Goal: Task Accomplishment & Management: Complete application form

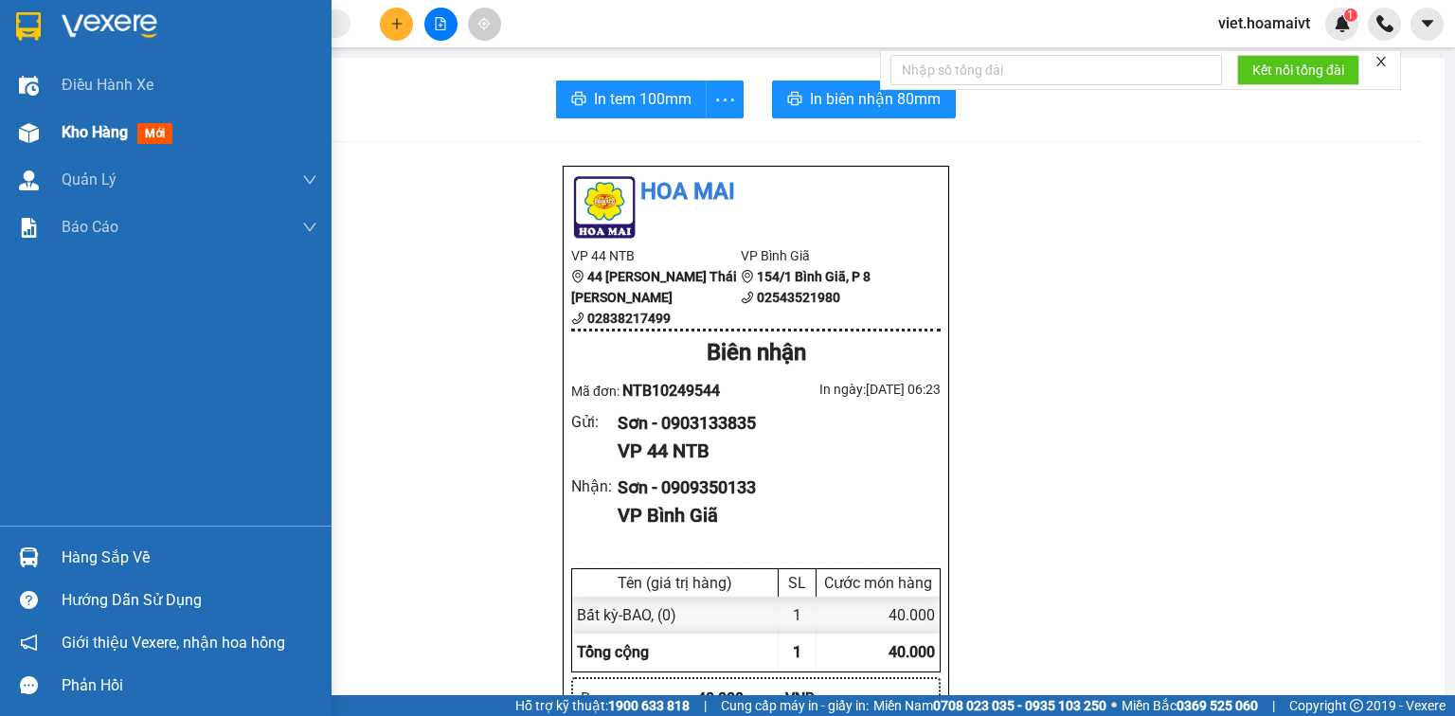
click at [118, 133] on span "Kho hàng" at bounding box center [95, 132] width 66 height 18
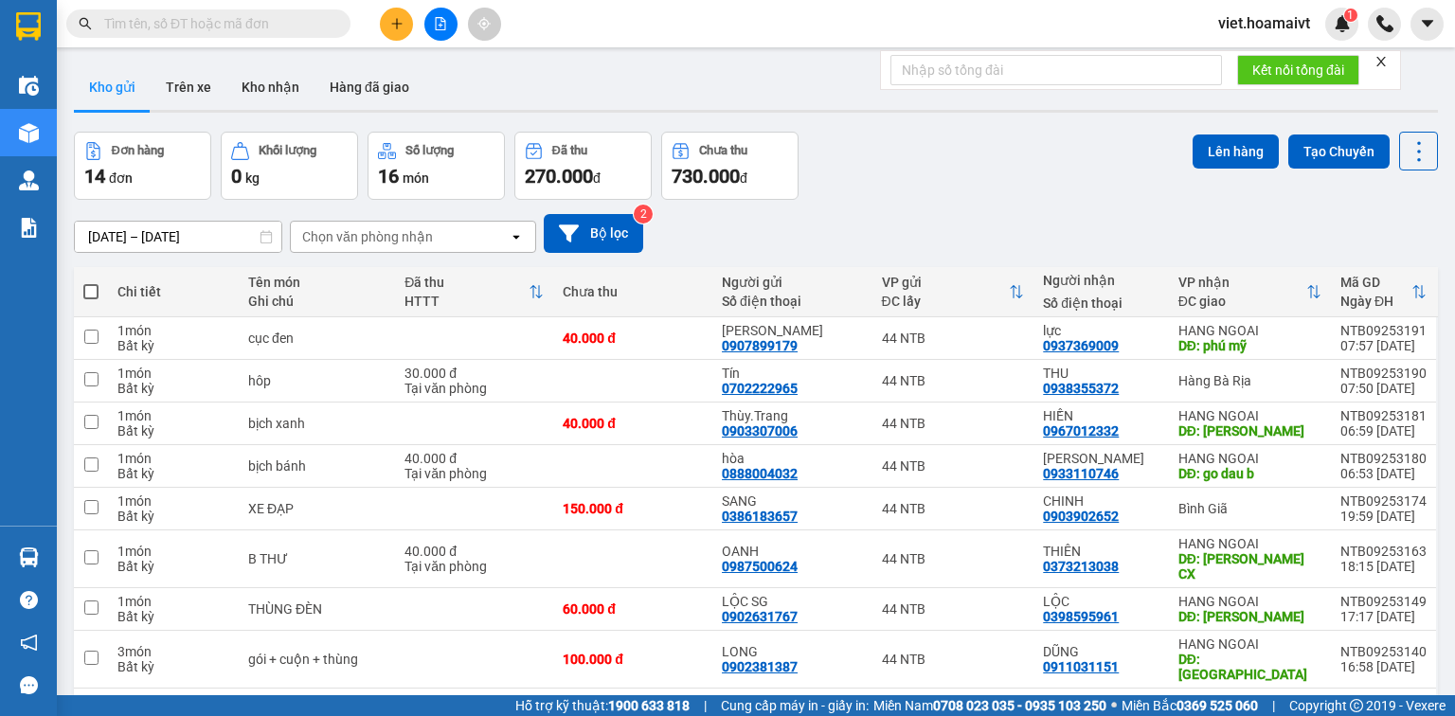
click at [428, 235] on div "Chọn văn phòng nhận" at bounding box center [367, 236] width 131 height 19
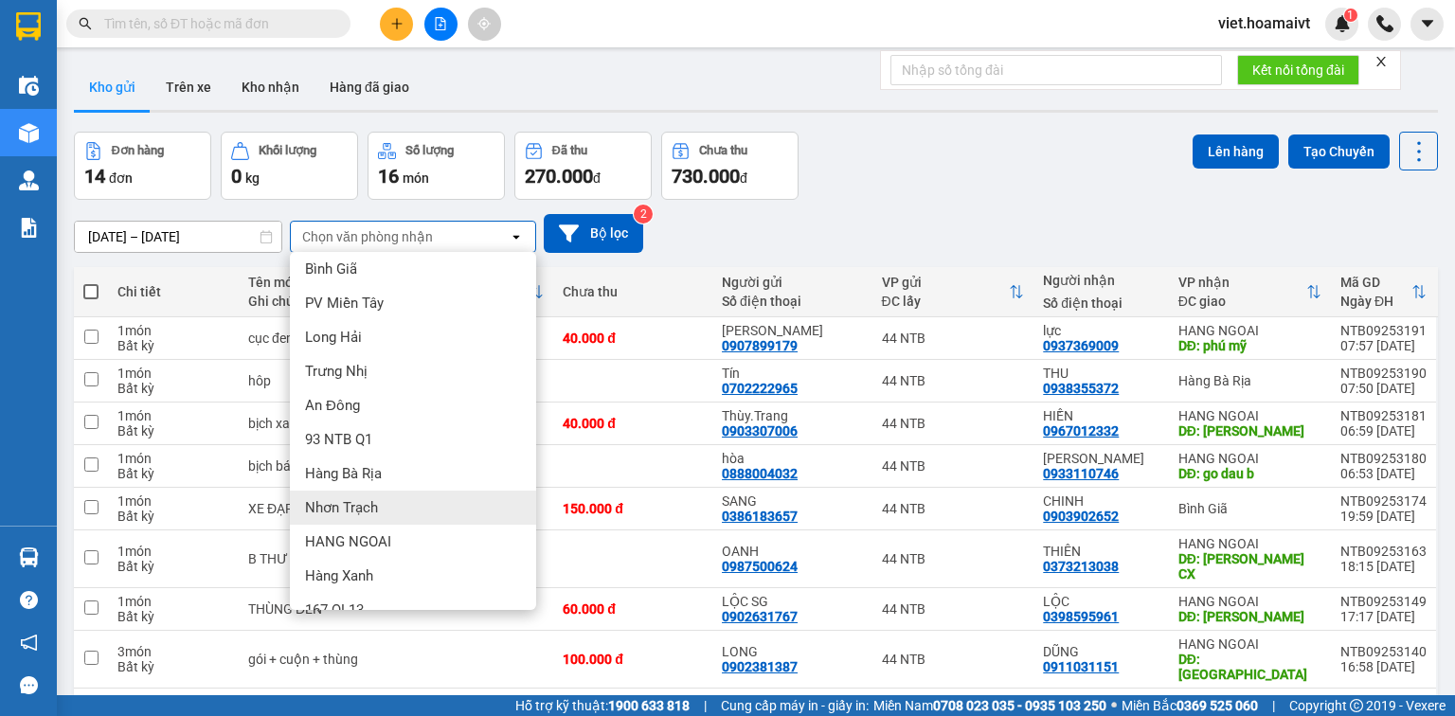
scroll to position [99, 0]
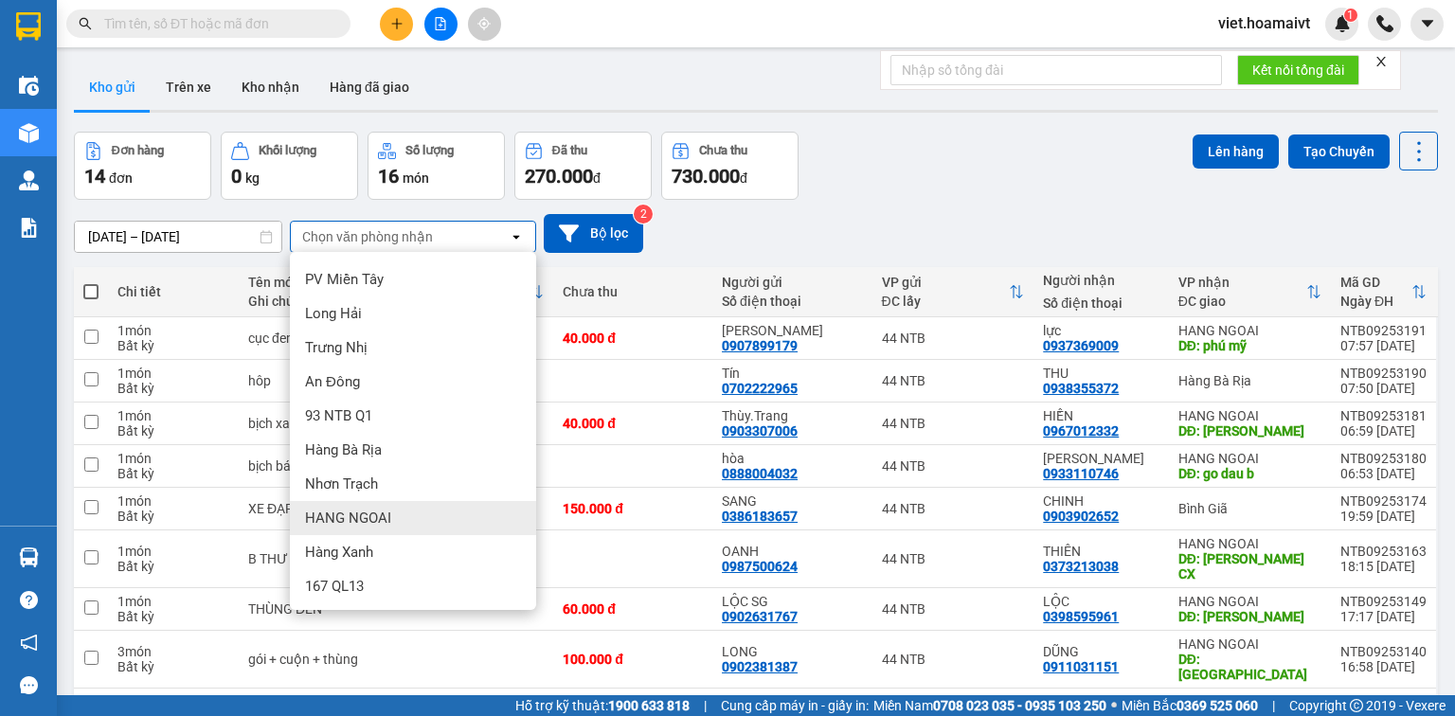
click at [439, 516] on div "HANG NGOAI" at bounding box center [413, 518] width 246 height 34
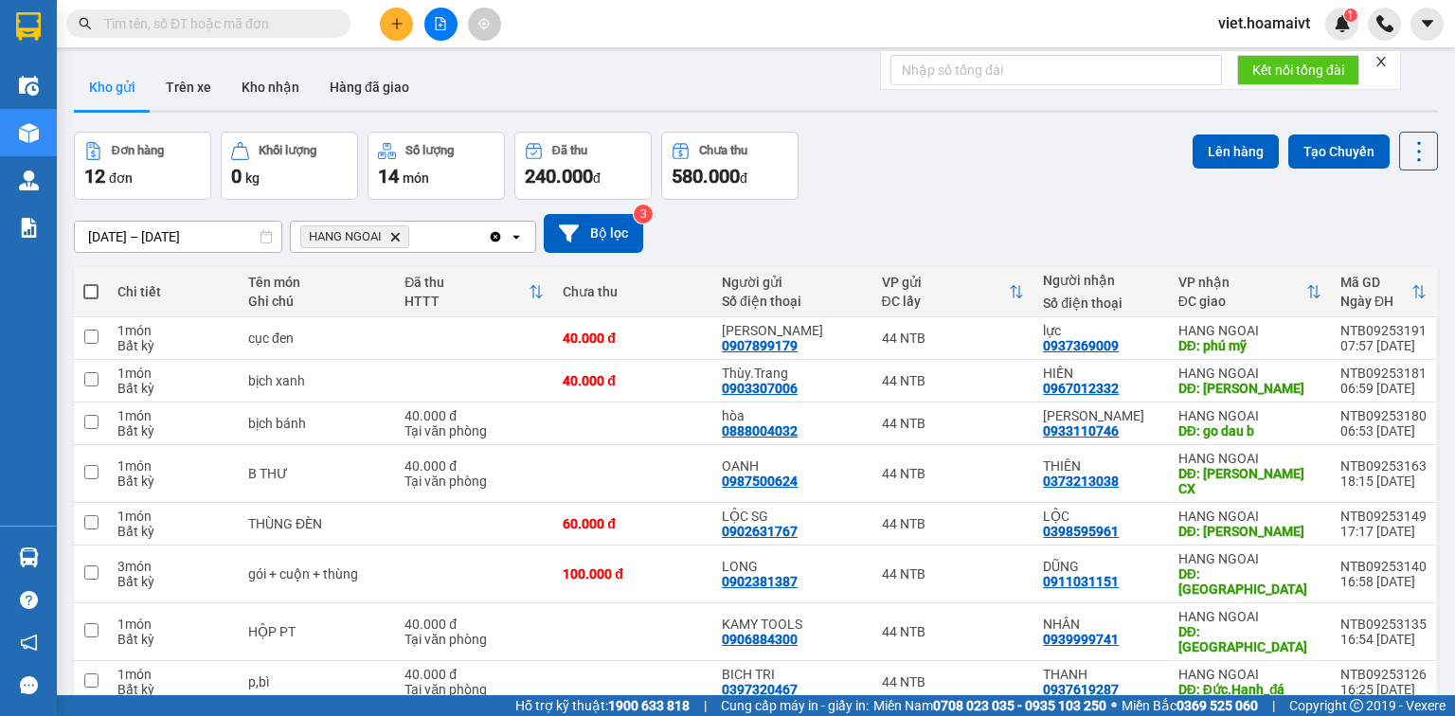
click at [85, 298] on span at bounding box center [90, 291] width 15 height 15
click at [91, 282] on input "checkbox" at bounding box center [91, 282] width 0 height 0
checkbox input "true"
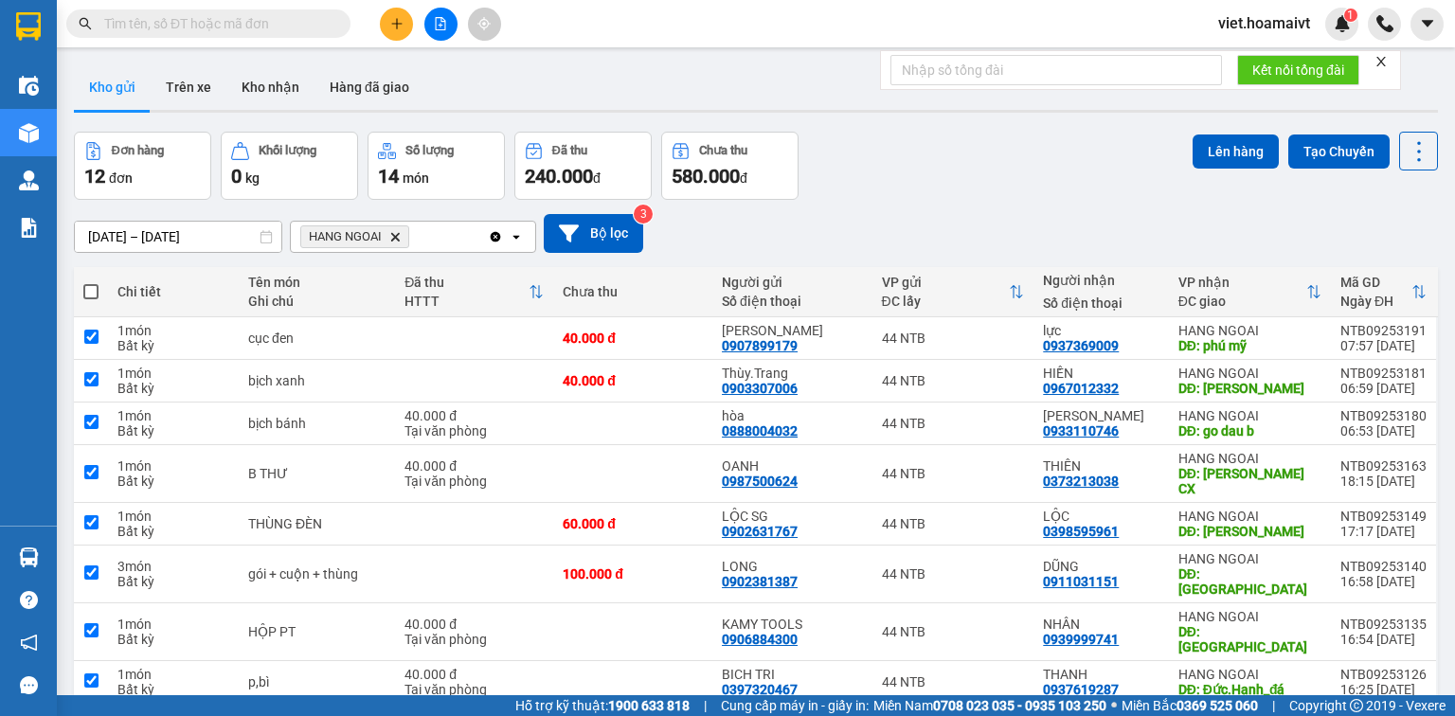
checkbox input "true"
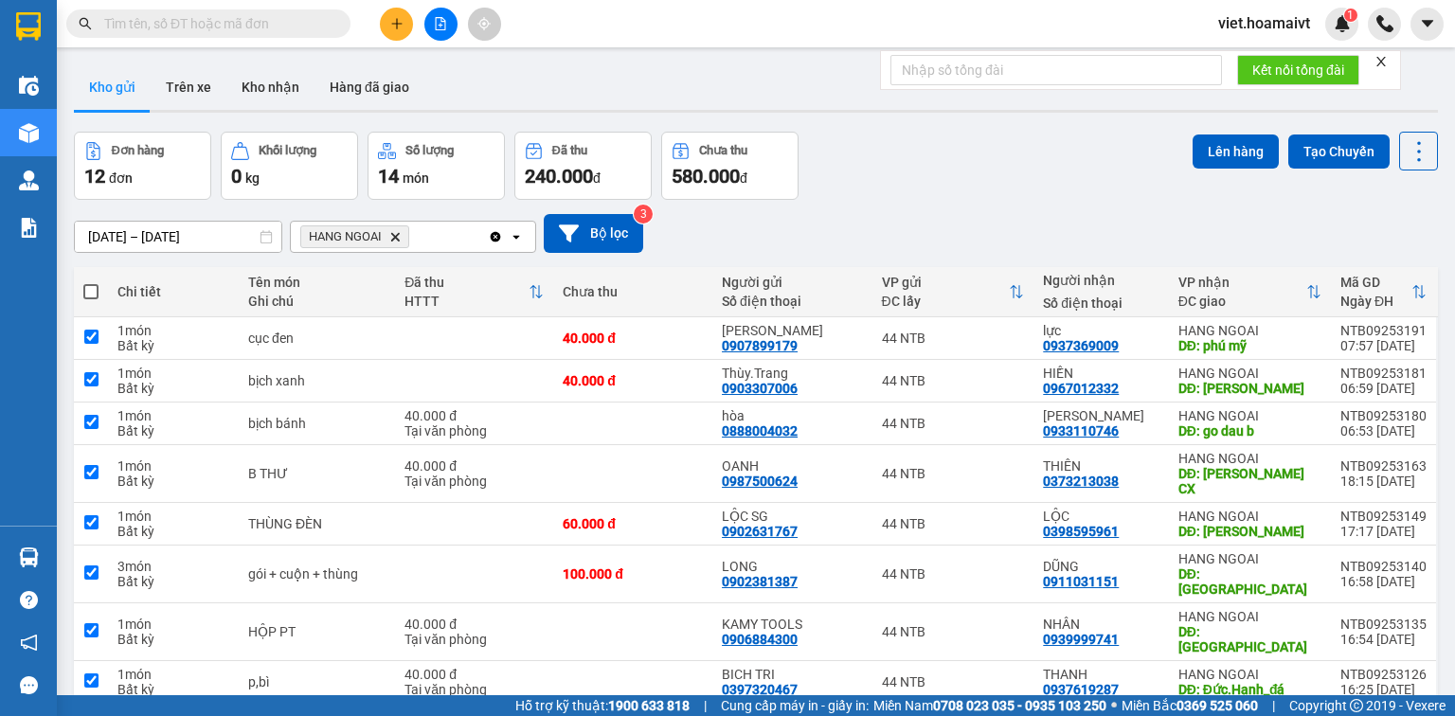
checkbox input "true"
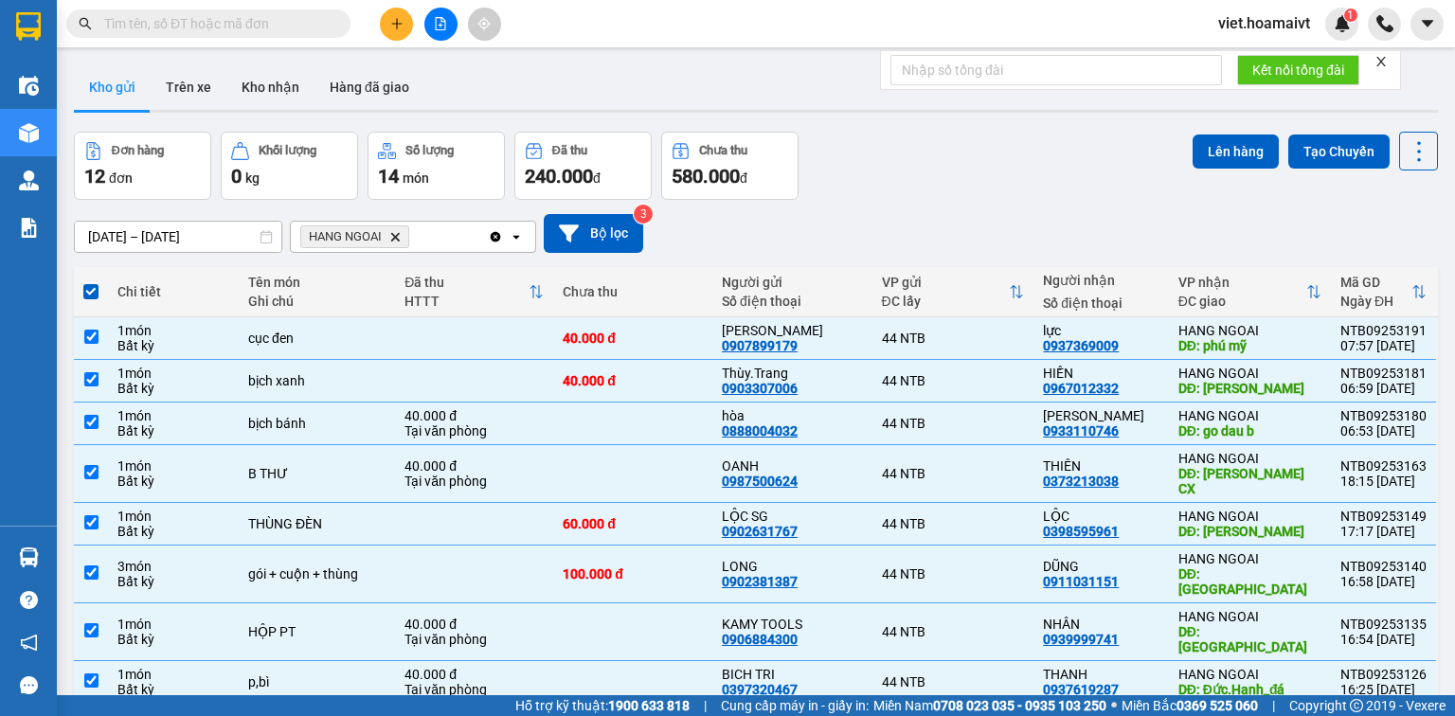
scroll to position [122, 0]
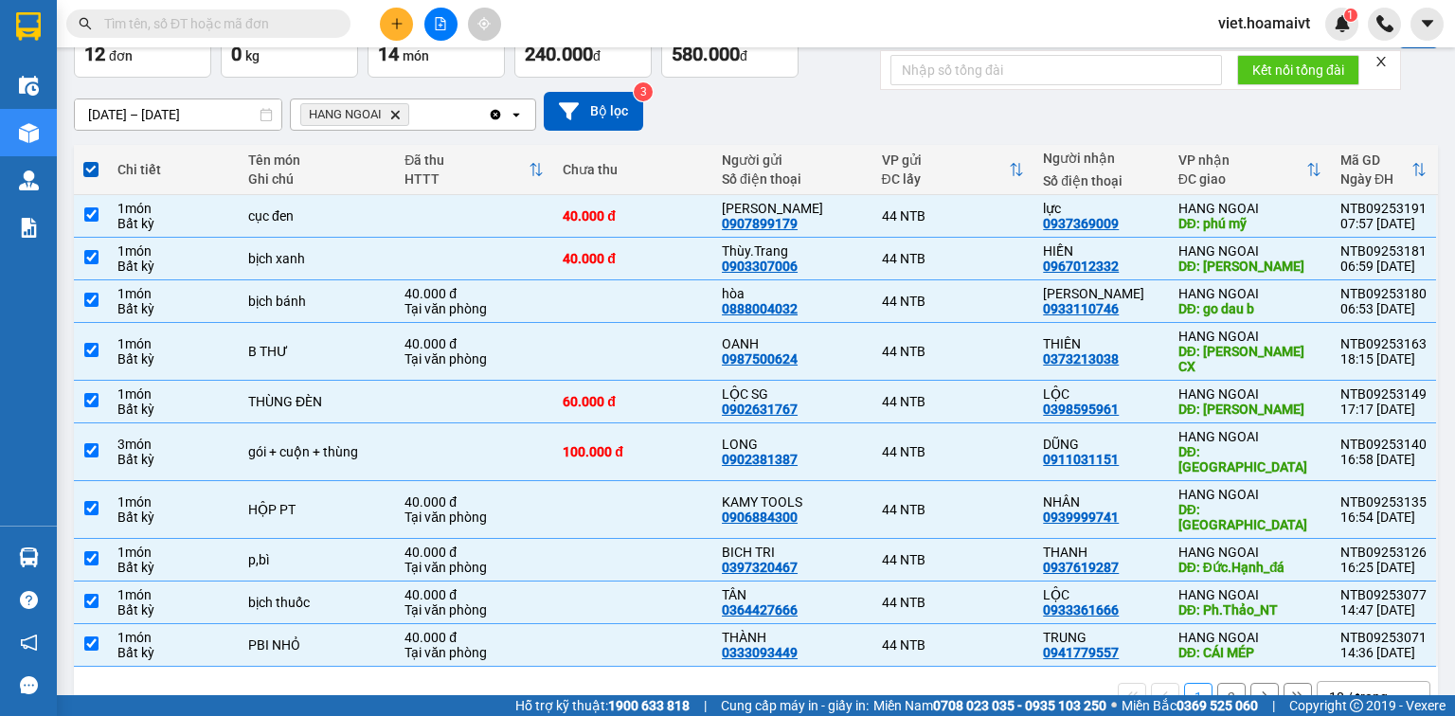
click at [1350, 688] on div "10 / trang" at bounding box center [1358, 697] width 59 height 19
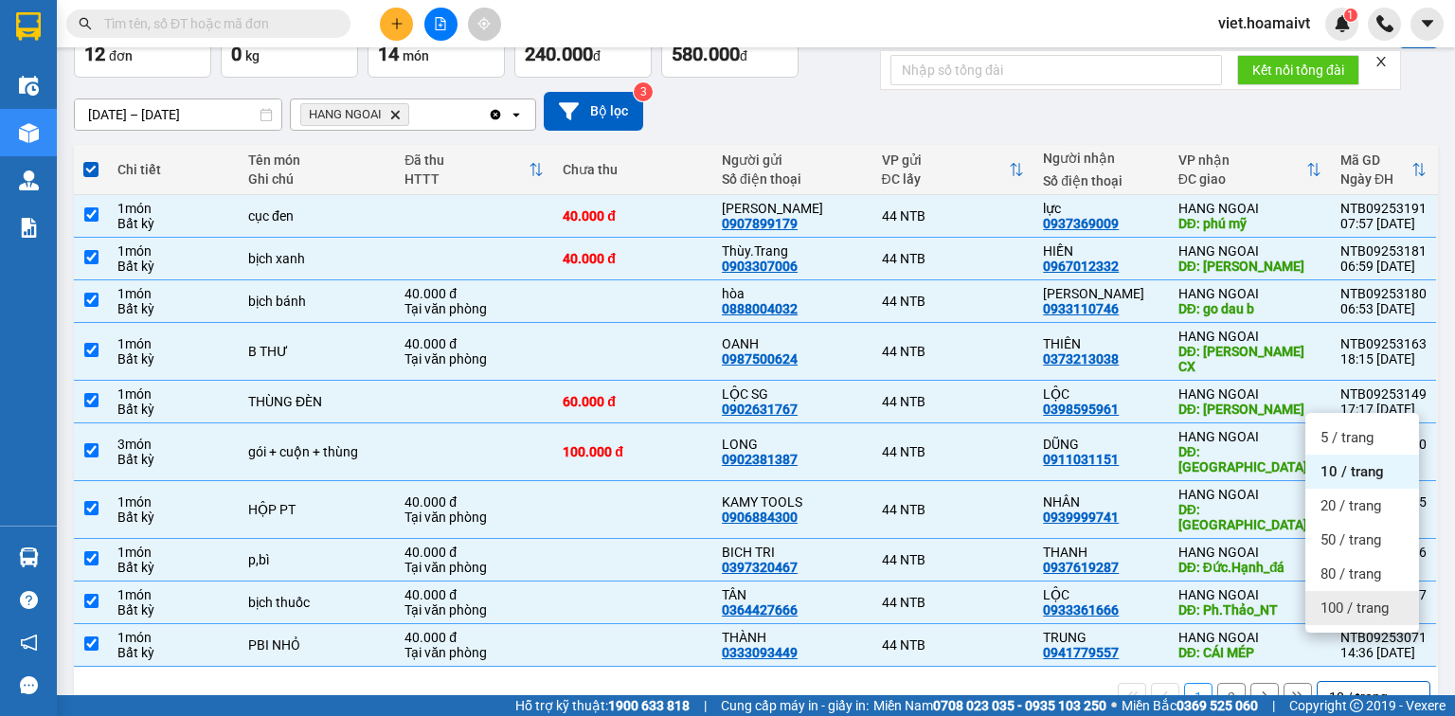
click at [1349, 612] on span "100 / trang" at bounding box center [1355, 608] width 68 height 19
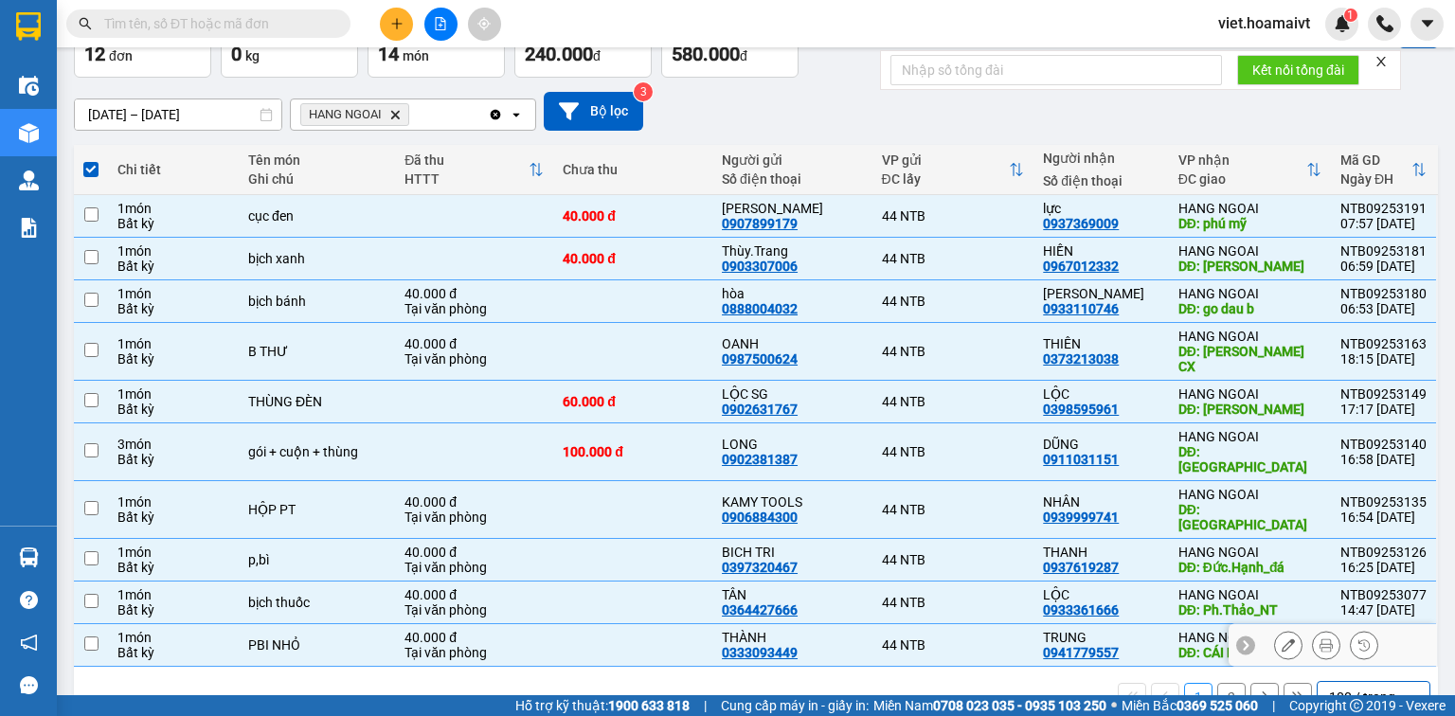
checkbox input "false"
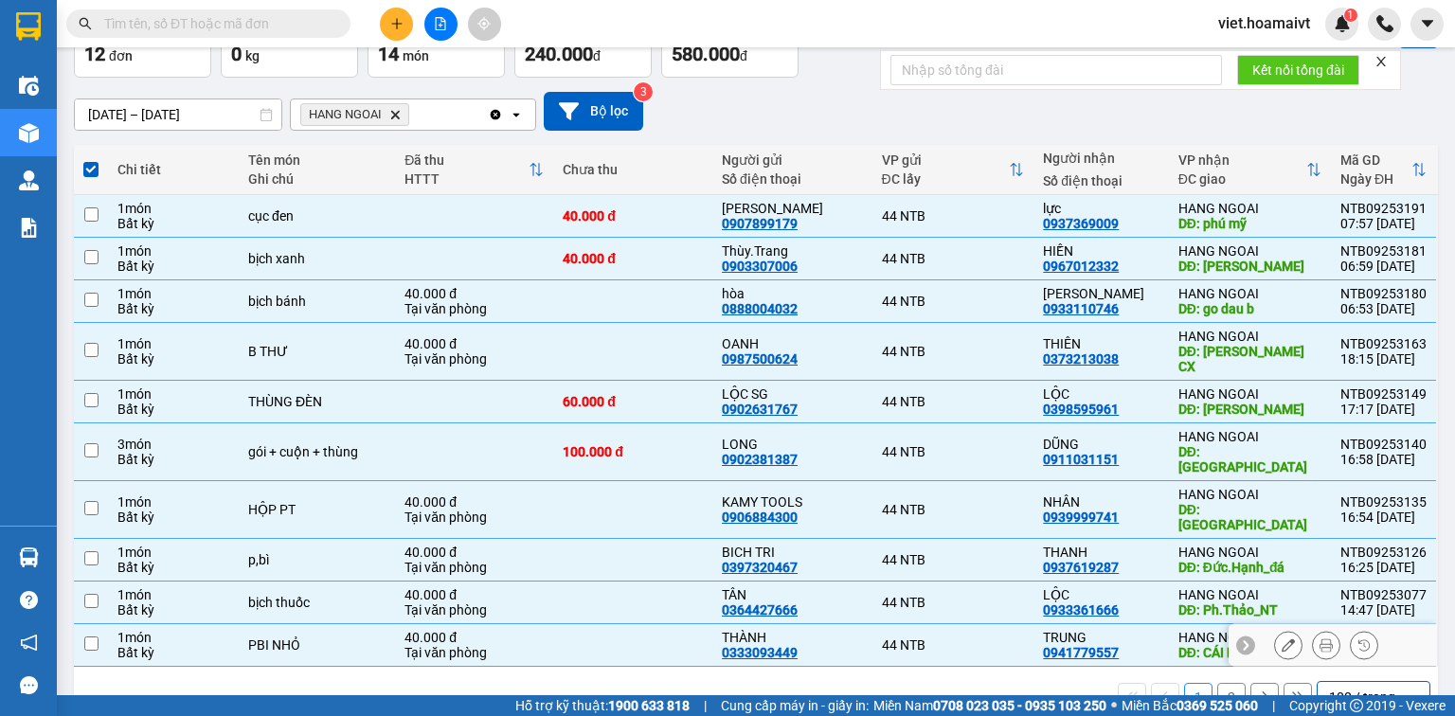
checkbox input "false"
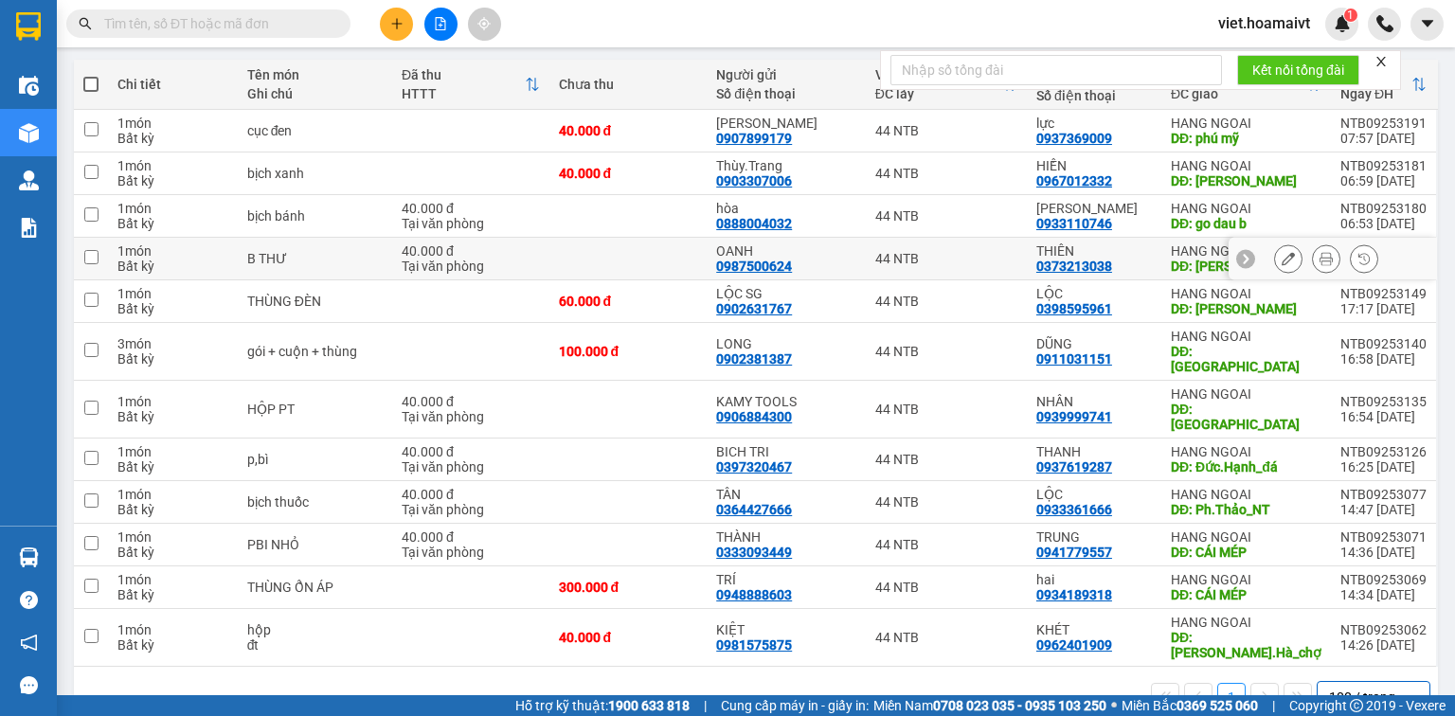
scroll to position [0, 0]
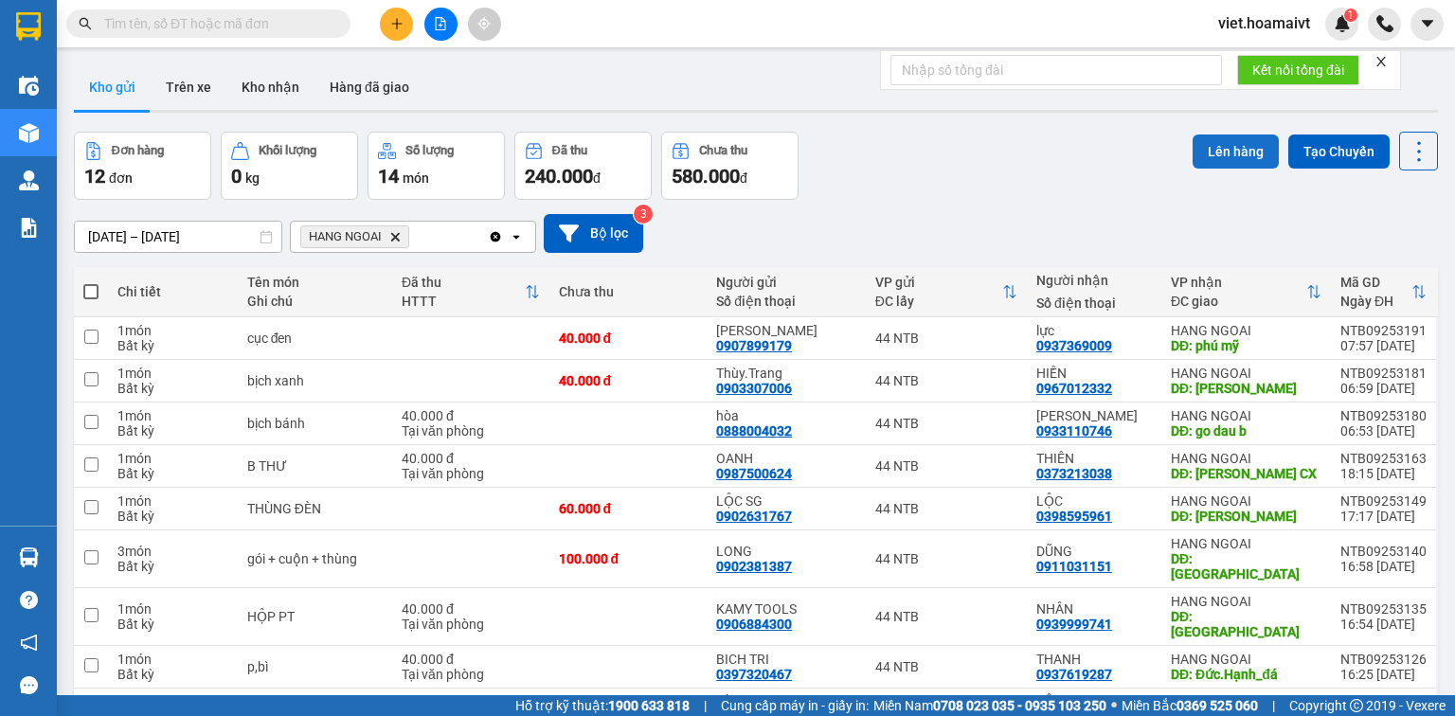
click at [1230, 156] on button "Lên hàng" at bounding box center [1236, 152] width 86 height 34
click at [95, 297] on span at bounding box center [90, 291] width 15 height 15
click at [91, 282] on input "checkbox" at bounding box center [91, 282] width 0 height 0
checkbox input "true"
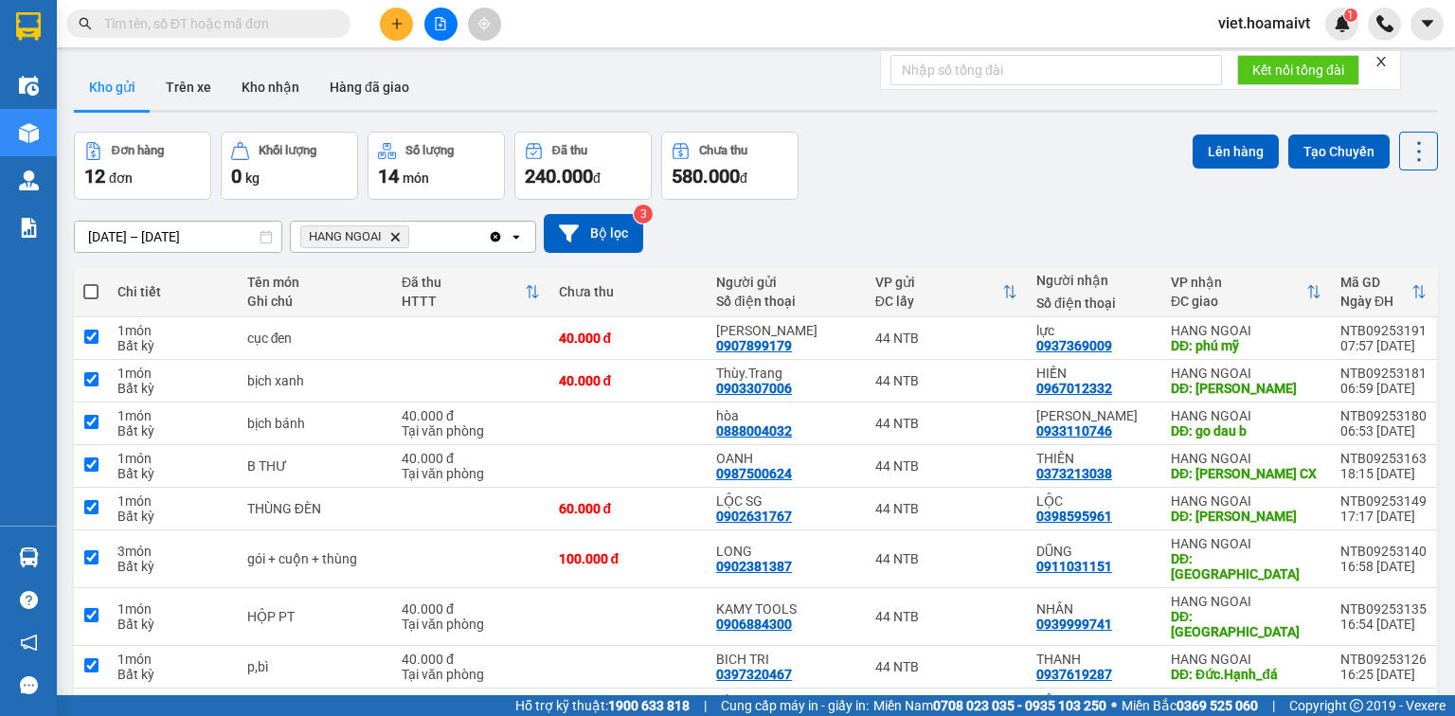
checkbox input "true"
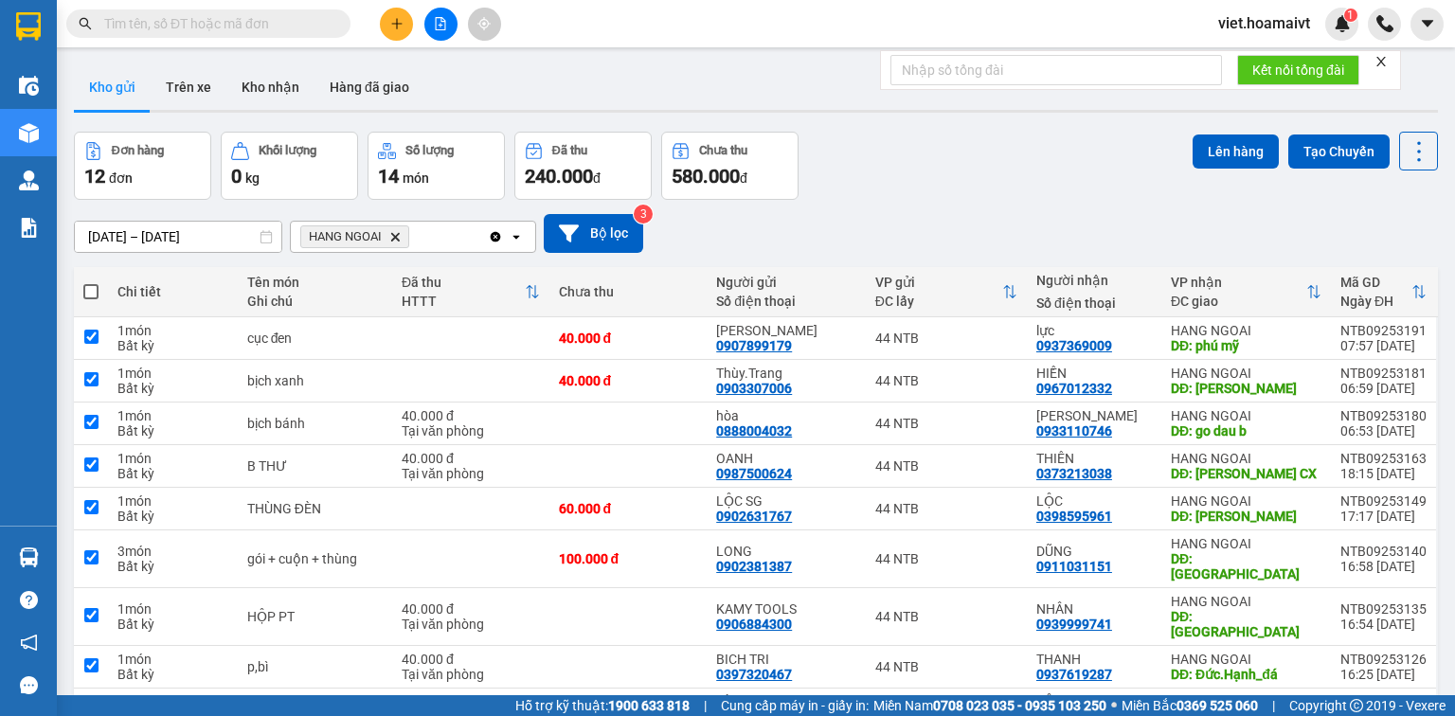
checkbox input "true"
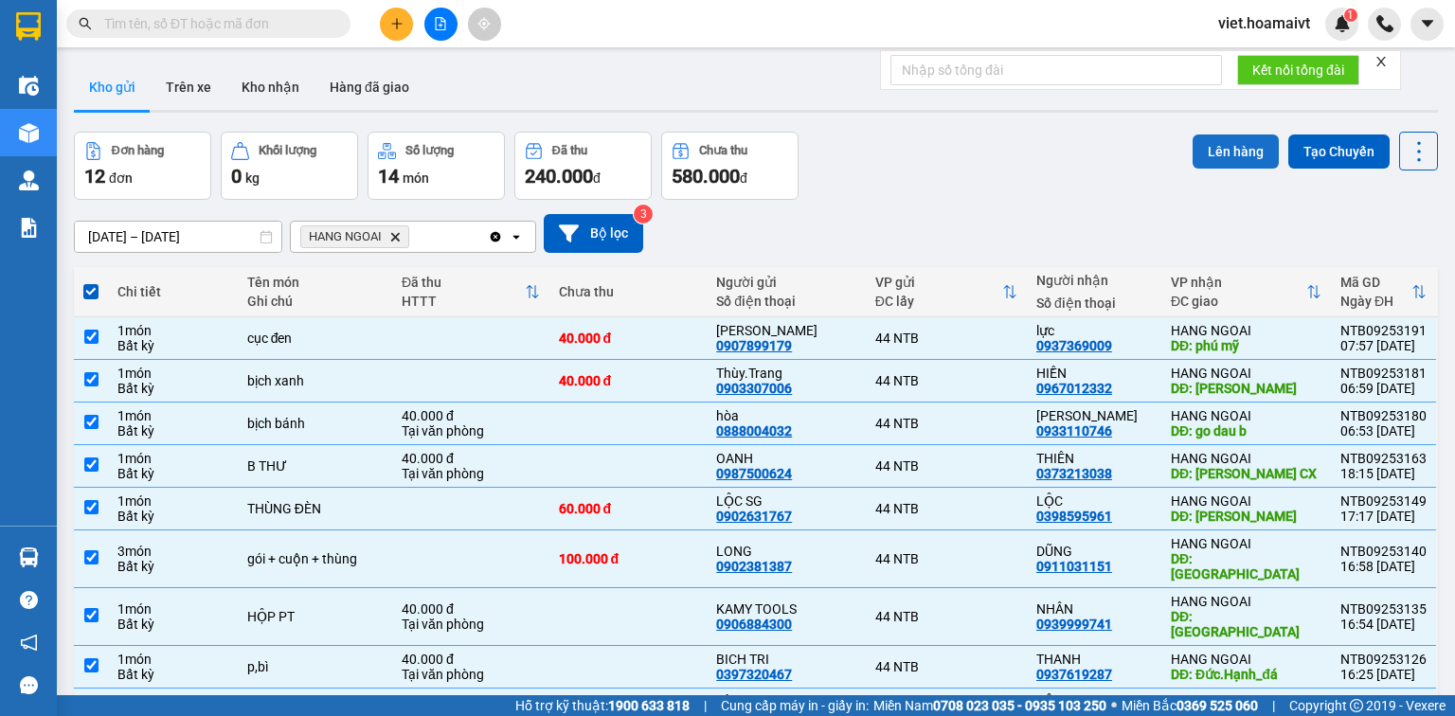
click at [1226, 147] on button "Lên hàng" at bounding box center [1236, 152] width 86 height 34
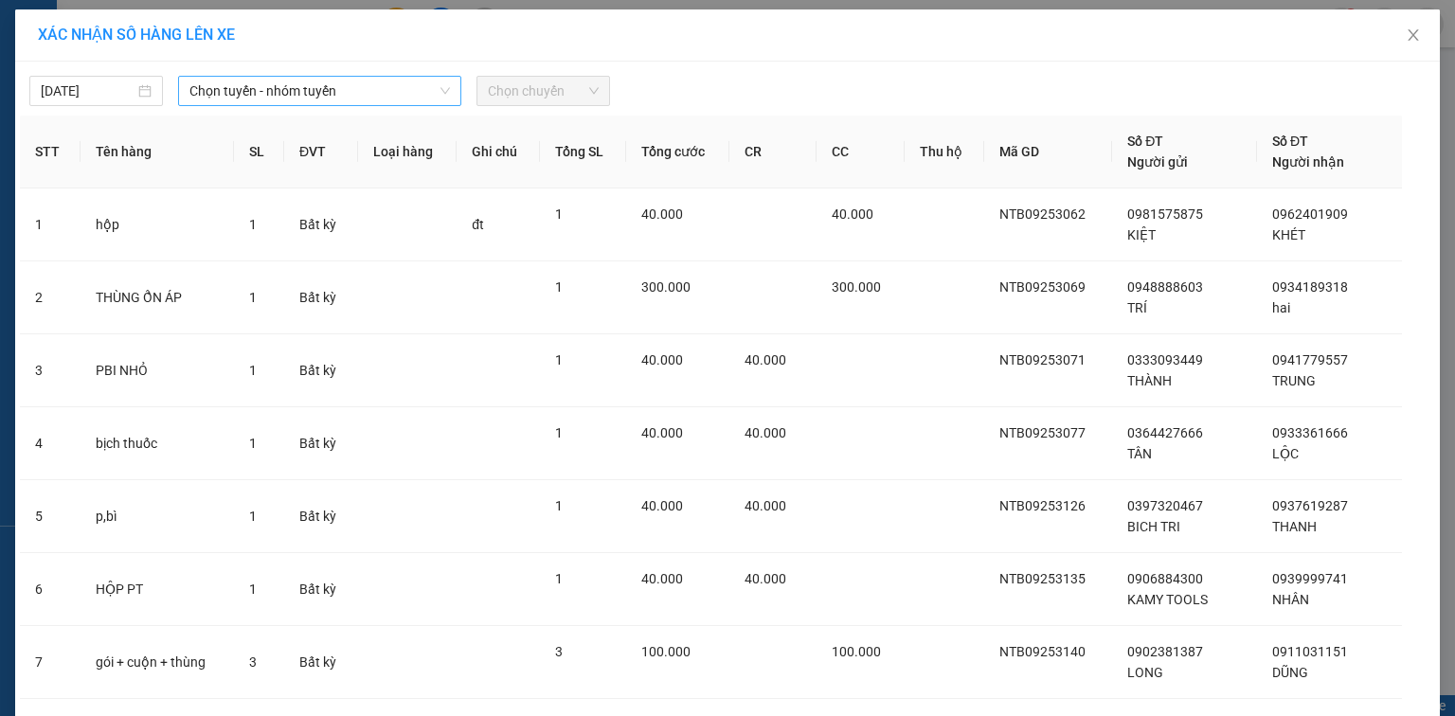
click at [345, 79] on span "Chọn tuyến - nhóm tuyến" at bounding box center [320, 91] width 261 height 28
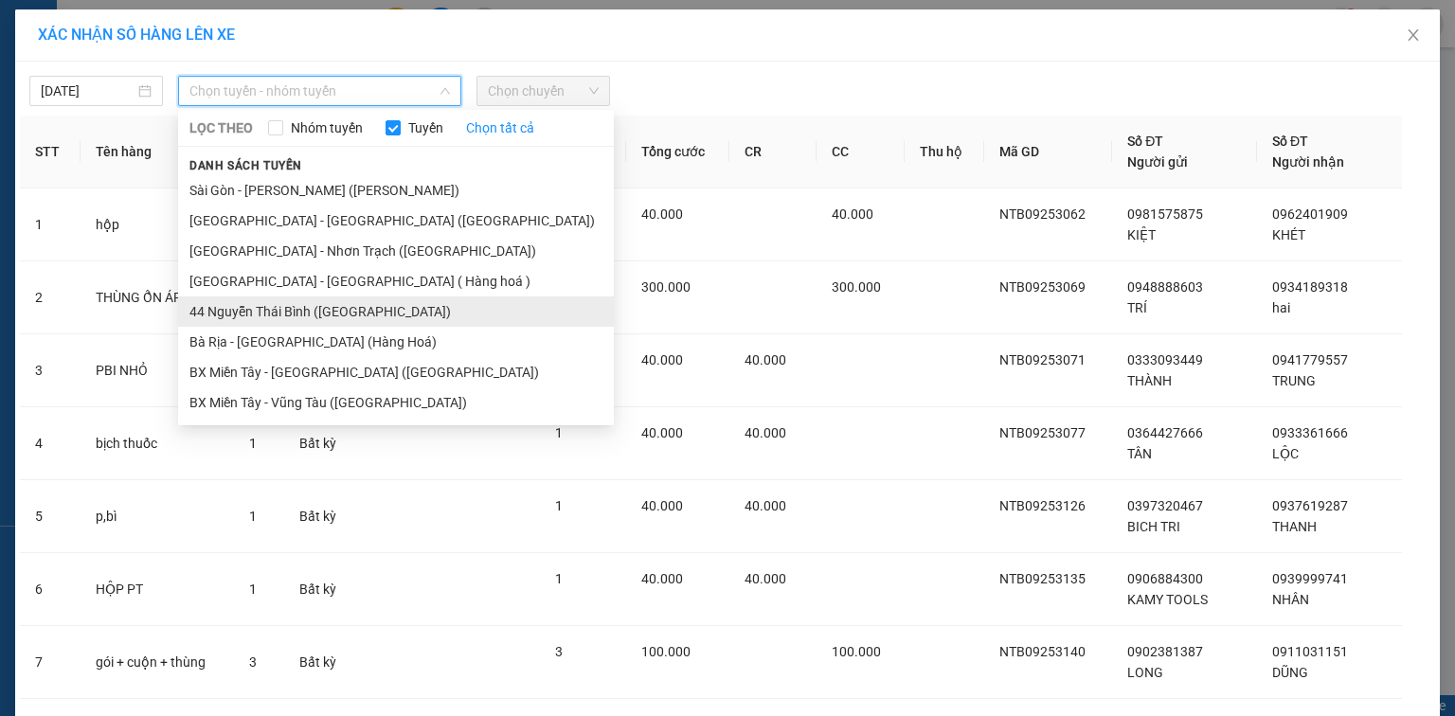
click at [326, 311] on li "44 Nguyễn Thái Bình (Hàng Ngoài)" at bounding box center [396, 312] width 436 height 30
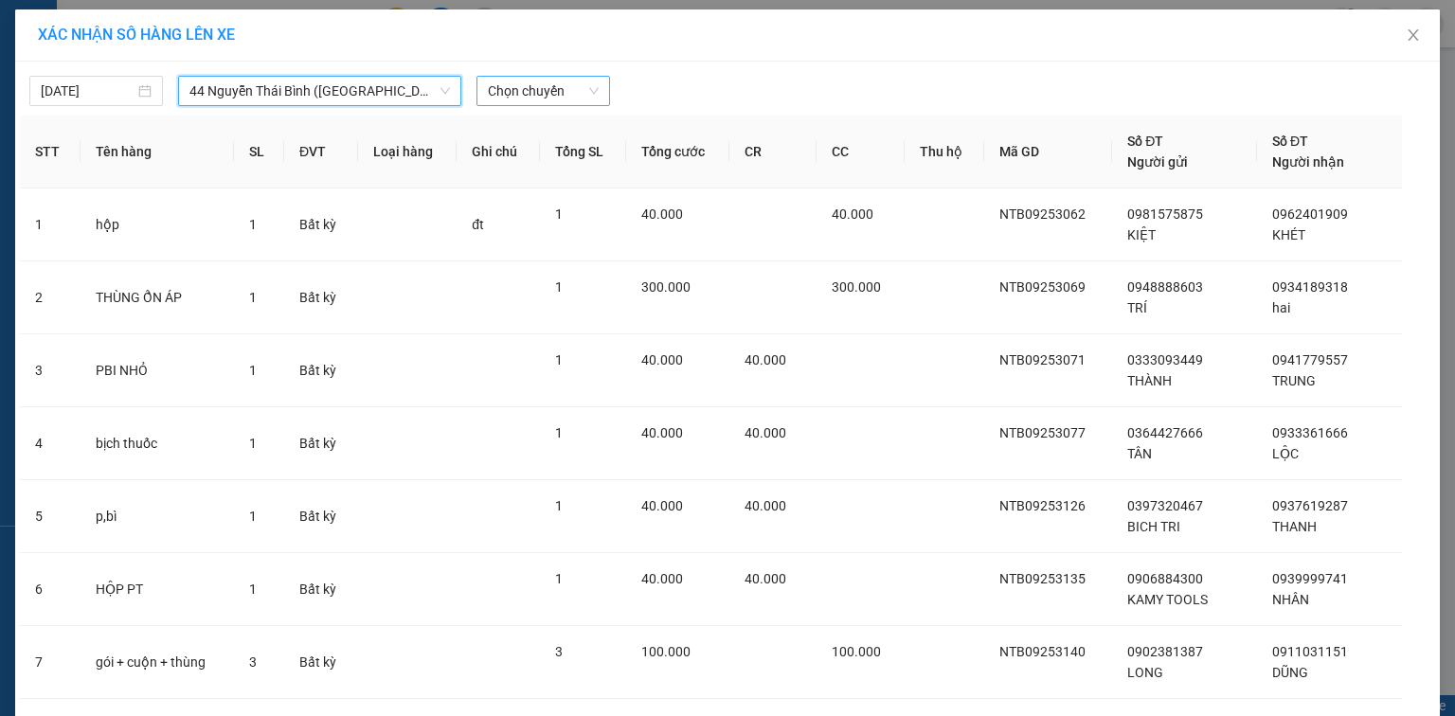
click at [524, 93] on span "Chọn chuyến" at bounding box center [543, 91] width 111 height 28
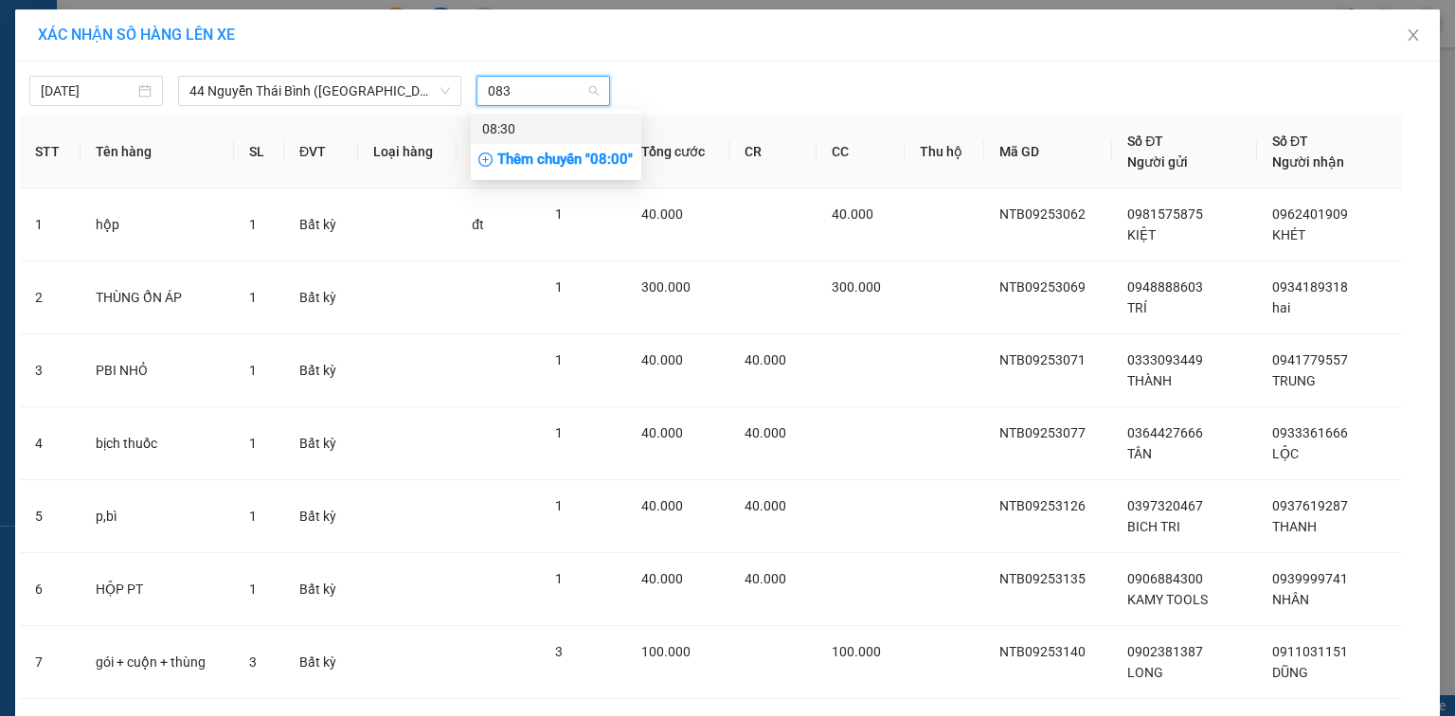
type input "0830"
drag, startPoint x: 527, startPoint y: 129, endPoint x: 609, endPoint y: 101, distance: 86.9
click at [529, 128] on div "08:30" at bounding box center [556, 128] width 148 height 21
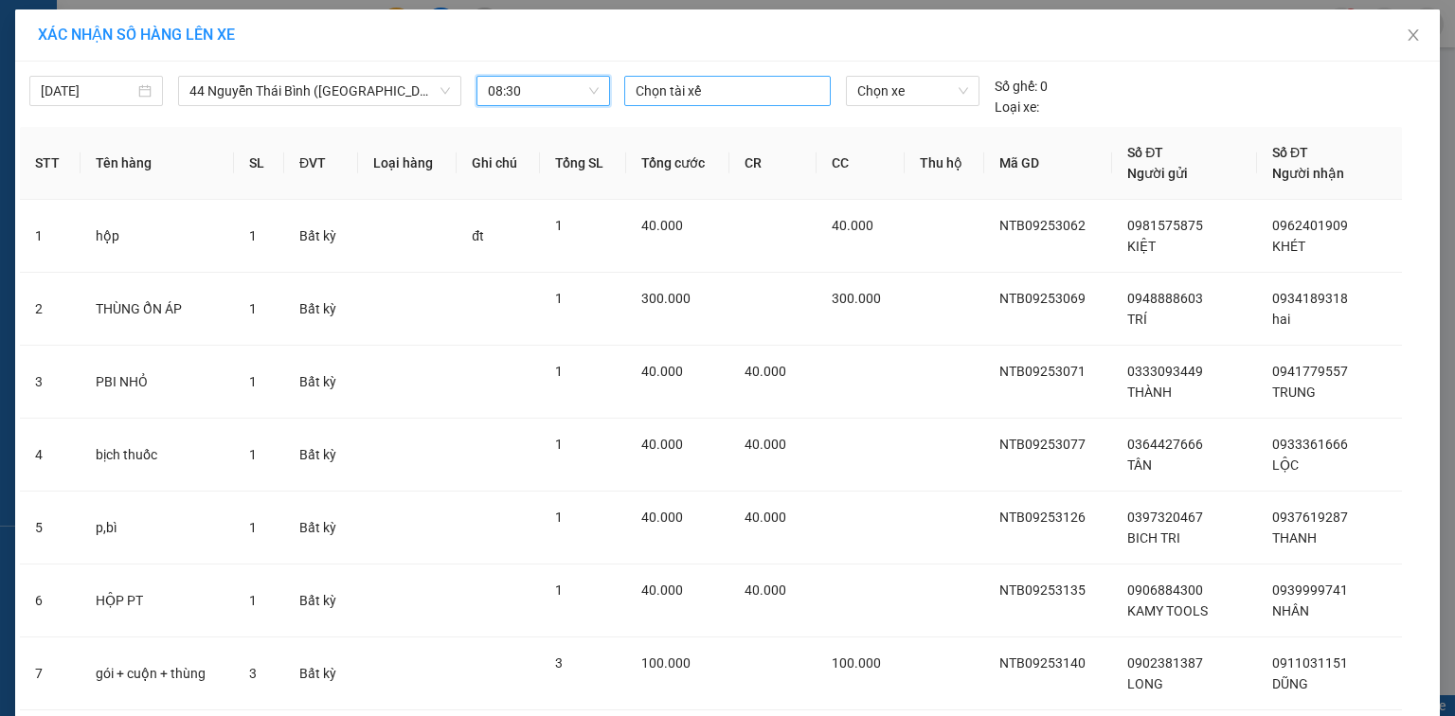
click at [650, 91] on div at bounding box center [727, 91] width 197 height 23
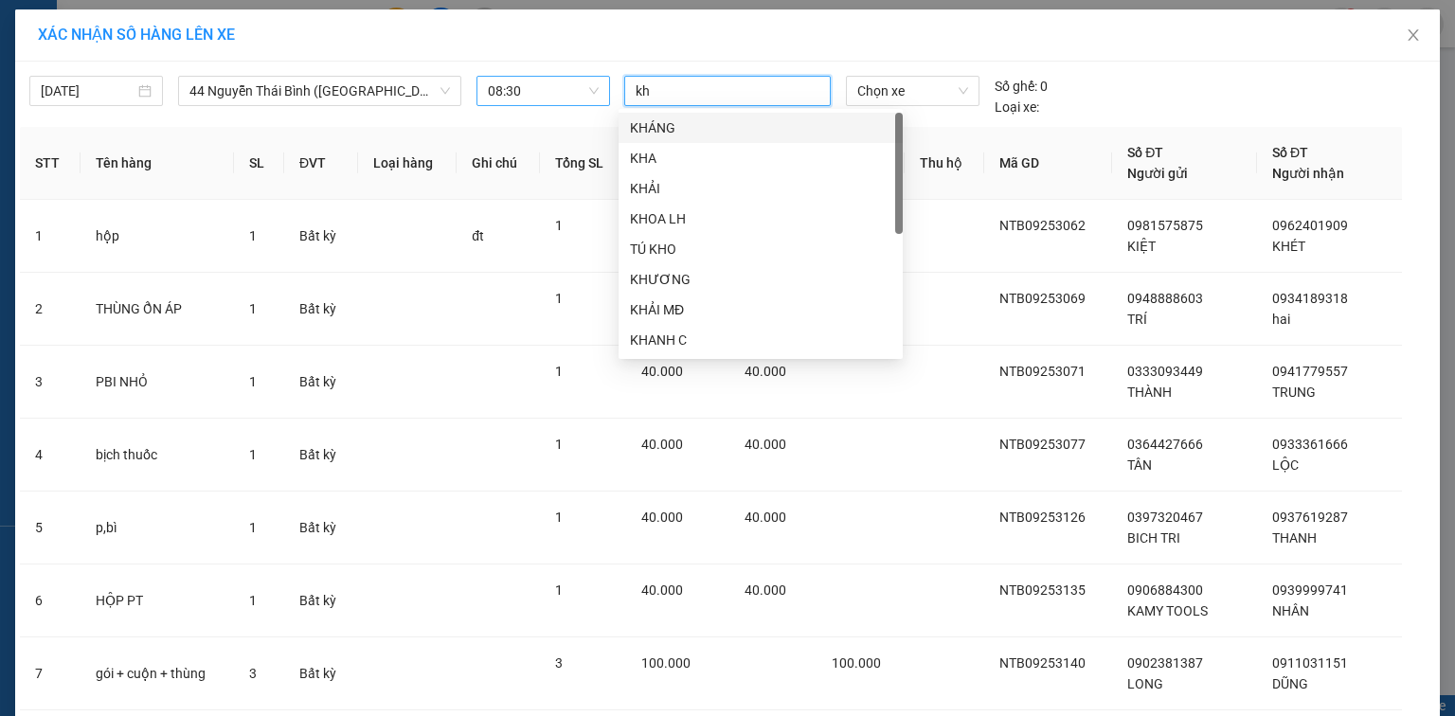
type input "kho"
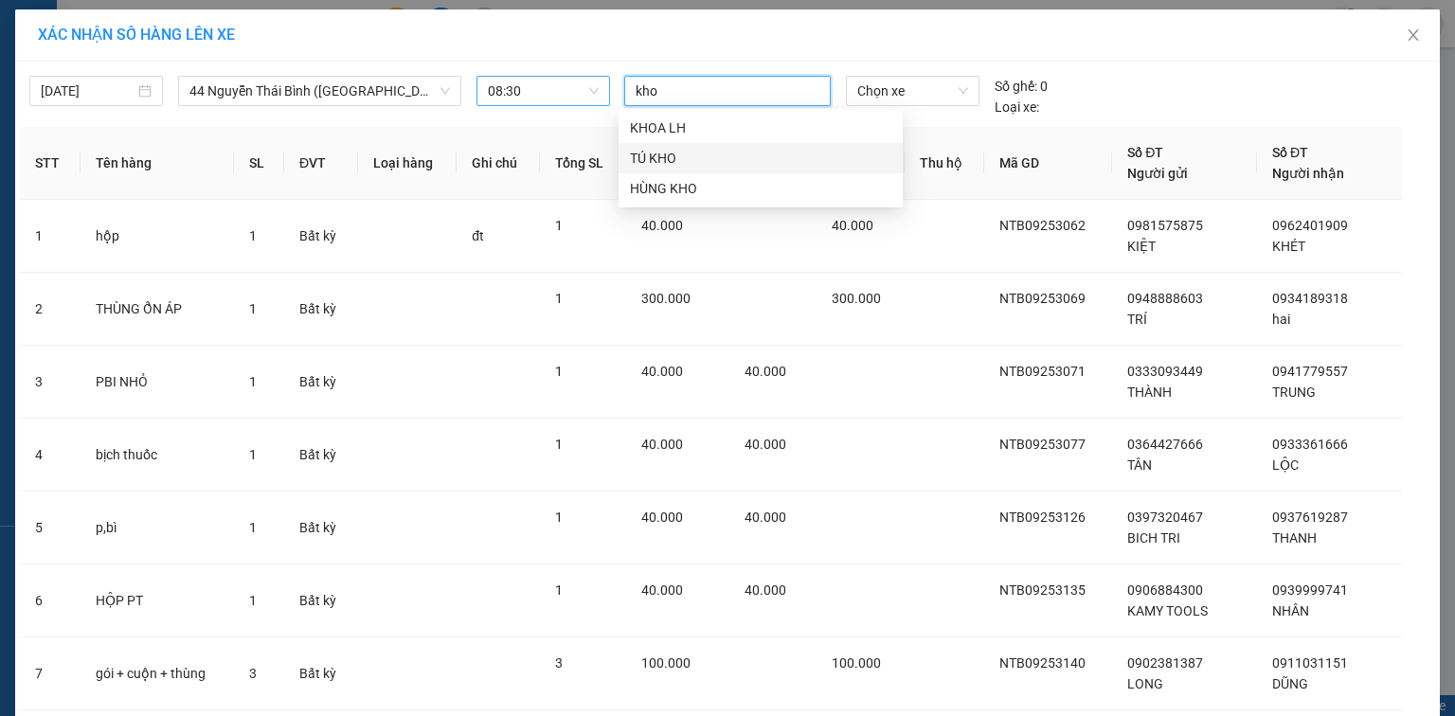
click at [648, 152] on div "TÚ KHO" at bounding box center [761, 158] width 262 height 21
click at [859, 81] on span "Chọn xe" at bounding box center [913, 91] width 110 height 28
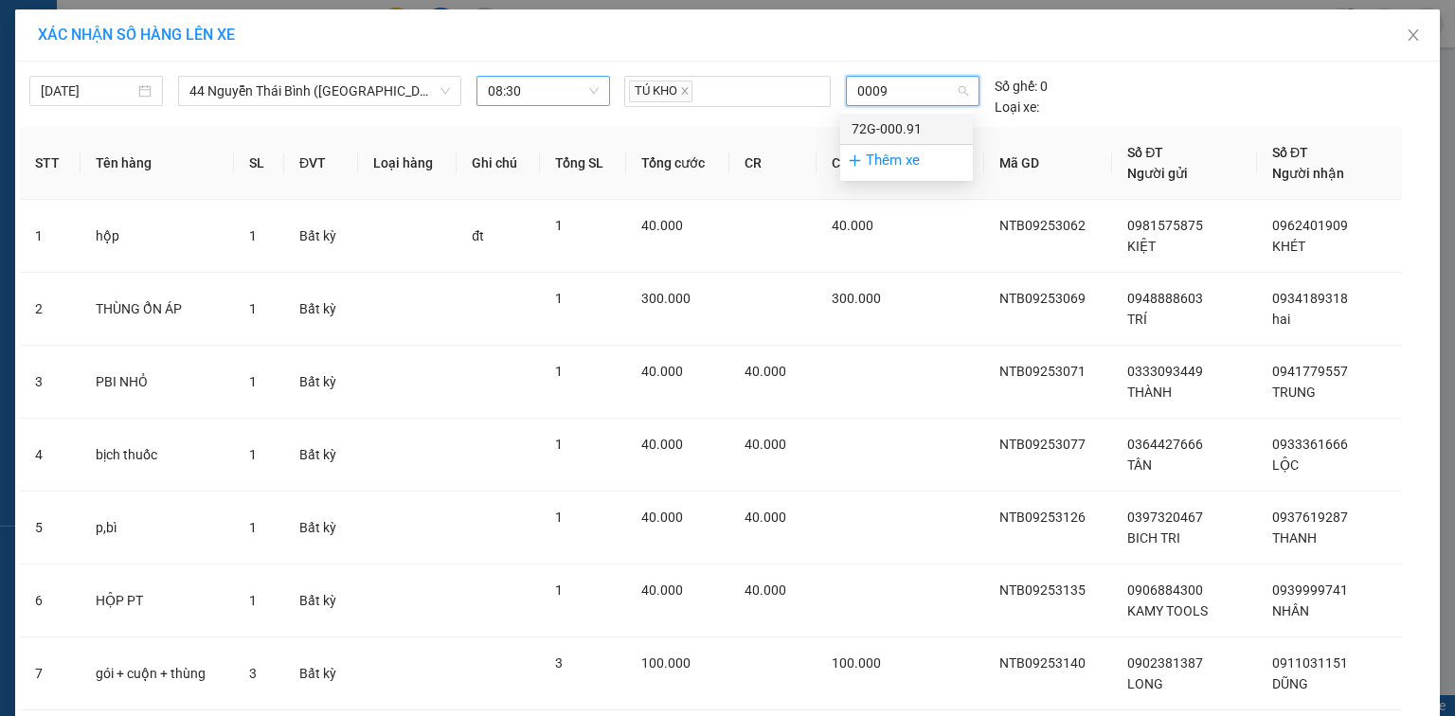
type input "00091"
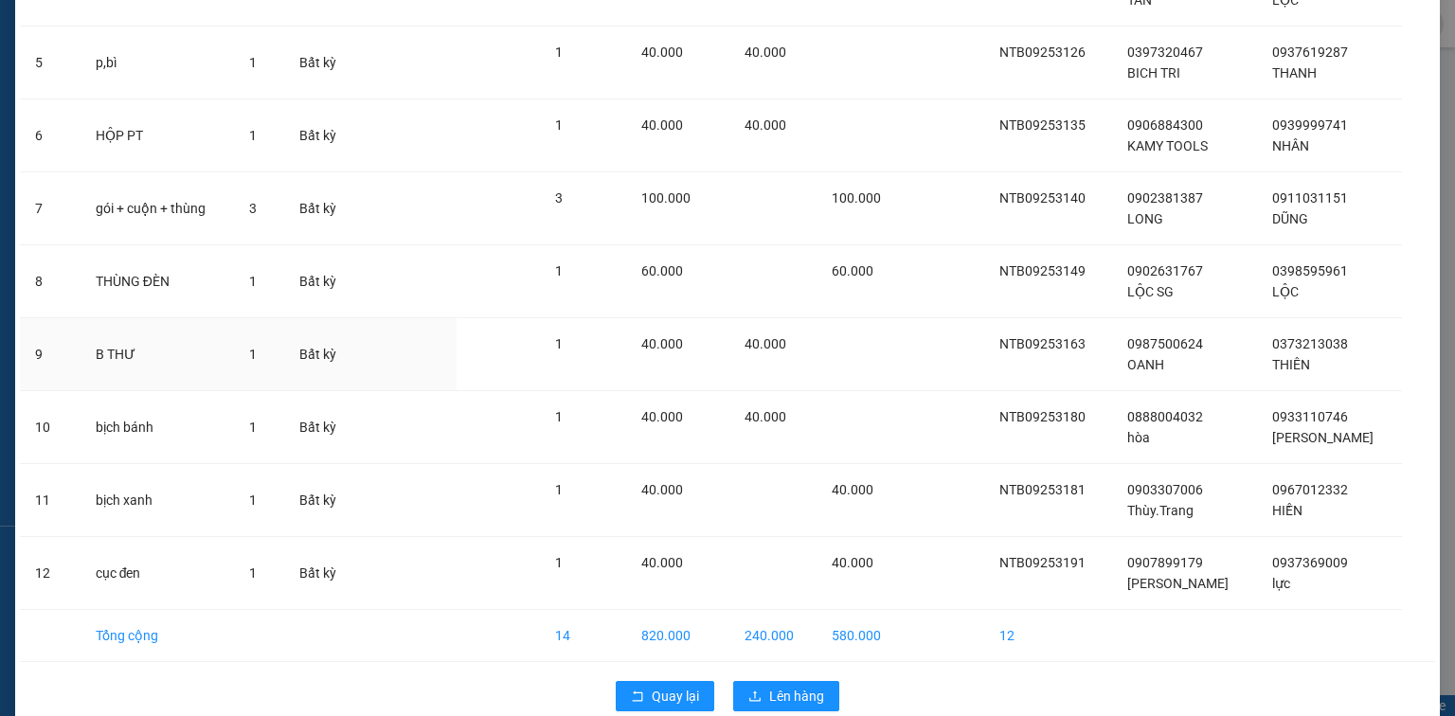
scroll to position [483, 0]
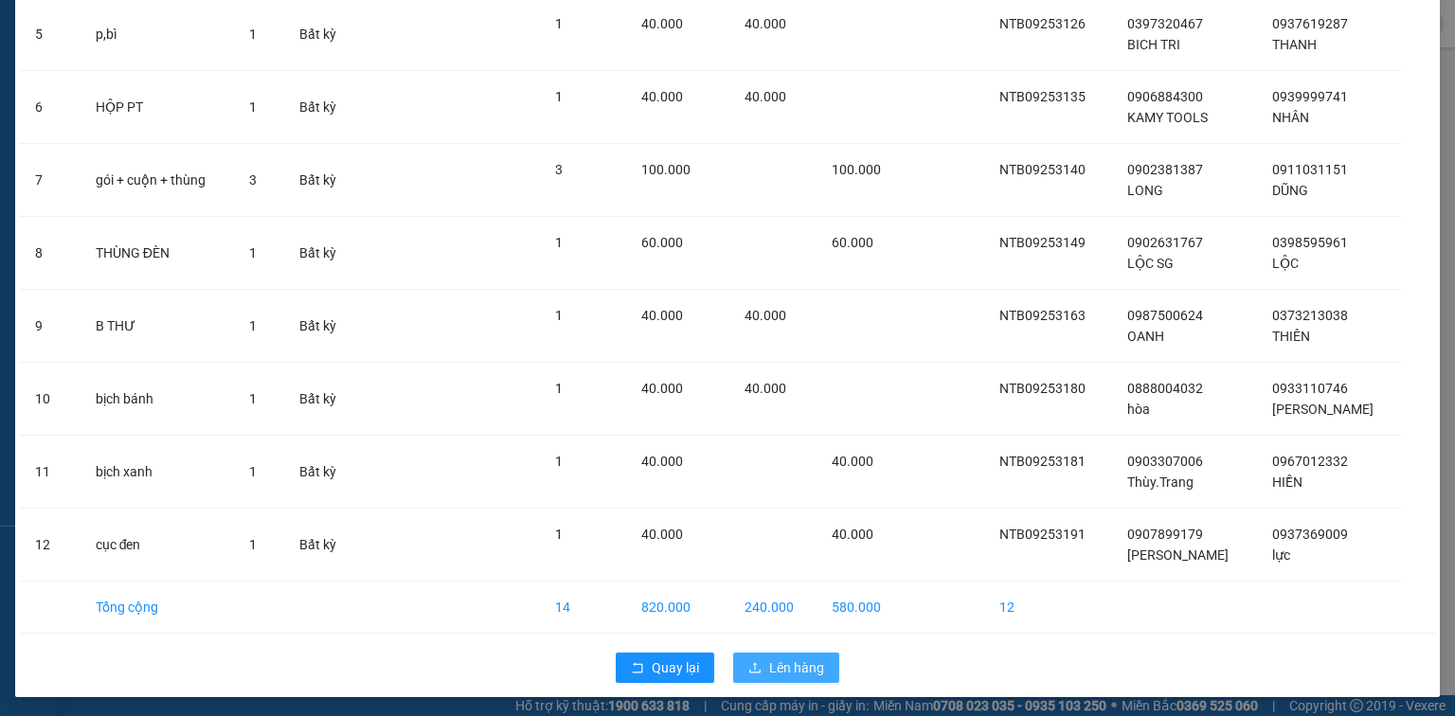
click at [807, 667] on span "Lên hàng" at bounding box center [796, 668] width 55 height 21
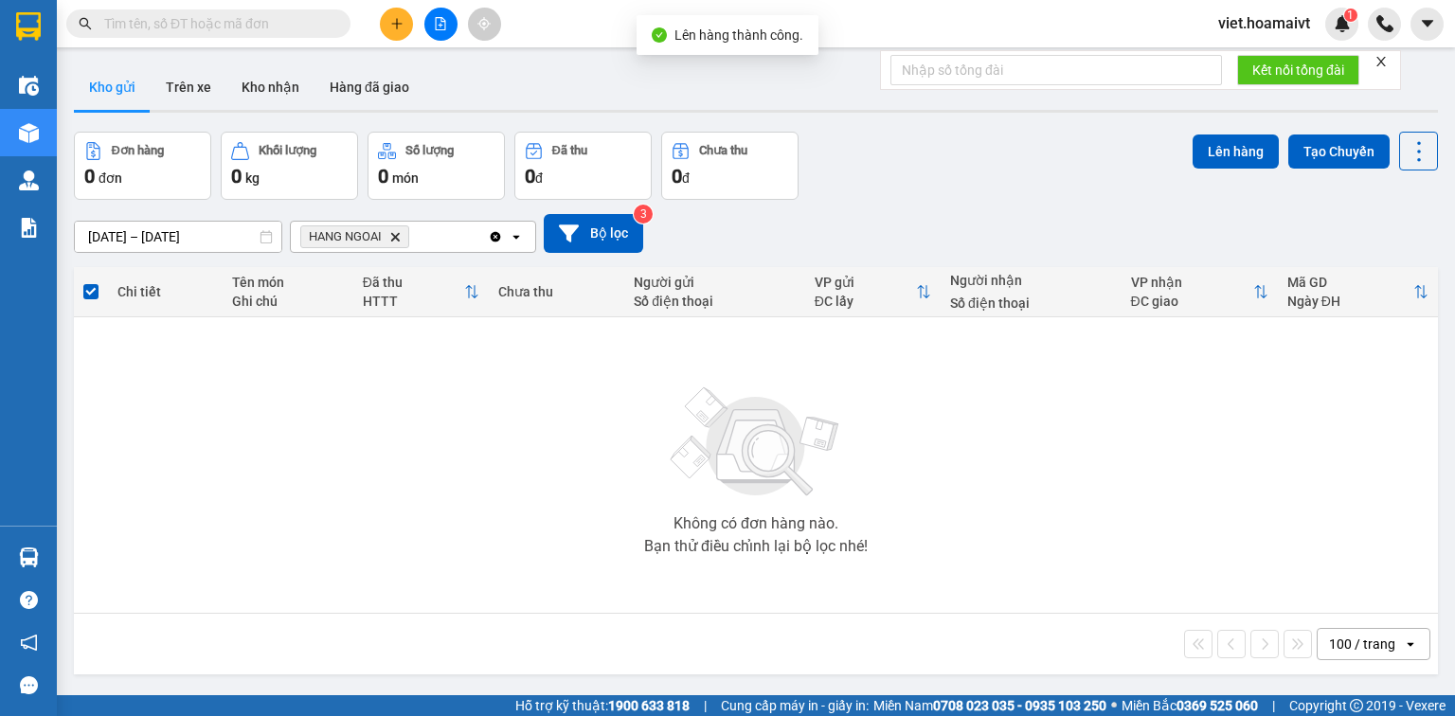
click at [394, 235] on icon "HANG NGOAI, close by backspace" at bounding box center [395, 236] width 9 height 9
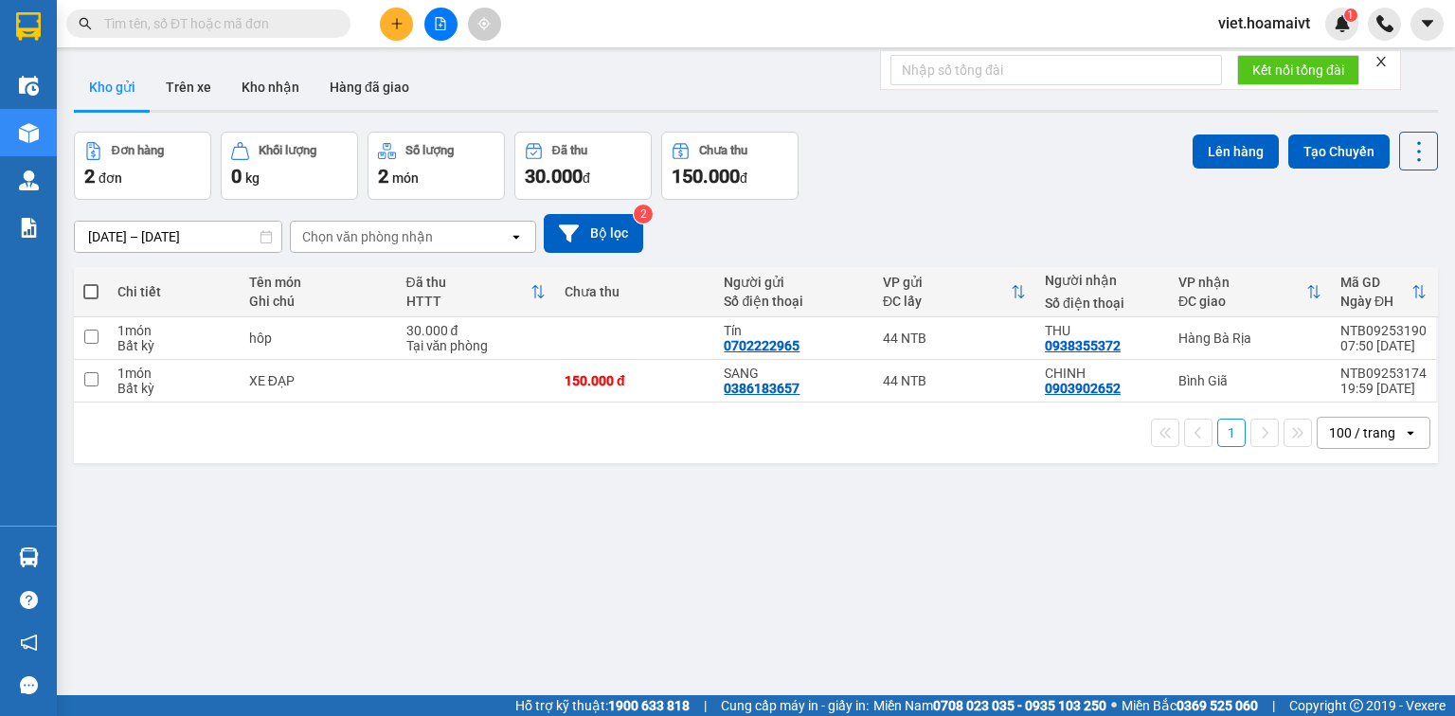
click at [398, 27] on icon "plus" at bounding box center [396, 23] width 13 height 13
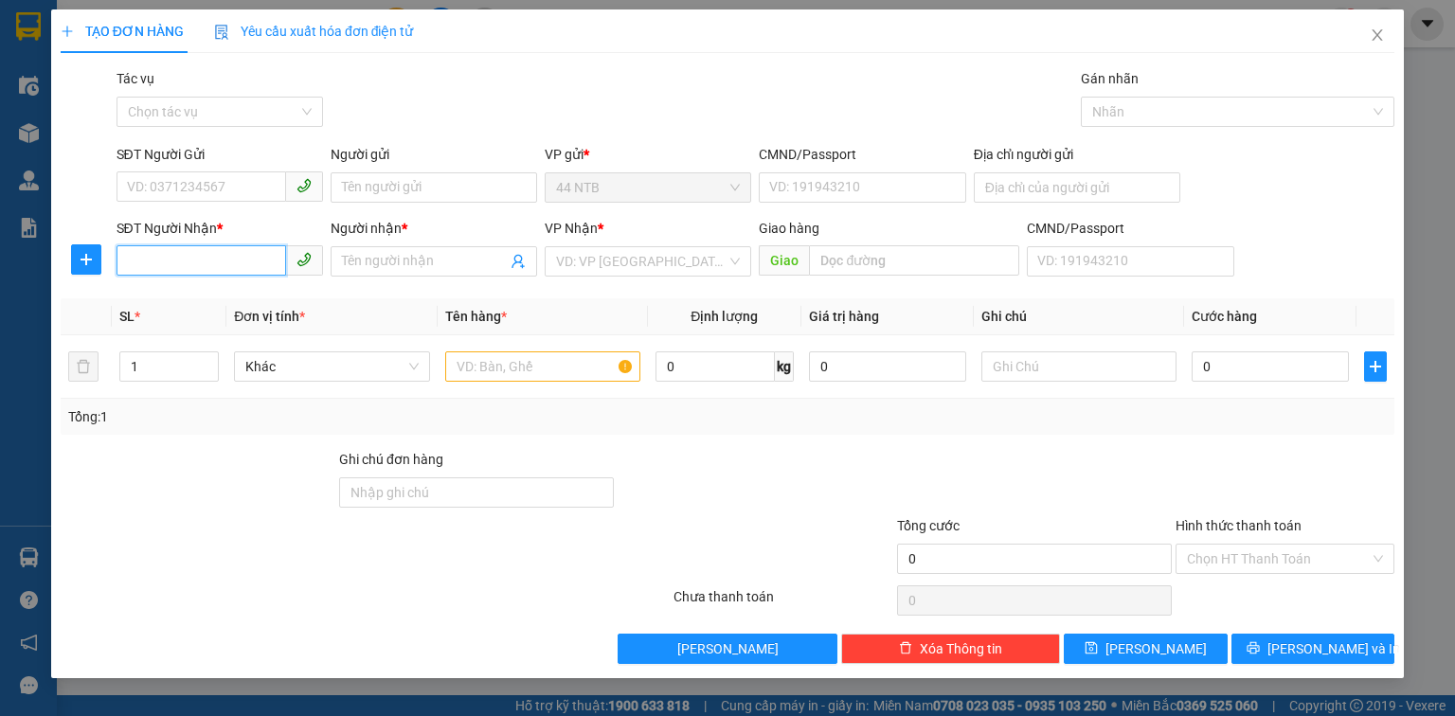
click at [249, 262] on input "SĐT Người Nhận *" at bounding box center [202, 260] width 170 height 30
type input "0869311413"
click at [238, 302] on div "0869311413 - khanh" at bounding box center [220, 299] width 184 height 21
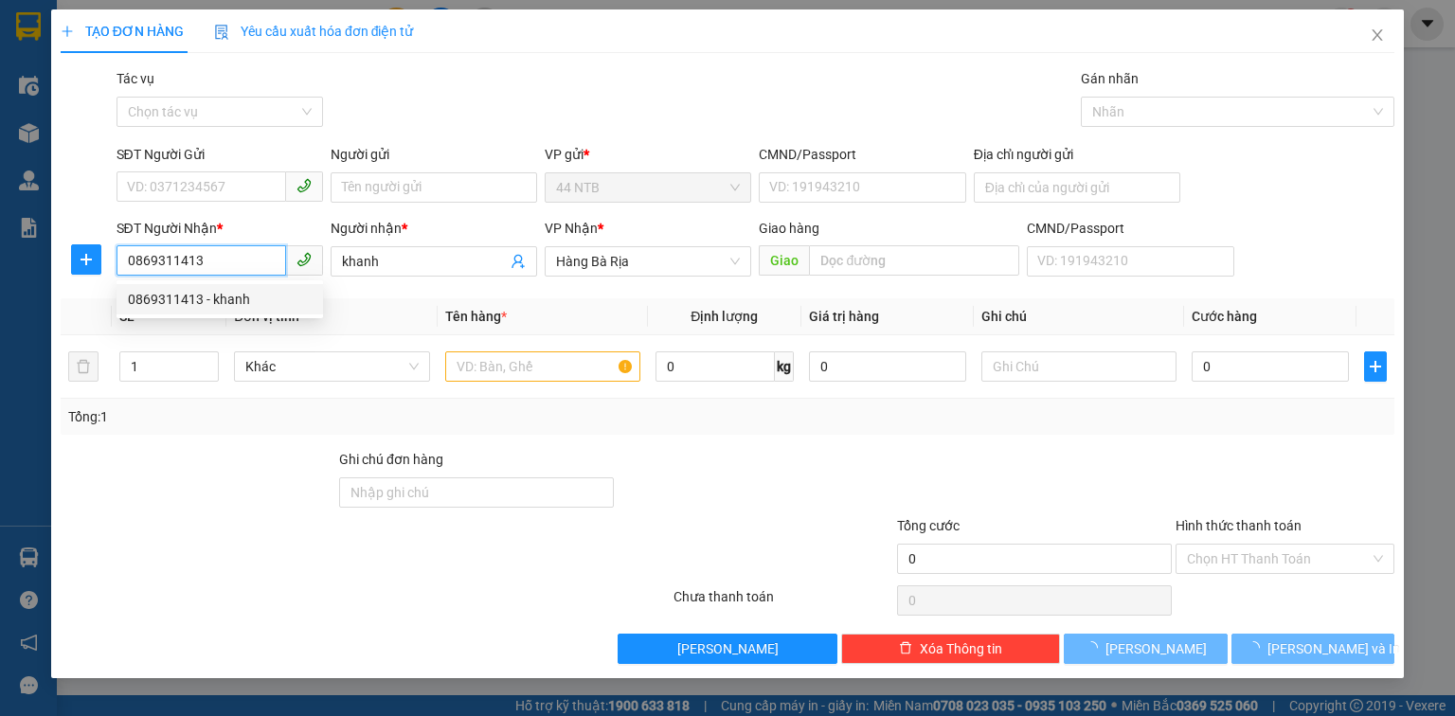
type input "khanh"
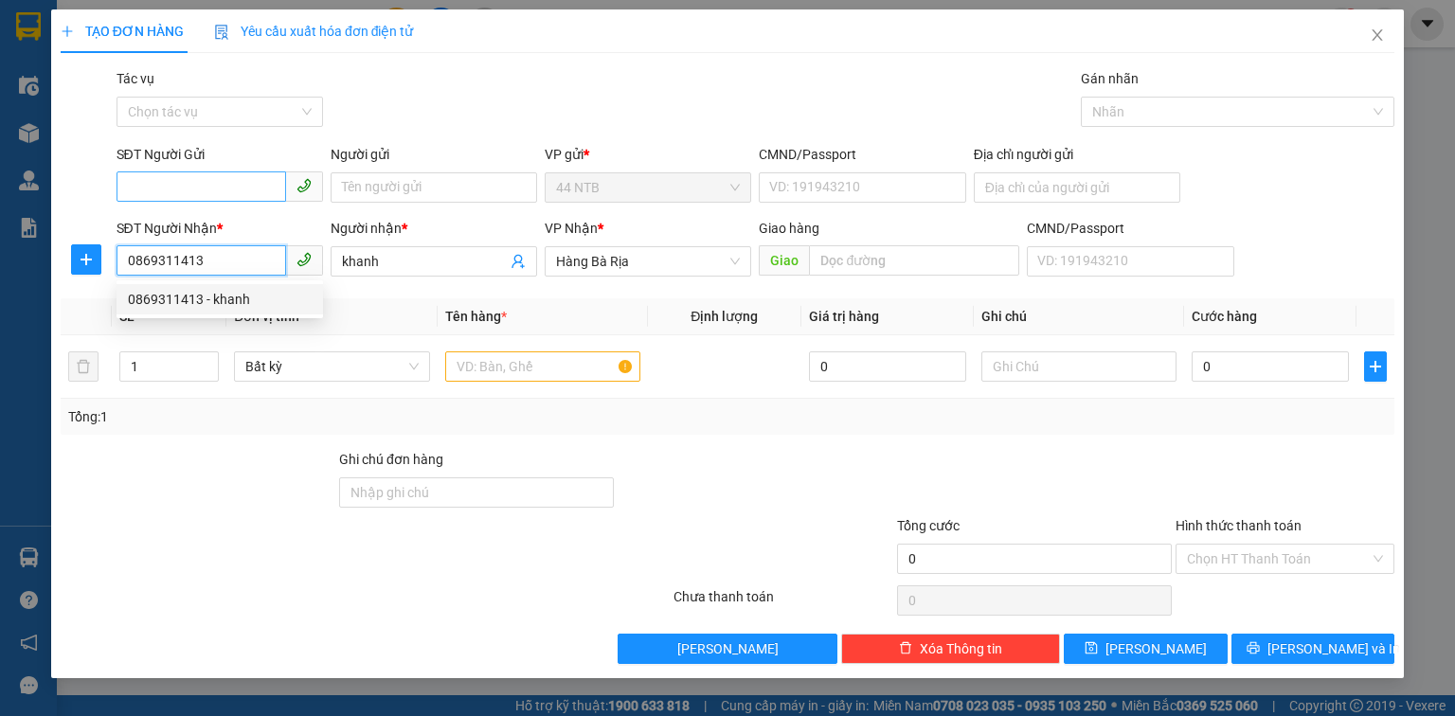
type input "0869311413"
click at [247, 189] on input "SĐT Người Gửi" at bounding box center [202, 187] width 170 height 30
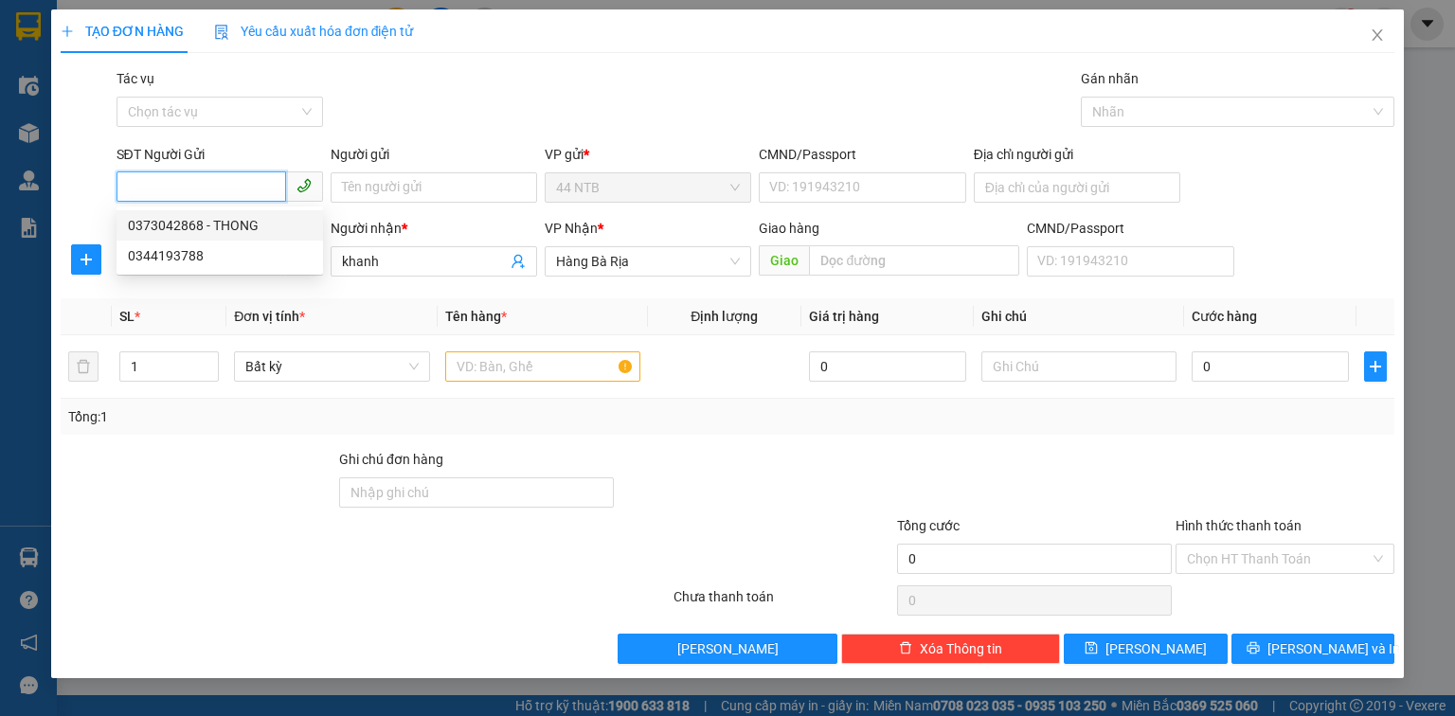
click at [239, 226] on div "0373042868 - THONG" at bounding box center [220, 225] width 184 height 21
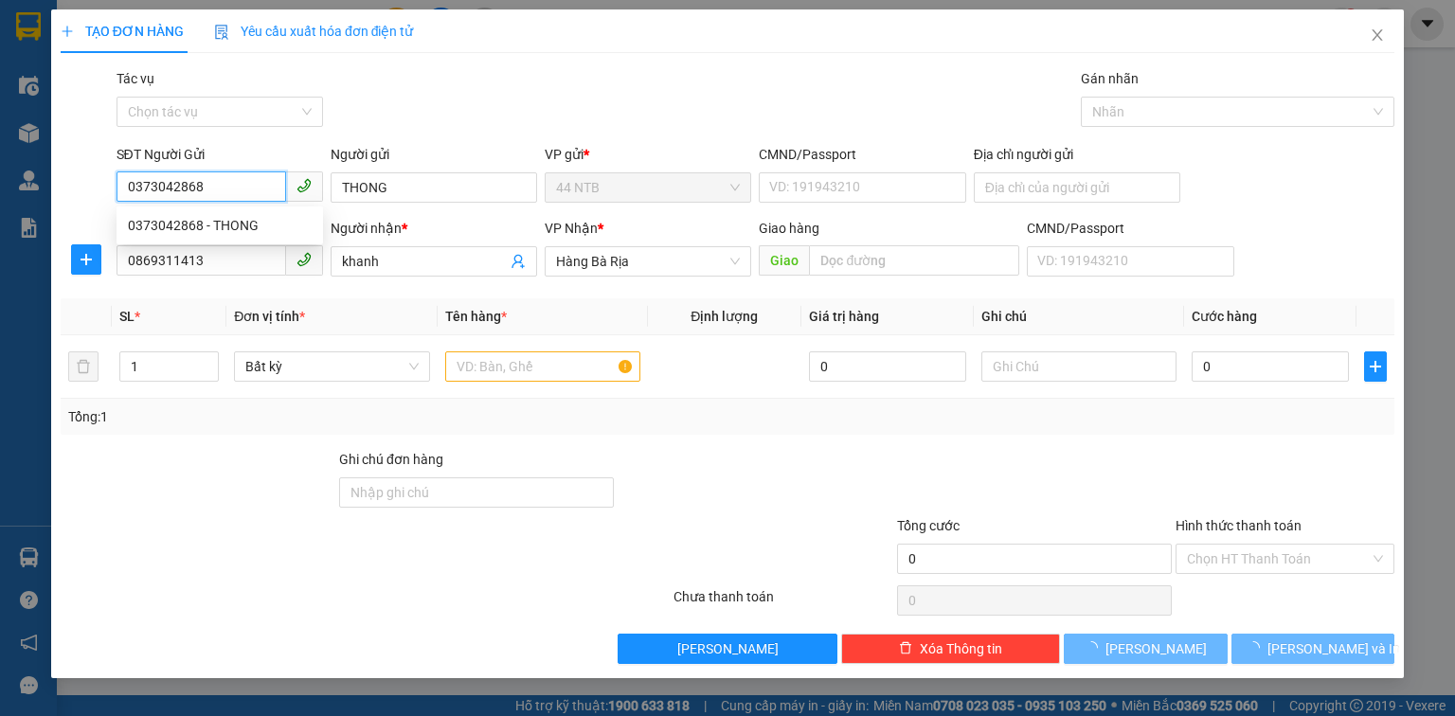
type input "0373042868"
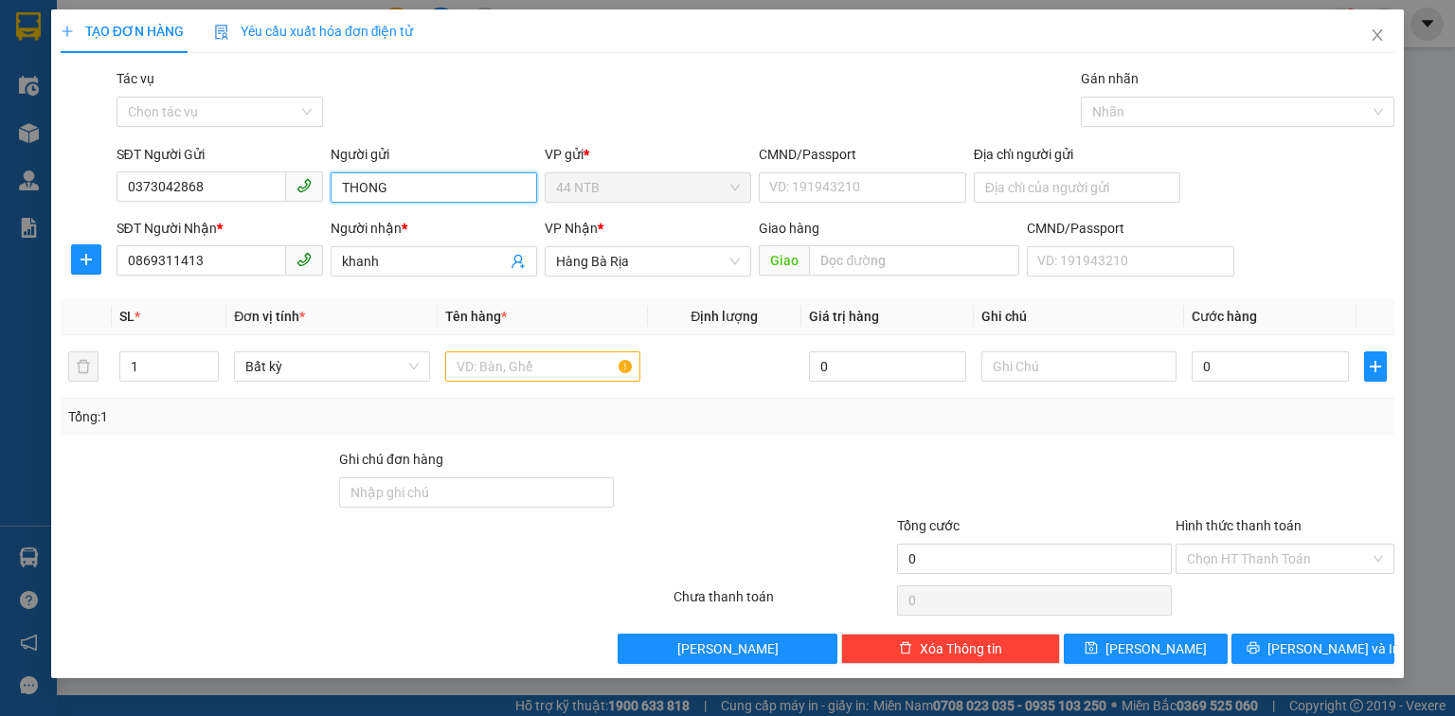
click at [433, 190] on input "THONG" at bounding box center [434, 187] width 207 height 30
click at [464, 185] on input "Thoong" at bounding box center [434, 187] width 207 height 30
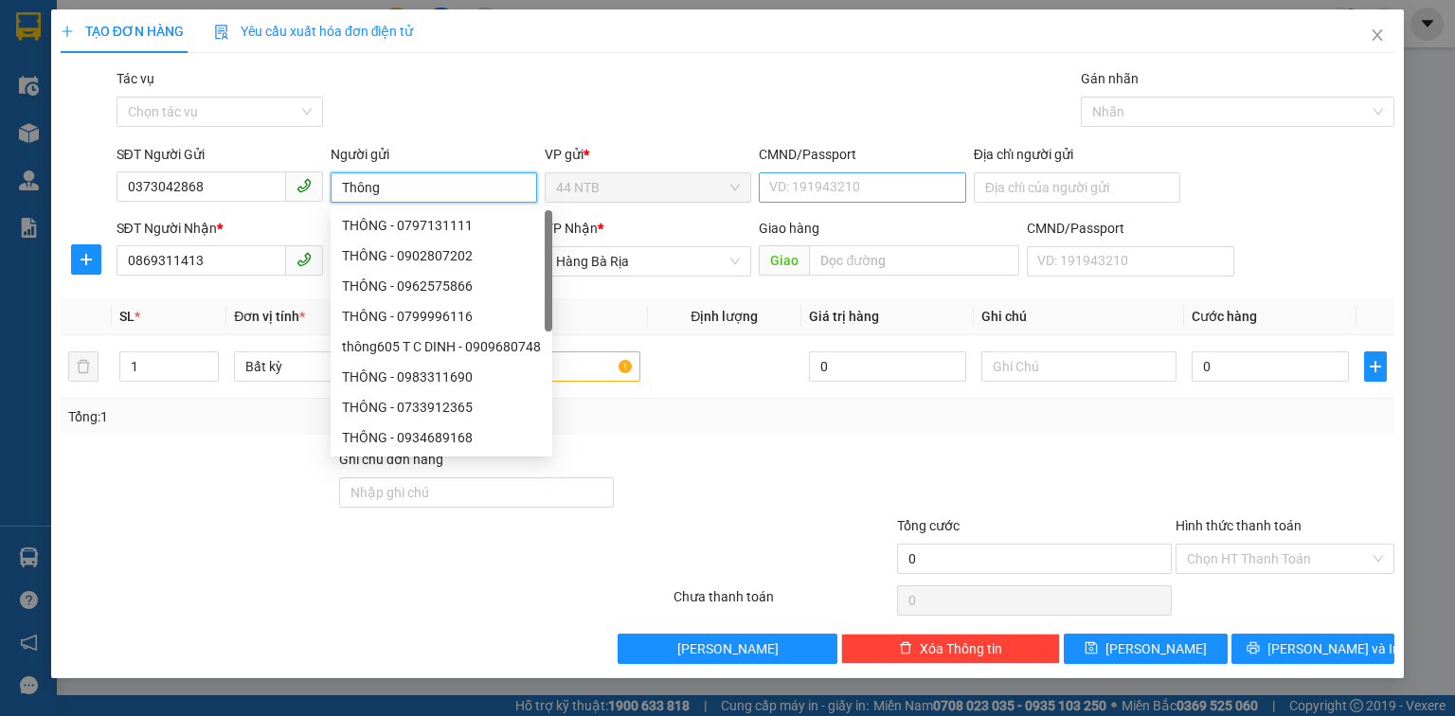
type input "Thông"
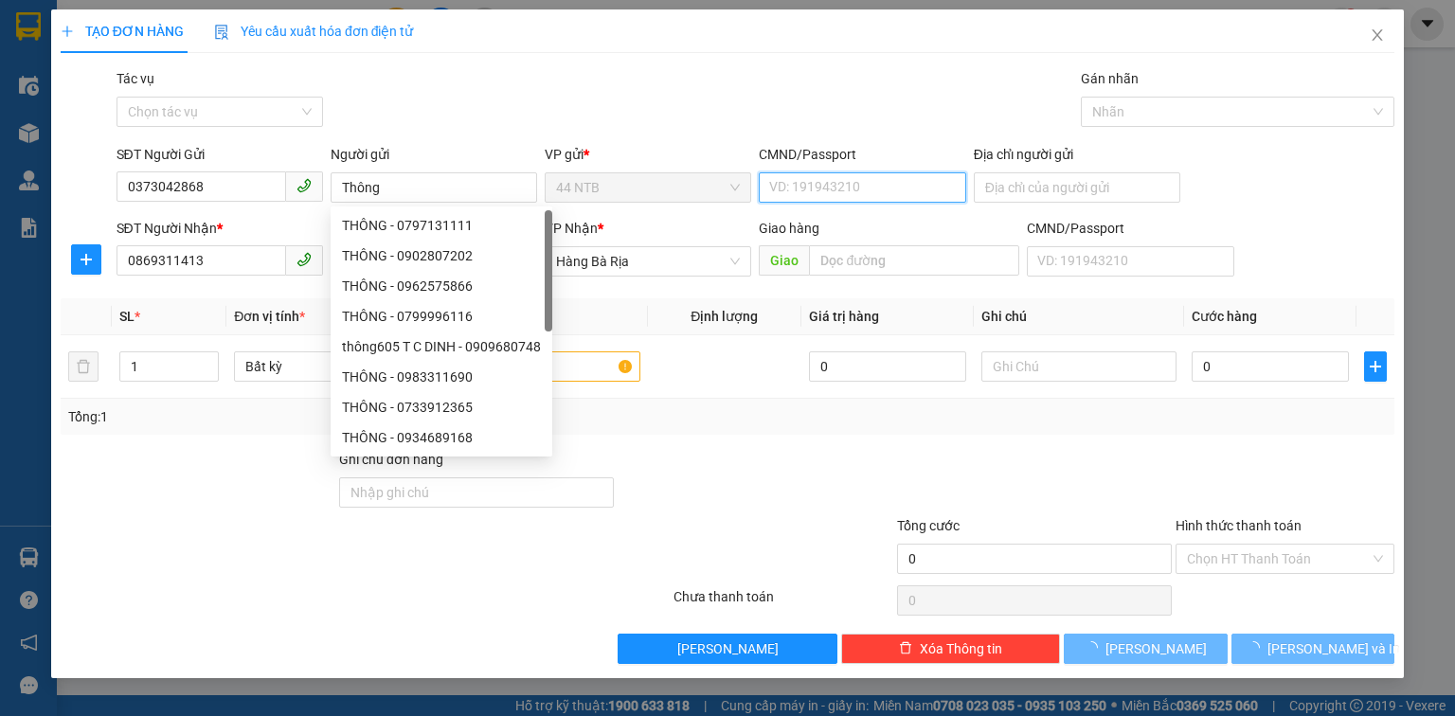
click at [773, 190] on input "CMND/Passport" at bounding box center [862, 187] width 207 height 30
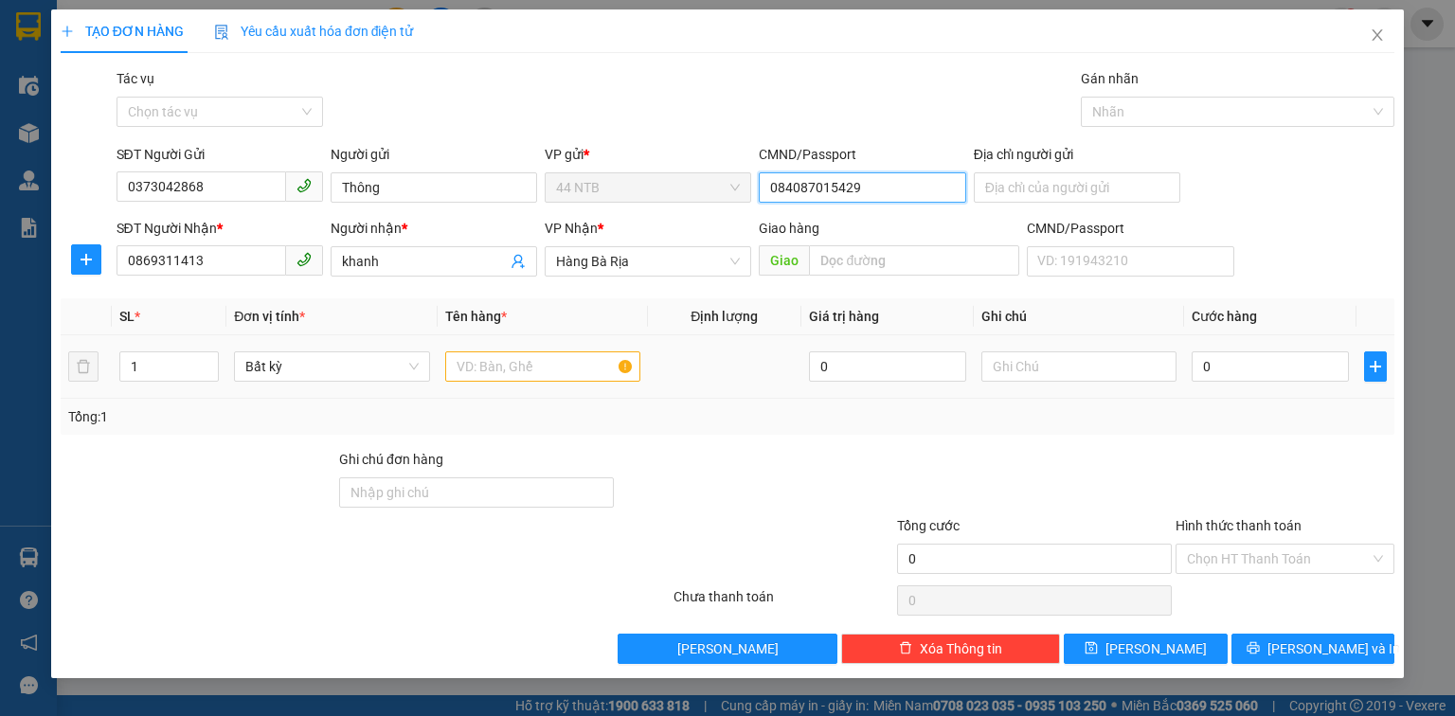
type input "084087015429"
click at [543, 377] on input "text" at bounding box center [542, 367] width 195 height 30
type input "tép dày"
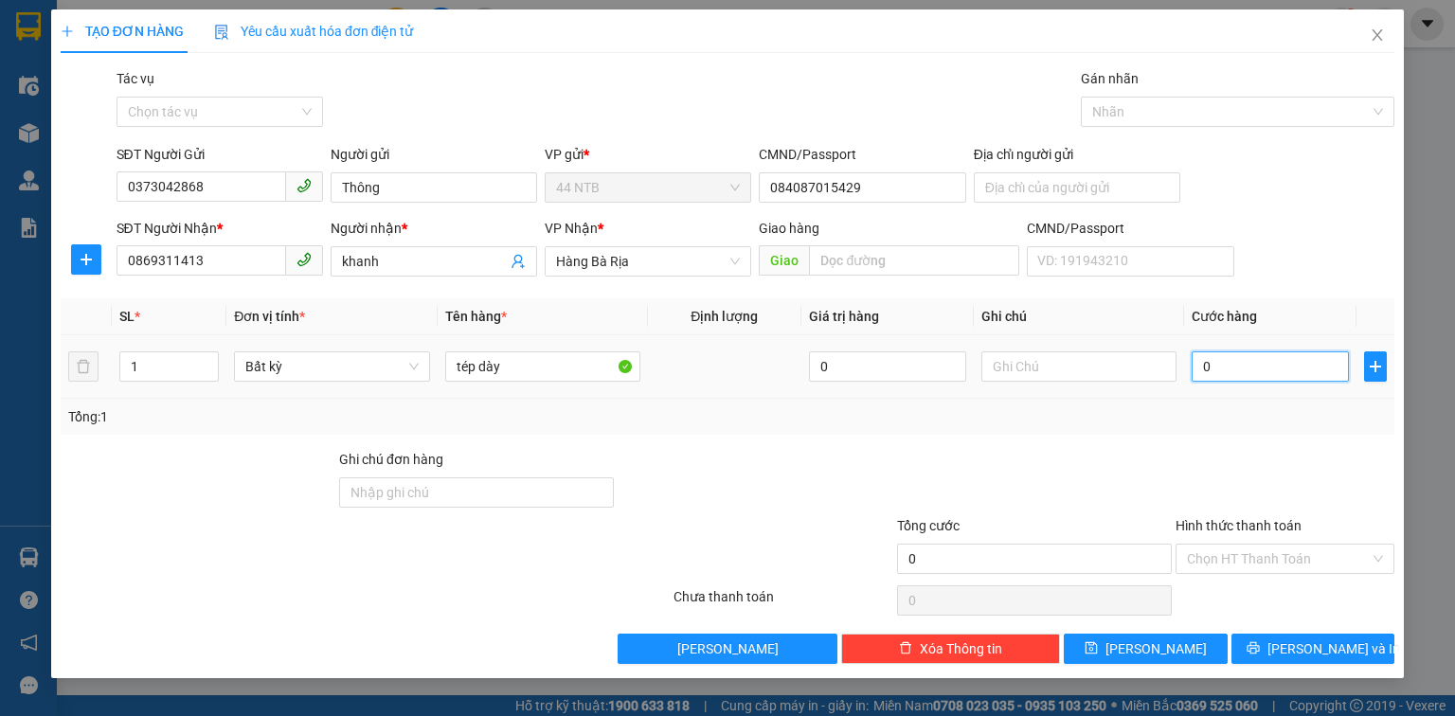
click at [1272, 367] on input "0" at bounding box center [1270, 367] width 157 height 30
type input "3"
type input "30"
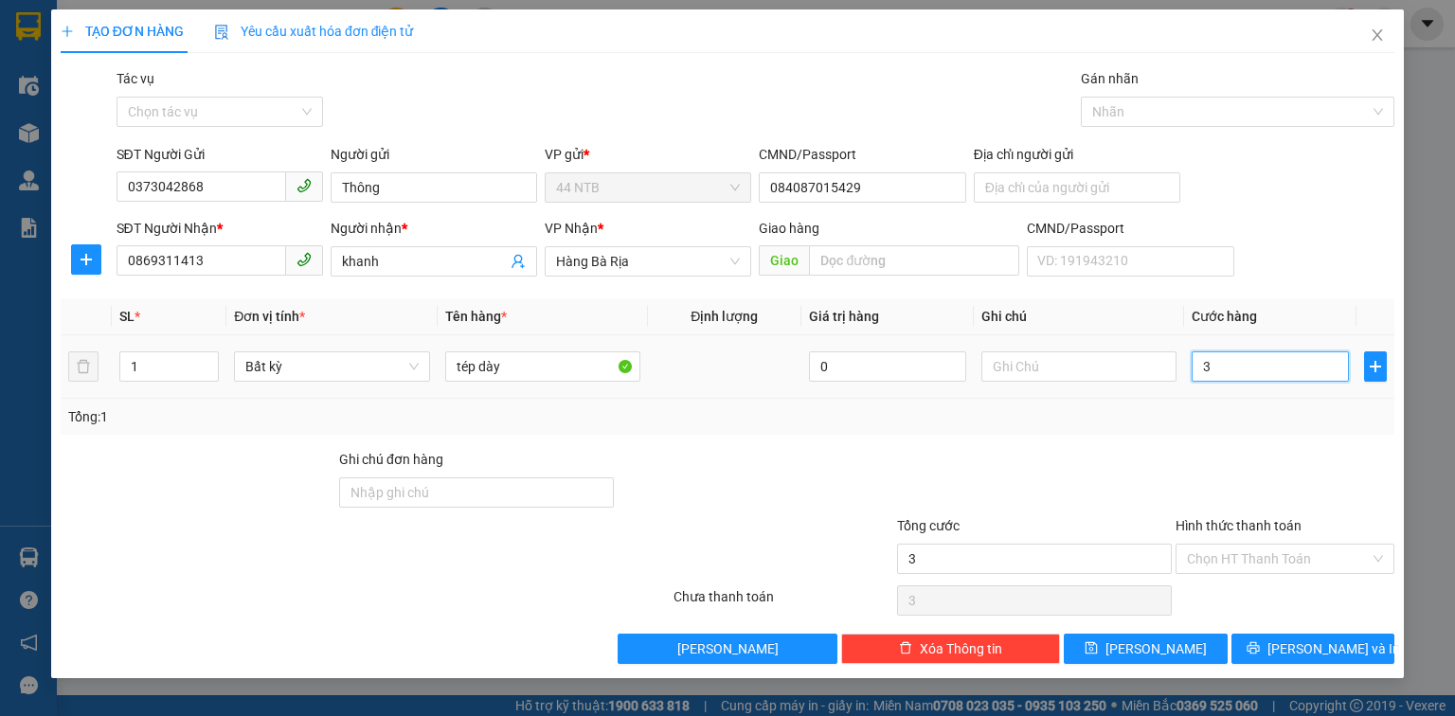
type input "30"
type input "30.000"
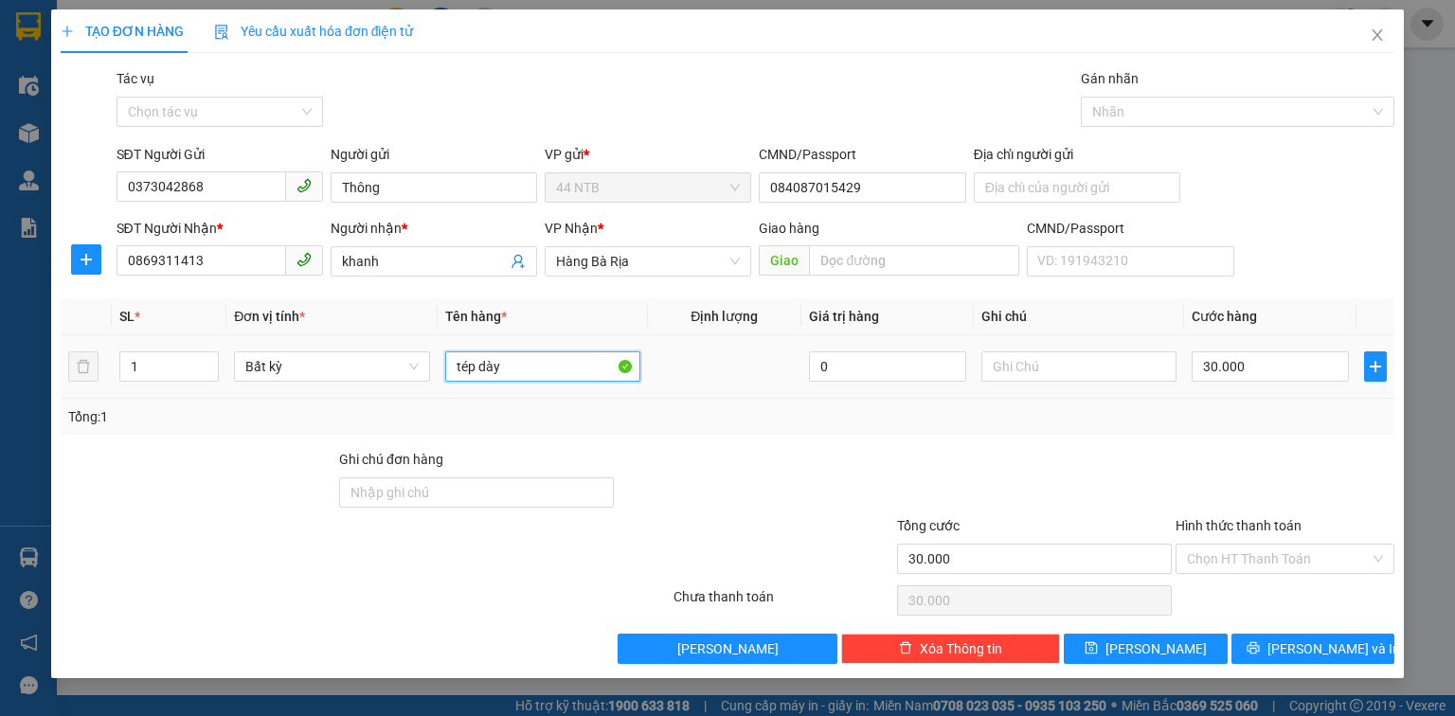
click at [522, 370] on input "tép dày" at bounding box center [542, 367] width 195 height 30
type input "tép h.sơ"
click at [1273, 553] on input "Hình thức thanh toán" at bounding box center [1278, 559] width 183 height 28
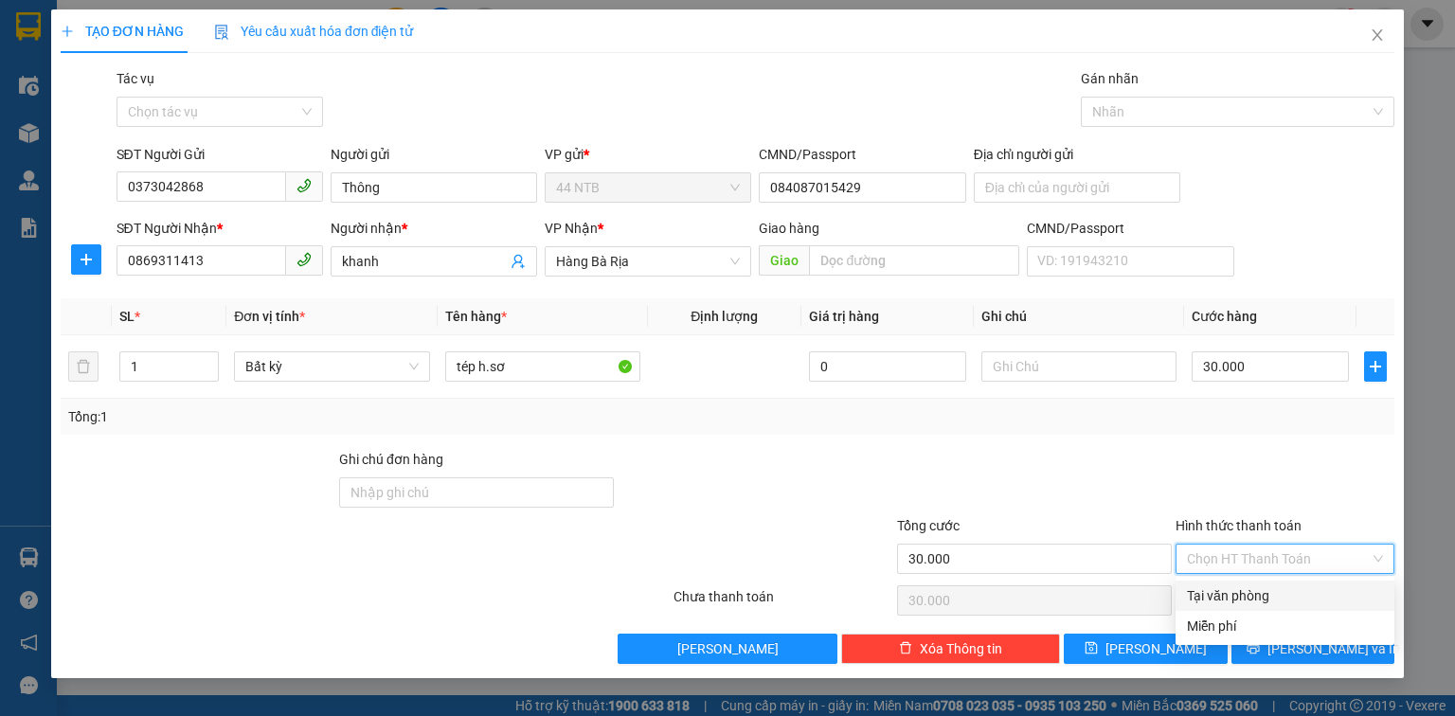
click at [1267, 596] on div "Tại văn phòng" at bounding box center [1285, 596] width 196 height 21
type input "0"
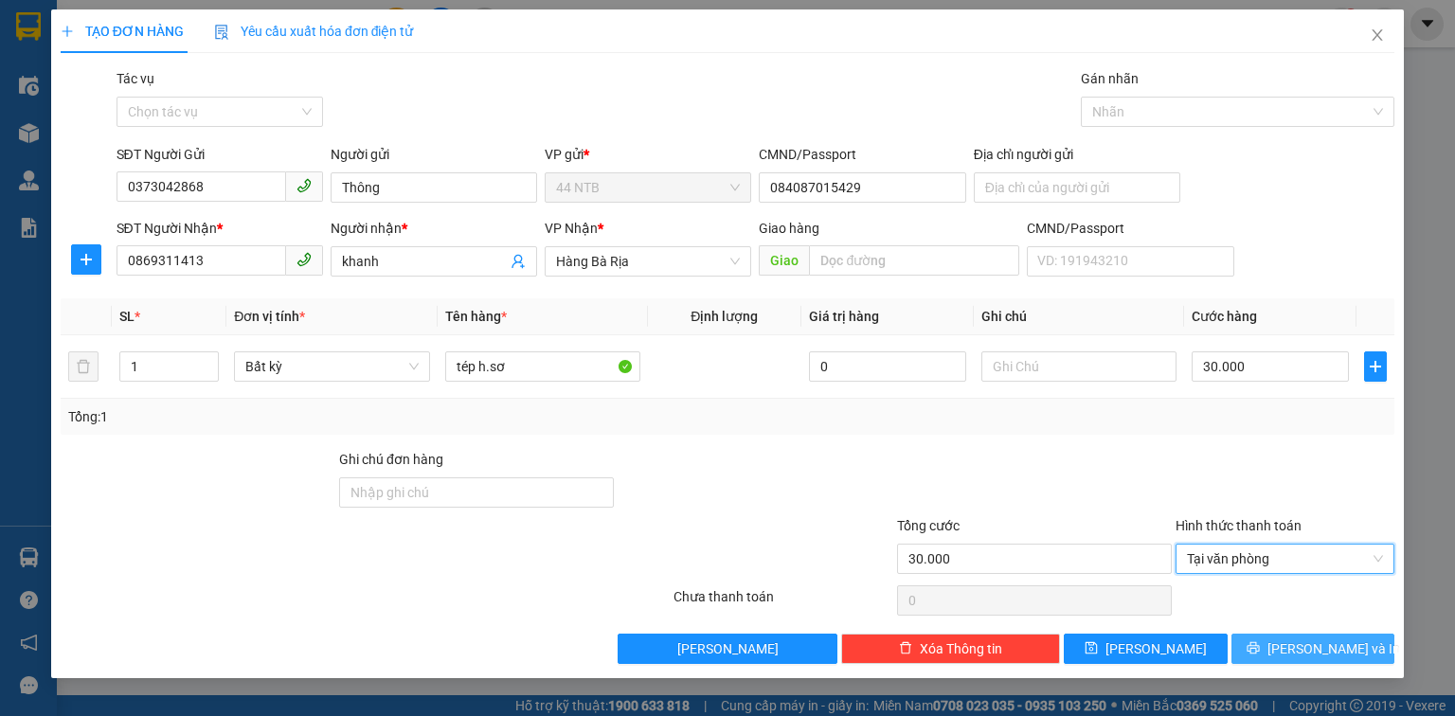
click at [1288, 660] on button "[PERSON_NAME] và In" at bounding box center [1314, 649] width 164 height 30
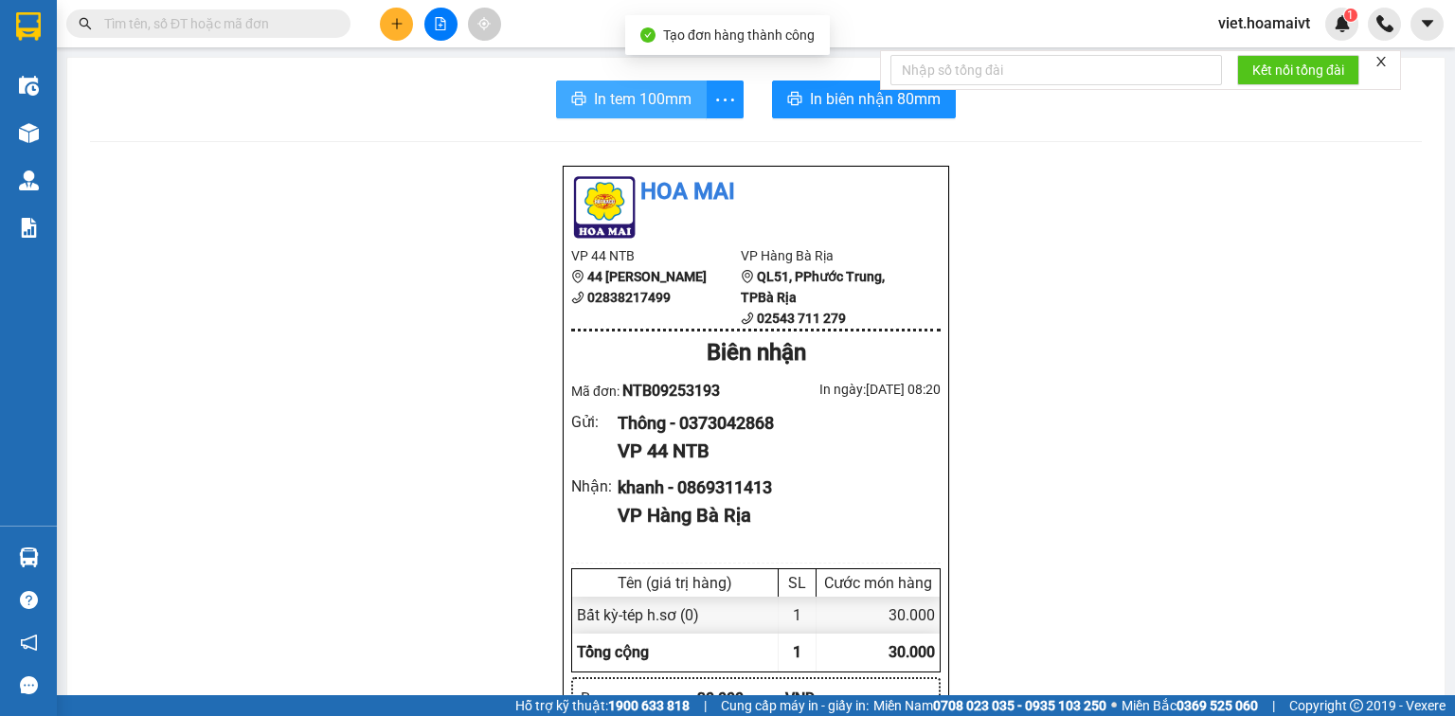
click at [637, 114] on button "In tem 100mm" at bounding box center [631, 100] width 151 height 38
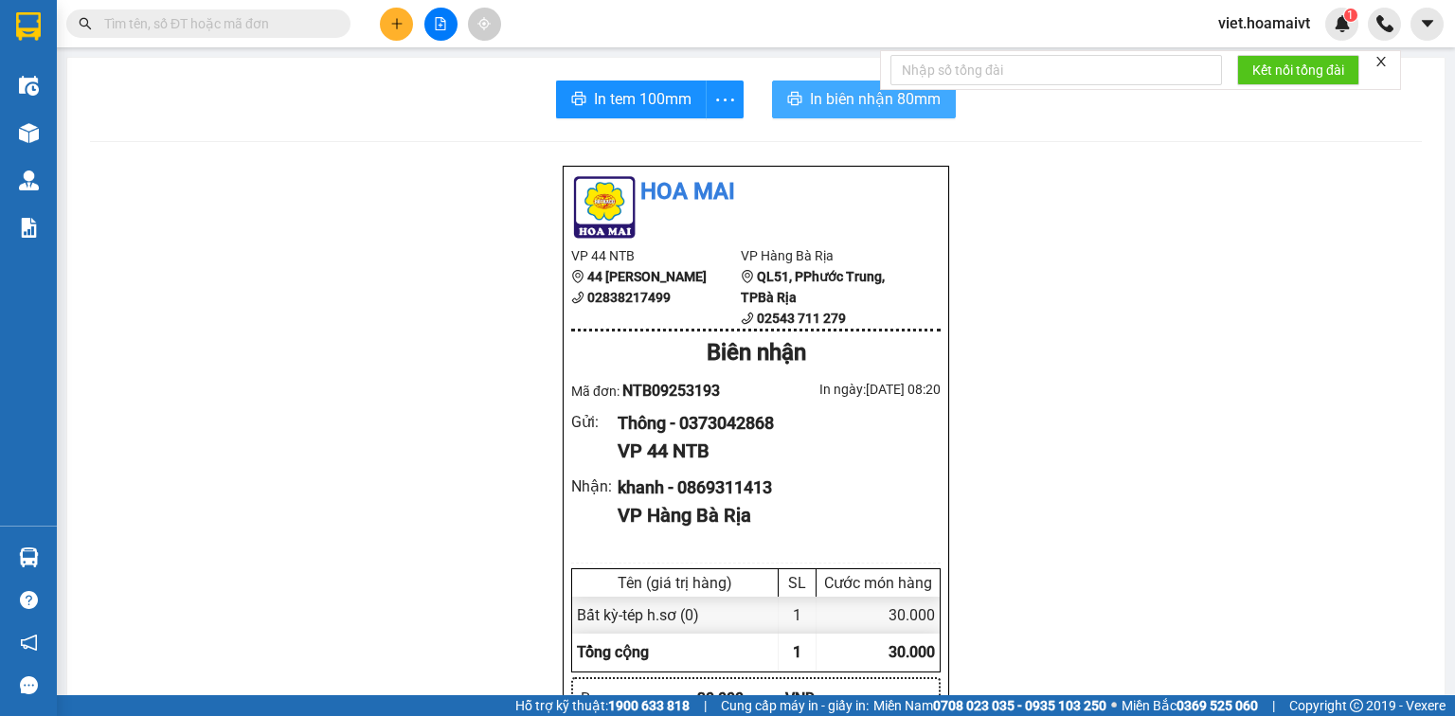
click at [824, 101] on span "In biên nhận 80mm" at bounding box center [875, 99] width 131 height 24
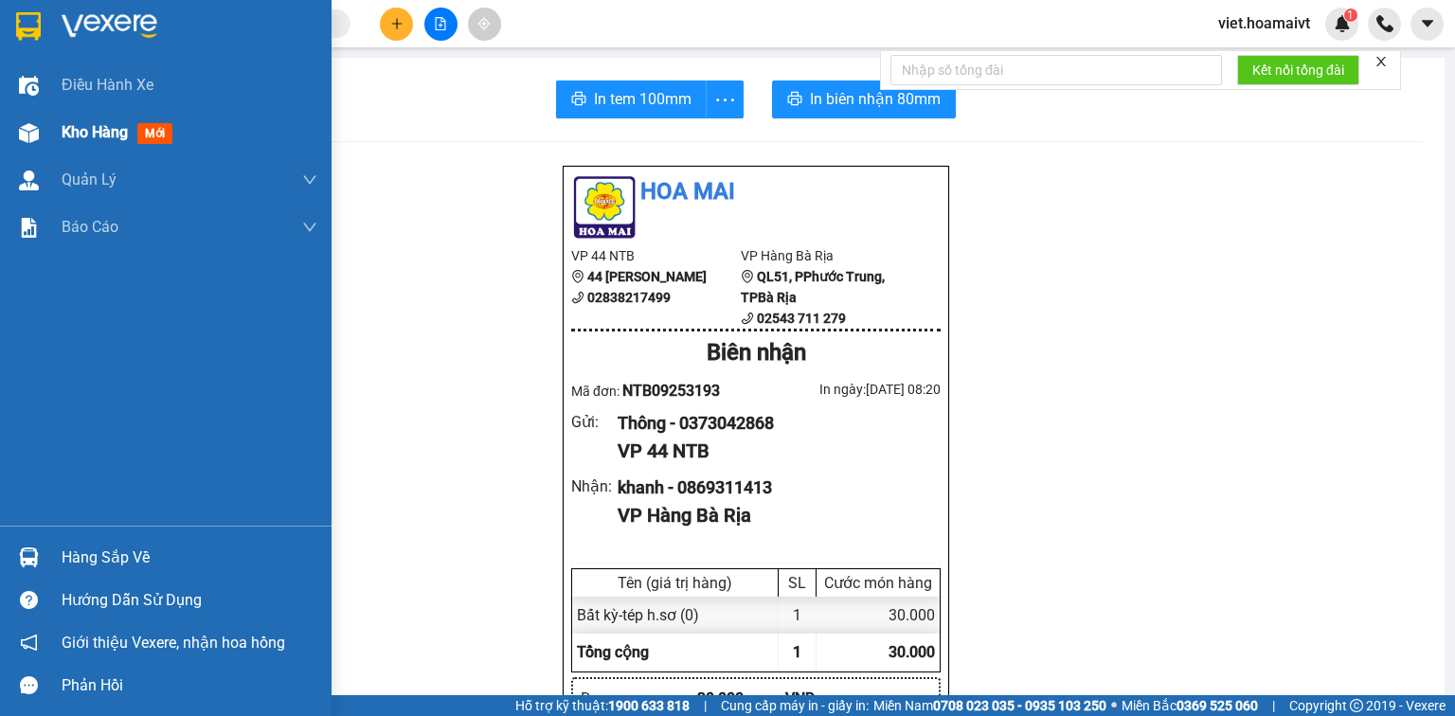
click at [104, 135] on span "Kho hàng" at bounding box center [95, 132] width 66 height 18
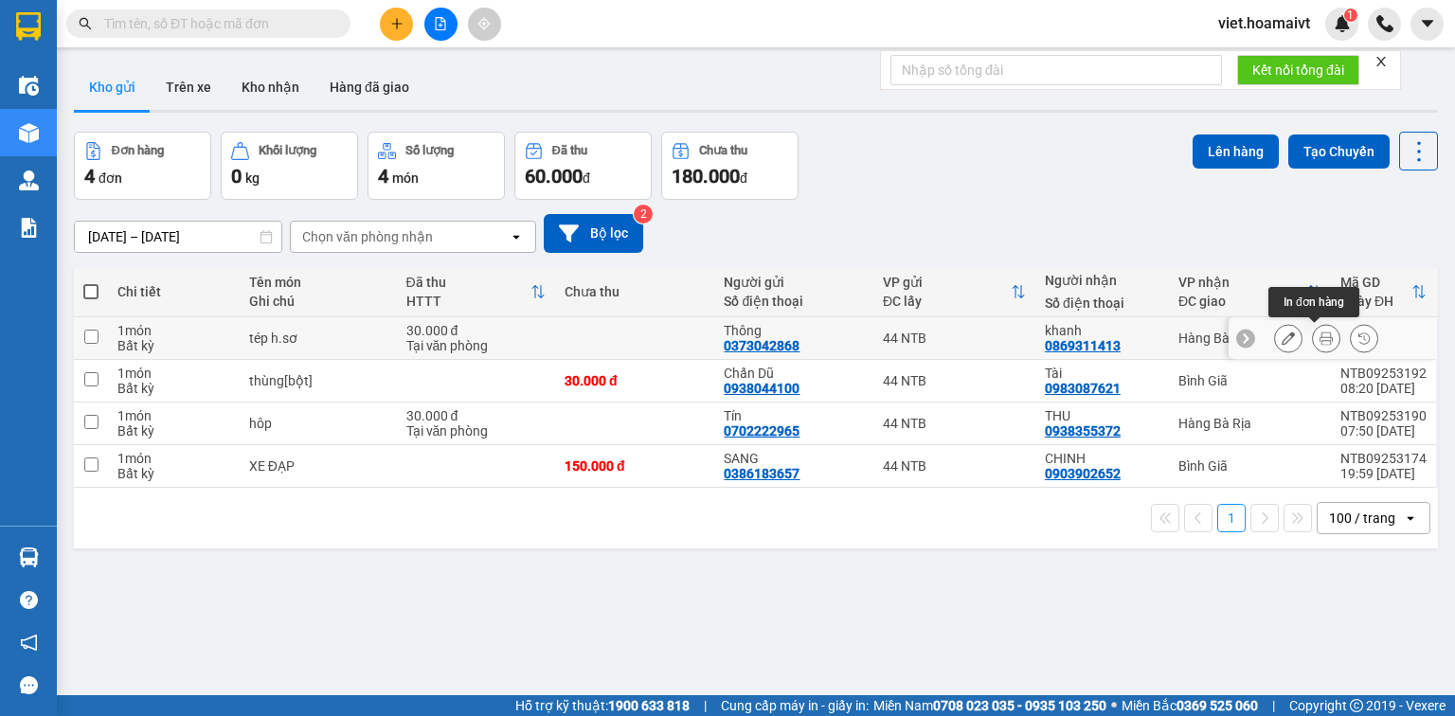
click at [1320, 341] on icon at bounding box center [1326, 338] width 13 height 13
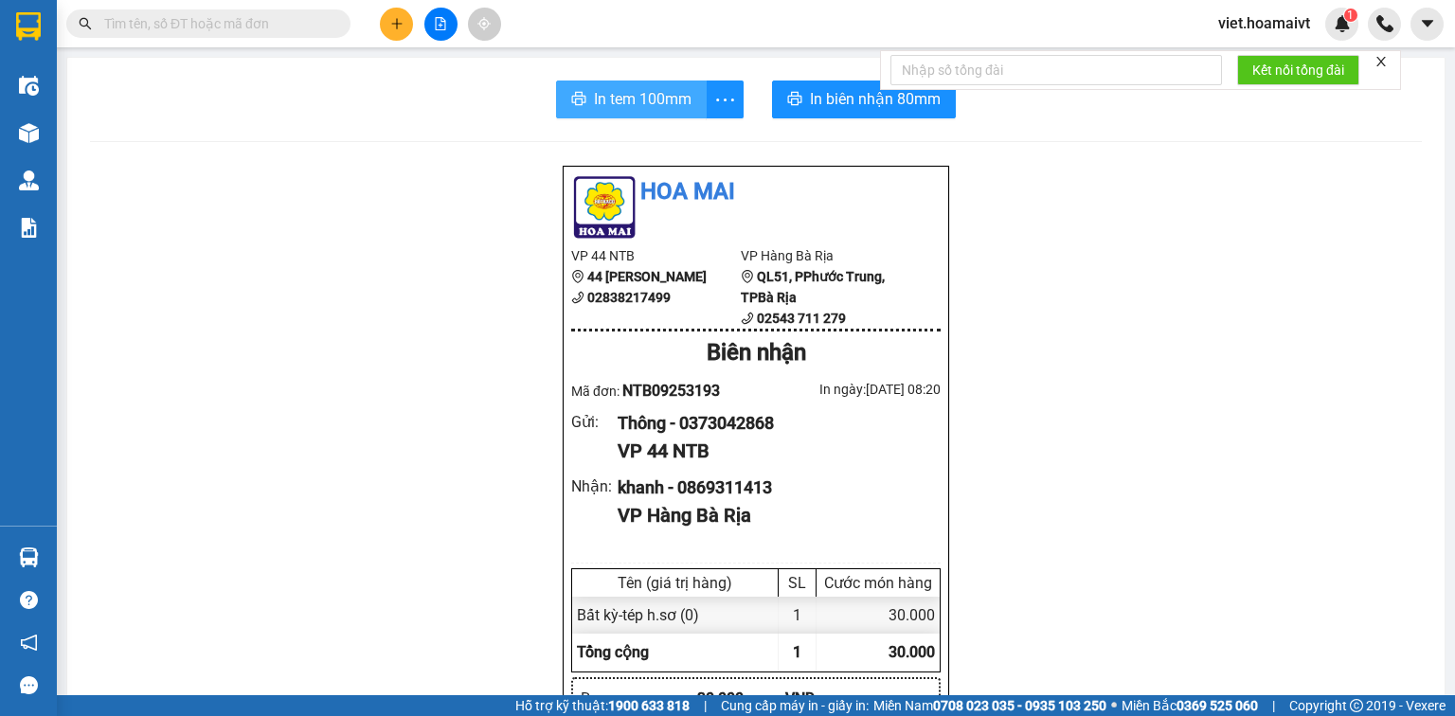
click at [660, 110] on span "In tem 100mm" at bounding box center [643, 99] width 98 height 24
click at [594, 106] on span "In tem 100mm" at bounding box center [643, 99] width 98 height 24
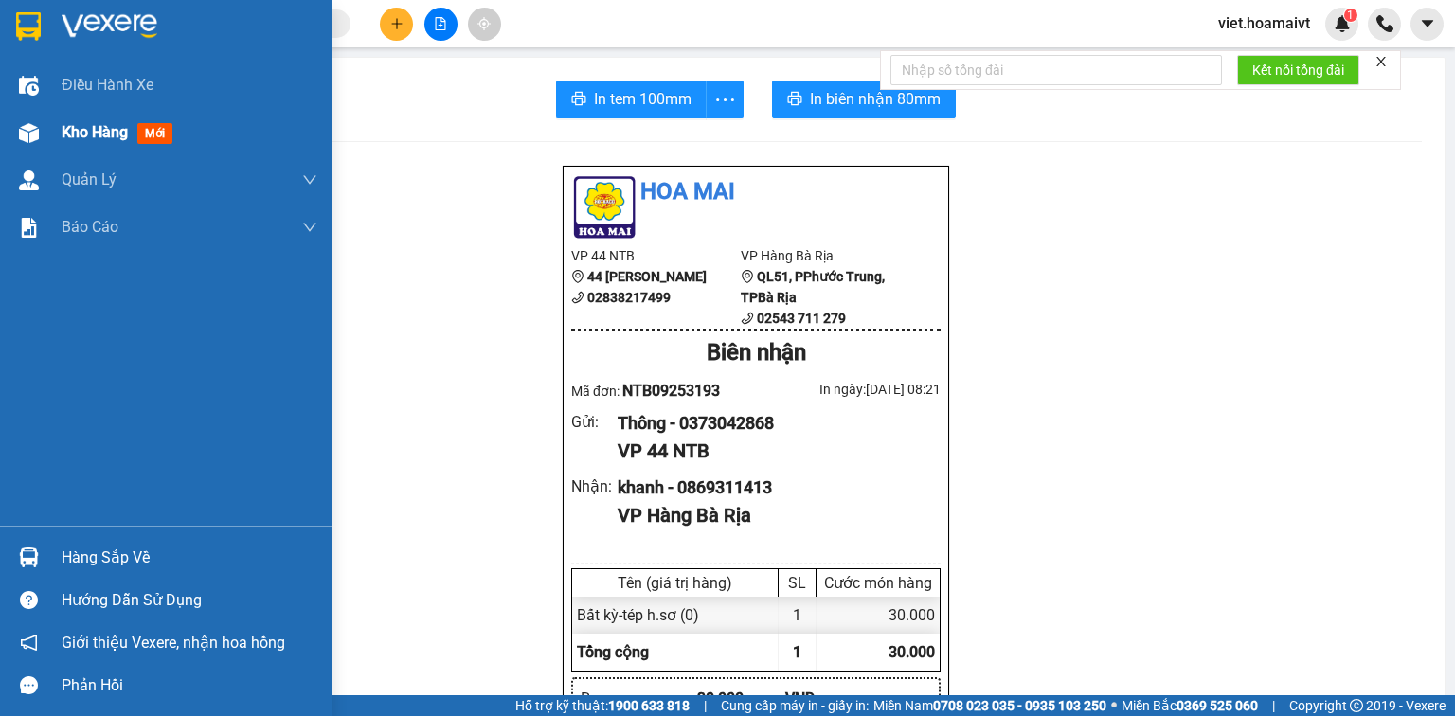
click at [92, 131] on span "Kho hàng" at bounding box center [95, 132] width 66 height 18
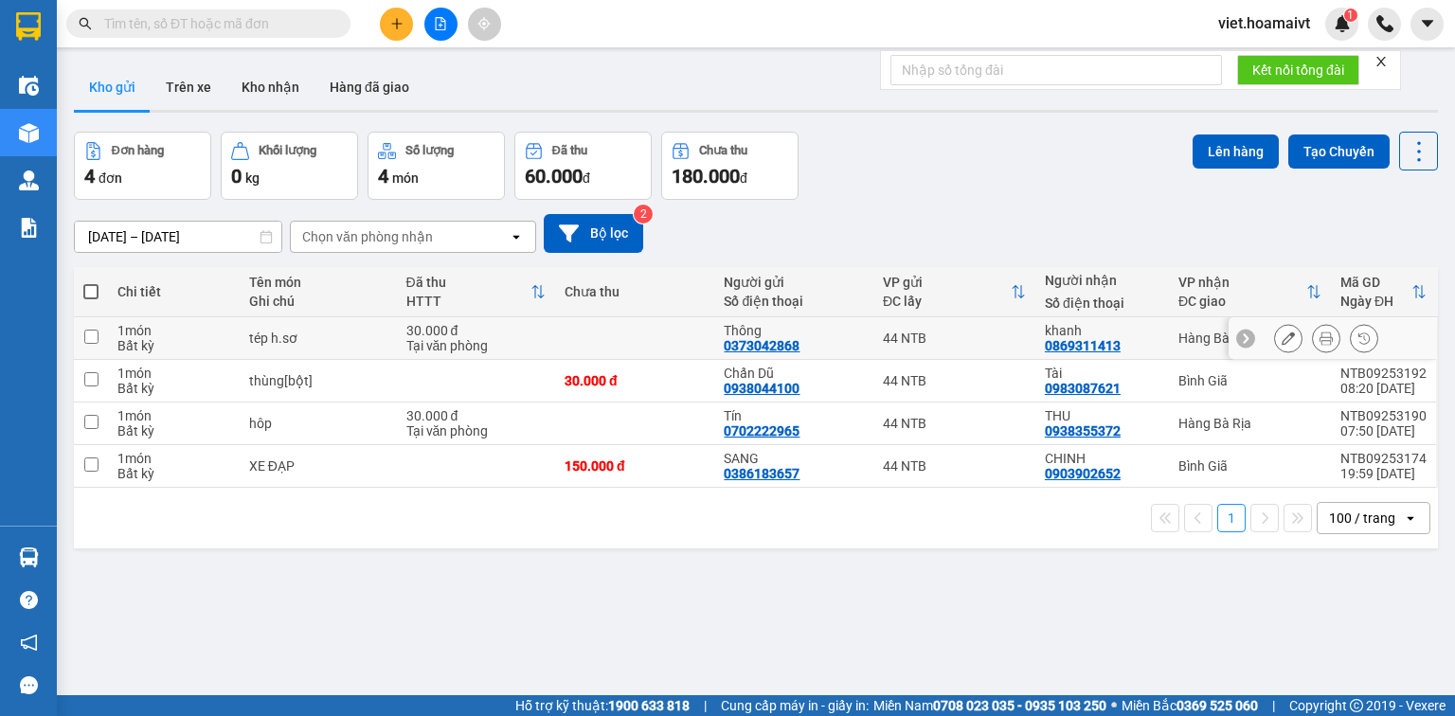
click at [1282, 339] on button at bounding box center [1288, 338] width 27 height 33
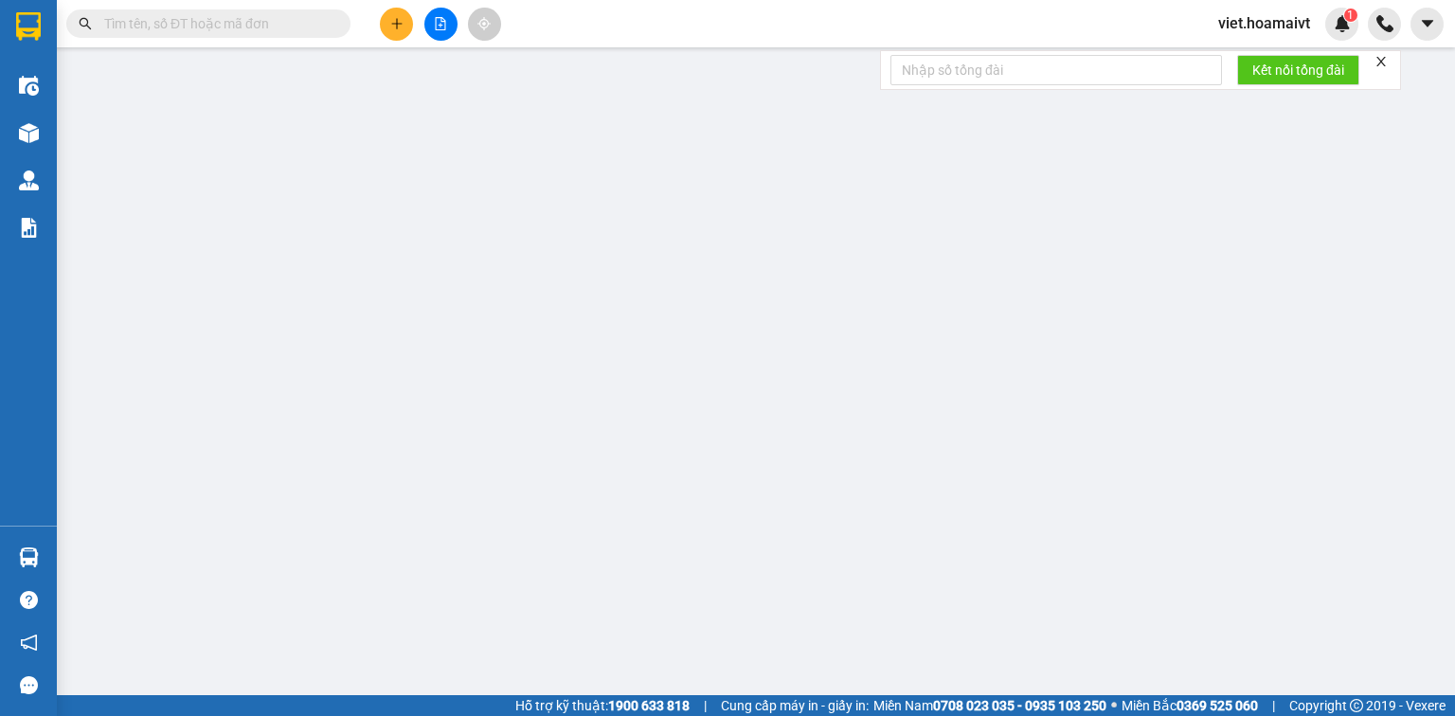
type input "0373042868"
type input "Thông"
type input "084087015429"
type input "0869311413"
type input "khanh"
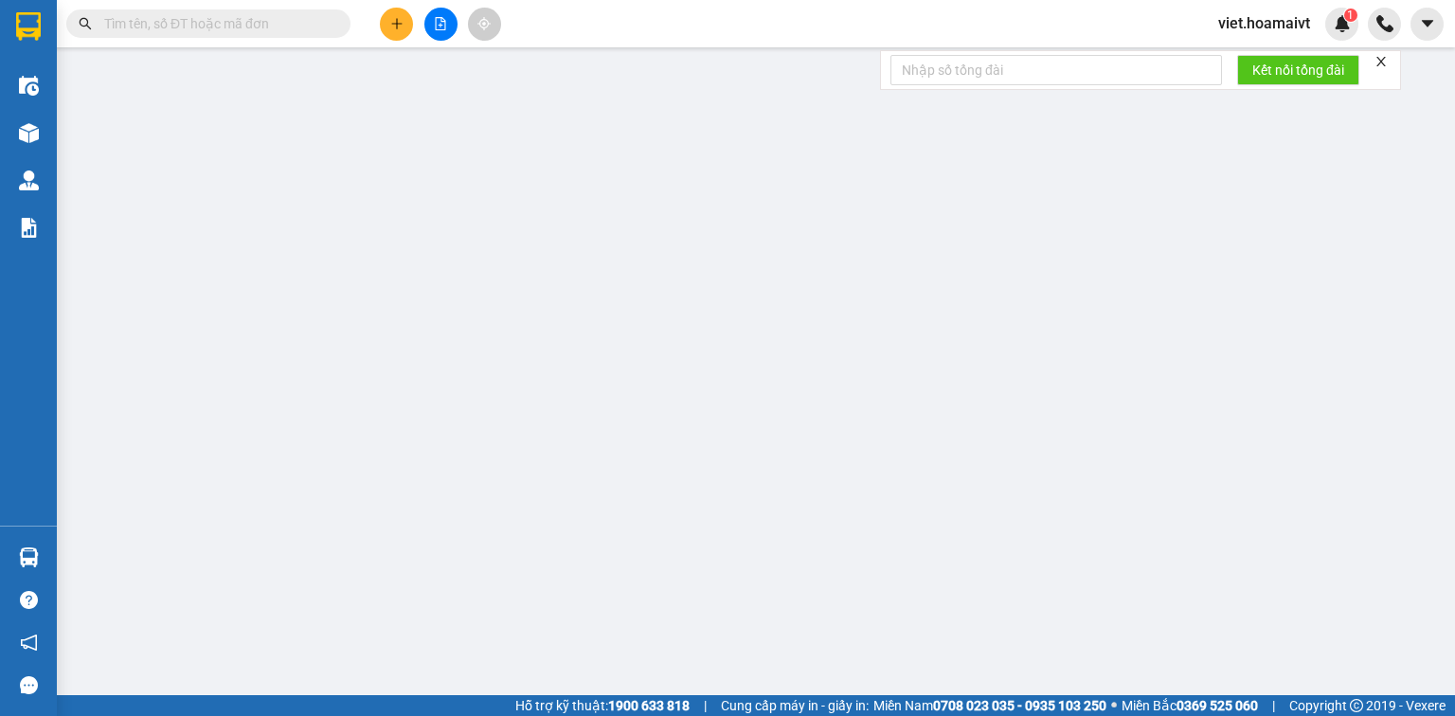
type input "30.000"
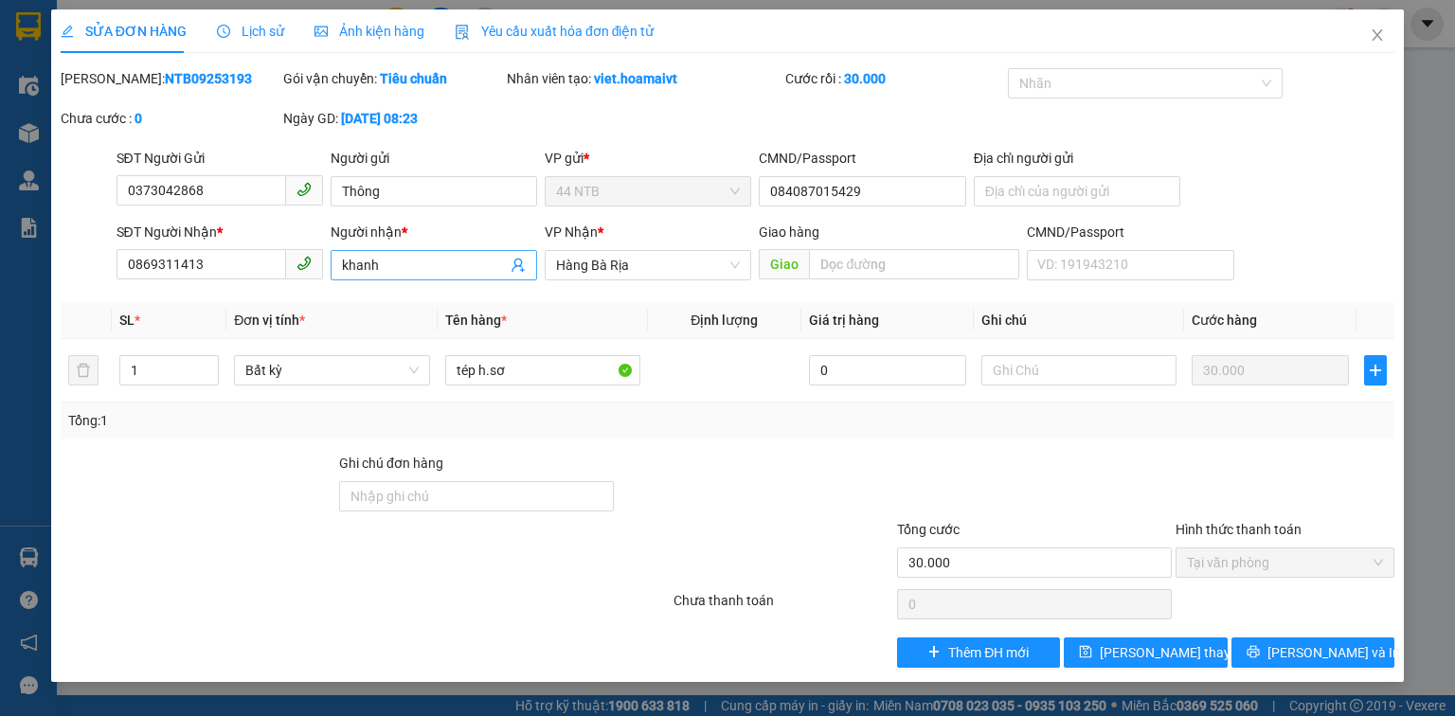
click at [349, 264] on input "khanh" at bounding box center [424, 265] width 165 height 21
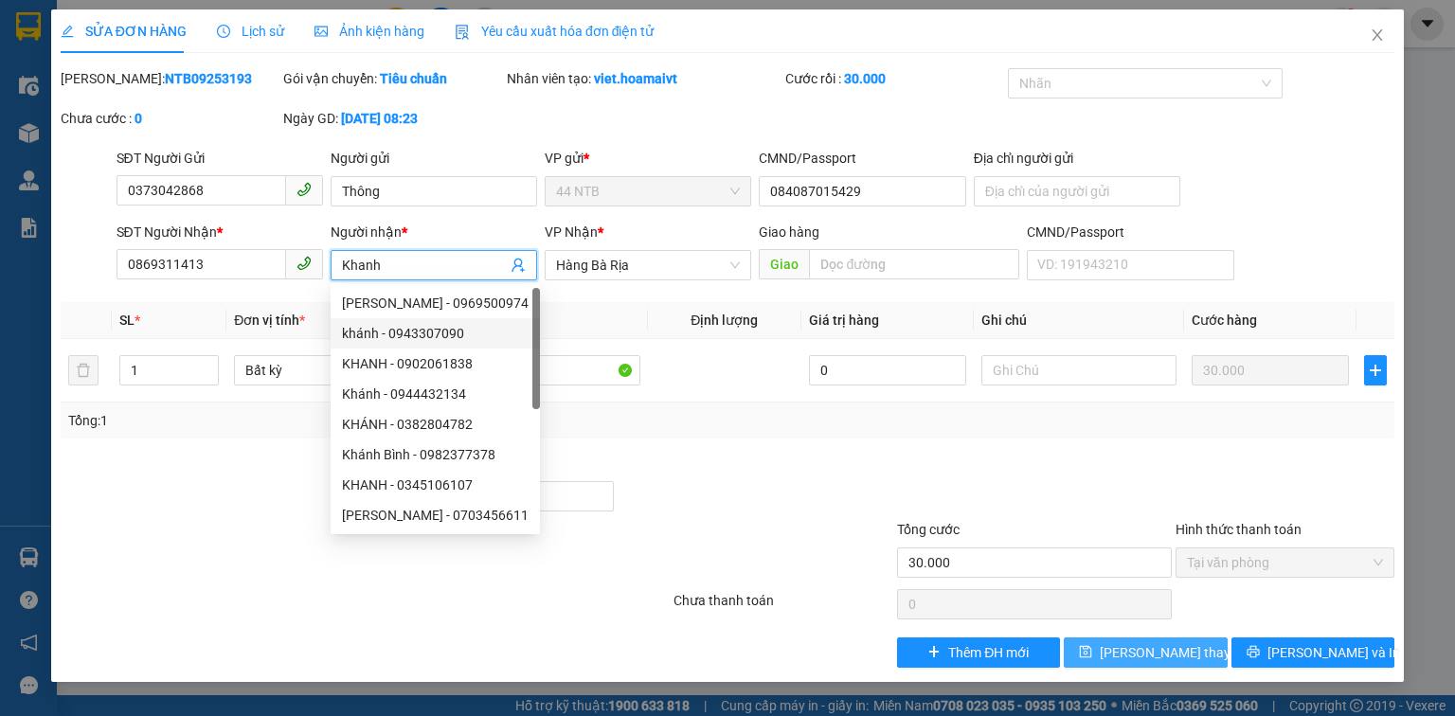
type input "Khanh"
click at [1199, 651] on button "Lưu thay đổi" at bounding box center [1146, 653] width 164 height 30
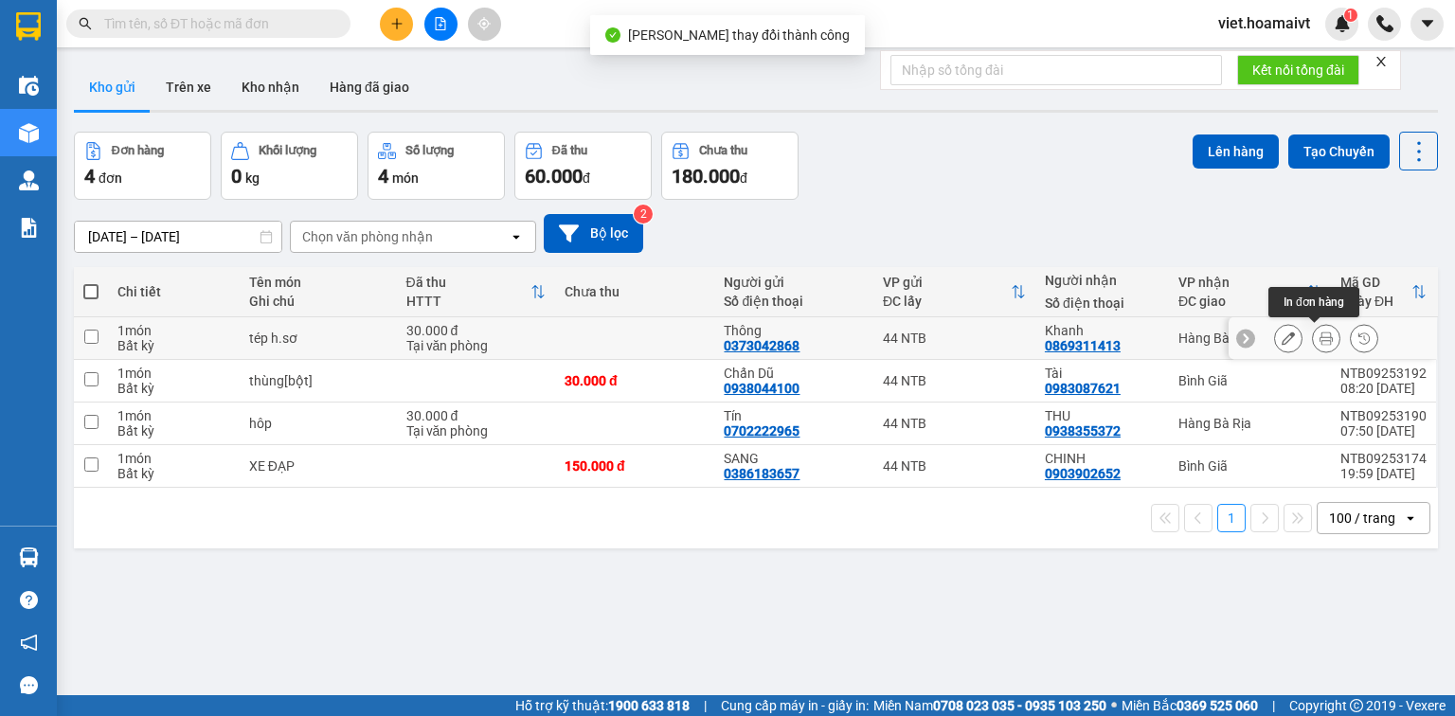
click at [1320, 337] on icon at bounding box center [1326, 338] width 13 height 13
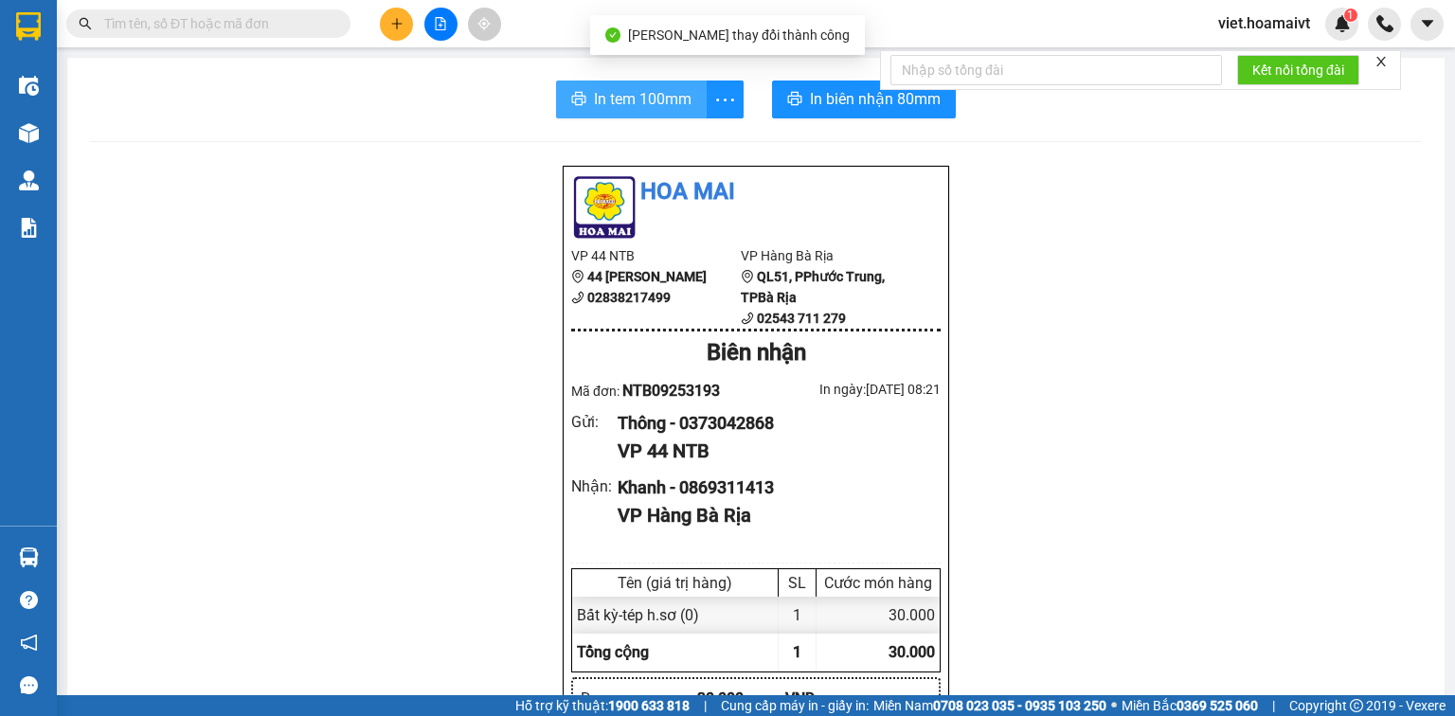
click at [673, 88] on span "In tem 100mm" at bounding box center [643, 99] width 98 height 24
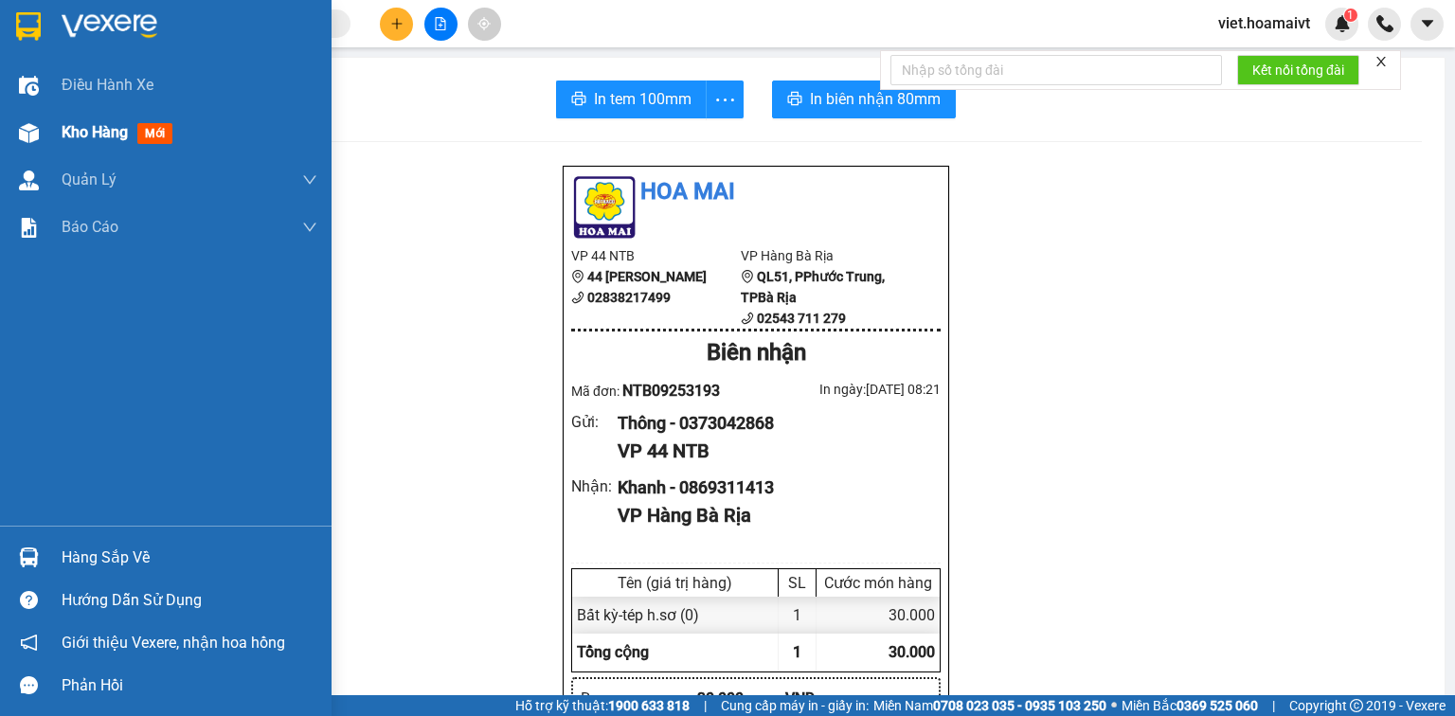
click at [45, 140] on div at bounding box center [28, 133] width 33 height 33
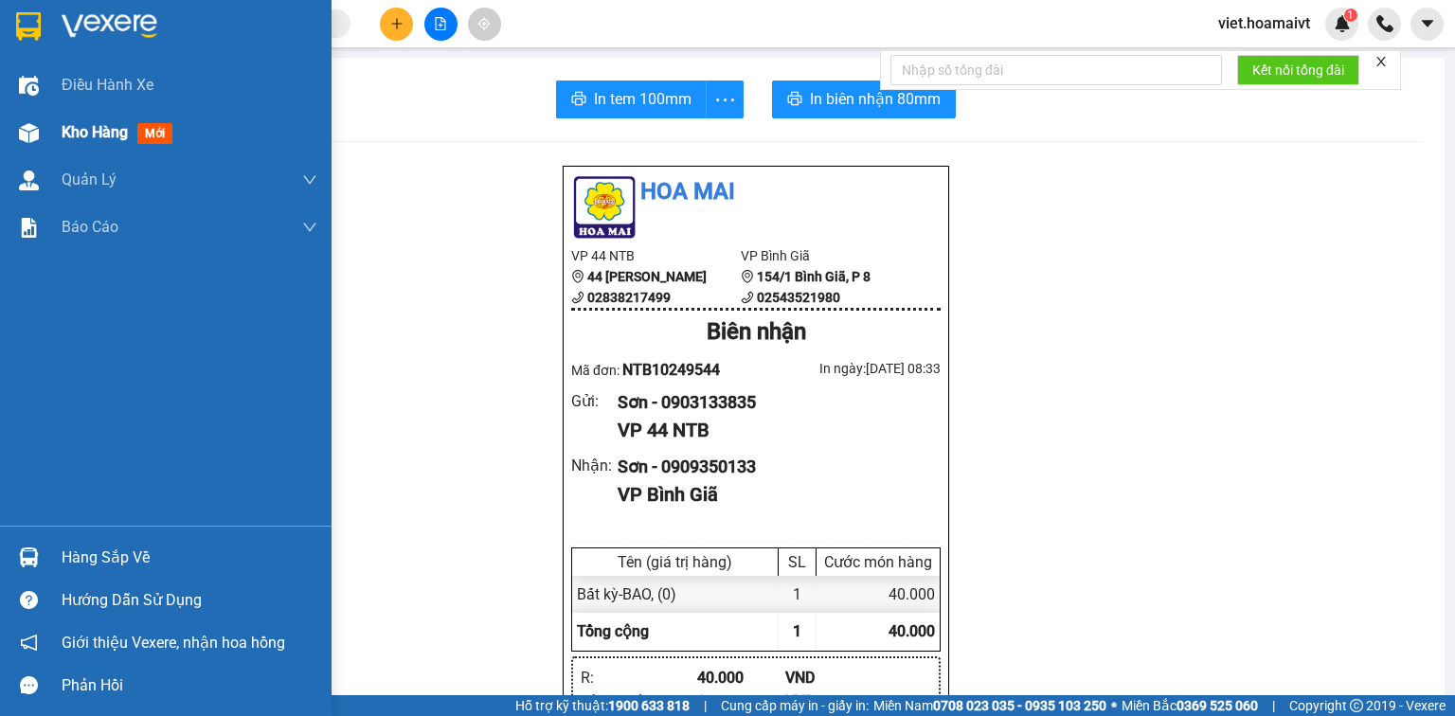
click at [61, 130] on div "Kho hàng mới" at bounding box center [166, 132] width 332 height 47
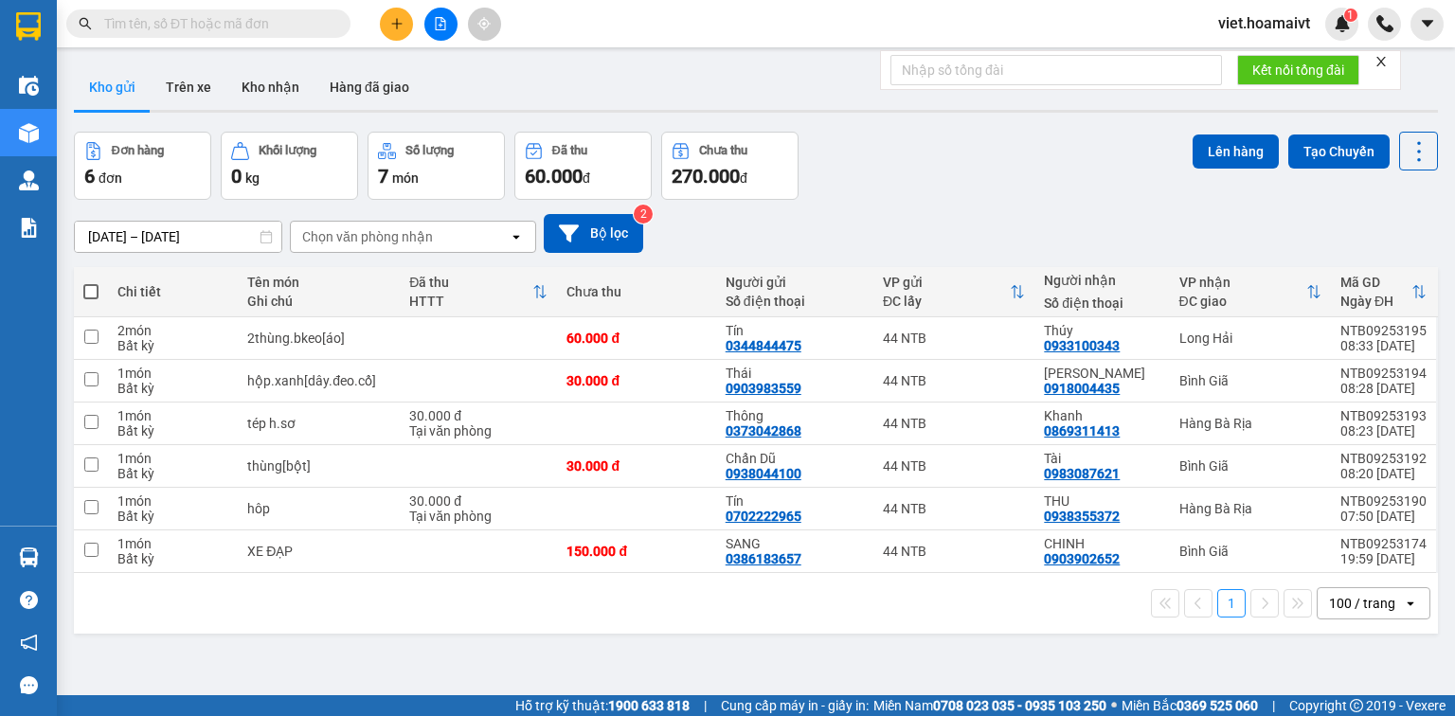
click at [1380, 62] on icon "close" at bounding box center [1381, 61] width 13 height 13
click at [421, 231] on div "Chọn văn phòng nhận" at bounding box center [367, 236] width 131 height 19
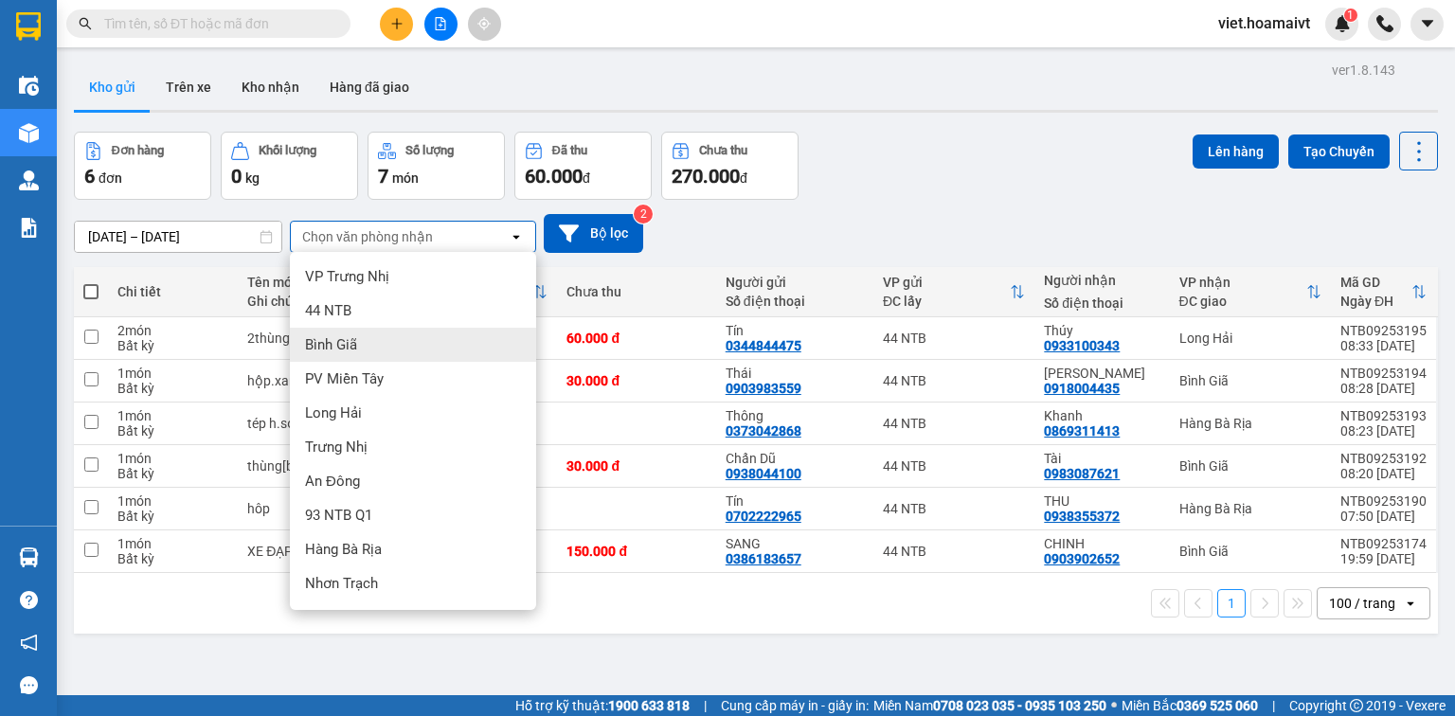
click at [384, 351] on div "Bình Giã" at bounding box center [413, 345] width 246 height 34
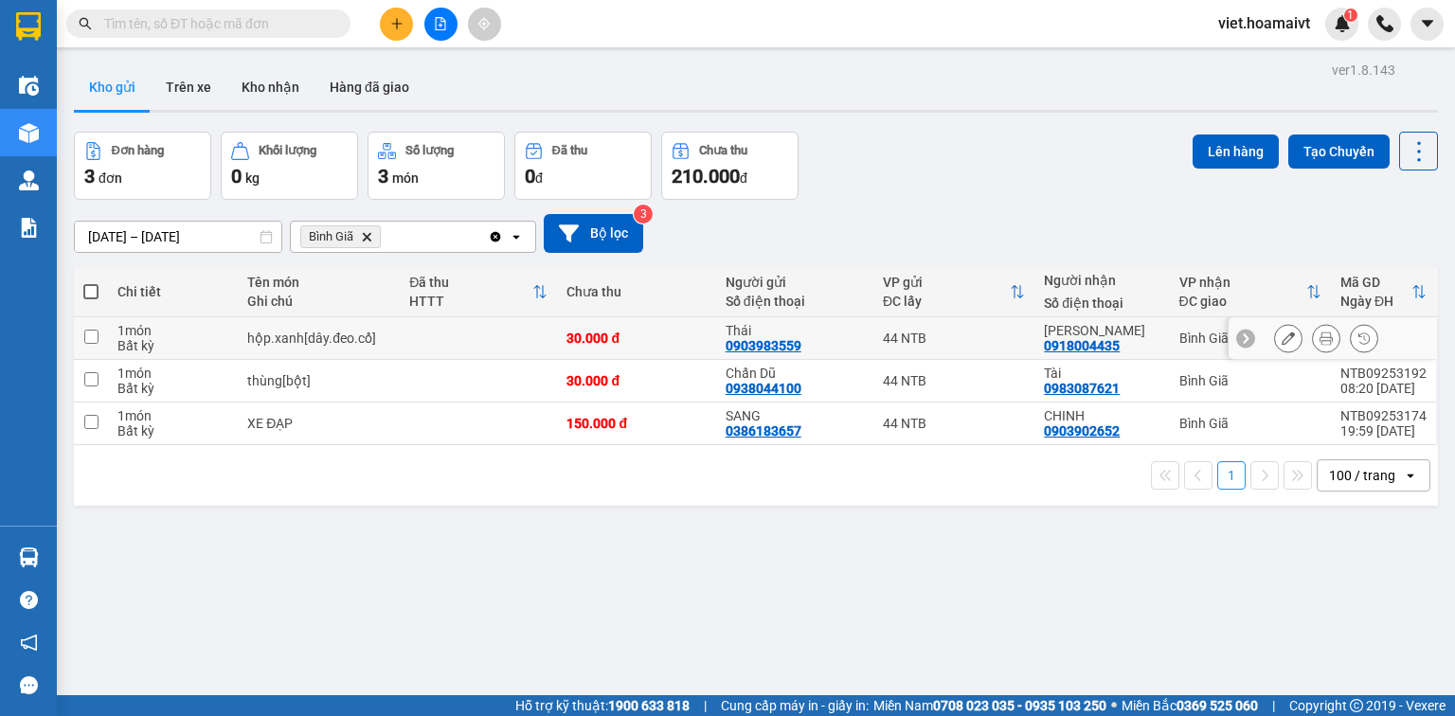
click at [406, 339] on td at bounding box center [478, 338] width 157 height 43
checkbox input "true"
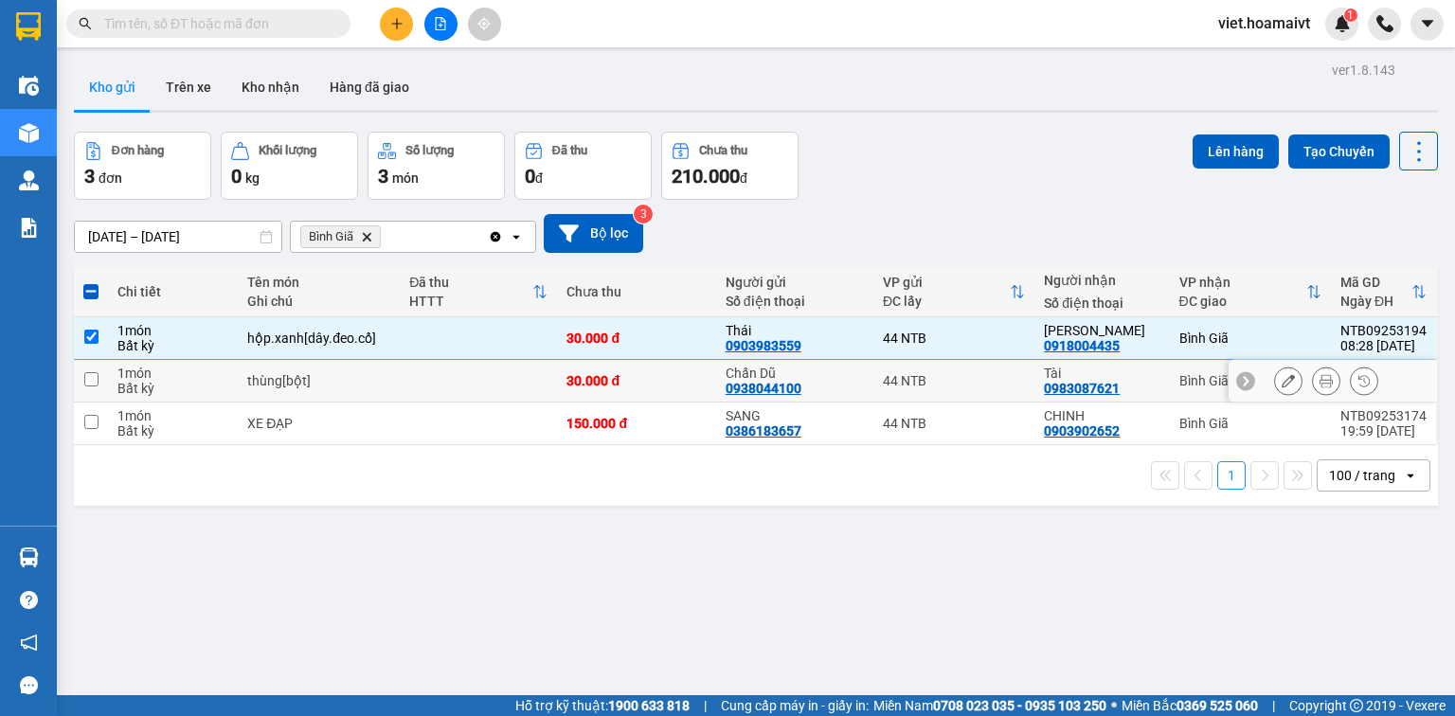
click at [387, 385] on div "thùng[bột]" at bounding box center [318, 380] width 143 height 15
checkbox input "true"
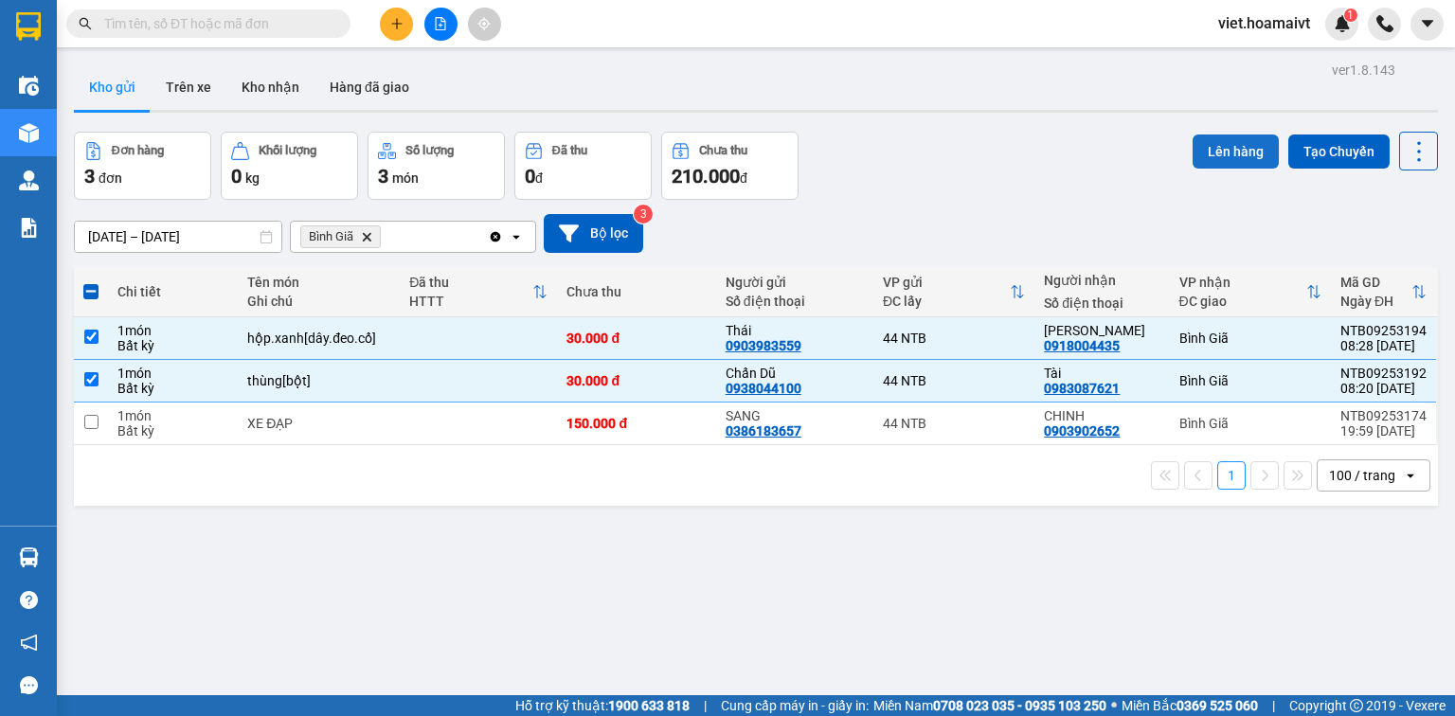
click at [1212, 158] on button "Lên hàng" at bounding box center [1236, 152] width 86 height 34
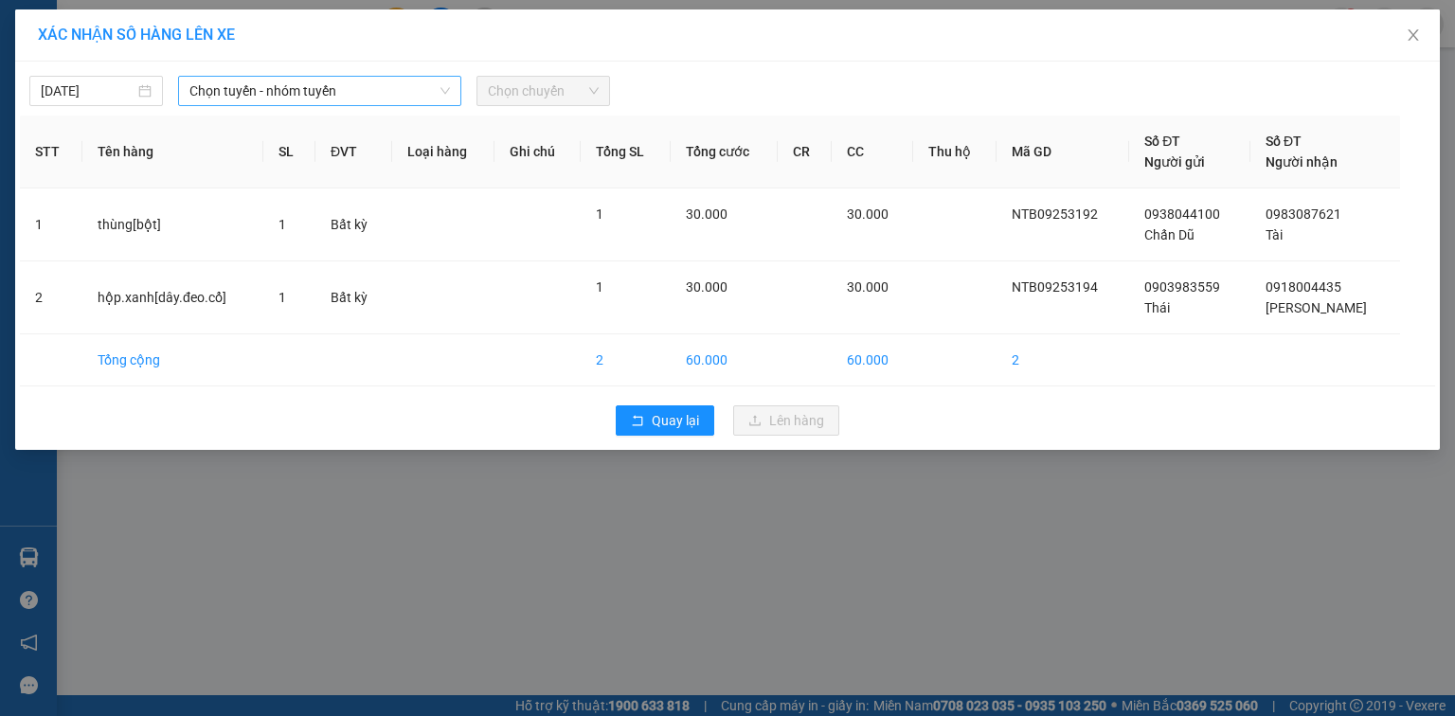
click at [349, 82] on span "Chọn tuyến - nhóm tuyến" at bounding box center [320, 91] width 261 height 28
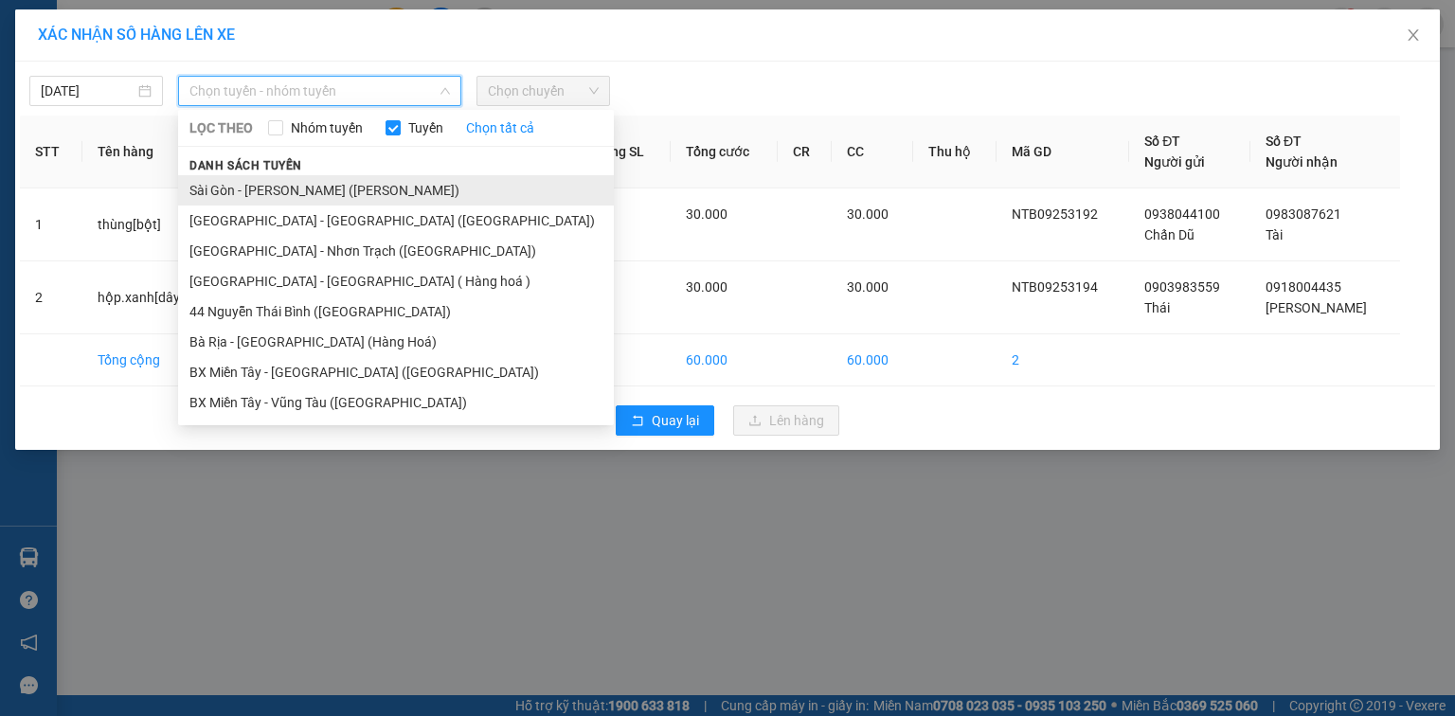
click at [322, 193] on li "Sài Gòn - [PERSON_NAME] ([PERSON_NAME])" at bounding box center [396, 190] width 436 height 30
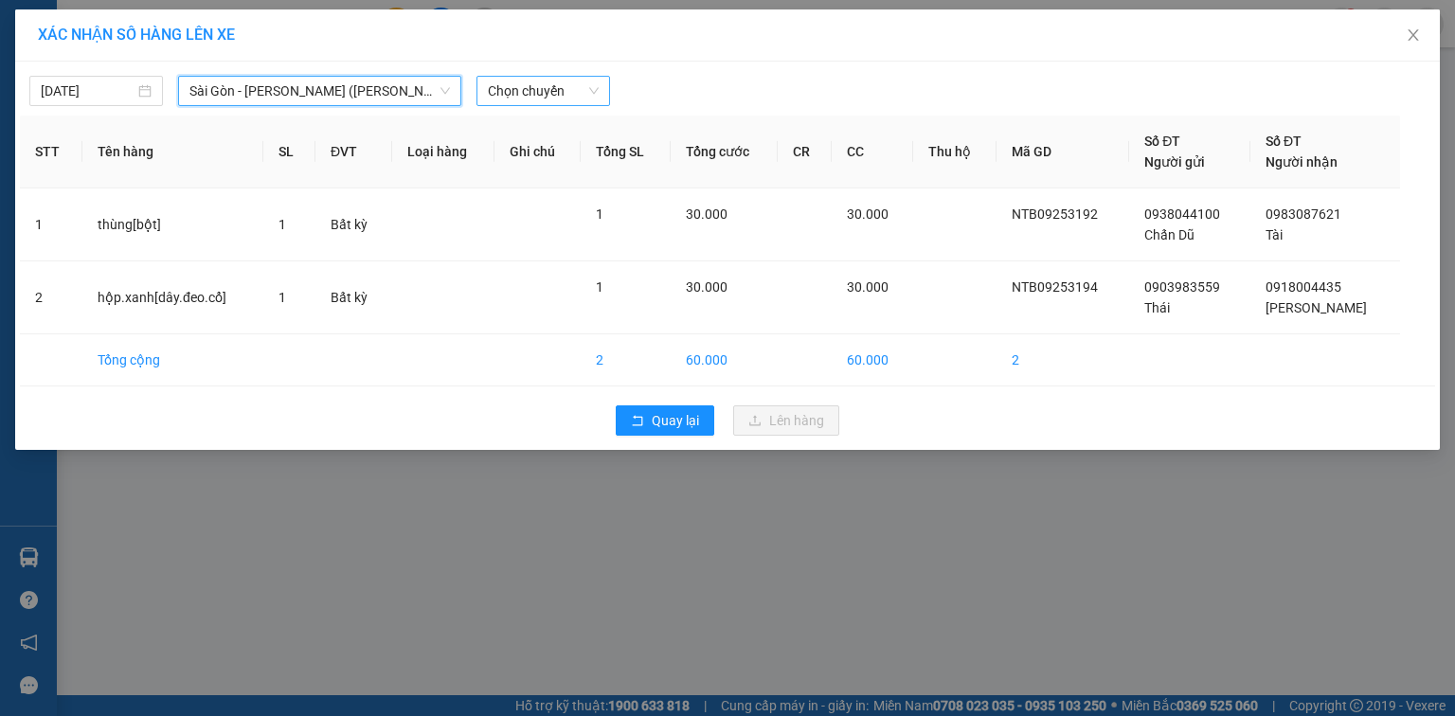
click at [510, 80] on span "Chọn chuyến" at bounding box center [543, 91] width 111 height 28
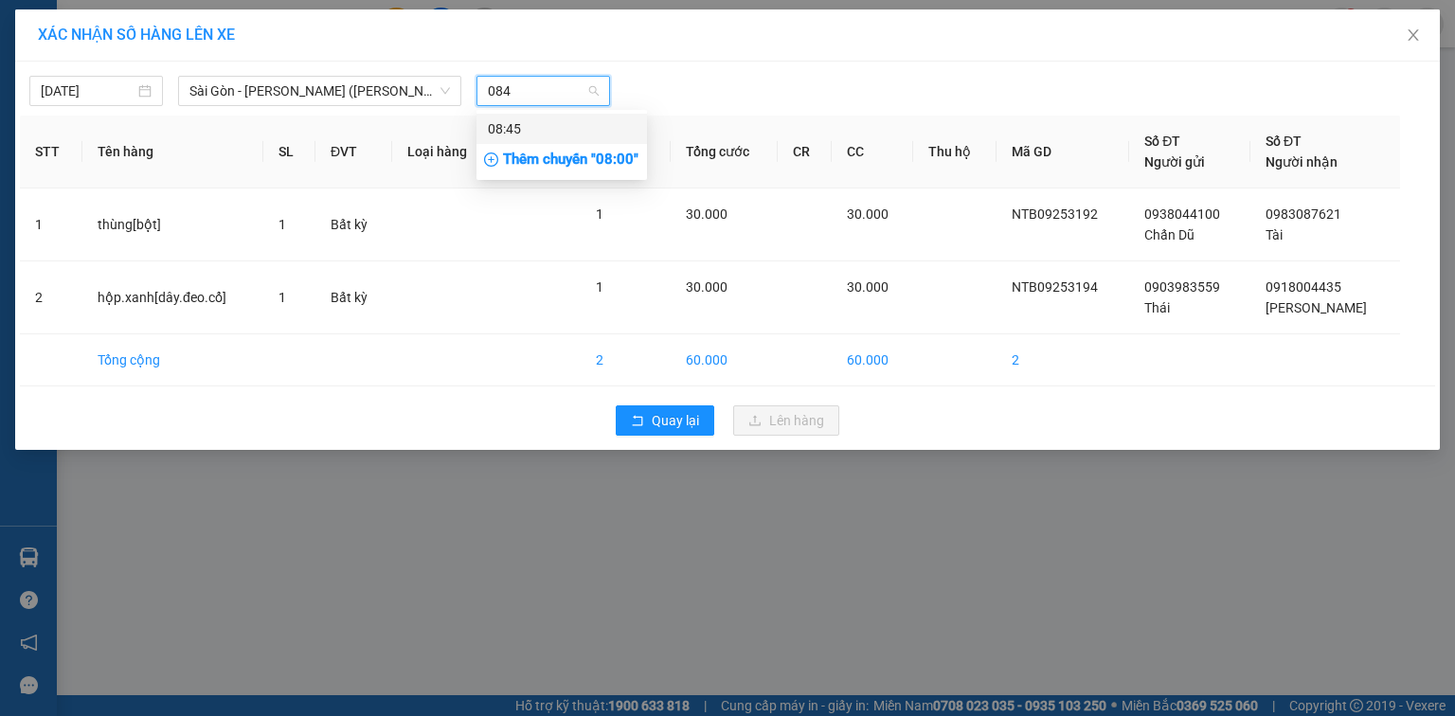
type input "0845"
drag, startPoint x: 538, startPoint y: 138, endPoint x: 649, endPoint y: 121, distance: 112.2
click at [538, 138] on div "08:45" at bounding box center [562, 128] width 148 height 21
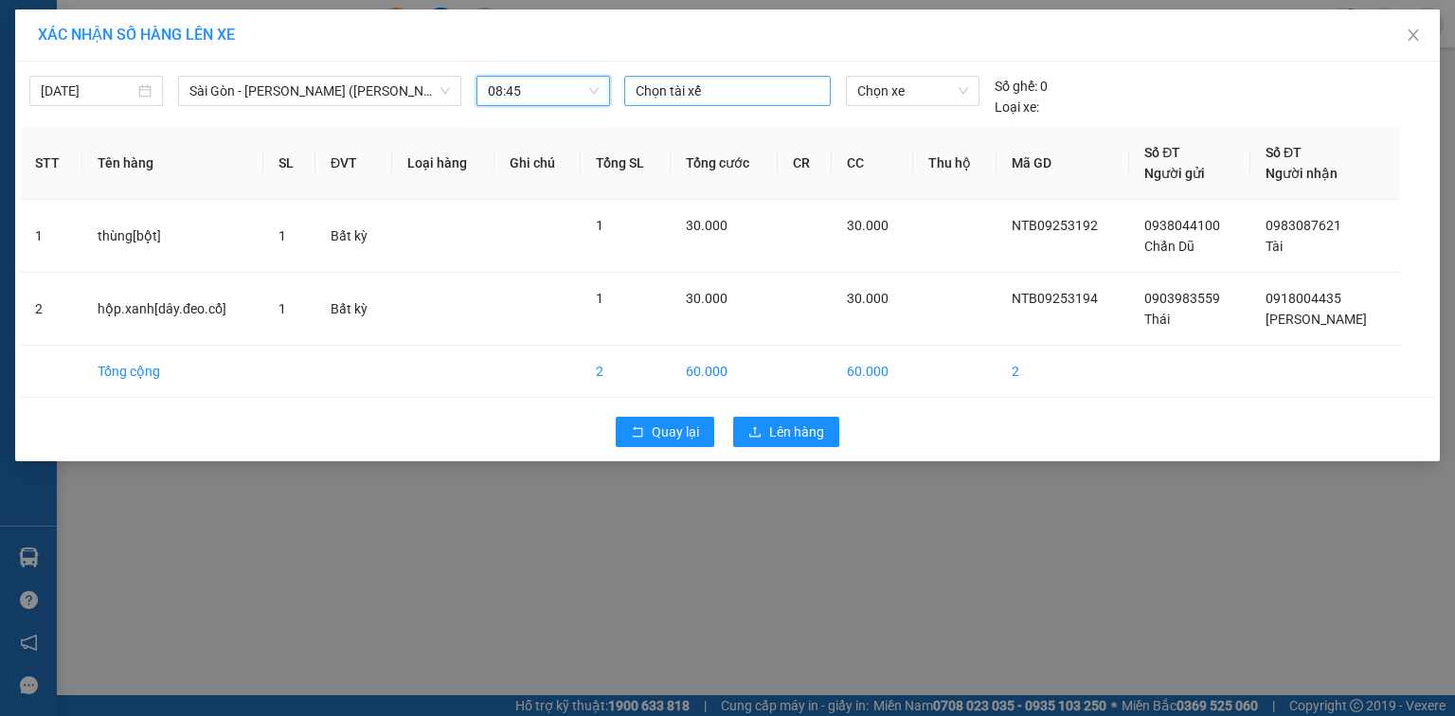
click at [690, 83] on div at bounding box center [727, 91] width 197 height 23
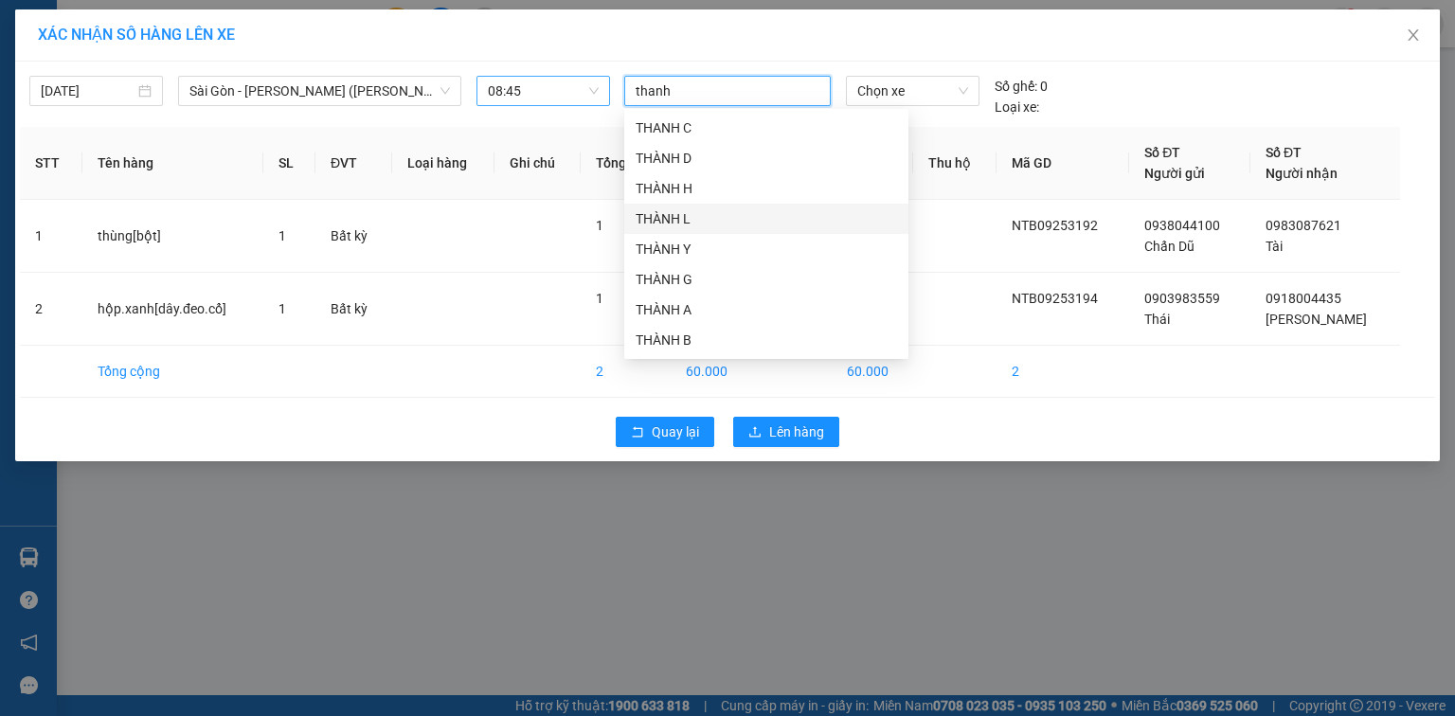
type input "thanh e"
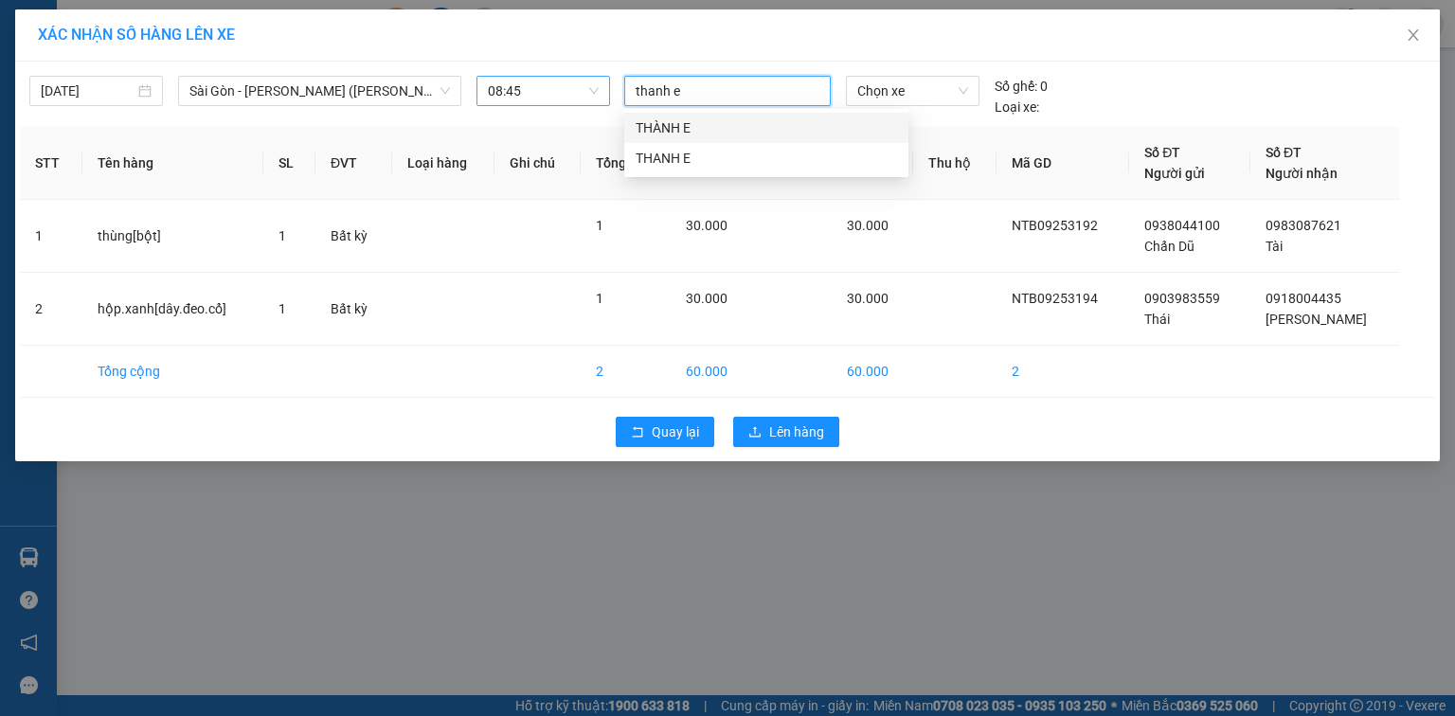
click at [729, 133] on div "THÀNH E" at bounding box center [767, 127] width 262 height 21
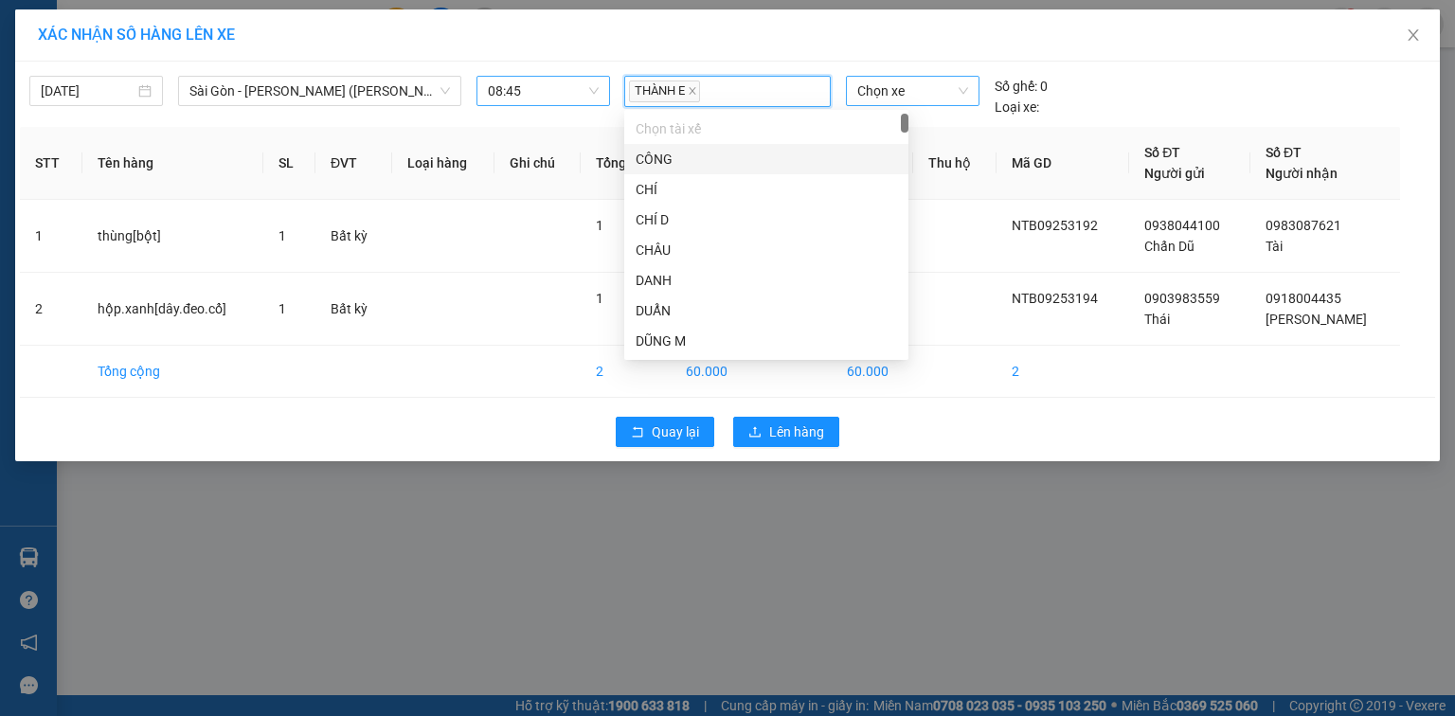
click at [912, 85] on span "Chọn xe" at bounding box center [913, 91] width 110 height 28
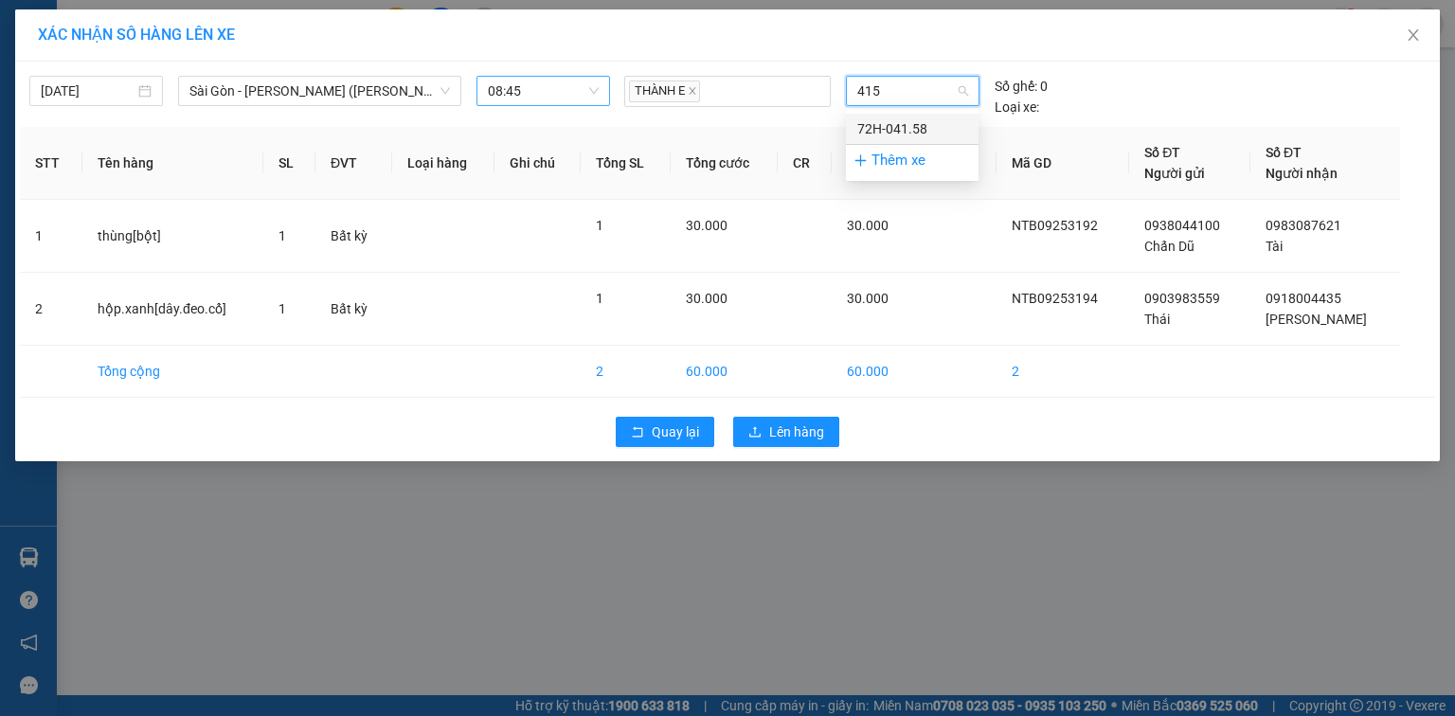
type input "4158"
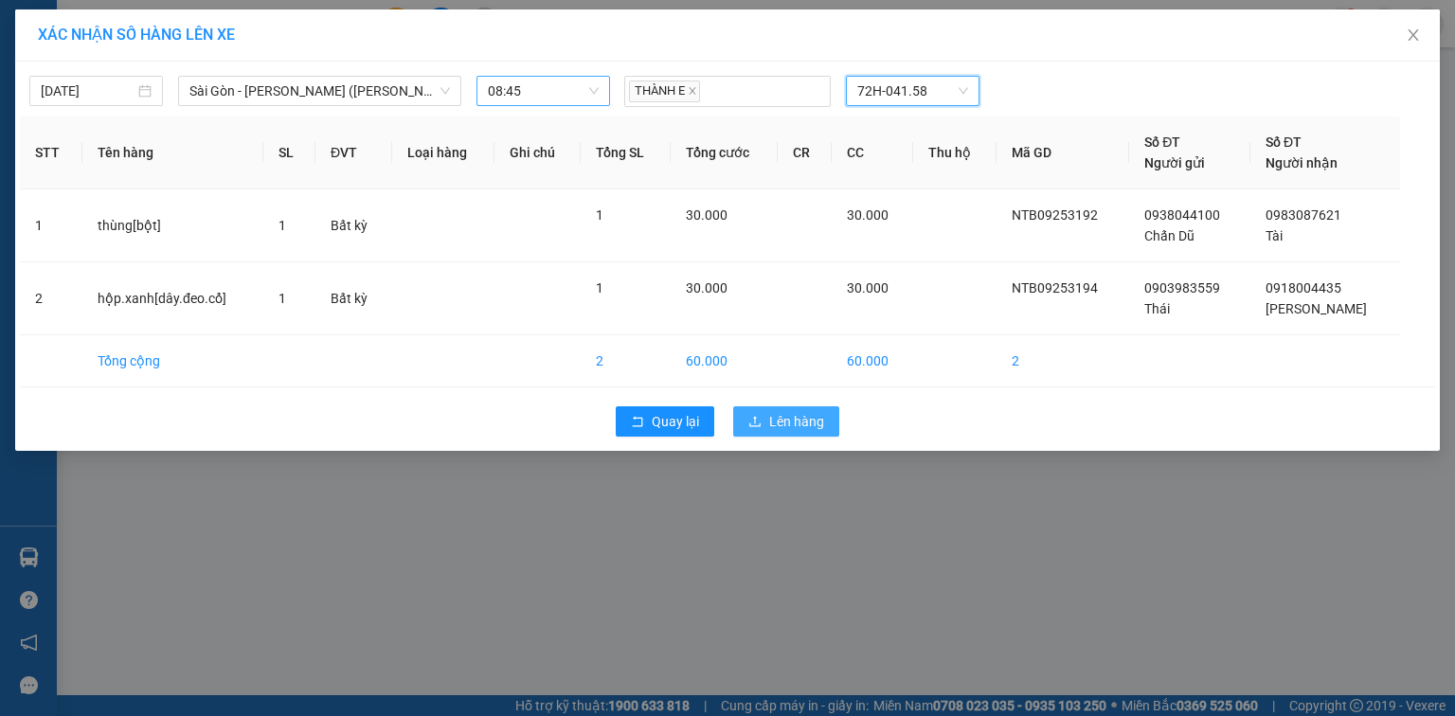
click at [794, 416] on span "Lên hàng" at bounding box center [796, 421] width 55 height 21
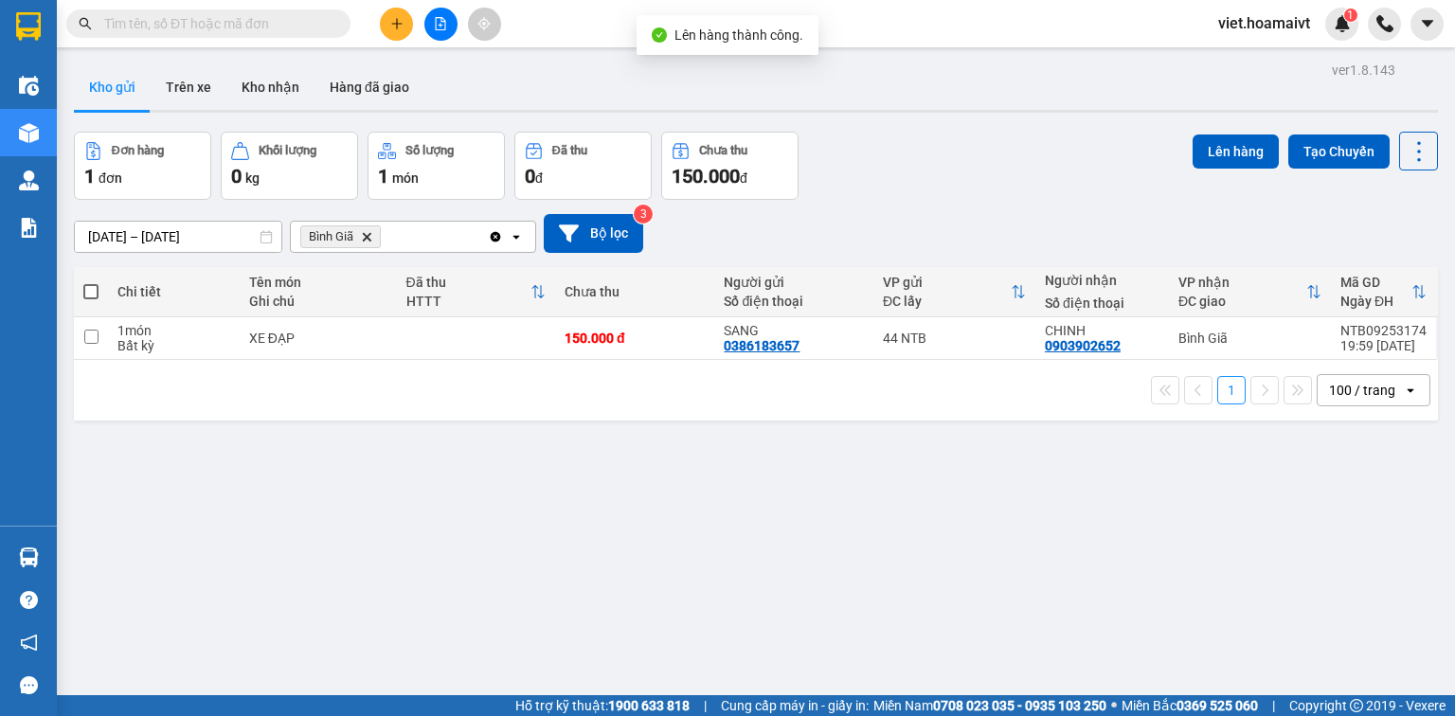
click at [365, 235] on icon "Bình Giã, close by backspace" at bounding box center [367, 236] width 9 height 9
click at [365, 235] on div "Chọn văn phòng nhận" at bounding box center [367, 236] width 131 height 19
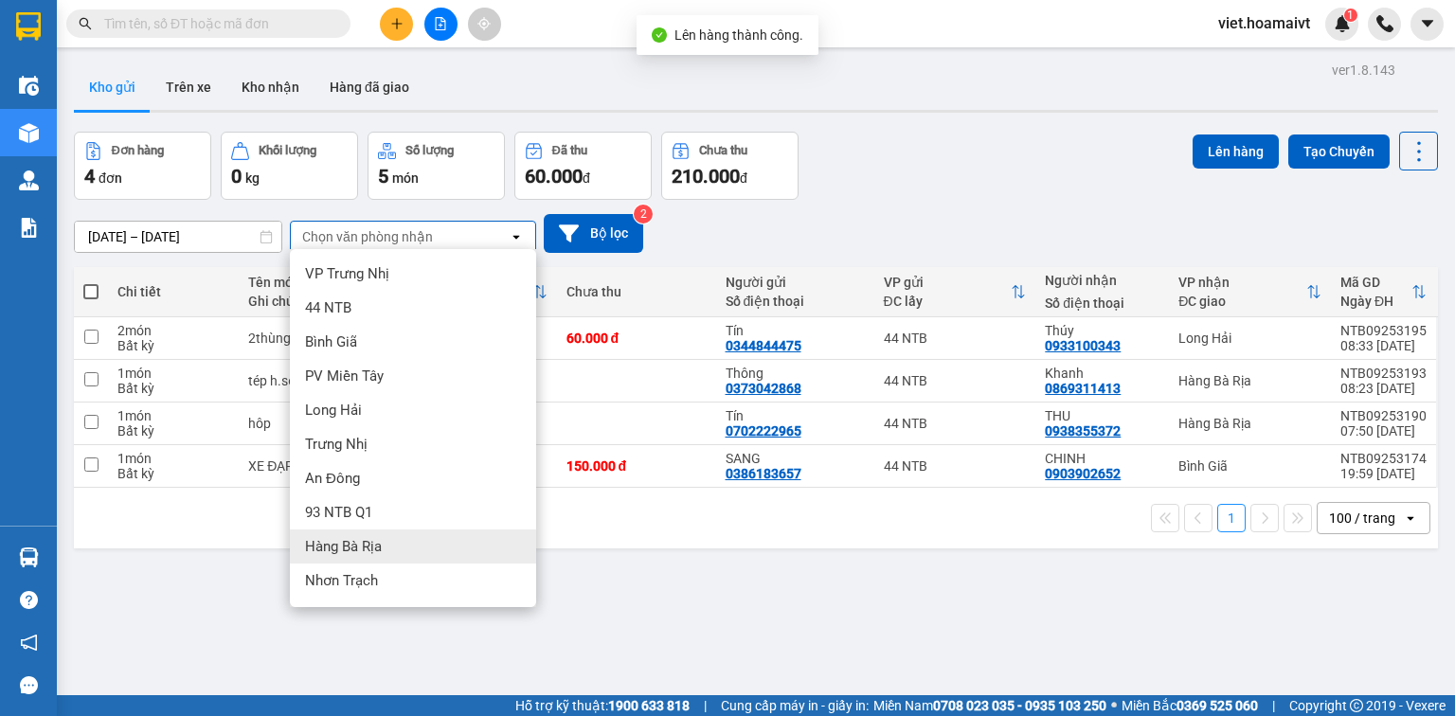
click at [367, 544] on span "Hàng Bà Rịa" at bounding box center [343, 546] width 77 height 19
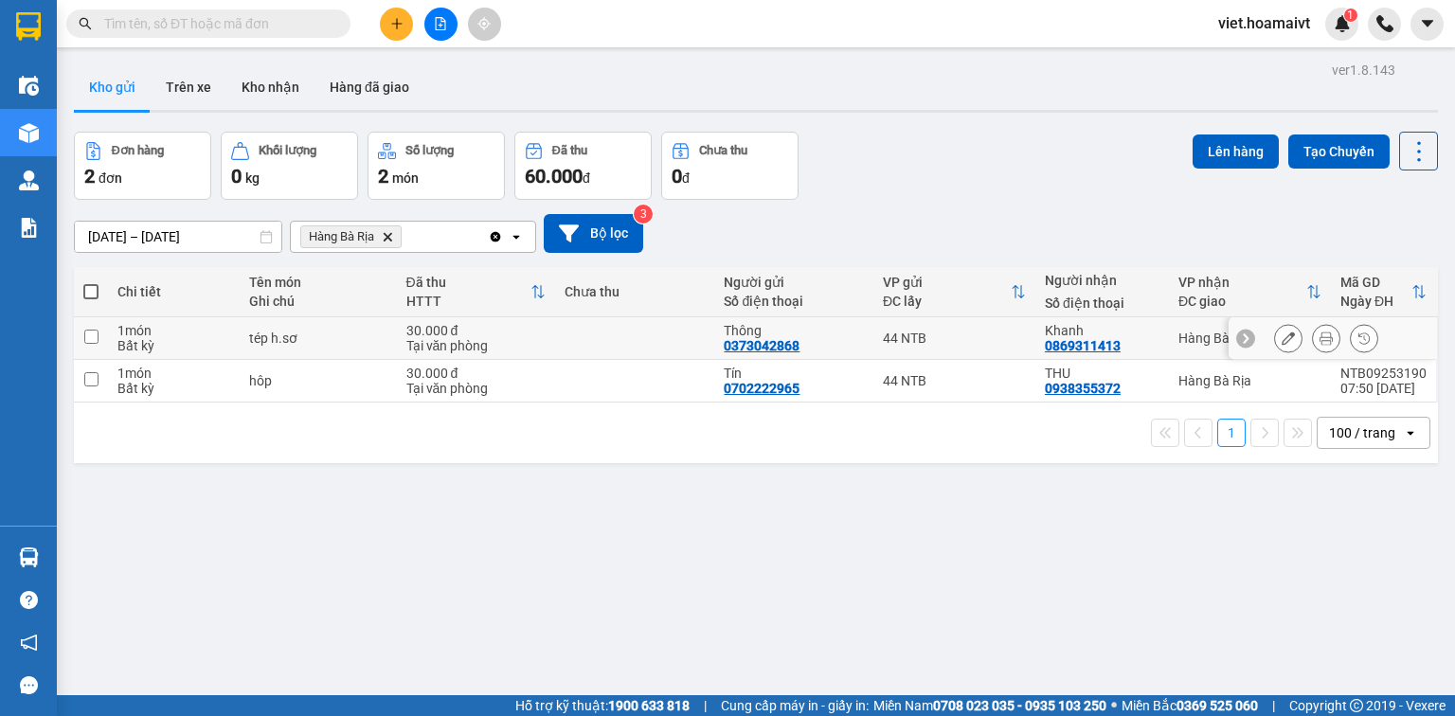
click at [368, 337] on div "tép h.sơ" at bounding box center [318, 338] width 138 height 15
checkbox input "true"
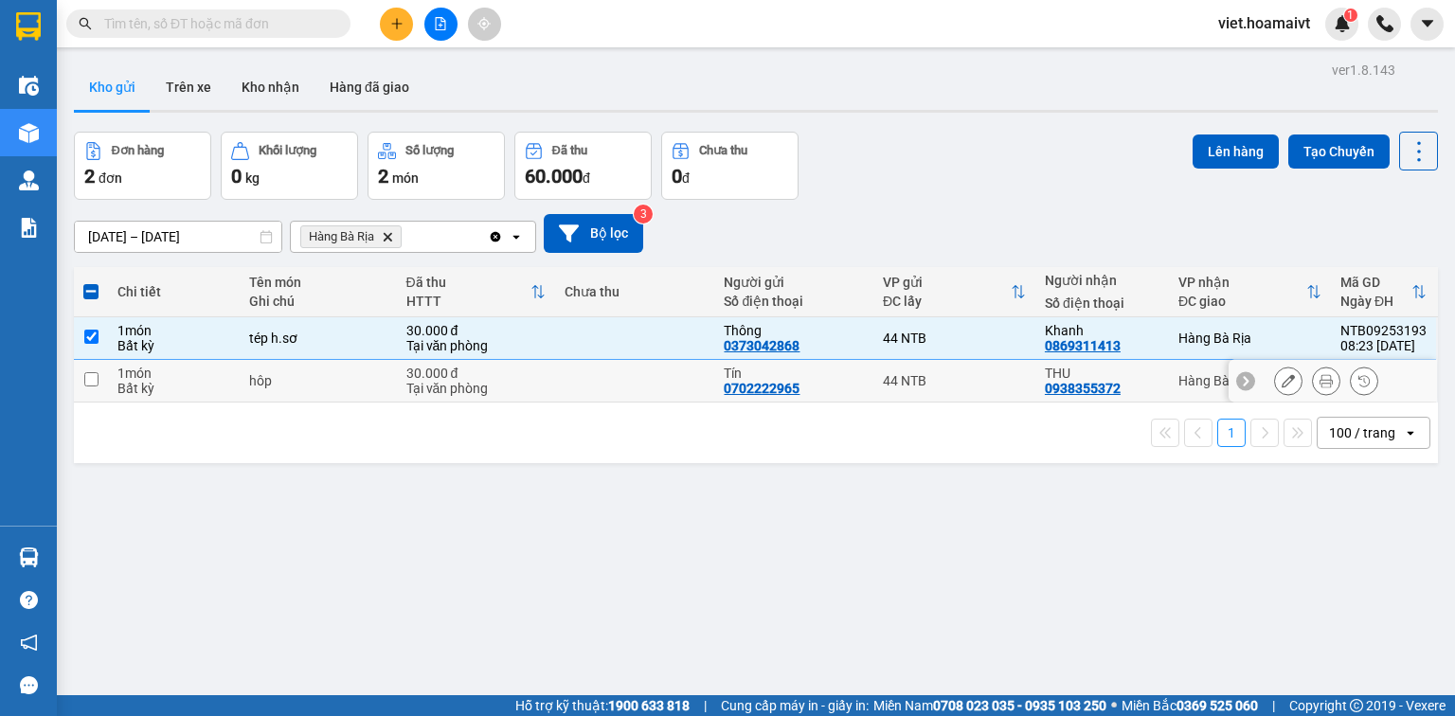
click at [356, 383] on div "hôp" at bounding box center [318, 380] width 138 height 15
checkbox input "true"
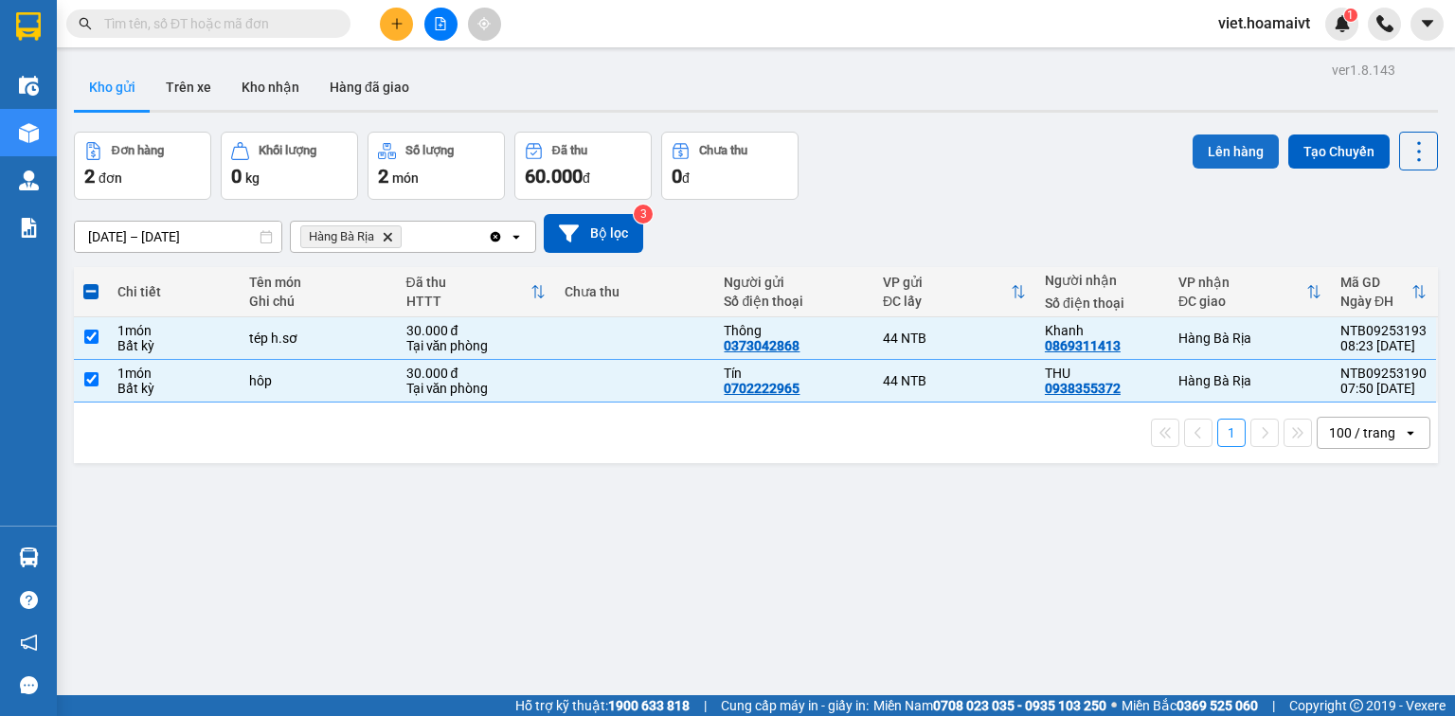
click at [1225, 153] on button "Lên hàng" at bounding box center [1236, 152] width 86 height 34
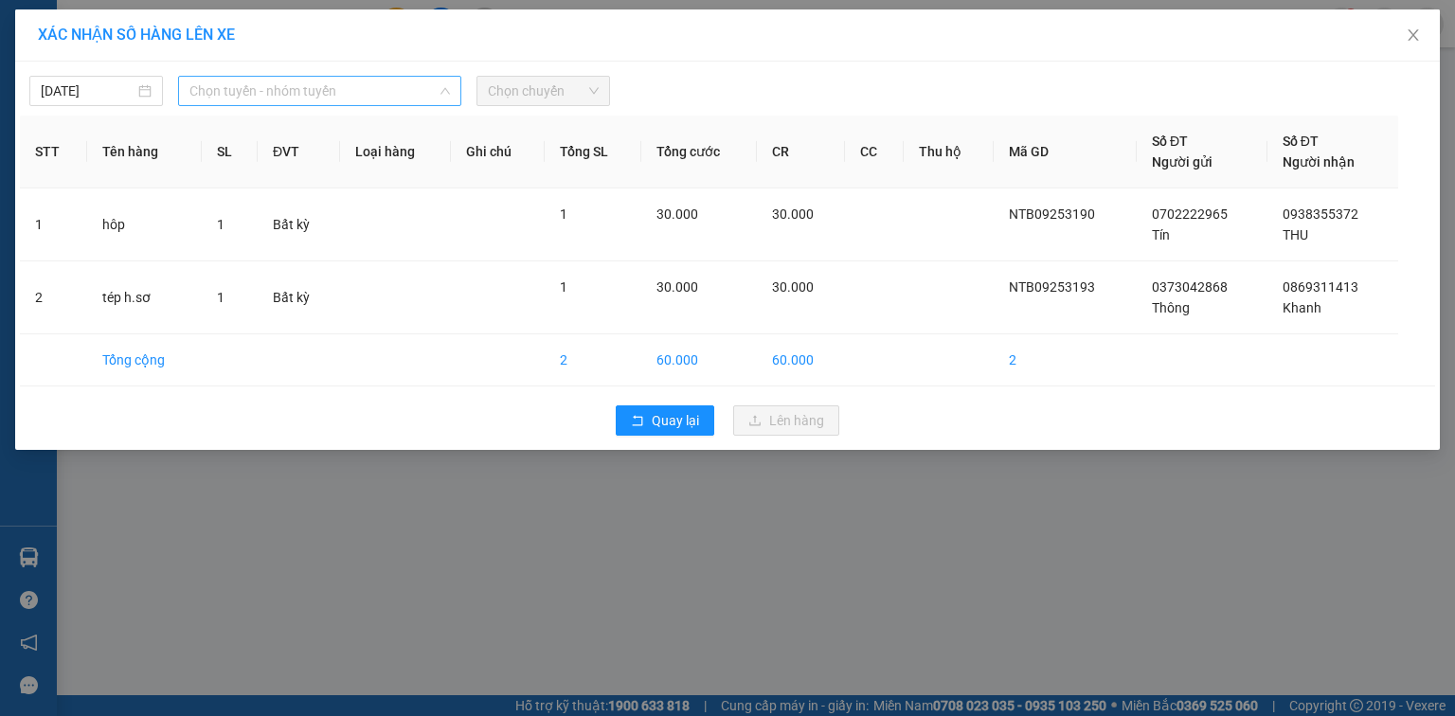
click at [352, 77] on span "Chọn tuyến - nhóm tuyến" at bounding box center [320, 91] width 261 height 28
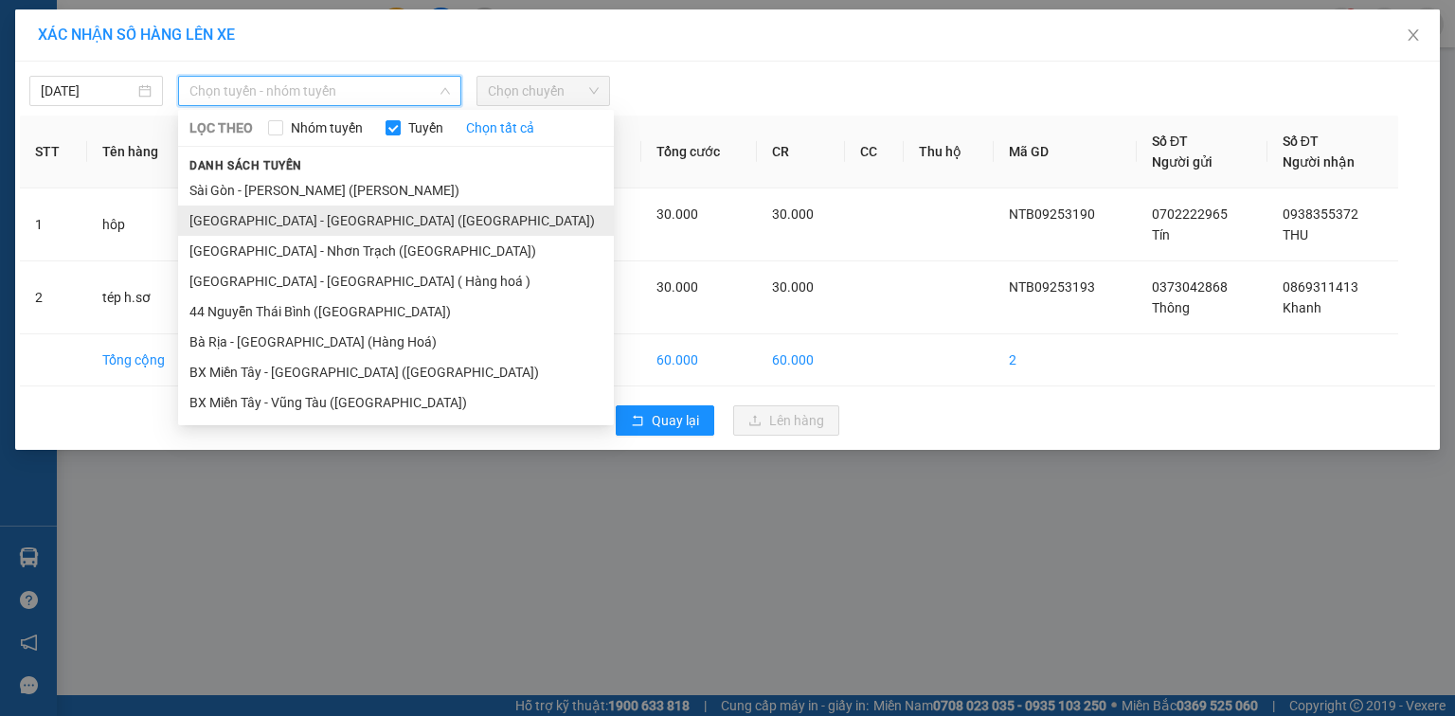
click at [327, 216] on li "Sài Gòn - Bà Rịa (Hàng Hoá)" at bounding box center [396, 221] width 436 height 30
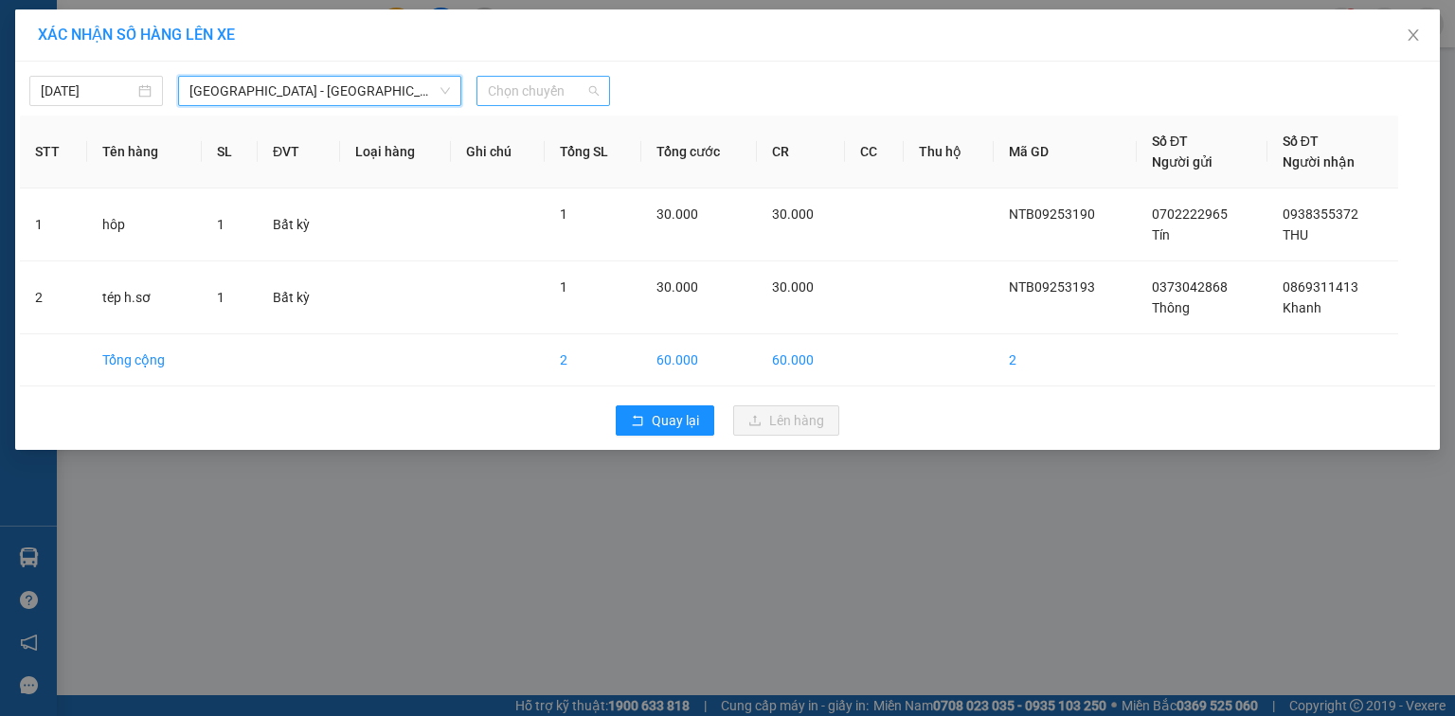
click at [544, 95] on span "Chọn chuyến" at bounding box center [543, 91] width 111 height 28
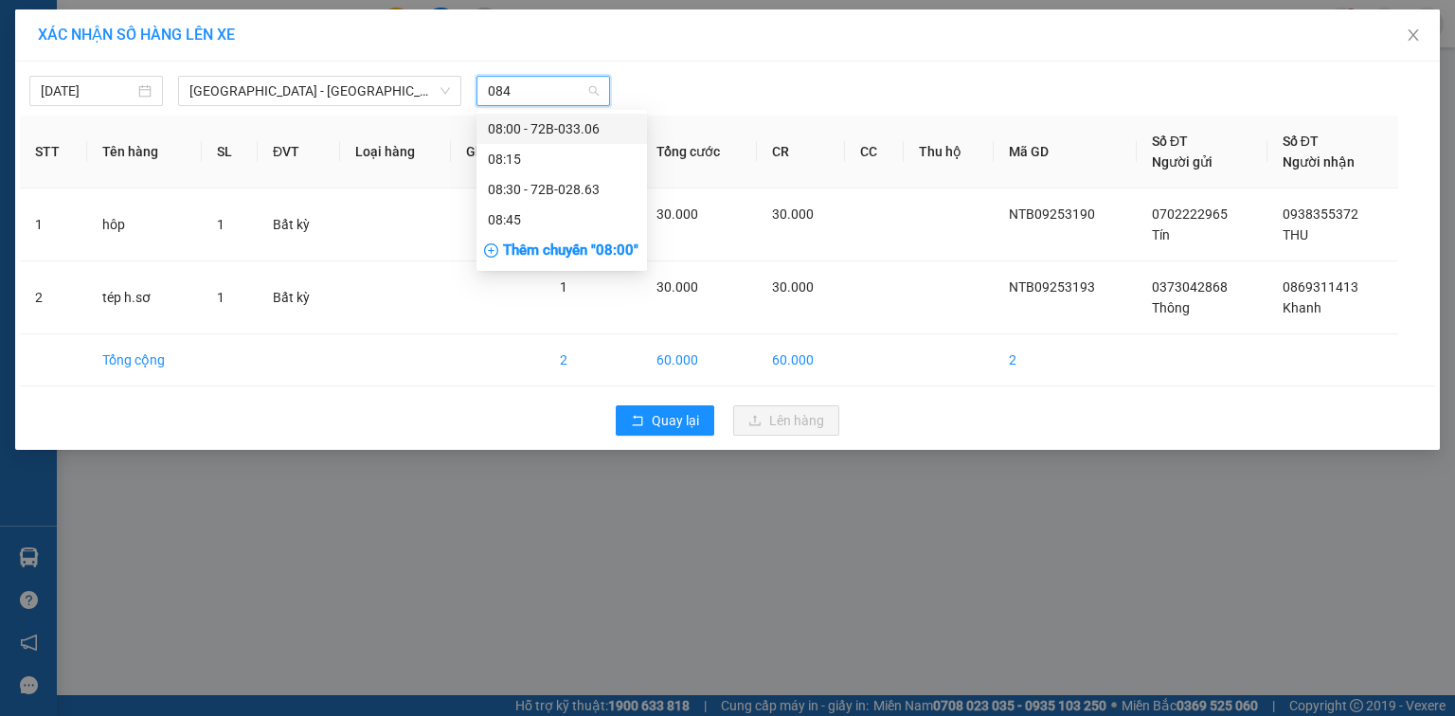
type input "0845"
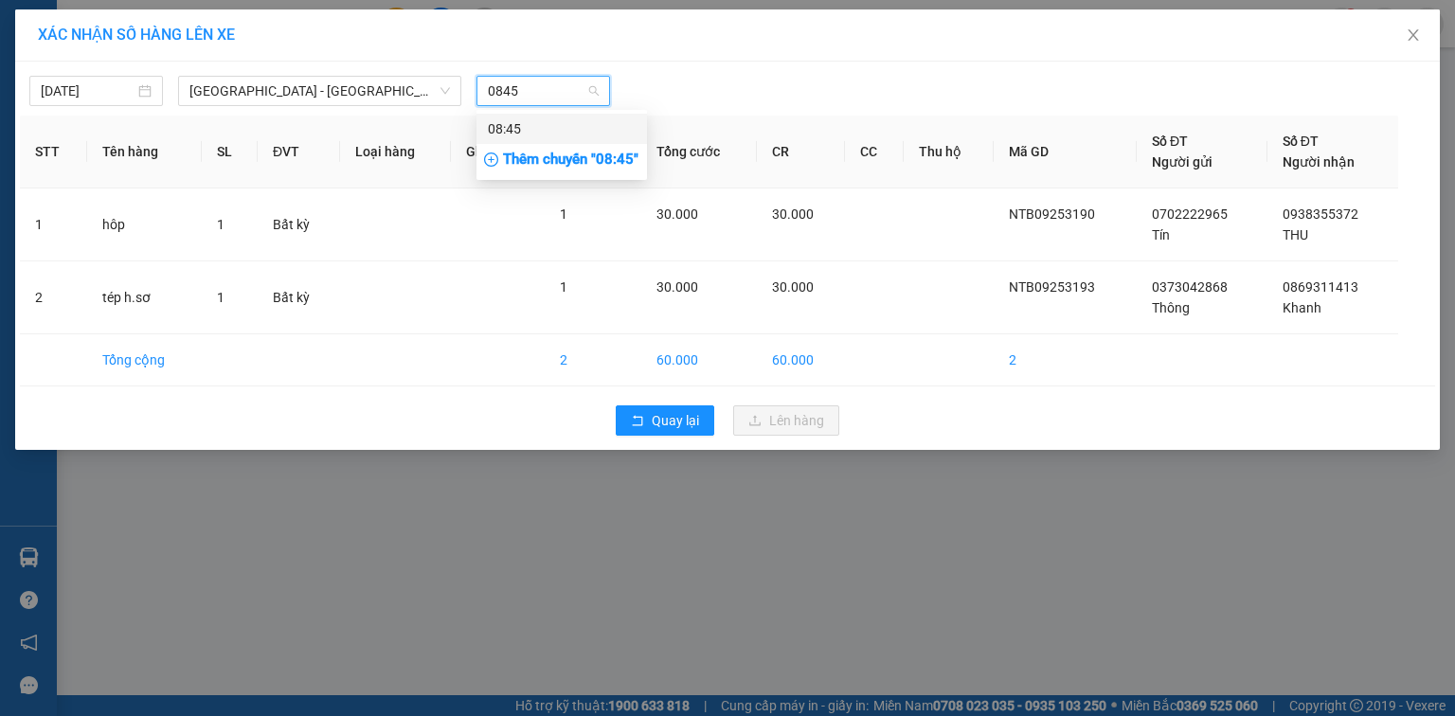
click at [534, 122] on div "08:45" at bounding box center [562, 128] width 148 height 21
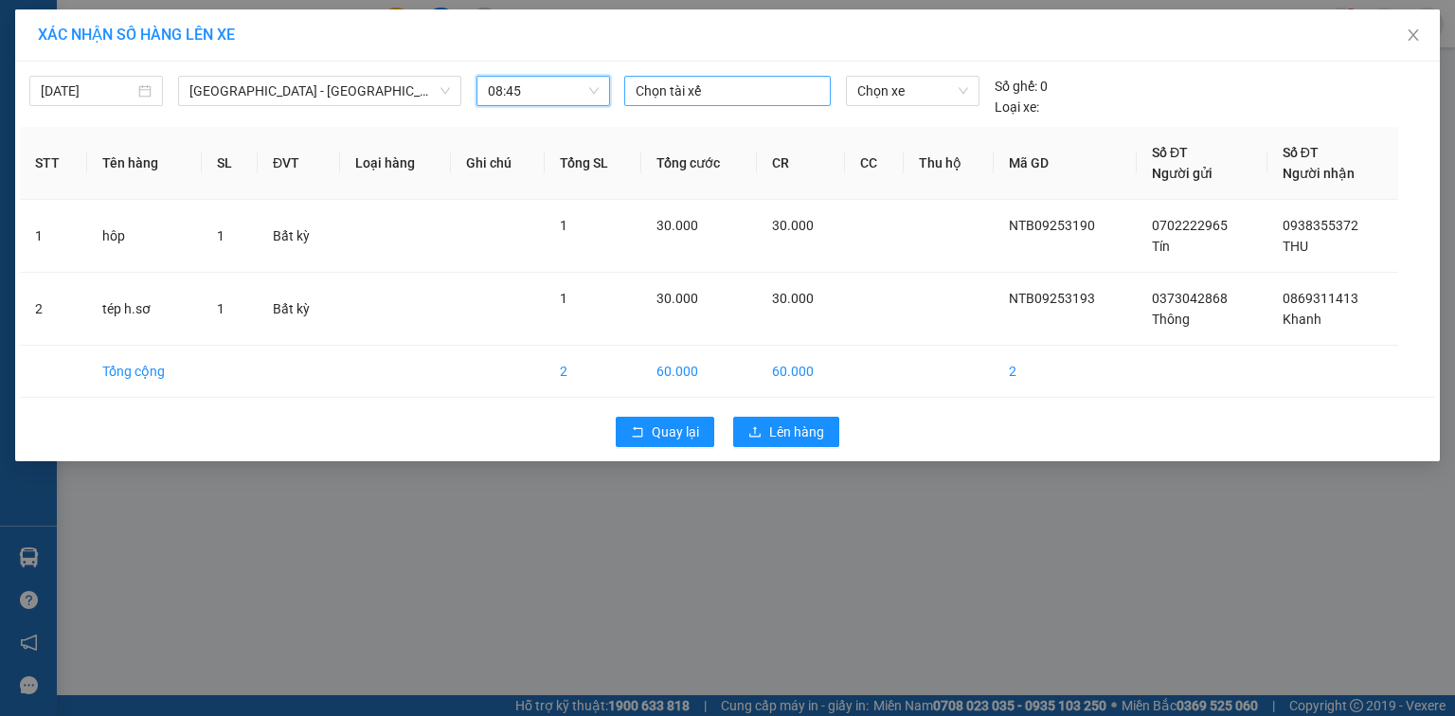
click at [663, 92] on div at bounding box center [727, 91] width 197 height 23
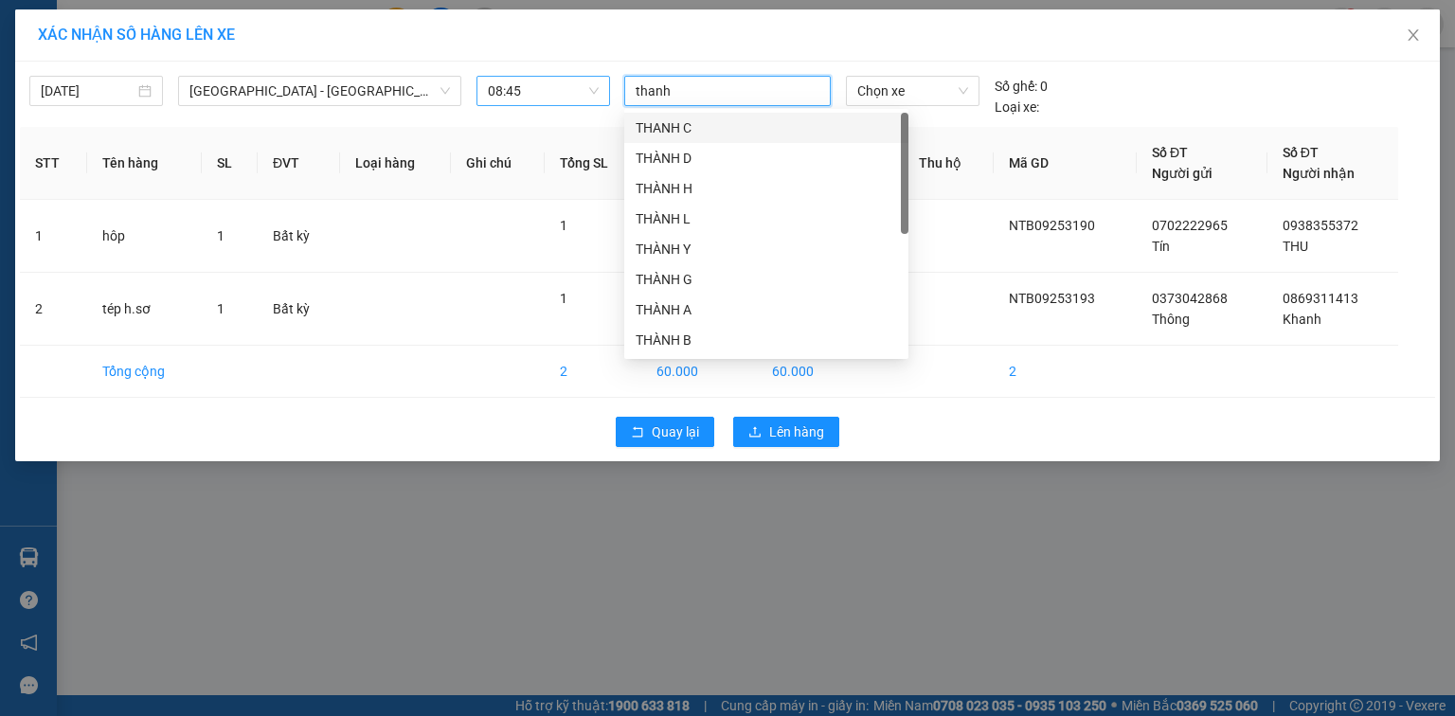
type input "thanh e"
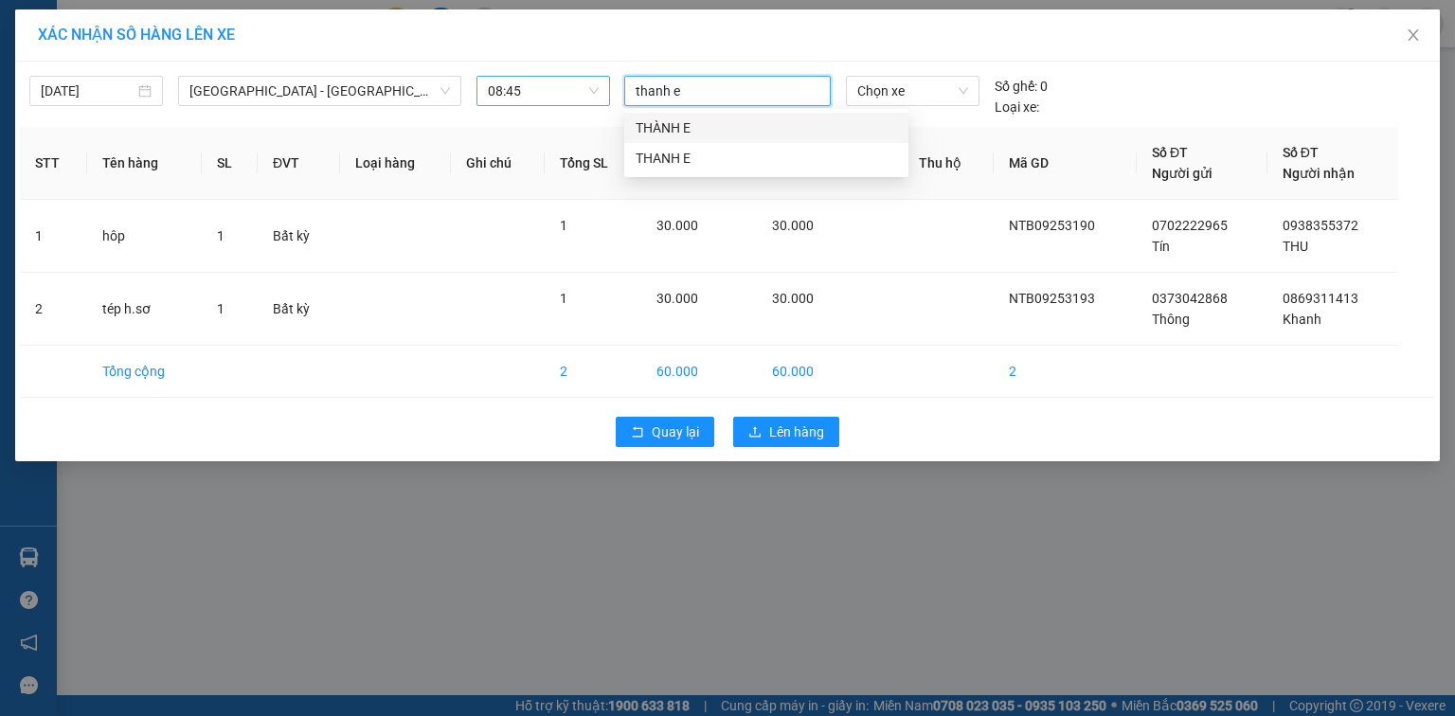
drag, startPoint x: 677, startPoint y: 130, endPoint x: 788, endPoint y: 94, distance: 117.5
click at [677, 130] on div "THÀNH E" at bounding box center [767, 127] width 262 height 21
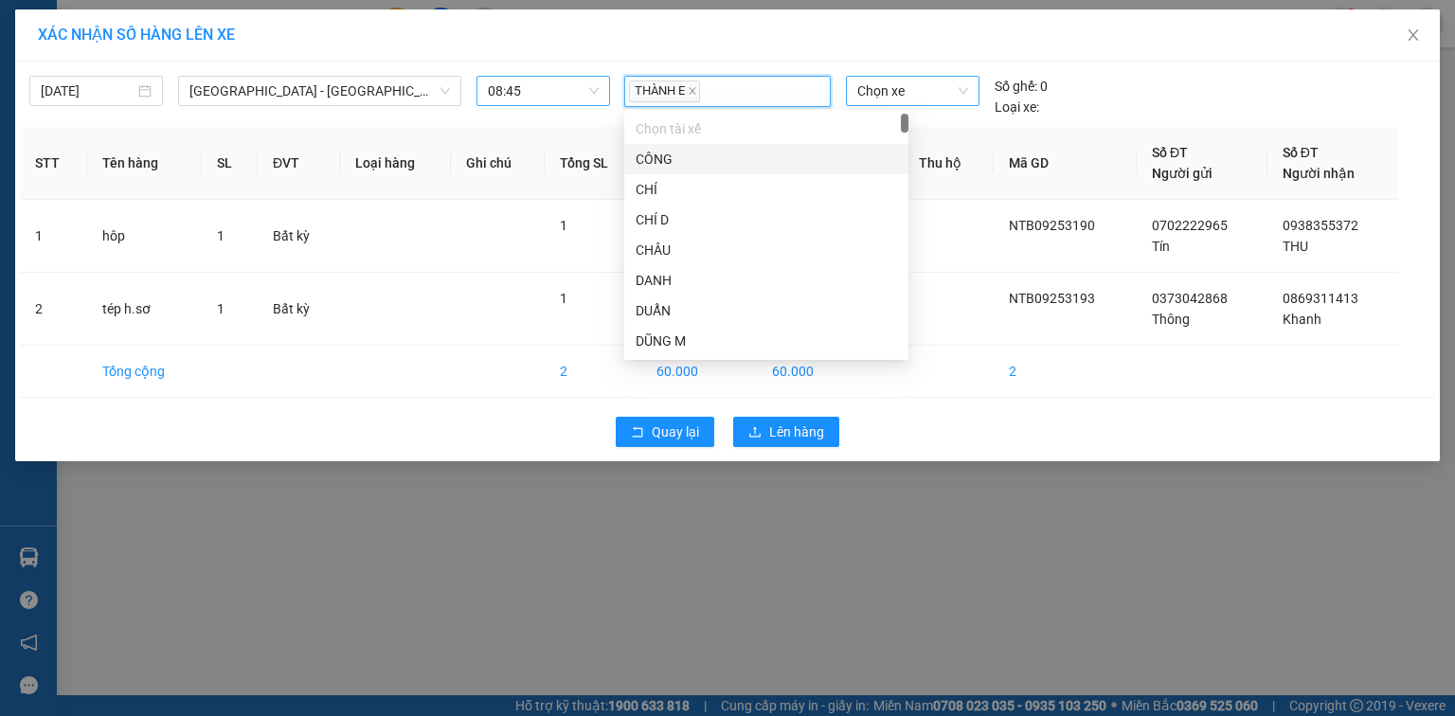
click at [877, 78] on span "Chọn xe" at bounding box center [913, 91] width 110 height 28
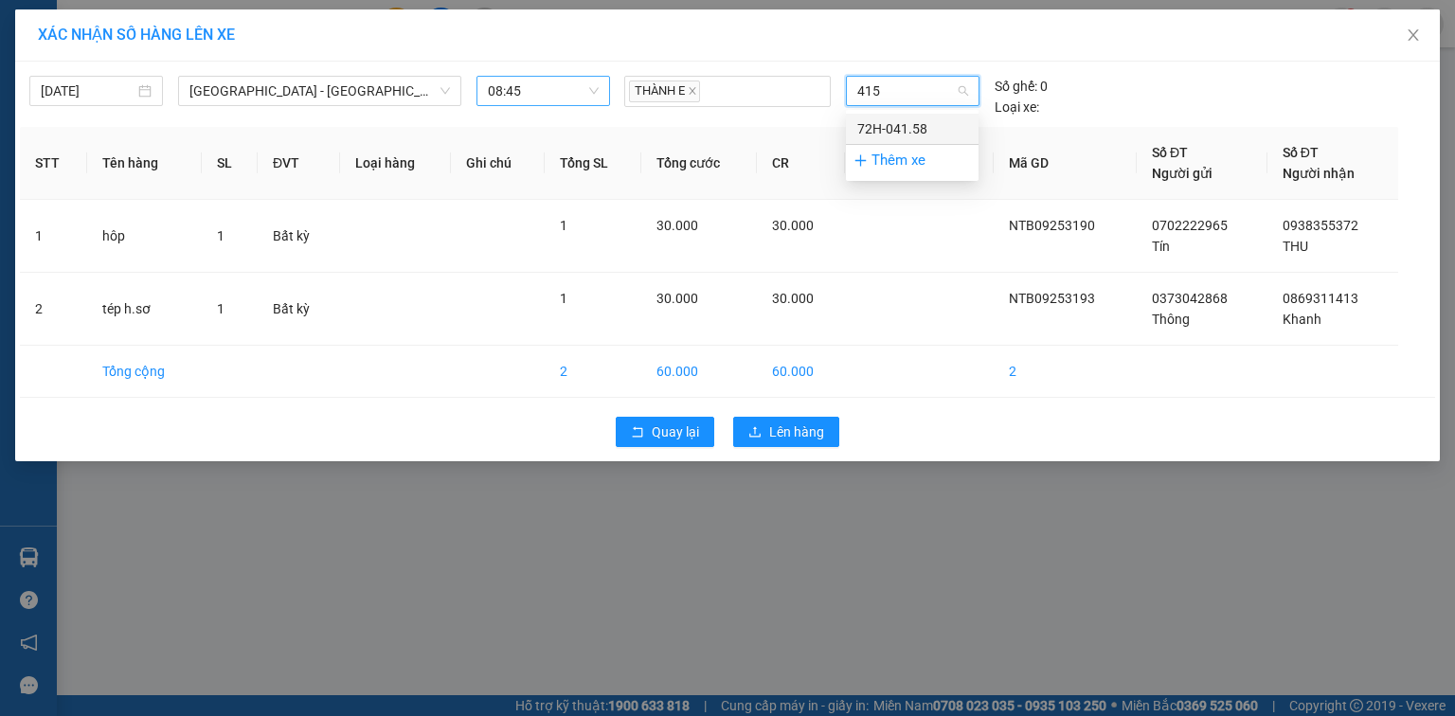
type input "4158"
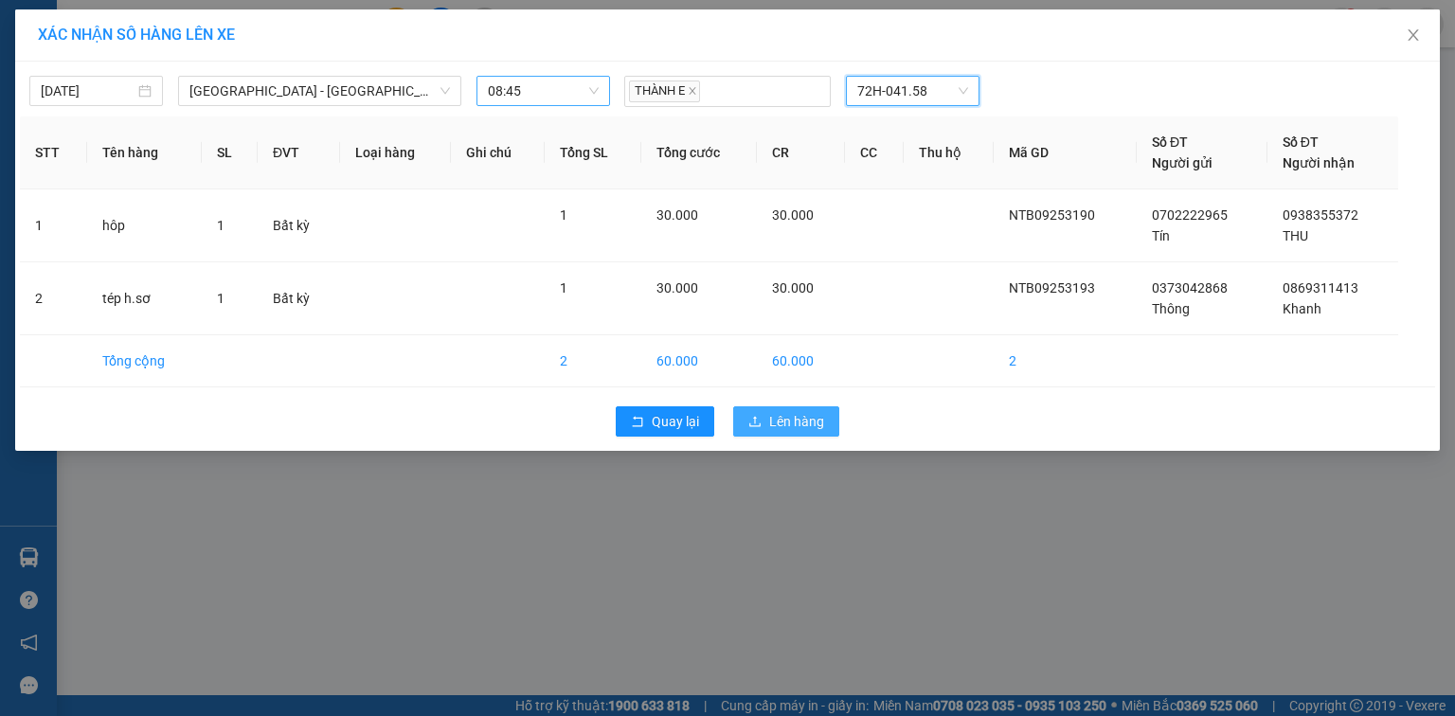
click at [769, 414] on span "Lên hàng" at bounding box center [796, 421] width 55 height 21
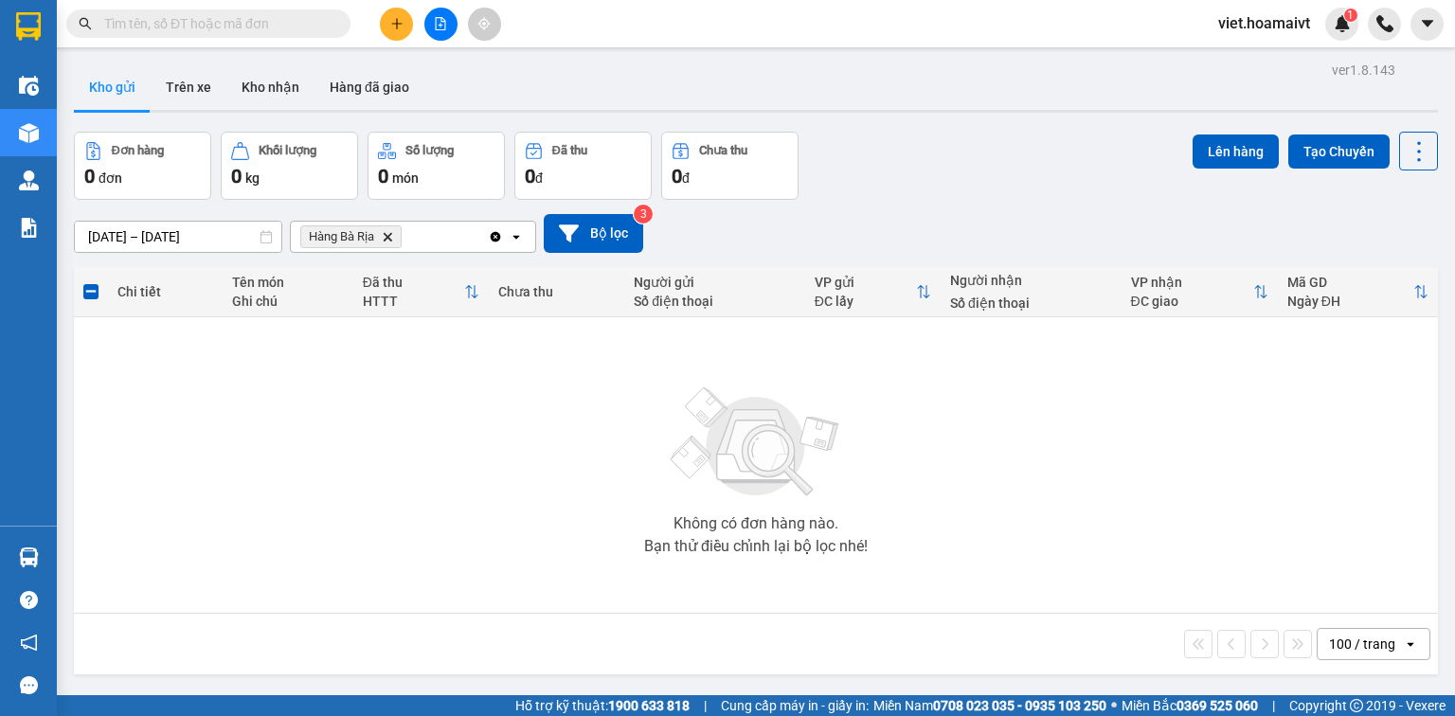
click at [284, 19] on input "text" at bounding box center [216, 23] width 224 height 21
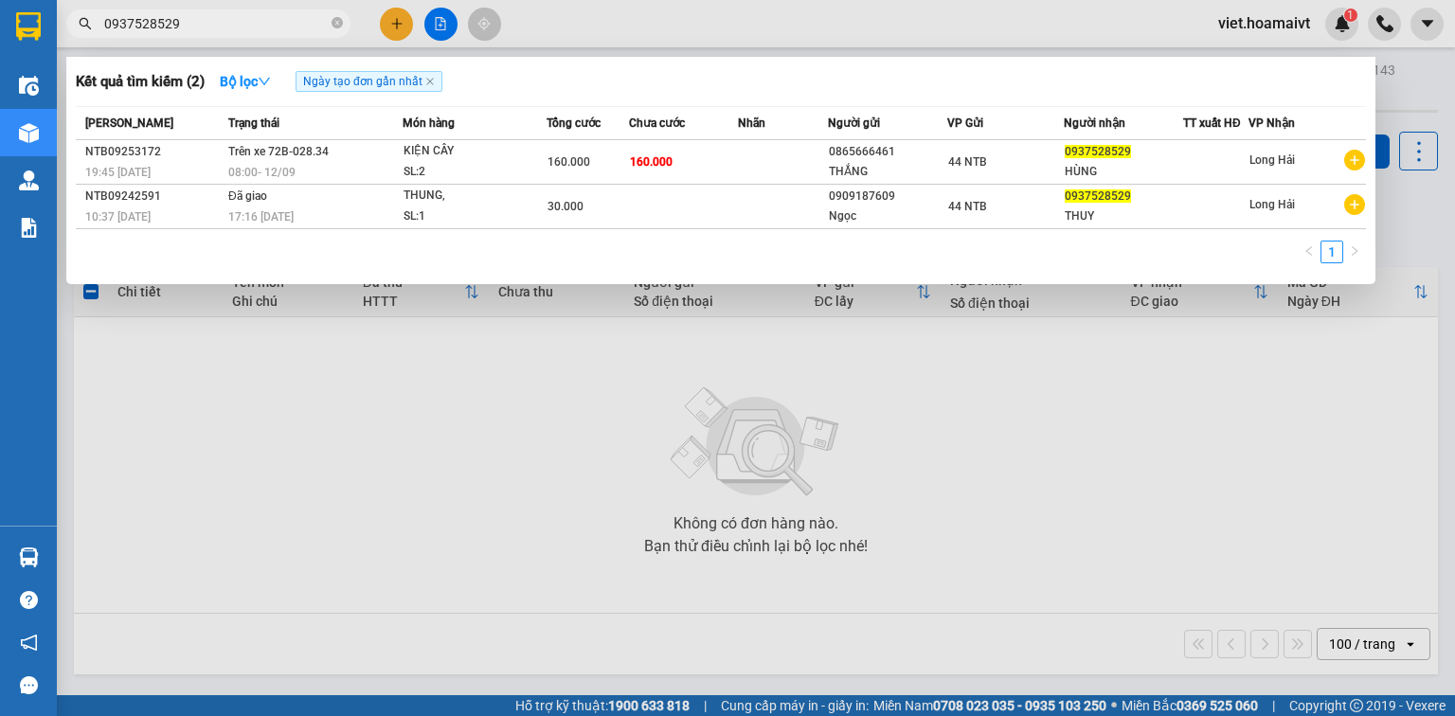
type input "0937528529"
click at [587, 37] on div at bounding box center [727, 358] width 1455 height 716
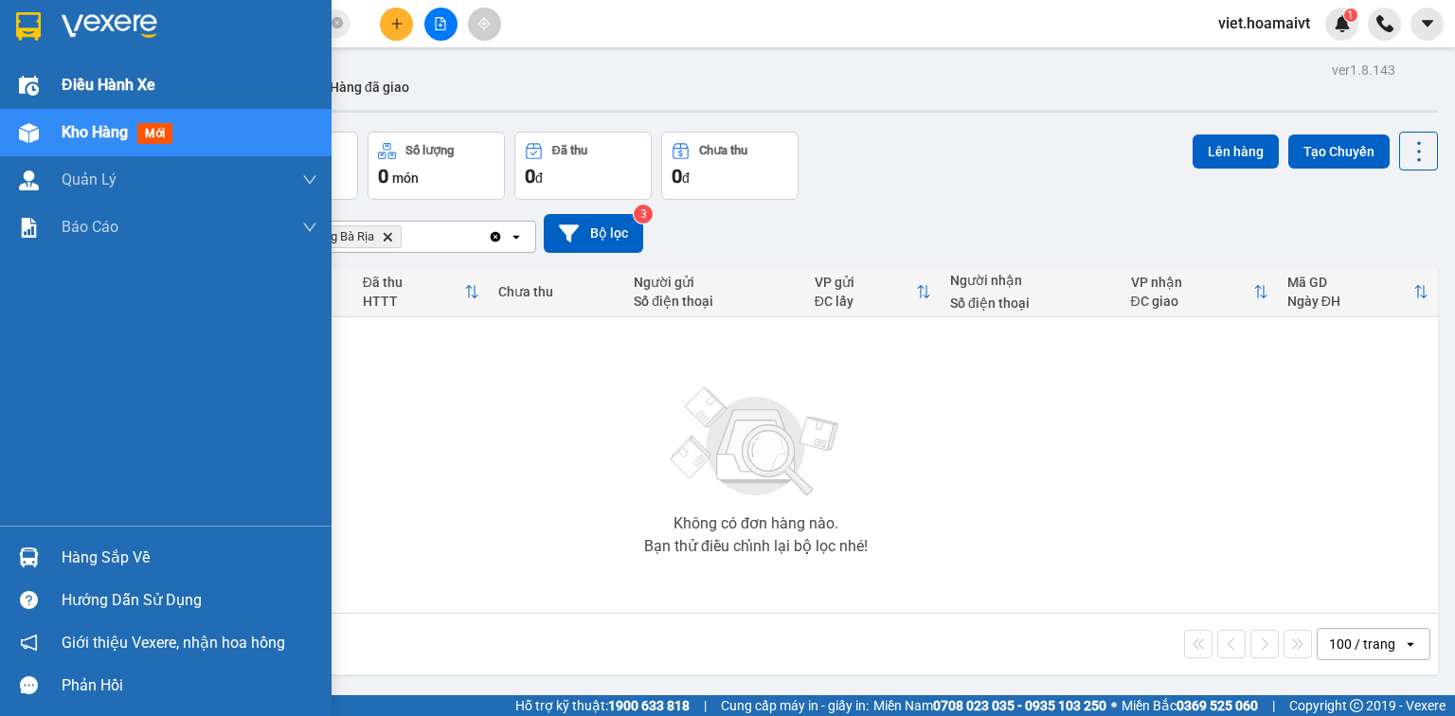
click at [78, 83] on span "Điều hành xe" at bounding box center [109, 85] width 94 height 24
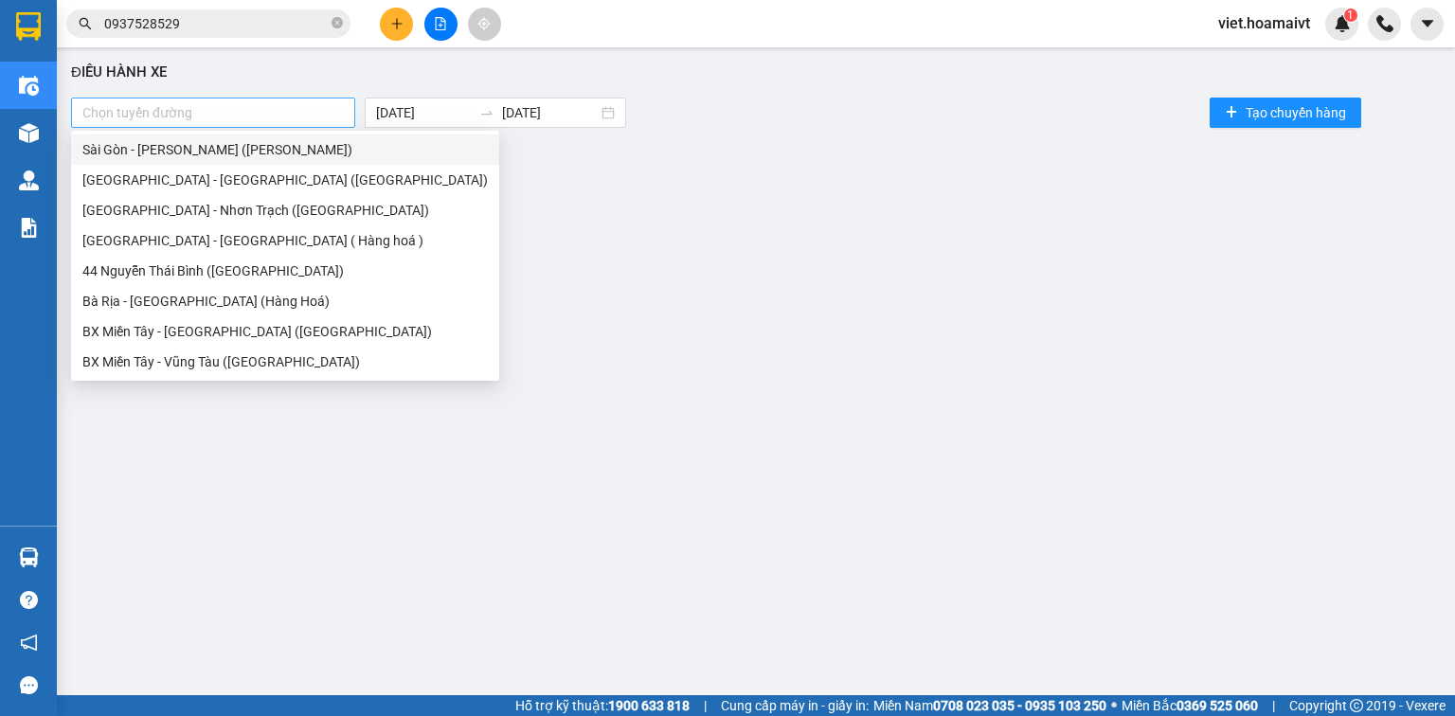
click at [294, 106] on div at bounding box center [213, 112] width 275 height 23
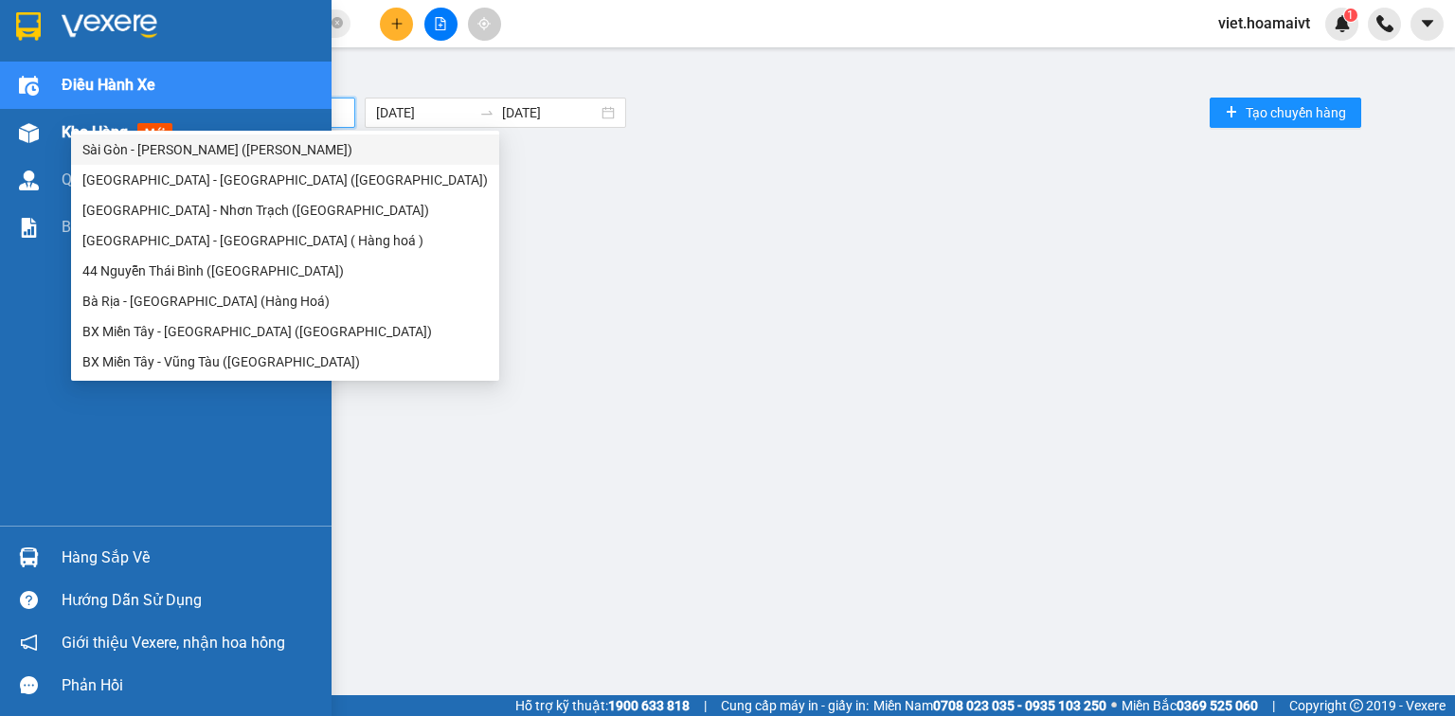
click at [50, 132] on div "Kho hàng mới" at bounding box center [166, 132] width 332 height 47
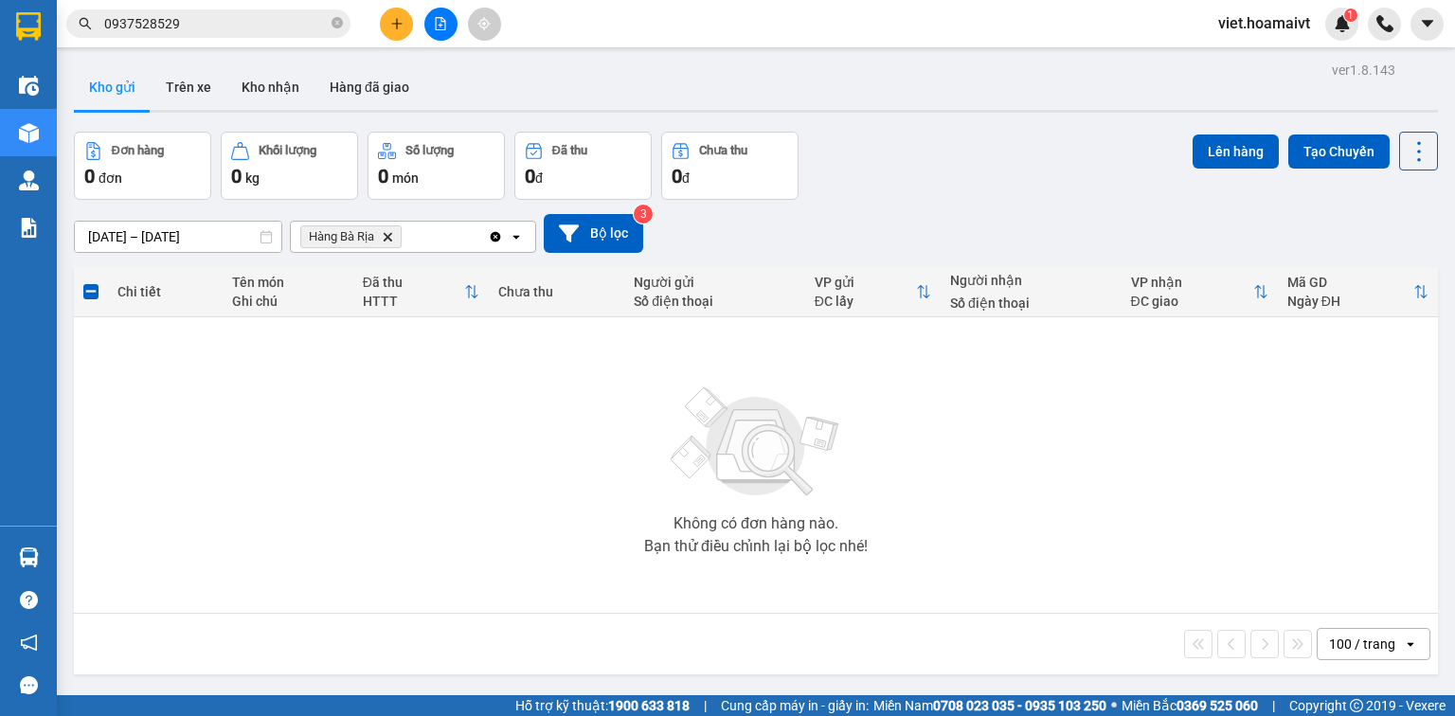
click at [386, 235] on icon "Delete" at bounding box center [387, 236] width 11 height 11
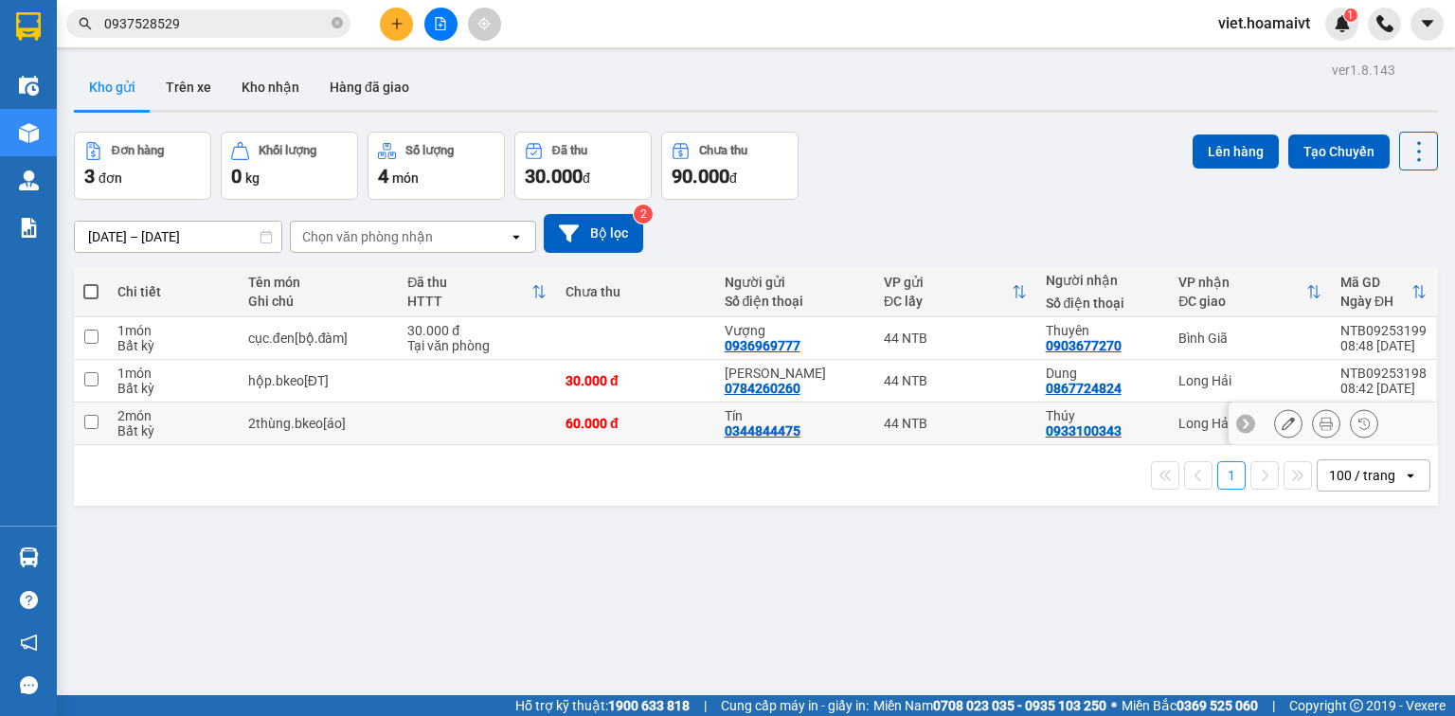
click at [420, 425] on td at bounding box center [477, 424] width 158 height 43
checkbox input "true"
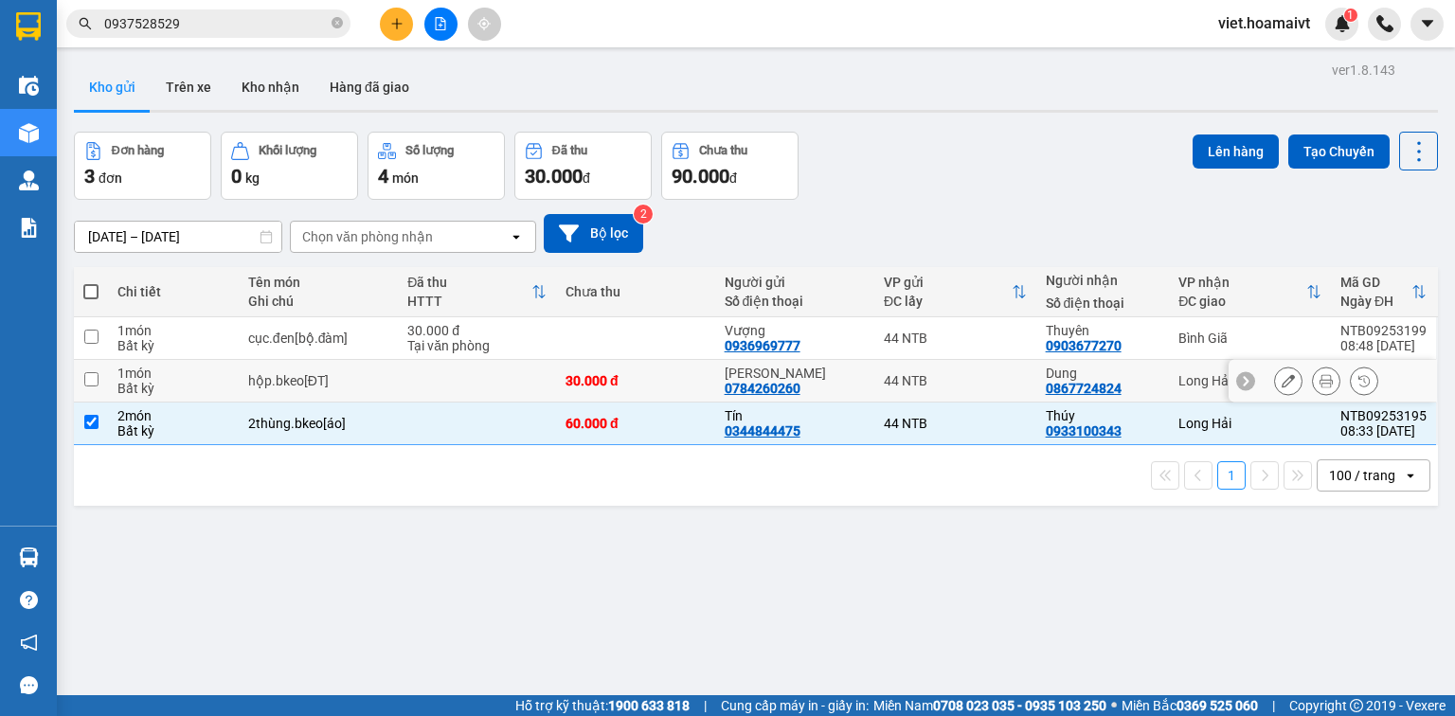
click at [424, 384] on td at bounding box center [477, 381] width 158 height 43
checkbox input "true"
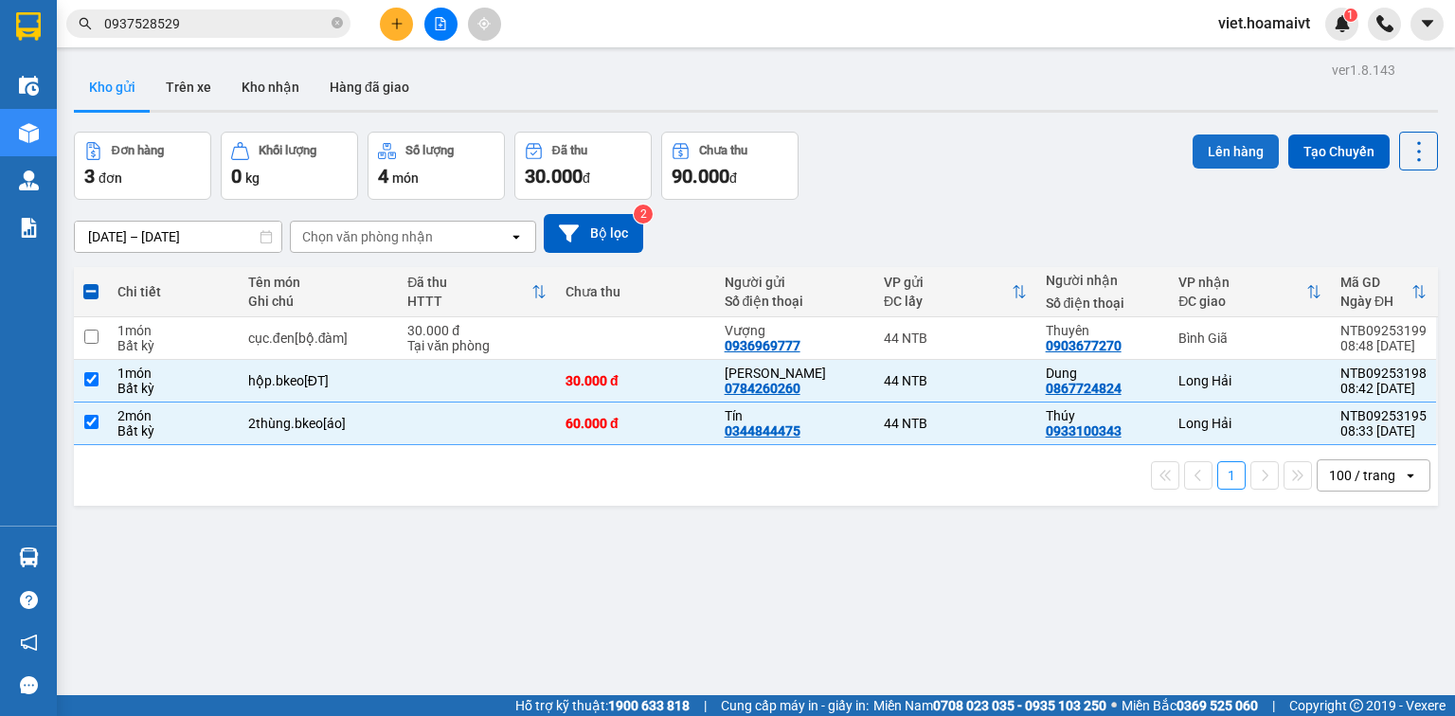
click at [1214, 157] on button "Lên hàng" at bounding box center [1236, 152] width 86 height 34
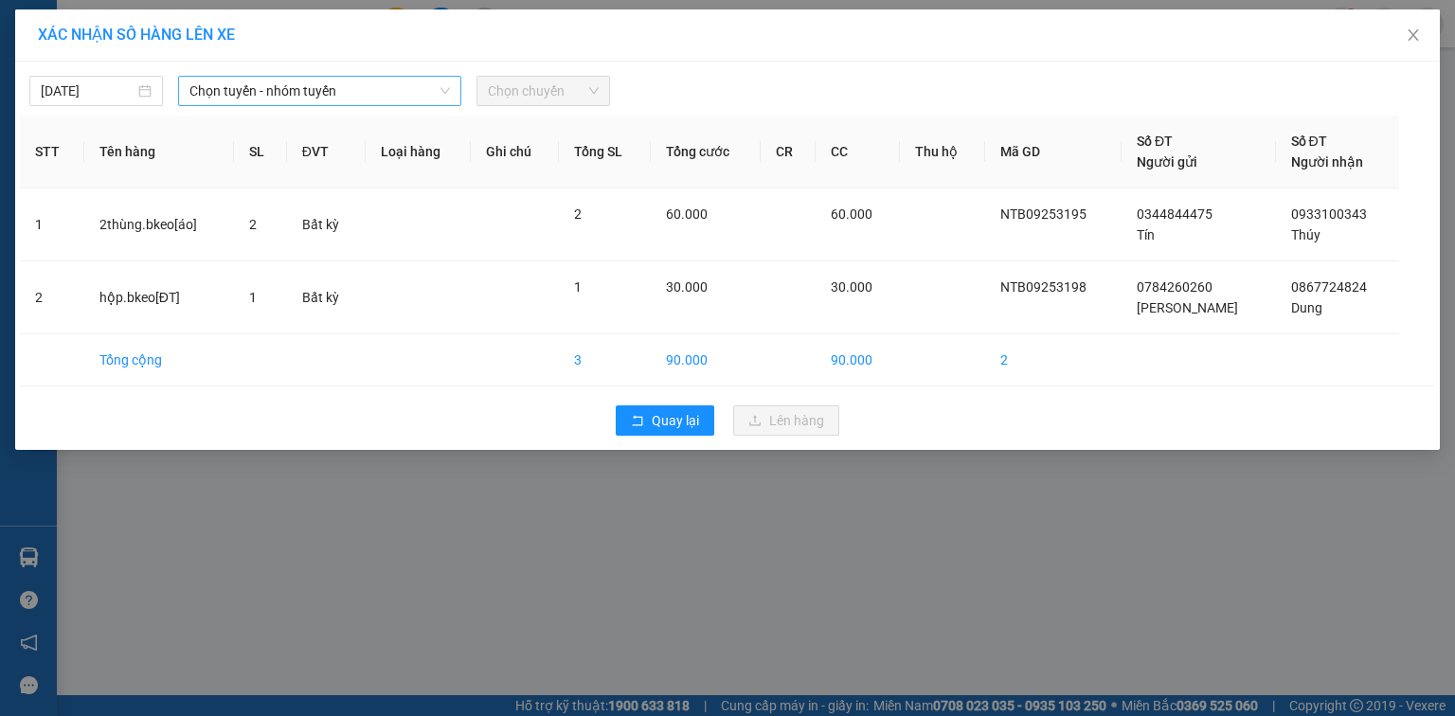
click at [366, 84] on span "Chọn tuyến - nhóm tuyến" at bounding box center [320, 91] width 261 height 28
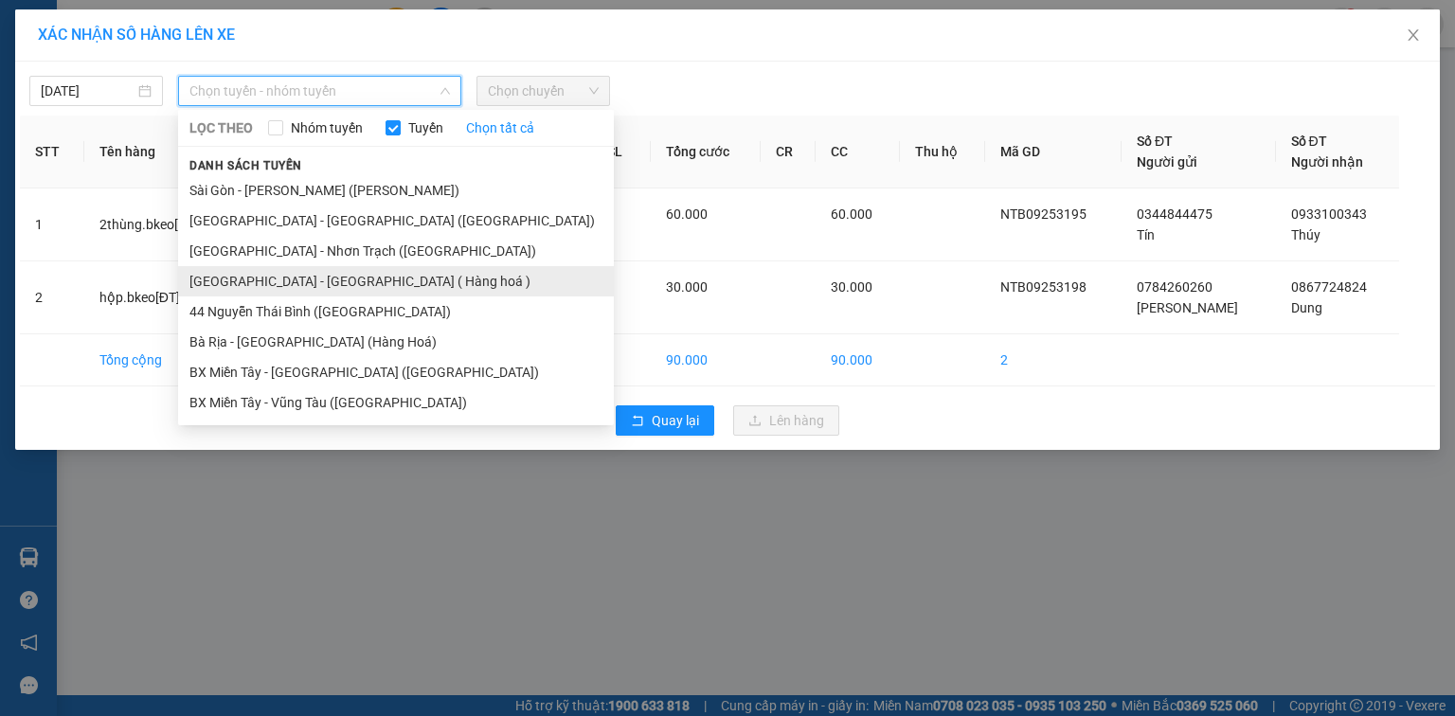
click at [307, 282] on li "Sài Gòn - Long Hải ( Hàng hoá )" at bounding box center [396, 281] width 436 height 30
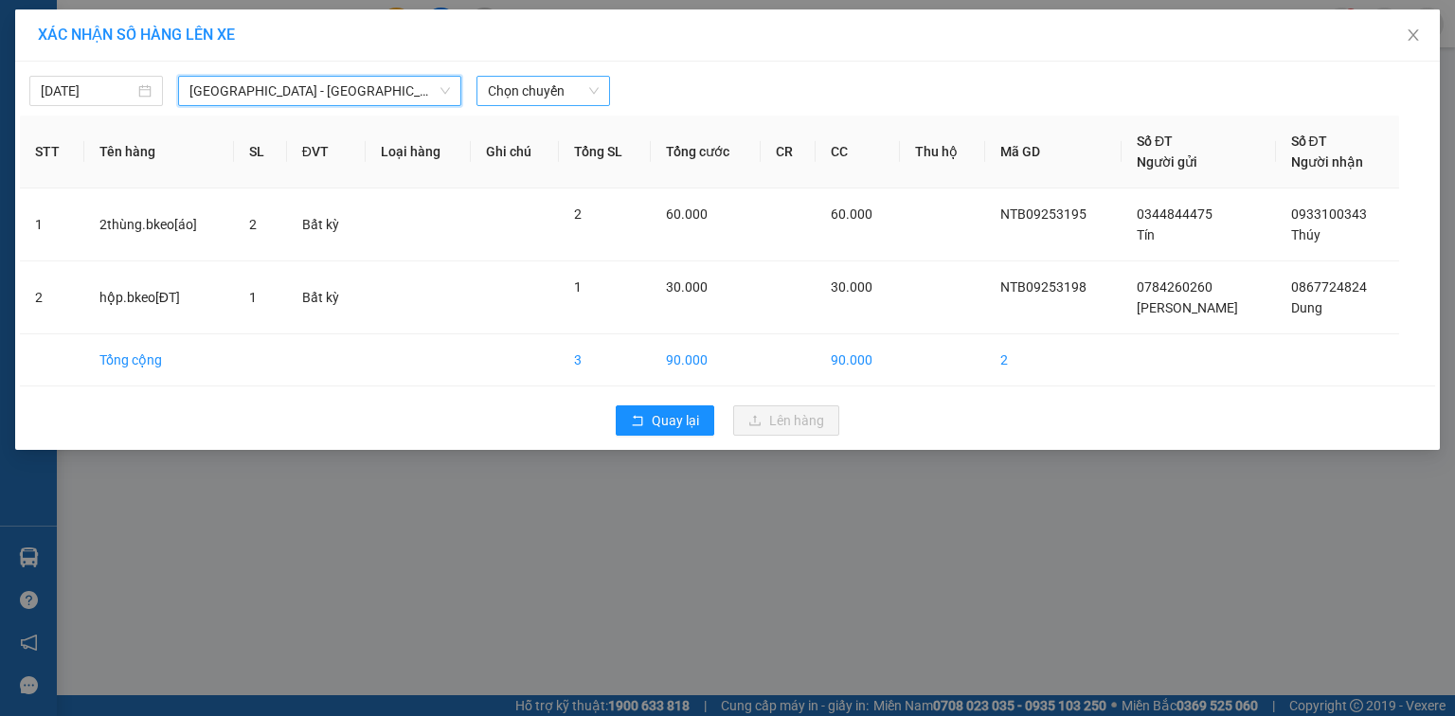
click at [546, 83] on span "Chọn chuyến" at bounding box center [543, 91] width 111 height 28
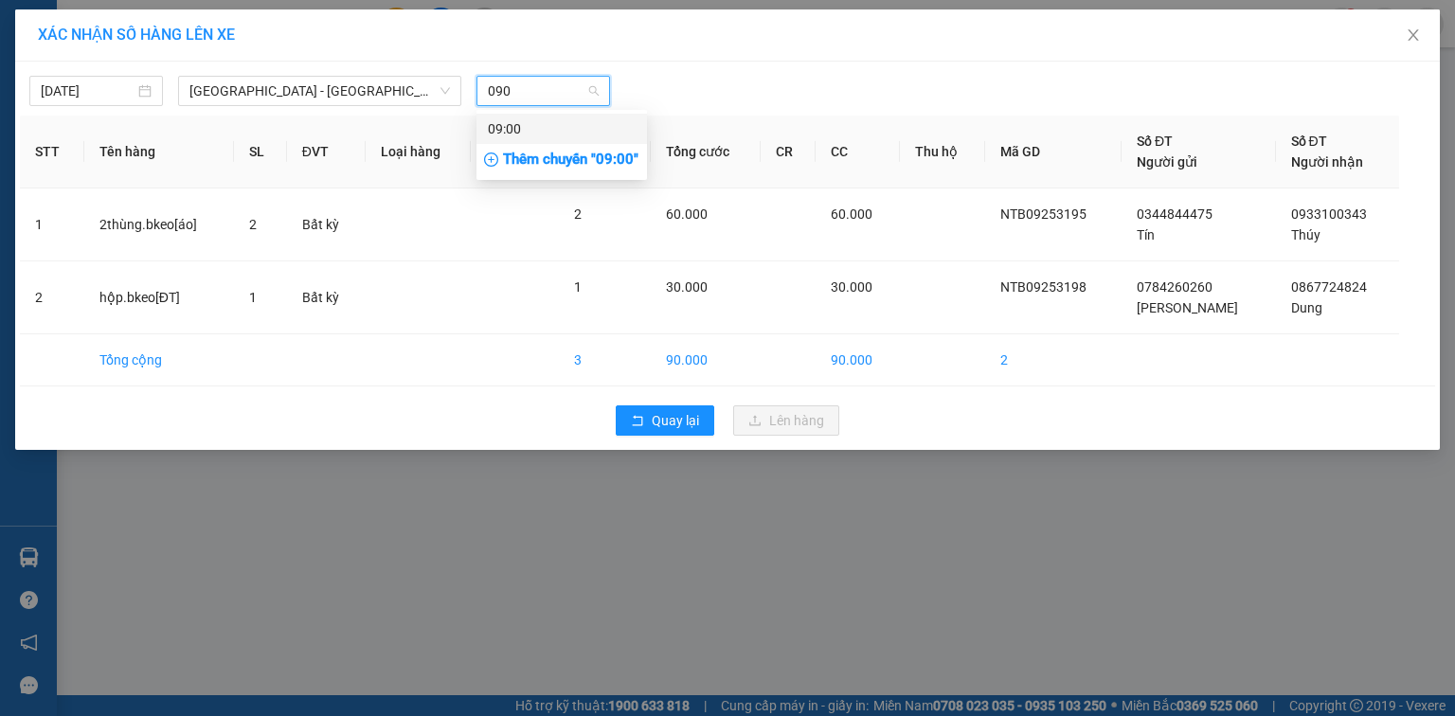
type input "0900"
click at [559, 133] on div "09:00" at bounding box center [562, 128] width 148 height 21
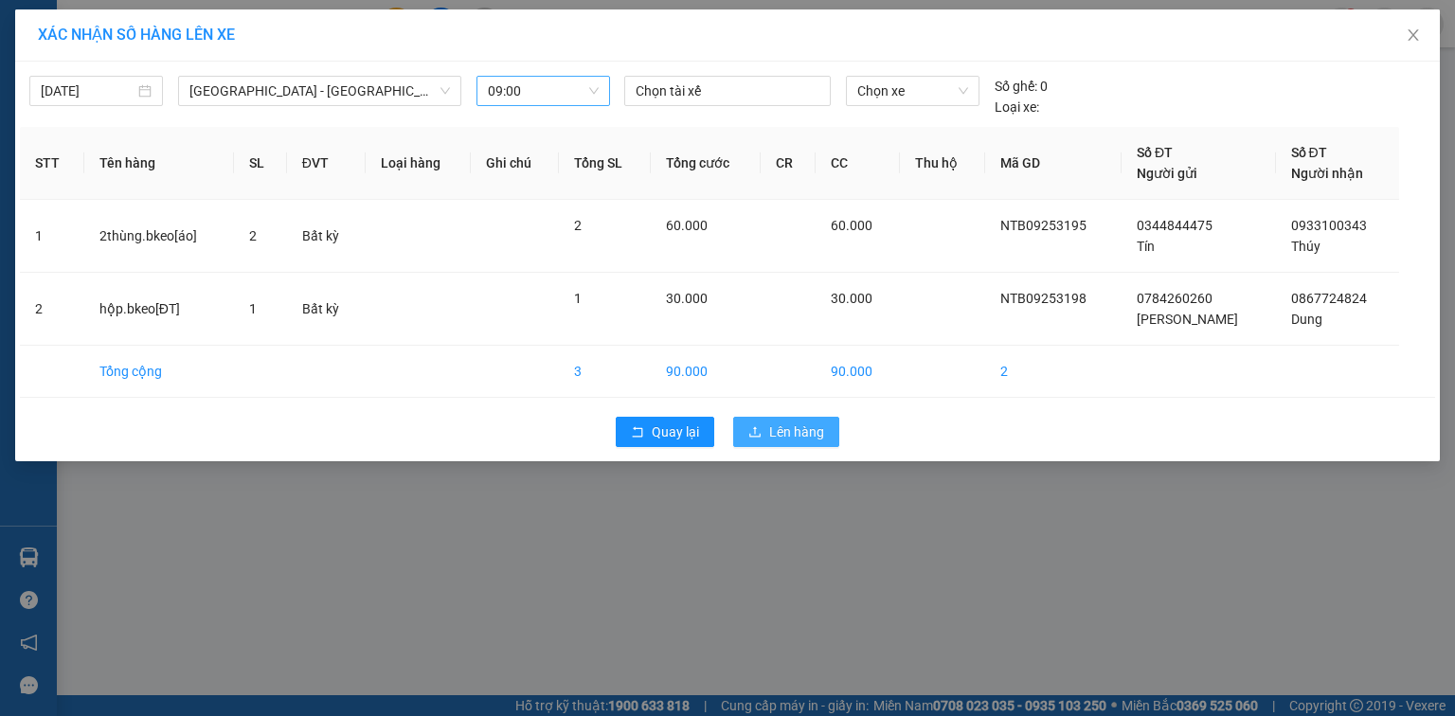
click at [767, 431] on button "Lên hàng" at bounding box center [786, 432] width 106 height 30
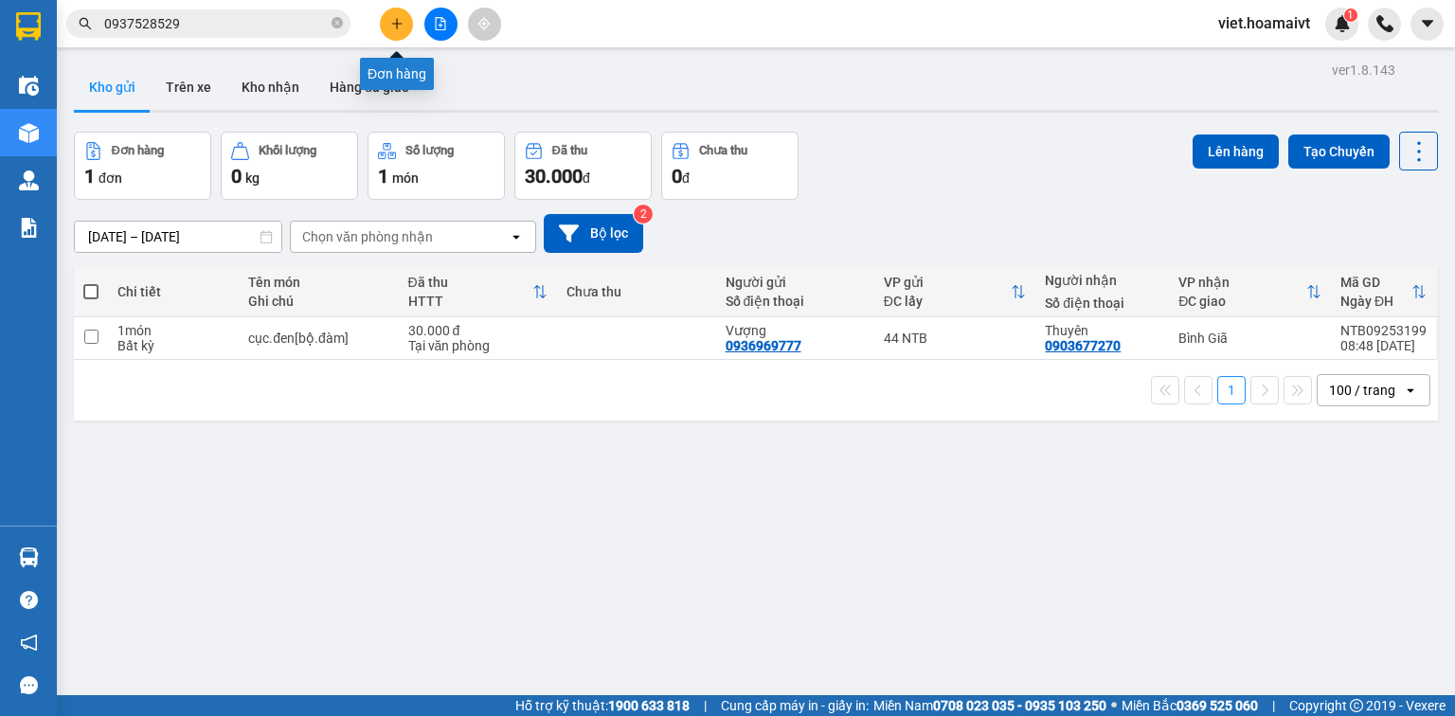
click at [400, 27] on icon "plus" at bounding box center [396, 23] width 13 height 13
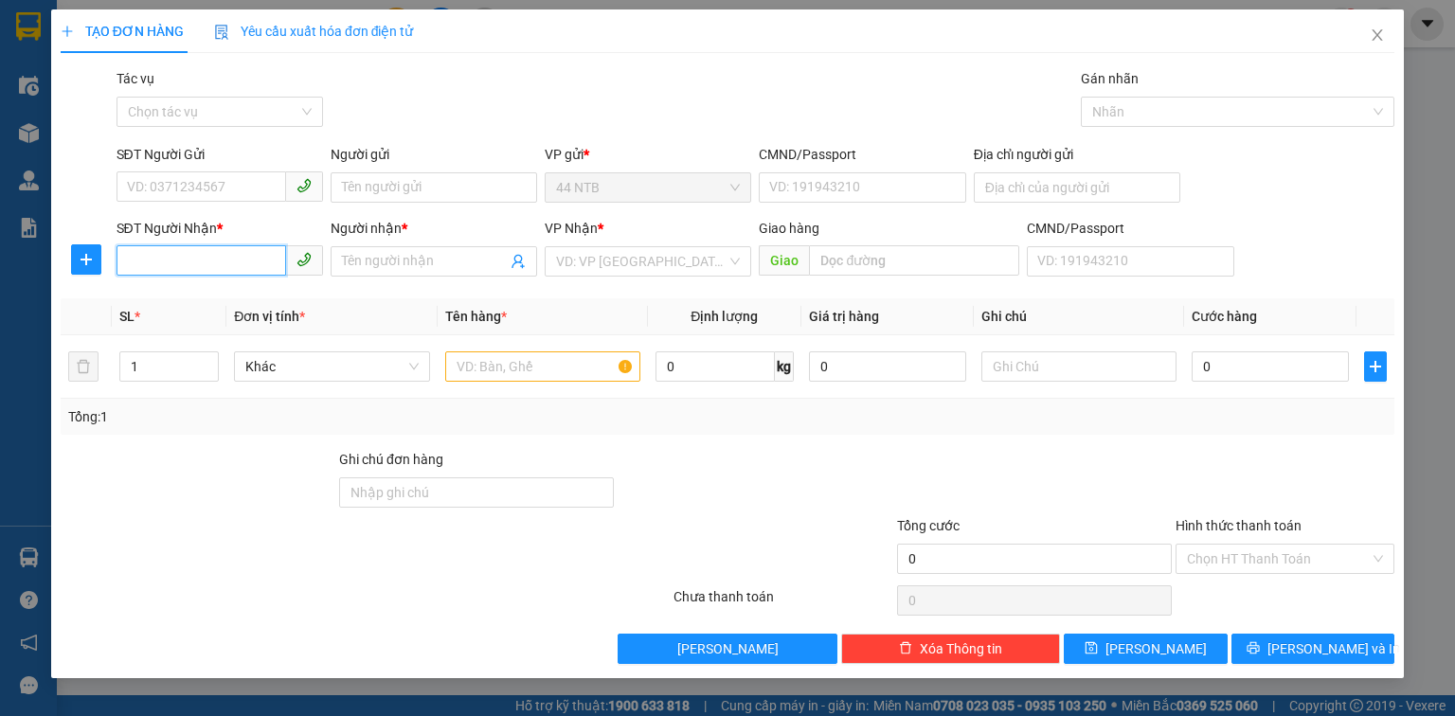
click at [231, 246] on input "SĐT Người Nhận *" at bounding box center [202, 260] width 170 height 30
type input "0979618852"
click at [388, 254] on input "Người nhận *" at bounding box center [424, 261] width 165 height 21
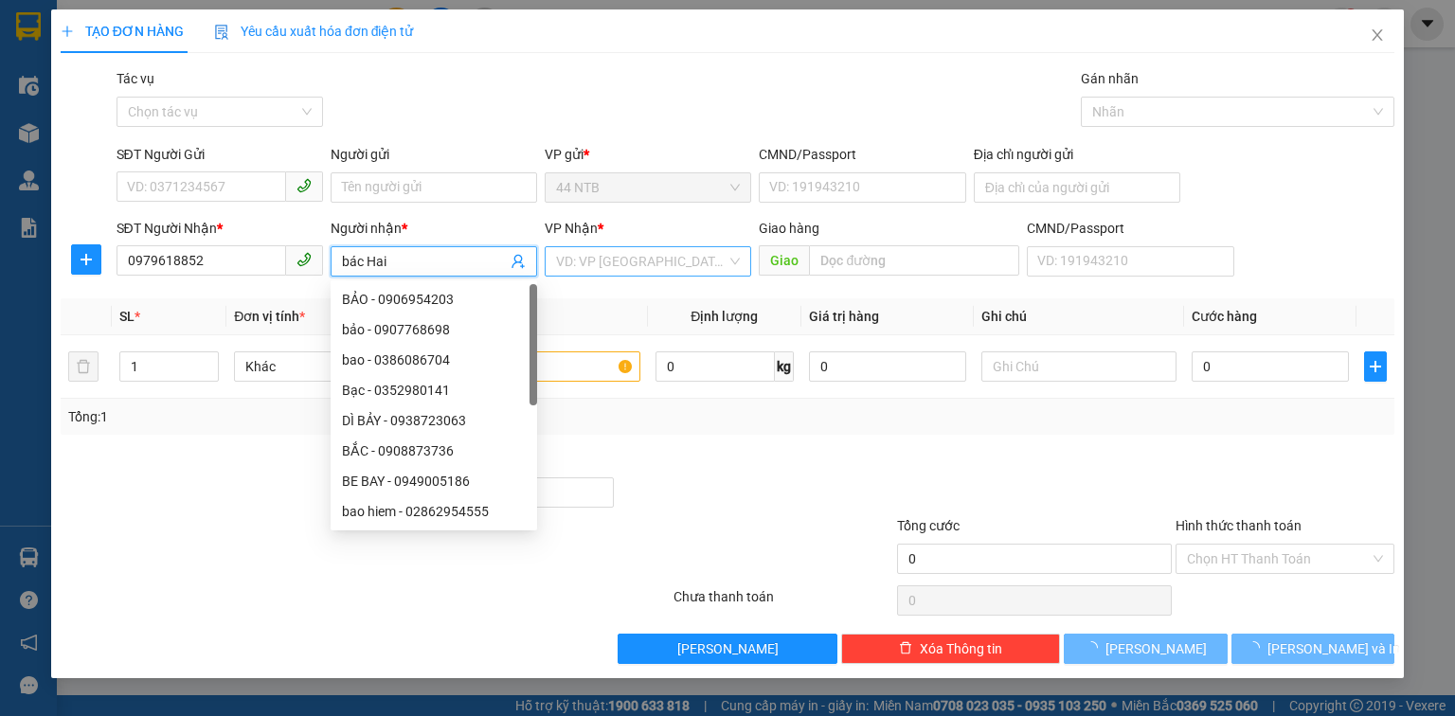
type input "bác Hai"
click at [590, 251] on input "search" at bounding box center [641, 261] width 171 height 28
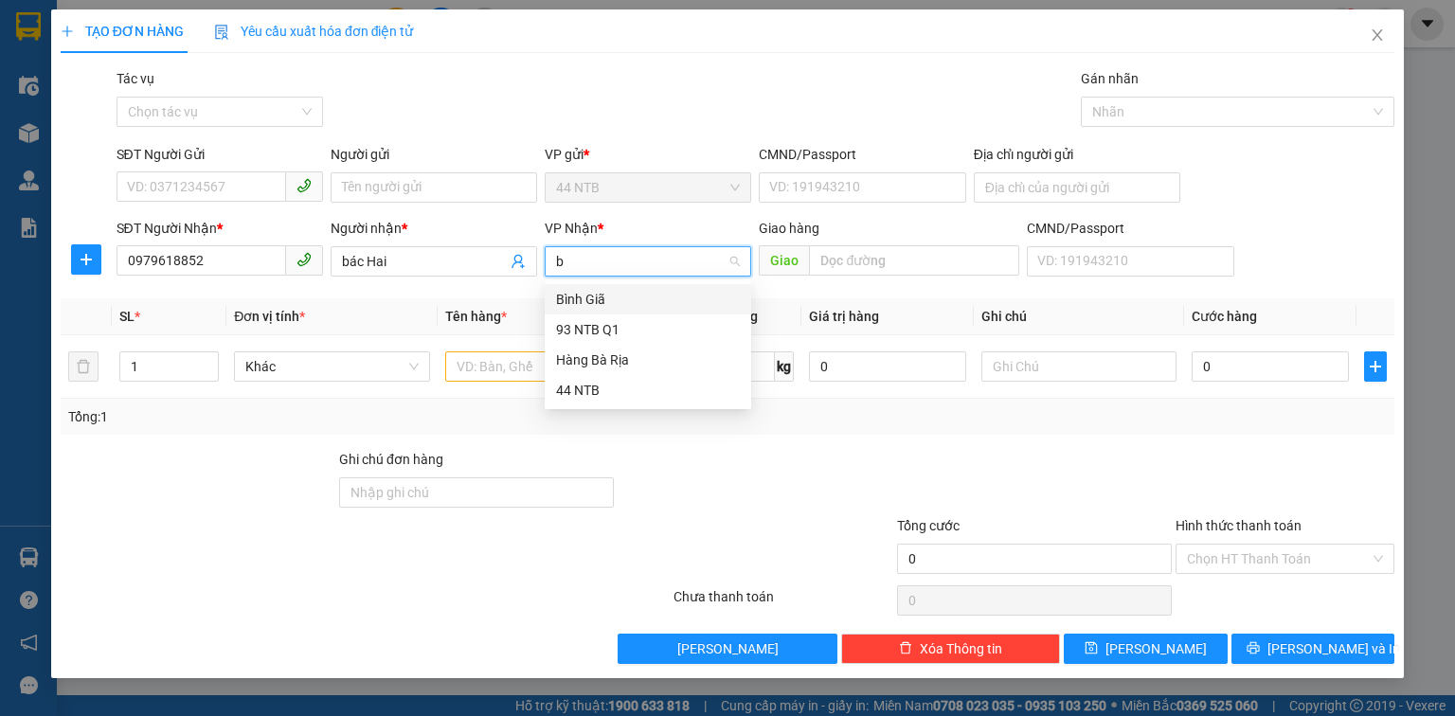
type input "bg"
click at [535, 354] on input "text" at bounding box center [542, 367] width 195 height 30
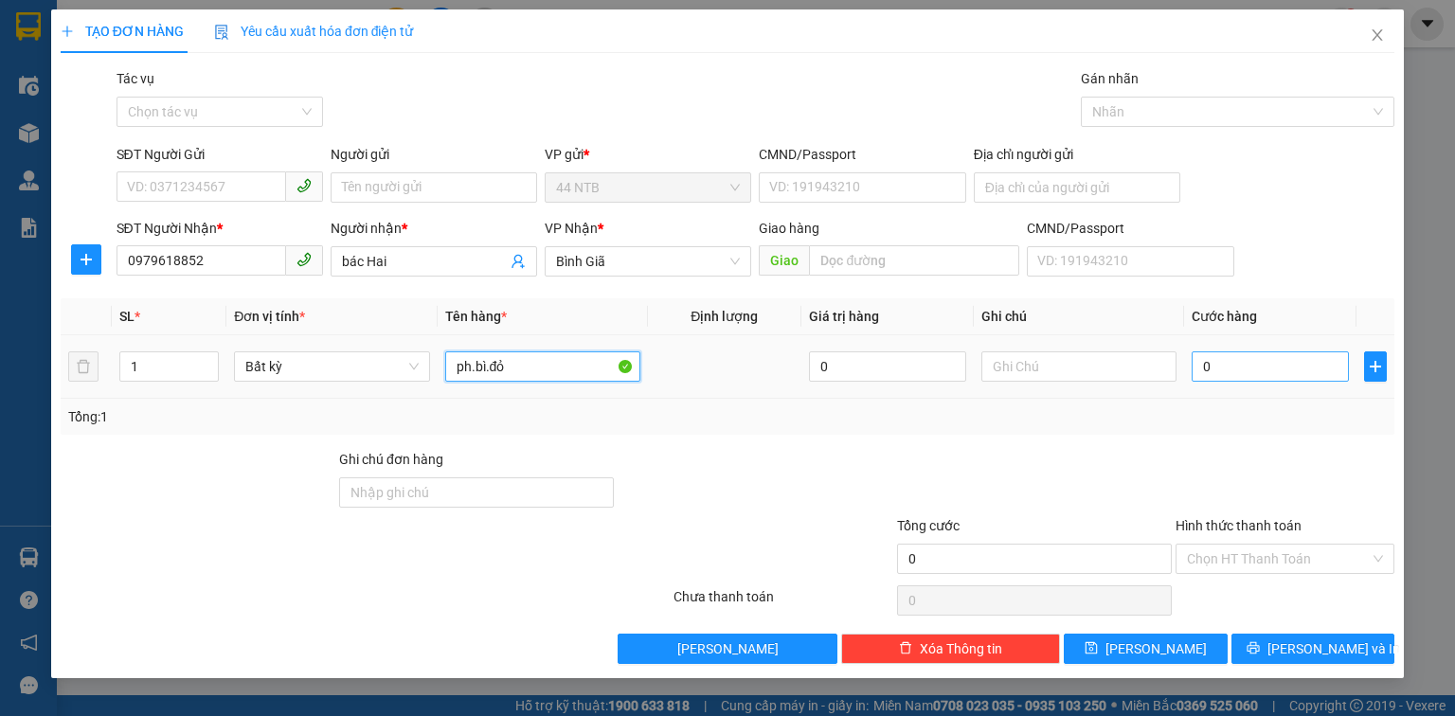
type input "ph.bì.đỏ"
click at [1233, 375] on input "0" at bounding box center [1270, 367] width 157 height 30
type input "3"
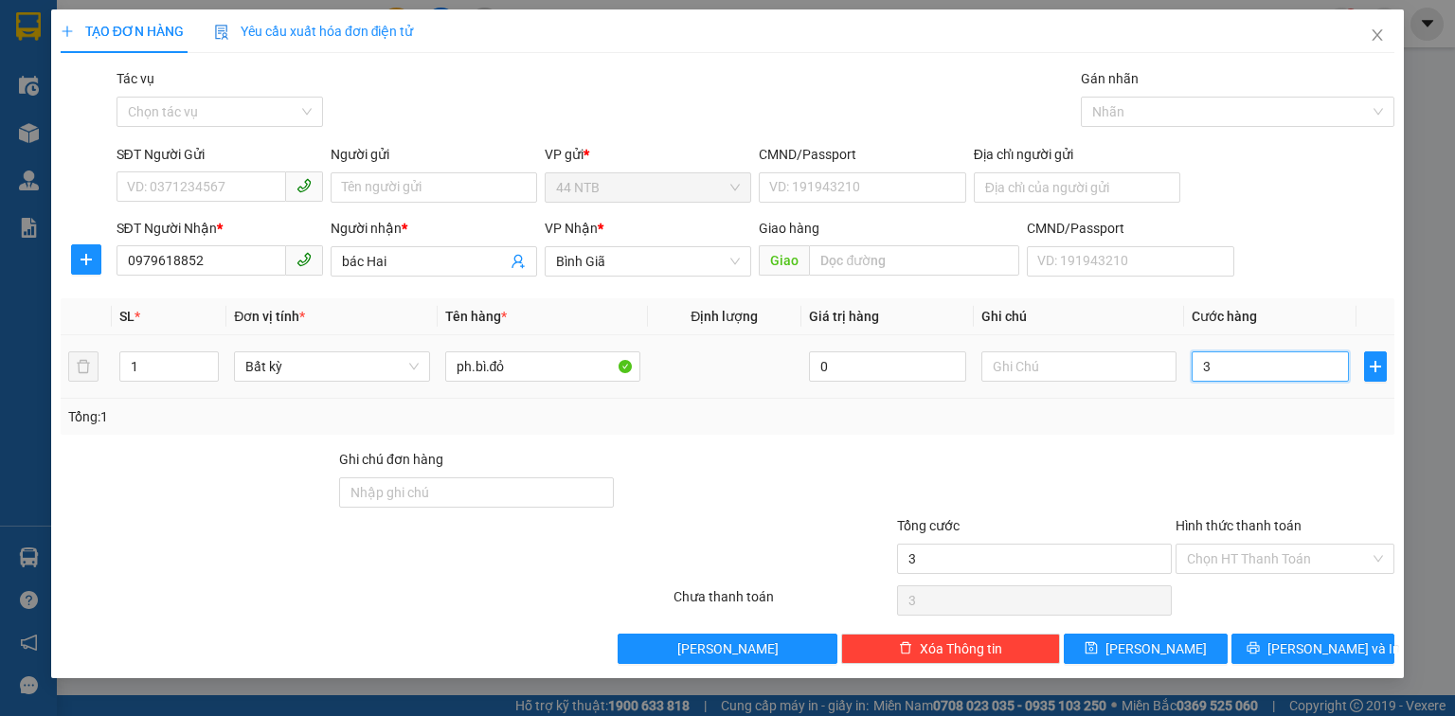
type input "30"
type input "30.000"
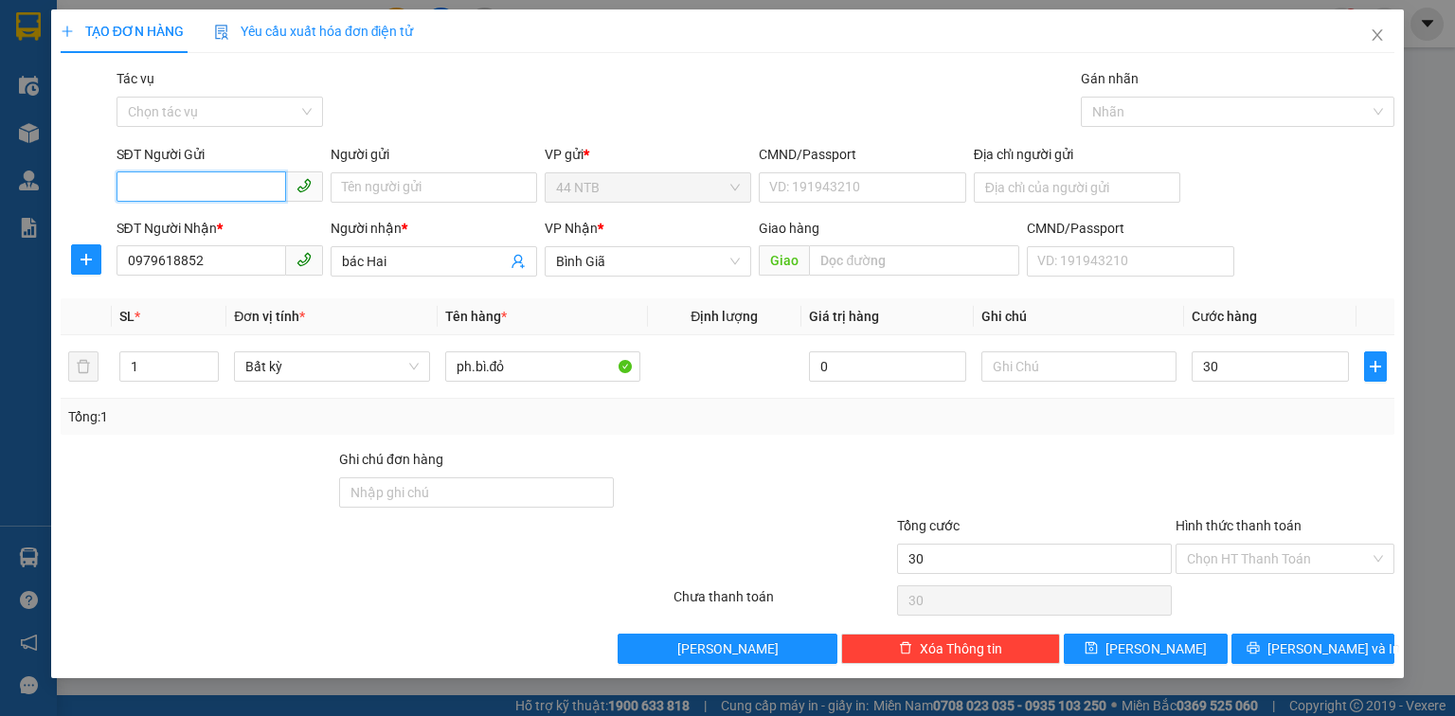
type input "30.000"
click at [195, 178] on input "SĐT Người Gửi" at bounding box center [202, 187] width 170 height 30
type input "0902696712"
click at [393, 190] on input "Người gửi" at bounding box center [434, 187] width 207 height 30
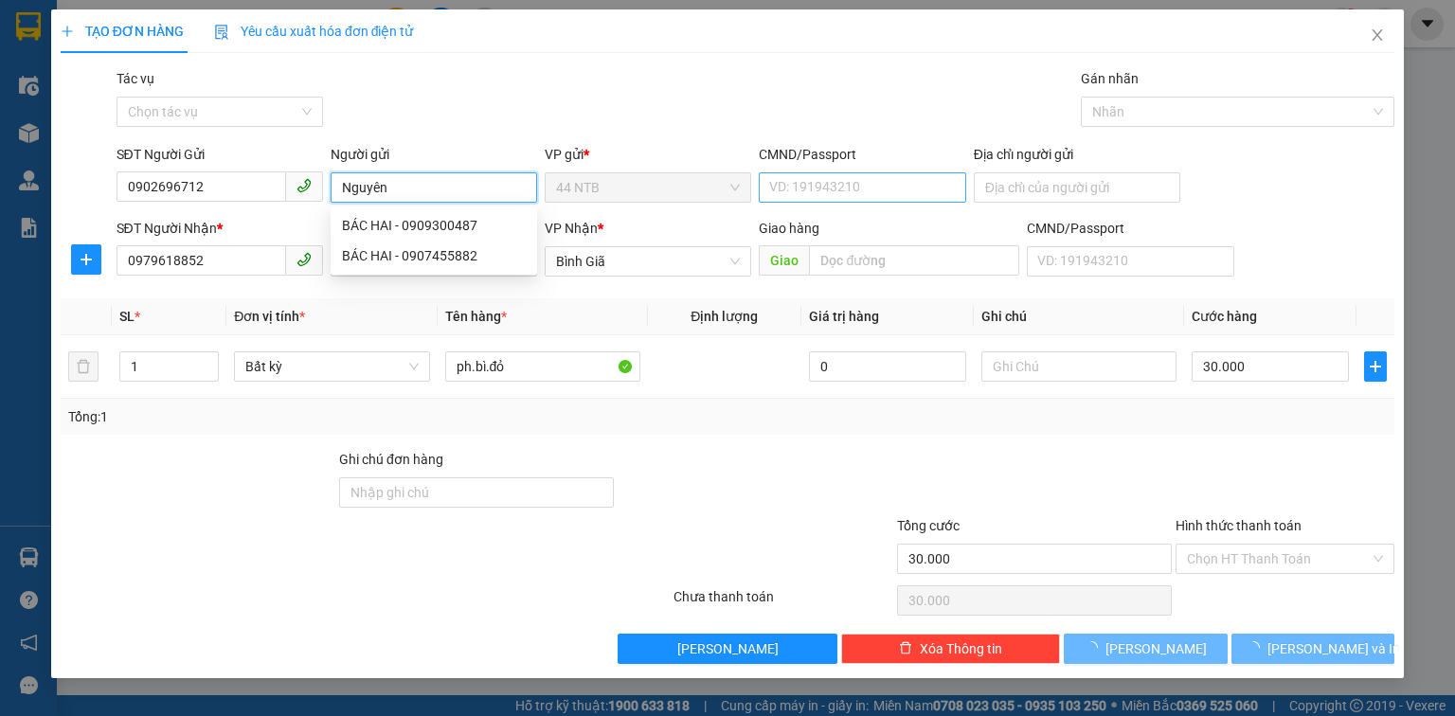
type input "Nguyên"
click at [828, 190] on input "CMND/Passport" at bounding box center [862, 187] width 207 height 30
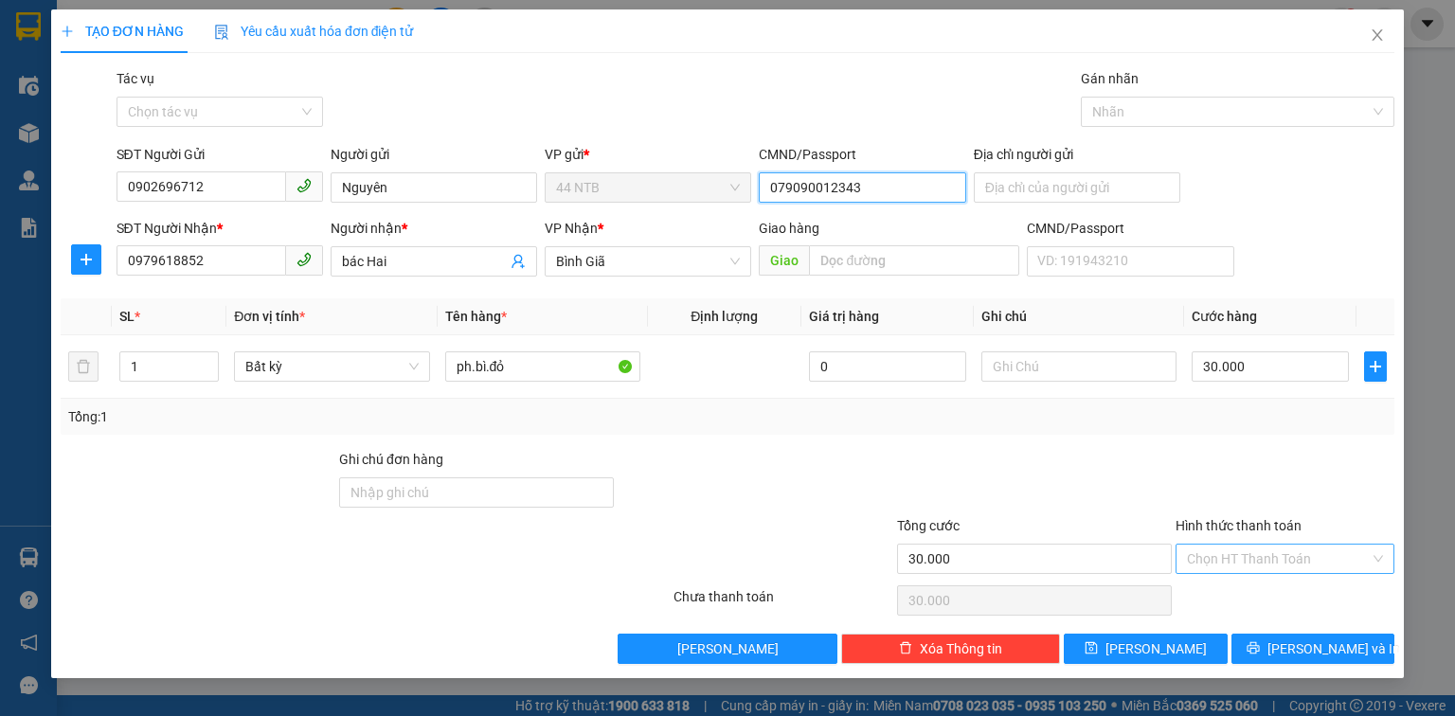
type input "079090012343"
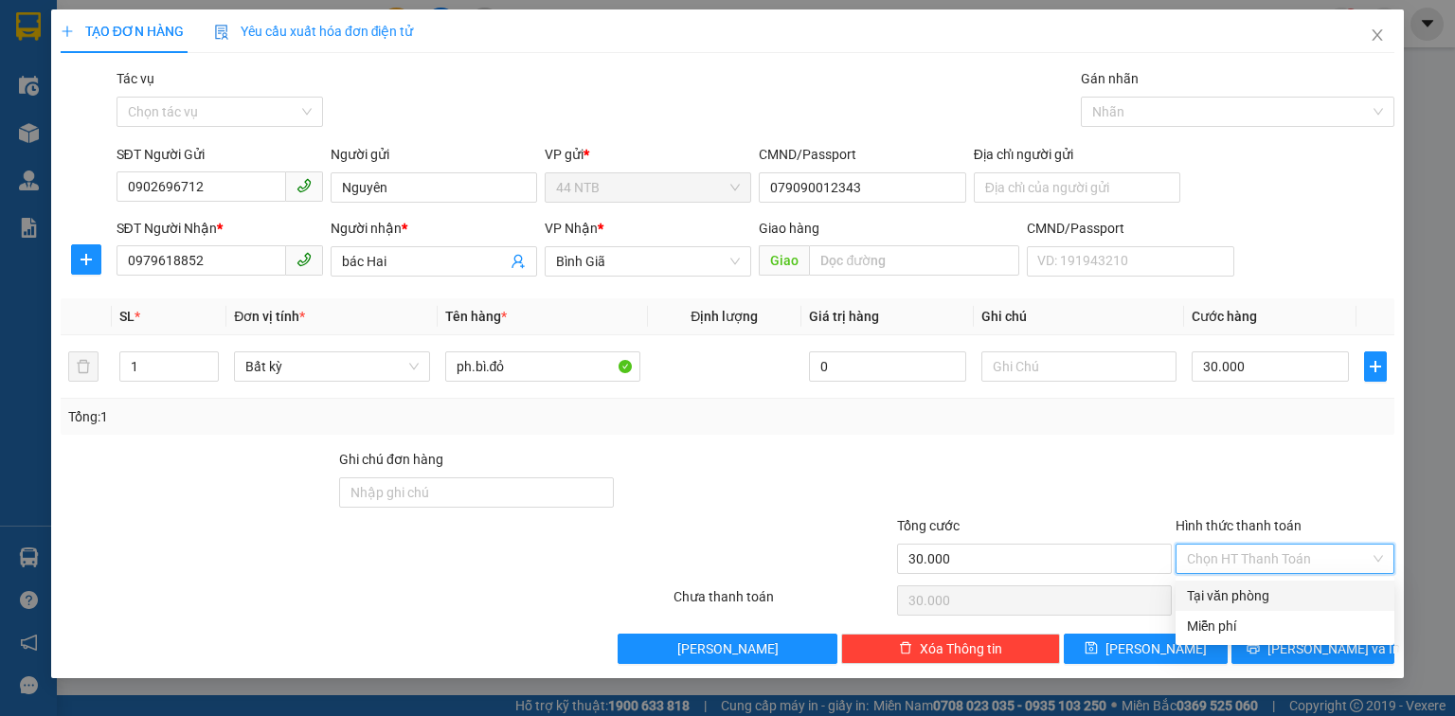
click at [1270, 545] on input "Hình thức thanh toán" at bounding box center [1278, 559] width 183 height 28
click at [1275, 591] on div "Tại văn phòng" at bounding box center [1285, 596] width 196 height 21
type input "0"
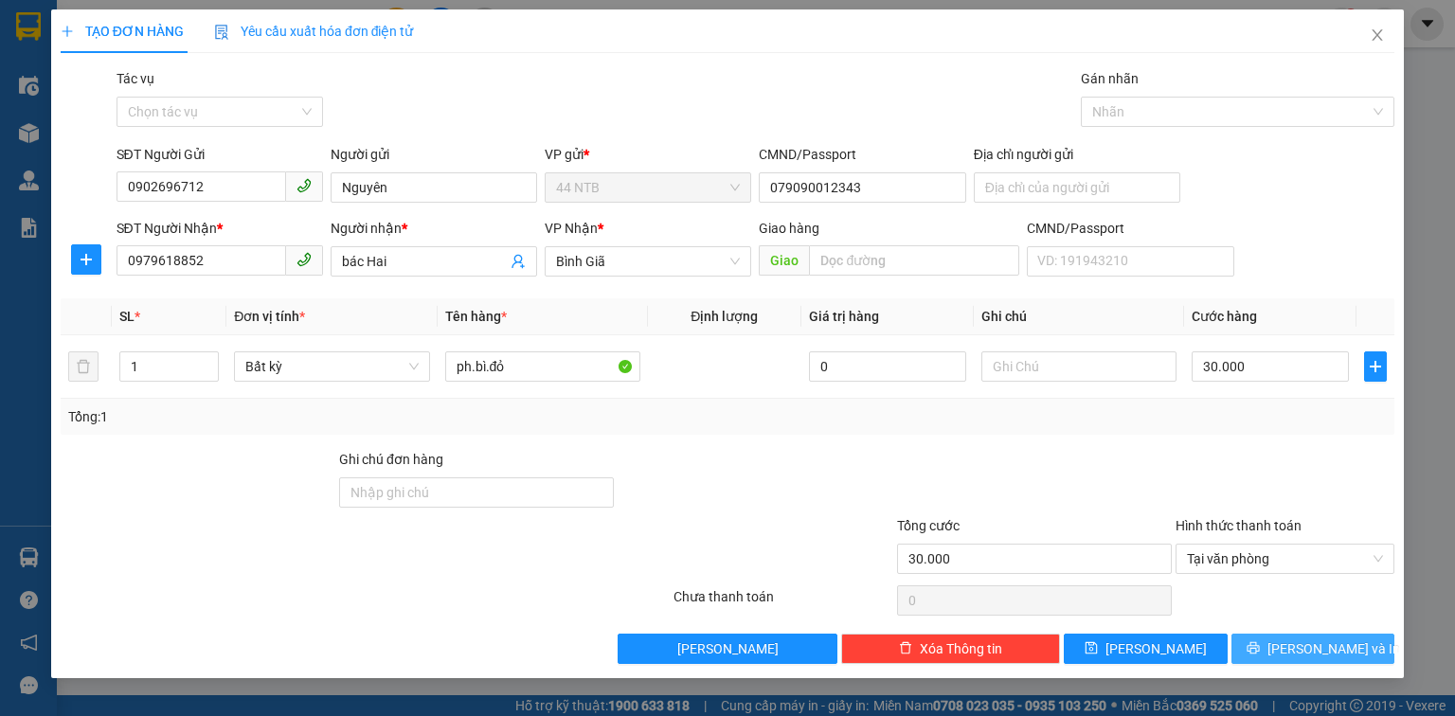
click at [1296, 640] on span "[PERSON_NAME] và In" at bounding box center [1334, 649] width 133 height 21
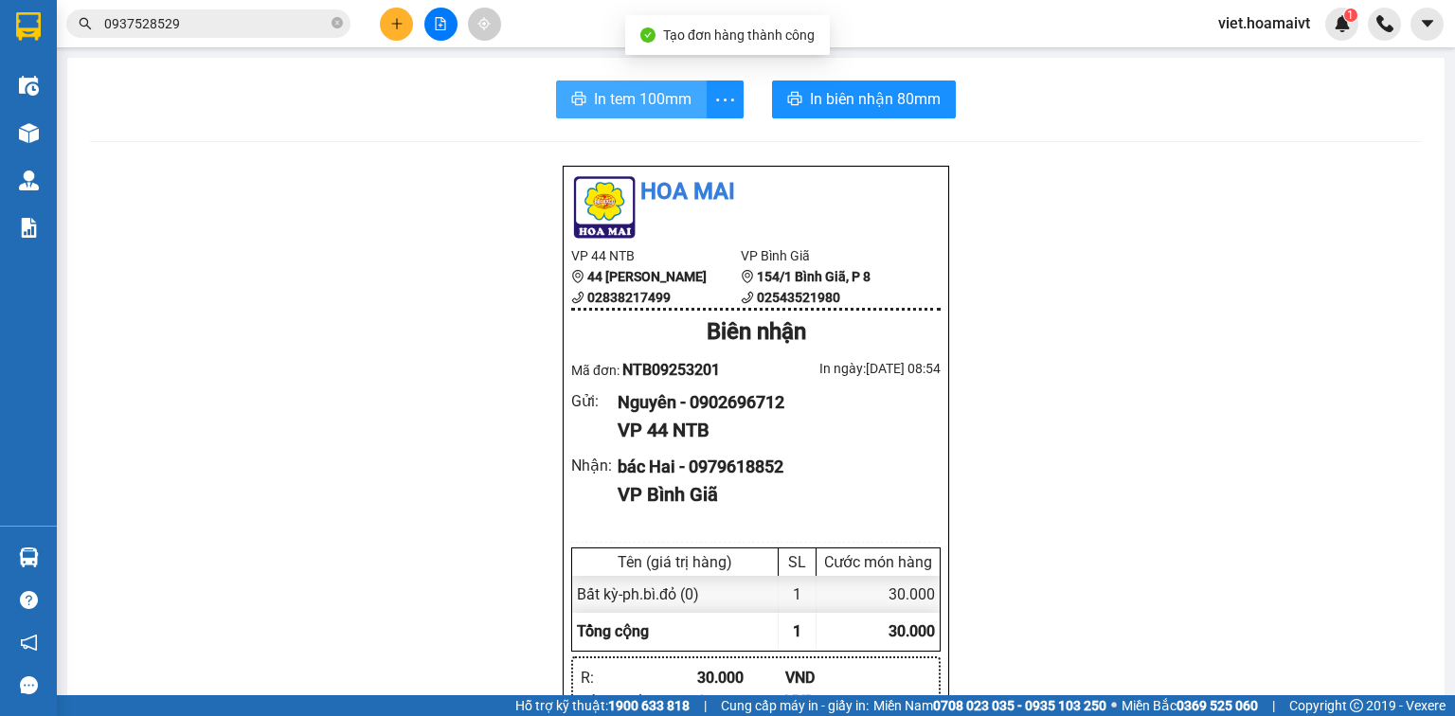
click at [661, 90] on span "In tem 100mm" at bounding box center [643, 99] width 98 height 24
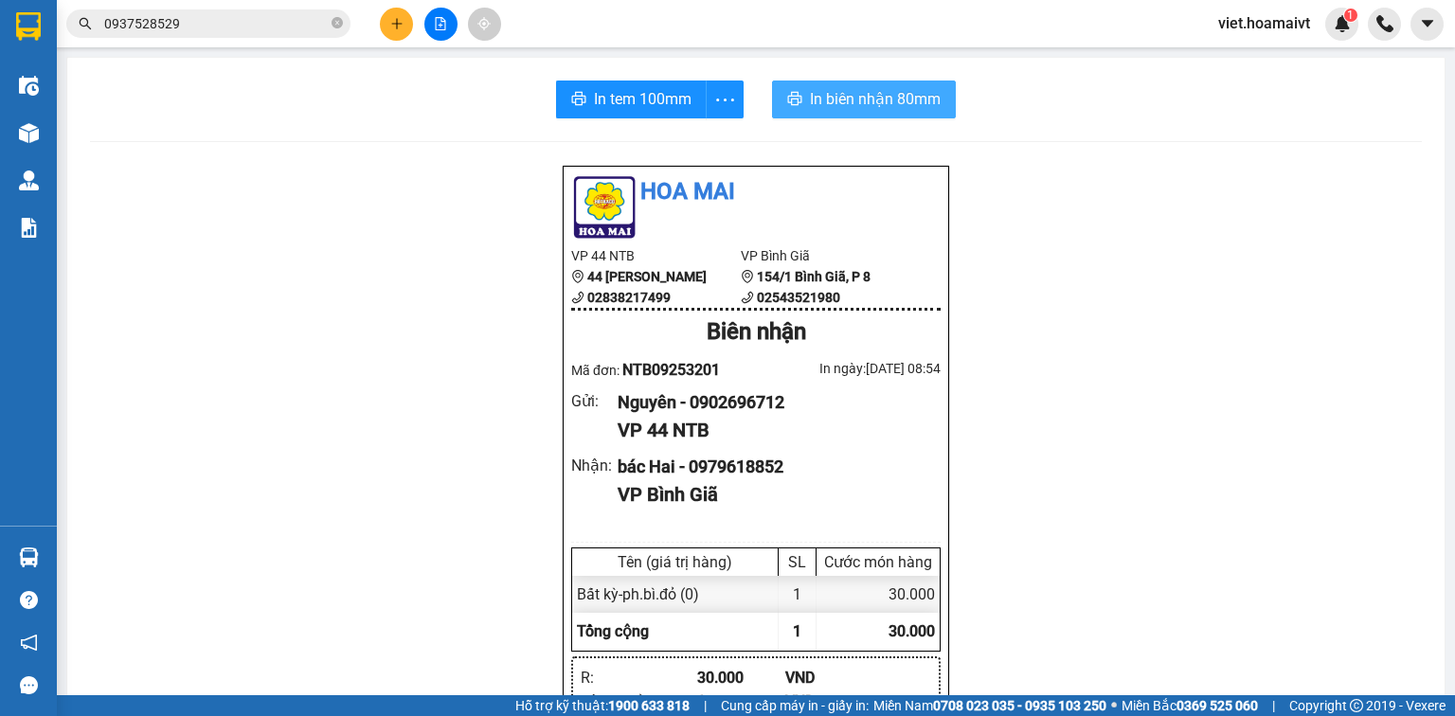
click at [858, 90] on span "In biên nhận 80mm" at bounding box center [875, 99] width 131 height 24
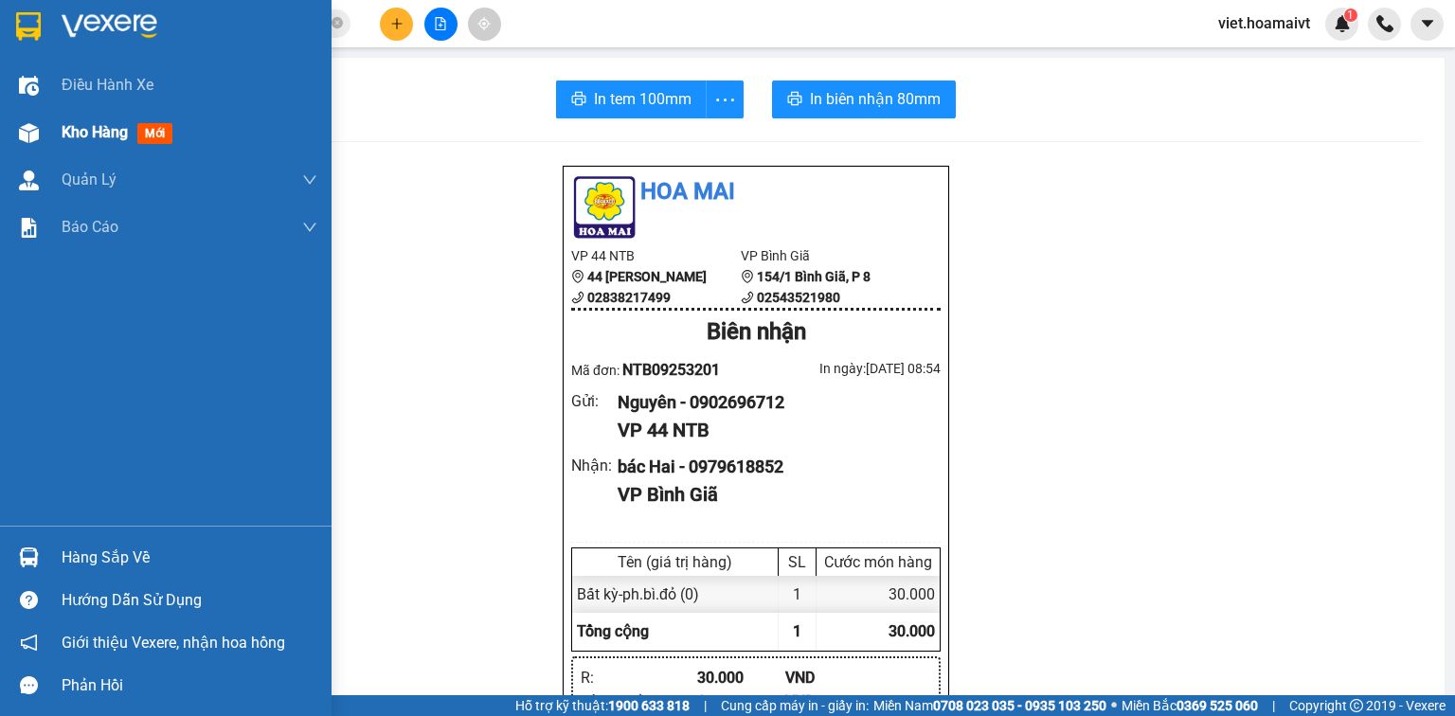
click at [42, 144] on div at bounding box center [28, 133] width 33 height 33
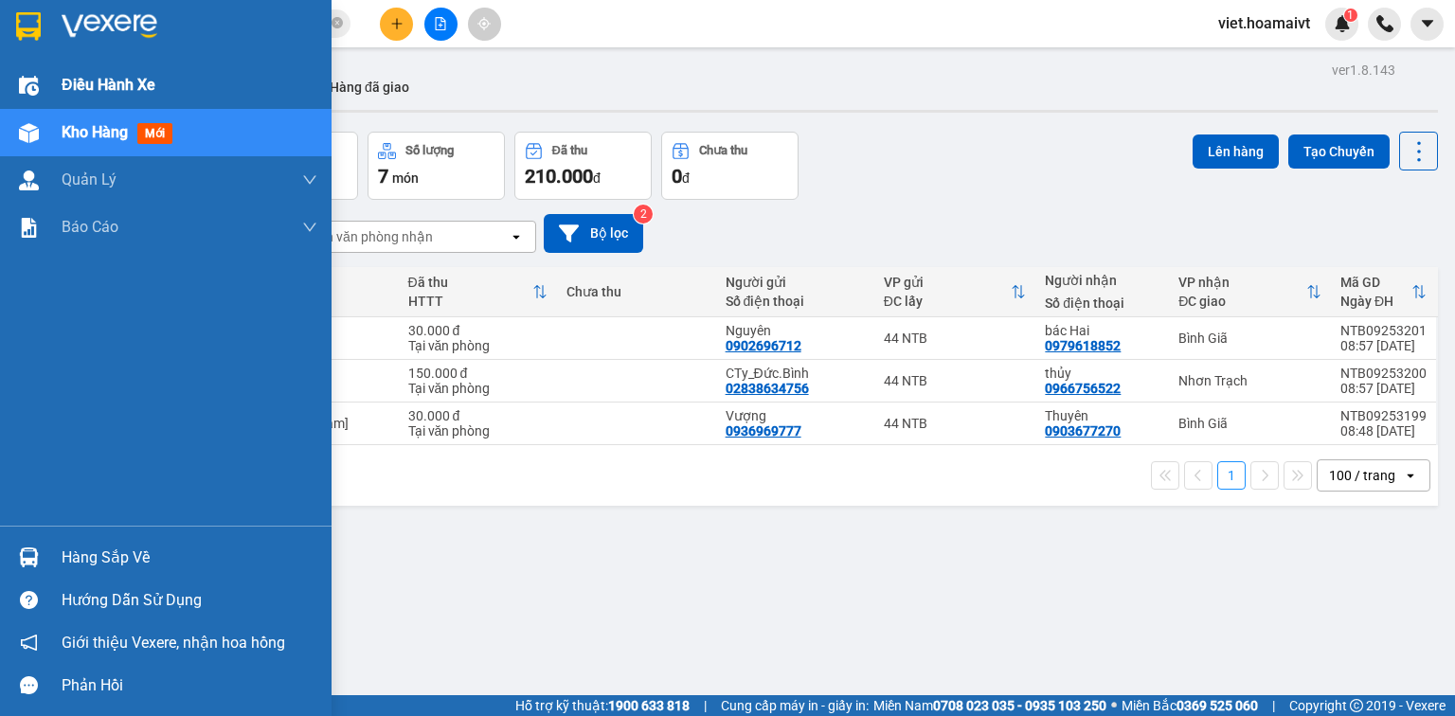
click at [173, 87] on div "Điều hành xe" at bounding box center [190, 85] width 256 height 47
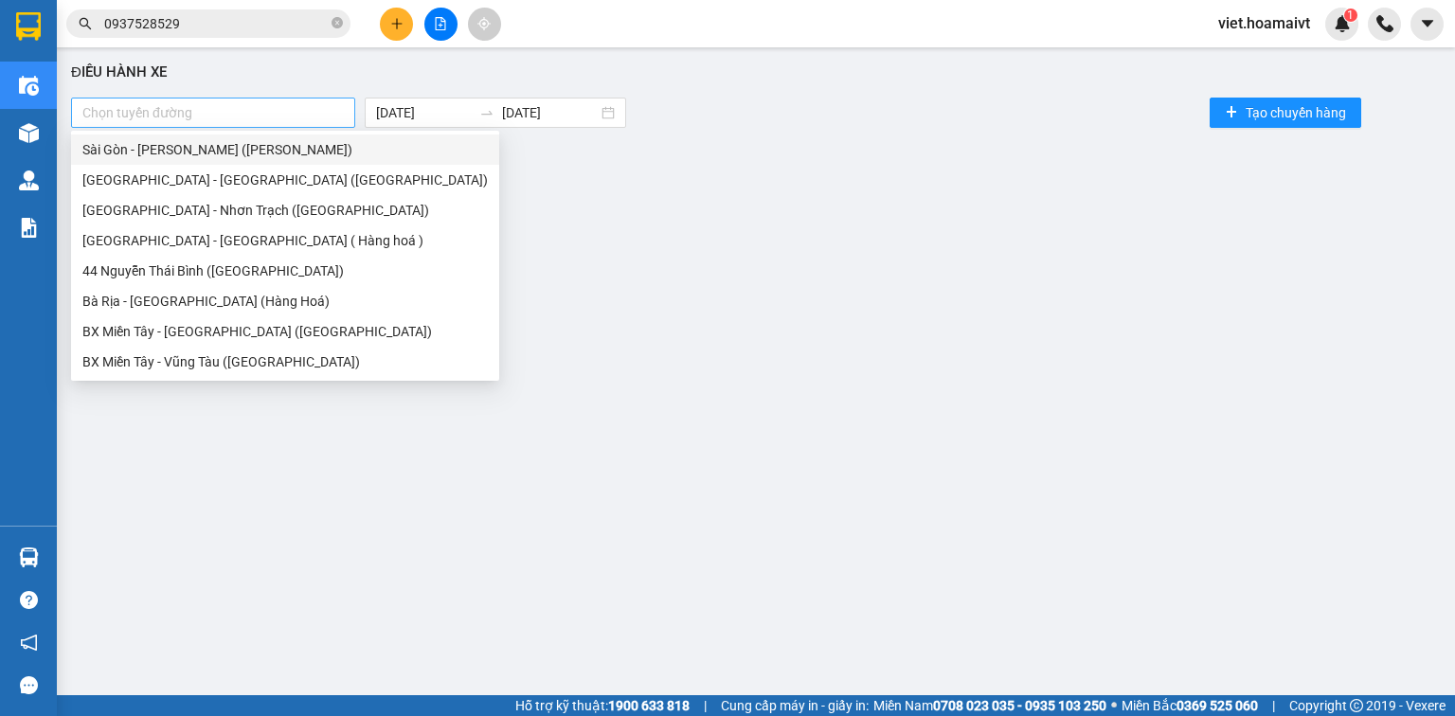
click at [278, 109] on div at bounding box center [213, 112] width 275 height 23
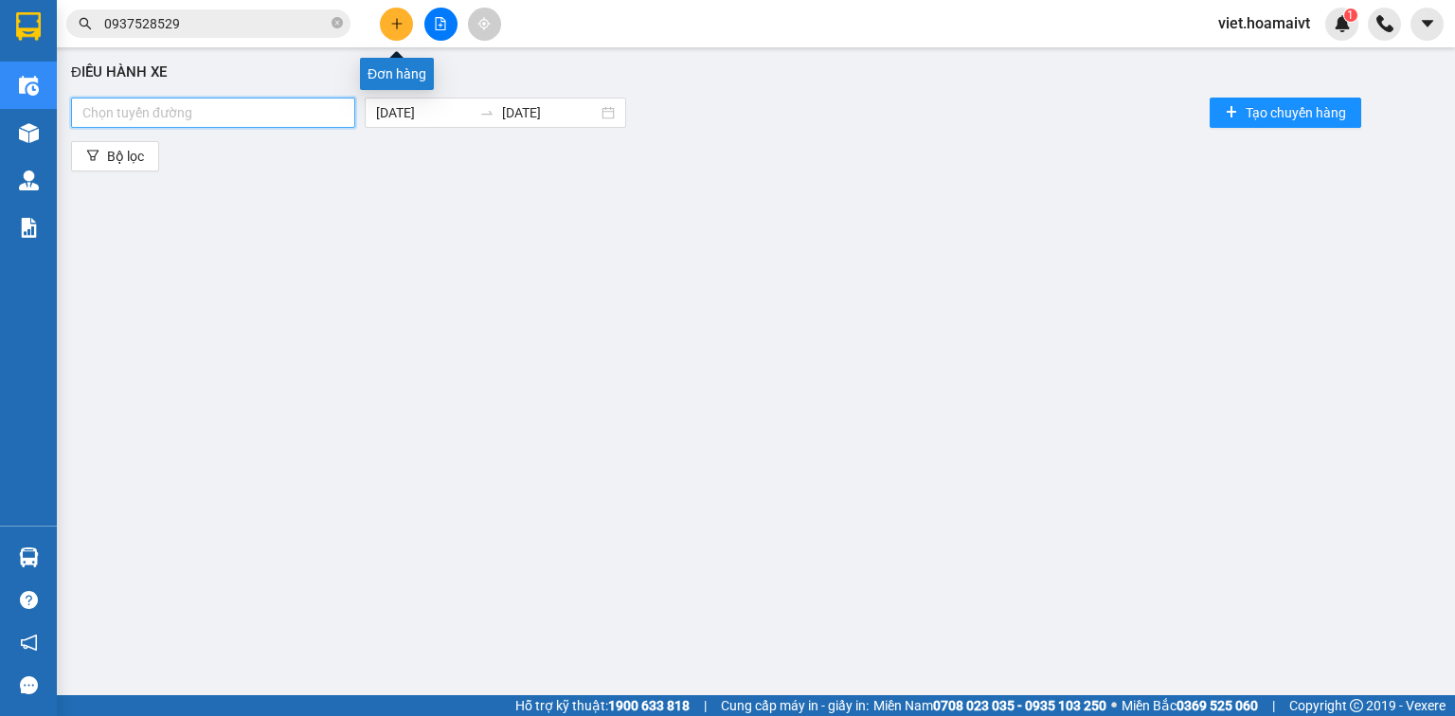
click at [386, 25] on button at bounding box center [396, 24] width 33 height 33
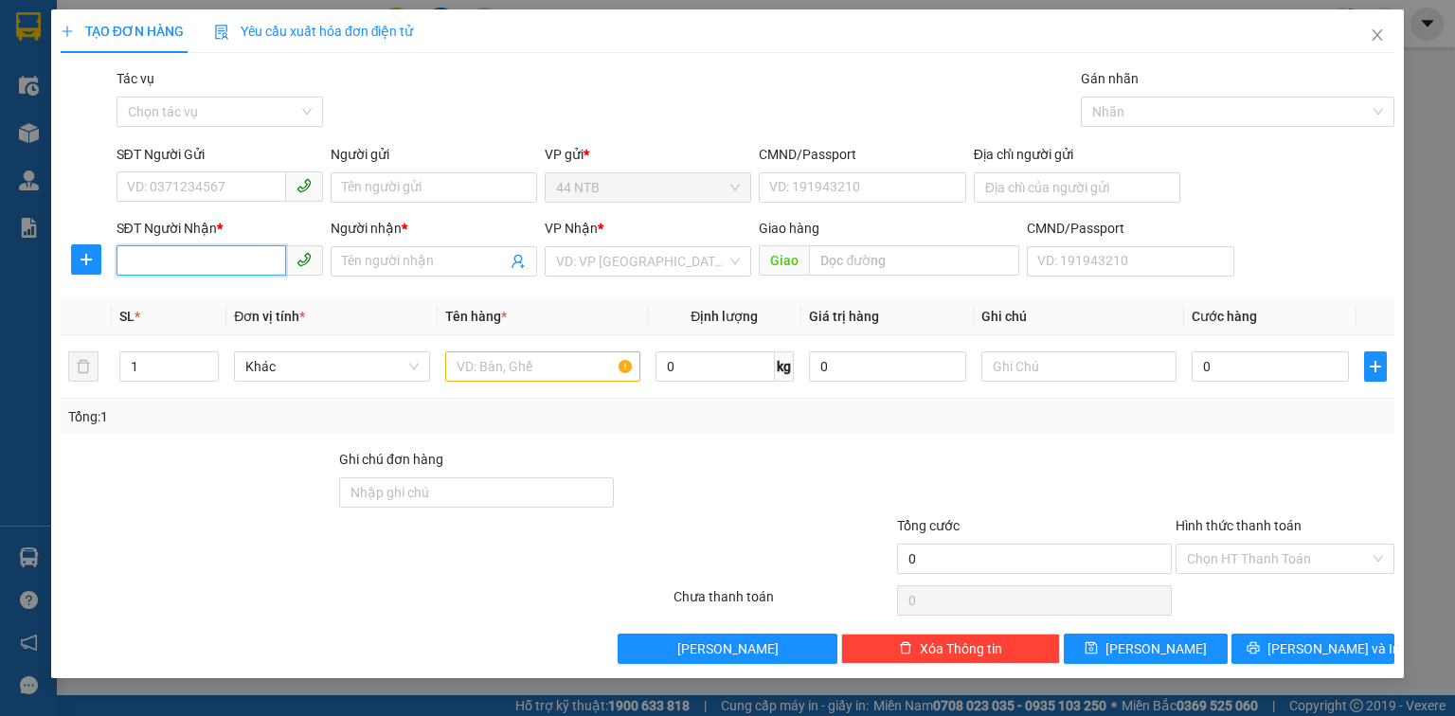
click at [224, 256] on input "SĐT Người Nhận *" at bounding box center [202, 260] width 170 height 30
type input "0975290335"
click at [369, 256] on input "Người nhận *" at bounding box center [424, 261] width 165 height 21
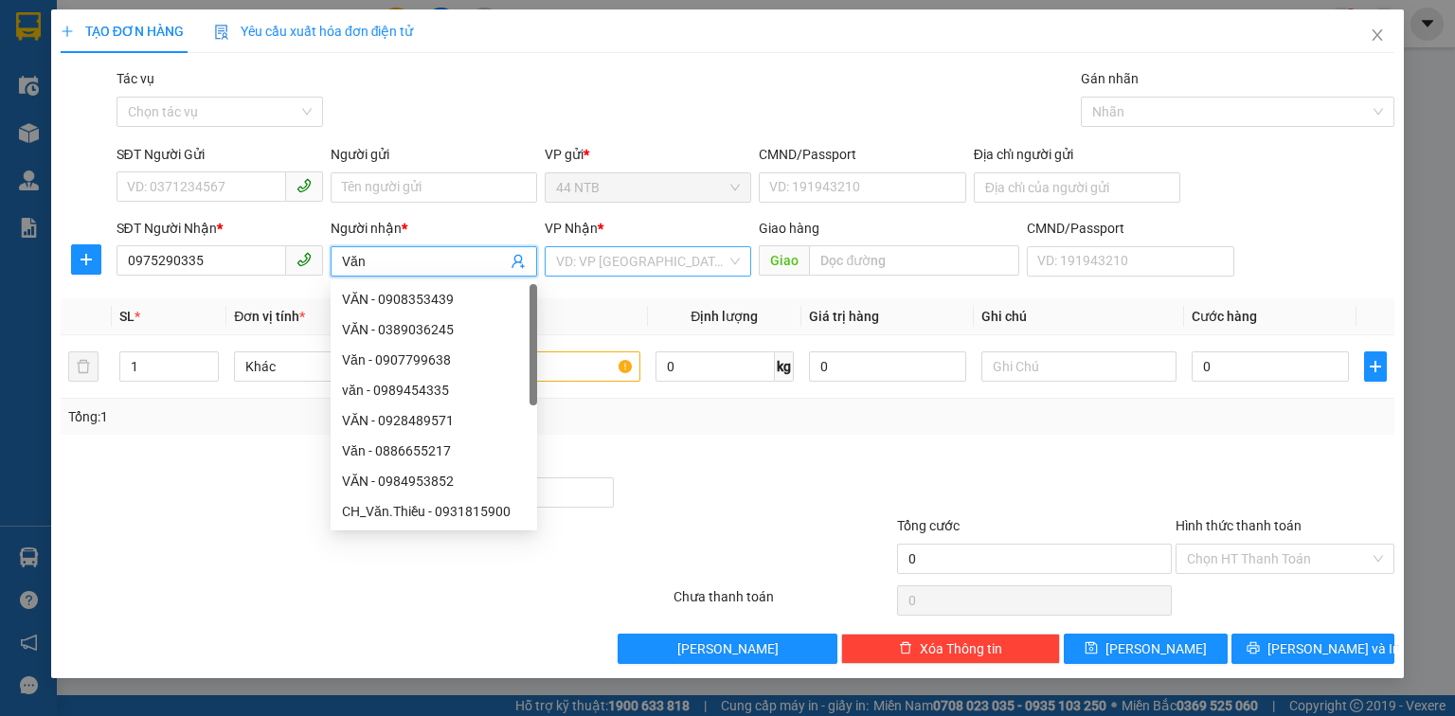
type input "Văn"
click at [593, 255] on input "search" at bounding box center [641, 261] width 171 height 28
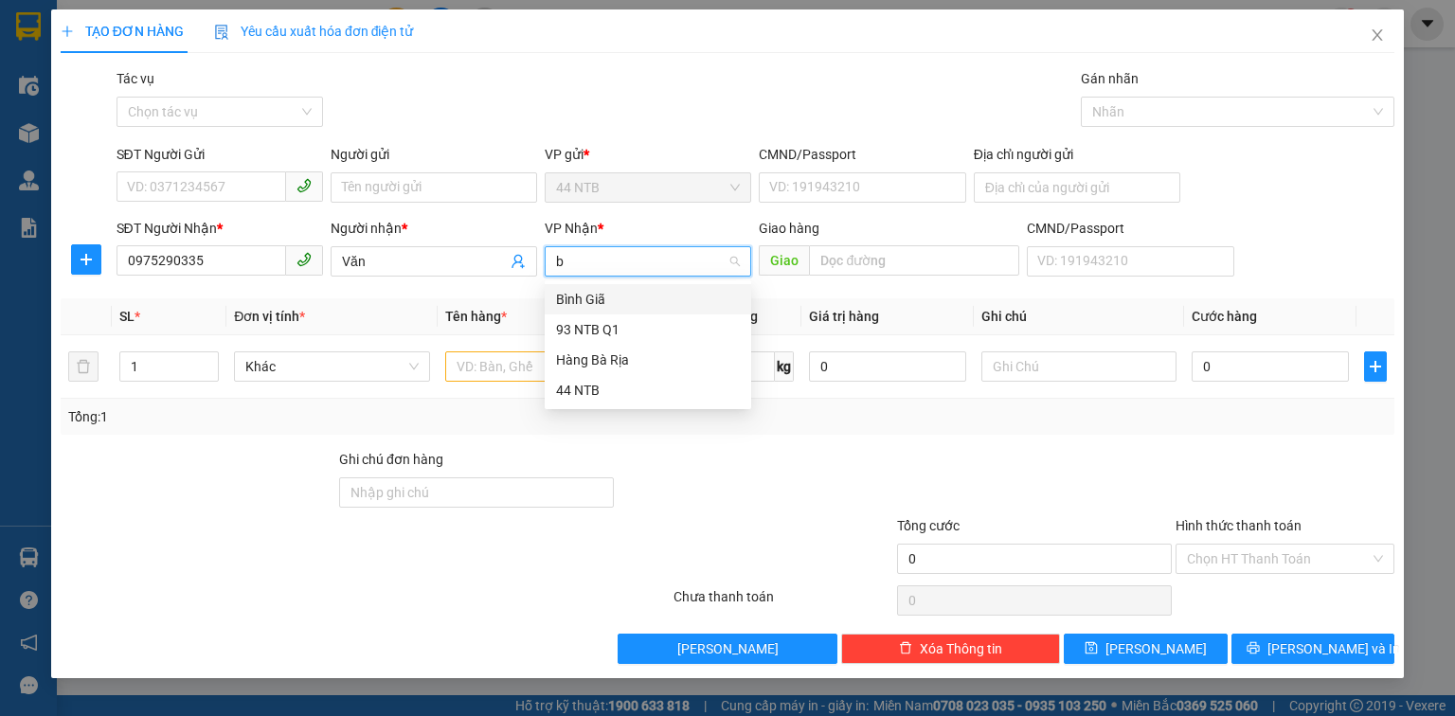
type input "bg"
click at [577, 367] on input "text" at bounding box center [542, 367] width 195 height 30
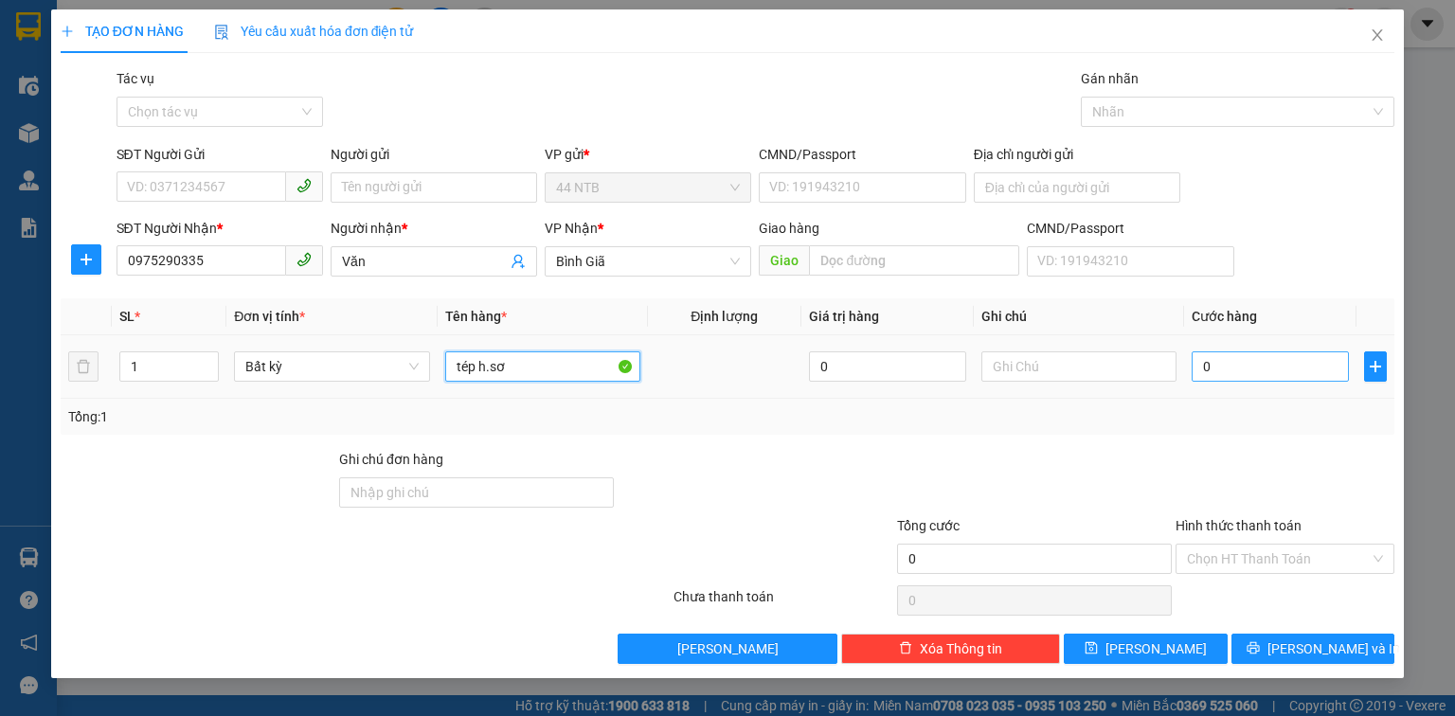
type input "tép h.sơ"
click at [1310, 365] on input "0" at bounding box center [1270, 367] width 157 height 30
type input "3"
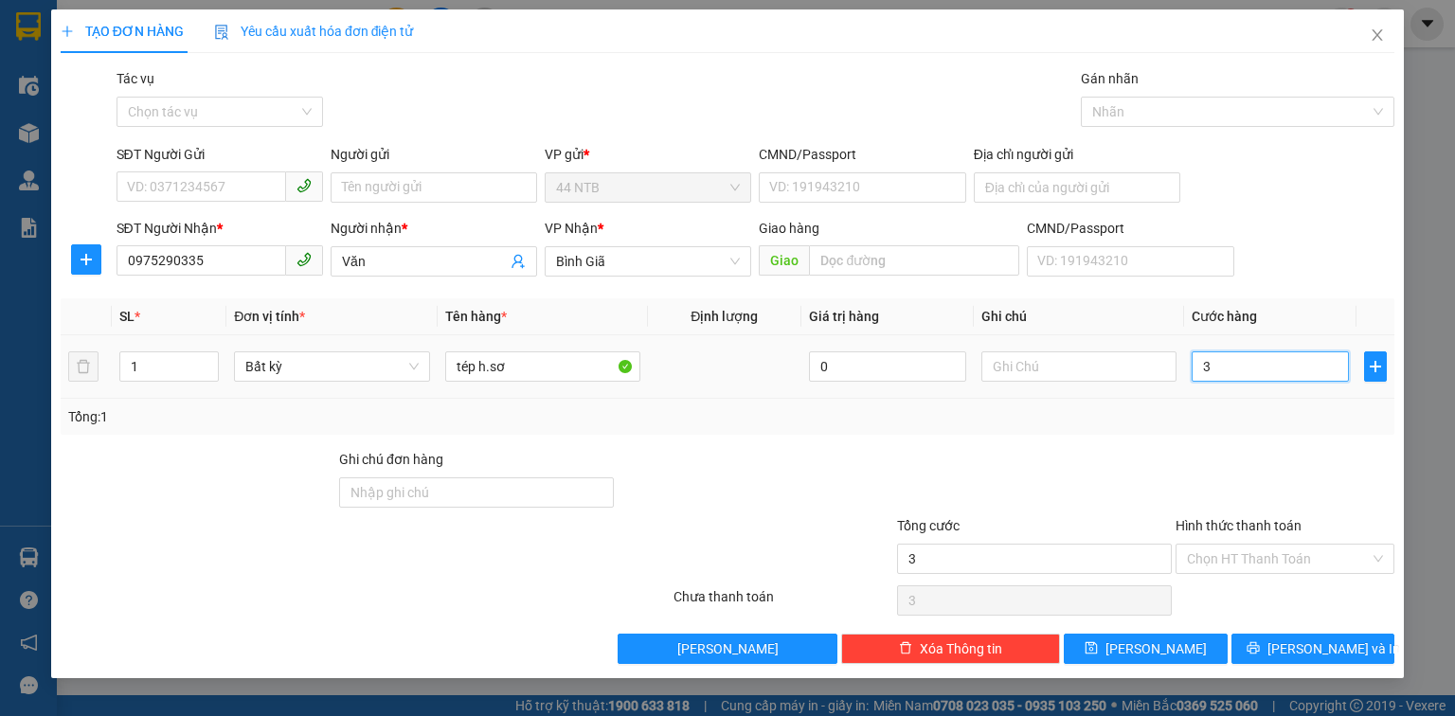
type input "30"
type input "30.000"
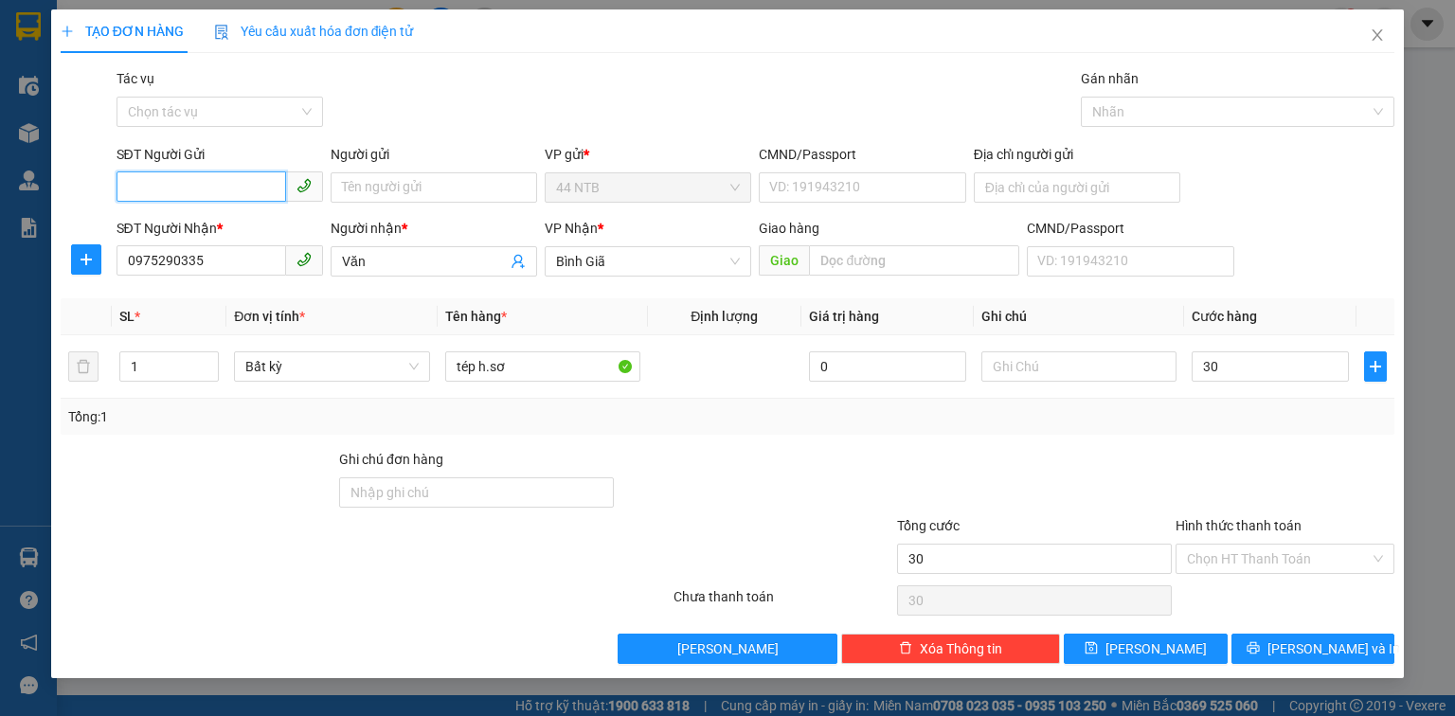
type input "30.000"
click at [200, 181] on input "SĐT Người Gửi" at bounding box center [202, 187] width 170 height 30
type input "0923646458"
click at [337, 195] on input "Người gửi" at bounding box center [434, 187] width 207 height 30
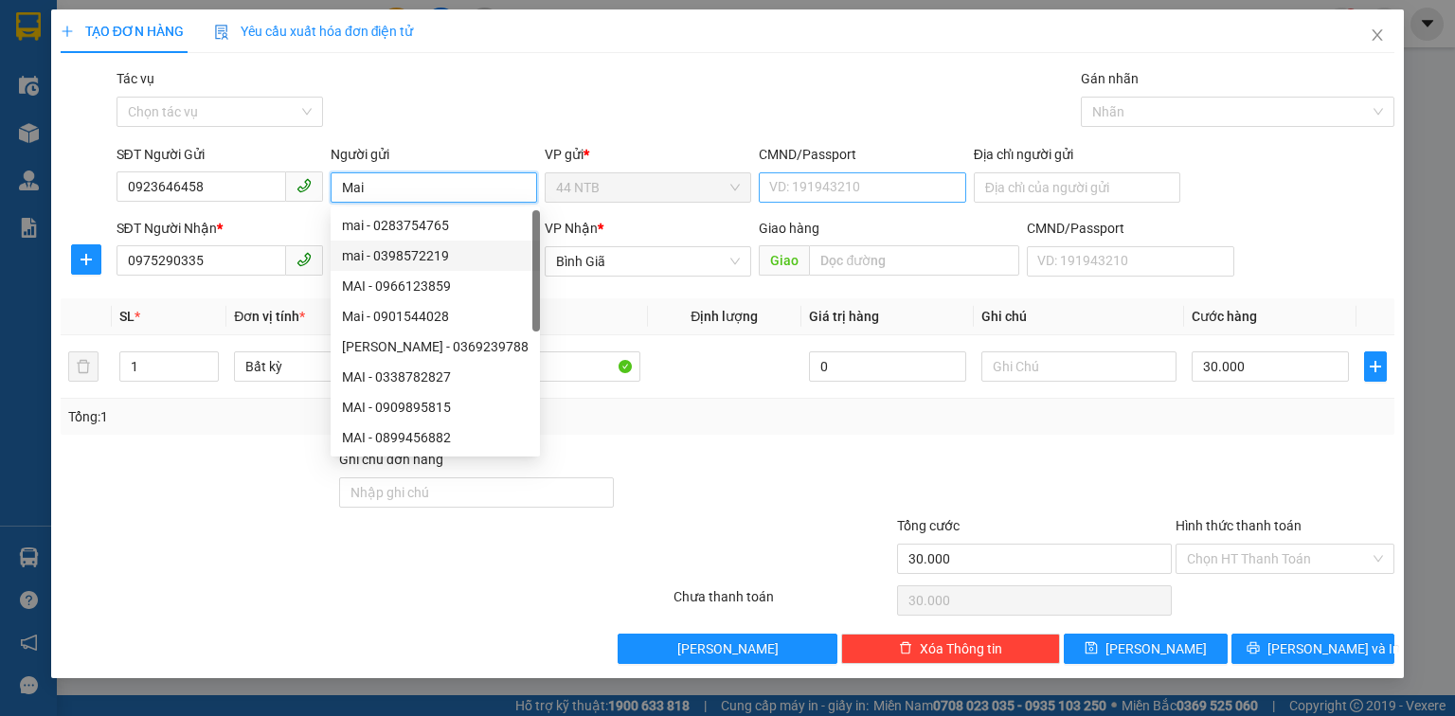
type input "Mai"
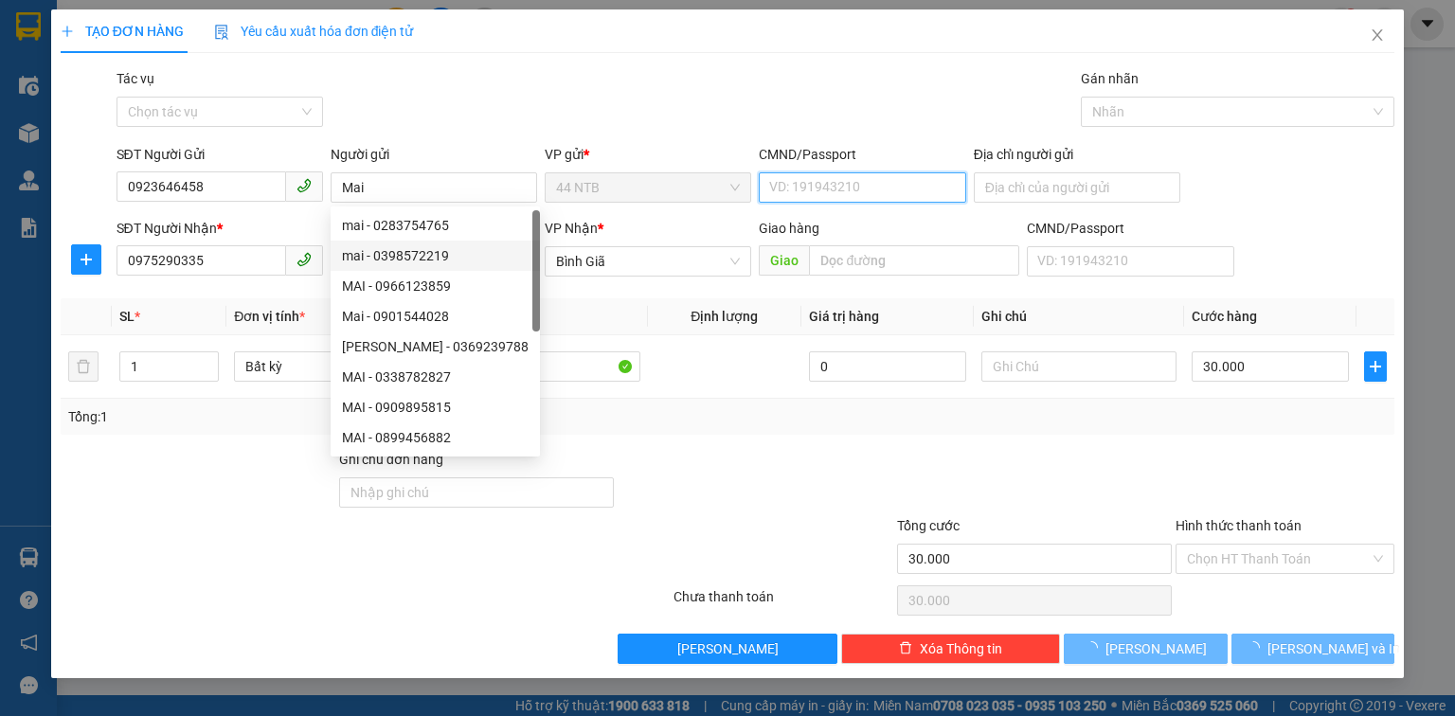
click at [819, 190] on input "CMND/Passport" at bounding box center [862, 187] width 207 height 30
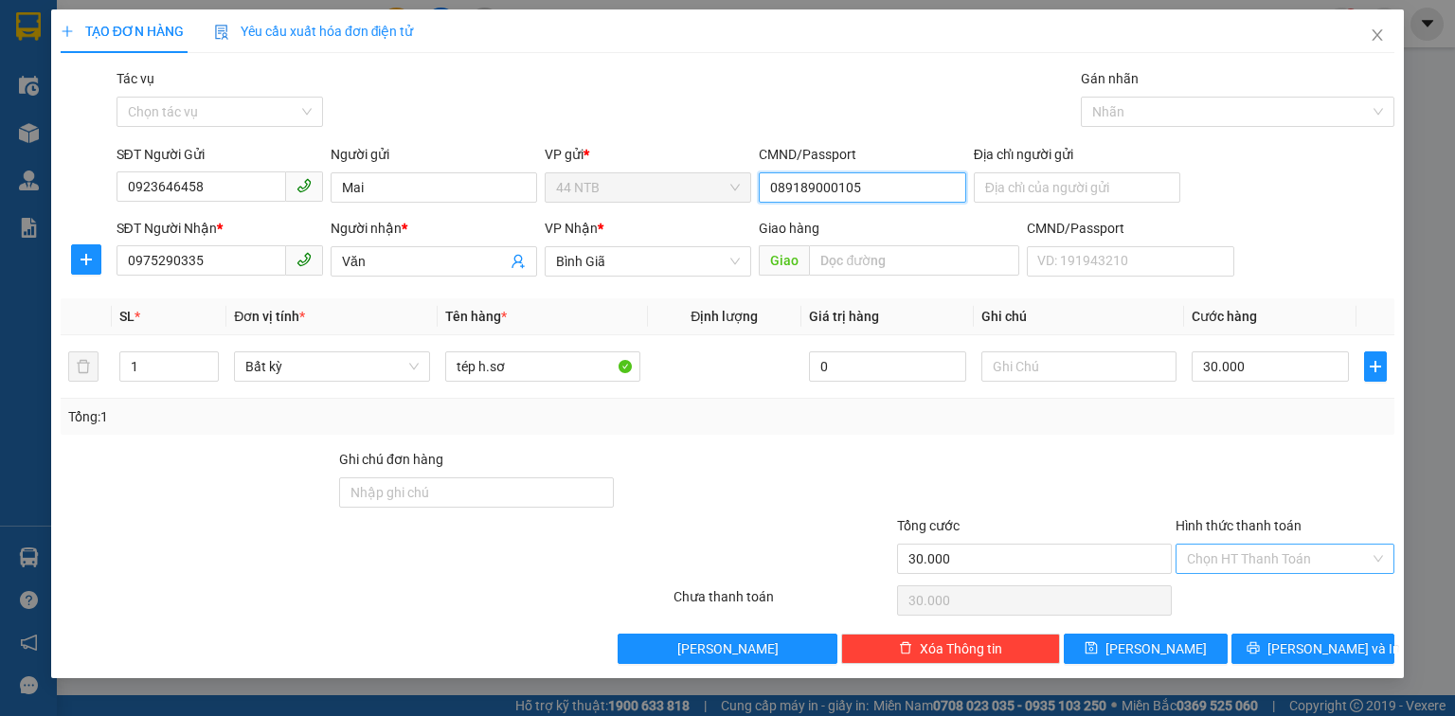
type input "089189000105"
click at [1305, 552] on input "Hình thức thanh toán" at bounding box center [1278, 559] width 183 height 28
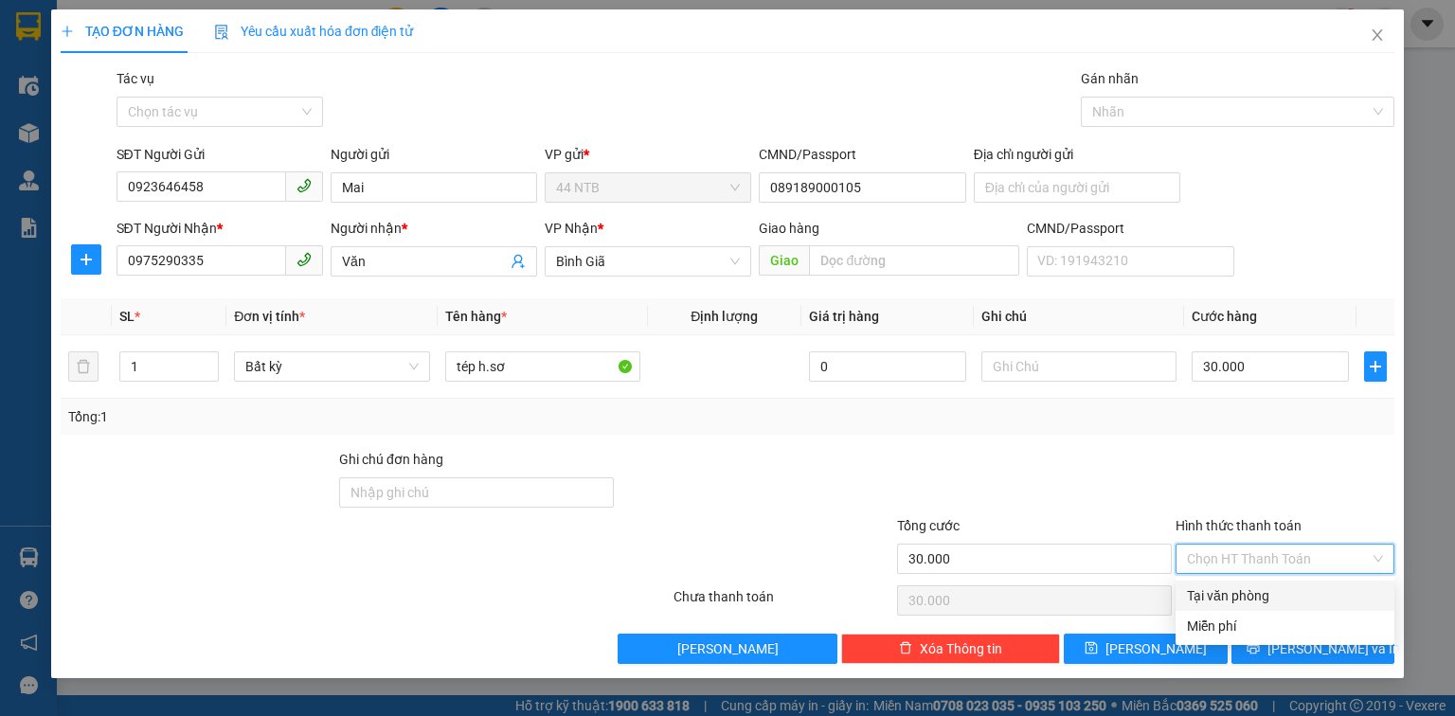
click at [1290, 584] on div "Tại văn phòng" at bounding box center [1285, 596] width 219 height 30
type input "0"
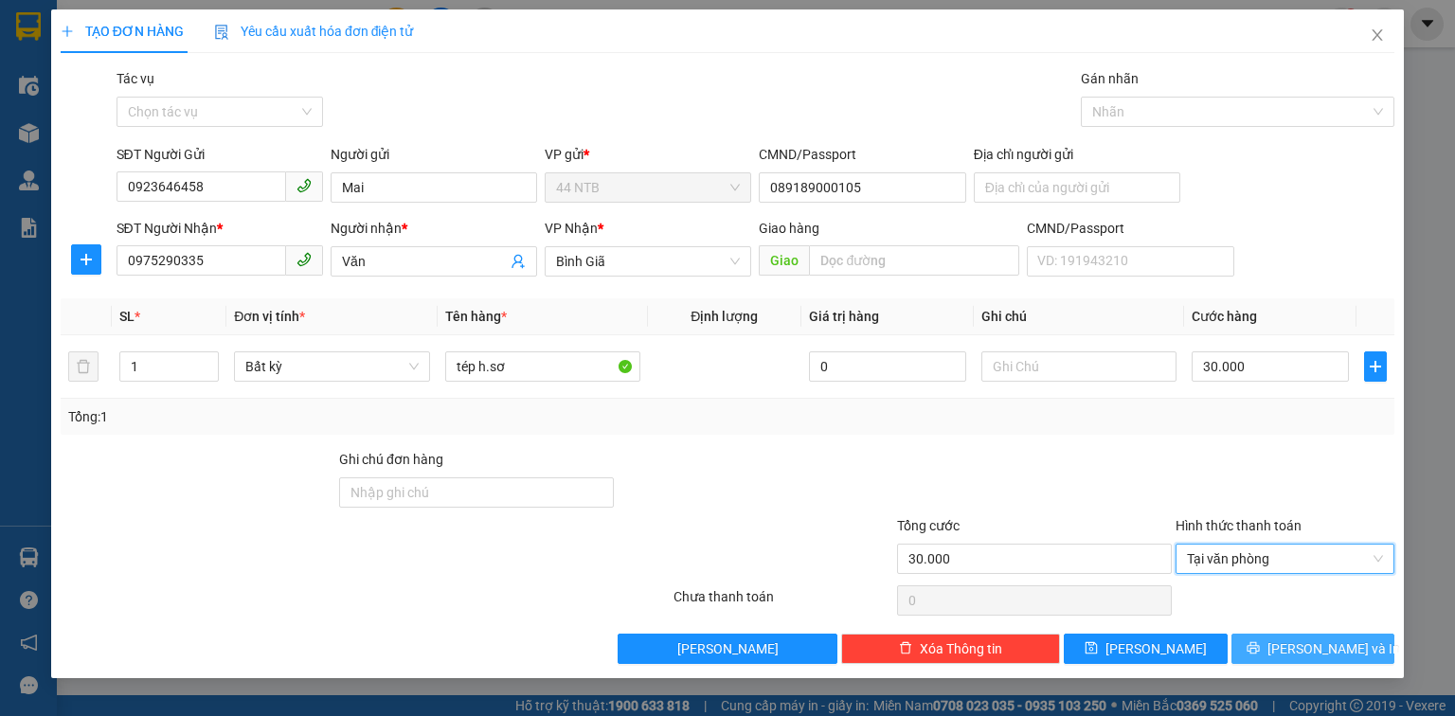
click at [1309, 656] on span "[PERSON_NAME] và In" at bounding box center [1334, 649] width 133 height 21
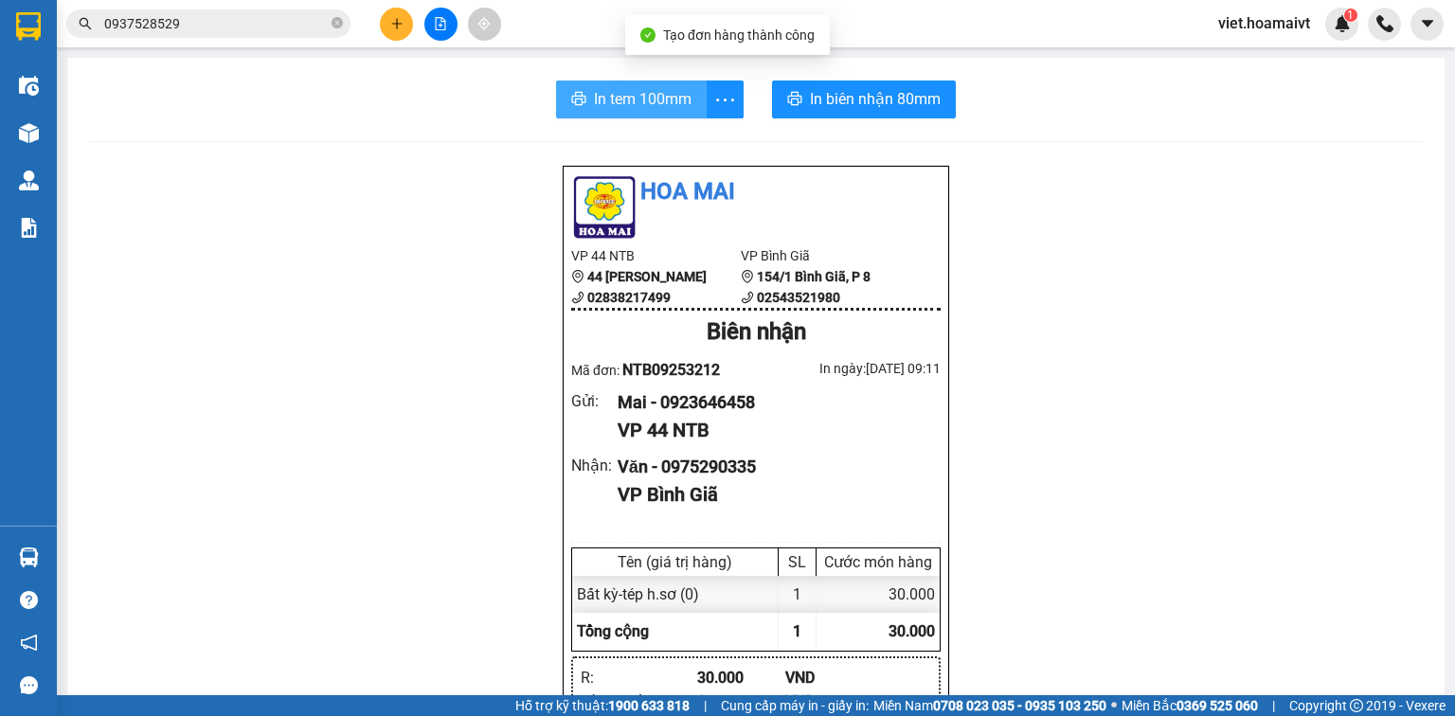
click at [650, 106] on span "In tem 100mm" at bounding box center [643, 99] width 98 height 24
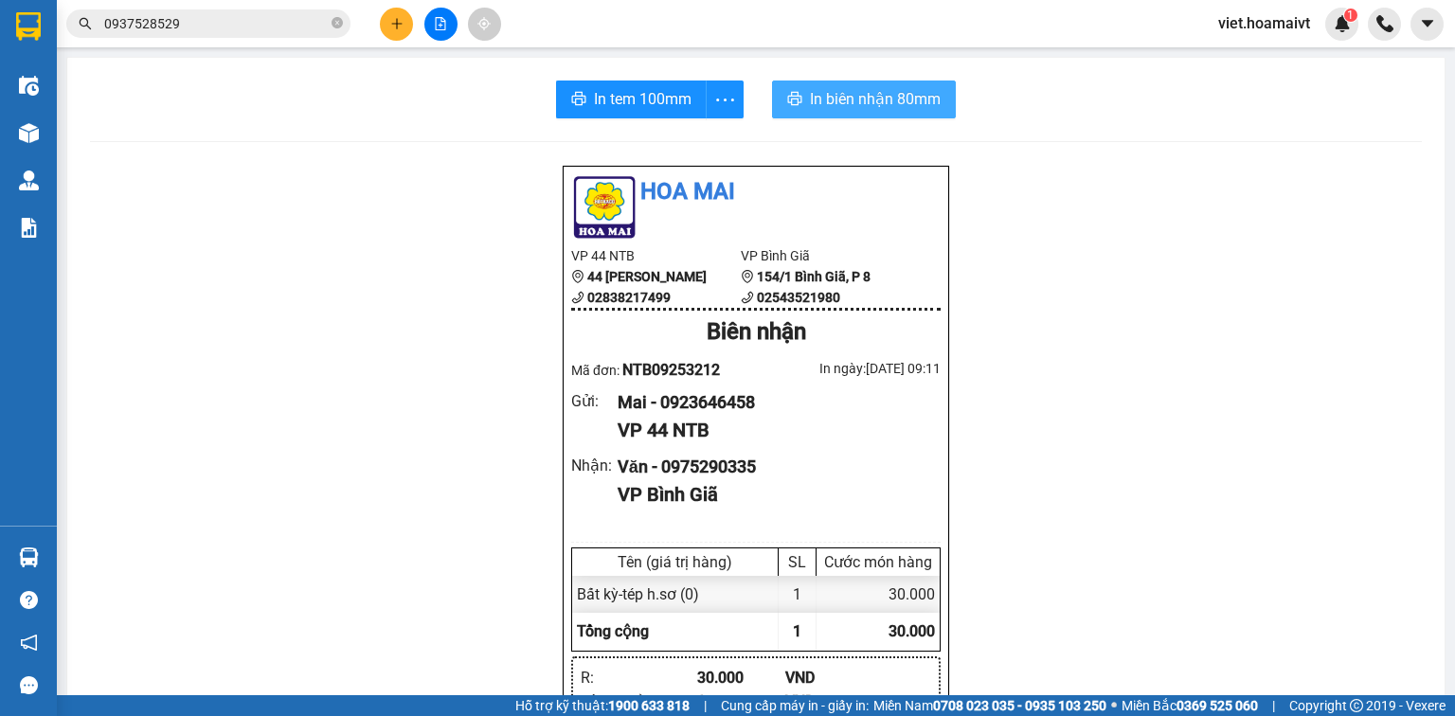
click at [910, 103] on span "In biên nhận 80mm" at bounding box center [875, 99] width 131 height 24
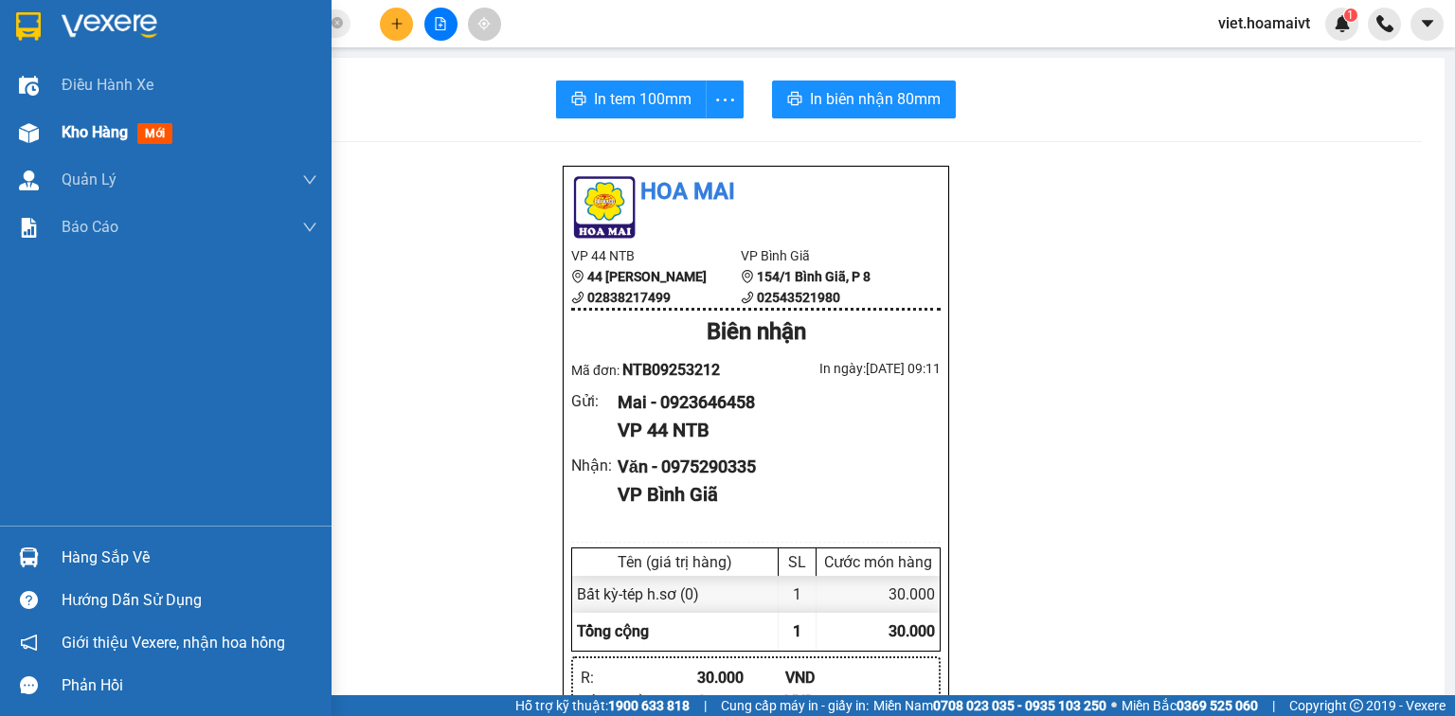
click at [65, 138] on span "Kho hàng" at bounding box center [95, 132] width 66 height 18
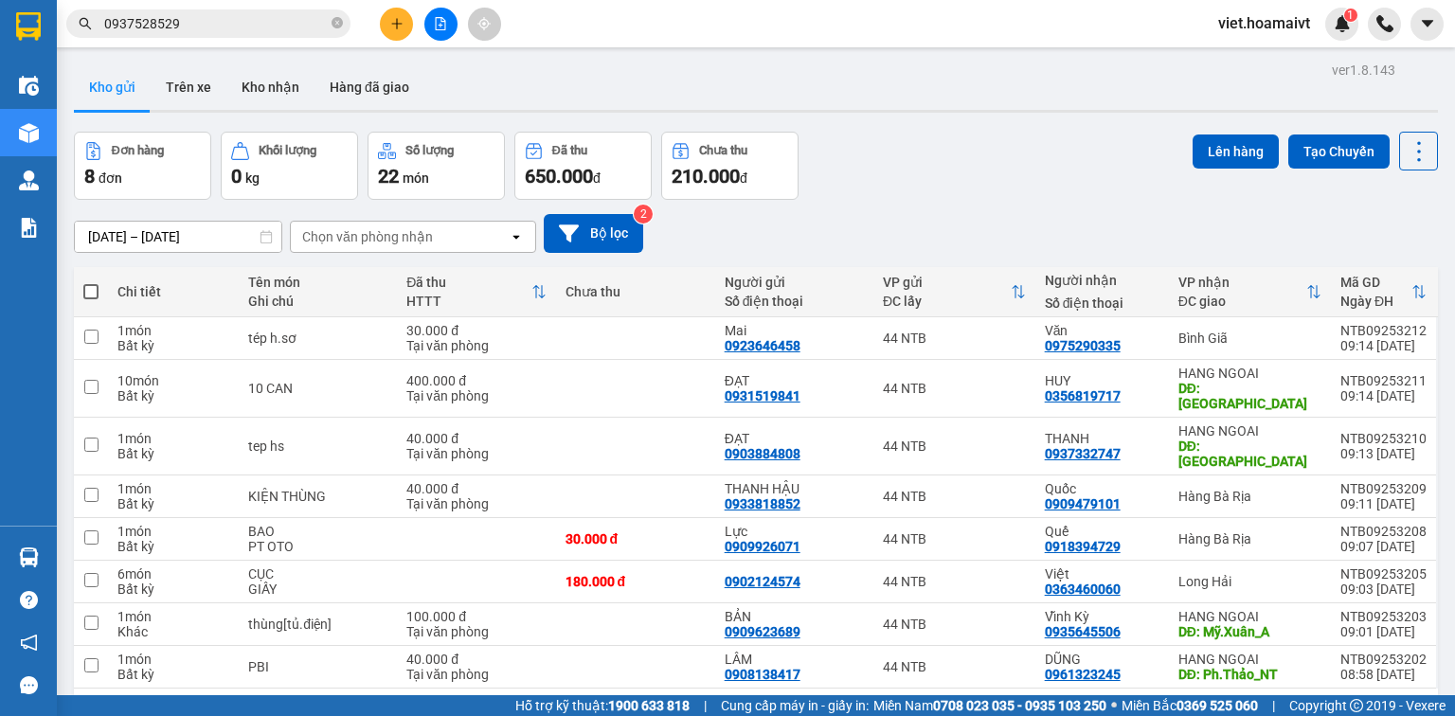
click at [402, 229] on div "Chọn văn phòng nhận" at bounding box center [367, 236] width 131 height 19
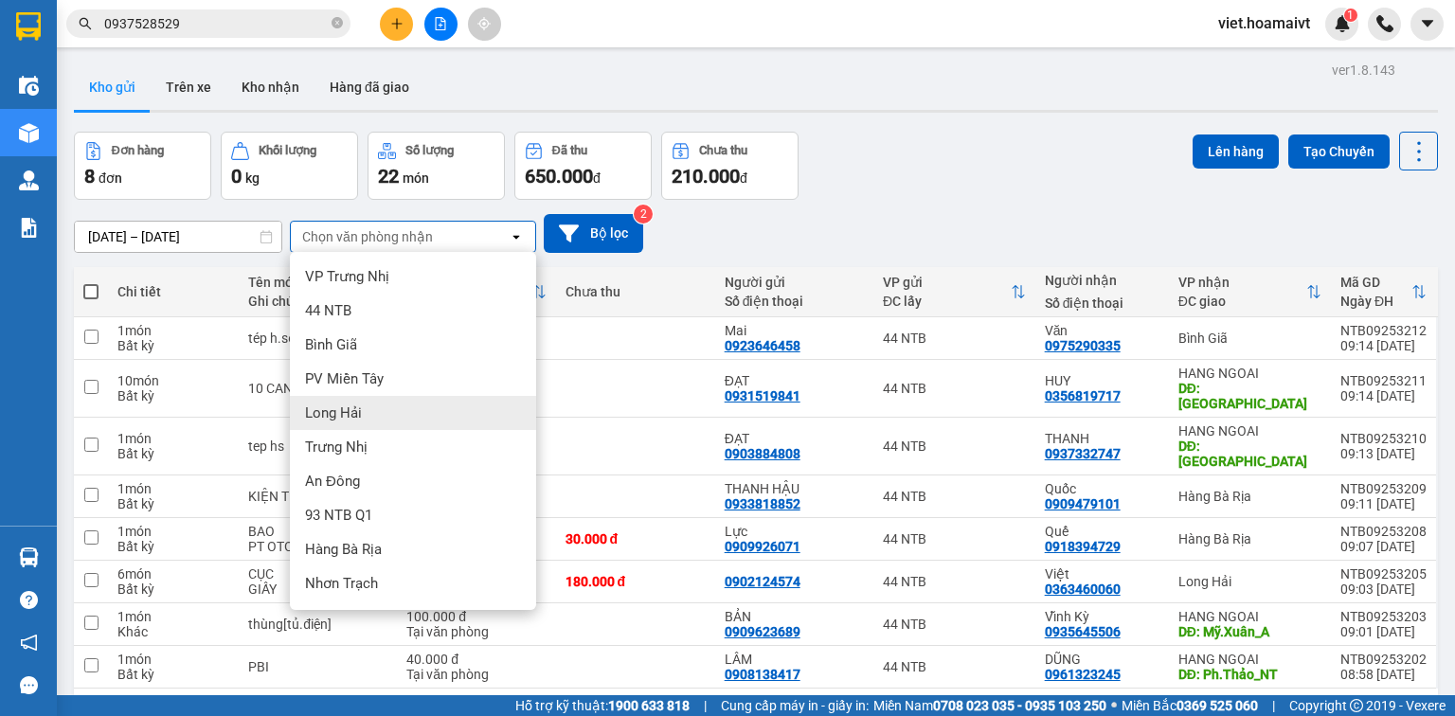
click at [375, 417] on div "Long Hải" at bounding box center [413, 413] width 246 height 34
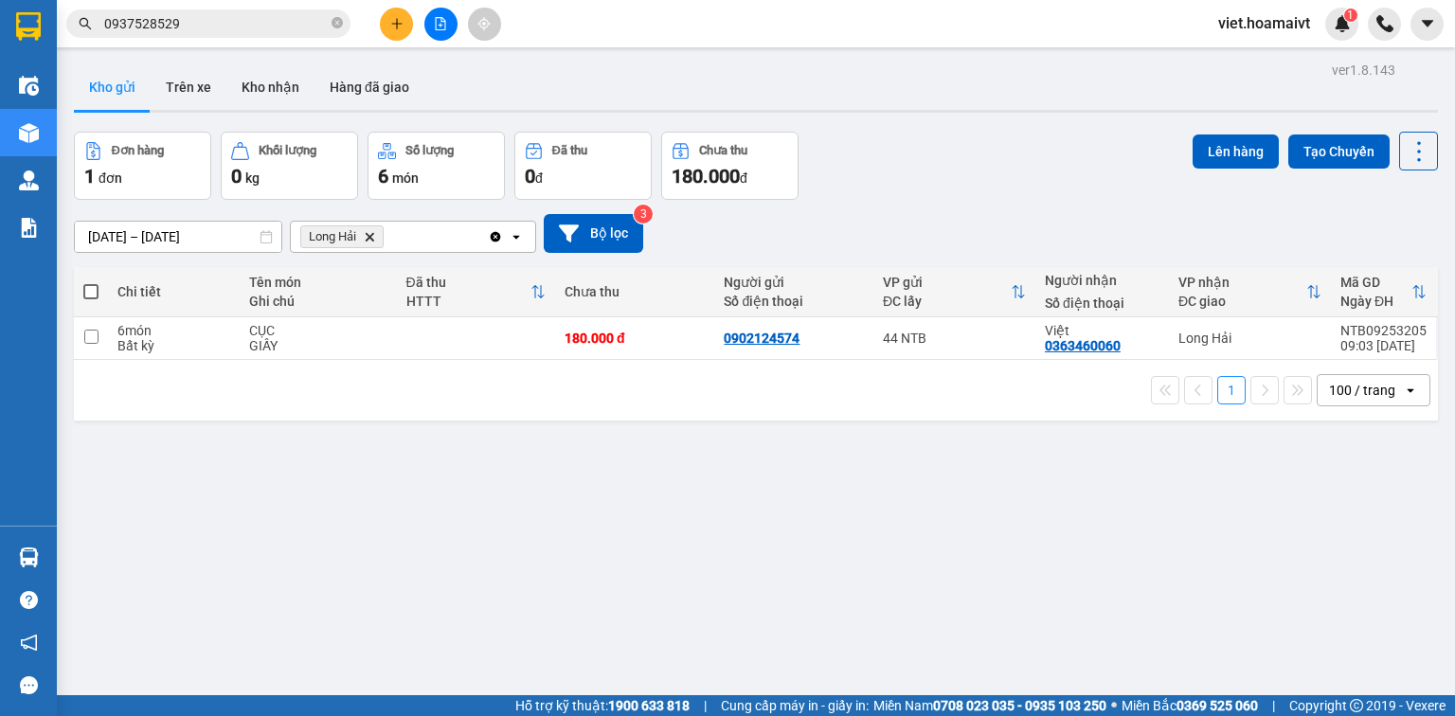
click at [371, 240] on icon "Delete" at bounding box center [369, 236] width 11 height 11
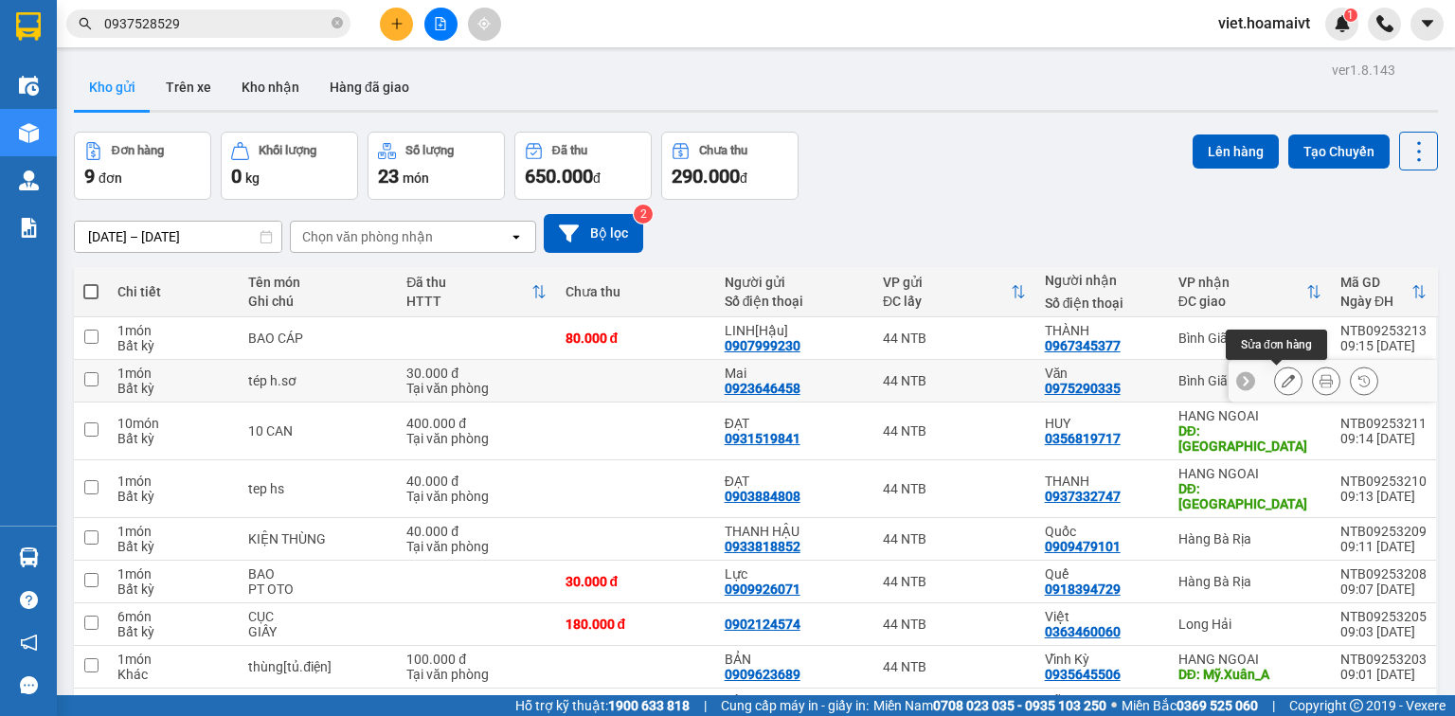
click at [1282, 381] on icon at bounding box center [1288, 380] width 13 height 13
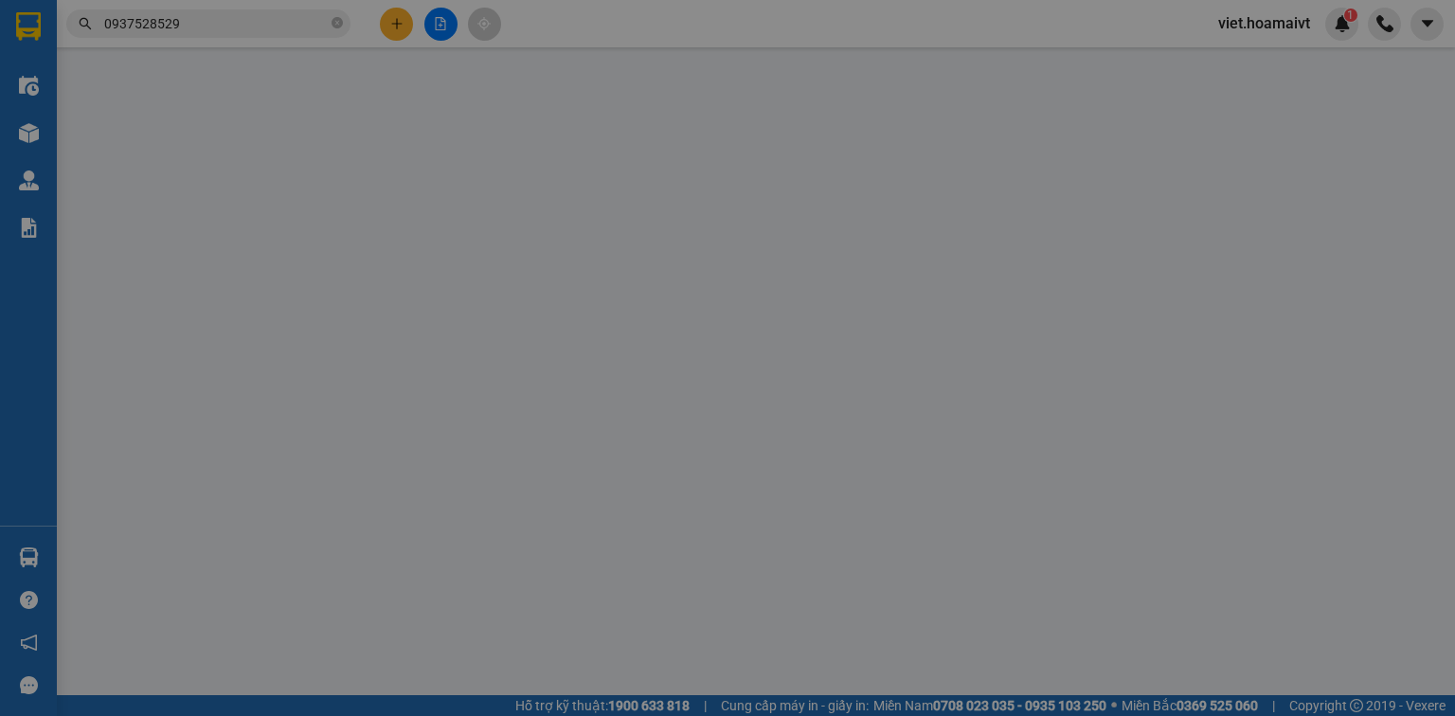
type input "0923646458"
type input "Mai"
type input "089189000105"
type input "0975290335"
type input "Văn"
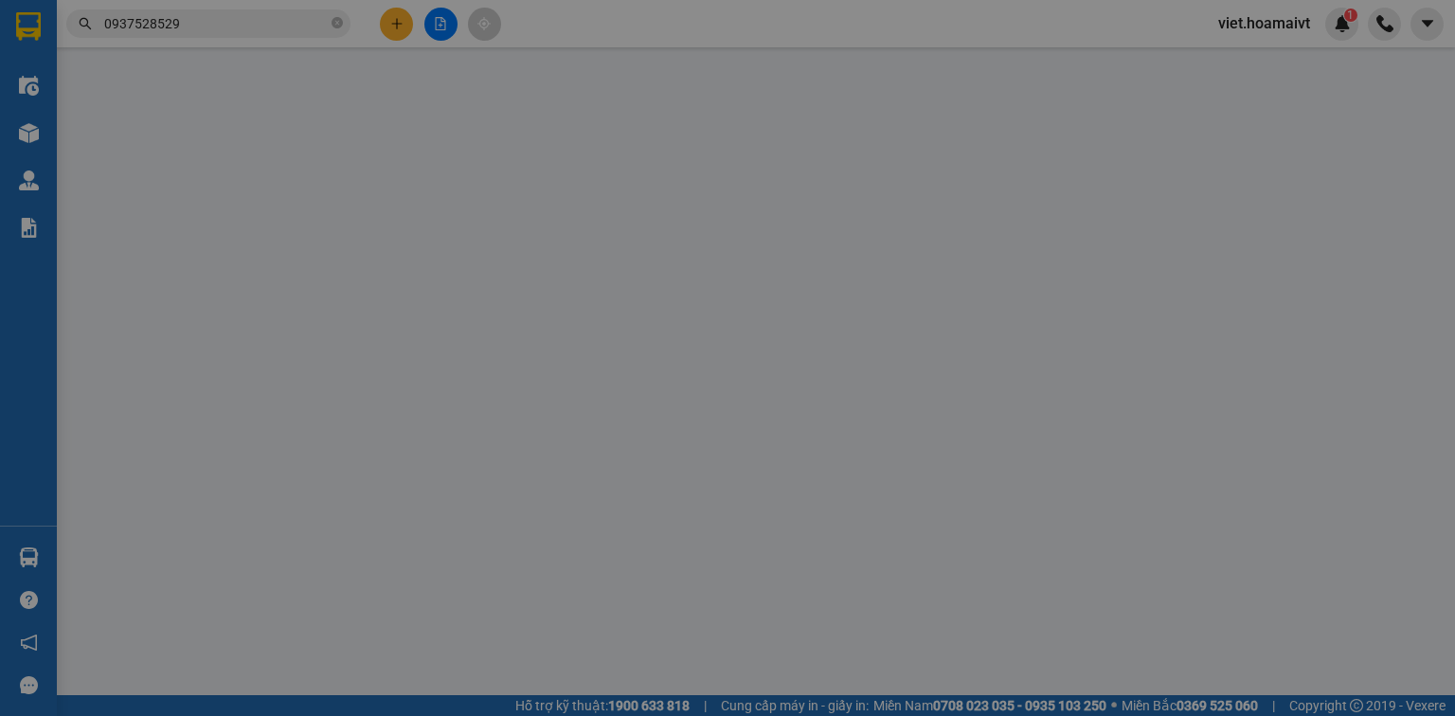
type input "30.000"
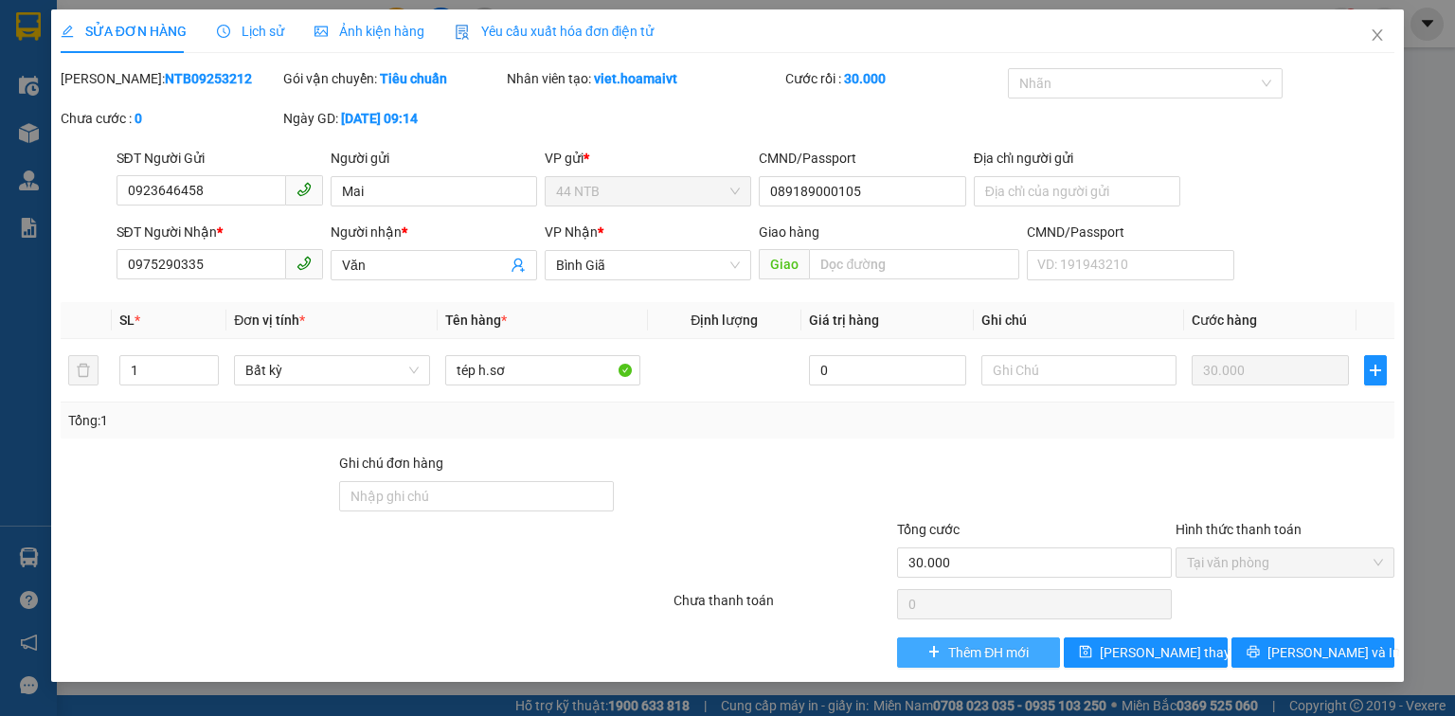
click at [984, 652] on span "Thêm ĐH mới" at bounding box center [988, 652] width 81 height 21
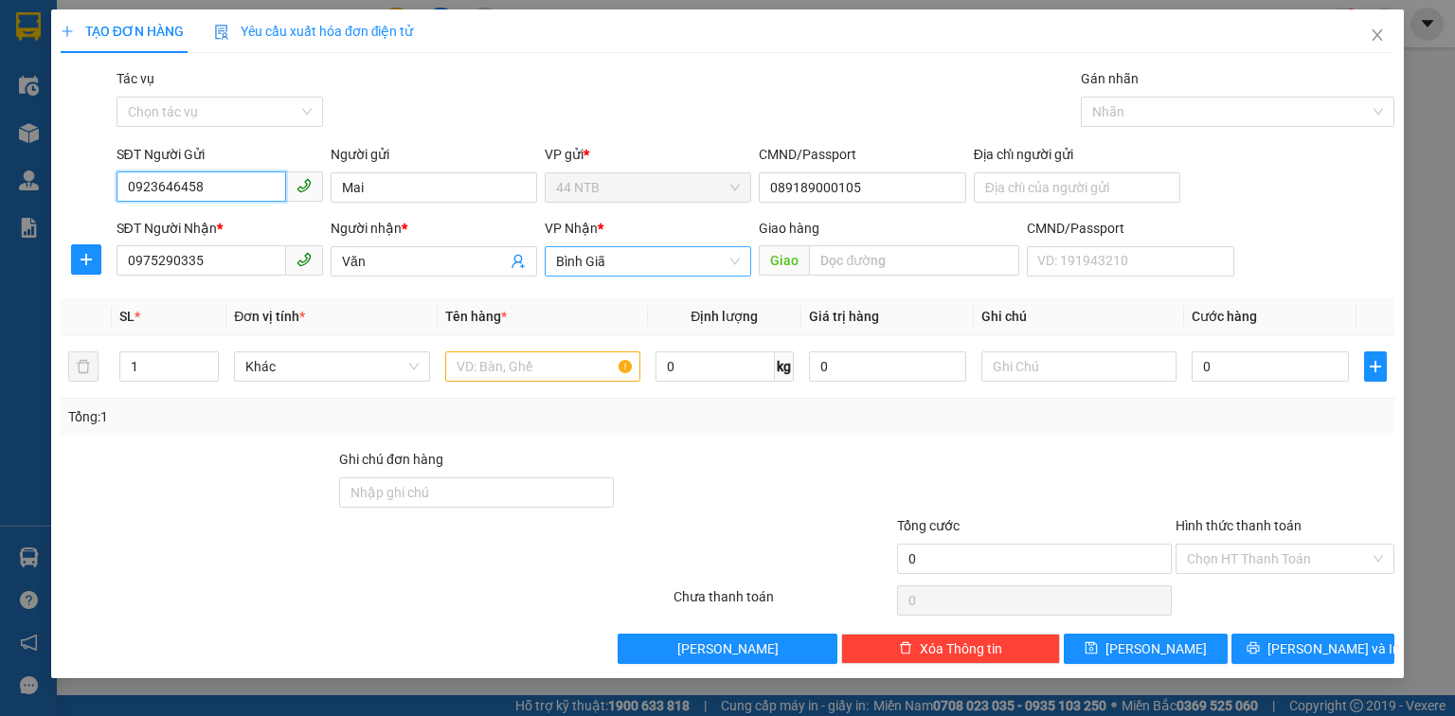
click at [631, 262] on span "Bình Giã" at bounding box center [648, 261] width 184 height 28
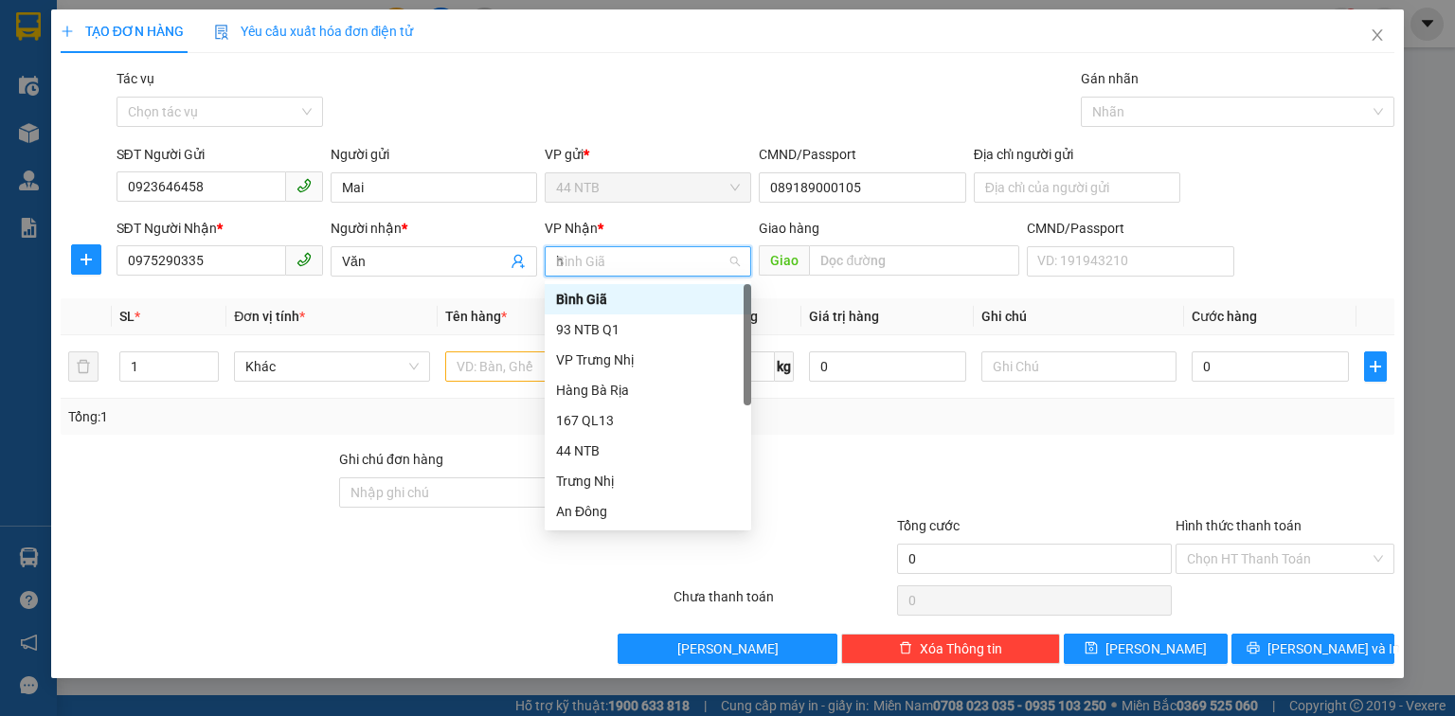
type input "hn"
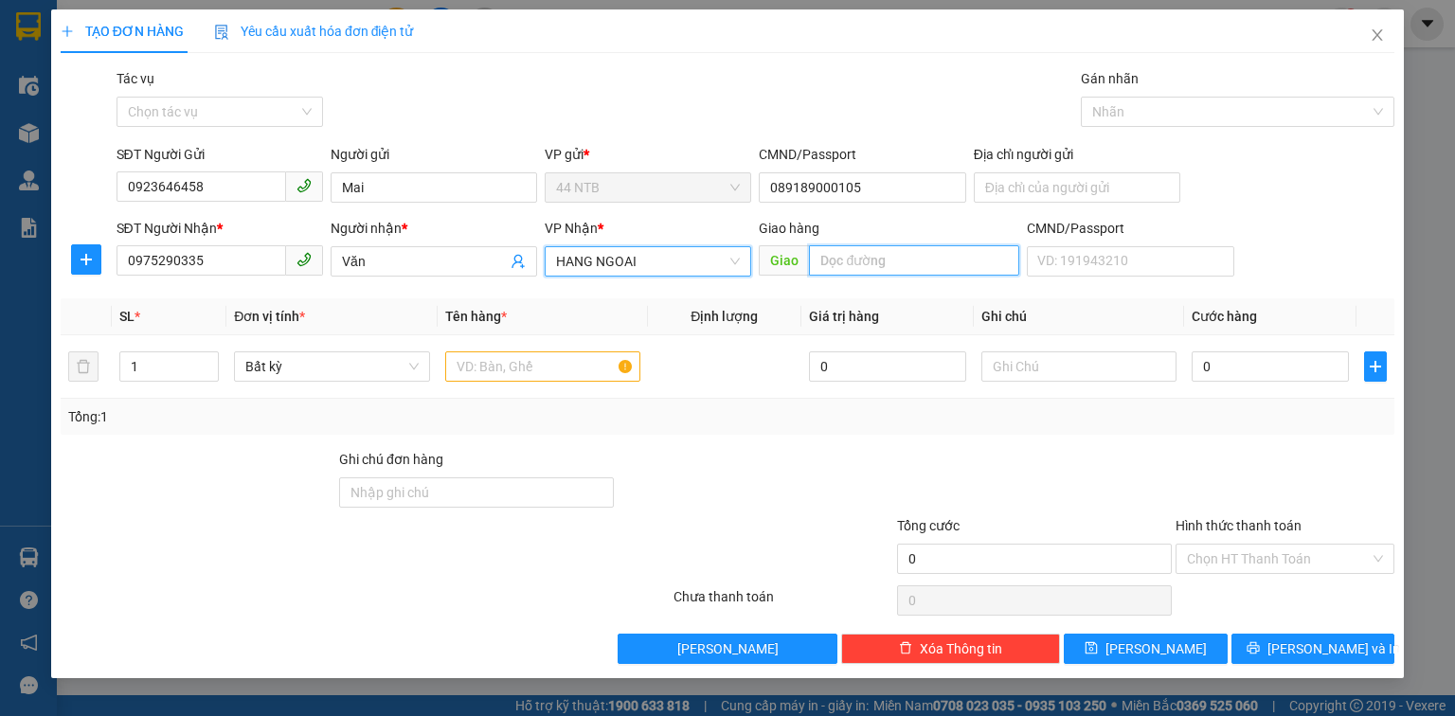
click at [845, 254] on input "text" at bounding box center [914, 260] width 210 height 30
type input "Phú.Mỹ_TX"
click at [548, 369] on input "text" at bounding box center [542, 367] width 195 height 30
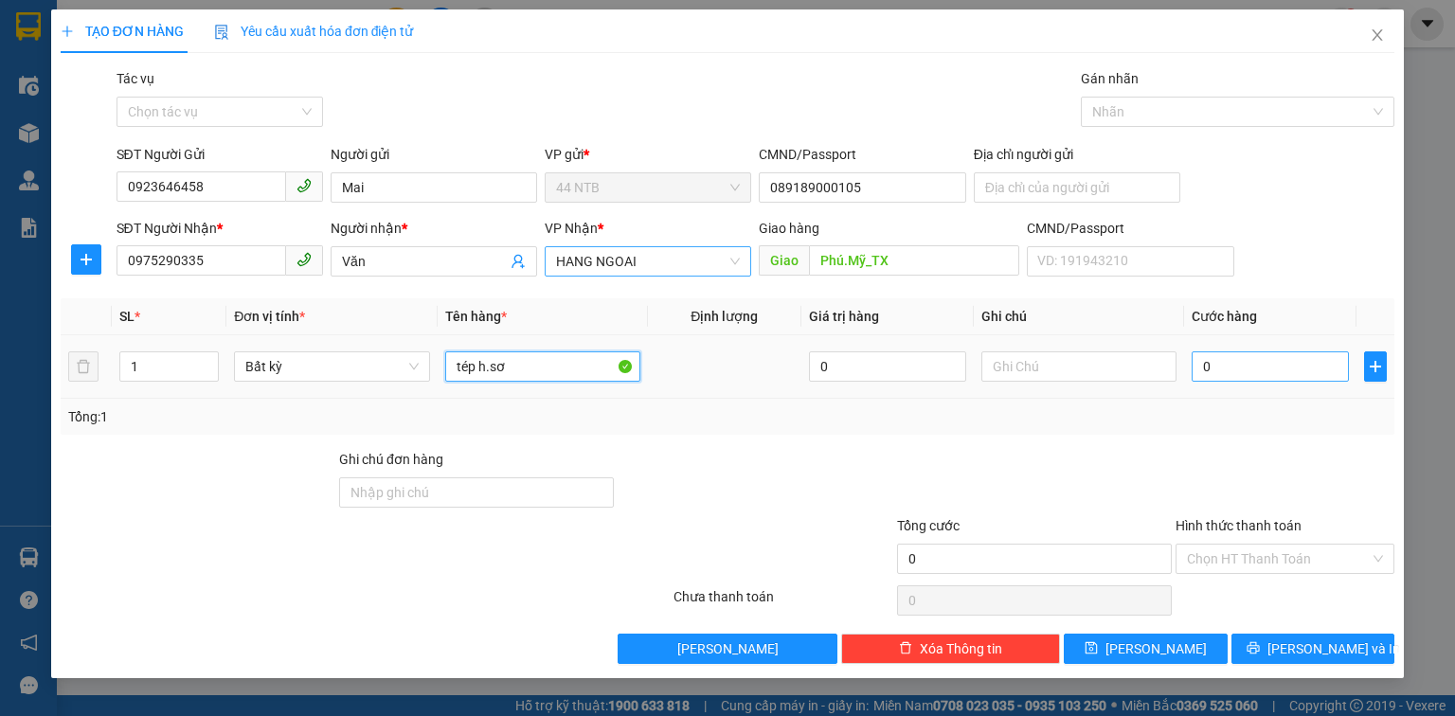
type input "tép h.sơ"
click at [1284, 358] on input "0" at bounding box center [1270, 367] width 157 height 30
type input "4"
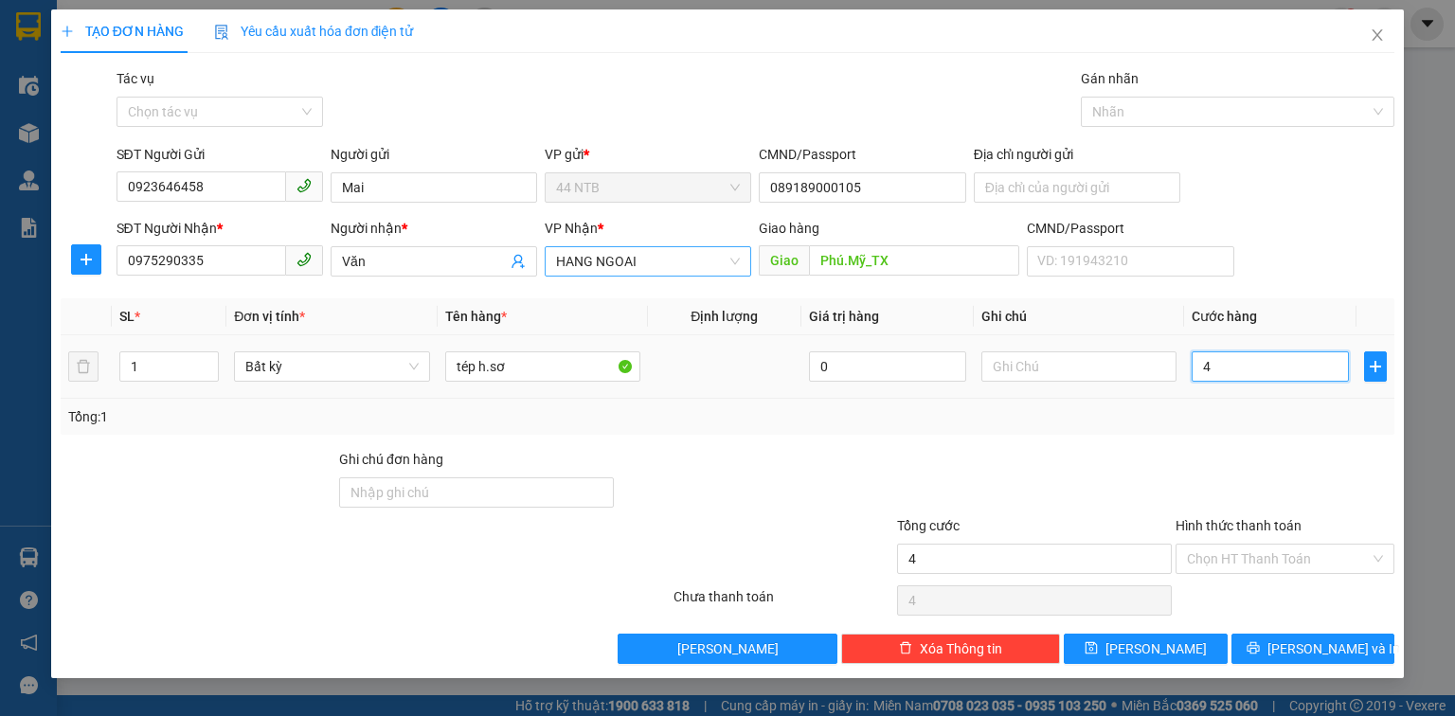
type input "40"
type input "40.000"
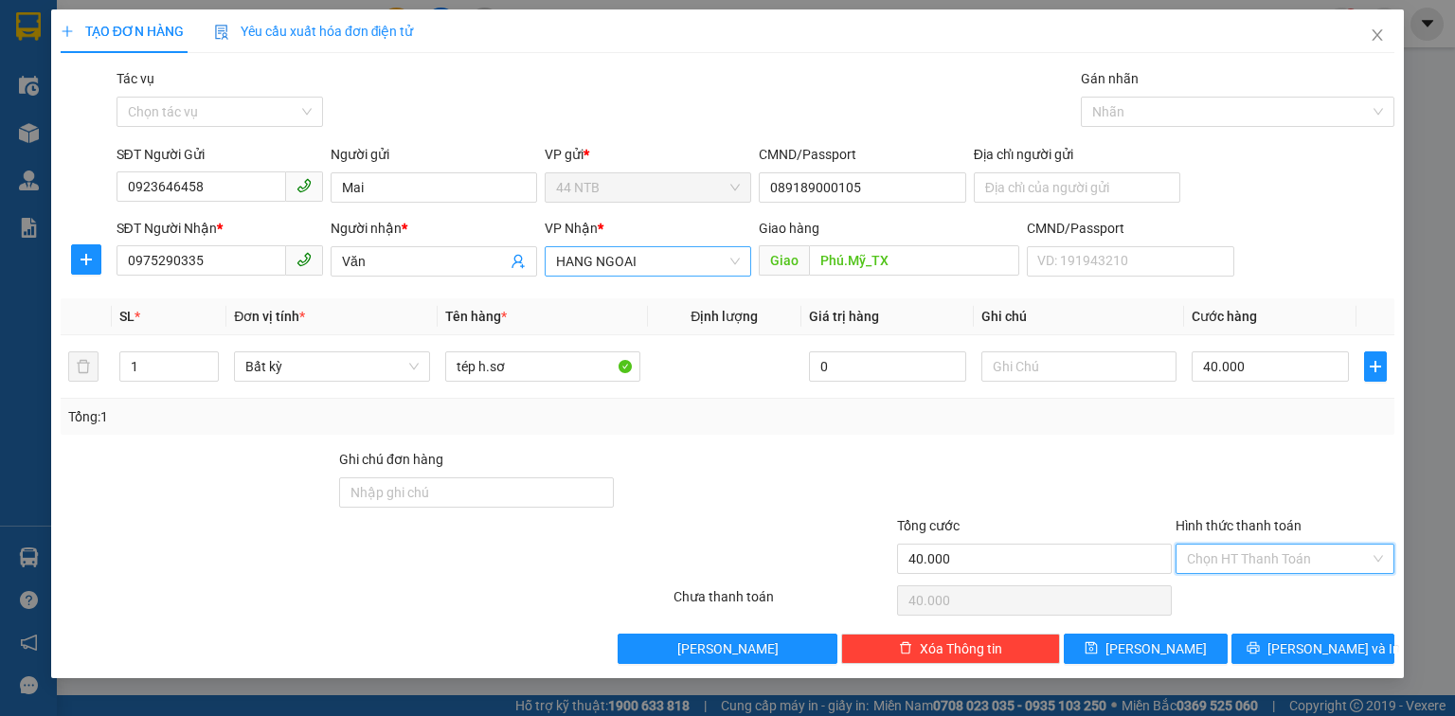
click at [1235, 551] on input "Hình thức thanh toán" at bounding box center [1278, 559] width 183 height 28
click at [1238, 591] on div "Tại văn phòng" at bounding box center [1285, 596] width 196 height 21
type input "0"
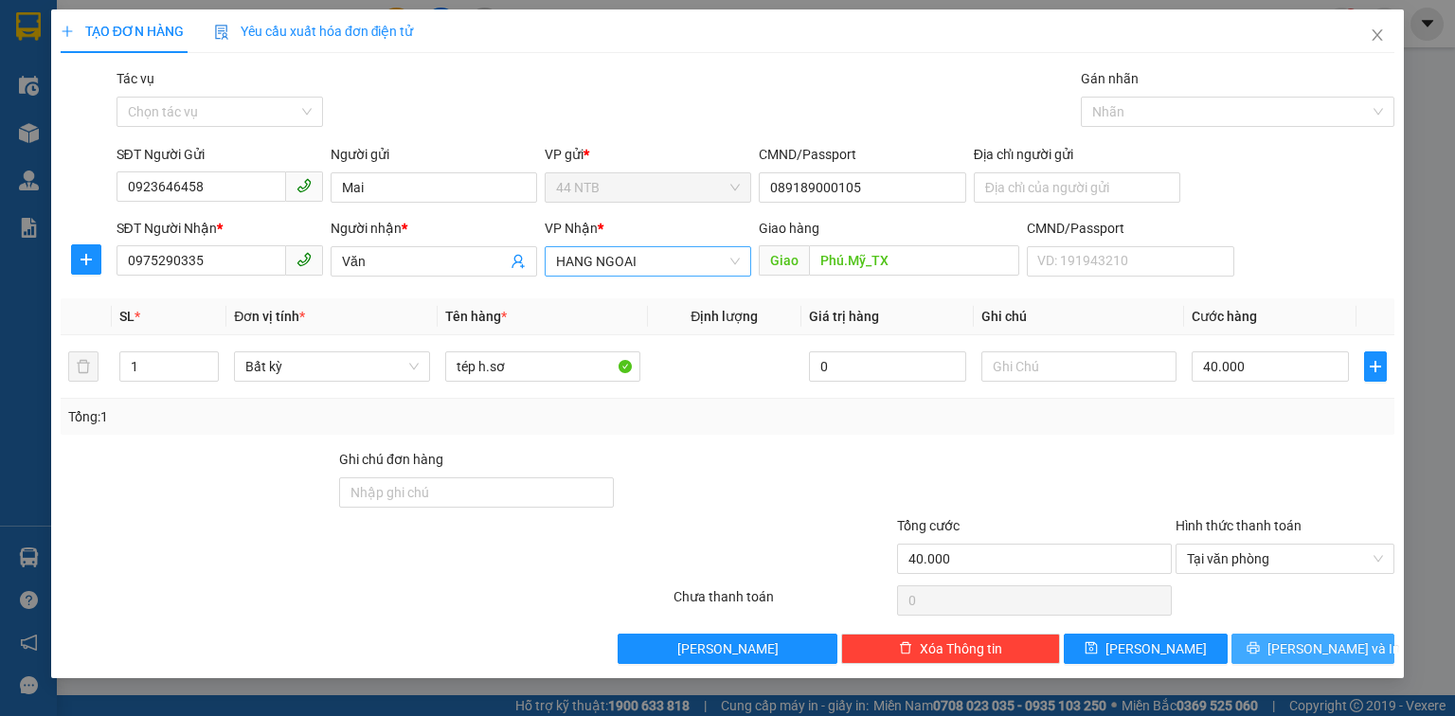
click at [1273, 645] on button "[PERSON_NAME] và In" at bounding box center [1314, 649] width 164 height 30
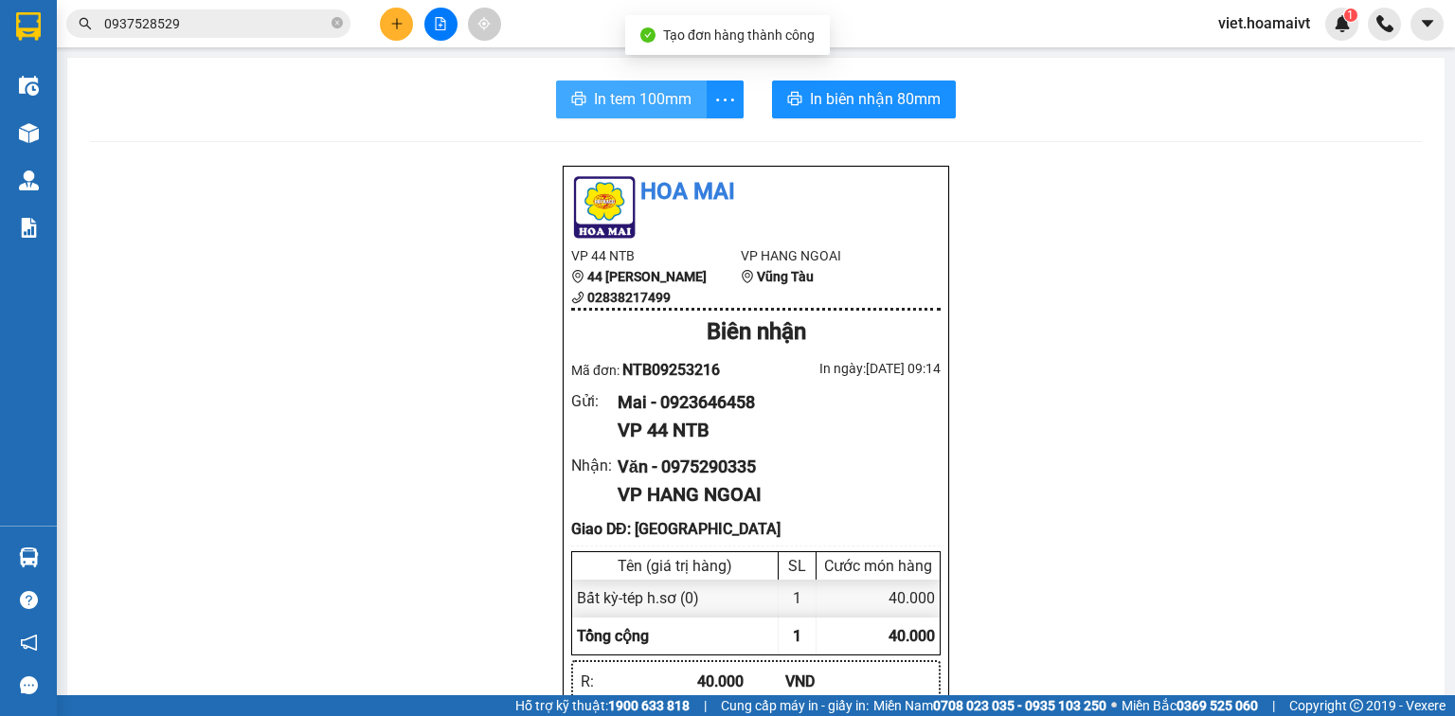
click at [641, 96] on span "In tem 100mm" at bounding box center [643, 99] width 98 height 24
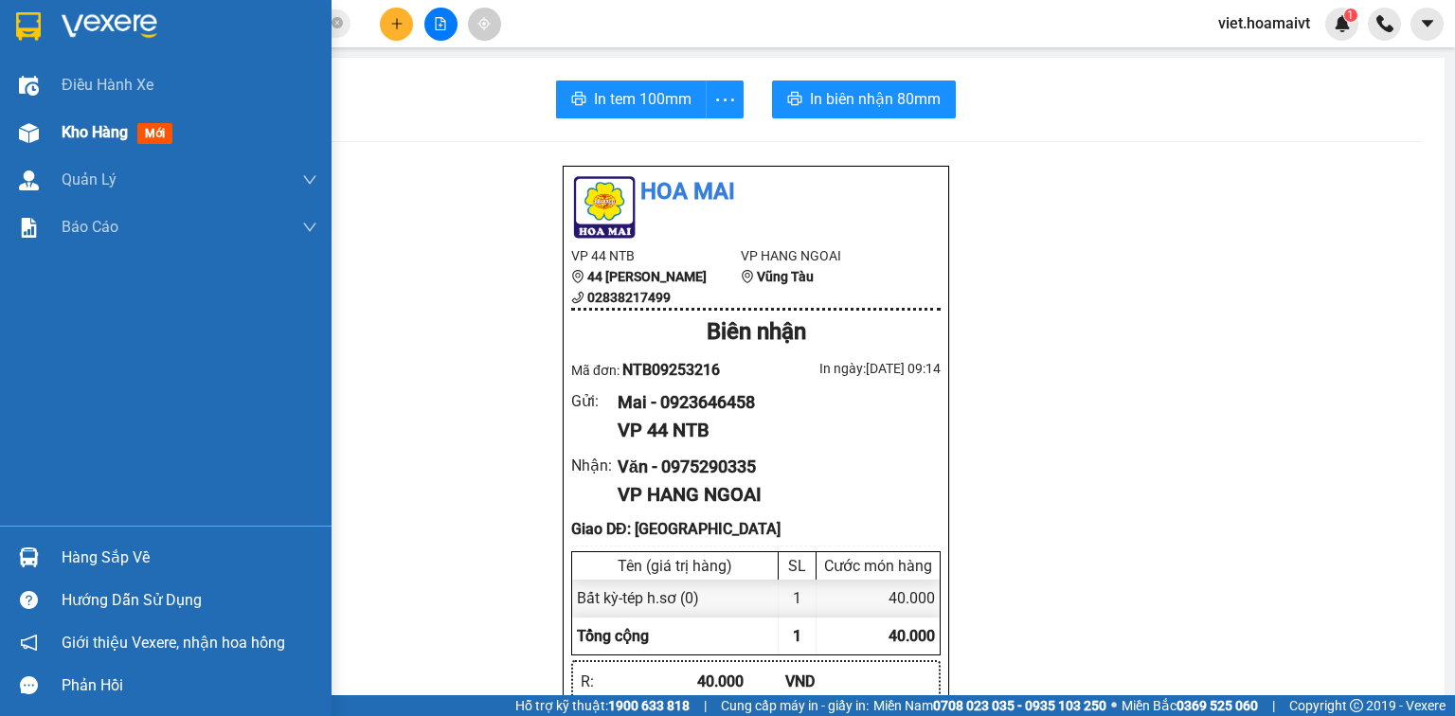
click at [69, 144] on div "Kho hàng mới" at bounding box center [121, 132] width 118 height 24
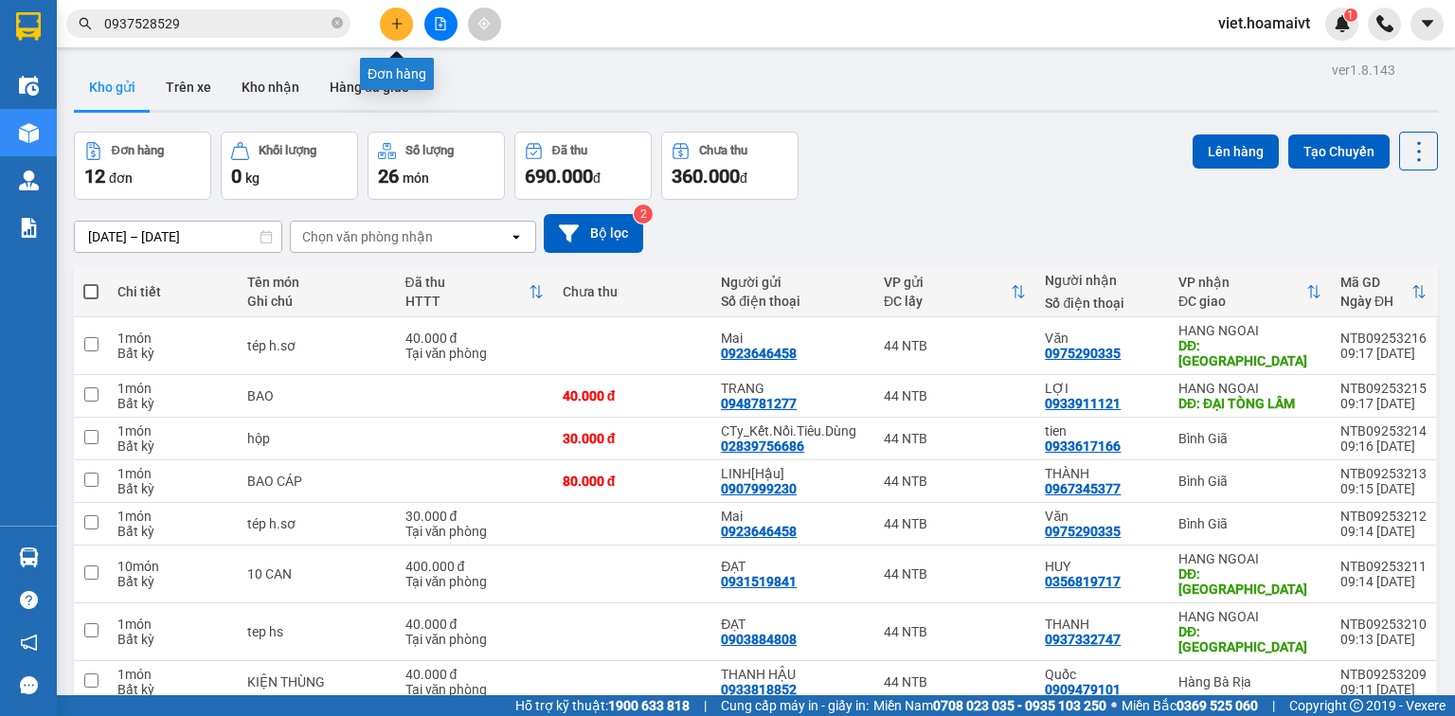
click at [398, 29] on icon "plus" at bounding box center [396, 23] width 13 height 13
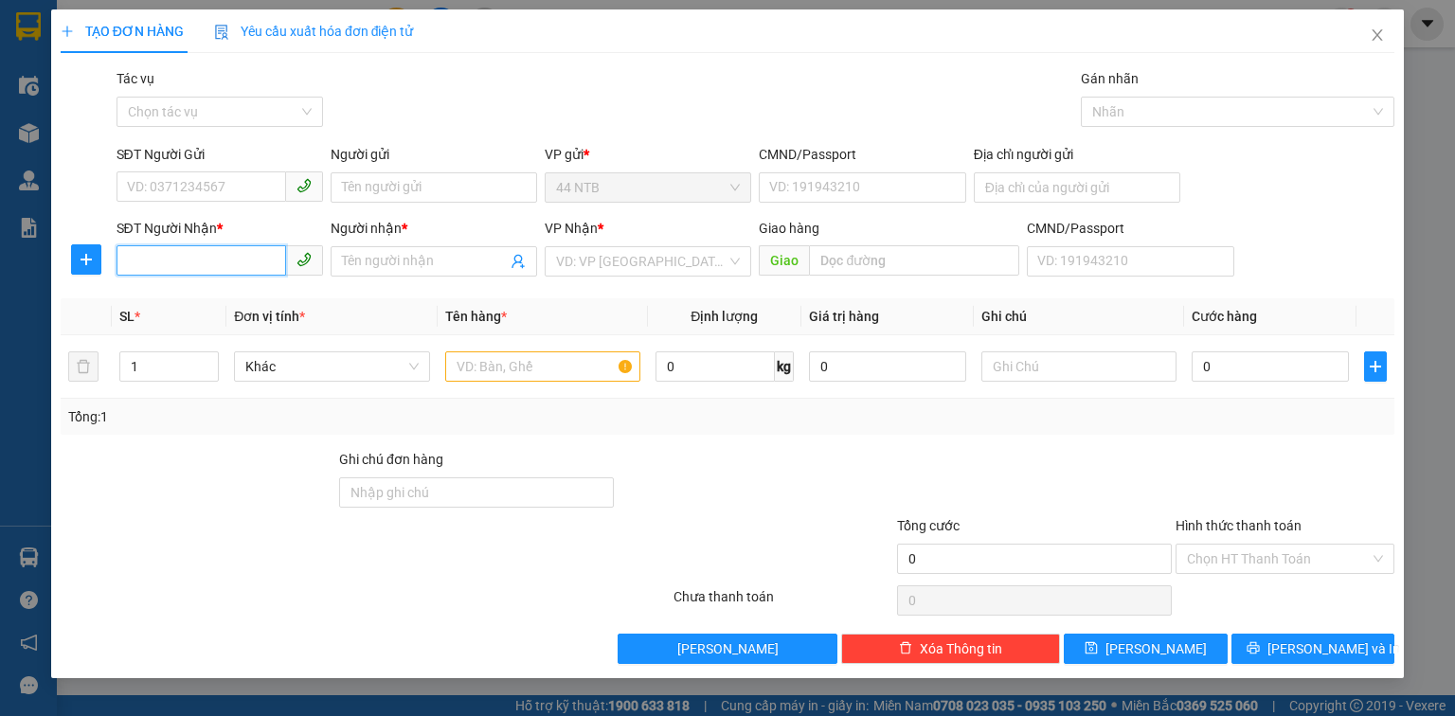
click at [243, 257] on input "SĐT Người Nhận *" at bounding box center [202, 260] width 170 height 30
type input "0933773456"
click at [224, 309] on div "0933773456 - Quốc" at bounding box center [220, 299] width 184 height 21
type input "39_V.L.Sơn_Q8"
type input "Quốc"
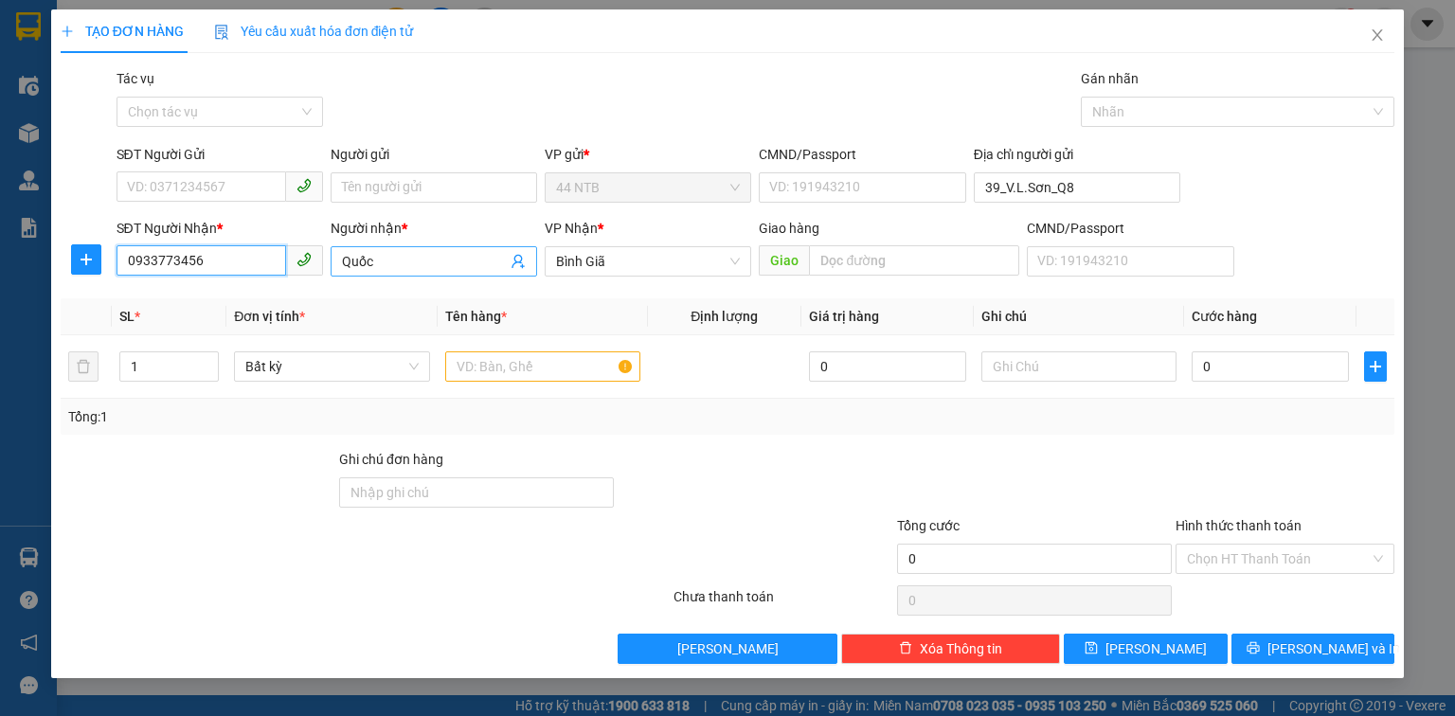
type input "0933773456"
drag, startPoint x: 376, startPoint y: 265, endPoint x: 244, endPoint y: 298, distance: 136.5
click at [244, 298] on div "Transit Pickup Surcharge Ids Transit Deliver Surcharge Ids Transit Deliver Surc…" at bounding box center [728, 366] width 1334 height 596
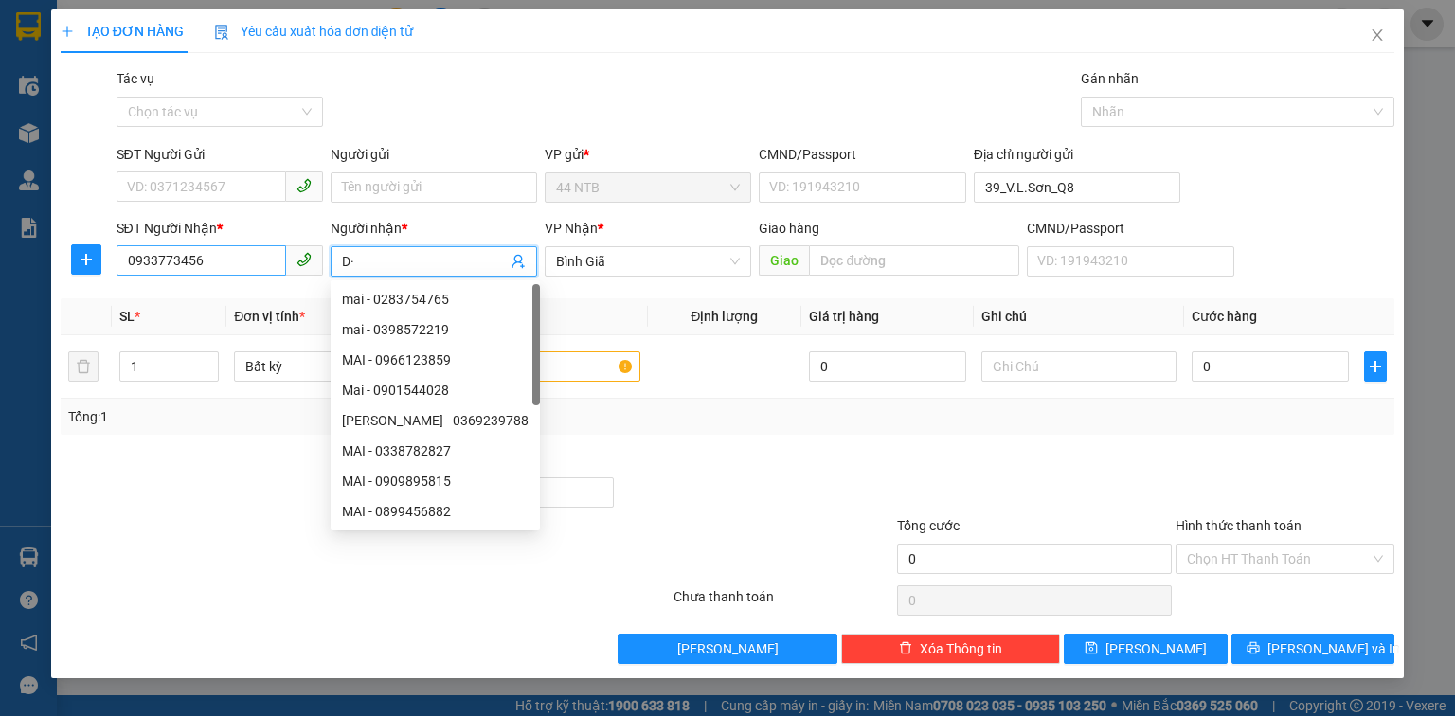
type input "D"
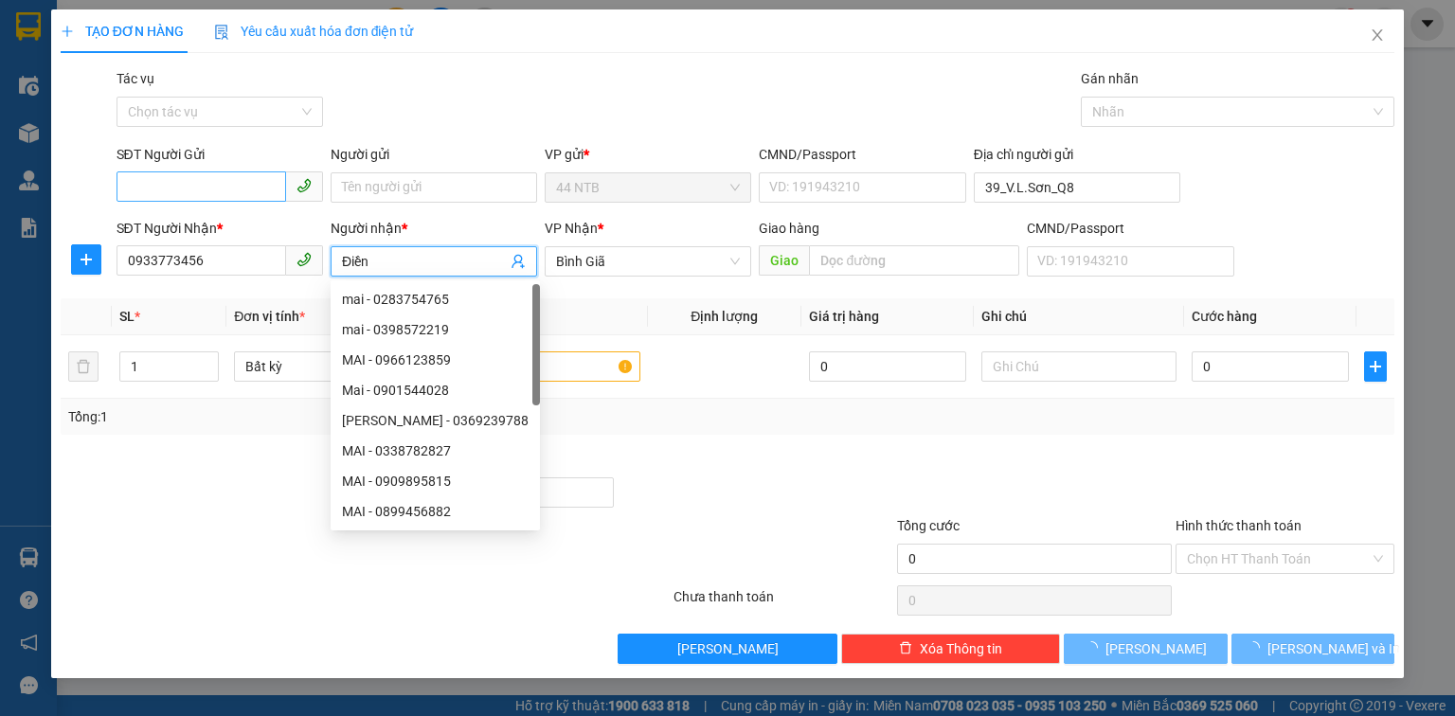
type input "Điền"
click at [211, 186] on input "SĐT Người Gửi" at bounding box center [202, 187] width 170 height 30
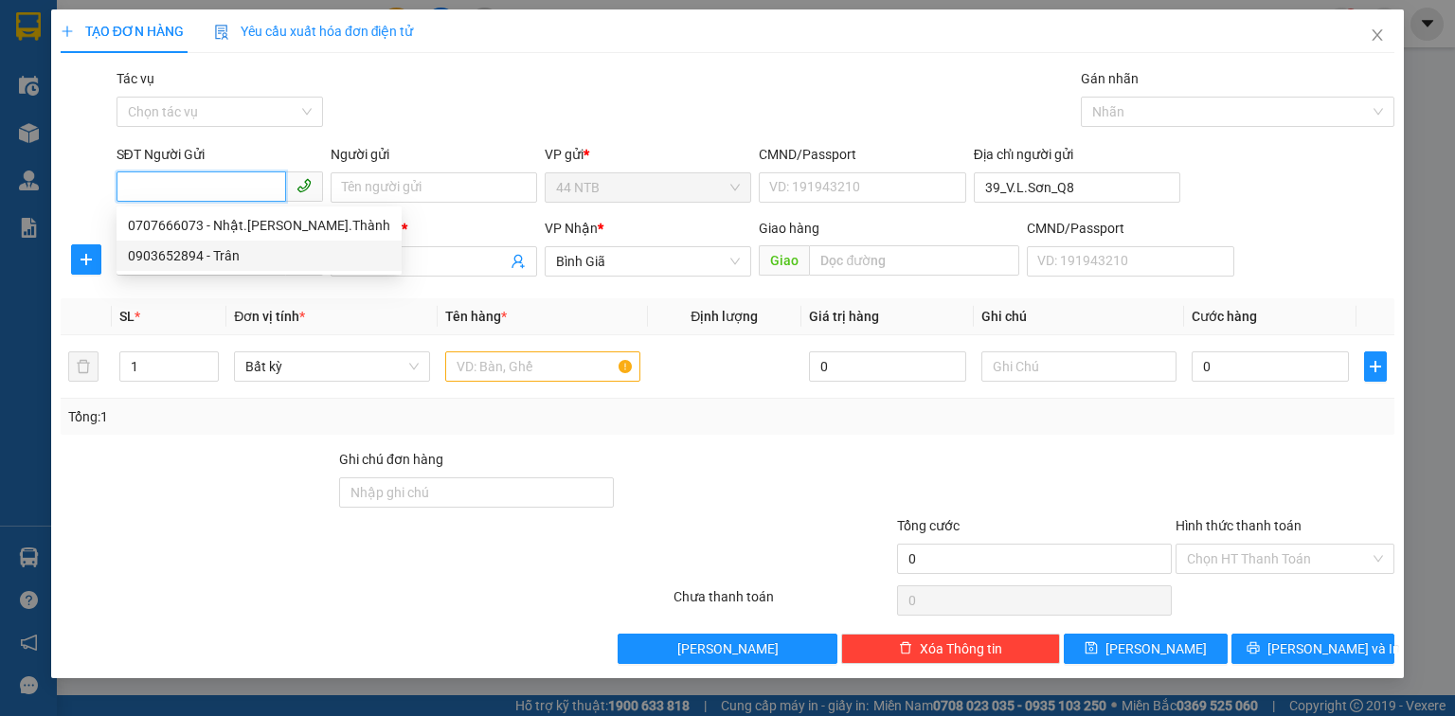
click at [234, 255] on div "0903652894 - Trân" at bounding box center [259, 255] width 262 height 21
type input "0903652894"
type input "Trân"
type input "075177001525"
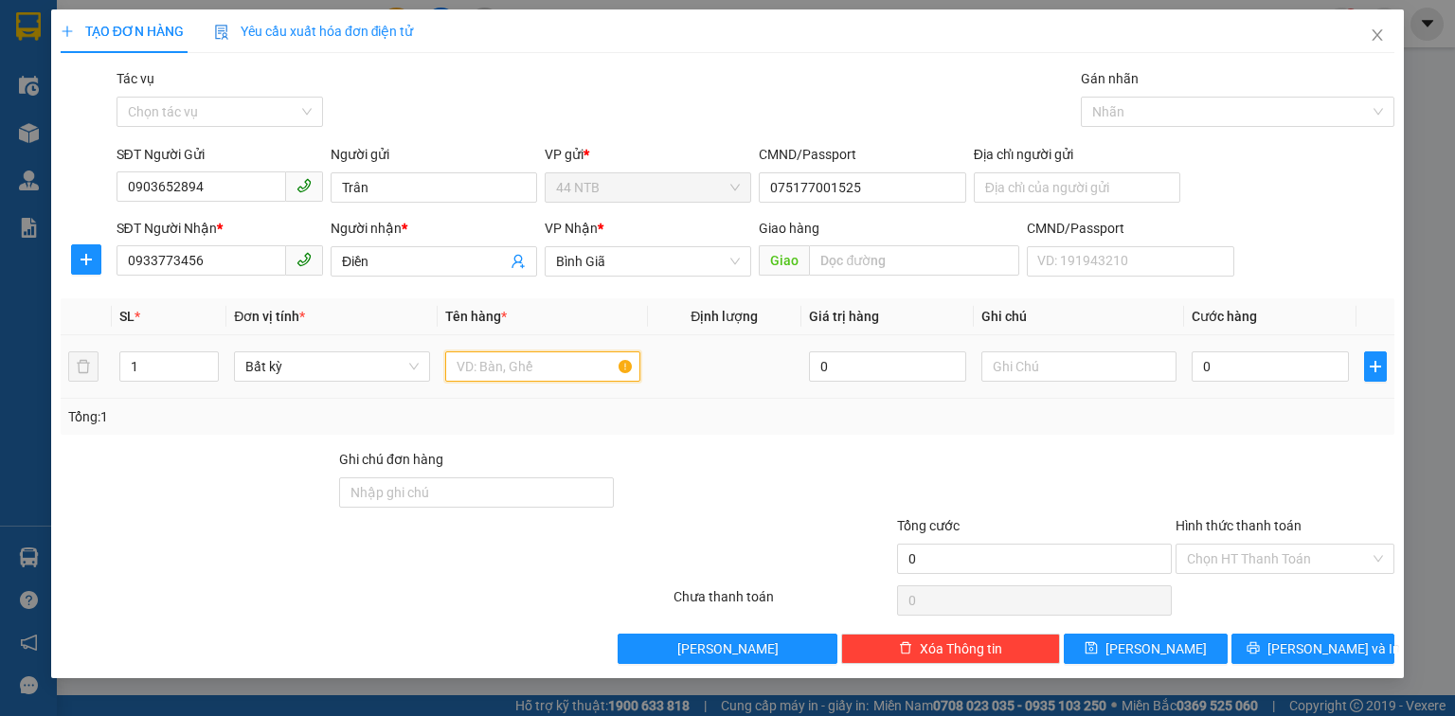
click at [491, 360] on input "text" at bounding box center [542, 367] width 195 height 30
type input "thùng"
click at [1269, 370] on input "0" at bounding box center [1270, 367] width 157 height 30
type input "3"
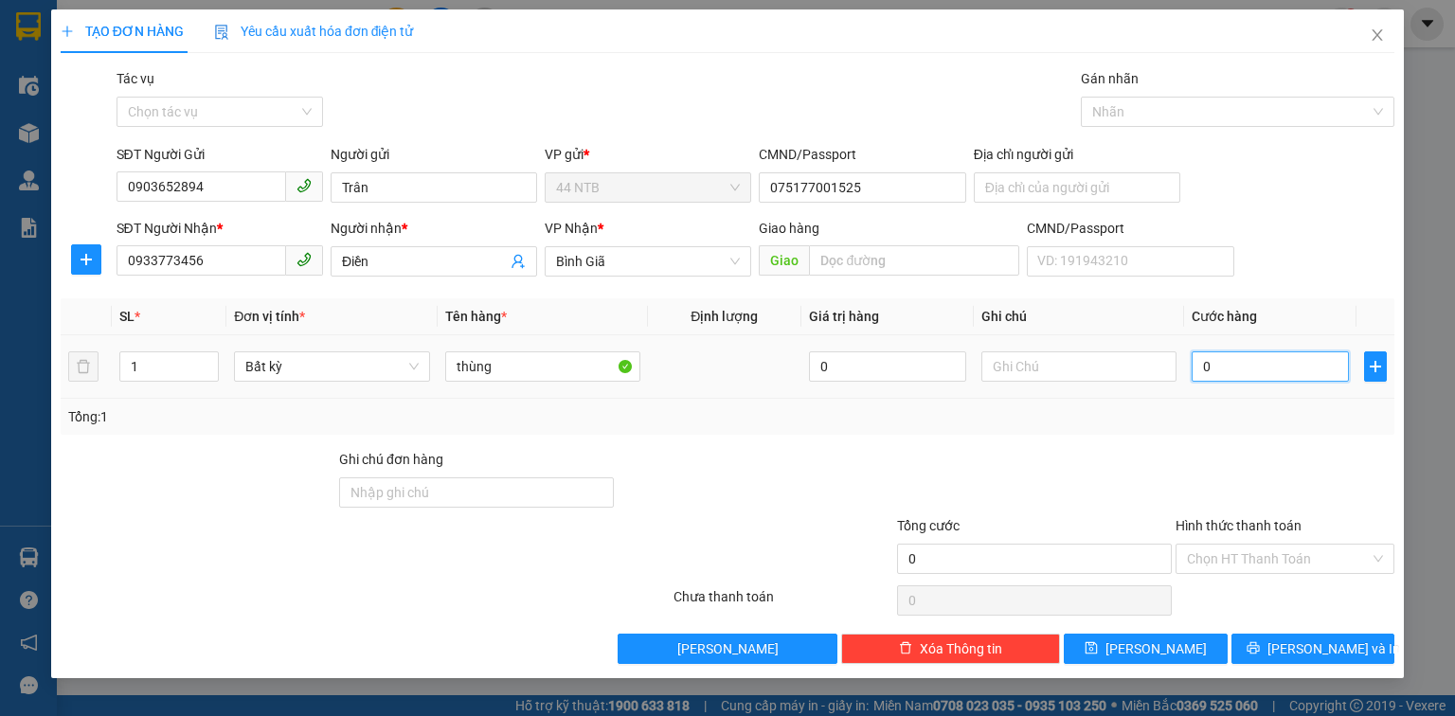
type input "3"
type input "30"
type input "30.000"
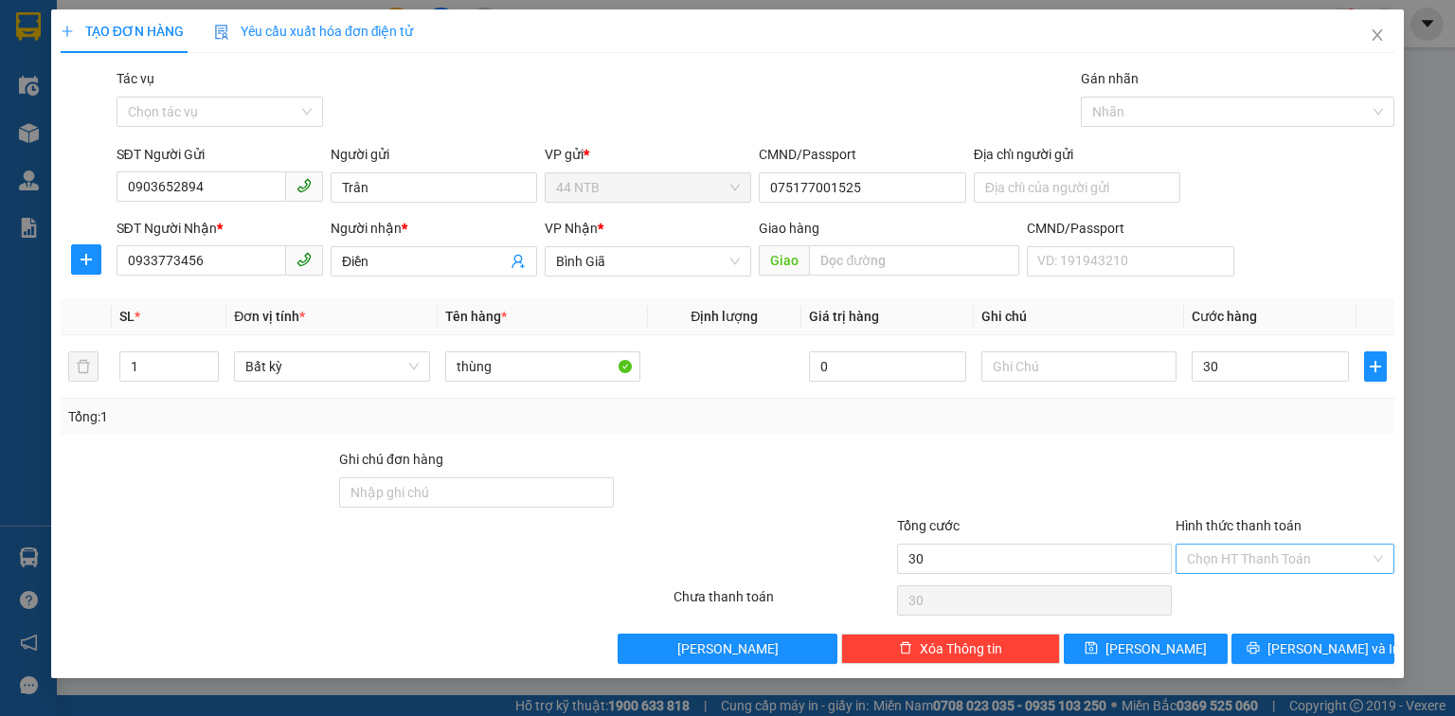
type input "30.000"
click at [1236, 557] on input "Hình thức thanh toán" at bounding box center [1278, 559] width 183 height 28
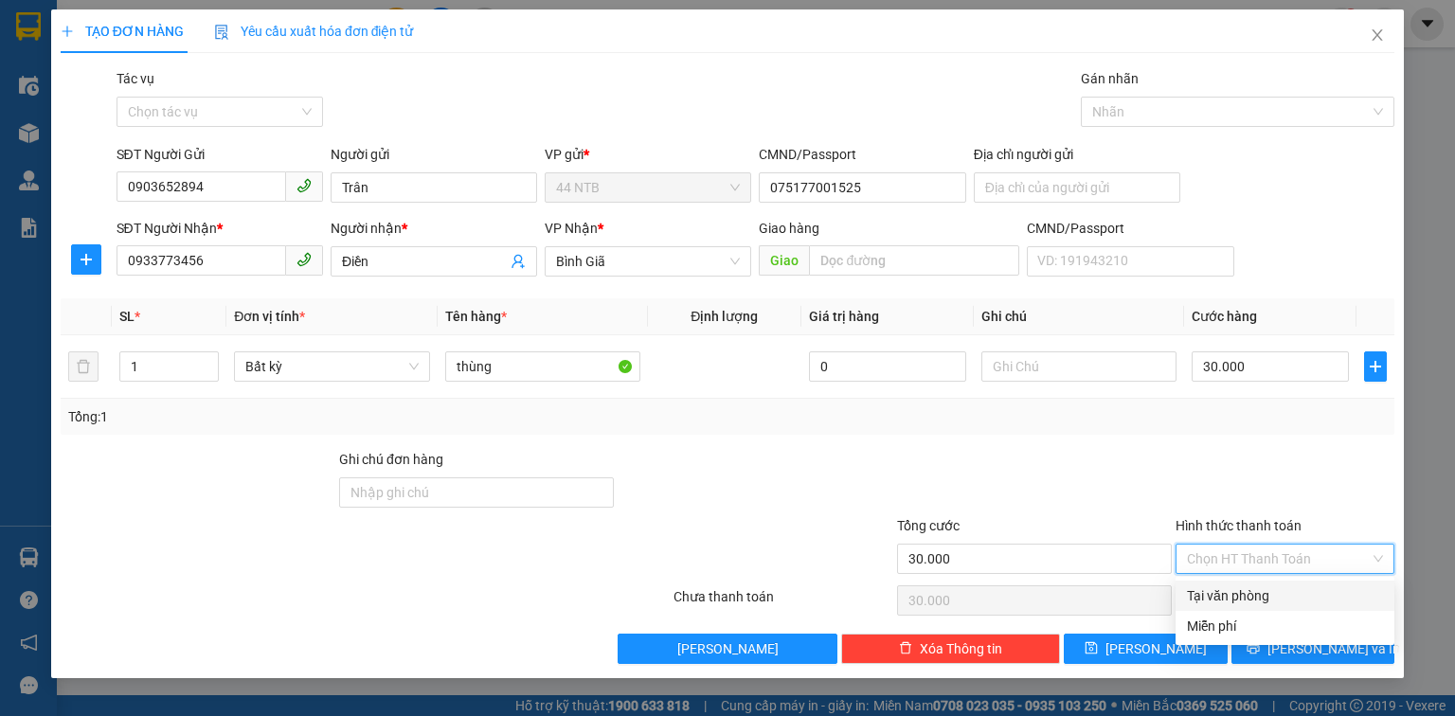
click at [1262, 600] on div "Tại văn phòng" at bounding box center [1285, 596] width 196 height 21
type input "0"
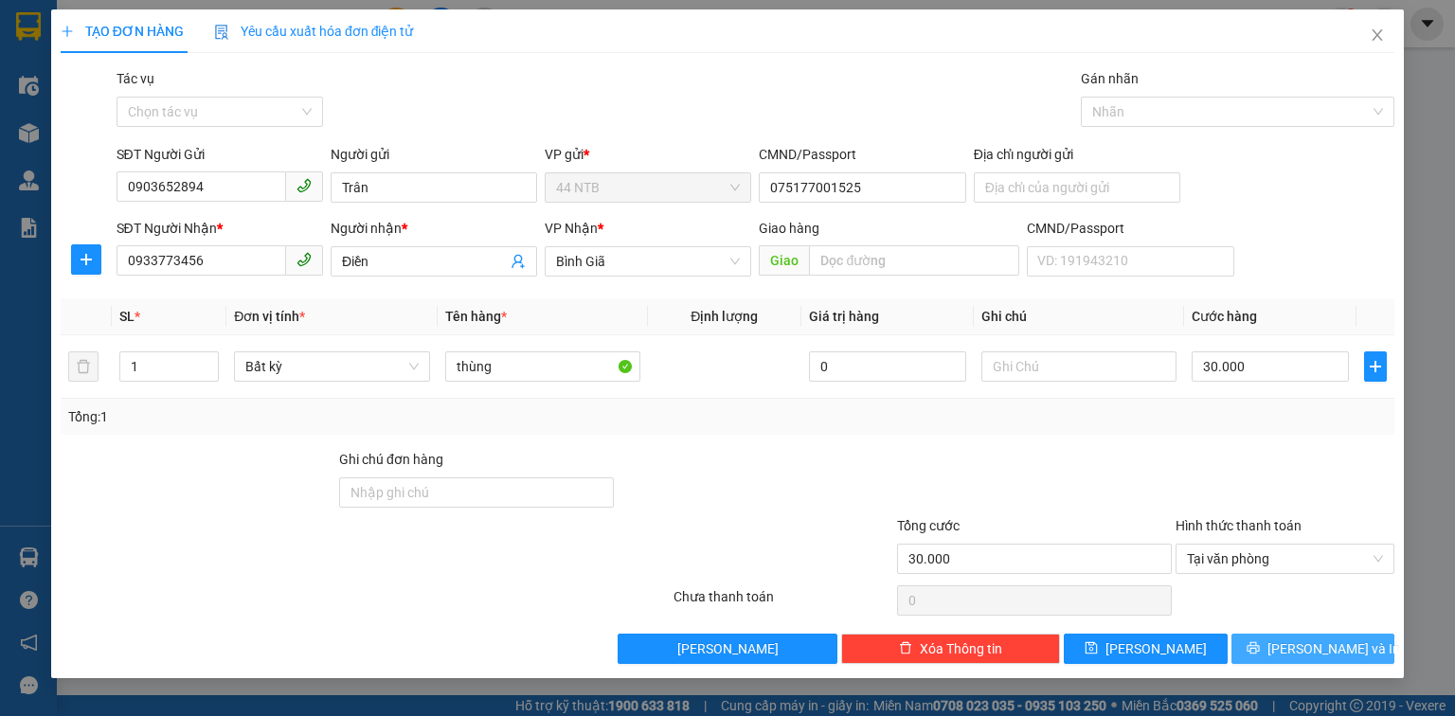
click at [1308, 646] on span "[PERSON_NAME] và In" at bounding box center [1334, 649] width 133 height 21
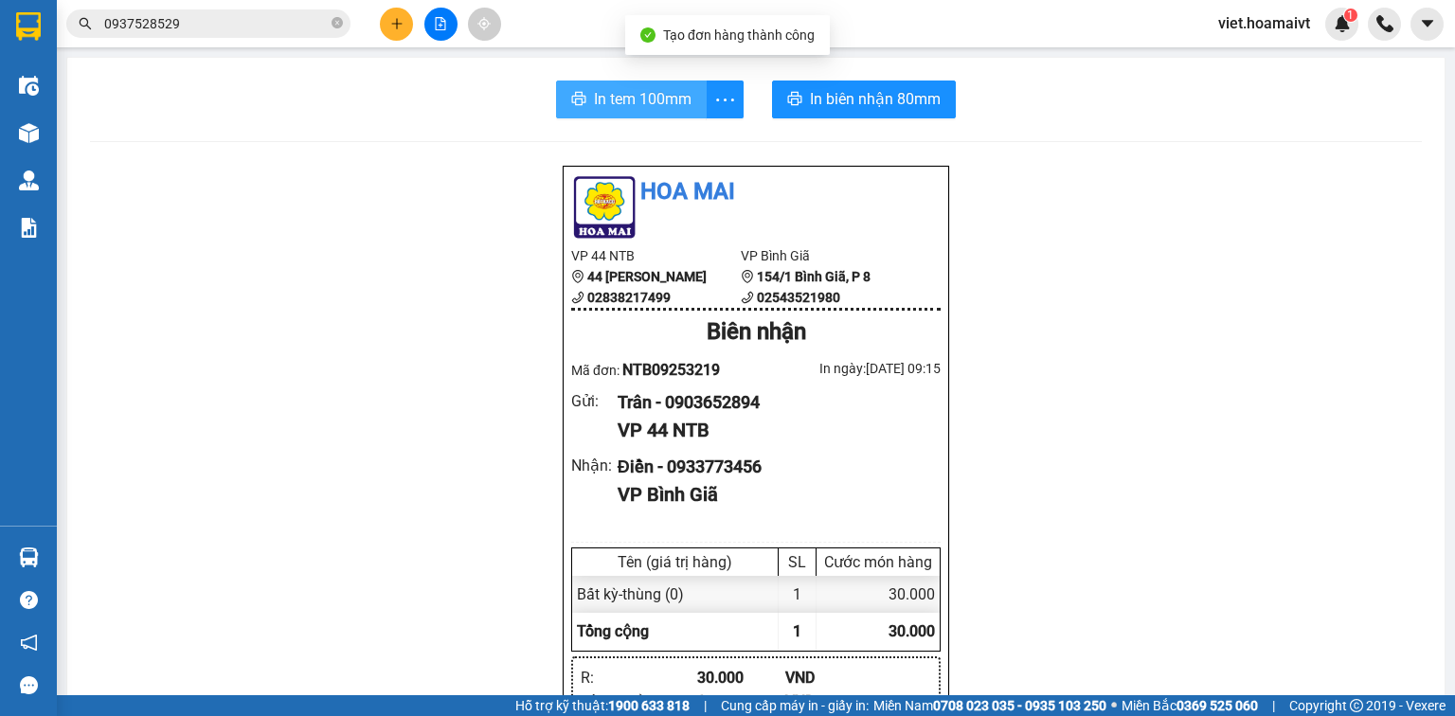
click at [600, 113] on button "In tem 100mm" at bounding box center [631, 100] width 151 height 38
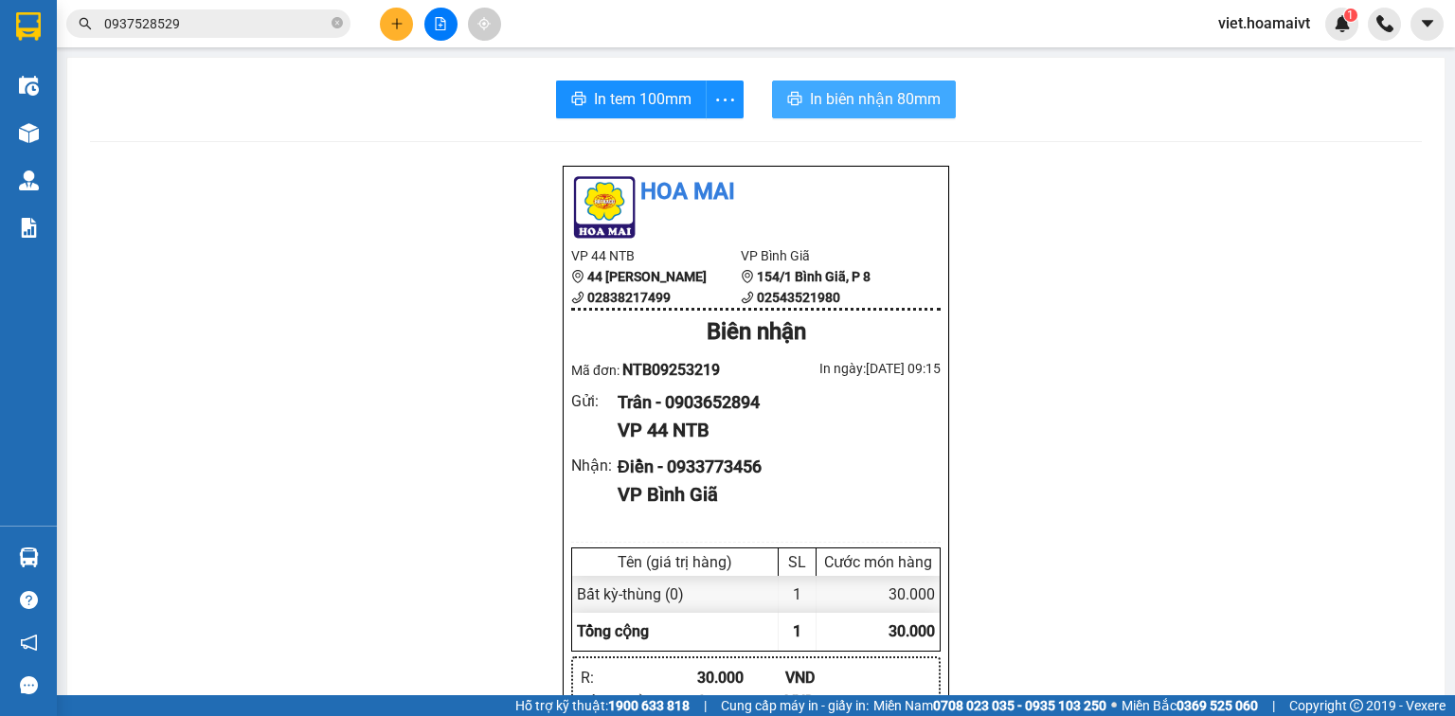
click at [842, 103] on span "In biên nhận 80mm" at bounding box center [875, 99] width 131 height 24
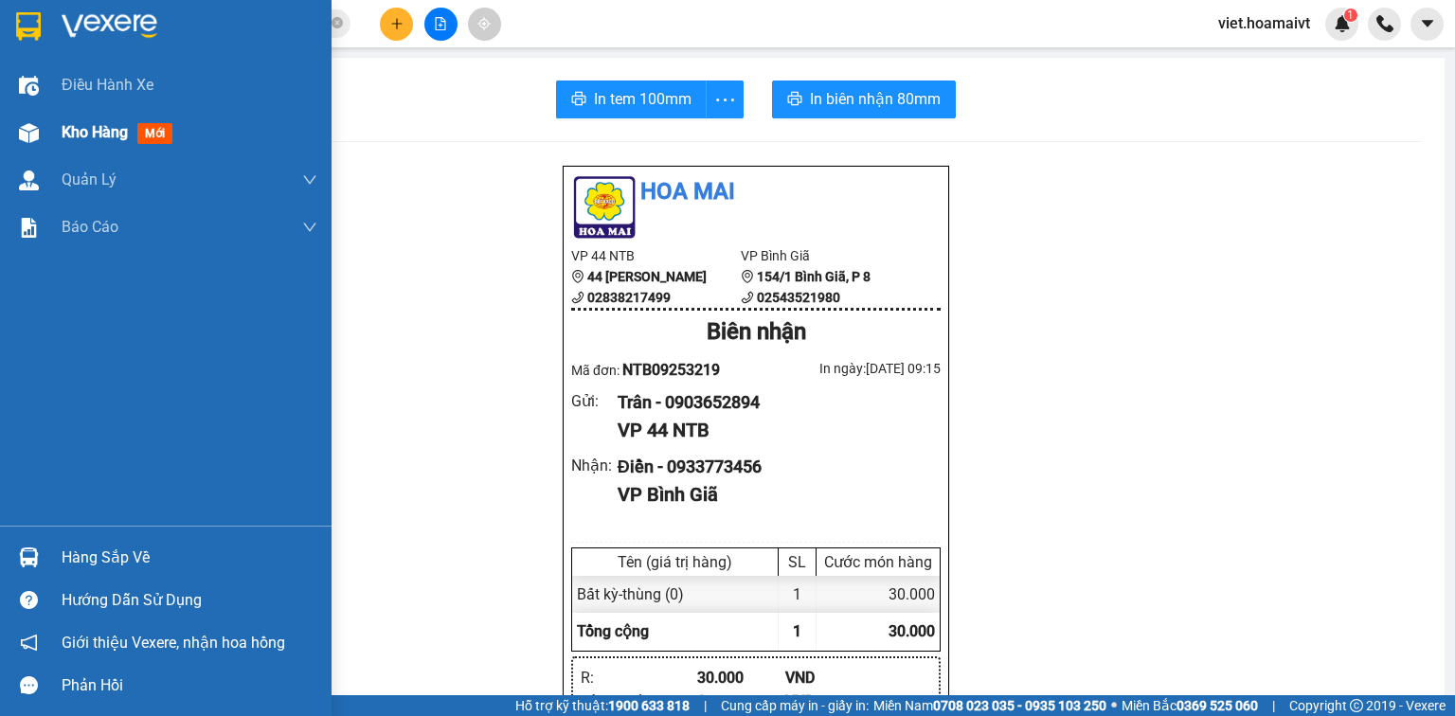
click at [59, 136] on div "Kho hàng mới" at bounding box center [166, 132] width 332 height 47
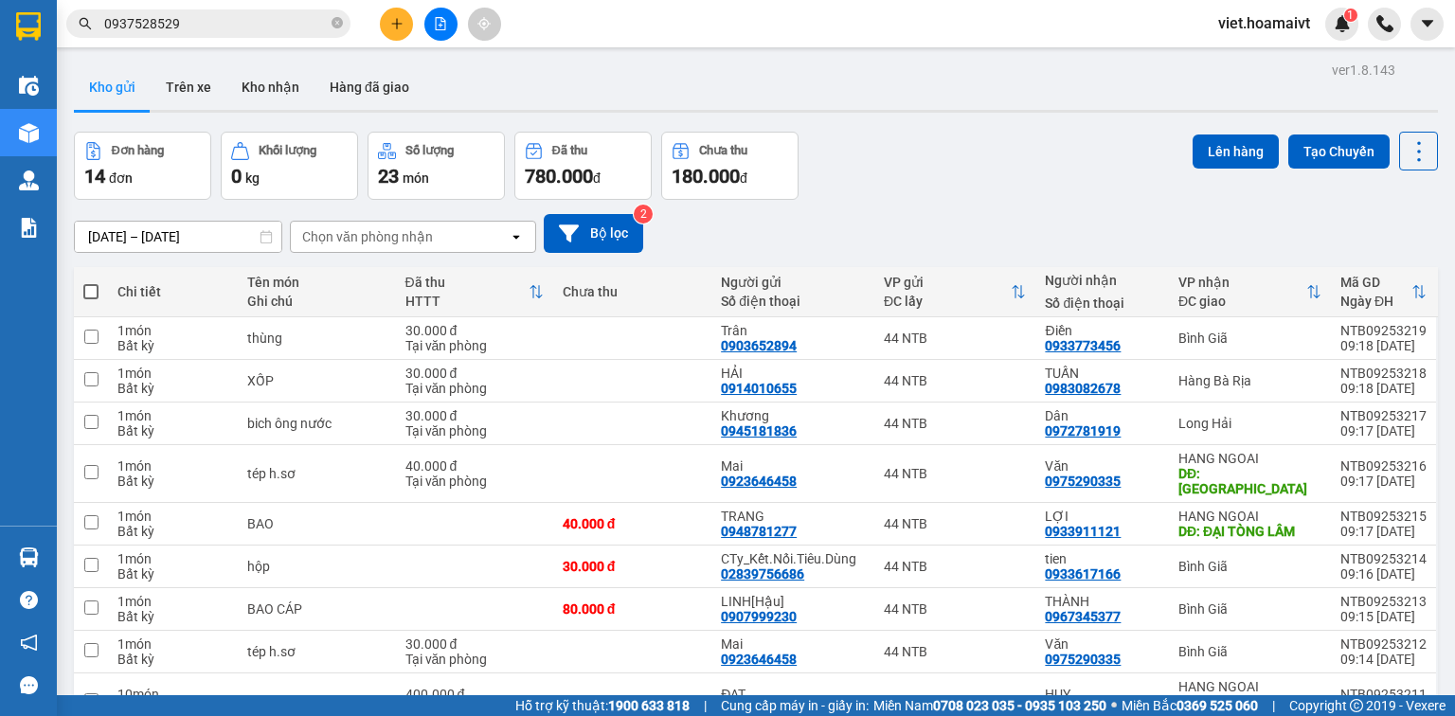
click at [373, 234] on div "Chọn văn phòng nhận" at bounding box center [367, 236] width 131 height 19
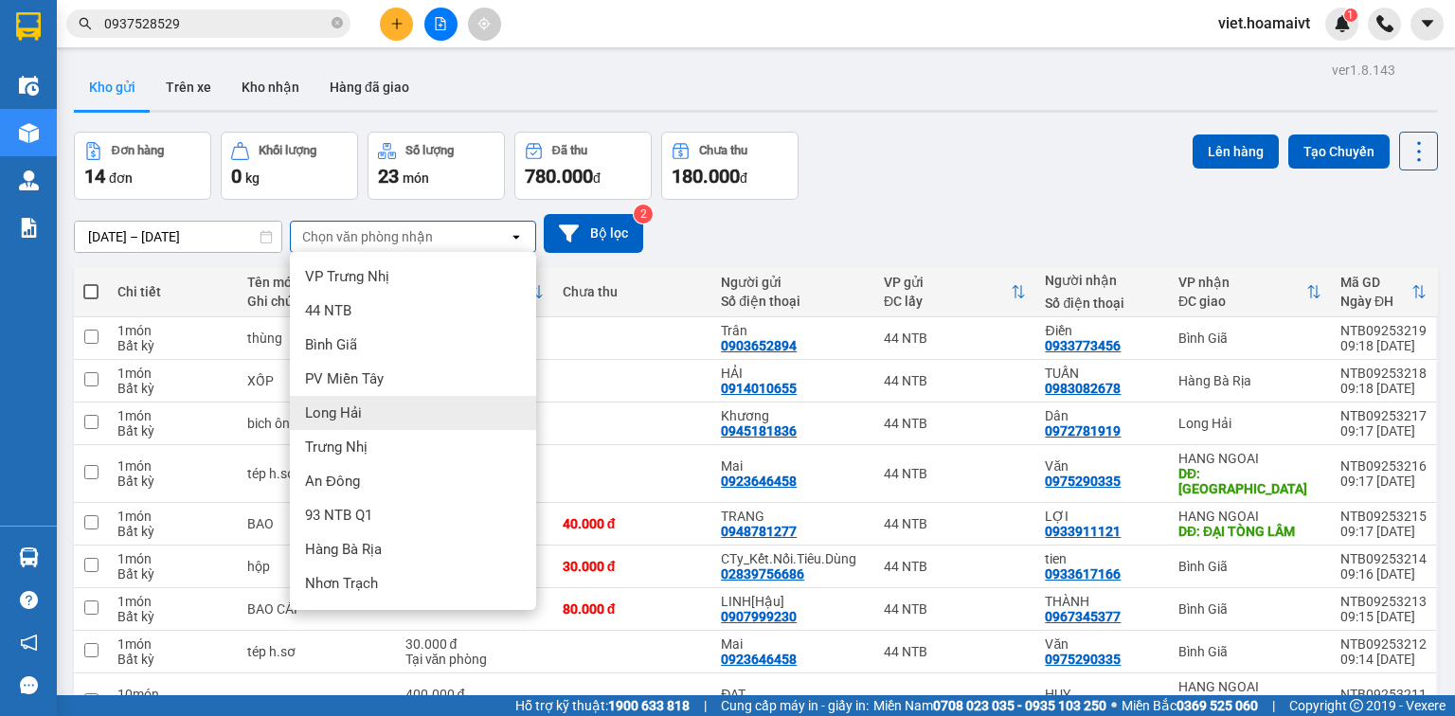
drag, startPoint x: 382, startPoint y: 413, endPoint x: 399, endPoint y: 366, distance: 50.4
click at [385, 412] on div "Long Hải" at bounding box center [413, 413] width 246 height 34
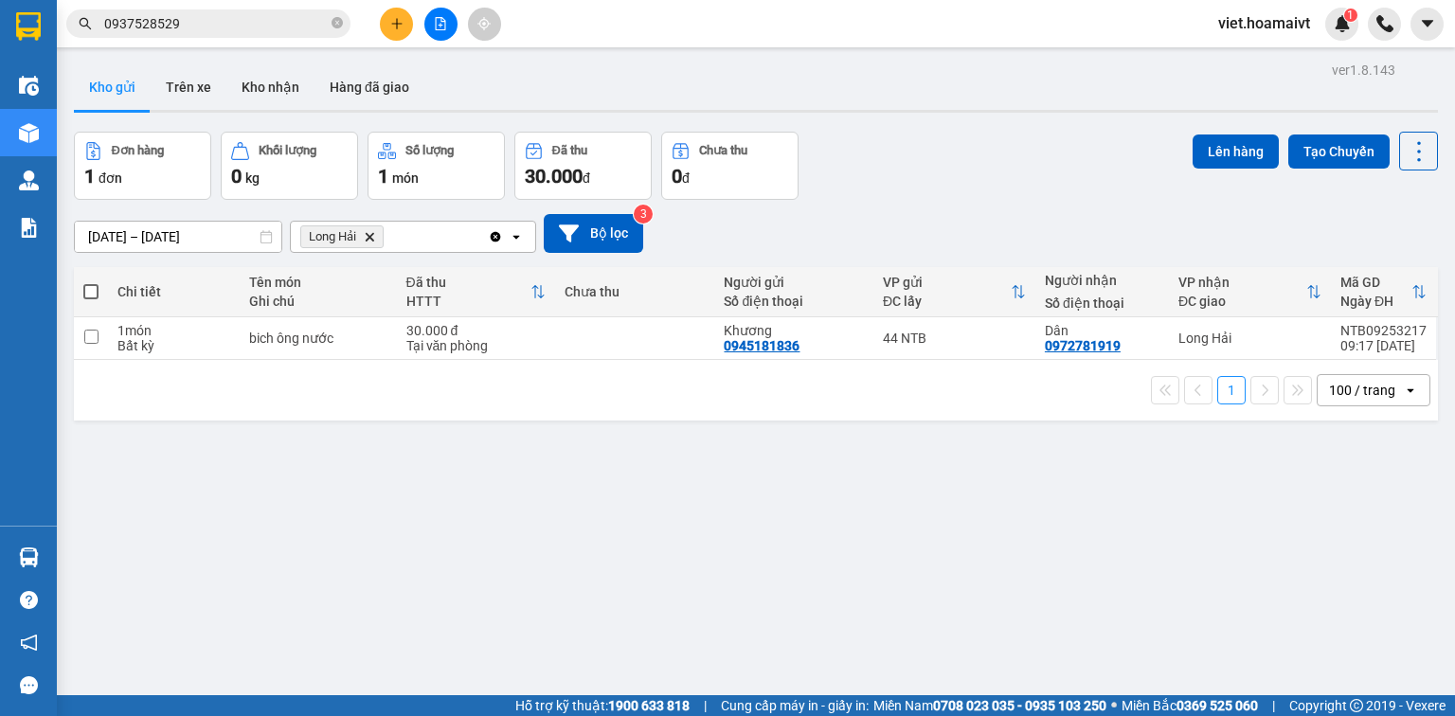
click at [369, 235] on icon "Long Hải, close by backspace" at bounding box center [370, 236] width 9 height 9
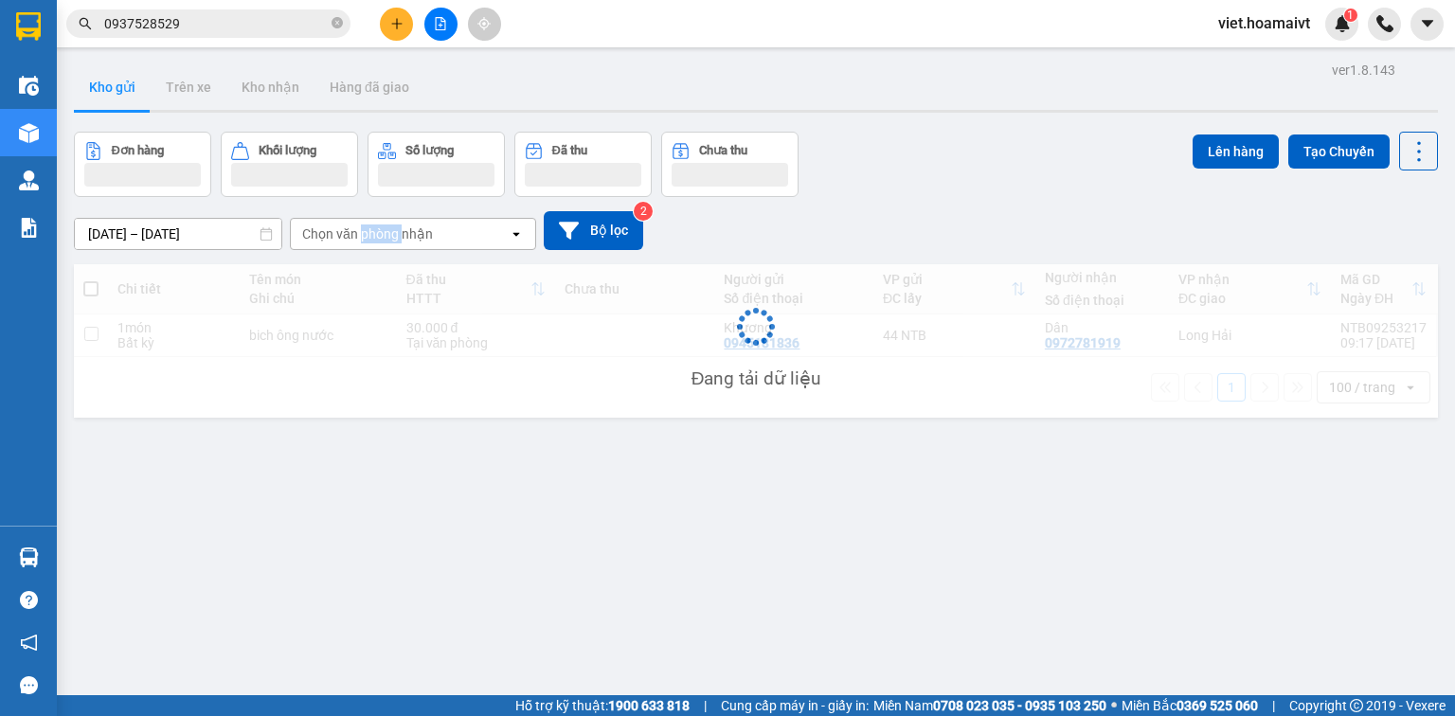
click at [369, 235] on div "Chọn văn phòng nhận" at bounding box center [367, 234] width 131 height 19
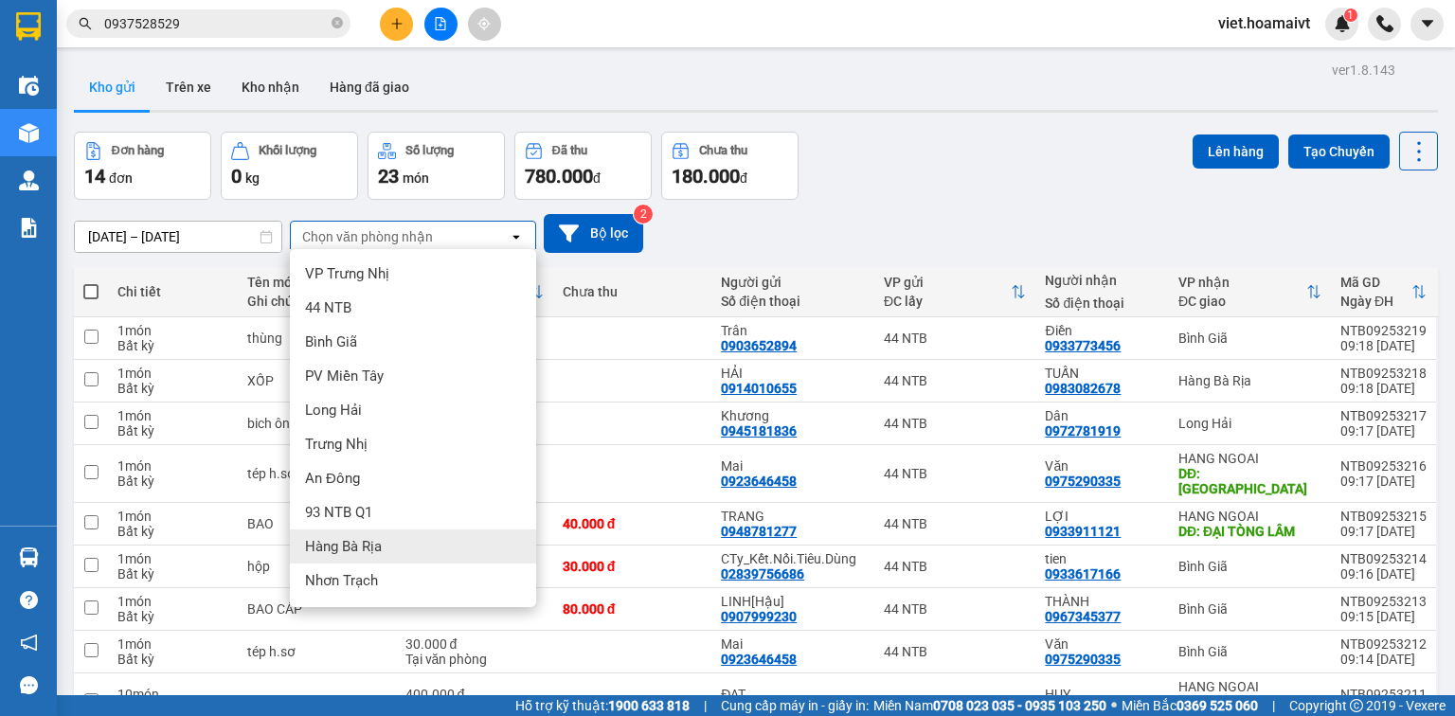
click at [390, 555] on div "Hàng Bà Rịa" at bounding box center [413, 547] width 246 height 34
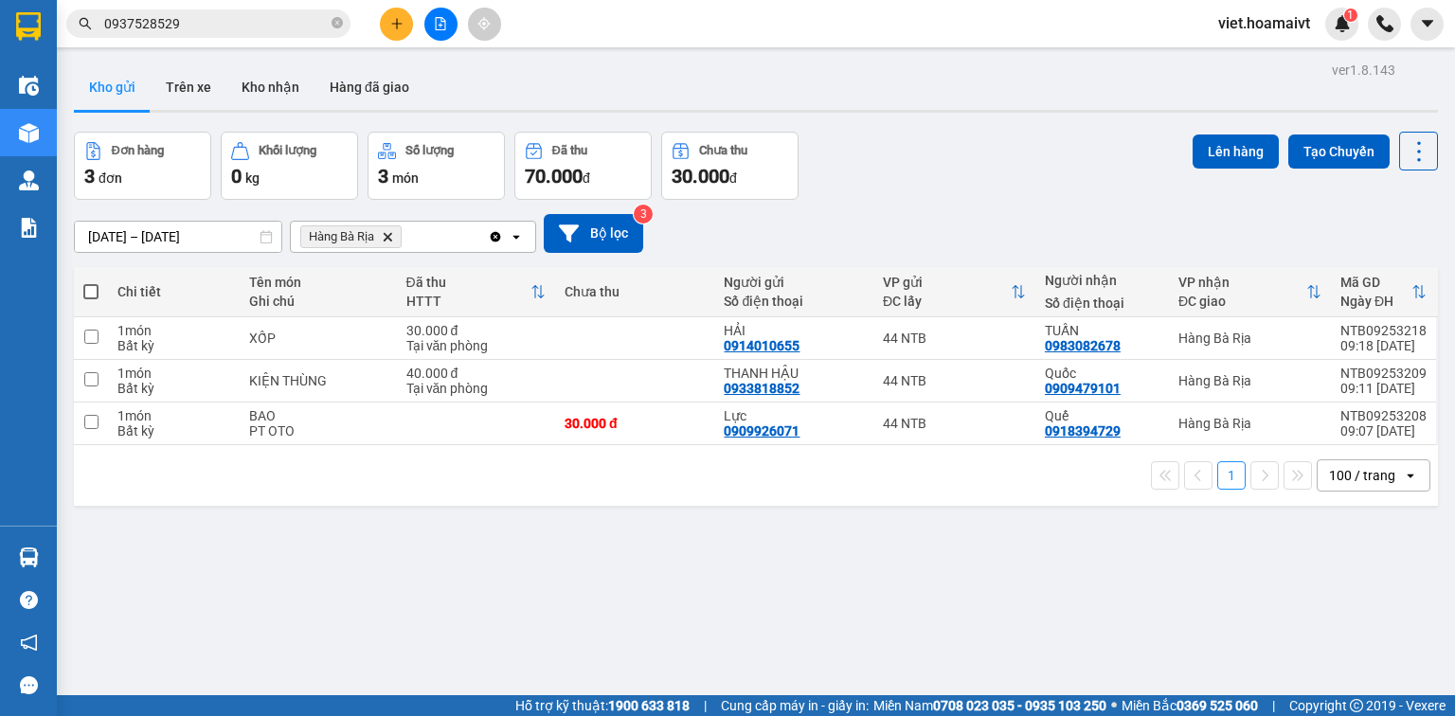
click at [387, 233] on icon "Delete" at bounding box center [387, 236] width 11 height 11
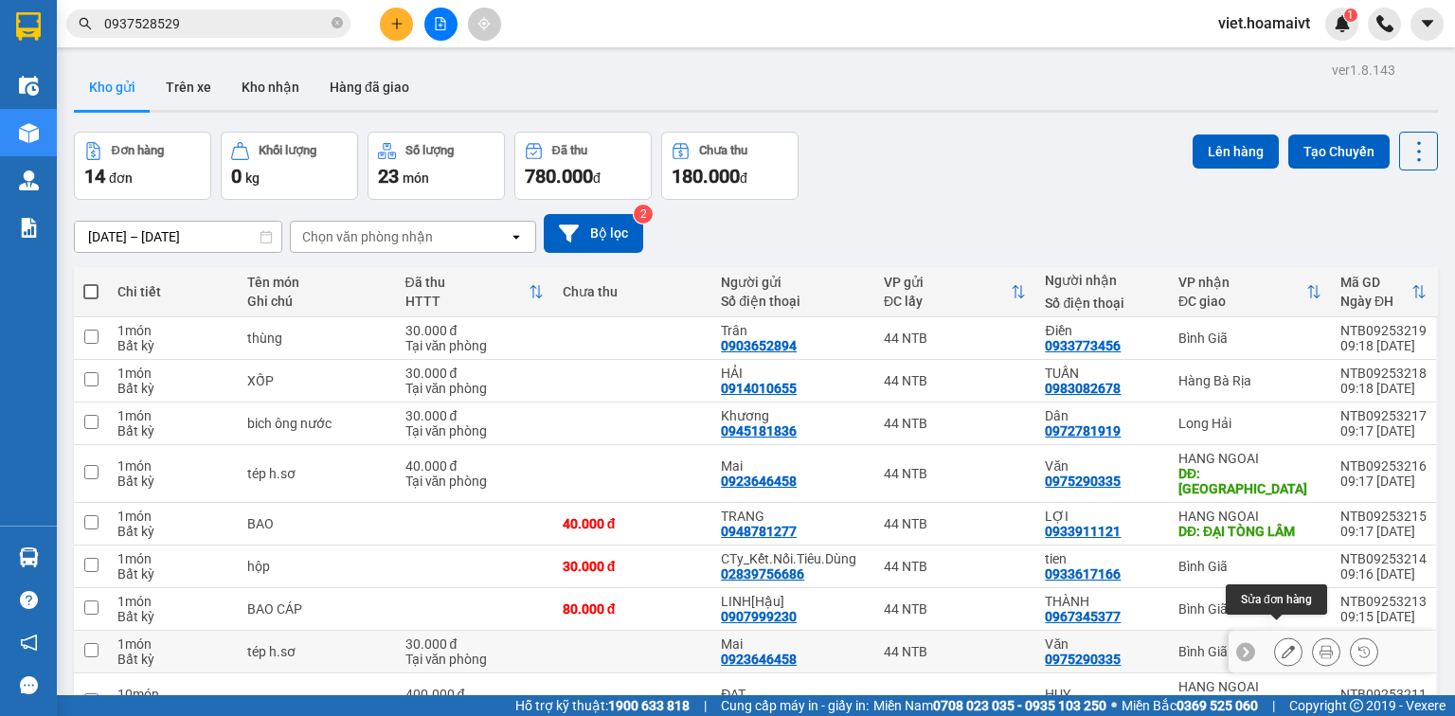
click at [1282, 645] on icon at bounding box center [1288, 651] width 13 height 13
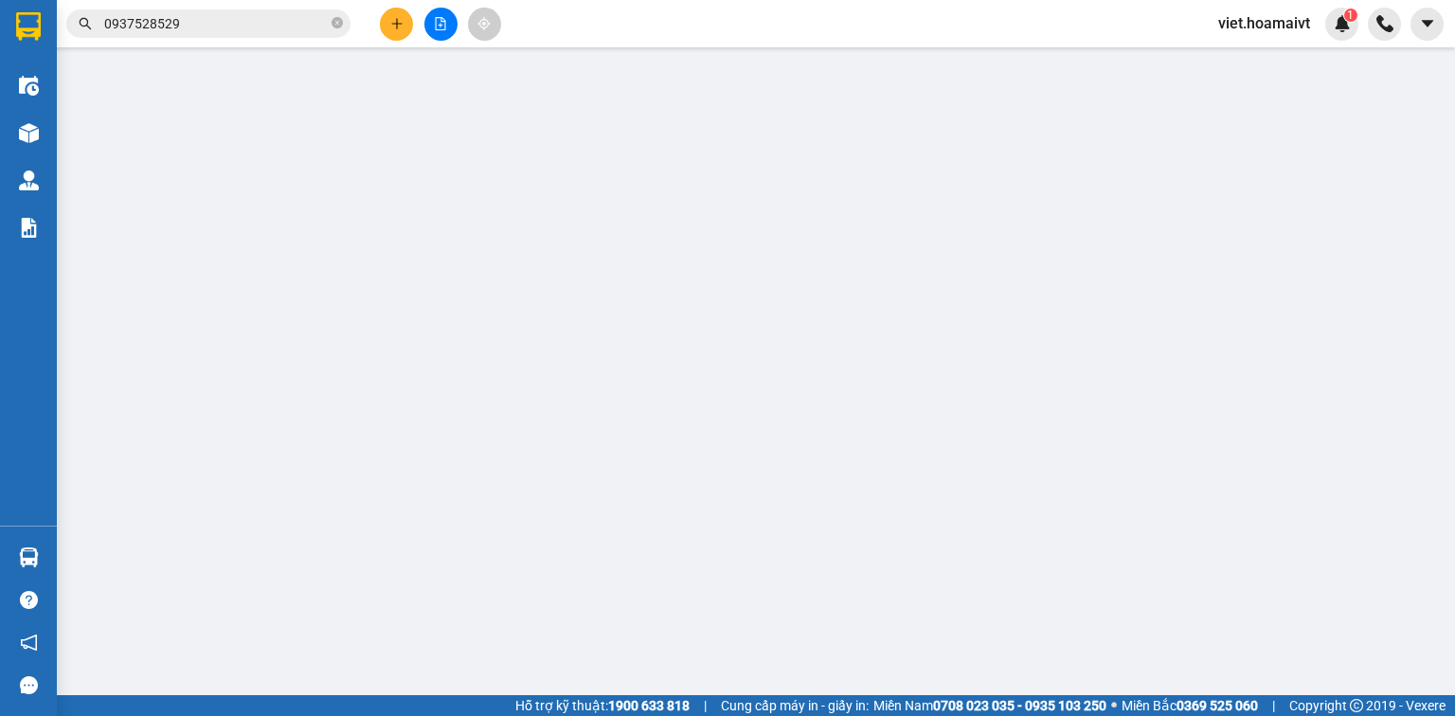
type input "0923646458"
type input "Mai"
type input "089189000105"
type input "0975290335"
type input "Văn"
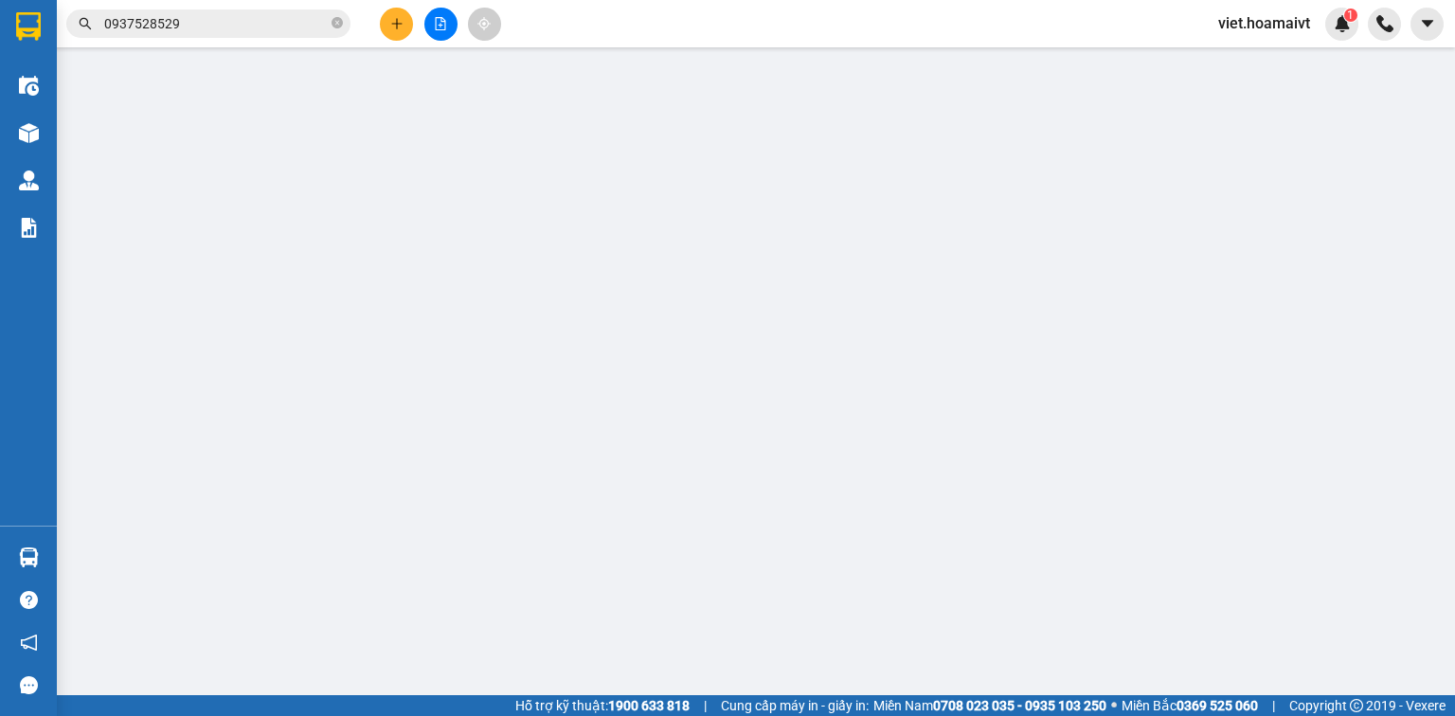
type input "30.000"
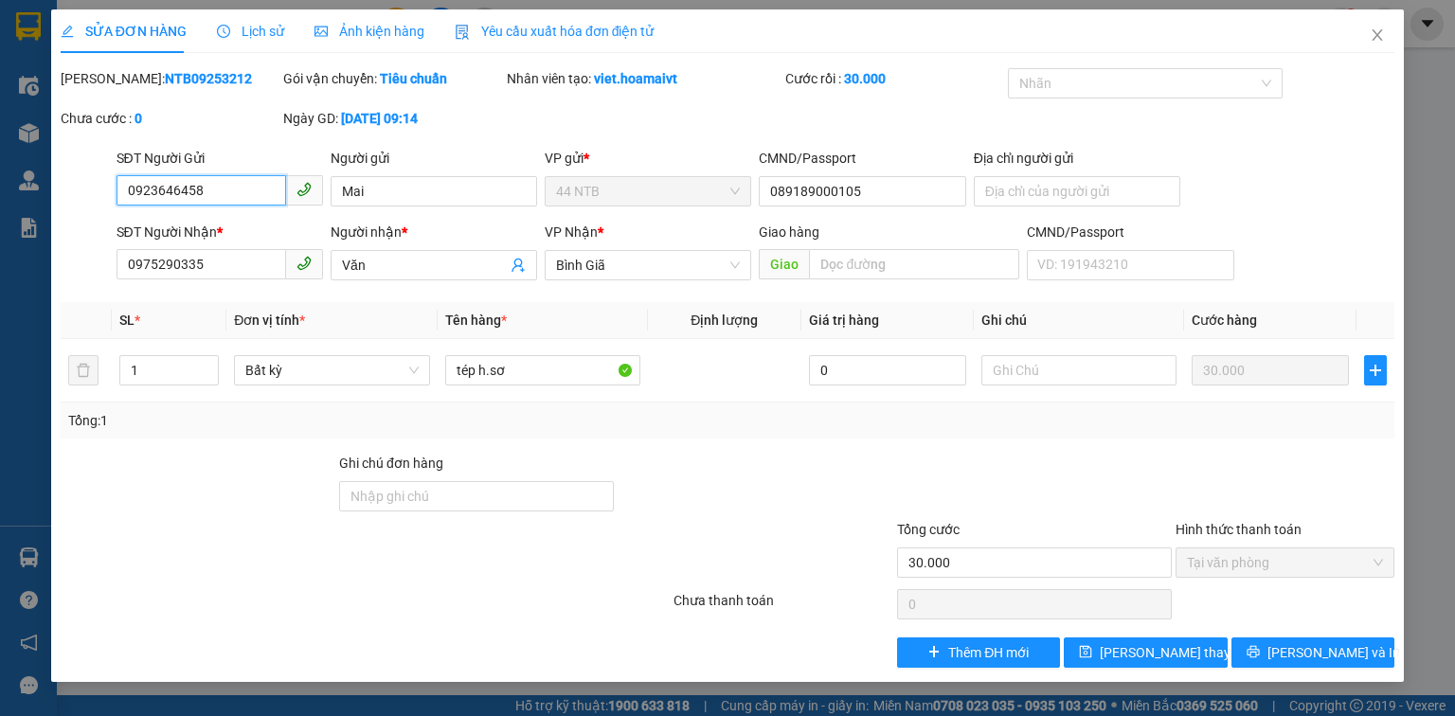
drag, startPoint x: 153, startPoint y: 195, endPoint x: 51, endPoint y: 212, distance: 102.8
click at [51, 212] on div "SỬA ĐƠN HÀNG Lịch sử Ảnh kiện hàng Yêu cầu xuất hóa đơn điện tử Total Paid Fee …" at bounding box center [727, 345] width 1353 height 673
type input "0931846736"
drag, startPoint x: 345, startPoint y: 187, endPoint x: 282, endPoint y: 193, distance: 62.9
click at [282, 193] on div "SĐT Người Gửi 0931846736 Người gửi Mai VP gửi * 44 NTB CMND/Passport 0891890001…" at bounding box center [756, 181] width 1287 height 66
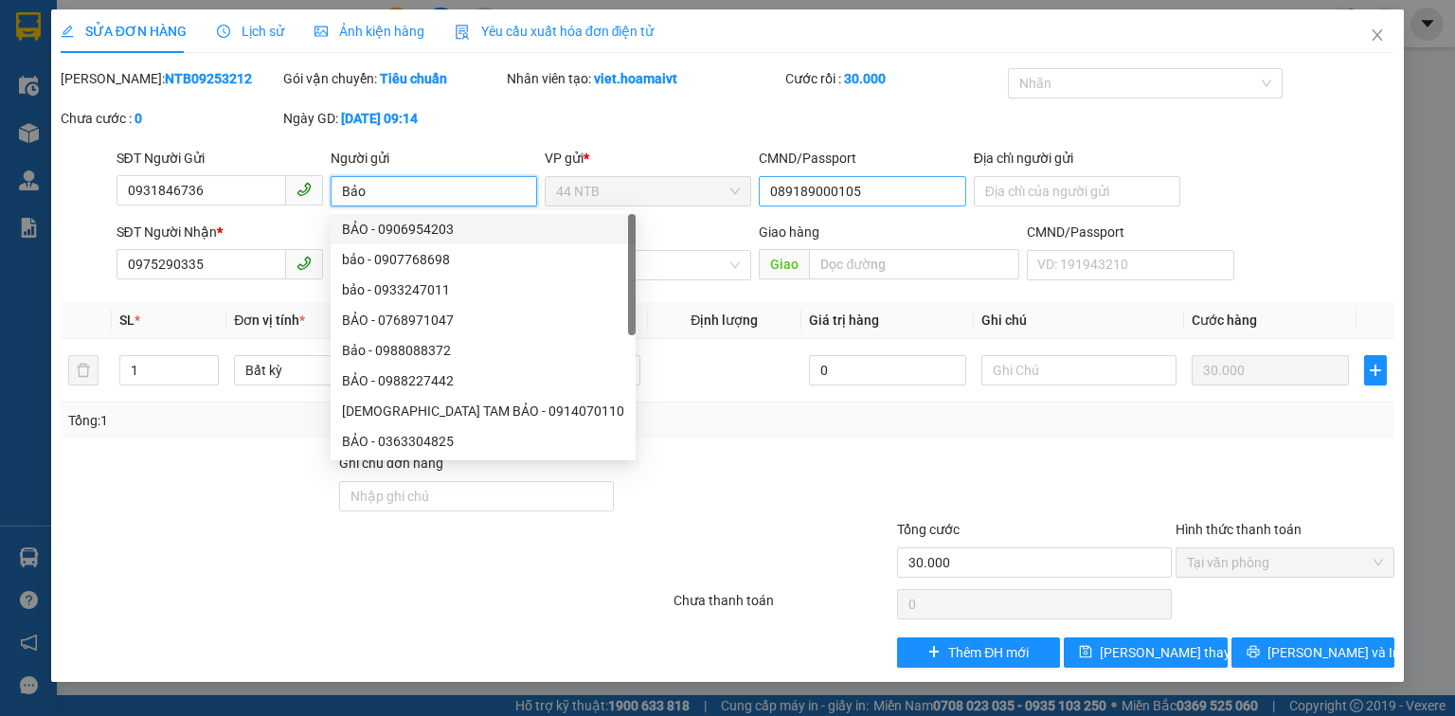
type input "Bảo"
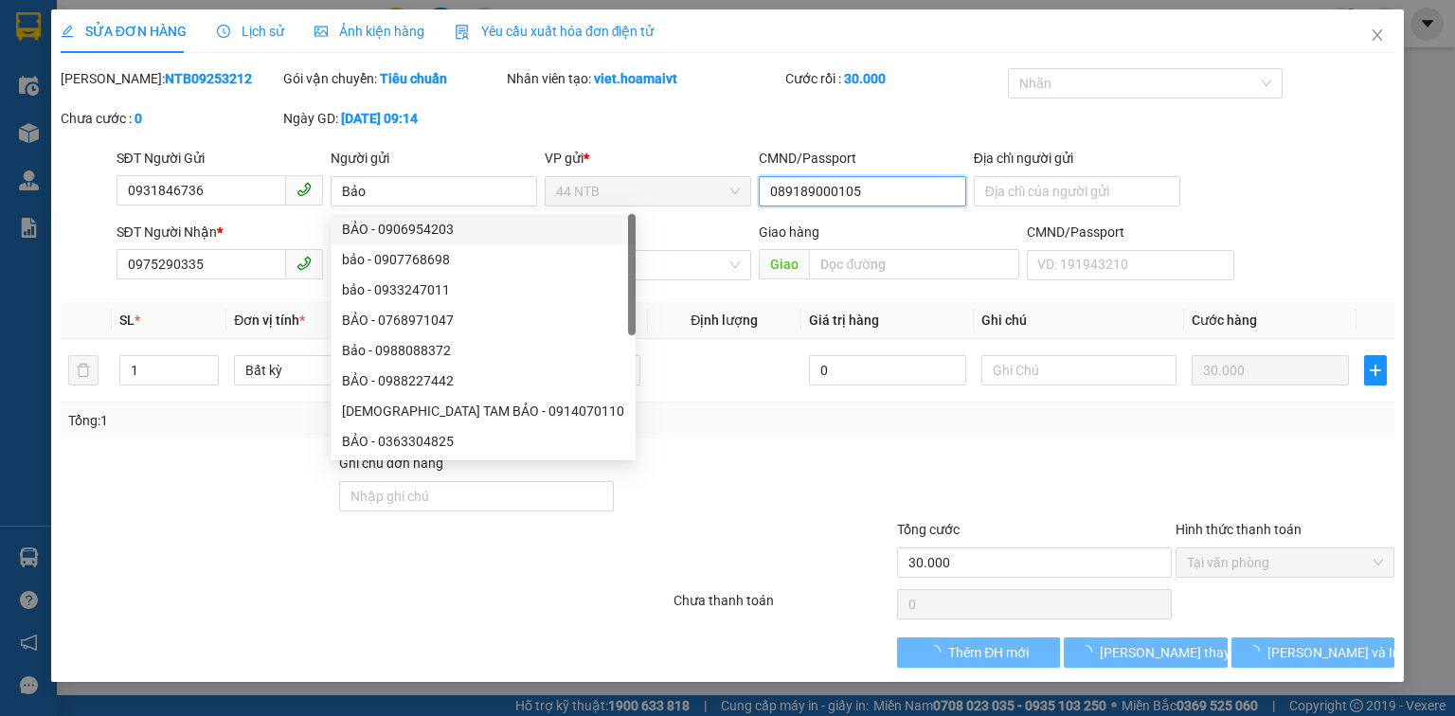
click at [876, 195] on input "089189000105" at bounding box center [862, 191] width 207 height 30
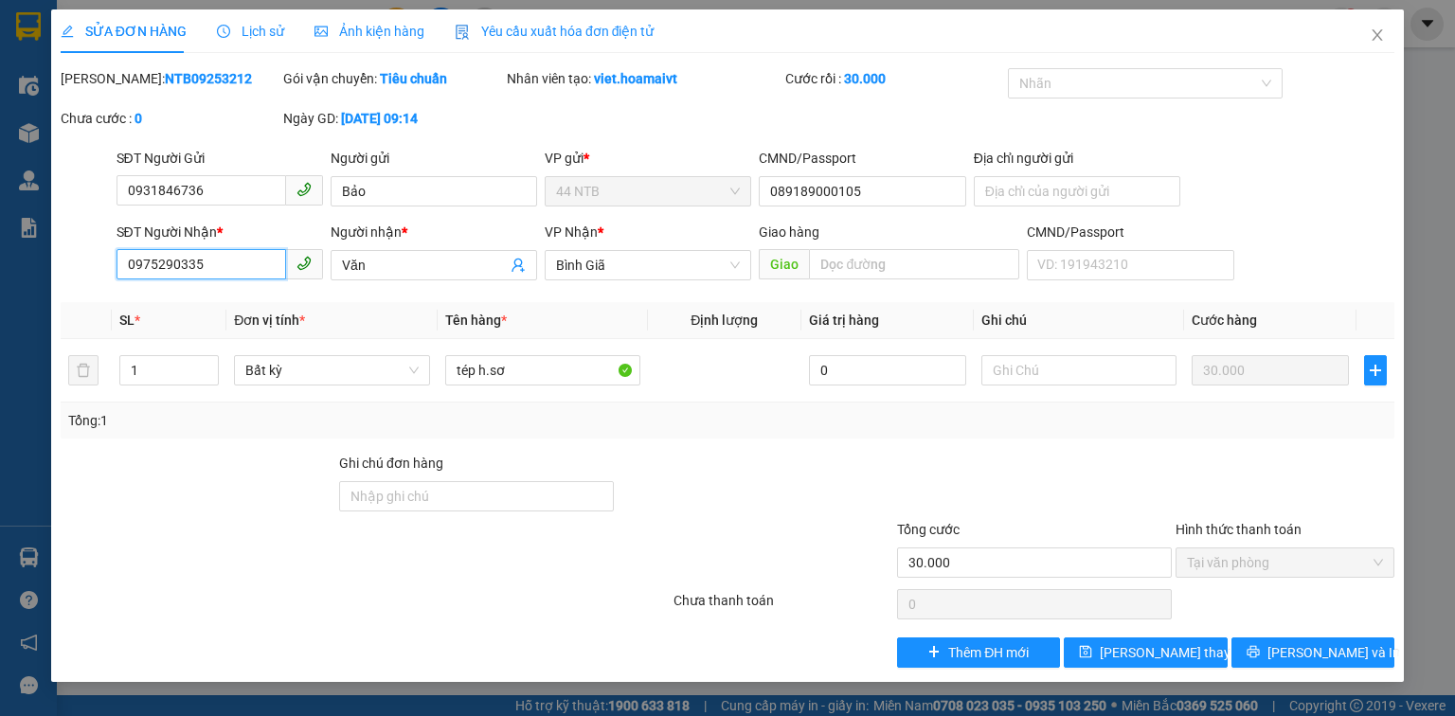
drag, startPoint x: 186, startPoint y: 262, endPoint x: 62, endPoint y: 277, distance: 124.9
click at [62, 277] on div "SĐT Người Nhận * 0975290335 0975290335 Người nhận * Văn VP Nhận * Bình Giã Gi…" at bounding box center [728, 255] width 1338 height 66
type input "0907"
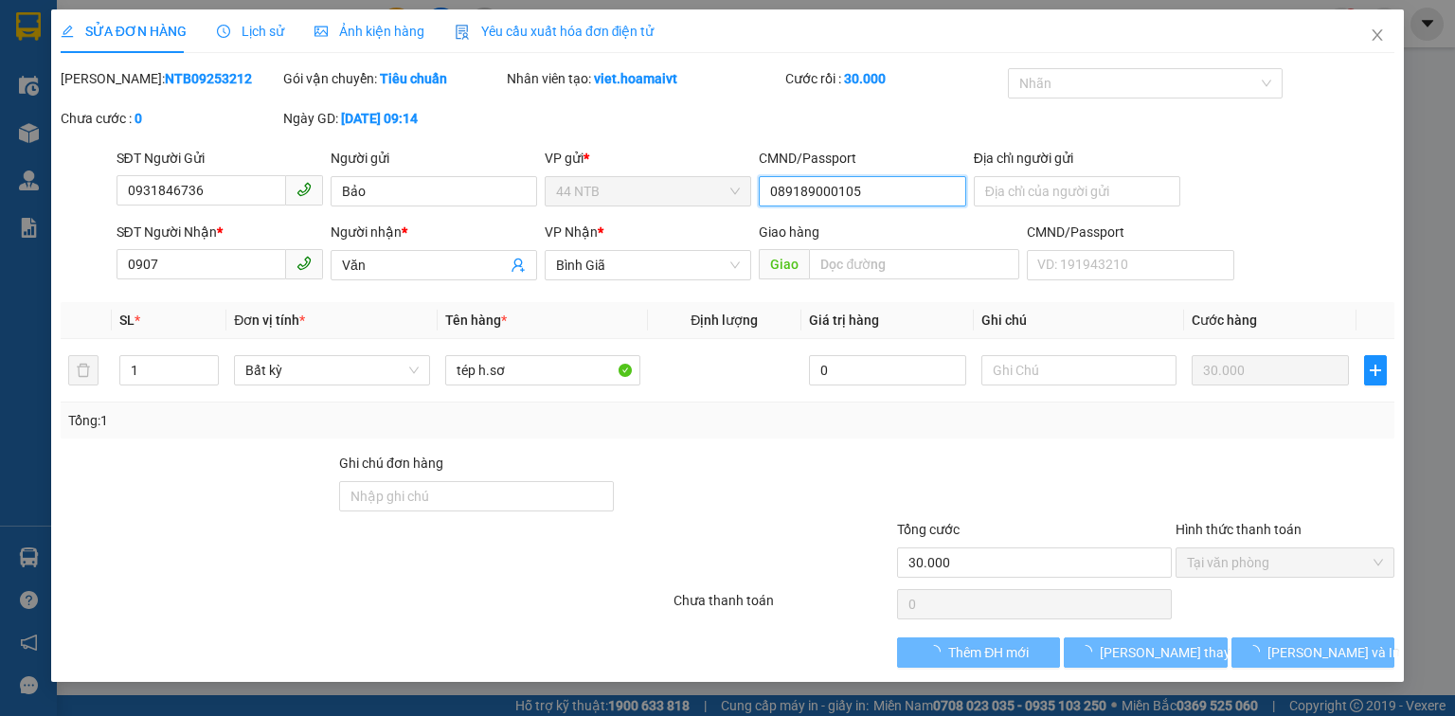
click at [888, 189] on input "089189000105" at bounding box center [862, 191] width 207 height 30
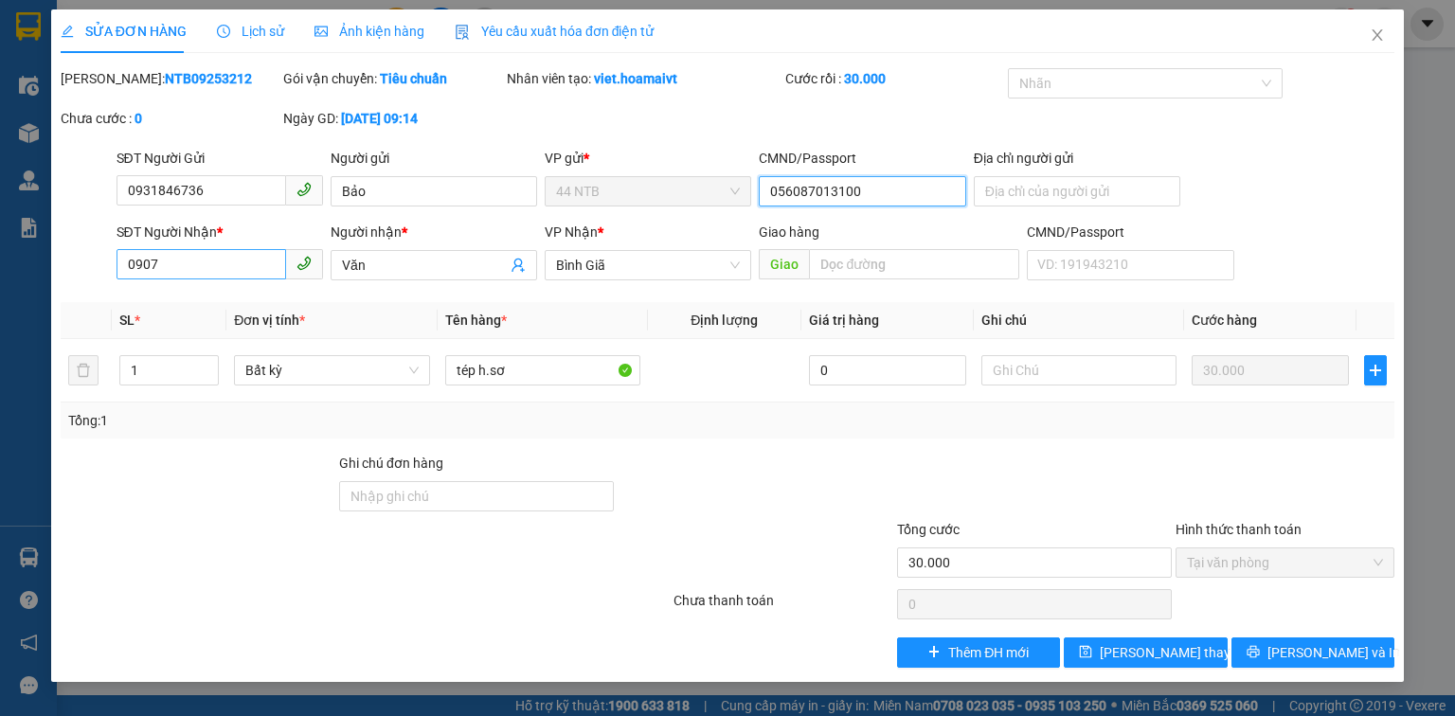
type input "056087013100"
click at [244, 262] on input "0907" at bounding box center [202, 264] width 170 height 30
type input "0907865025"
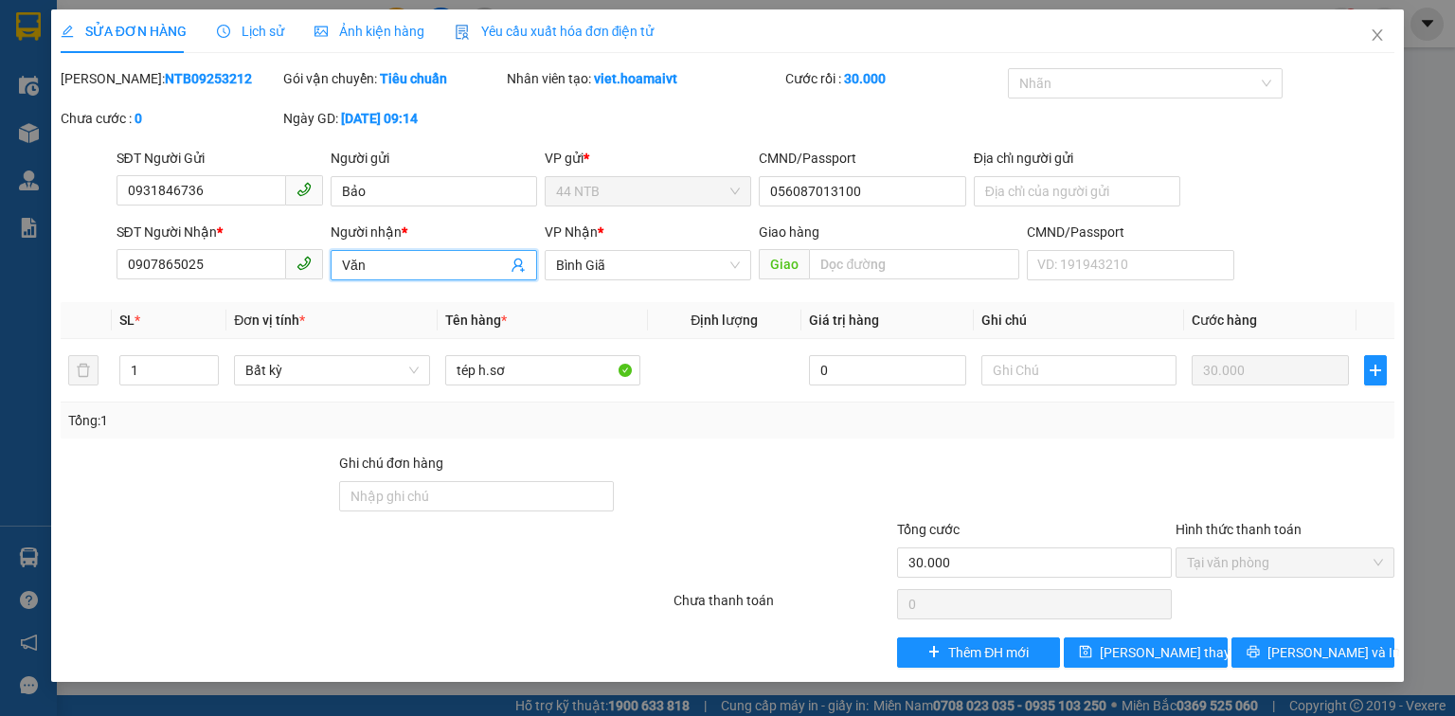
drag, startPoint x: 365, startPoint y: 263, endPoint x: 296, endPoint y: 277, distance: 70.4
click at [296, 277] on div "SĐT Người Nhận * 0907865025 Người nhận * Văn Văn VP Nhận * Bình Giã Giao hàng…" at bounding box center [756, 255] width 1287 height 66
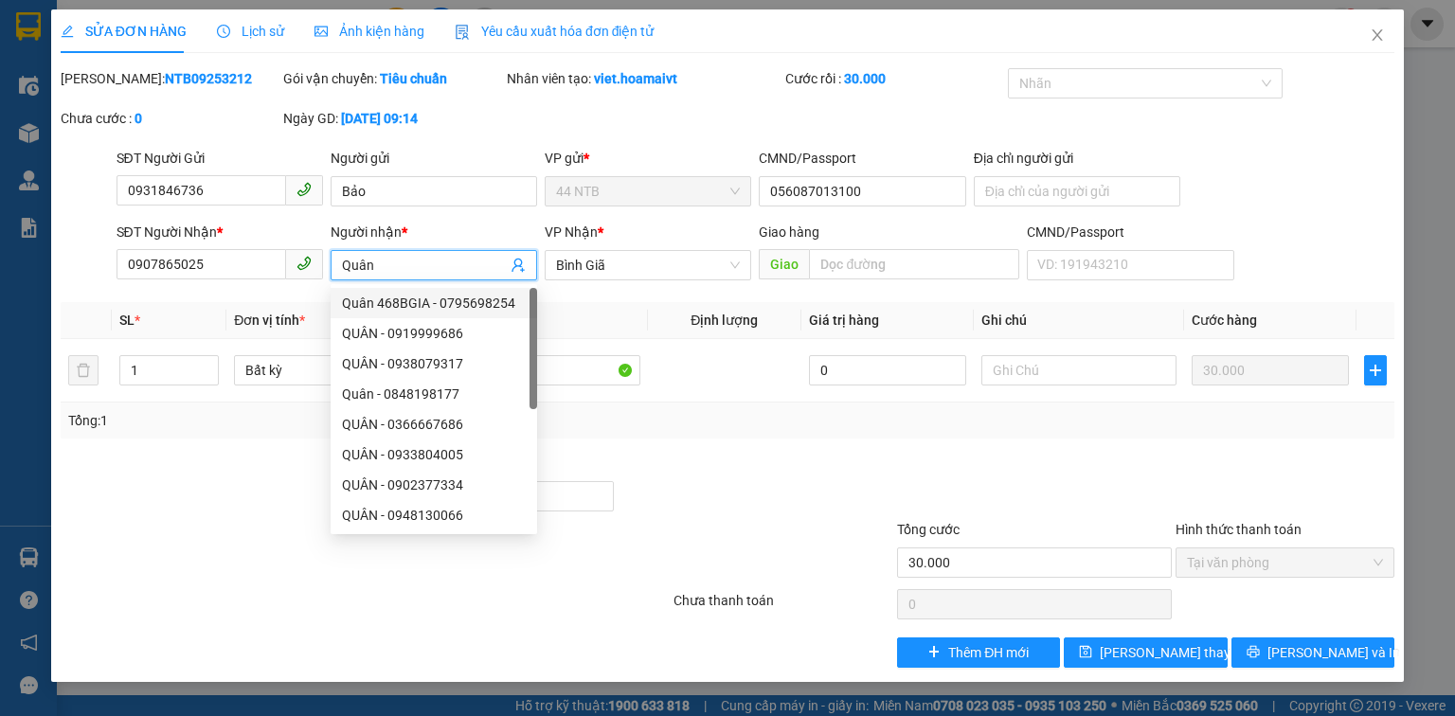
type input "Quân"
click at [681, 427] on div "Tổng: 1" at bounding box center [727, 420] width 1319 height 21
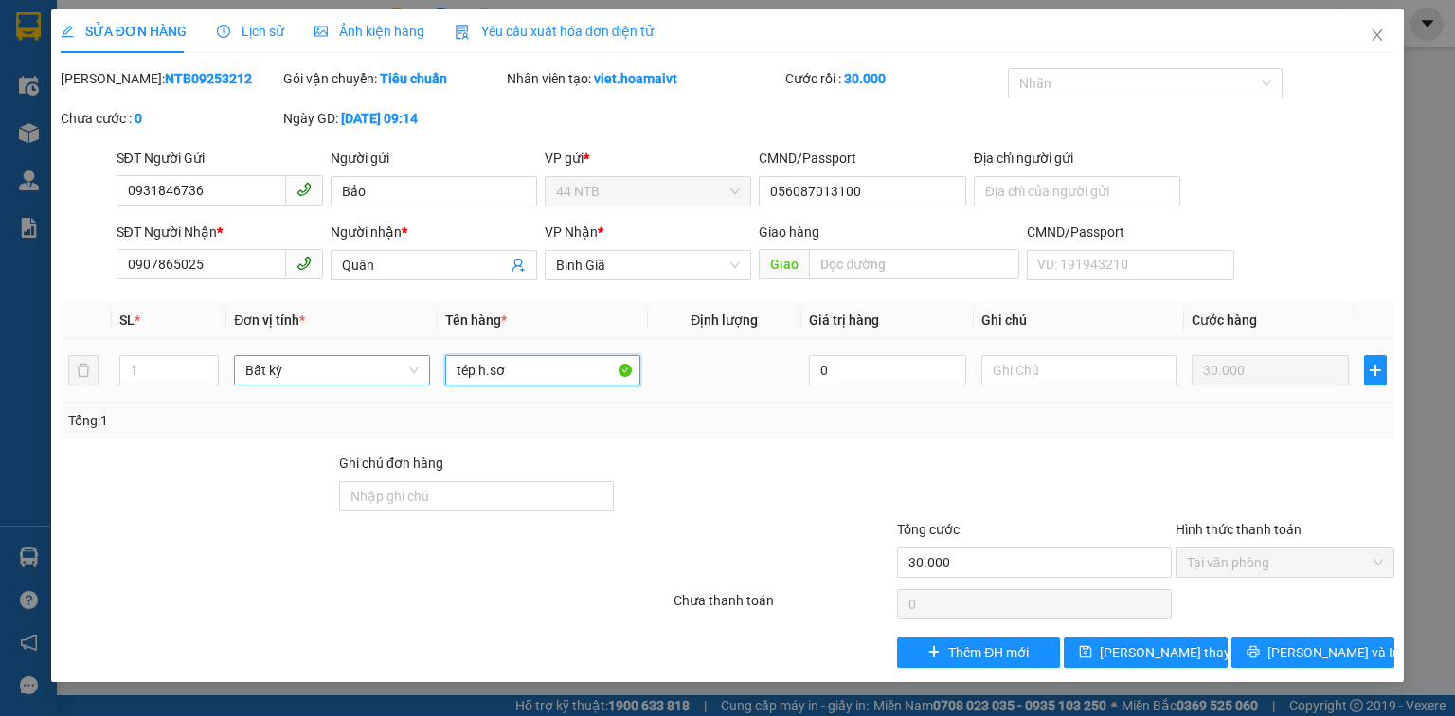
click at [341, 371] on tr "1 Bất kỳ tép h.sơ 0 30.000" at bounding box center [728, 370] width 1334 height 63
type input "ph.bì.đỏ_T.Nơi_R30"
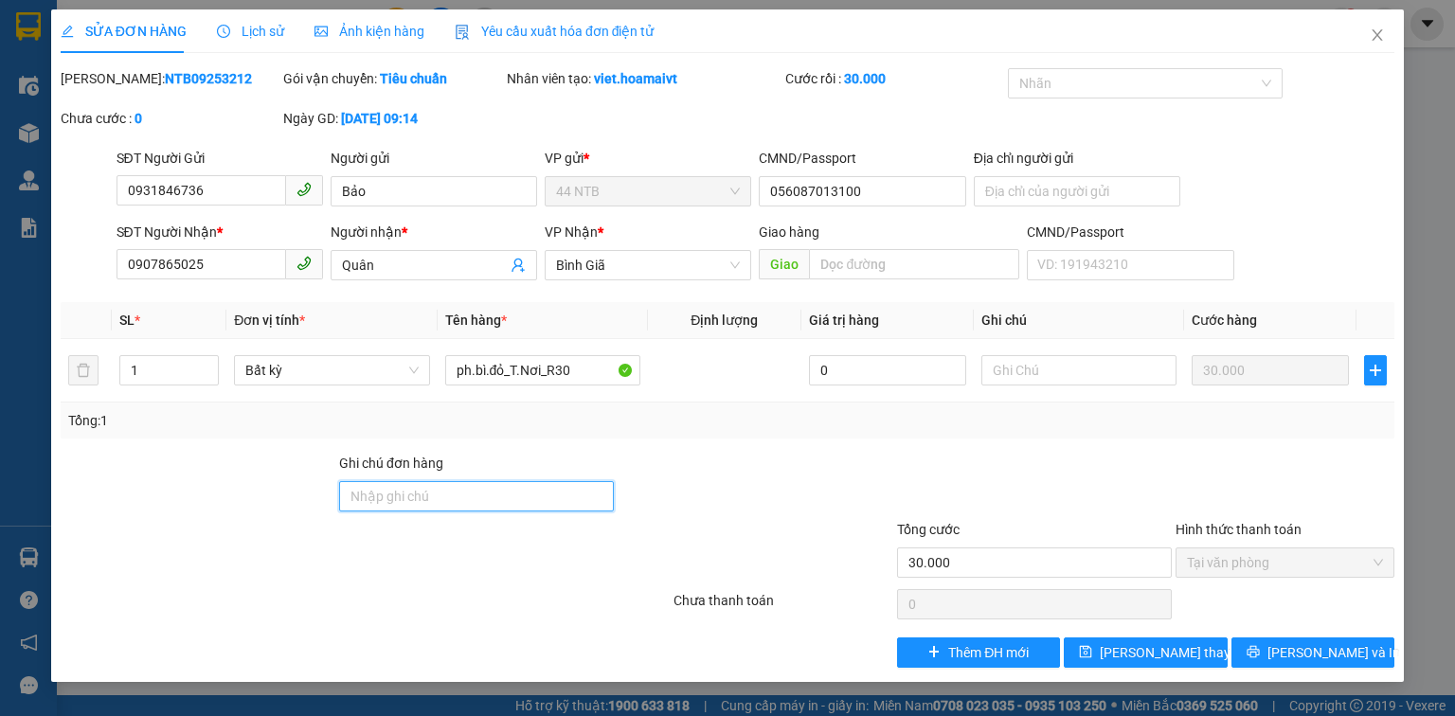
click at [383, 497] on input "Ghi chú đơn hàng" at bounding box center [476, 496] width 275 height 30
type input "GTN"
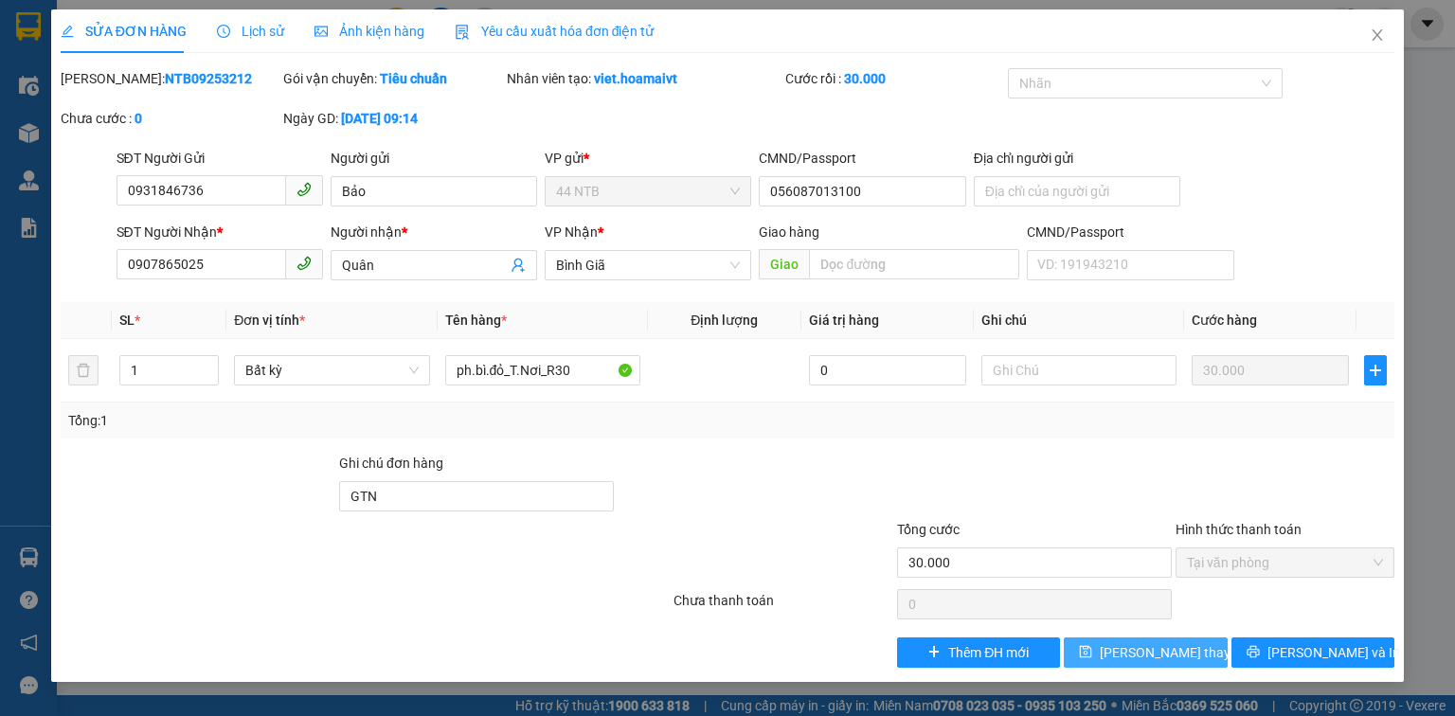
click at [1149, 656] on span "Lưu thay đổi" at bounding box center [1176, 652] width 152 height 21
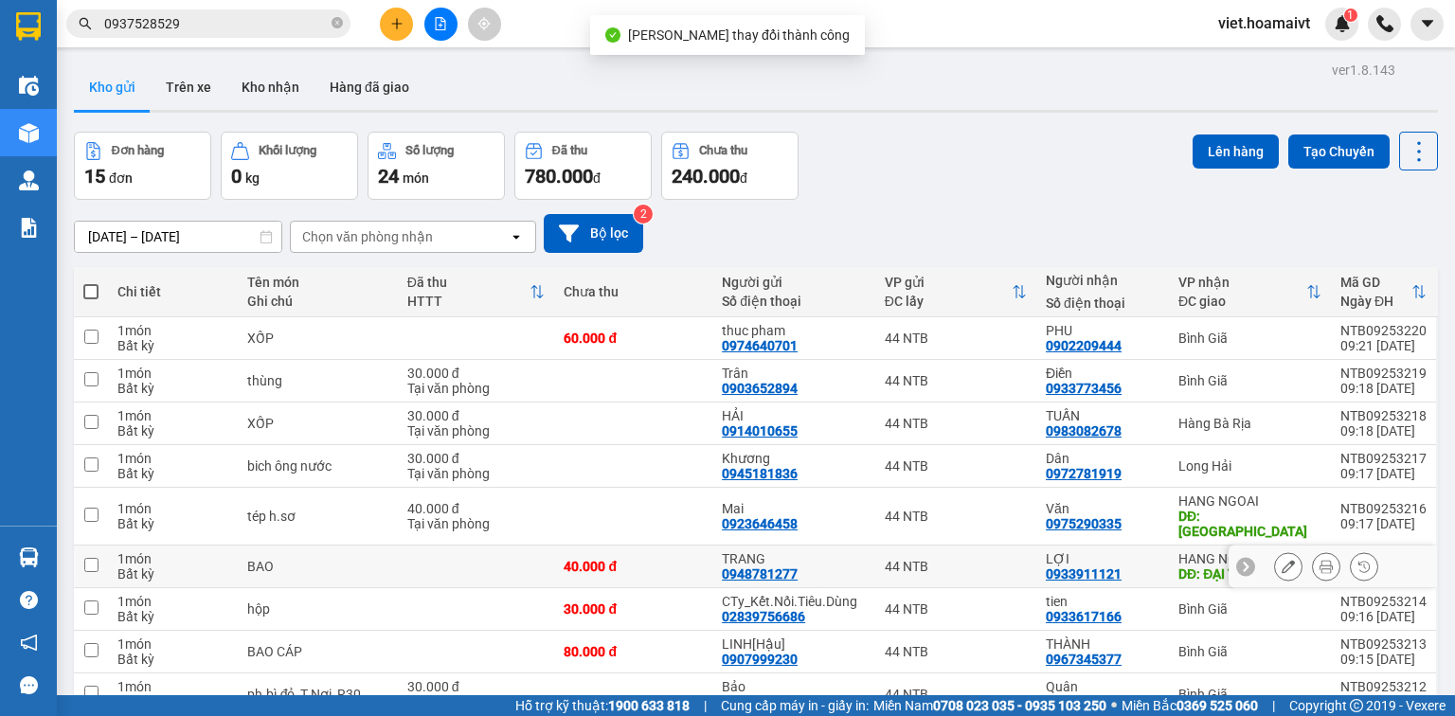
scroll to position [152, 0]
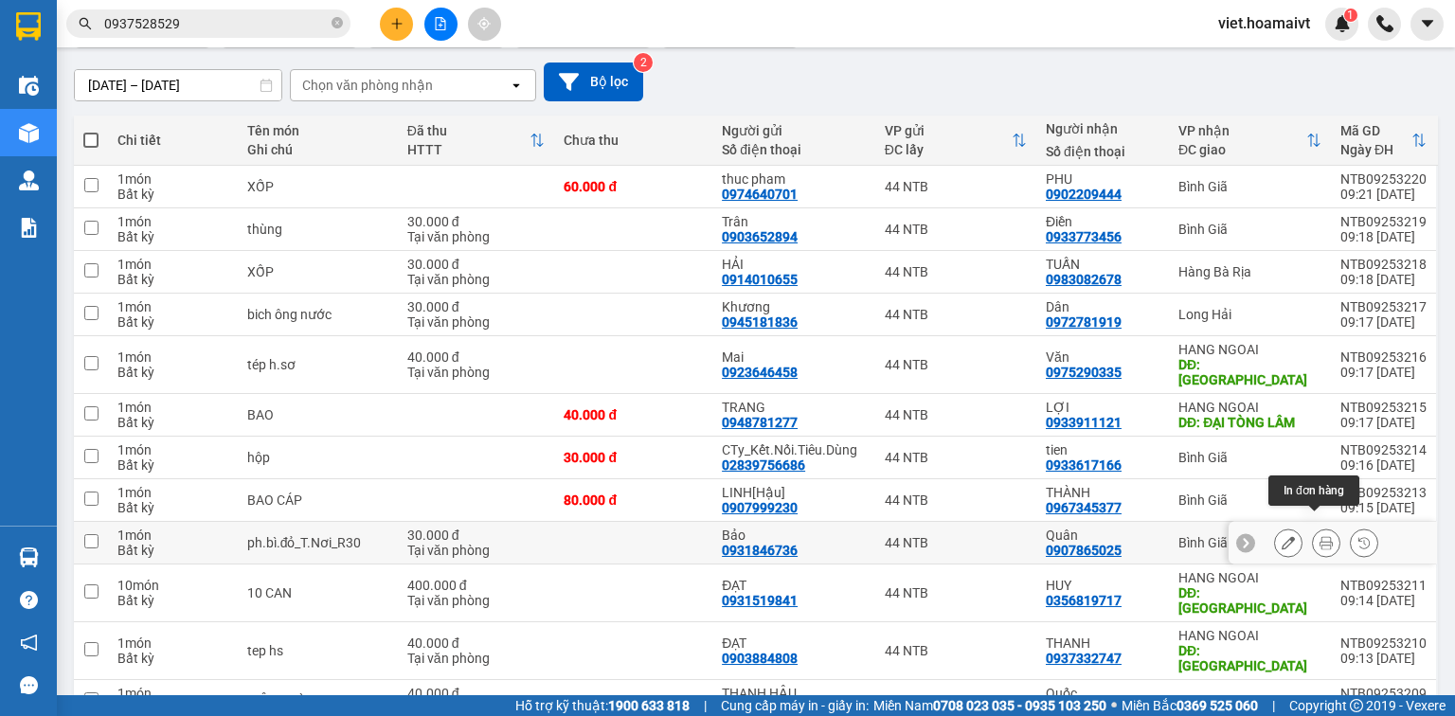
click at [1313, 527] on button at bounding box center [1326, 543] width 27 height 33
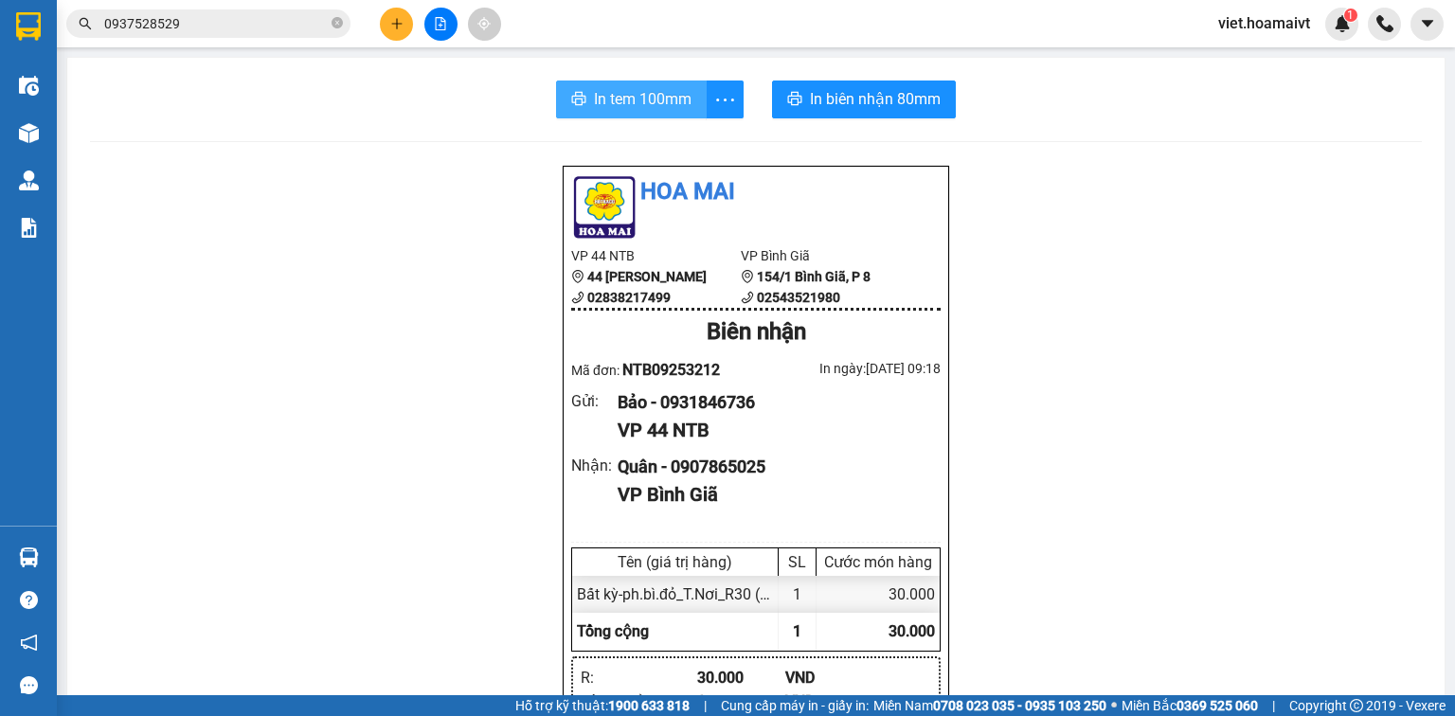
click at [652, 109] on span "In tem 100mm" at bounding box center [643, 99] width 98 height 24
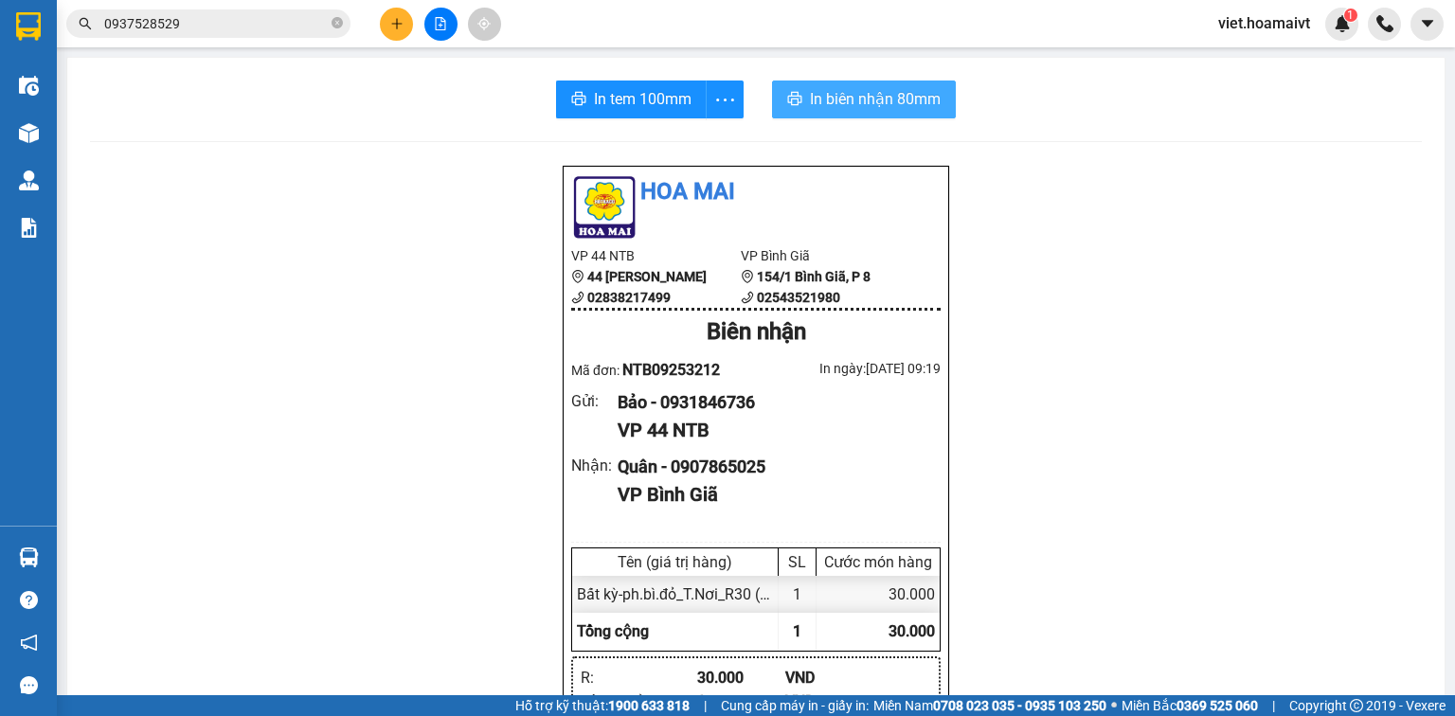
click at [880, 108] on span "In biên nhận 80mm" at bounding box center [875, 99] width 131 height 24
click at [402, 24] on icon "plus" at bounding box center [396, 23] width 13 height 13
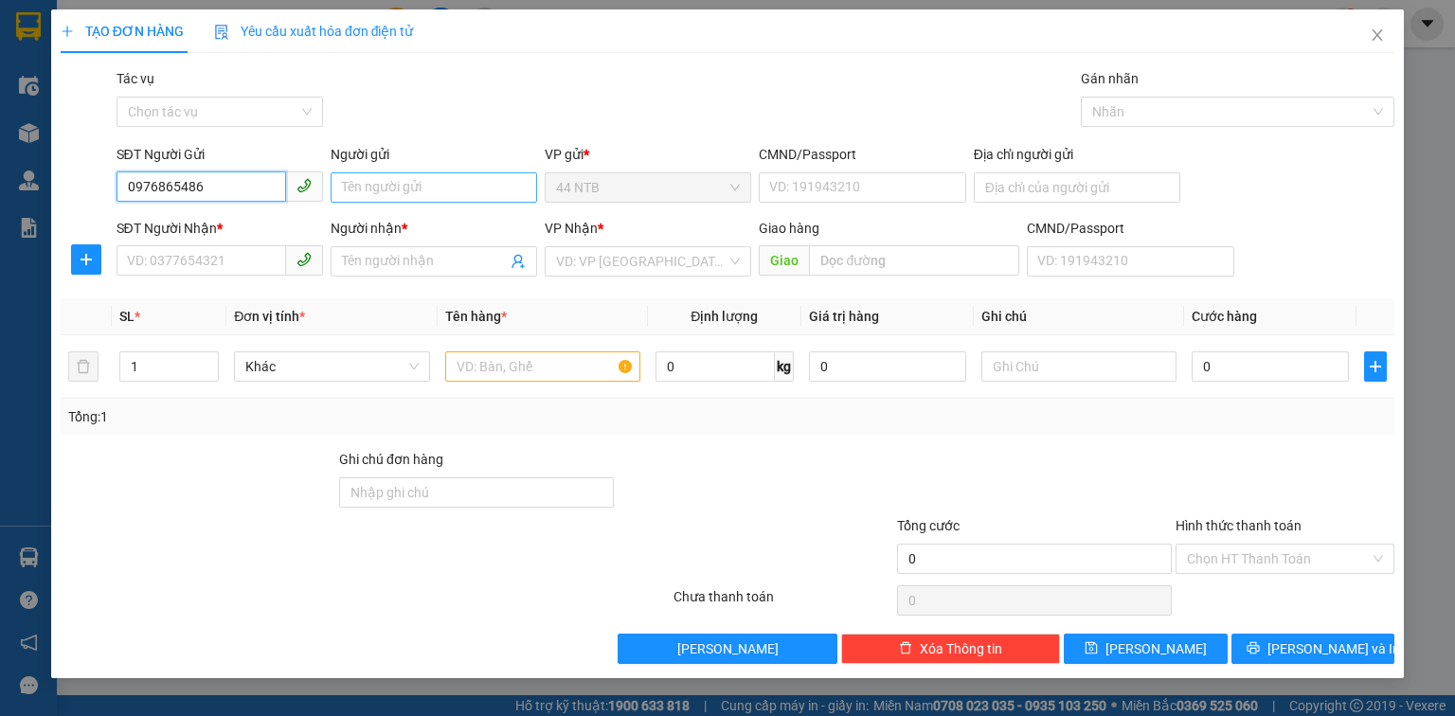
type input "0976865486"
click at [366, 185] on input "Người gửi" at bounding box center [434, 187] width 207 height 30
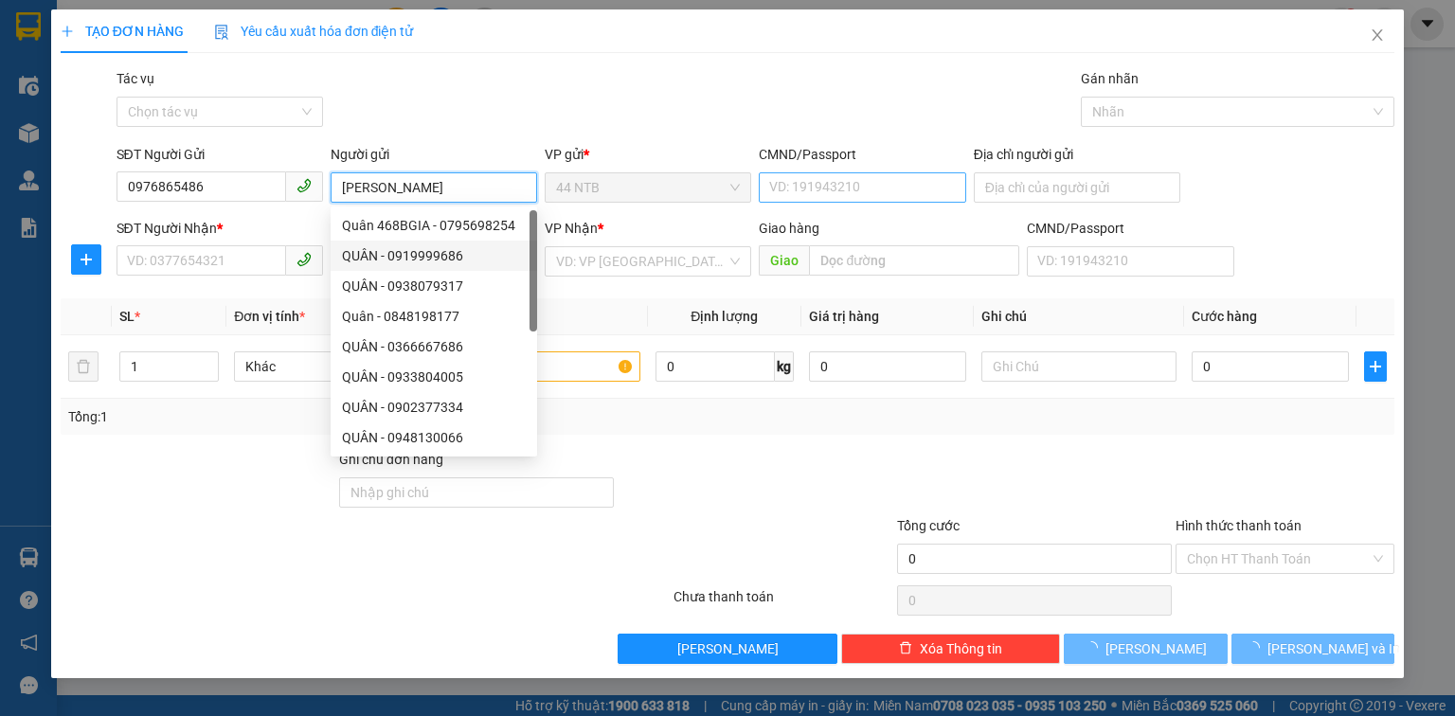
type input "Minh Hảo"
click at [839, 186] on input "CMND/Passport" at bounding box center [862, 187] width 207 height 30
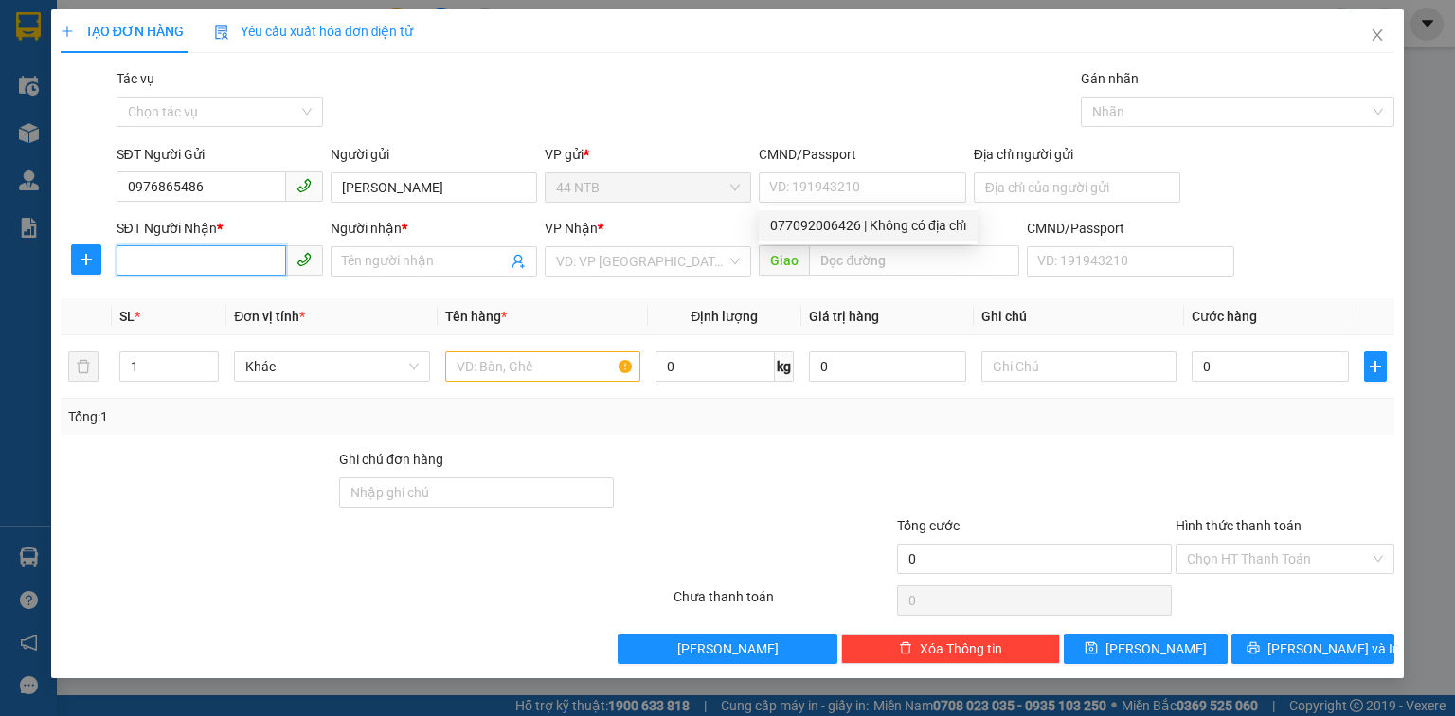
click at [249, 268] on input "SĐT Người Nhận *" at bounding box center [202, 260] width 170 height 30
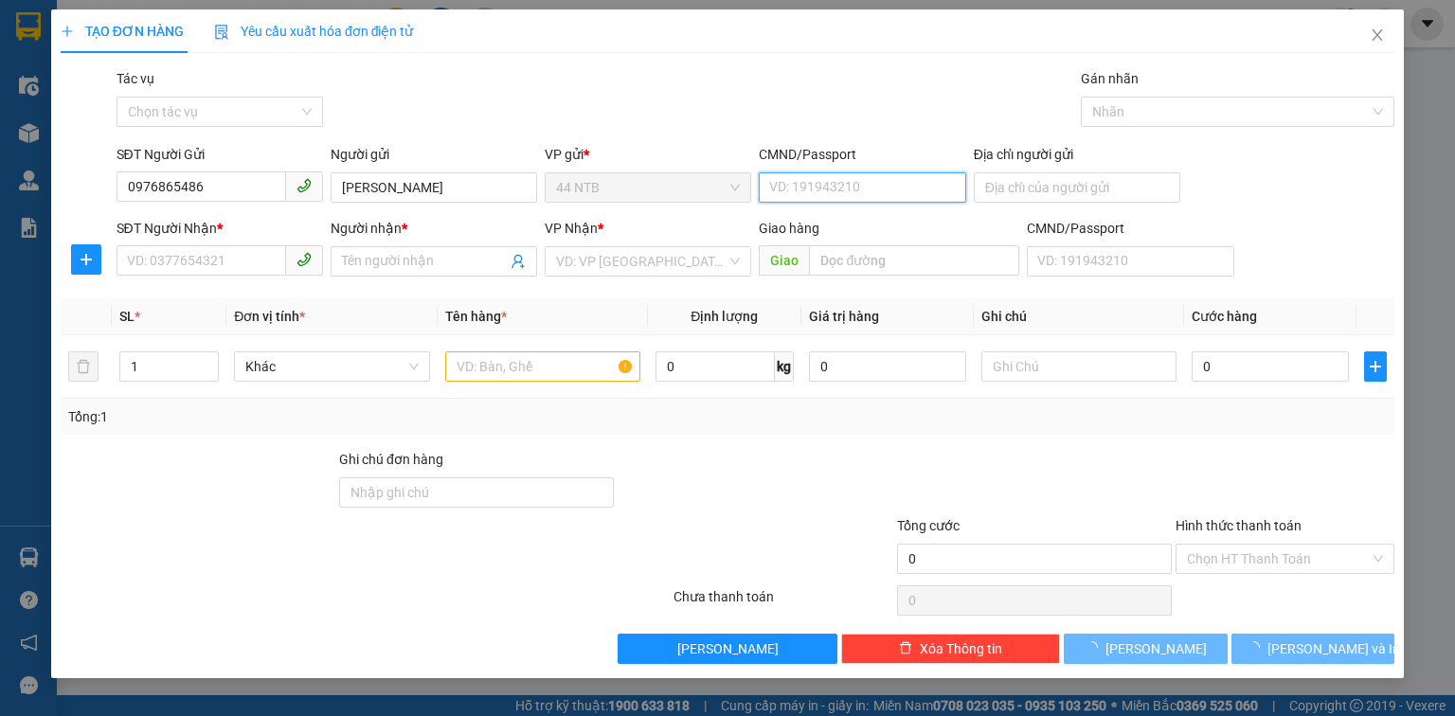
click at [851, 187] on input "CMND/Passport" at bounding box center [862, 187] width 207 height 30
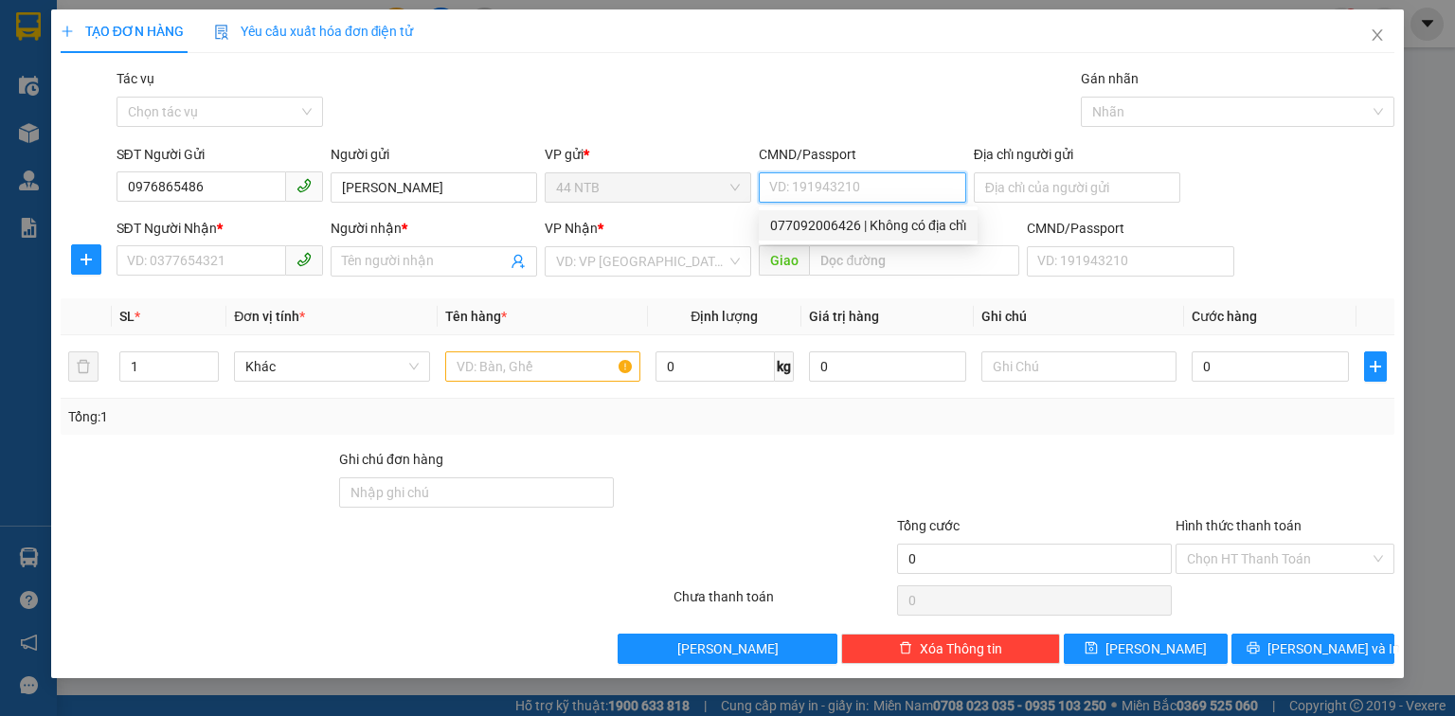
click at [830, 224] on div "077092006426 | Không có địa chỉ" at bounding box center [868, 225] width 196 height 21
type input "077092006426"
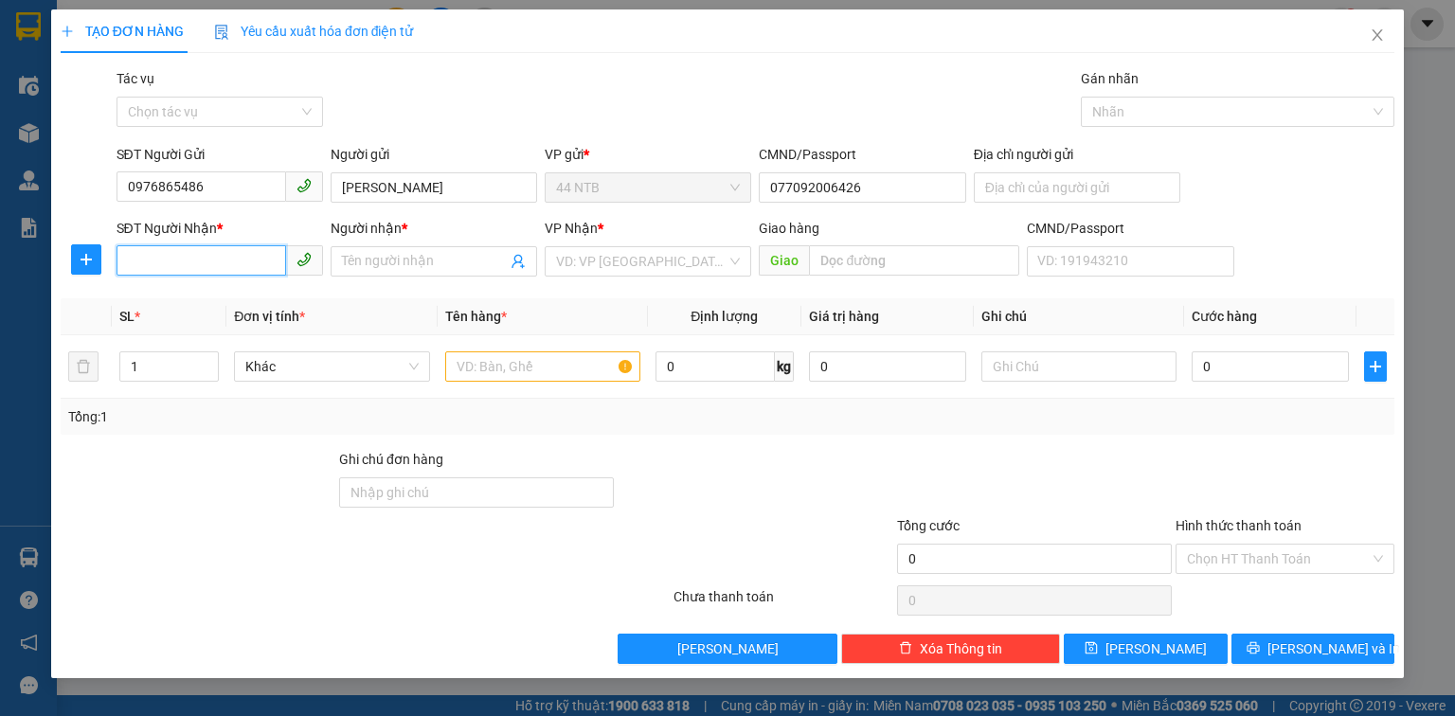
click at [213, 252] on input "SĐT Người Nhận *" at bounding box center [202, 260] width 170 height 30
type input "0989207799"
click at [343, 258] on input "Người nhận *" at bounding box center [424, 261] width 165 height 21
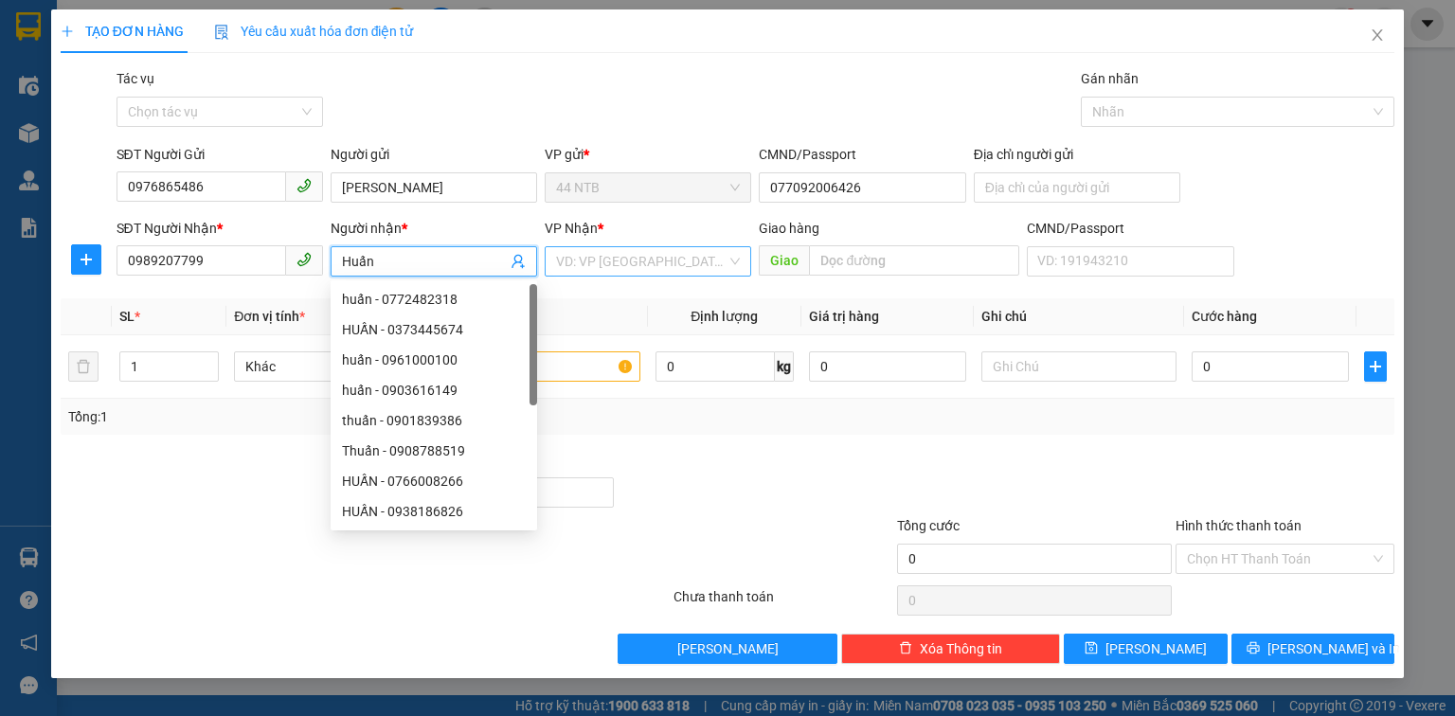
type input "Huấn"
click at [605, 262] on input "search" at bounding box center [641, 261] width 171 height 28
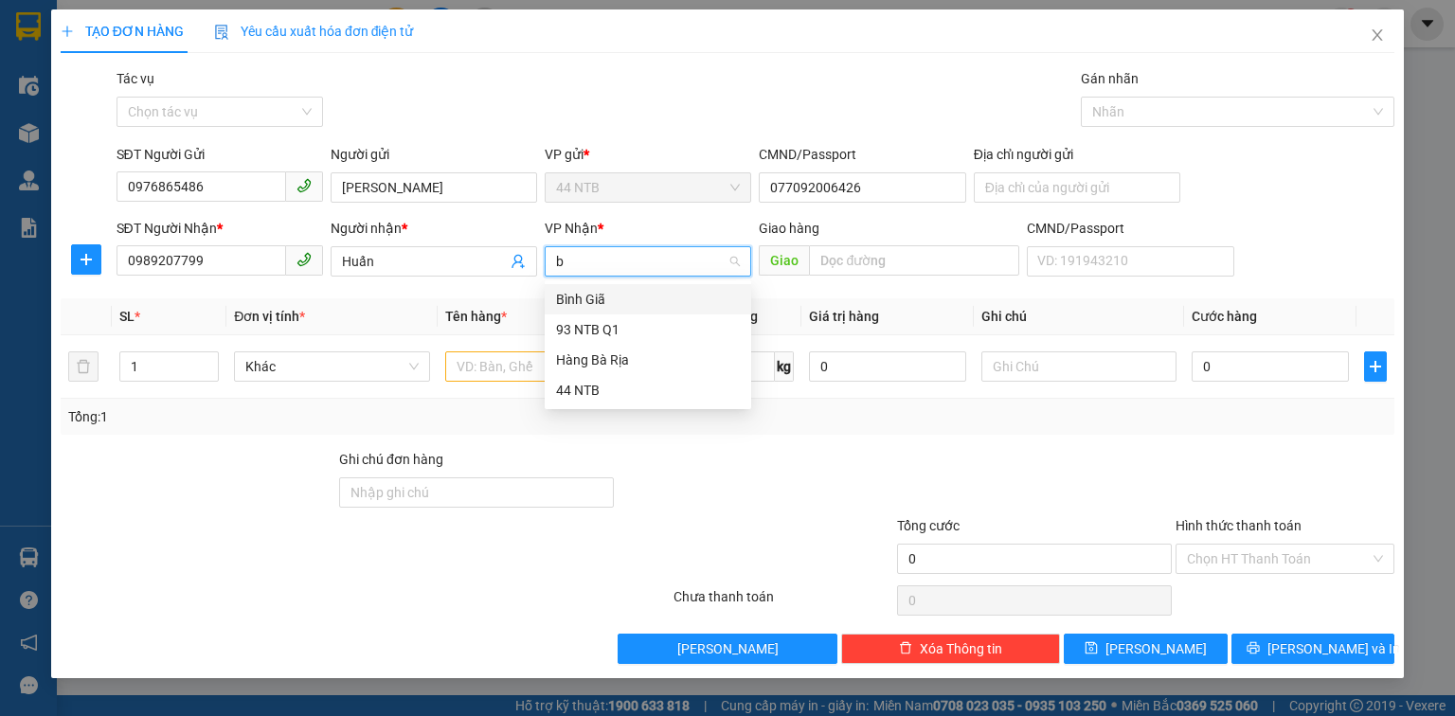
type input "bg"
click at [558, 368] on input "text" at bounding box center [542, 367] width 195 height 30
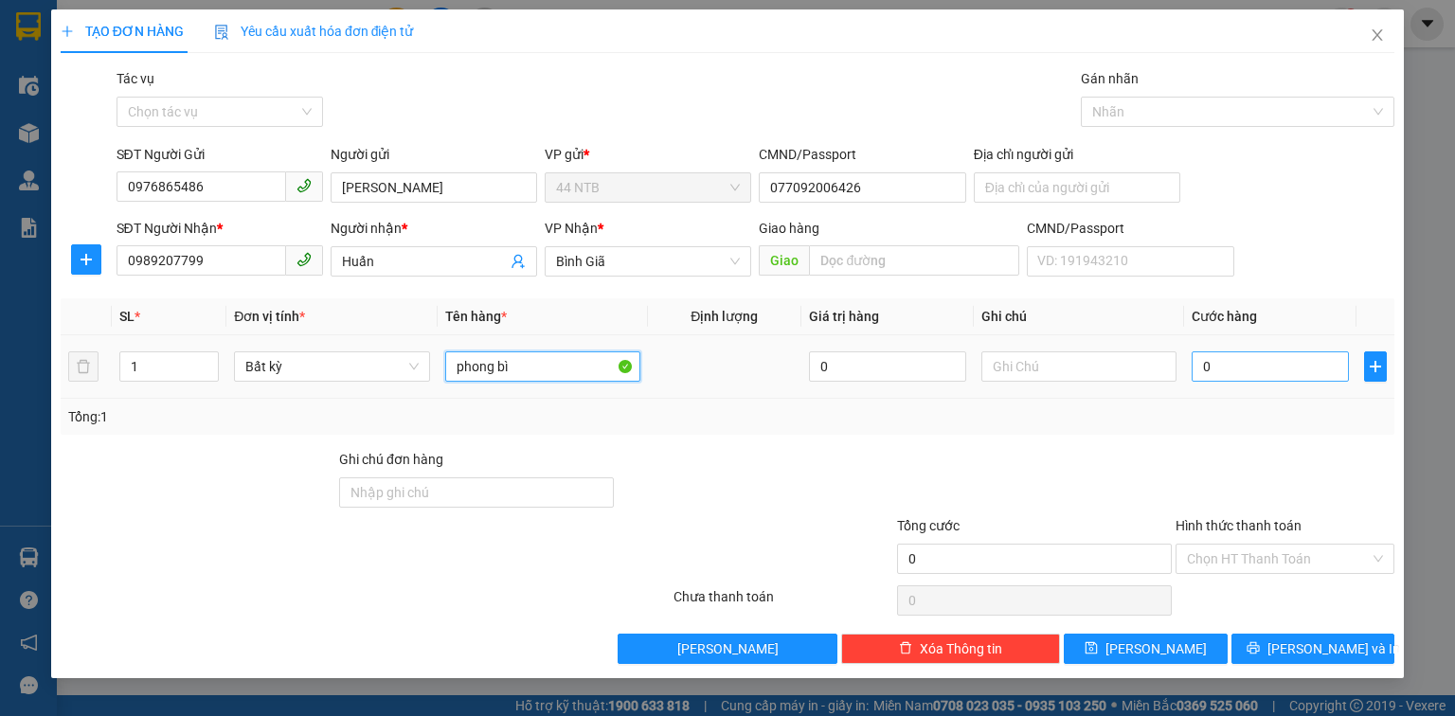
type input "phong bì"
click at [1221, 367] on input "0" at bounding box center [1270, 367] width 157 height 30
type input "3"
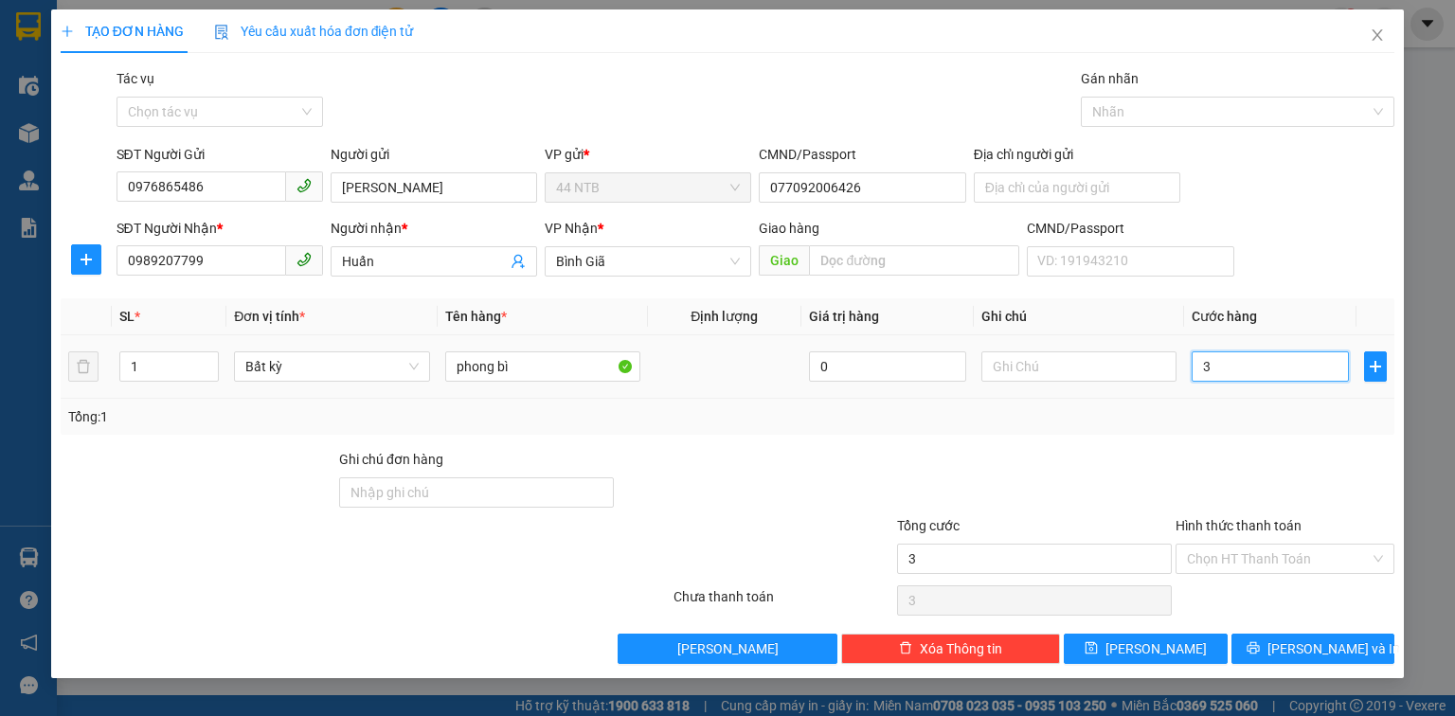
type input "30"
type input "30.000"
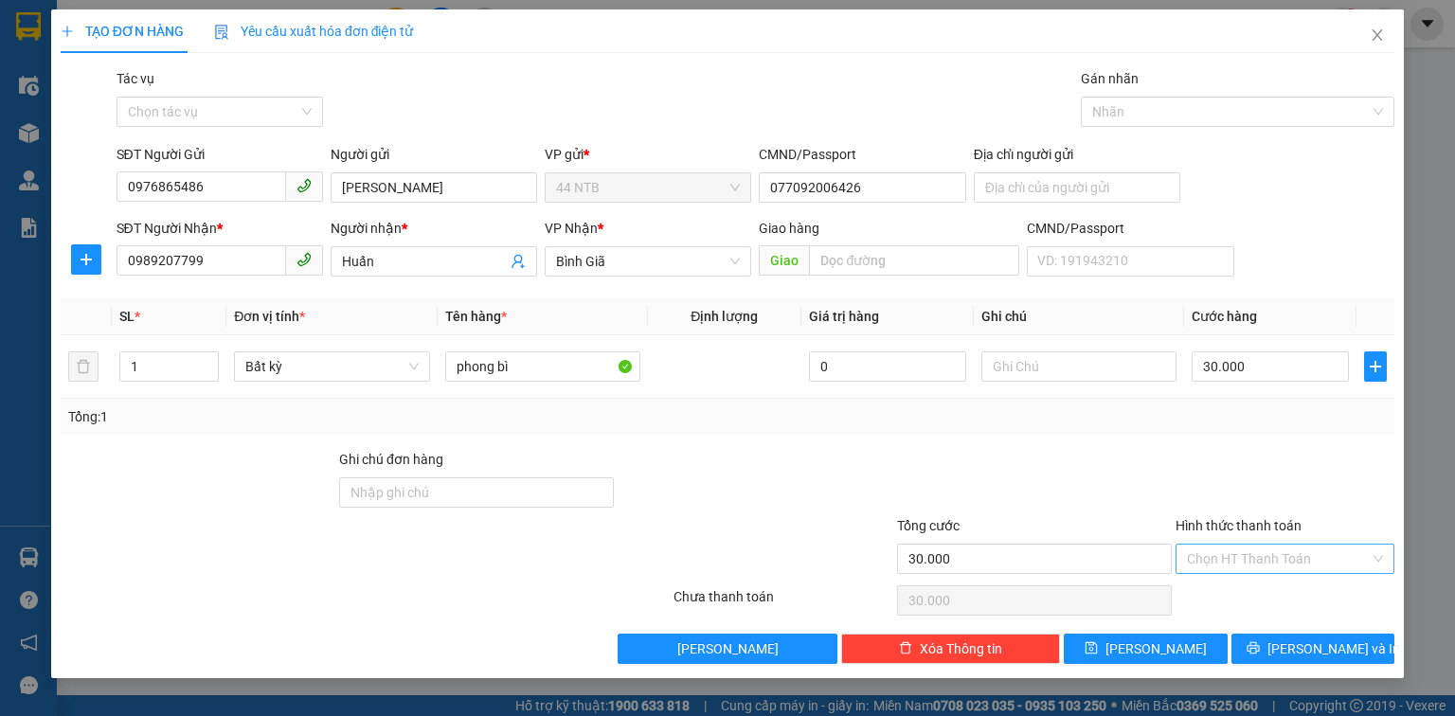
click at [1268, 548] on input "Hình thức thanh toán" at bounding box center [1278, 559] width 183 height 28
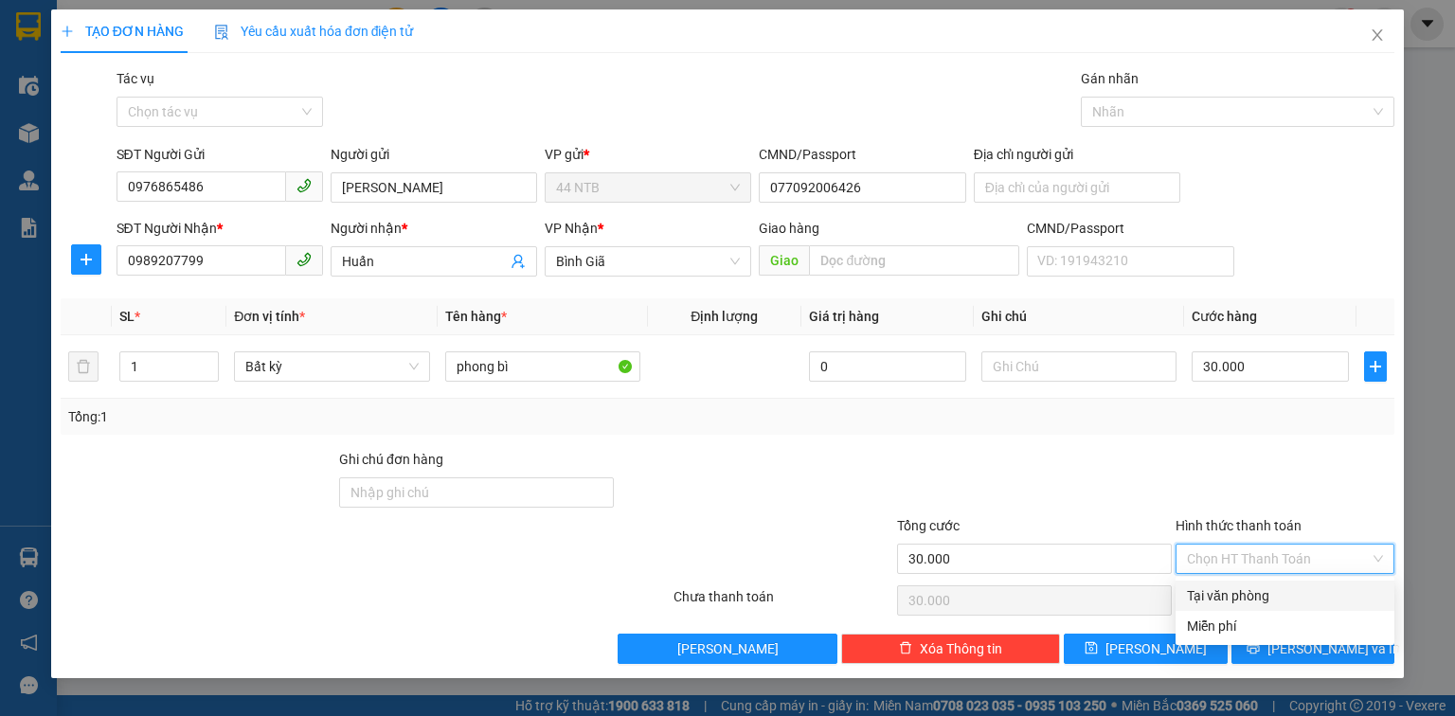
click at [1266, 590] on div "Tại văn phòng" at bounding box center [1285, 596] width 196 height 21
type input "0"
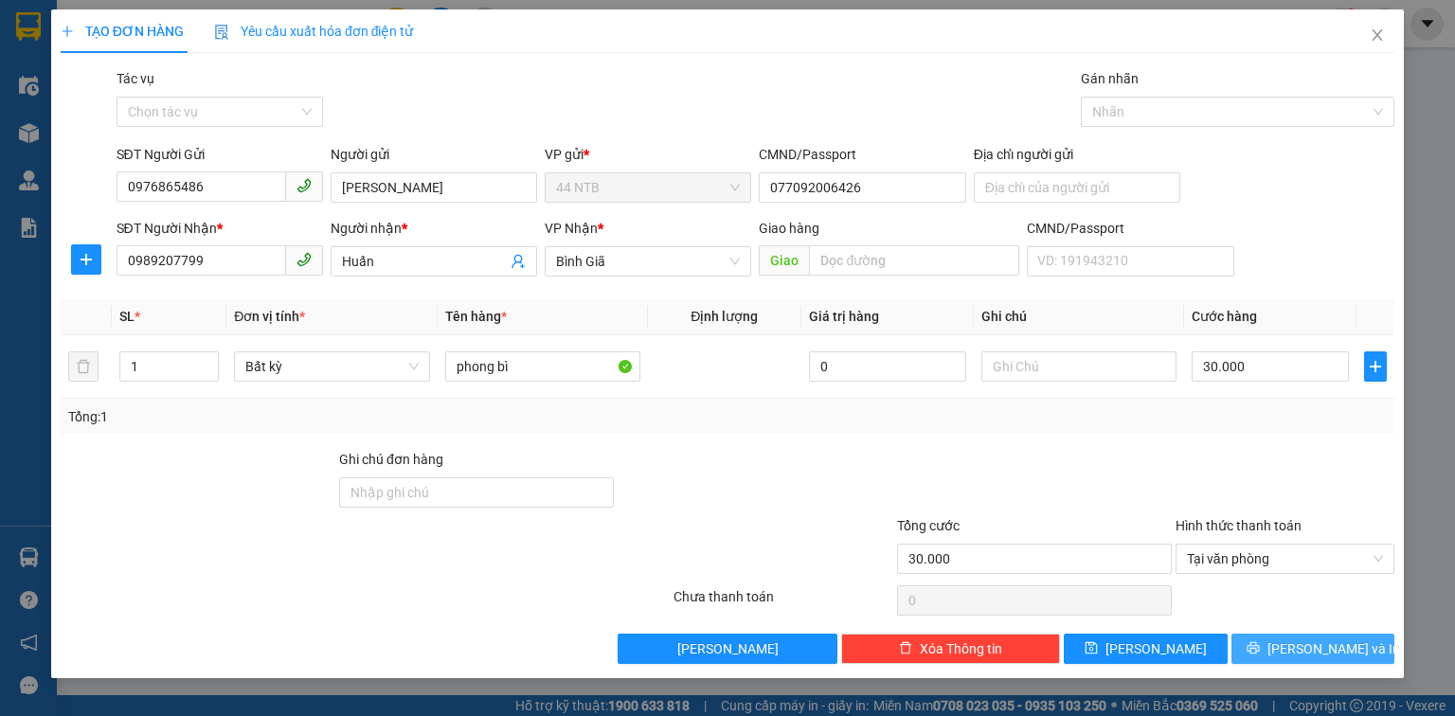
click at [1259, 649] on icon "printer" at bounding box center [1253, 648] width 12 height 12
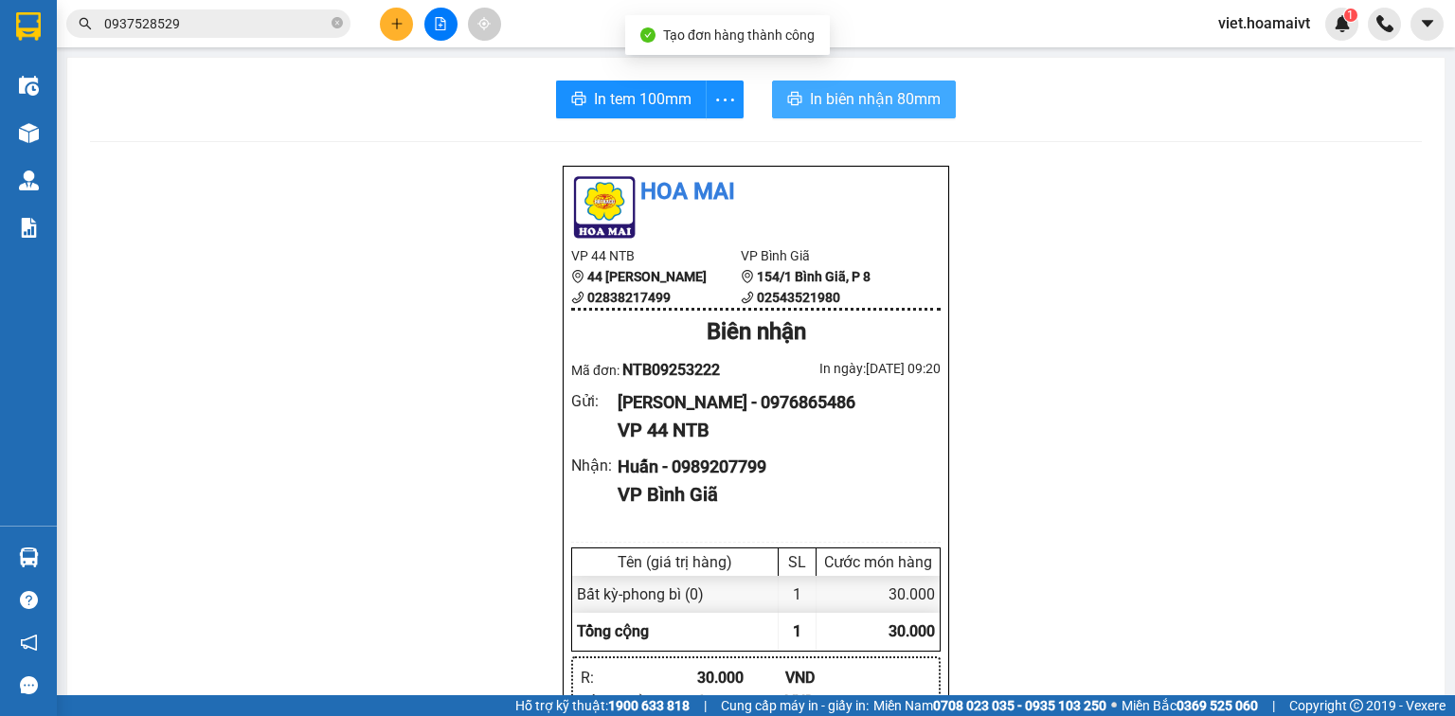
click at [848, 108] on span "In biên nhận 80mm" at bounding box center [875, 99] width 131 height 24
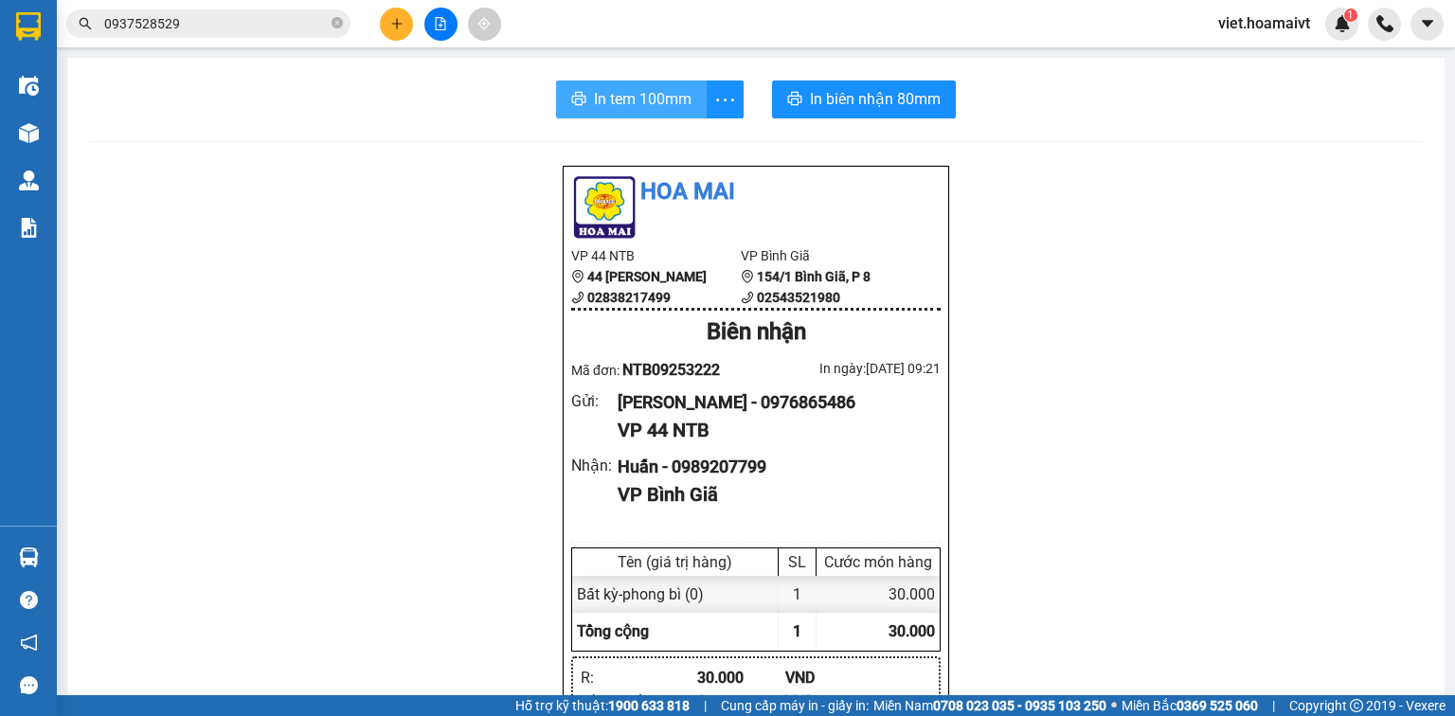
click at [635, 108] on span "In tem 100mm" at bounding box center [643, 99] width 98 height 24
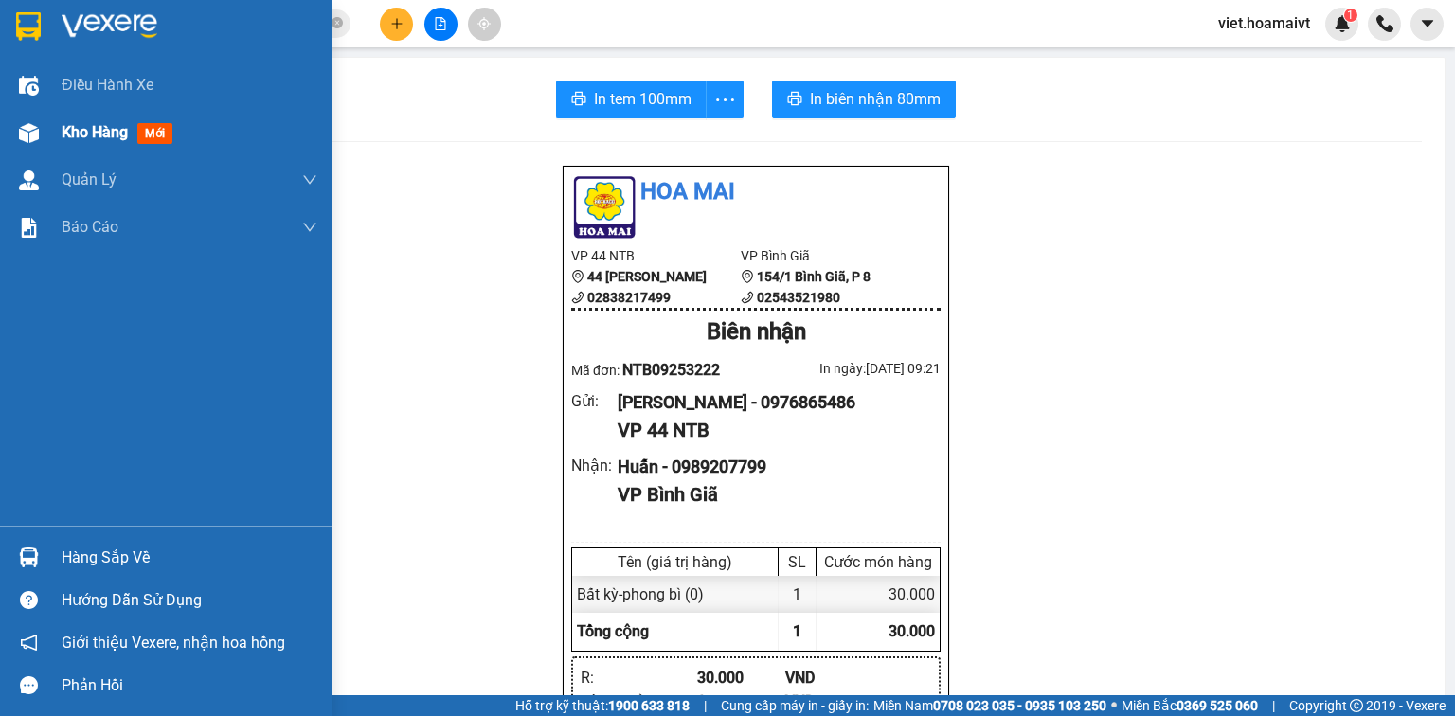
click at [42, 140] on div at bounding box center [28, 133] width 33 height 33
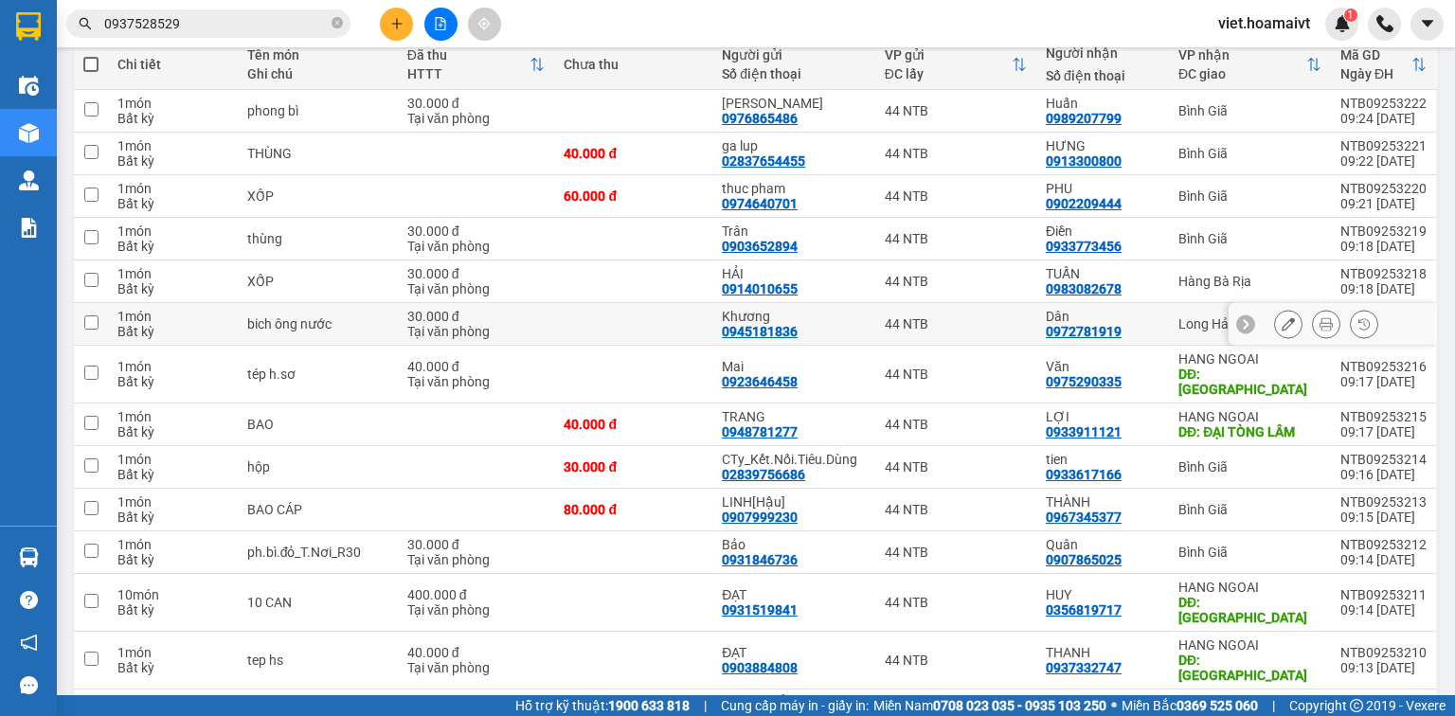
scroll to position [420, 0]
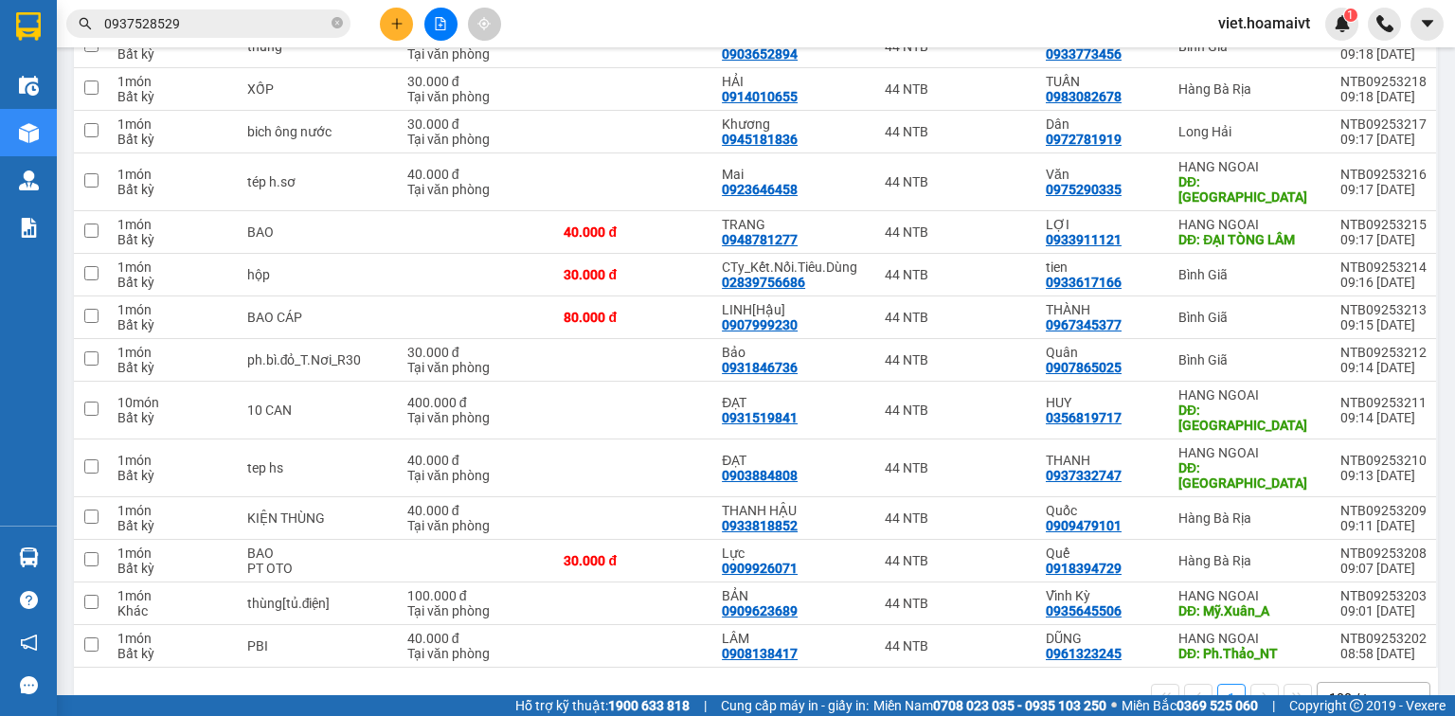
click at [404, 34] on button at bounding box center [396, 24] width 33 height 33
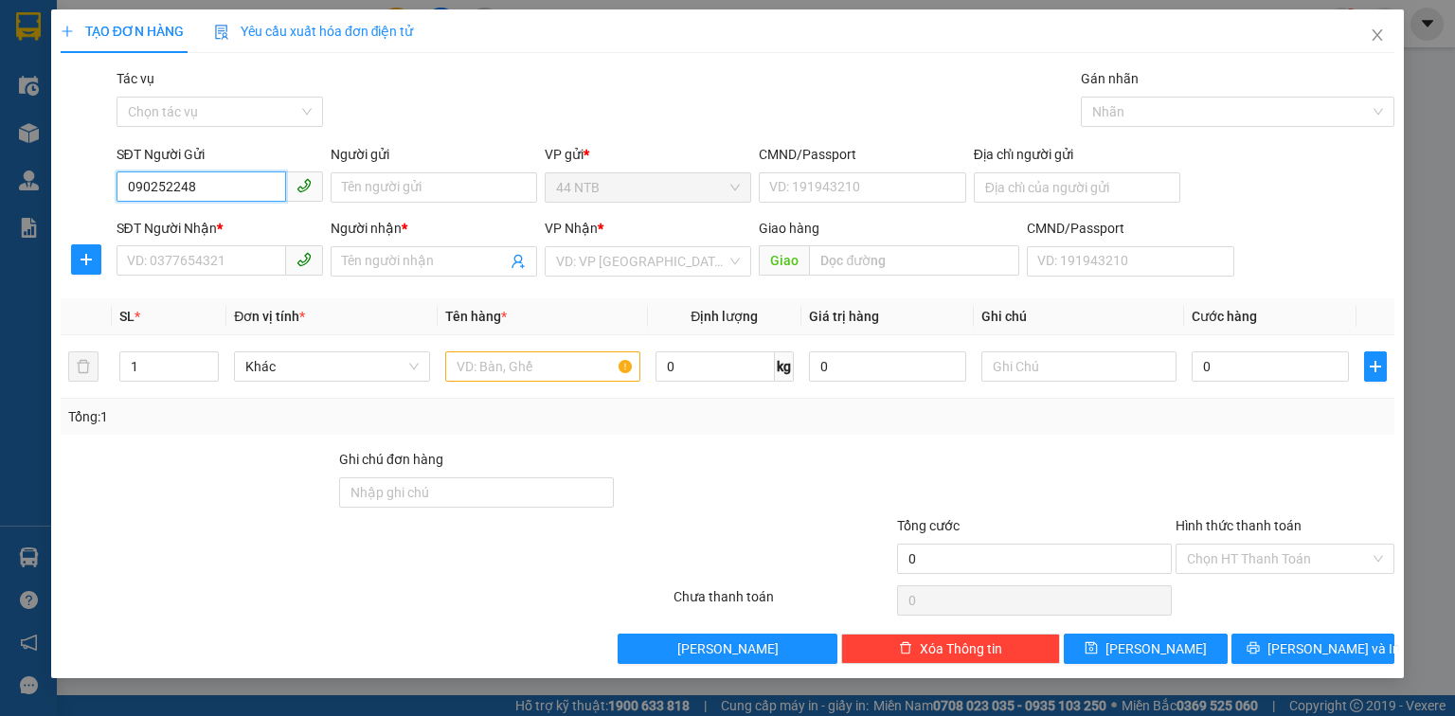
type input "0902522480"
click at [262, 219] on div "0902522480 - Thảo" at bounding box center [220, 225] width 184 height 21
type input "Thảo"
type input "042192002890"
type input "0903344262"
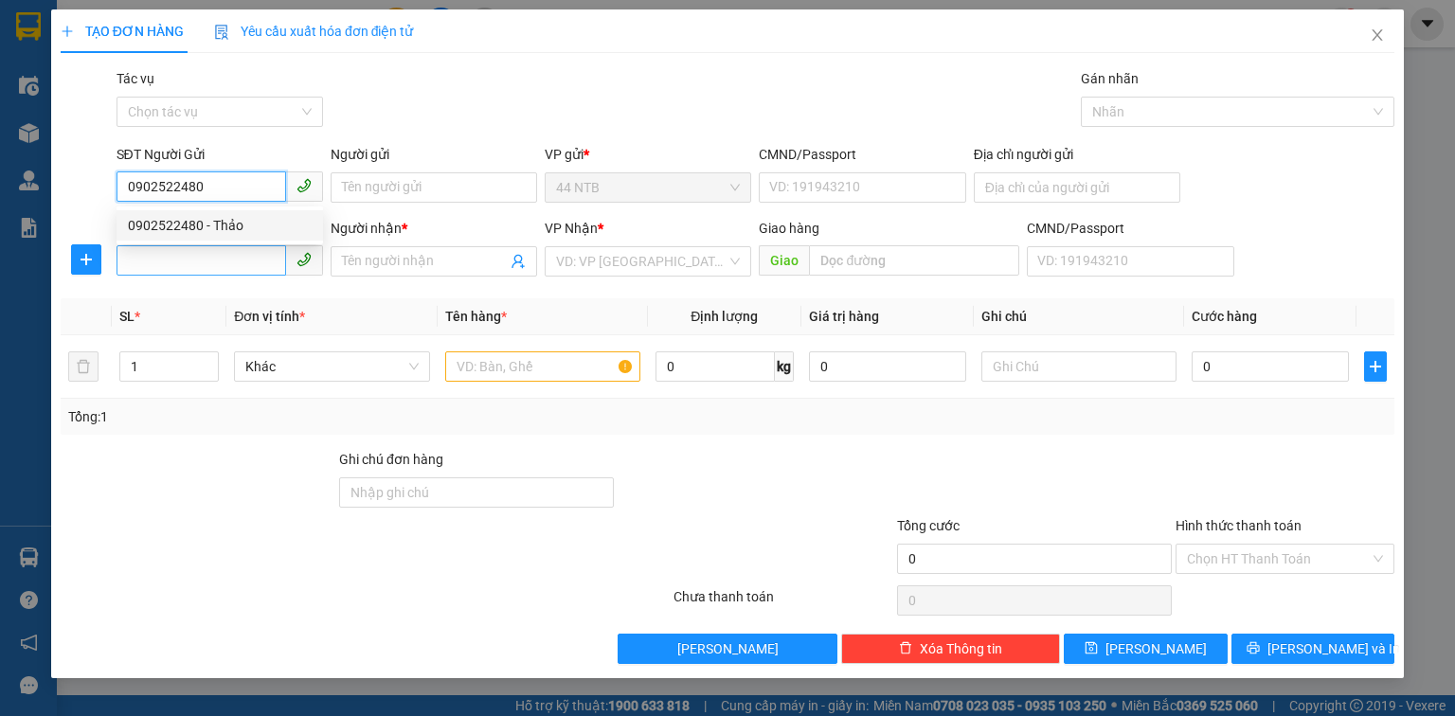
type input "Thành"
type input "0902522480"
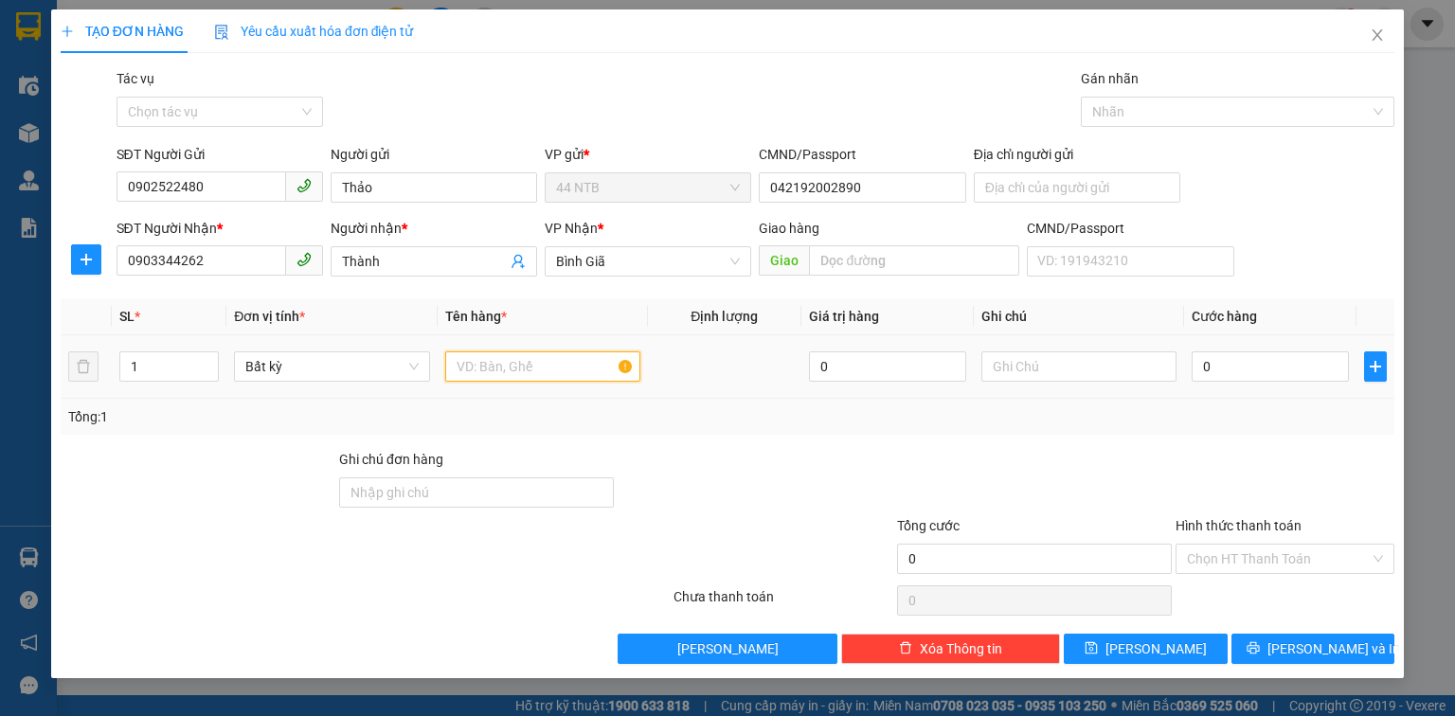
click at [510, 361] on input "text" at bounding box center [542, 367] width 195 height 30
type input "ph.bì.vàng"
click at [1259, 366] on input "0" at bounding box center [1270, 367] width 157 height 30
type input "3"
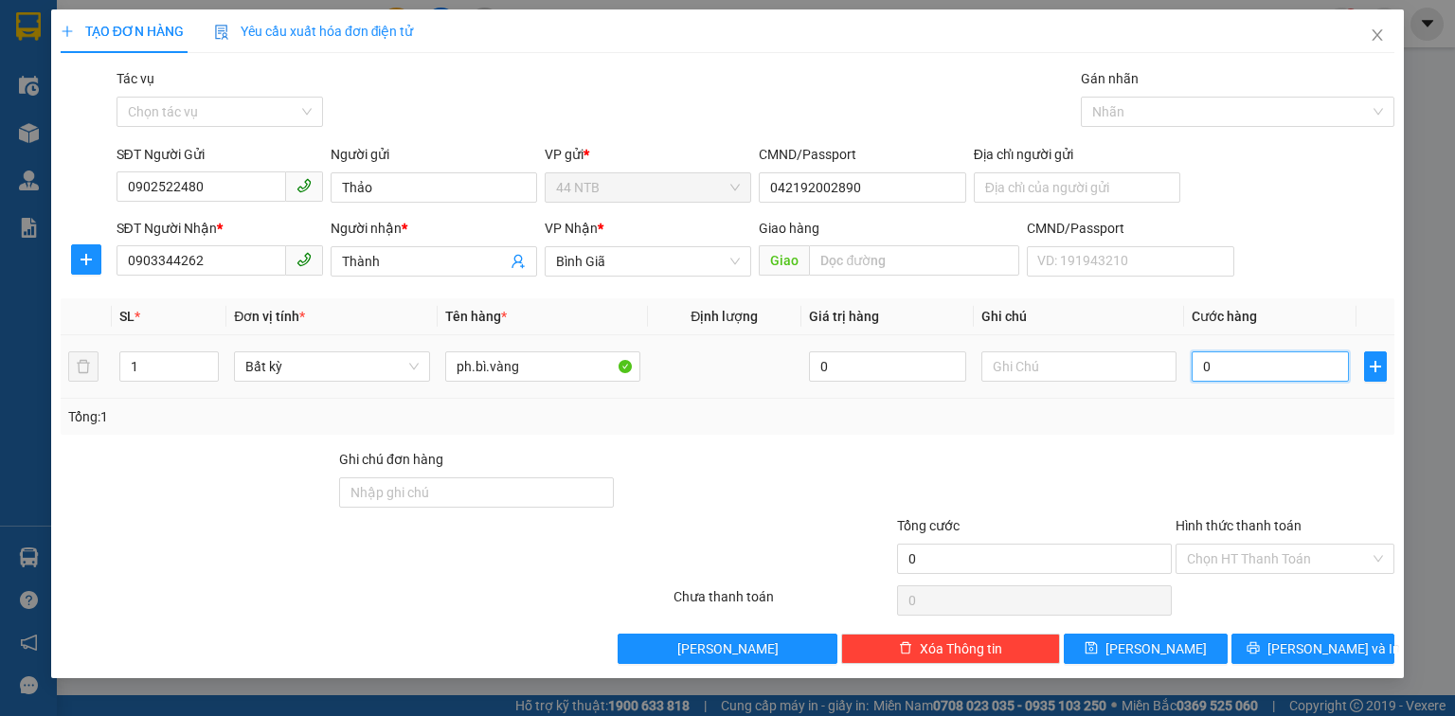
type input "3"
type input "30"
type input "30.000"
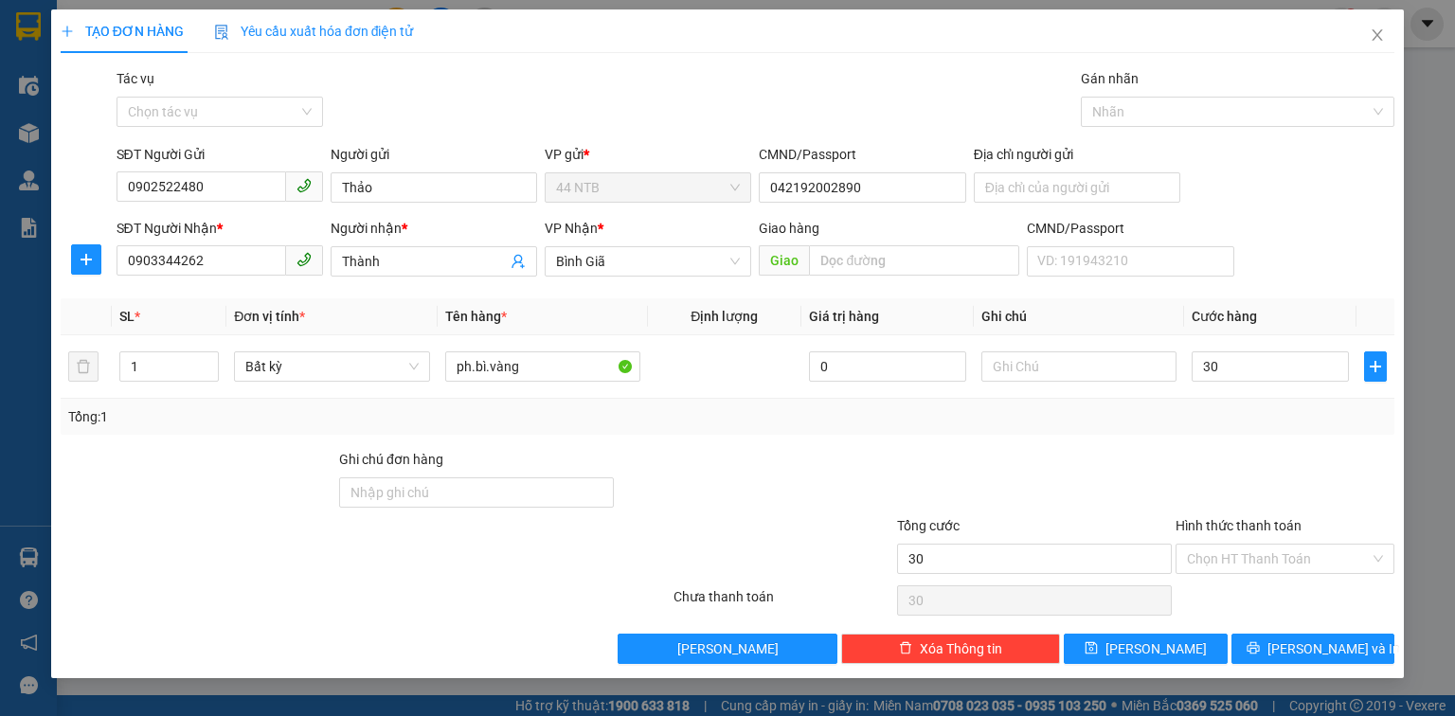
type input "30.000"
click at [1312, 550] on input "Hình thức thanh toán" at bounding box center [1278, 559] width 183 height 28
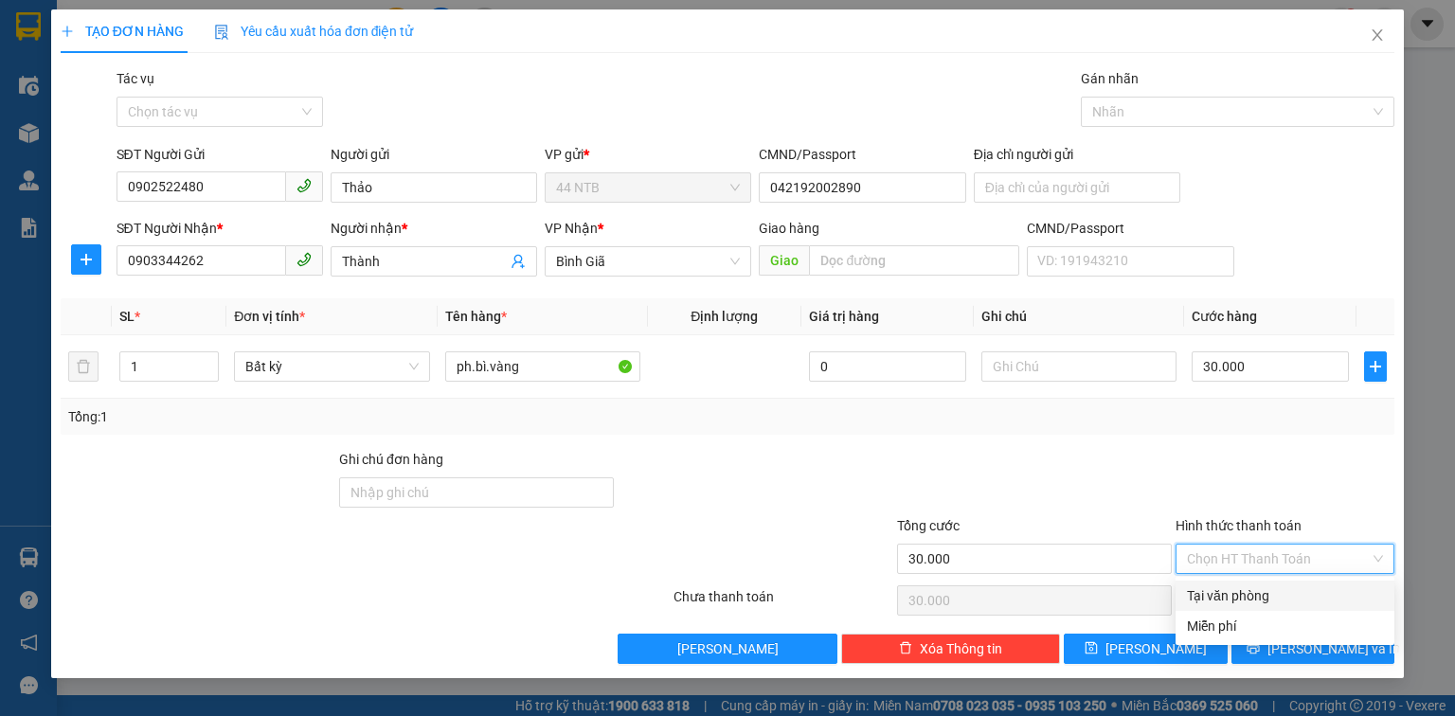
click at [1293, 595] on div "Tại văn phòng" at bounding box center [1285, 596] width 196 height 21
type input "0"
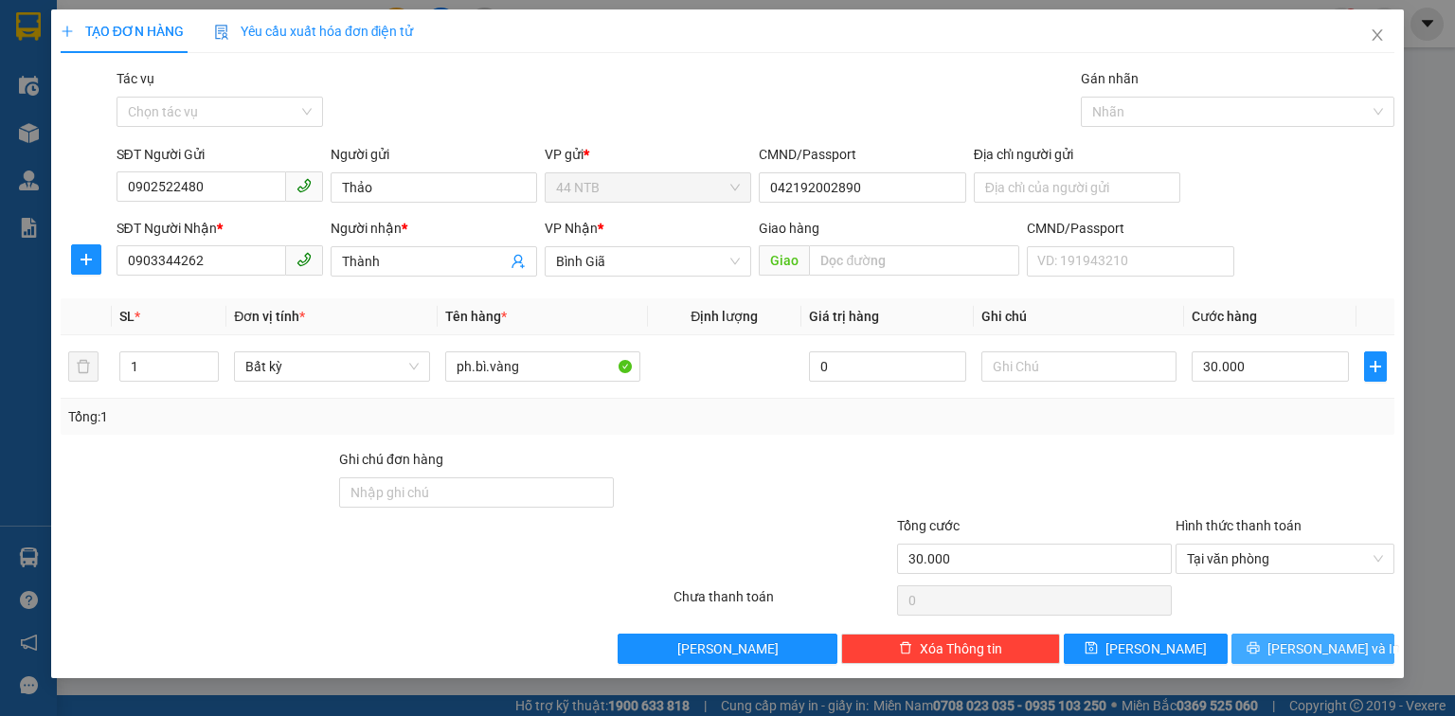
click at [1303, 647] on span "[PERSON_NAME] và In" at bounding box center [1334, 649] width 133 height 21
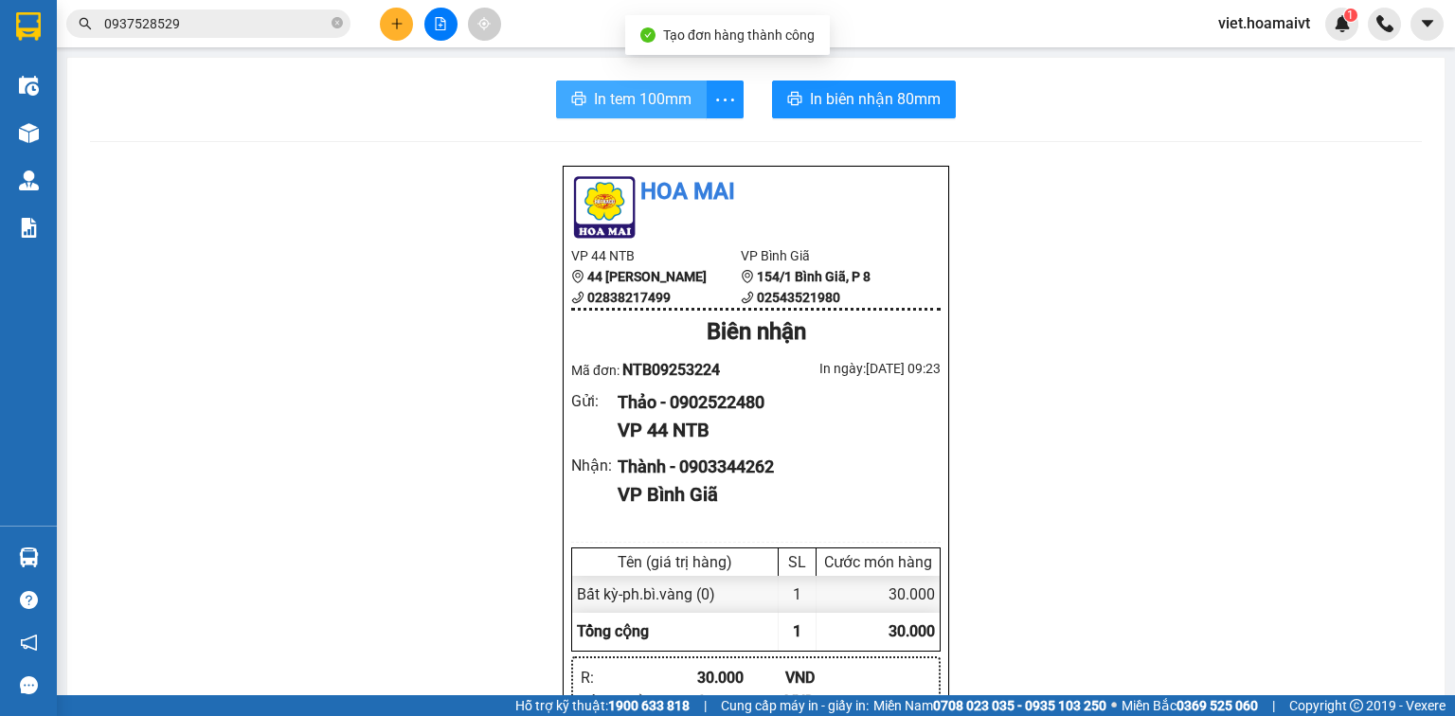
click at [614, 88] on span "In tem 100mm" at bounding box center [643, 99] width 98 height 24
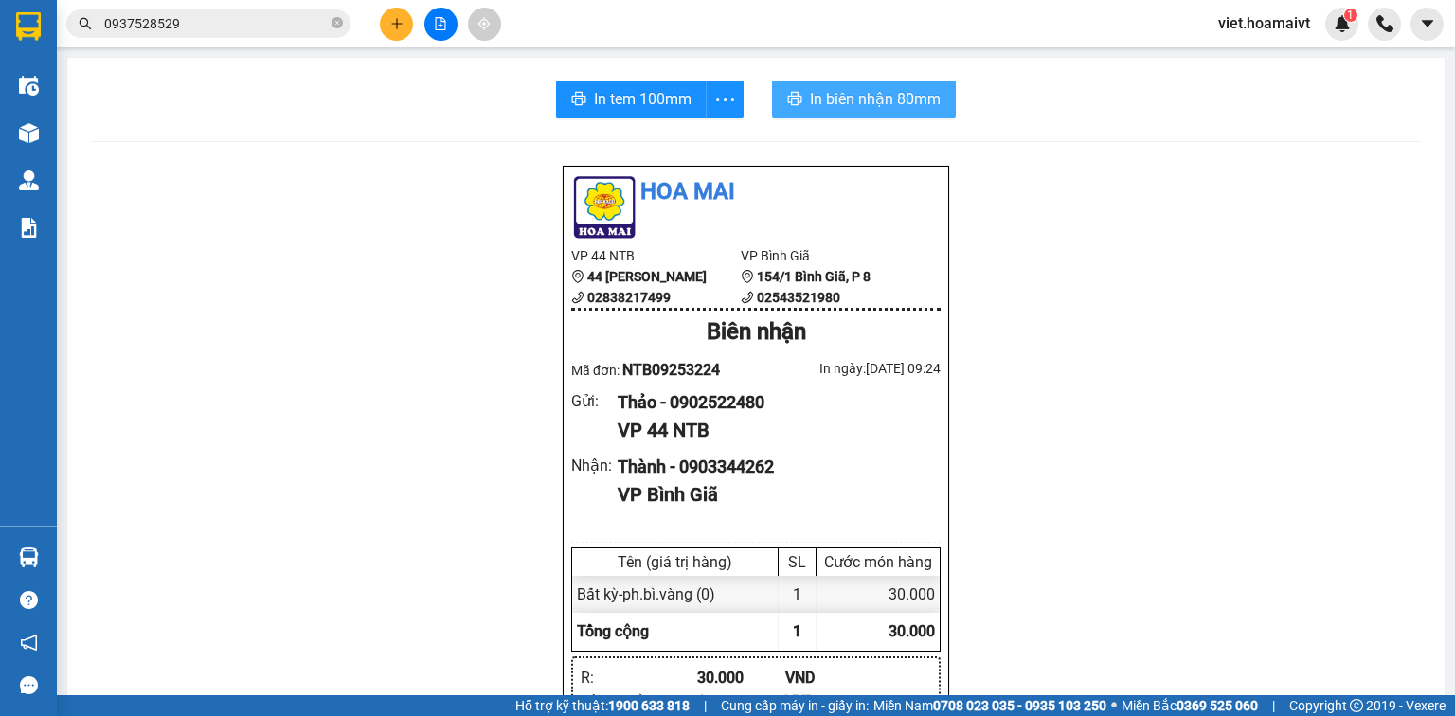
click at [881, 102] on span "In biên nhận 80mm" at bounding box center [875, 99] width 131 height 24
click at [402, 30] on button at bounding box center [396, 24] width 33 height 33
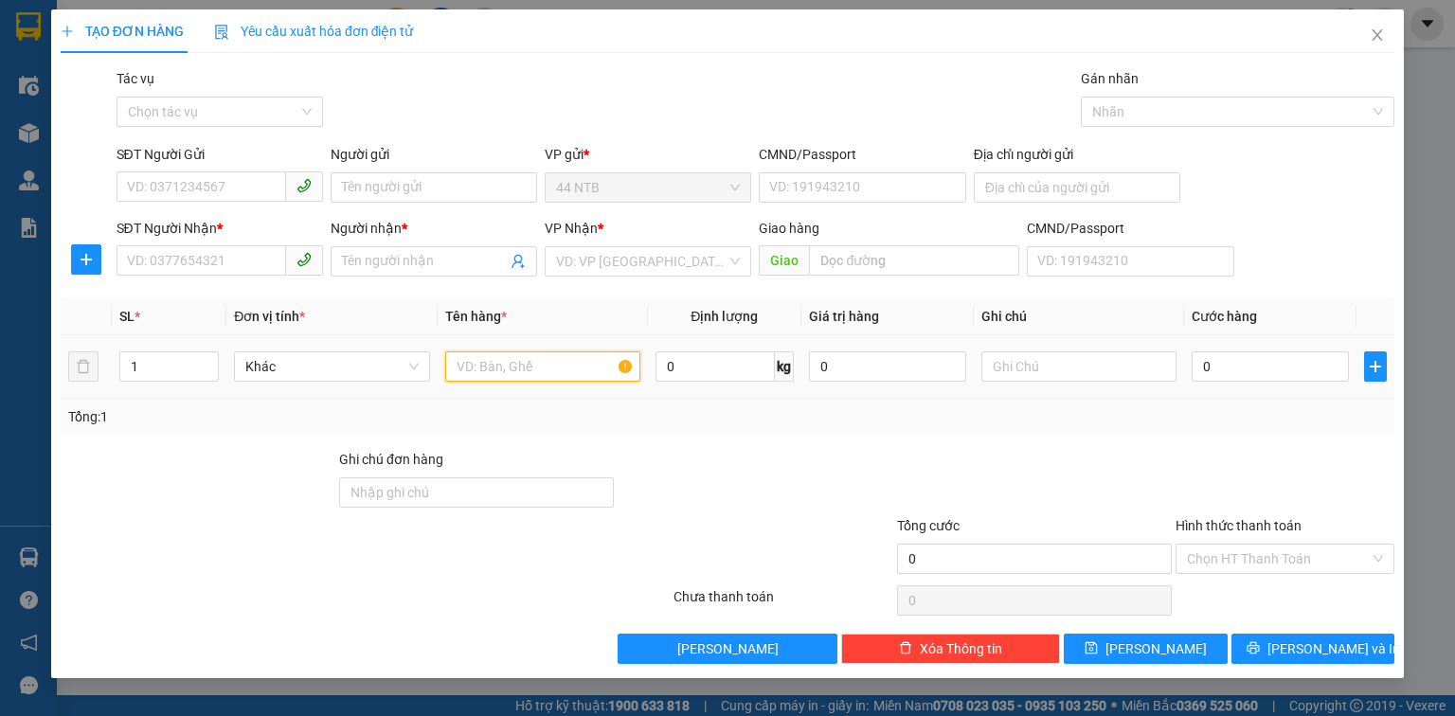
click at [515, 364] on input "text" at bounding box center [542, 367] width 195 height 30
type input "thùng[TB.điện]"
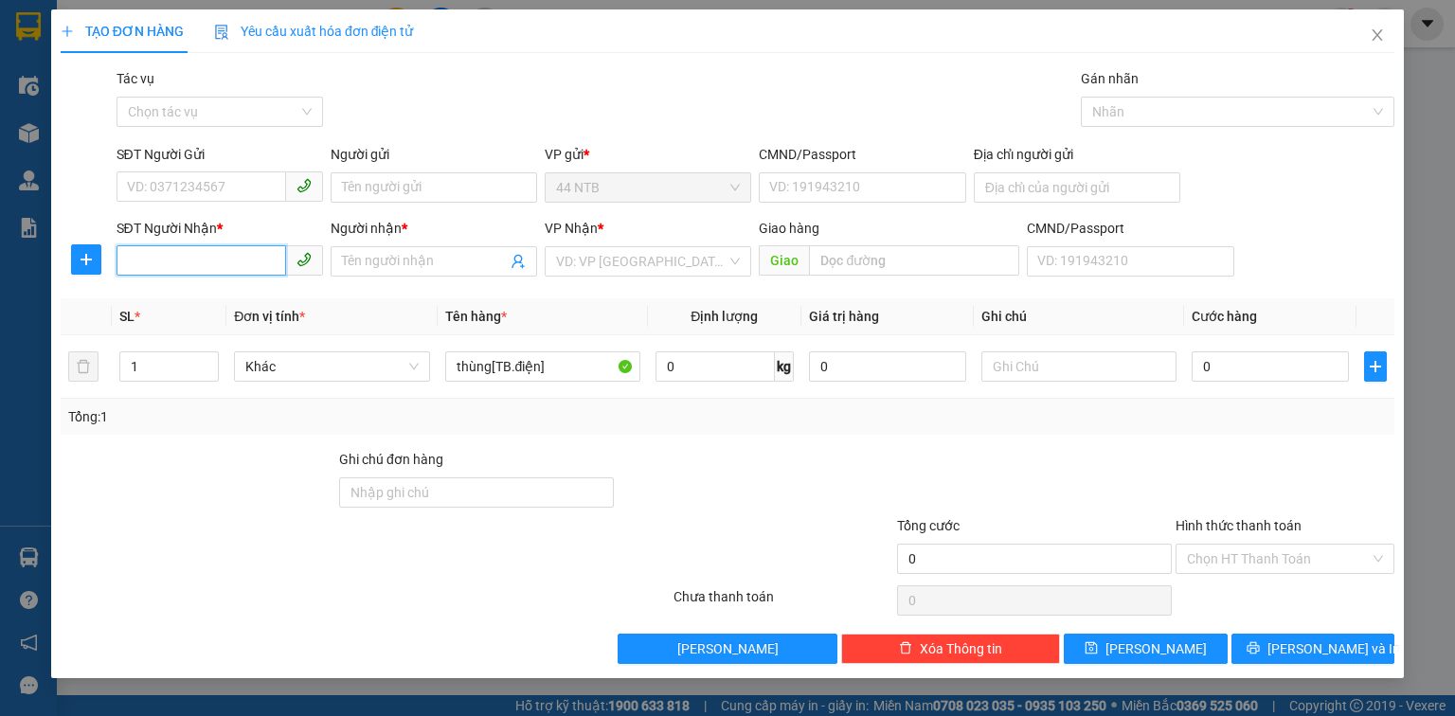
click at [225, 262] on input "SĐT Người Nhận *" at bounding box center [202, 260] width 170 height 30
type input "0987294175"
click at [234, 299] on div "0987294175 - HIỆP" at bounding box center [220, 299] width 184 height 21
type input "HIỆP"
type input "C.Phong_N4"
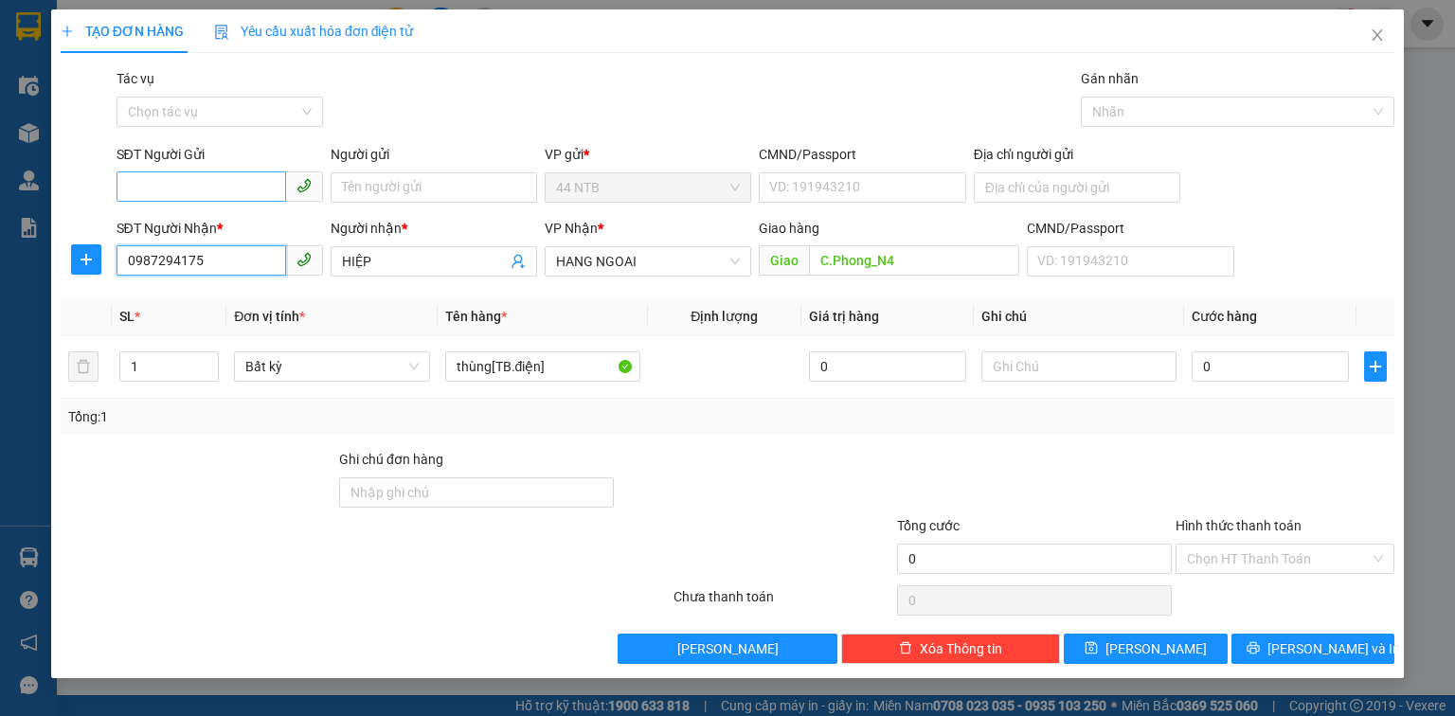
type input "0987294175"
click at [253, 181] on input "SĐT Người Gửi" at bounding box center [202, 187] width 170 height 30
type input "0901459679"
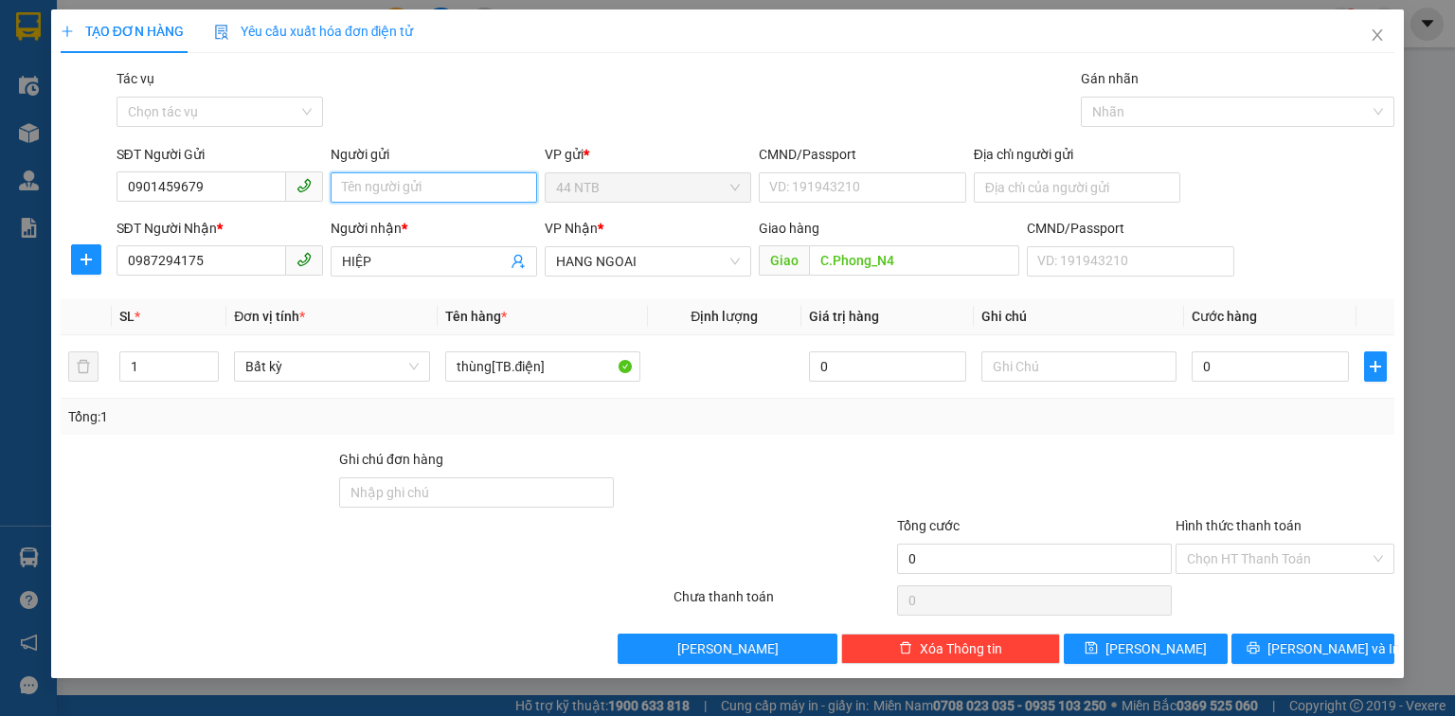
click at [371, 186] on input "Người gửi" at bounding box center [434, 187] width 207 height 30
click at [334, 188] on input "Hoa.Đăng" at bounding box center [434, 187] width 207 height 30
type input "CTy_Hoa.Đăng"
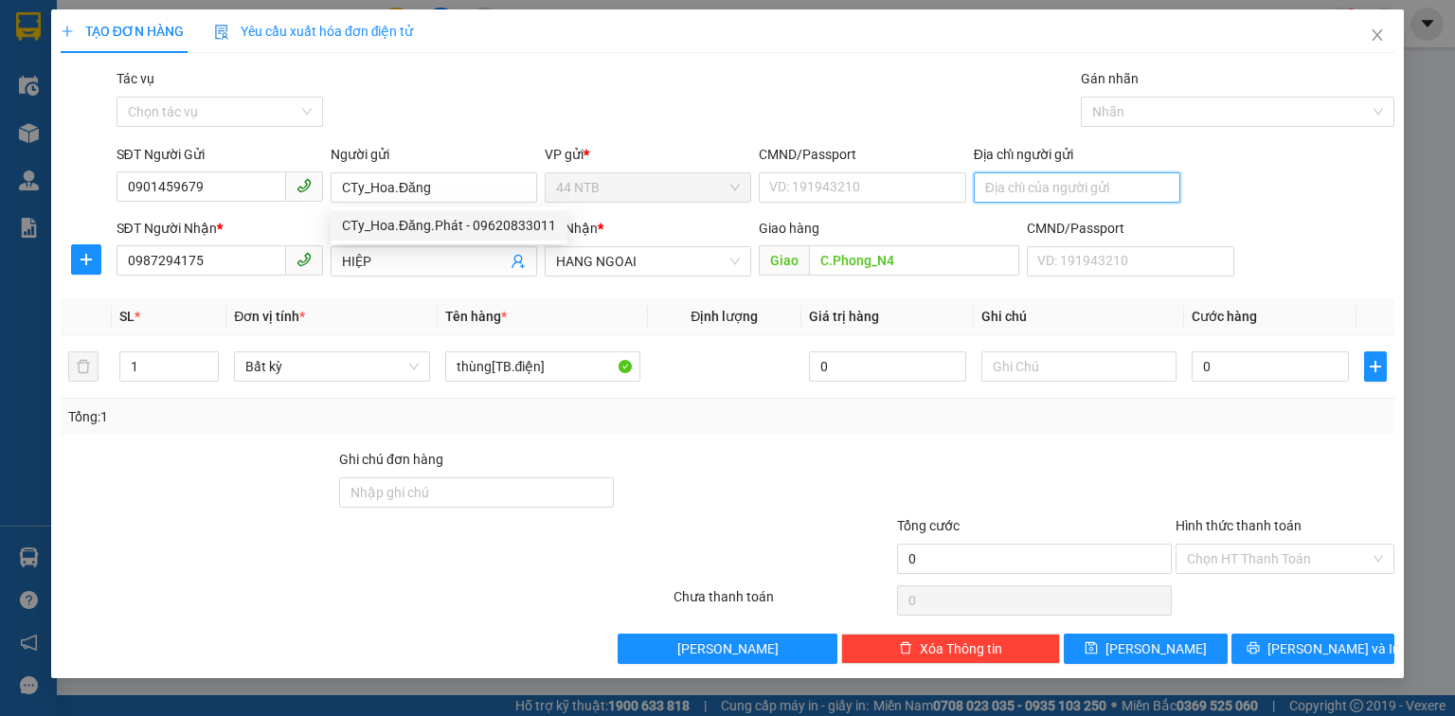
click at [1013, 186] on input "Địa chỉ người gửi" at bounding box center [1077, 187] width 207 height 30
type input "20.đg.số.2_Thủ.Đức"
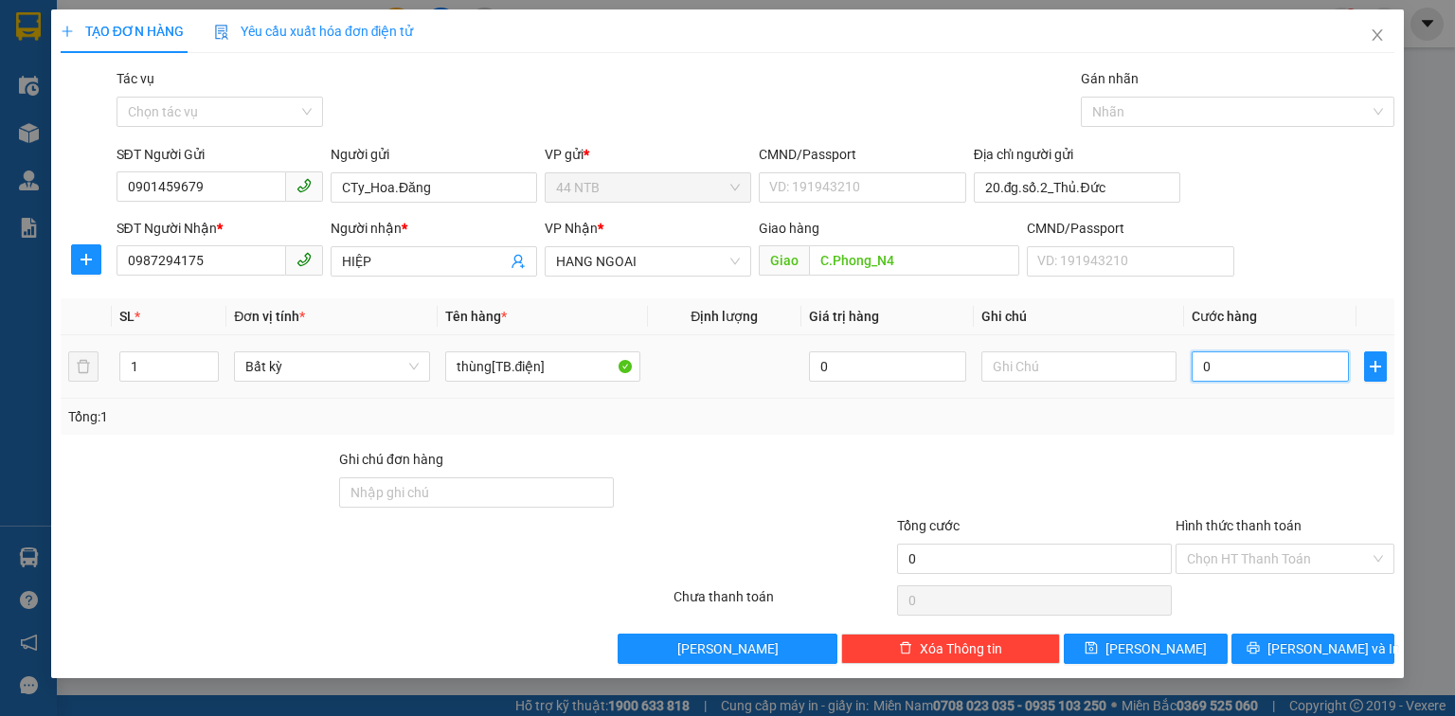
click at [1300, 370] on input "0" at bounding box center [1270, 367] width 157 height 30
type input "1"
type input "12"
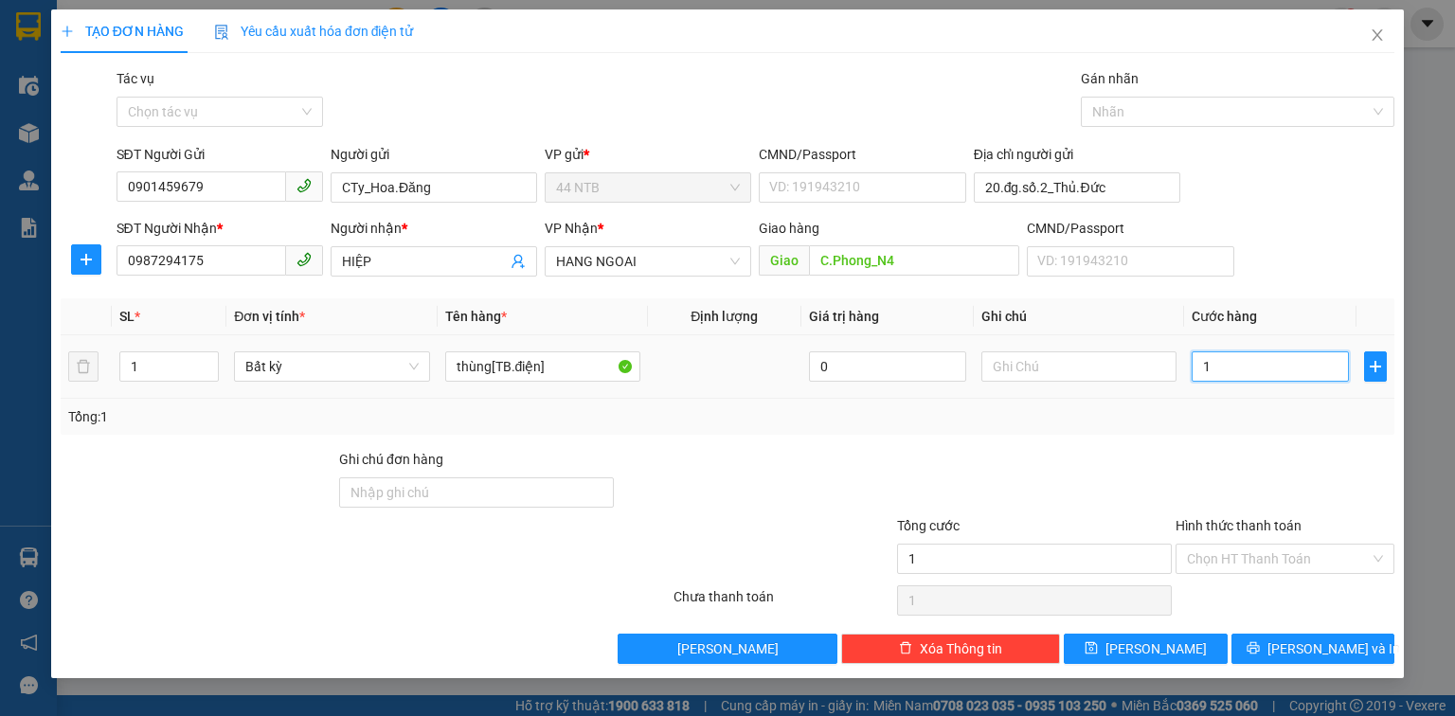
type input "12"
type input "120"
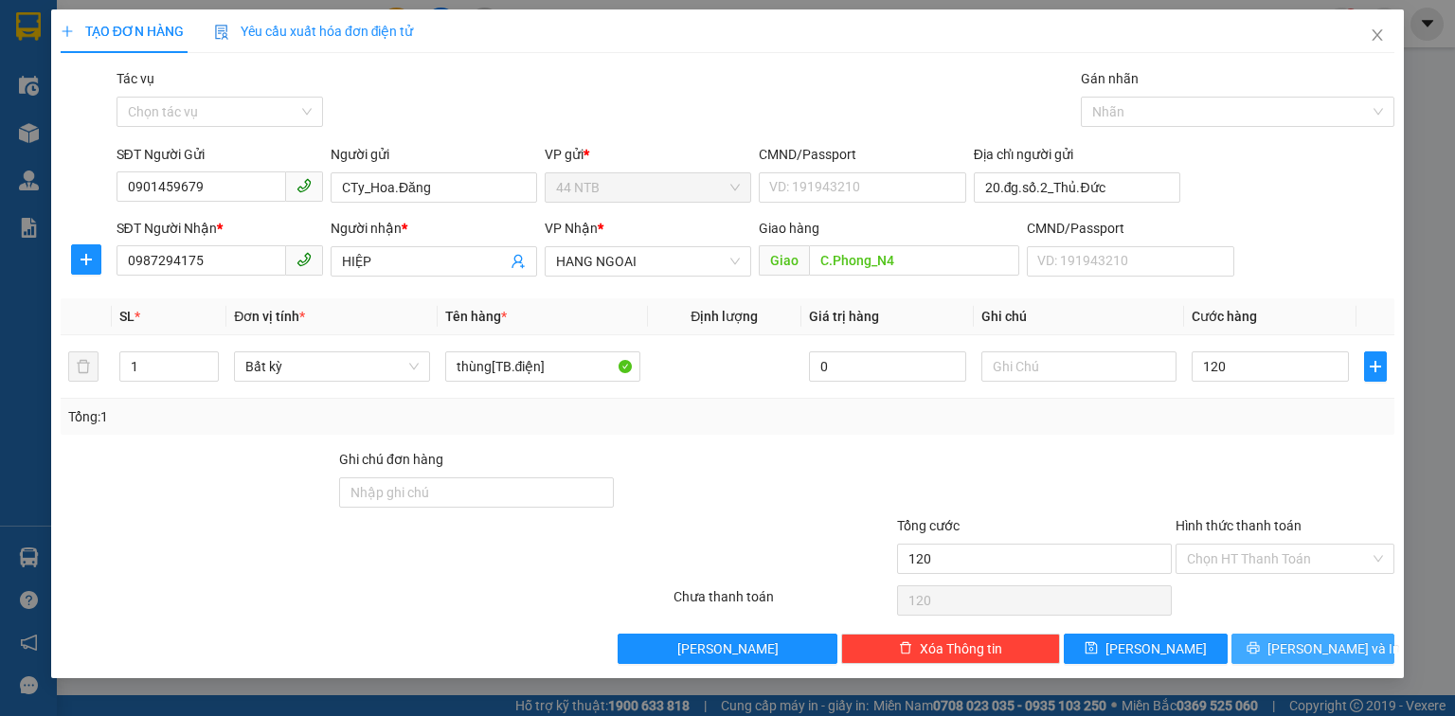
type input "120.000"
click at [1317, 652] on span "[PERSON_NAME] và In" at bounding box center [1334, 649] width 133 height 21
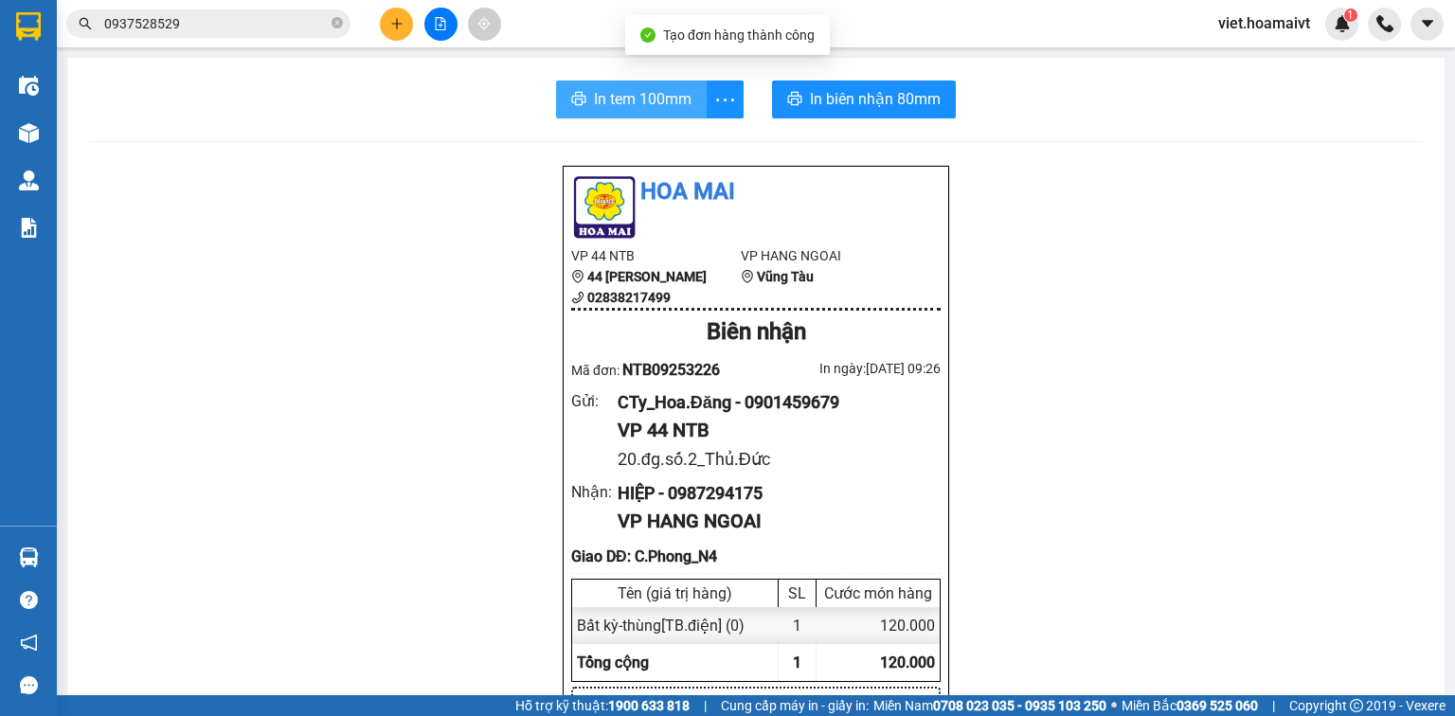
click at [609, 106] on span "In tem 100mm" at bounding box center [643, 99] width 98 height 24
click at [338, 22] on icon "close-circle" at bounding box center [337, 22] width 11 height 11
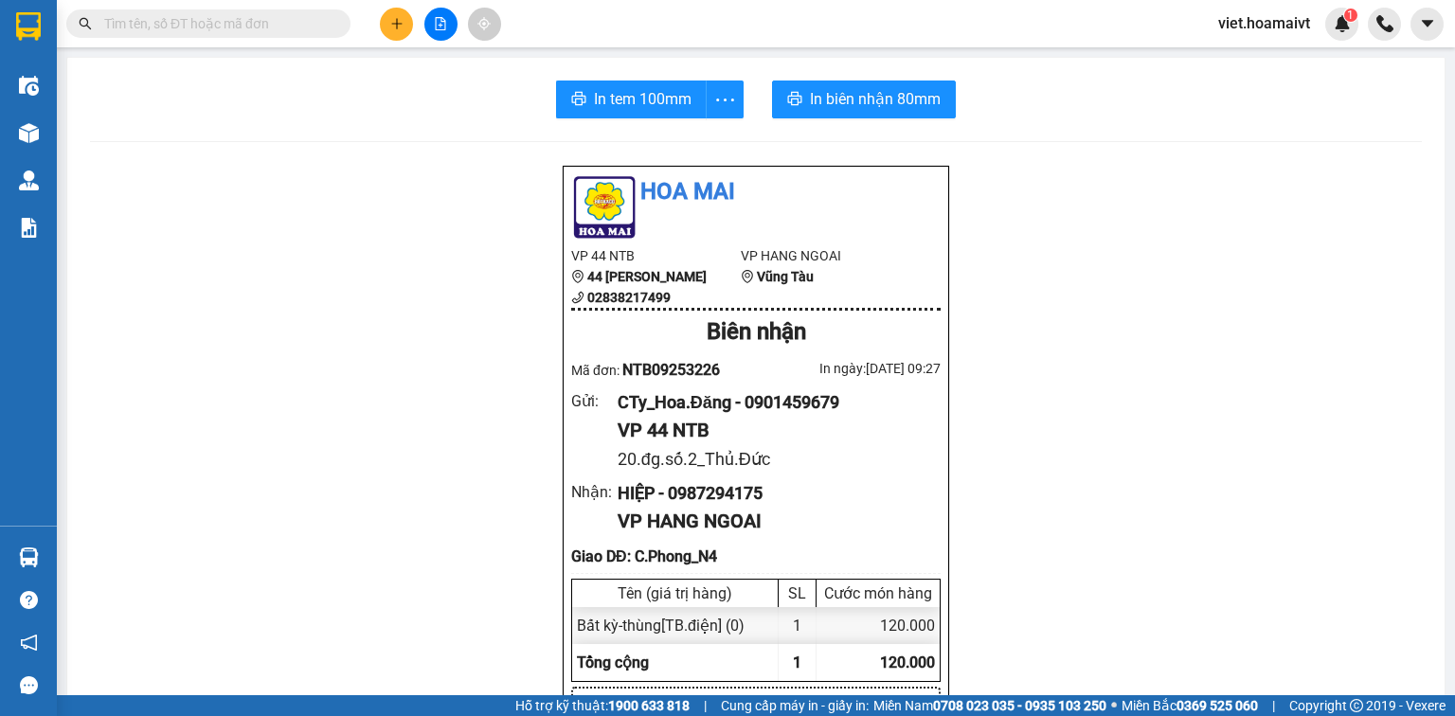
click at [316, 26] on input "text" at bounding box center [216, 23] width 224 height 21
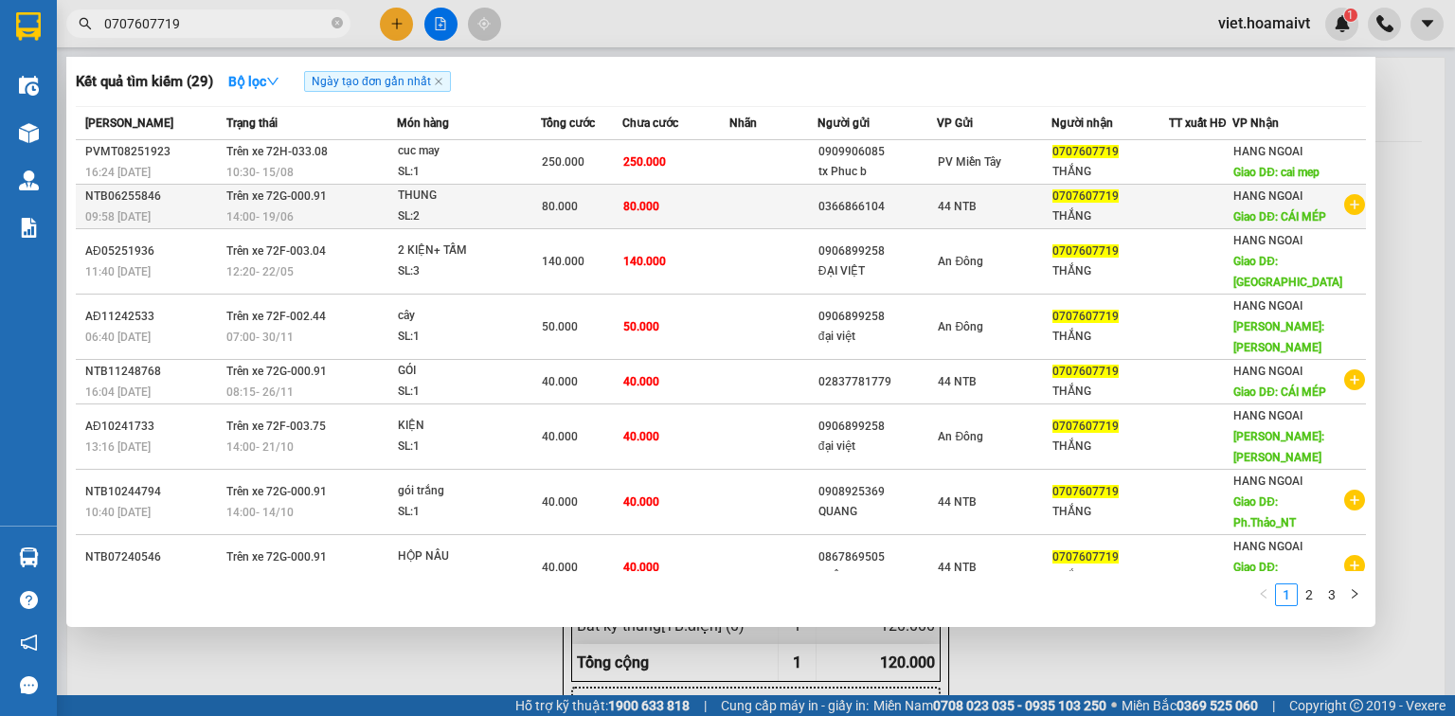
type input "0707607719"
click at [1346, 208] on icon "plus-circle" at bounding box center [1355, 204] width 21 height 21
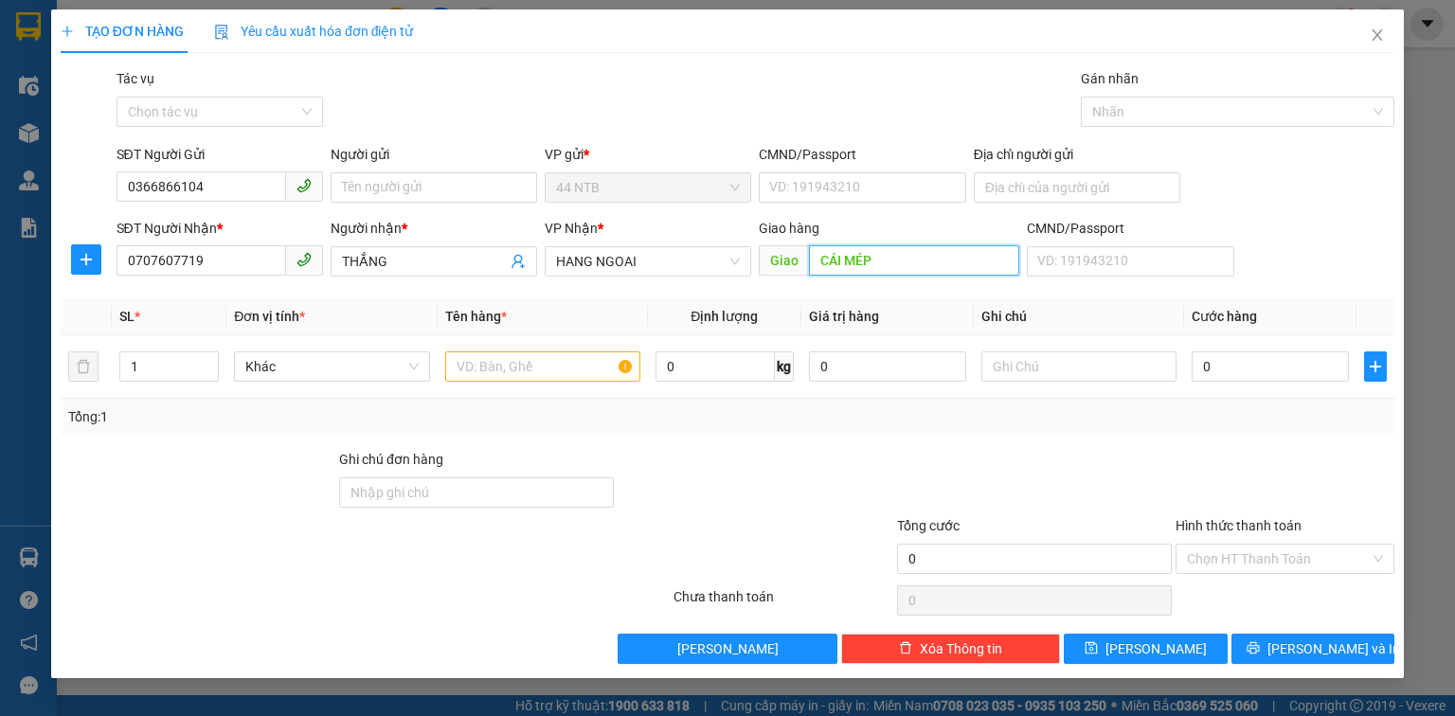
click at [884, 263] on input "CÁI MÉP" at bounding box center [914, 260] width 210 height 30
type input "Phú.Mỹ_TX"
click at [235, 184] on input "0366866104" at bounding box center [202, 187] width 170 height 30
type input "0"
click at [587, 368] on input "text" at bounding box center [542, 367] width 195 height 30
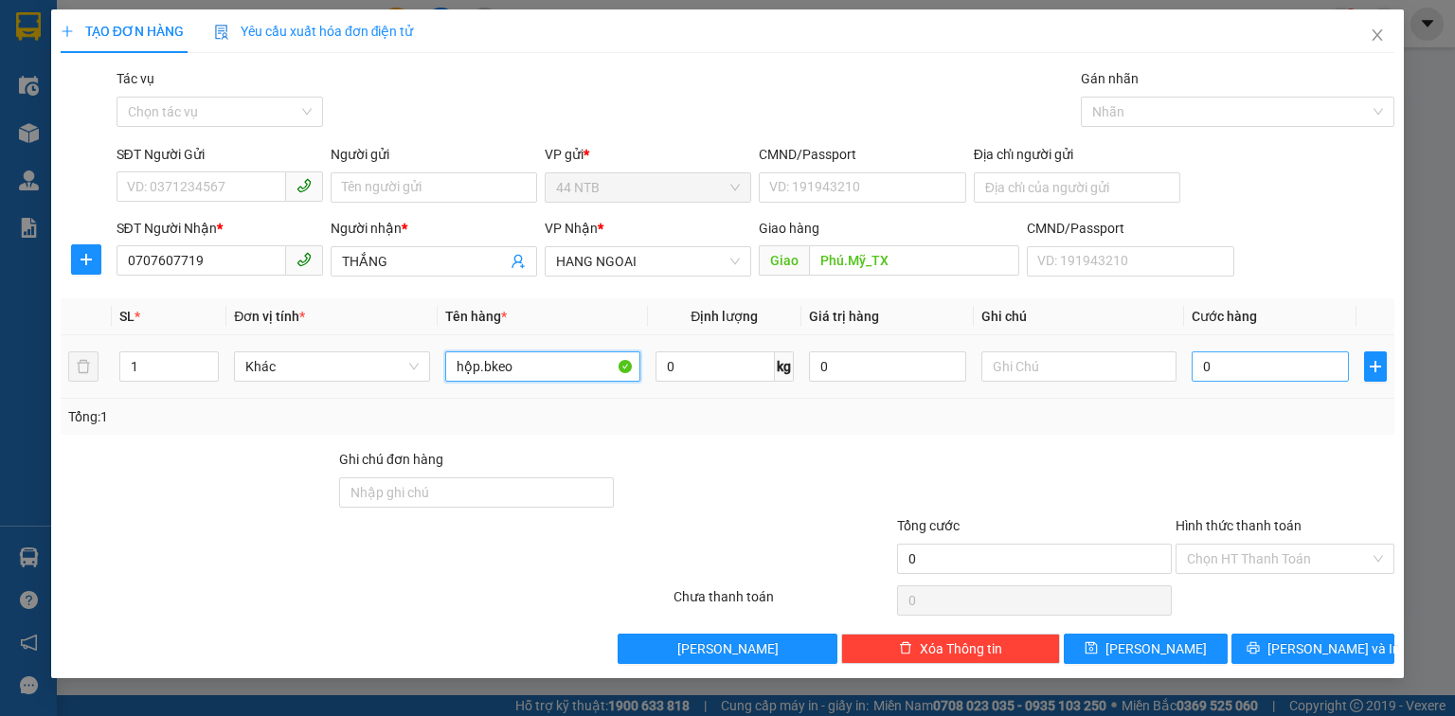
type input "hộp.bkeo"
click at [1263, 362] on input "0" at bounding box center [1270, 367] width 157 height 30
type input "4"
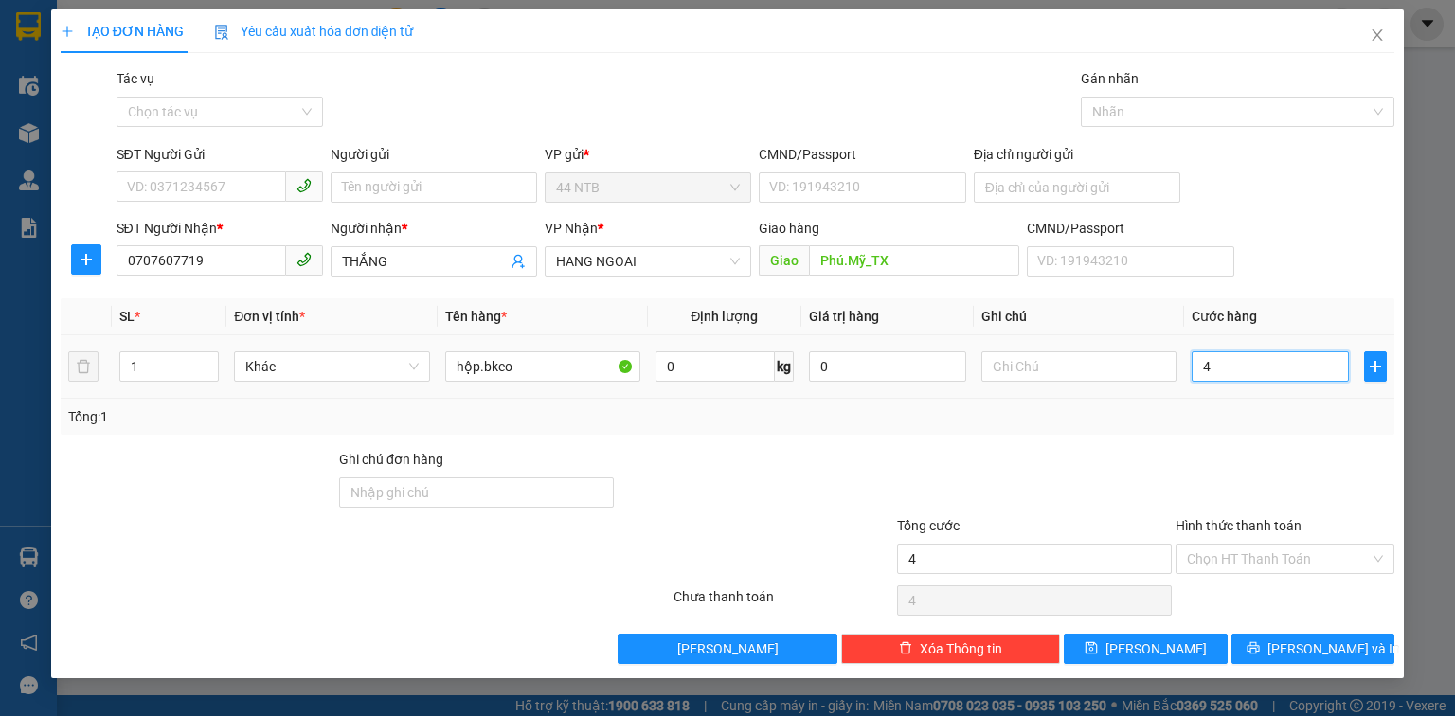
type input "40"
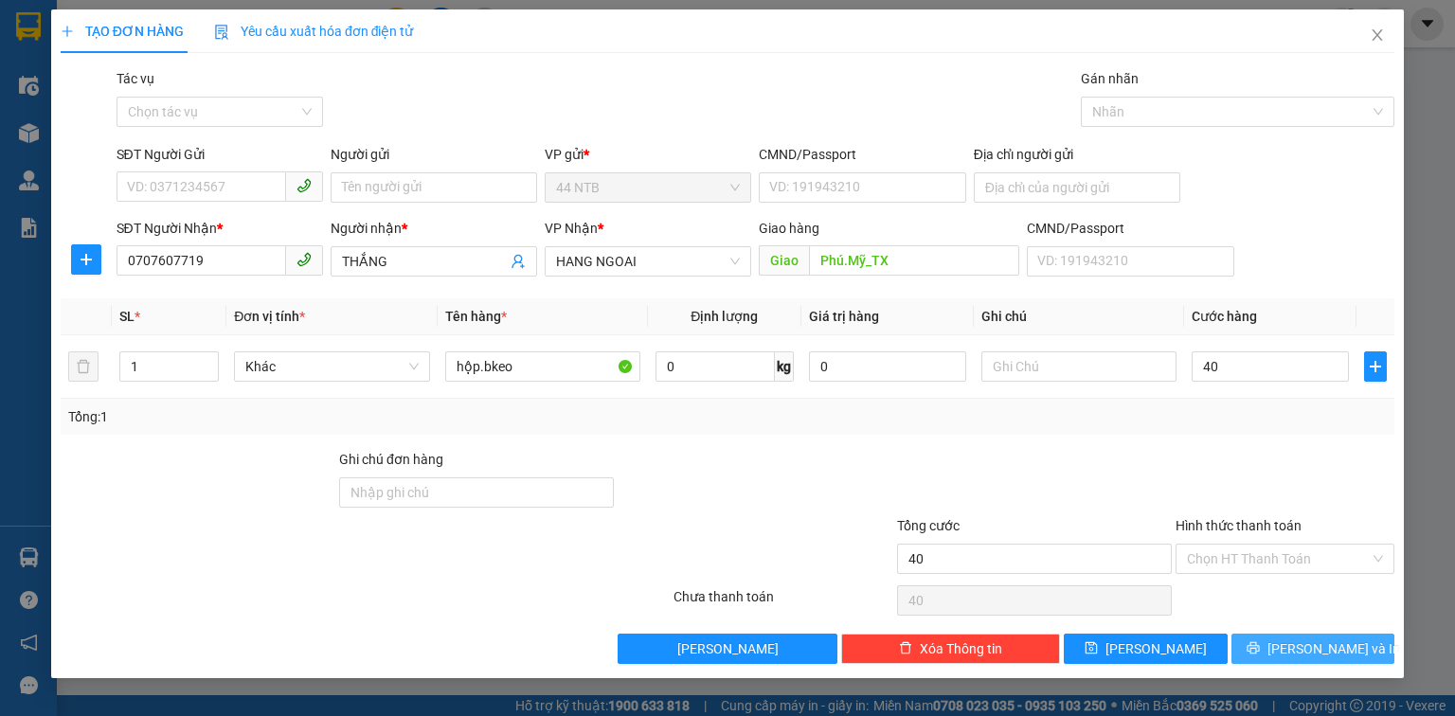
type input "40.000"
click at [1306, 650] on span "[PERSON_NAME] và In" at bounding box center [1334, 649] width 133 height 21
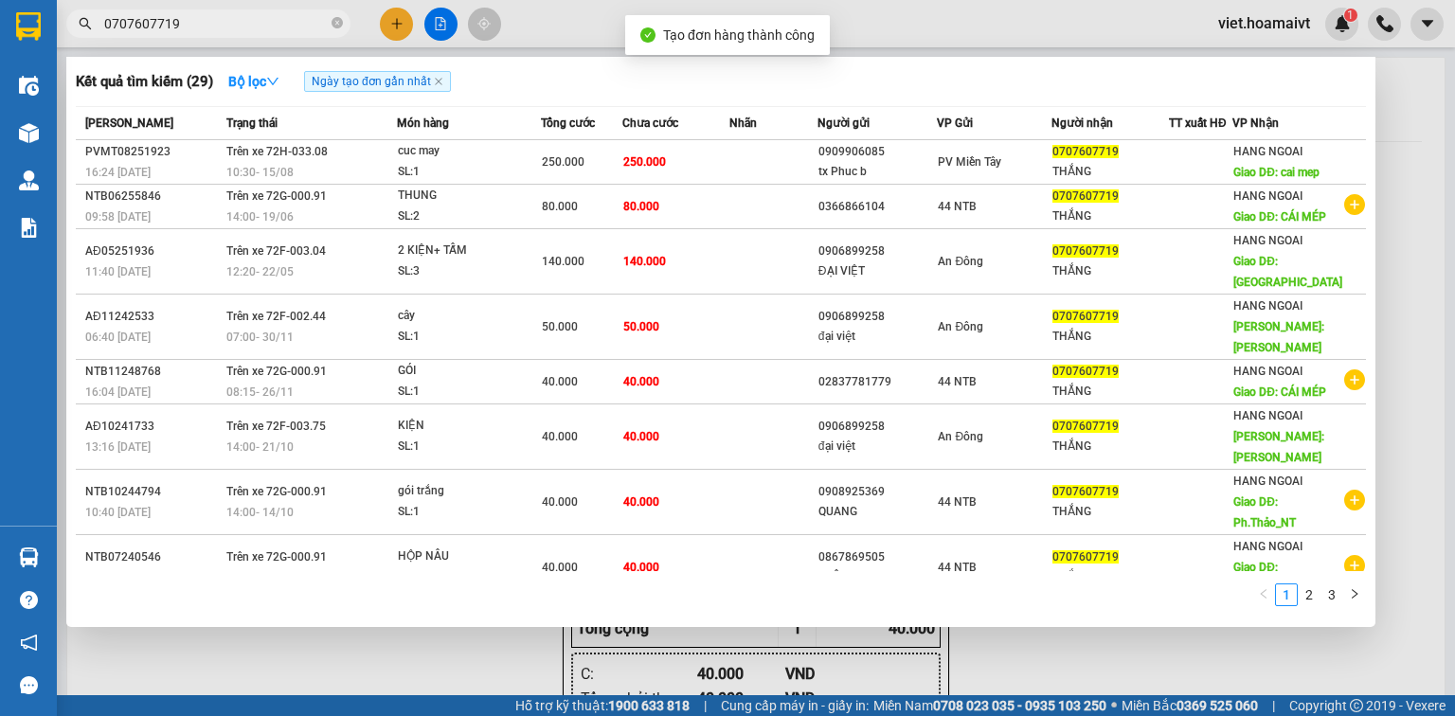
click at [465, 642] on div at bounding box center [727, 358] width 1455 height 716
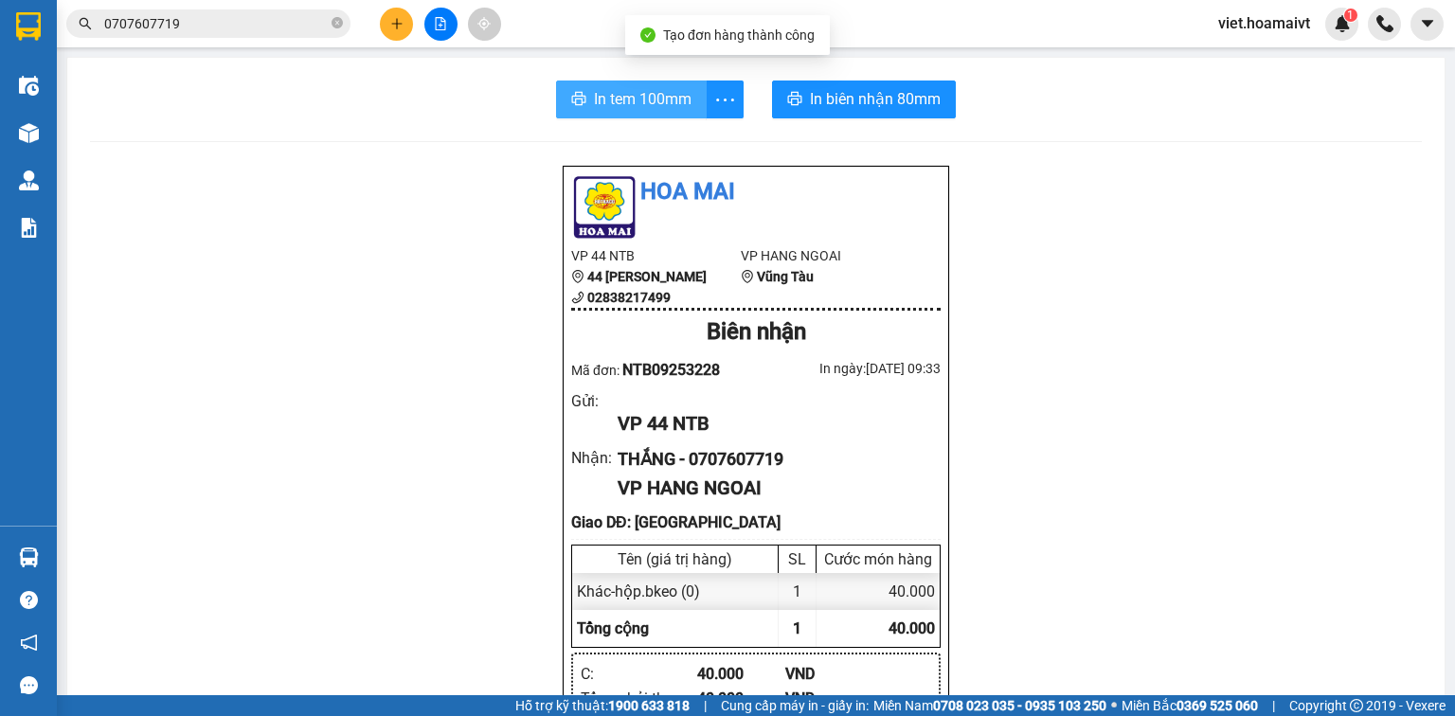
click at [663, 104] on span "In tem 100mm" at bounding box center [643, 99] width 98 height 24
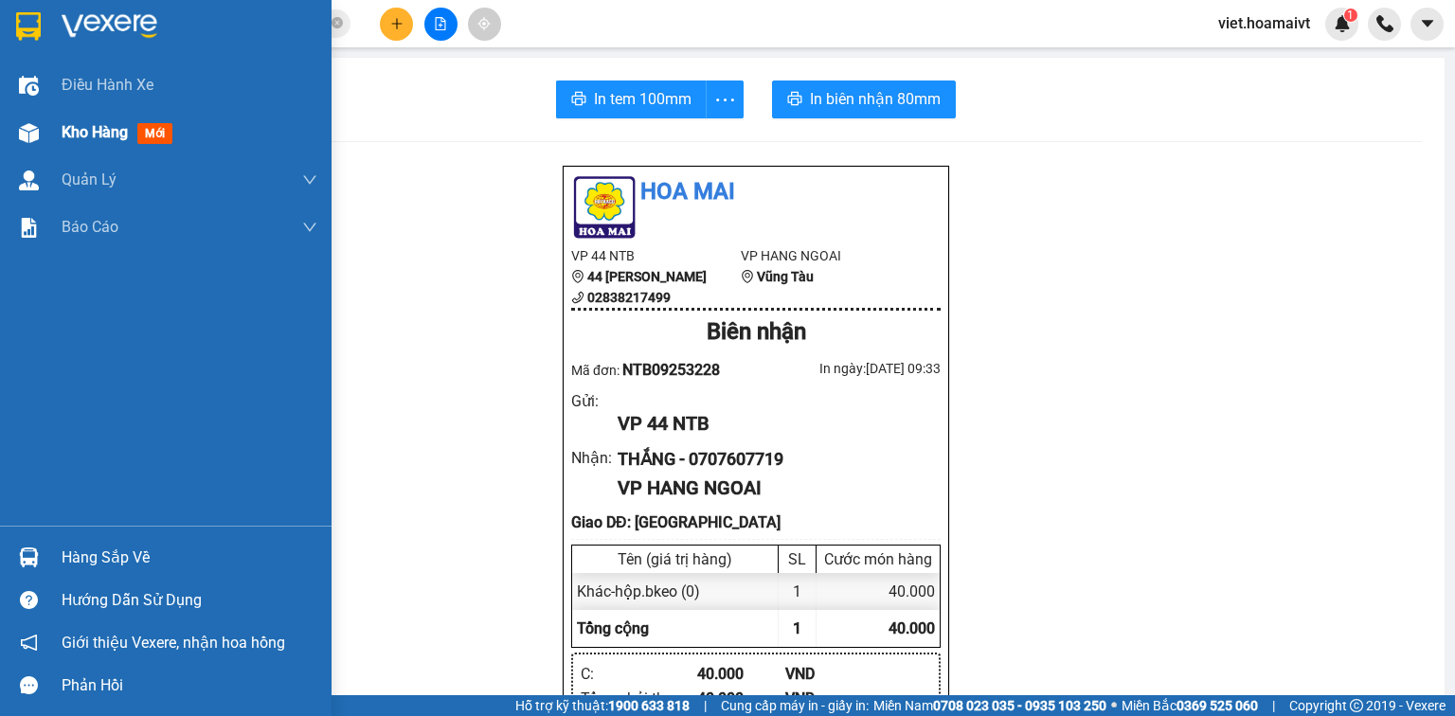
click at [95, 151] on div "Kho hàng mới" at bounding box center [190, 132] width 256 height 47
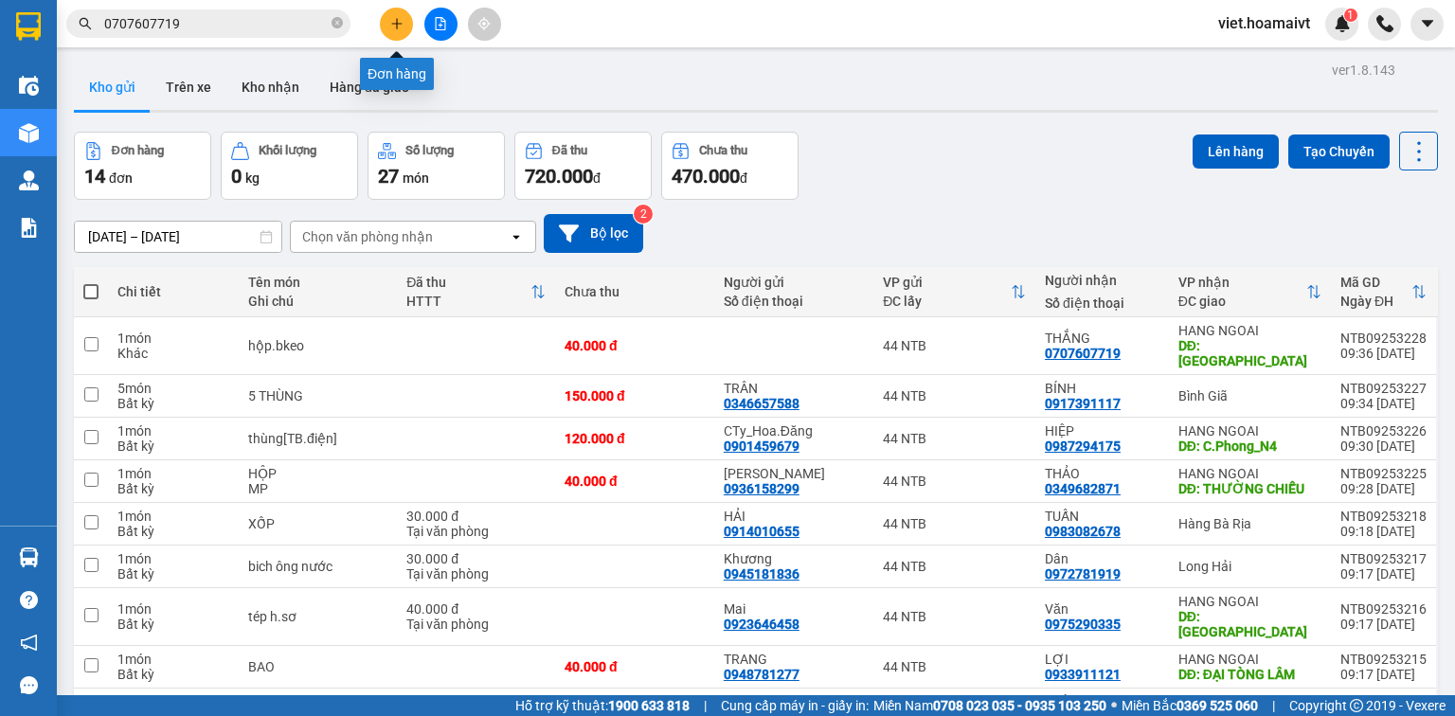
click at [399, 29] on icon "plus" at bounding box center [396, 23] width 13 height 13
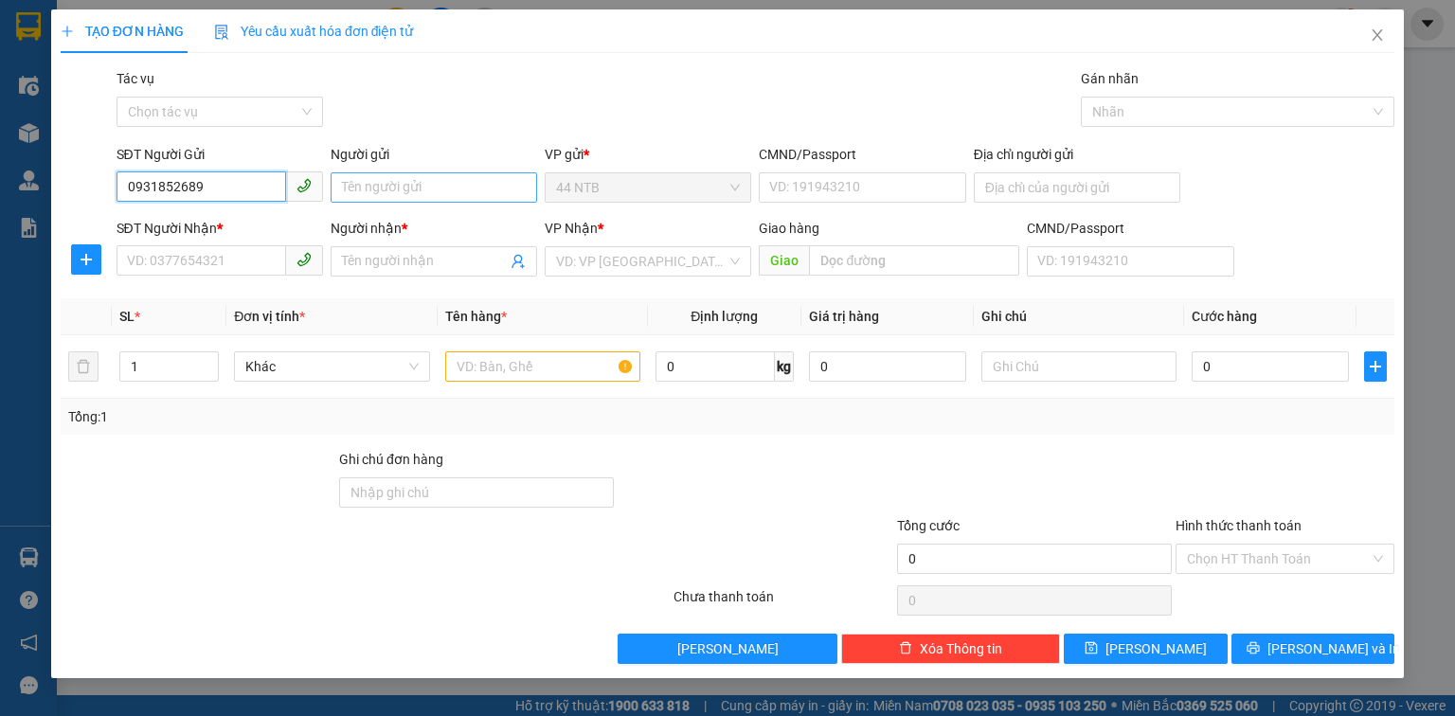
type input "0931852689"
click at [409, 182] on input "Người gửi" at bounding box center [434, 187] width 207 height 30
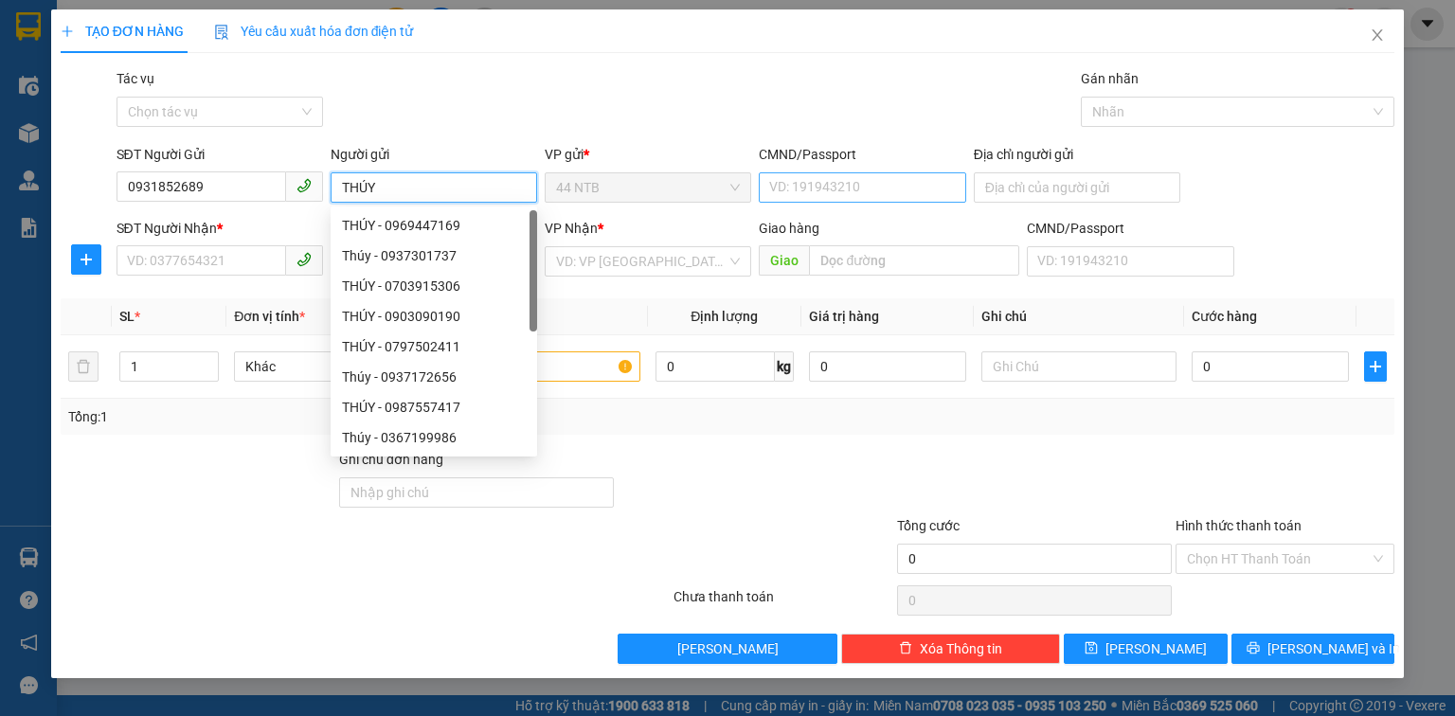
type input "THÚY"
click at [840, 178] on input "CMND/Passport" at bounding box center [862, 187] width 207 height 30
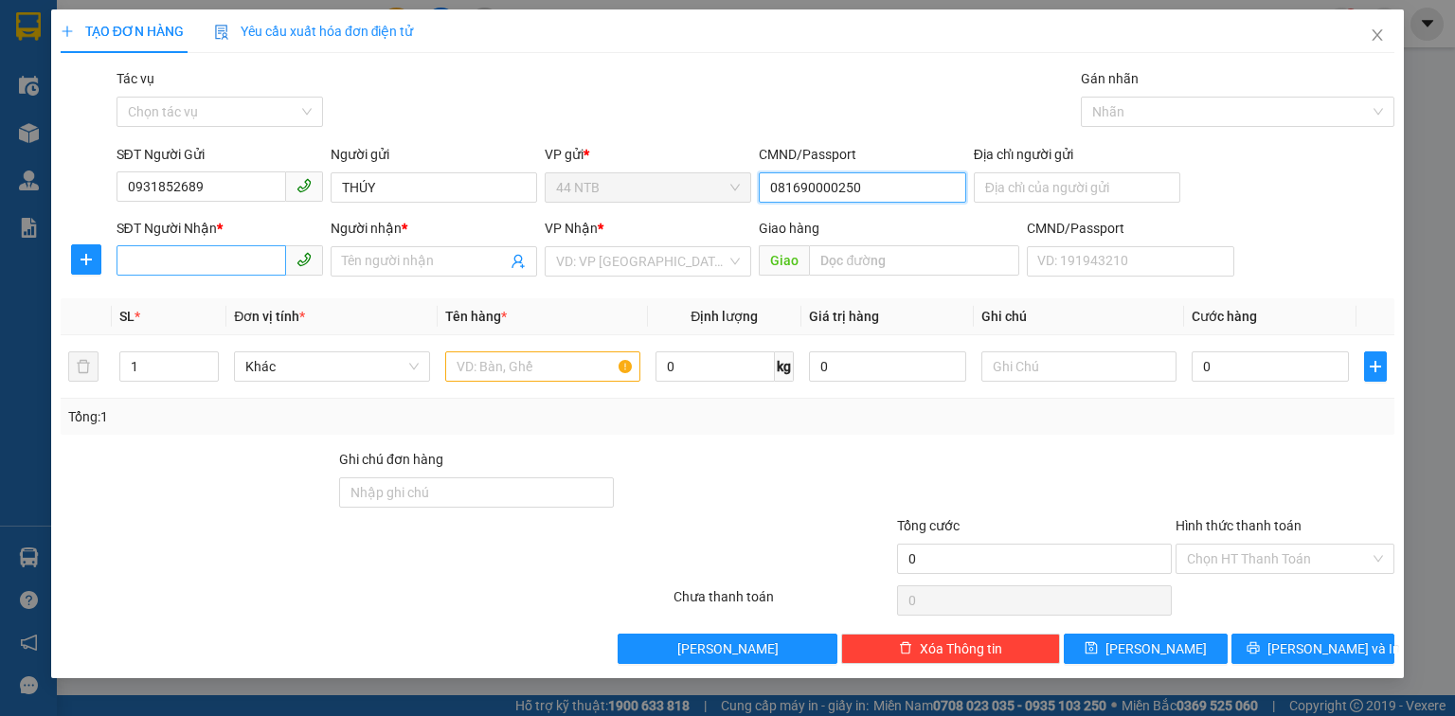
type input "081690000250"
click at [201, 255] on input "SĐT Người Nhận *" at bounding box center [202, 260] width 170 height 30
type input "0397944899"
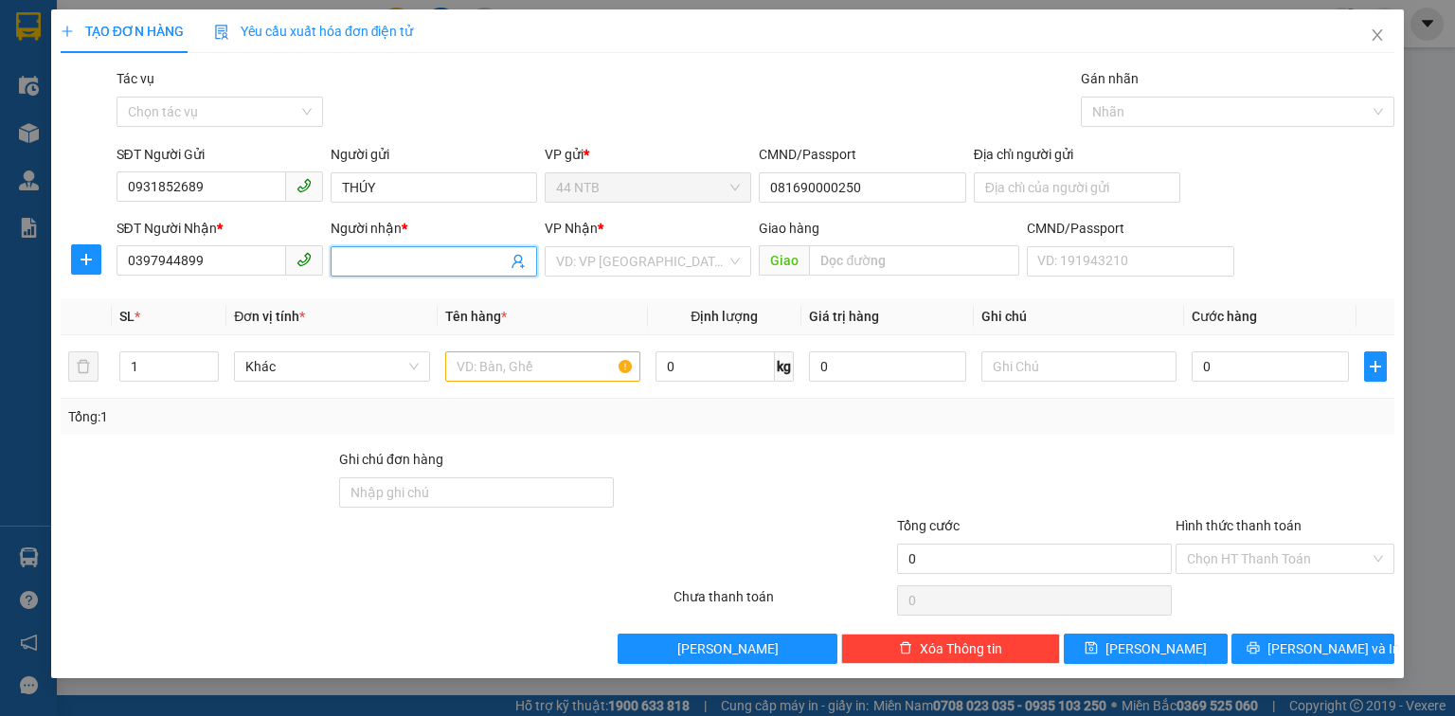
click at [378, 258] on input "Người nhận *" at bounding box center [424, 261] width 165 height 21
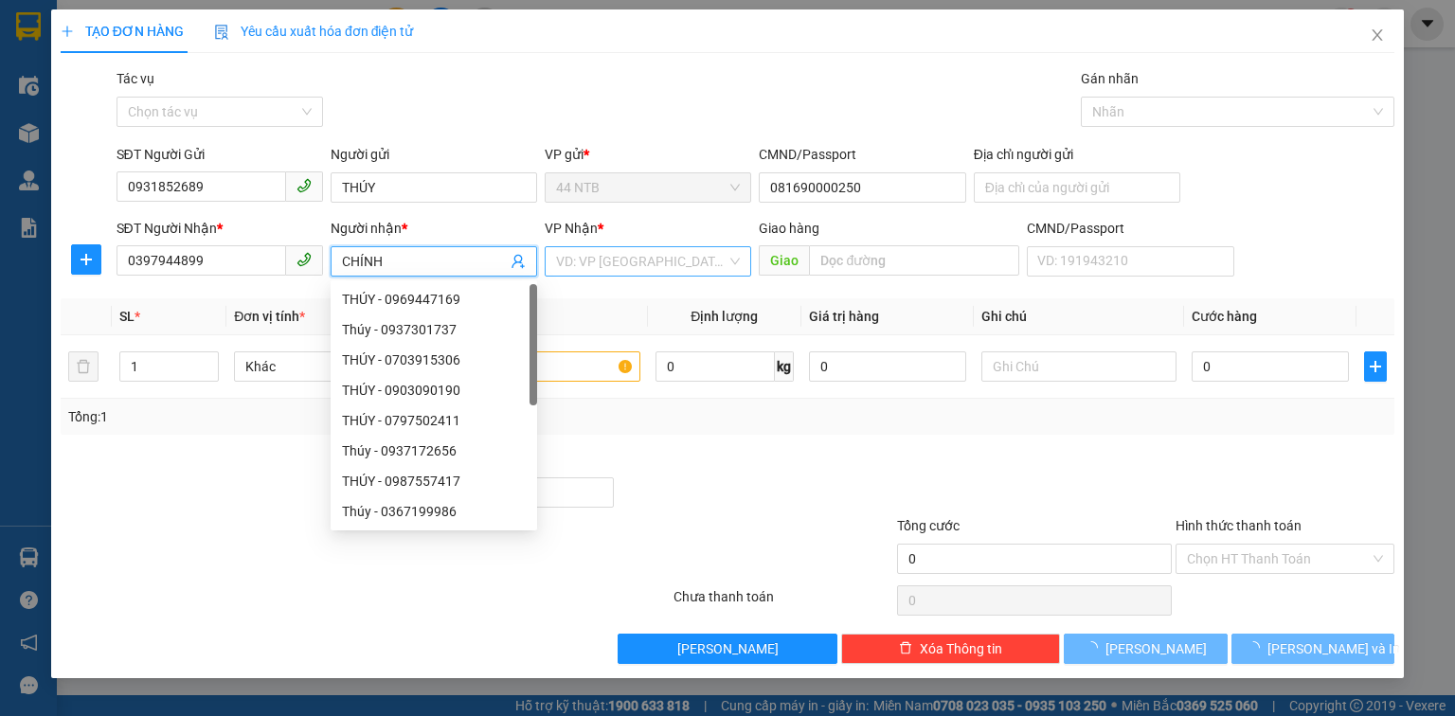
type input "CHÍNH"
click at [614, 265] on input "search" at bounding box center [641, 261] width 171 height 28
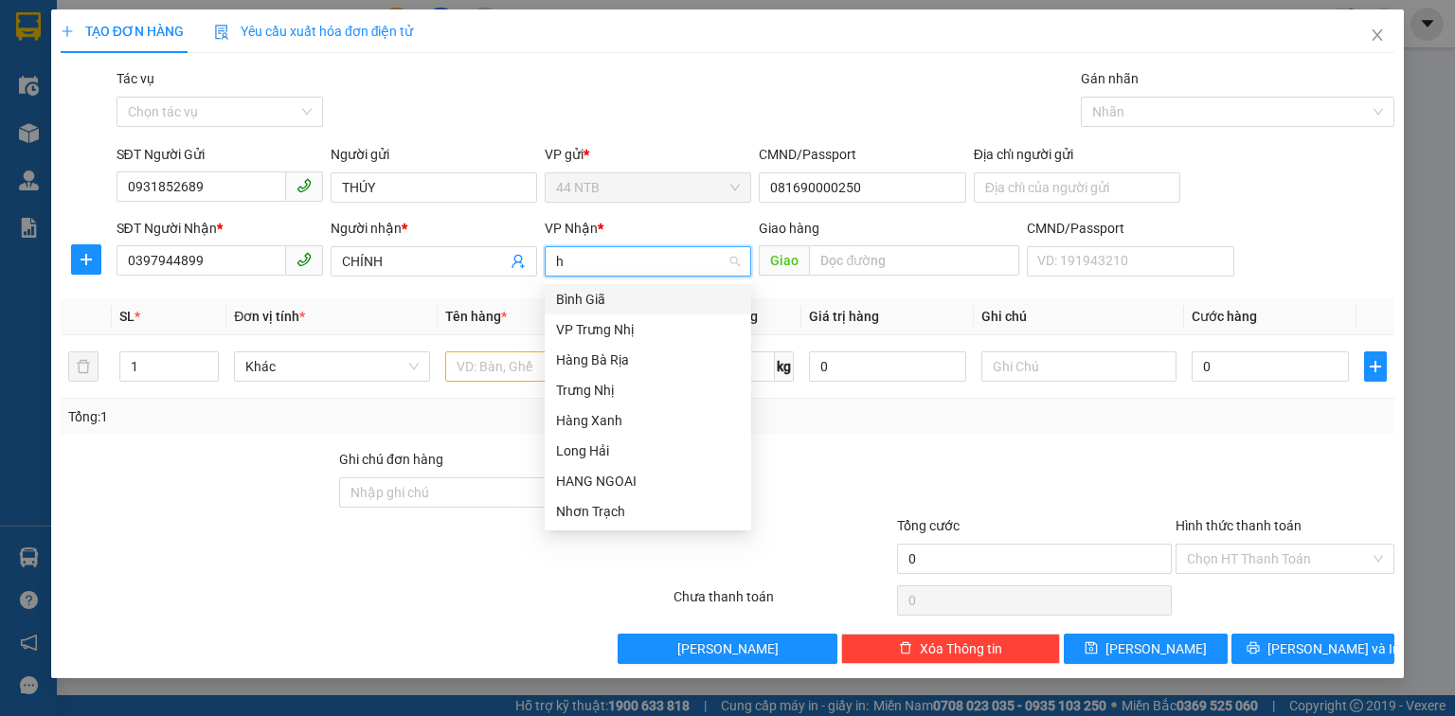
type input "hn"
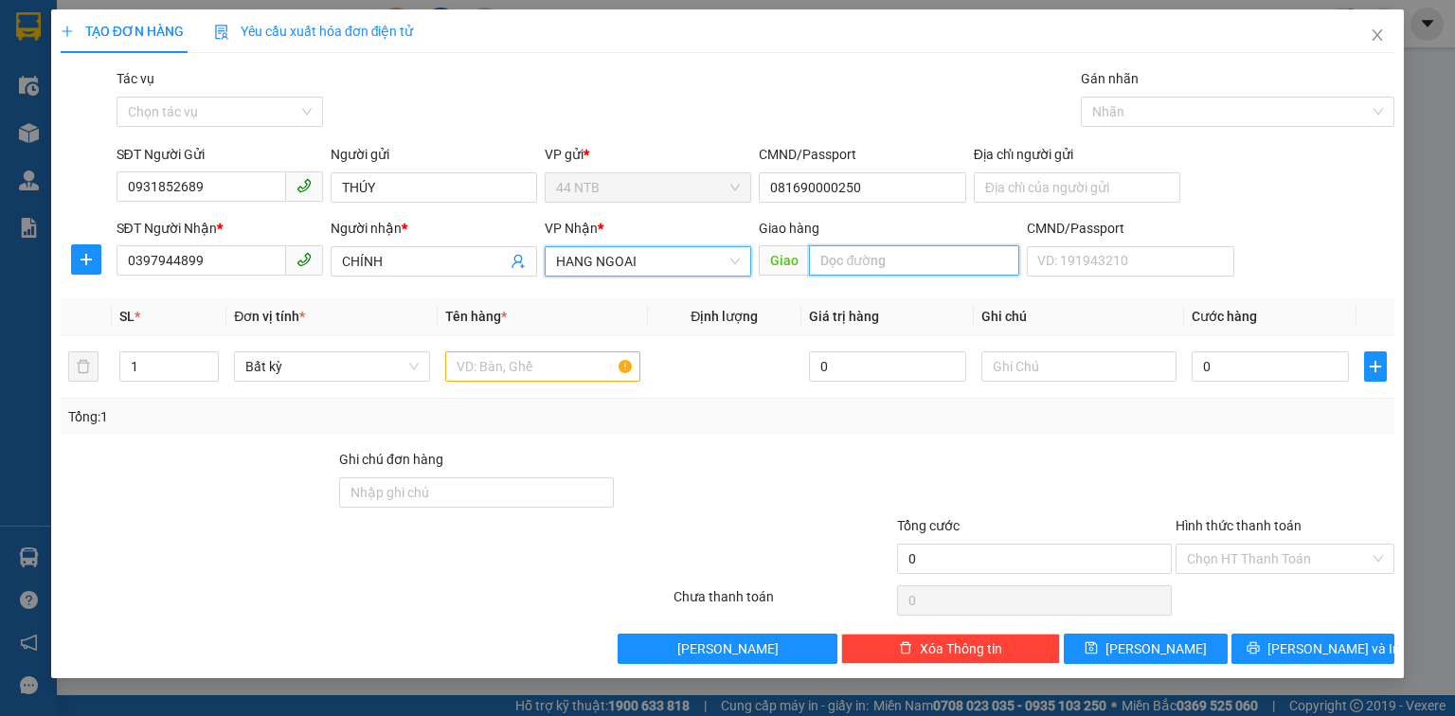
click at [855, 265] on input "text" at bounding box center [914, 260] width 210 height 30
type input "P.Mỹ_T.Thành"
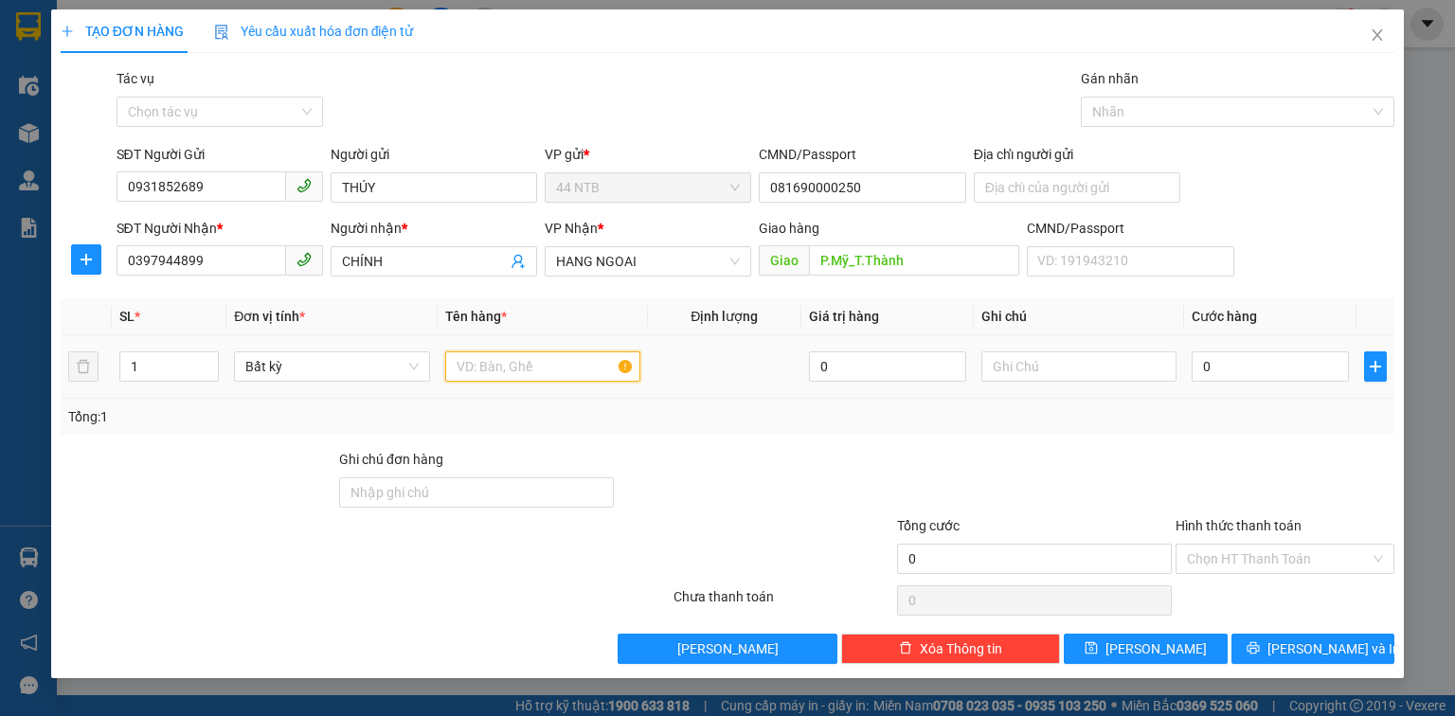
click at [552, 367] on input "text" at bounding box center [542, 367] width 195 height 30
type input "hộp.nâu[con.dấu]"
click at [1224, 374] on input "0" at bounding box center [1270, 367] width 157 height 30
type input "4"
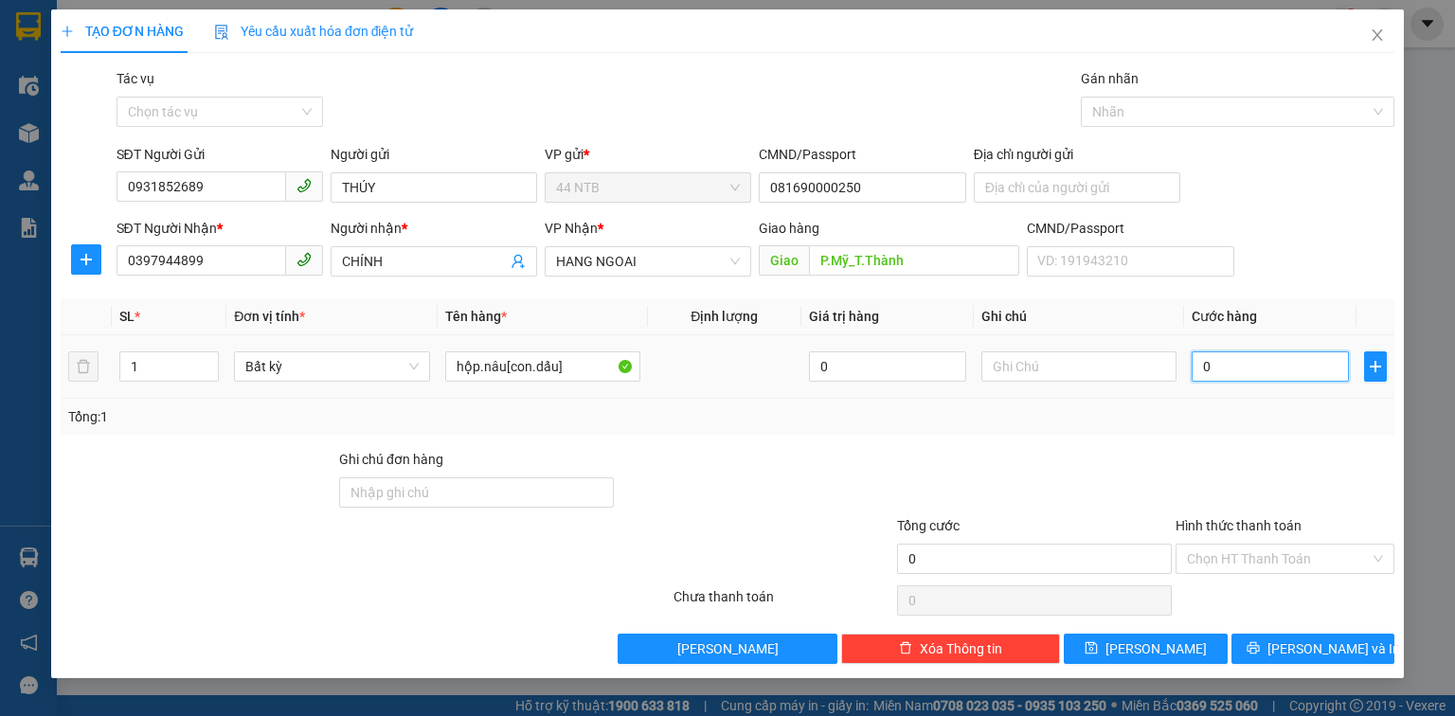
type input "4"
type input "40"
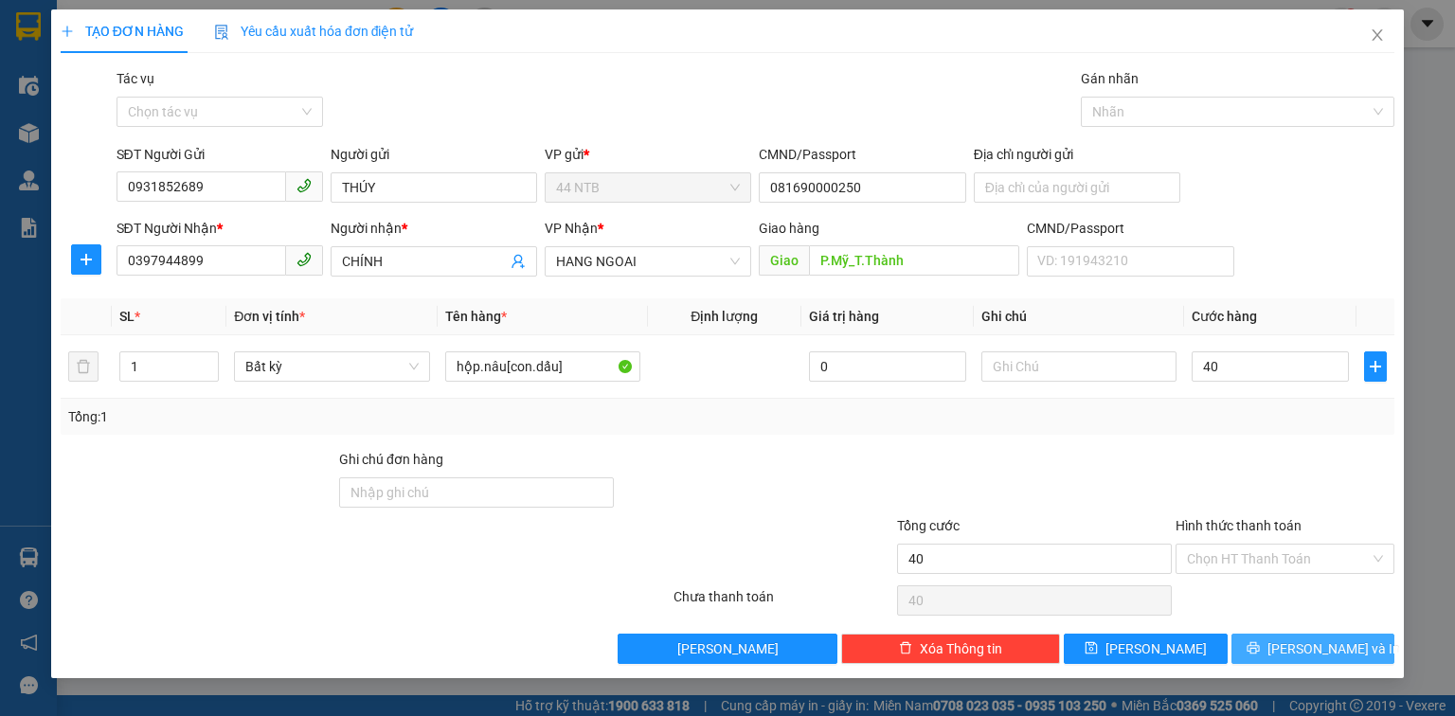
type input "40.000"
click at [1313, 648] on span "[PERSON_NAME] và In" at bounding box center [1334, 649] width 133 height 21
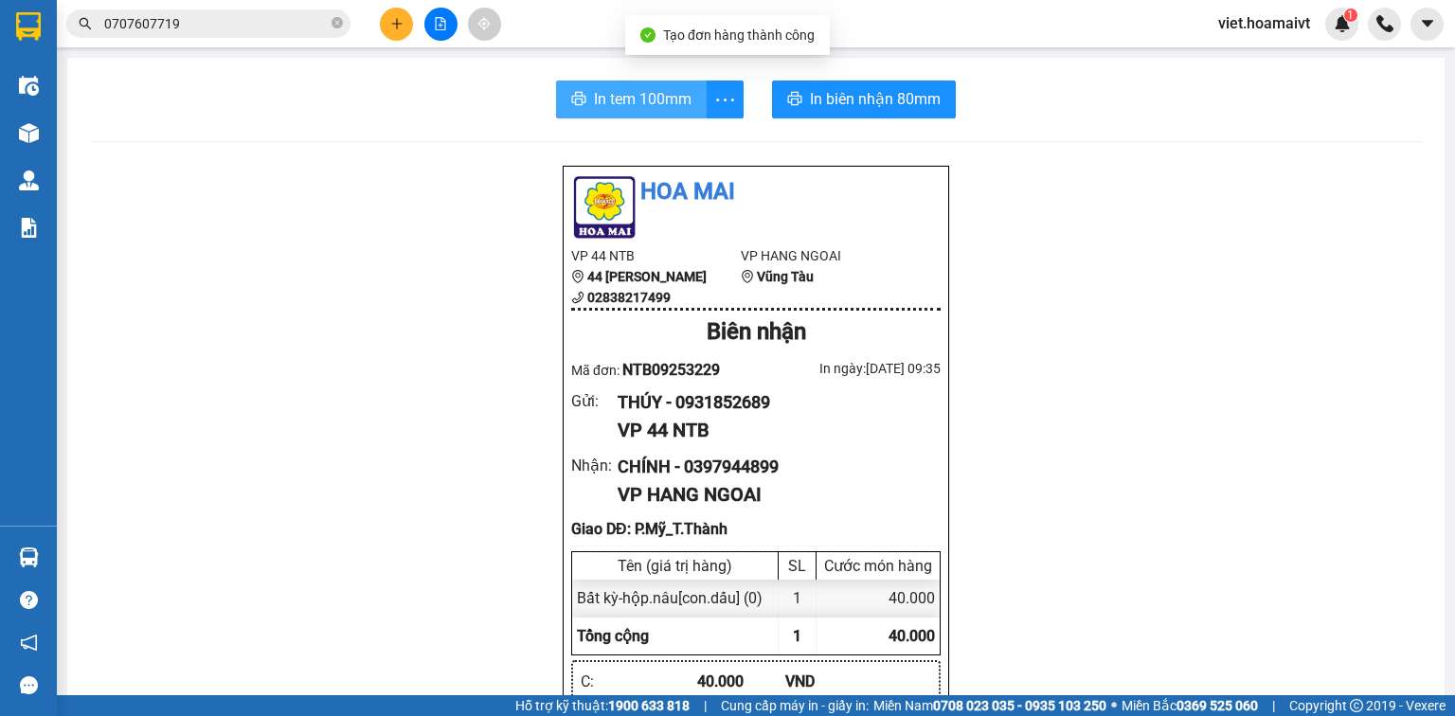
click at [638, 95] on span "In tem 100mm" at bounding box center [643, 99] width 98 height 24
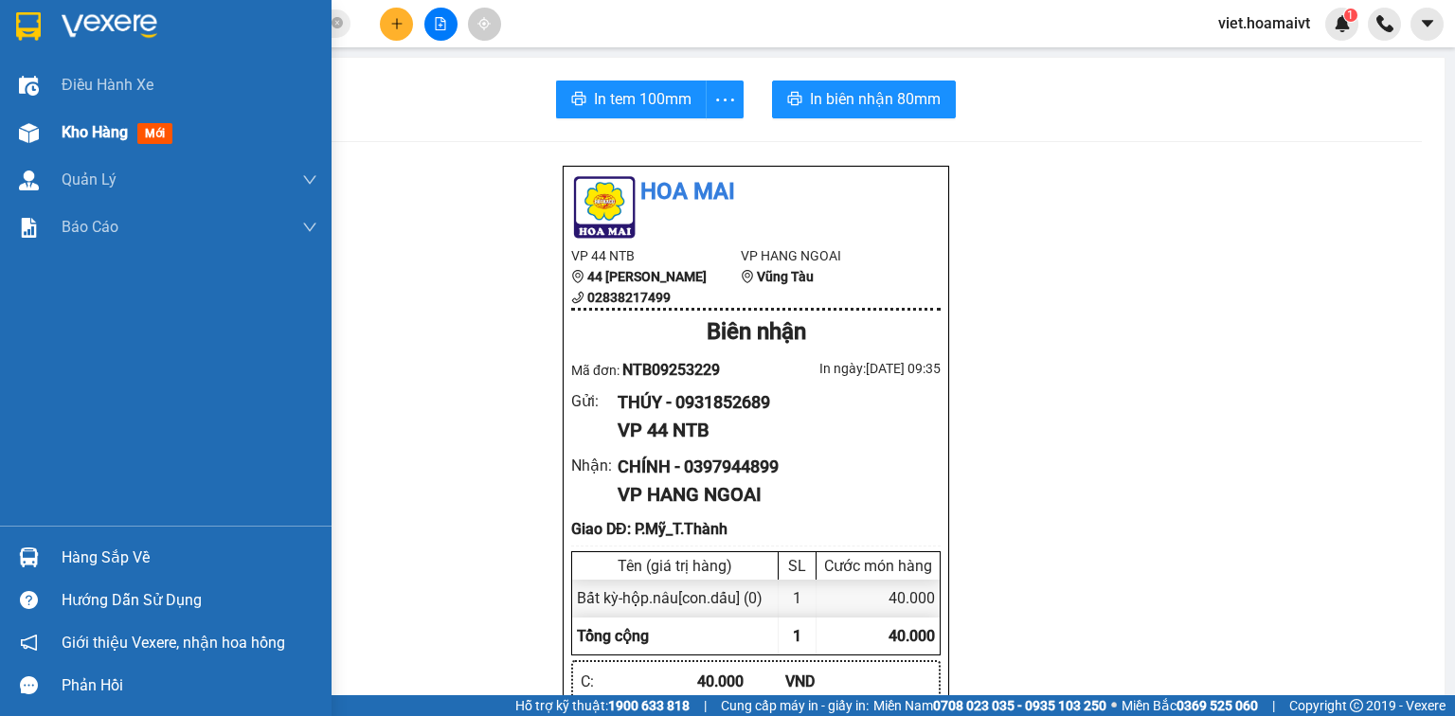
click at [62, 138] on span "Kho hàng" at bounding box center [95, 132] width 66 height 18
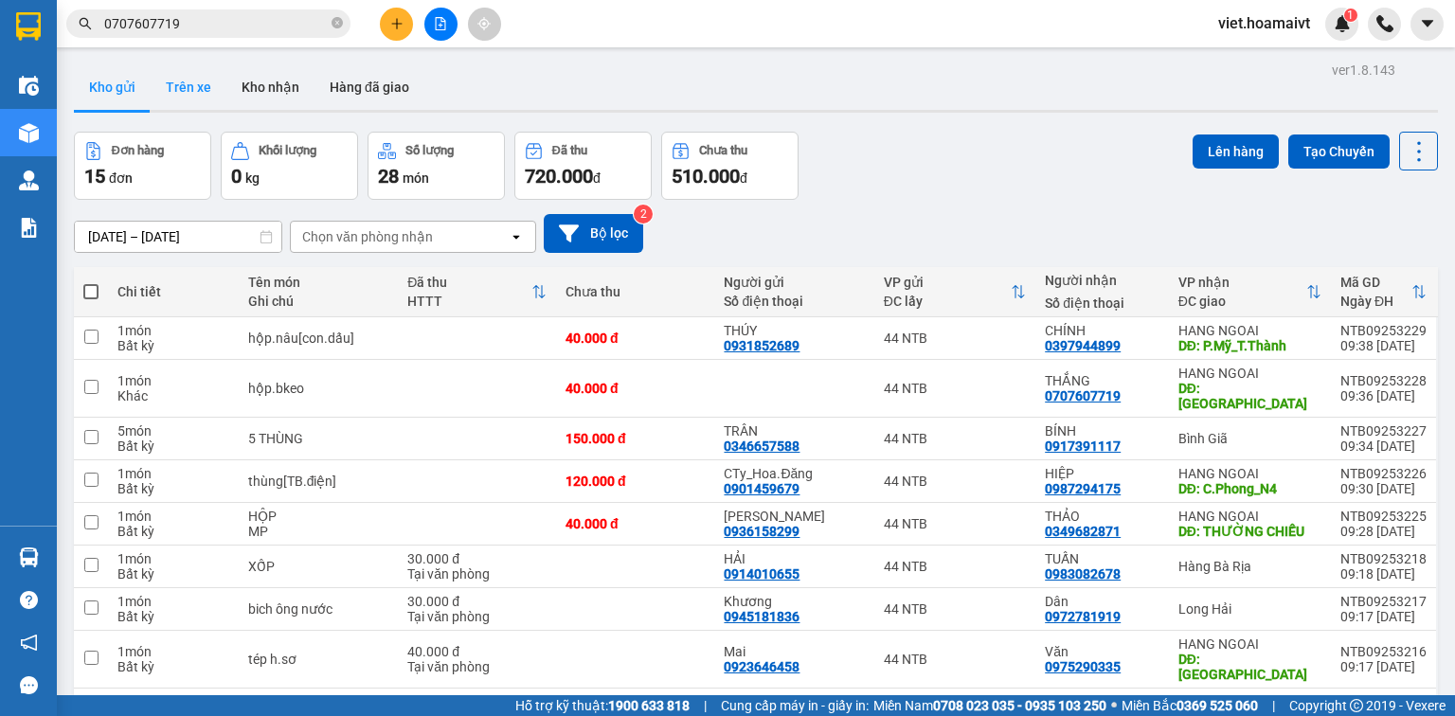
click at [181, 86] on button "Trên xe" at bounding box center [189, 86] width 76 height 45
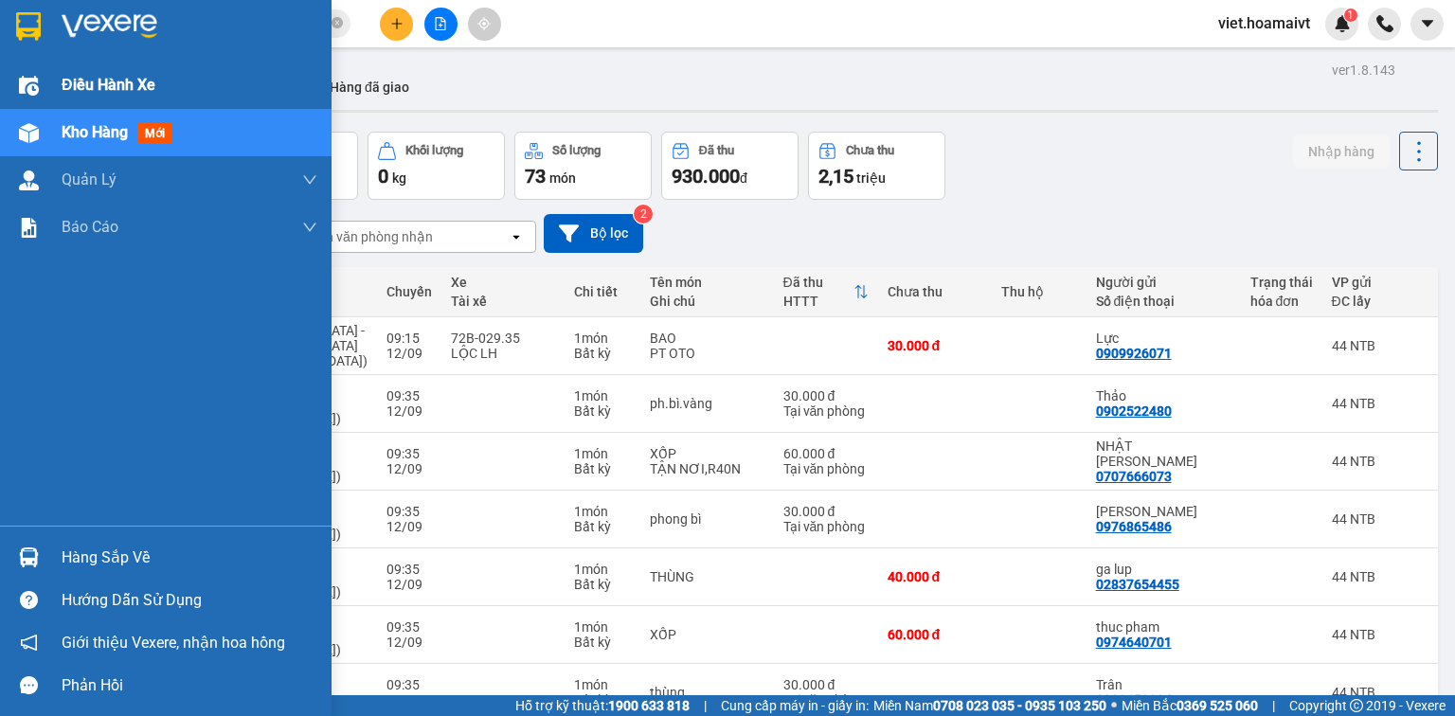
click at [68, 87] on span "Điều hành xe" at bounding box center [109, 85] width 94 height 24
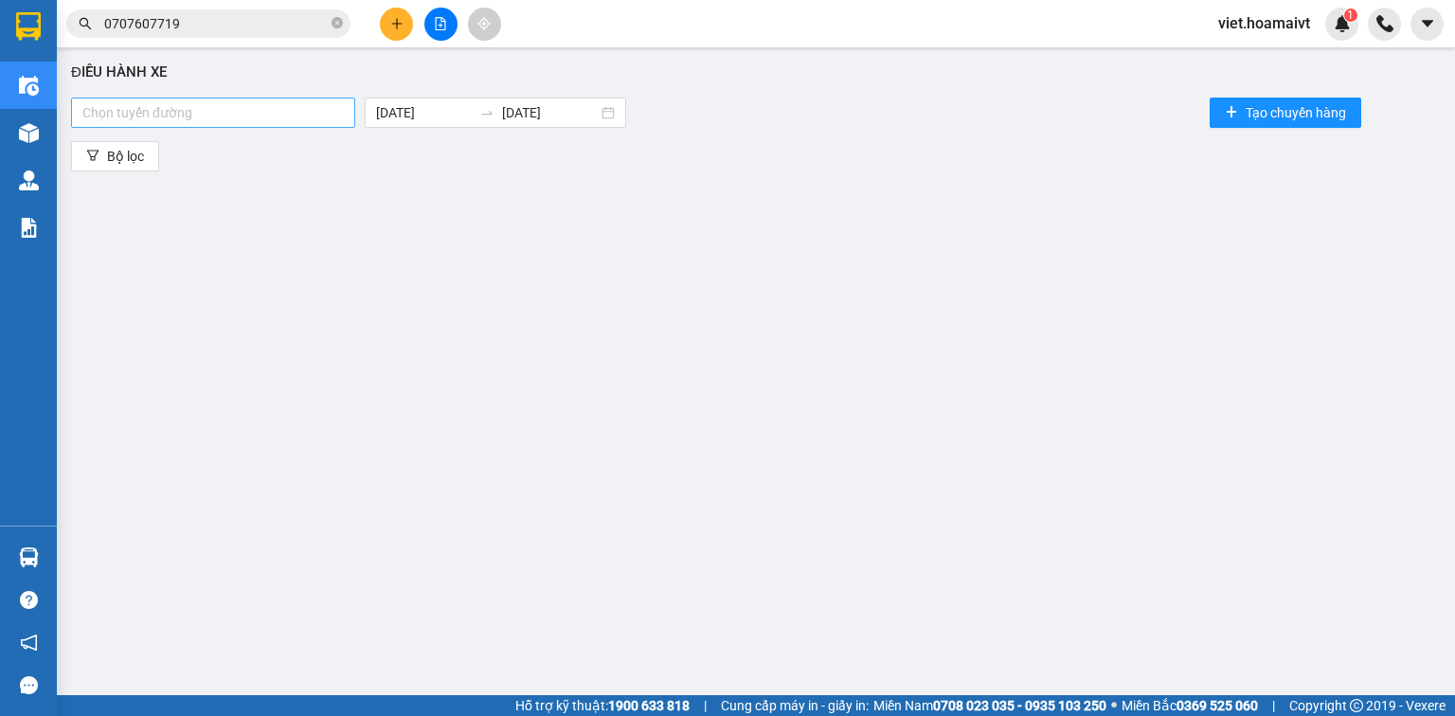
click at [335, 110] on div at bounding box center [213, 112] width 275 height 23
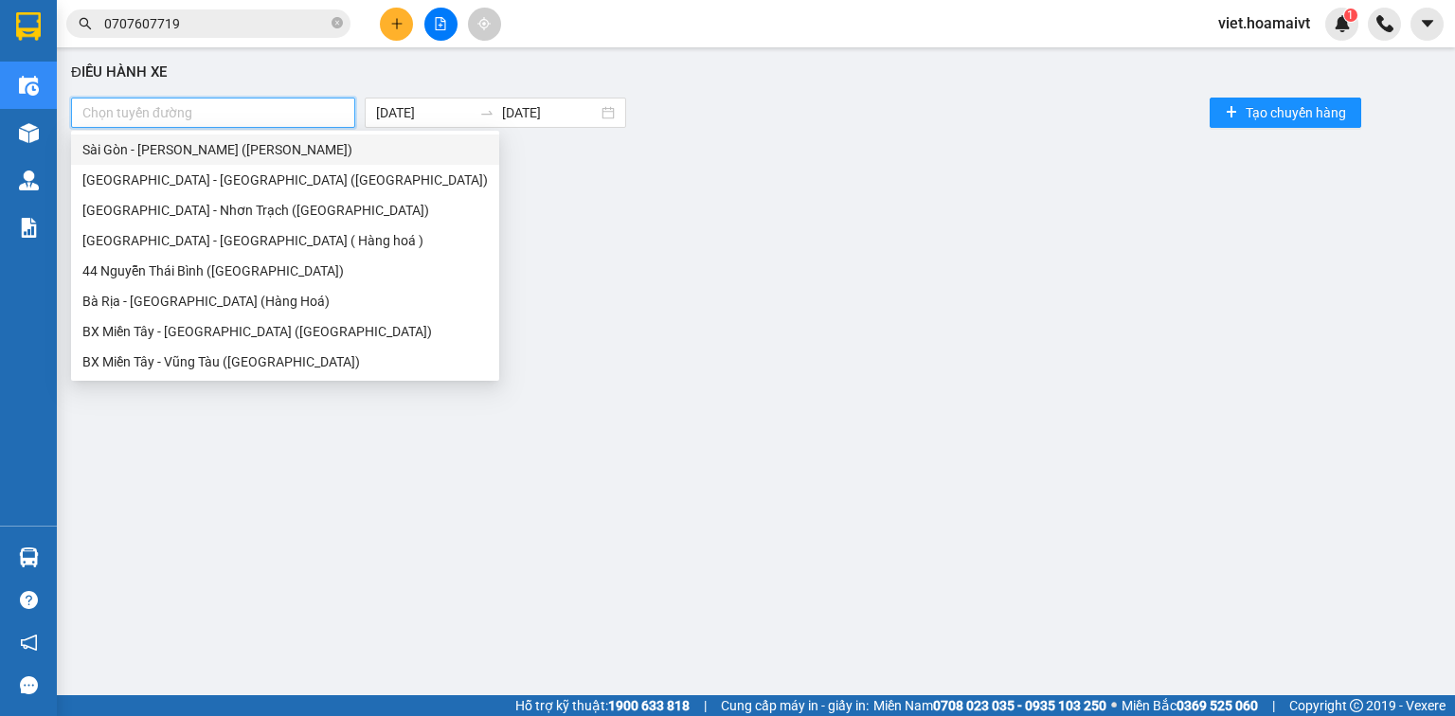
click at [297, 139] on div "Sài Gòn - Vũng Tàu (Hàng Hoá)" at bounding box center [285, 149] width 406 height 21
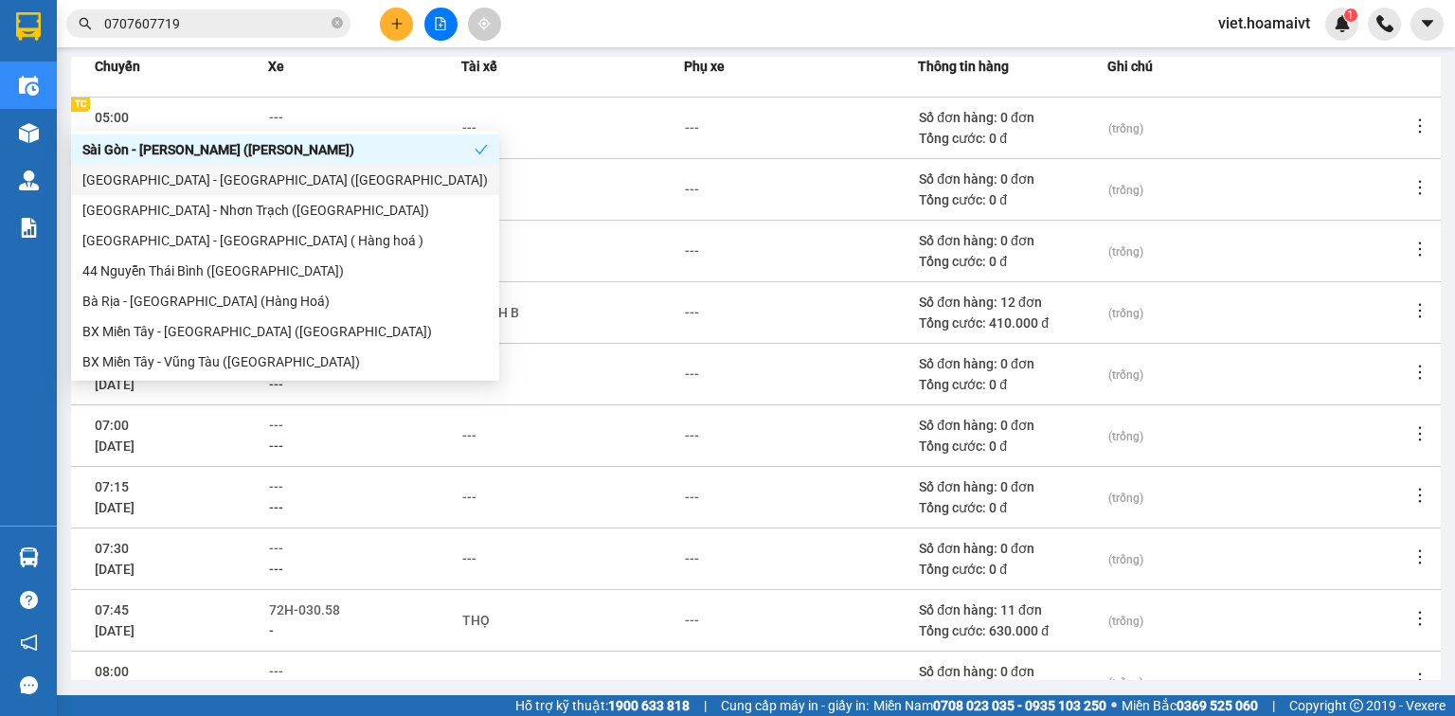
scroll to position [337, 0]
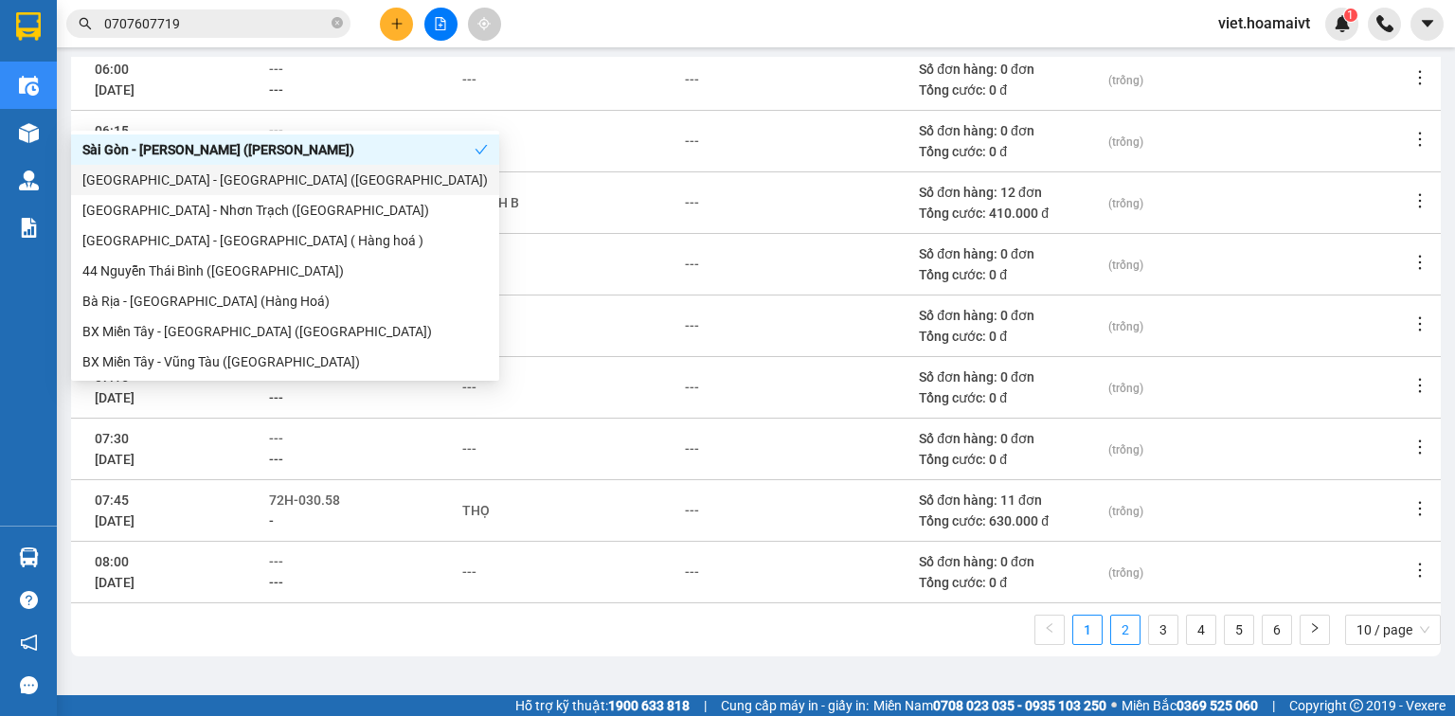
click at [1114, 626] on link "2" at bounding box center [1125, 630] width 28 height 28
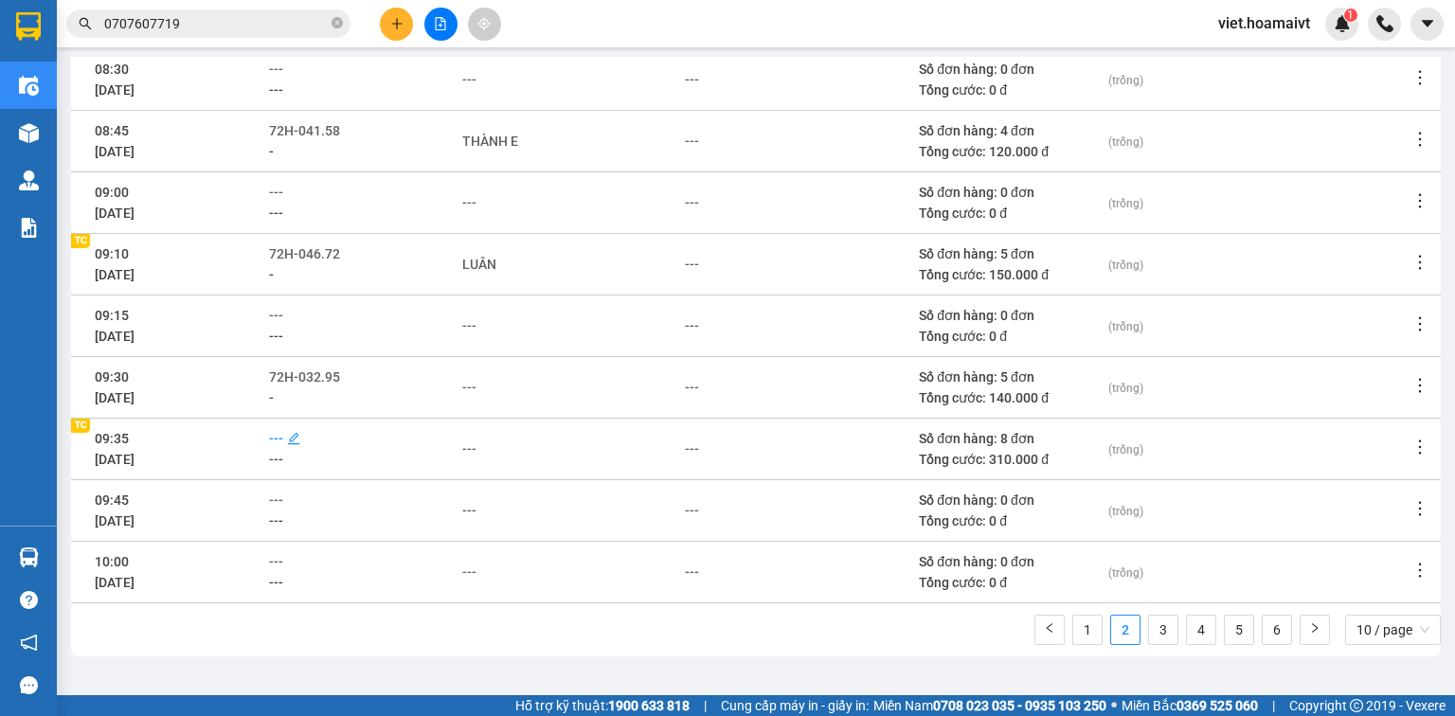
click at [283, 443] on span "---" at bounding box center [276, 438] width 14 height 15
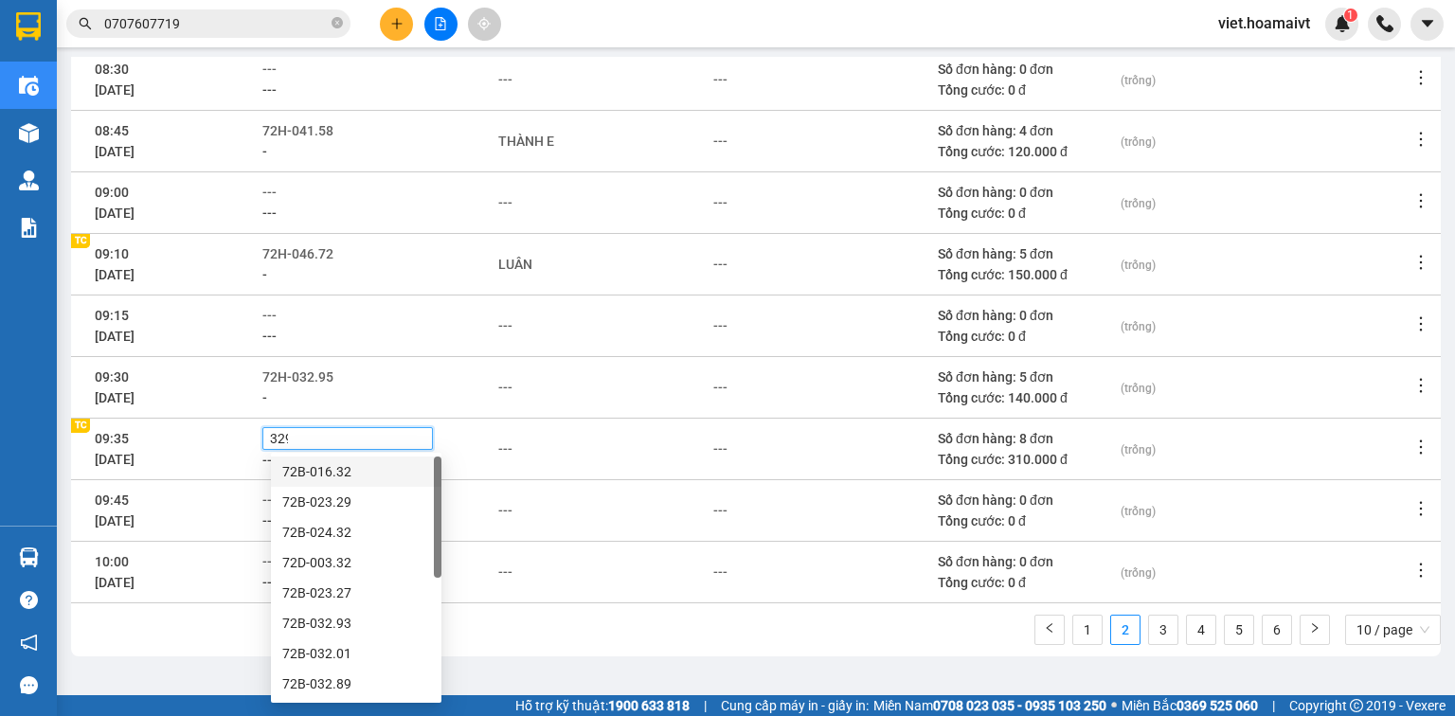
type input "3295"
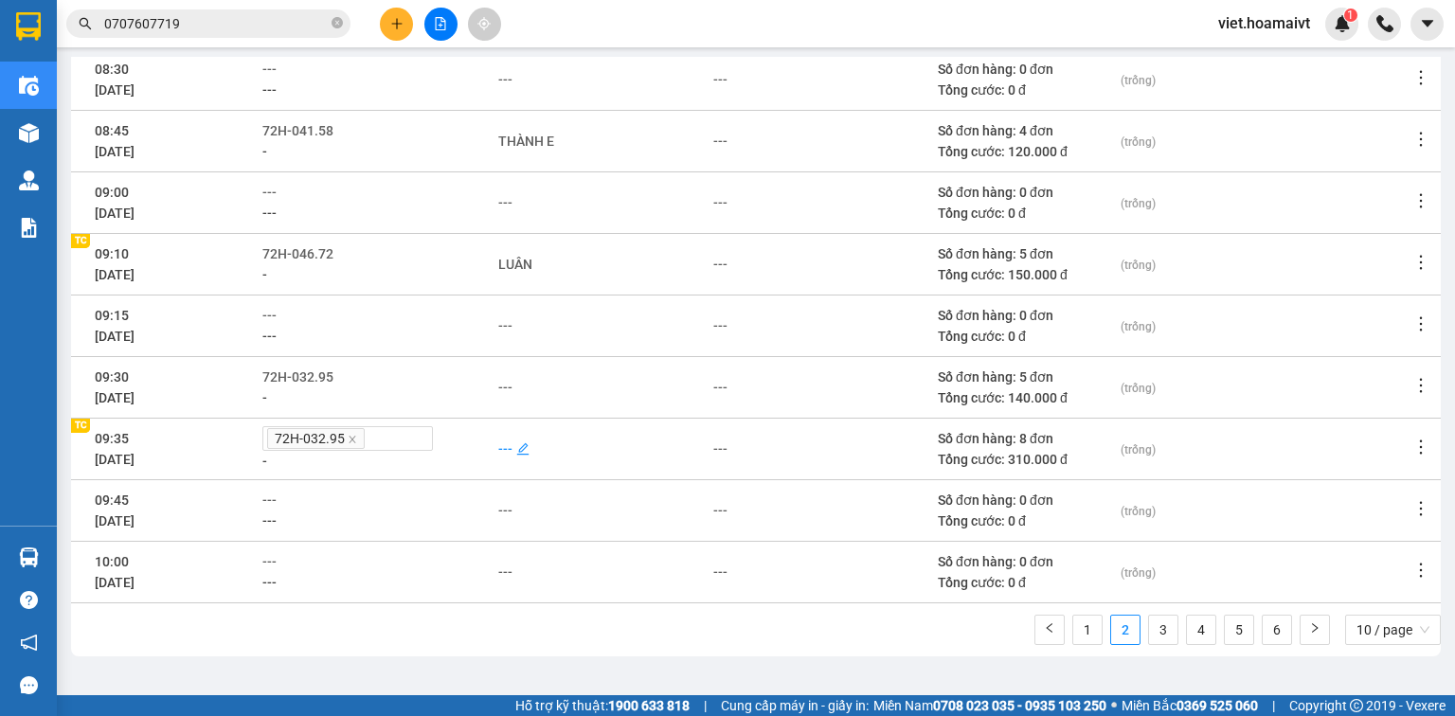
click at [513, 445] on div "---" at bounding box center [505, 449] width 14 height 21
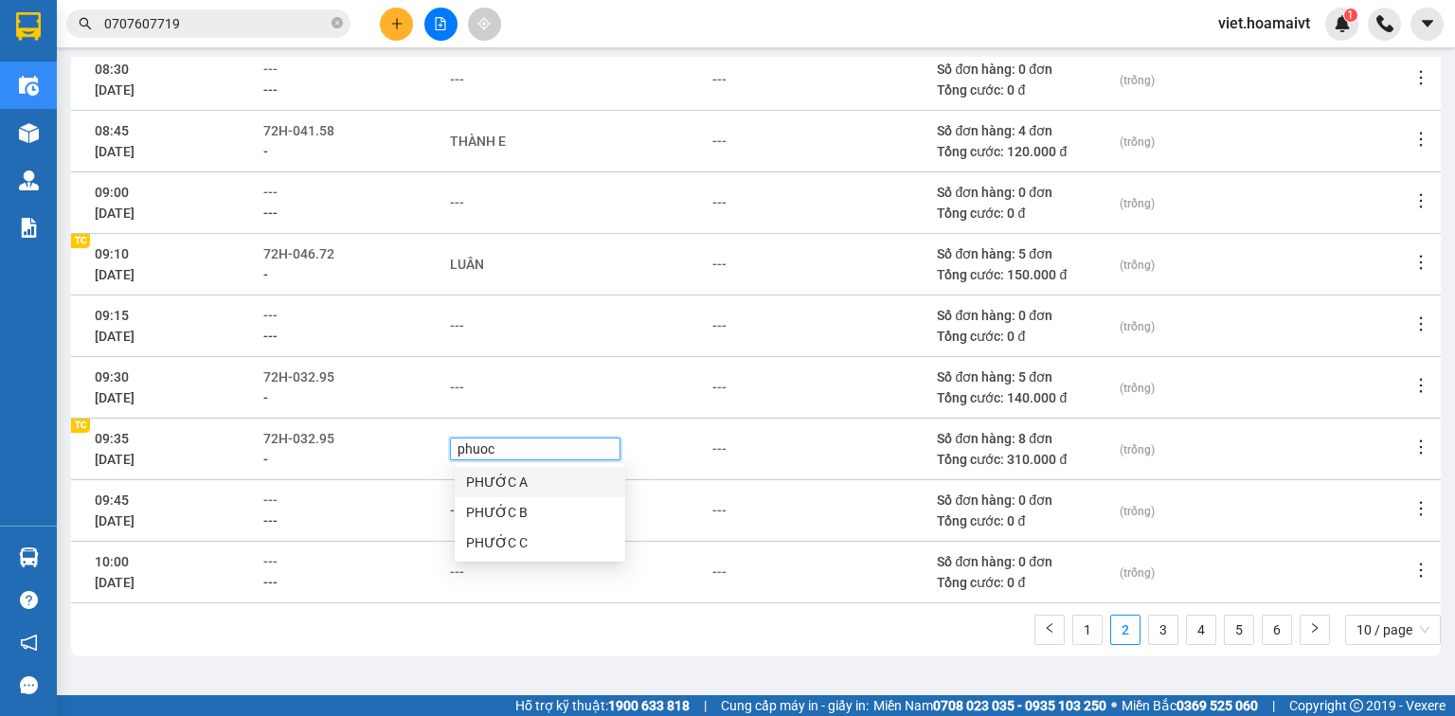
type input "phuoc a"
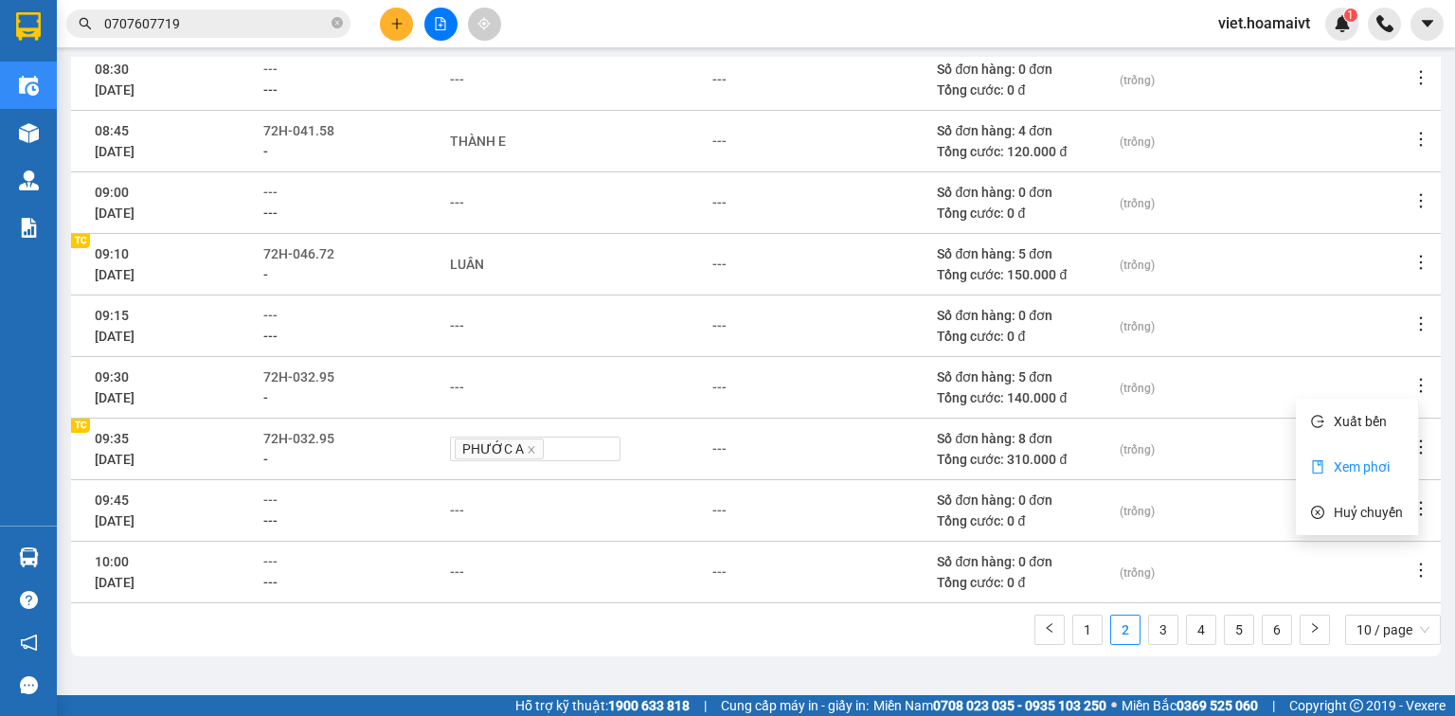
click at [1360, 466] on span "Xem phơi" at bounding box center [1362, 467] width 56 height 15
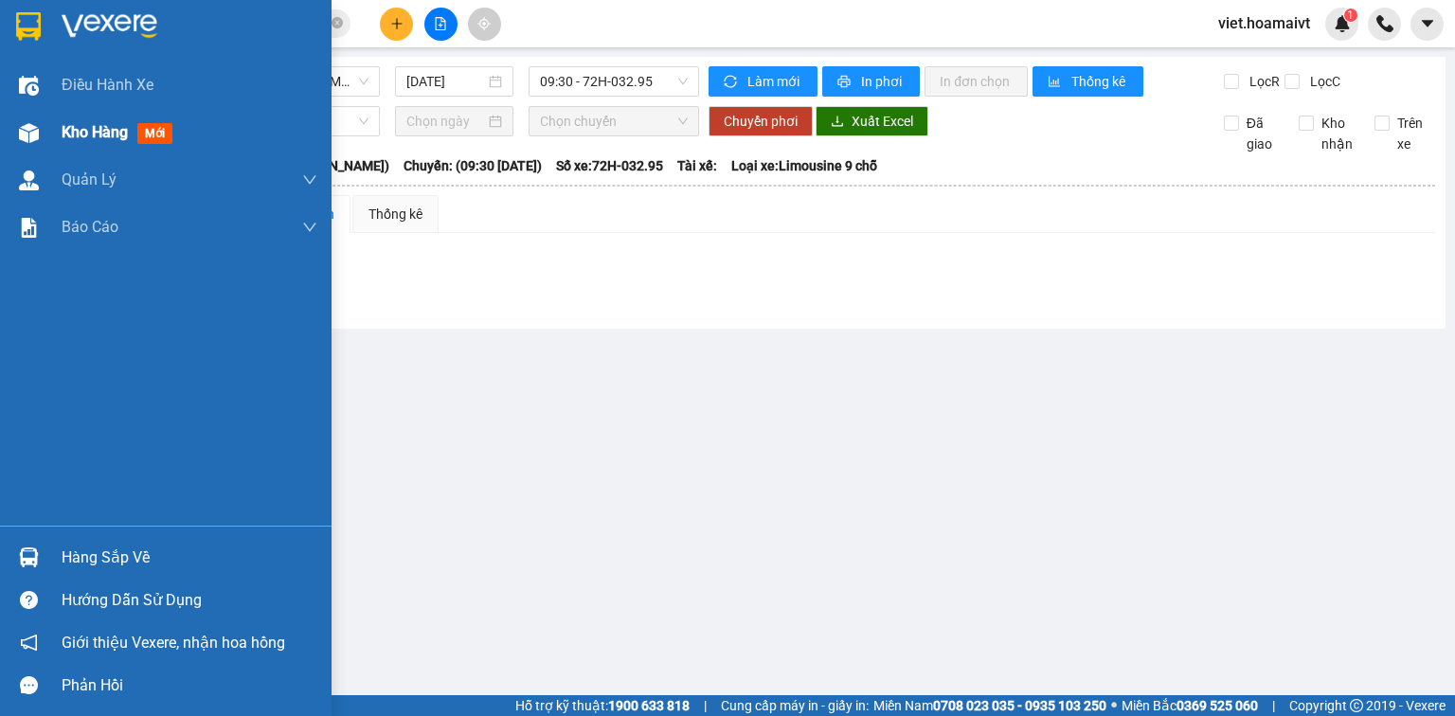
click at [87, 135] on span "Kho hàng" at bounding box center [95, 132] width 66 height 18
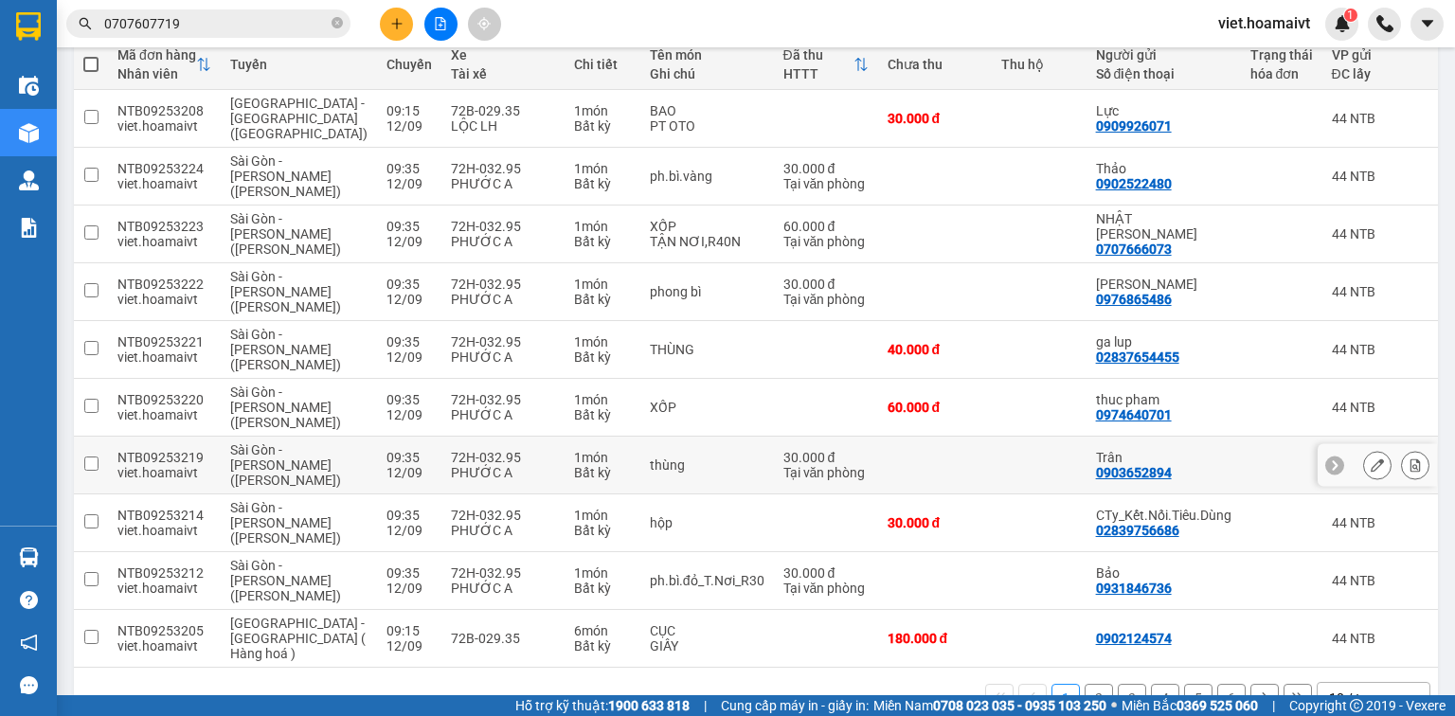
scroll to position [281, 0]
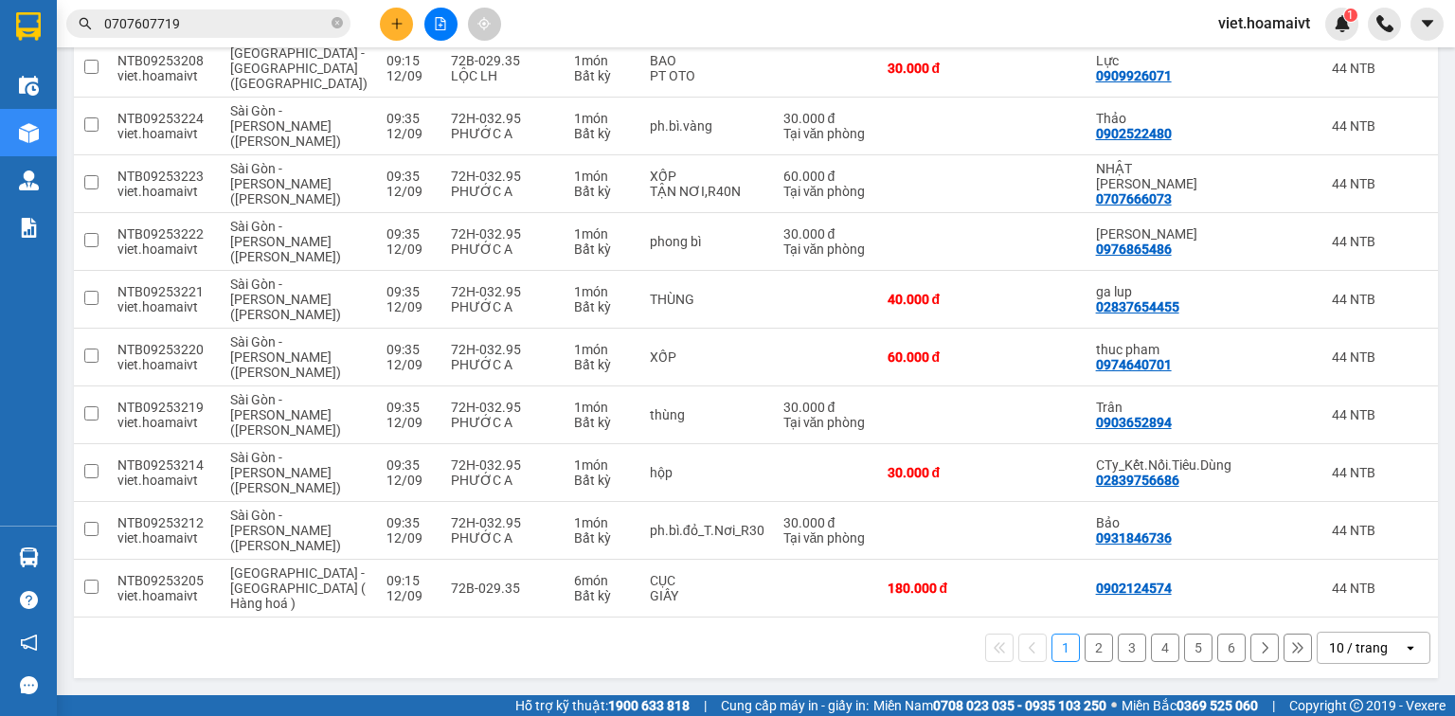
drag, startPoint x: 1346, startPoint y: 652, endPoint x: 1340, endPoint y: 641, distance: 12.7
click at [1346, 653] on div "10 / trang" at bounding box center [1358, 648] width 59 height 19
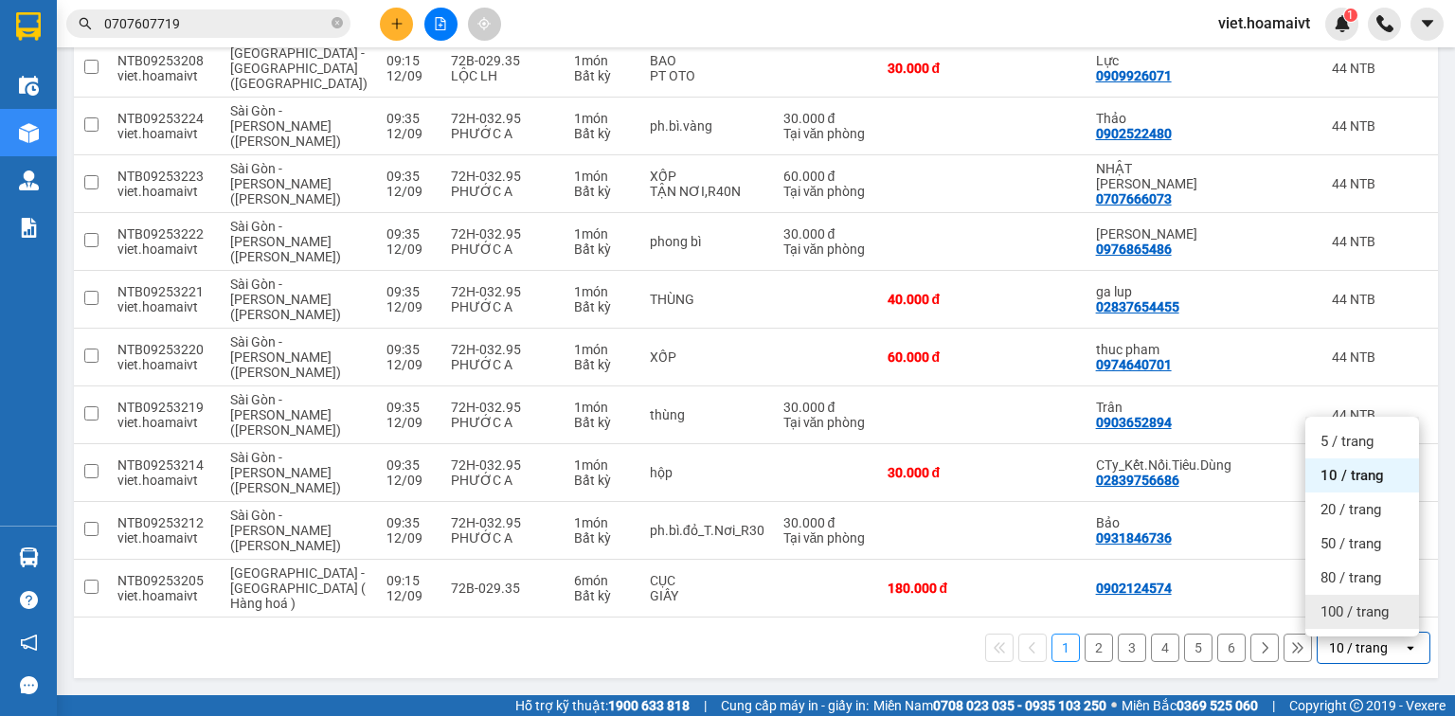
click at [1338, 607] on span "100 / trang" at bounding box center [1355, 612] width 68 height 19
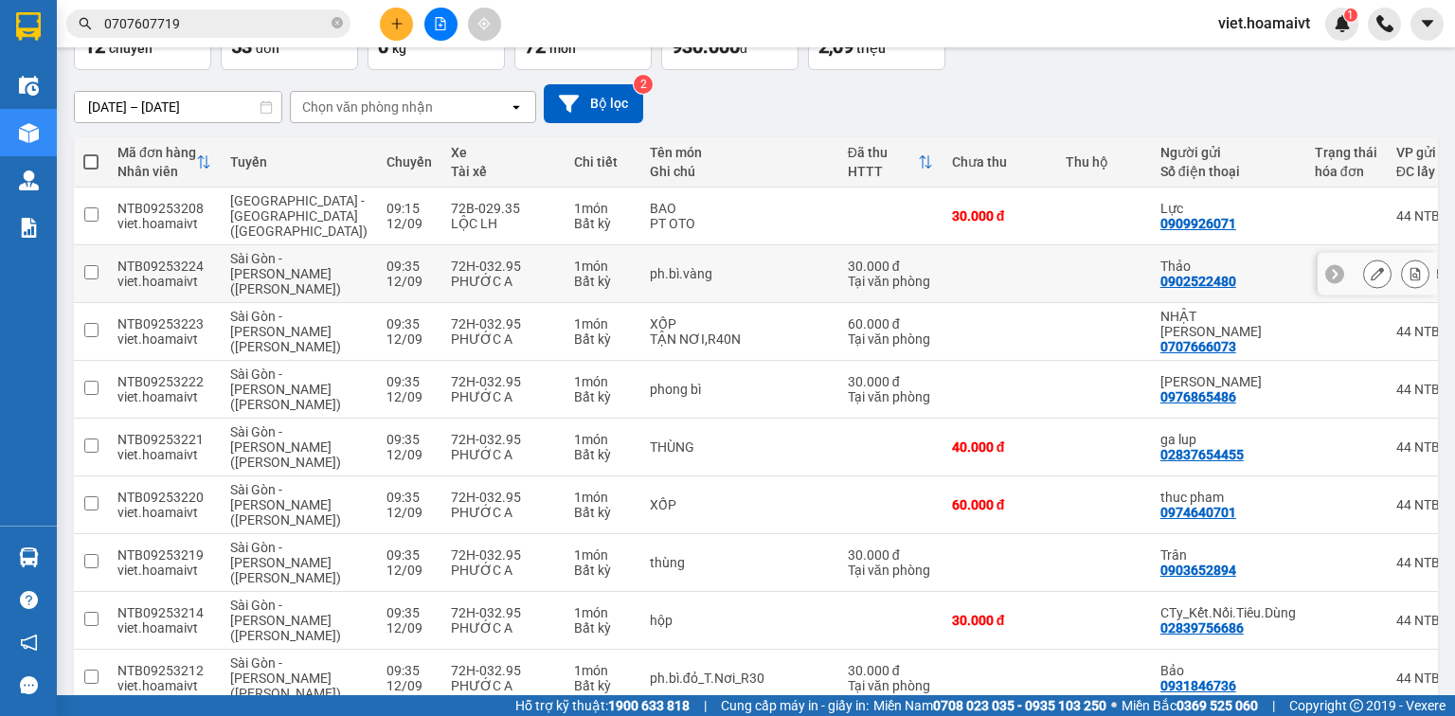
scroll to position [0, 0]
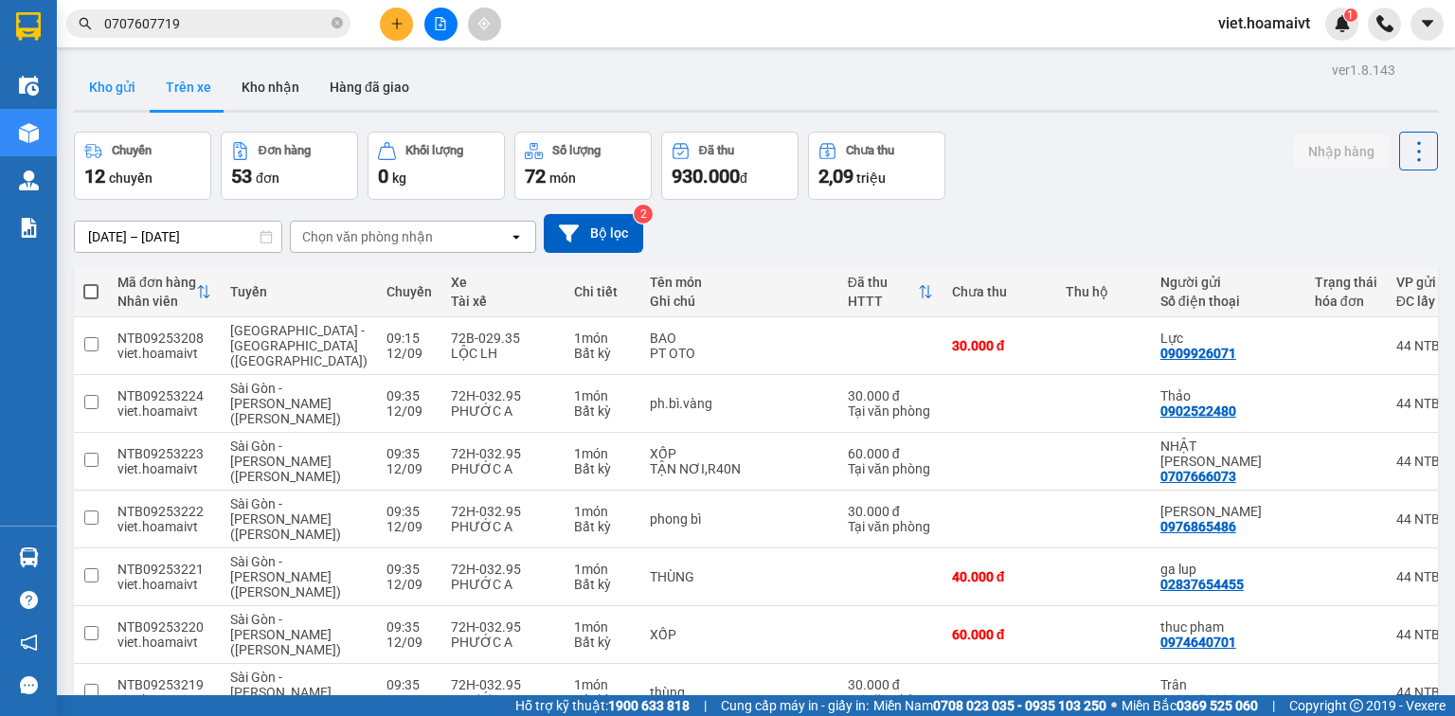
click at [122, 93] on button "Kho gửi" at bounding box center [112, 86] width 77 height 45
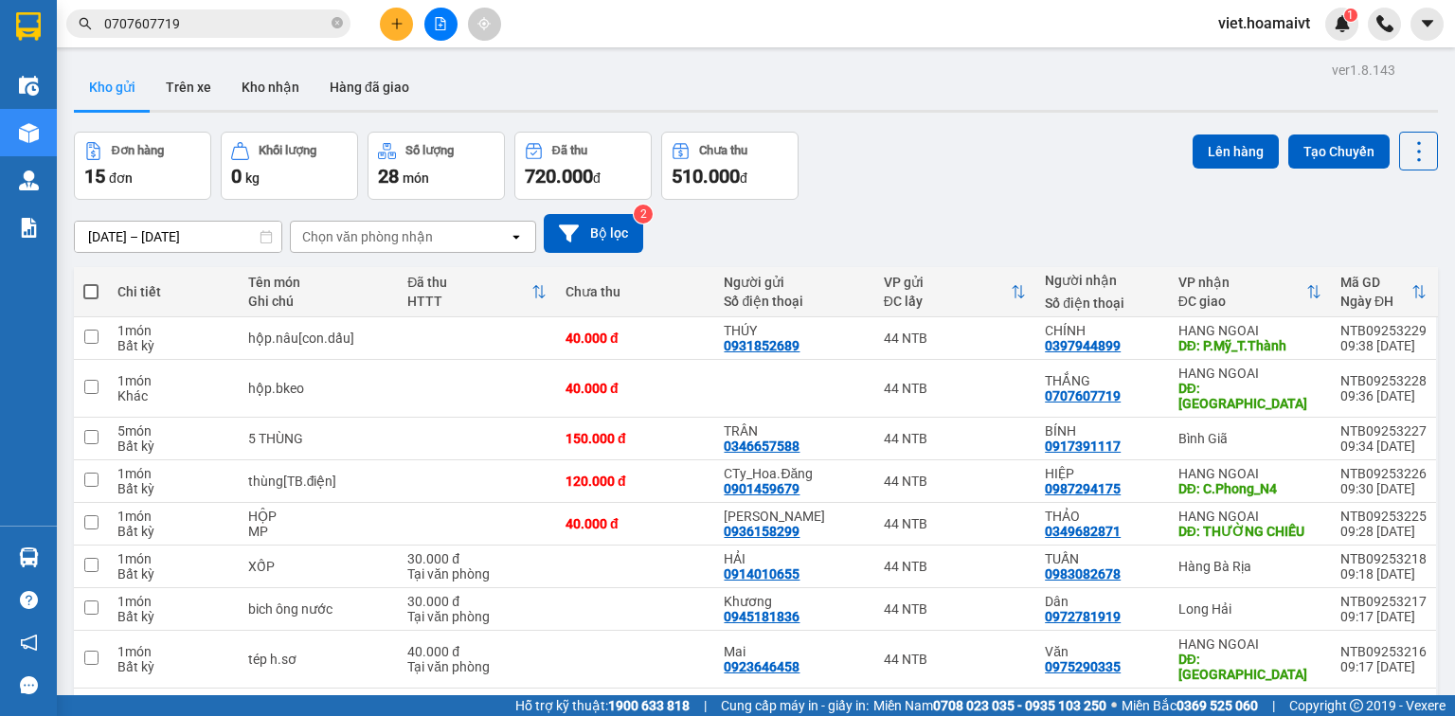
click at [422, 232] on div "Chọn văn phòng nhận" at bounding box center [367, 236] width 131 height 19
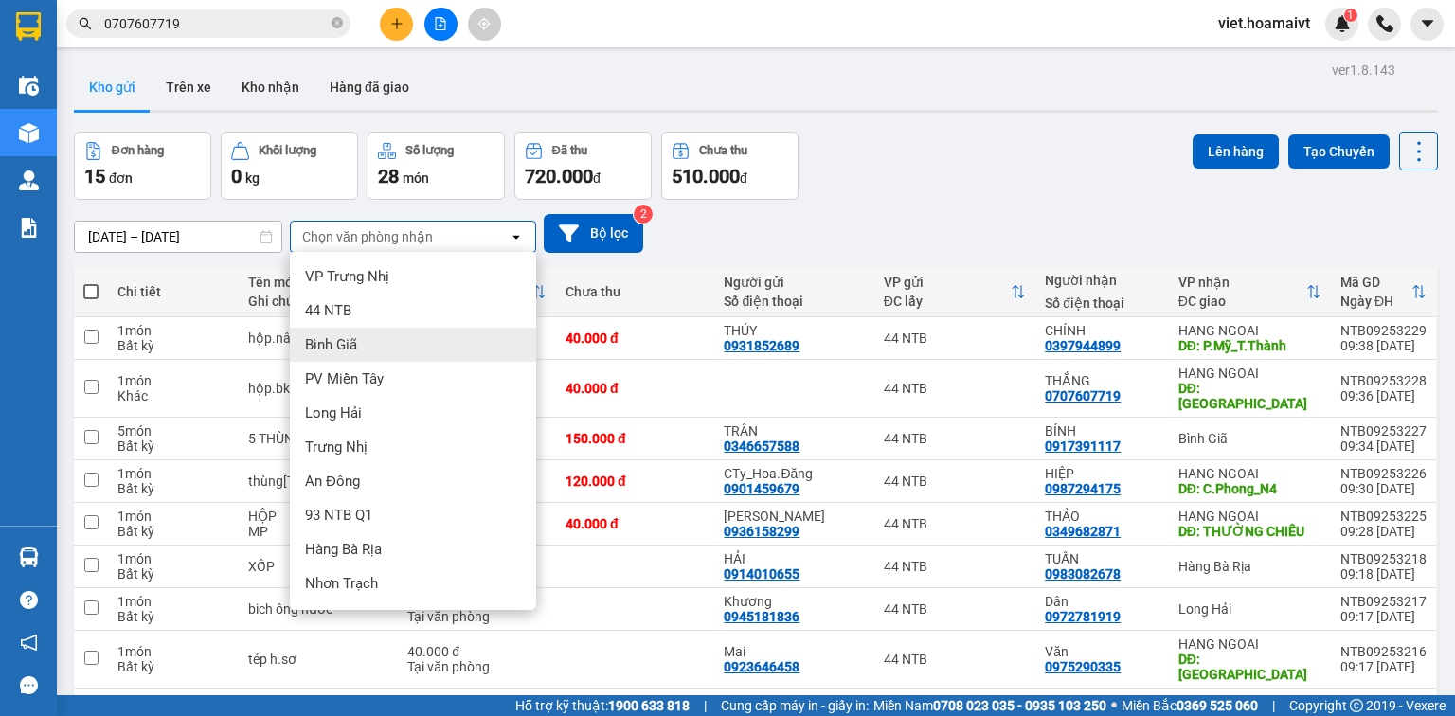
scroll to position [99, 0]
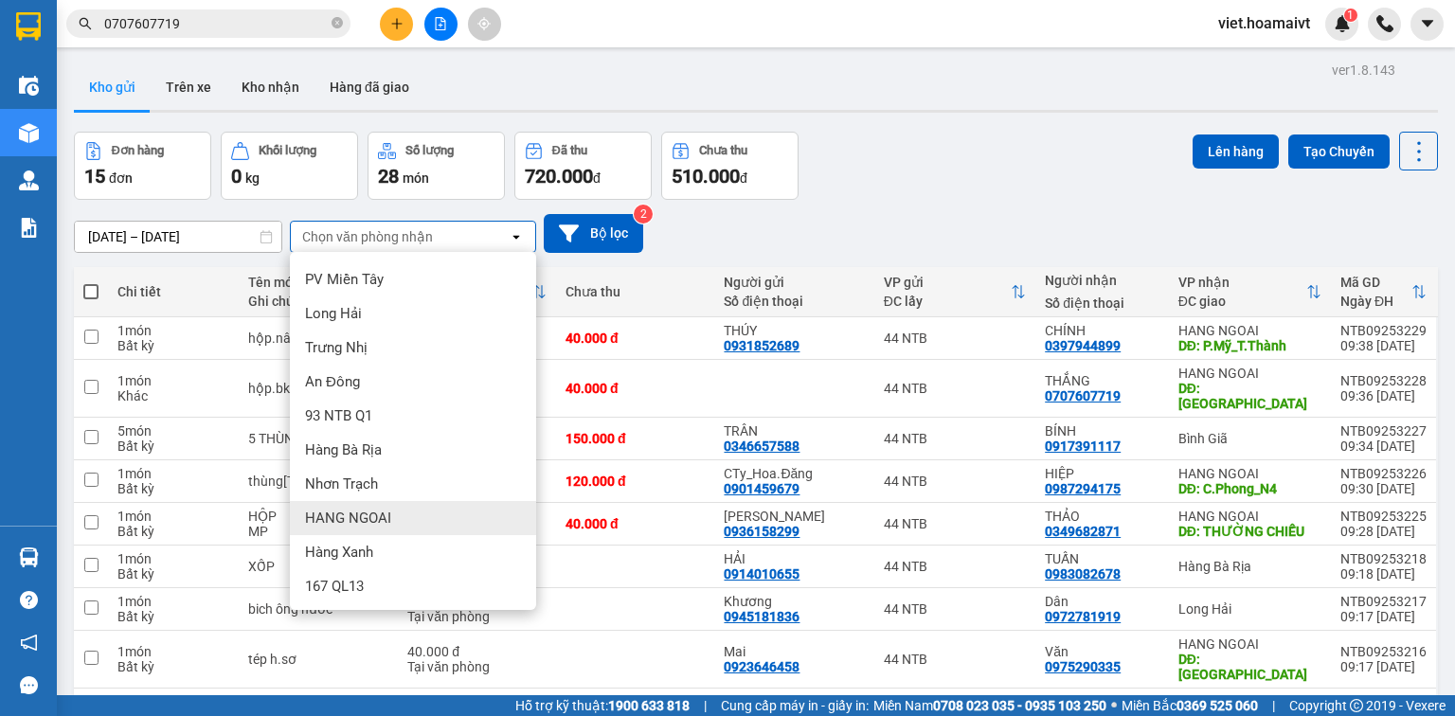
click at [385, 509] on span "HANG NGOAI" at bounding box center [348, 518] width 86 height 19
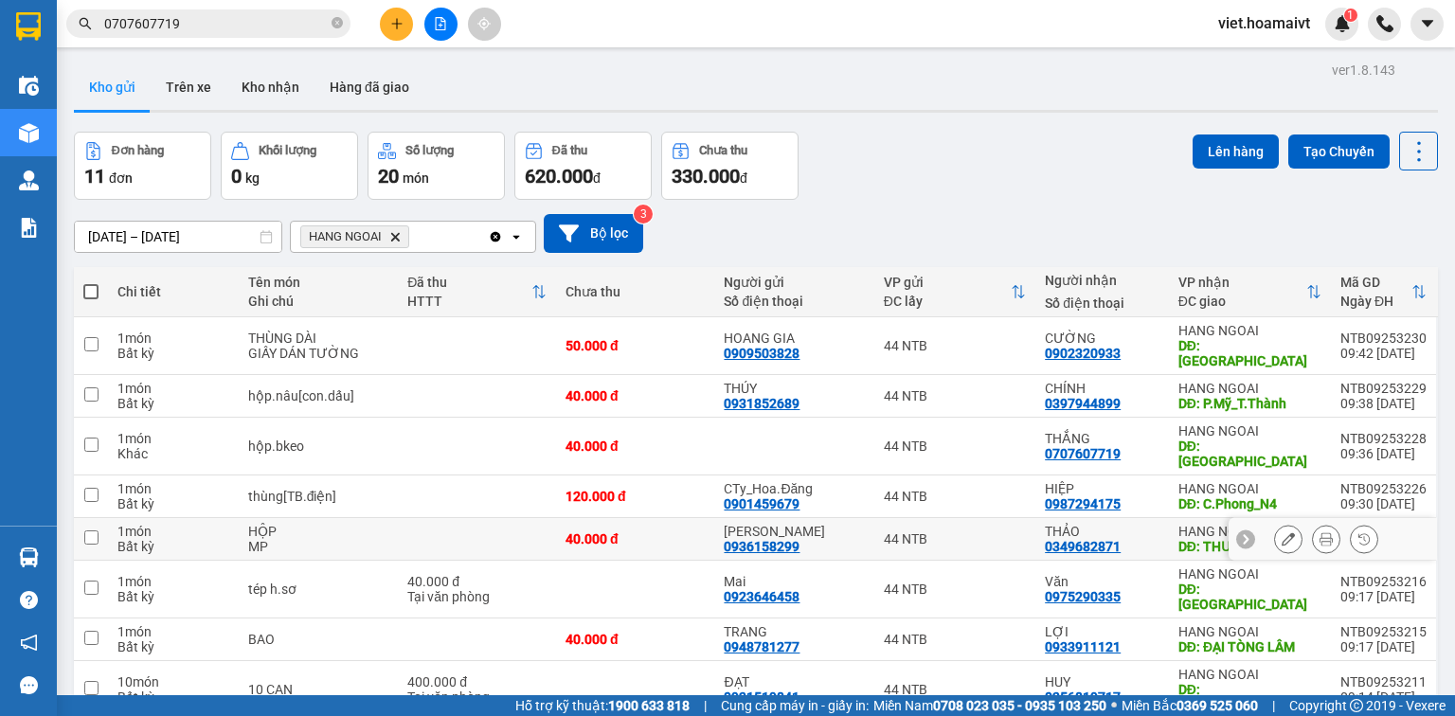
scroll to position [165, 0]
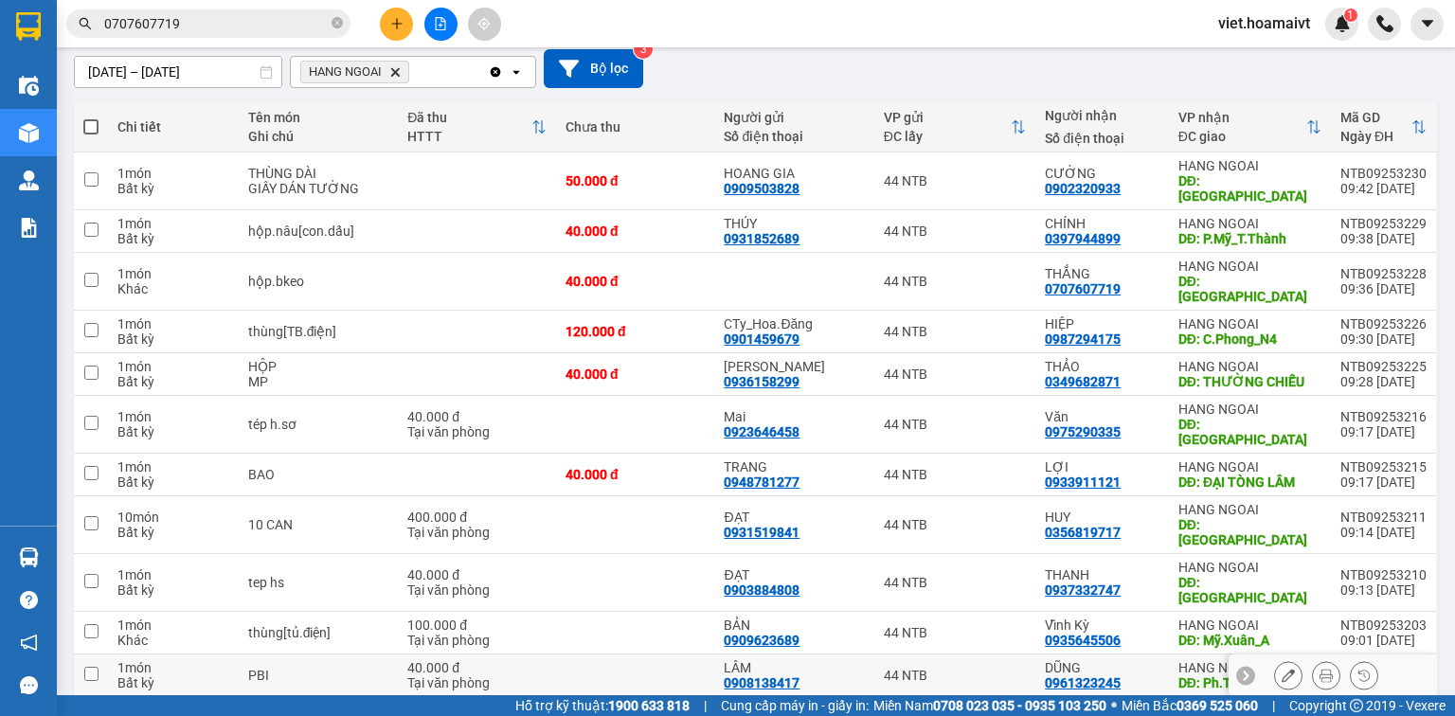
click at [961, 668] on div "44 NTB" at bounding box center [955, 675] width 143 height 15
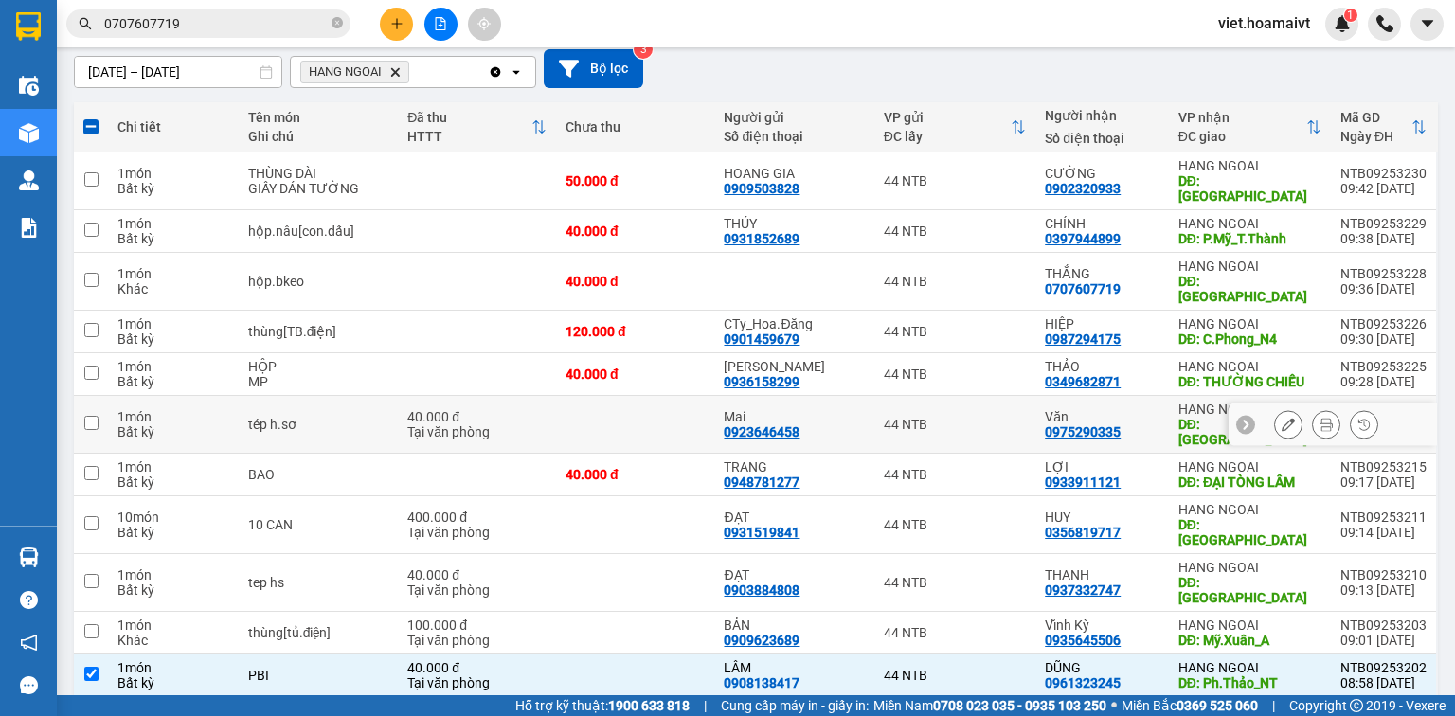
click at [994, 417] on div "44 NTB" at bounding box center [955, 424] width 143 height 15
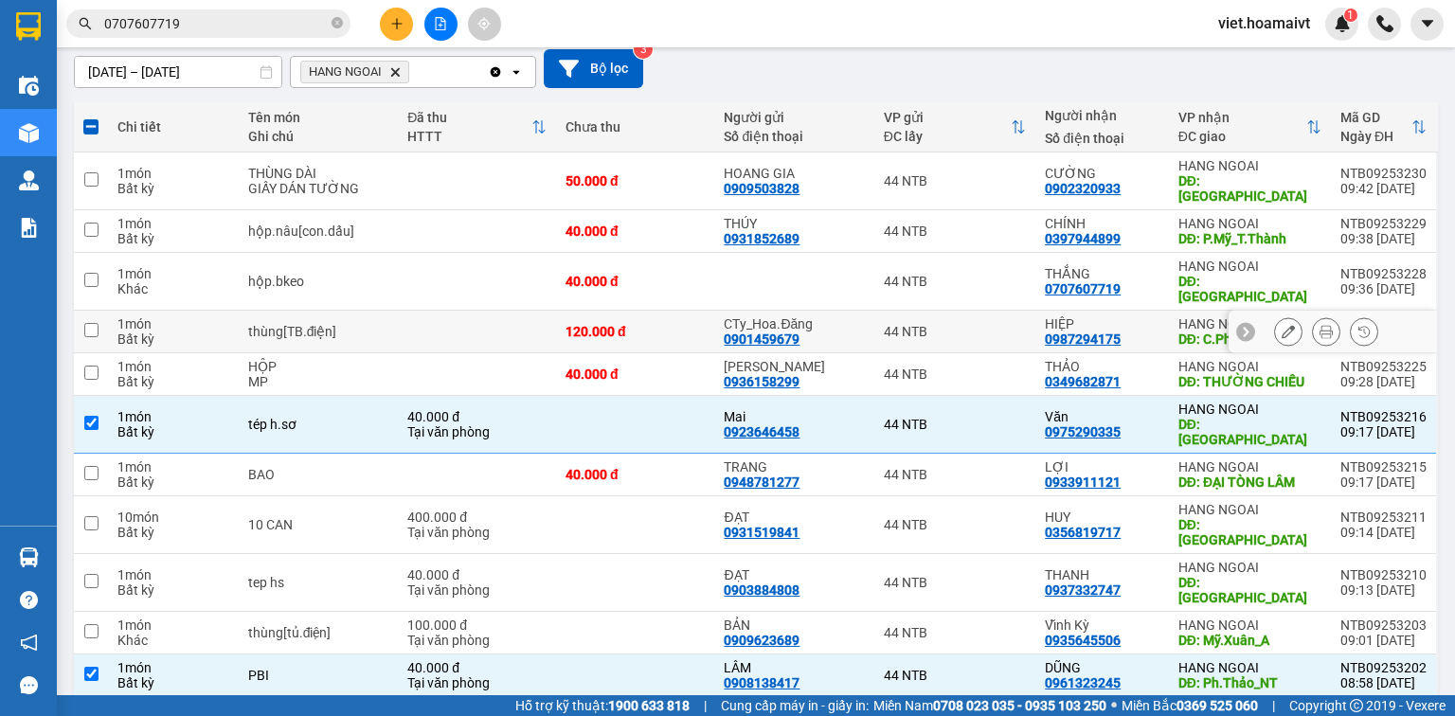
scroll to position [0, 0]
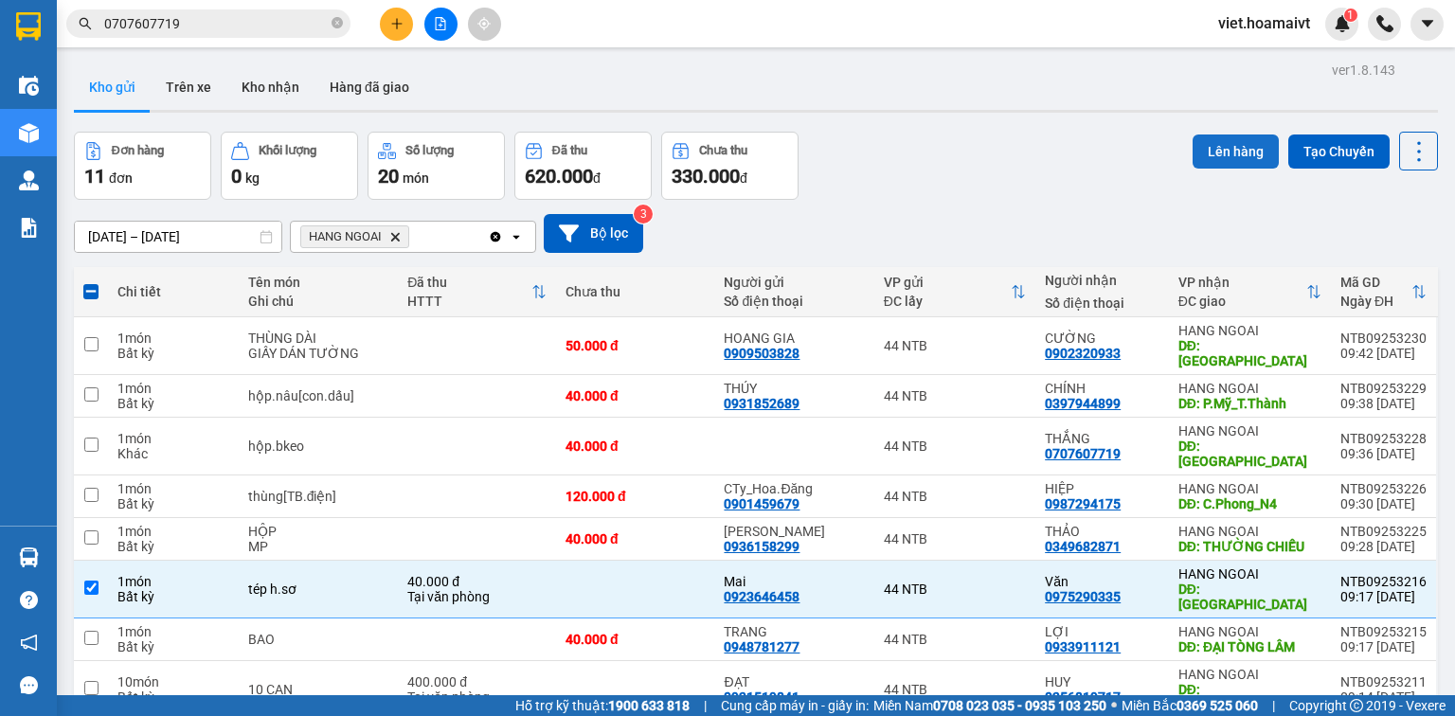
click at [1228, 146] on button "Lên hàng" at bounding box center [1236, 152] width 86 height 34
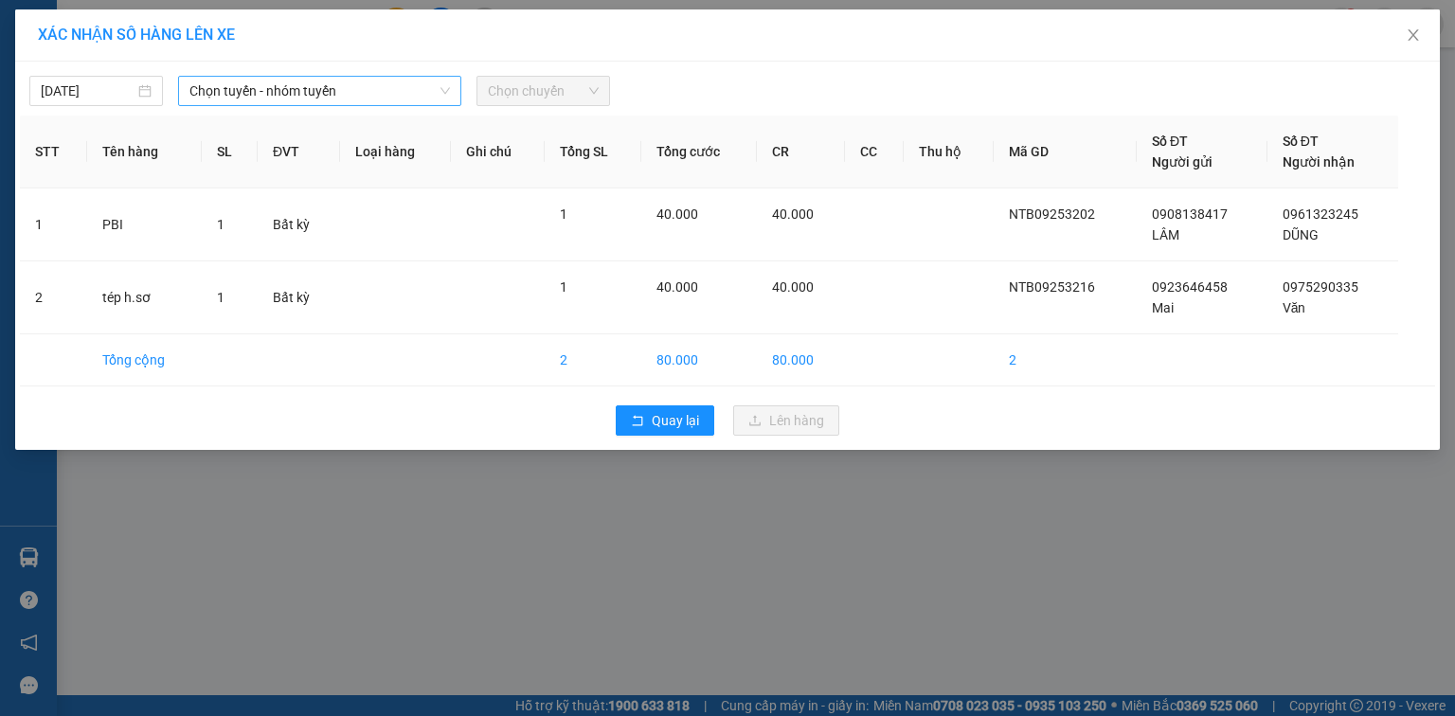
click at [332, 83] on span "Chọn tuyến - nhóm tuyến" at bounding box center [320, 91] width 261 height 28
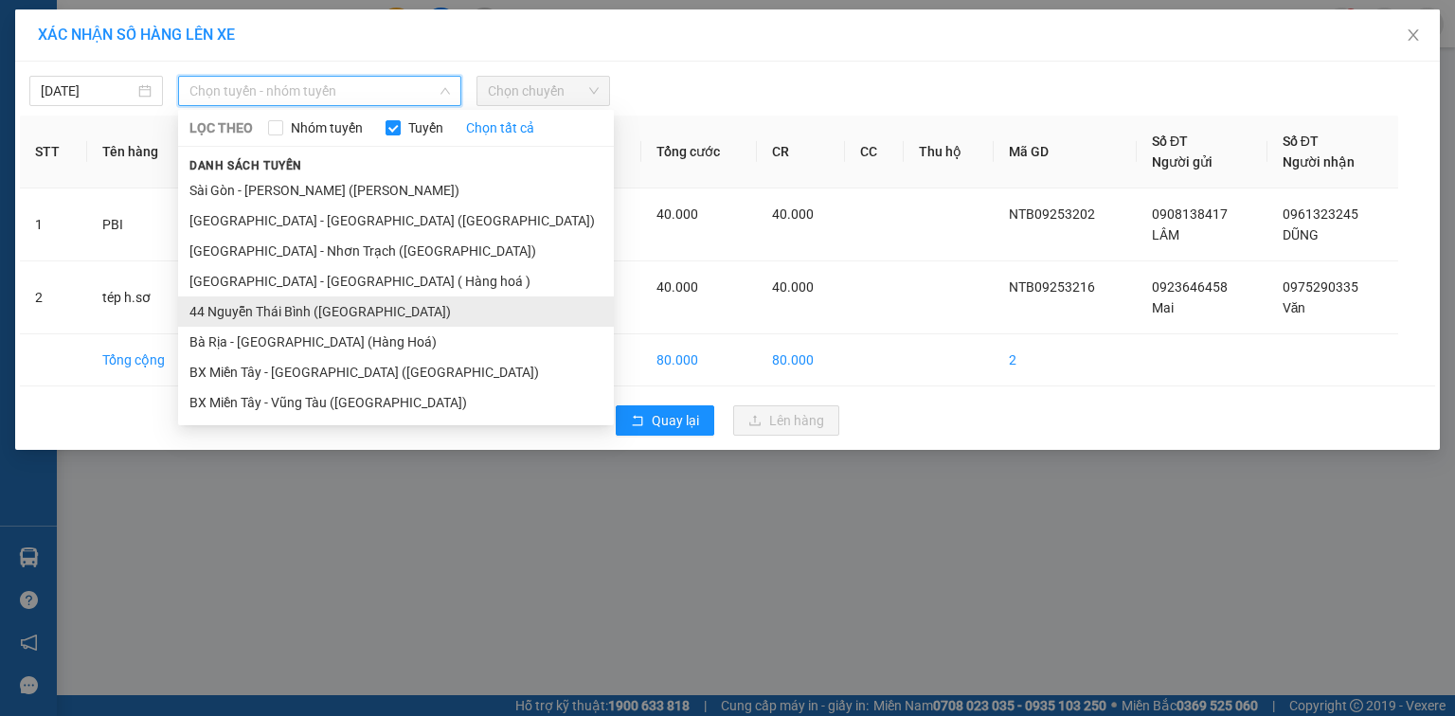
click at [276, 316] on li "44 Nguyễn Thái Bình (Hàng Ngoài)" at bounding box center [396, 312] width 436 height 30
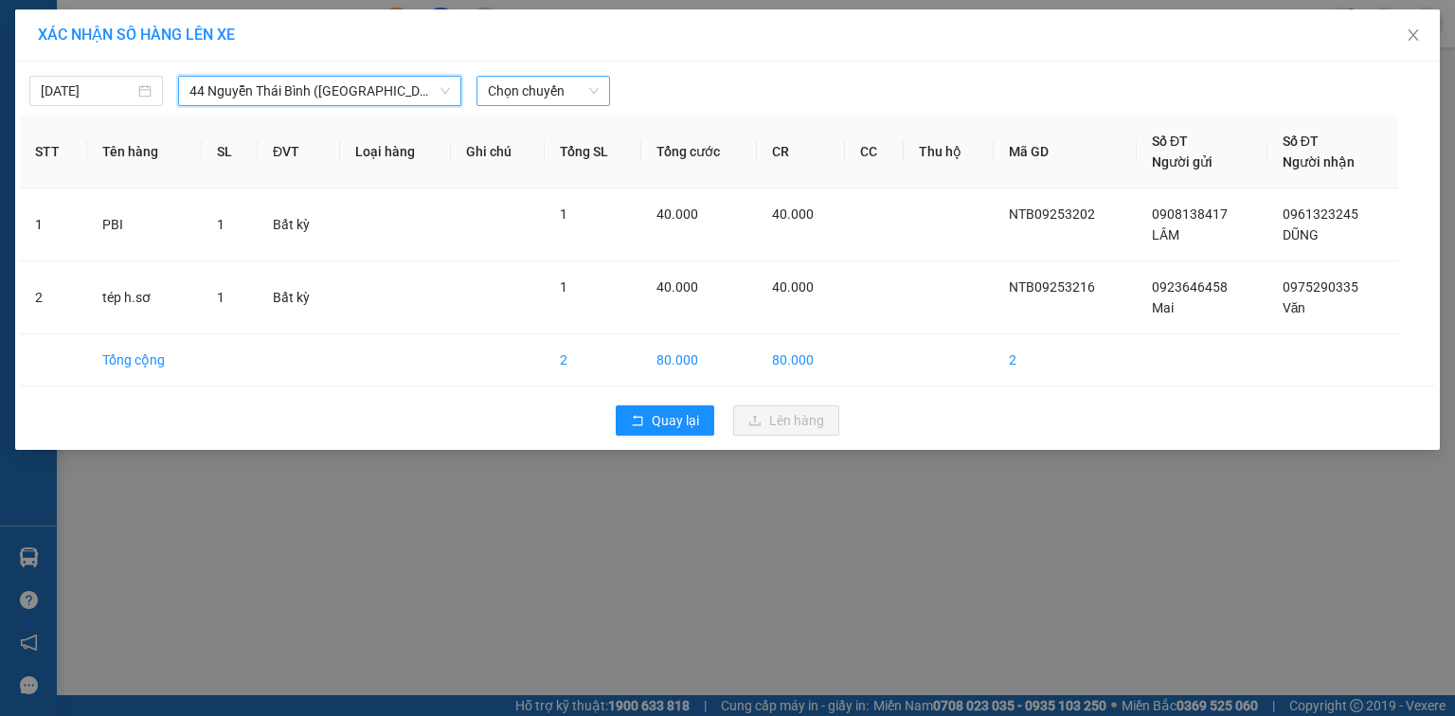
click at [498, 88] on span "Chọn chuyến" at bounding box center [543, 91] width 111 height 28
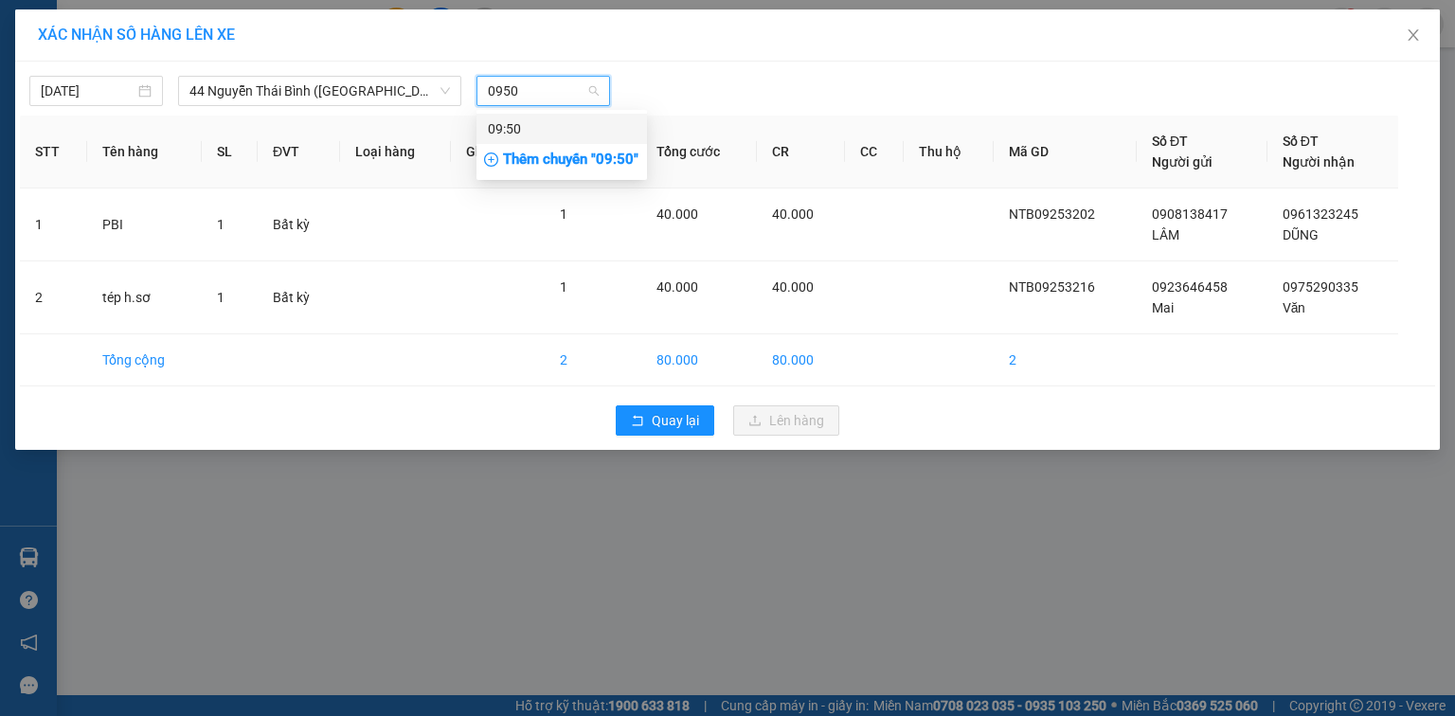
click at [546, 125] on div "09:50" at bounding box center [562, 128] width 148 height 21
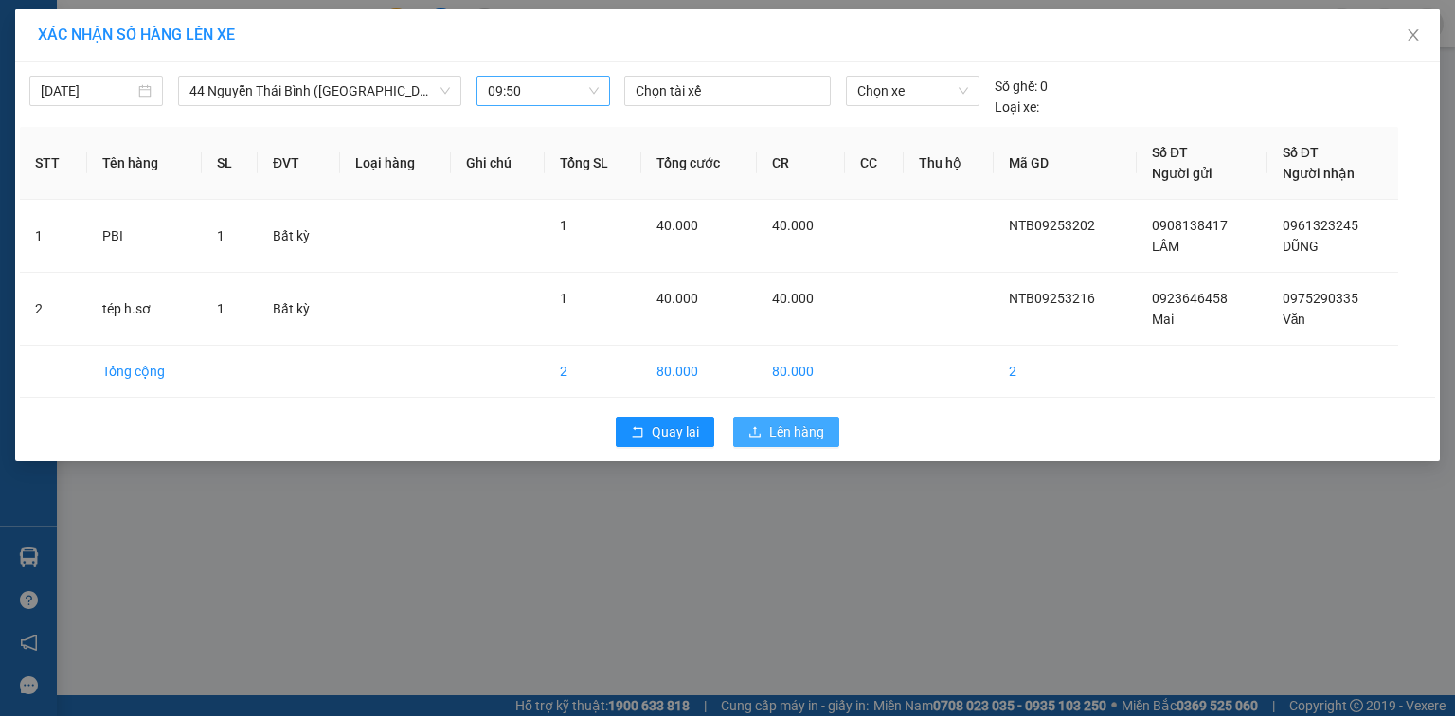
click at [760, 431] on icon "upload" at bounding box center [755, 431] width 13 height 13
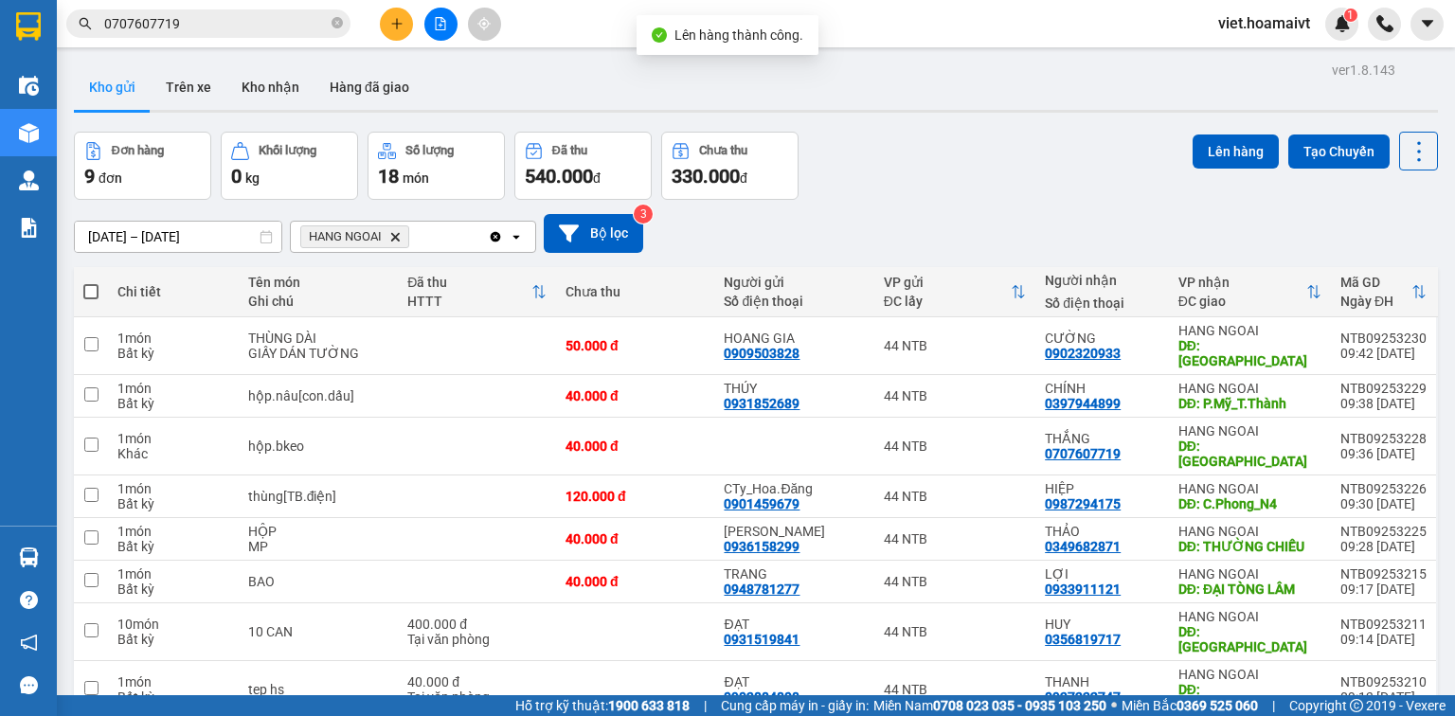
click at [393, 239] on icon "HANG NGOAI, close by backspace" at bounding box center [395, 236] width 9 height 9
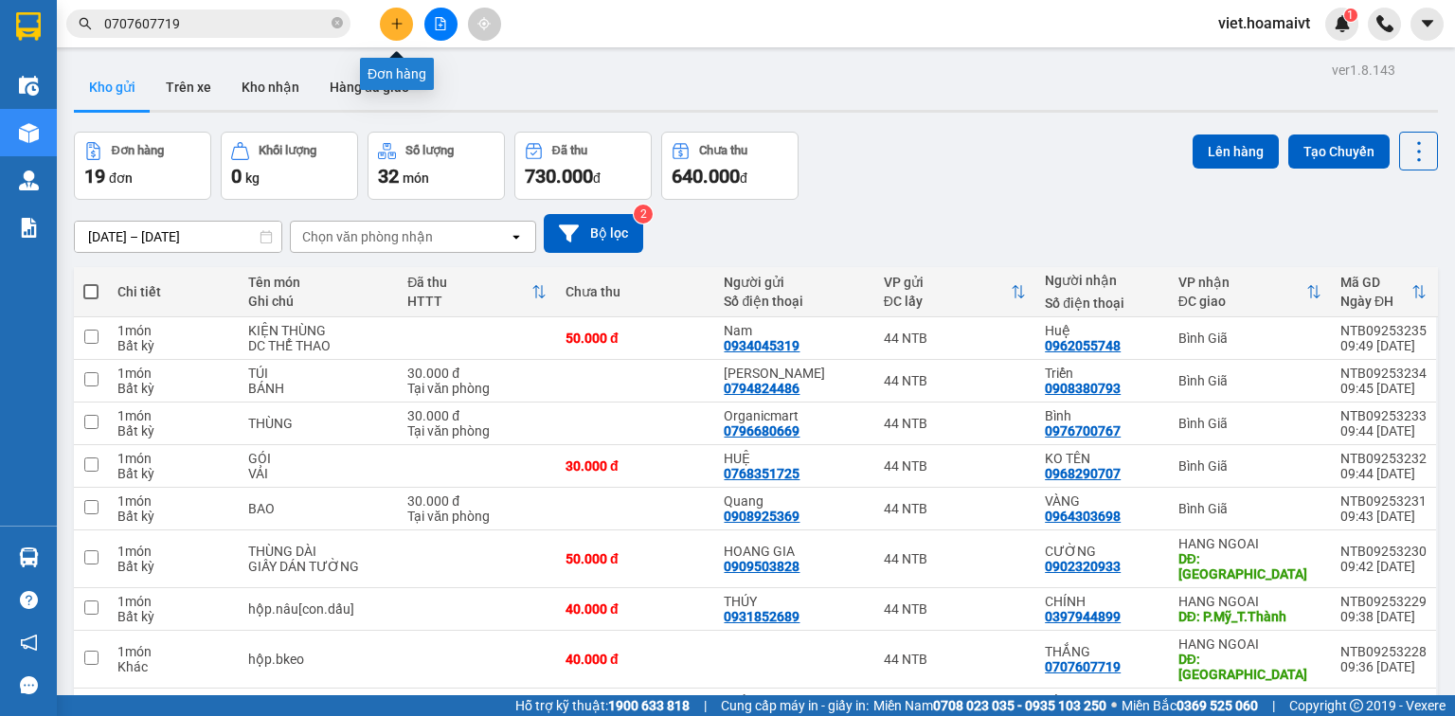
click at [402, 42] on div "Kết quả tìm kiếm ( 29 ) Bộ lọc Ngày tạo đơn gần nhất Mã ĐH Trạng thái Món hàng …" at bounding box center [727, 23] width 1455 height 47
click at [401, 27] on icon "plus" at bounding box center [396, 23] width 13 height 13
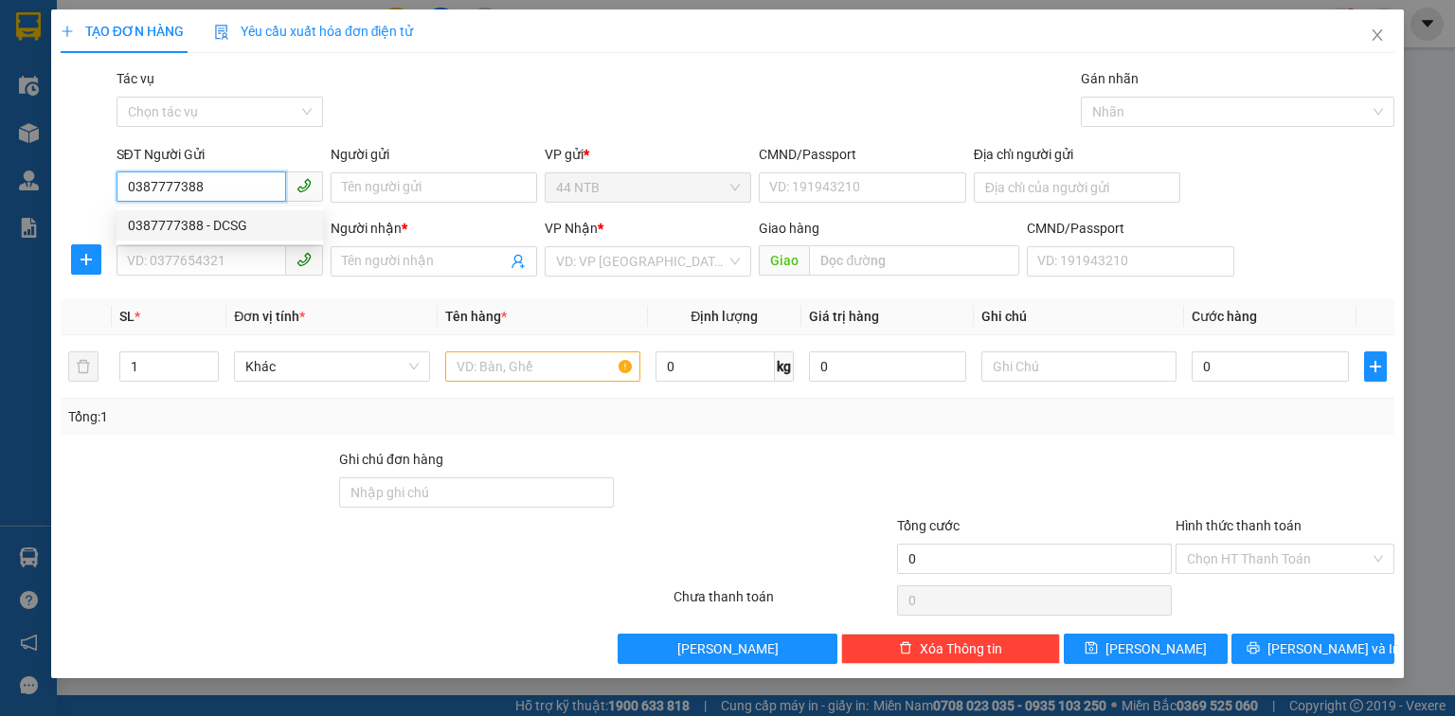
click at [255, 221] on div "0387777388 - DCSG" at bounding box center [220, 225] width 184 height 21
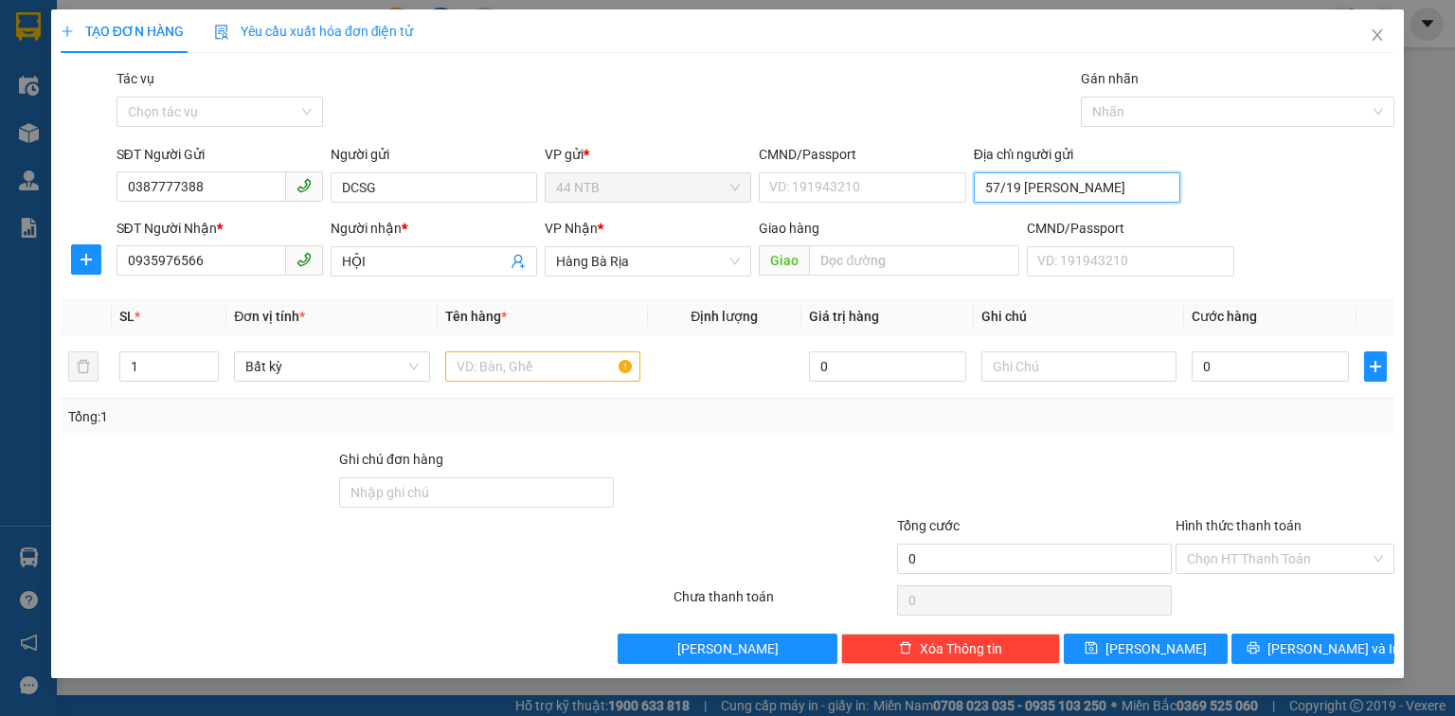
click at [1149, 195] on input "57/19 TRẦN NHÂN TÔN" at bounding box center [1077, 187] width 207 height 30
click at [1045, 190] on input "57/19_Tr.nhân.Tôn" at bounding box center [1077, 187] width 207 height 30
drag, startPoint x: 85, startPoint y: 288, endPoint x: 0, endPoint y: 321, distance: 91.5
click at [0, 322] on div "TẠO ĐƠN HÀNG Yêu cầu xuất hóa đơn điện tử Transit Pickup Surcharge Ids Transit …" at bounding box center [727, 358] width 1455 height 716
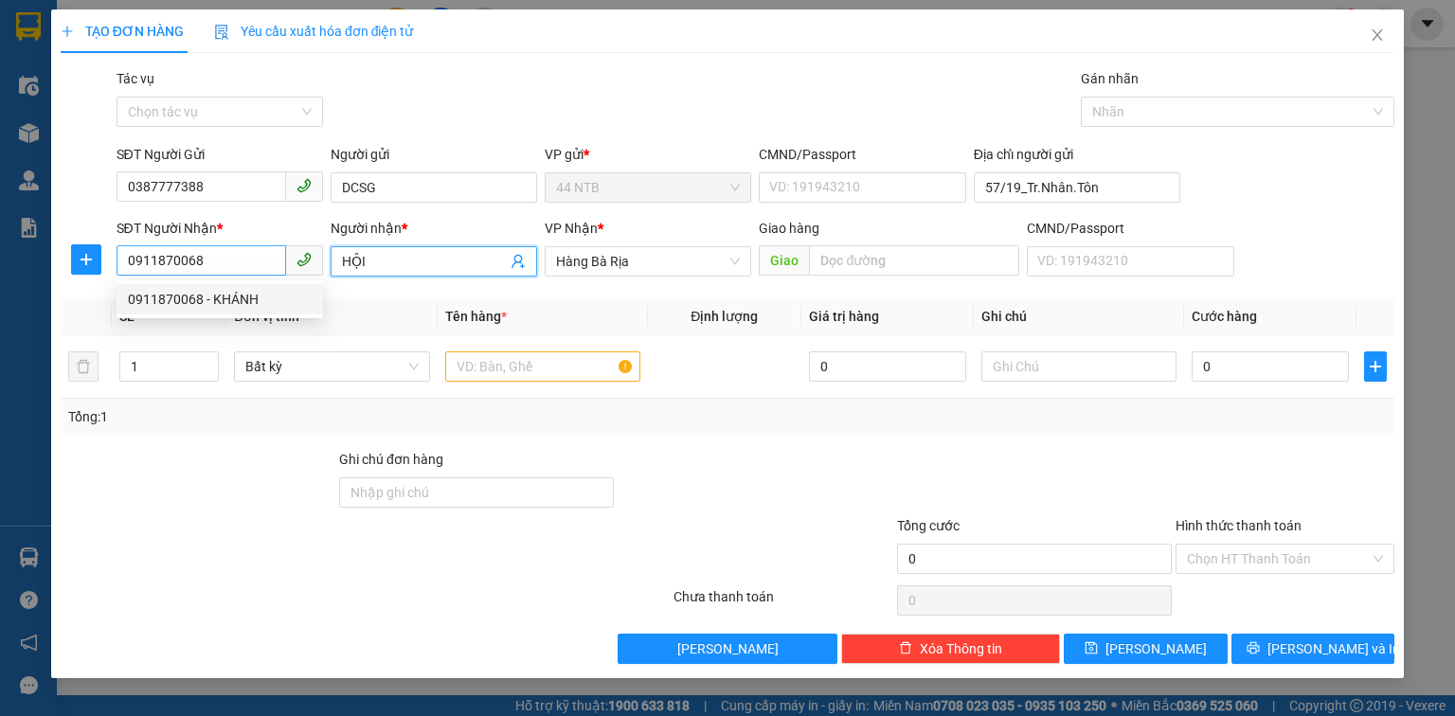
drag, startPoint x: 390, startPoint y: 259, endPoint x: 273, endPoint y: 273, distance: 118.4
click at [273, 273] on div "SĐT Người Nhận * 0911870068 Người nhận * HỘI HỘI VP Nhận * Hàng Bà Rịa Giao …" at bounding box center [756, 251] width 1287 height 66
click at [648, 257] on span "Hàng Bà Rịa" at bounding box center [648, 261] width 184 height 28
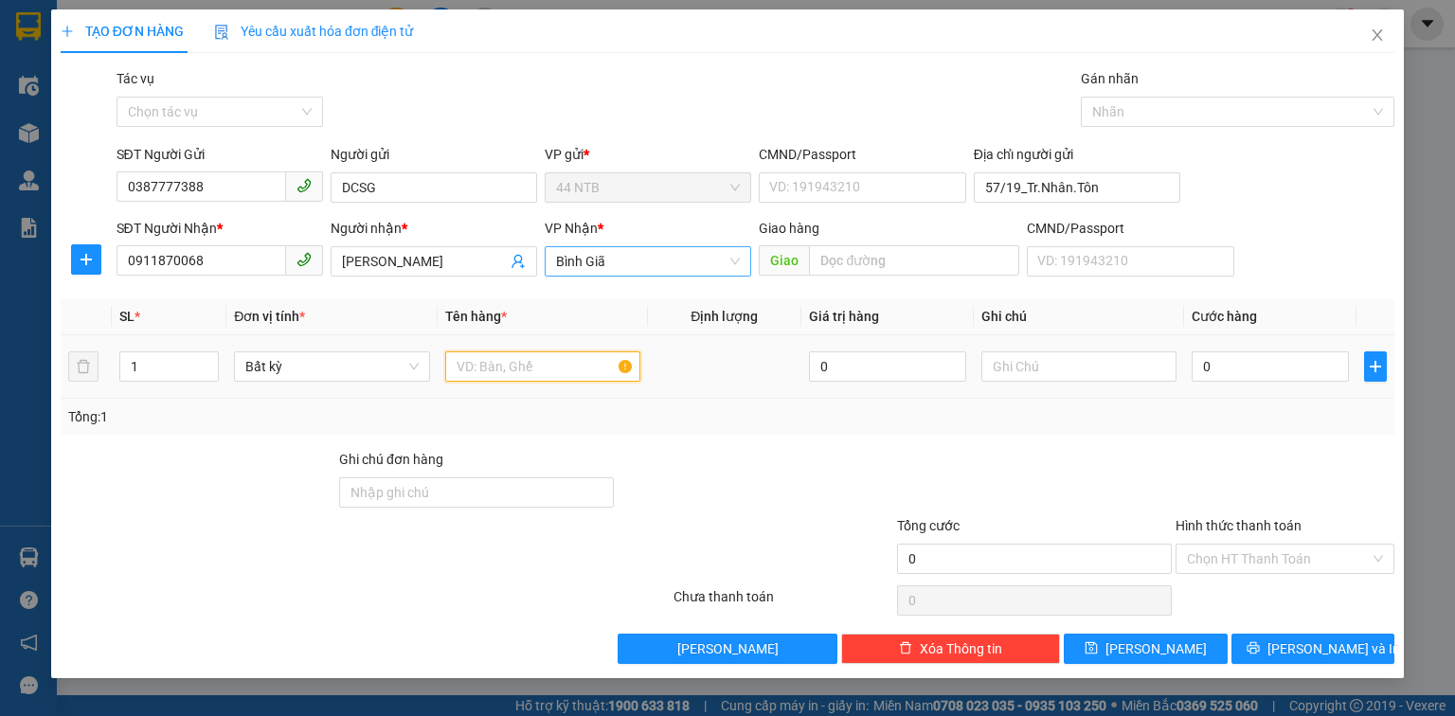
click at [560, 368] on input "text" at bounding box center [542, 367] width 195 height 30
click at [1206, 370] on input "0" at bounding box center [1270, 367] width 157 height 30
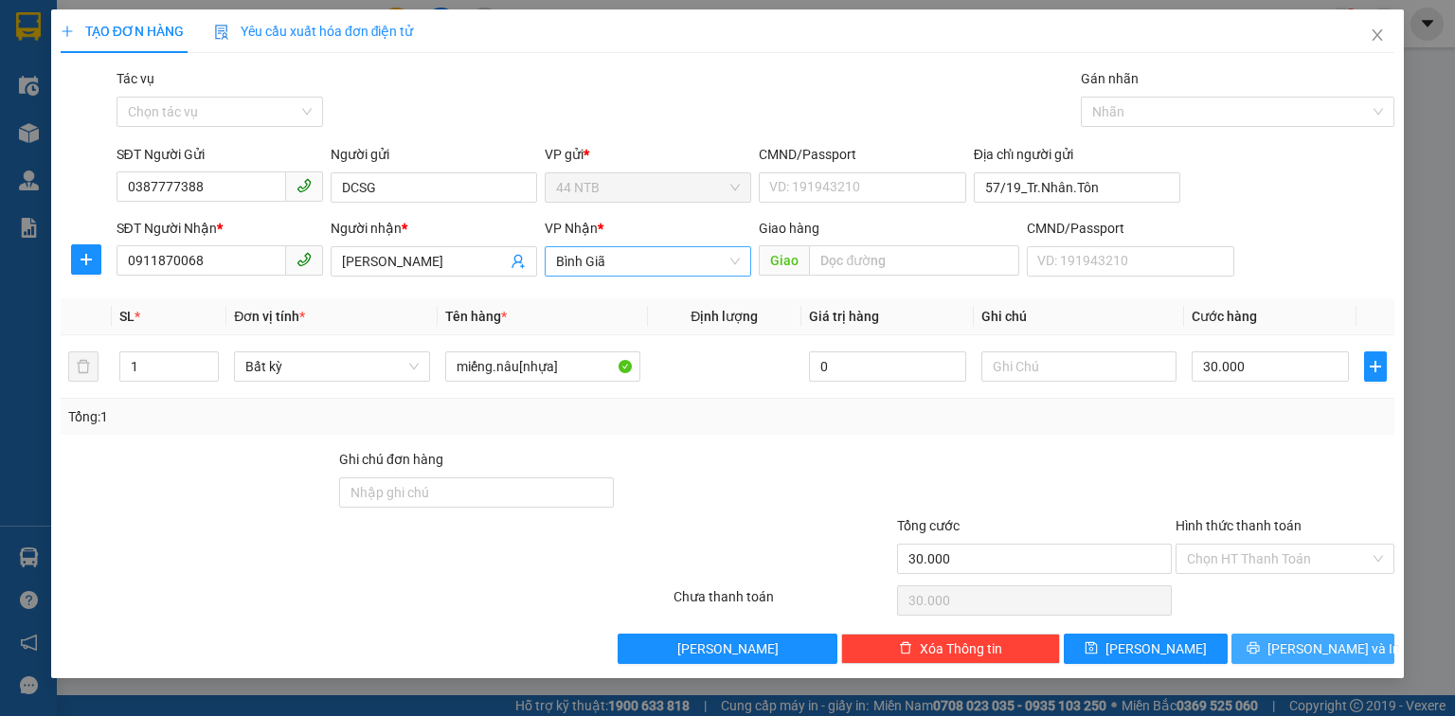
click at [1308, 654] on span "[PERSON_NAME] và In" at bounding box center [1334, 649] width 133 height 21
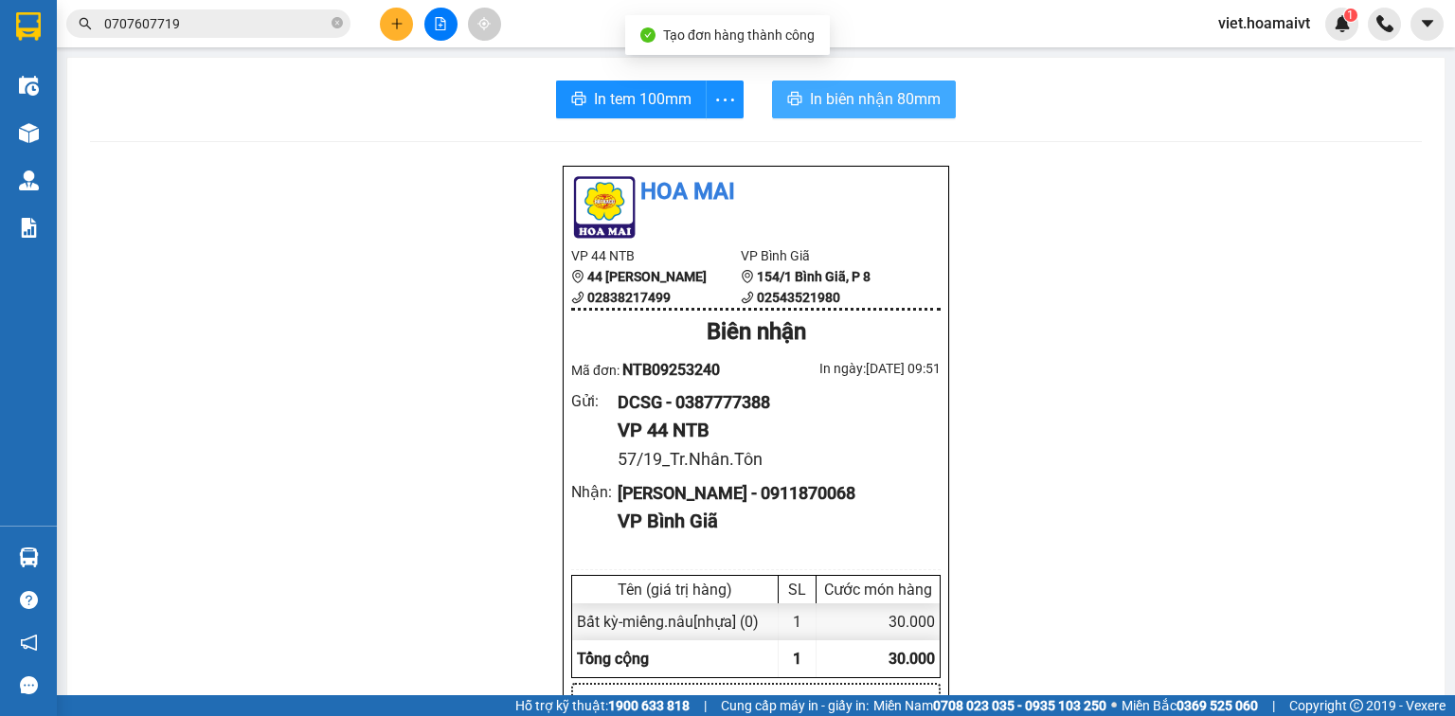
click at [894, 110] on span "In biên nhận 80mm" at bounding box center [875, 99] width 131 height 24
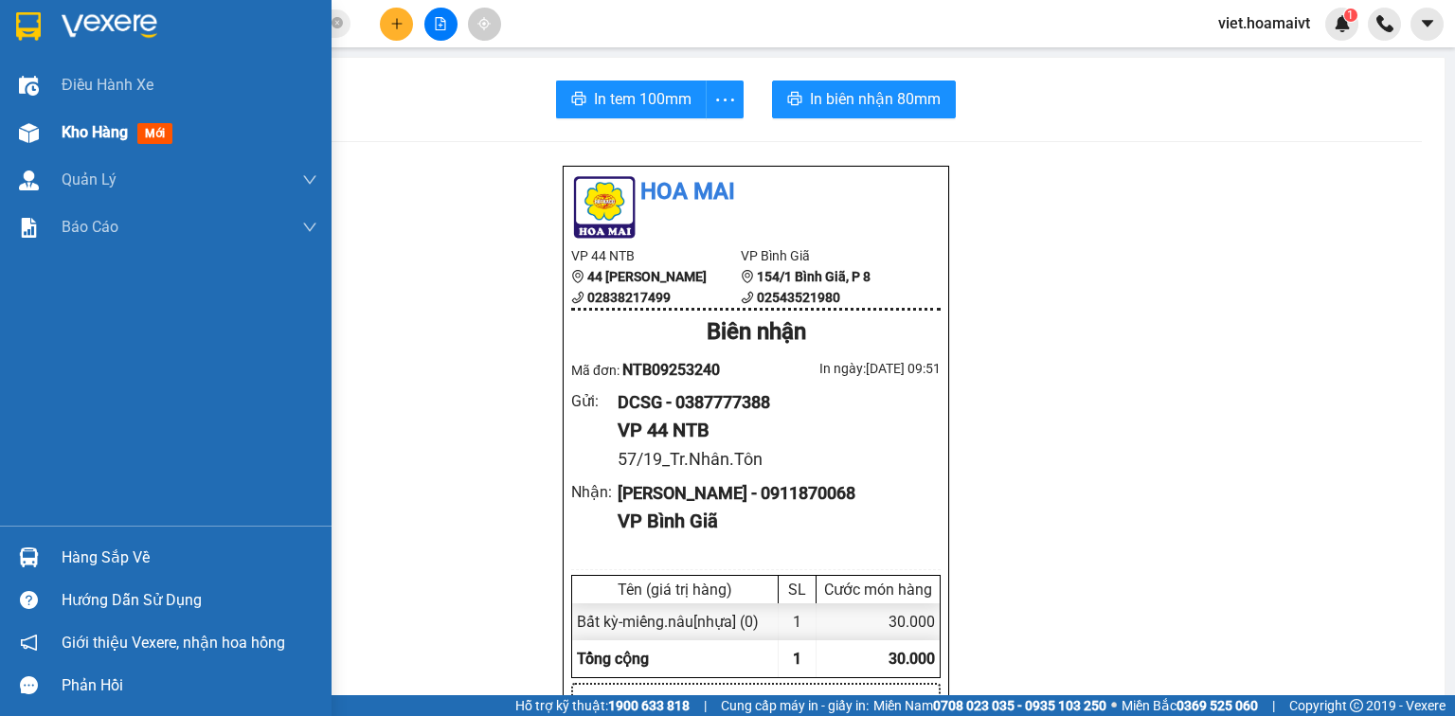
click at [87, 129] on span "Kho hàng" at bounding box center [95, 132] width 66 height 18
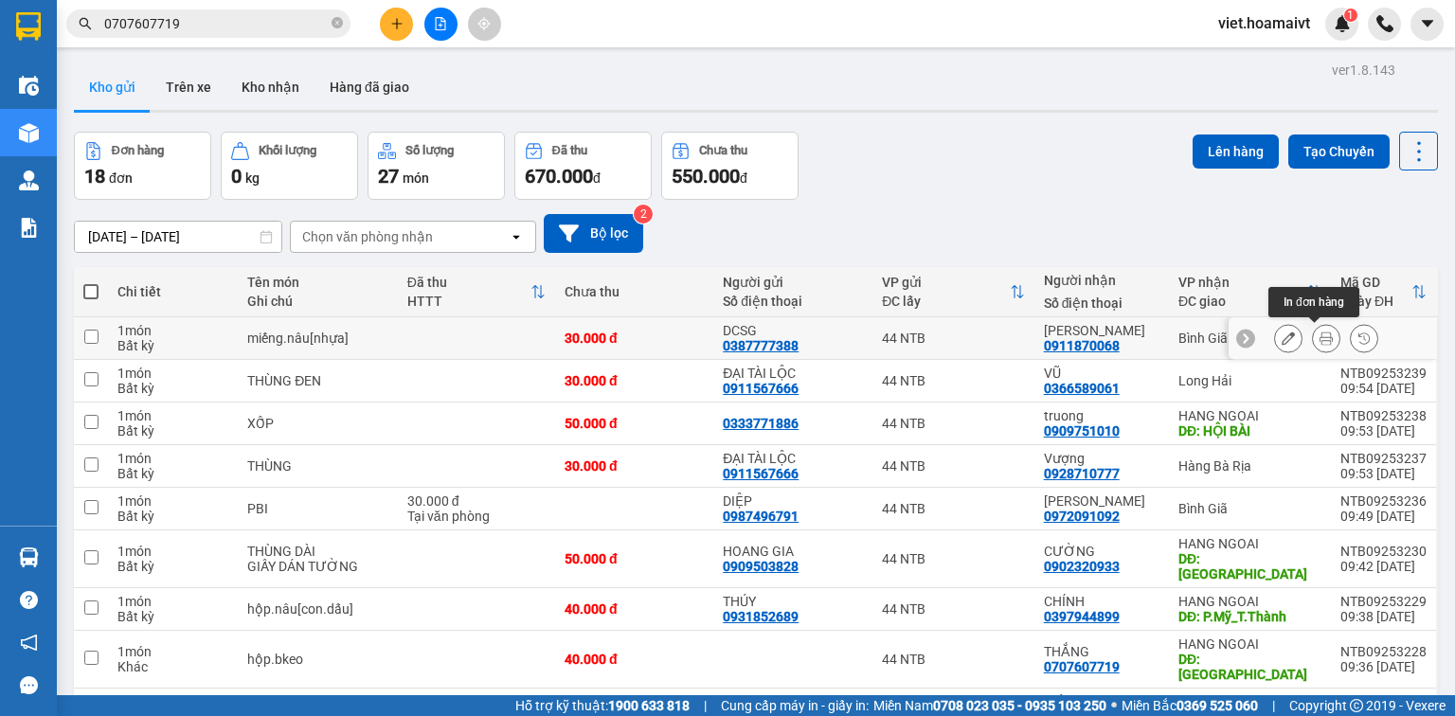
click at [1320, 341] on icon at bounding box center [1326, 338] width 13 height 13
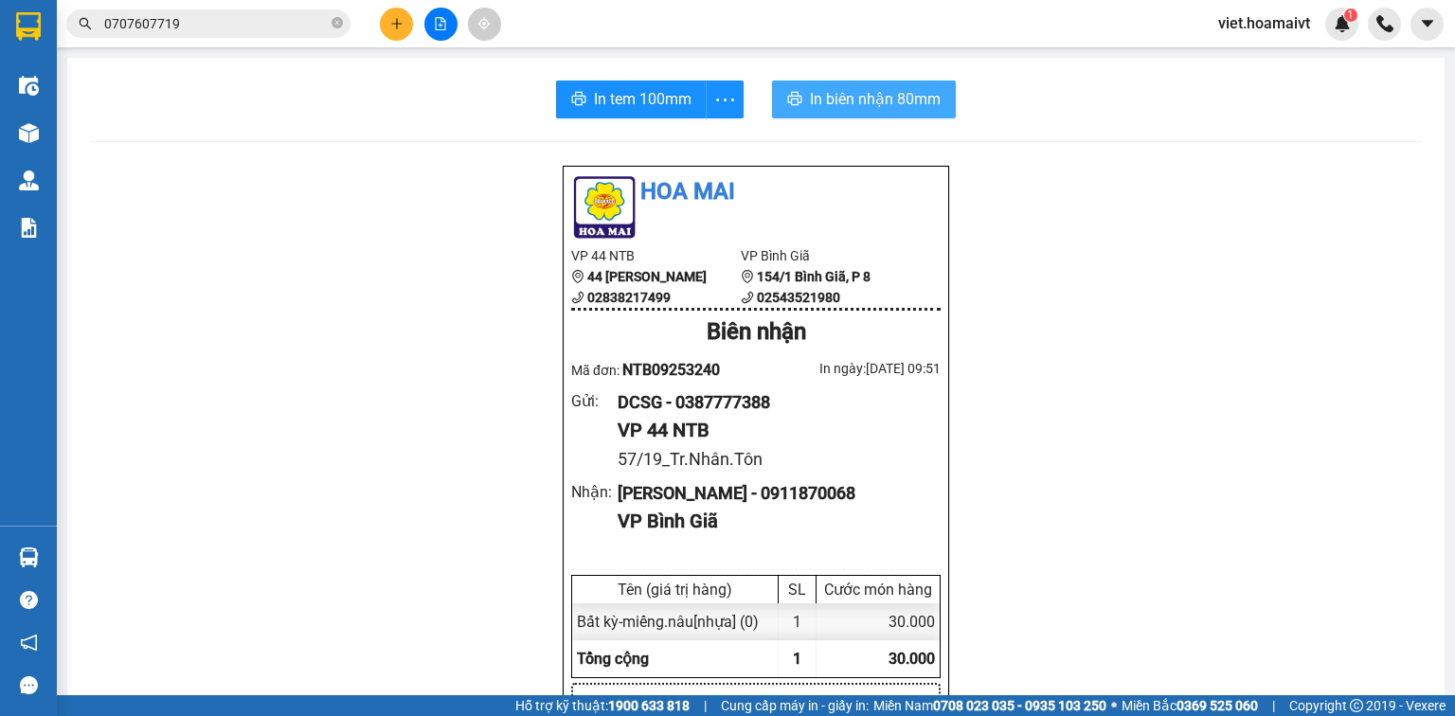
drag, startPoint x: 850, startPoint y: 110, endPoint x: 850, endPoint y: 120, distance: 10.4
click at [850, 109] on span "In biên nhận 80mm" at bounding box center [875, 99] width 131 height 24
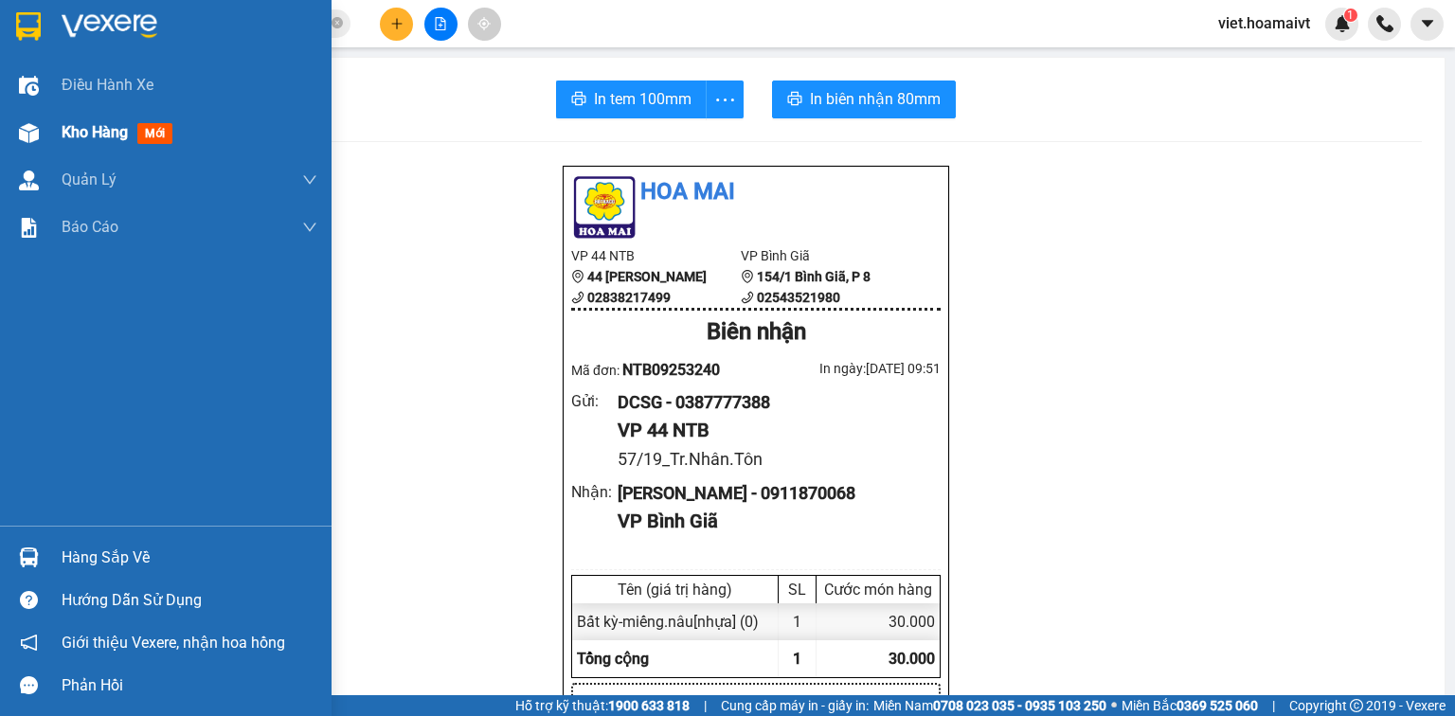
click at [66, 140] on span "Kho hàng" at bounding box center [95, 132] width 66 height 18
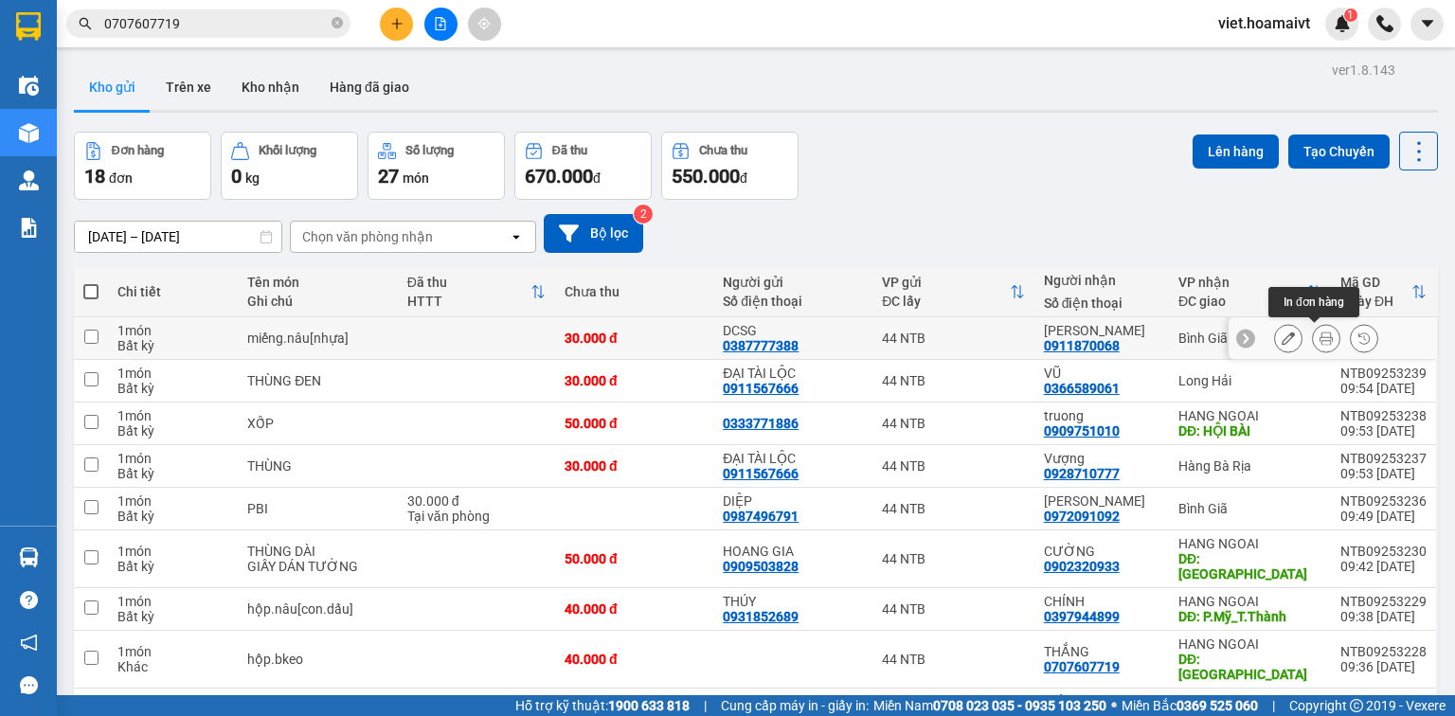
click at [1313, 340] on button at bounding box center [1326, 338] width 27 height 33
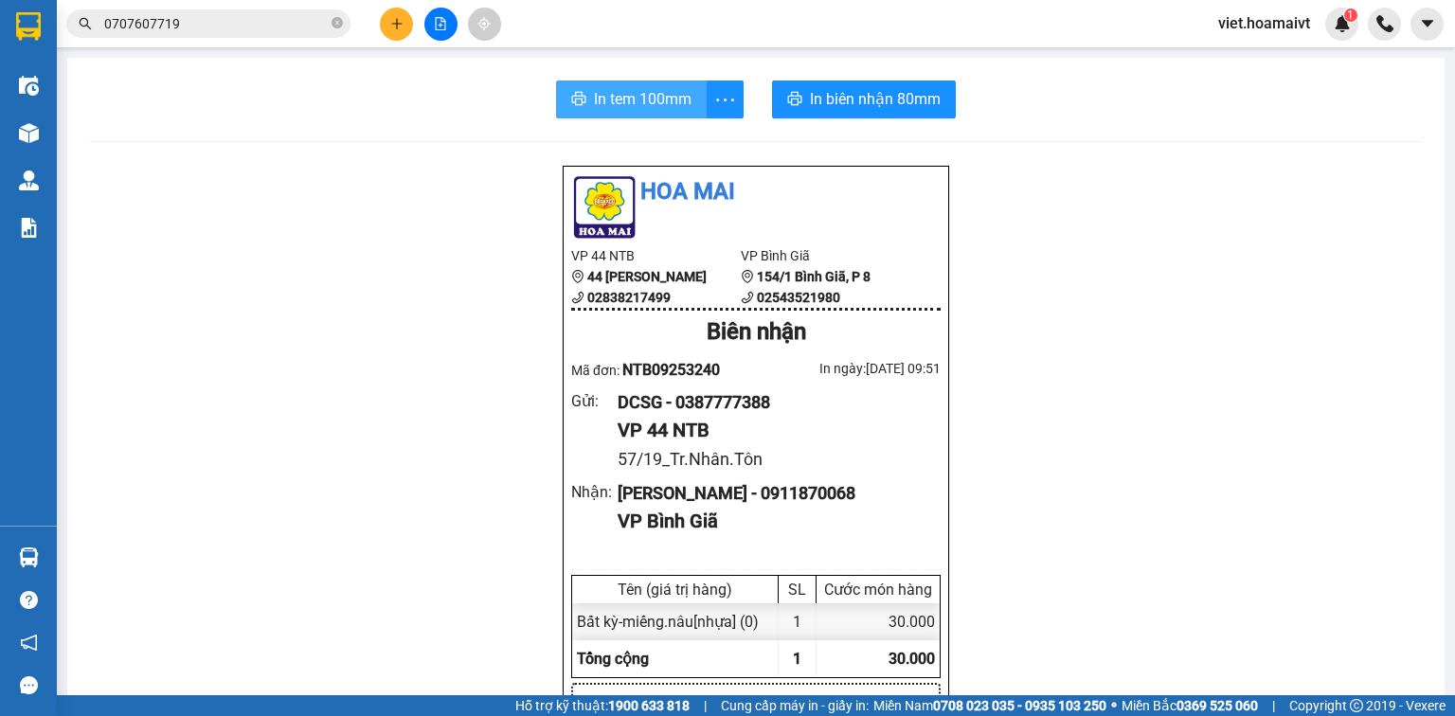
click at [650, 112] on button "In tem 100mm" at bounding box center [631, 100] width 151 height 38
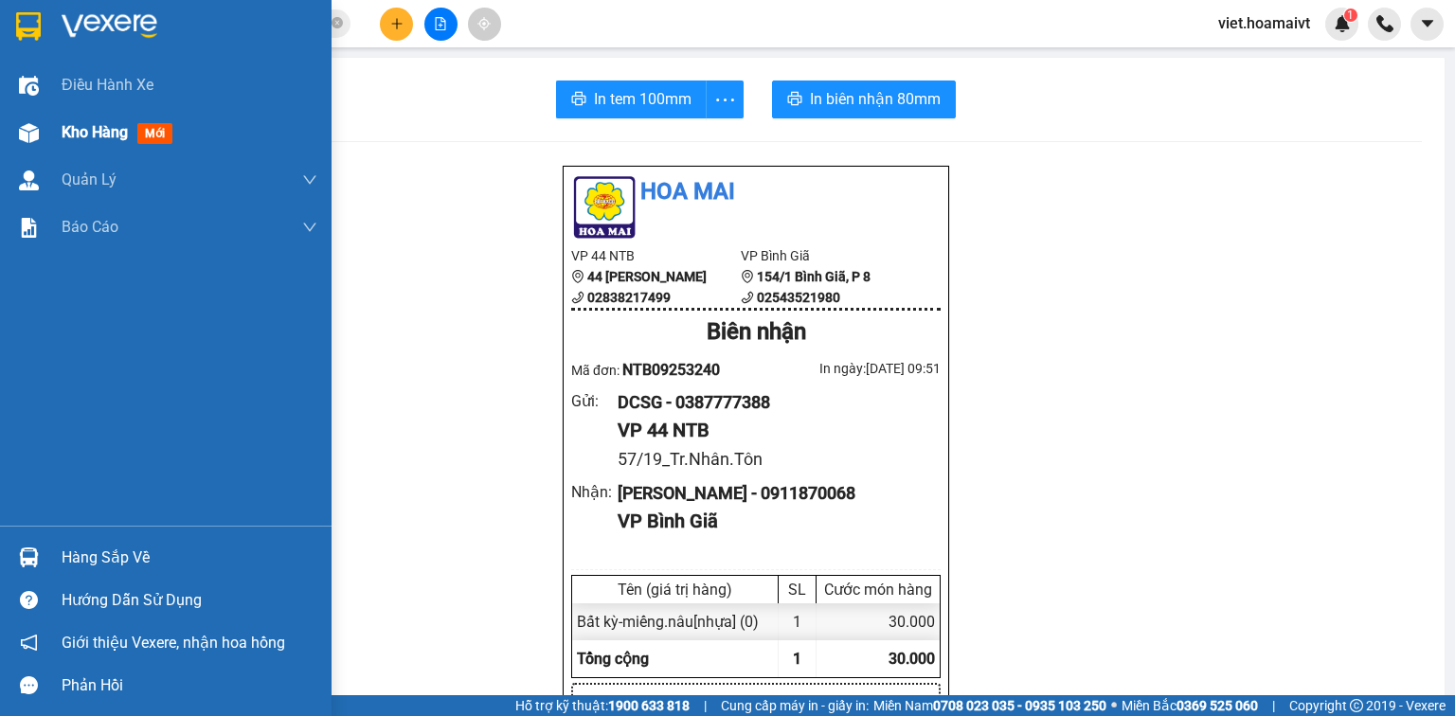
click at [104, 136] on span "Kho hàng" at bounding box center [95, 132] width 66 height 18
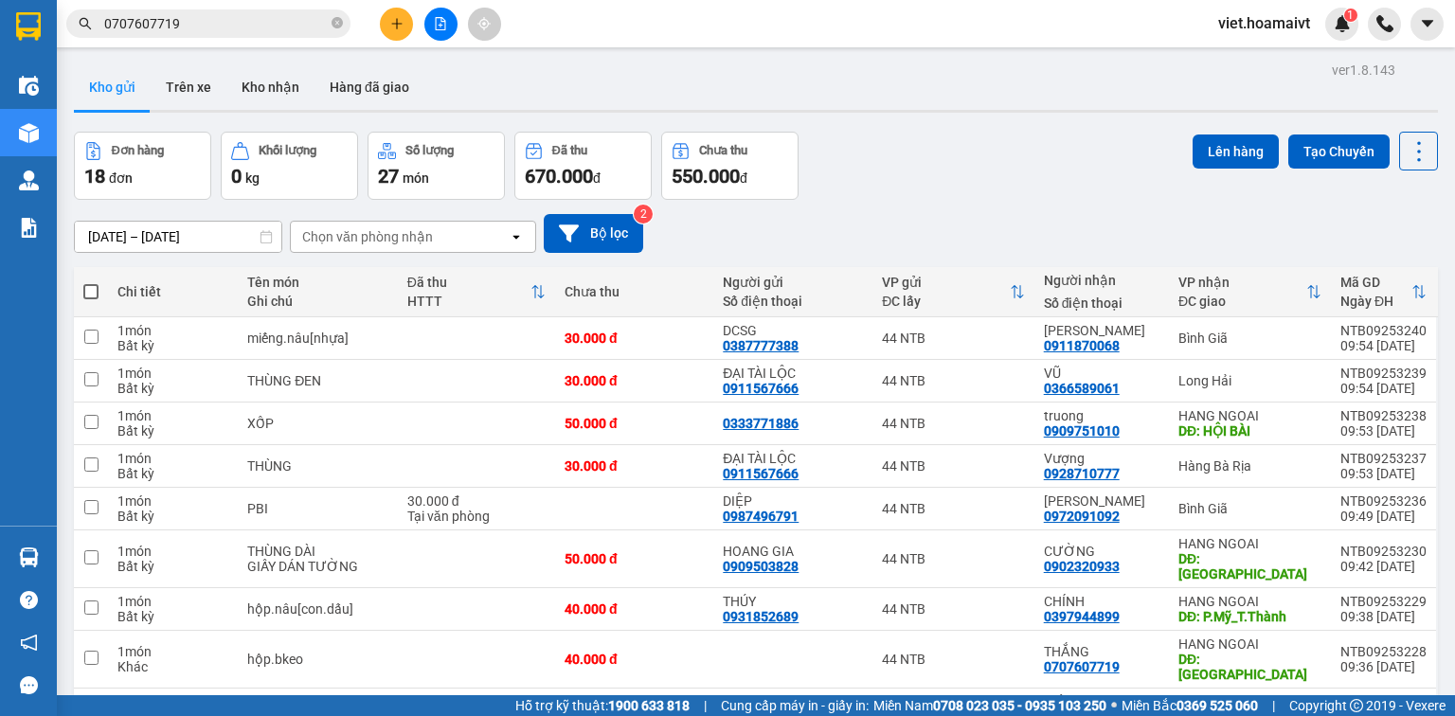
click at [390, 230] on div "Chọn văn phòng nhận" at bounding box center [367, 236] width 131 height 19
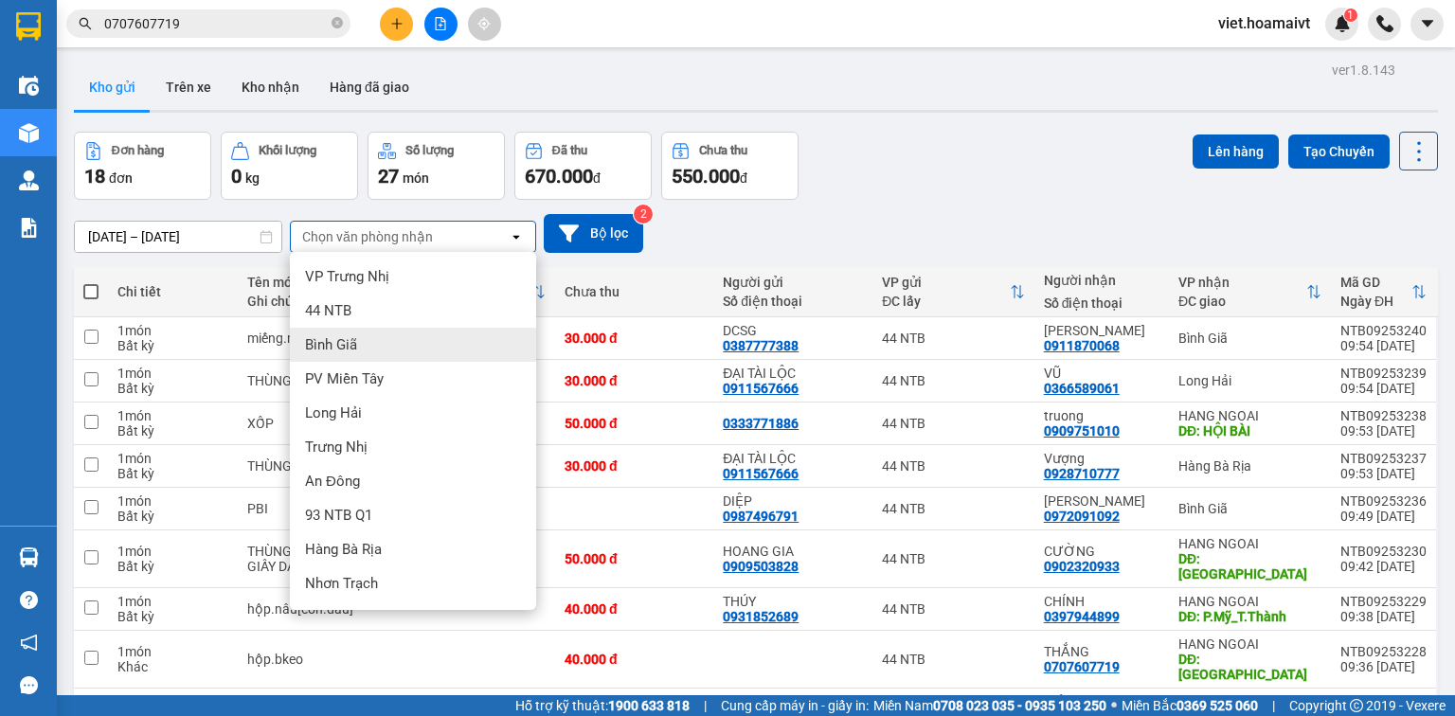
click at [386, 352] on div "Bình Giã" at bounding box center [413, 345] width 246 height 34
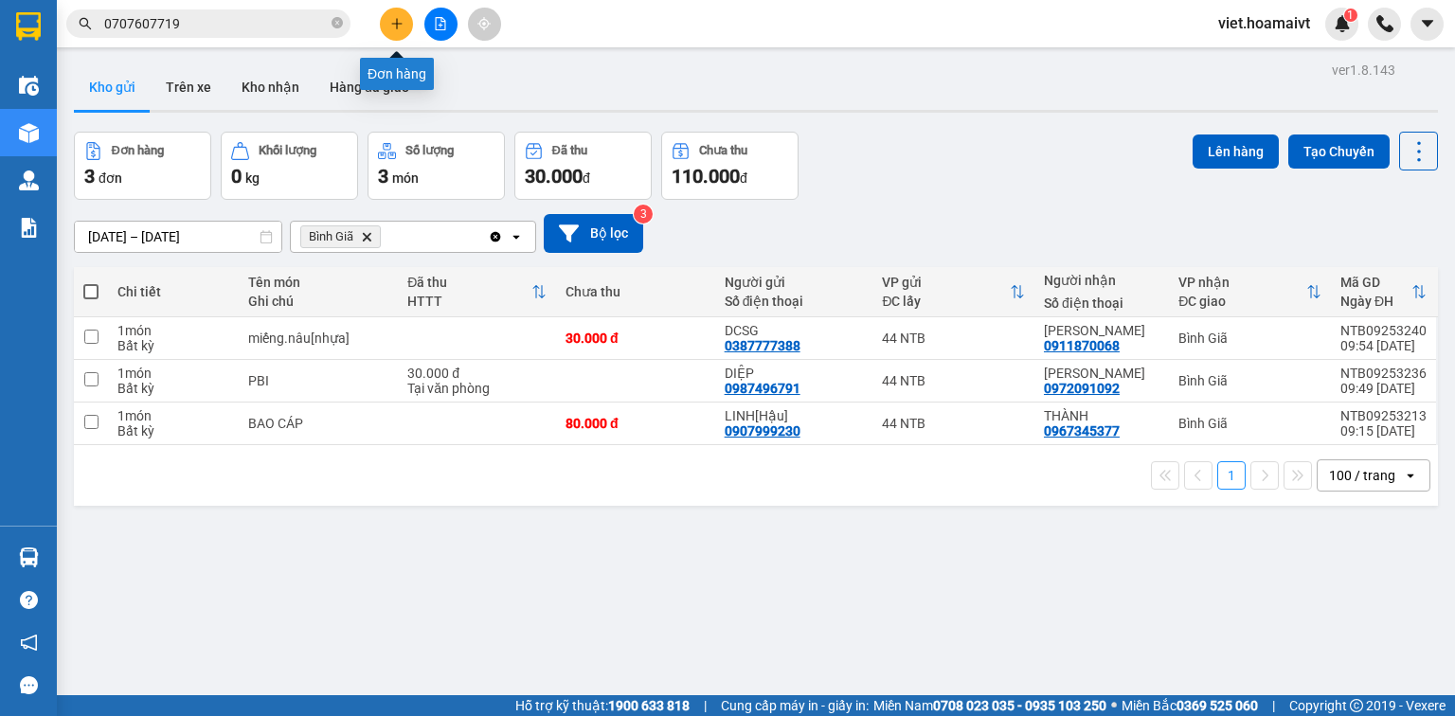
click at [394, 29] on icon "plus" at bounding box center [396, 23] width 13 height 13
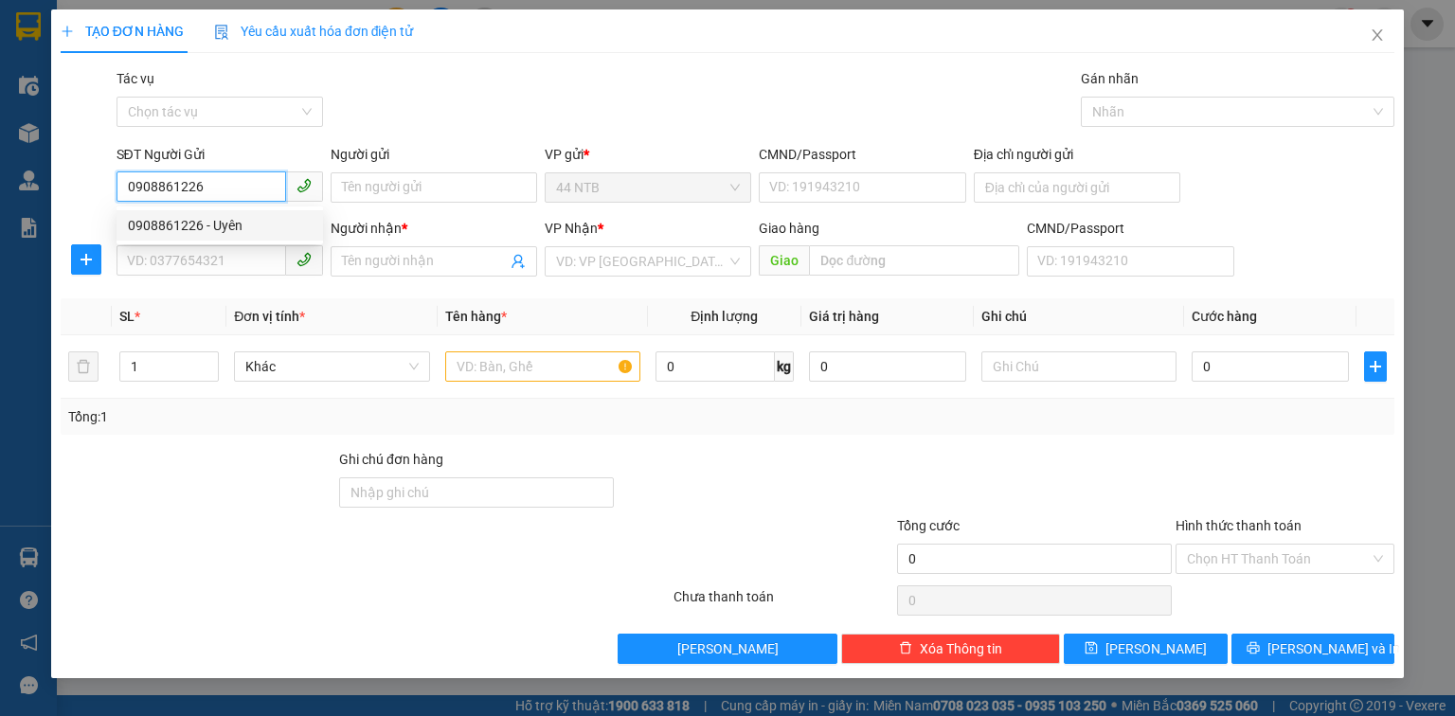
click at [236, 227] on div "0908861226 - Uyên" at bounding box center [220, 225] width 184 height 21
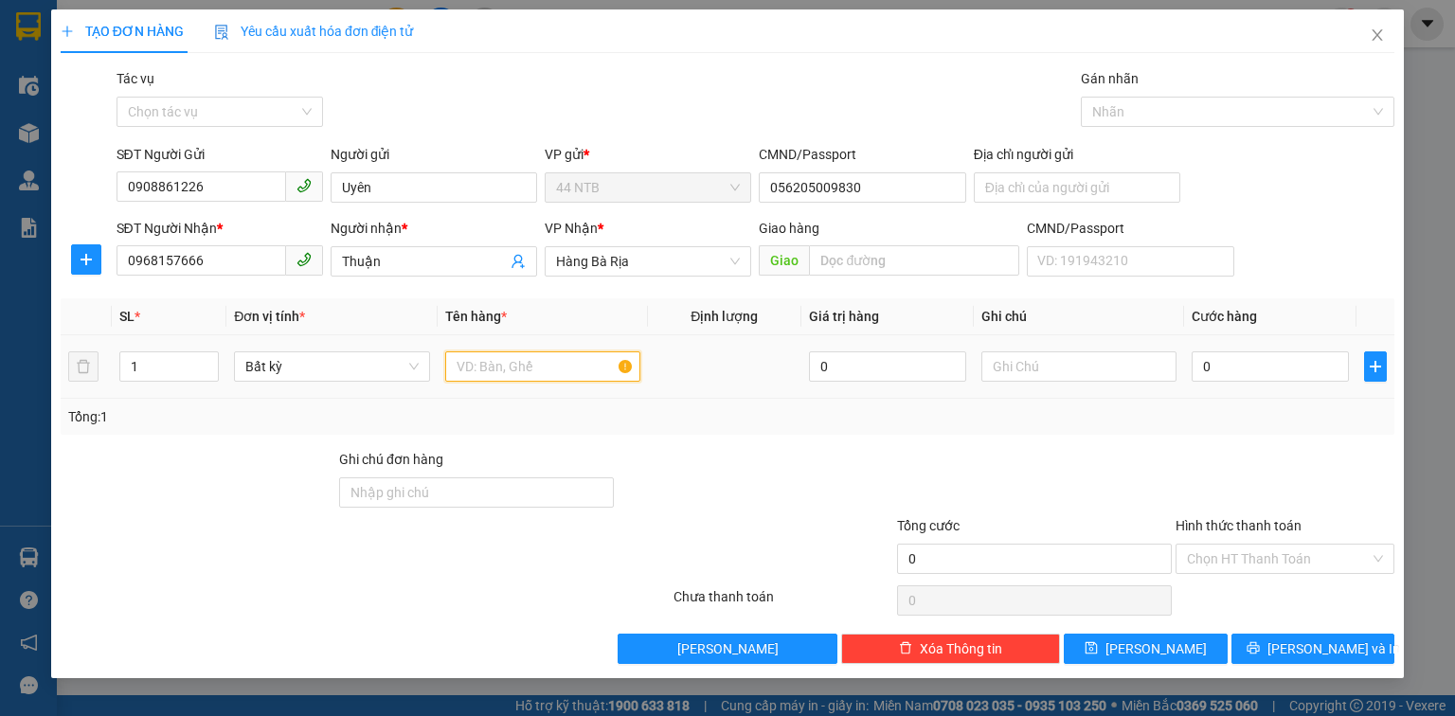
click at [522, 361] on input "text" at bounding box center [542, 367] width 195 height 30
click at [1282, 360] on input "0" at bounding box center [1270, 367] width 157 height 30
click at [541, 352] on input "hộp.nâu[" at bounding box center [542, 367] width 195 height 30
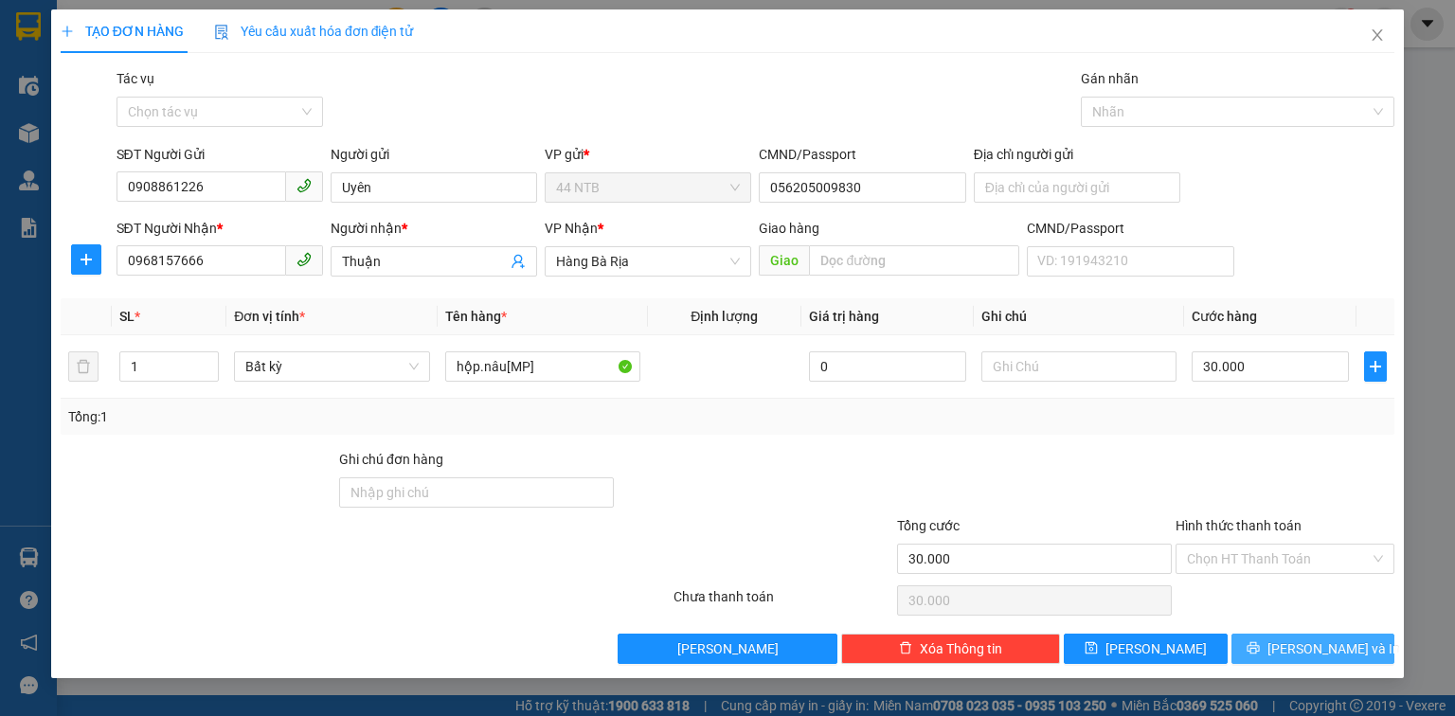
click at [1259, 647] on icon "printer" at bounding box center [1253, 648] width 12 height 12
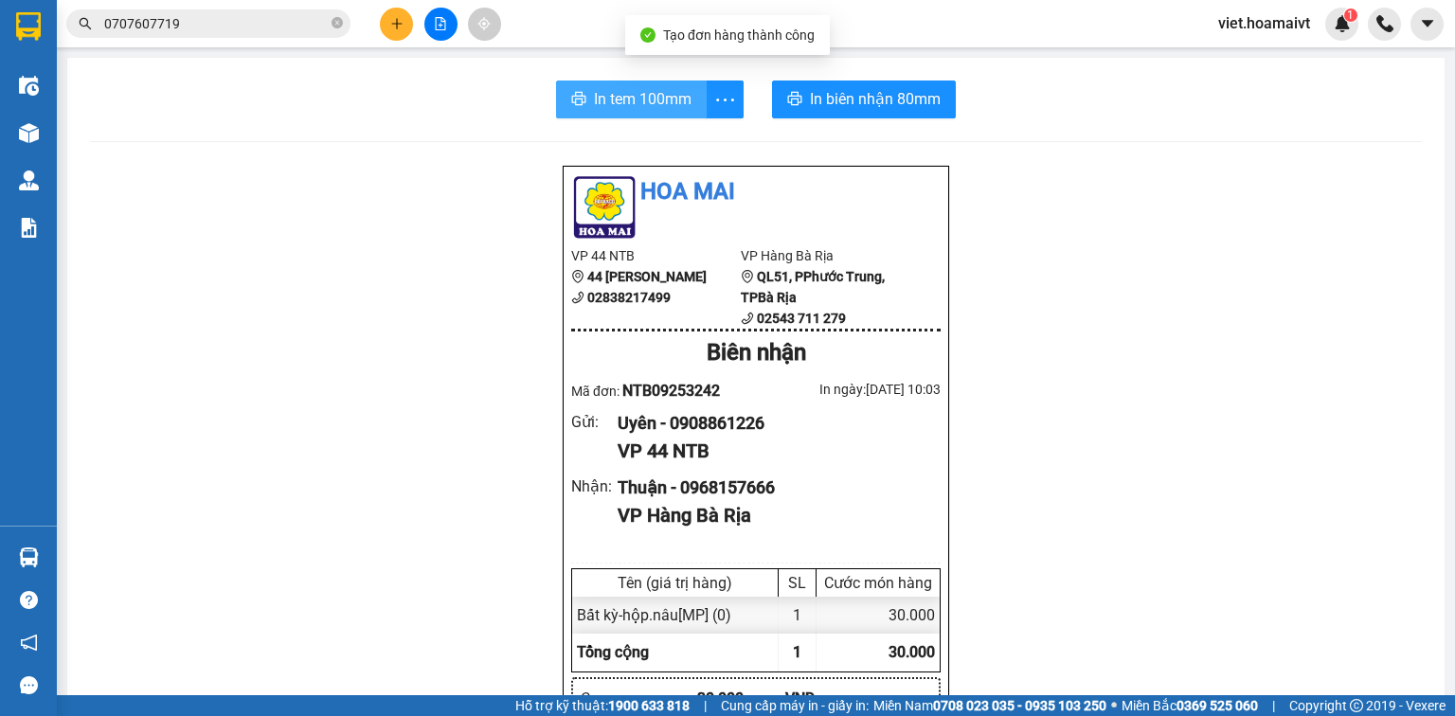
click at [653, 110] on span "In tem 100mm" at bounding box center [643, 99] width 98 height 24
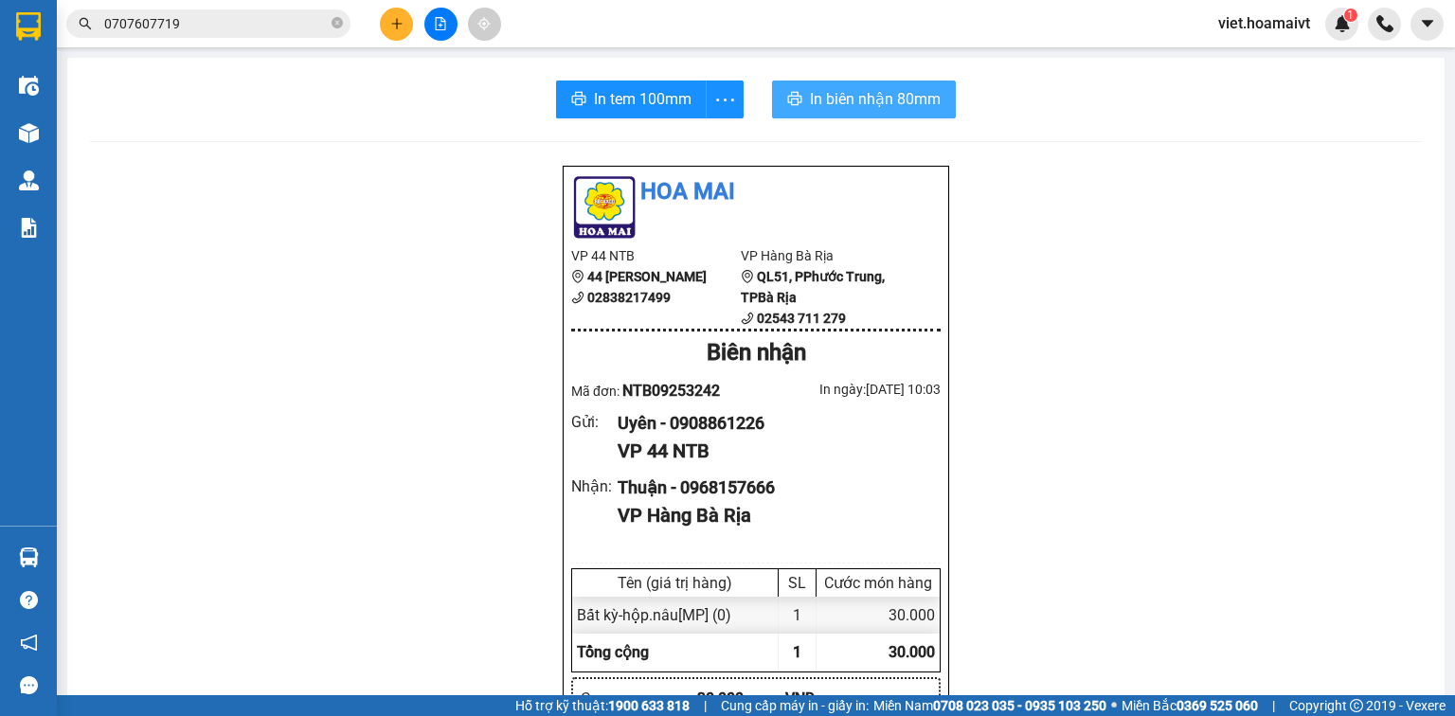
click at [907, 95] on span "In biên nhận 80mm" at bounding box center [875, 99] width 131 height 24
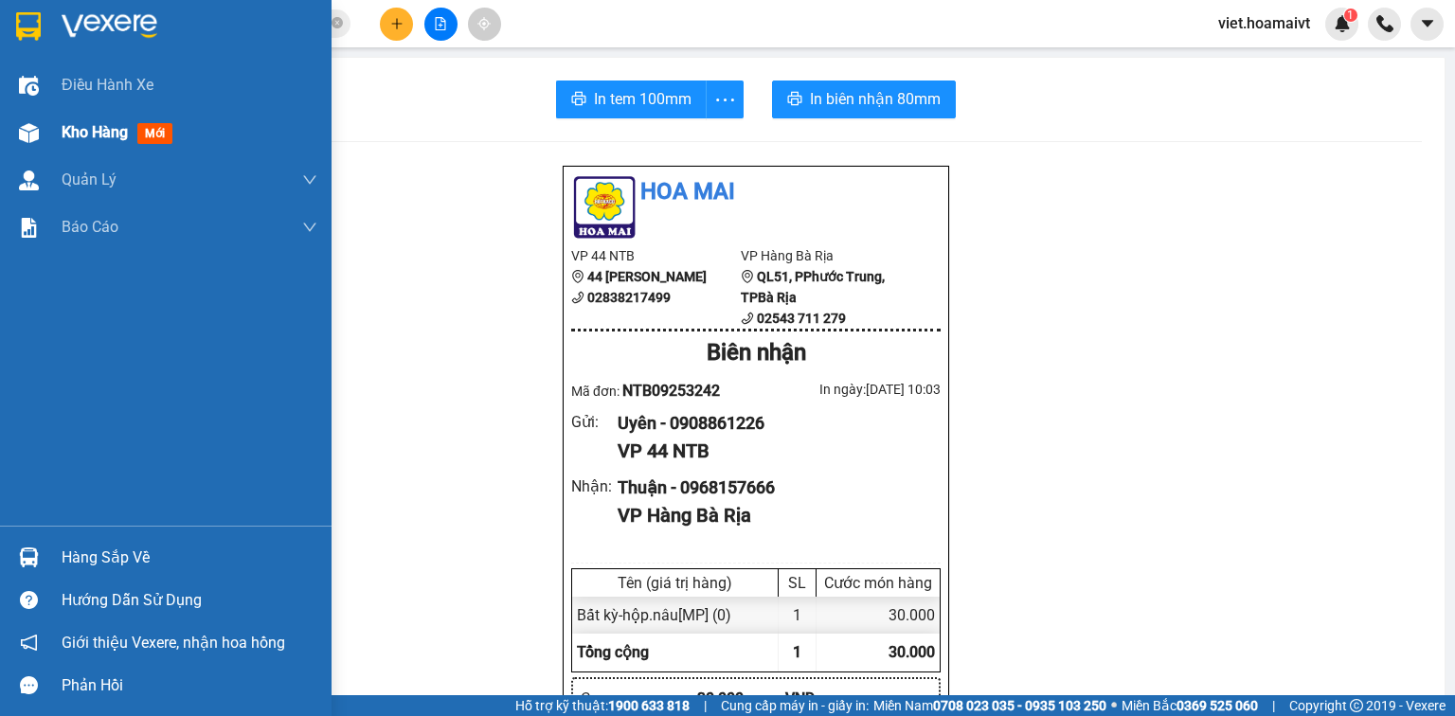
click at [54, 130] on div "Kho hàng mới" at bounding box center [166, 132] width 332 height 47
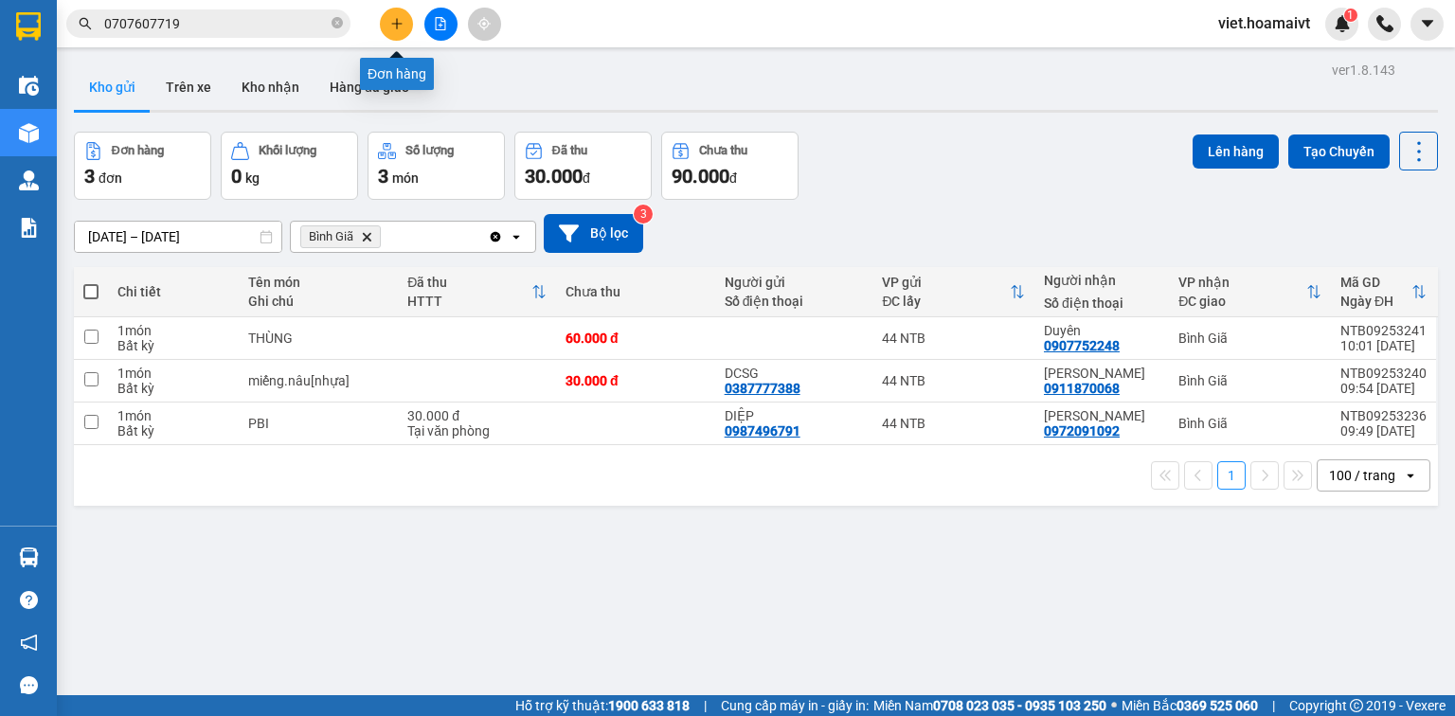
click at [390, 18] on icon "plus" at bounding box center [396, 23] width 13 height 13
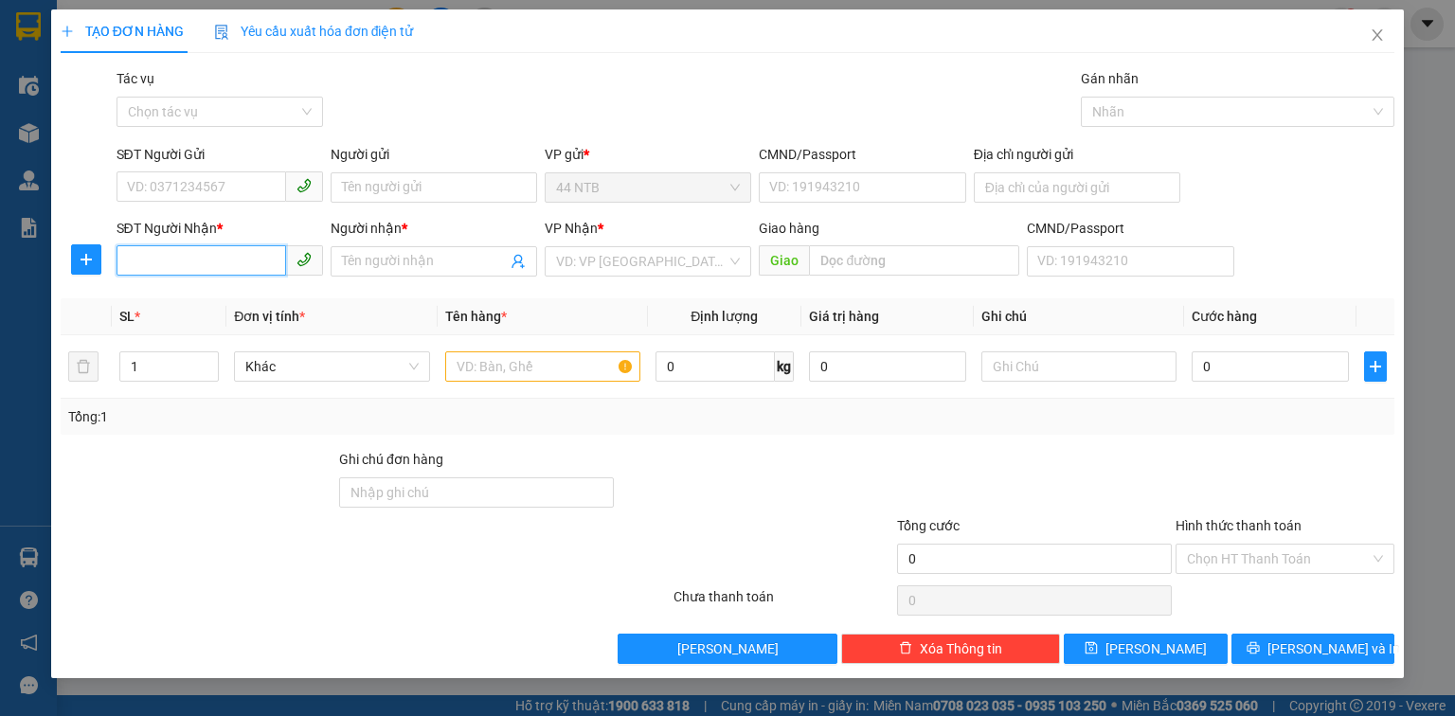
click at [202, 268] on input "SĐT Người Nhận *" at bounding box center [202, 260] width 170 height 30
click at [244, 298] on div "0967172272 - Thắng" at bounding box center [220, 299] width 184 height 21
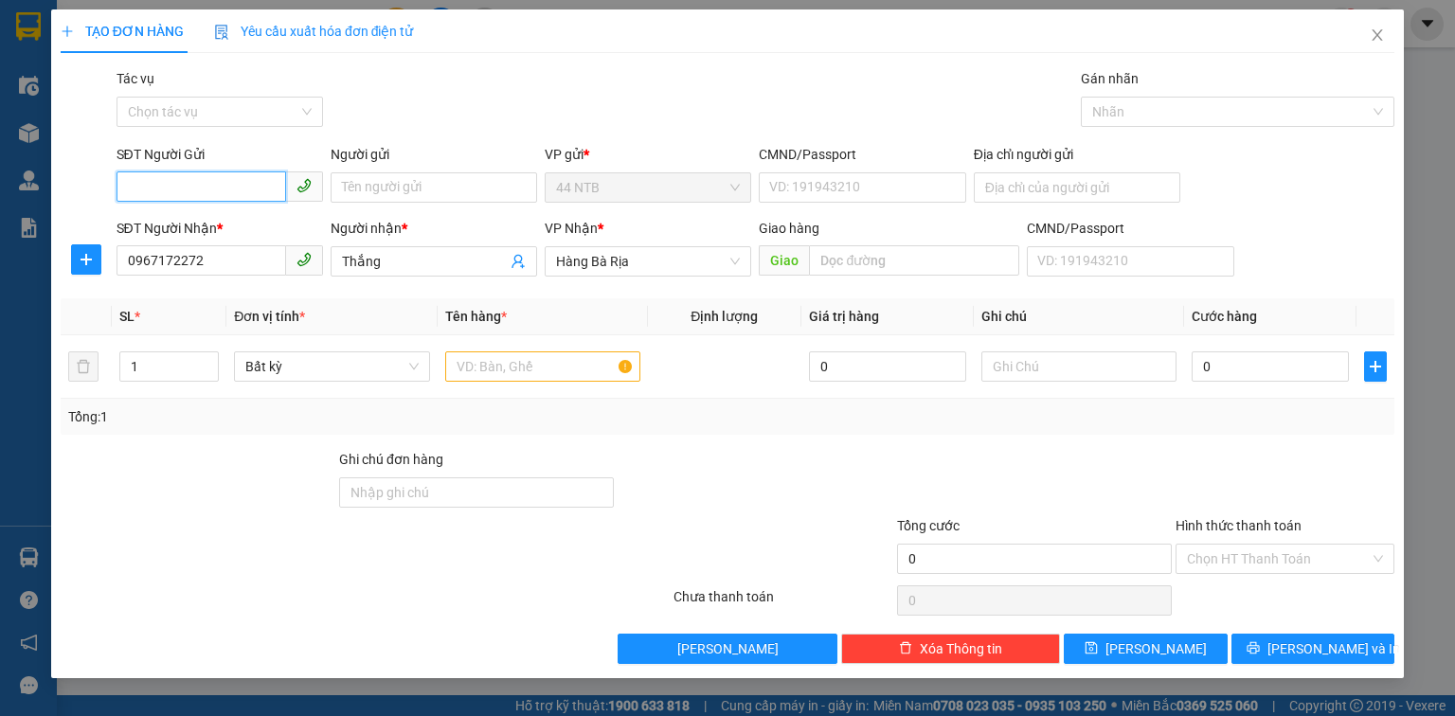
click at [234, 190] on input "SĐT Người Gửi" at bounding box center [202, 187] width 170 height 30
click at [227, 239] on div "0767396996 - lan" at bounding box center [220, 225] width 207 height 30
click at [344, 185] on input "lan" at bounding box center [434, 187] width 207 height 30
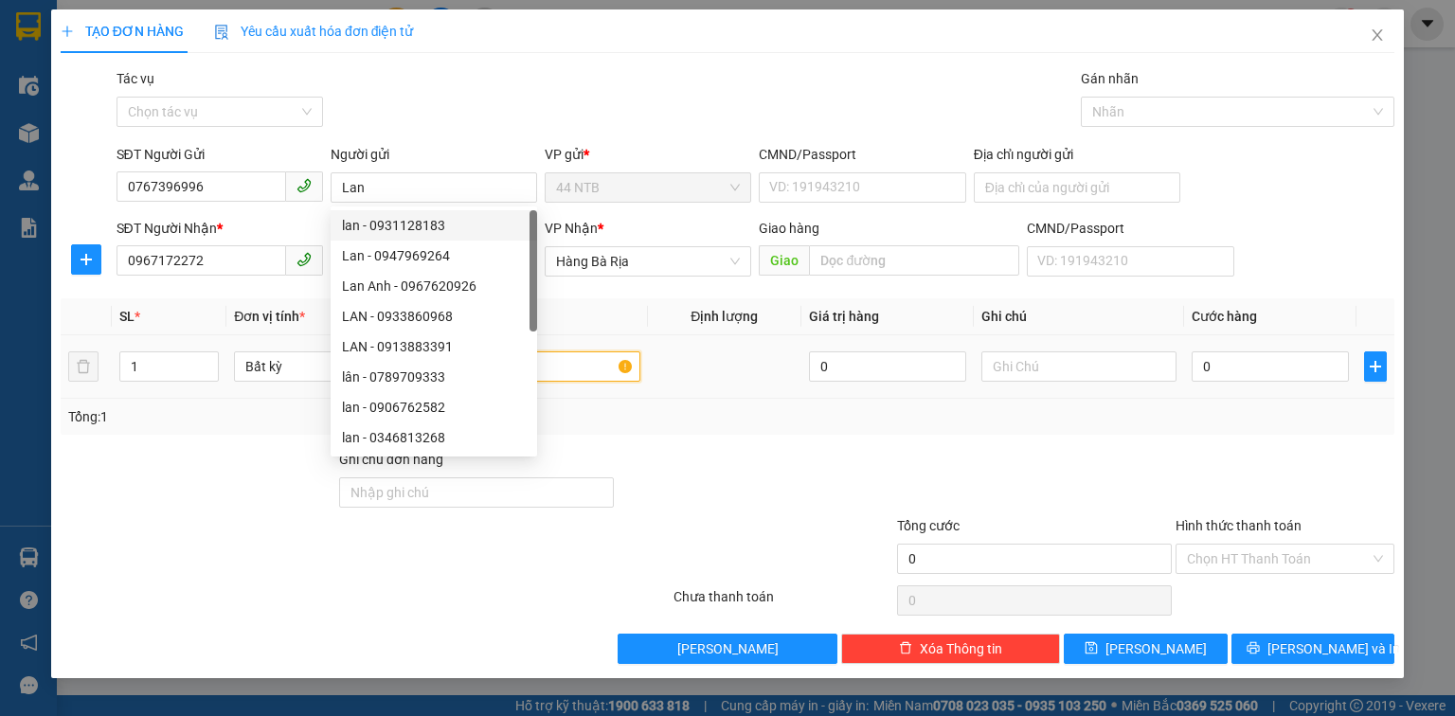
click at [583, 363] on input "text" at bounding box center [542, 367] width 195 height 30
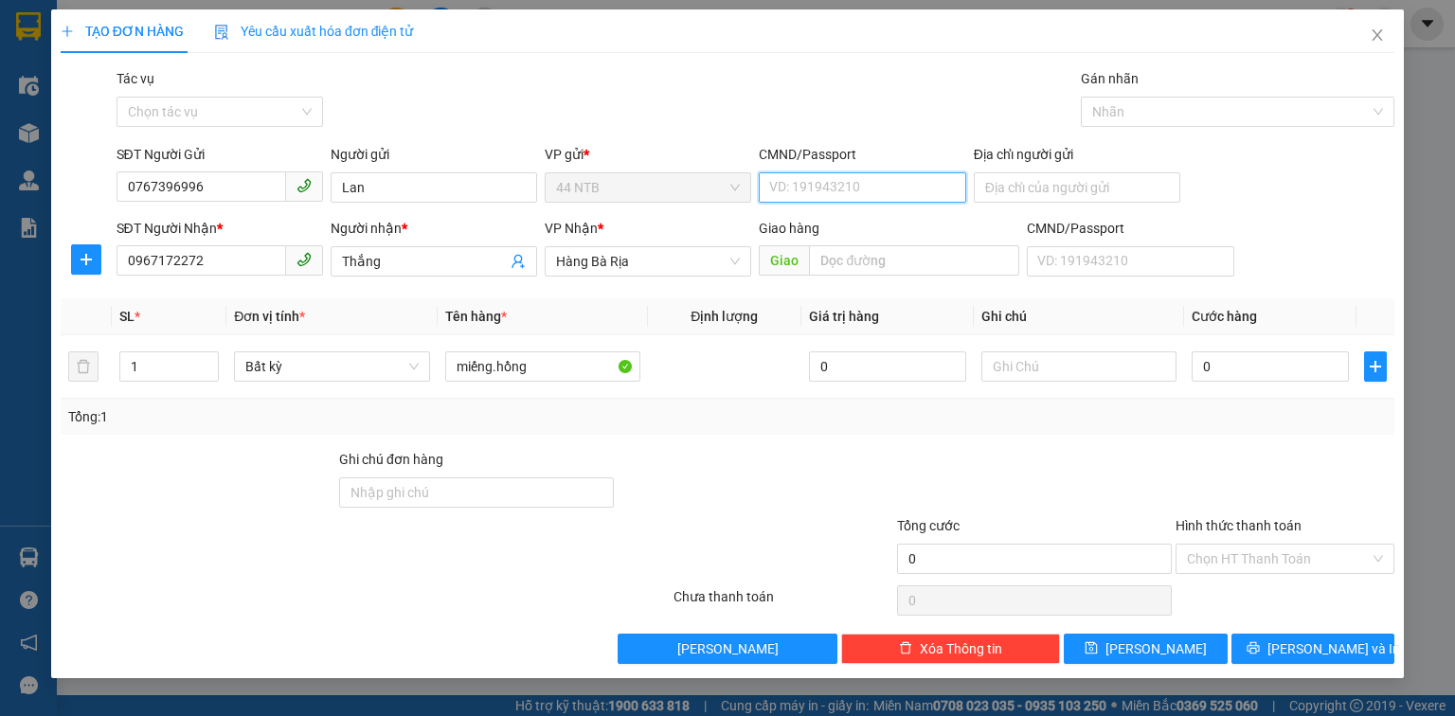
click at [889, 190] on input "CMND/Passport" at bounding box center [862, 187] width 207 height 30
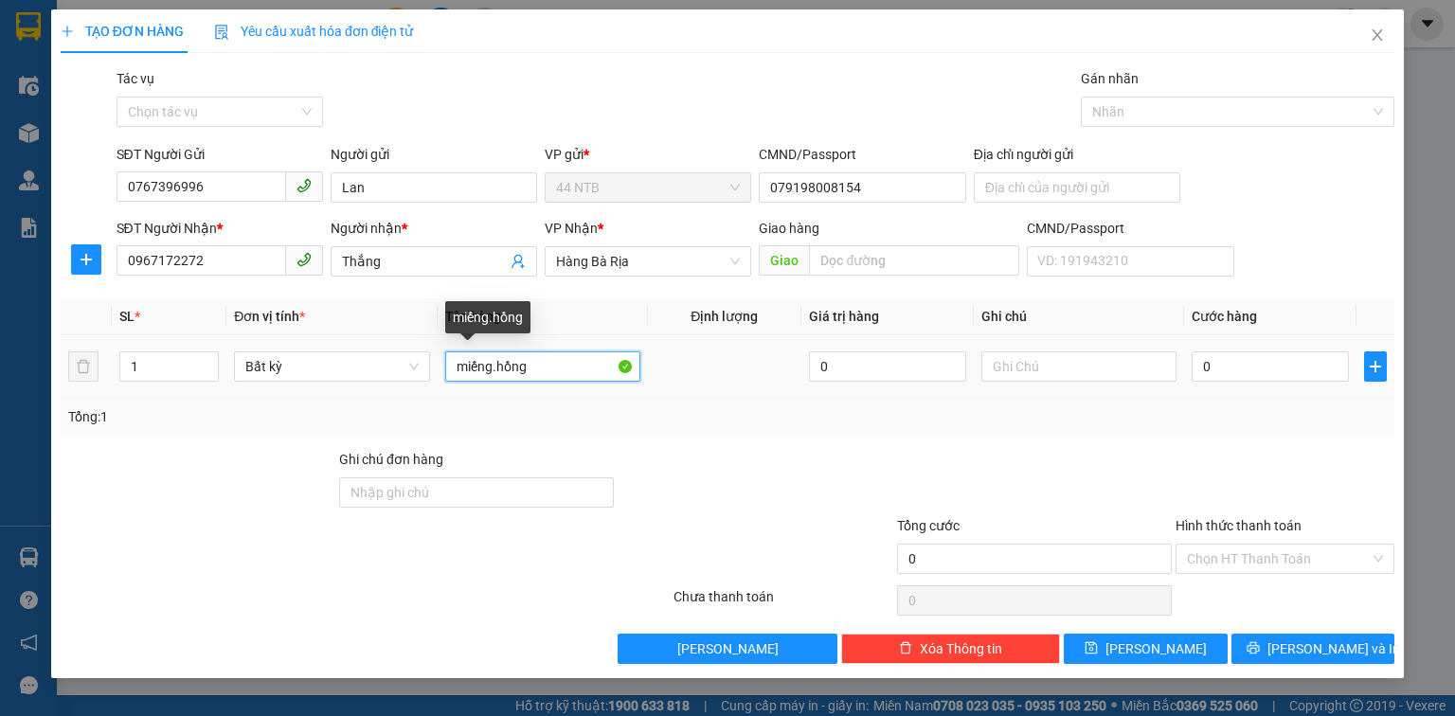
click at [553, 366] on input "miếng.hồng" at bounding box center [542, 367] width 195 height 30
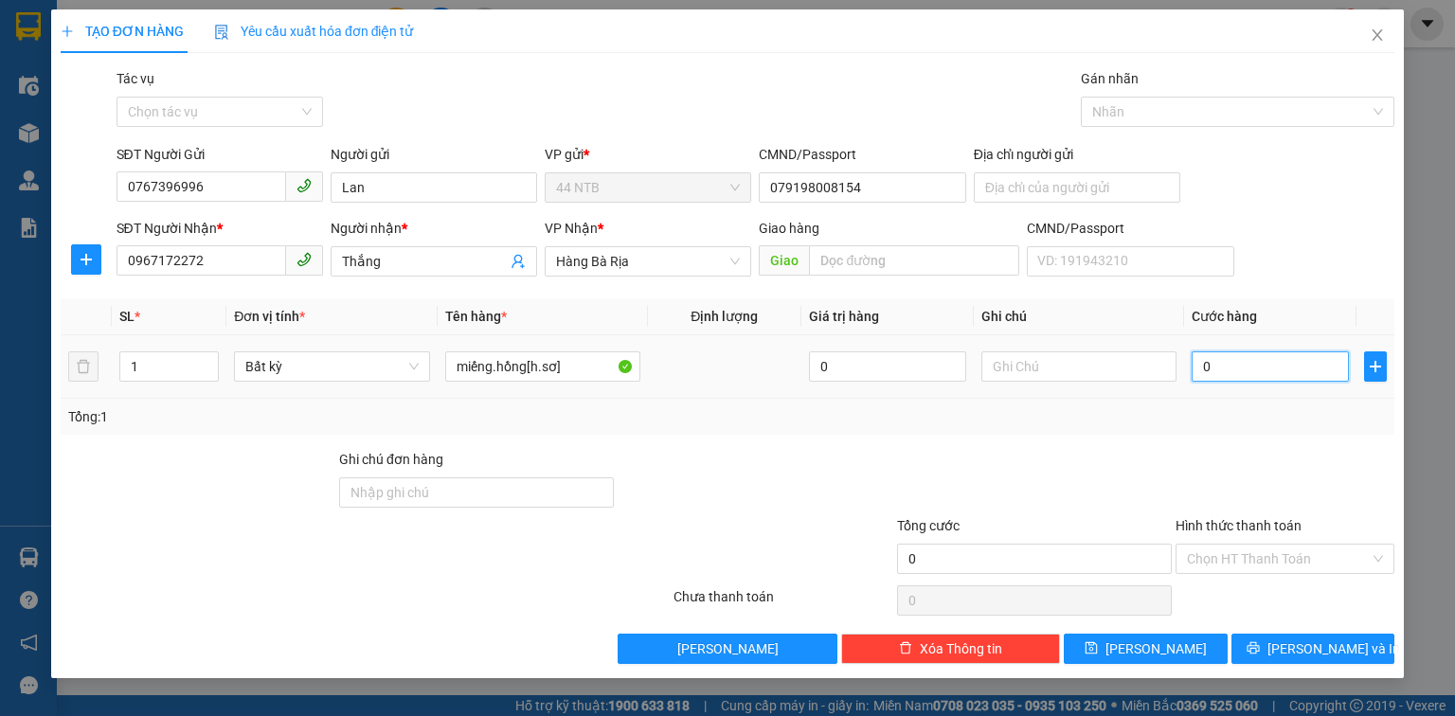
click at [1268, 352] on input "0" at bounding box center [1270, 367] width 157 height 30
click at [1272, 554] on input "Hình thức thanh toán" at bounding box center [1278, 559] width 183 height 28
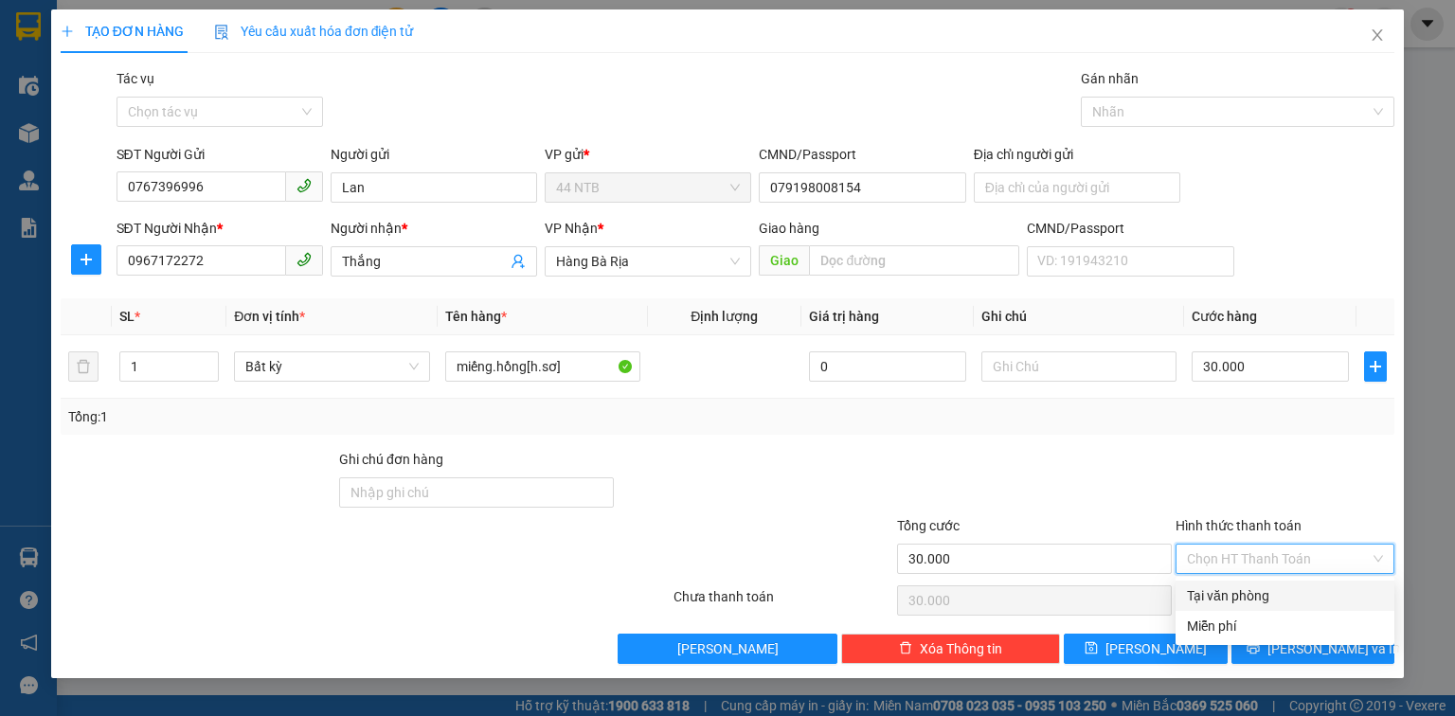
click at [1280, 587] on div "Tại văn phòng" at bounding box center [1285, 596] width 196 height 21
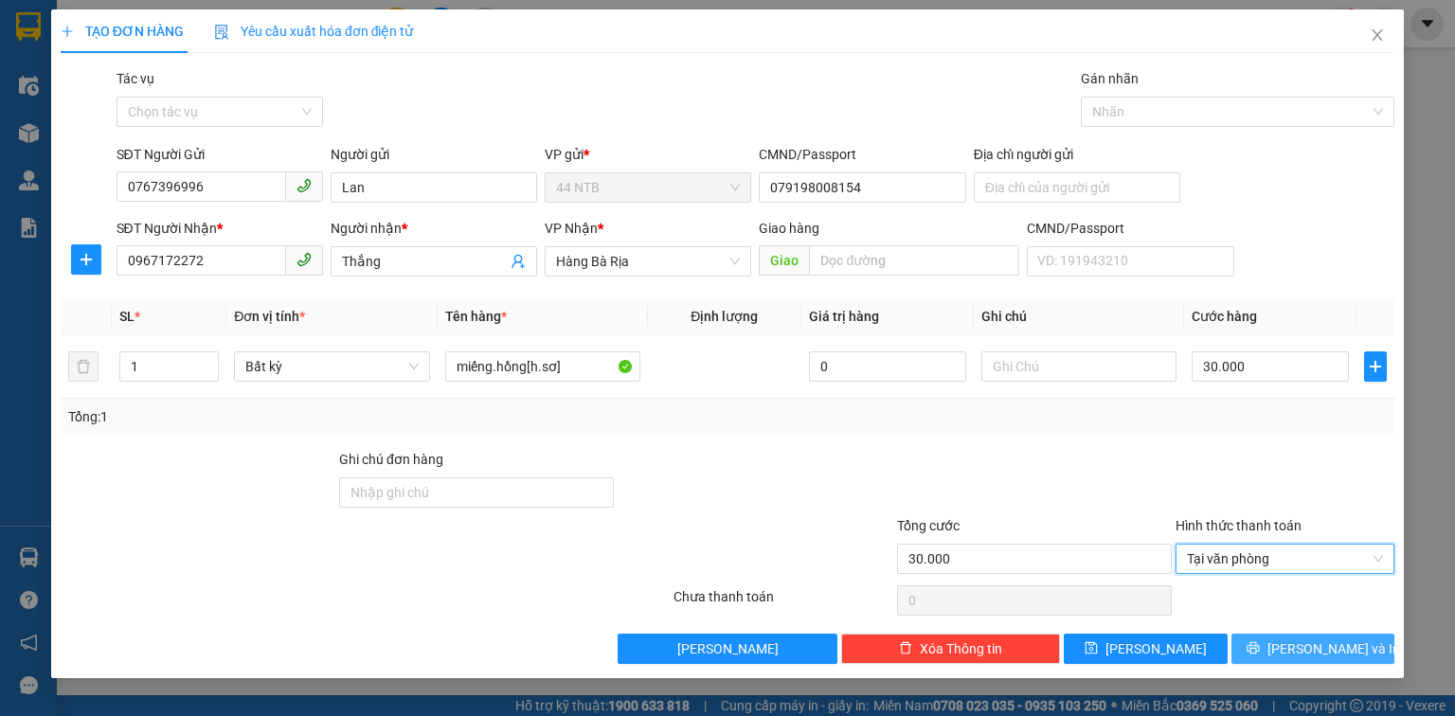
click at [1259, 646] on icon "printer" at bounding box center [1253, 648] width 12 height 12
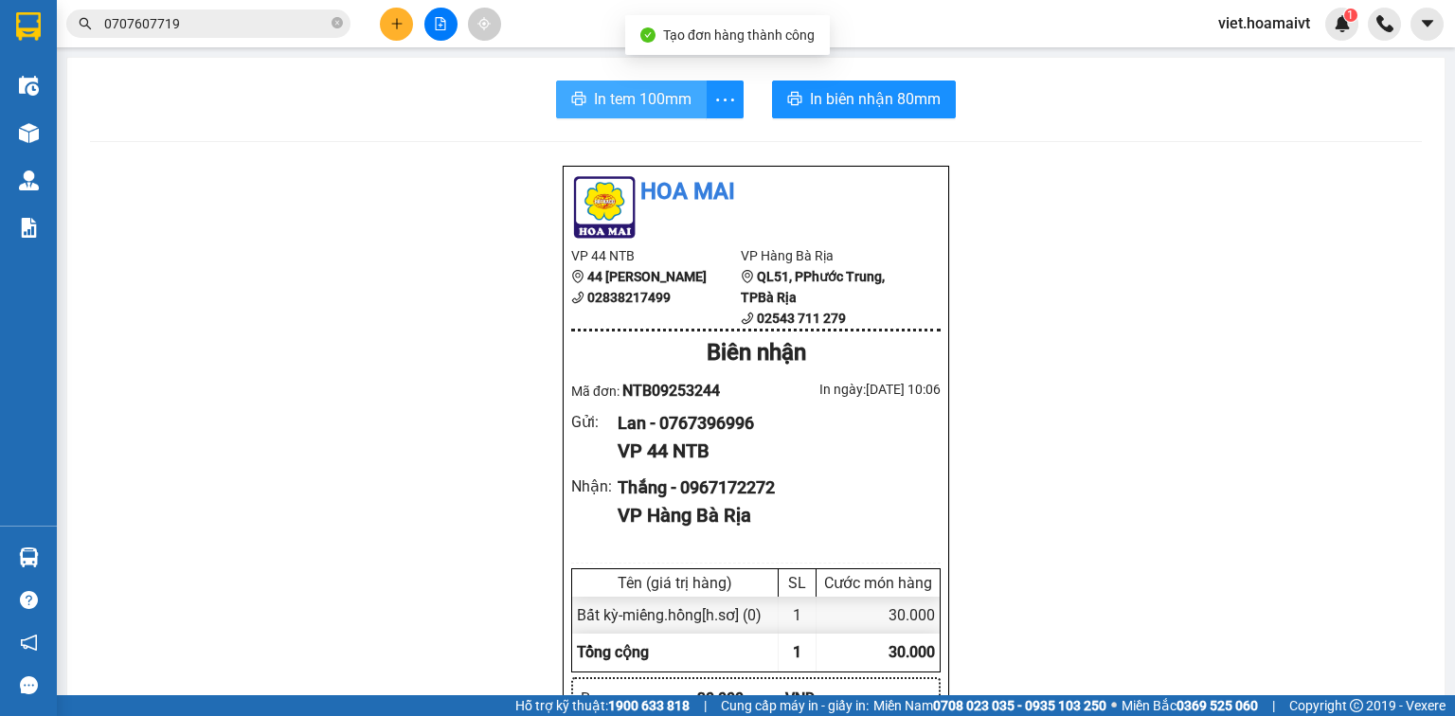
click at [636, 102] on span "In tem 100mm" at bounding box center [643, 99] width 98 height 24
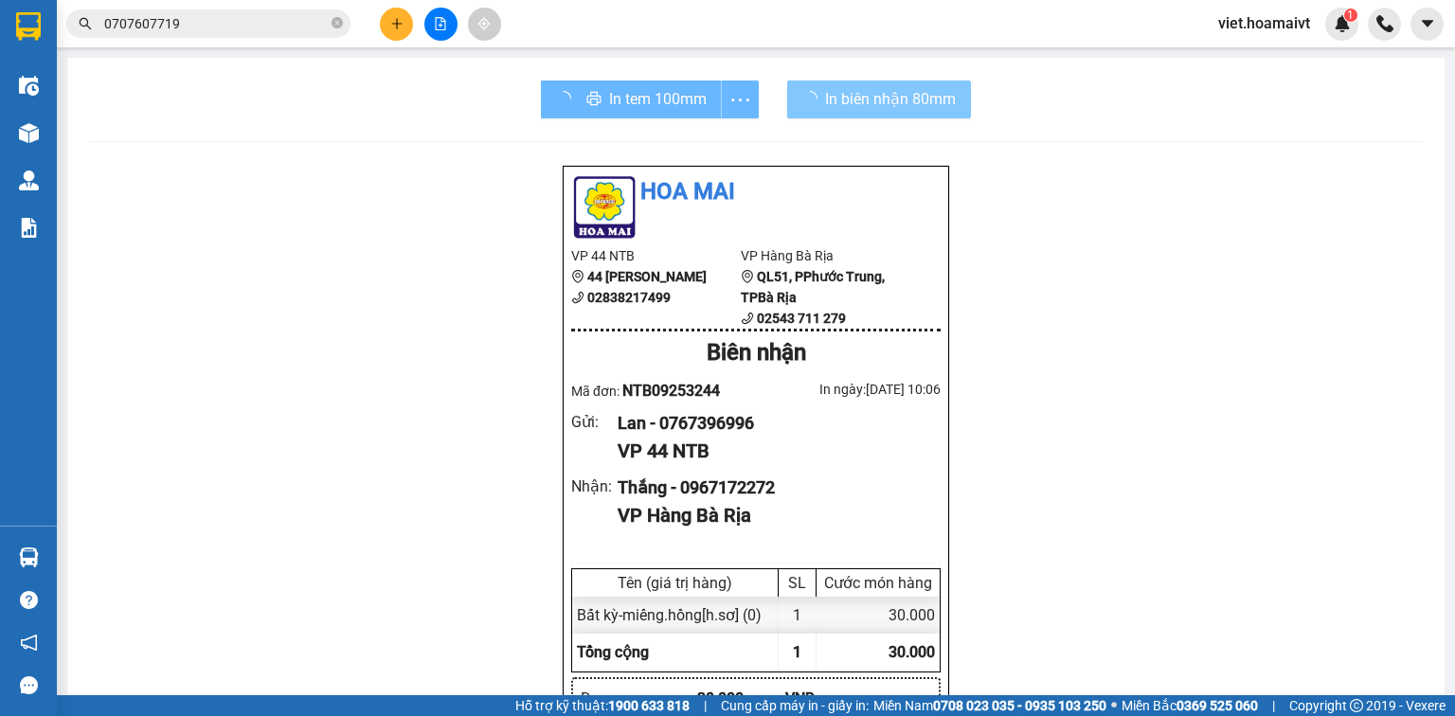
click at [837, 103] on span "In biên nhận 80mm" at bounding box center [890, 99] width 131 height 24
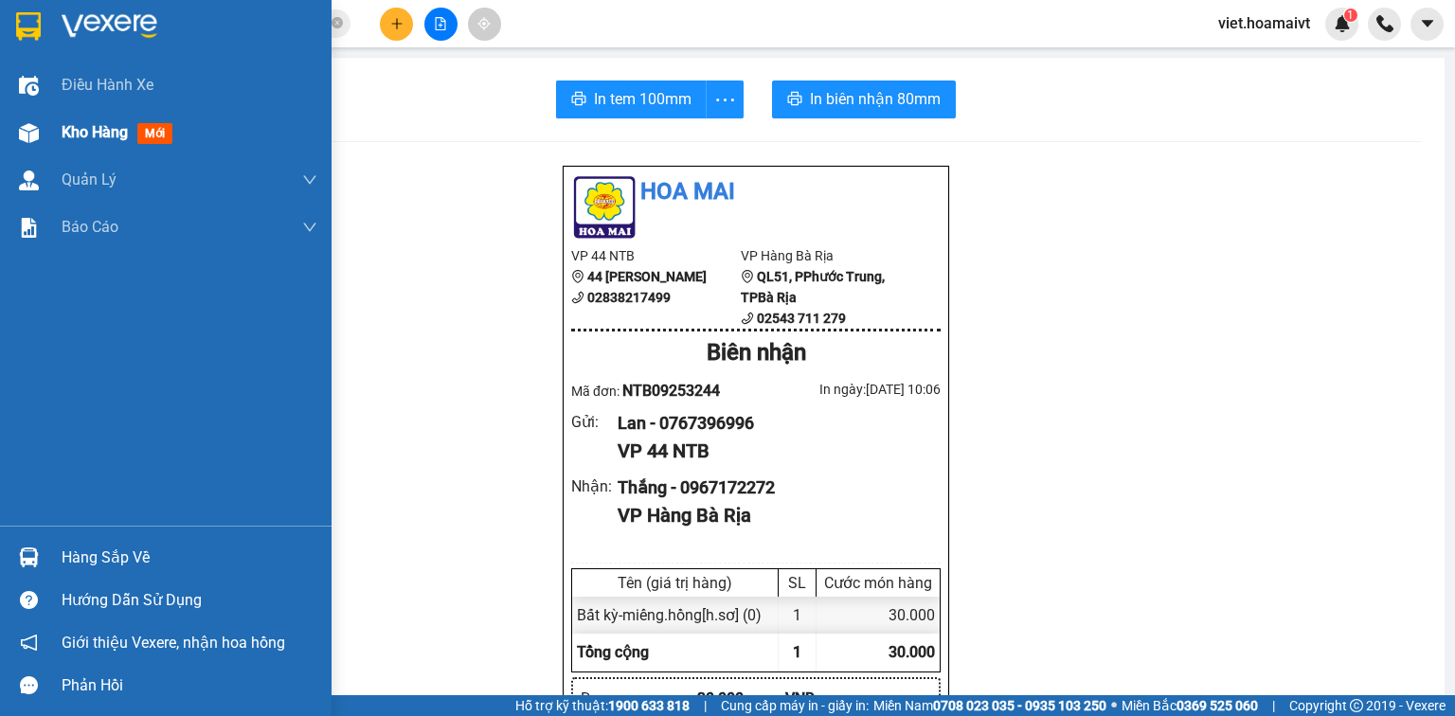
click at [56, 140] on div "Kho hàng mới" at bounding box center [166, 132] width 332 height 47
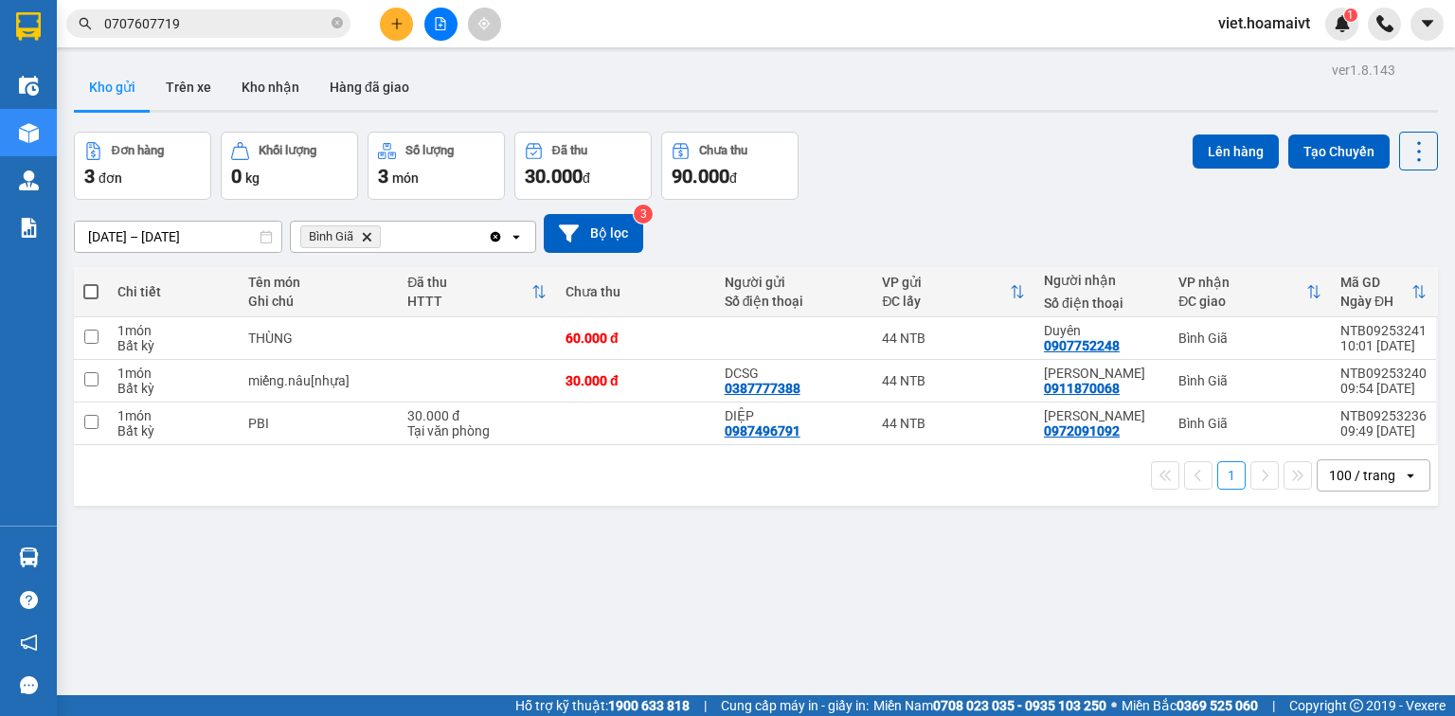
click at [368, 240] on icon "Delete" at bounding box center [366, 236] width 11 height 11
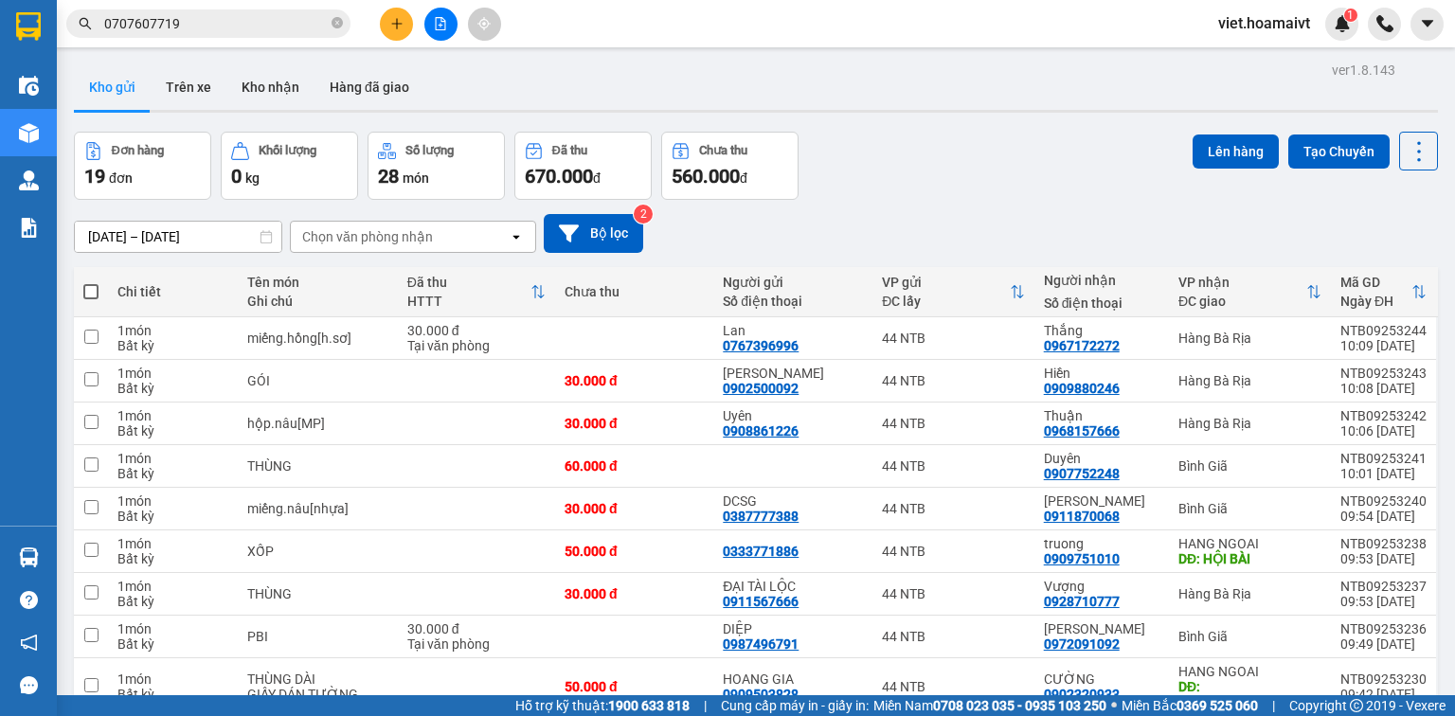
click at [393, 34] on button at bounding box center [396, 24] width 33 height 33
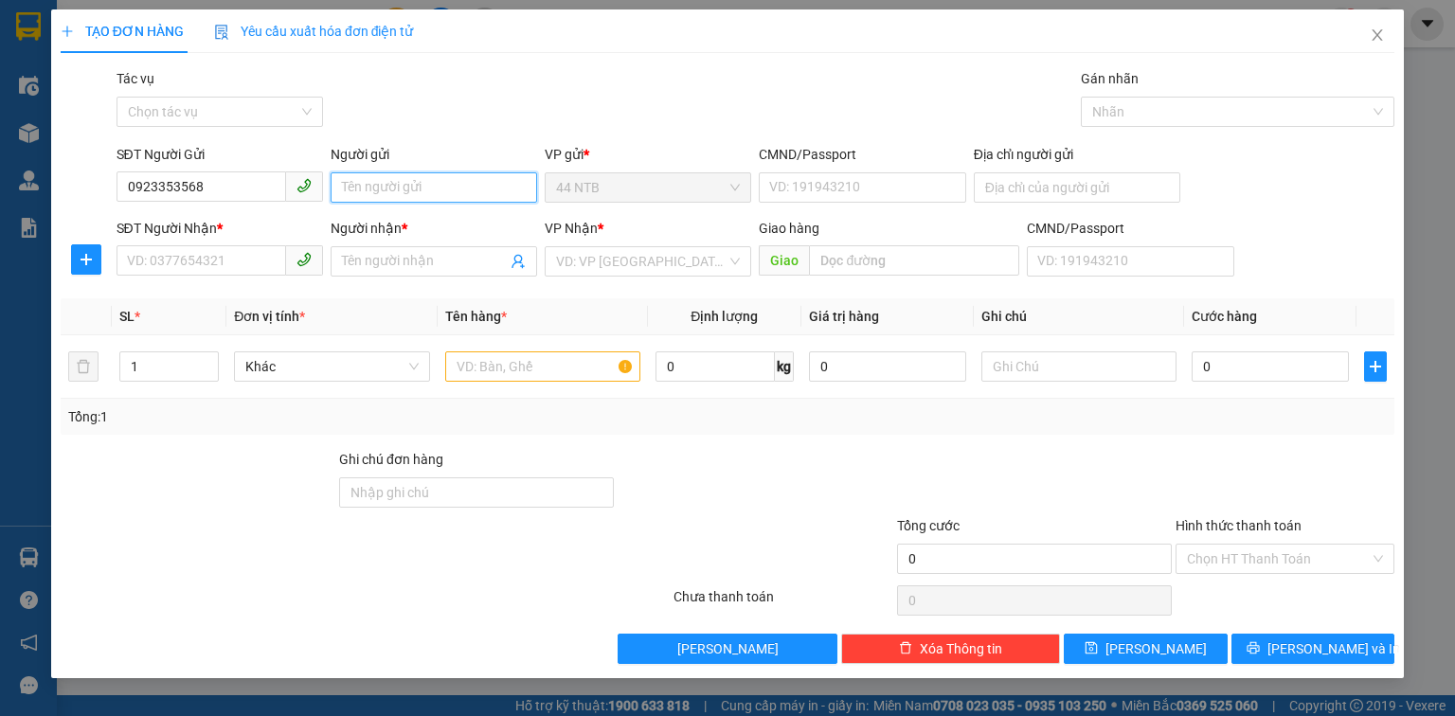
drag, startPoint x: 387, startPoint y: 174, endPoint x: 378, endPoint y: 193, distance: 20.8
click at [387, 174] on input "Người gửi" at bounding box center [434, 187] width 207 height 30
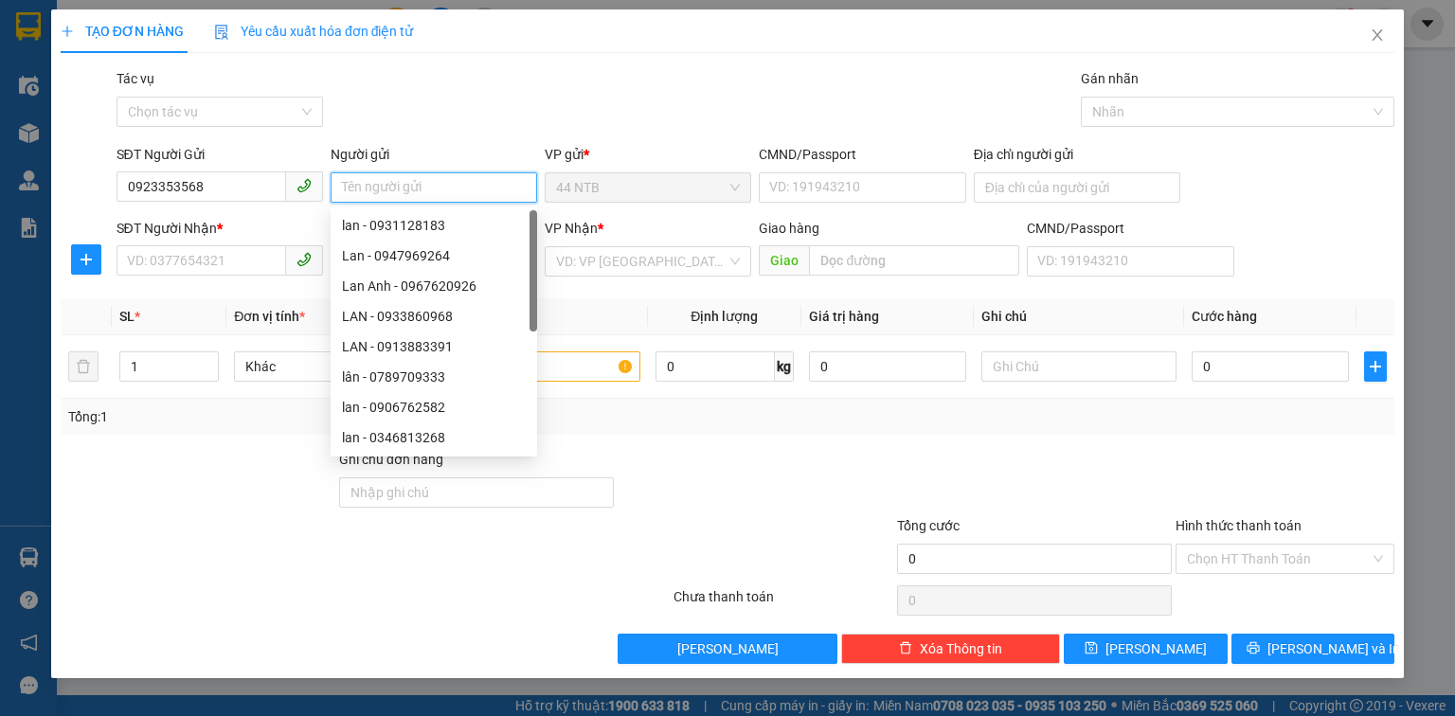
click at [378, 193] on input "Người gửi" at bounding box center [434, 187] width 207 height 30
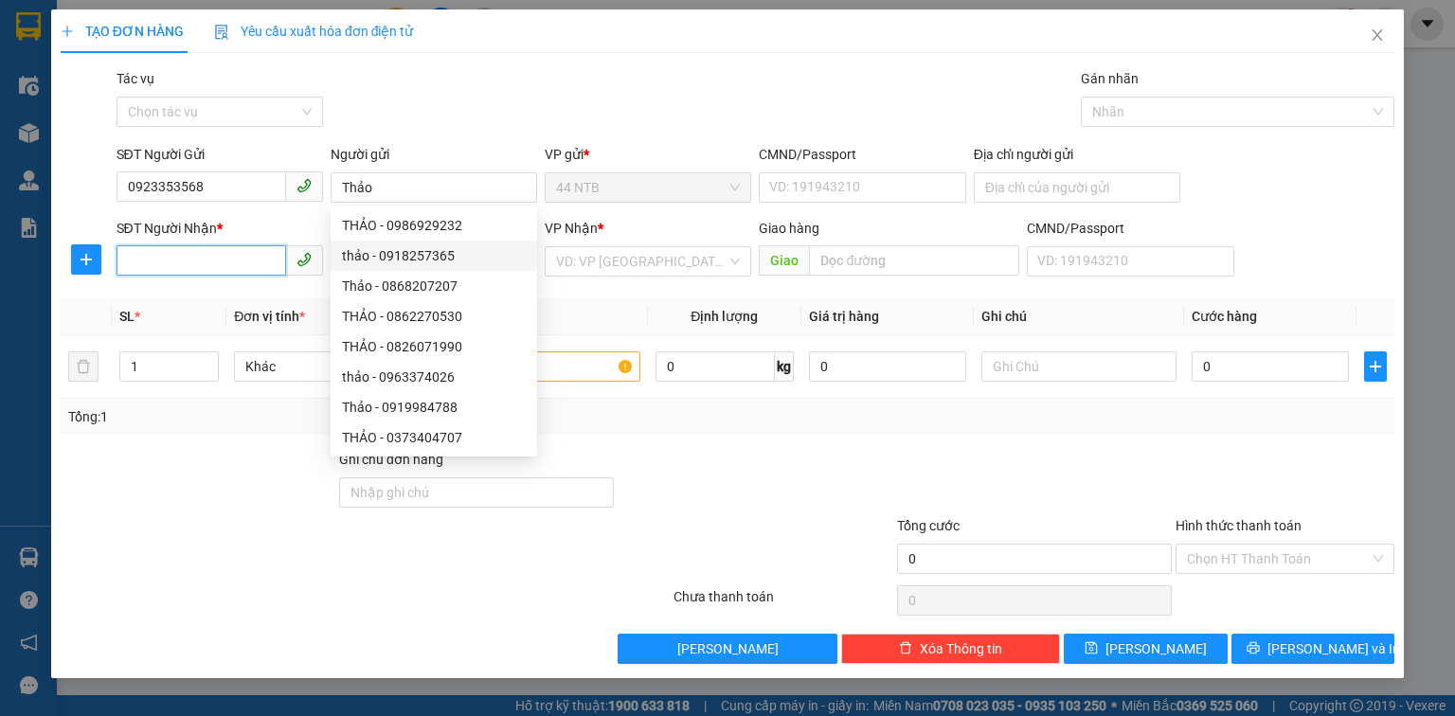
click at [273, 265] on input "SĐT Người Nhận *" at bounding box center [202, 260] width 170 height 30
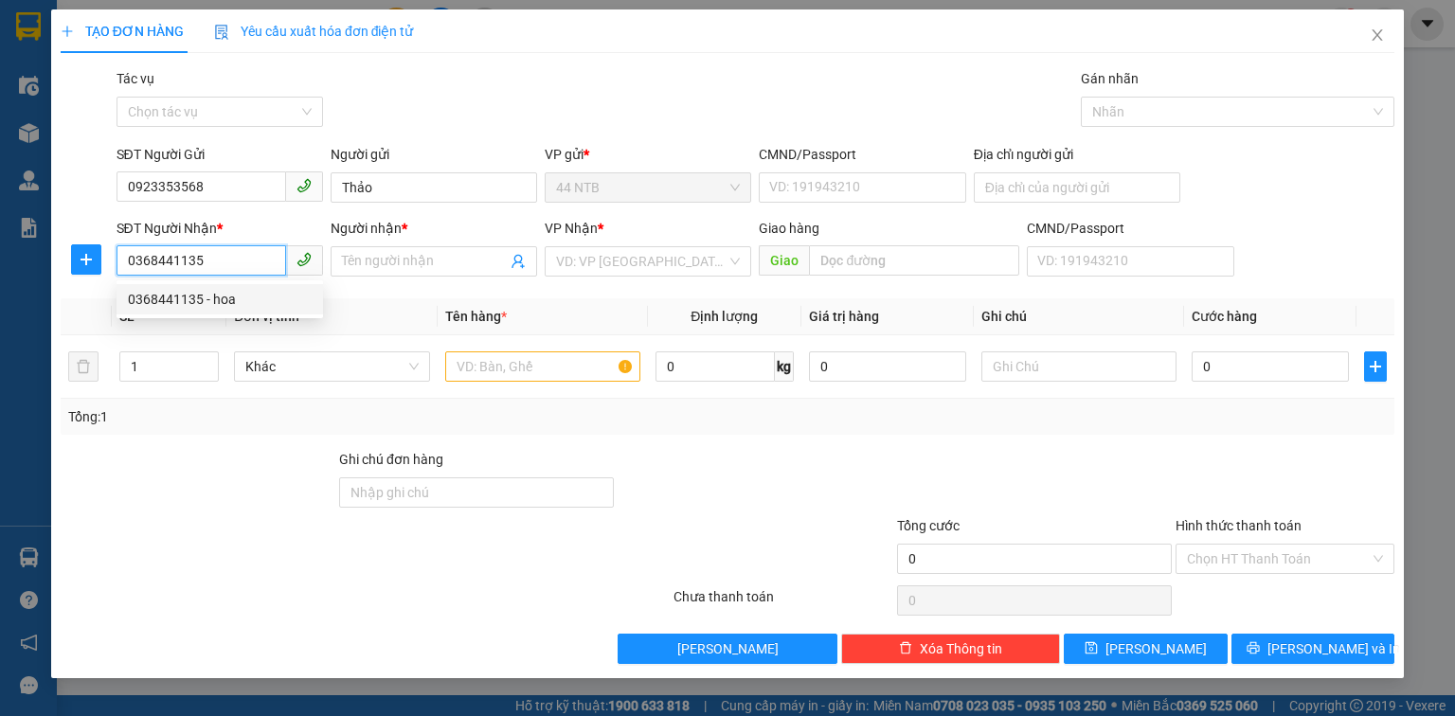
click at [250, 304] on div "0368441135 - hoa" at bounding box center [220, 299] width 184 height 21
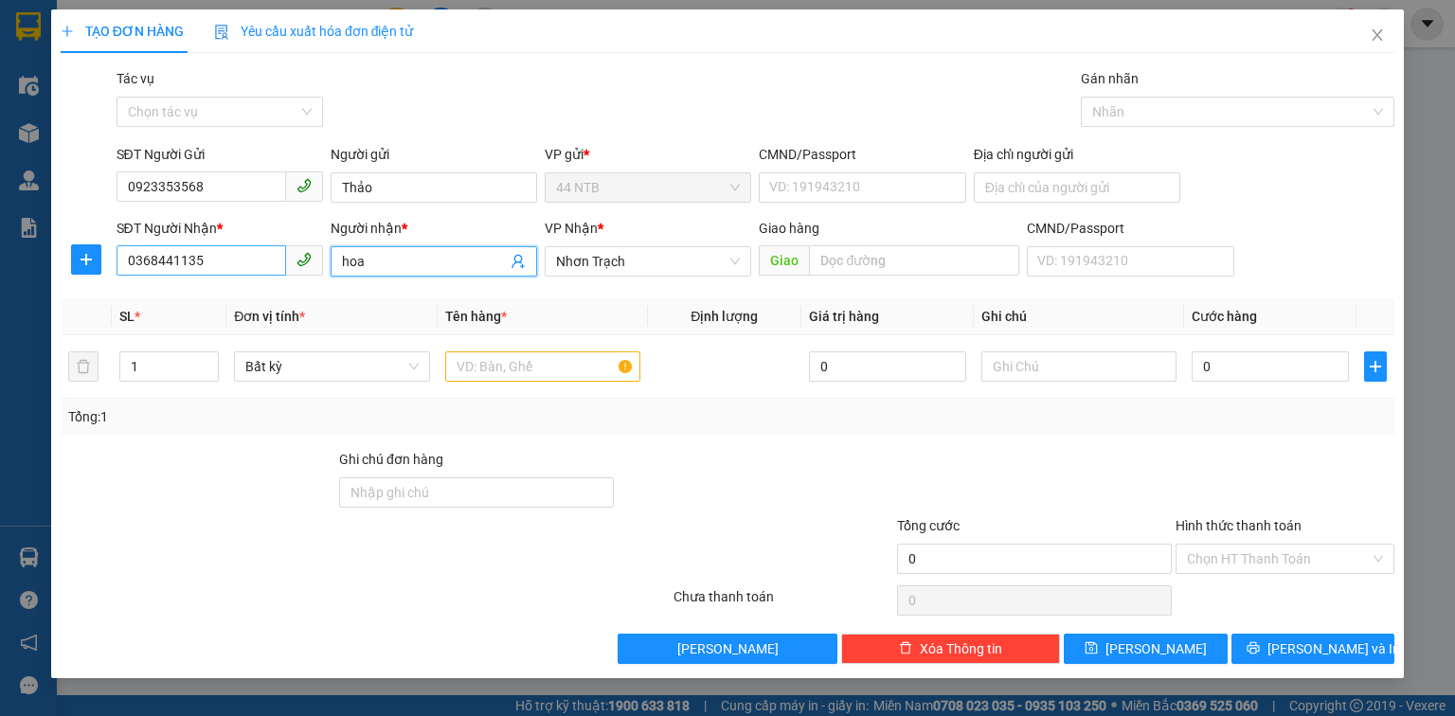
drag, startPoint x: 403, startPoint y: 258, endPoint x: 228, endPoint y: 271, distance: 174.9
click at [228, 271] on div "SĐT Người Nhận * 0368441135 Người nhận * hoa hoa VP Nhận * Nhơn Trạch Giao hàng…" at bounding box center [756, 251] width 1287 height 66
click at [576, 362] on input "text" at bounding box center [542, 367] width 195 height 30
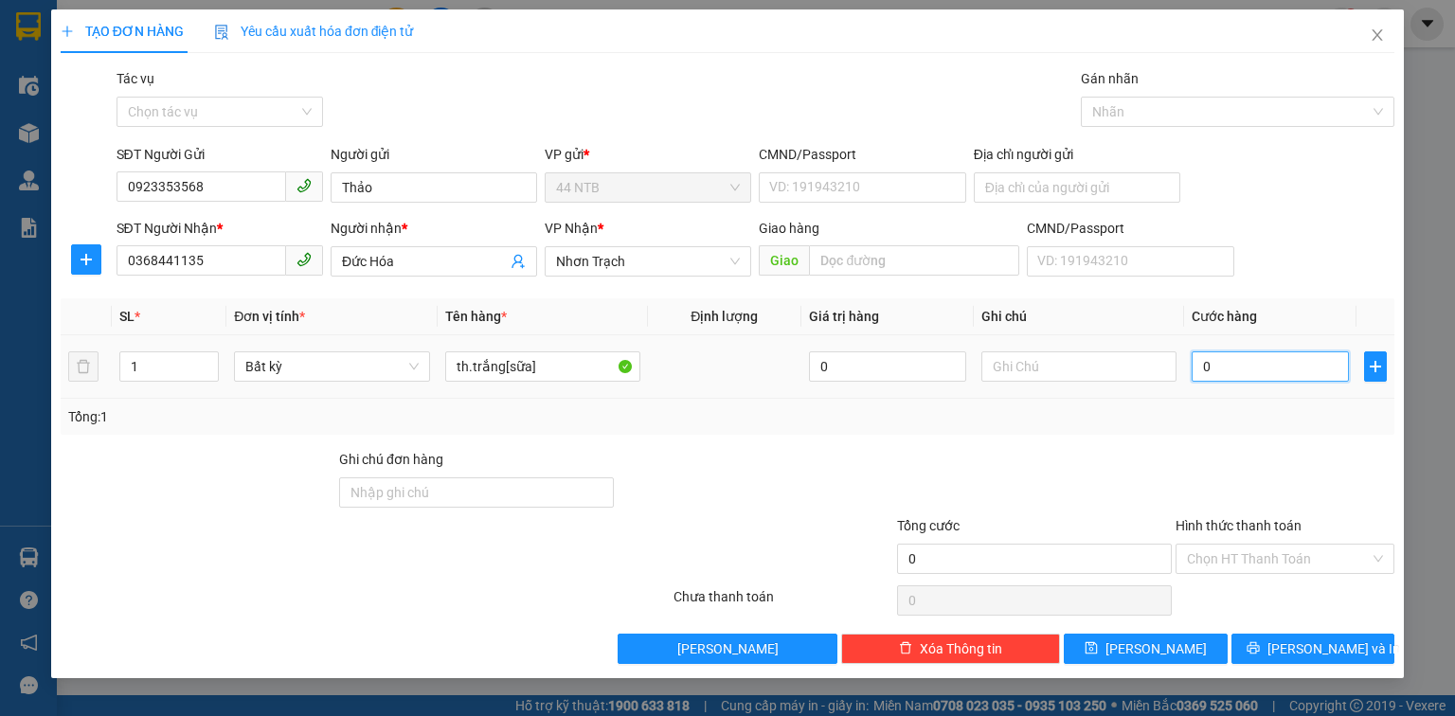
click at [1246, 372] on input "0" at bounding box center [1270, 367] width 157 height 30
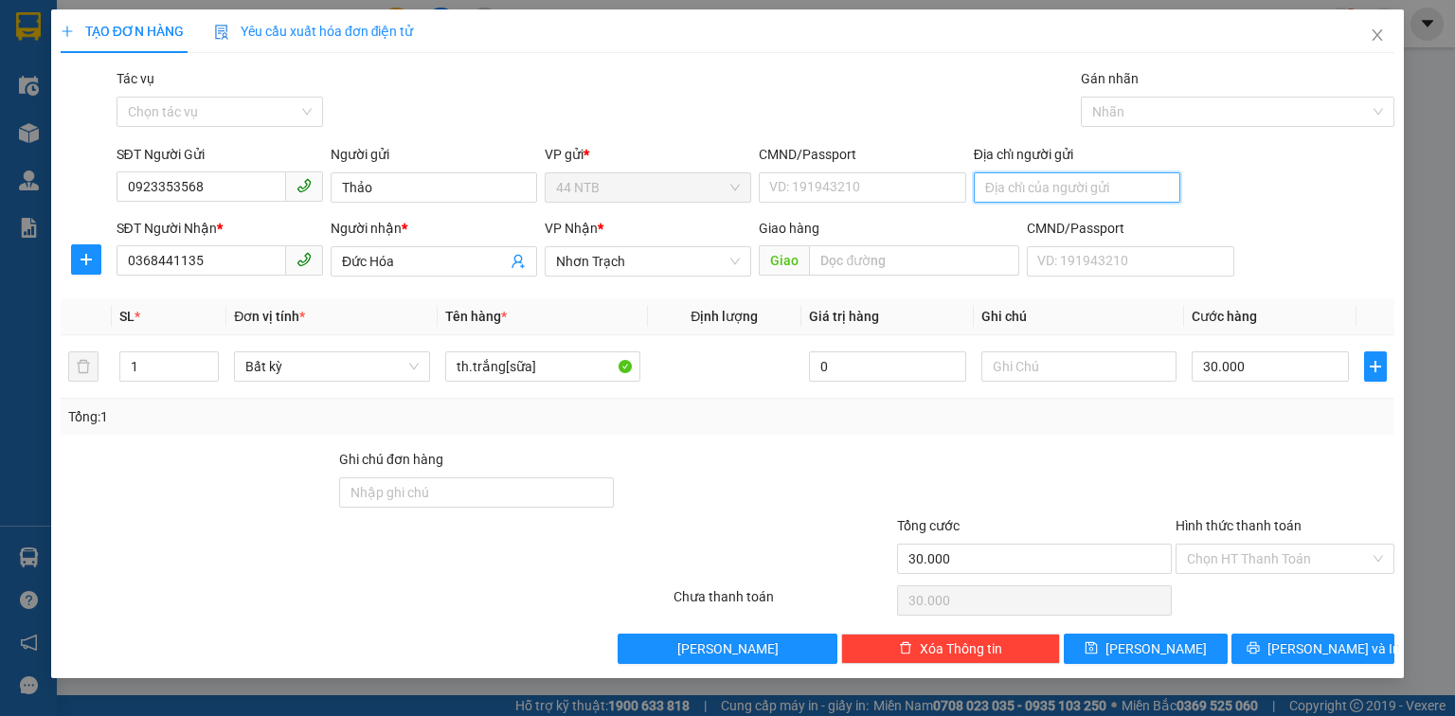
click at [1068, 191] on input "Địa chỉ người gửi" at bounding box center [1077, 187] width 207 height 30
click at [1259, 646] on icon "printer" at bounding box center [1253, 648] width 12 height 12
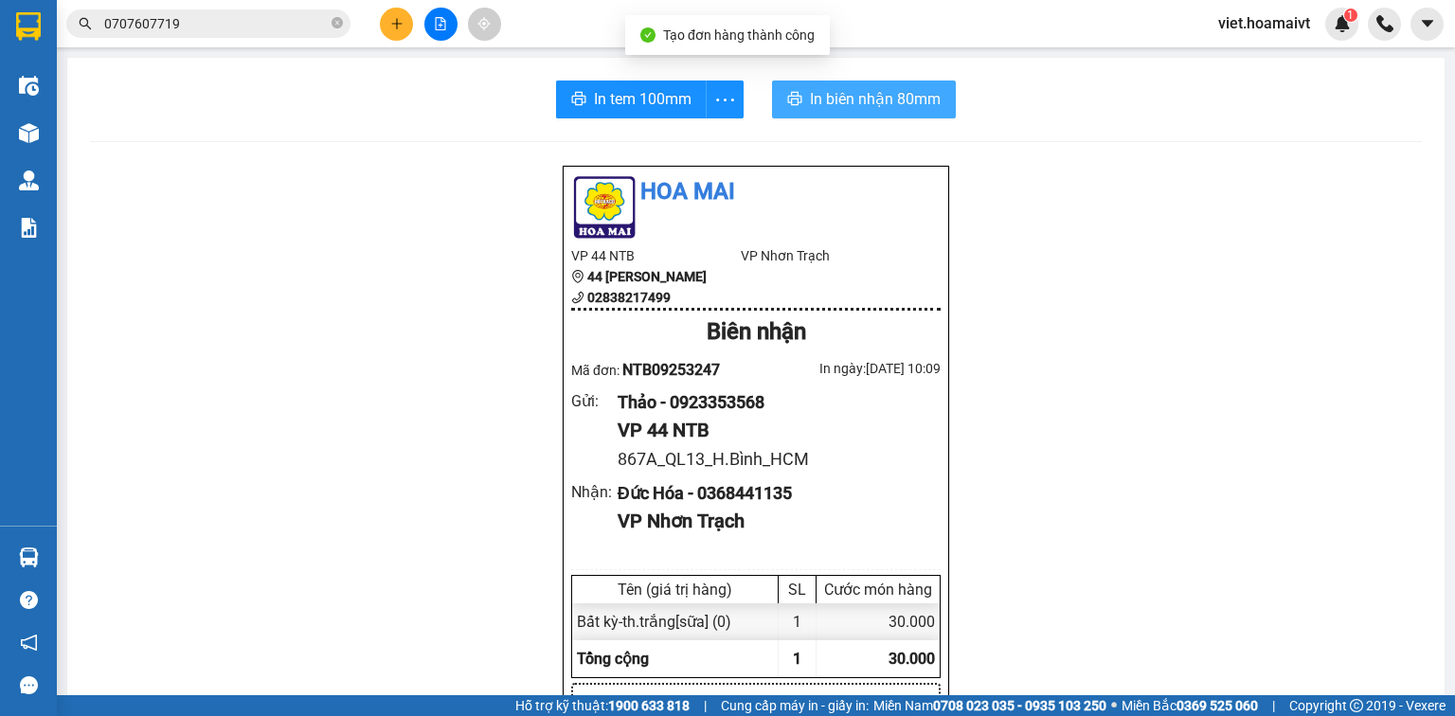
click at [898, 104] on span "In biên nhận 80mm" at bounding box center [875, 99] width 131 height 24
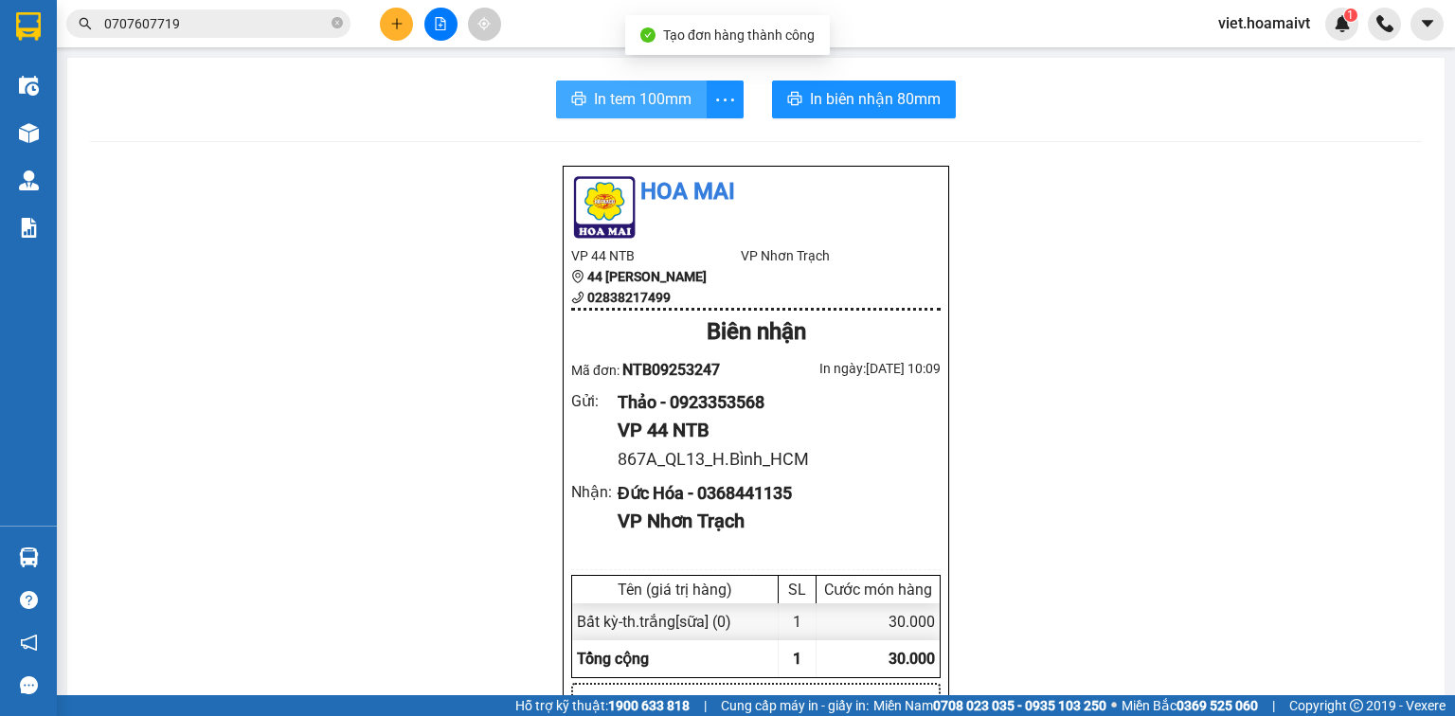
click at [644, 100] on span "In tem 100mm" at bounding box center [643, 99] width 98 height 24
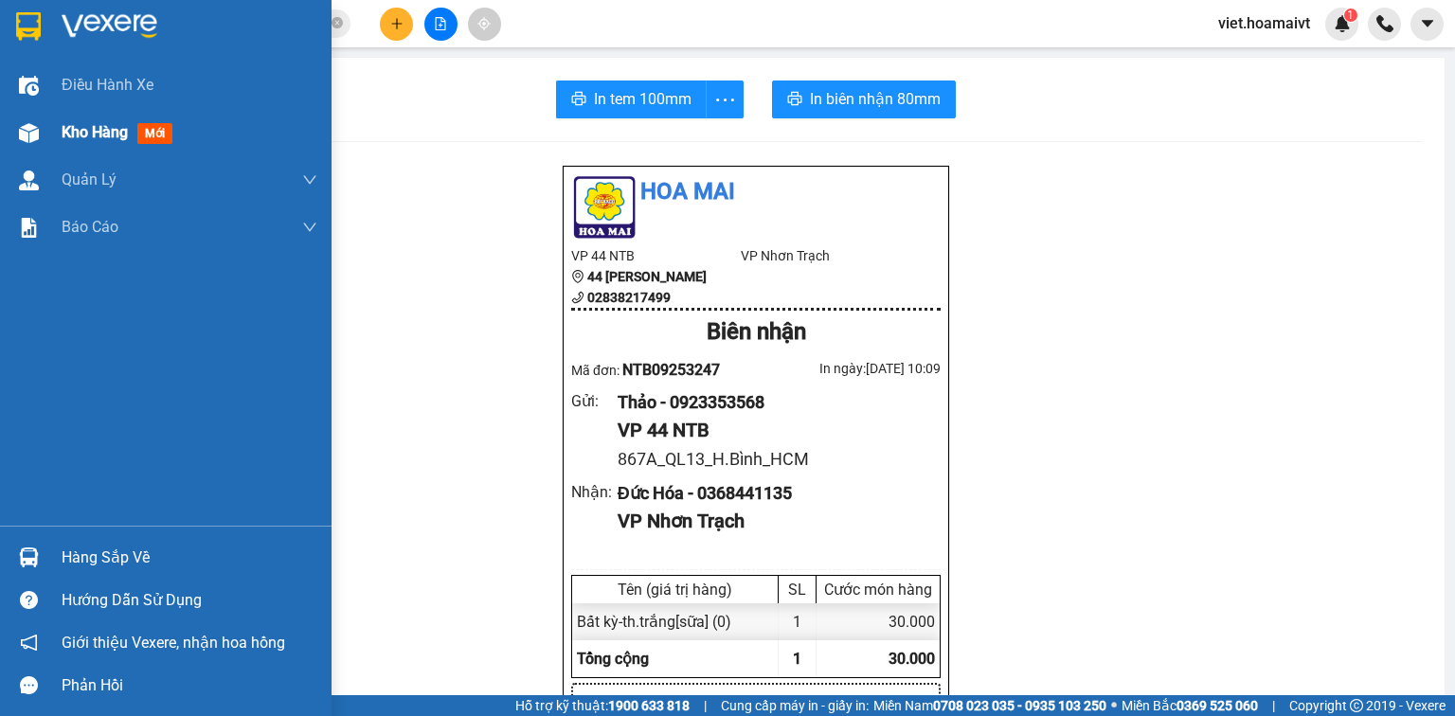
click at [102, 136] on span "Kho hàng" at bounding box center [95, 132] width 66 height 18
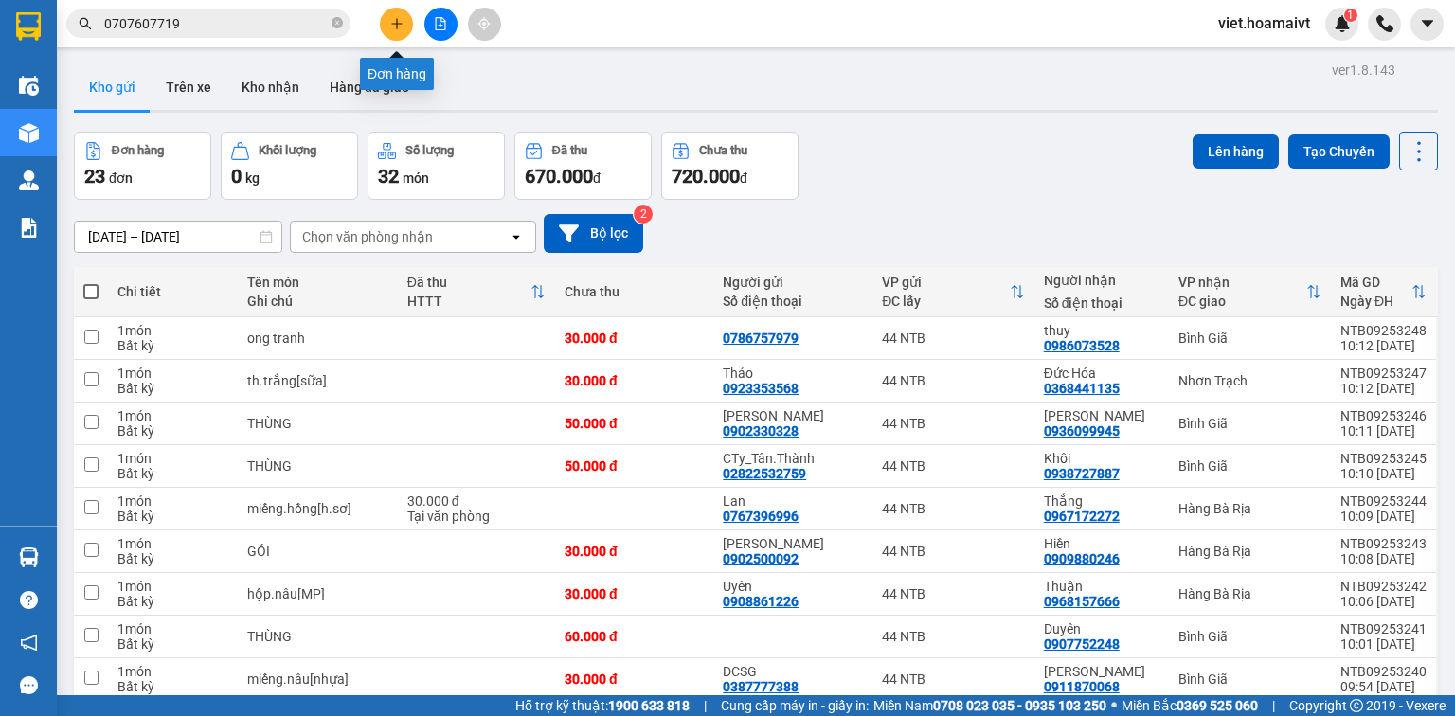
click at [398, 23] on icon "plus" at bounding box center [396, 23] width 10 height 1
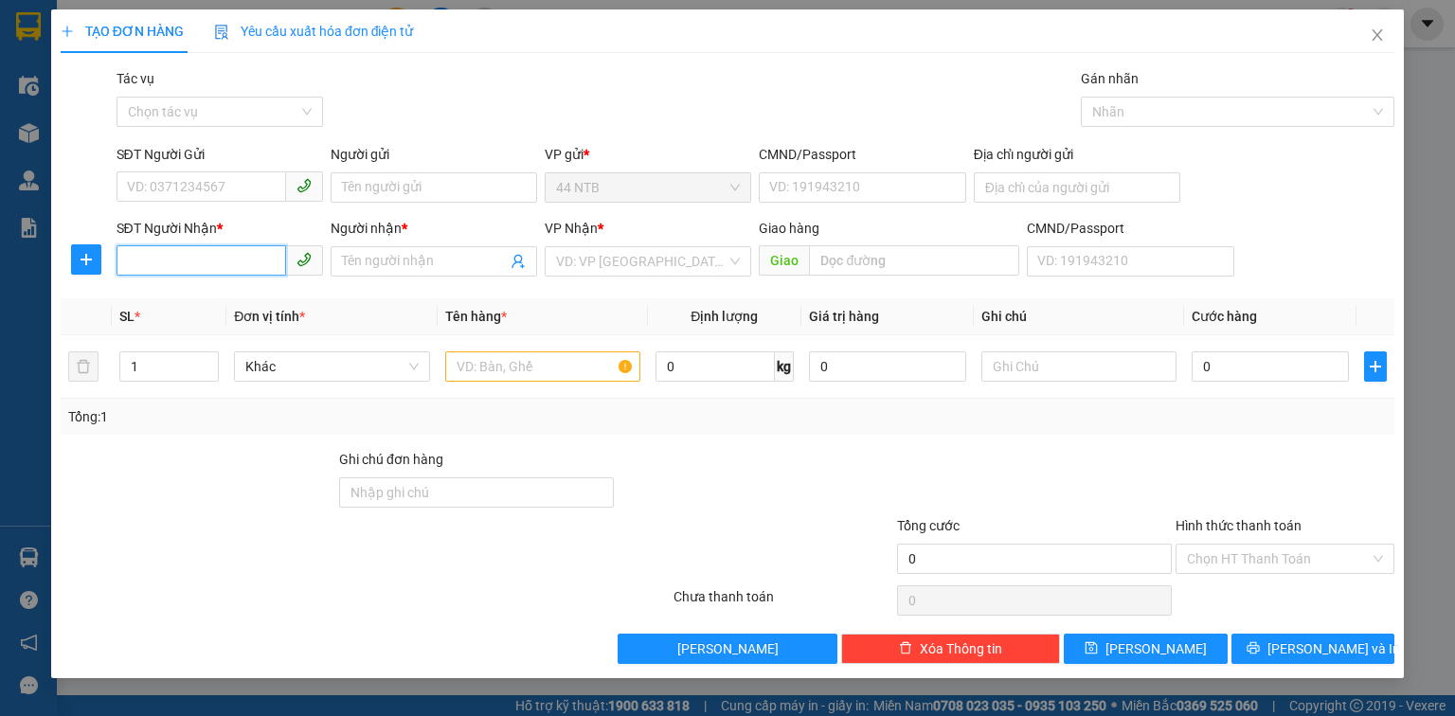
click at [238, 264] on input "SĐT Người Nhận *" at bounding box center [202, 260] width 170 height 30
click at [219, 298] on div "0918276536 - Mây" at bounding box center [220, 299] width 184 height 21
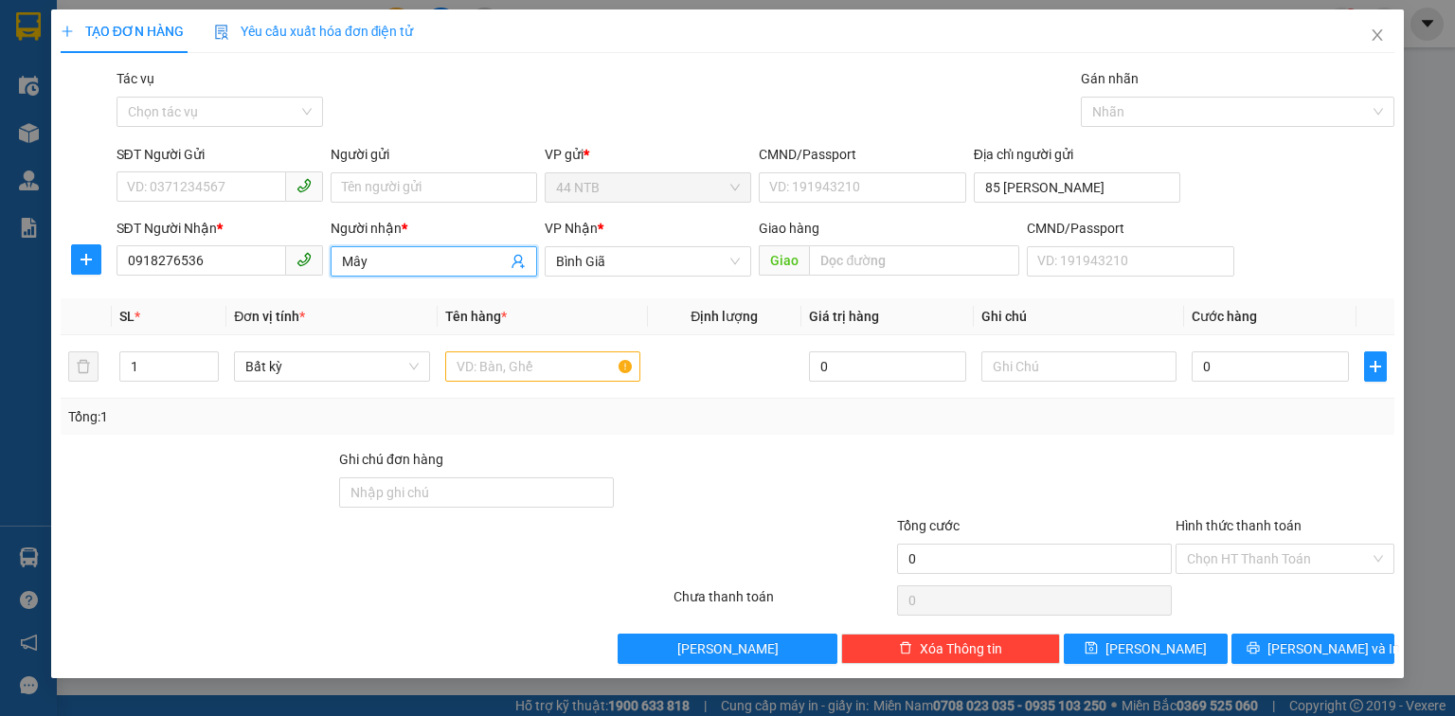
drag, startPoint x: 374, startPoint y: 260, endPoint x: 277, endPoint y: 283, distance: 100.4
click at [271, 288] on div "Transit Pickup Surcharge Ids Transit Deliver Surcharge Ids Transit Deliver Surc…" at bounding box center [728, 366] width 1334 height 596
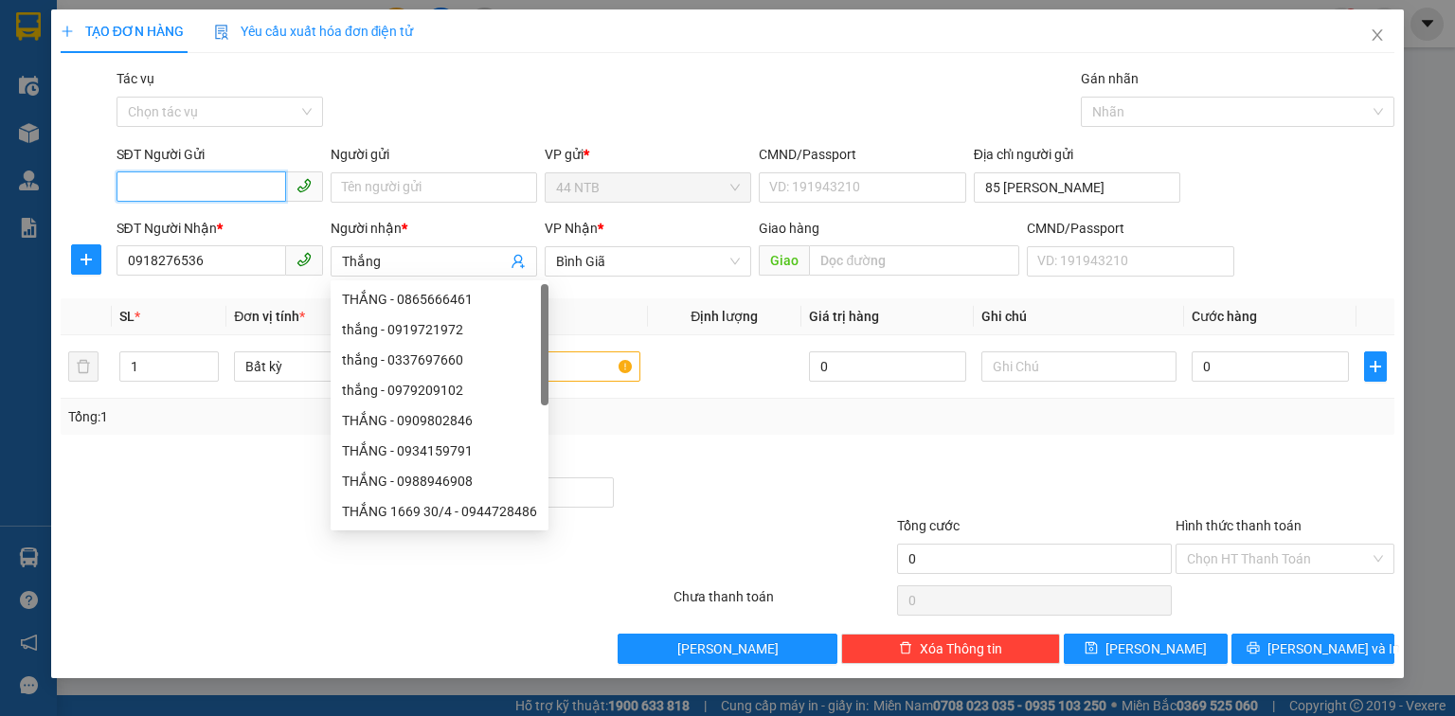
click at [232, 186] on input "SĐT Người Gửi" at bounding box center [202, 187] width 170 height 30
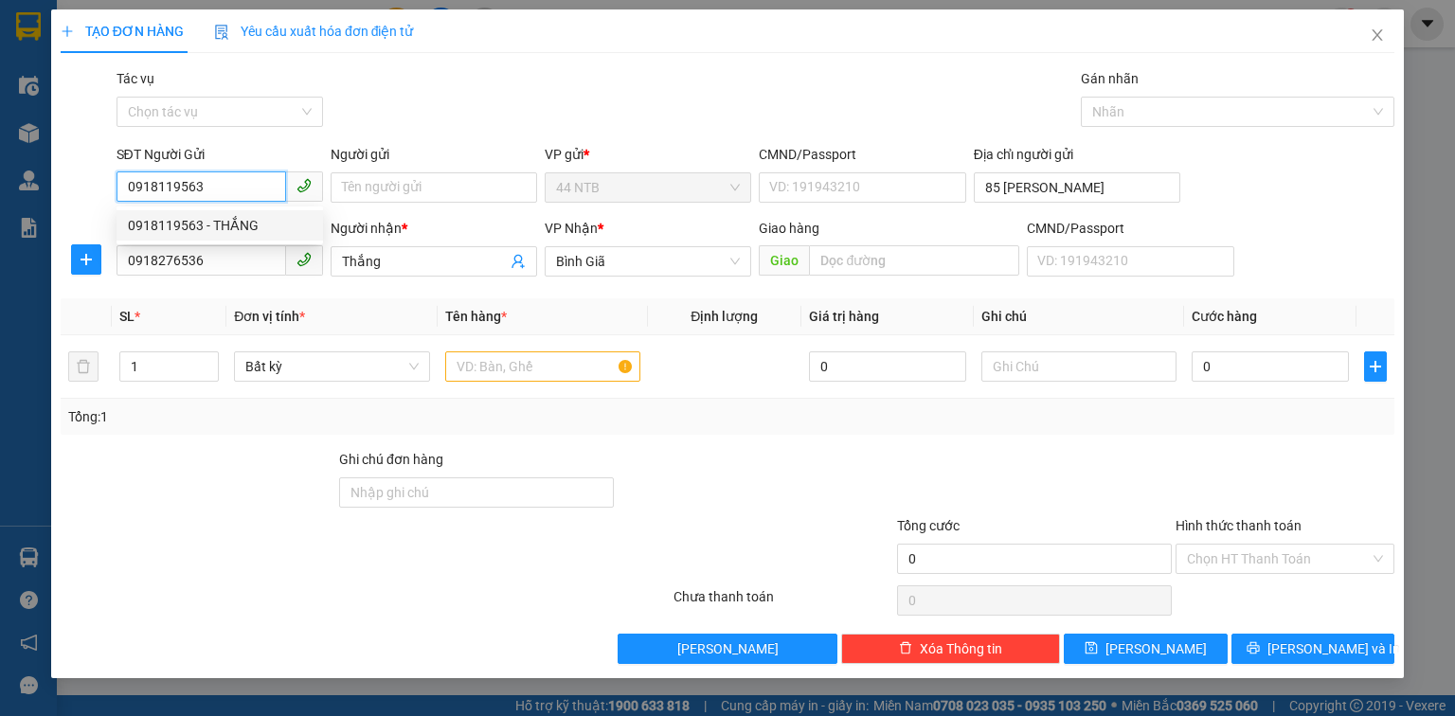
drag, startPoint x: 229, startPoint y: 226, endPoint x: 383, endPoint y: 216, distance: 153.8
click at [230, 226] on div "0918119563 - THẮNG" at bounding box center [220, 225] width 184 height 21
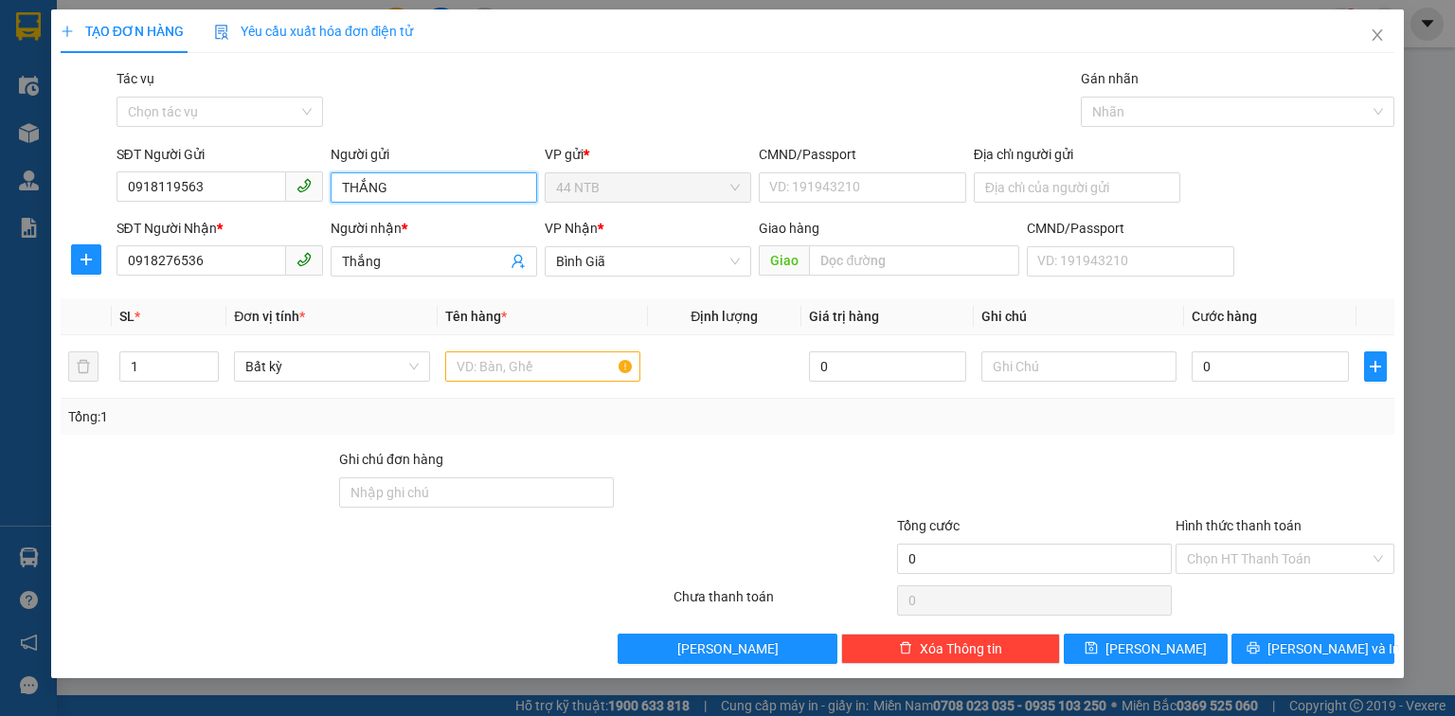
click at [404, 181] on input "THẮNG" at bounding box center [434, 187] width 207 height 30
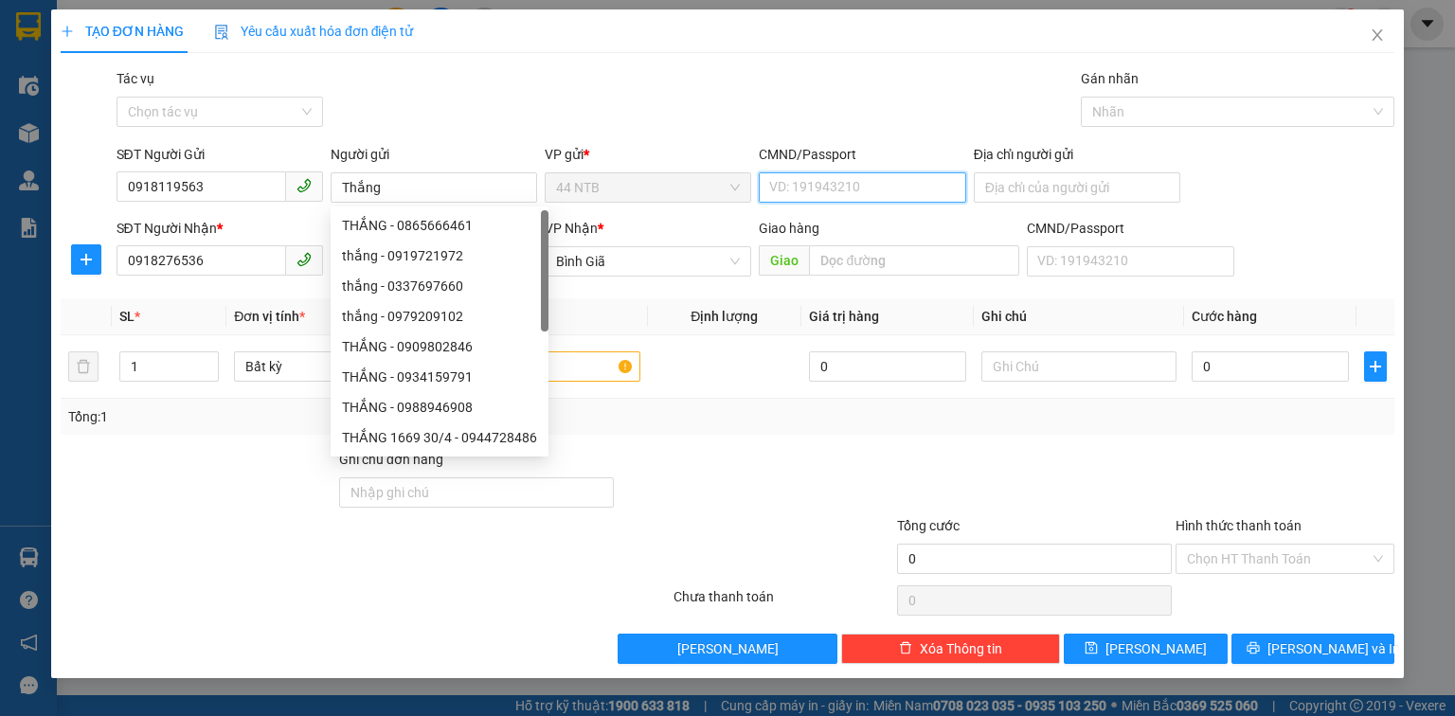
click at [795, 178] on input "CMND/Passport" at bounding box center [862, 187] width 207 height 30
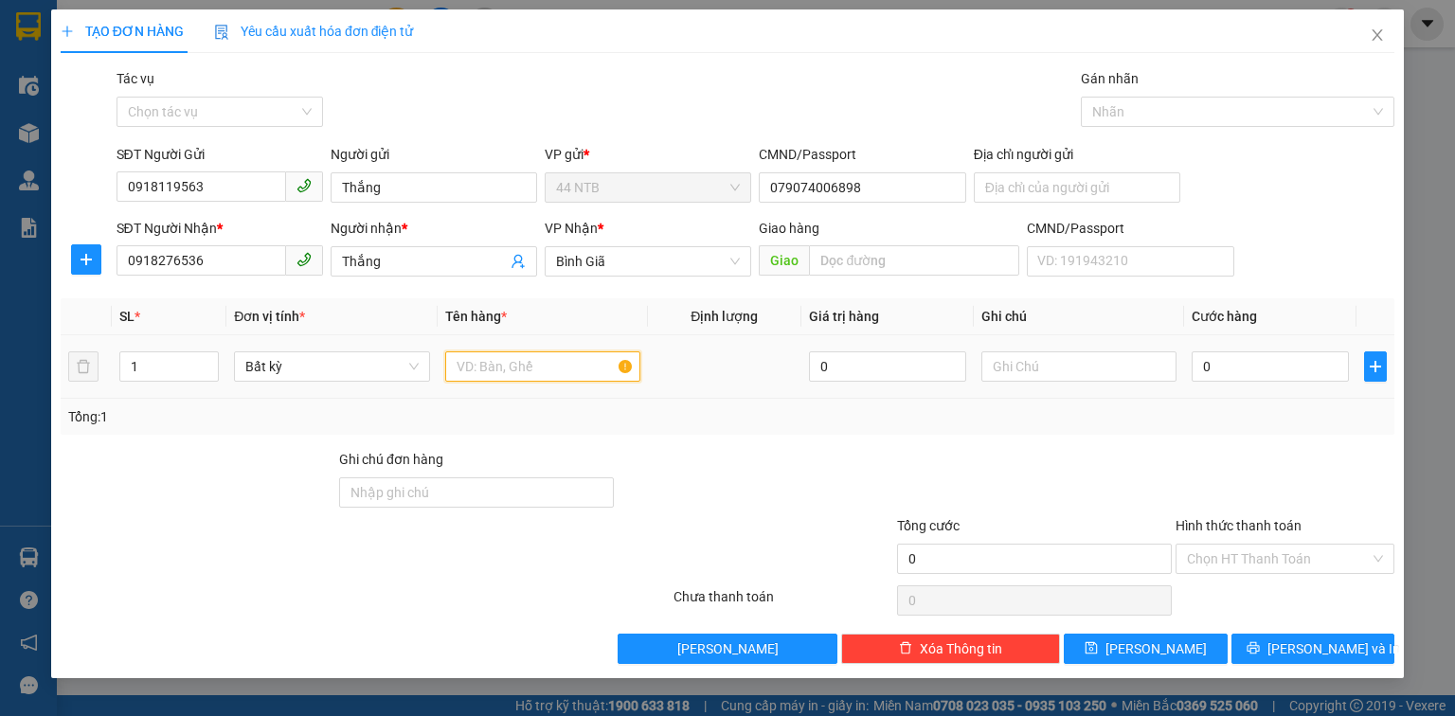
click at [588, 361] on input "text" at bounding box center [542, 367] width 195 height 30
click at [1252, 362] on input "0" at bounding box center [1270, 367] width 157 height 30
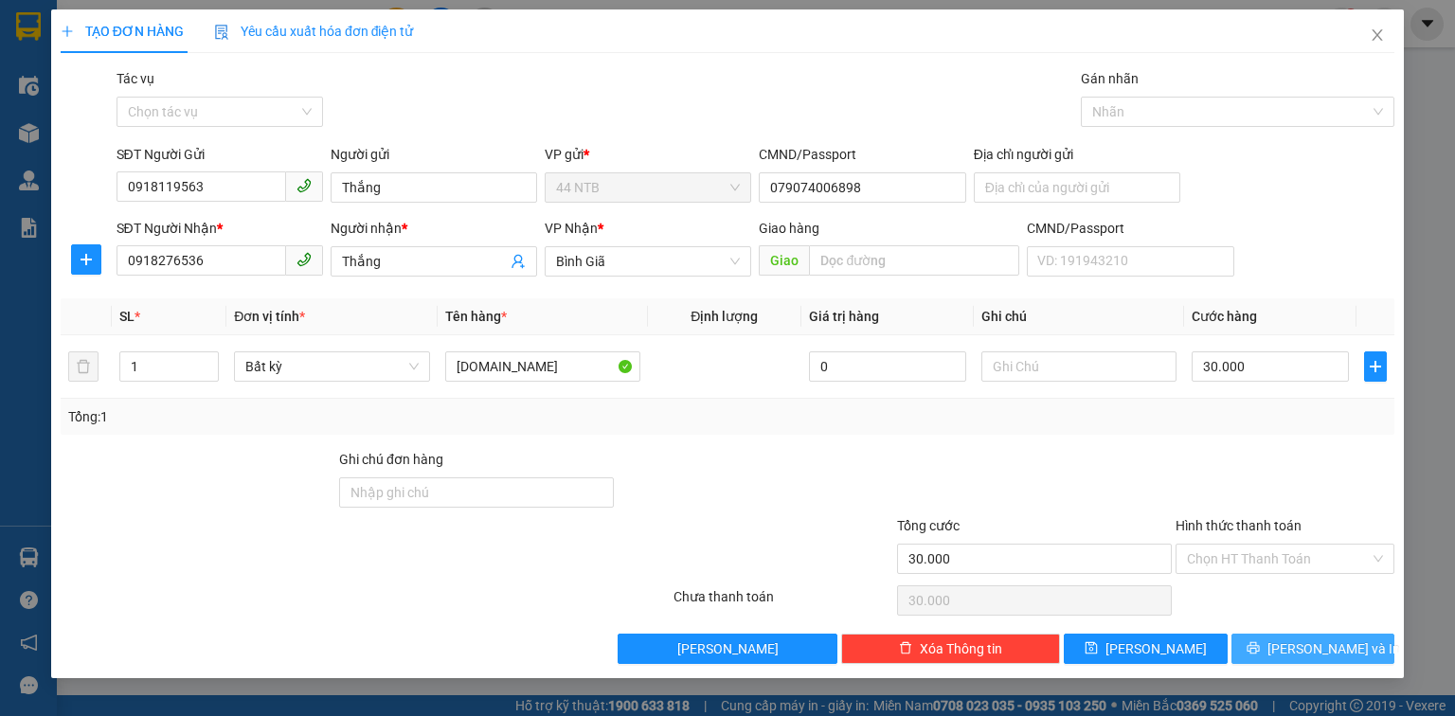
click at [1259, 651] on icon "printer" at bounding box center [1253, 648] width 12 height 12
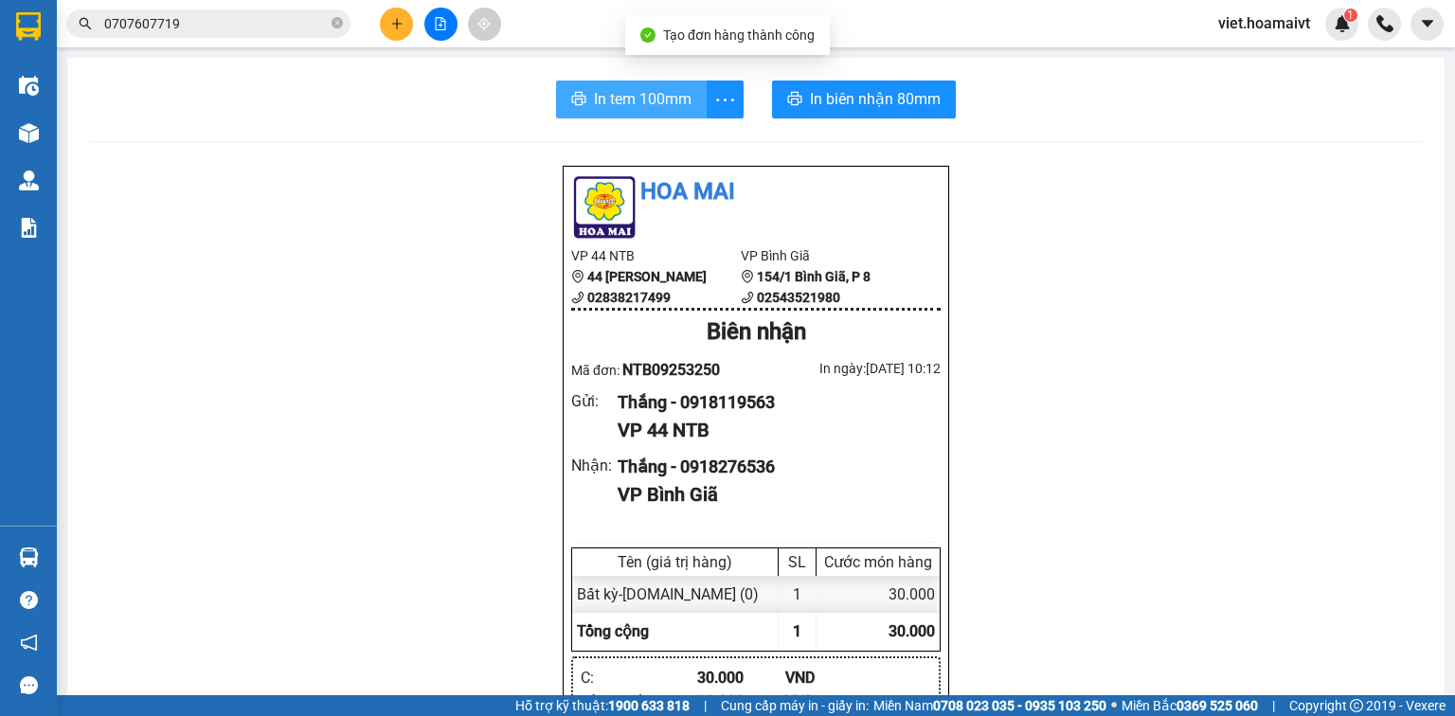
click at [652, 110] on span "In tem 100mm" at bounding box center [643, 99] width 98 height 24
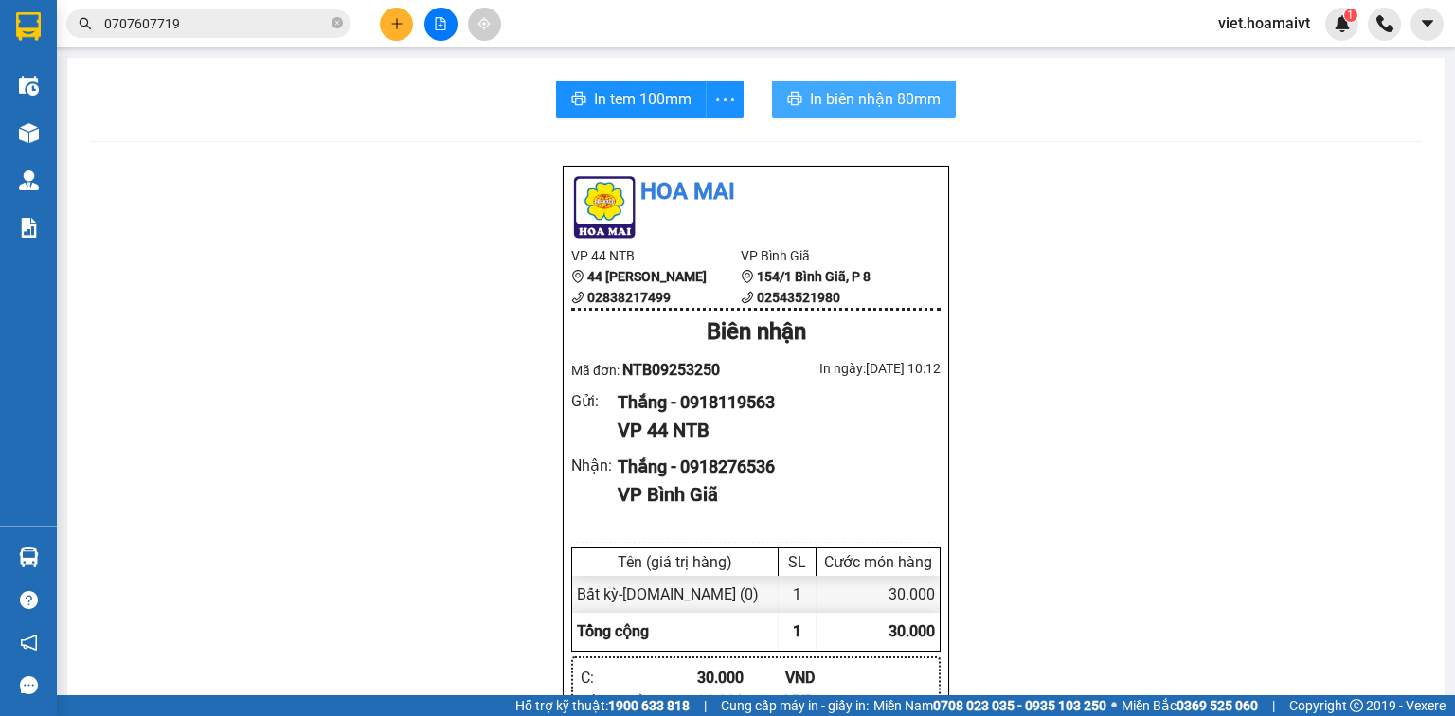
click at [840, 112] on button "In biên nhận 80mm" at bounding box center [864, 100] width 184 height 38
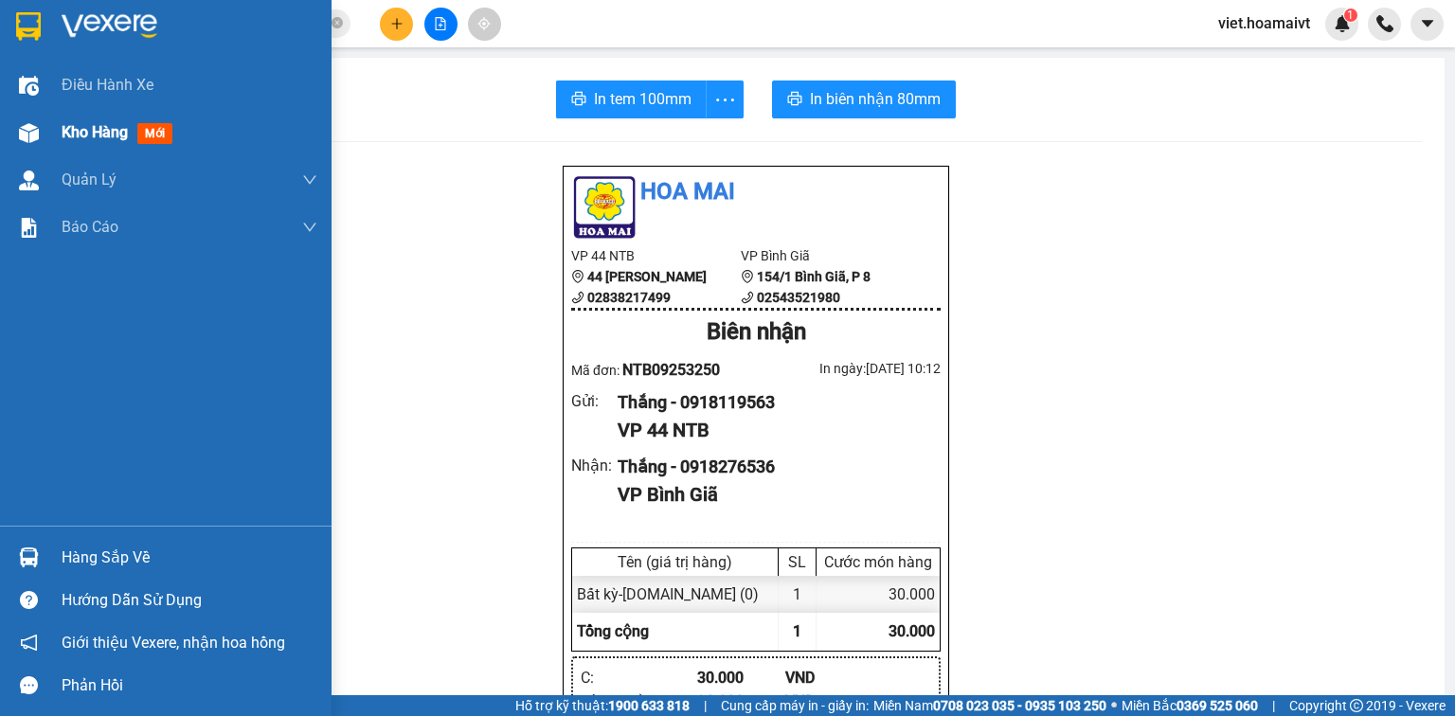
click at [67, 138] on span "Kho hàng" at bounding box center [95, 132] width 66 height 18
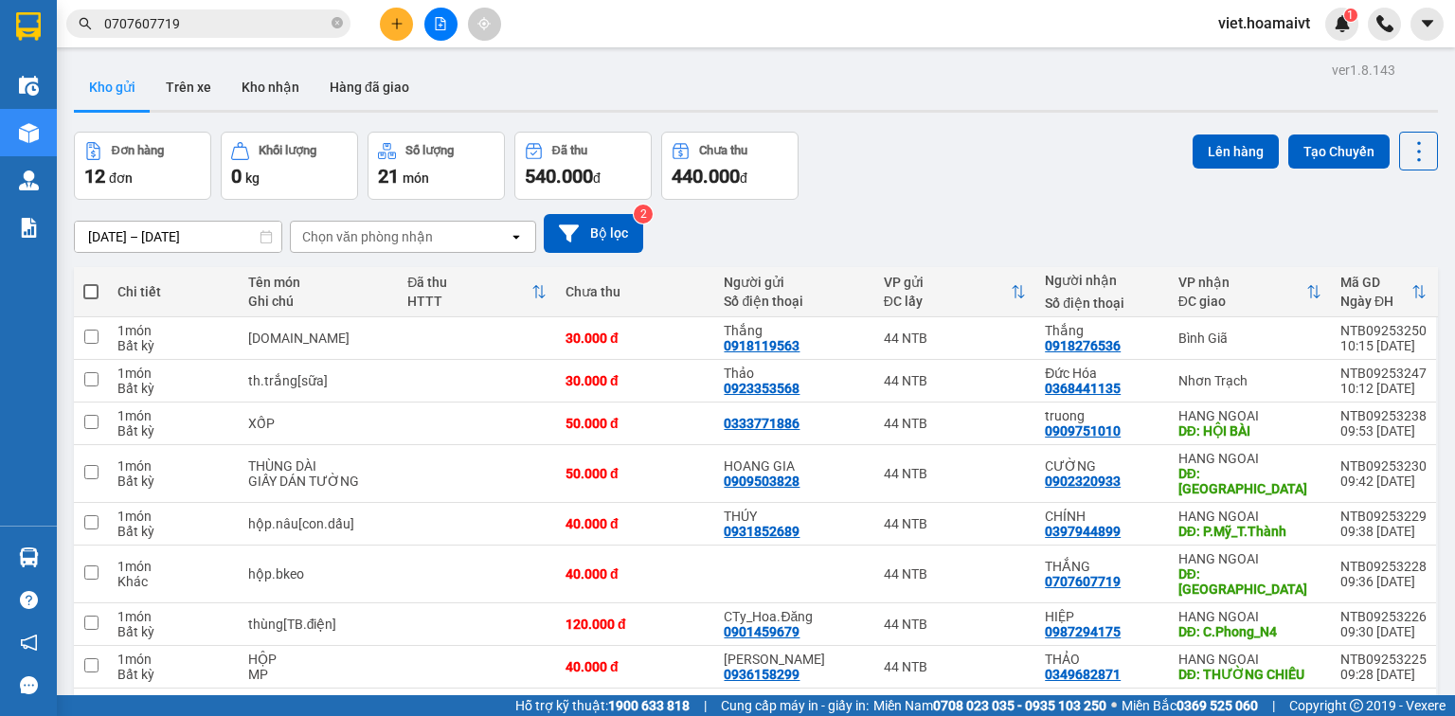
click at [387, 229] on div "Chọn văn phòng nhận" at bounding box center [367, 236] width 131 height 19
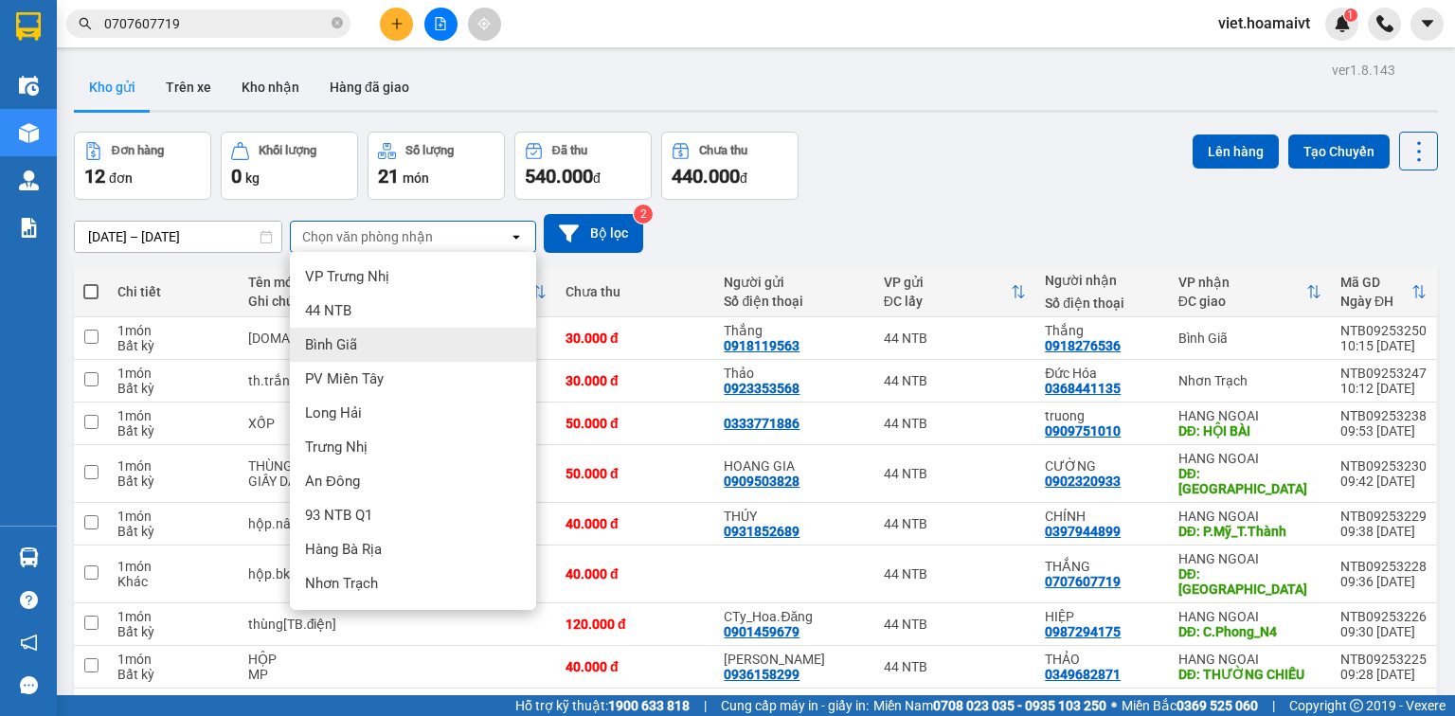
click at [394, 349] on div "Bình Giã" at bounding box center [413, 345] width 246 height 34
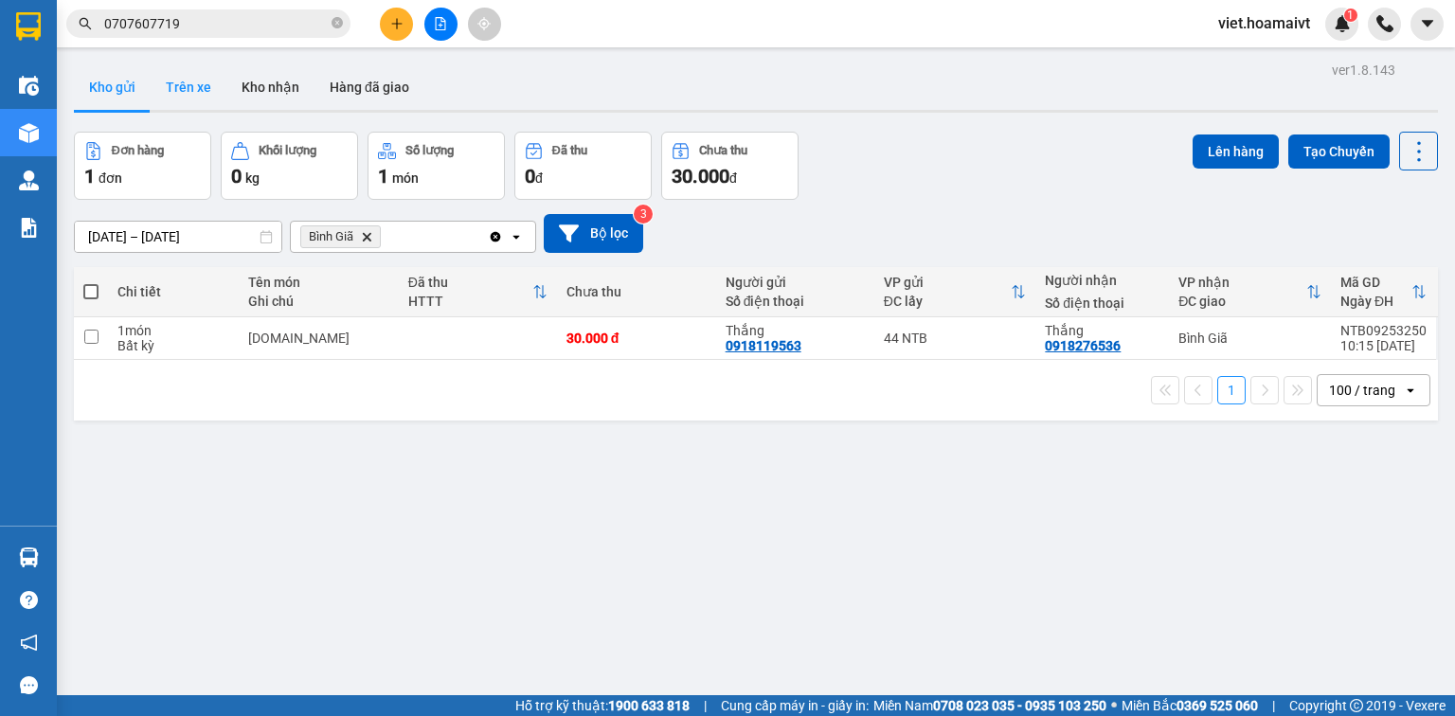
click at [190, 81] on button "Trên xe" at bounding box center [189, 86] width 76 height 45
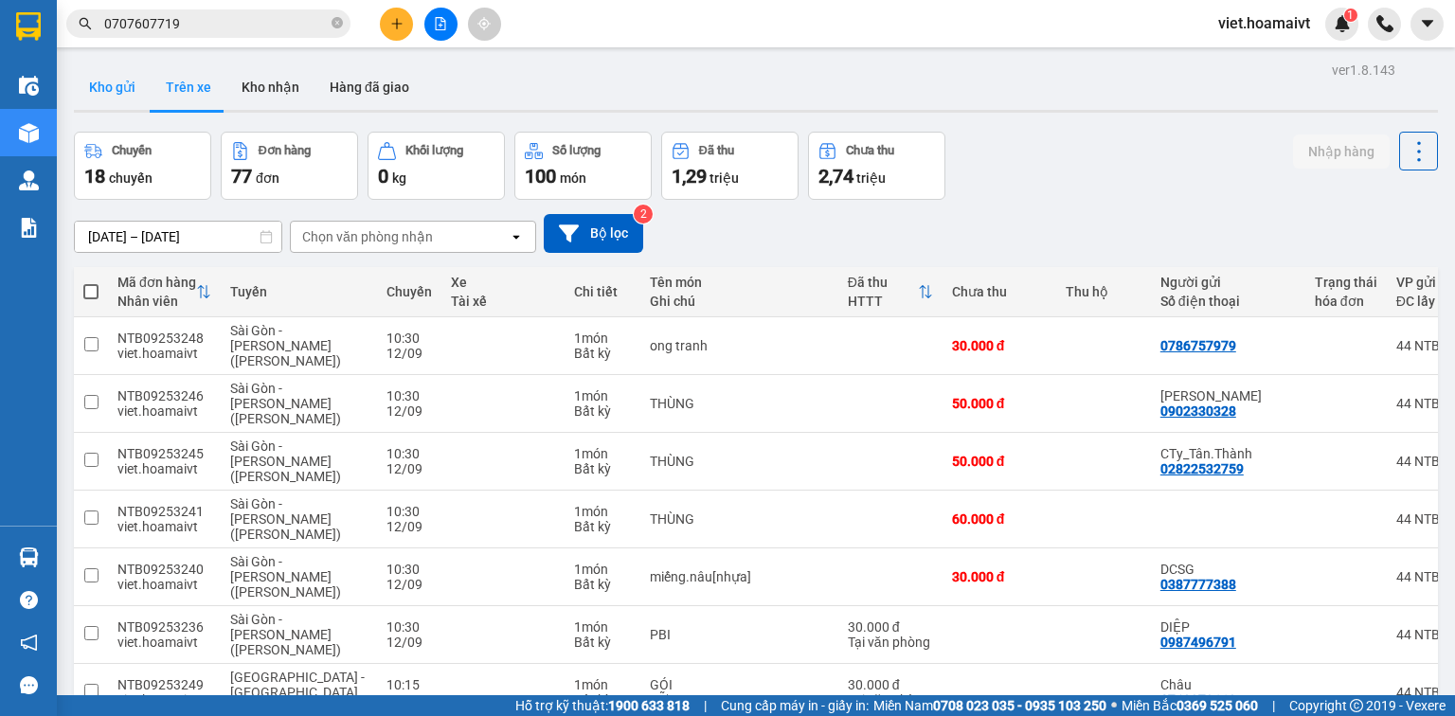
click at [106, 88] on button "Kho gửi" at bounding box center [112, 86] width 77 height 45
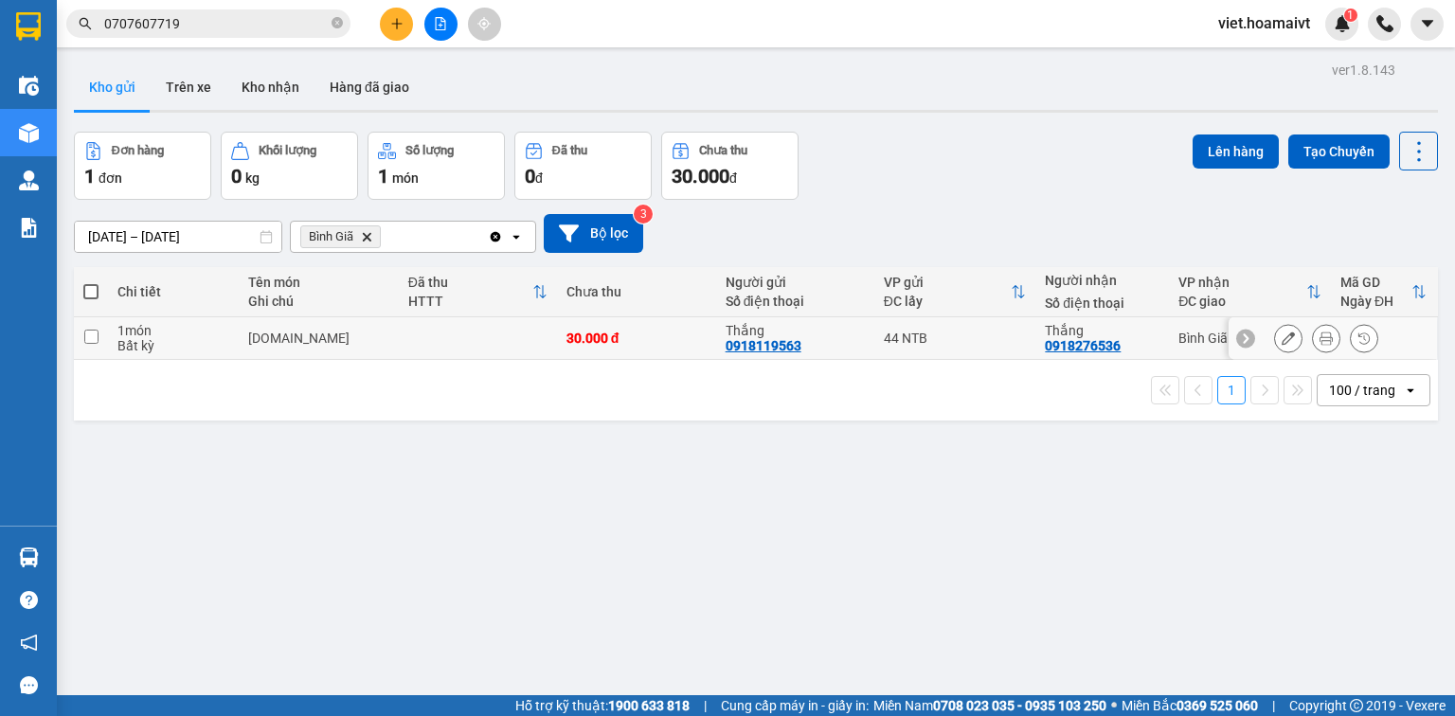
drag, startPoint x: 349, startPoint y: 340, endPoint x: 853, endPoint y: 261, distance: 510.3
click at [356, 340] on div "cuộn.cao.su" at bounding box center [318, 338] width 141 height 15
checkbox input "true"
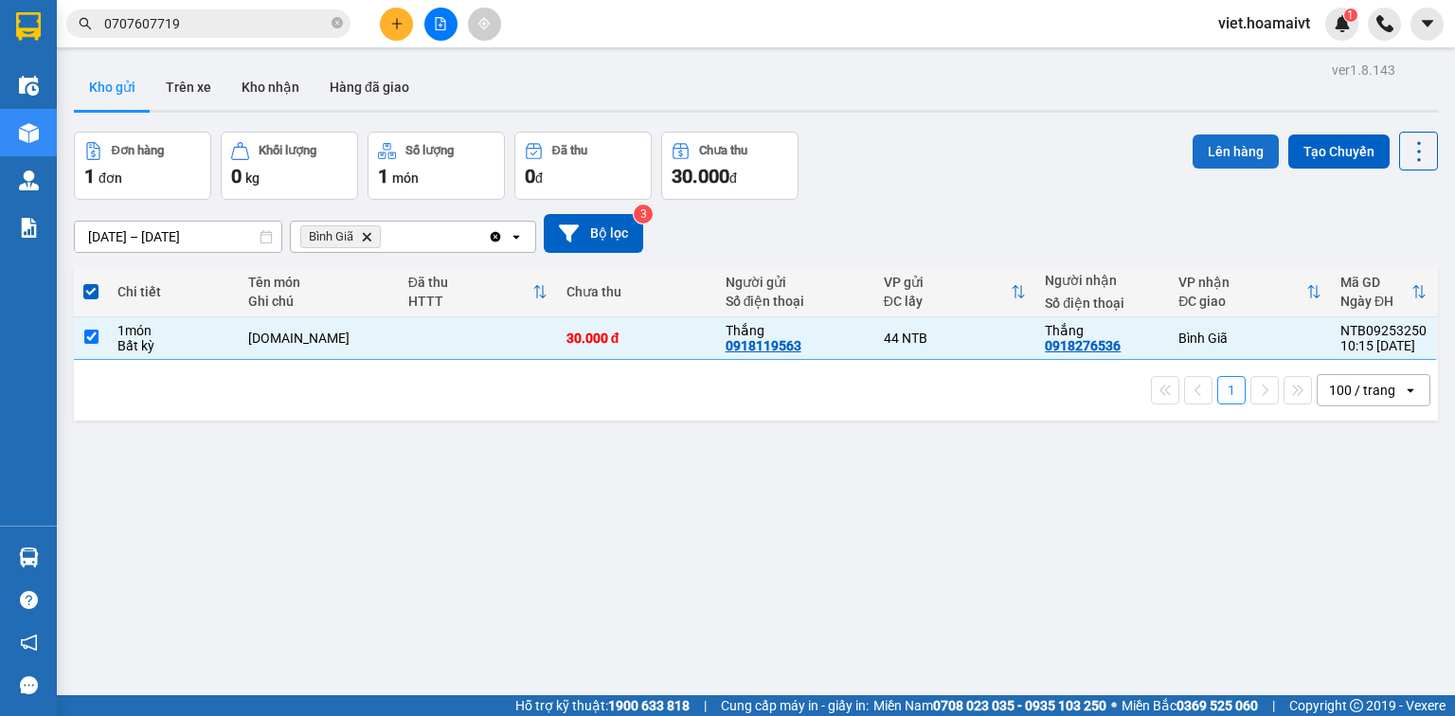
click at [1203, 163] on button "Lên hàng" at bounding box center [1236, 152] width 86 height 34
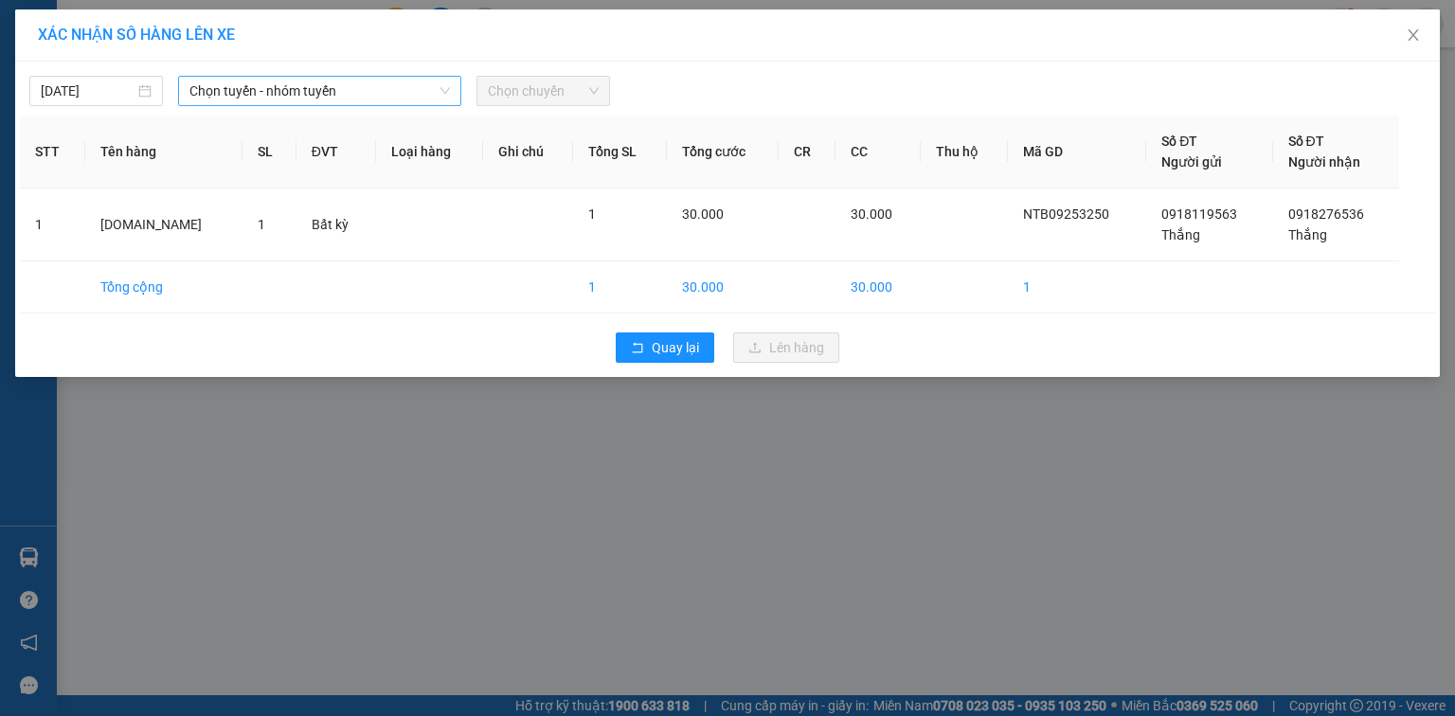
click at [379, 80] on span "Chọn tuyến - nhóm tuyến" at bounding box center [320, 91] width 261 height 28
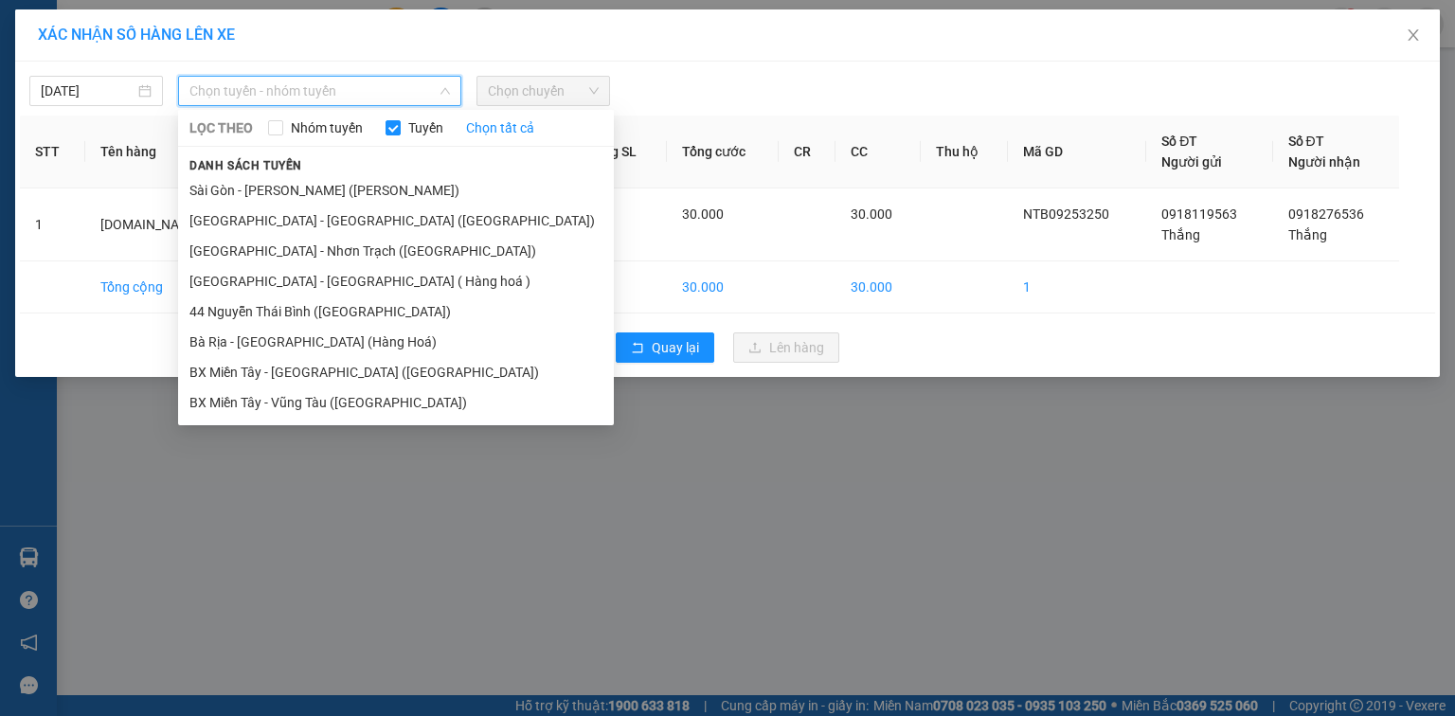
drag, startPoint x: 345, startPoint y: 197, endPoint x: 530, endPoint y: 109, distance: 204.7
click at [349, 195] on li "Sài Gòn - [PERSON_NAME] ([PERSON_NAME])" at bounding box center [396, 190] width 436 height 30
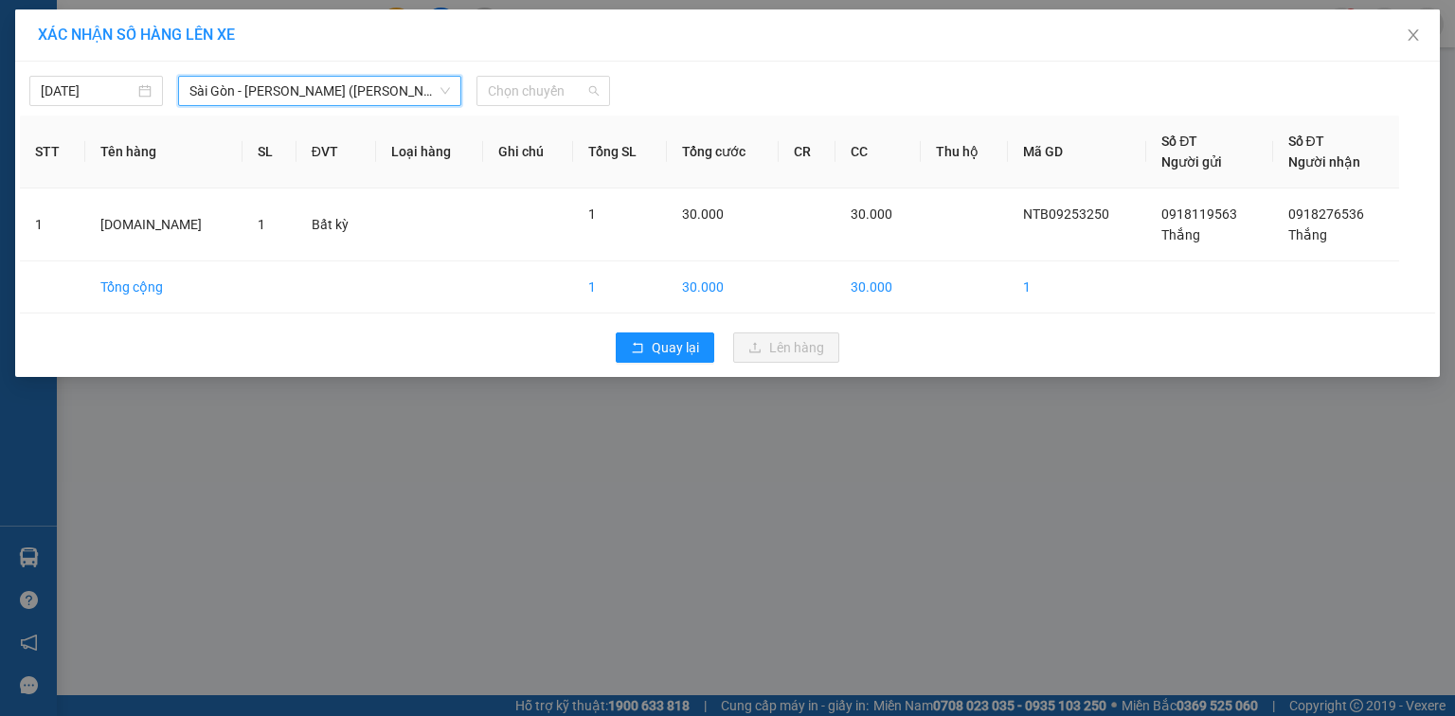
drag, startPoint x: 561, startPoint y: 81, endPoint x: 569, endPoint y: 74, distance: 10.1
click at [565, 79] on span "Chọn chuyến" at bounding box center [543, 91] width 111 height 28
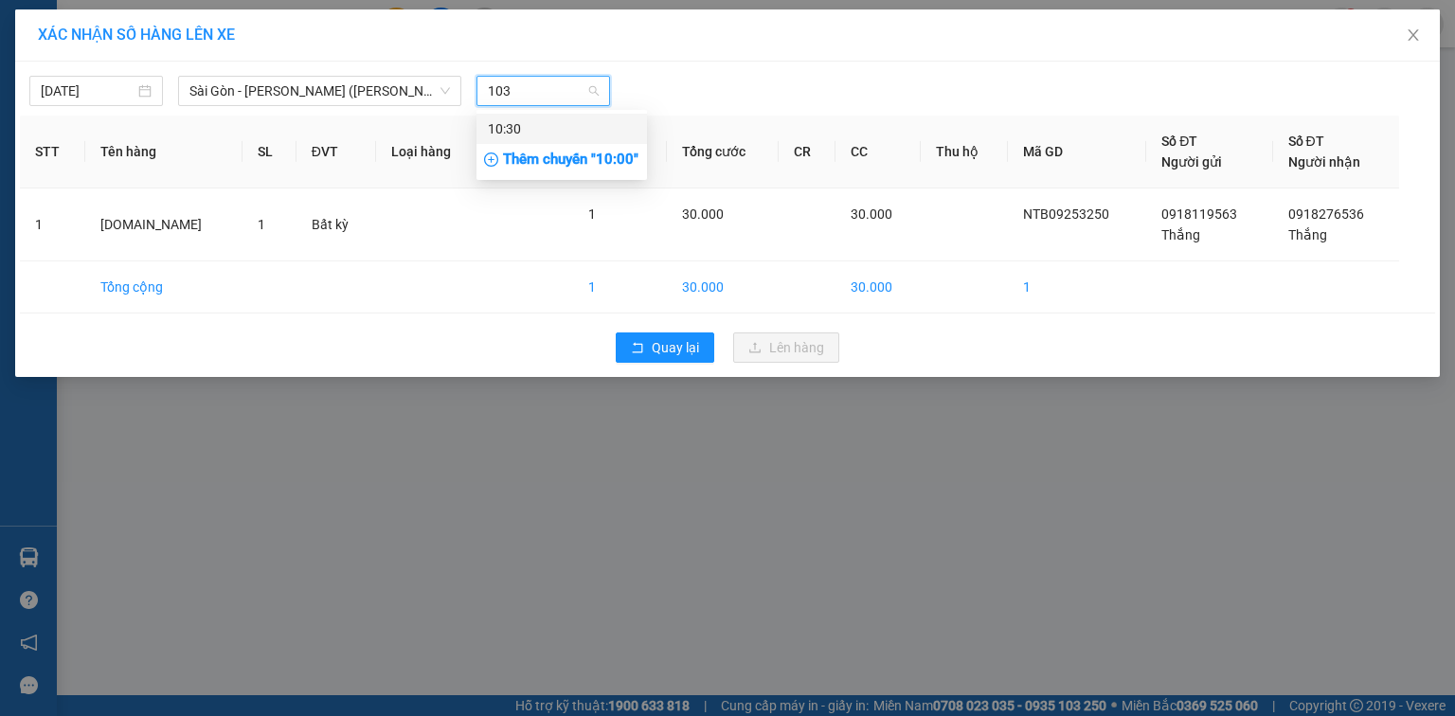
type input "1030"
click at [596, 127] on div "10:30" at bounding box center [562, 128] width 148 height 21
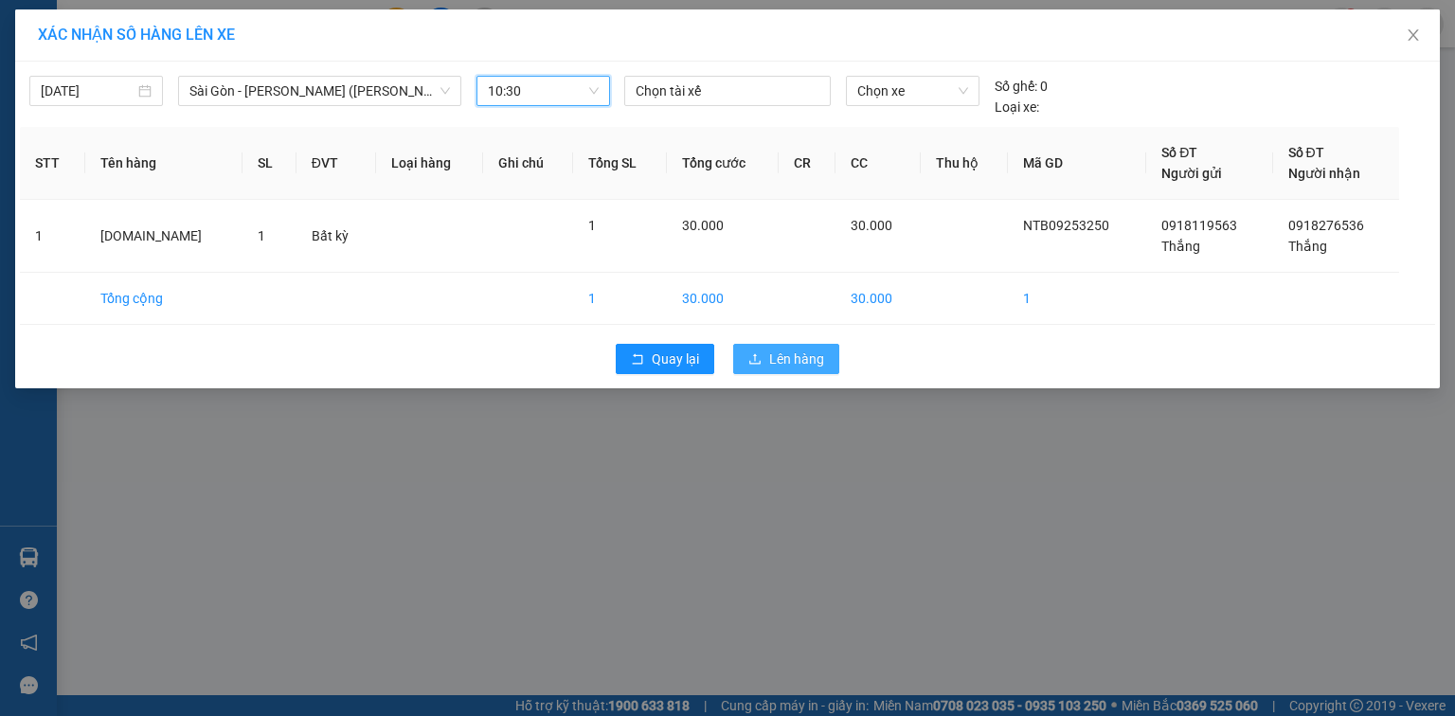
click at [805, 359] on span "Lên hàng" at bounding box center [796, 359] width 55 height 21
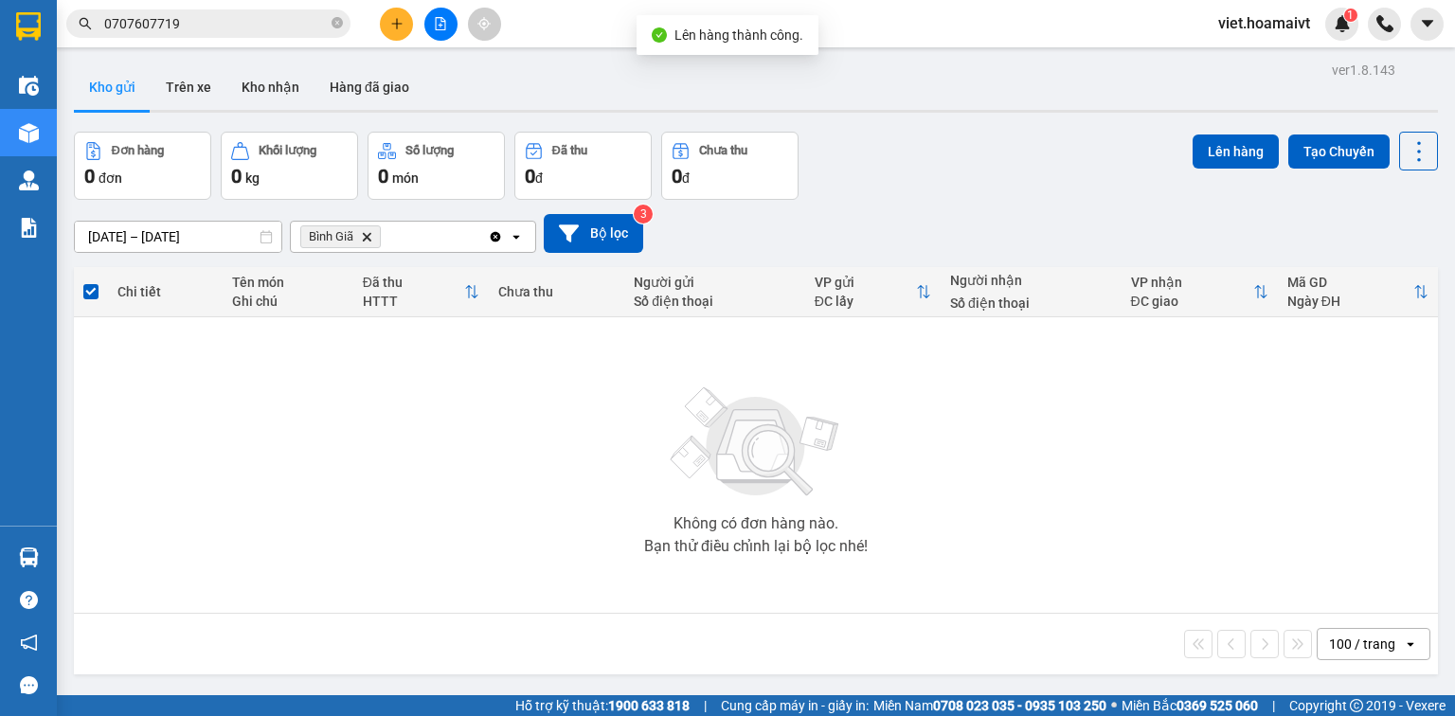
click at [370, 238] on icon "Delete" at bounding box center [366, 236] width 11 height 11
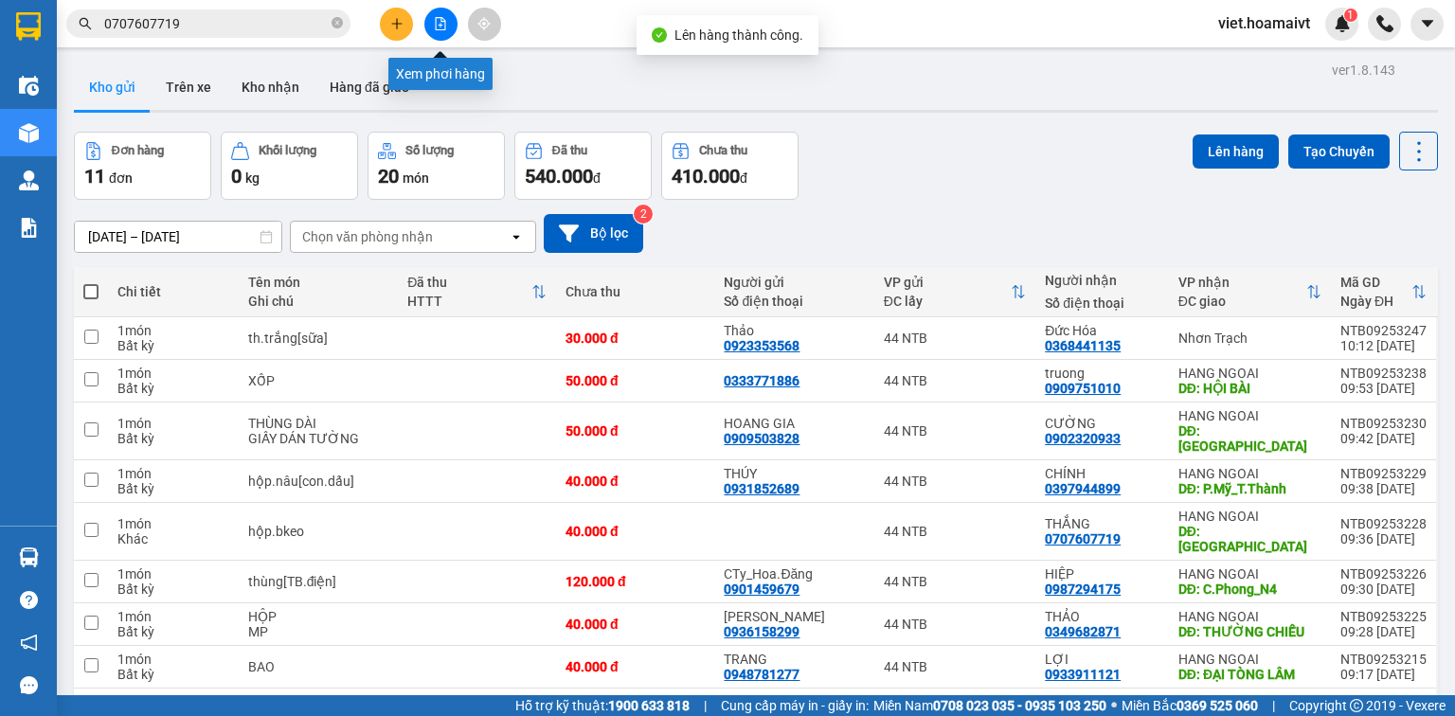
click at [444, 19] on icon "file-add" at bounding box center [441, 23] width 10 height 13
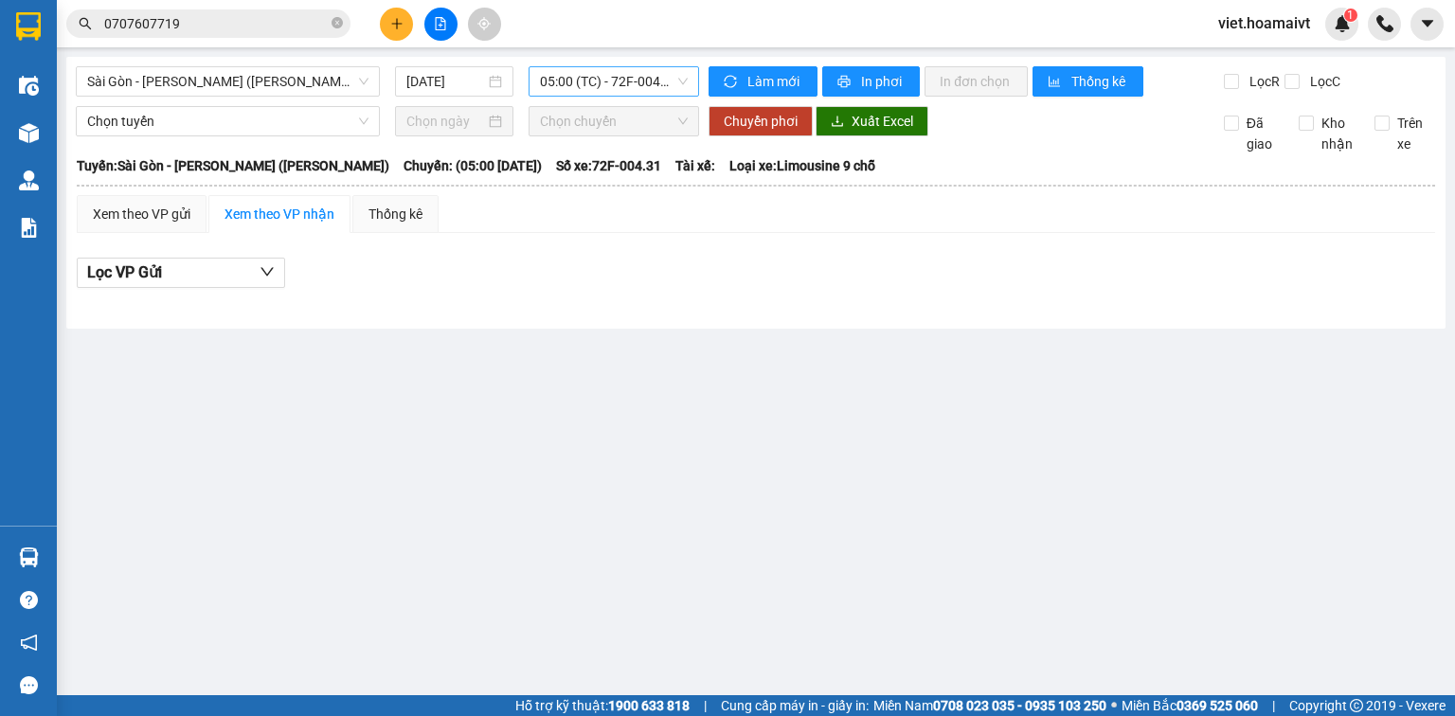
click at [653, 74] on span "05:00 (TC) - 72F-004.31" at bounding box center [614, 81] width 149 height 28
type input "1030"
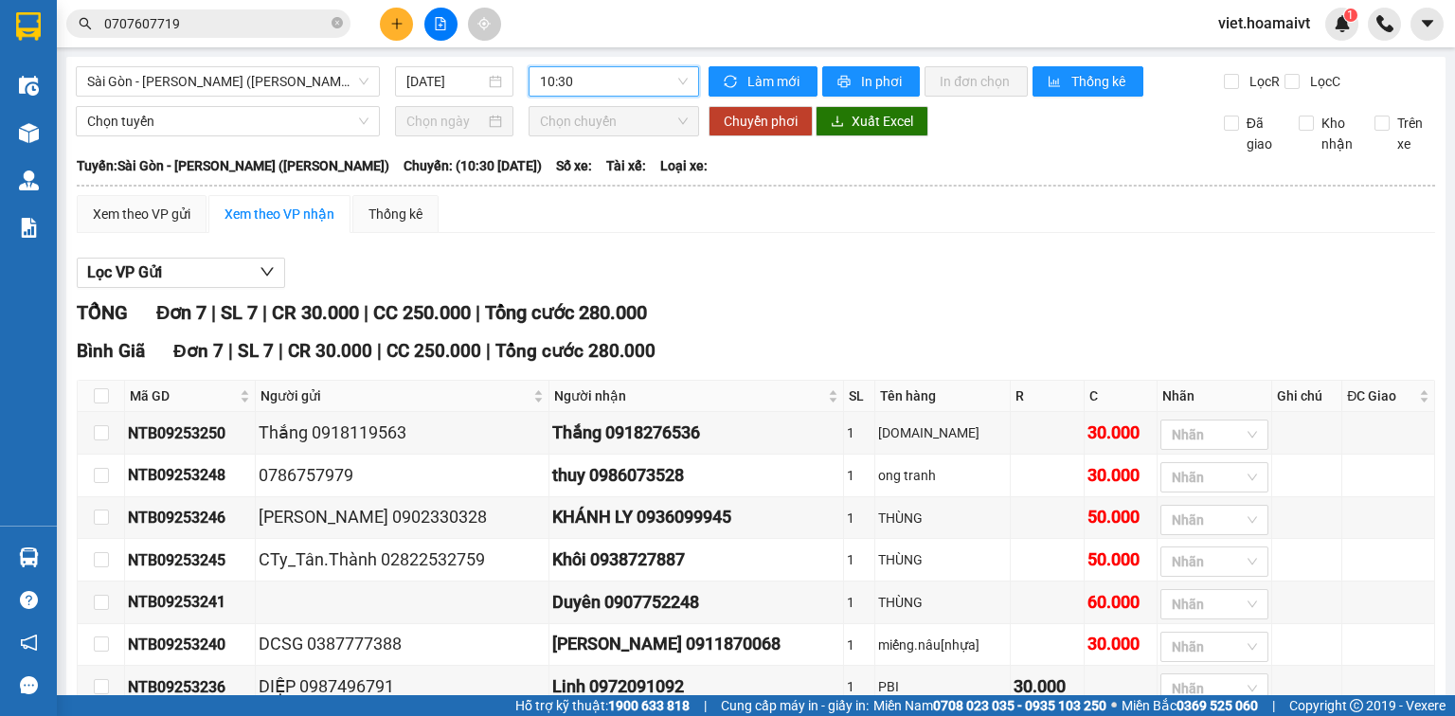
scroll to position [127, 0]
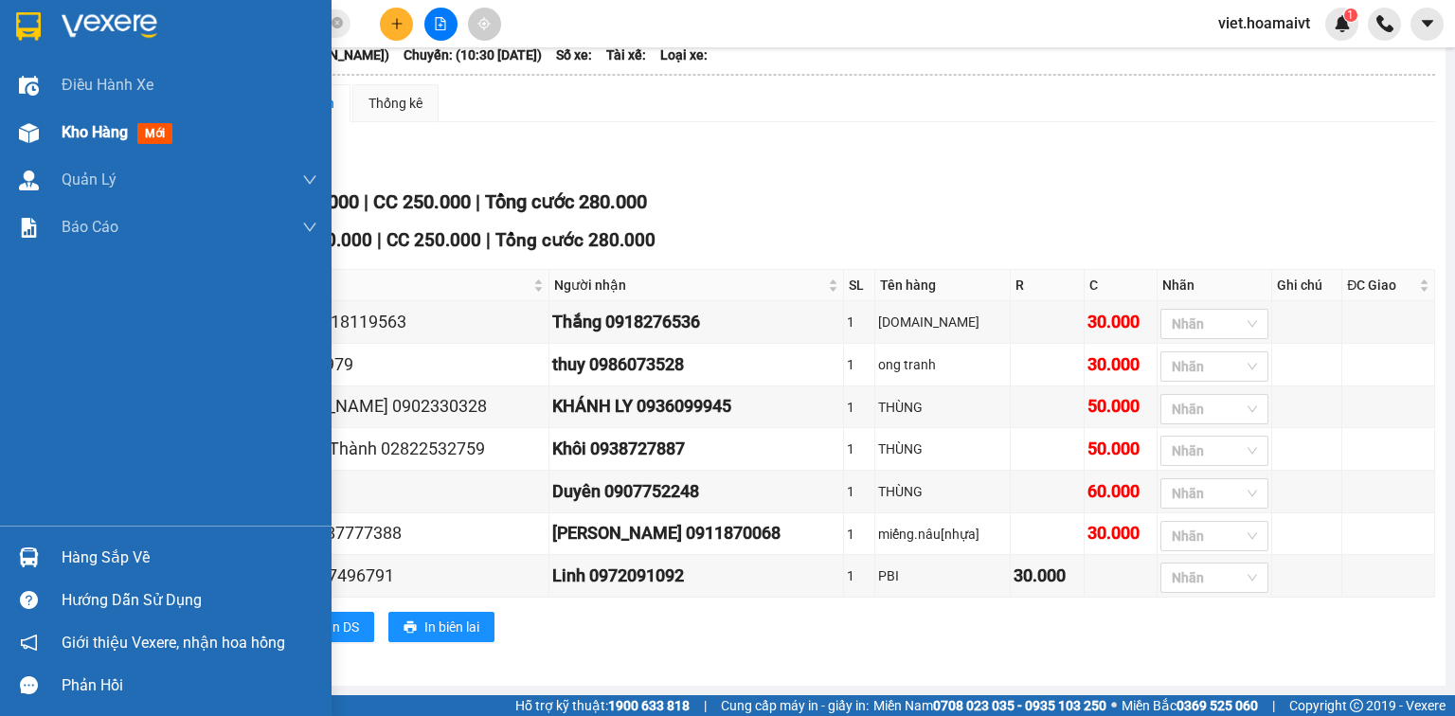
click at [55, 133] on div "Kho hàng mới" at bounding box center [166, 132] width 332 height 47
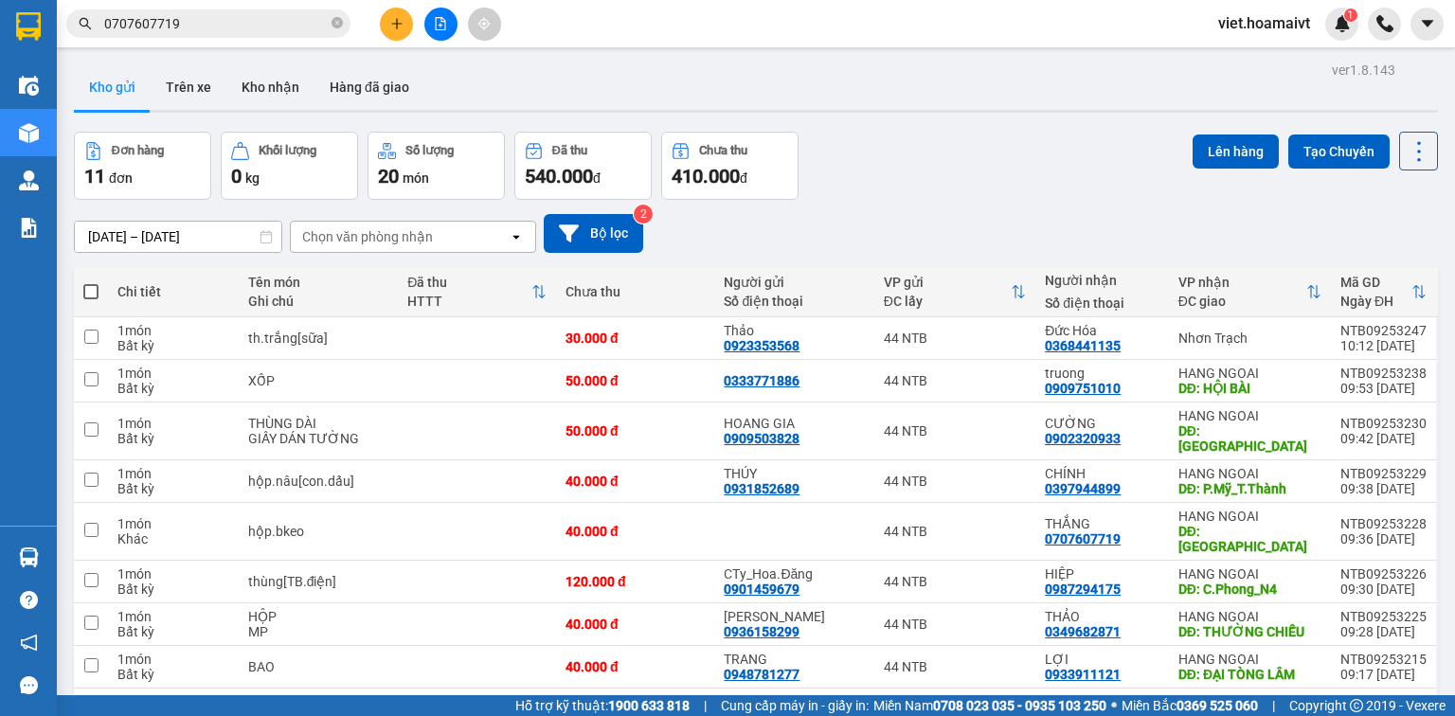
click at [460, 226] on div "Chọn văn phòng nhận" at bounding box center [400, 237] width 218 height 30
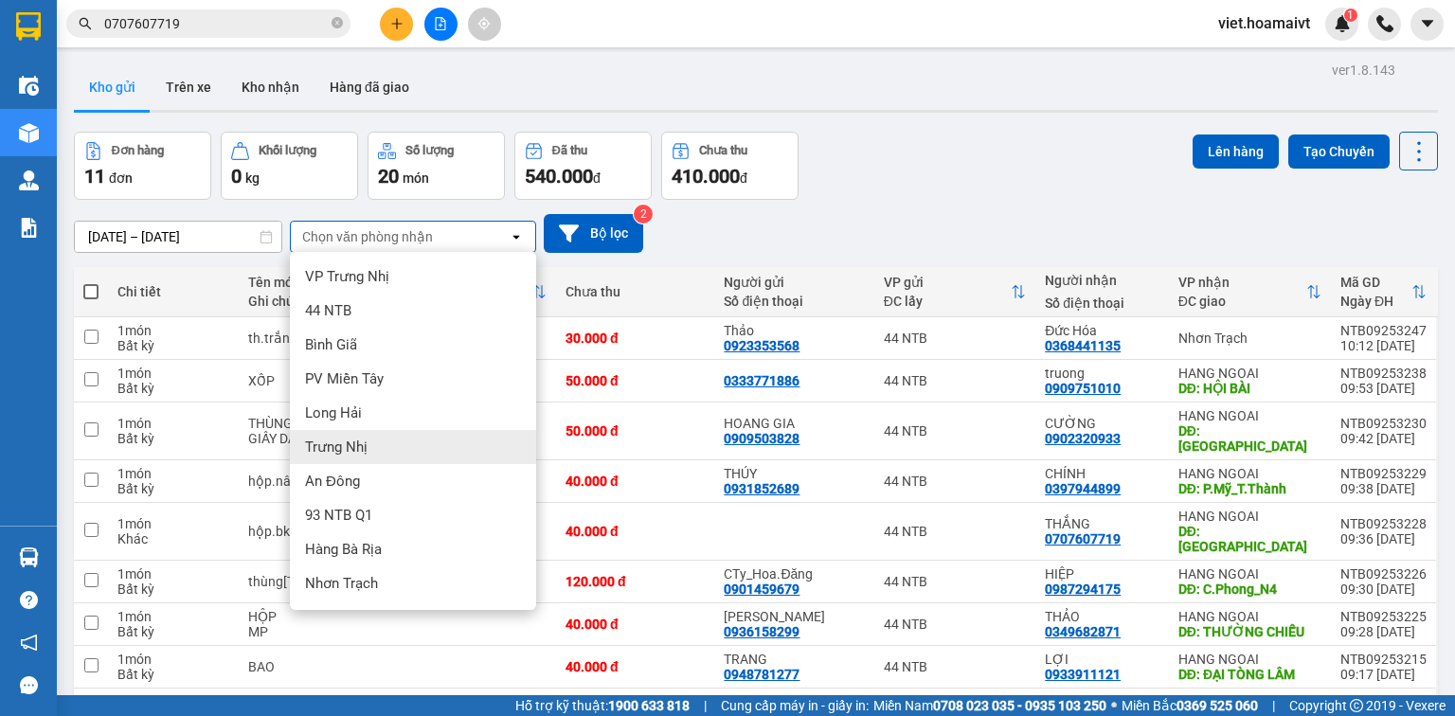
scroll to position [99, 0]
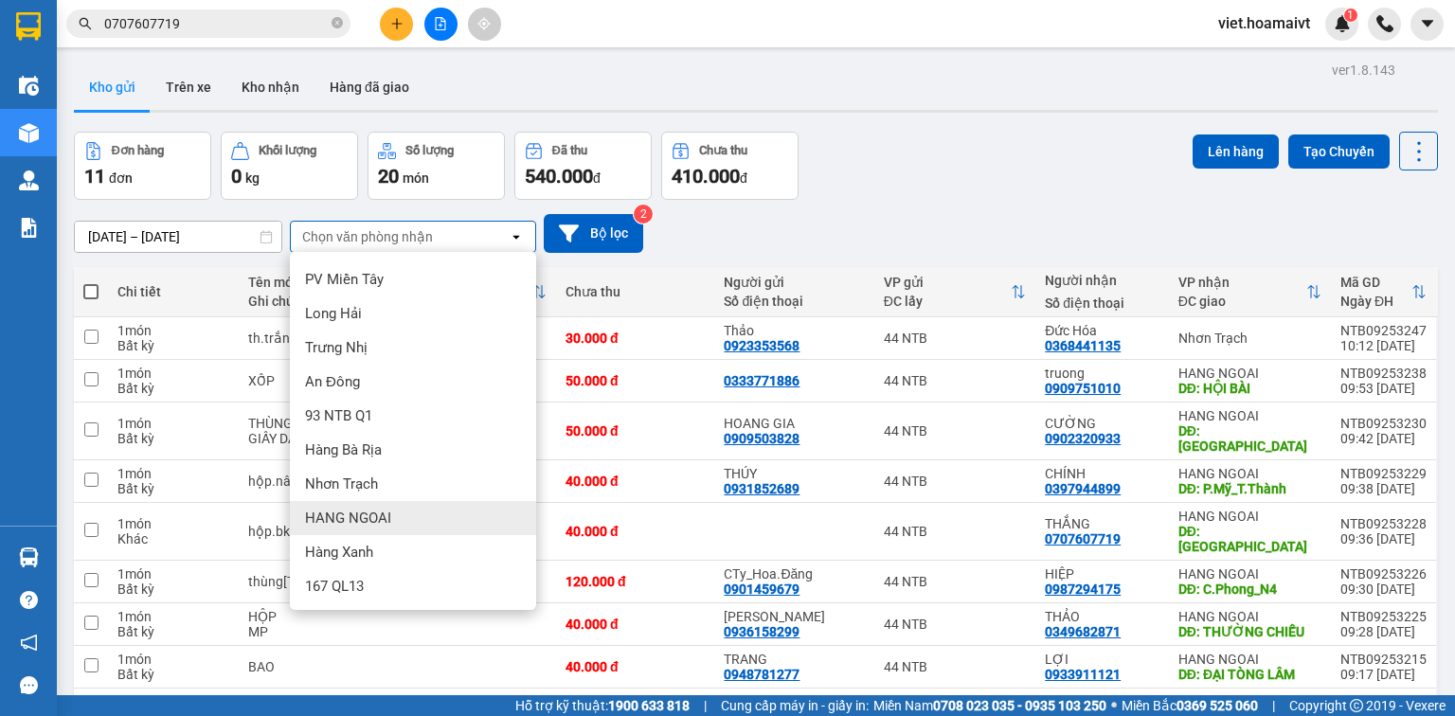
click at [396, 519] on div "HANG NGOAI" at bounding box center [413, 518] width 246 height 34
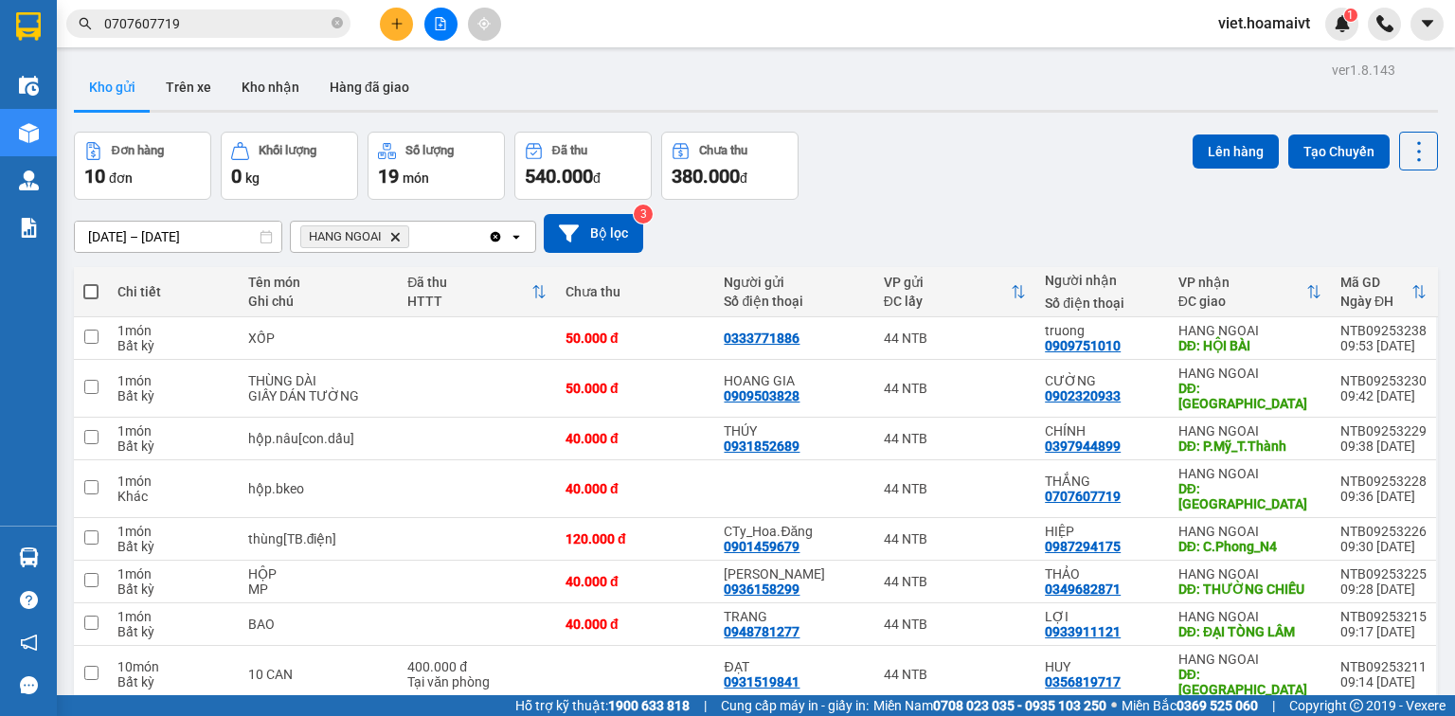
click at [87, 292] on span at bounding box center [90, 291] width 15 height 15
click at [91, 282] on input "checkbox" at bounding box center [91, 282] width 0 height 0
checkbox input "true"
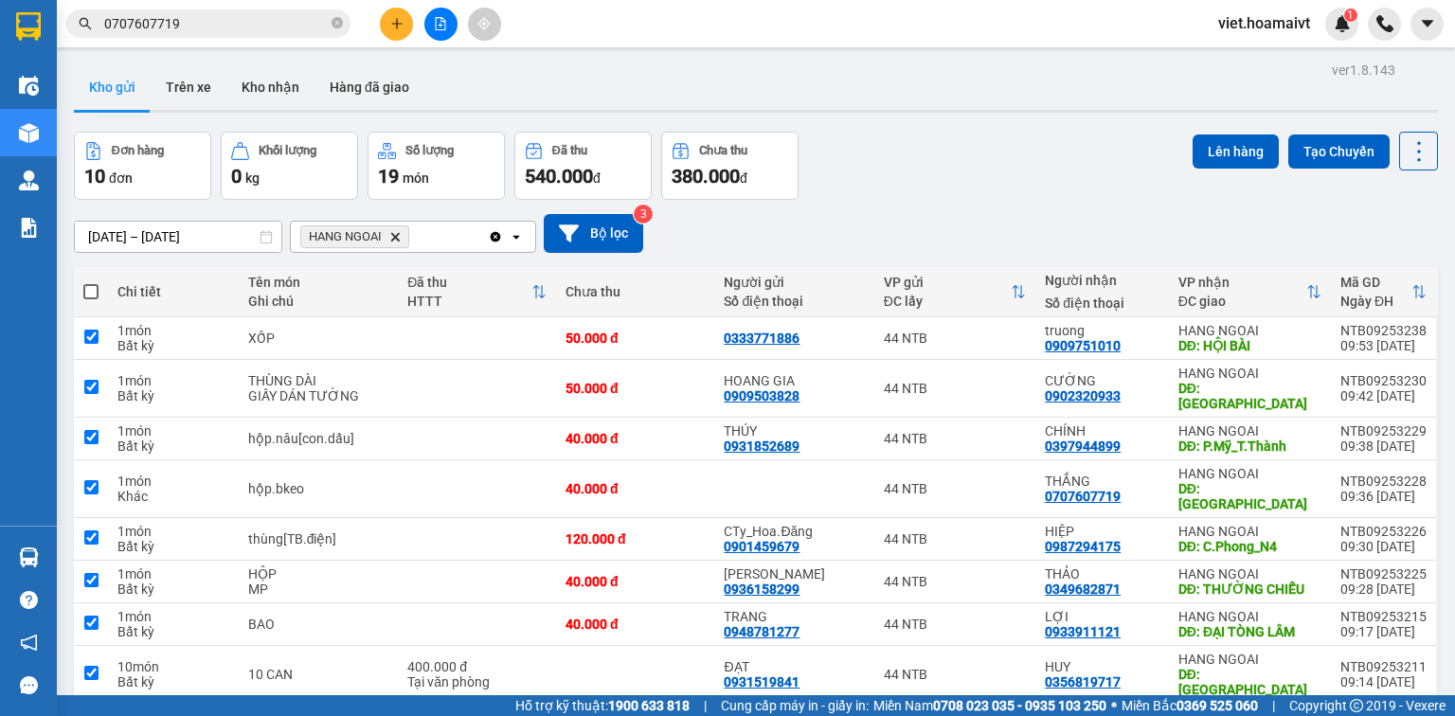
checkbox input "true"
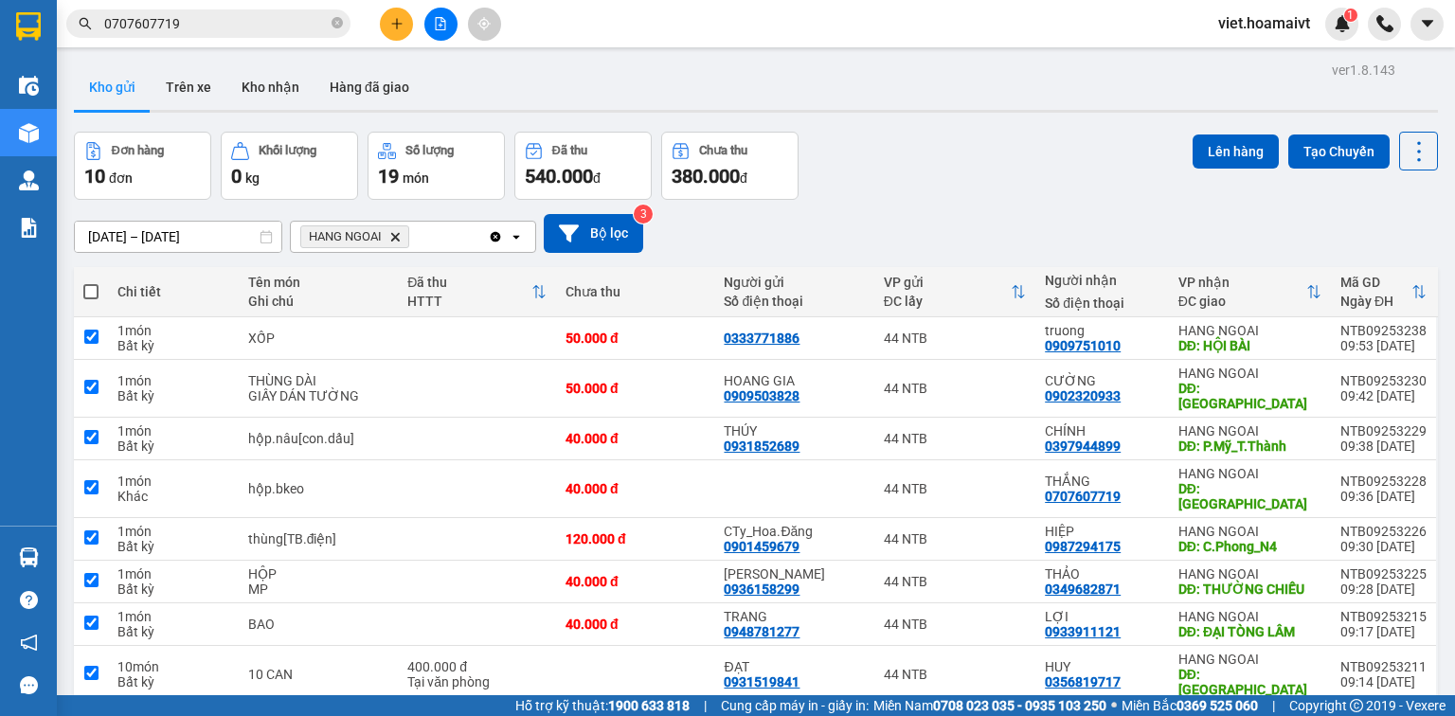
checkbox input "true"
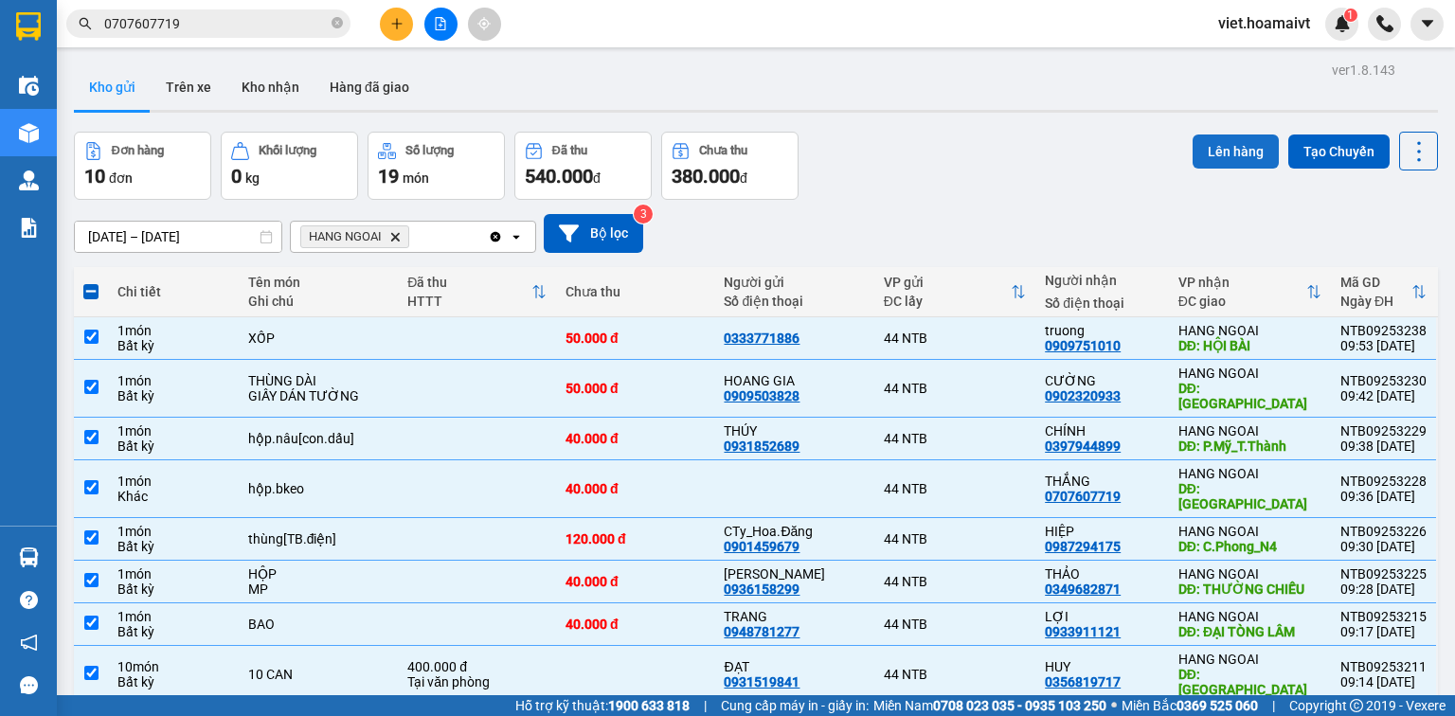
click at [1219, 155] on button "Lên hàng" at bounding box center [1236, 152] width 86 height 34
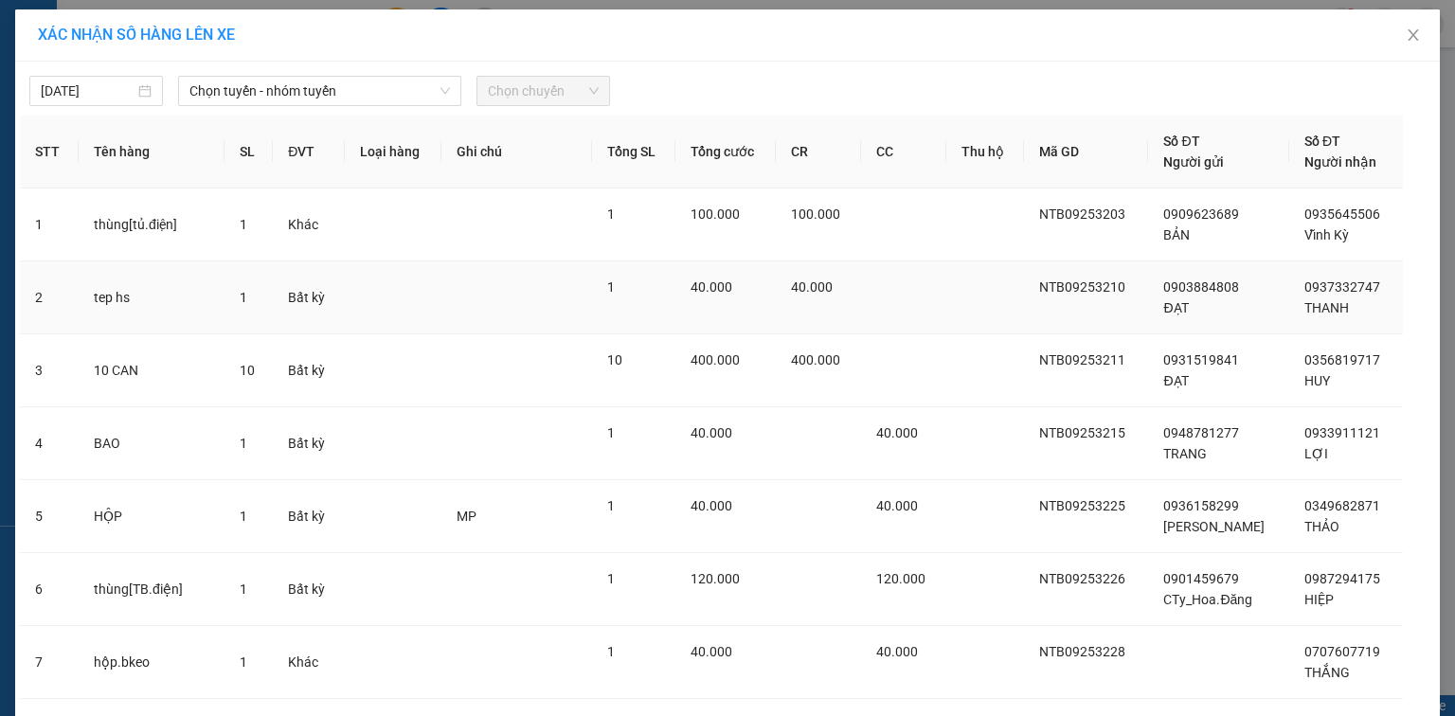
scroll to position [337, 0]
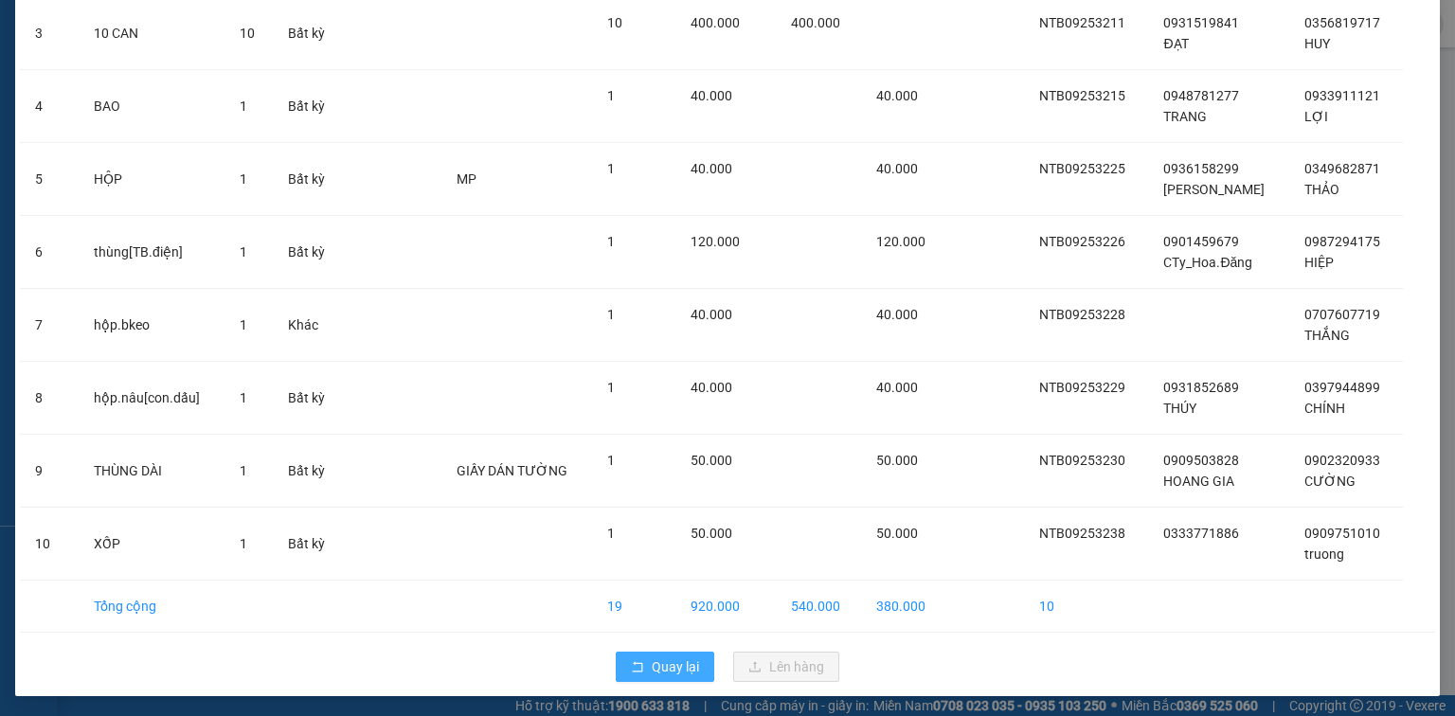
click at [687, 665] on span "Quay lại" at bounding box center [675, 667] width 47 height 21
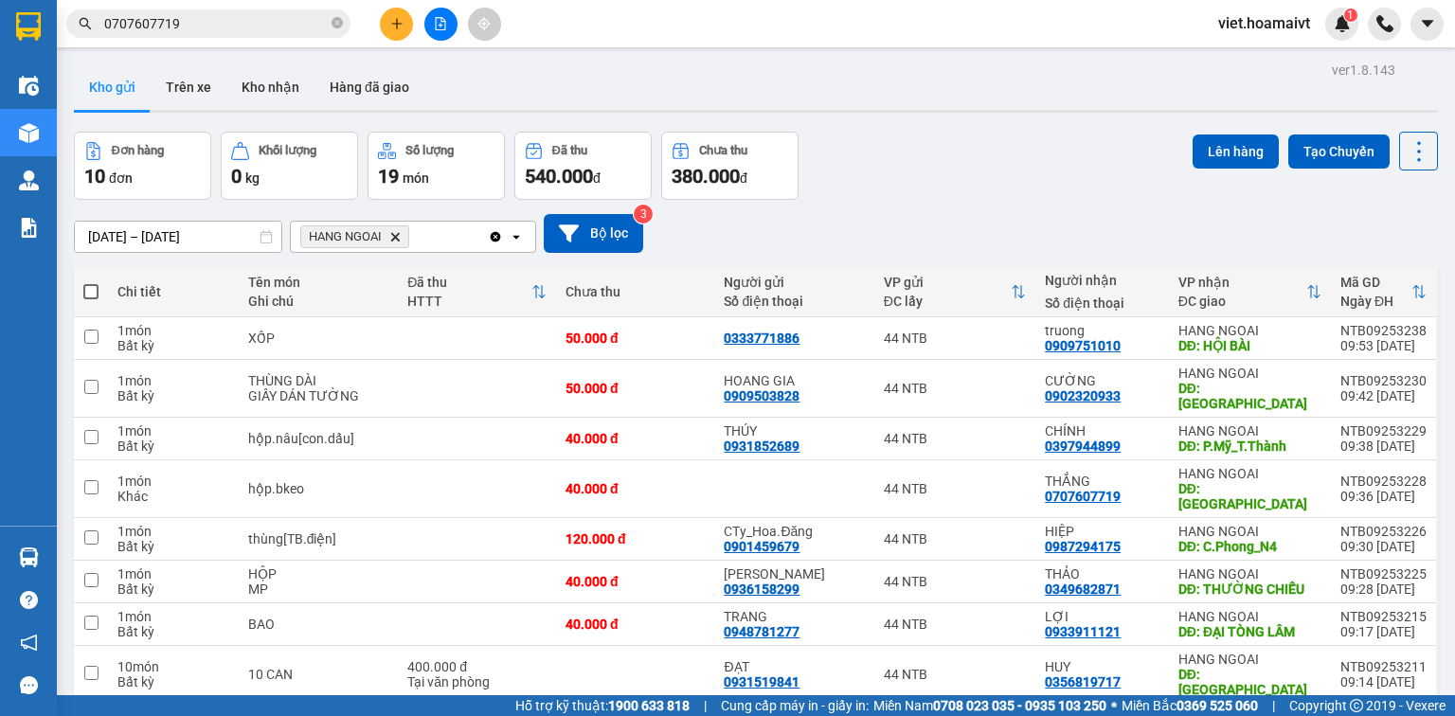
scroll to position [122, 0]
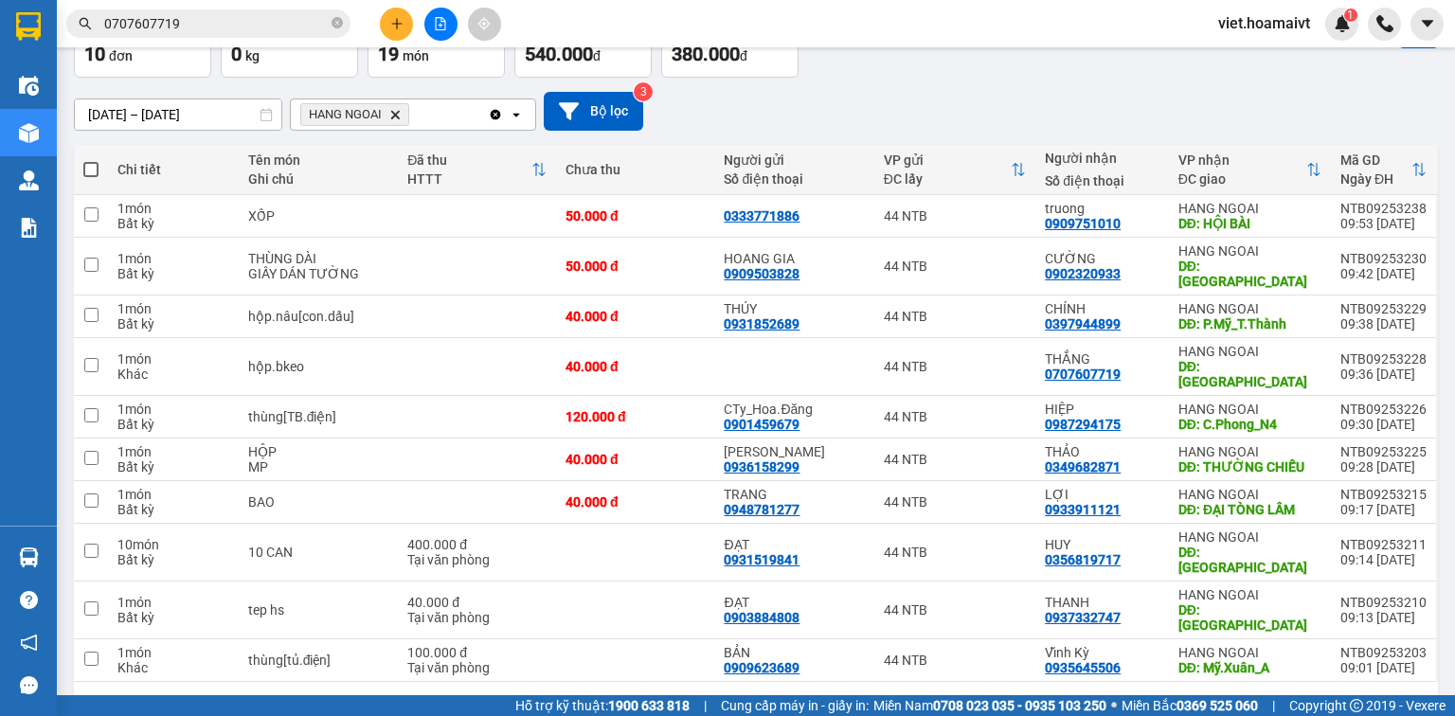
click at [395, 117] on icon "Delete" at bounding box center [394, 114] width 11 height 11
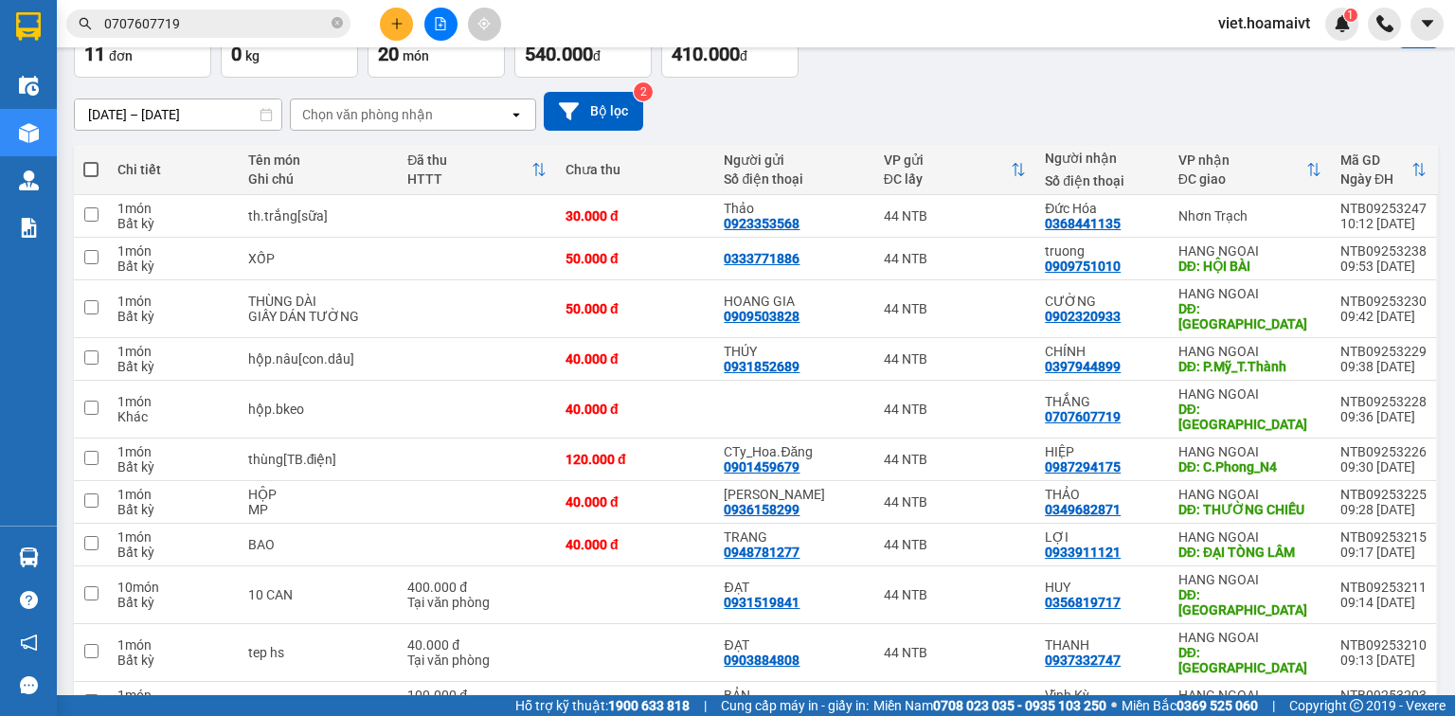
drag, startPoint x: 336, startPoint y: 17, endPoint x: 315, endPoint y: 22, distance: 22.3
click at [334, 19] on icon "close-circle" at bounding box center [337, 22] width 11 height 11
click at [300, 24] on input "text" at bounding box center [216, 23] width 224 height 21
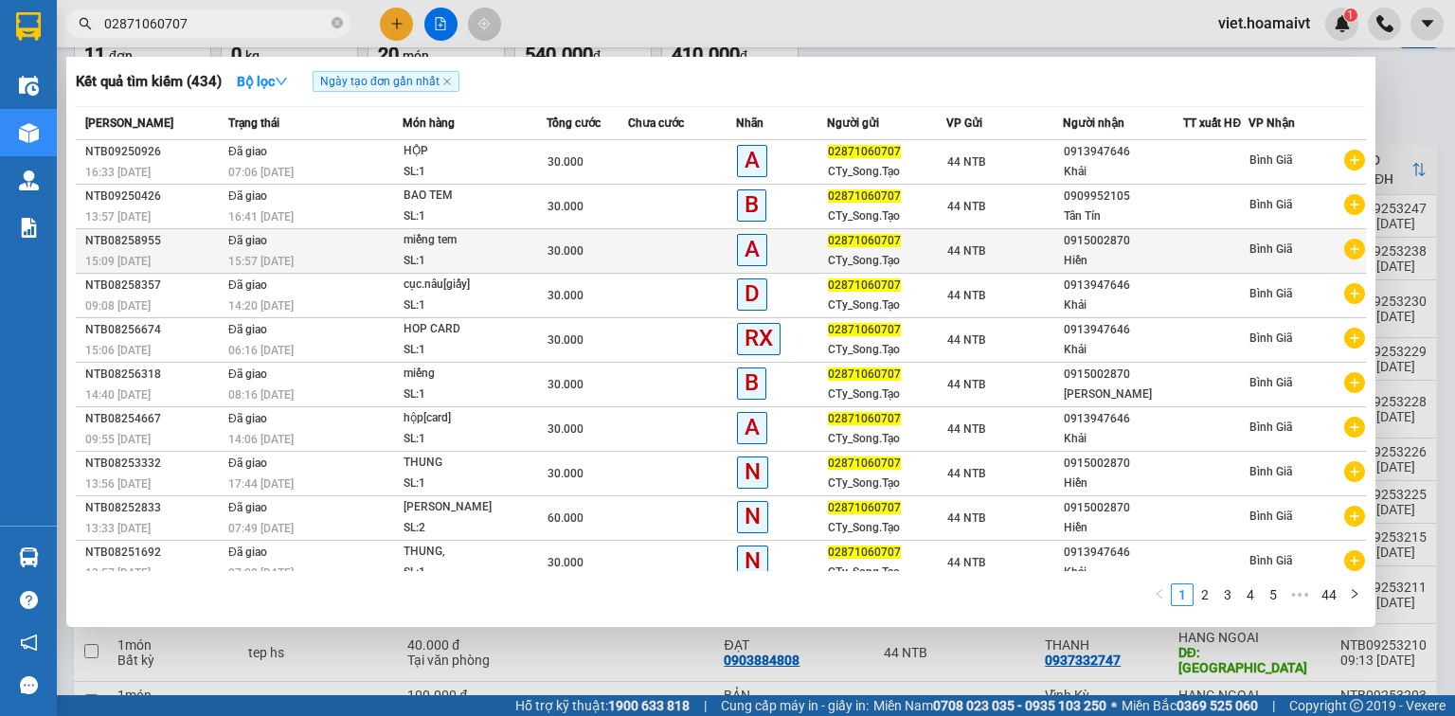
type input "02871060707"
click at [1345, 246] on icon "plus-circle" at bounding box center [1355, 249] width 21 height 21
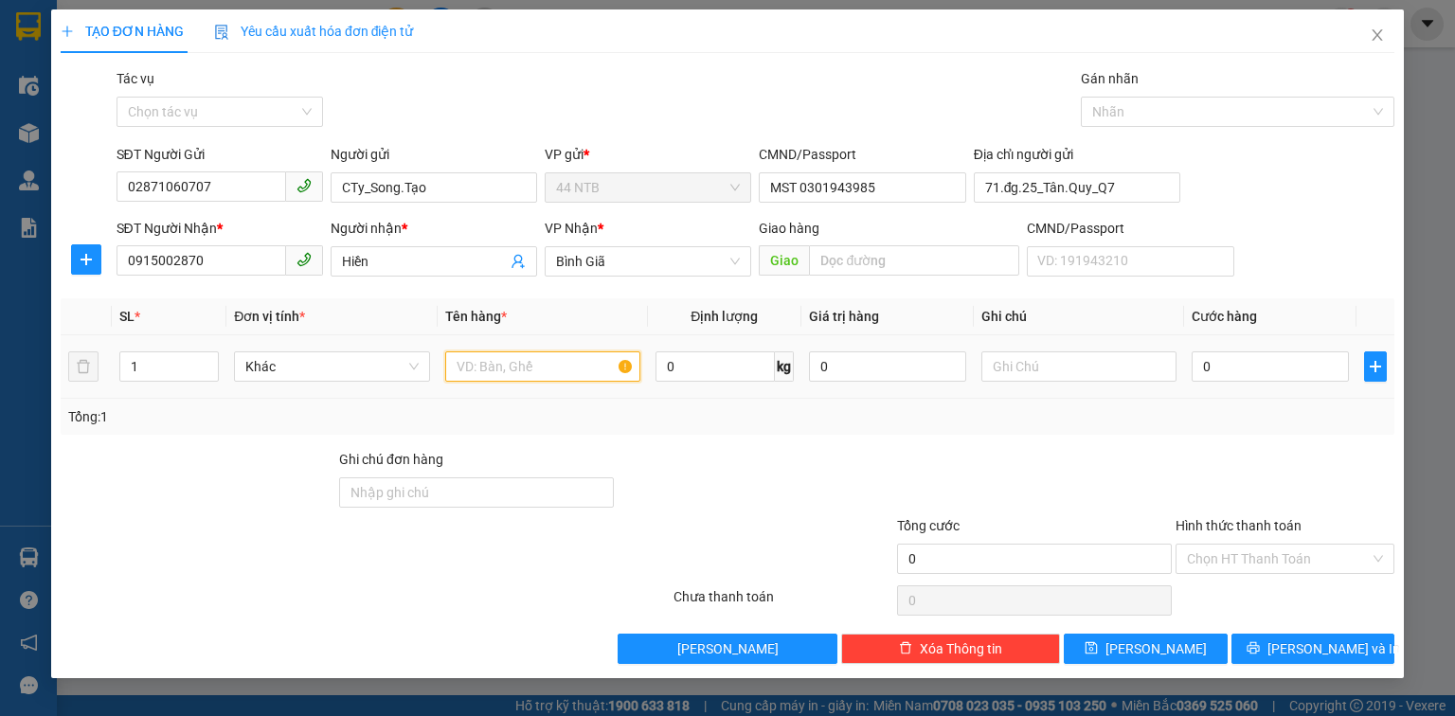
click at [560, 360] on input "text" at bounding box center [542, 367] width 195 height 30
type input "miếng tem"
click at [1295, 364] on input "0" at bounding box center [1270, 367] width 157 height 30
type input "3"
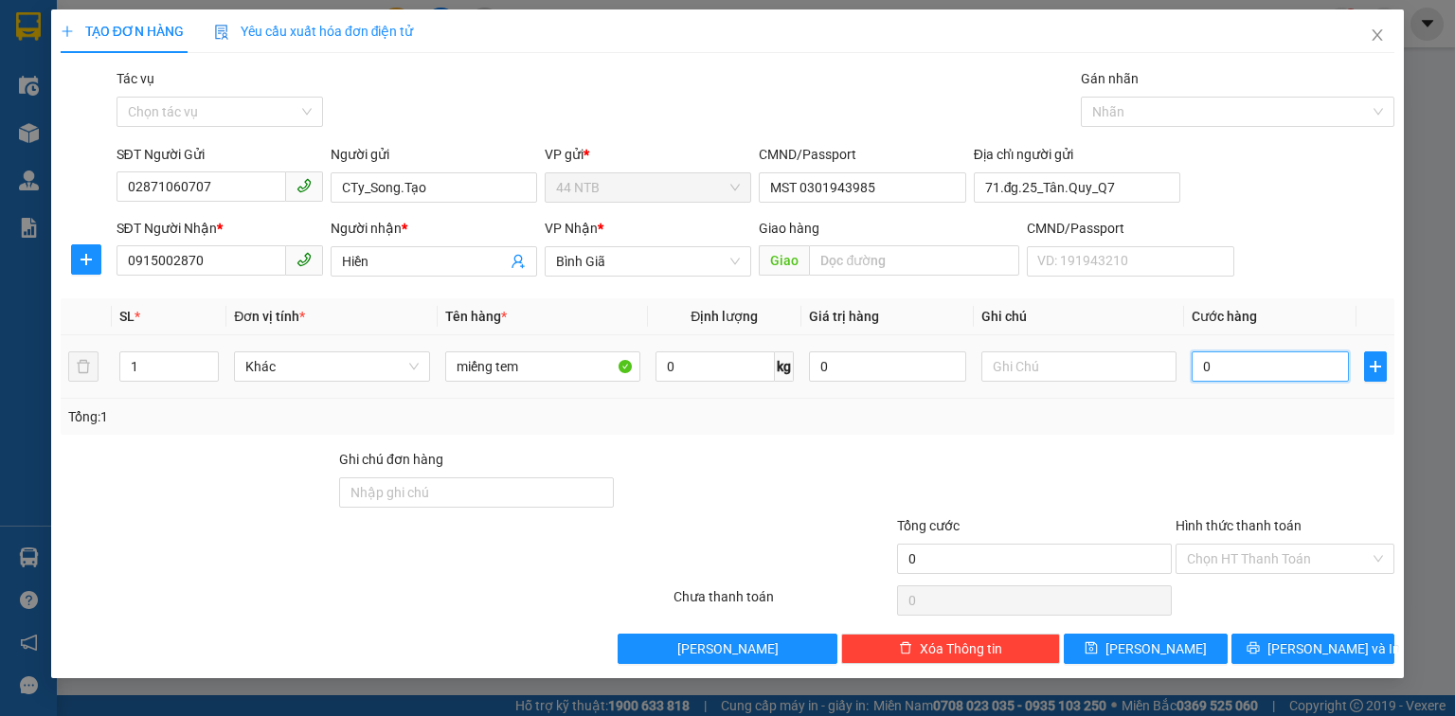
type input "3"
type input "30"
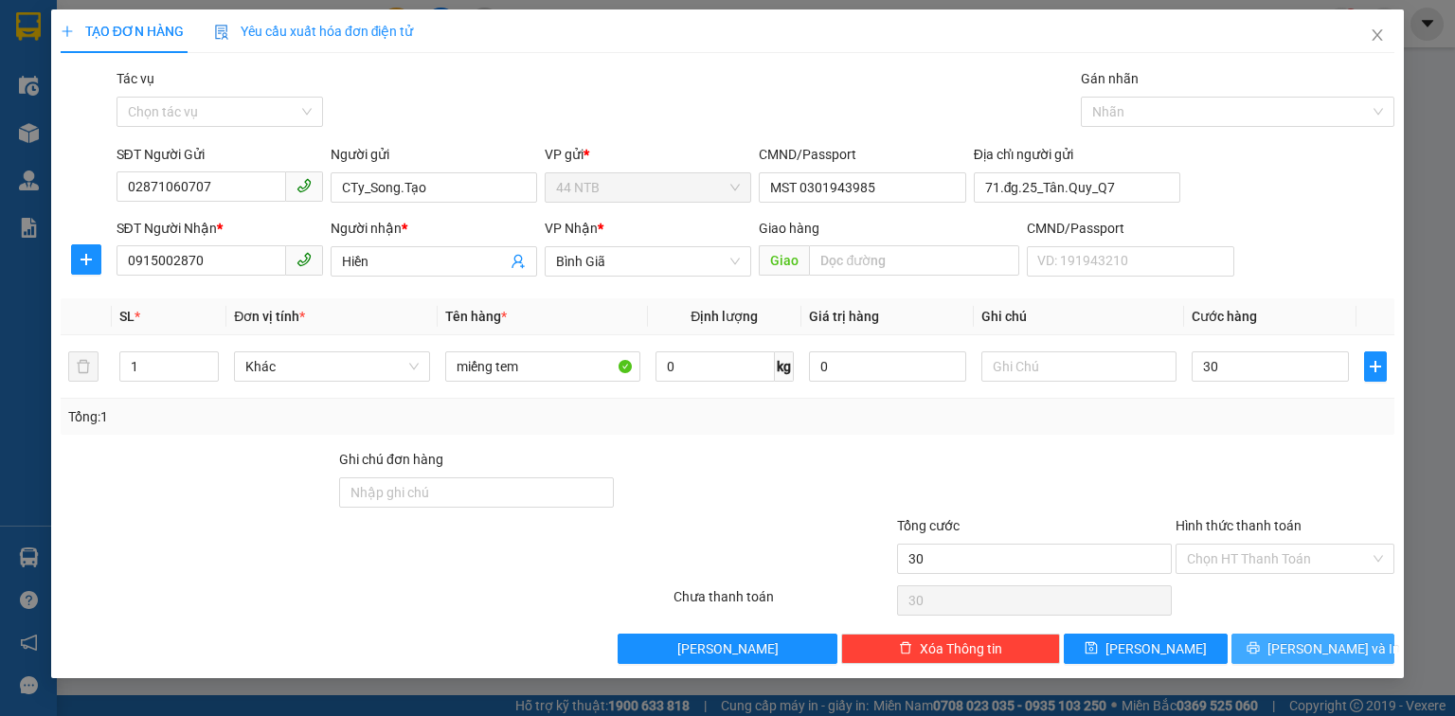
type input "30.000"
click at [1260, 647] on icon "printer" at bounding box center [1253, 647] width 13 height 13
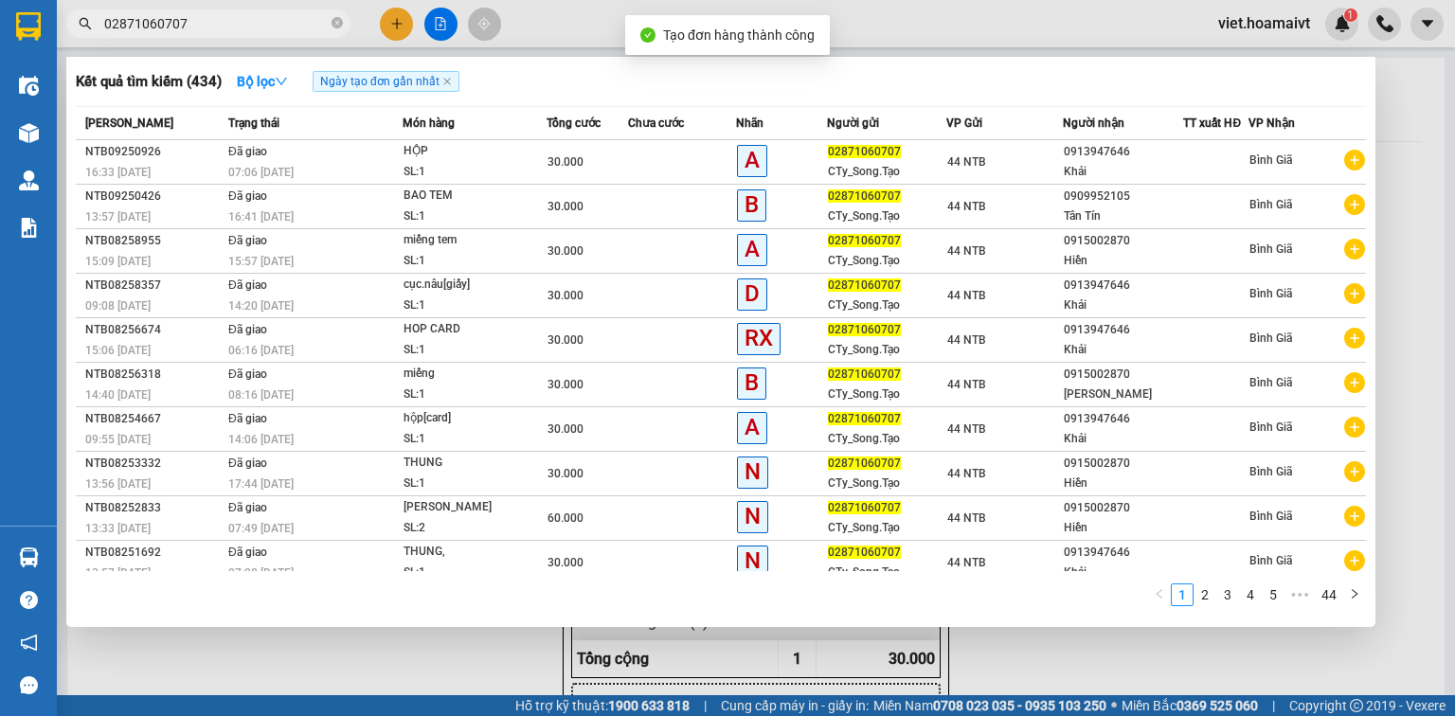
click at [1032, 658] on div at bounding box center [727, 358] width 1455 height 716
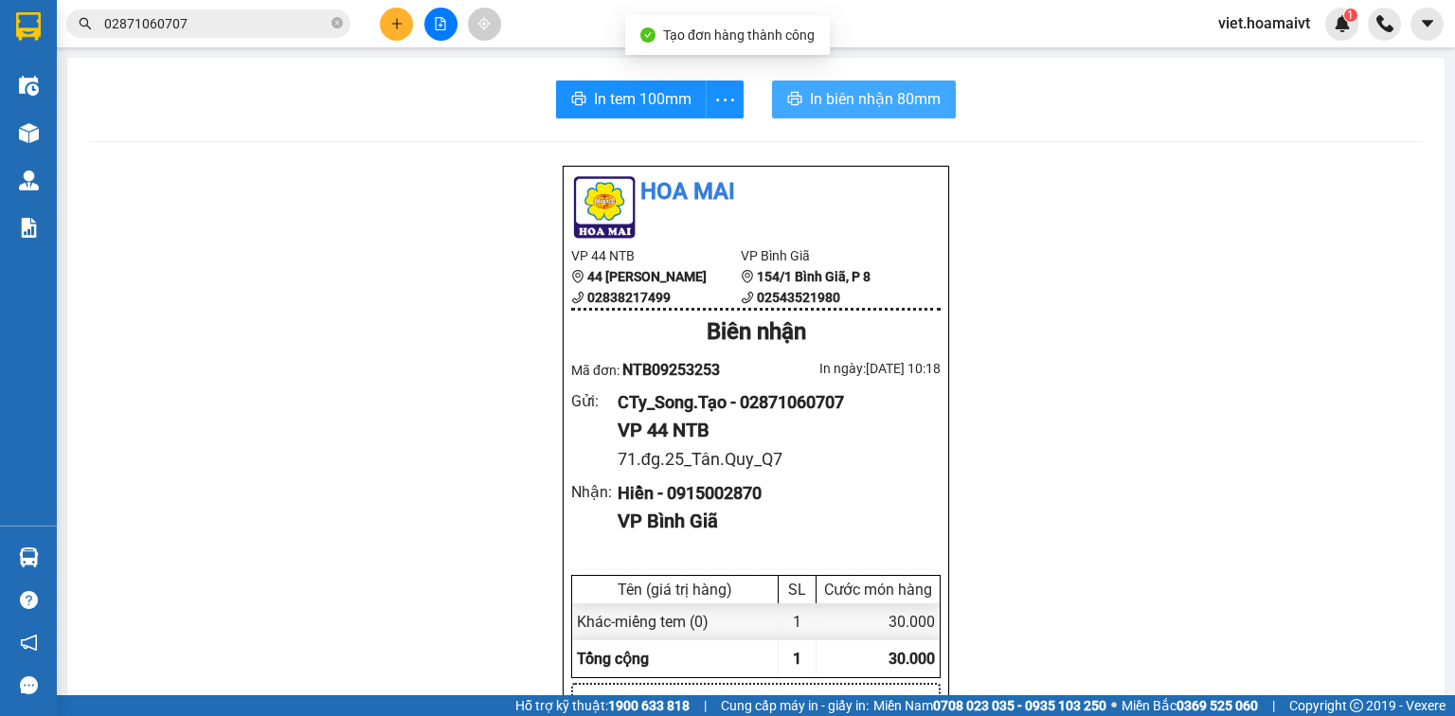
click at [857, 113] on button "In biên nhận 80mm" at bounding box center [864, 100] width 184 height 38
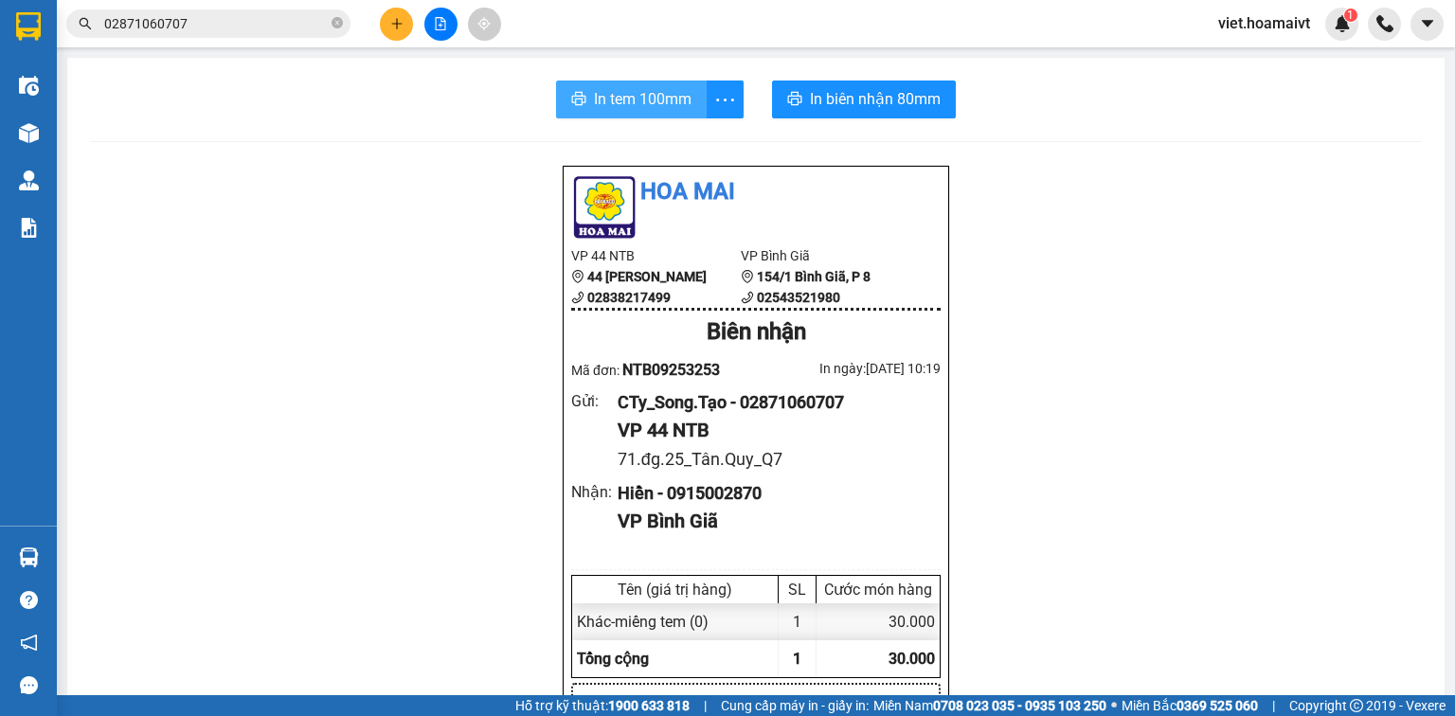
click at [623, 87] on span "In tem 100mm" at bounding box center [643, 99] width 98 height 24
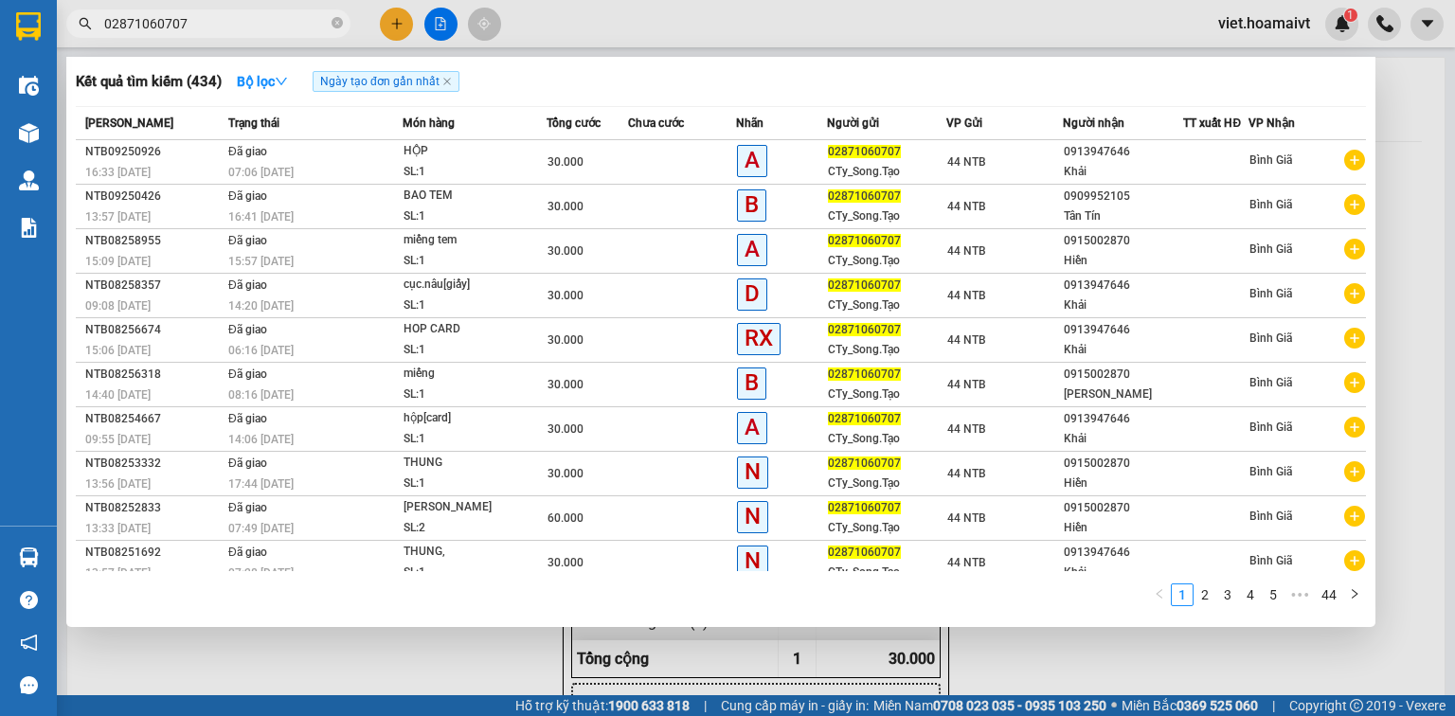
click at [292, 19] on input "02871060707" at bounding box center [216, 23] width 224 height 21
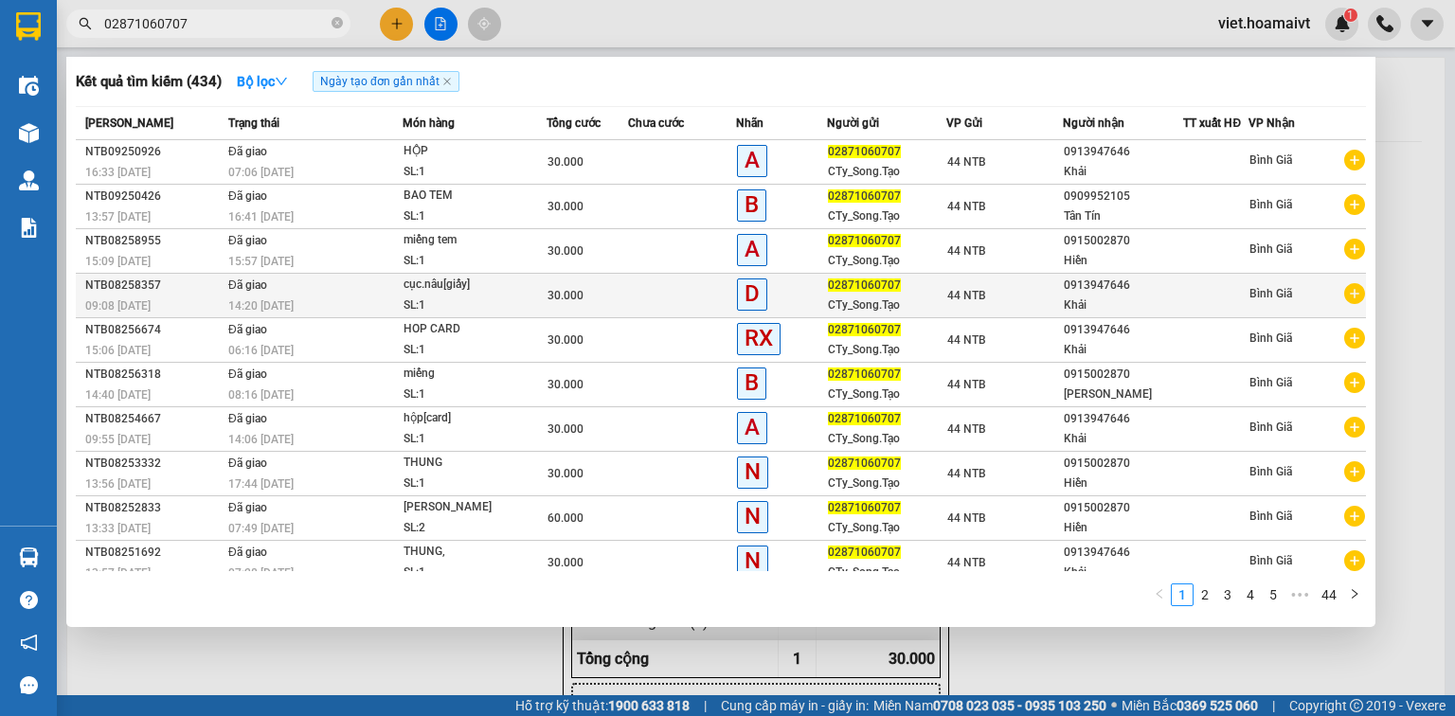
click at [1348, 291] on icon "plus-circle" at bounding box center [1355, 293] width 21 height 21
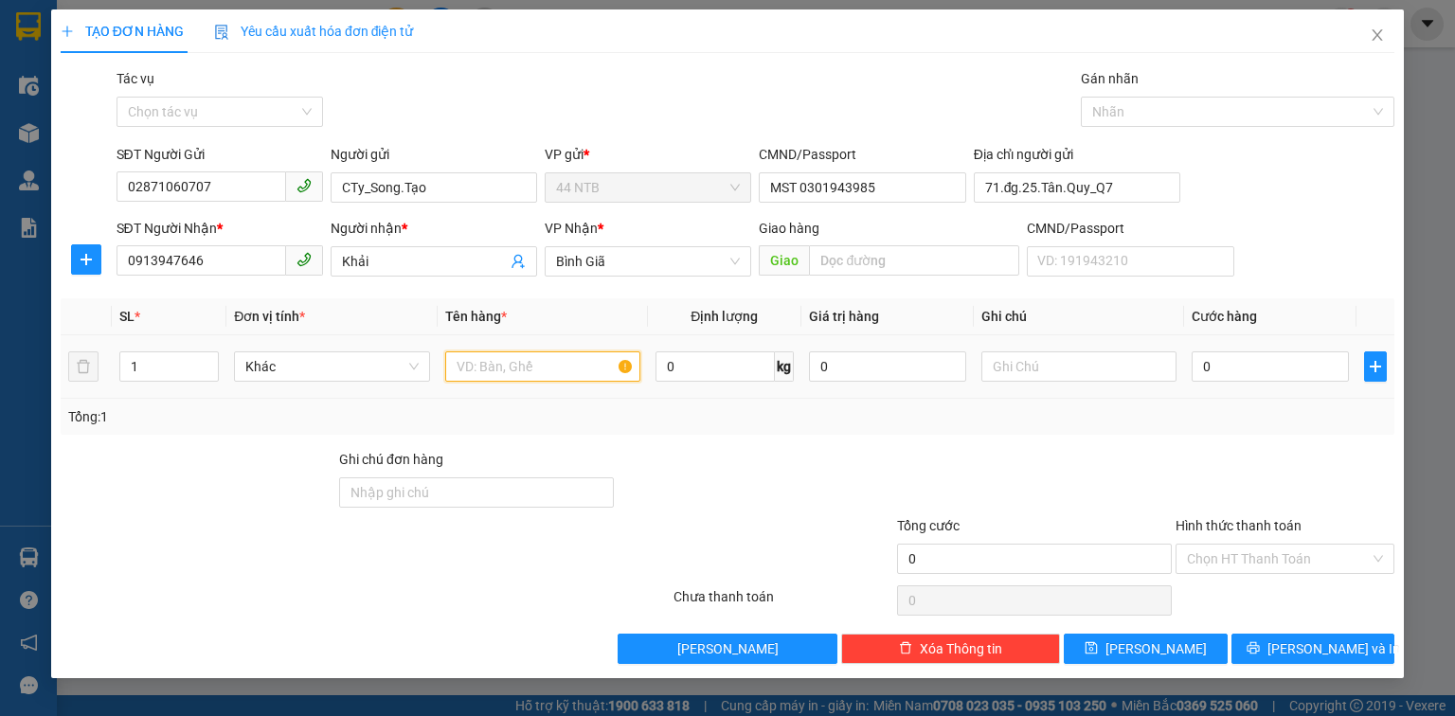
click at [570, 366] on input "text" at bounding box center [542, 367] width 195 height 30
type input "cục.giấy.nâu"
click at [1233, 367] on input "0" at bounding box center [1270, 367] width 157 height 30
type input "3"
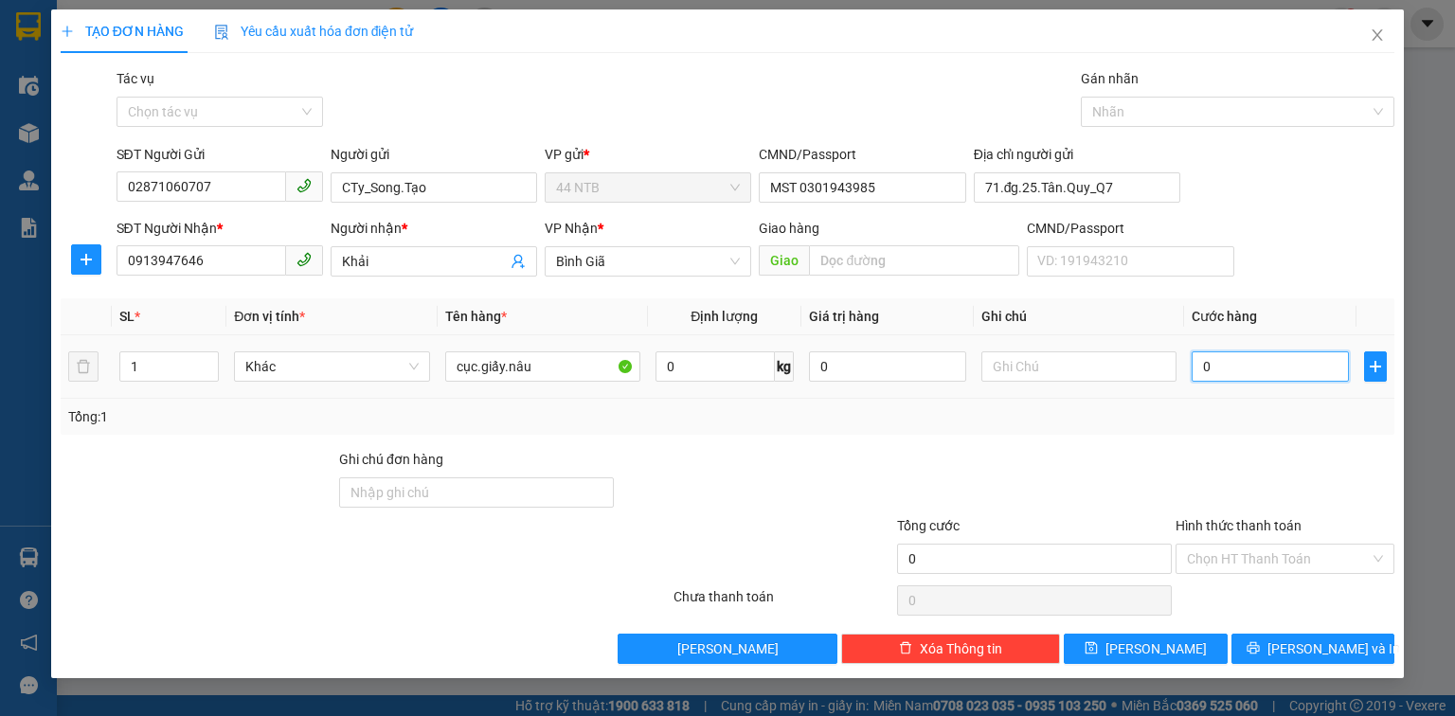
type input "3"
type input "30"
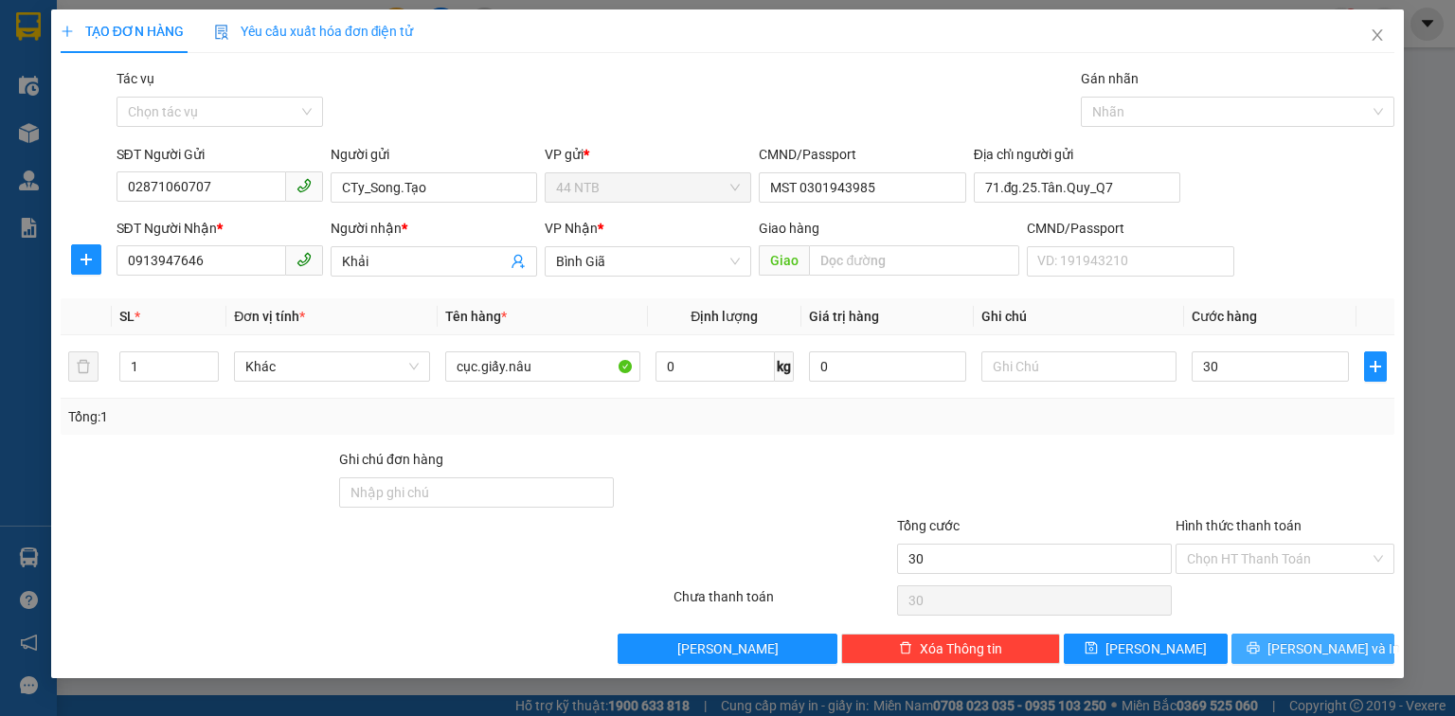
type input "30.000"
click at [1339, 652] on span "[PERSON_NAME] và In" at bounding box center [1334, 649] width 133 height 21
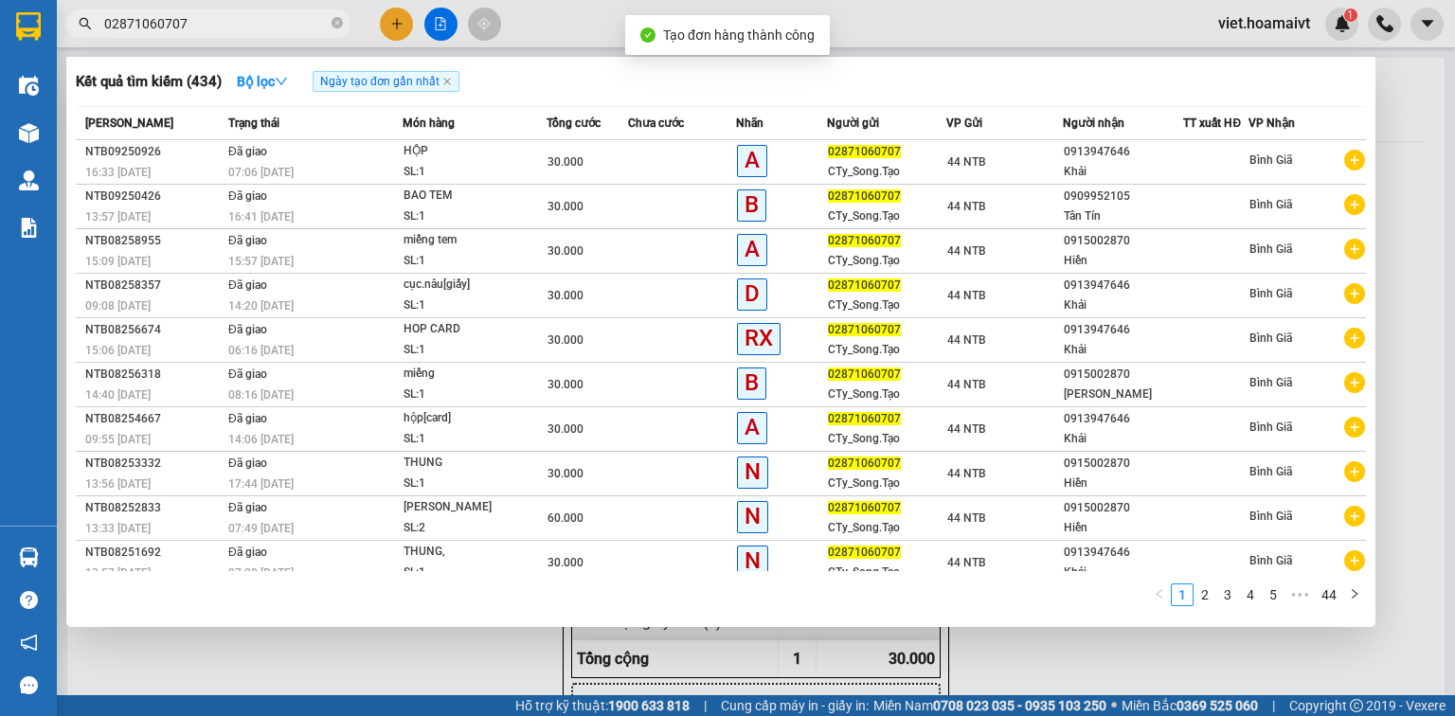
click at [1032, 652] on div at bounding box center [727, 358] width 1455 height 716
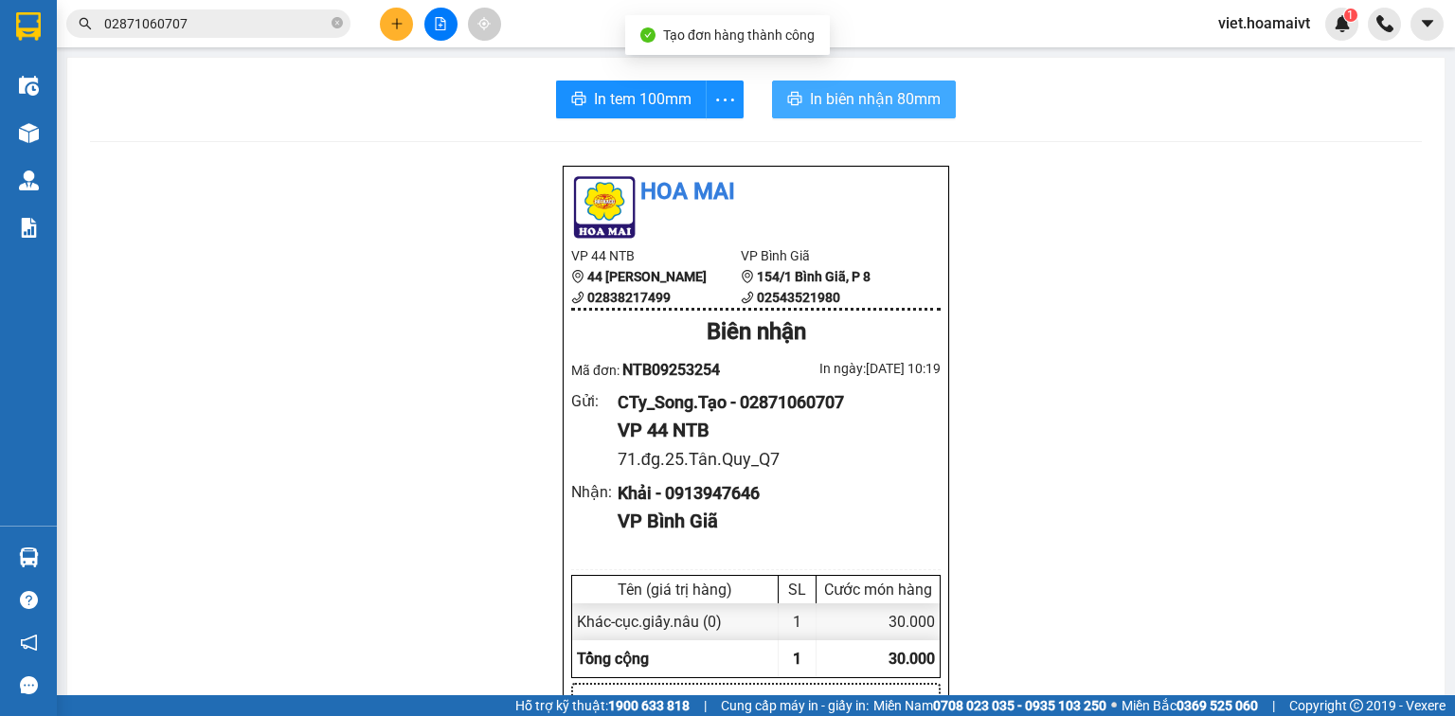
click at [851, 106] on span "In biên nhận 80mm" at bounding box center [875, 99] width 131 height 24
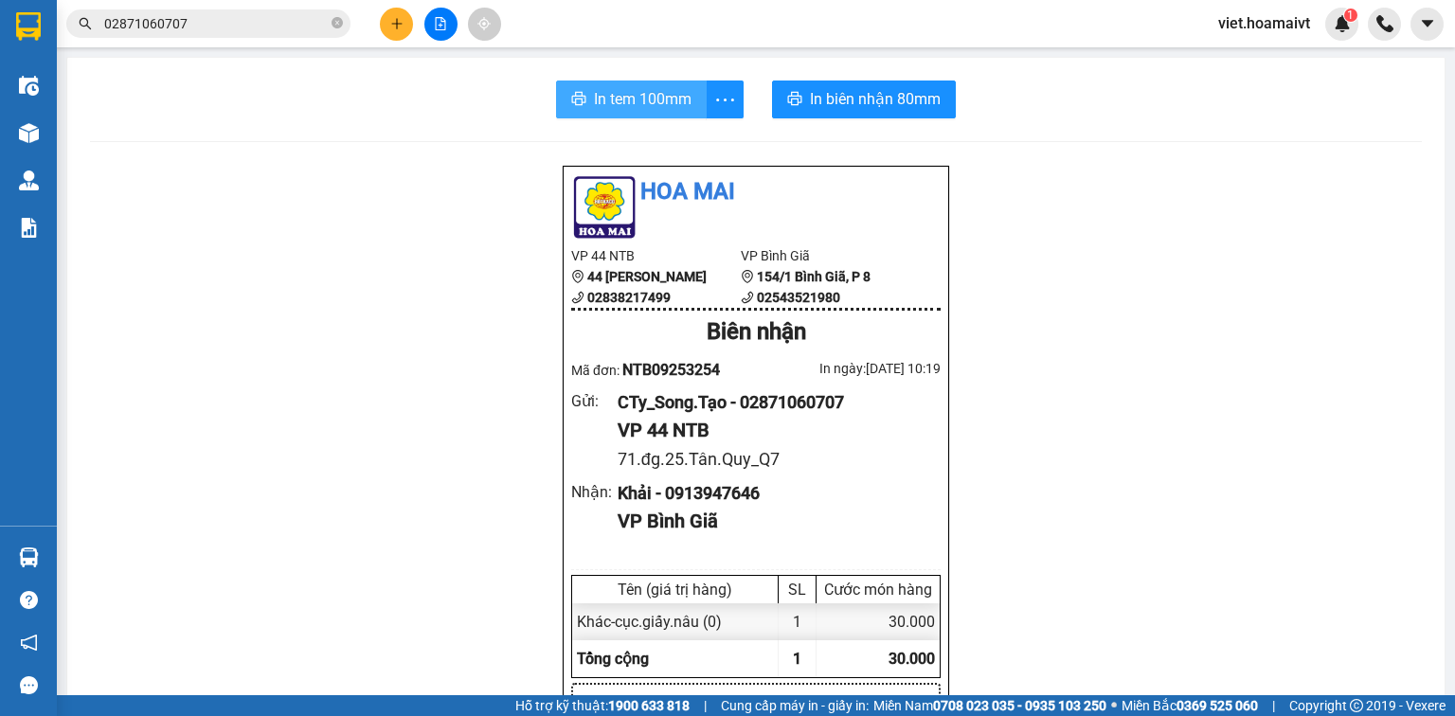
click at [648, 87] on span "In tem 100mm" at bounding box center [643, 99] width 98 height 24
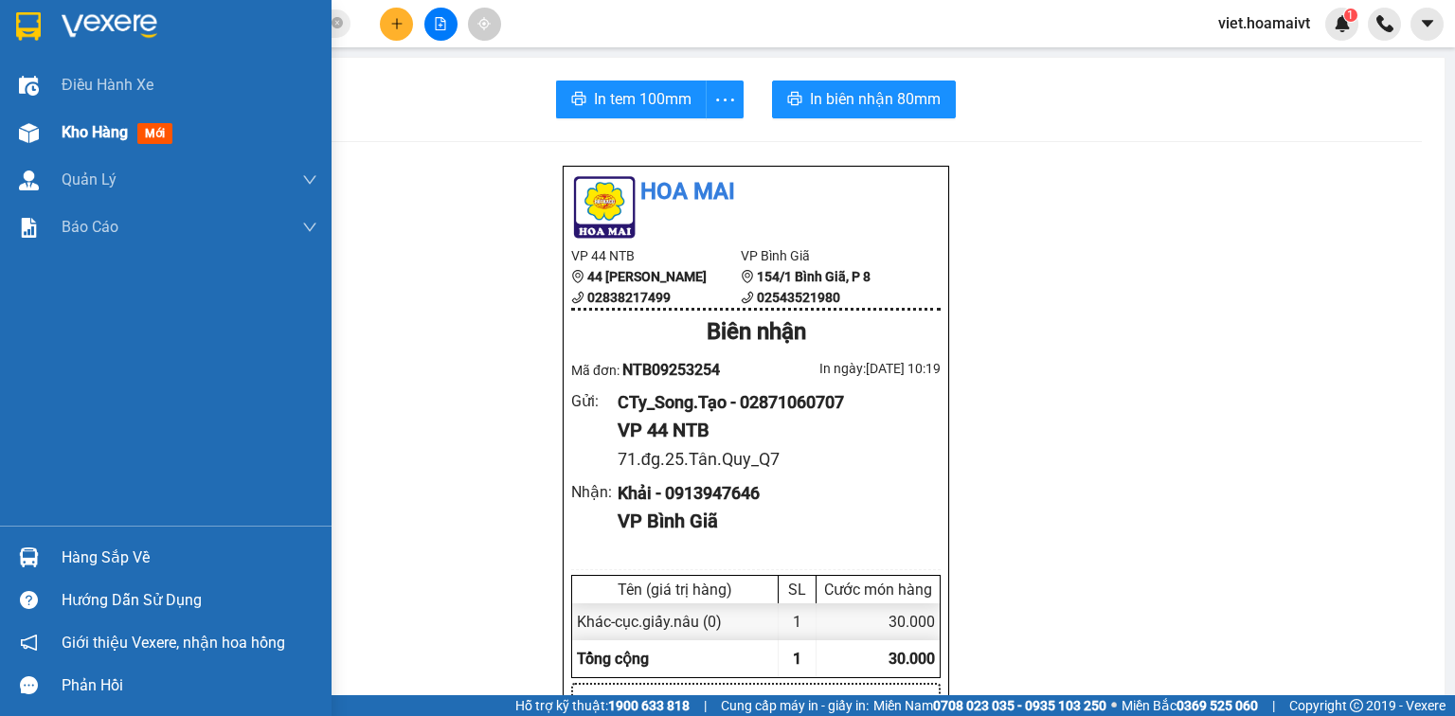
click at [102, 132] on span "Kho hàng" at bounding box center [95, 132] width 66 height 18
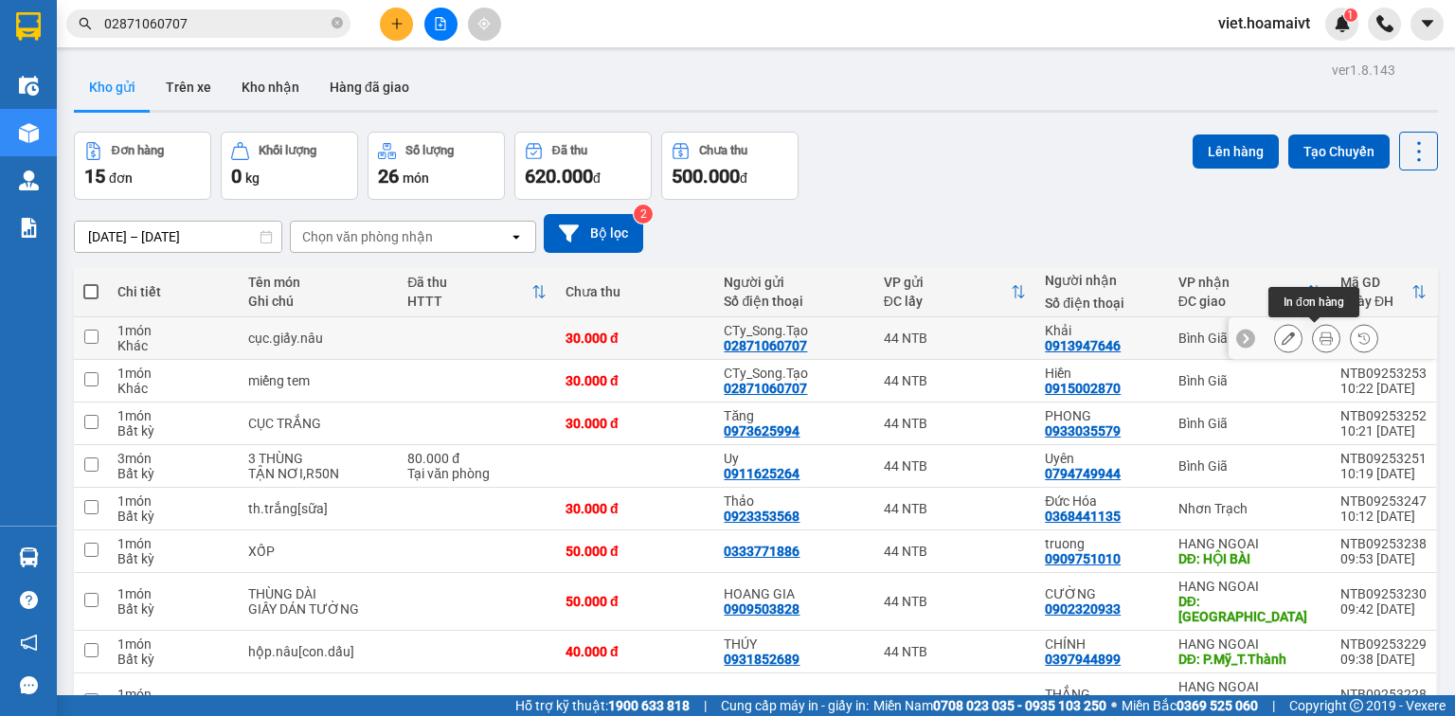
click at [1282, 341] on icon at bounding box center [1288, 338] width 13 height 13
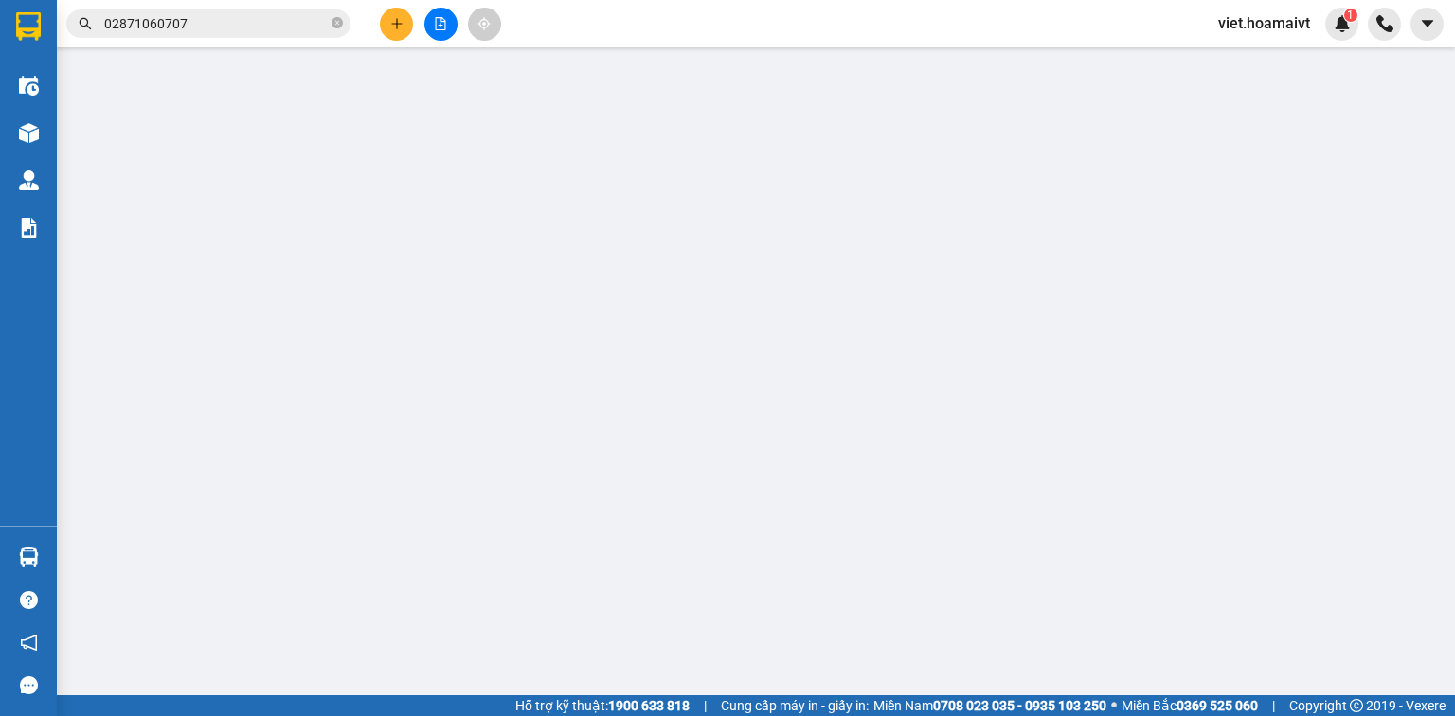
type input "02871060707"
type input "CTy_Song.Tạo"
type input "MST 0301943985"
type input "71.đg.25.Tân.Quy_Q7"
type input "0913947646"
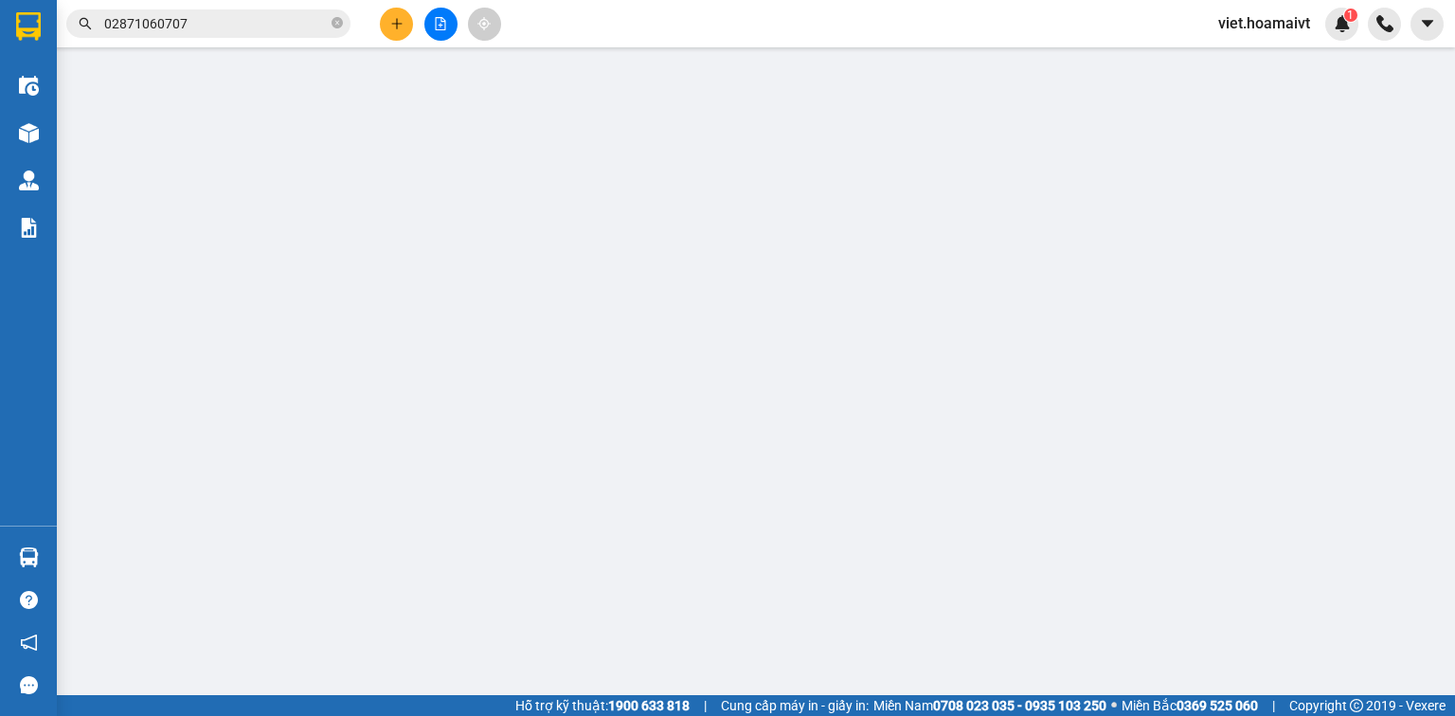
type input "Khải"
type input "30.000"
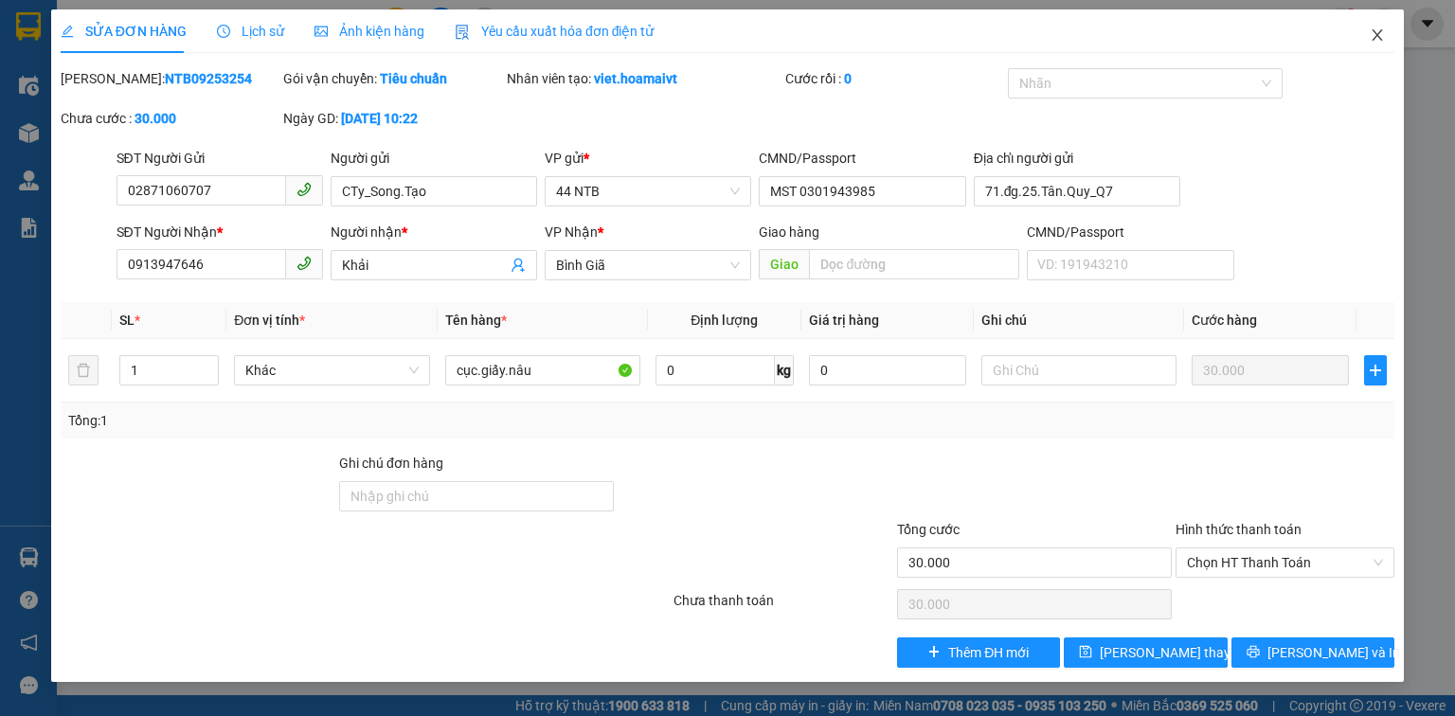
click at [1375, 33] on icon "close" at bounding box center [1378, 34] width 10 height 11
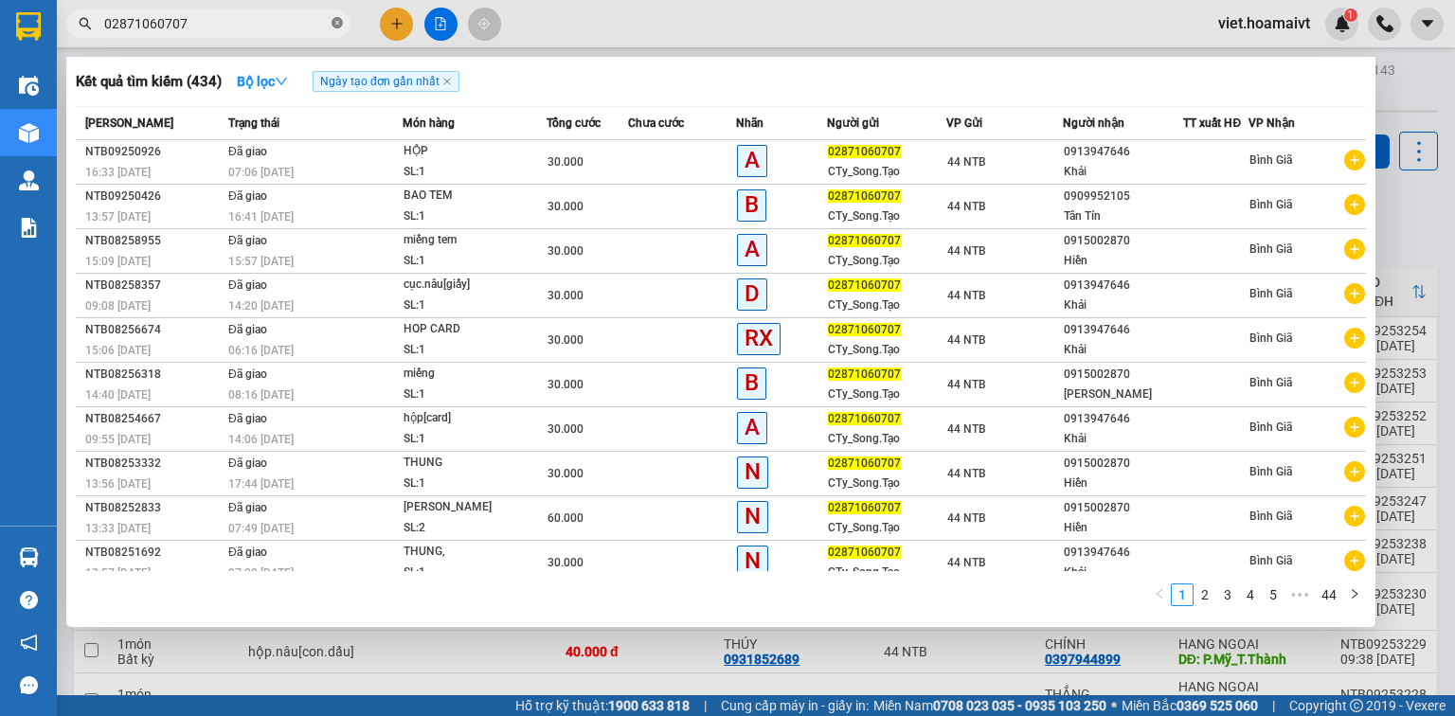
click at [334, 24] on icon "close-circle" at bounding box center [337, 22] width 11 height 11
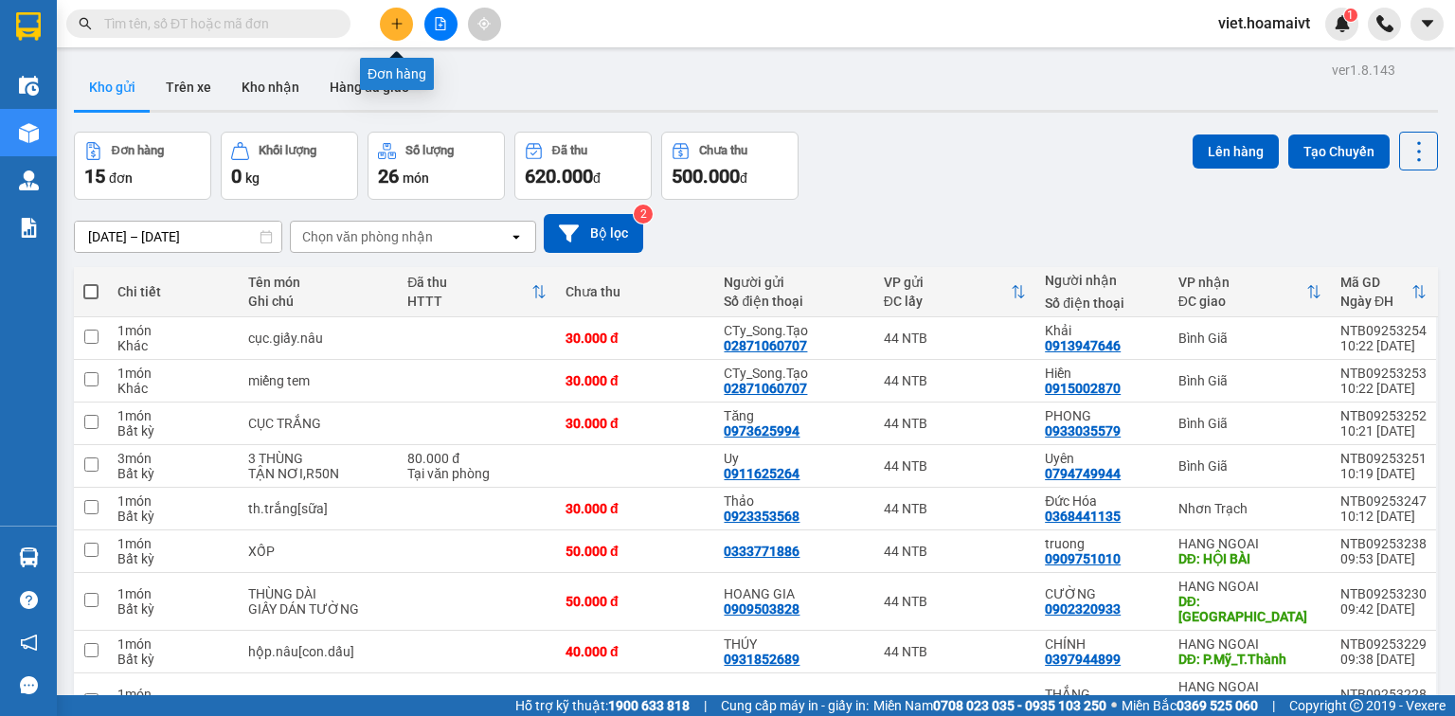
click at [390, 27] on icon "plus" at bounding box center [396, 23] width 13 height 13
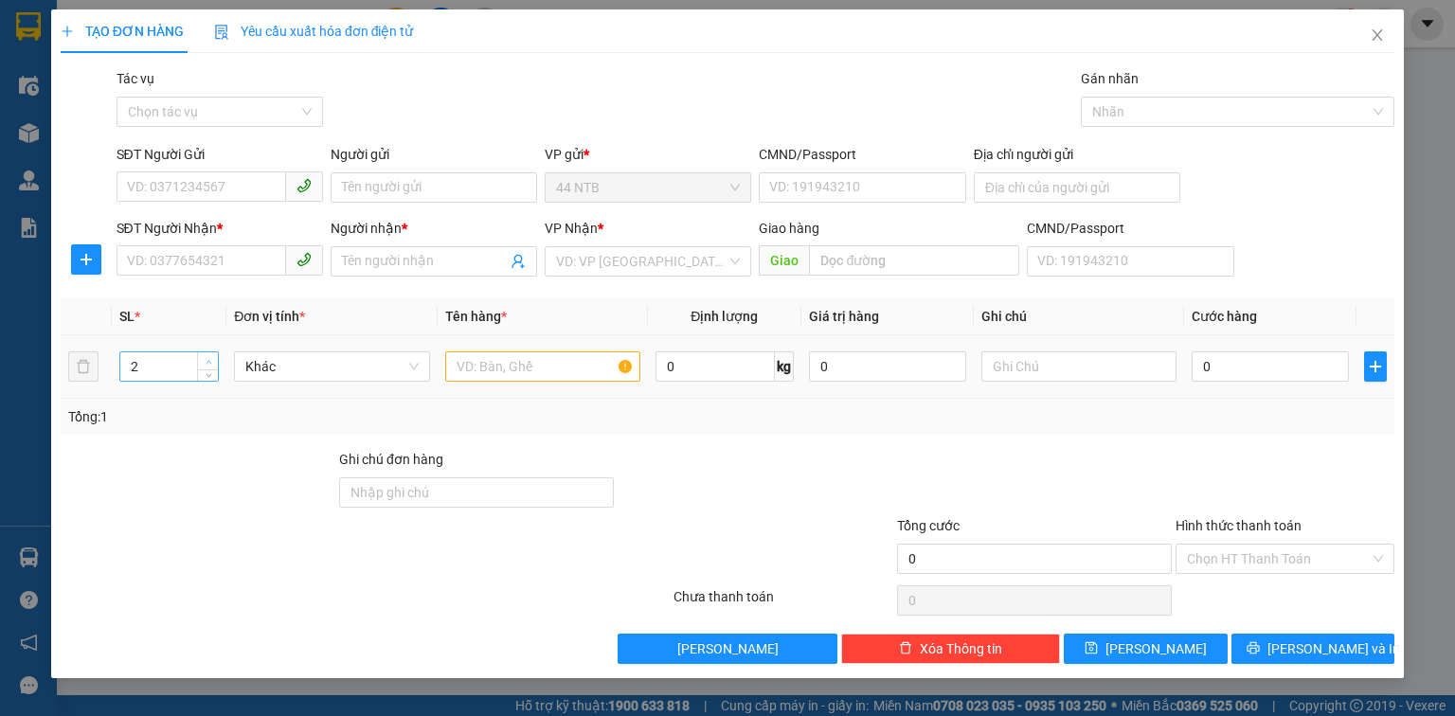
click at [211, 354] on span "Increase Value" at bounding box center [207, 360] width 21 height 17
type input "6"
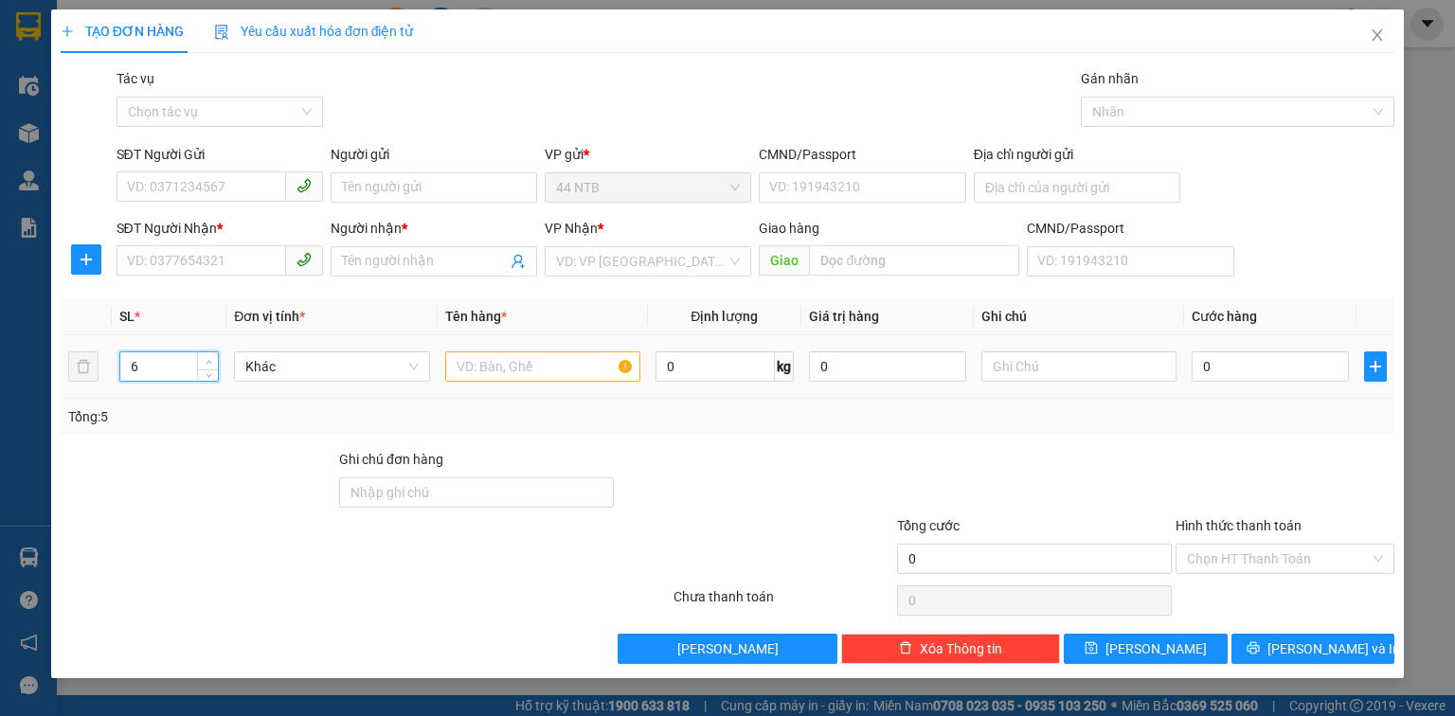
click at [211, 354] on span "Increase Value" at bounding box center [207, 360] width 21 height 17
click at [559, 363] on input "text" at bounding box center [542, 367] width 195 height 30
click at [435, 367] on td "Khác" at bounding box center [331, 366] width 210 height 63
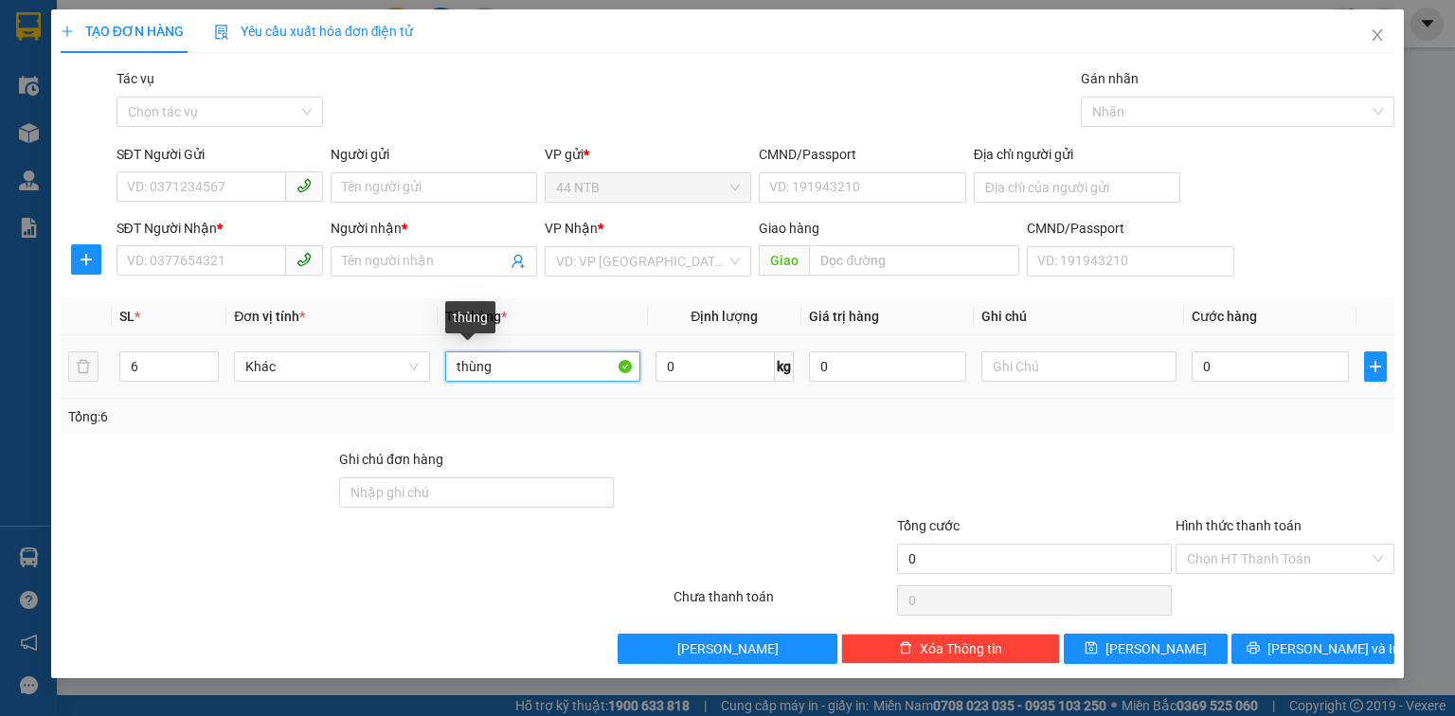
click at [448, 365] on input "thùng" at bounding box center [542, 367] width 195 height 30
type input "6thùng"
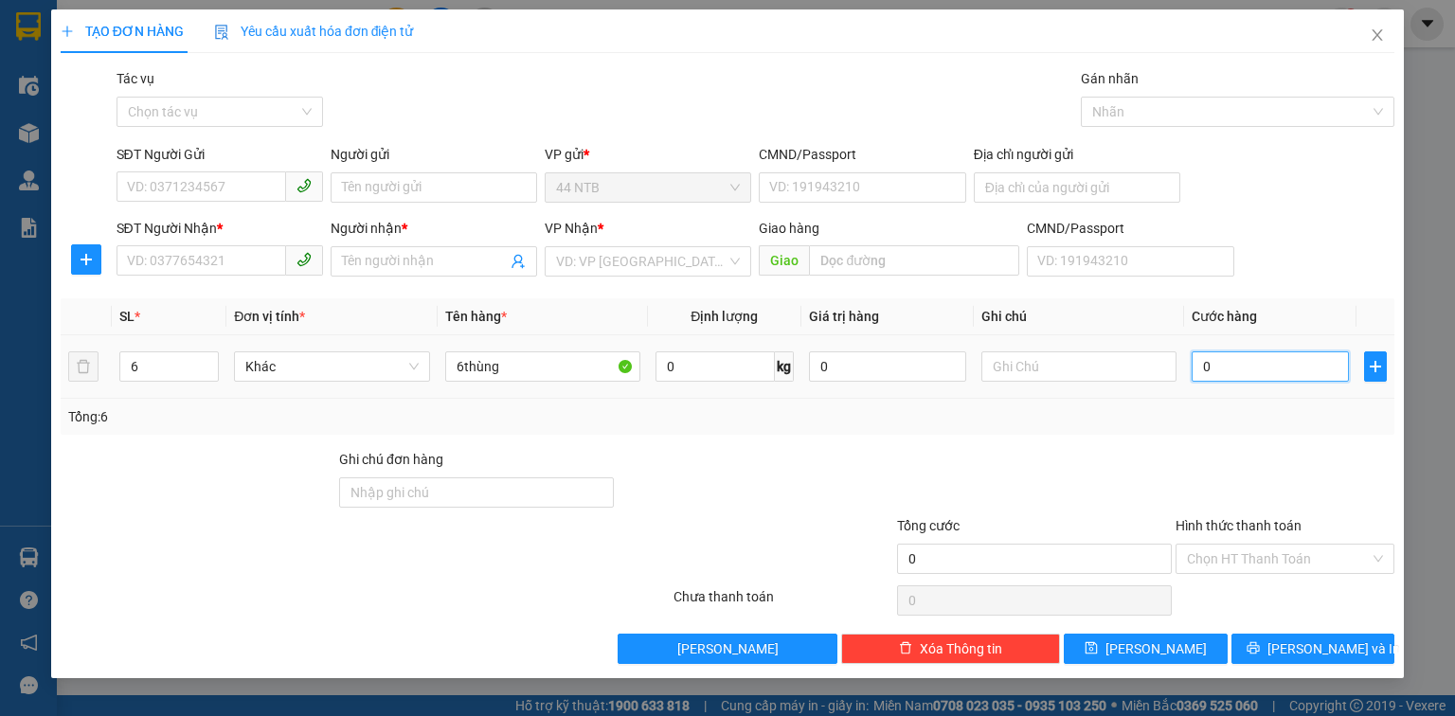
click at [1209, 364] on input "0" at bounding box center [1270, 367] width 157 height 30
type input "1"
type input "15"
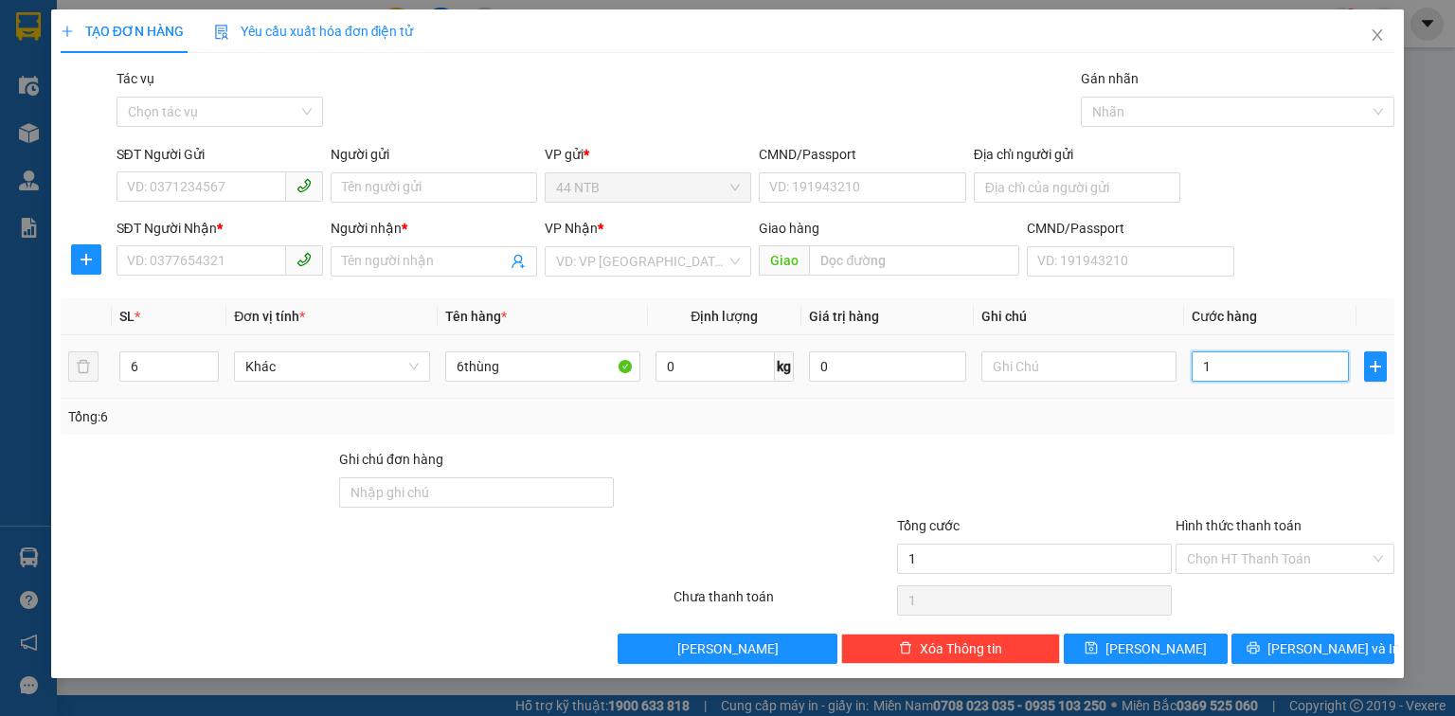
type input "15"
type input "150"
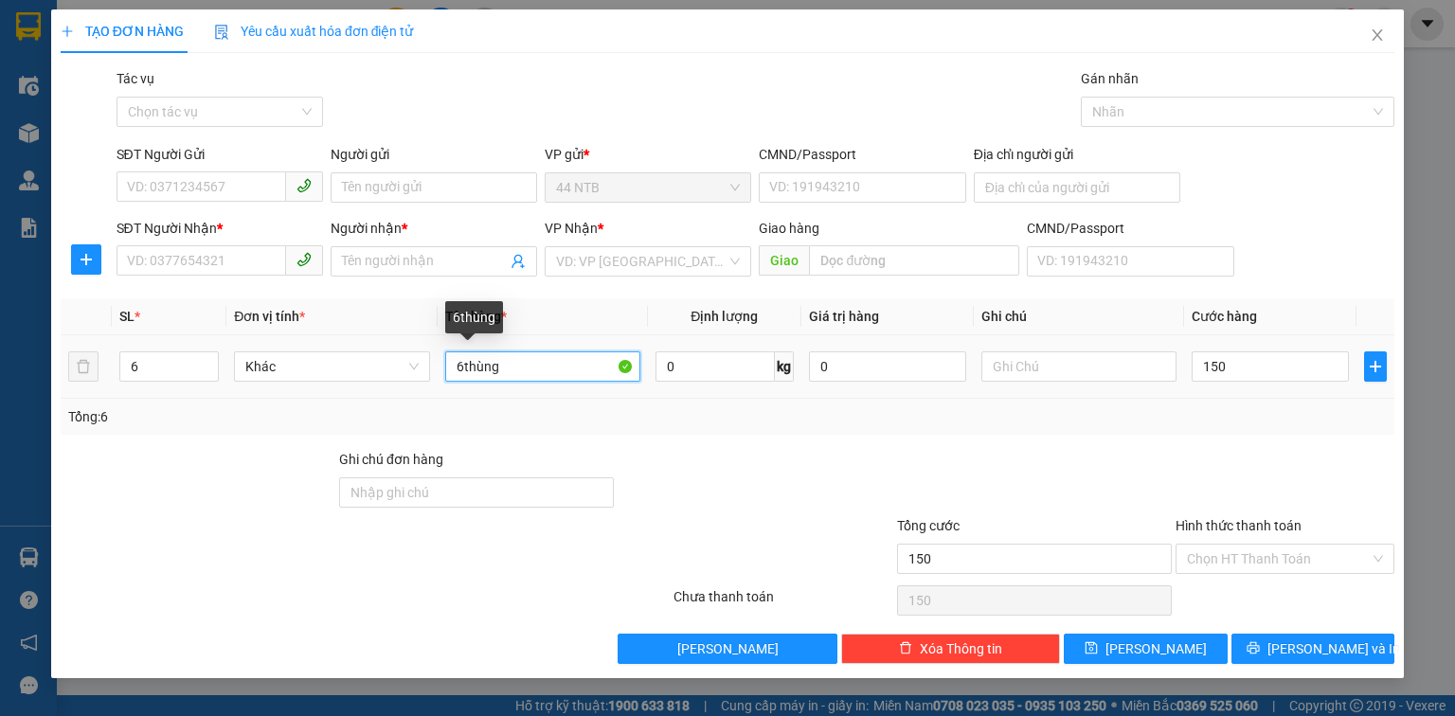
type input "150.000"
click at [526, 365] on input "6thùng" at bounding box center [542, 367] width 195 height 30
type input "6thùng_T.Nơi_chưa.phí"
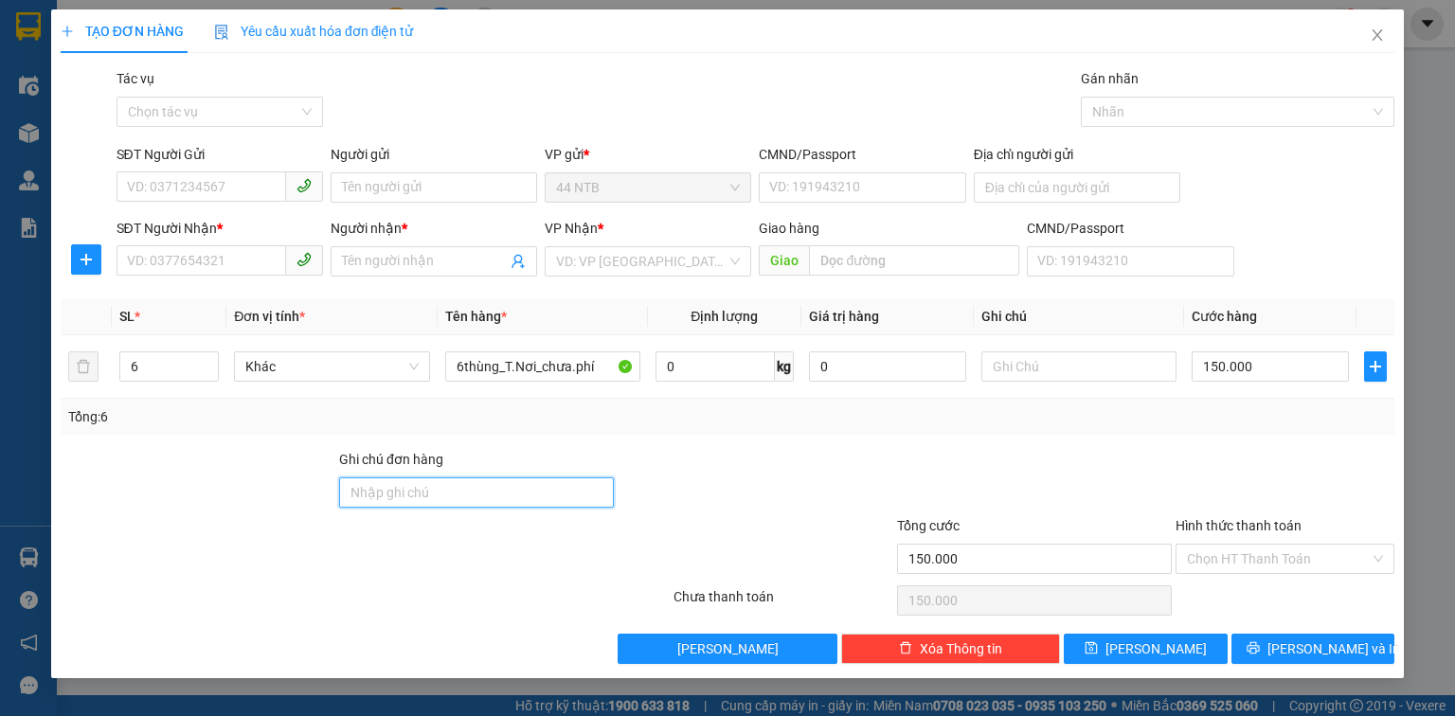
click at [442, 489] on input "Ghi chú đơn hàng" at bounding box center [476, 493] width 275 height 30
type input "GTN"
click at [160, 258] on input "SĐT Người Nhận *" at bounding box center [202, 260] width 170 height 30
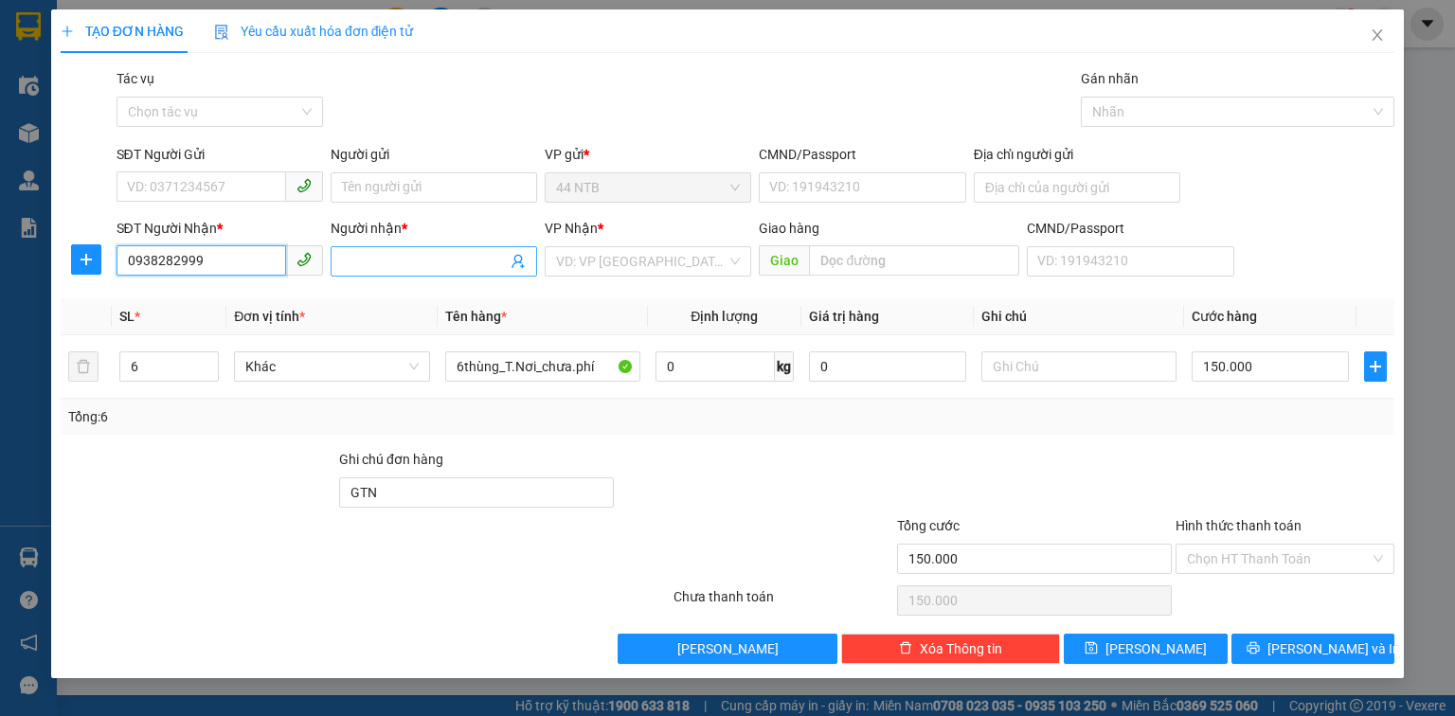
type input "0938282999"
click at [370, 259] on input "Người nhận *" at bounding box center [424, 261] width 165 height 21
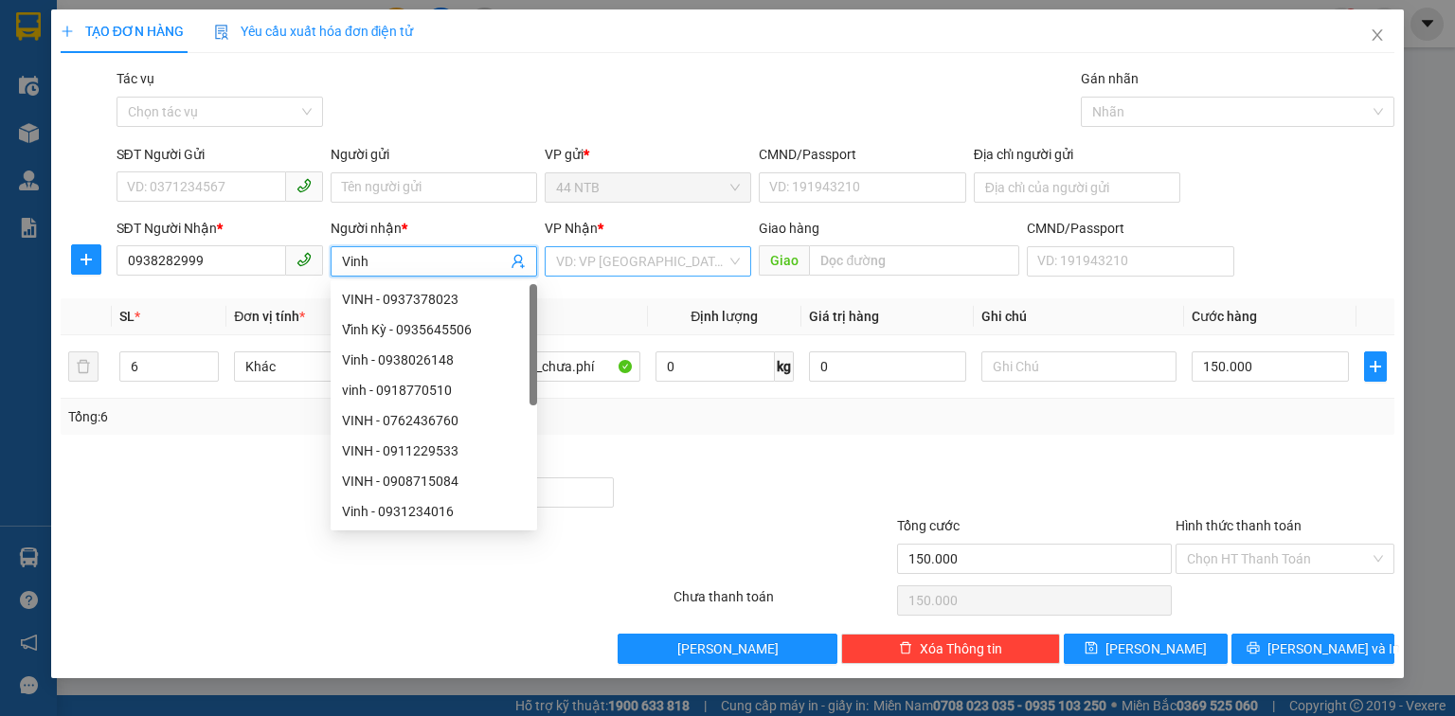
type input "Vinh"
click at [597, 256] on input "search" at bounding box center [641, 261] width 171 height 28
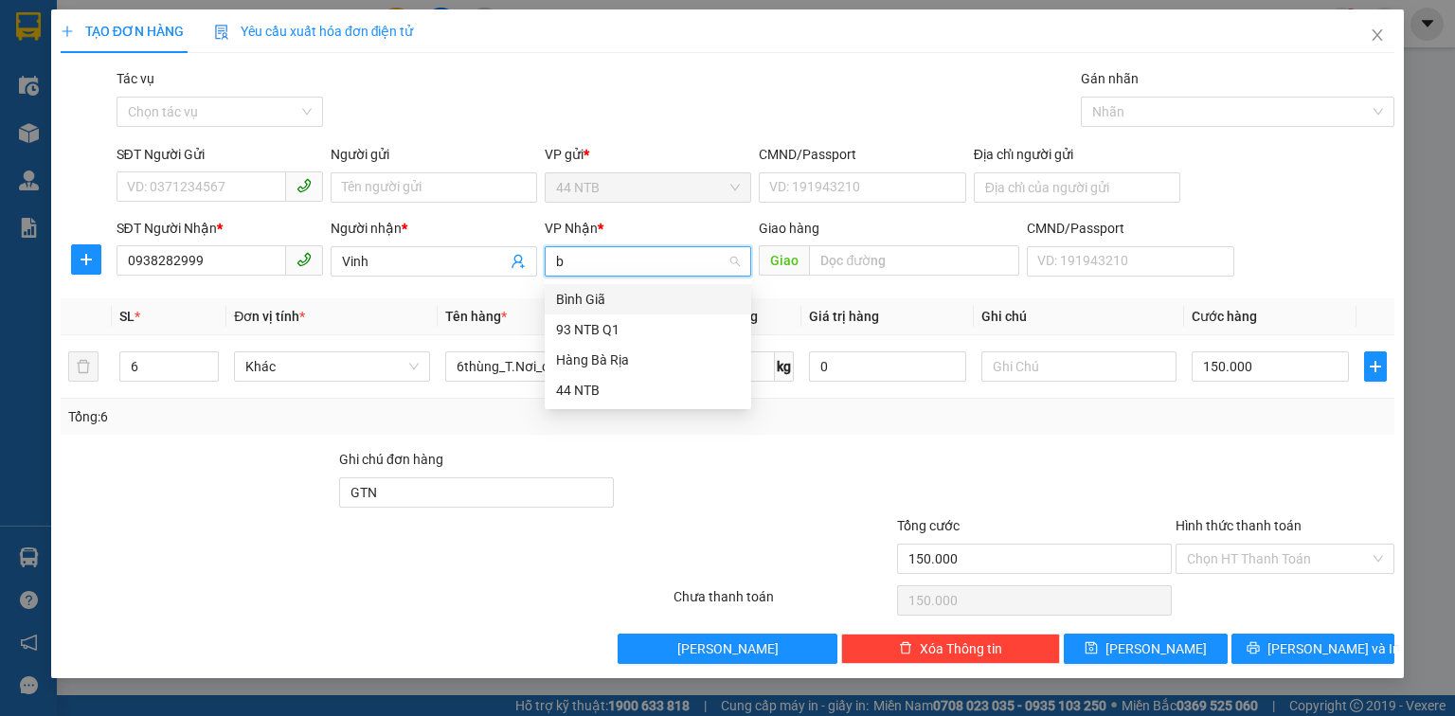
type input "bg"
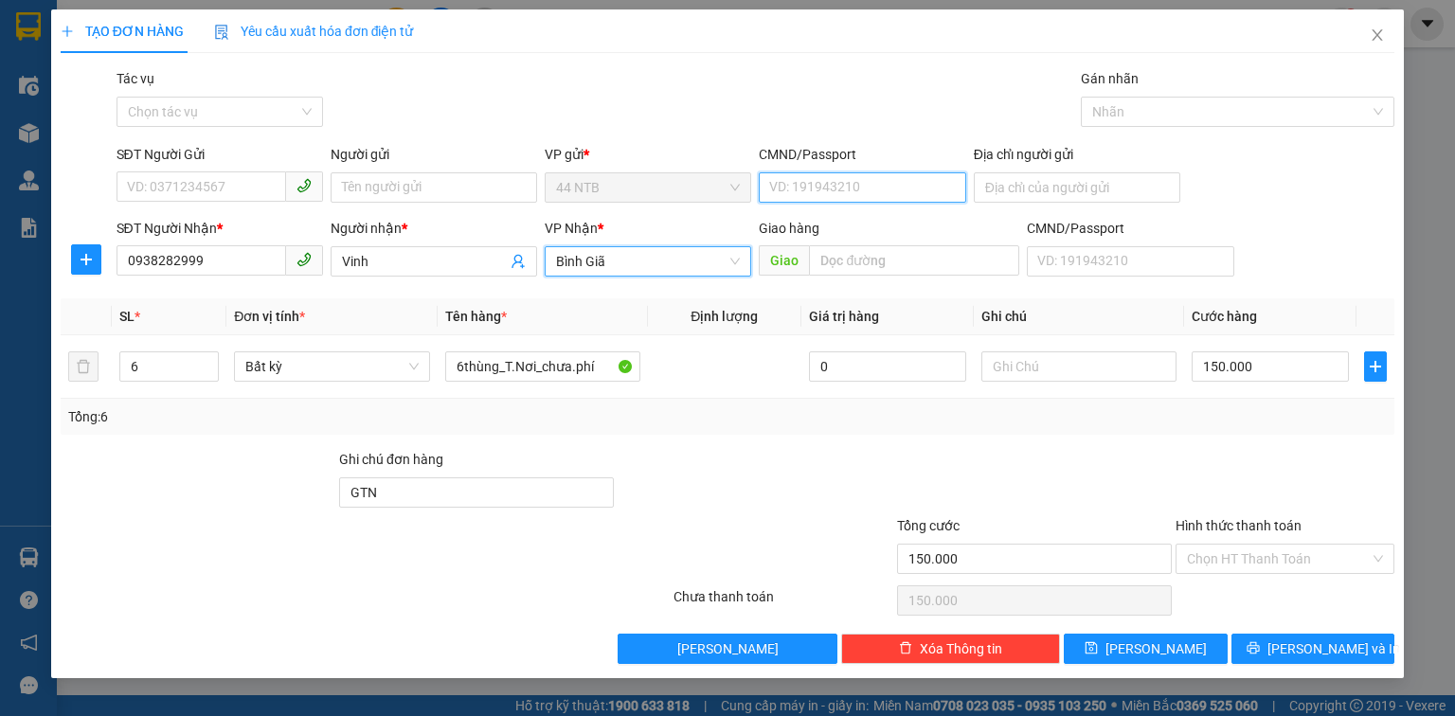
click at [830, 192] on input "CMND/Passport" at bounding box center [862, 187] width 207 height 30
type input "MST 0304143874"
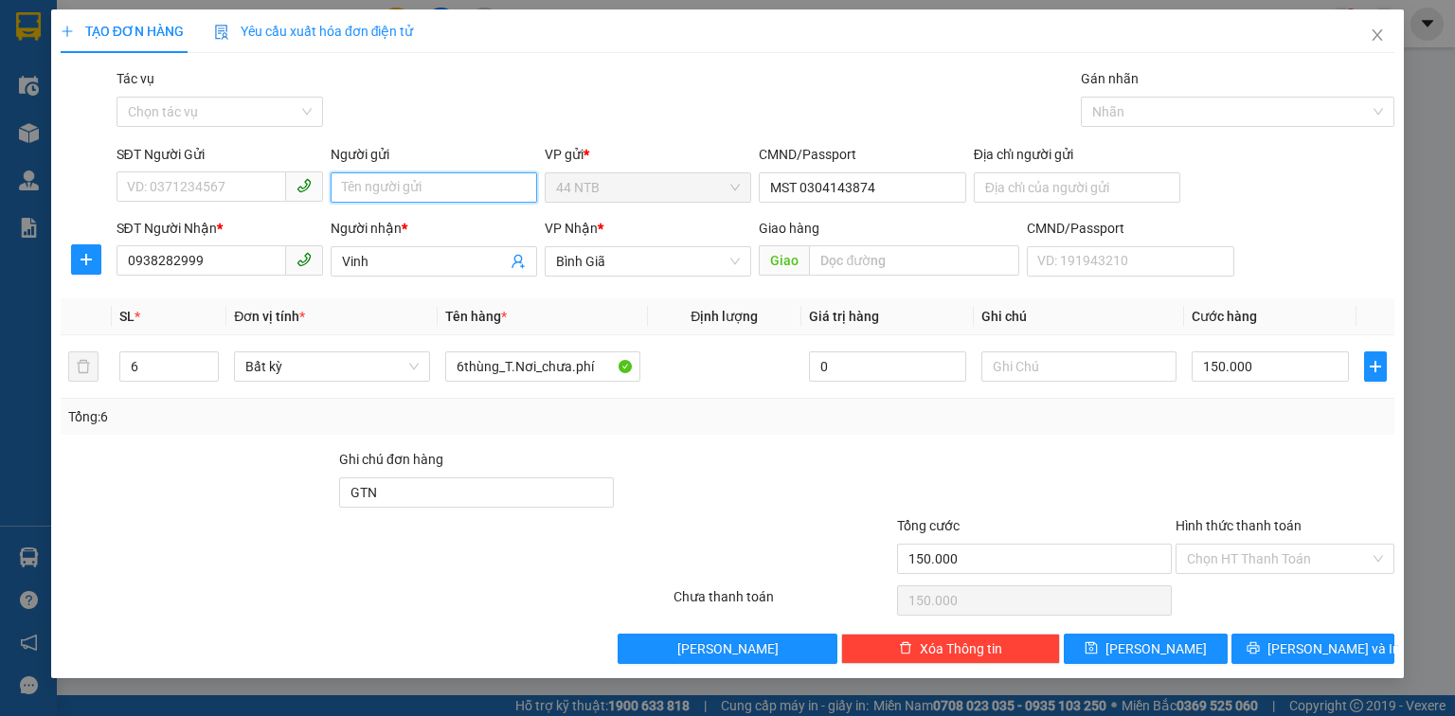
click at [479, 193] on input "Người gửi" at bounding box center [434, 187] width 207 height 30
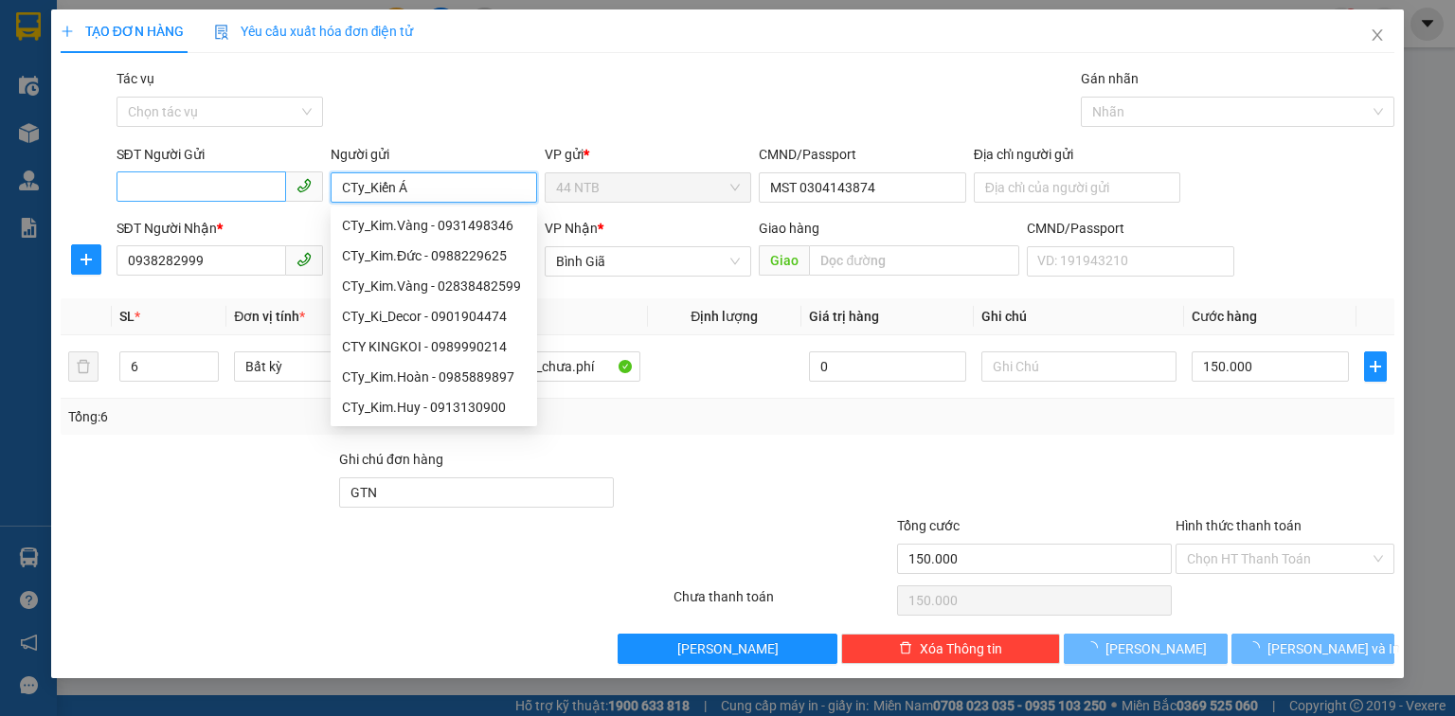
type input "CTy_Kiến Á"
click at [197, 186] on input "SĐT Người Gửi" at bounding box center [202, 187] width 170 height 30
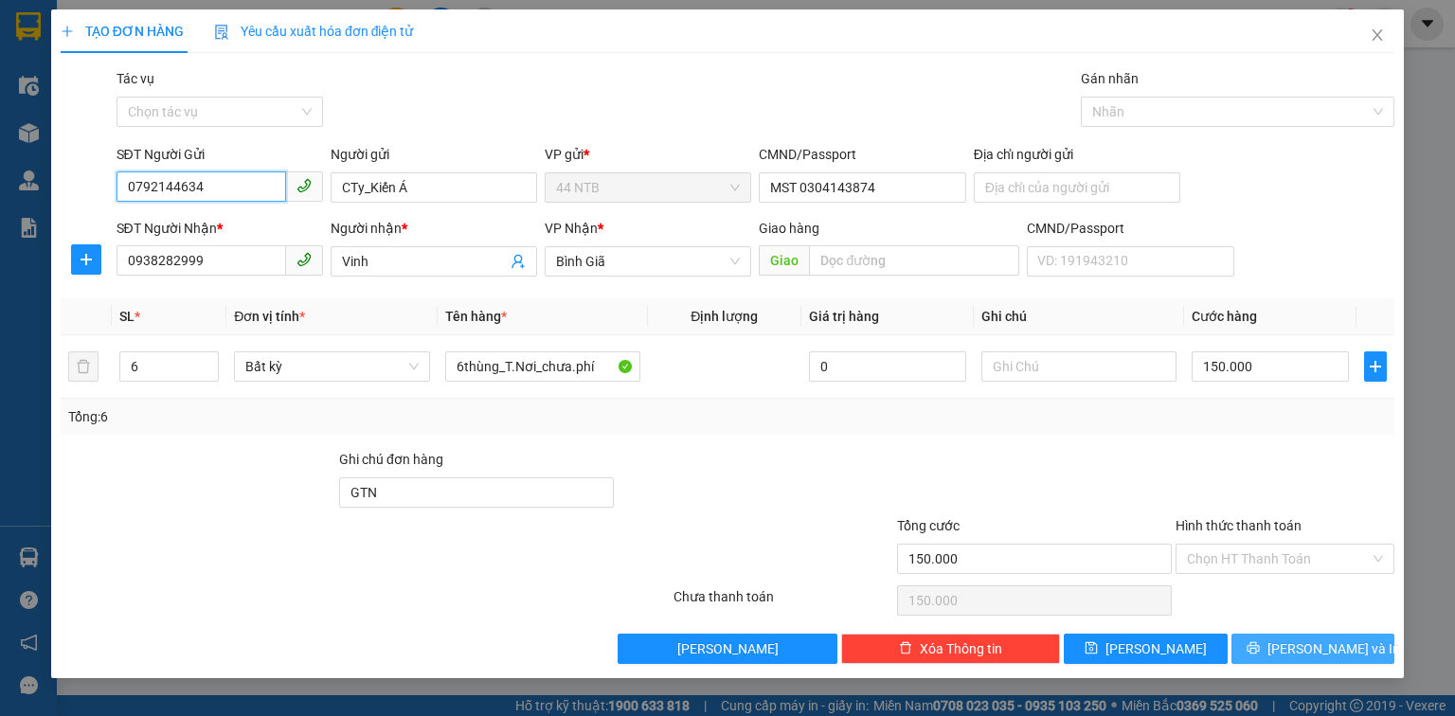
type input "0792144634"
click at [1261, 644] on button "[PERSON_NAME] và In" at bounding box center [1314, 649] width 164 height 30
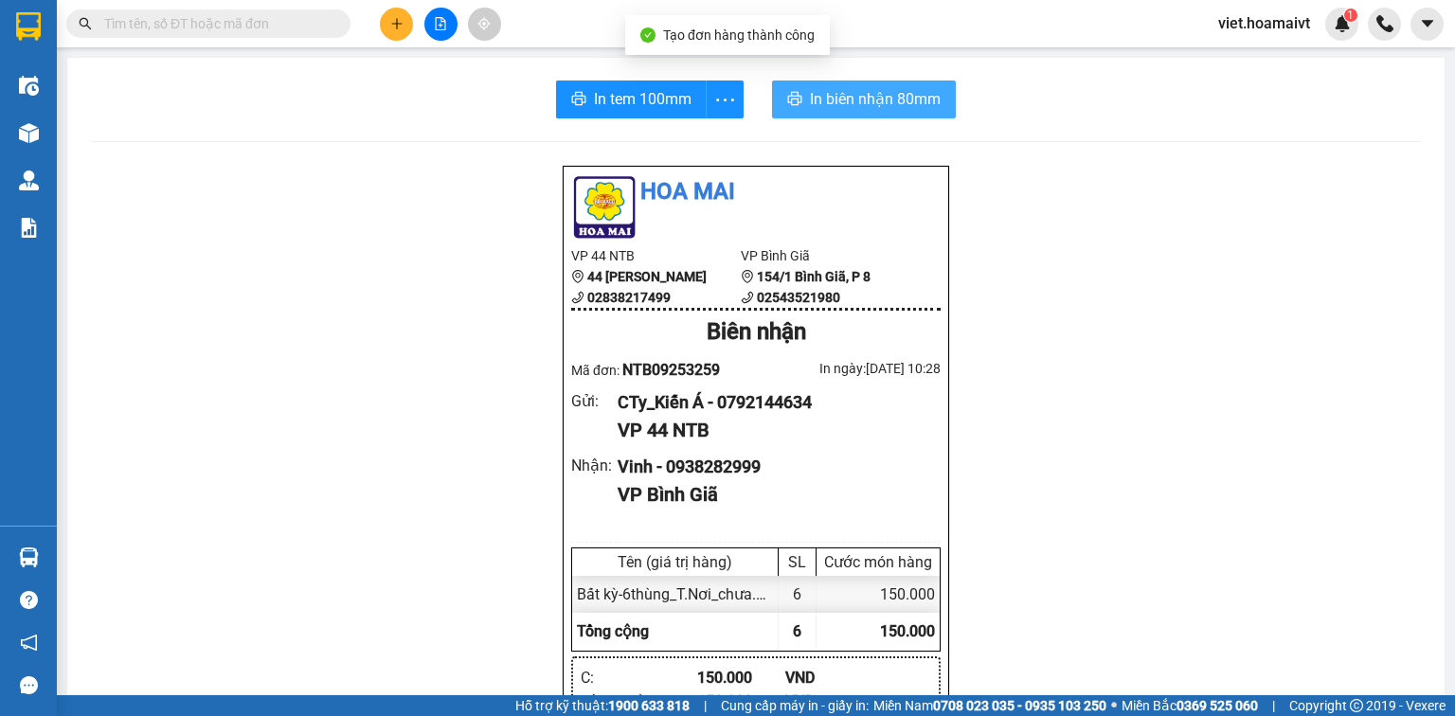
click at [897, 114] on button "In biên nhận 80mm" at bounding box center [864, 100] width 184 height 38
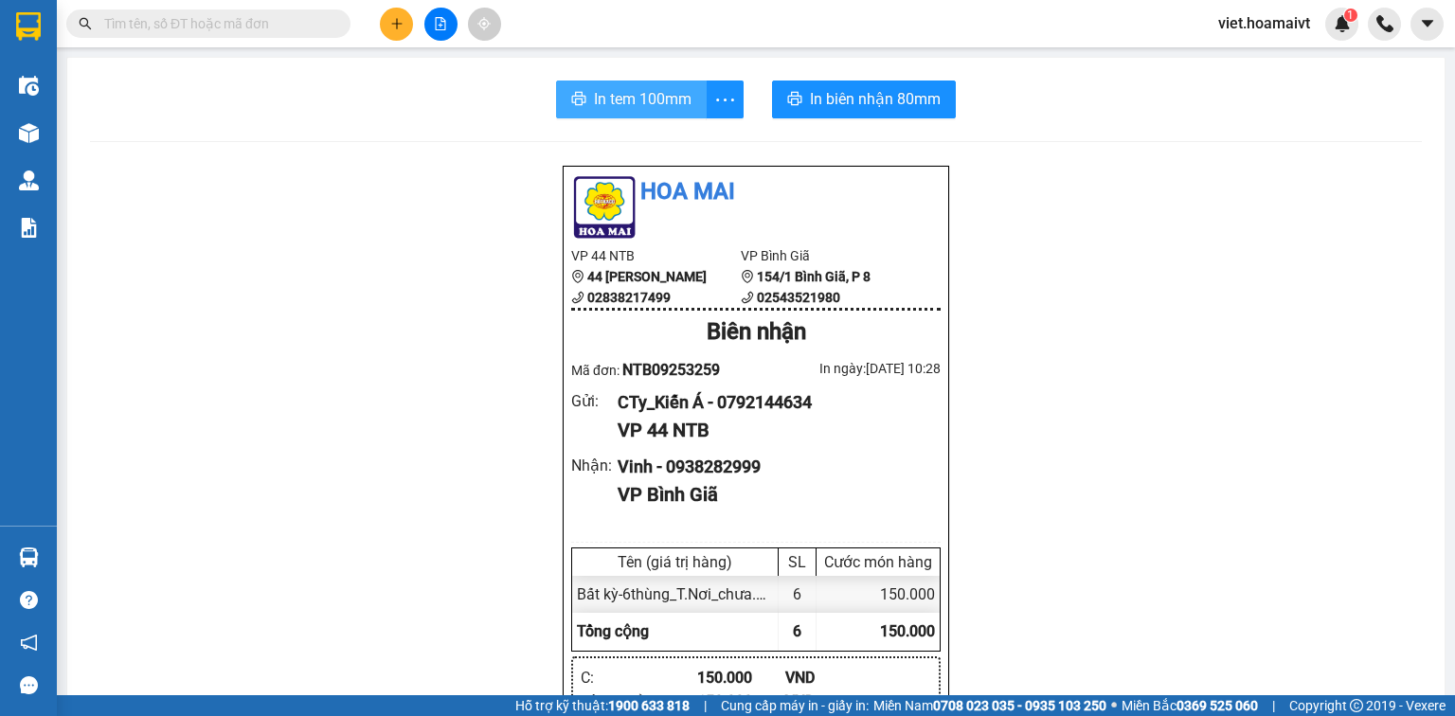
click at [637, 108] on span "In tem 100mm" at bounding box center [643, 99] width 98 height 24
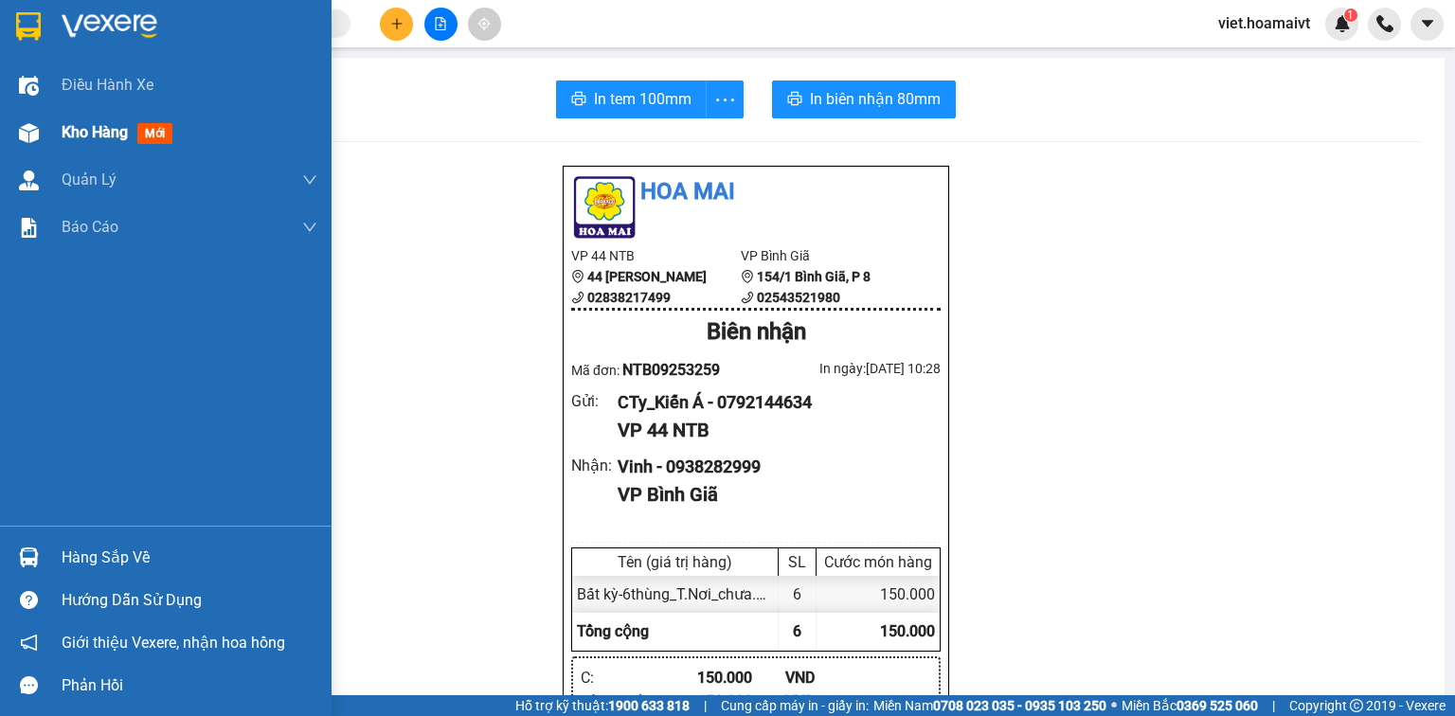
click at [64, 135] on span "Kho hàng" at bounding box center [95, 132] width 66 height 18
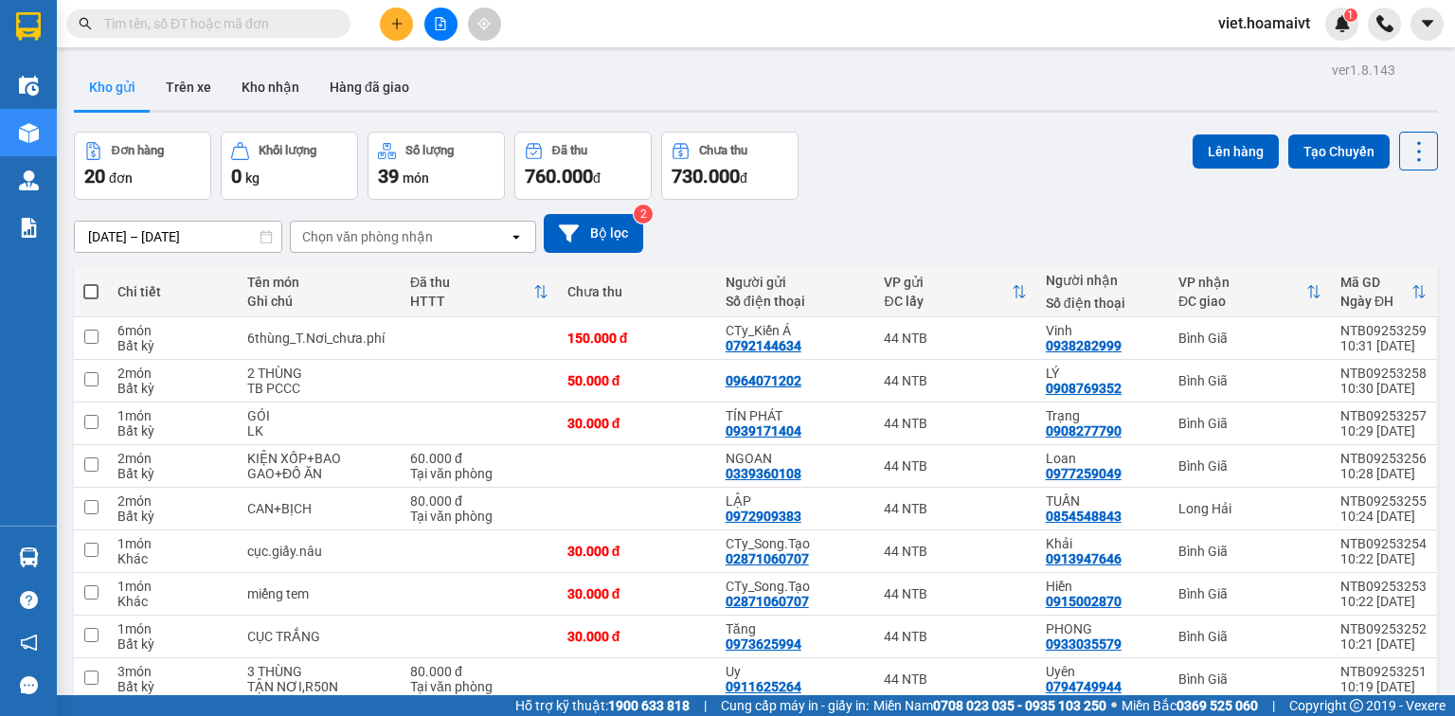
click at [311, 32] on input "text" at bounding box center [216, 23] width 224 height 21
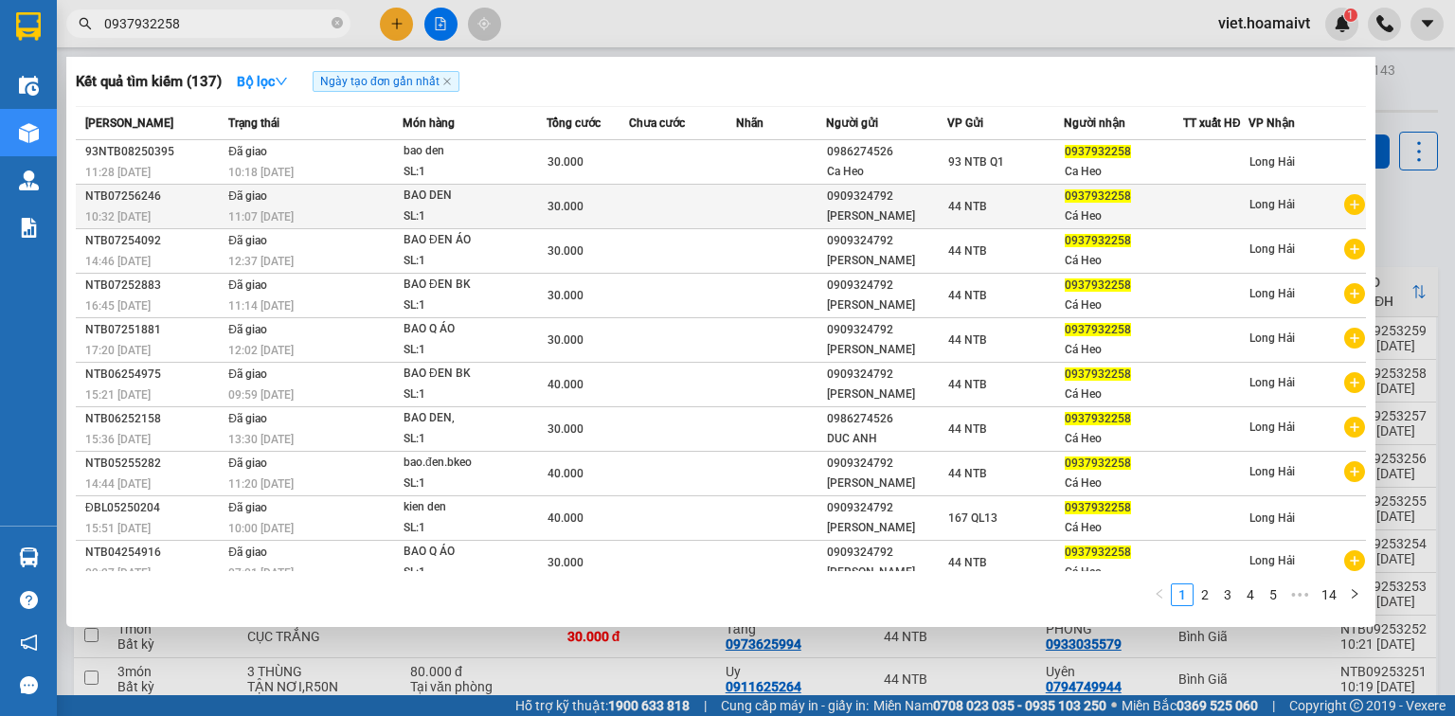
type input "0937932258"
click at [1345, 205] on icon "plus-circle" at bounding box center [1355, 204] width 21 height 21
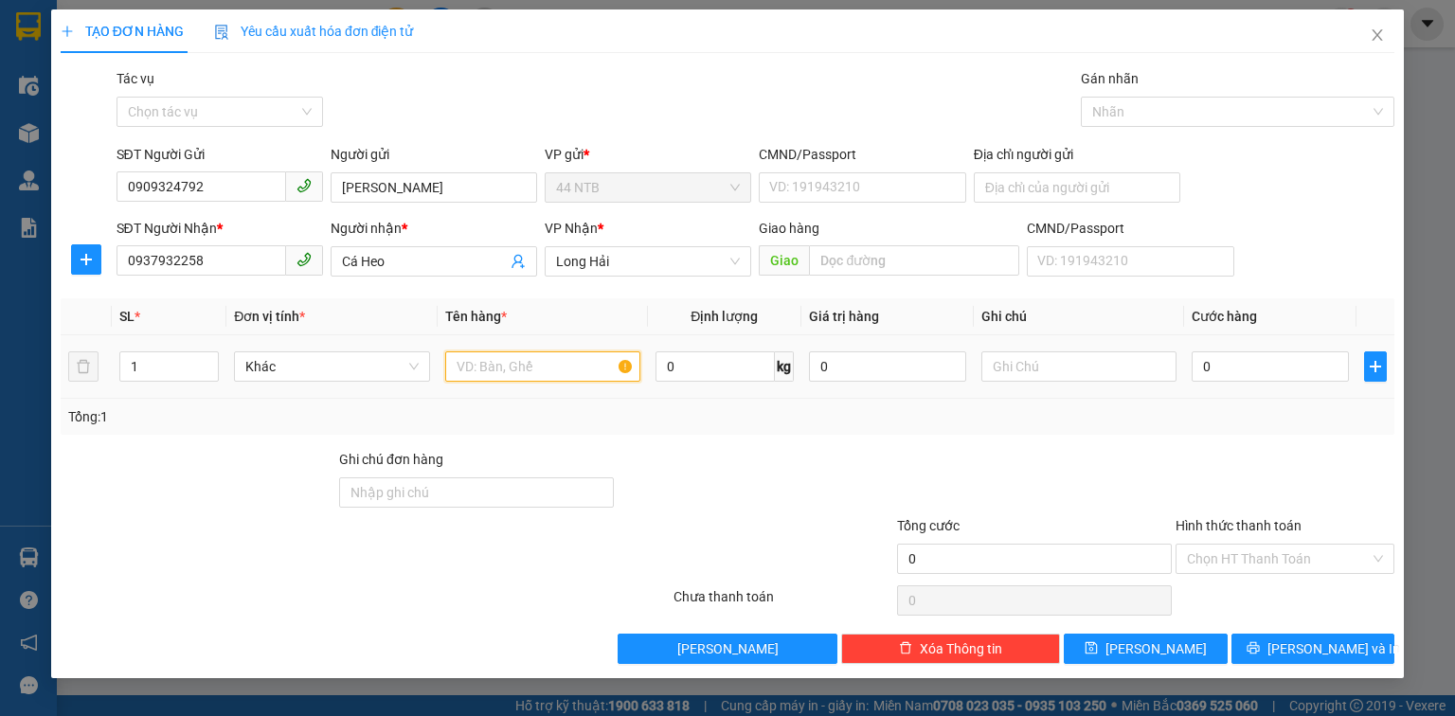
click at [479, 370] on input "text" at bounding box center [542, 367] width 195 height 30
type input "bao.đen[[GEOGRAPHIC_DATA]]"
drag, startPoint x: 1232, startPoint y: 363, endPoint x: 1219, endPoint y: 363, distance: 12.3
click at [1230, 363] on input "0" at bounding box center [1270, 367] width 157 height 30
type input "3"
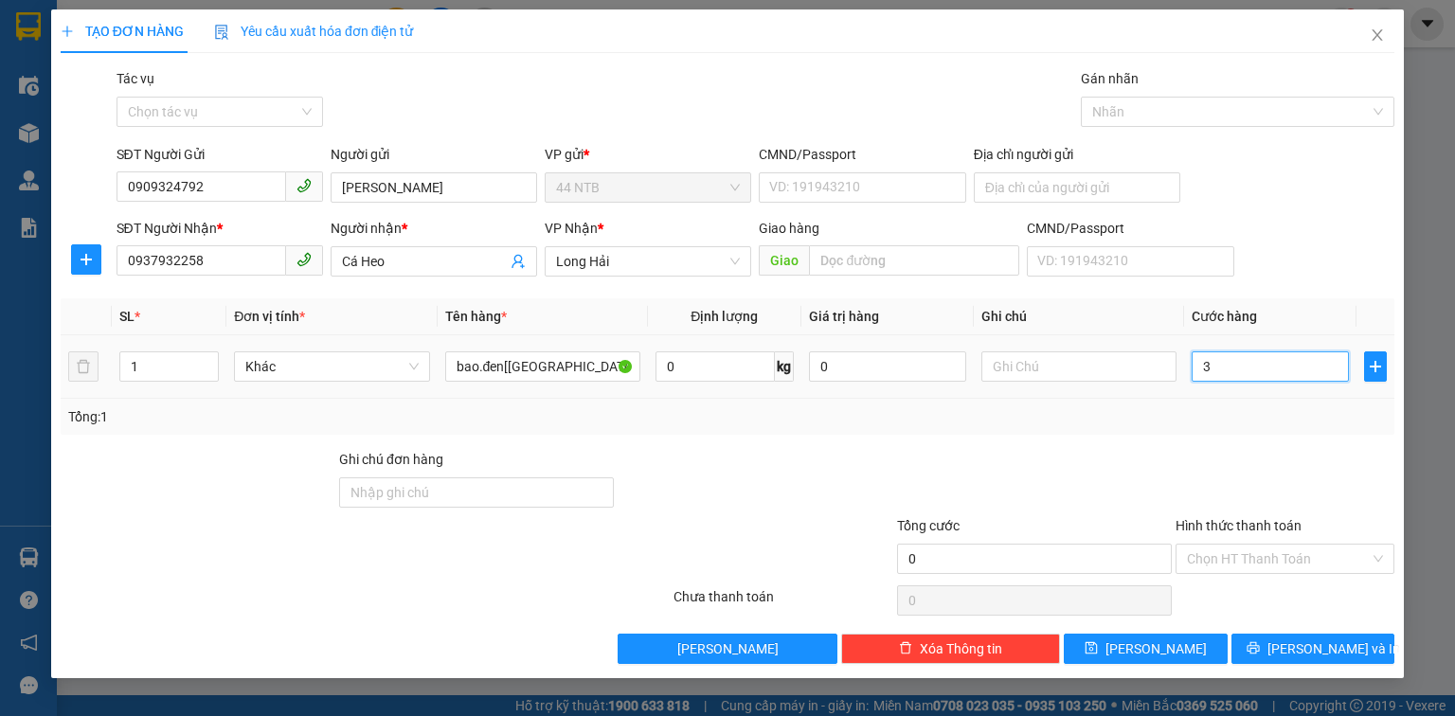
type input "3"
type input "30"
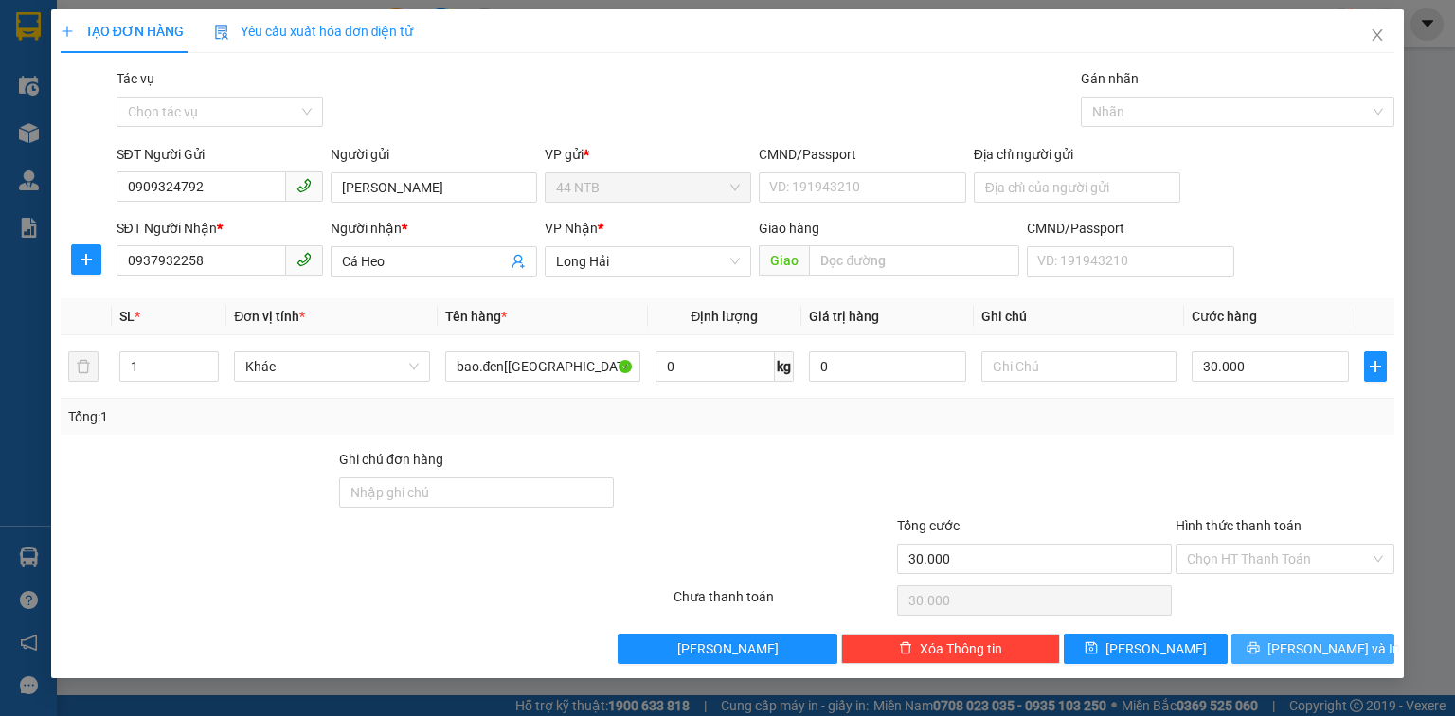
click at [1273, 643] on button "[PERSON_NAME] và In" at bounding box center [1314, 649] width 164 height 30
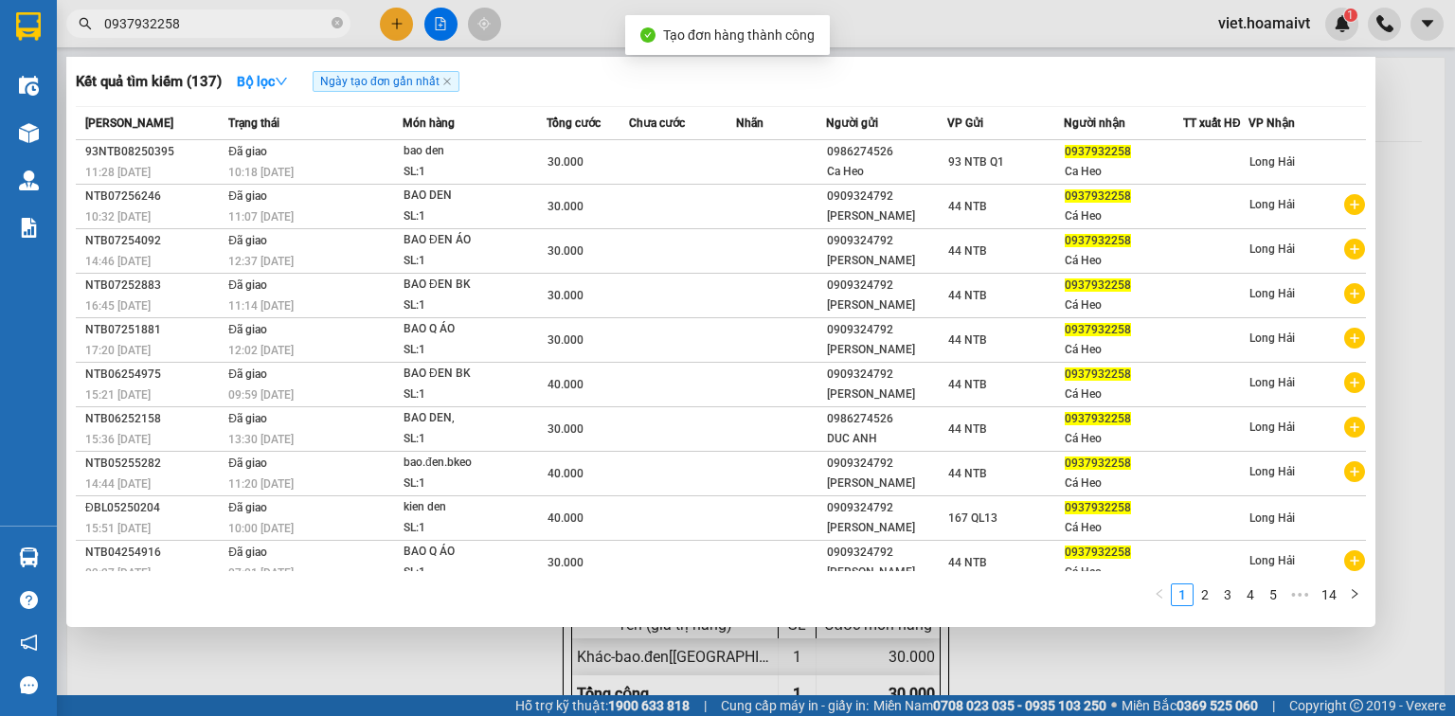
drag, startPoint x: 986, startPoint y: 652, endPoint x: 982, endPoint y: 632, distance: 20.5
click at [986, 648] on div at bounding box center [727, 358] width 1455 height 716
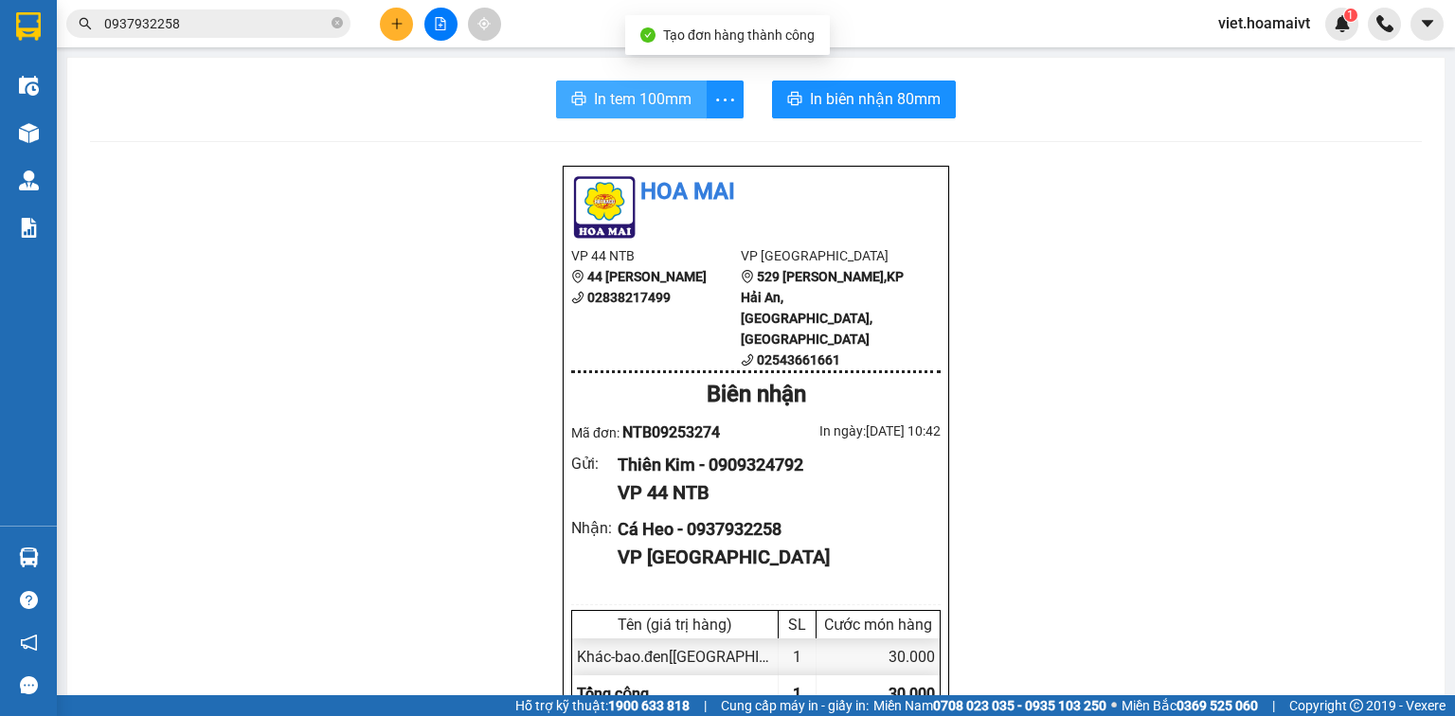
click at [652, 104] on span "In tem 100mm" at bounding box center [643, 99] width 98 height 24
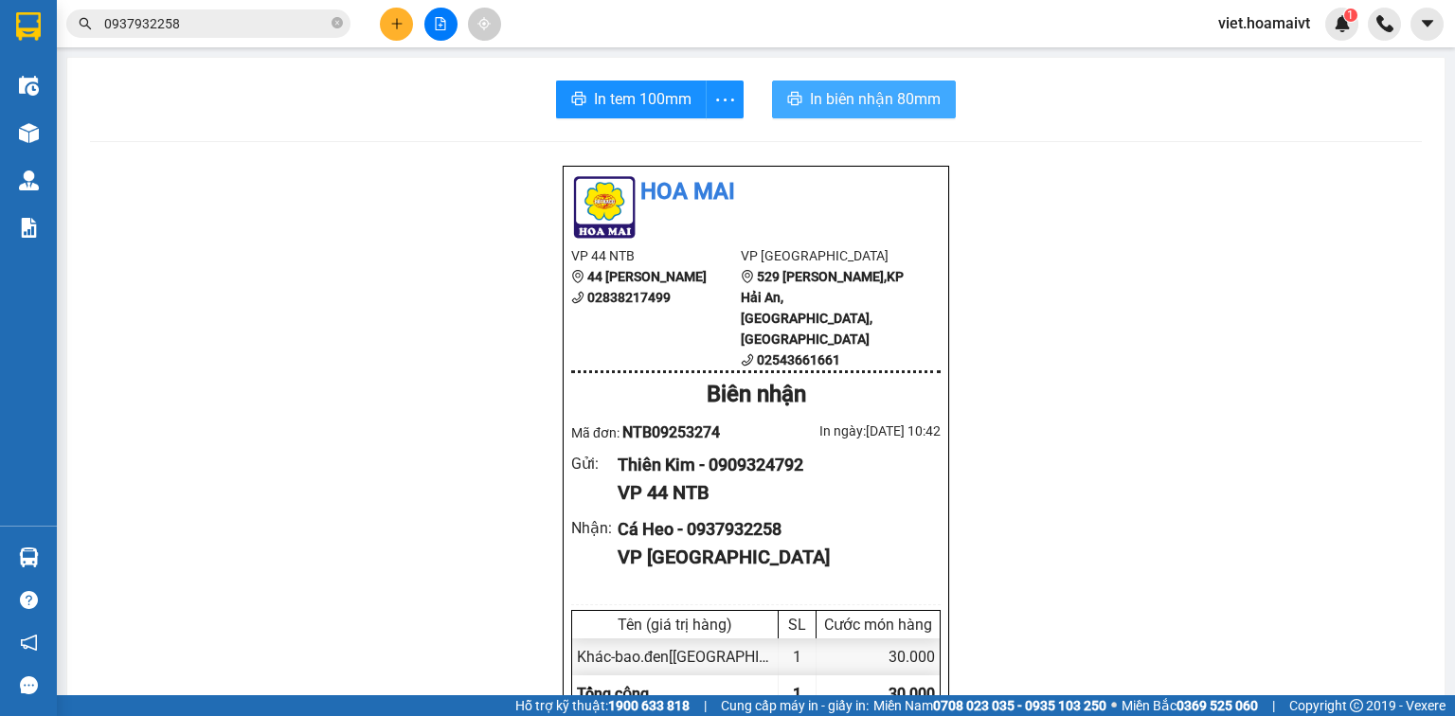
click at [898, 91] on span "In biên nhận 80mm" at bounding box center [875, 99] width 131 height 24
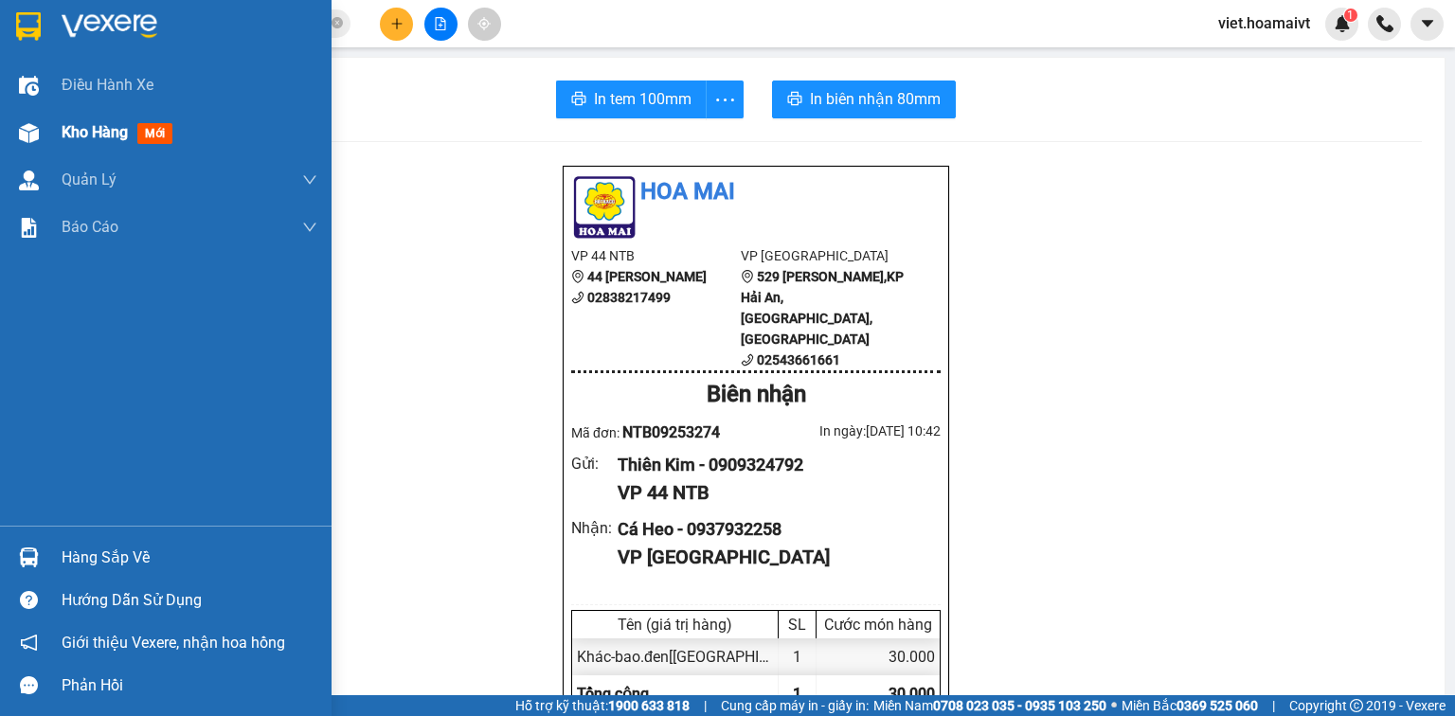
click at [59, 121] on div "Kho hàng mới" at bounding box center [166, 132] width 332 height 47
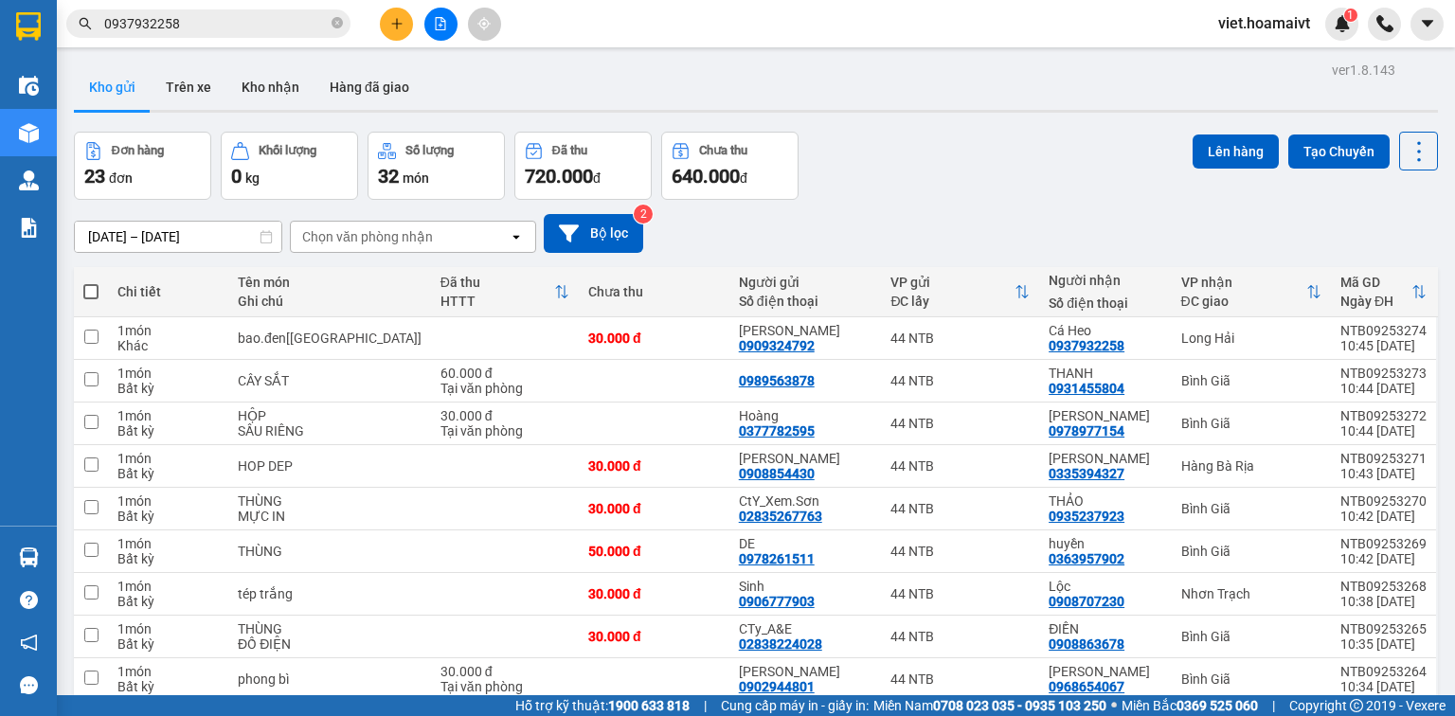
click at [407, 229] on div "Chọn văn phòng nhận" at bounding box center [367, 236] width 131 height 19
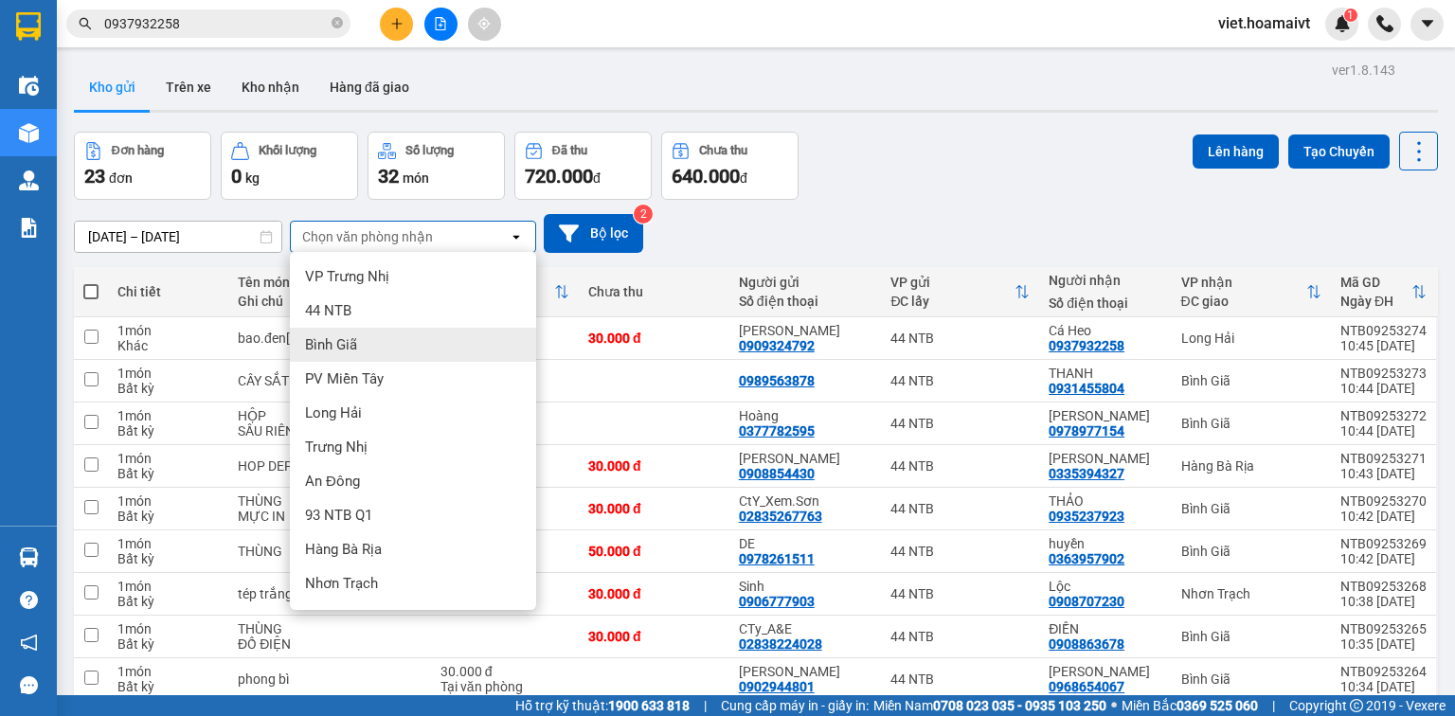
click at [355, 345] on span "Bình Giã" at bounding box center [331, 344] width 52 height 19
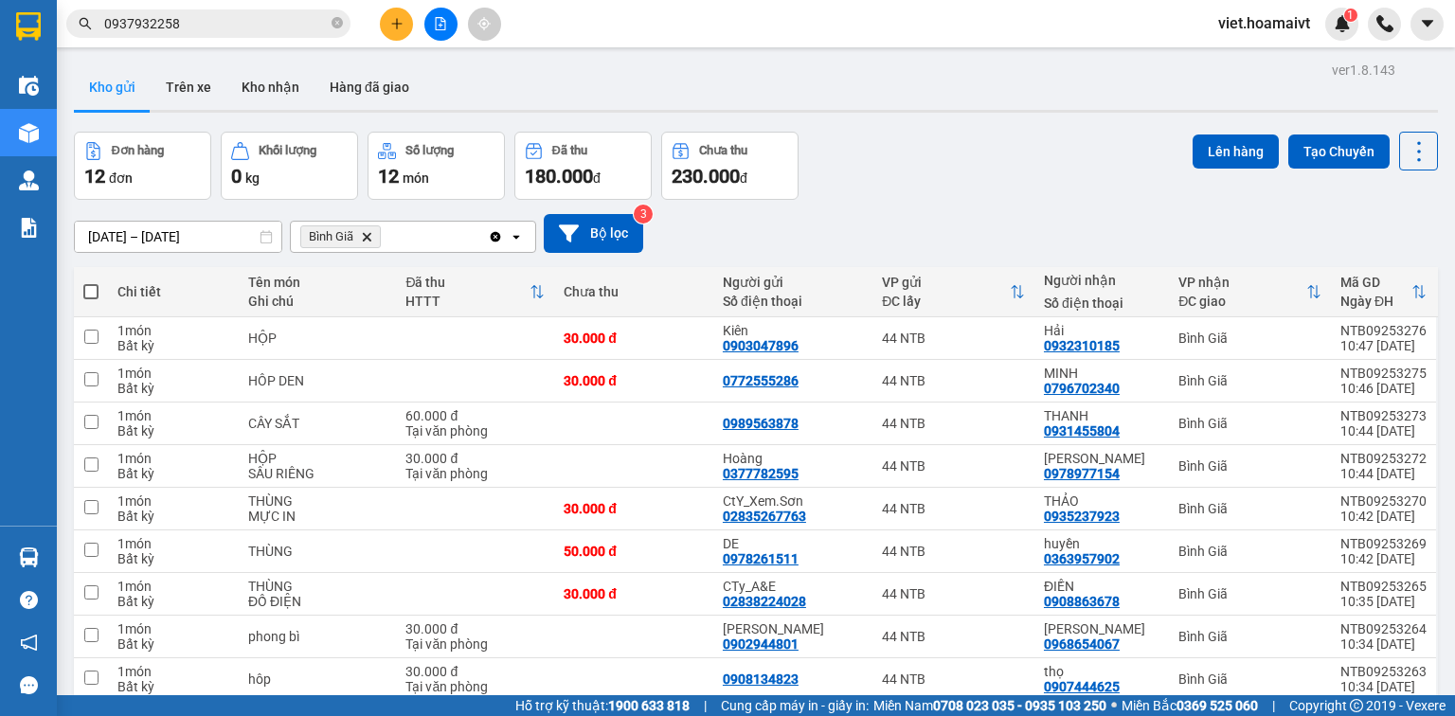
click at [91, 291] on span at bounding box center [90, 291] width 15 height 15
click at [91, 282] on input "checkbox" at bounding box center [91, 282] width 0 height 0
checkbox input "true"
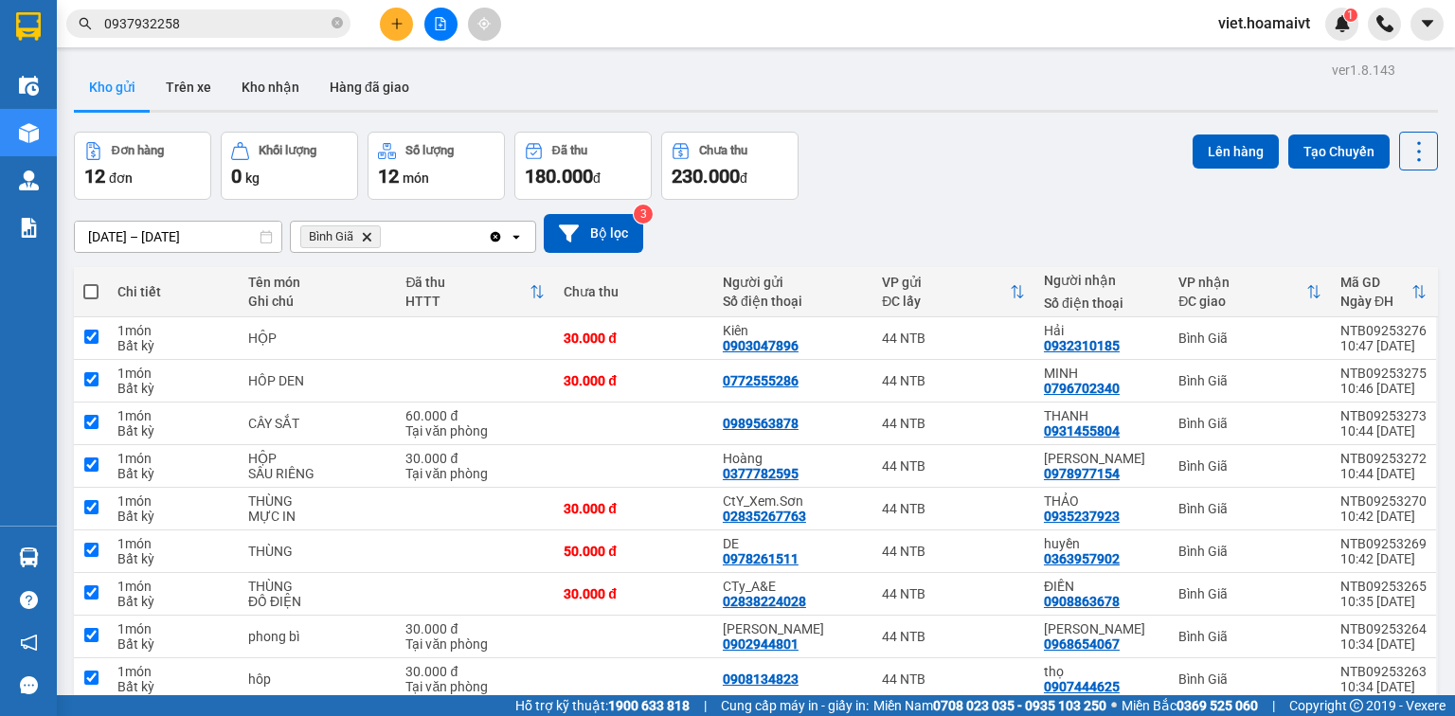
checkbox input "true"
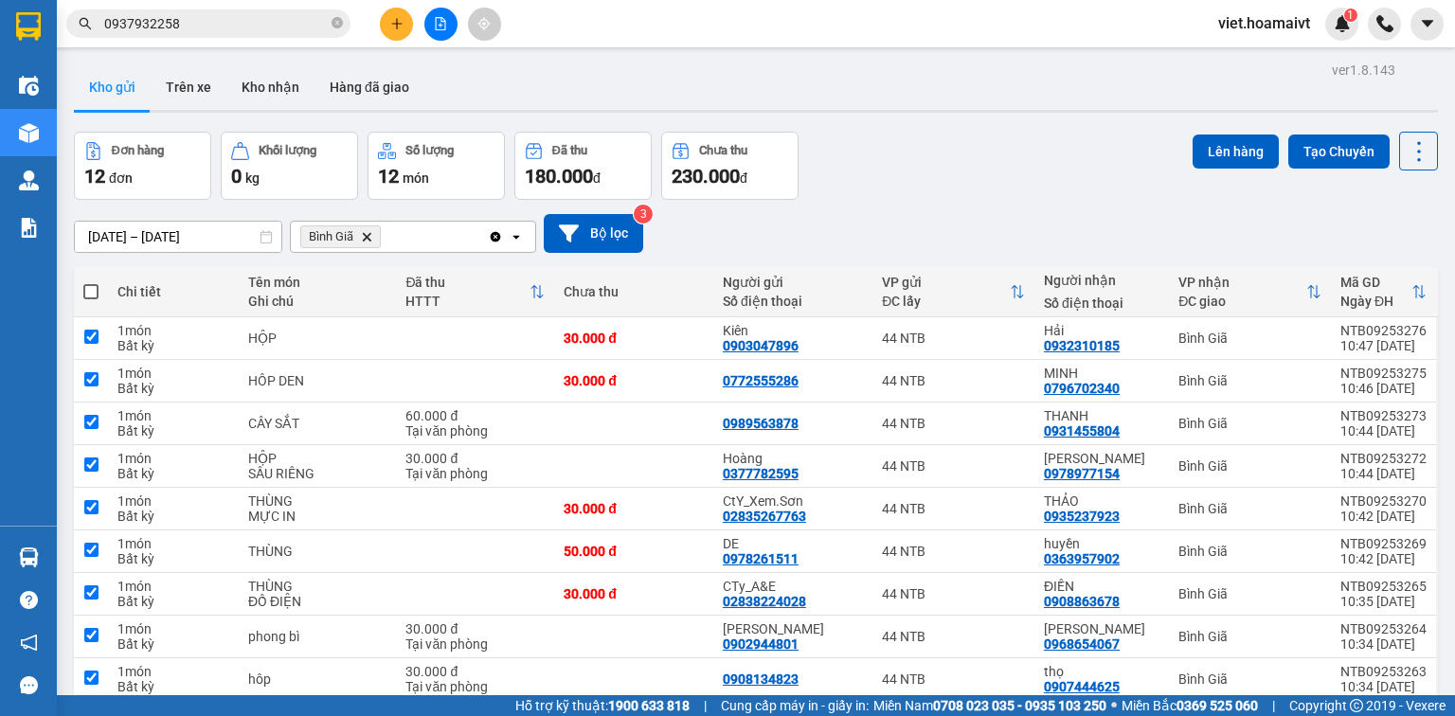
checkbox input "true"
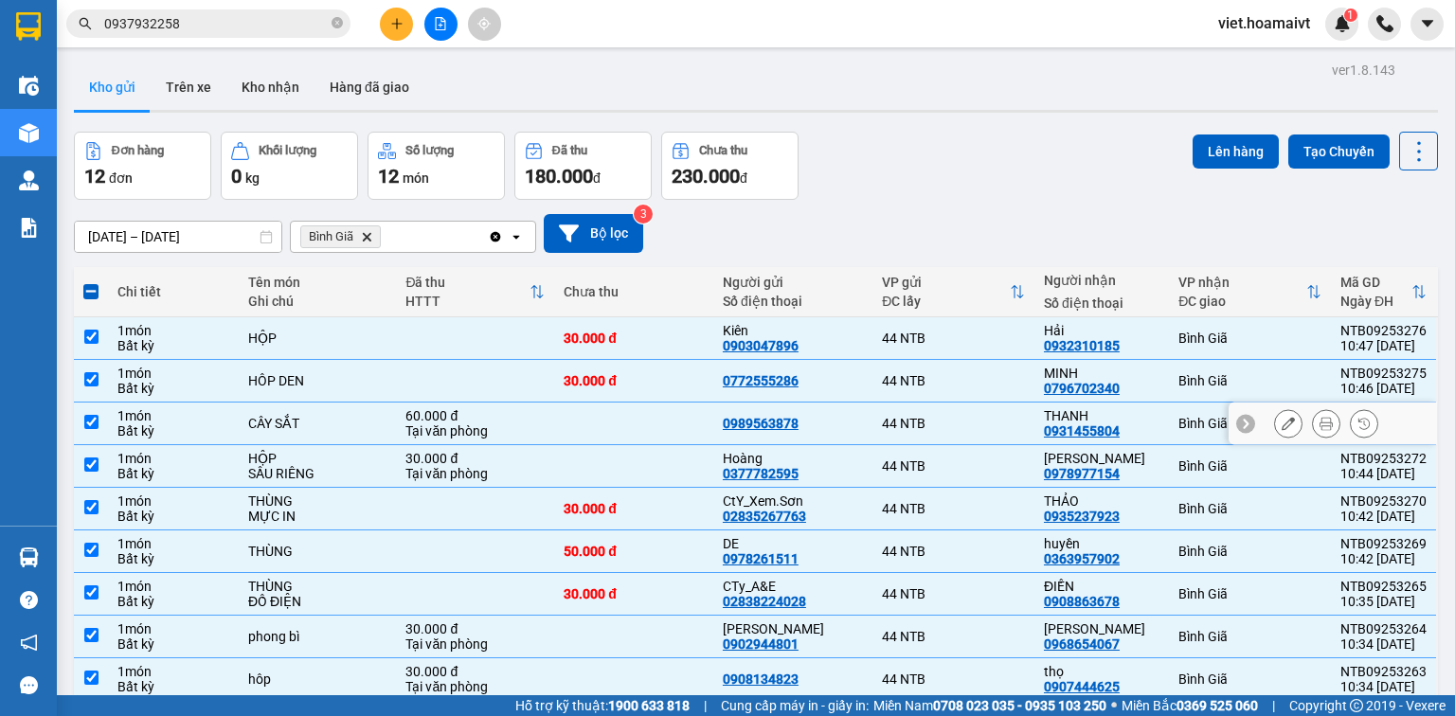
click at [155, 416] on div "1 món" at bounding box center [173, 415] width 112 height 15
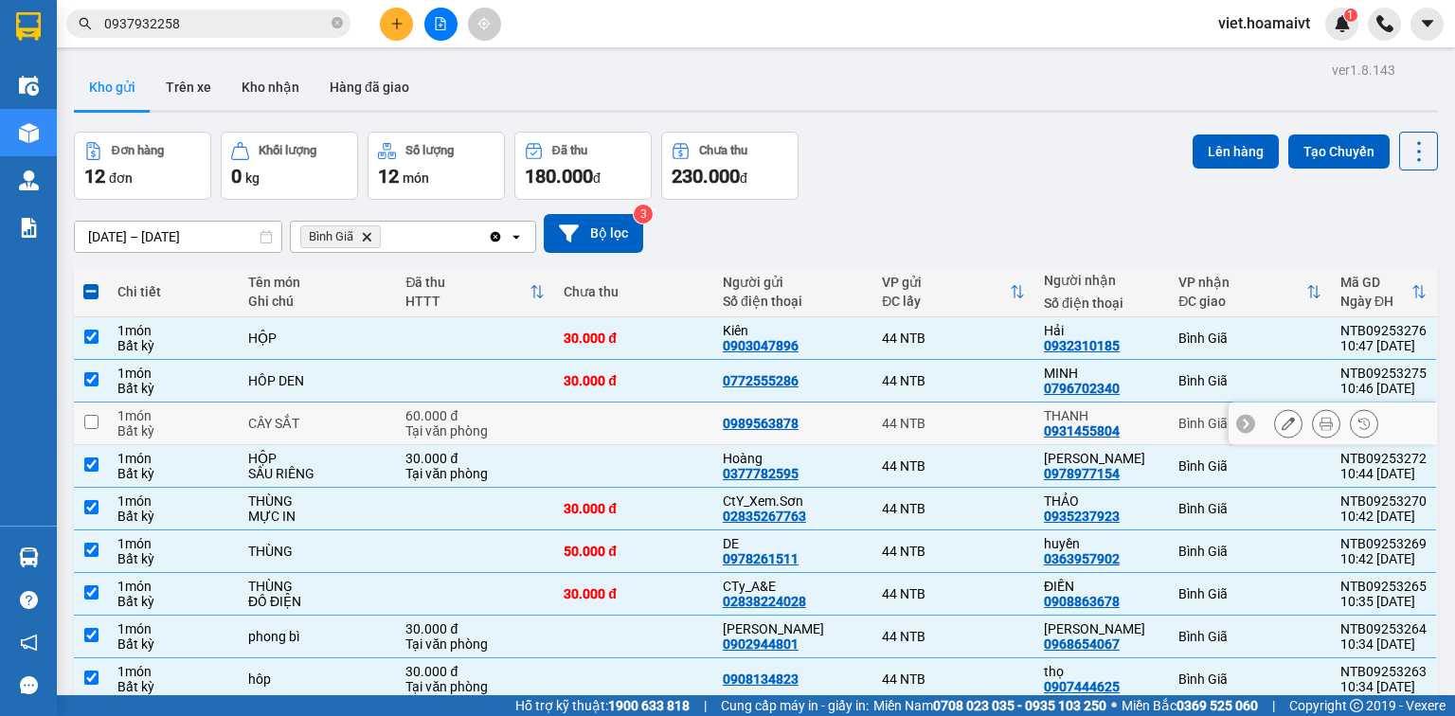
checkbox input "false"
click at [160, 451] on div "1 món" at bounding box center [173, 458] width 112 height 15
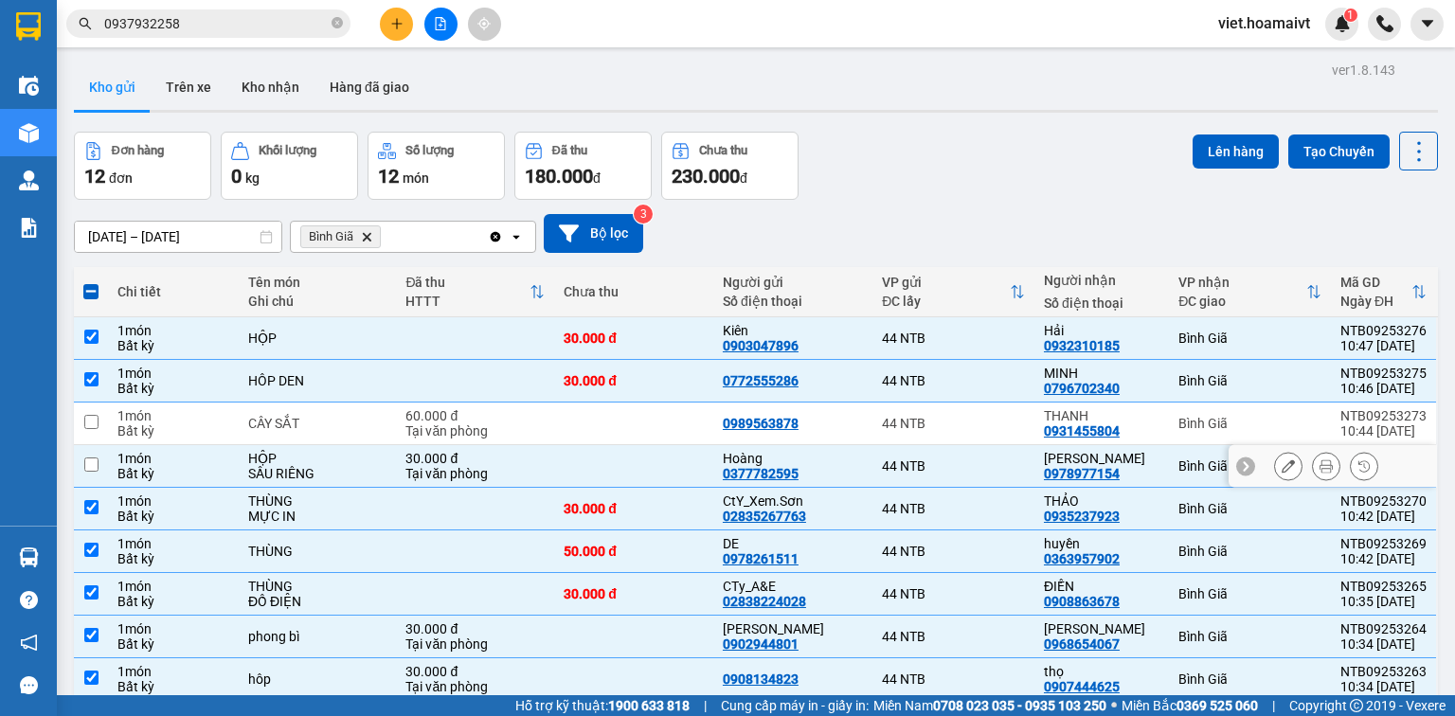
checkbox input "false"
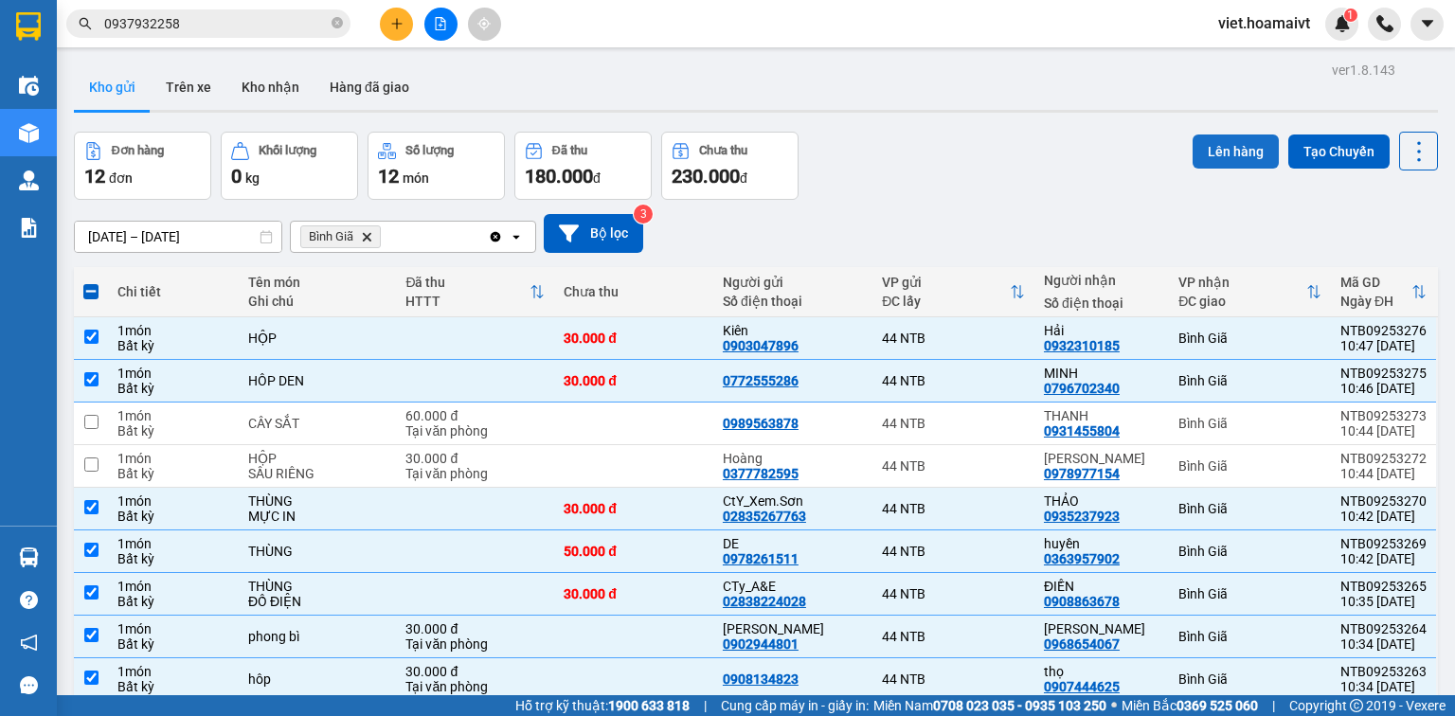
click at [1217, 158] on button "Lên hàng" at bounding box center [1236, 152] width 86 height 34
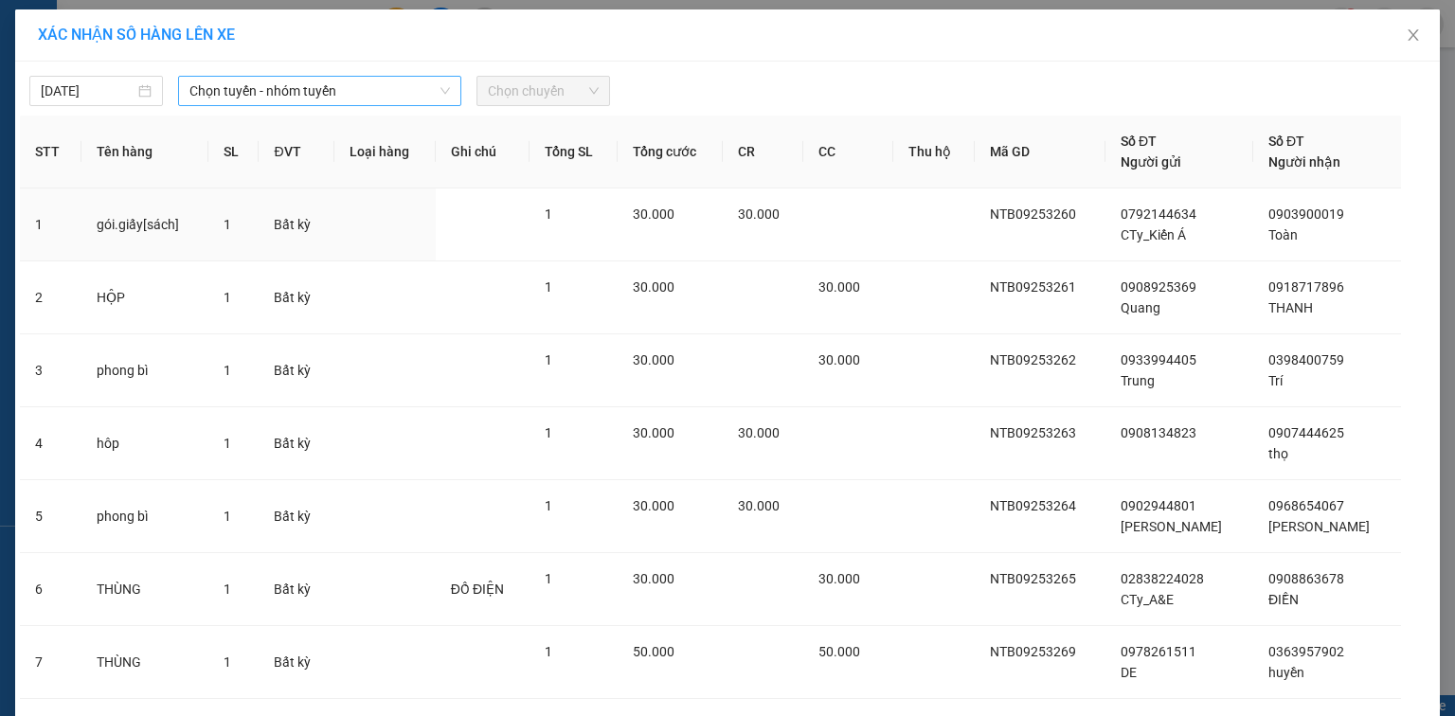
click at [250, 90] on span "Chọn tuyến - nhóm tuyến" at bounding box center [320, 91] width 261 height 28
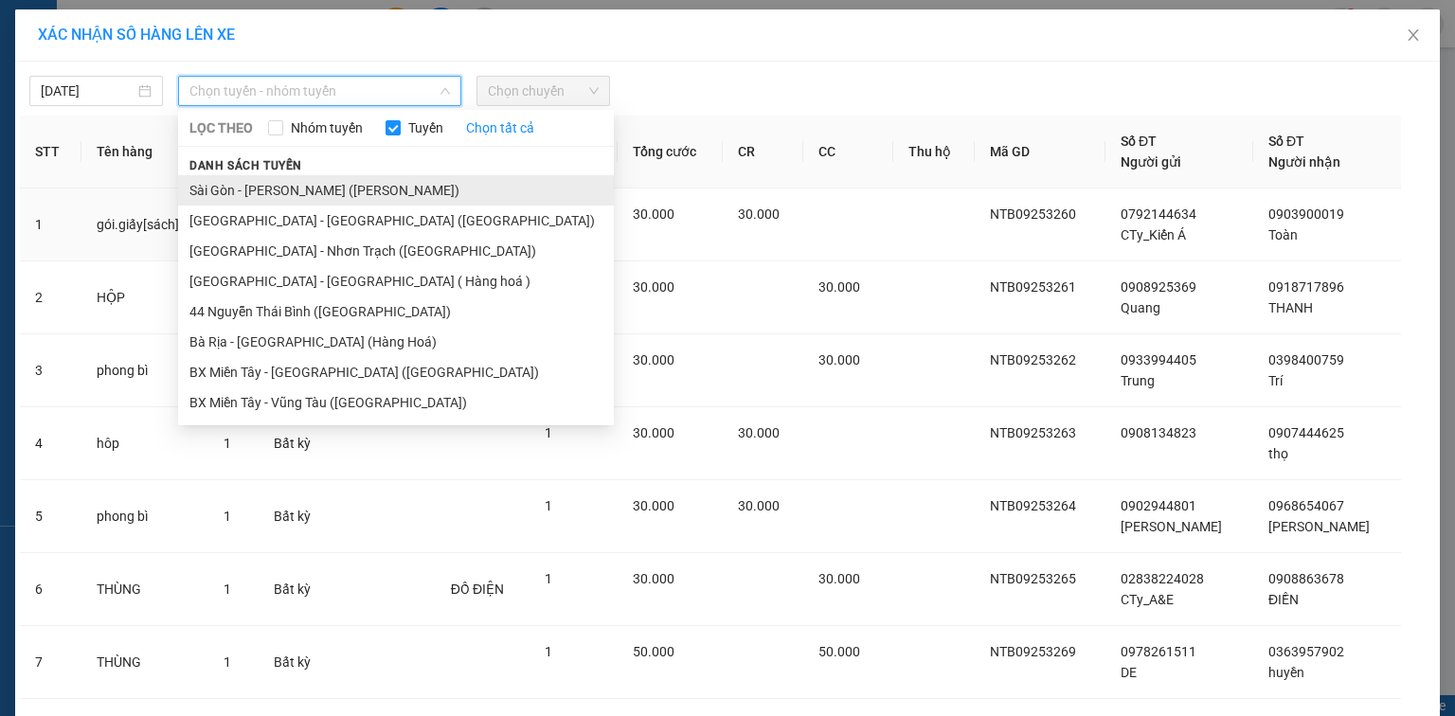
click at [276, 189] on li "Sài Gòn - Vũng Tàu (Hàng Hoá)" at bounding box center [396, 190] width 436 height 30
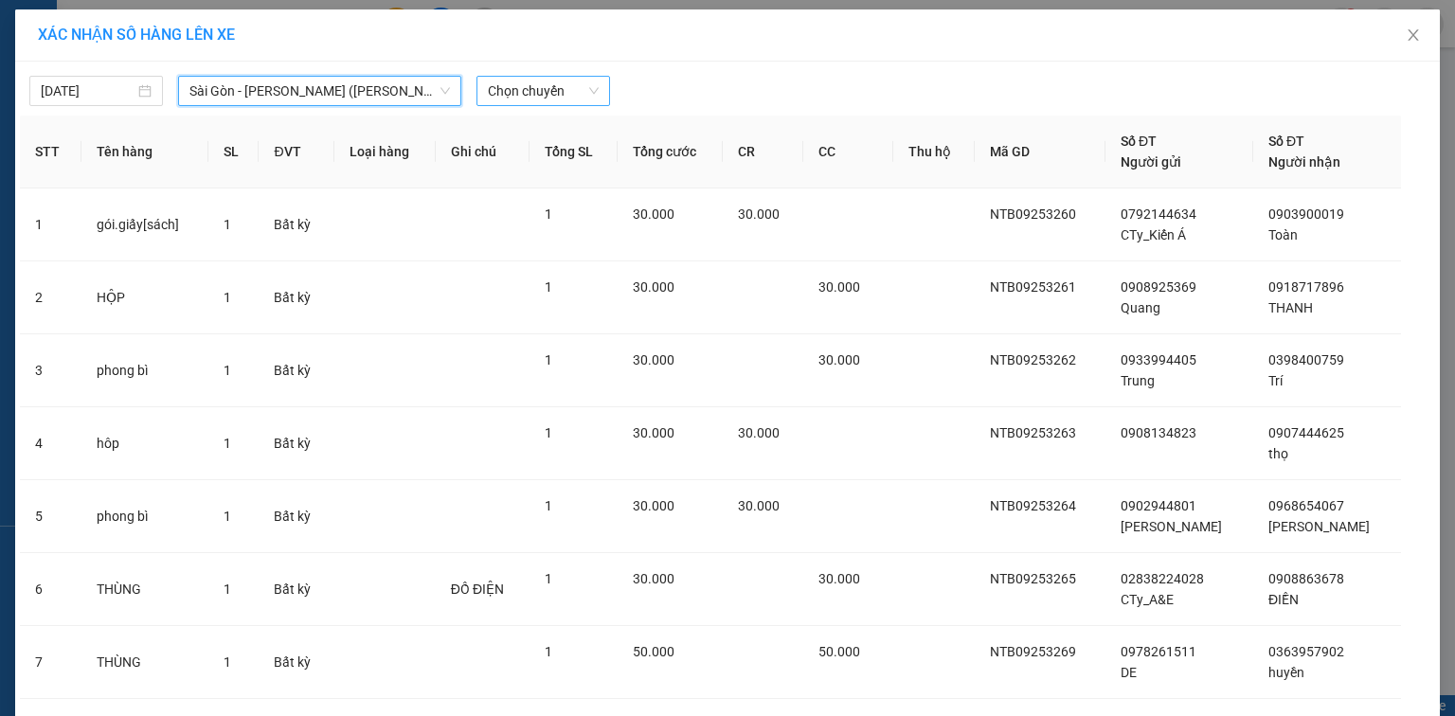
click at [516, 87] on span "Chọn chuyến" at bounding box center [543, 91] width 111 height 28
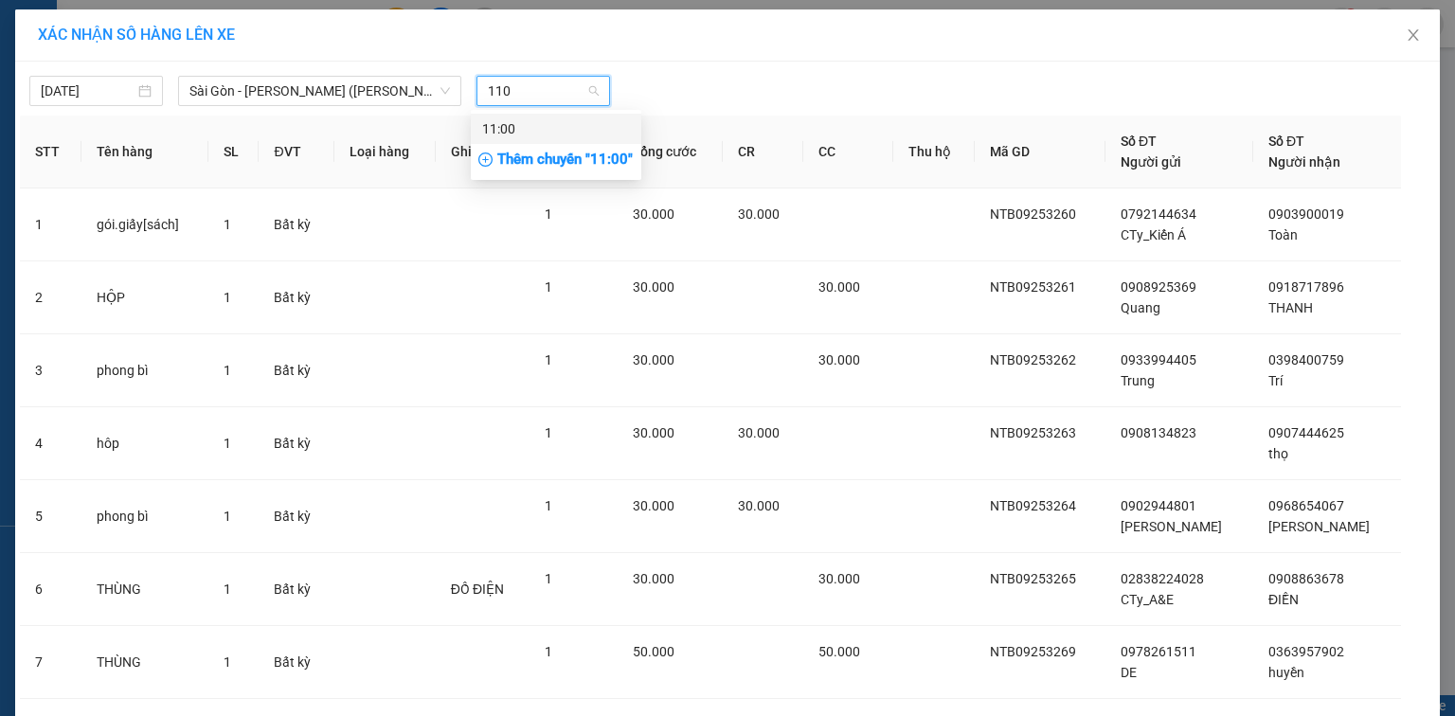
type input "1100"
click at [546, 134] on div "11:00" at bounding box center [556, 128] width 148 height 21
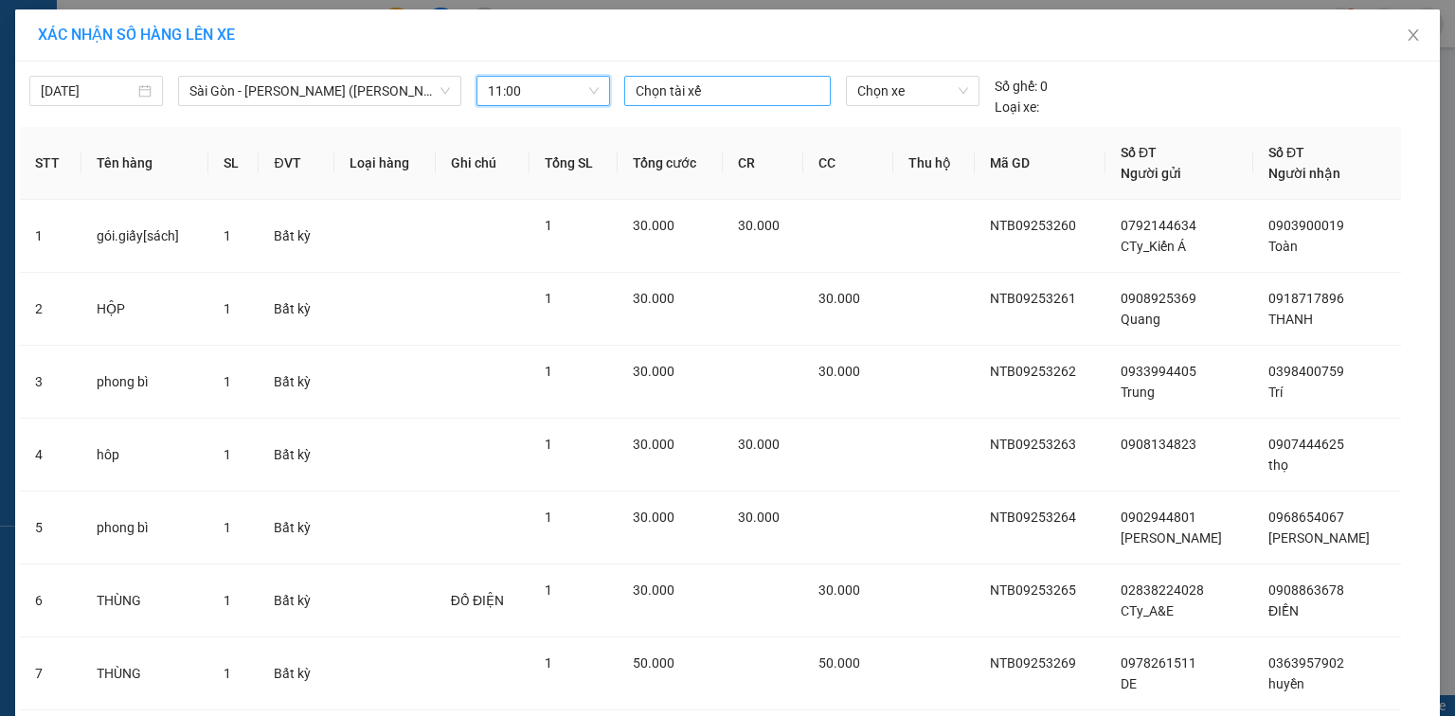
click at [679, 91] on div at bounding box center [727, 91] width 197 height 23
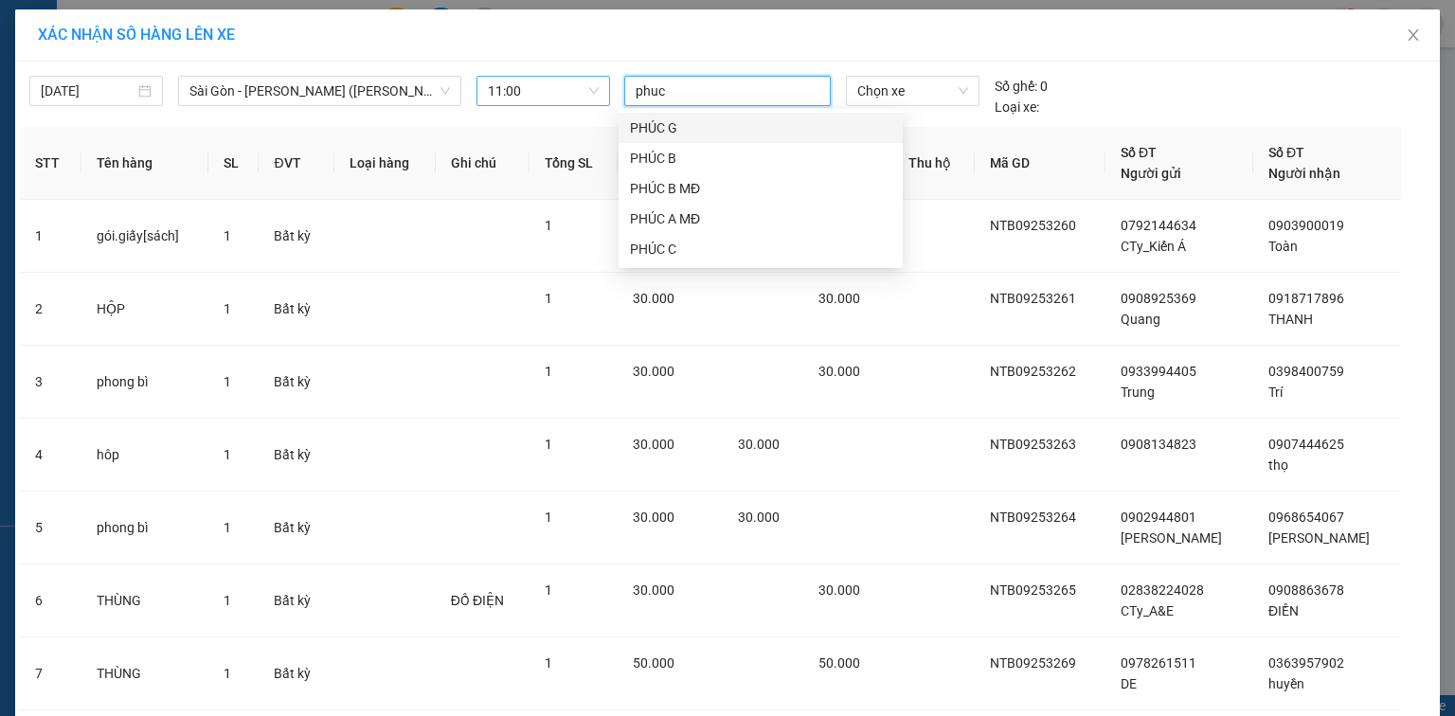
type input "phuc b"
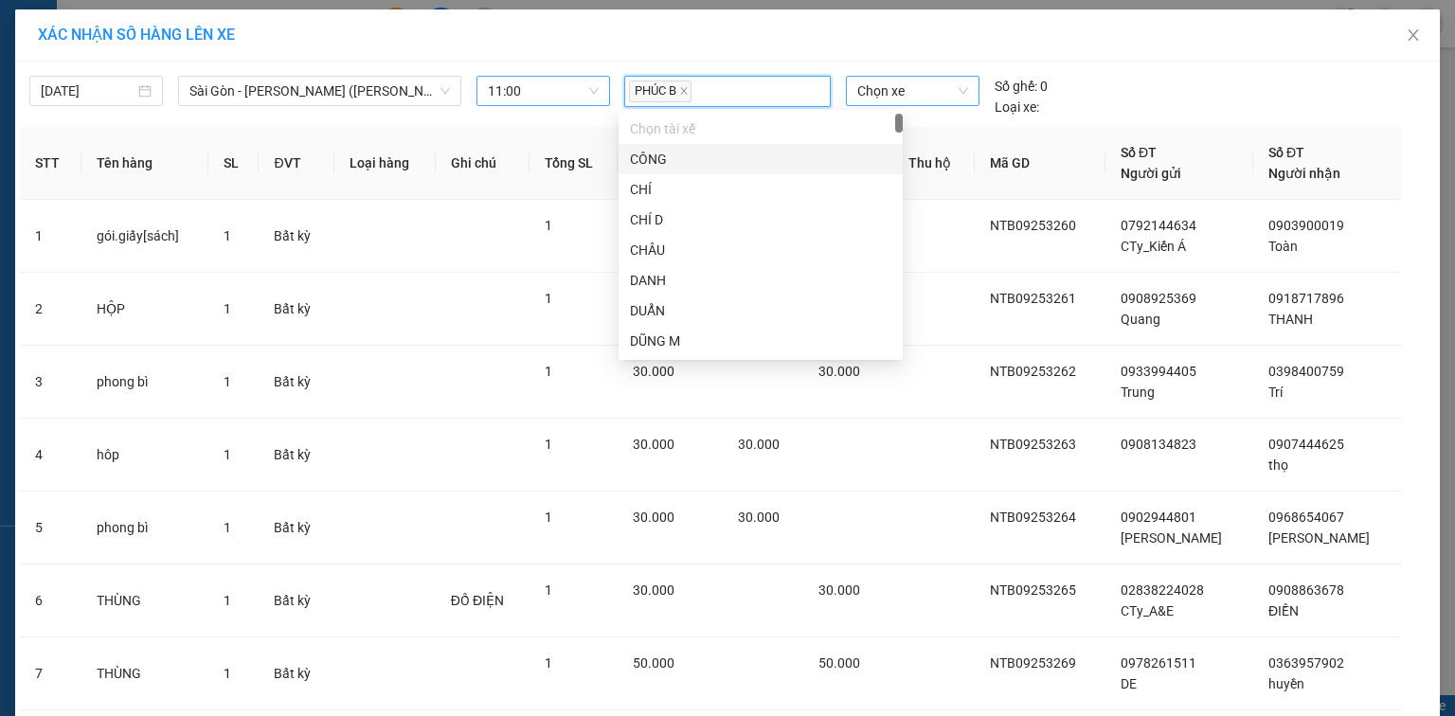
click at [862, 80] on span "Chọn xe" at bounding box center [913, 91] width 110 height 28
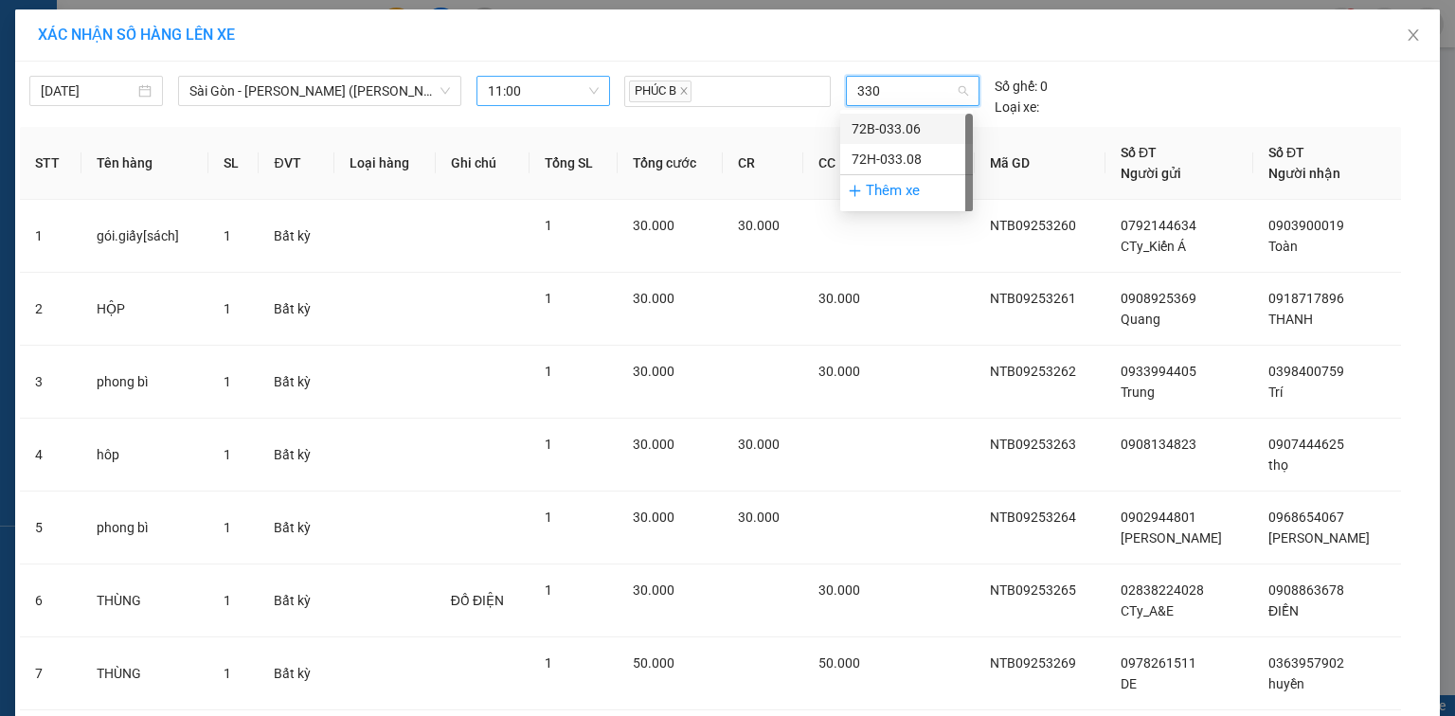
type input "3308"
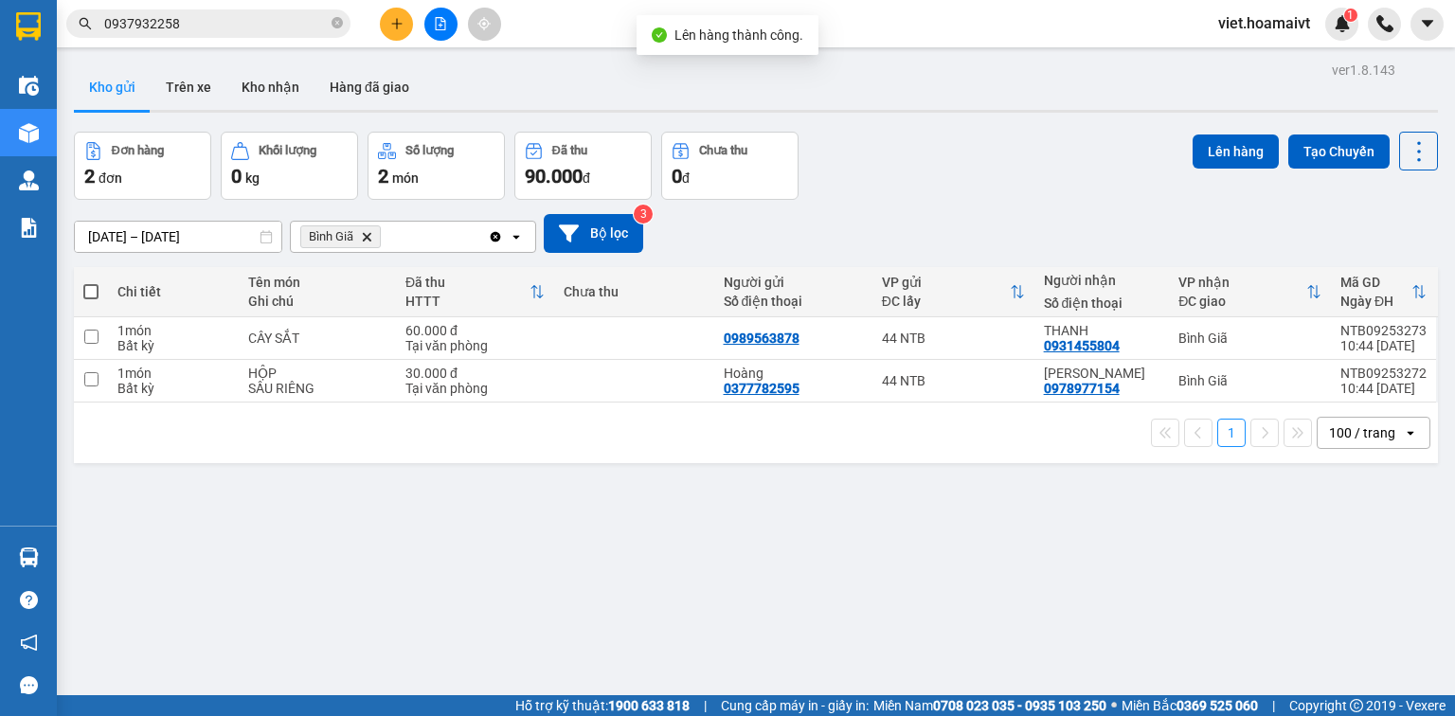
click at [363, 235] on icon "Delete" at bounding box center [366, 236] width 11 height 11
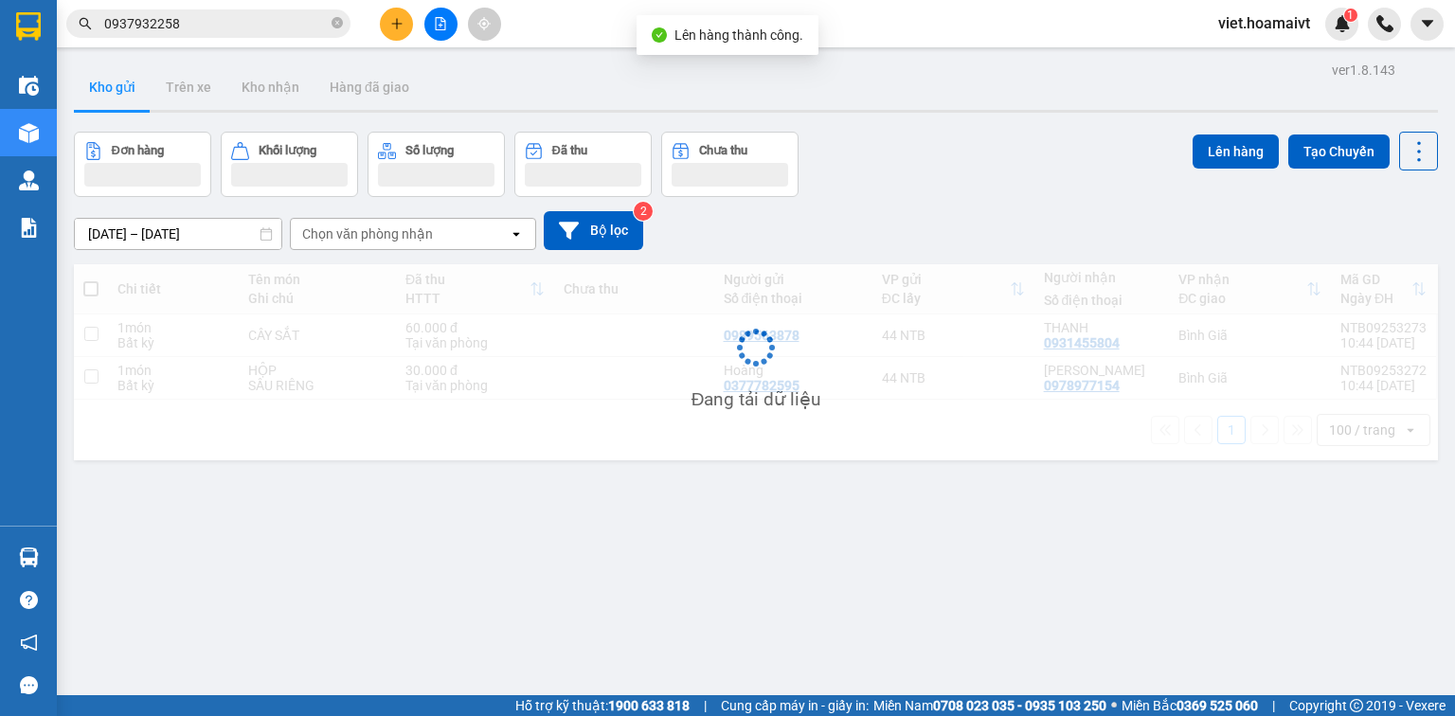
click at [365, 233] on div "Chọn văn phòng nhận" at bounding box center [367, 234] width 131 height 19
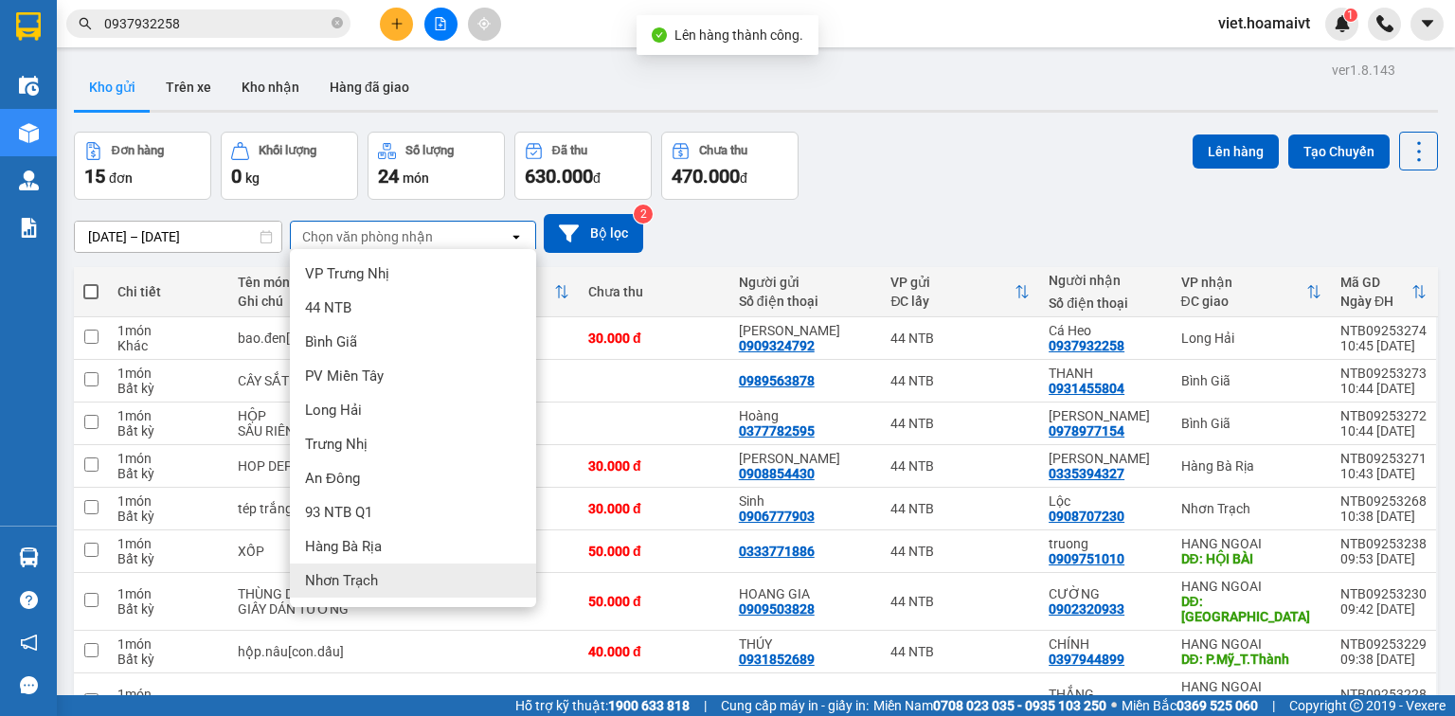
click at [387, 573] on div "Nhơn Trạch" at bounding box center [413, 581] width 246 height 34
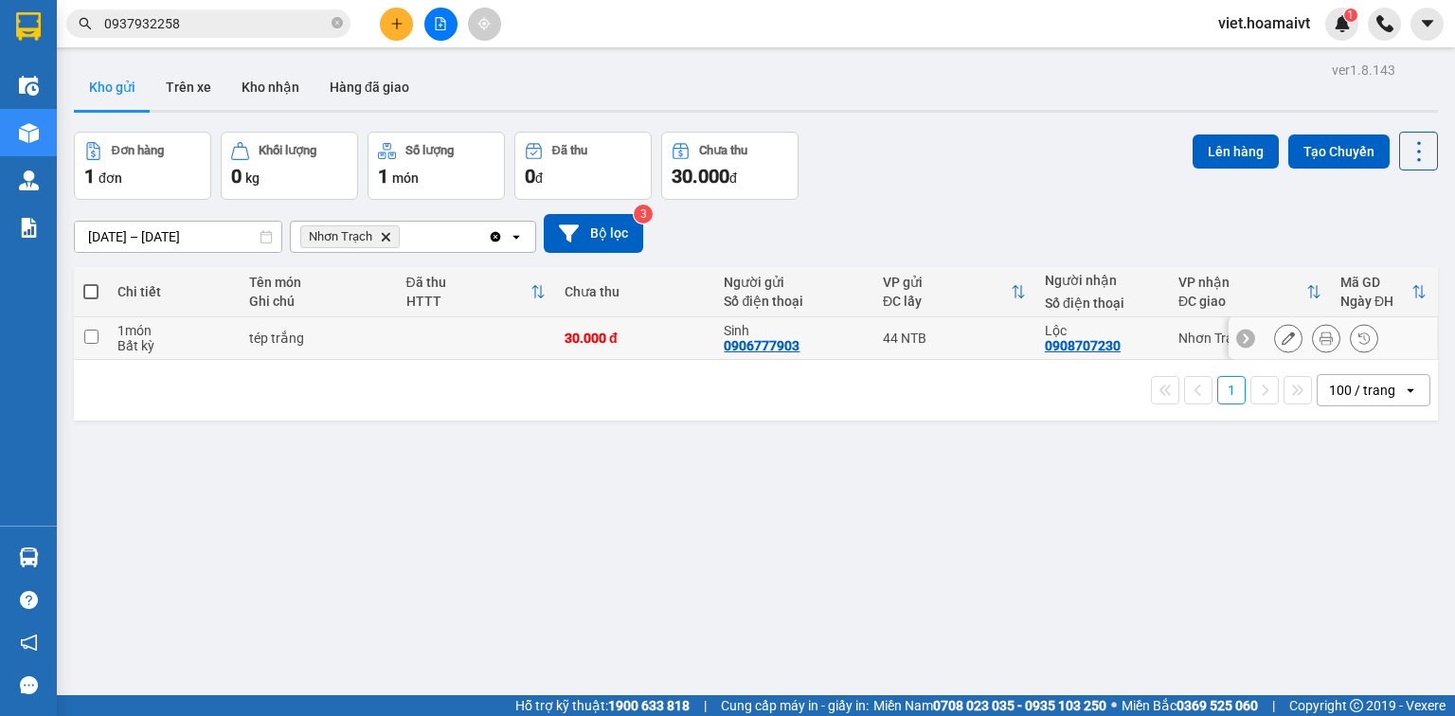
drag, startPoint x: 351, startPoint y: 334, endPoint x: 444, endPoint y: 288, distance: 104.3
click at [352, 334] on div "tép trắng" at bounding box center [318, 338] width 138 height 15
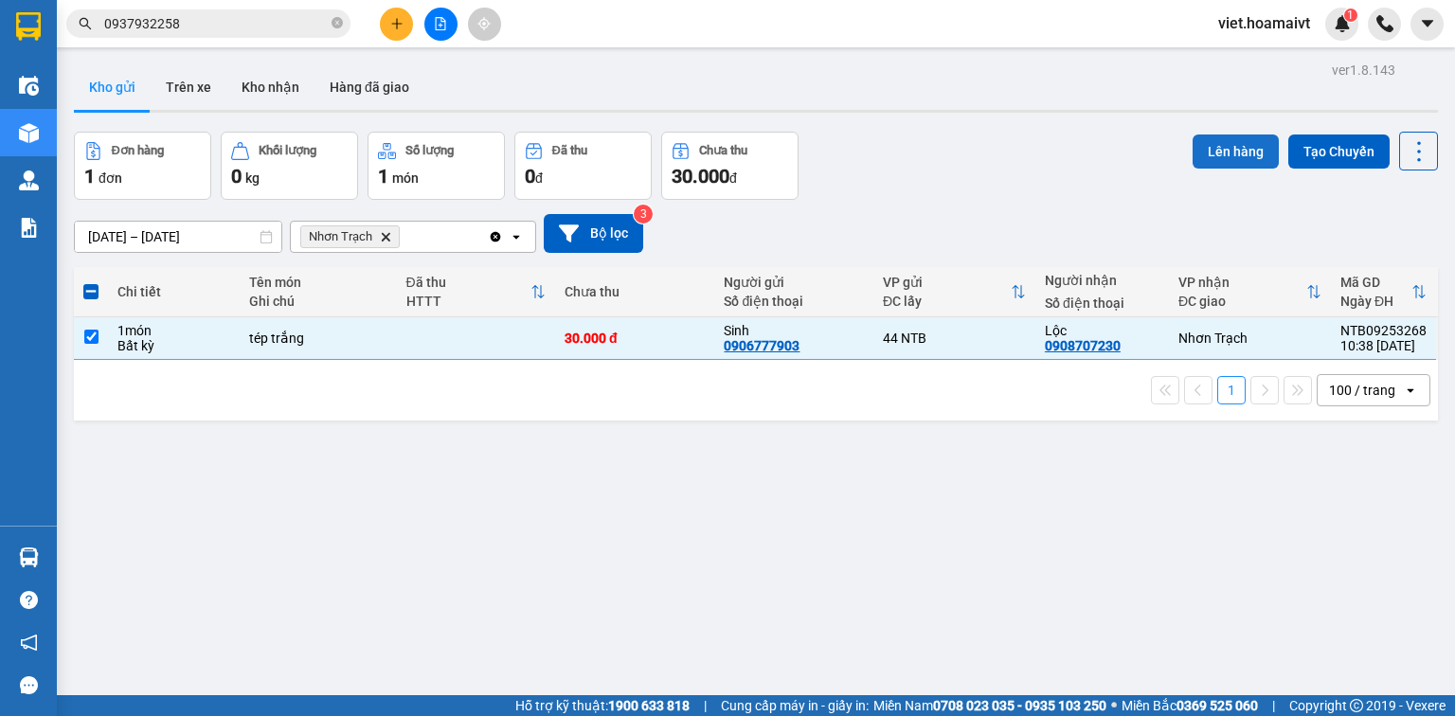
click at [1201, 147] on button "Lên hàng" at bounding box center [1236, 152] width 86 height 34
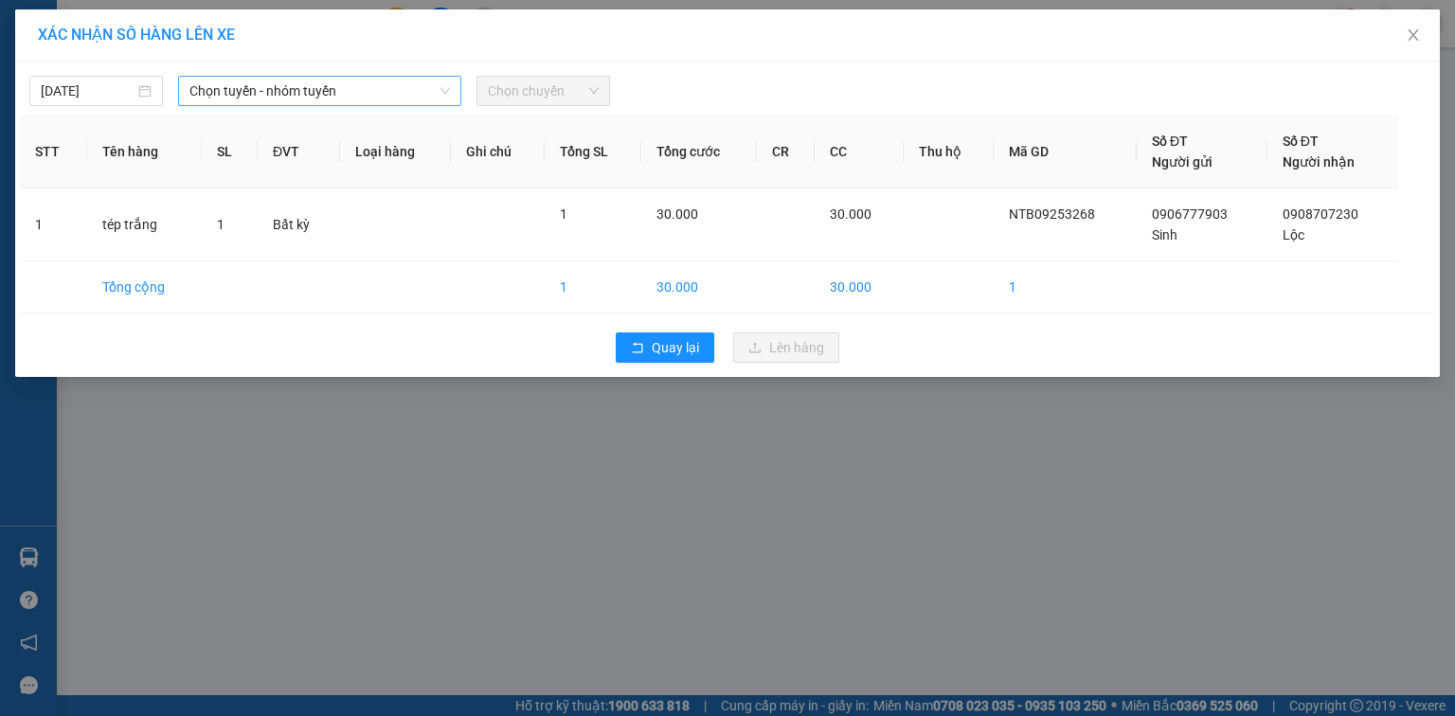
click at [371, 95] on span "Chọn tuyến - nhóm tuyến" at bounding box center [320, 91] width 261 height 28
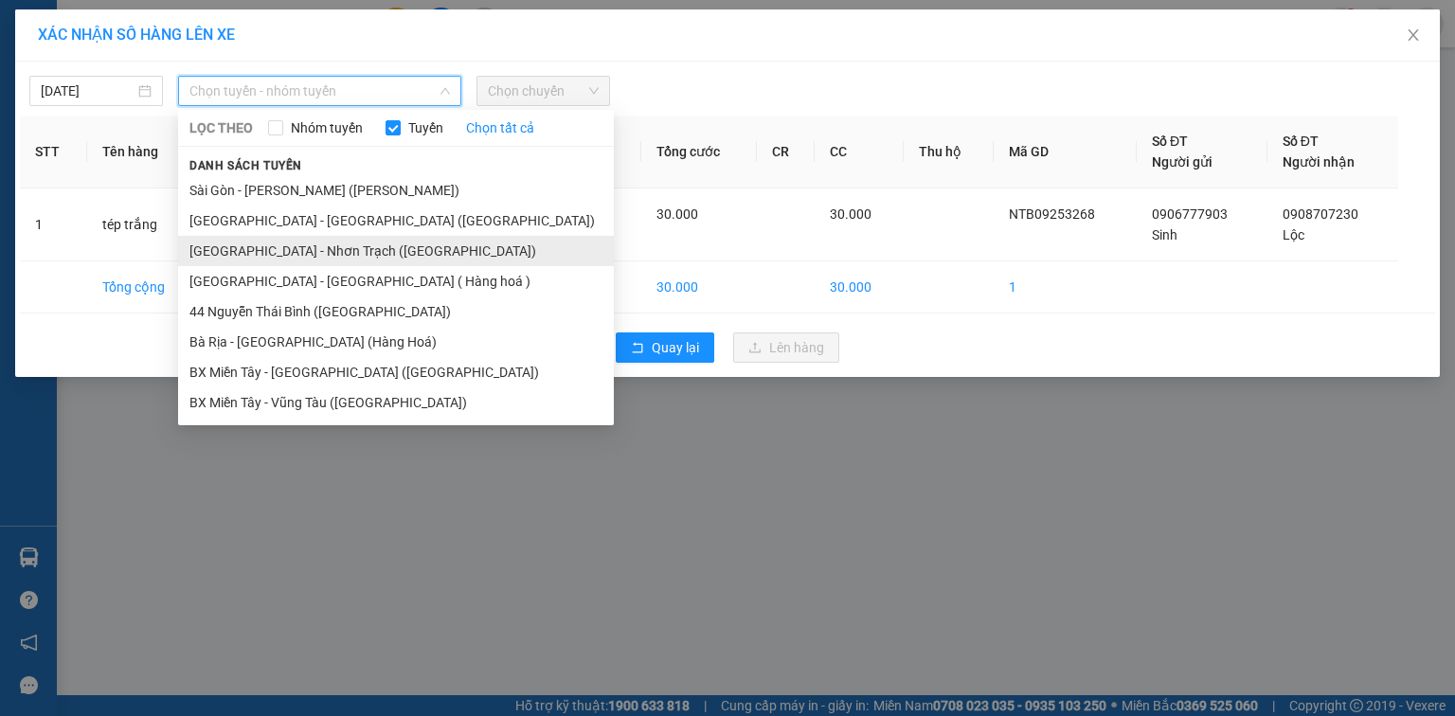
click at [280, 254] on li "Sài Gòn - Nhơn Trạch (Hàng Hoá)" at bounding box center [396, 251] width 436 height 30
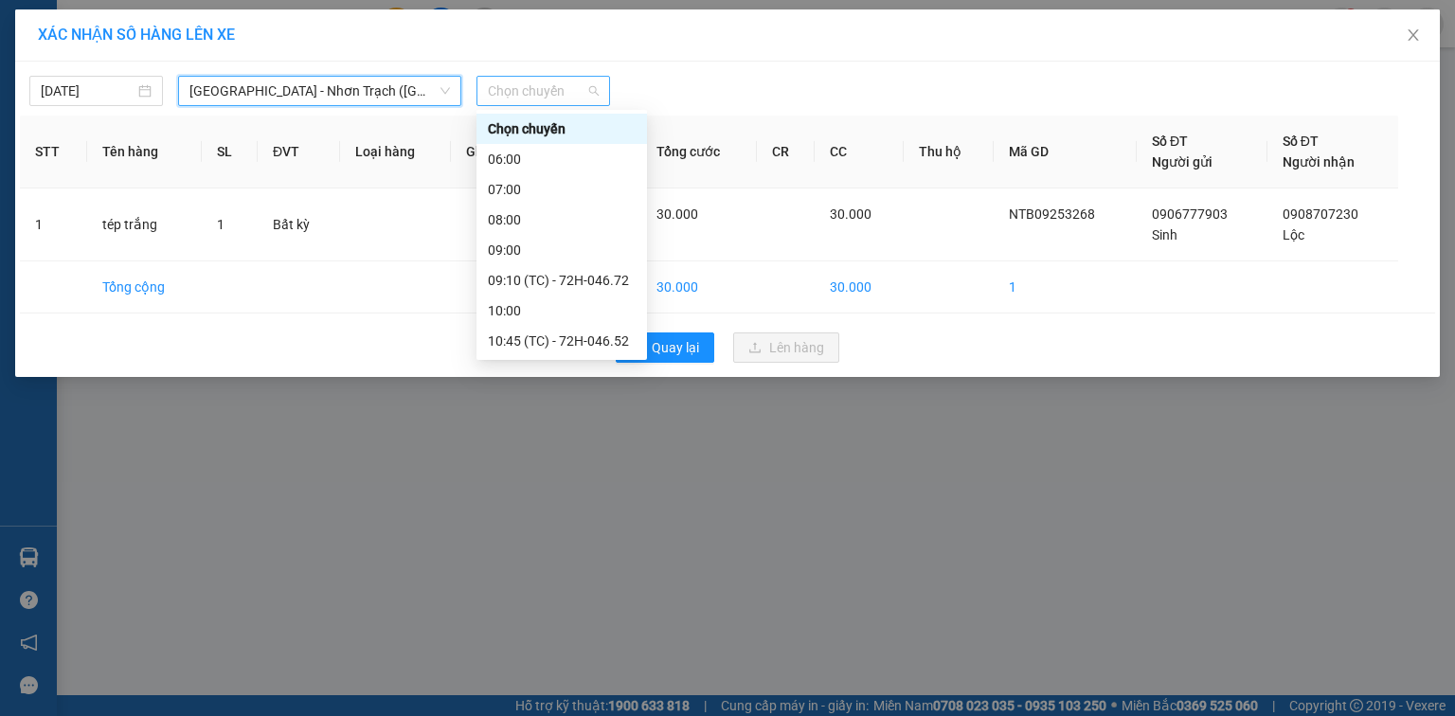
click at [563, 86] on span "Chọn chuyến" at bounding box center [543, 91] width 111 height 28
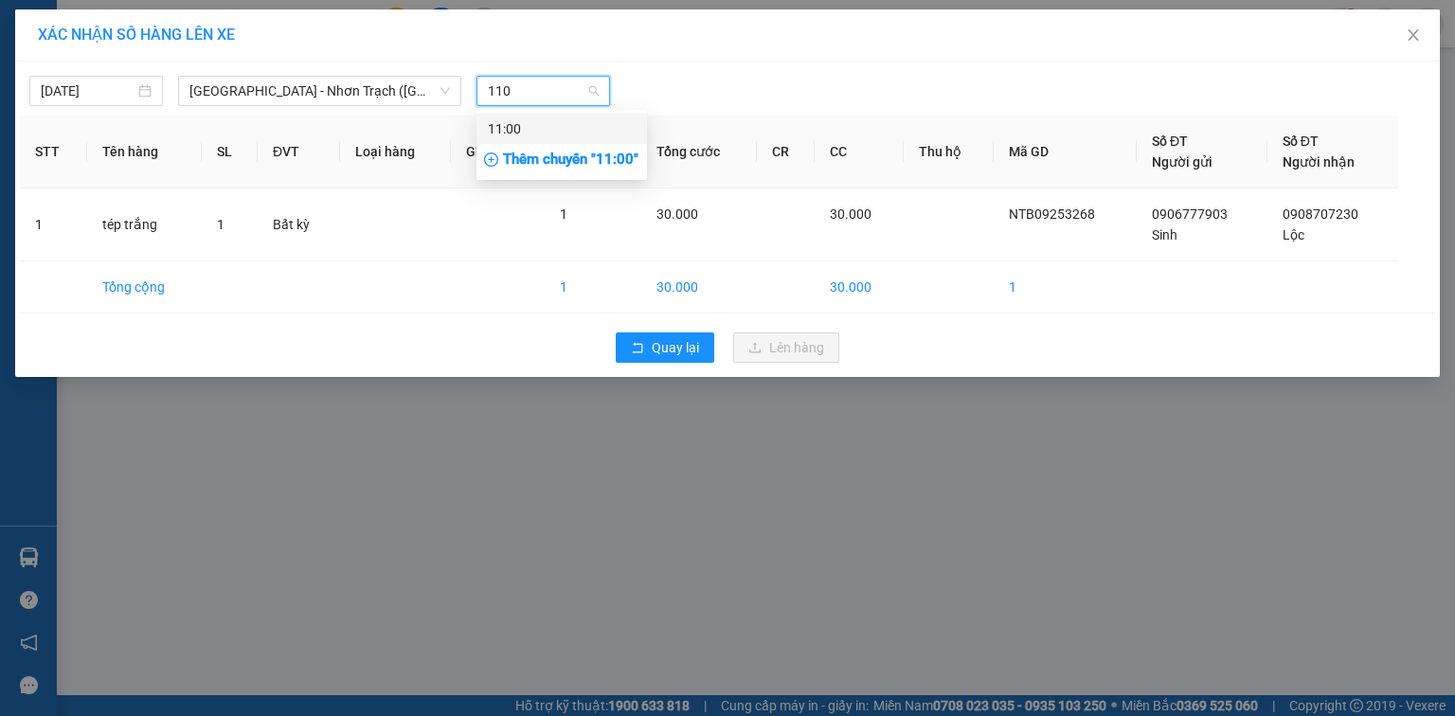
type input "1100"
click at [565, 129] on div "11:00" at bounding box center [562, 128] width 148 height 21
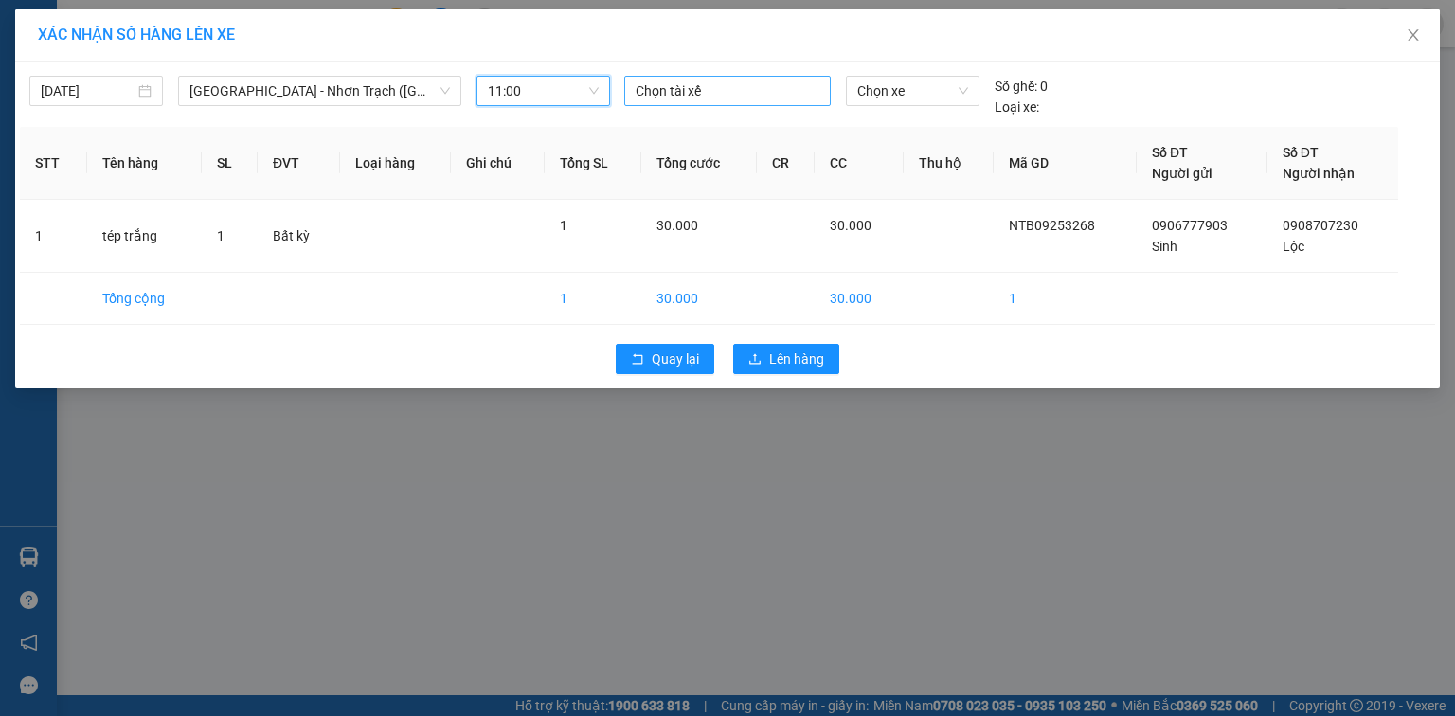
click at [672, 86] on div at bounding box center [727, 91] width 197 height 23
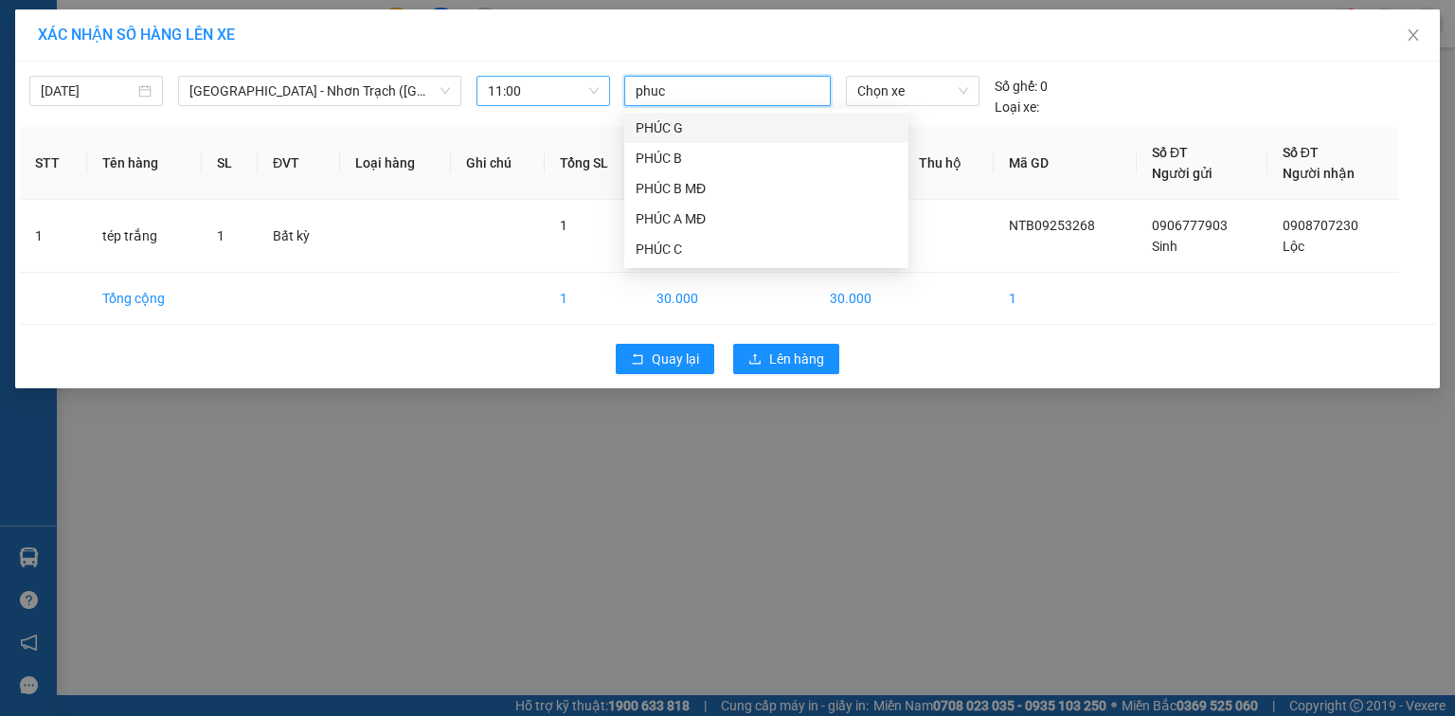
type input "phuc b"
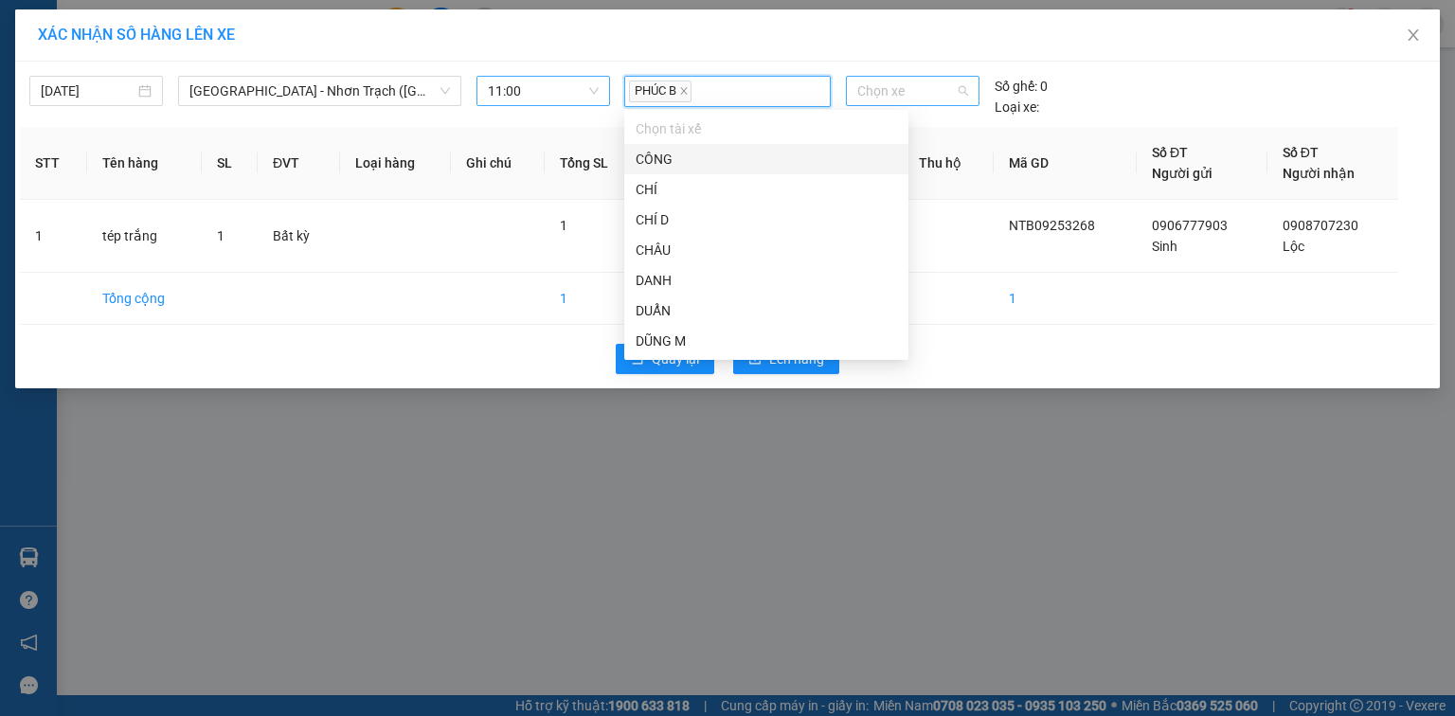
click at [908, 82] on span "Chọn xe" at bounding box center [913, 91] width 110 height 28
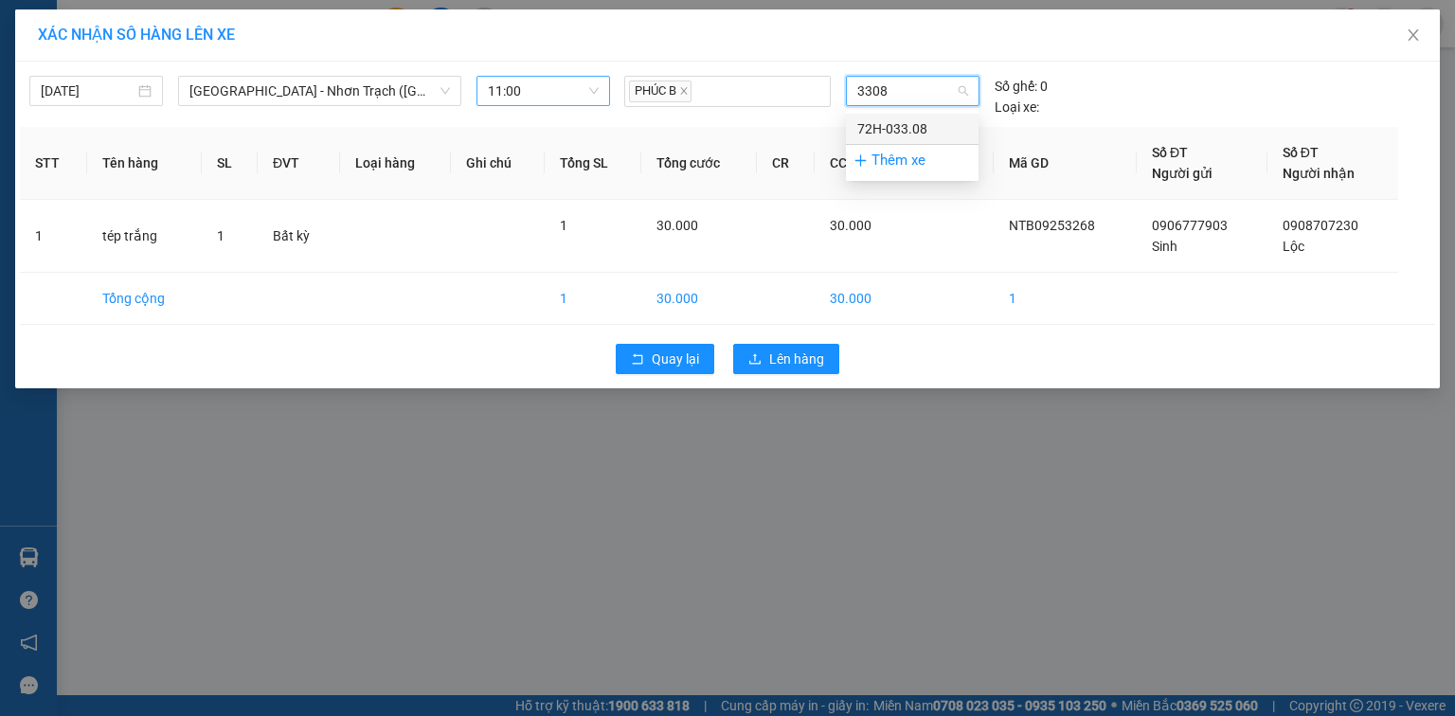
click at [905, 127] on div "72H-033.08" at bounding box center [913, 128] width 110 height 21
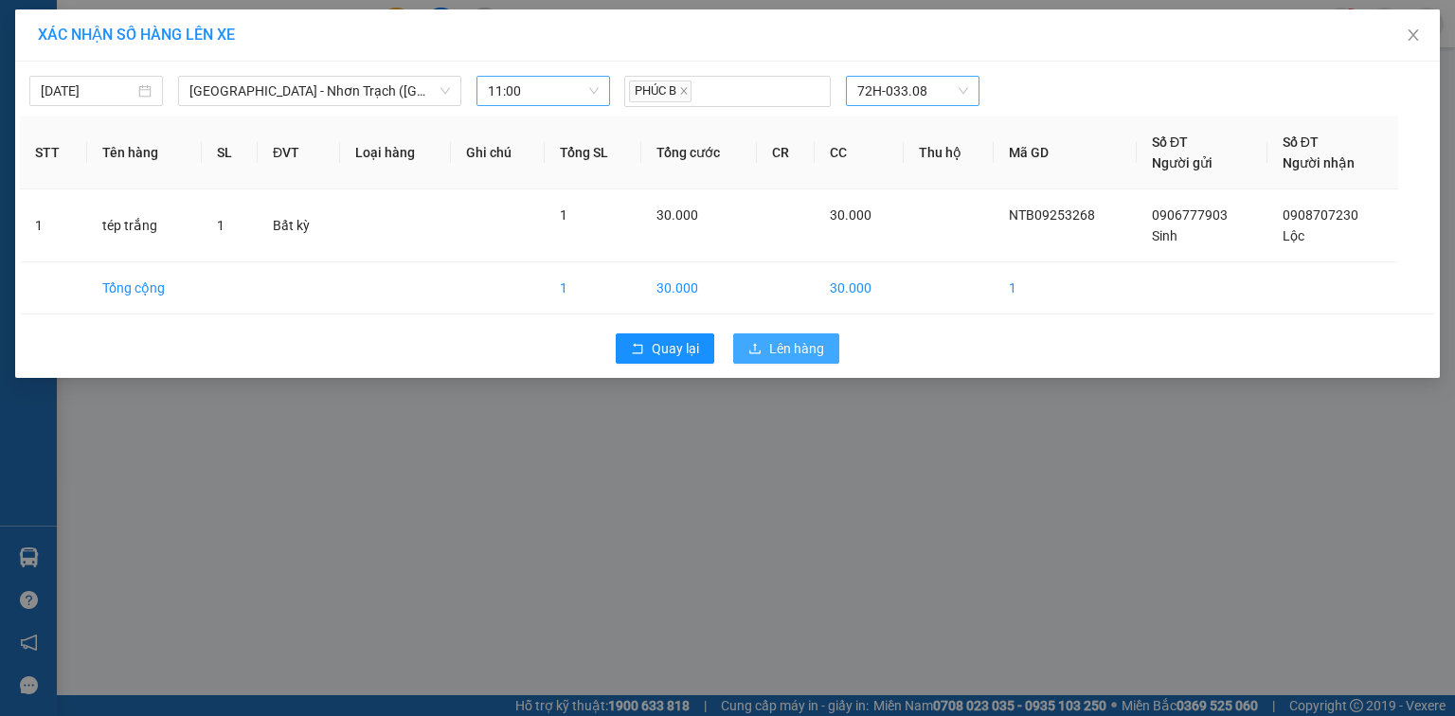
click at [803, 345] on span "Lên hàng" at bounding box center [796, 348] width 55 height 21
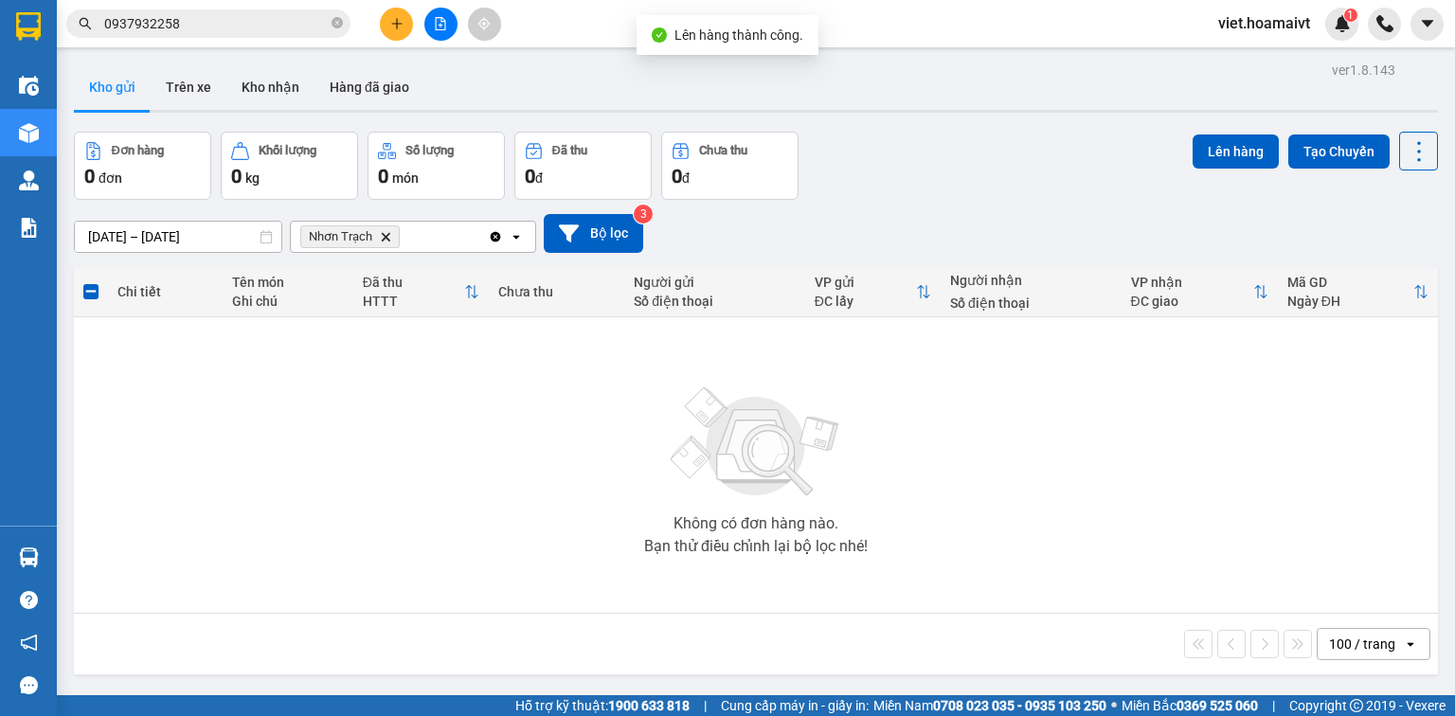
click at [385, 237] on icon "Nhơn Trạch, close by backspace" at bounding box center [386, 236] width 9 height 9
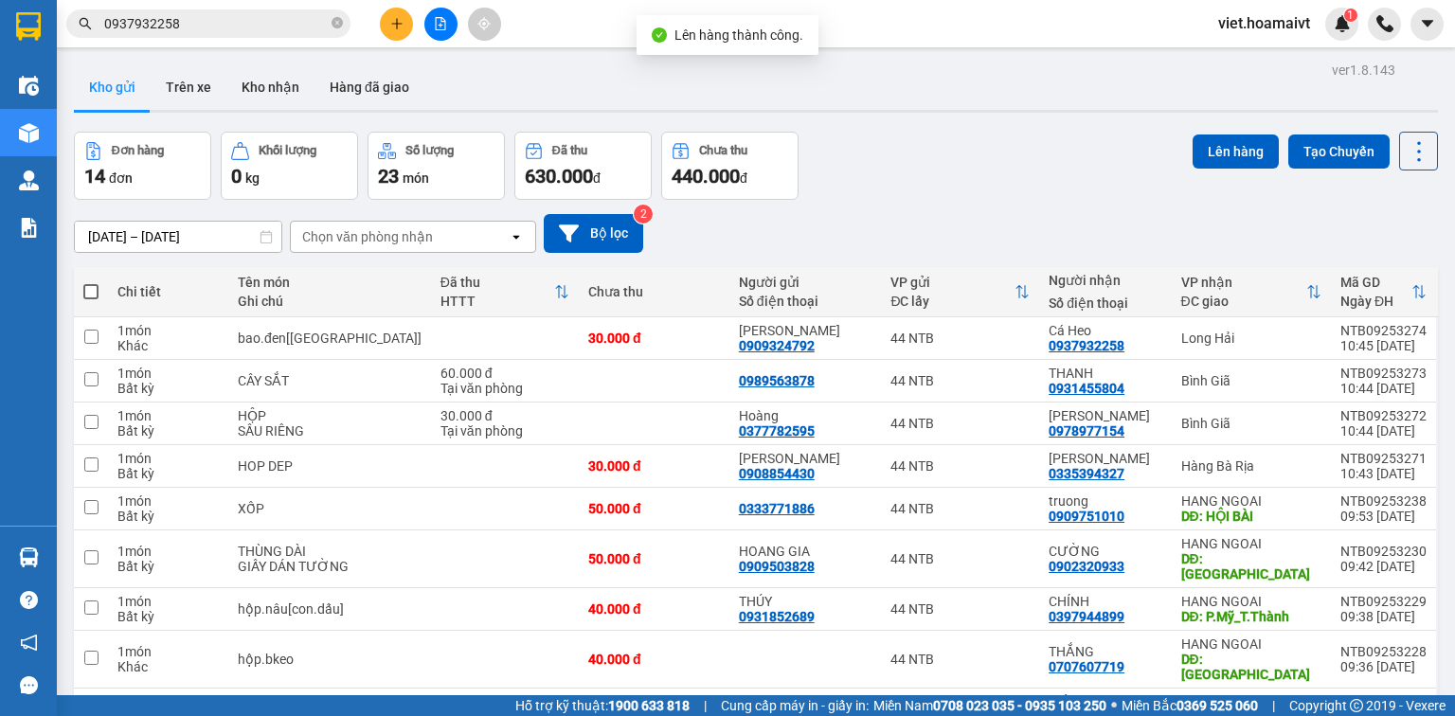
click at [385, 235] on div "Chọn văn phòng nhận" at bounding box center [367, 236] width 131 height 19
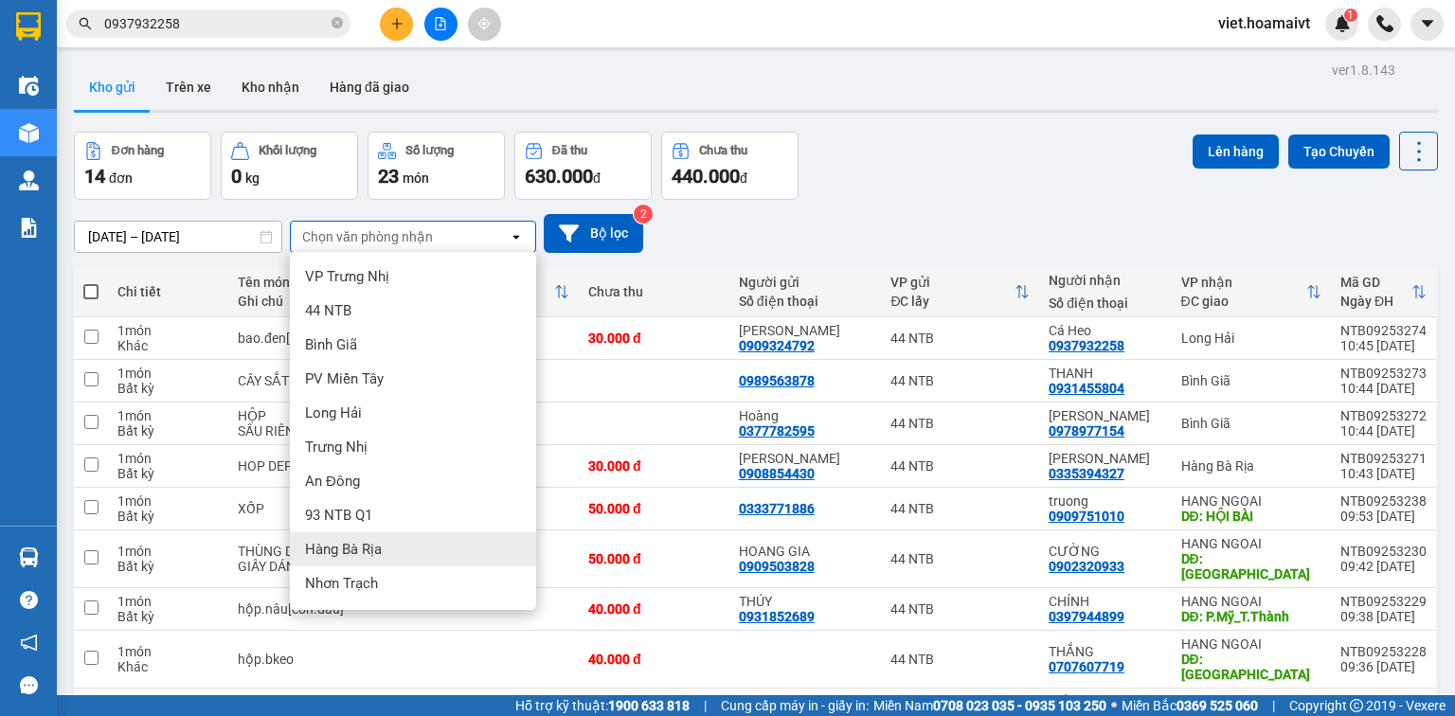
click at [388, 542] on div "Hàng Bà Rịa" at bounding box center [413, 550] width 246 height 34
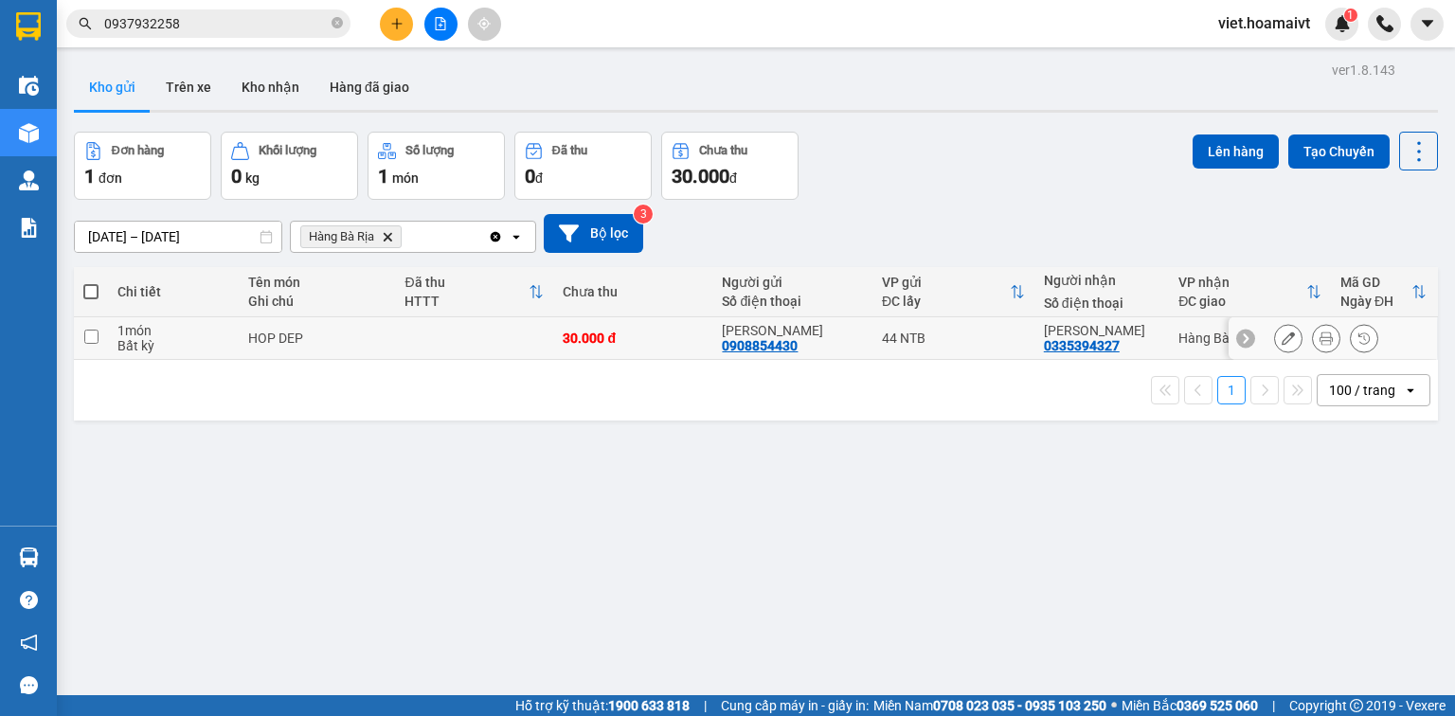
click at [387, 341] on td "HOP DEP" at bounding box center [317, 338] width 156 height 43
checkbox input "true"
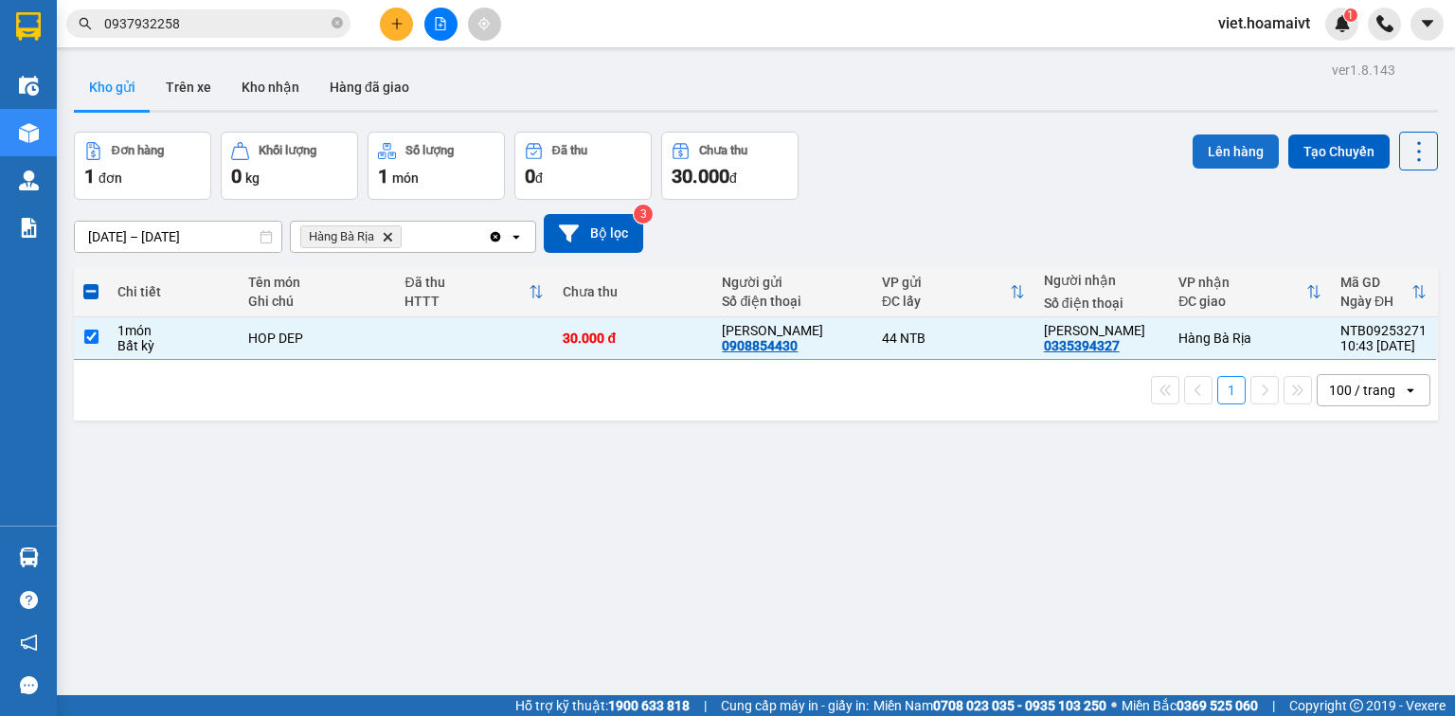
click at [1218, 157] on button "Lên hàng" at bounding box center [1236, 152] width 86 height 34
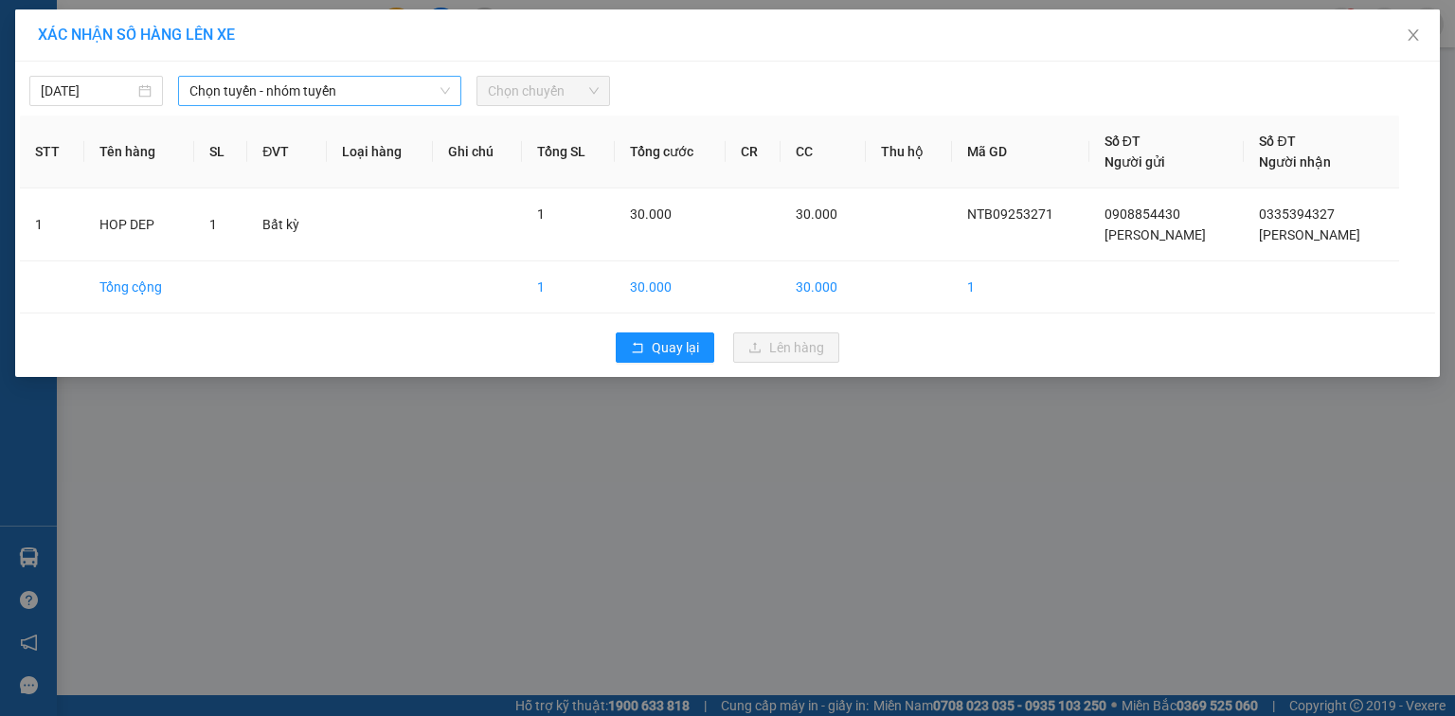
click at [345, 83] on span "Chọn tuyến - nhóm tuyến" at bounding box center [320, 91] width 261 height 28
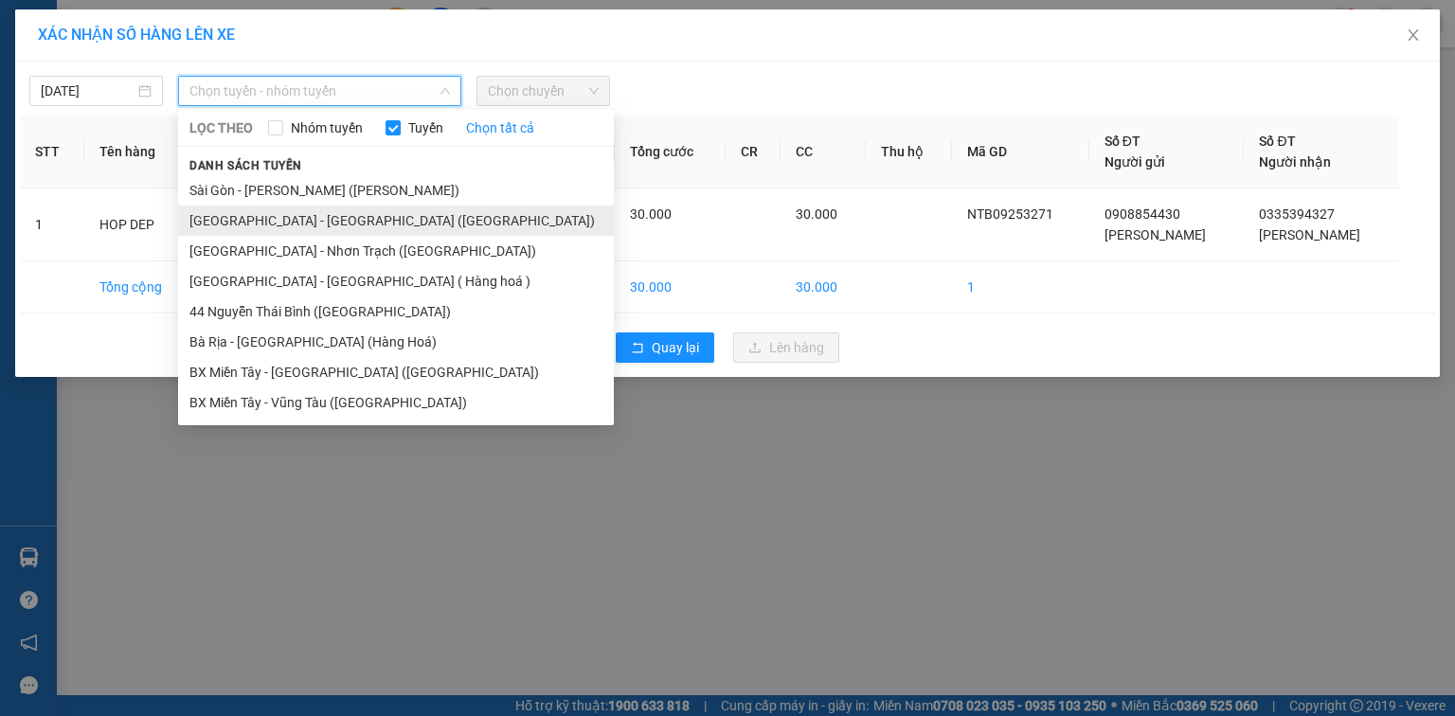
click at [299, 220] on li "Sài Gòn - Bà Rịa (Hàng Hoá)" at bounding box center [396, 221] width 436 height 30
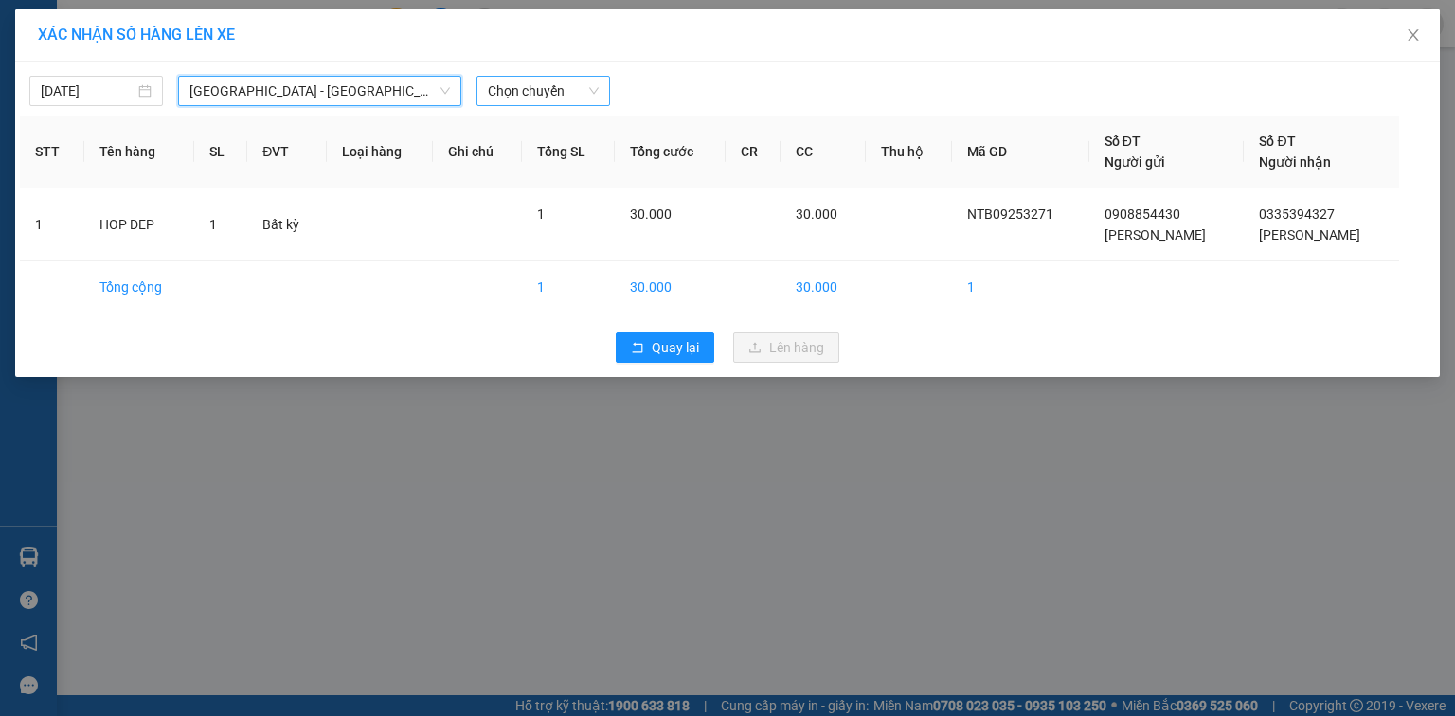
click at [508, 98] on span "Chọn chuyến" at bounding box center [543, 91] width 111 height 28
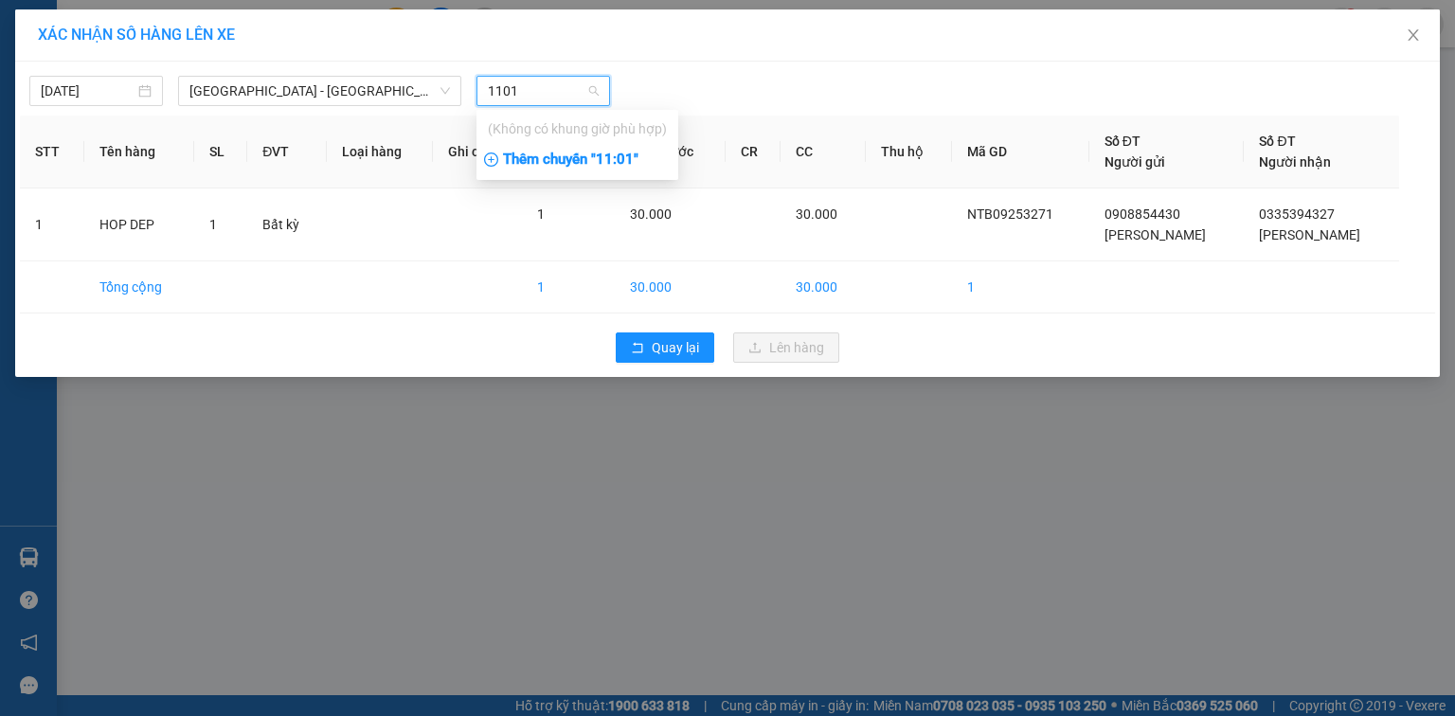
type input "1101"
click at [591, 168] on div "Thêm chuyến " 11:01 "" at bounding box center [578, 160] width 202 height 32
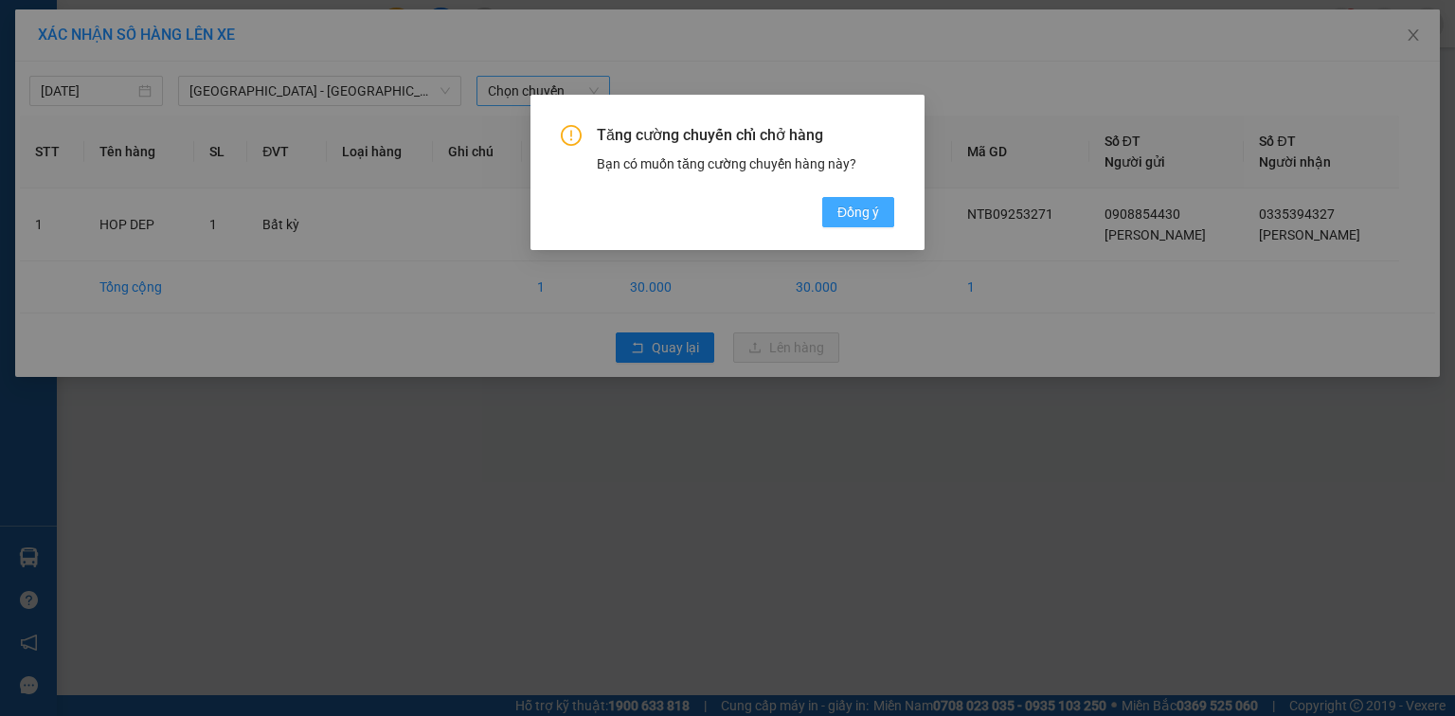
click at [868, 220] on span "Đồng ý" at bounding box center [859, 212] width 42 height 21
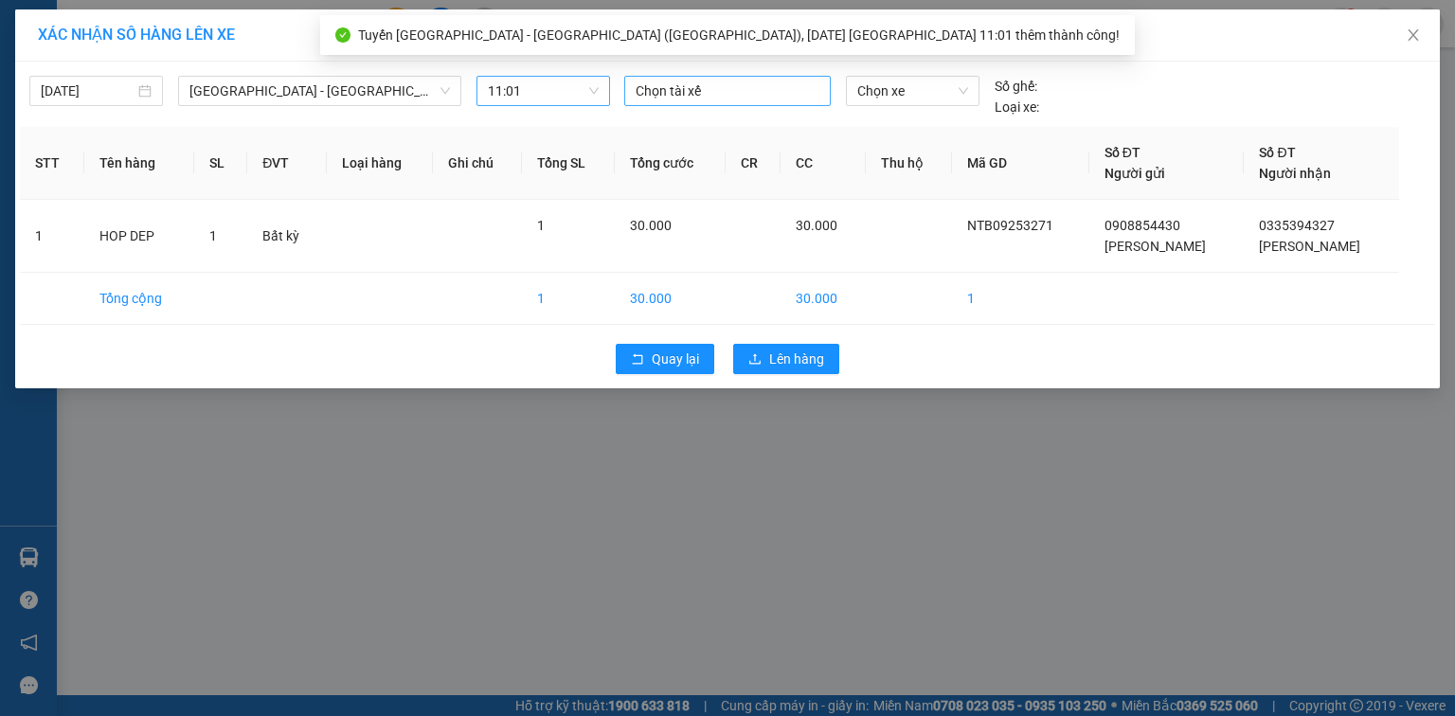
click at [654, 84] on div at bounding box center [727, 91] width 197 height 23
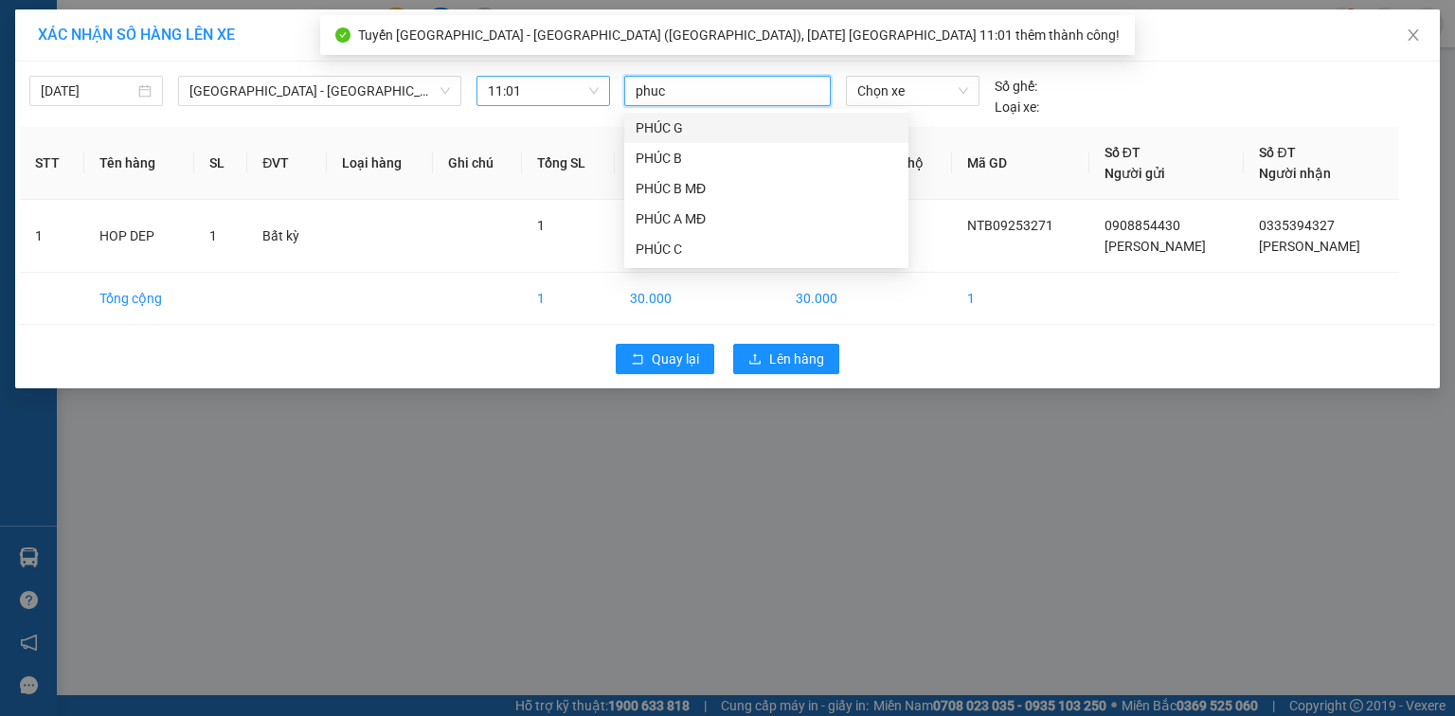
type input "phuc b"
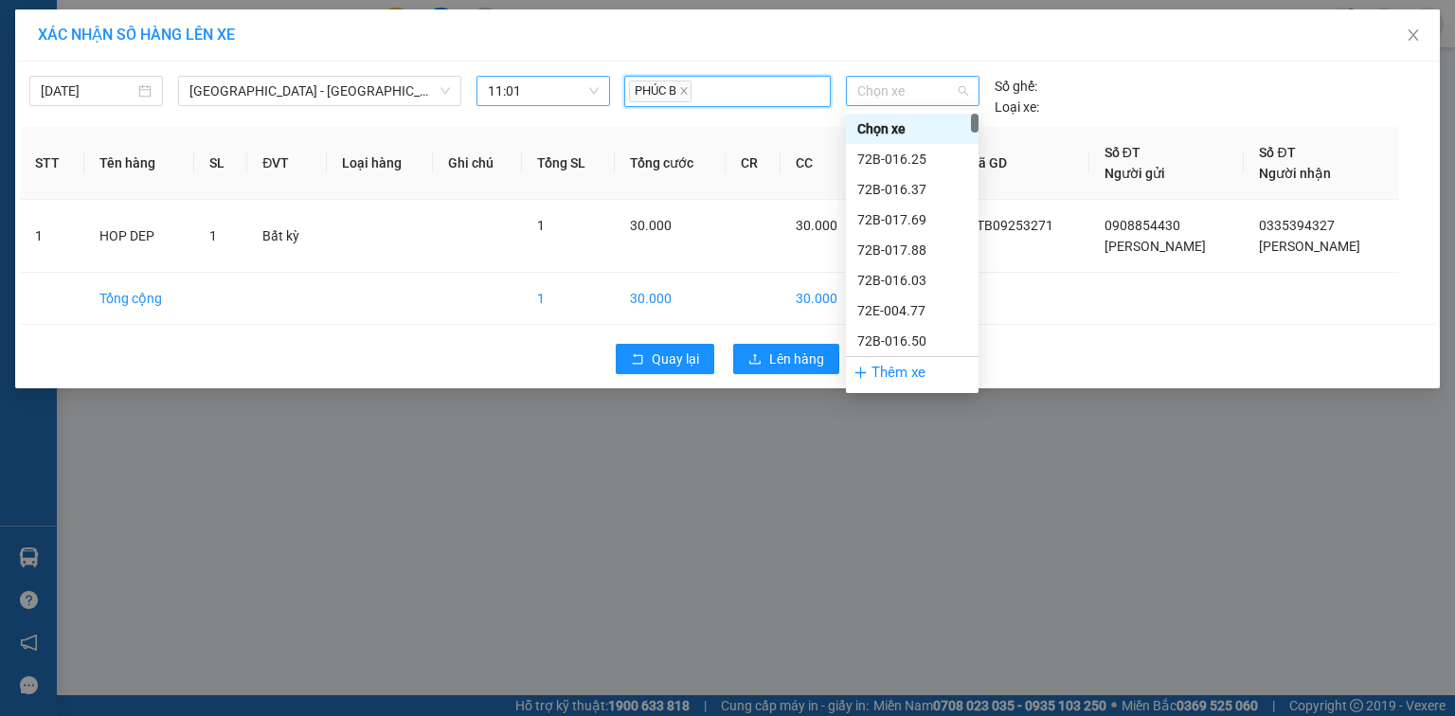
click at [967, 91] on span "Chọn xe" at bounding box center [913, 91] width 110 height 28
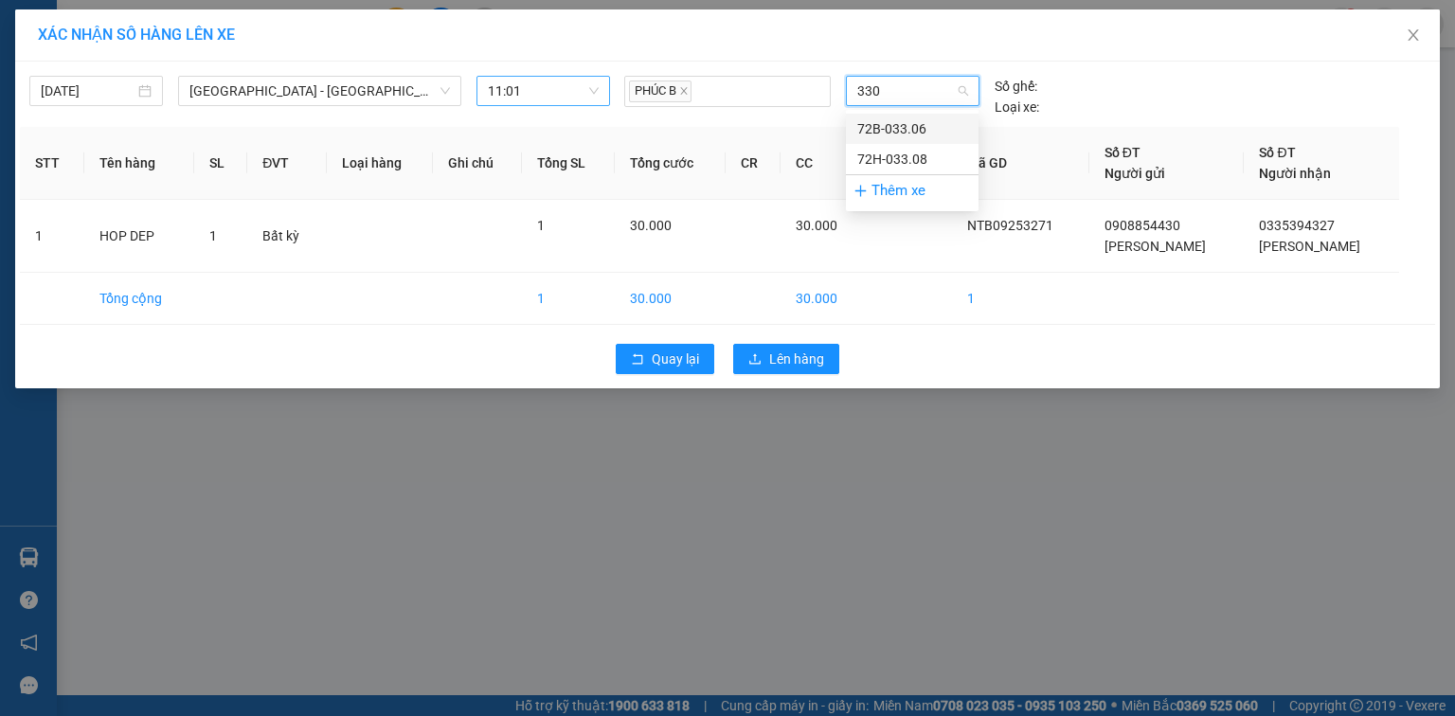
type input "3308"
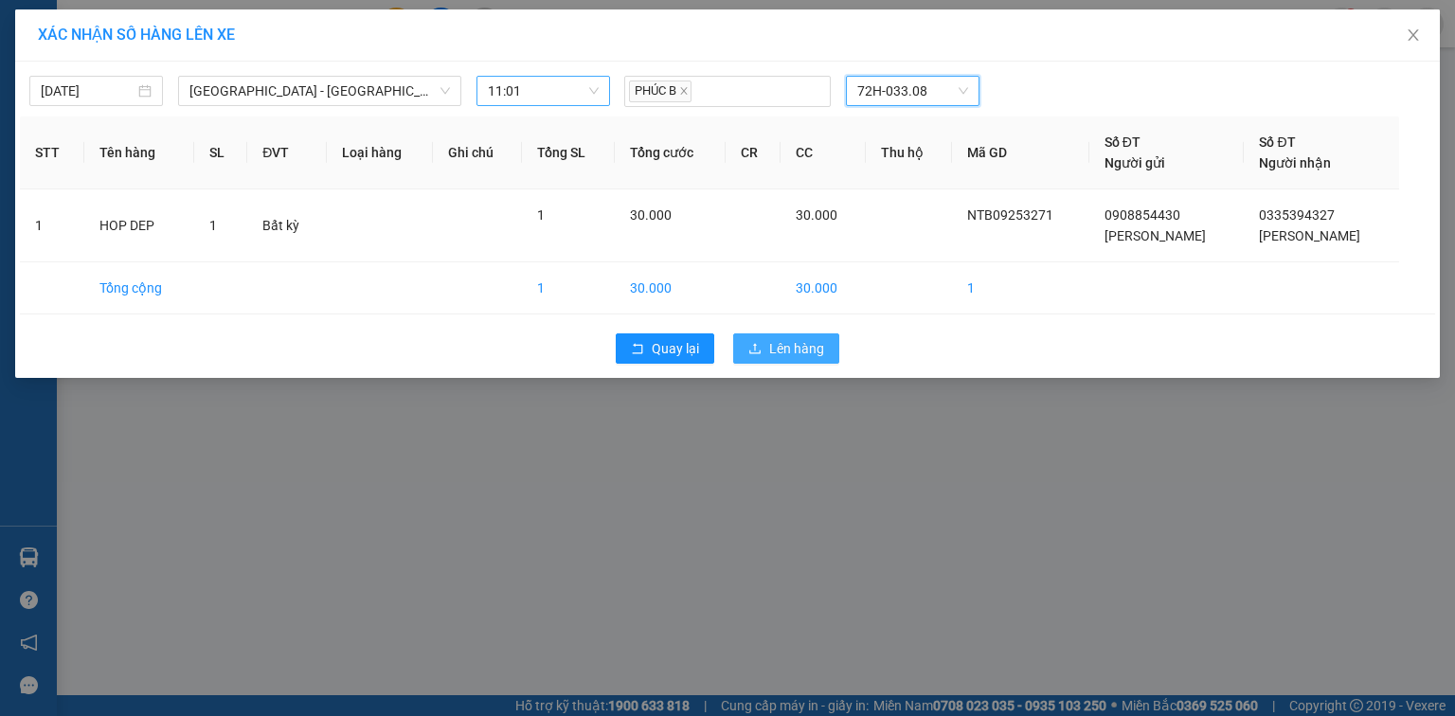
click at [761, 349] on icon "upload" at bounding box center [755, 348] width 13 height 13
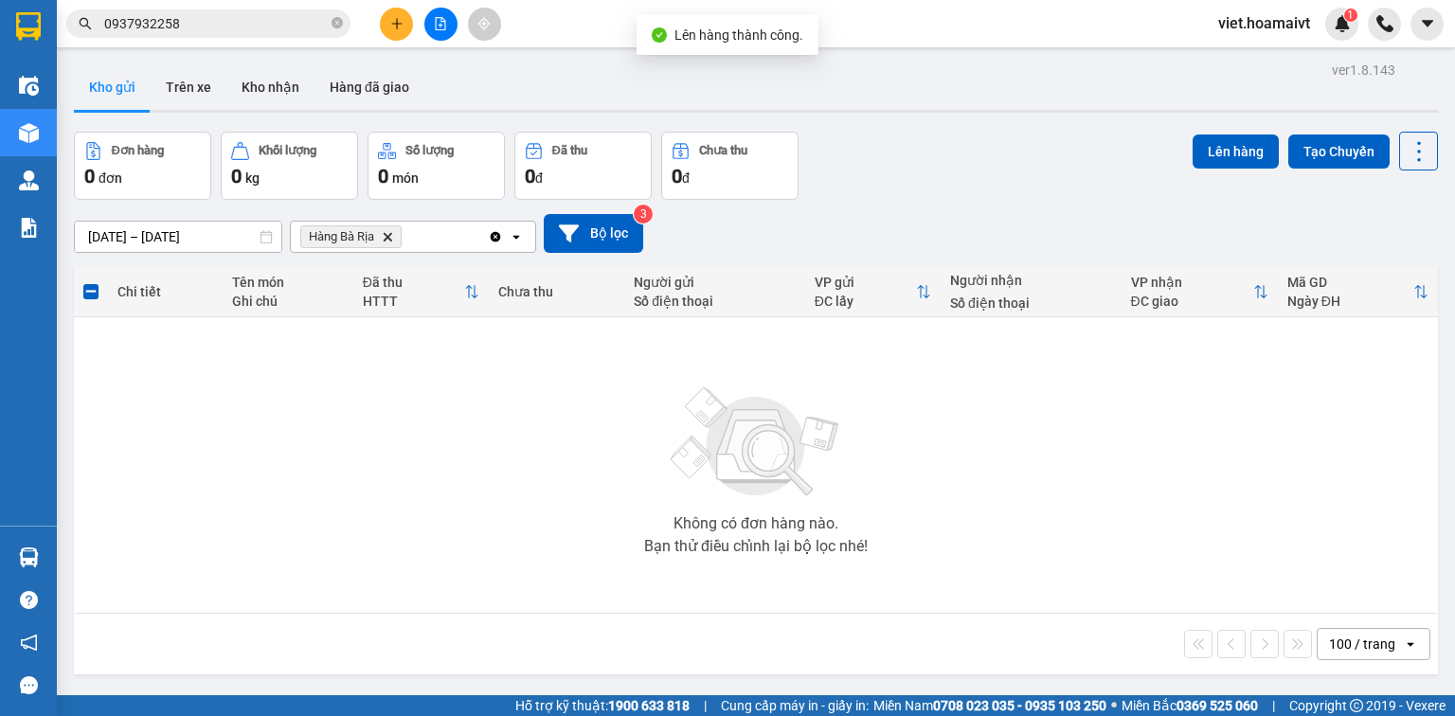
click at [388, 235] on icon "Hàng Bà Rịa, close by backspace" at bounding box center [388, 236] width 9 height 9
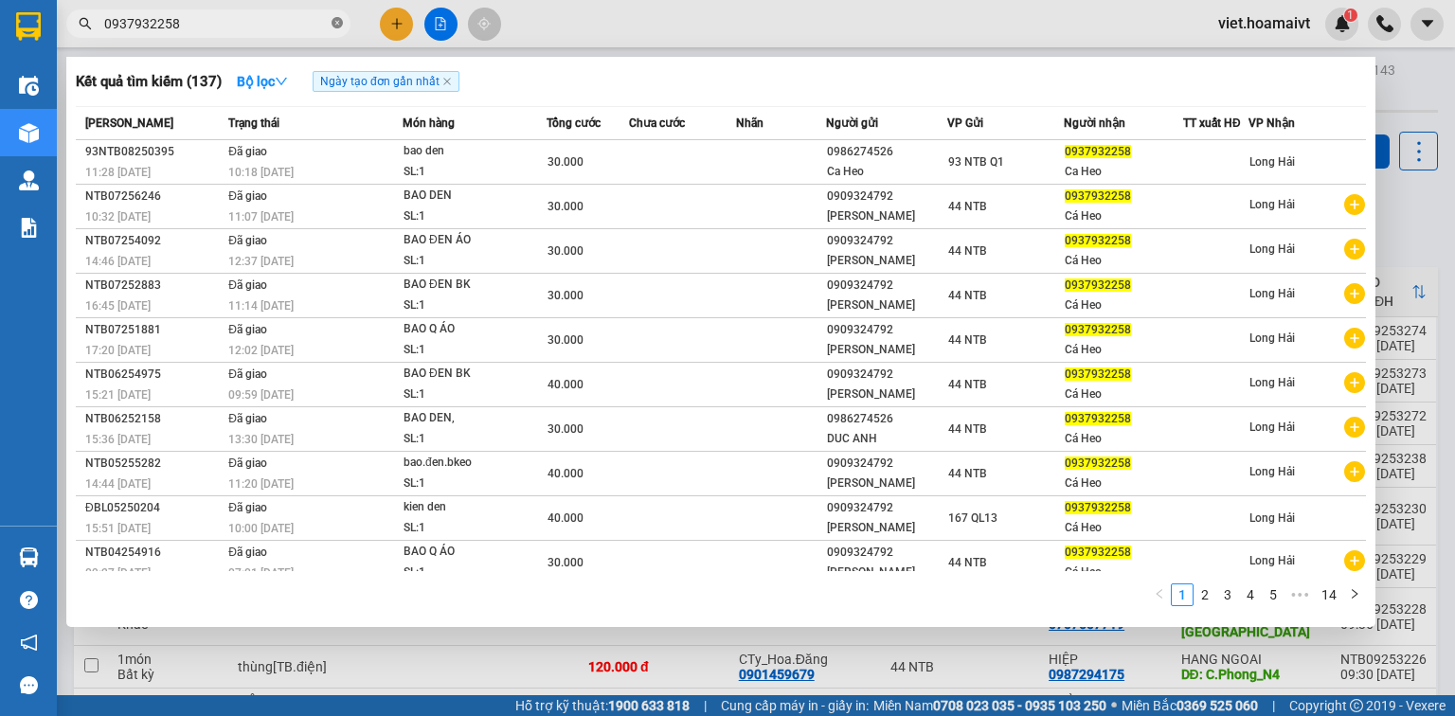
click at [339, 27] on icon "close-circle" at bounding box center [337, 22] width 11 height 11
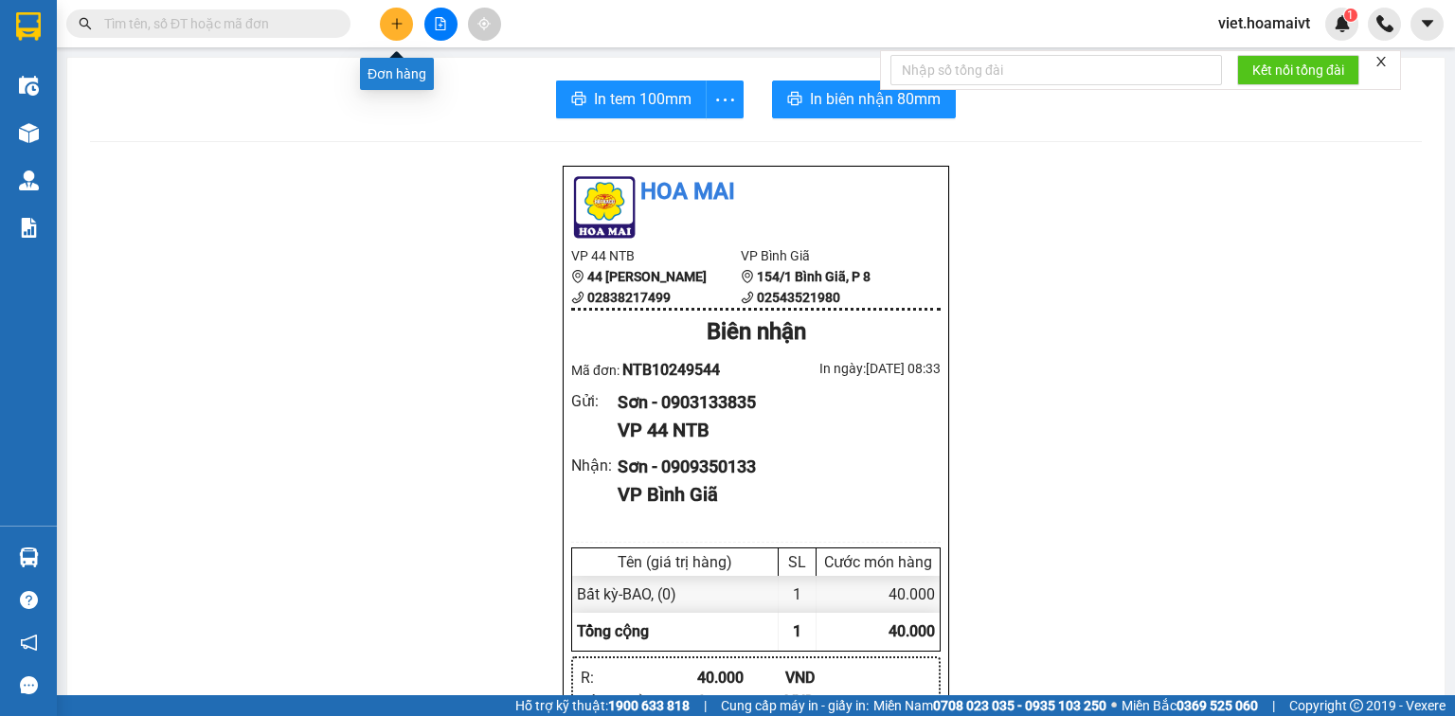
click at [405, 23] on button at bounding box center [396, 24] width 33 height 33
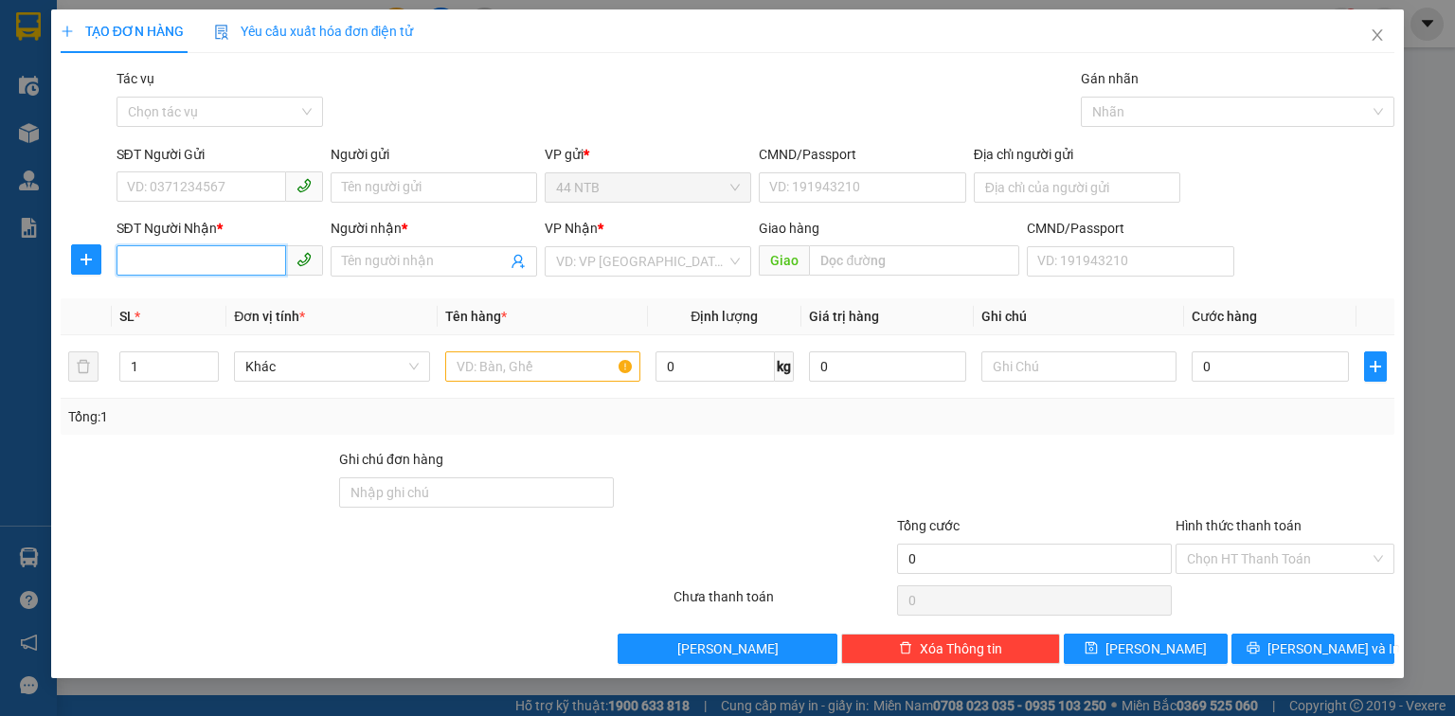
click at [232, 264] on input "SĐT Người Nhận *" at bounding box center [202, 260] width 170 height 30
type input "0903900019"
click at [230, 305] on div "0903900019 - Toàn" at bounding box center [220, 299] width 184 height 21
type input "Toàn"
type input "0903900019"
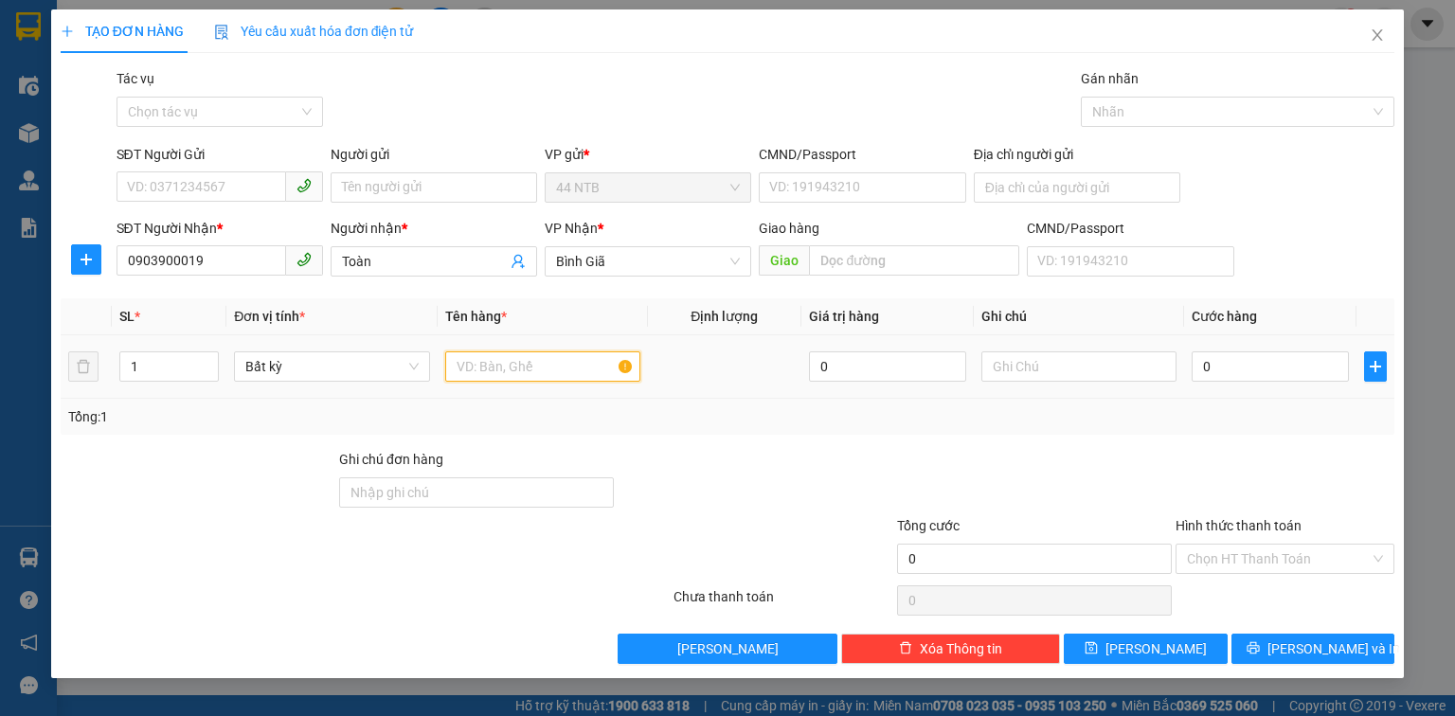
click at [491, 359] on input "text" at bounding box center [542, 367] width 195 height 30
type input "g"
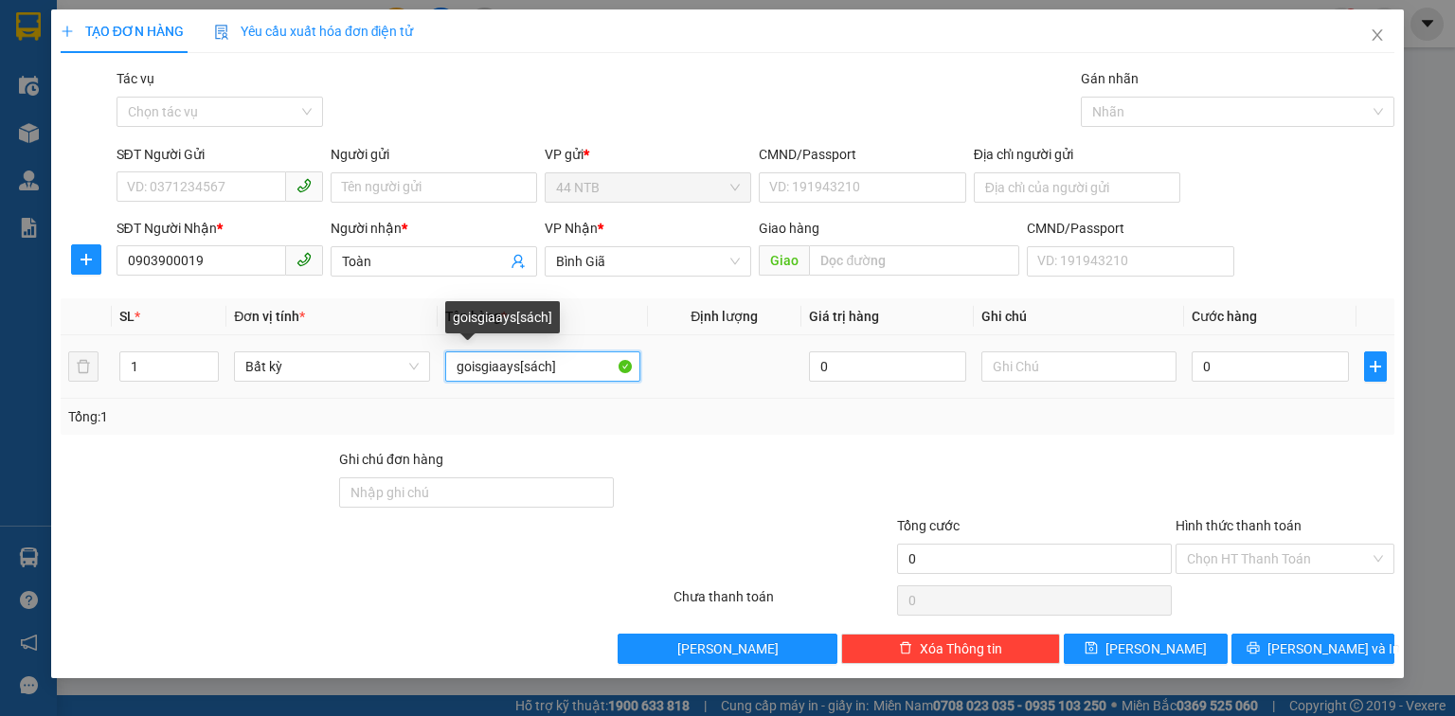
click at [516, 374] on input "goisgiaays[sách]" at bounding box center [542, 367] width 195 height 30
click at [480, 374] on input "gois.giấy[sách]" at bounding box center [542, 367] width 195 height 30
type input "gói.giấy[sách]"
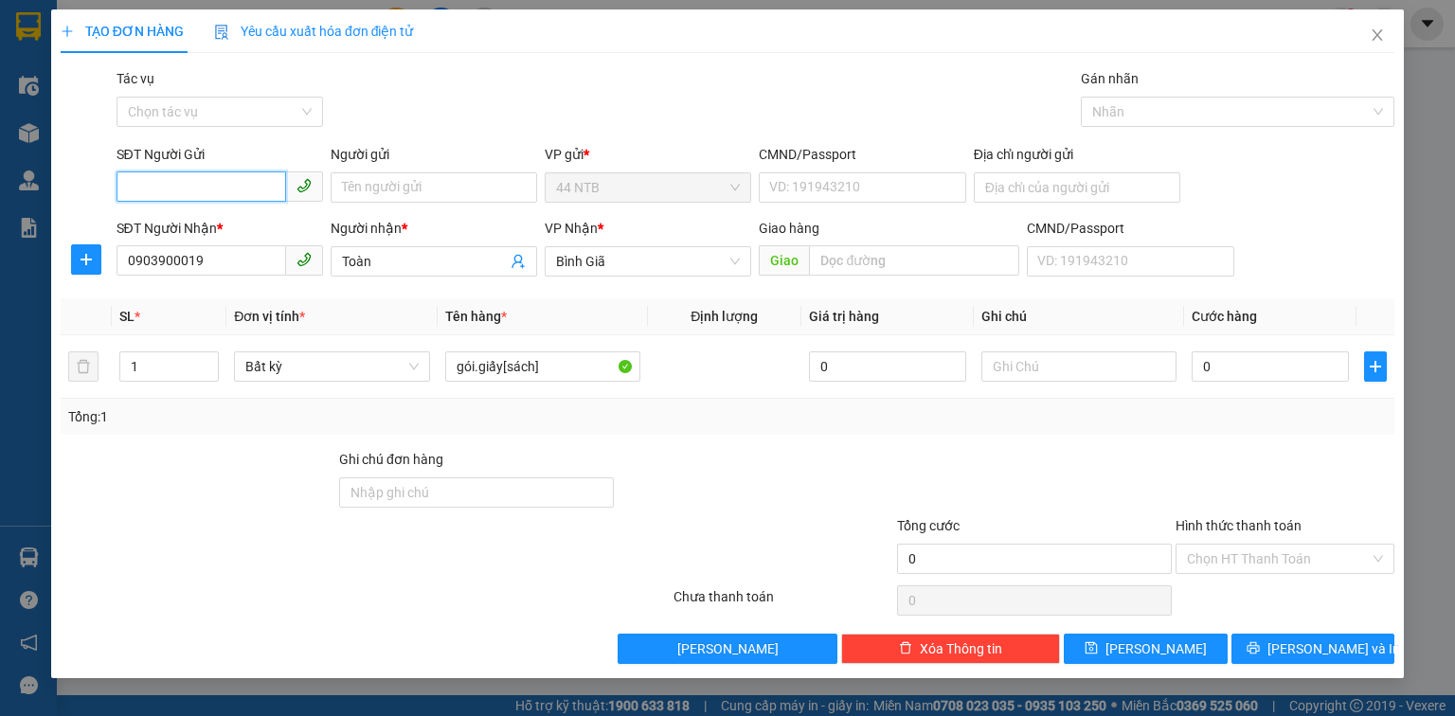
click at [208, 182] on input "SĐT Người Gửi" at bounding box center [202, 187] width 170 height 30
type input "0792144634"
click at [401, 188] on input "Người gửi" at bounding box center [434, 187] width 207 height 30
type input "CTy_Kiến Á"
click at [773, 446] on div "Transit Pickup Surcharge Ids Transit Deliver Surcharge Ids Transit Deliver Surc…" at bounding box center [728, 366] width 1334 height 596
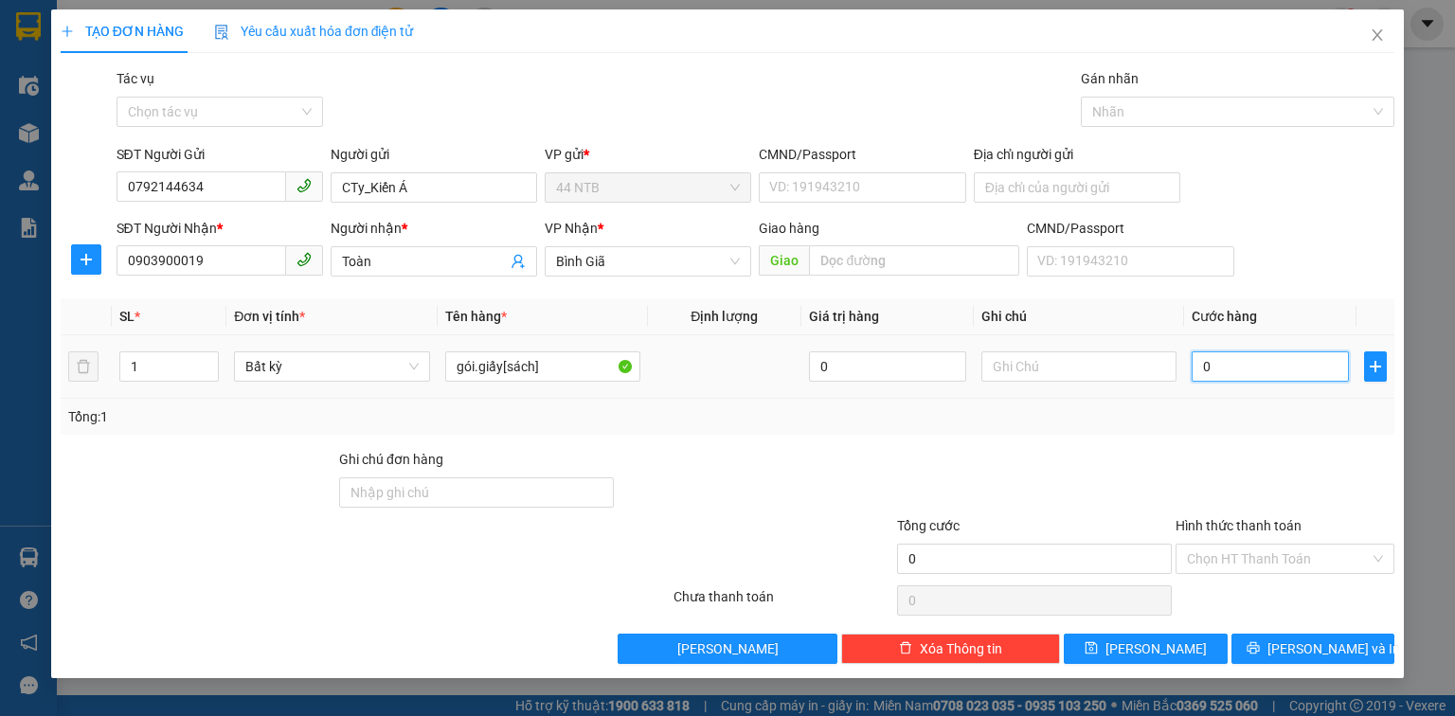
click at [1231, 355] on input "0" at bounding box center [1270, 367] width 157 height 30
type input "3"
type input "30"
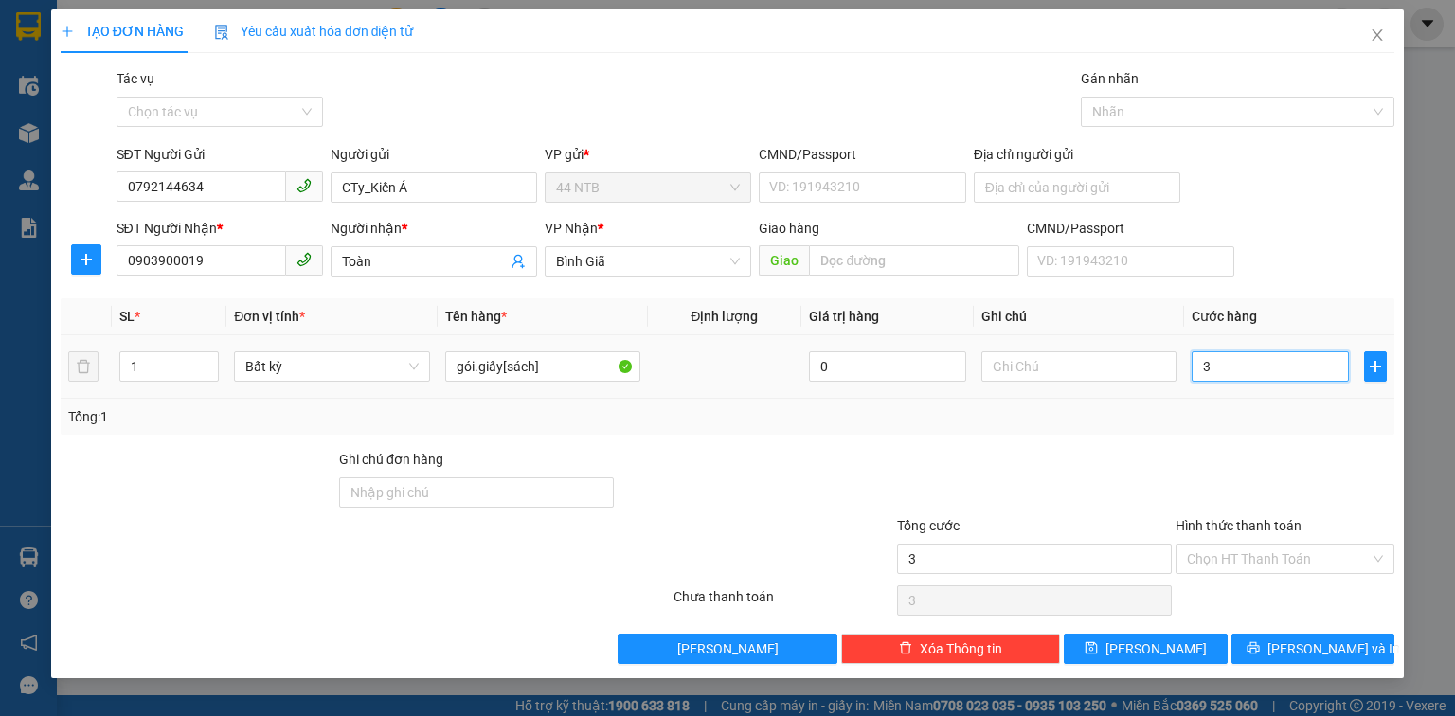
type input "30"
type input "30.000"
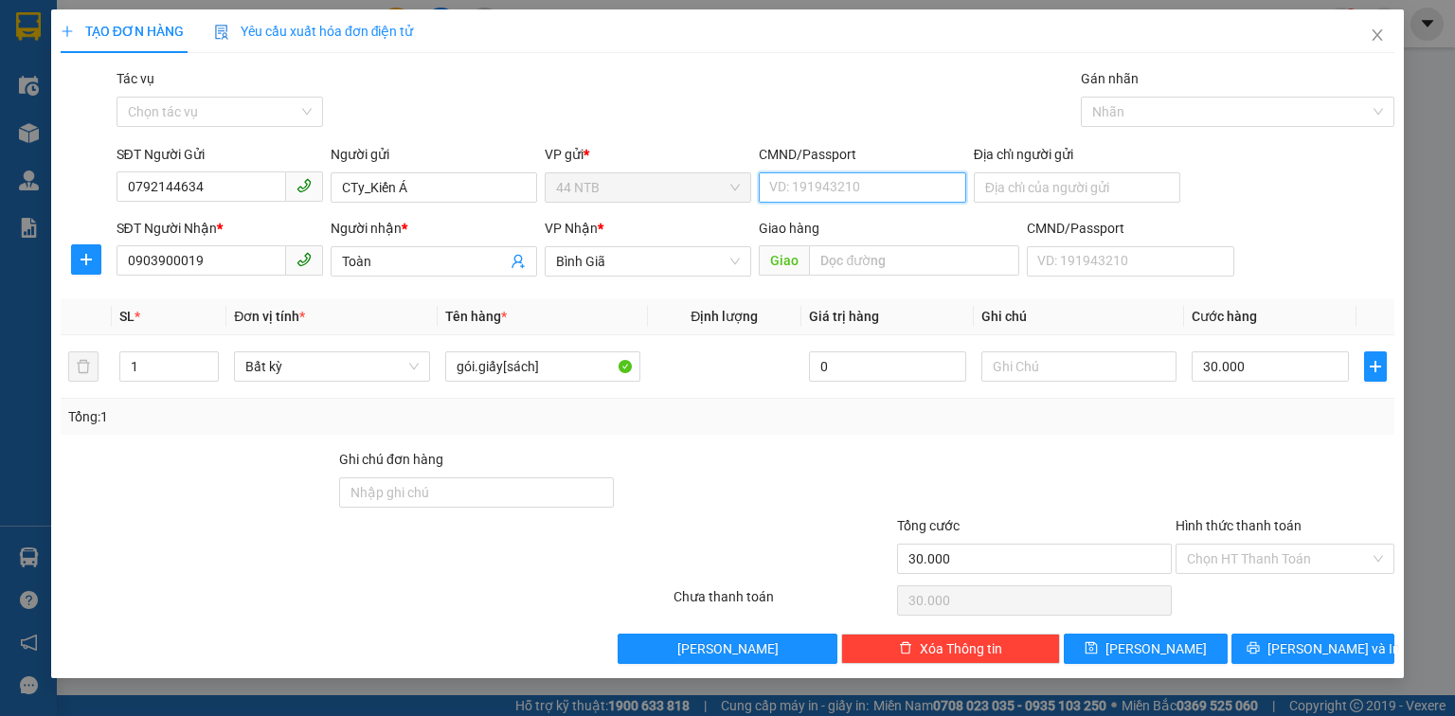
click at [803, 188] on input "CMND/Passport" at bounding box center [862, 187] width 207 height 30
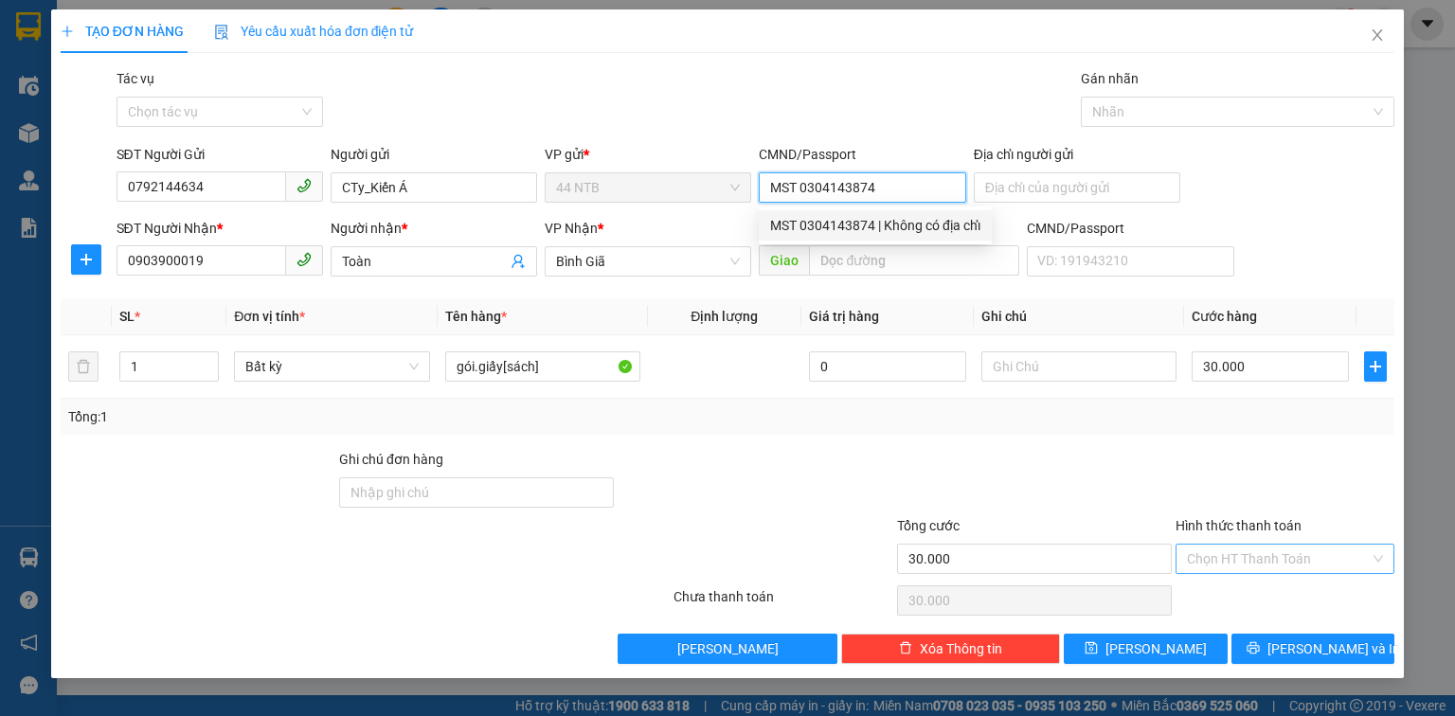
type input "MST 0304143874"
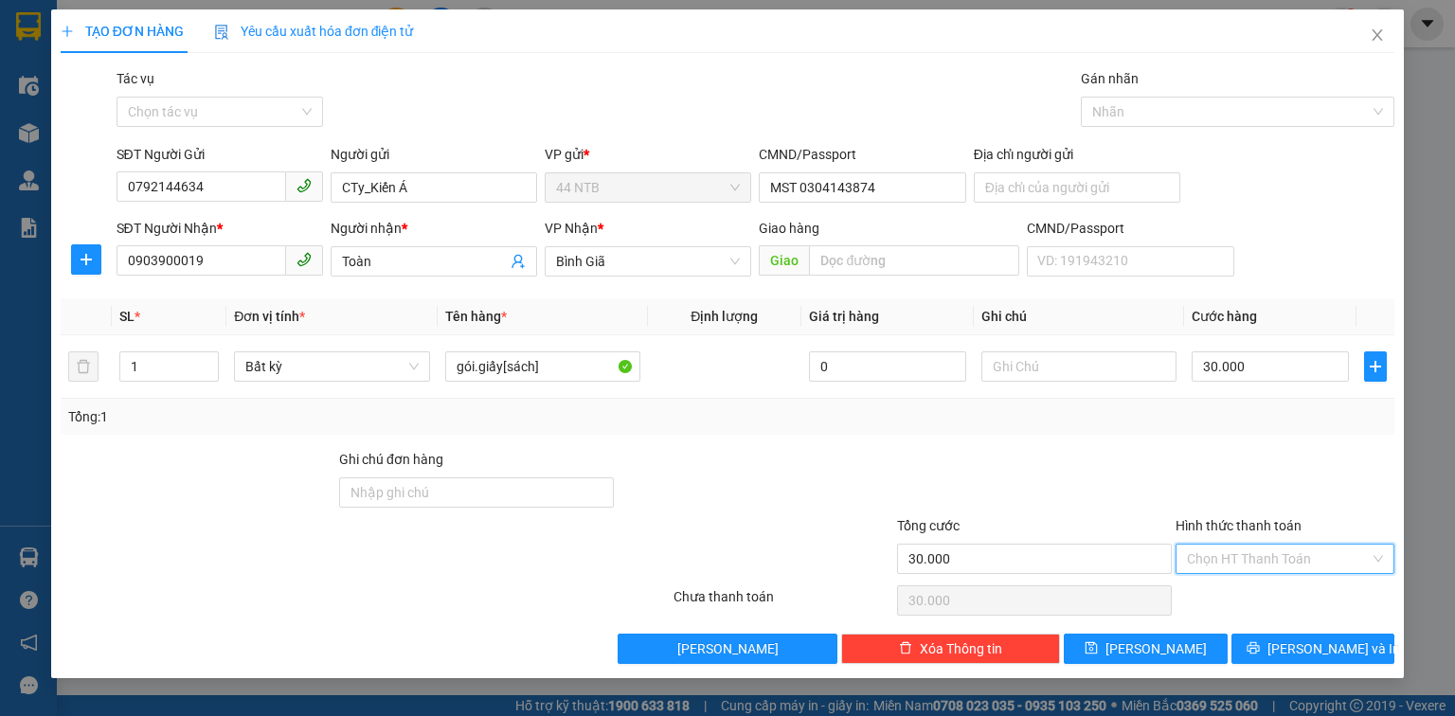
click at [1285, 546] on input "Hình thức thanh toán" at bounding box center [1278, 559] width 183 height 28
click at [1275, 592] on div "Tại văn phòng" at bounding box center [1285, 596] width 196 height 21
type input "0"
click at [1292, 653] on button "[PERSON_NAME] và In" at bounding box center [1314, 649] width 164 height 30
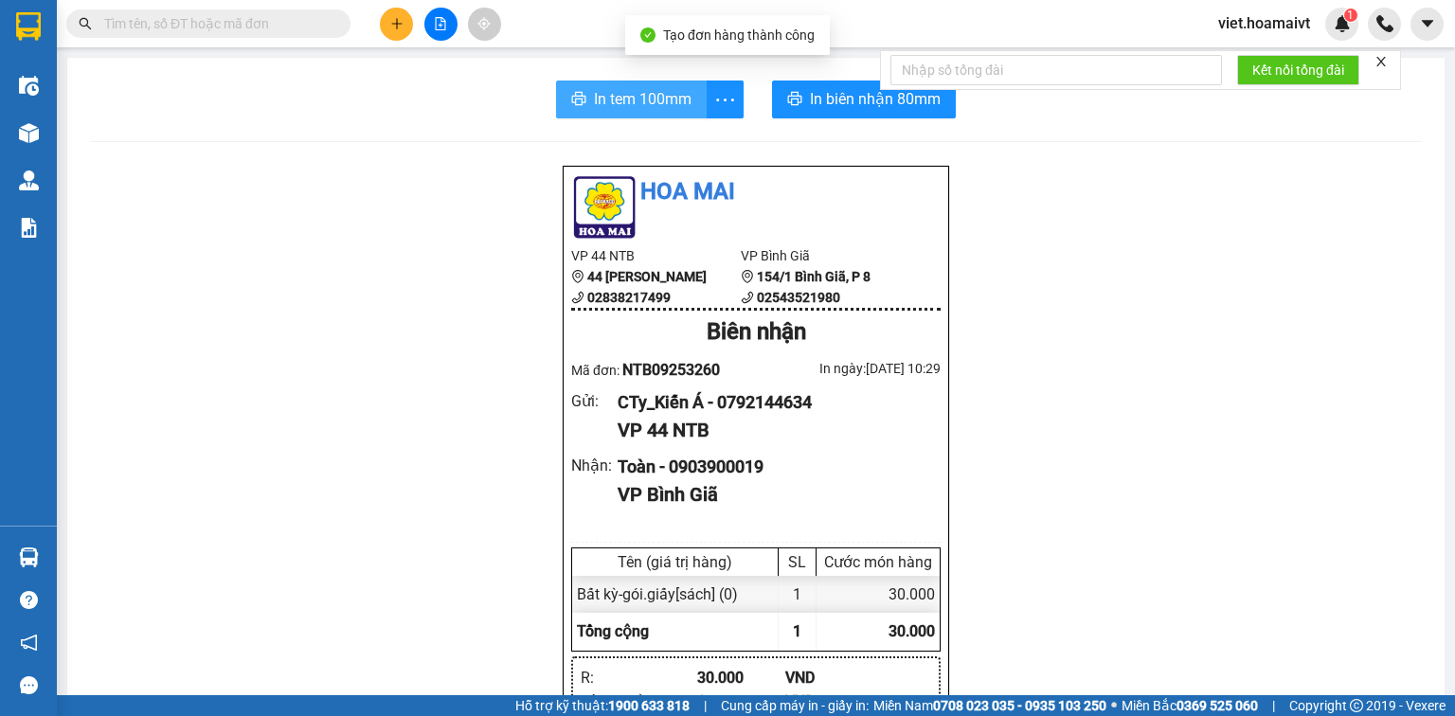
click at [661, 93] on span "In tem 100mm" at bounding box center [643, 99] width 98 height 24
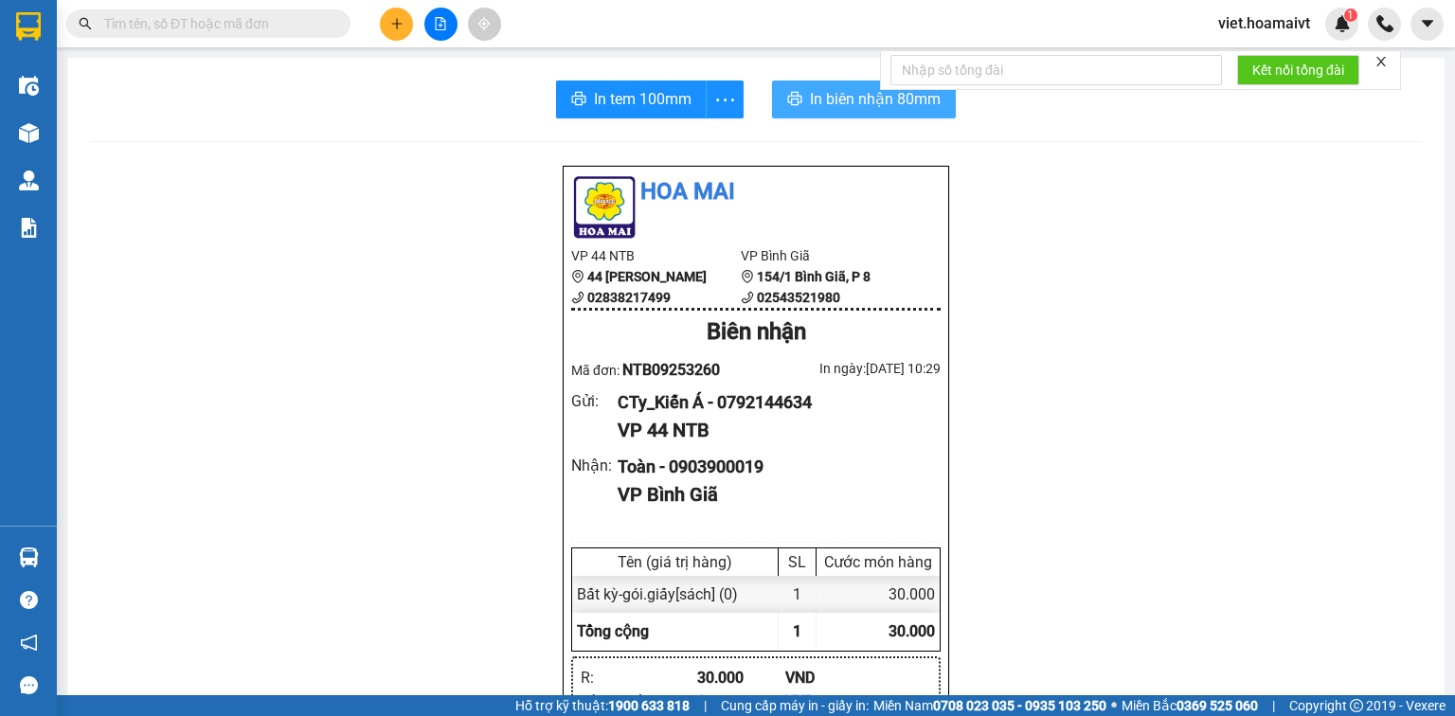
click at [870, 104] on span "In biên nhận 80mm" at bounding box center [875, 99] width 131 height 24
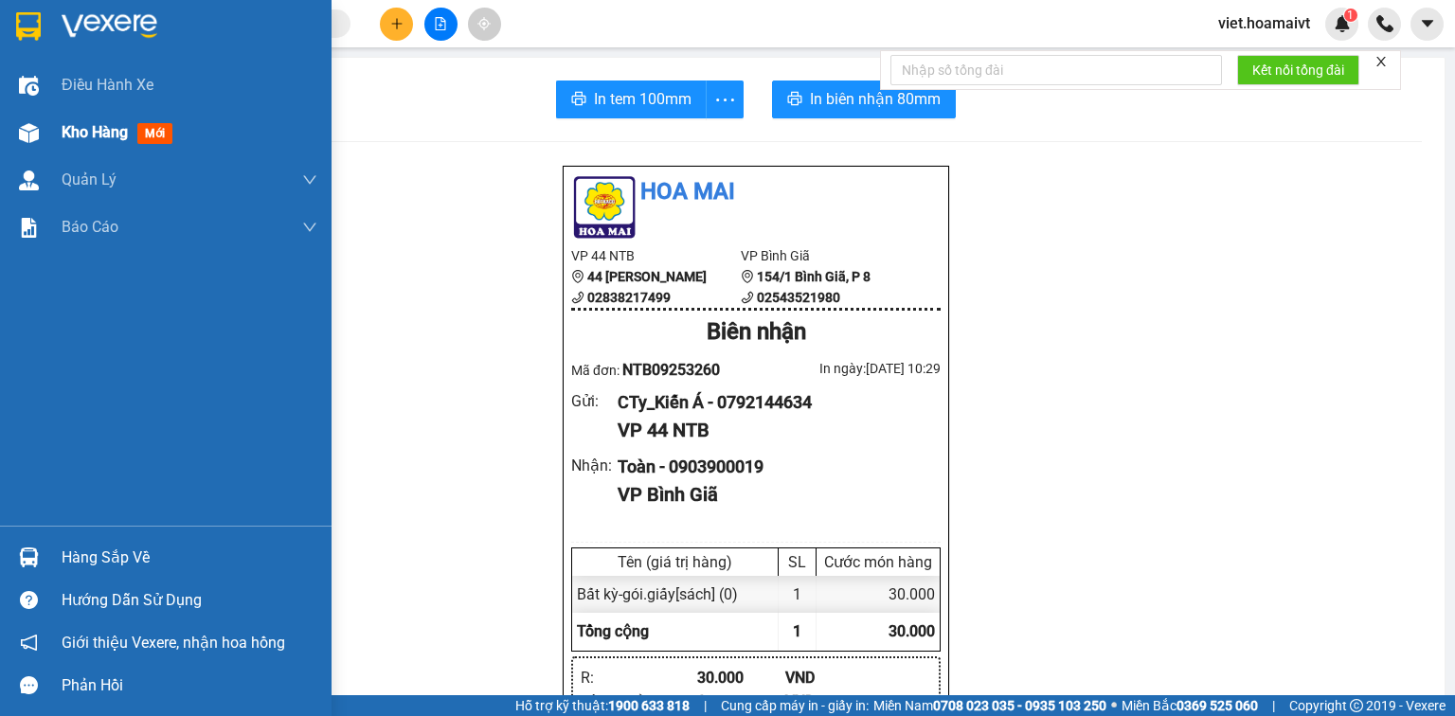
click at [49, 136] on div "Kho hàng mới" at bounding box center [166, 132] width 332 height 47
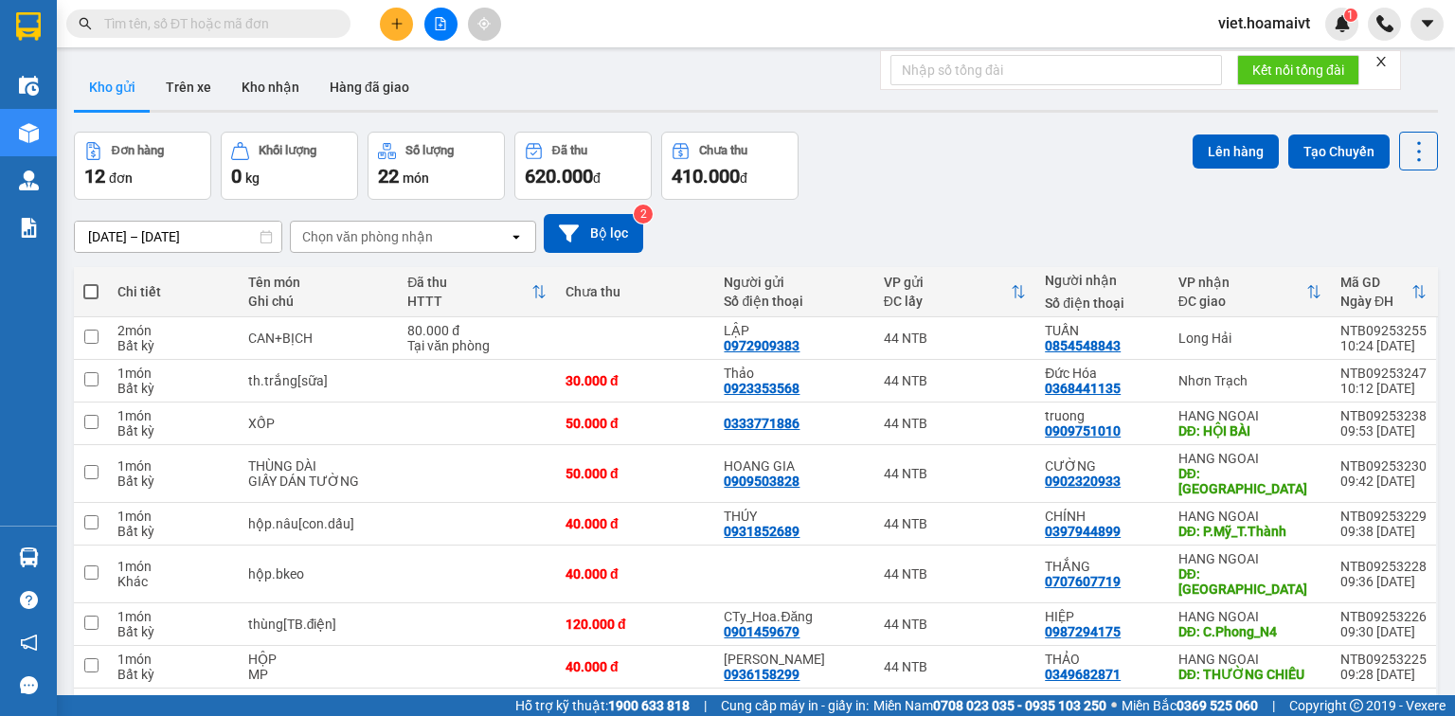
click at [424, 222] on div "Chọn văn phòng nhận" at bounding box center [400, 237] width 218 height 30
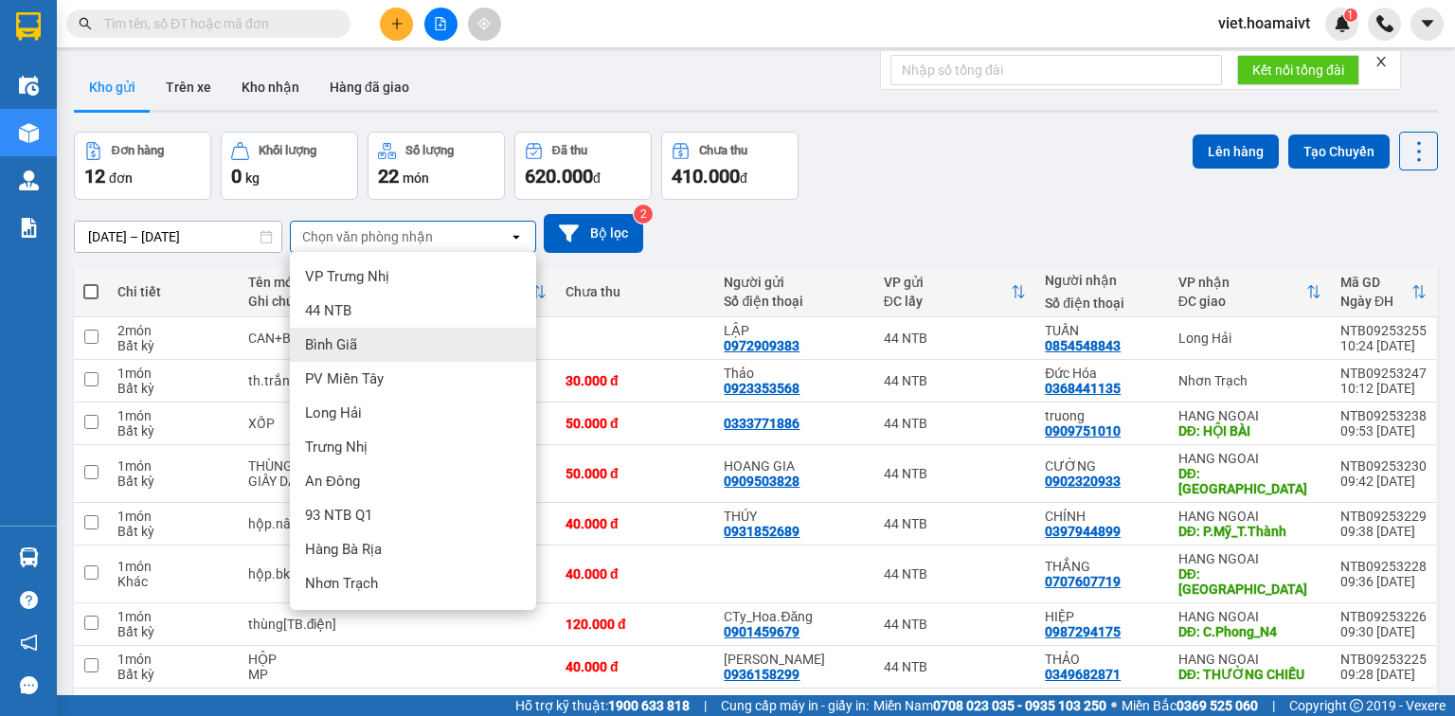
click at [373, 341] on div "Bình Giã" at bounding box center [413, 345] width 246 height 34
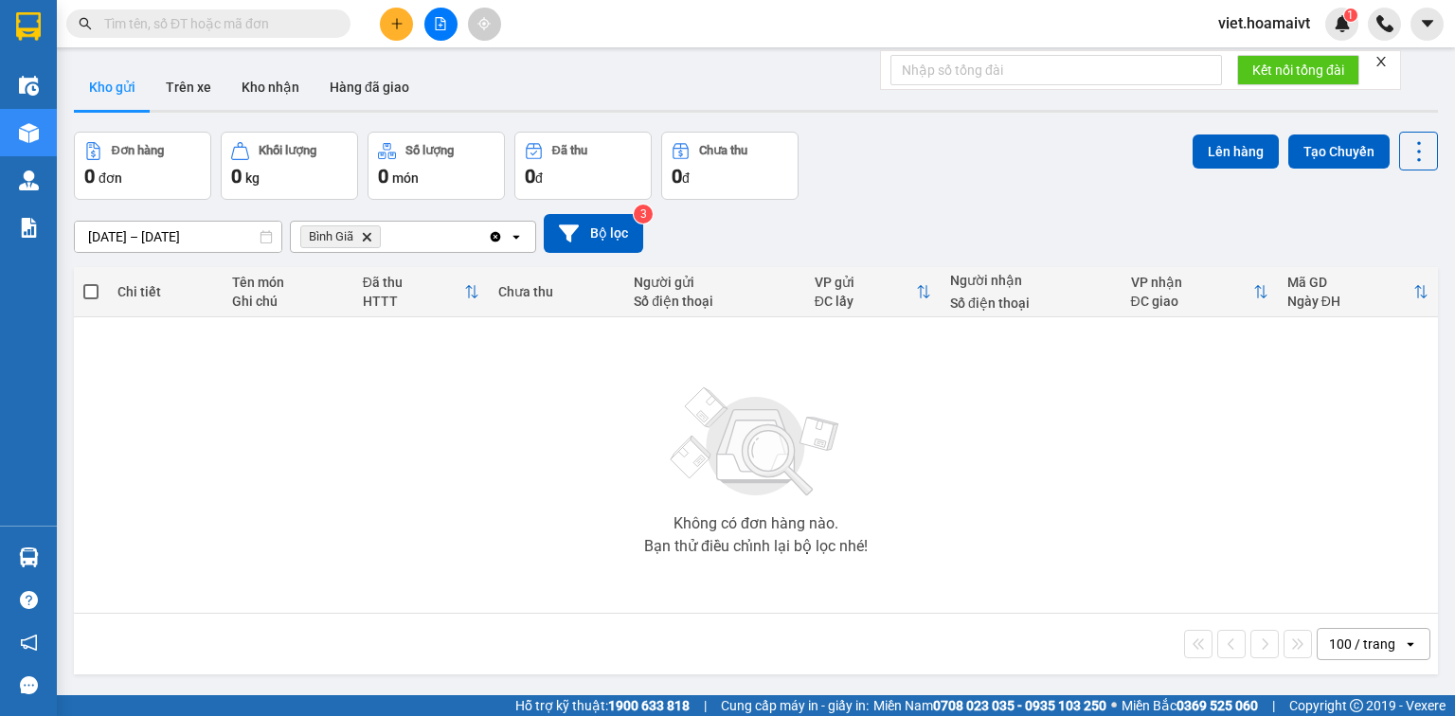
click at [370, 237] on icon "Delete" at bounding box center [366, 236] width 11 height 11
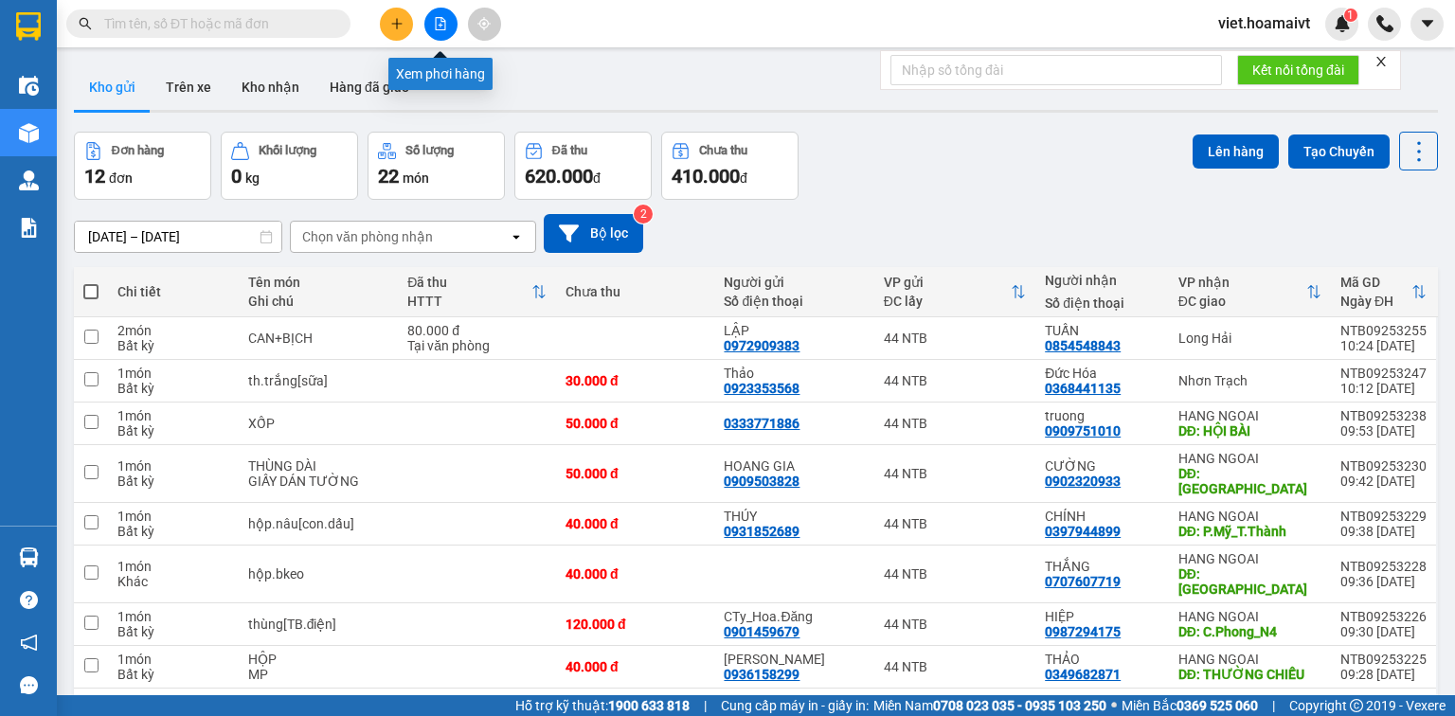
click at [441, 27] on icon "file-add" at bounding box center [440, 23] width 13 height 13
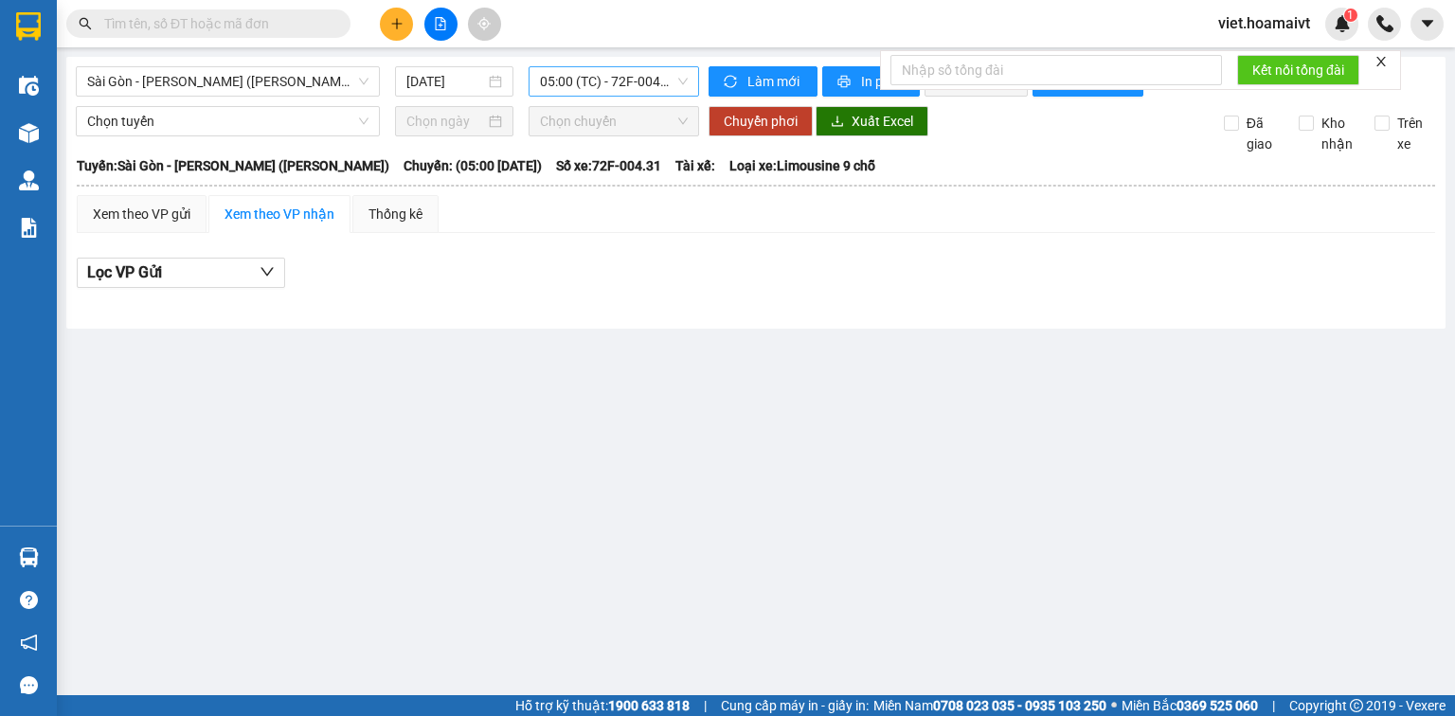
click at [584, 76] on span "05:00 (TC) - 72F-004.31" at bounding box center [614, 81] width 149 height 28
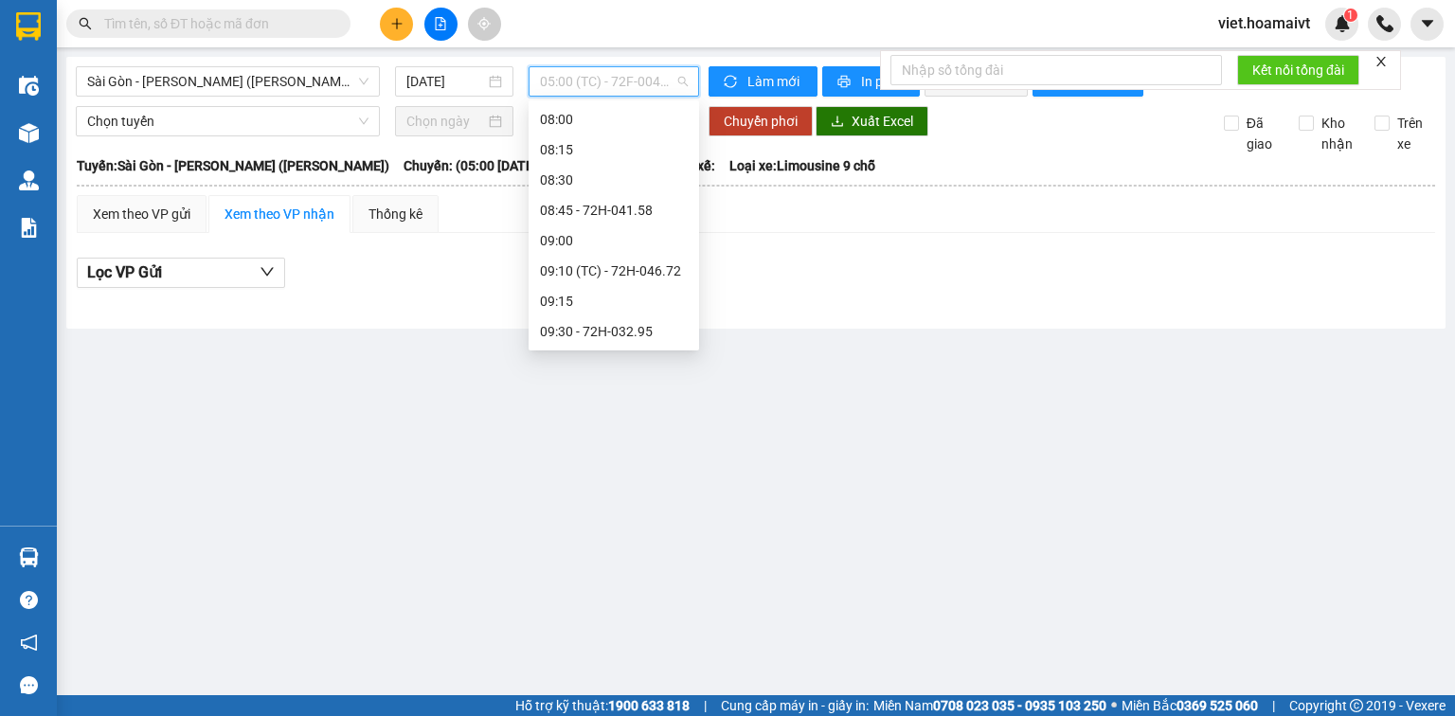
scroll to position [531, 0]
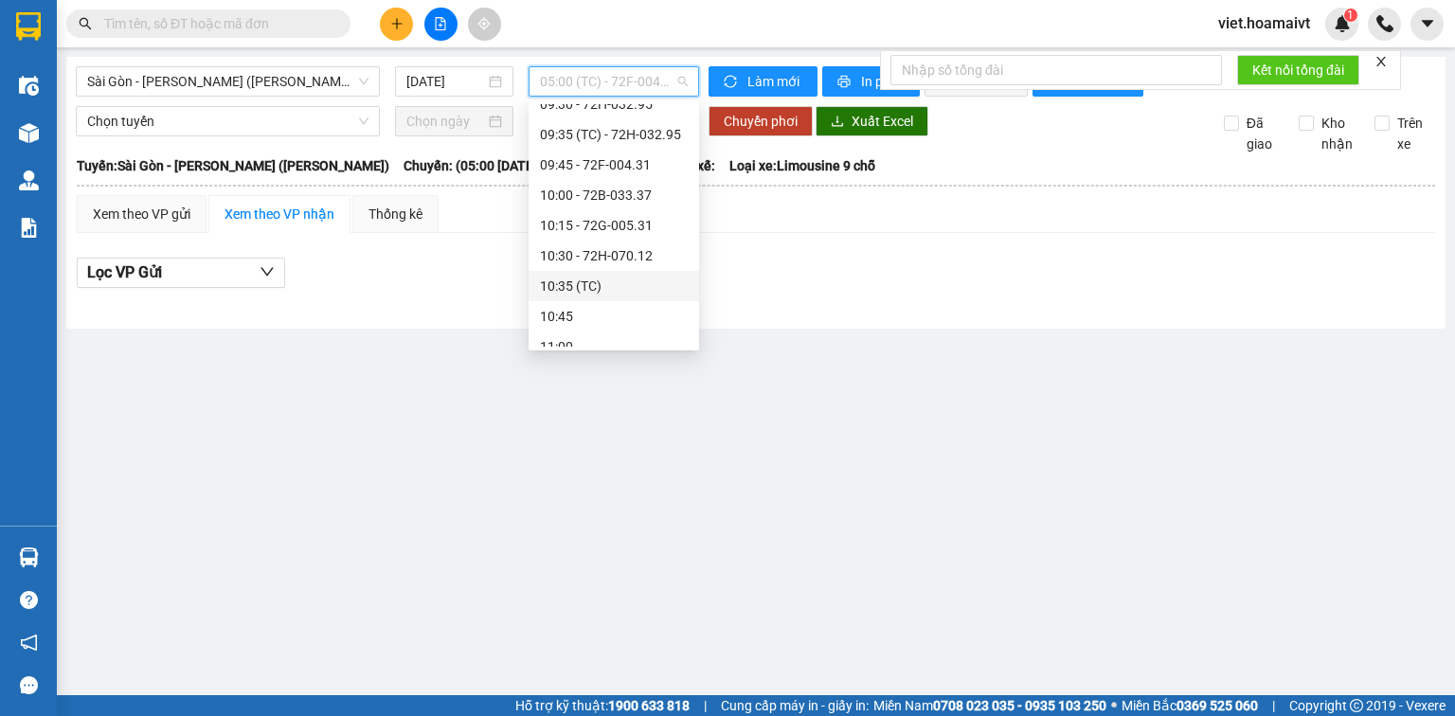
click at [585, 286] on div "10:35 (TC)" at bounding box center [614, 286] width 148 height 21
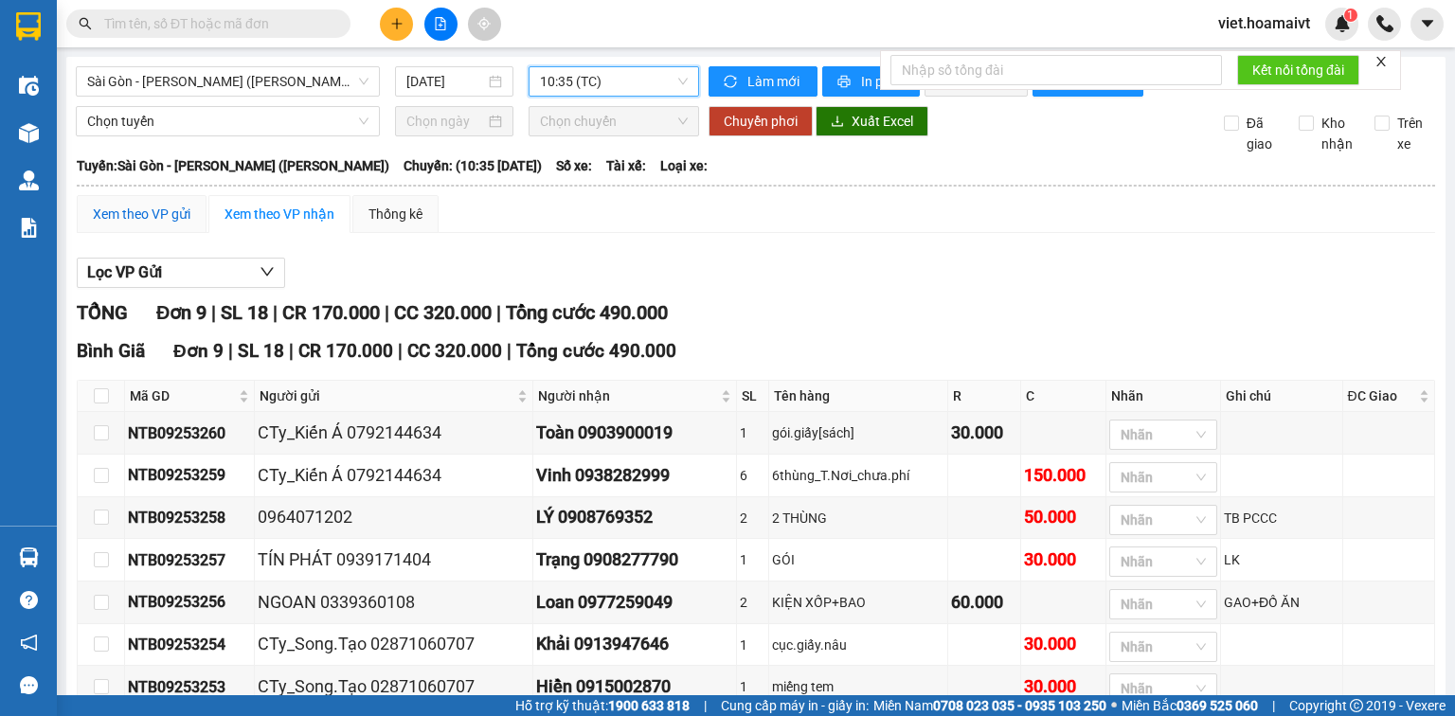
click at [117, 225] on div "Xem theo VP gửi" at bounding box center [142, 214] width 98 height 21
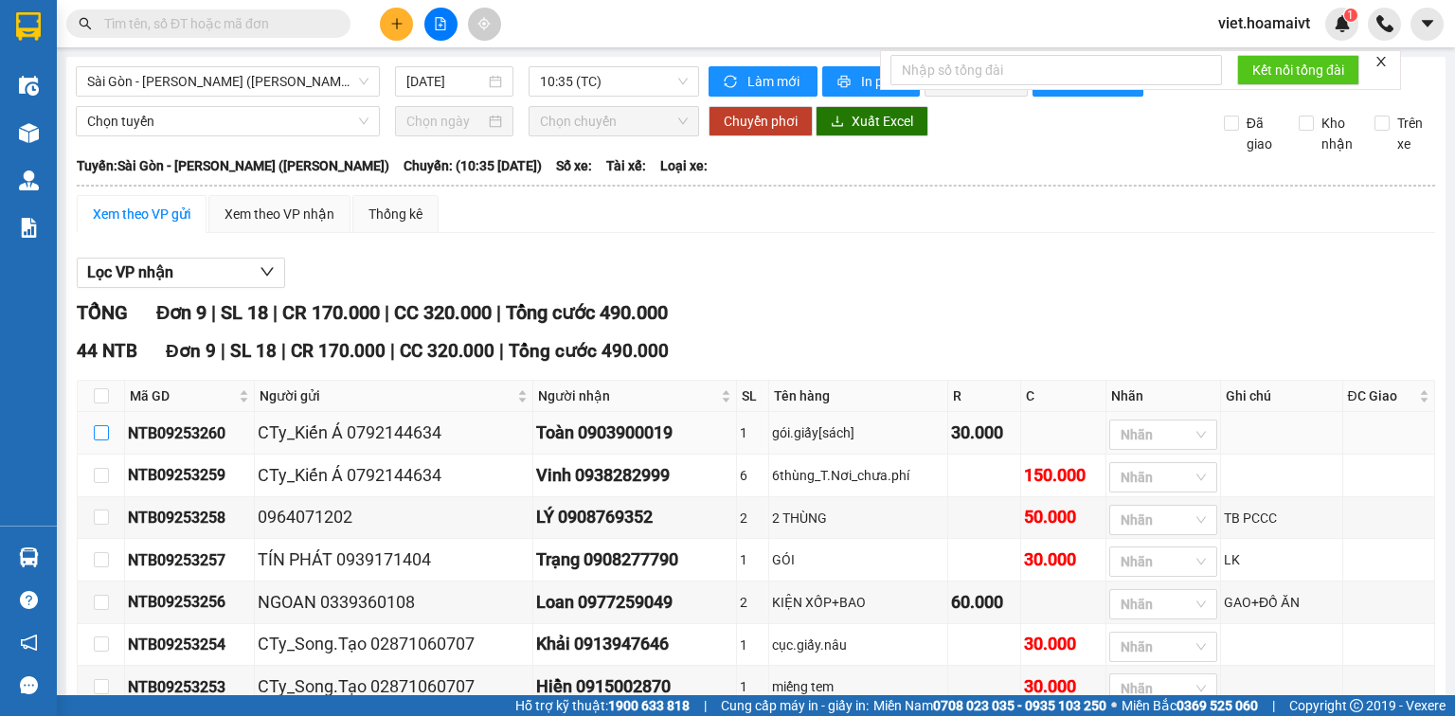
click at [95, 441] on input "checkbox" at bounding box center [101, 432] width 15 height 15
checkbox input "true"
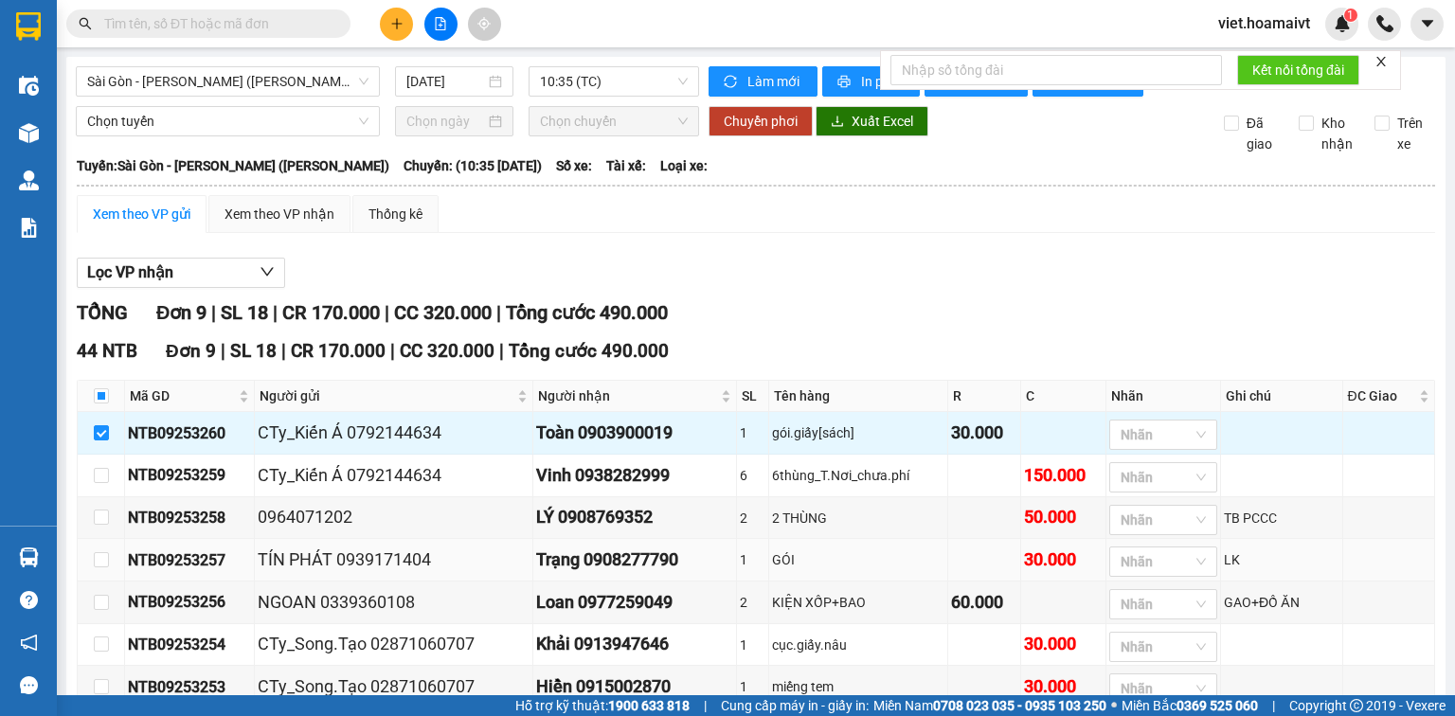
scroll to position [212, 0]
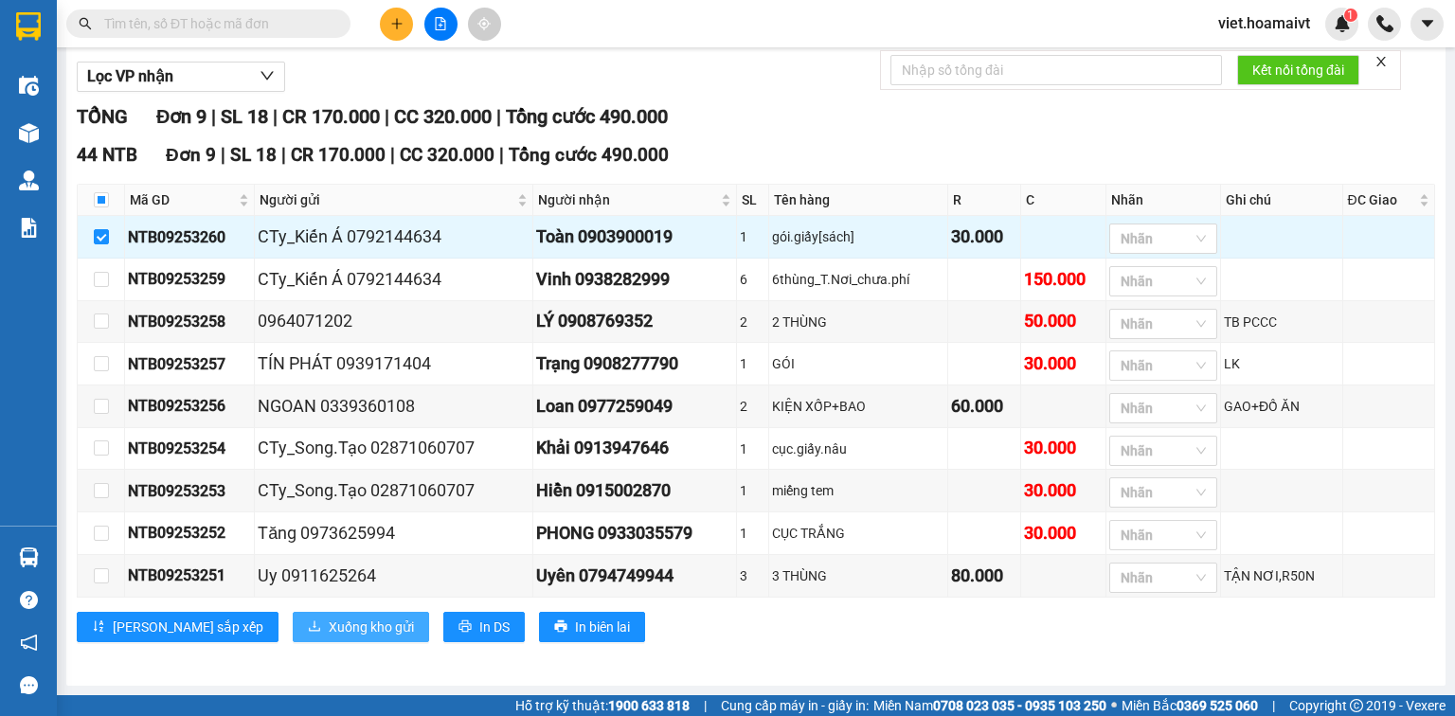
drag, startPoint x: 280, startPoint y: 640, endPoint x: 290, endPoint y: 610, distance: 31.2
click at [293, 638] on button "Xuống kho gửi" at bounding box center [361, 627] width 136 height 30
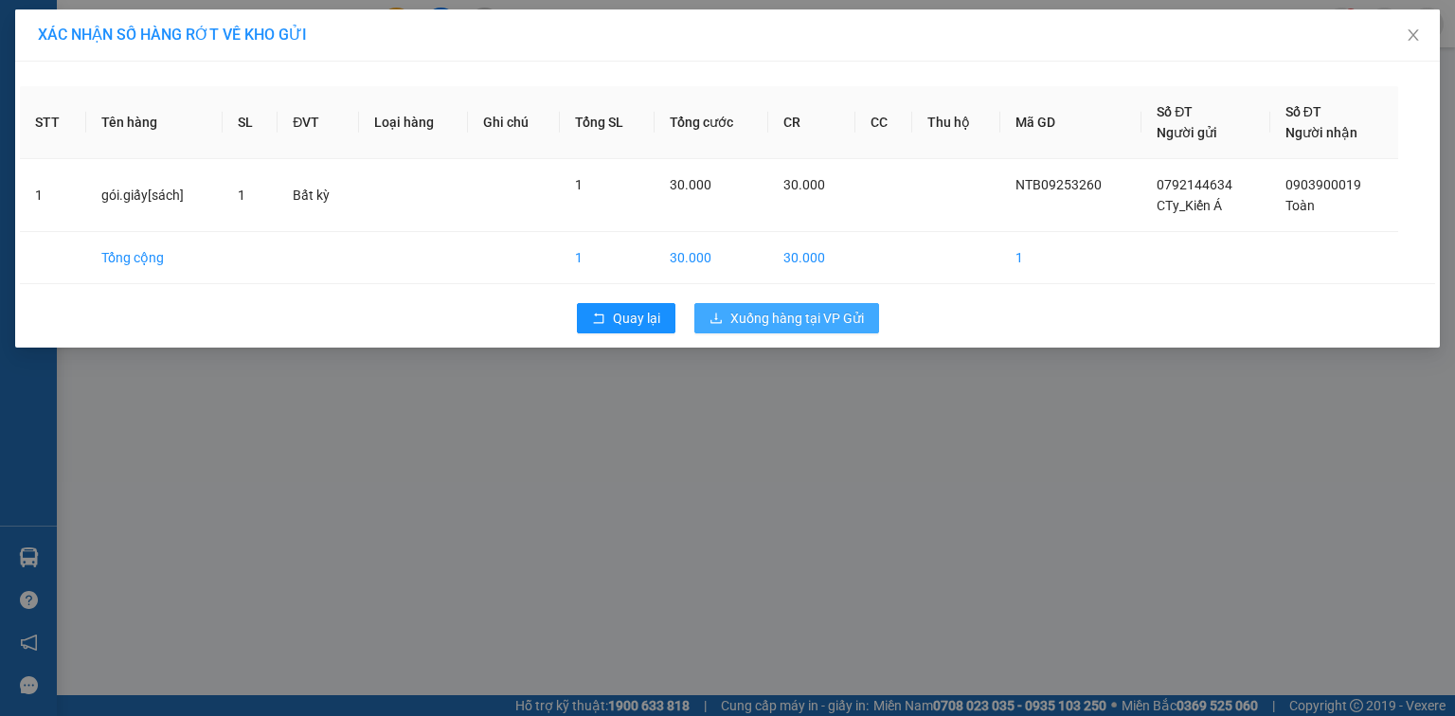
click at [773, 325] on span "Xuống hàng tại VP Gửi" at bounding box center [798, 318] width 134 height 21
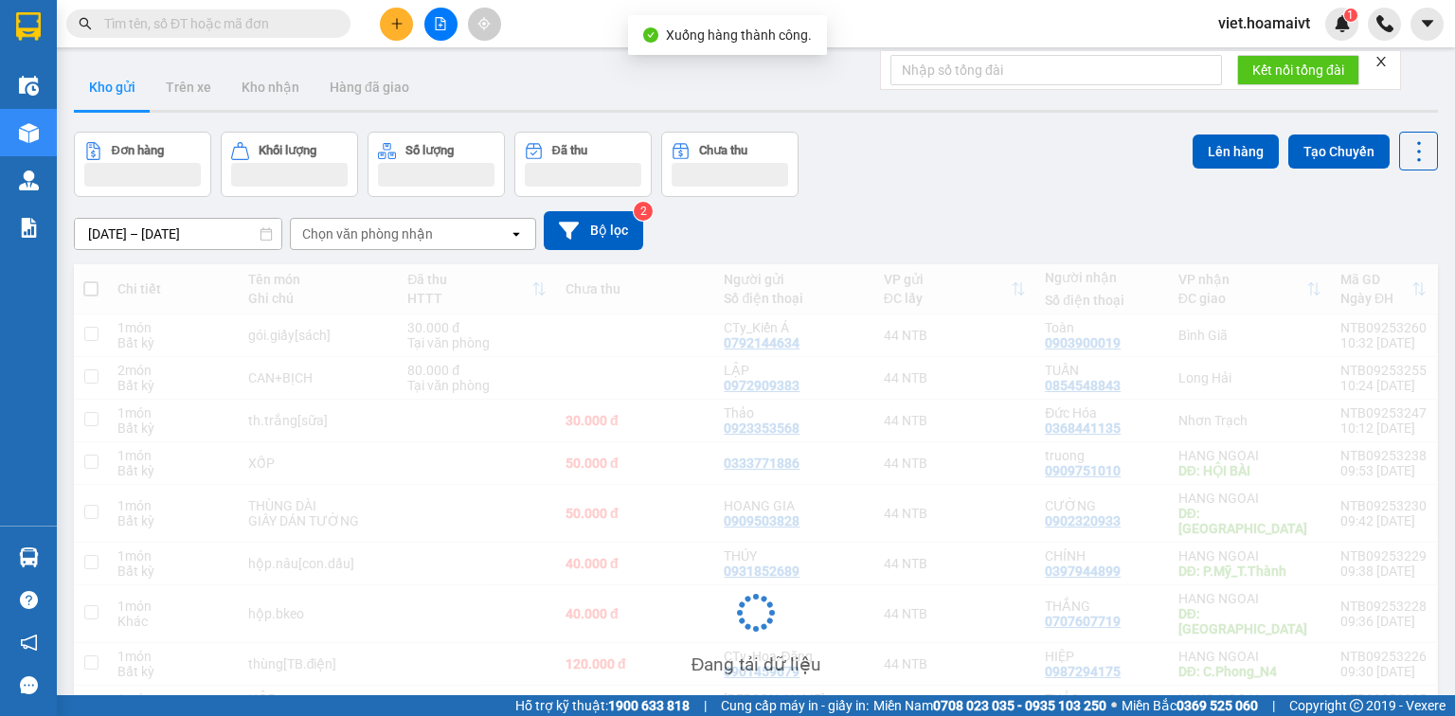
click at [397, 27] on icon "plus" at bounding box center [396, 23] width 1 height 10
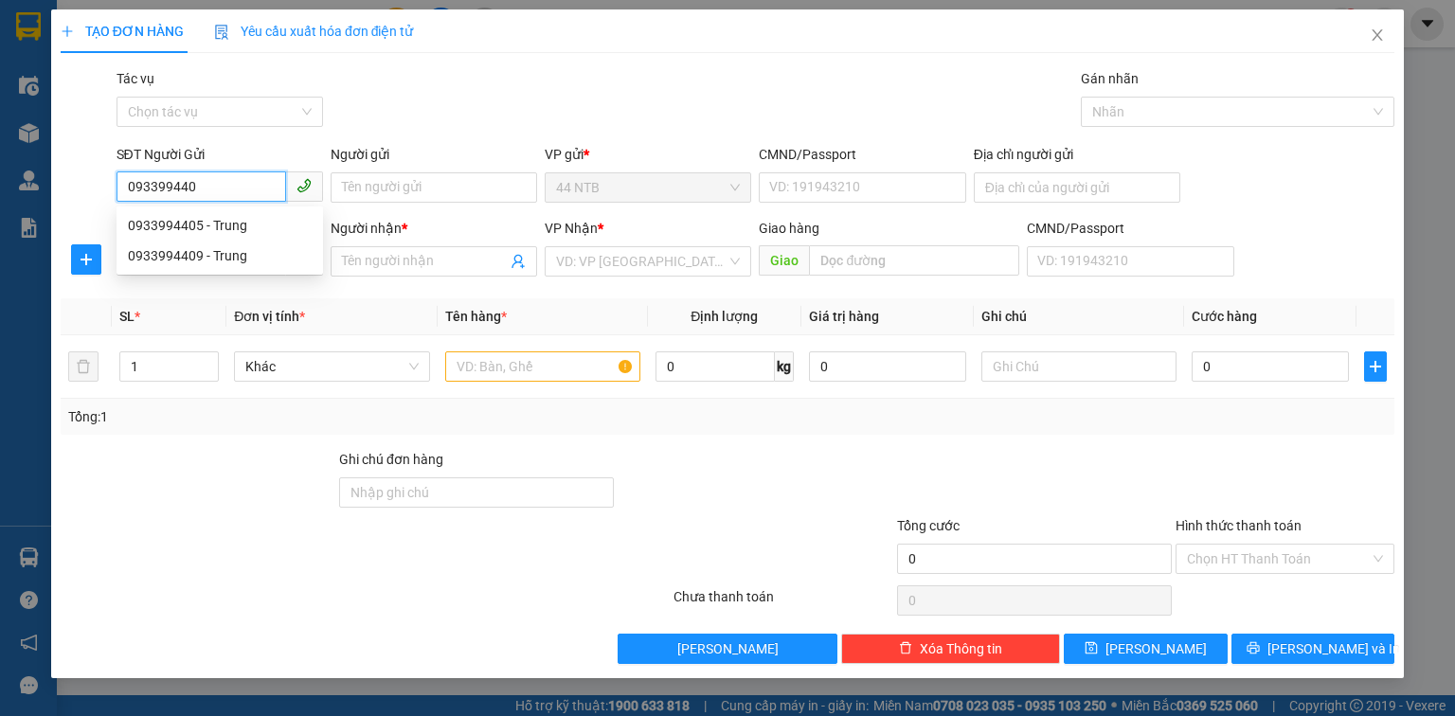
type input "0933994405"
click at [246, 227] on div "0933994405 - Trung" at bounding box center [220, 225] width 184 height 21
type input "Trung"
type input "079088023173"
type input "0398400759"
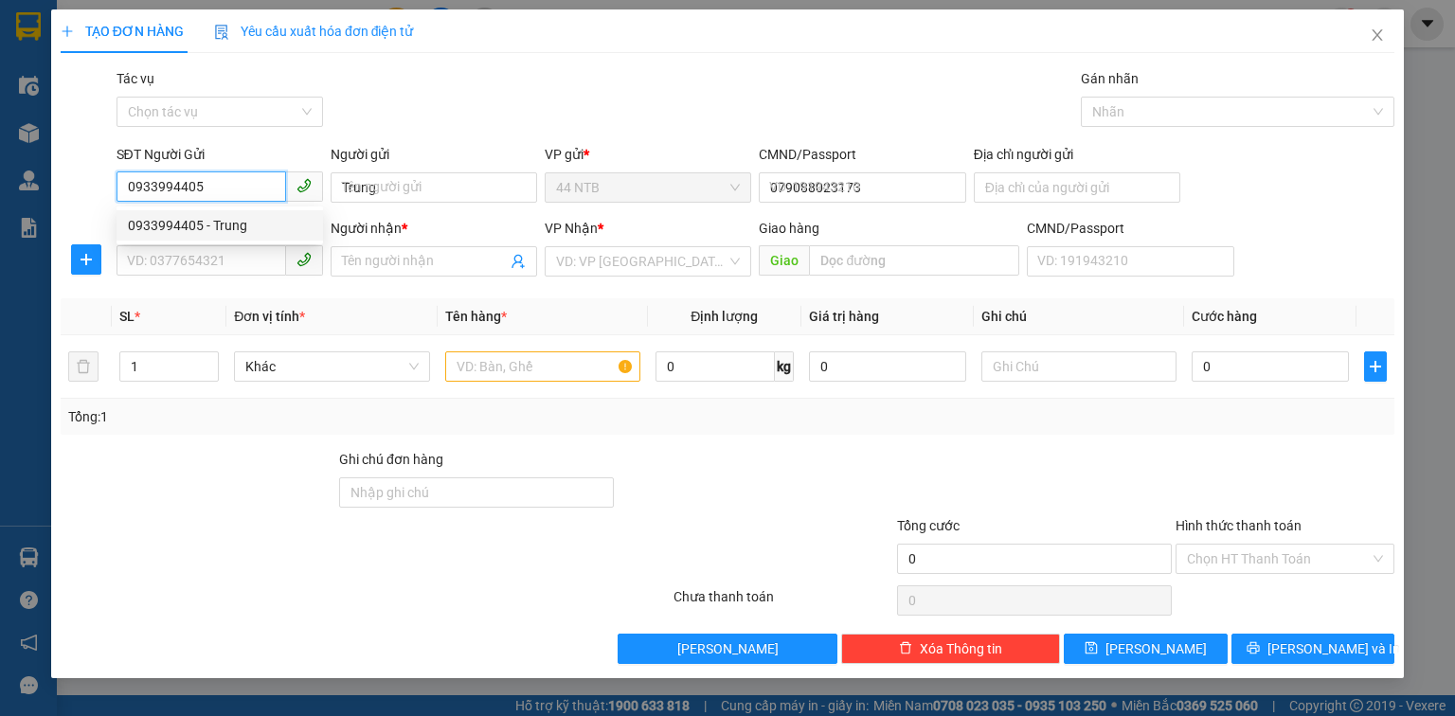
type input "Trí"
type input "0933994405"
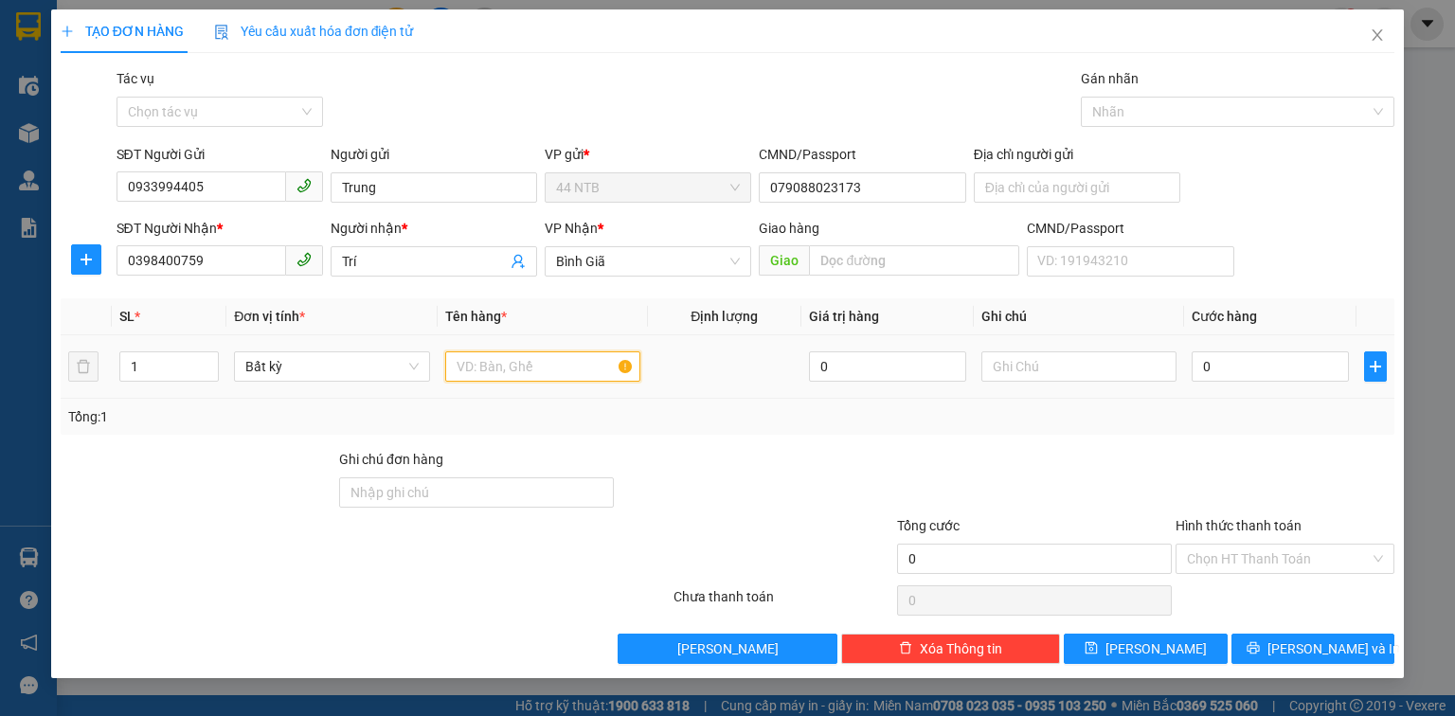
click at [487, 363] on input "text" at bounding box center [542, 367] width 195 height 30
type input "phong bì"
click at [1255, 374] on input "0" at bounding box center [1270, 367] width 157 height 30
type input "3"
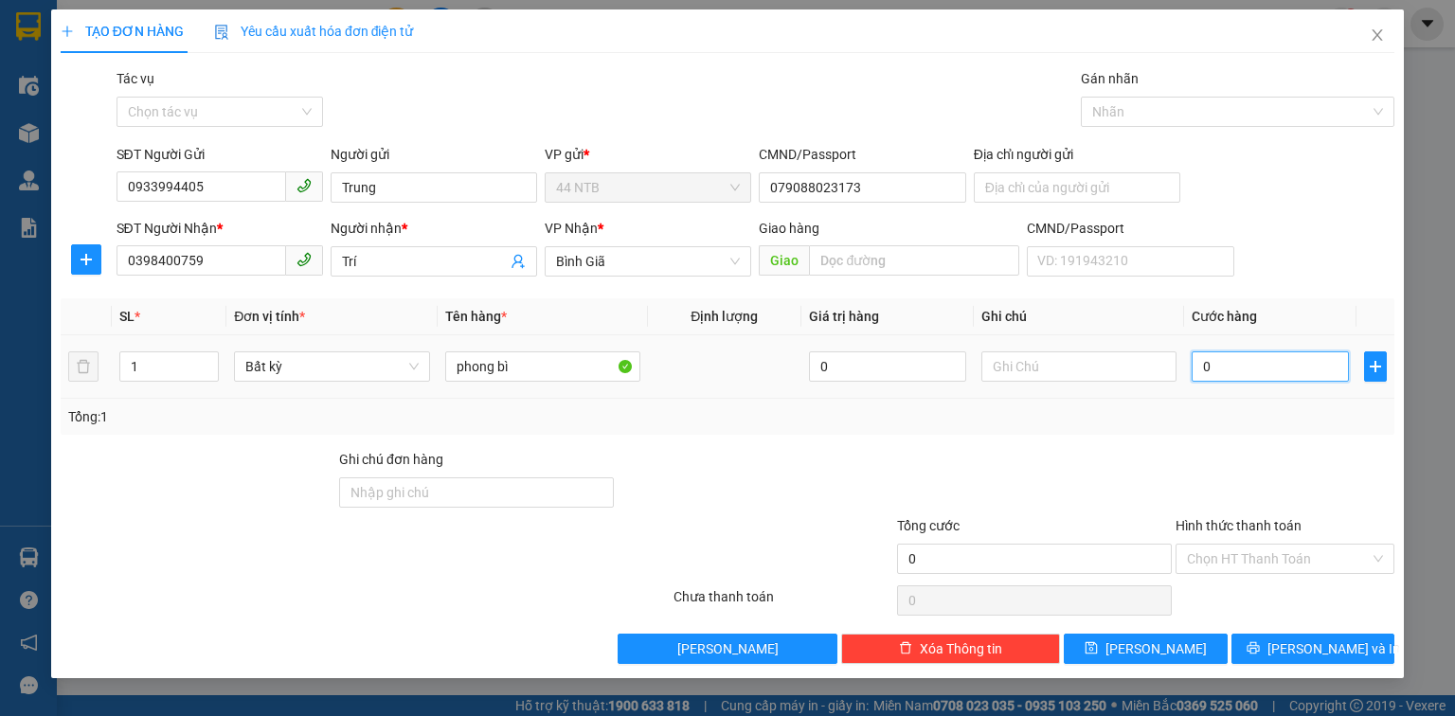
type input "3"
type input "30"
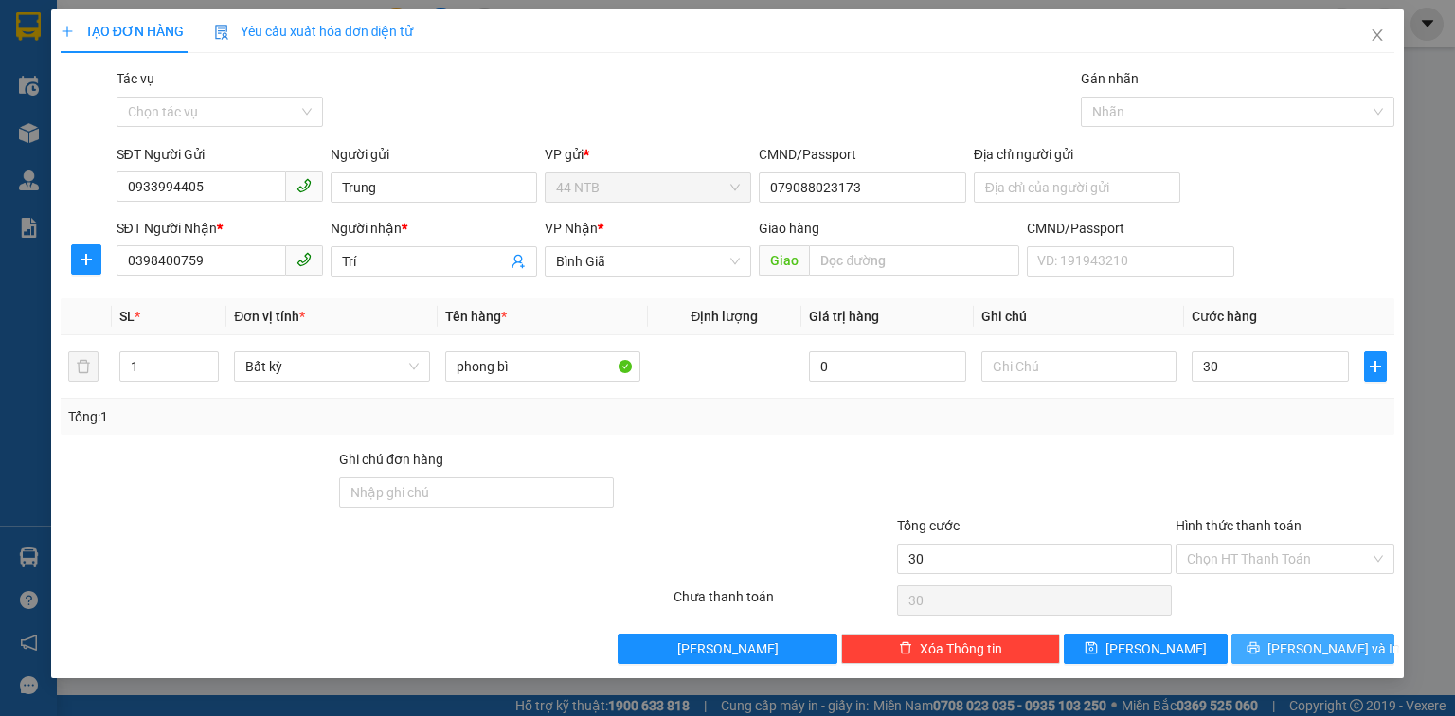
type input "30.000"
click at [1332, 641] on span "[PERSON_NAME] và In" at bounding box center [1334, 649] width 133 height 21
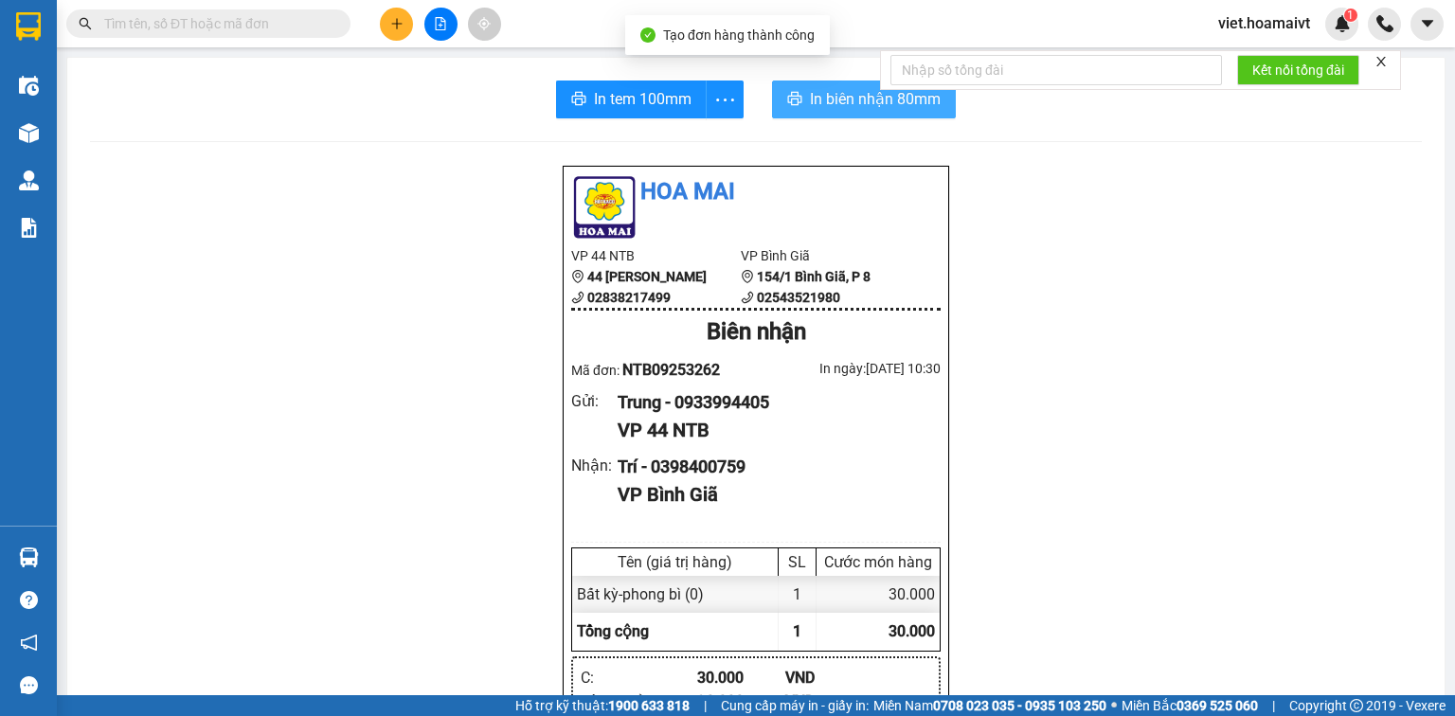
click at [906, 102] on span "In biên nhận 80mm" at bounding box center [875, 99] width 131 height 24
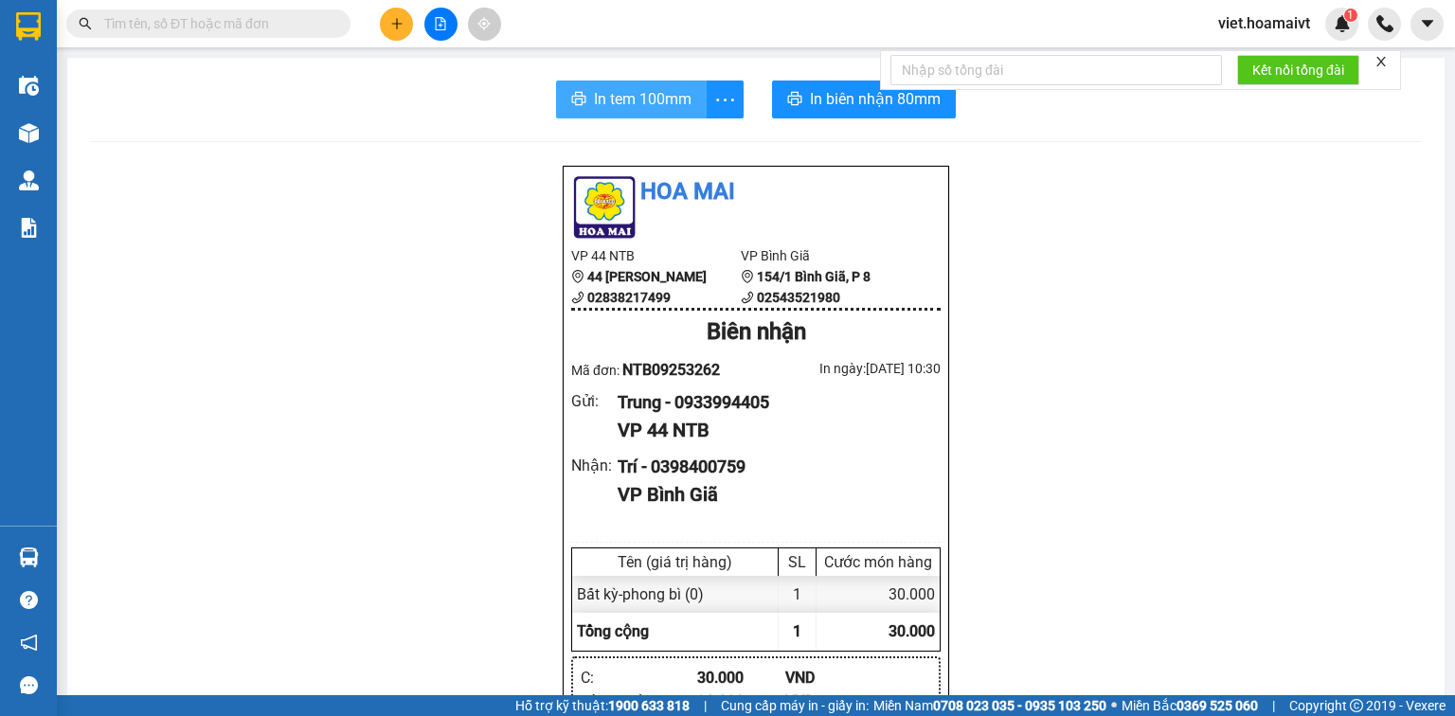
click at [676, 100] on span "In tem 100mm" at bounding box center [643, 99] width 98 height 24
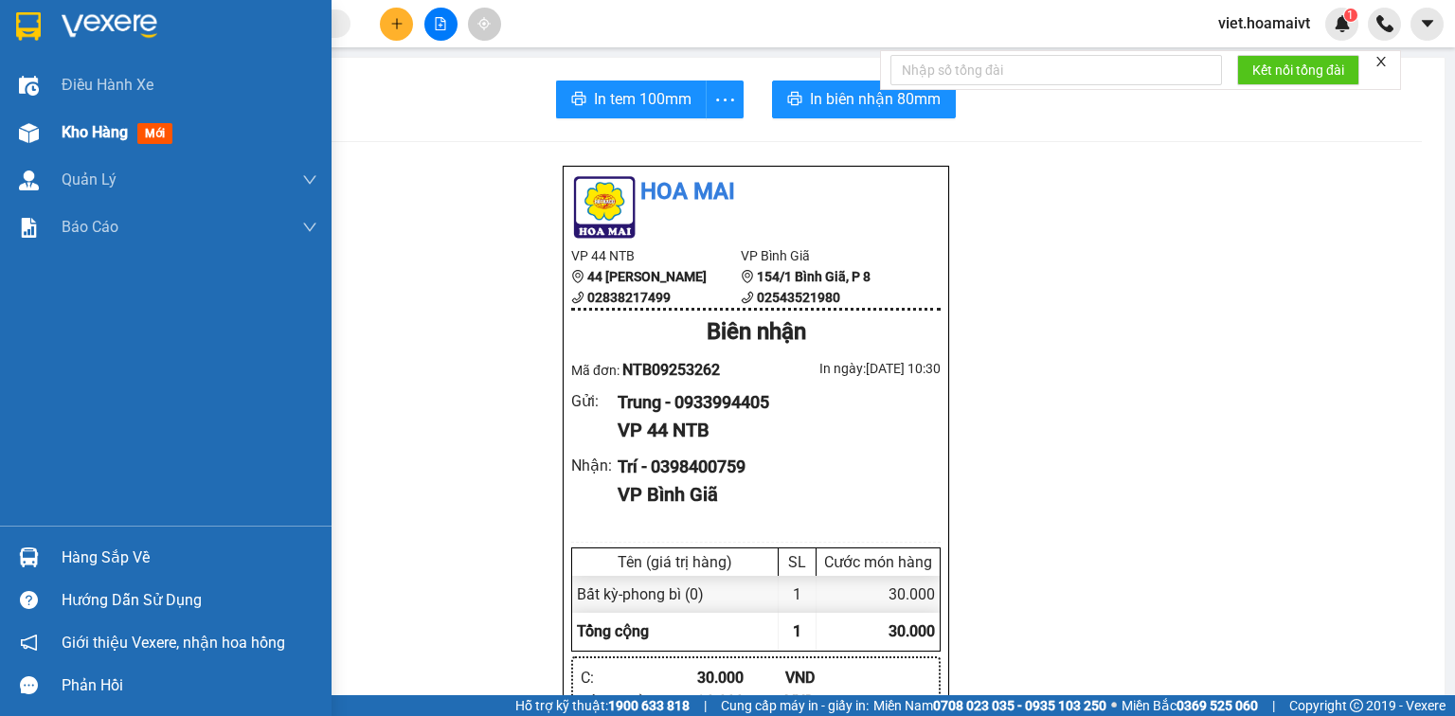
click at [45, 136] on div "Kho hàng mới" at bounding box center [166, 132] width 332 height 47
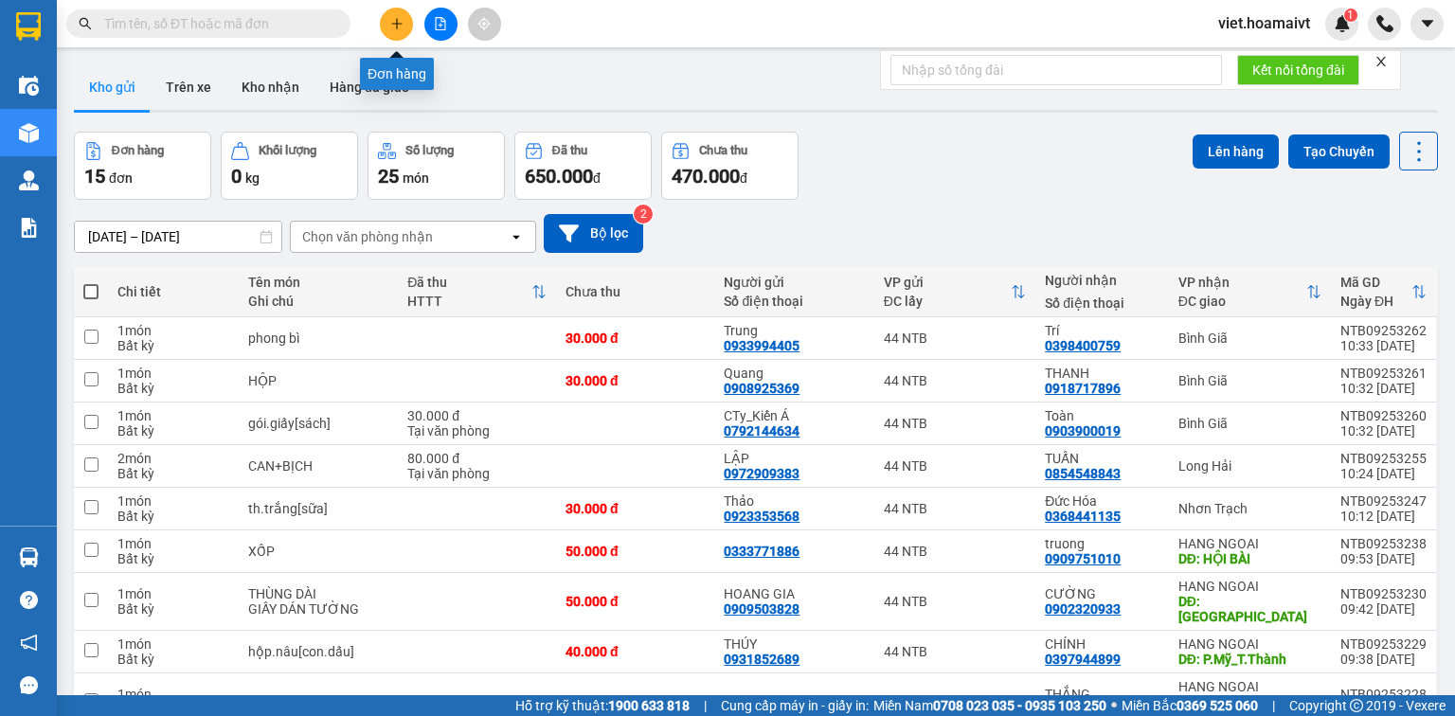
click at [409, 19] on button at bounding box center [396, 24] width 33 height 33
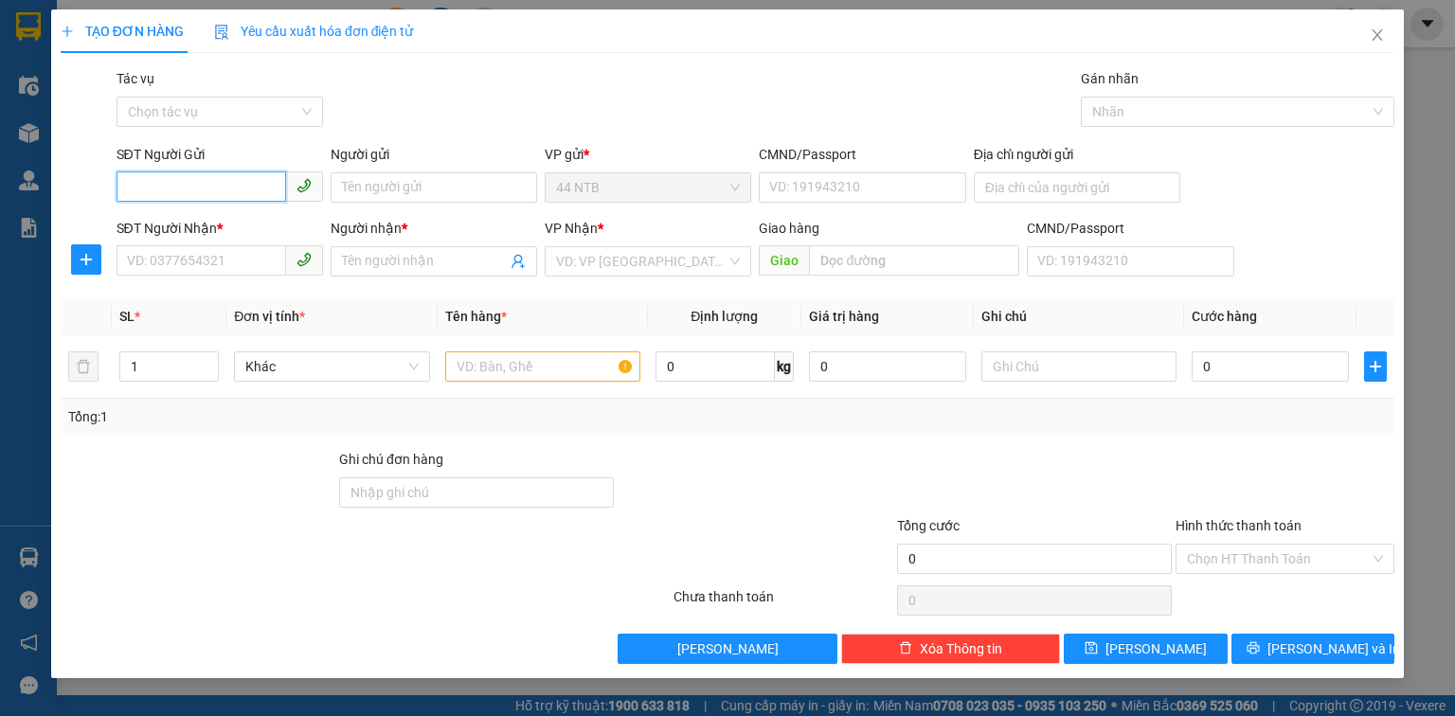
click at [216, 186] on input "SĐT Người Gửi" at bounding box center [202, 187] width 170 height 30
type input "0902944801"
click at [223, 220] on div "0902944801 - [PERSON_NAME]" at bounding box center [221, 225] width 187 height 21
type input "[PERSON_NAME]"
type input "031098009593"
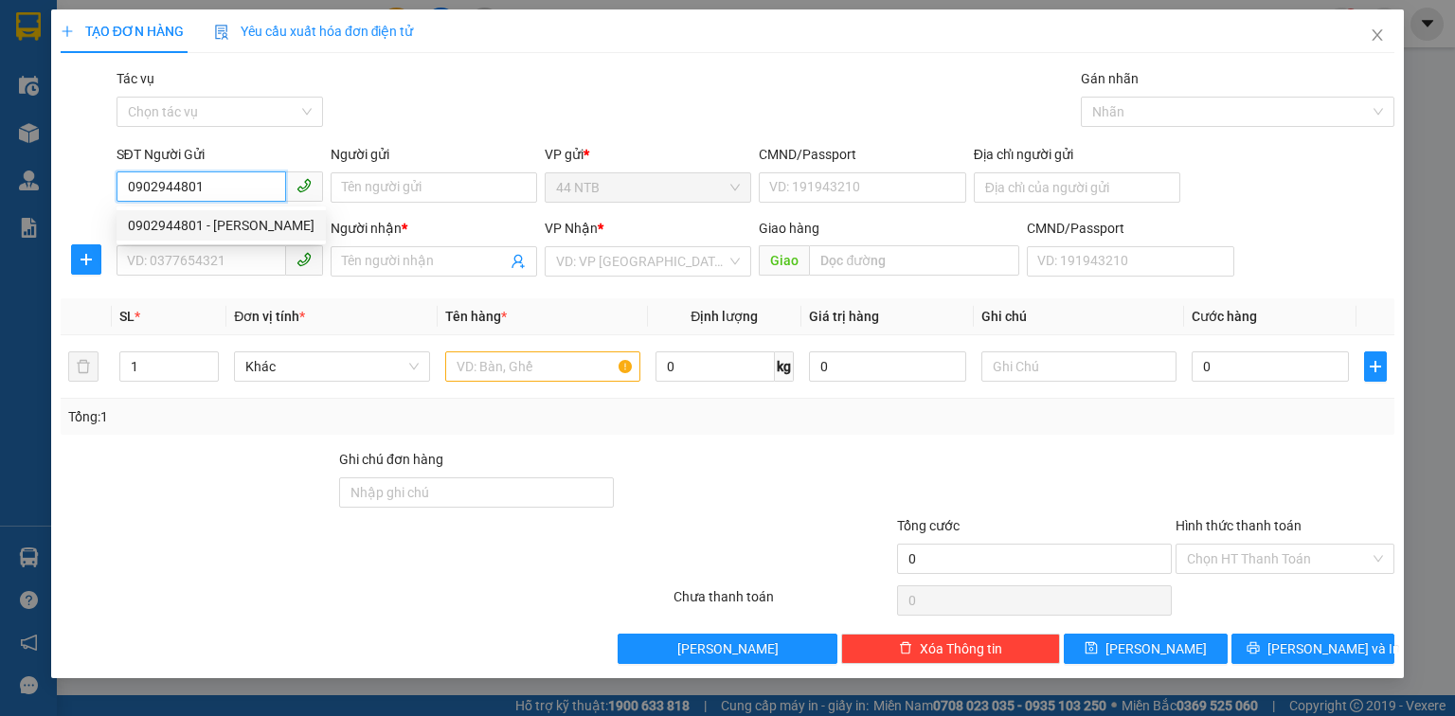
type input "0968654067"
type input "Linh-147 [PERSON_NAME]"
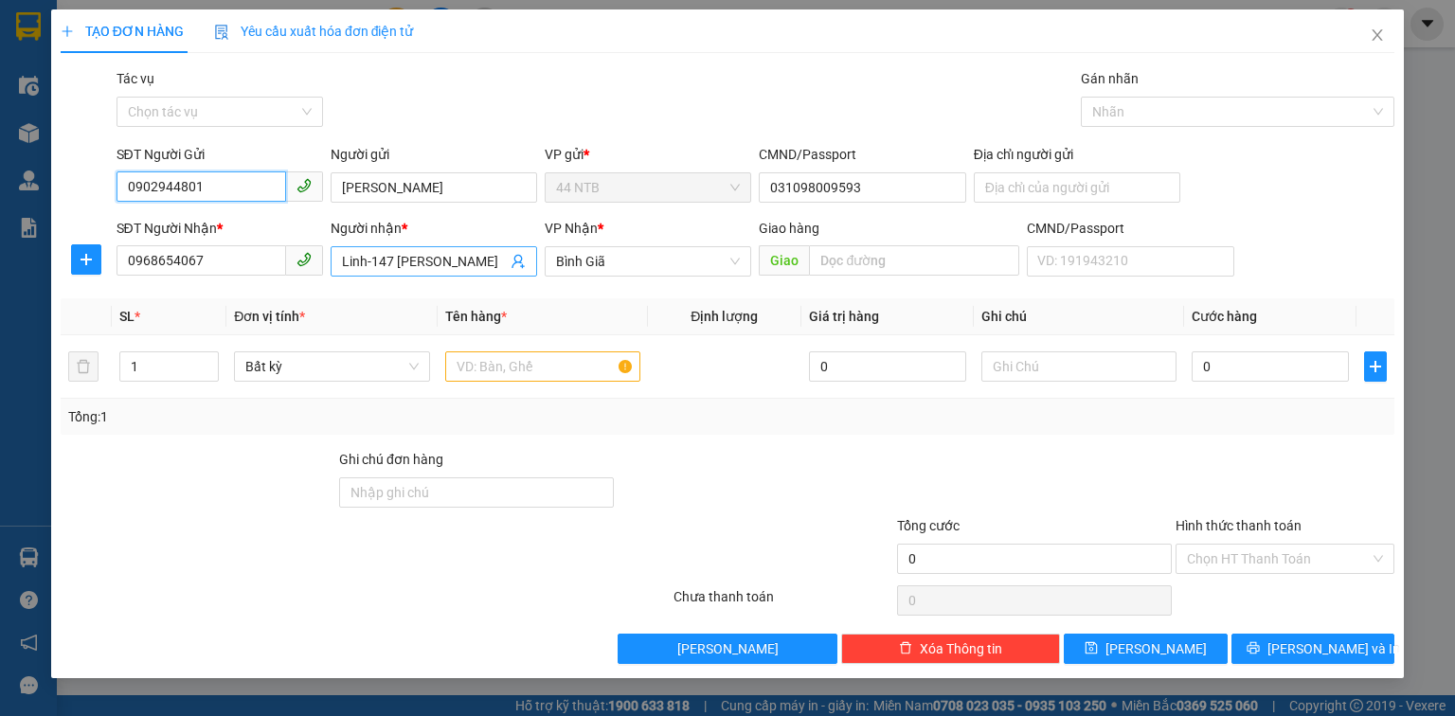
type input "0902944801"
click at [497, 262] on input "Linh-147 [PERSON_NAME]" at bounding box center [424, 261] width 165 height 21
drag, startPoint x: 508, startPoint y: 259, endPoint x: 456, endPoint y: 265, distance: 52.5
click at [456, 265] on span "Linh-147 [PERSON_NAME]" at bounding box center [434, 261] width 207 height 30
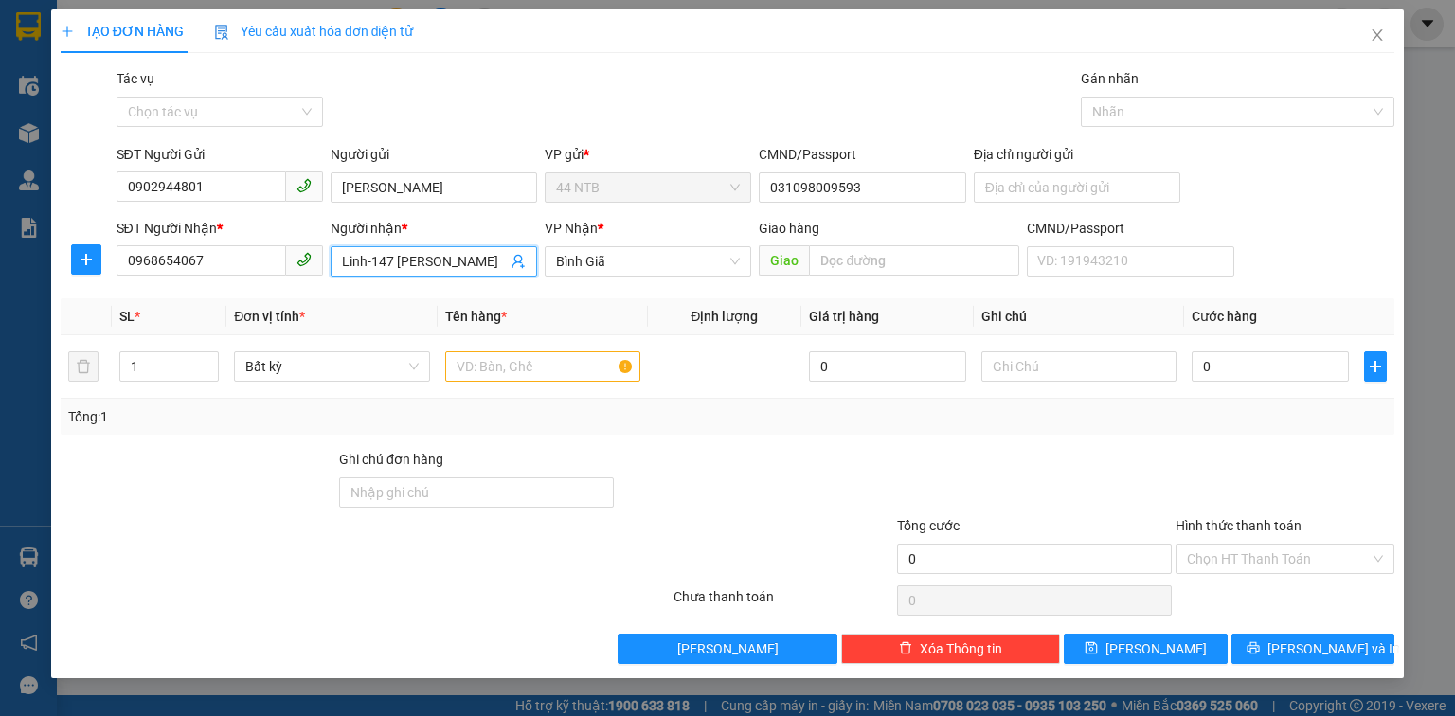
click at [505, 257] on input "Linh-147 [PERSON_NAME]" at bounding box center [424, 261] width 165 height 21
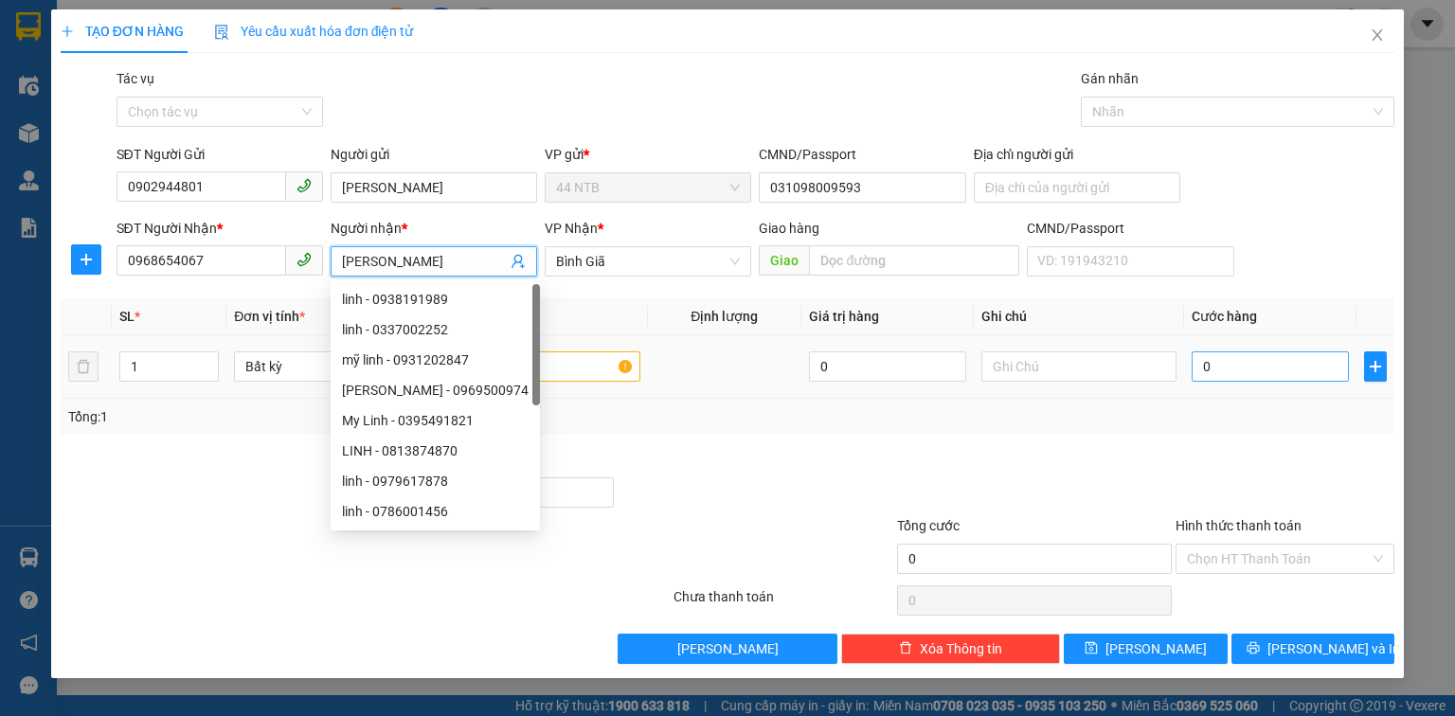
type input "[PERSON_NAME]"
click at [1260, 366] on input "0" at bounding box center [1270, 367] width 157 height 30
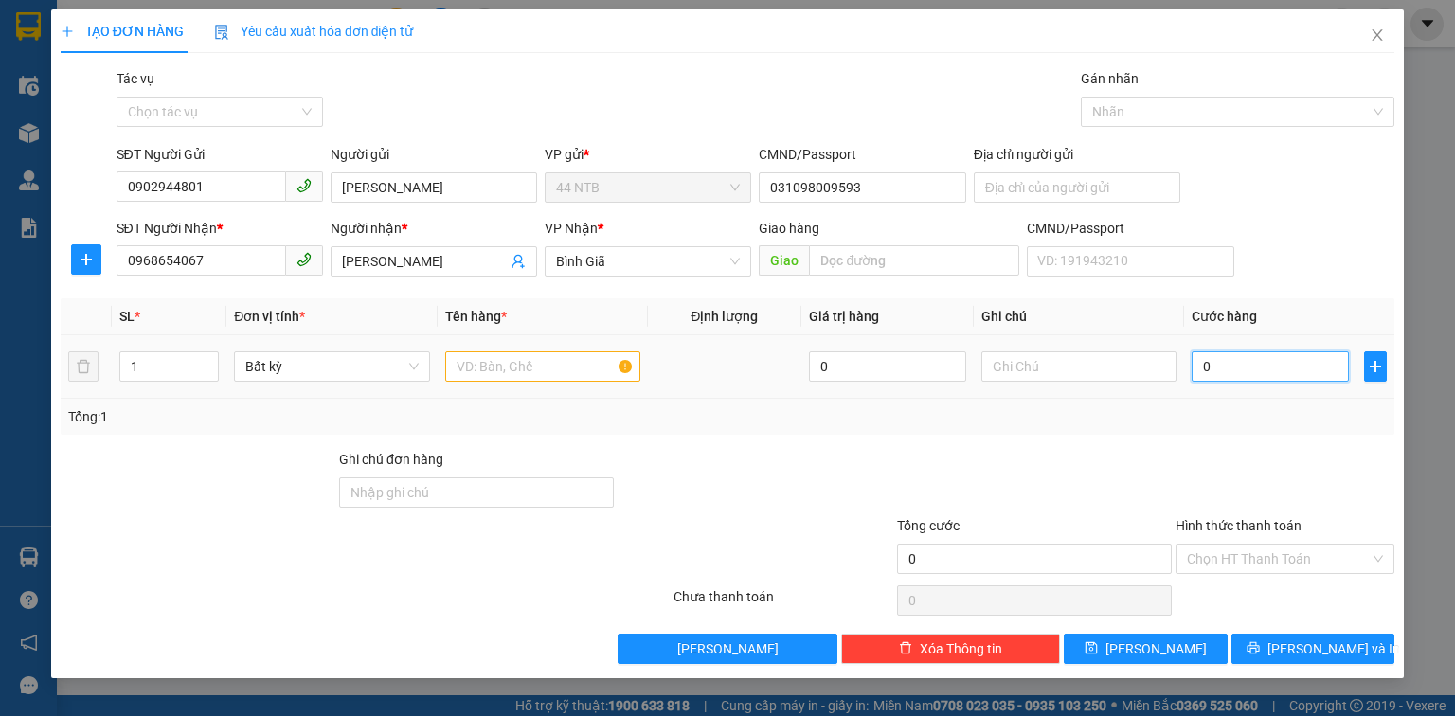
type input "3"
type input "30"
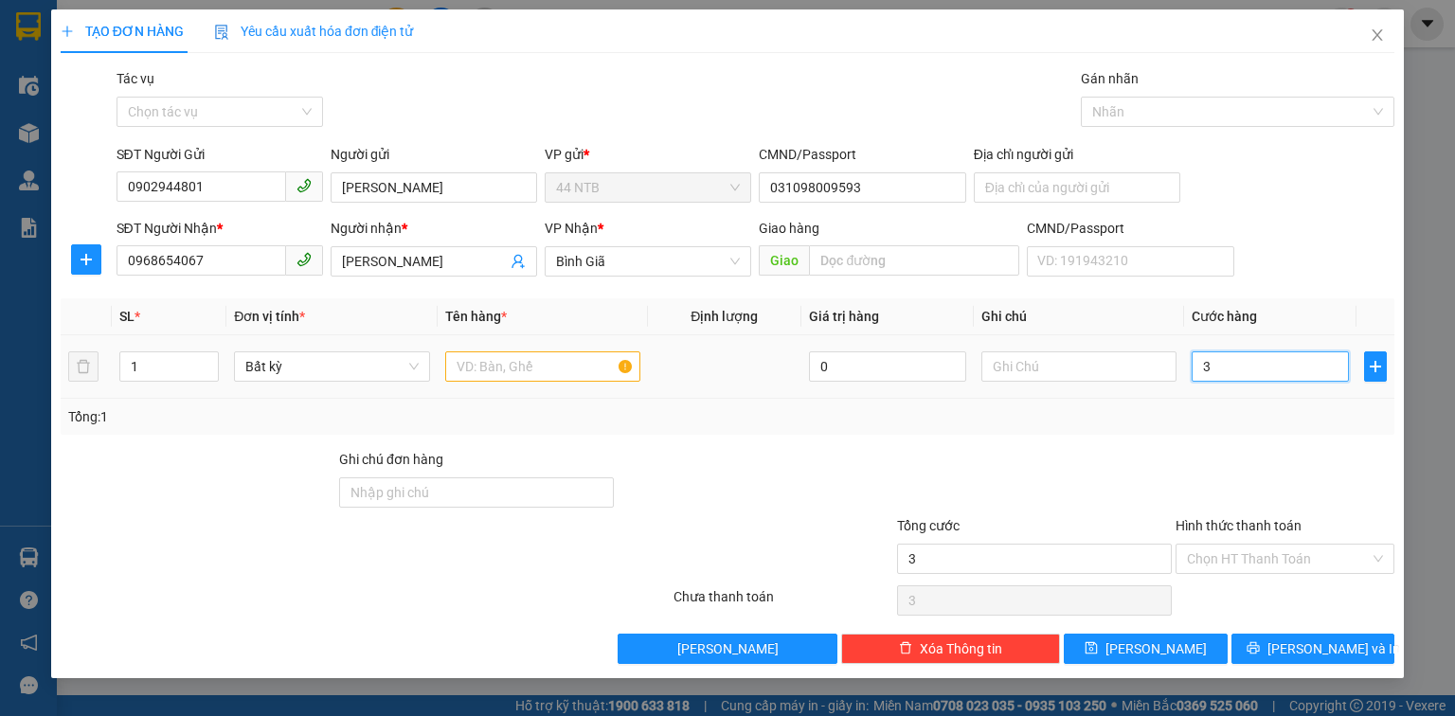
type input "30"
type input "30.000"
click at [564, 363] on input "text" at bounding box center [542, 367] width 195 height 30
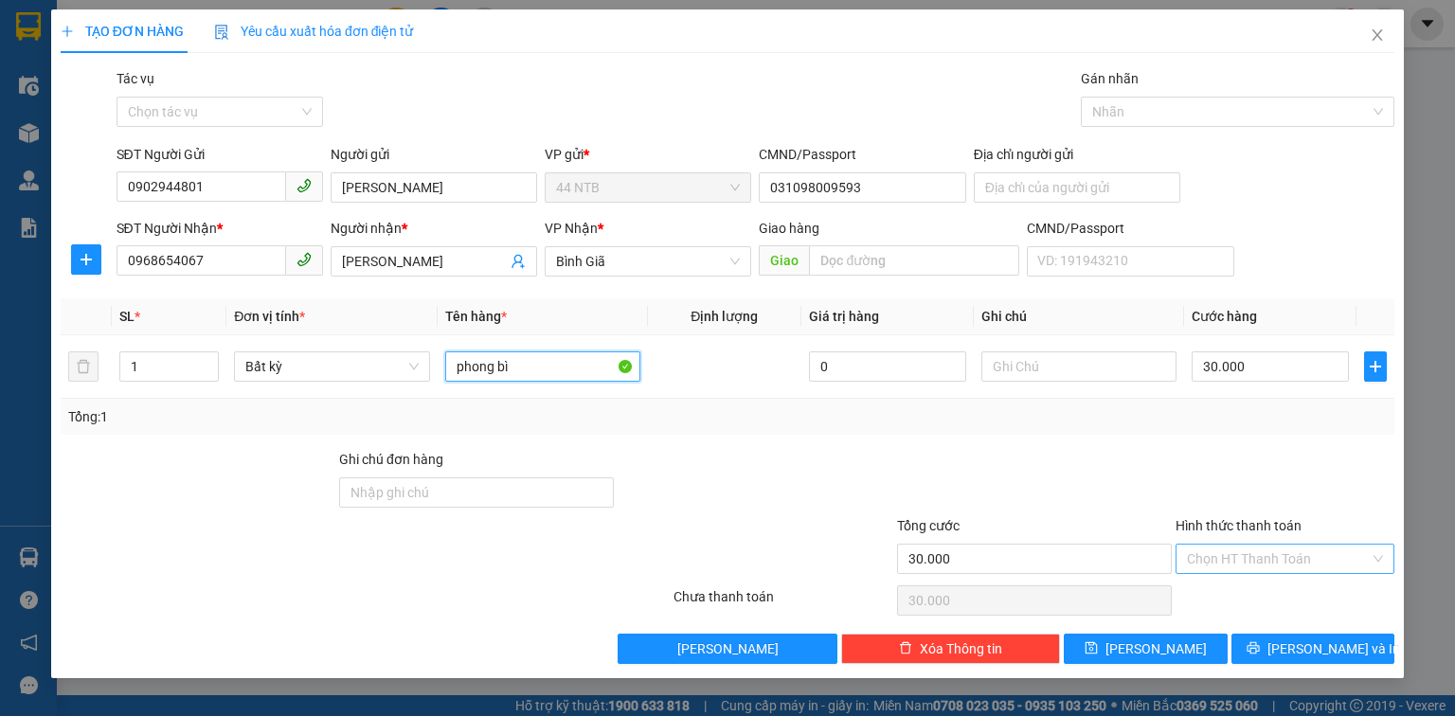
type input "phong bì"
click at [1275, 551] on input "Hình thức thanh toán" at bounding box center [1278, 559] width 183 height 28
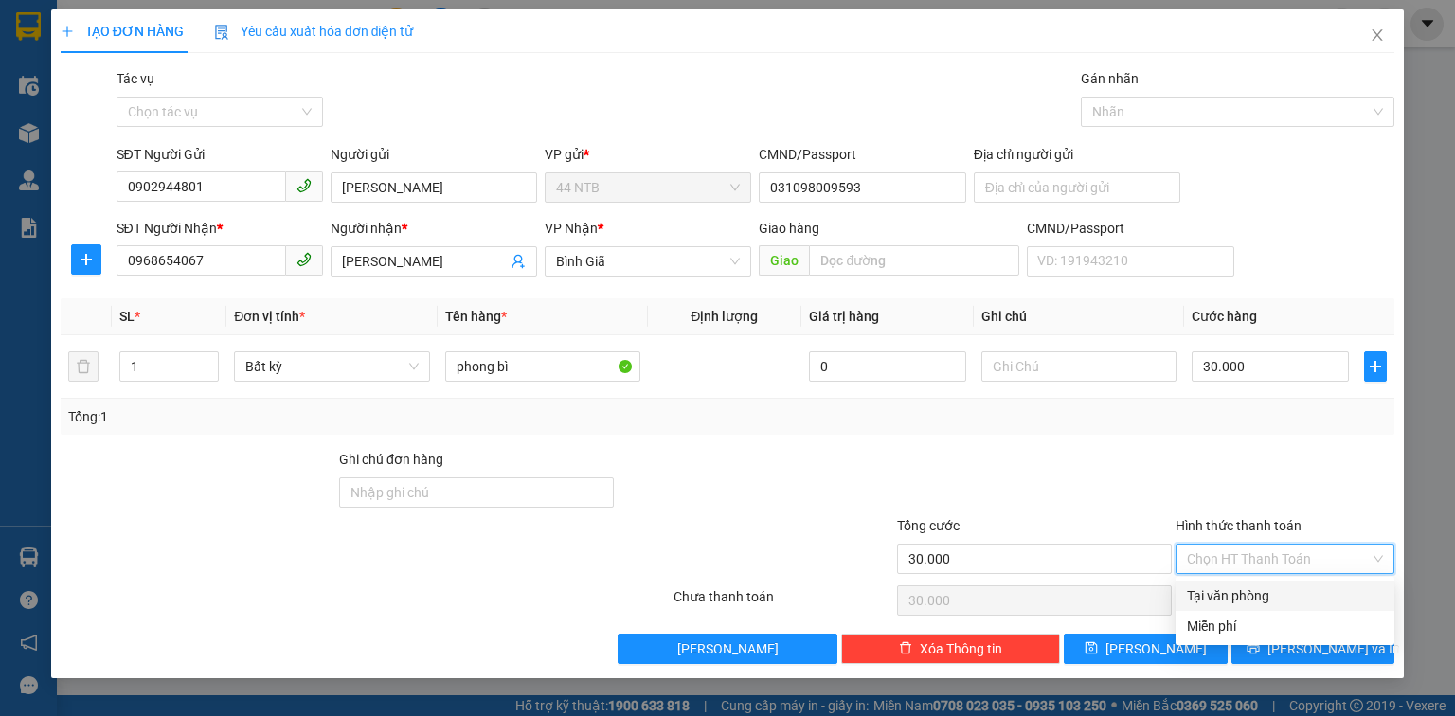
click at [1276, 582] on div "Tại văn phòng" at bounding box center [1285, 596] width 219 height 30
type input "0"
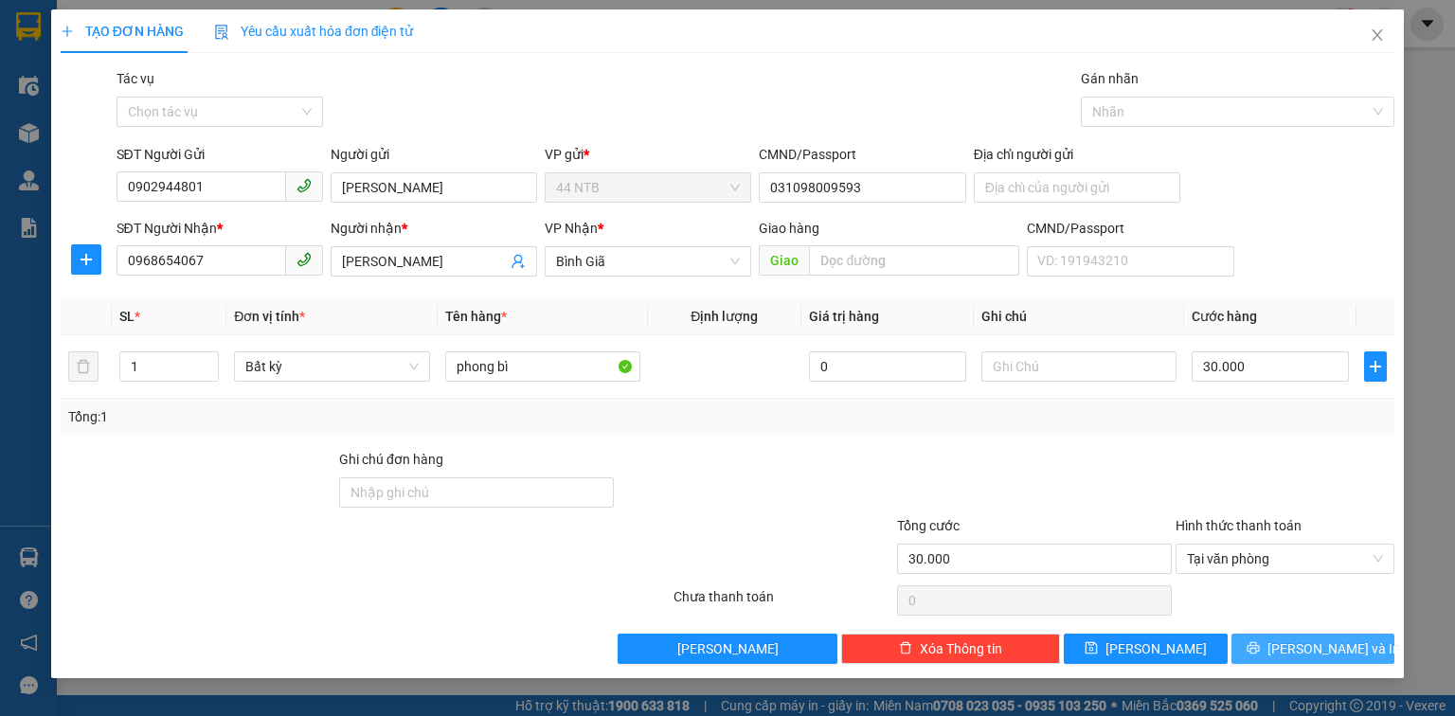
click at [1295, 652] on button "[PERSON_NAME] và In" at bounding box center [1314, 649] width 164 height 30
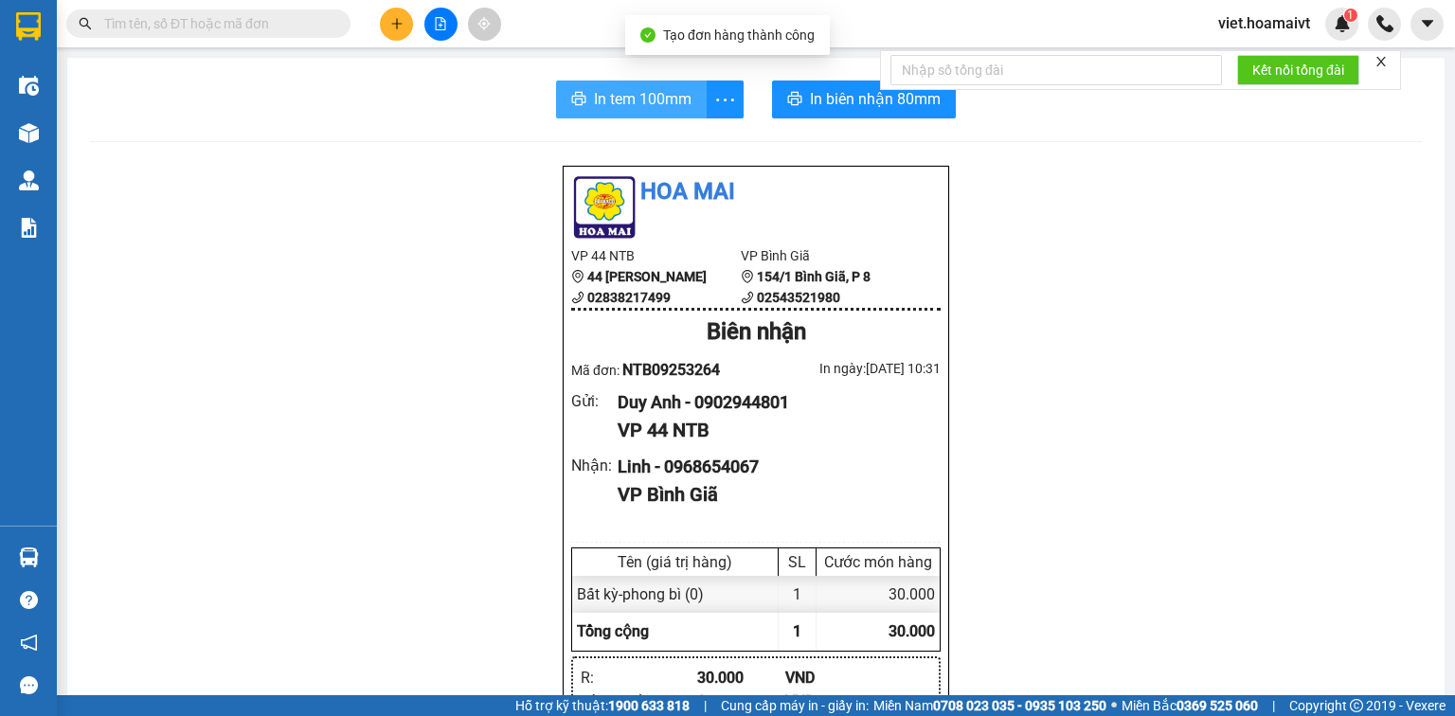
click at [607, 95] on span "In tem 100mm" at bounding box center [643, 99] width 98 height 24
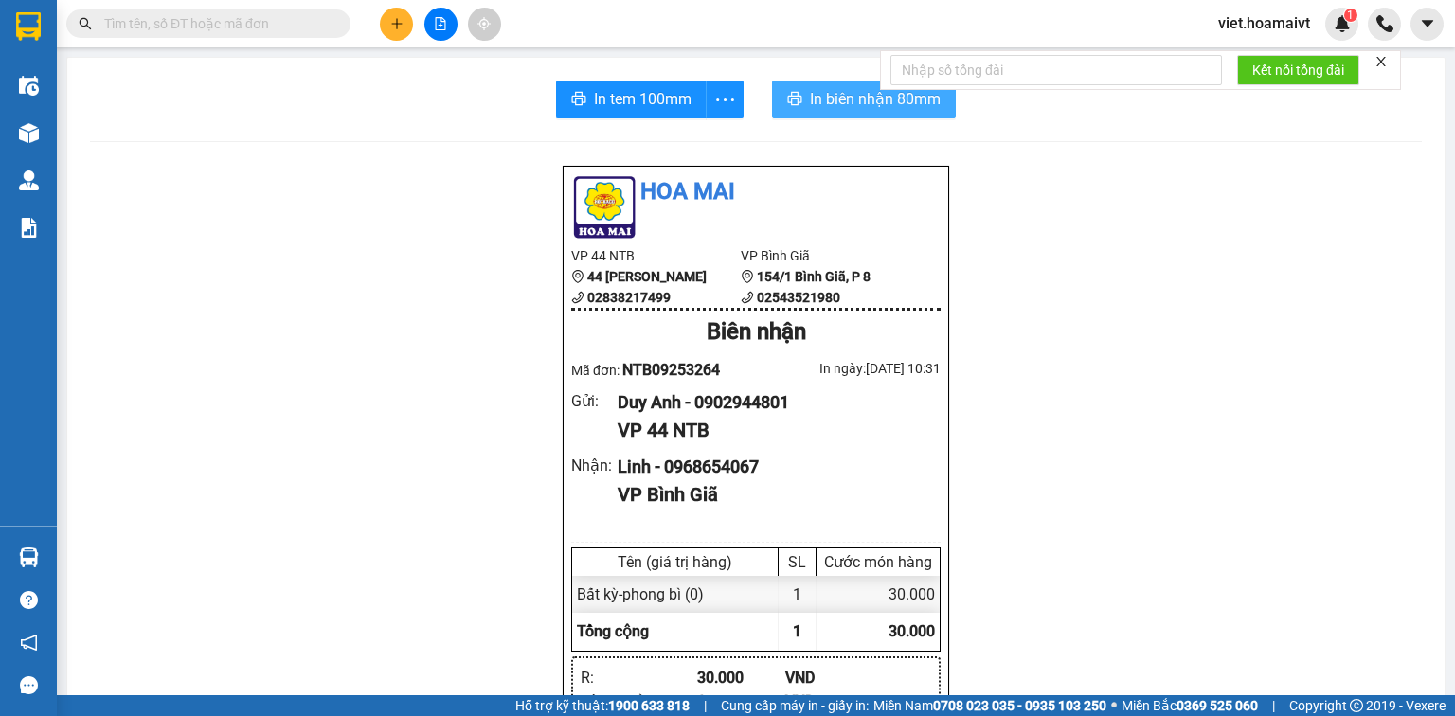
click at [875, 110] on span "In biên nhận 80mm" at bounding box center [875, 99] width 131 height 24
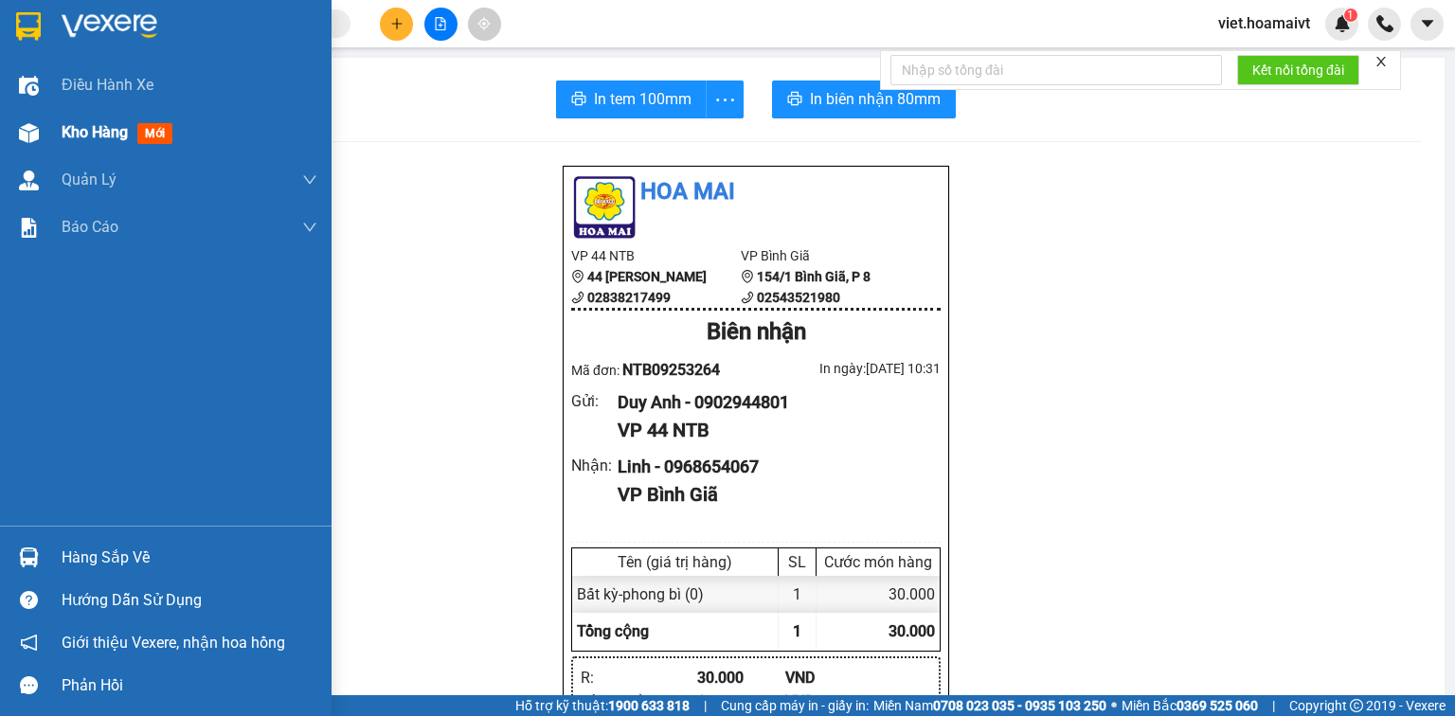
click at [42, 144] on div at bounding box center [28, 133] width 33 height 33
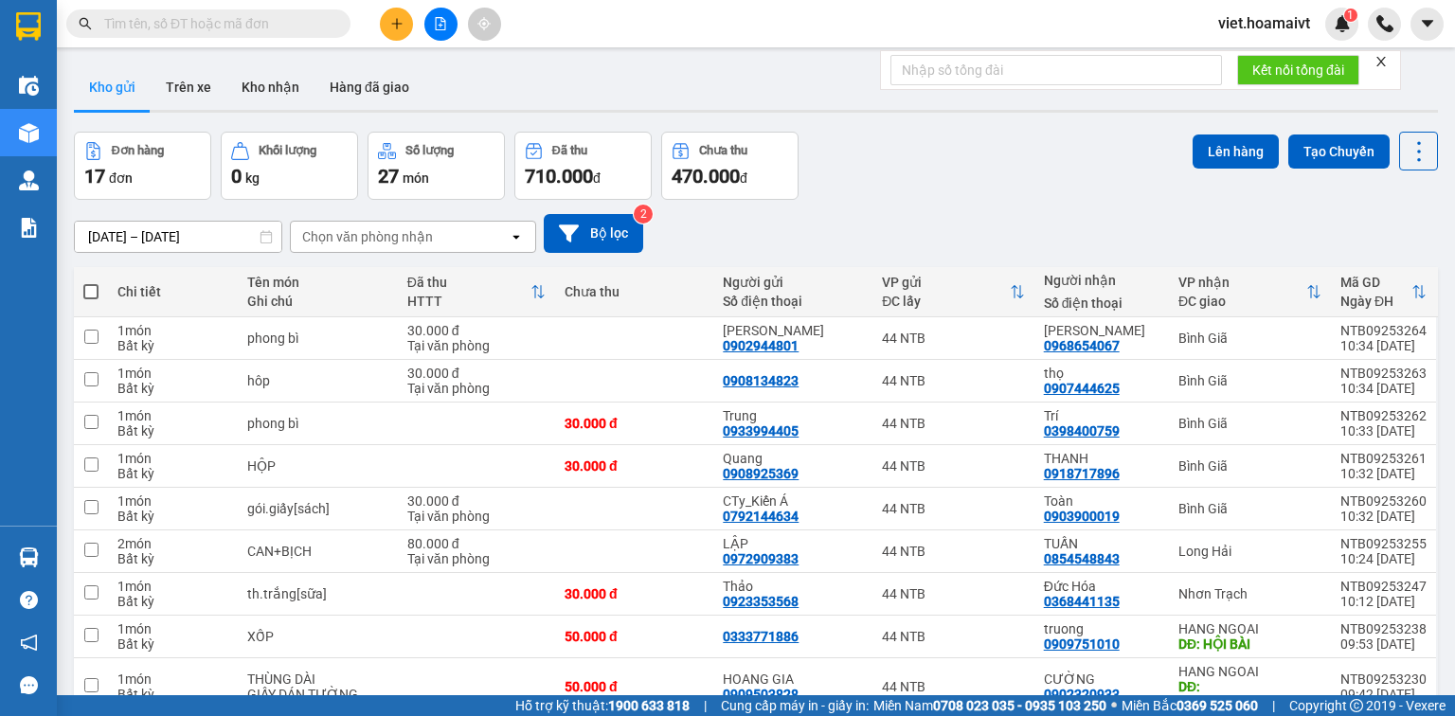
click at [384, 231] on div "Chọn văn phòng nhận" at bounding box center [367, 236] width 131 height 19
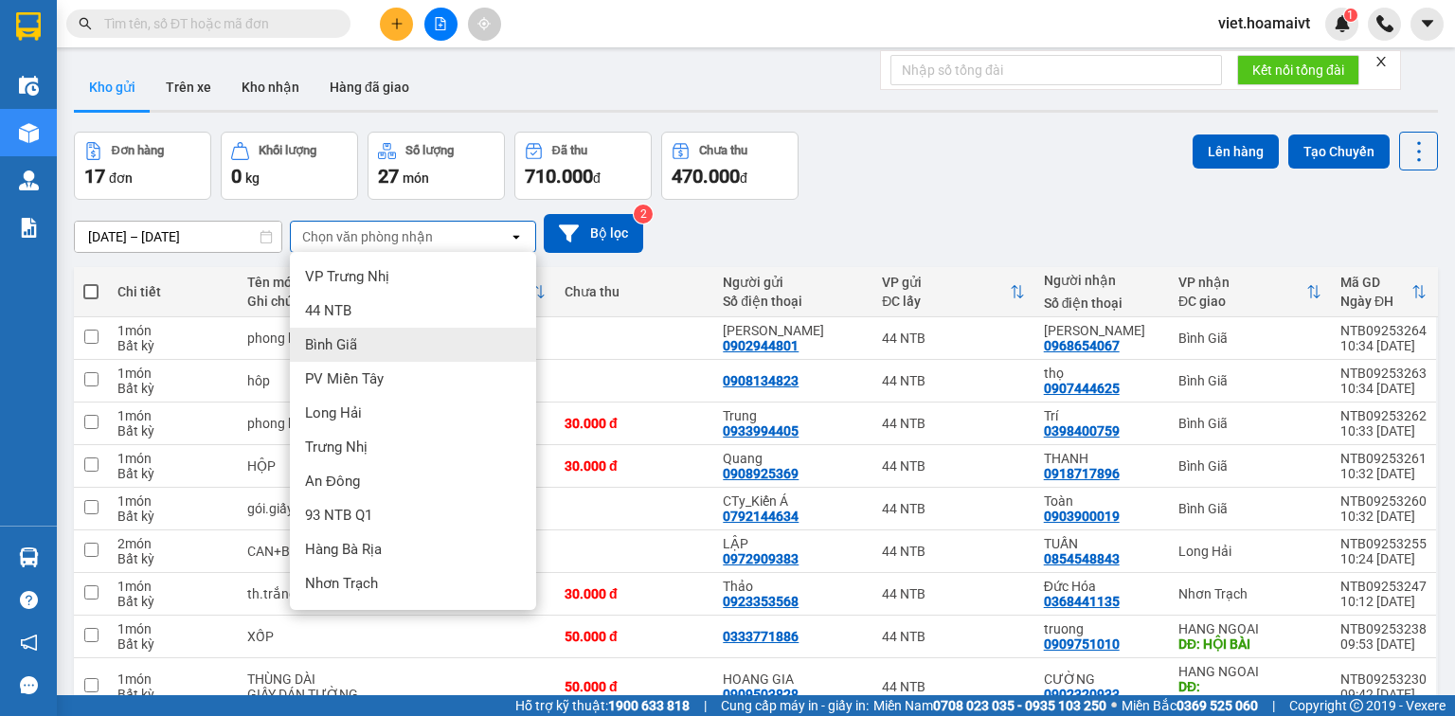
click at [388, 330] on div "Bình Giã" at bounding box center [413, 345] width 246 height 34
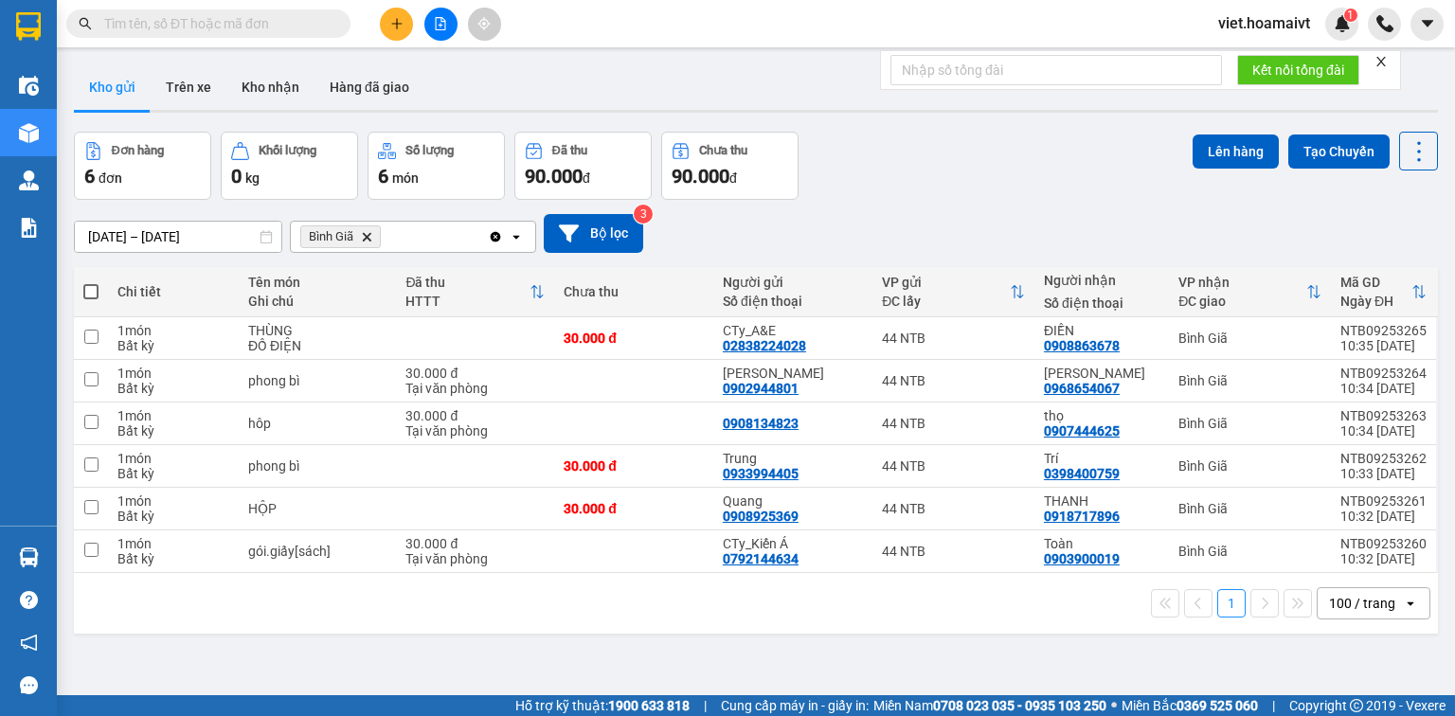
click at [368, 234] on icon "Delete" at bounding box center [366, 236] width 11 height 11
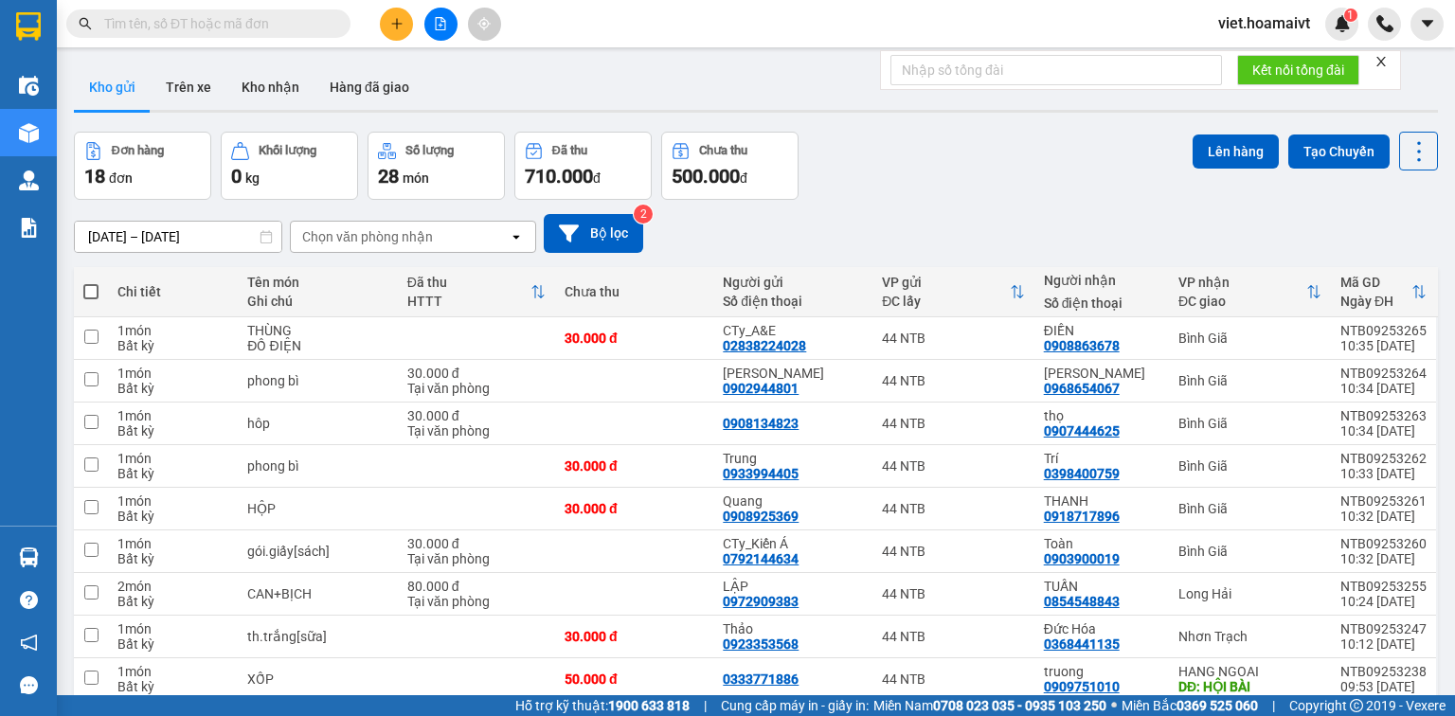
click at [403, 23] on button at bounding box center [396, 24] width 33 height 33
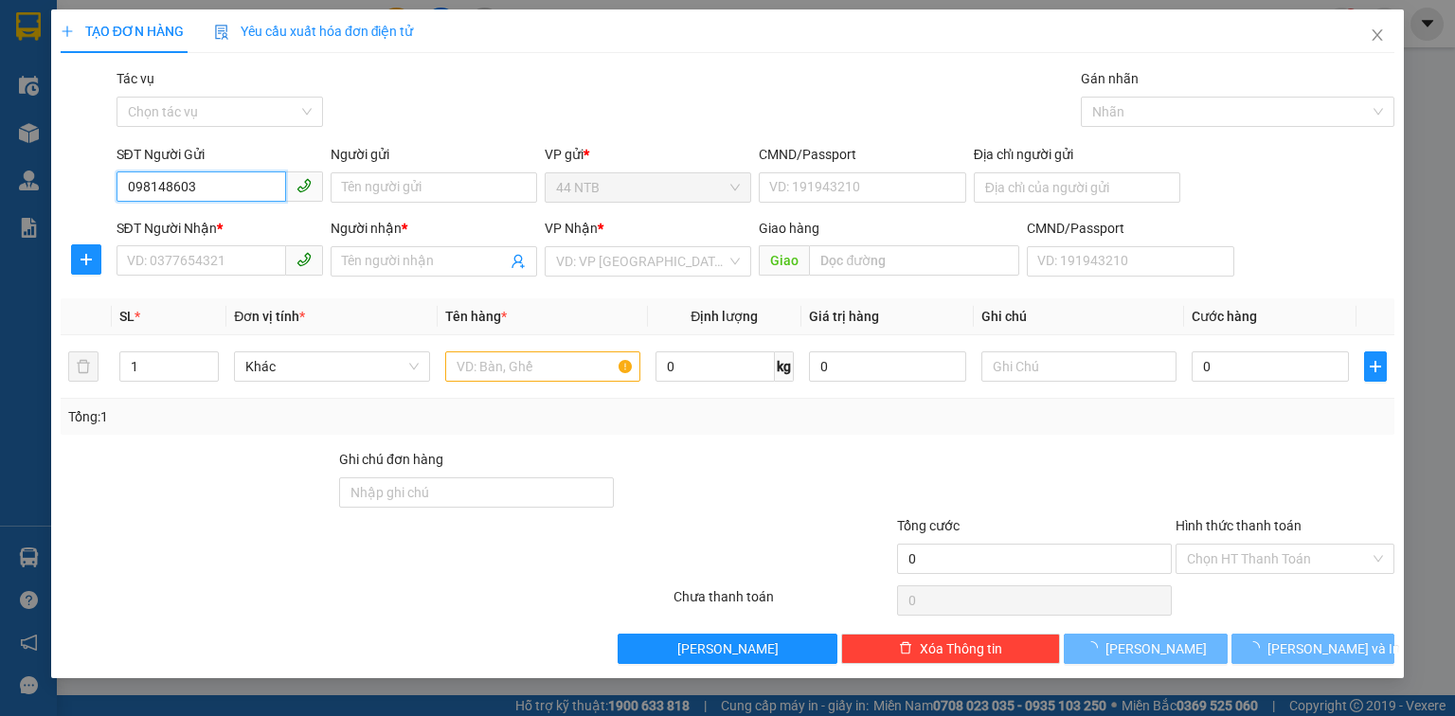
type input "0981486032"
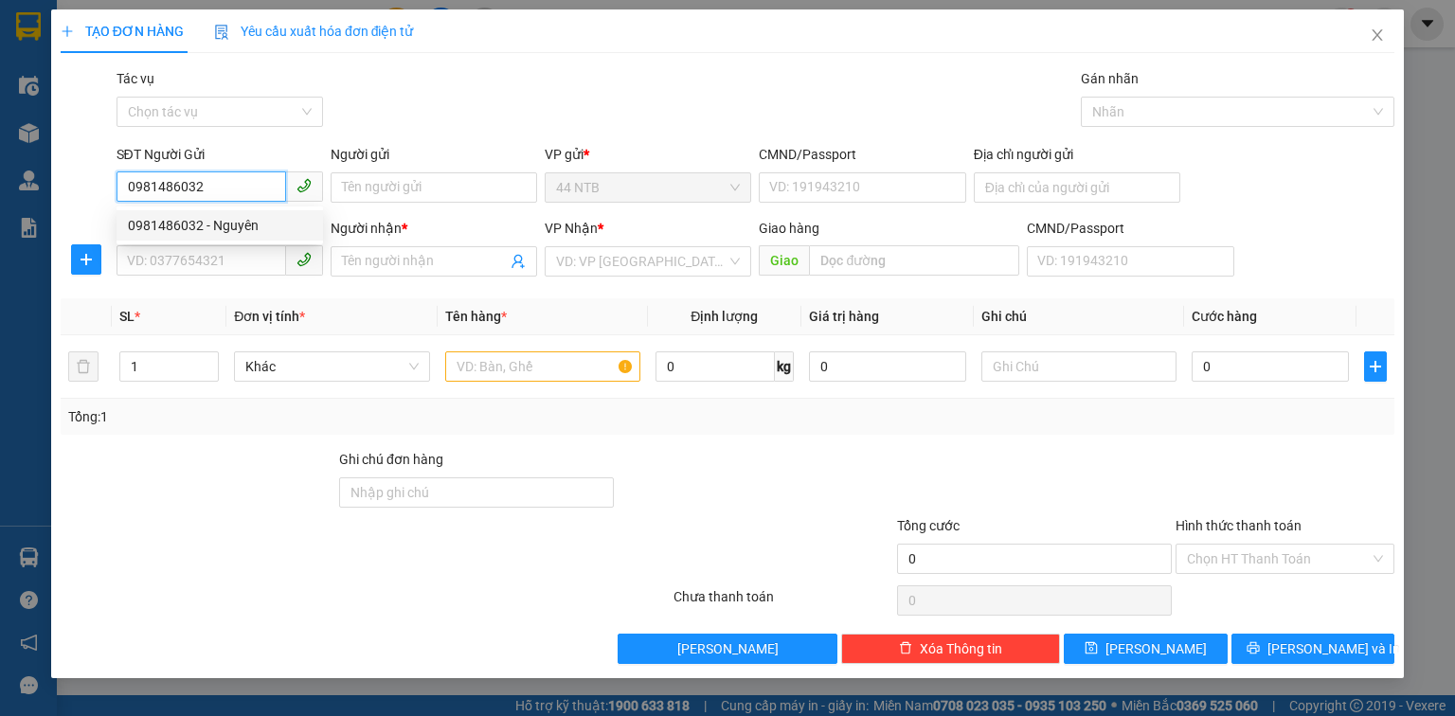
click at [171, 227] on div "0981486032 - Nguyên" at bounding box center [220, 225] width 184 height 21
type input "Nguyên"
type input "0933738672"
type input "TA"
type input "0981486032"
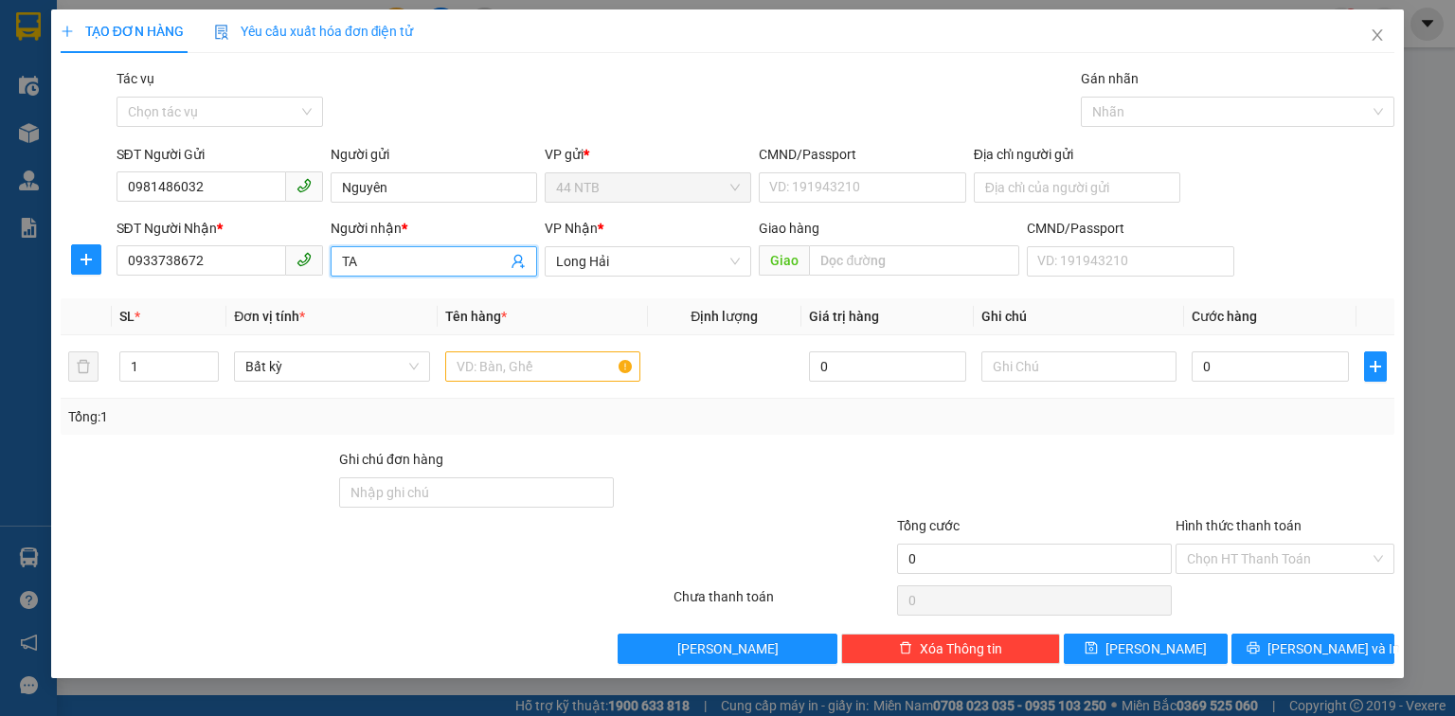
click at [408, 268] on input "TA" at bounding box center [424, 261] width 165 height 21
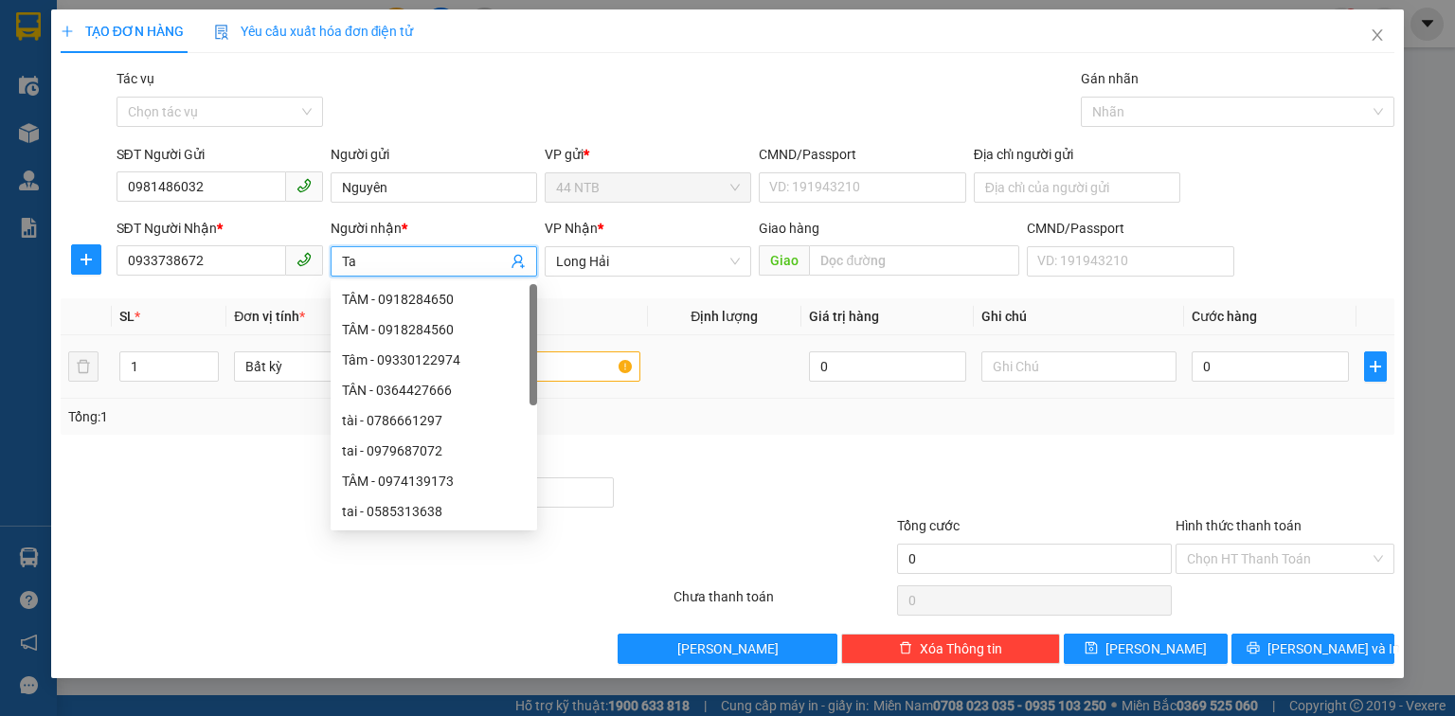
type input "Ta"
click at [592, 364] on input "text" at bounding box center [542, 367] width 195 height 30
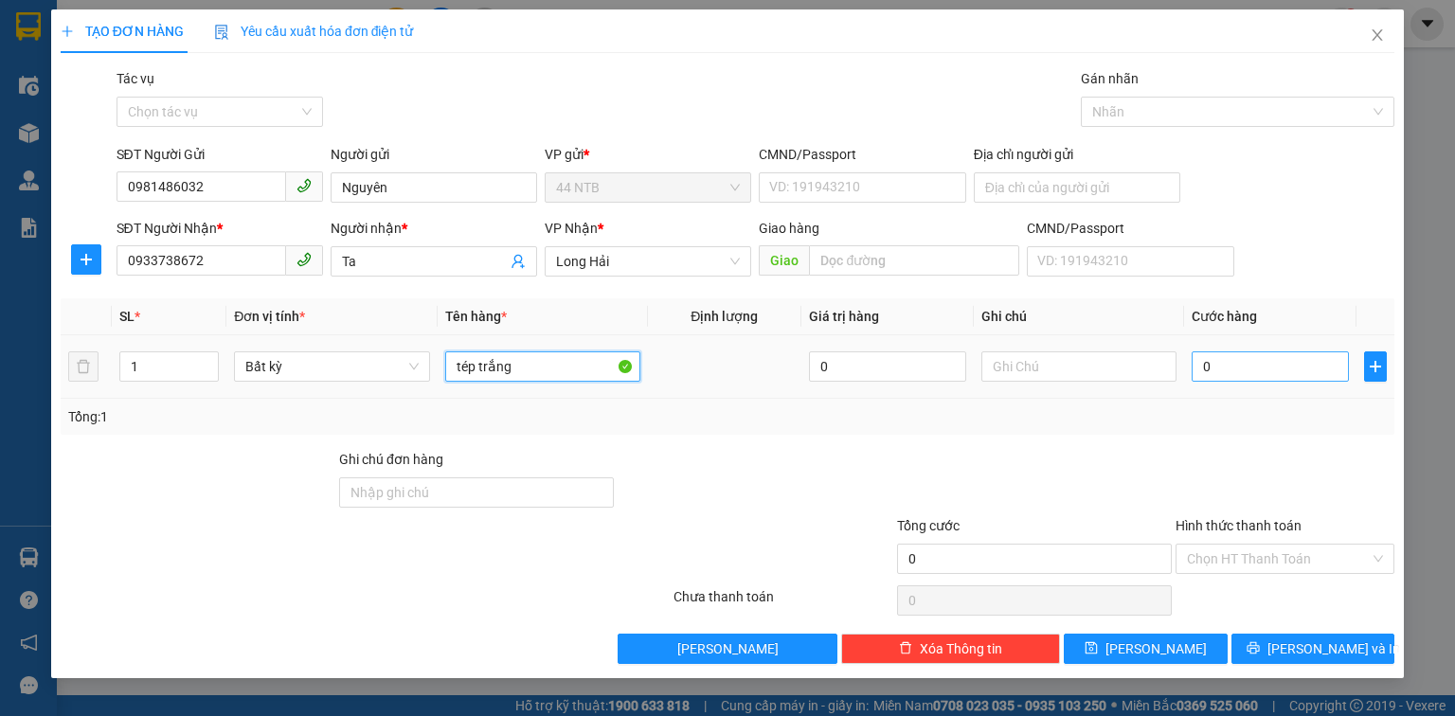
type input "tép trắng"
click at [1273, 360] on input "0" at bounding box center [1270, 367] width 157 height 30
type input "3"
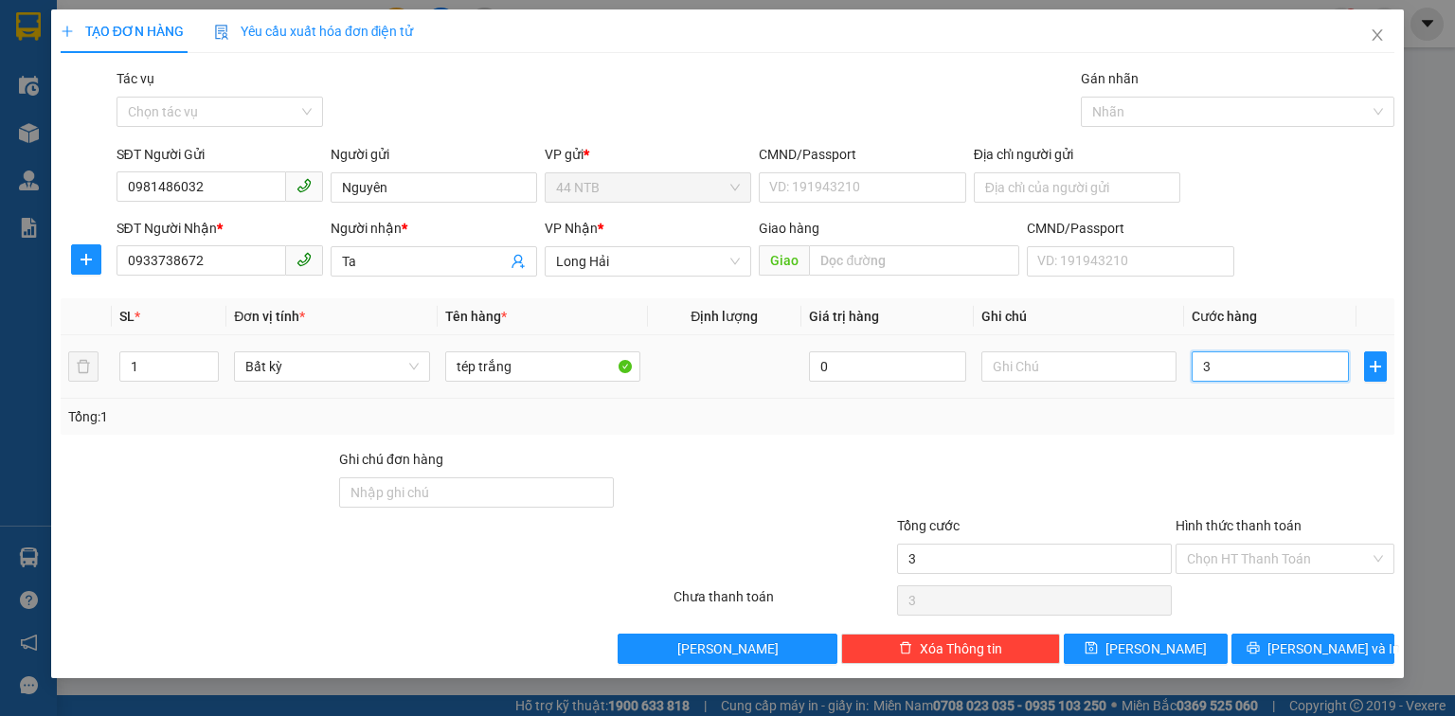
type input "30"
click at [820, 190] on input "CMND/Passport" at bounding box center [862, 187] width 207 height 30
type input "30.000"
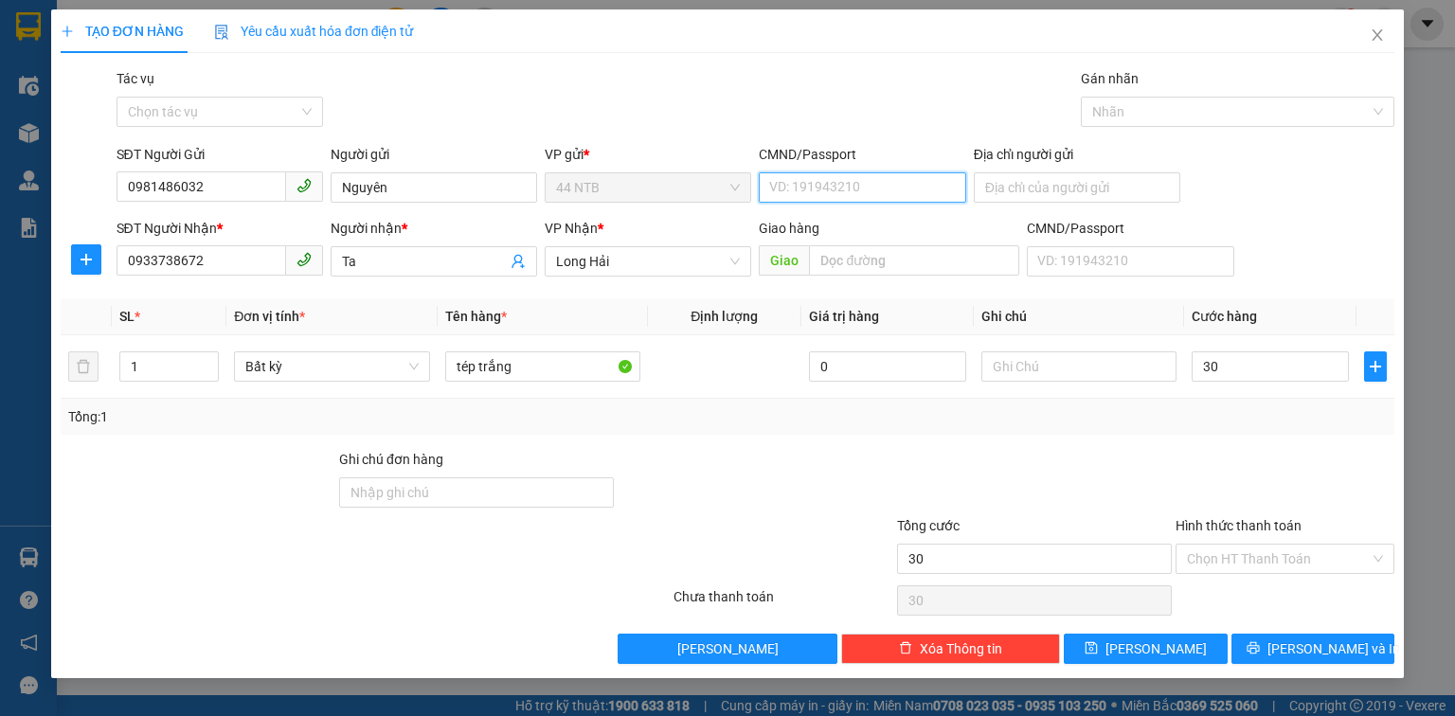
type input "30.000"
type input "051093000235"
click at [1285, 547] on input "Hình thức thanh toán" at bounding box center [1278, 559] width 183 height 28
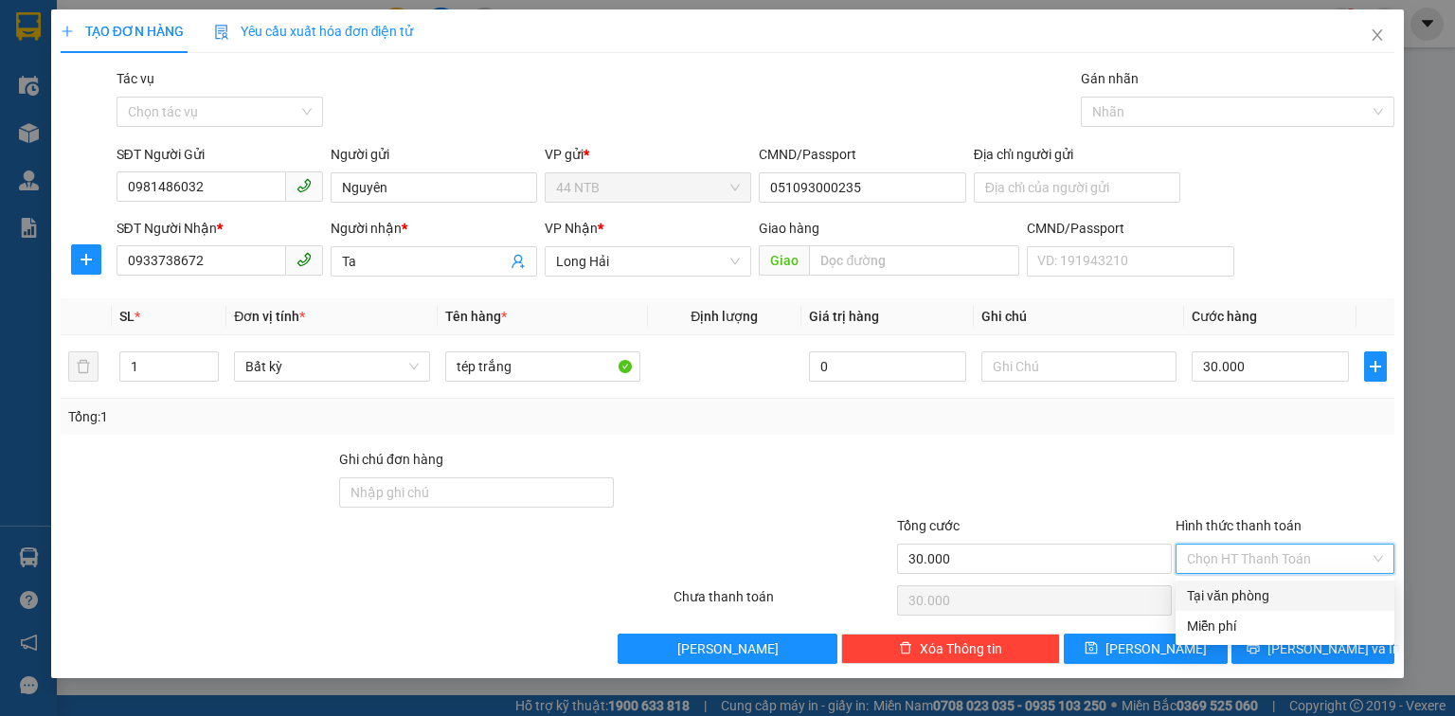
click at [1286, 589] on div "Tại văn phòng" at bounding box center [1285, 596] width 196 height 21
type input "0"
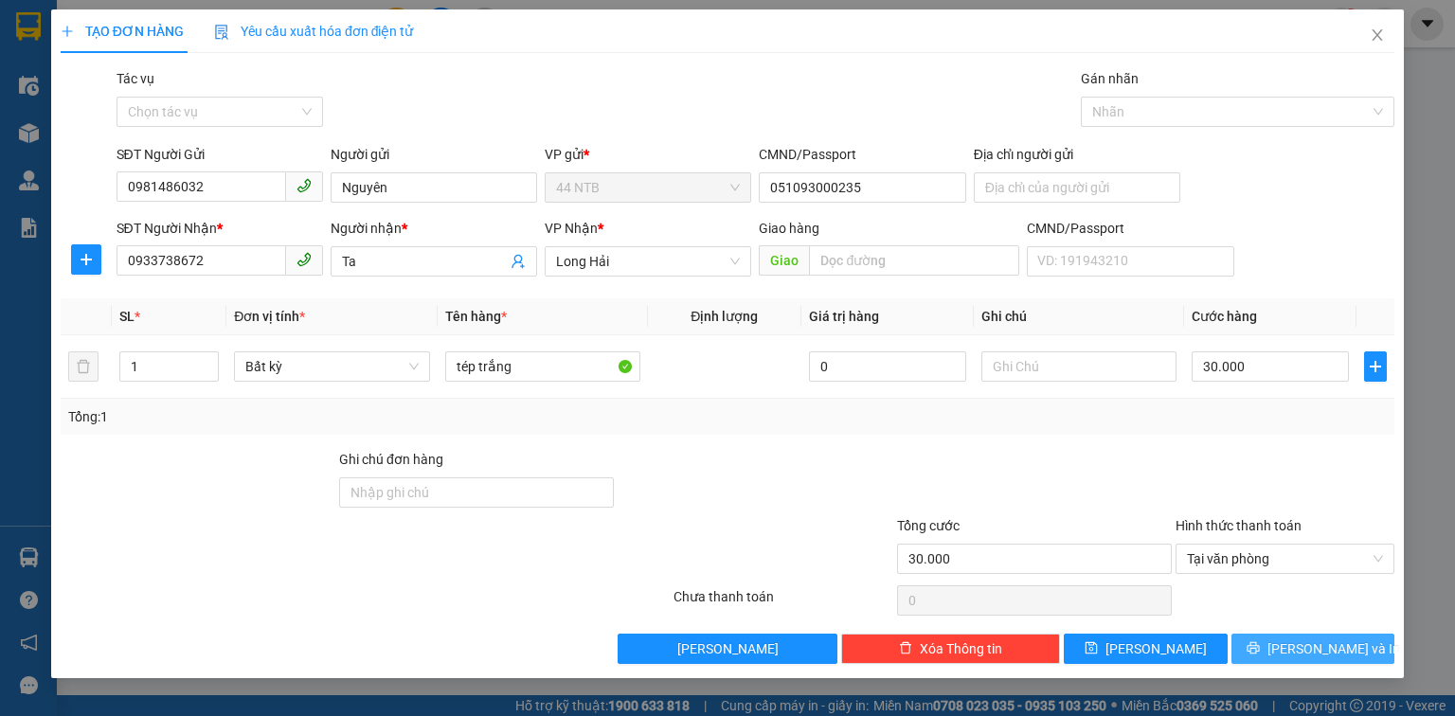
click at [1310, 650] on span "[PERSON_NAME] và In" at bounding box center [1334, 649] width 133 height 21
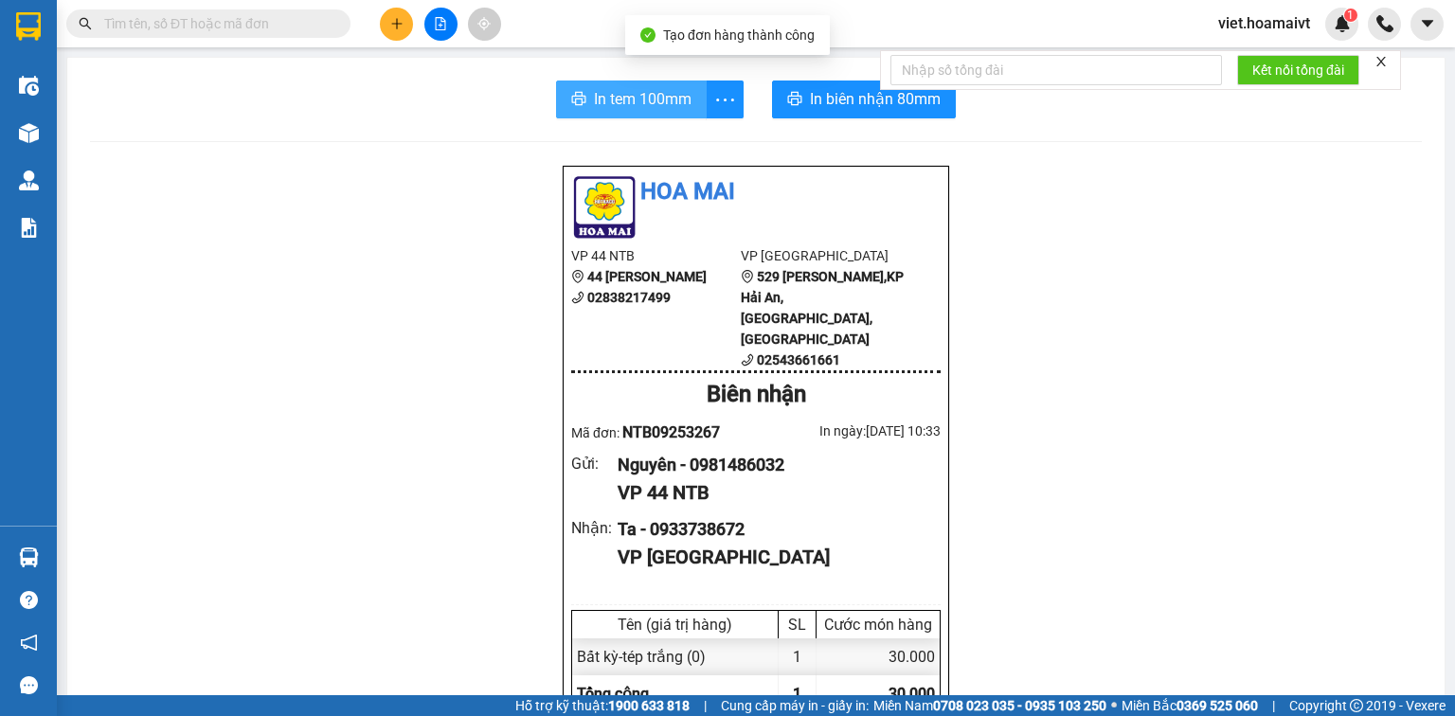
click at [648, 106] on span "In tem 100mm" at bounding box center [643, 99] width 98 height 24
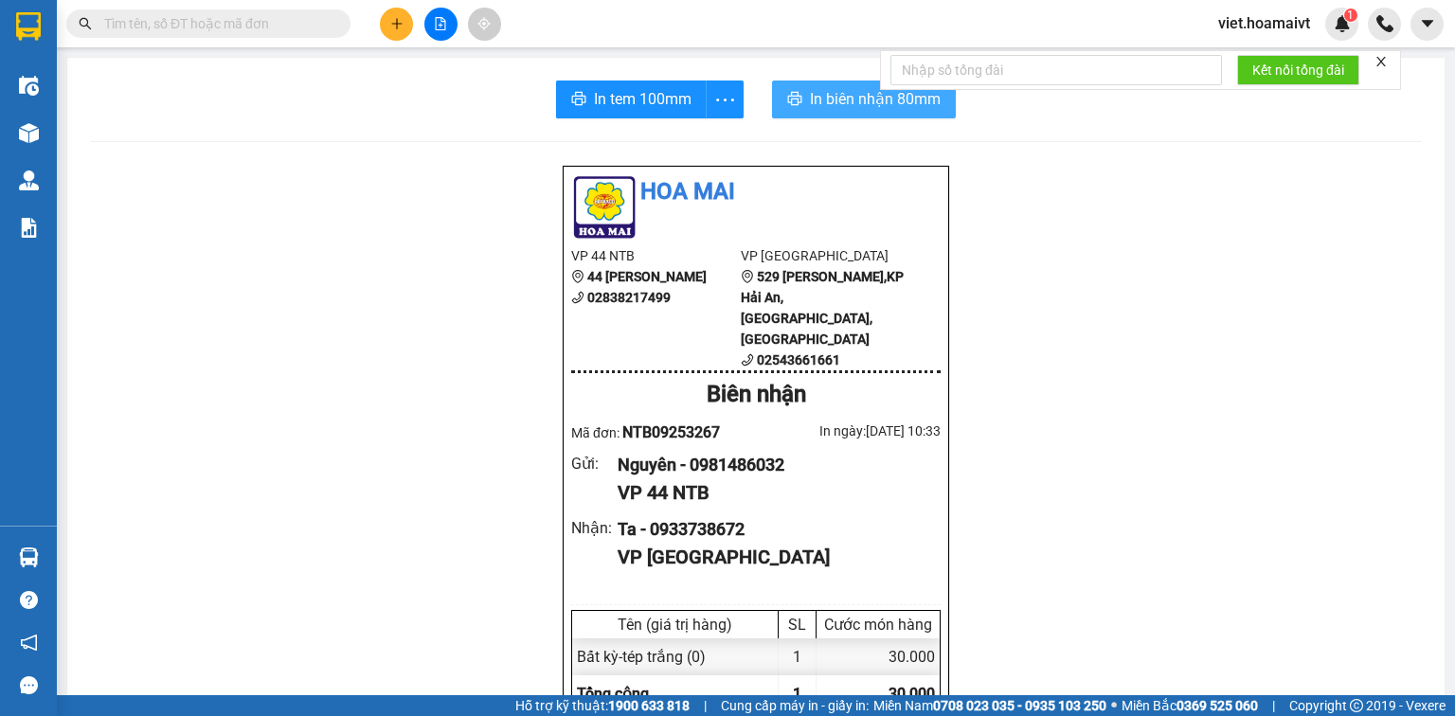
click at [814, 92] on span "In biên nhận 80mm" at bounding box center [875, 99] width 131 height 24
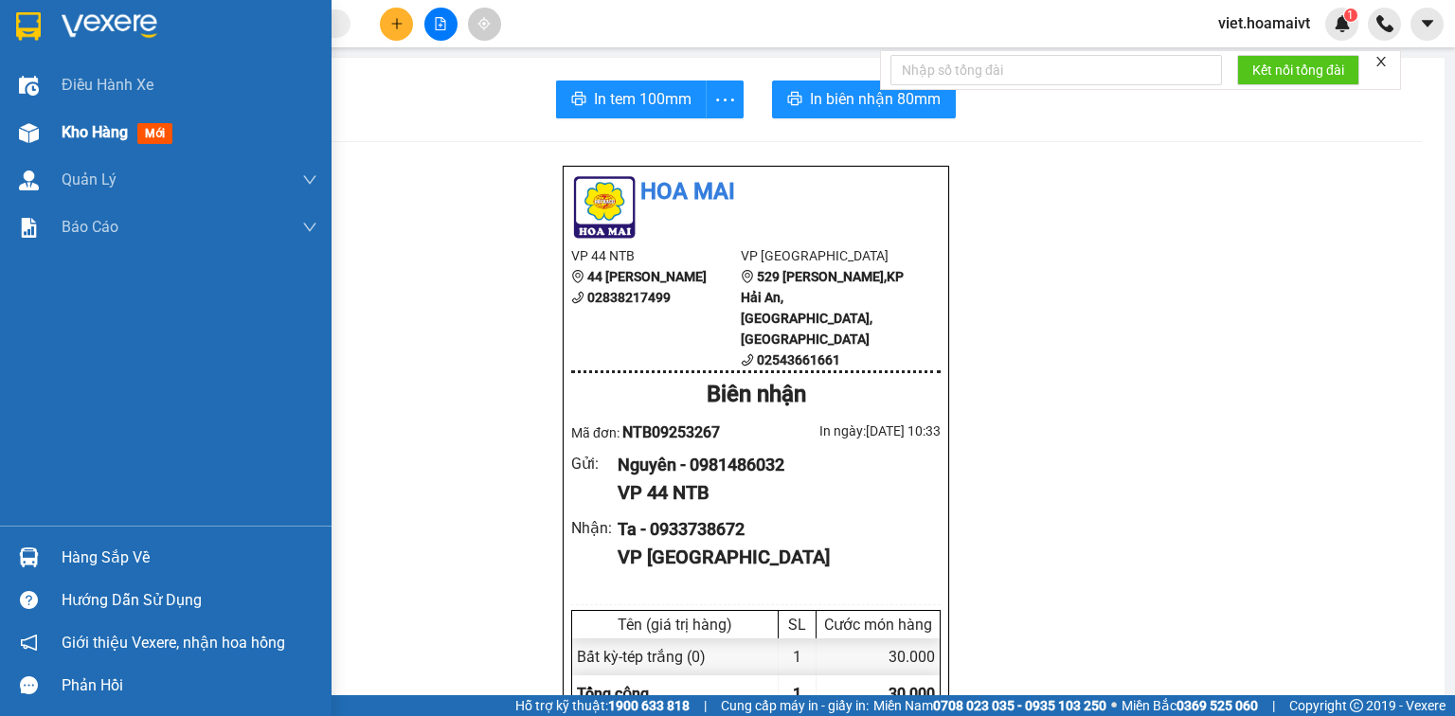
click at [45, 143] on div "Kho hàng mới" at bounding box center [166, 132] width 332 height 47
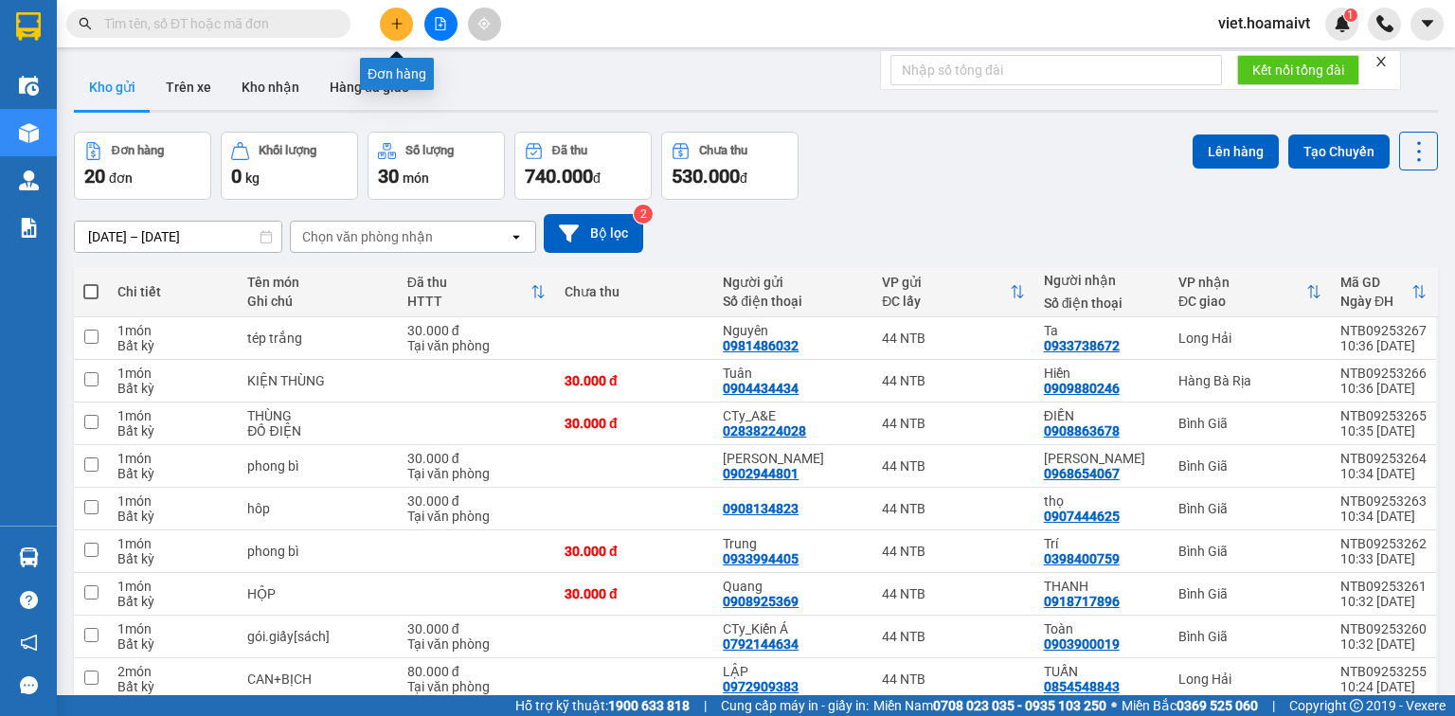
click at [387, 23] on button at bounding box center [396, 24] width 33 height 33
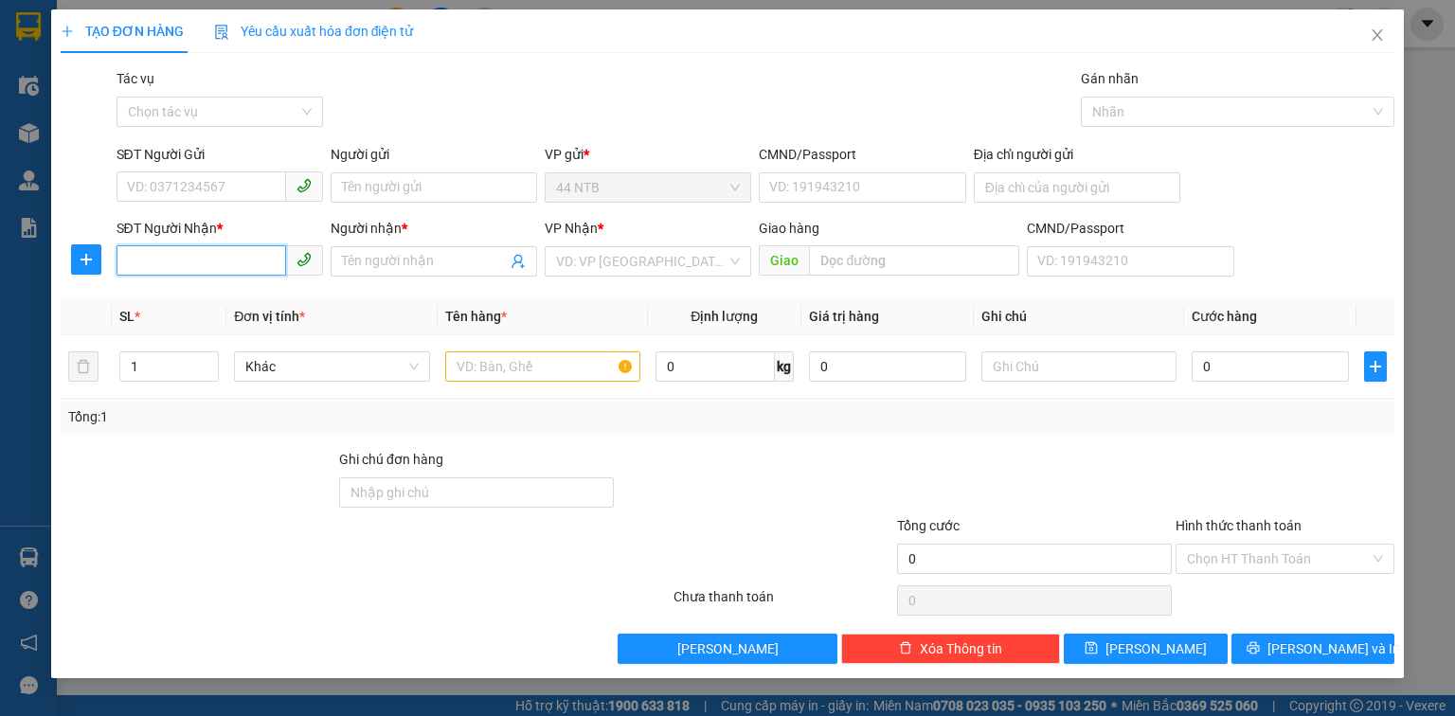
click at [231, 265] on input "SĐT Người Nhận *" at bounding box center [202, 260] width 170 height 30
type input "0908707230"
click at [244, 299] on div "0908707230 - Lộc" at bounding box center [220, 299] width 184 height 21
type input "Lộc"
type input "0908707230"
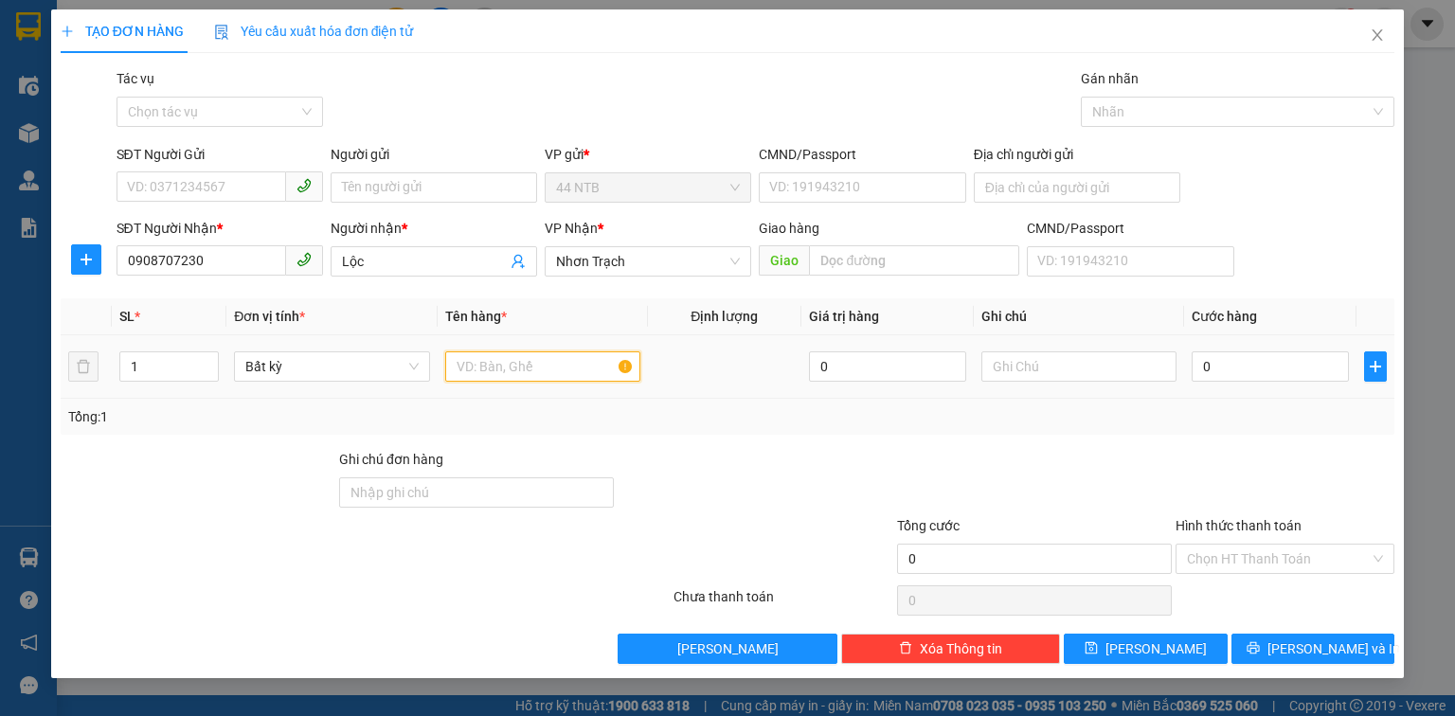
click at [466, 362] on input "text" at bounding box center [542, 367] width 195 height 30
type input "tép trắng"
click at [1254, 364] on input "0" at bounding box center [1270, 367] width 157 height 30
type input "3"
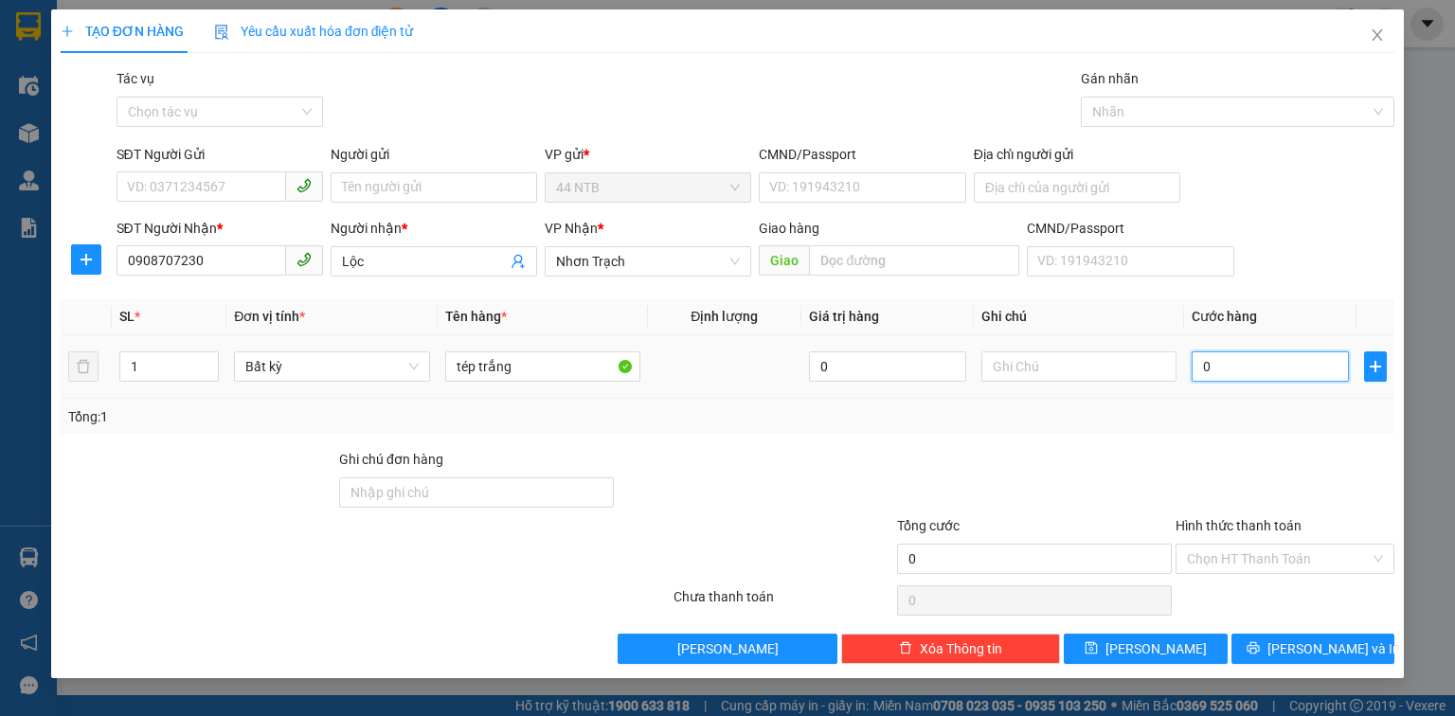
type input "3"
type input "30"
type input "30.000"
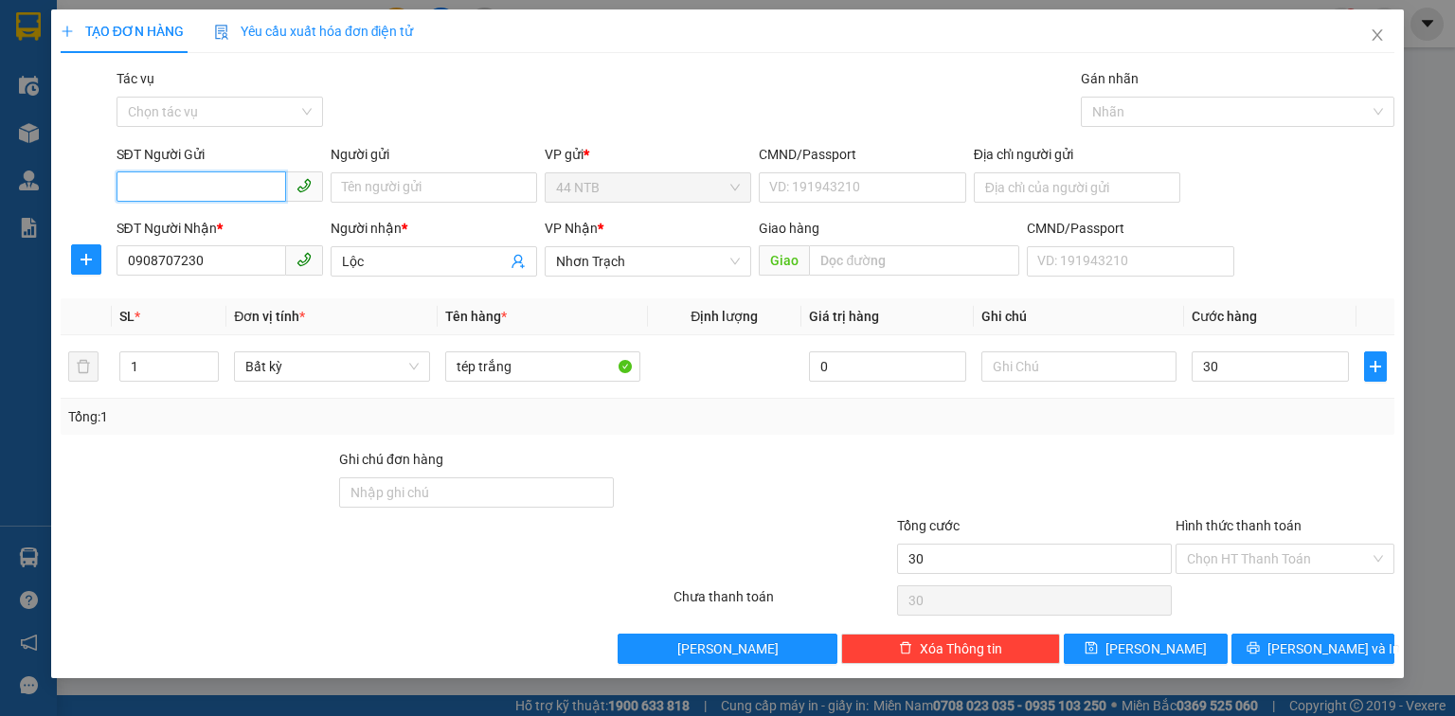
type input "30.000"
click at [254, 174] on input "SĐT Người Gửi" at bounding box center [202, 187] width 170 height 30
type input "0906777903"
click at [257, 227] on div "0906777903 - Sinh" at bounding box center [220, 225] width 184 height 21
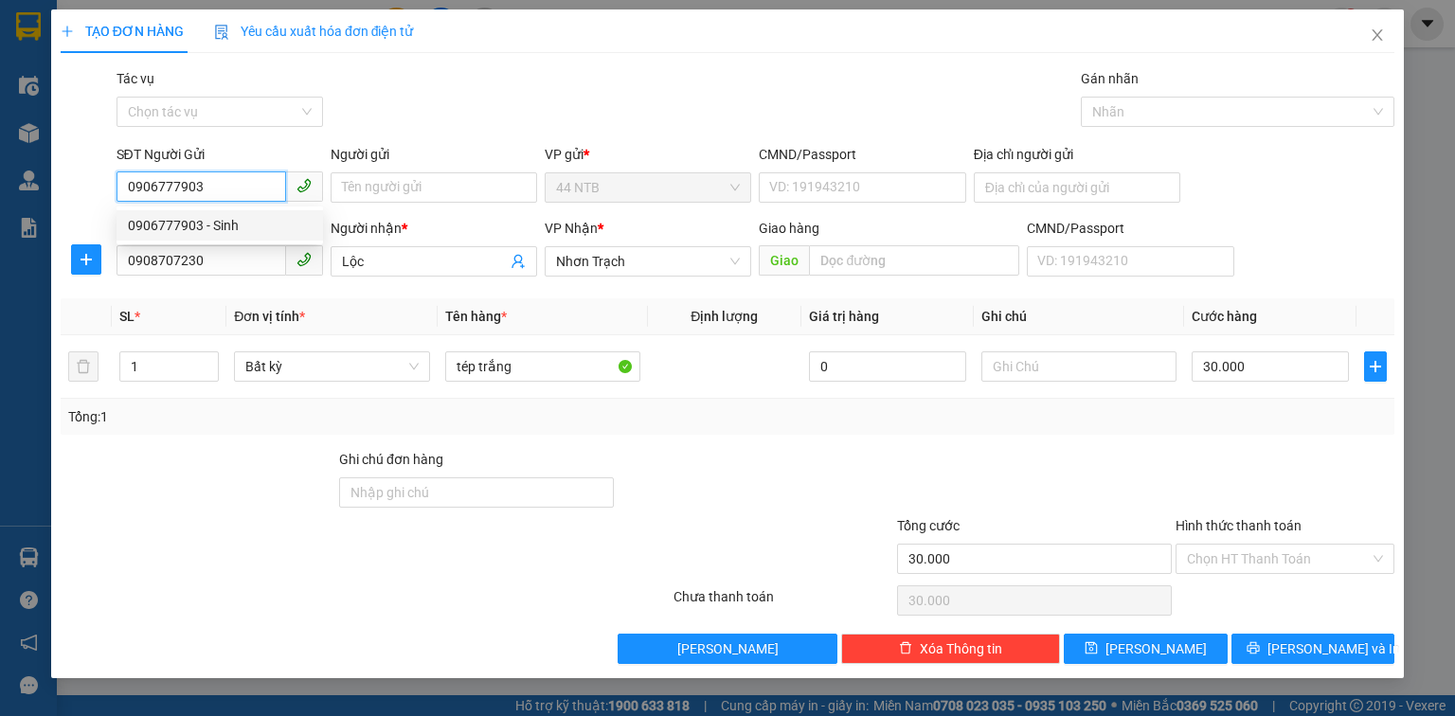
type input "Sinh"
type input "052095002219"
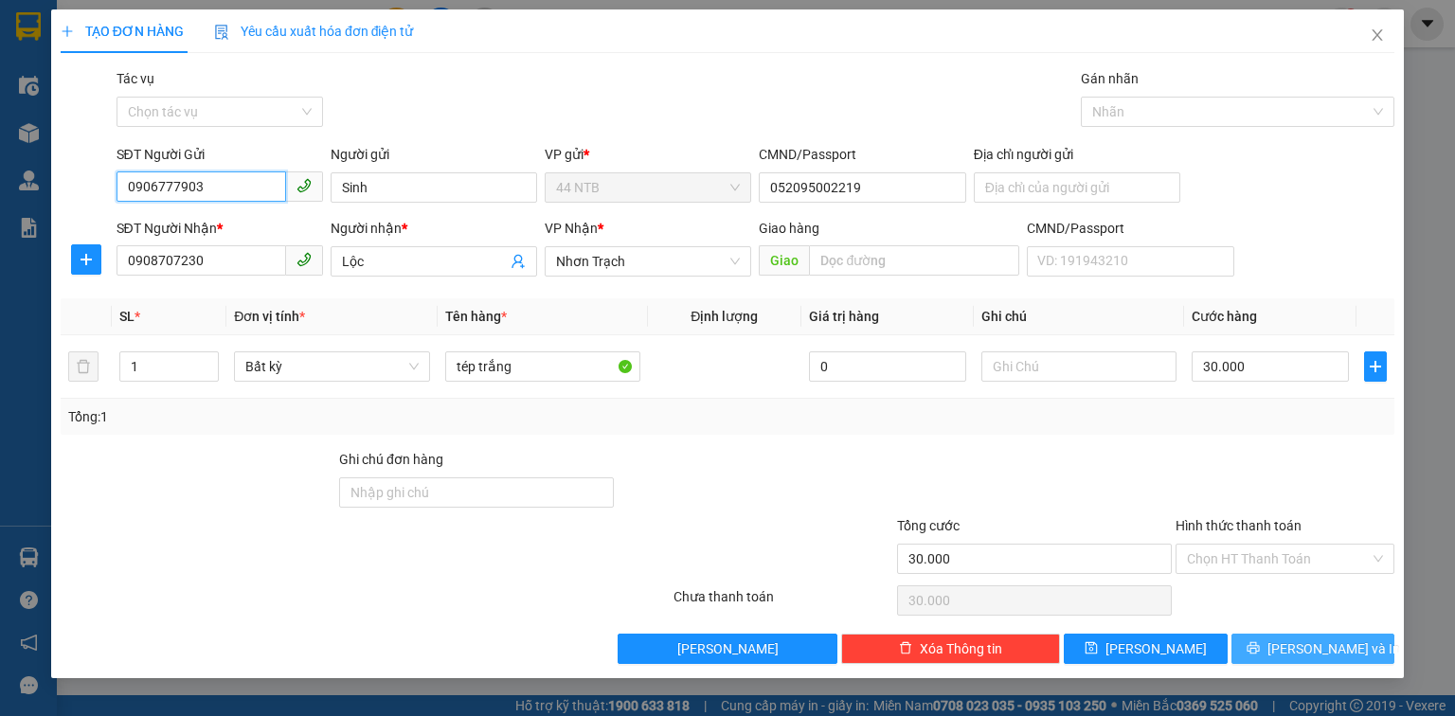
type input "0906777903"
click at [1292, 656] on button "[PERSON_NAME] và In" at bounding box center [1314, 649] width 164 height 30
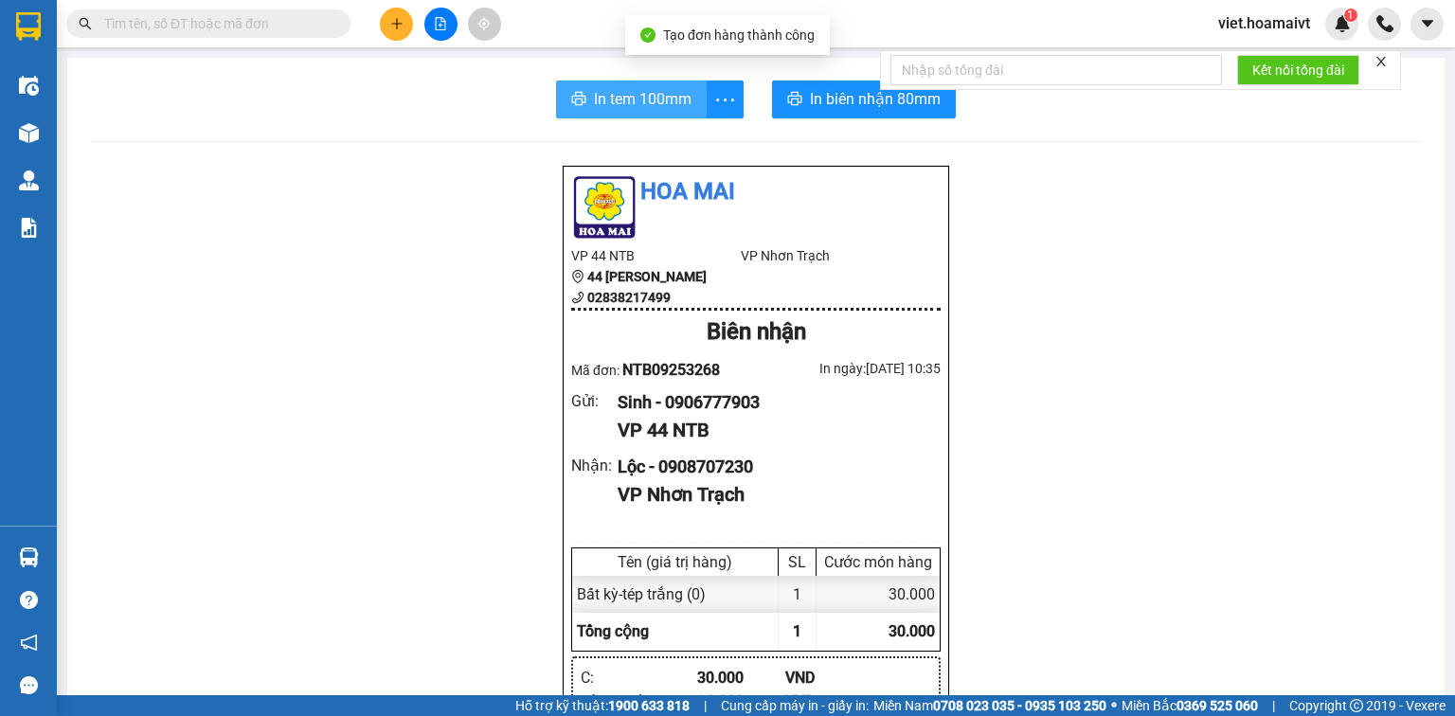
click at [671, 109] on span "In tem 100mm" at bounding box center [643, 99] width 98 height 24
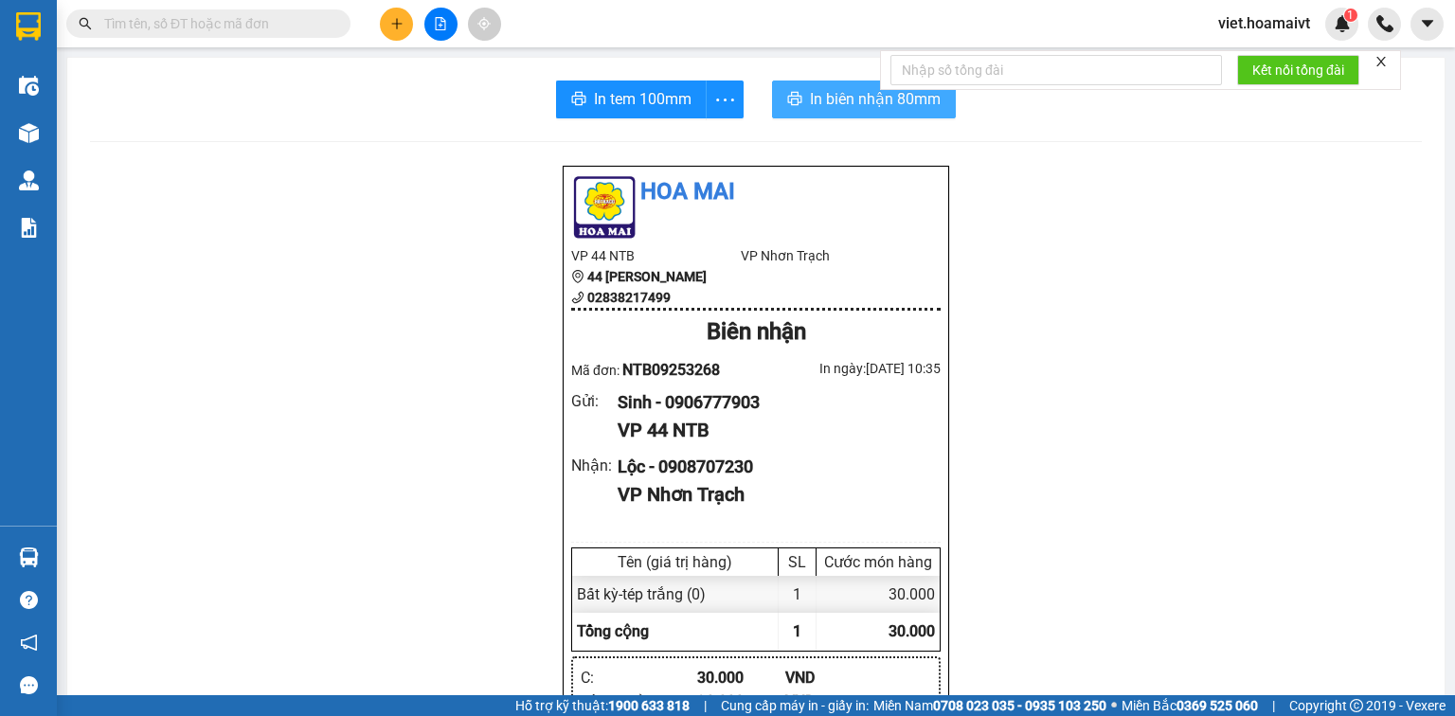
click at [861, 111] on button "In biên nhận 80mm" at bounding box center [864, 100] width 184 height 38
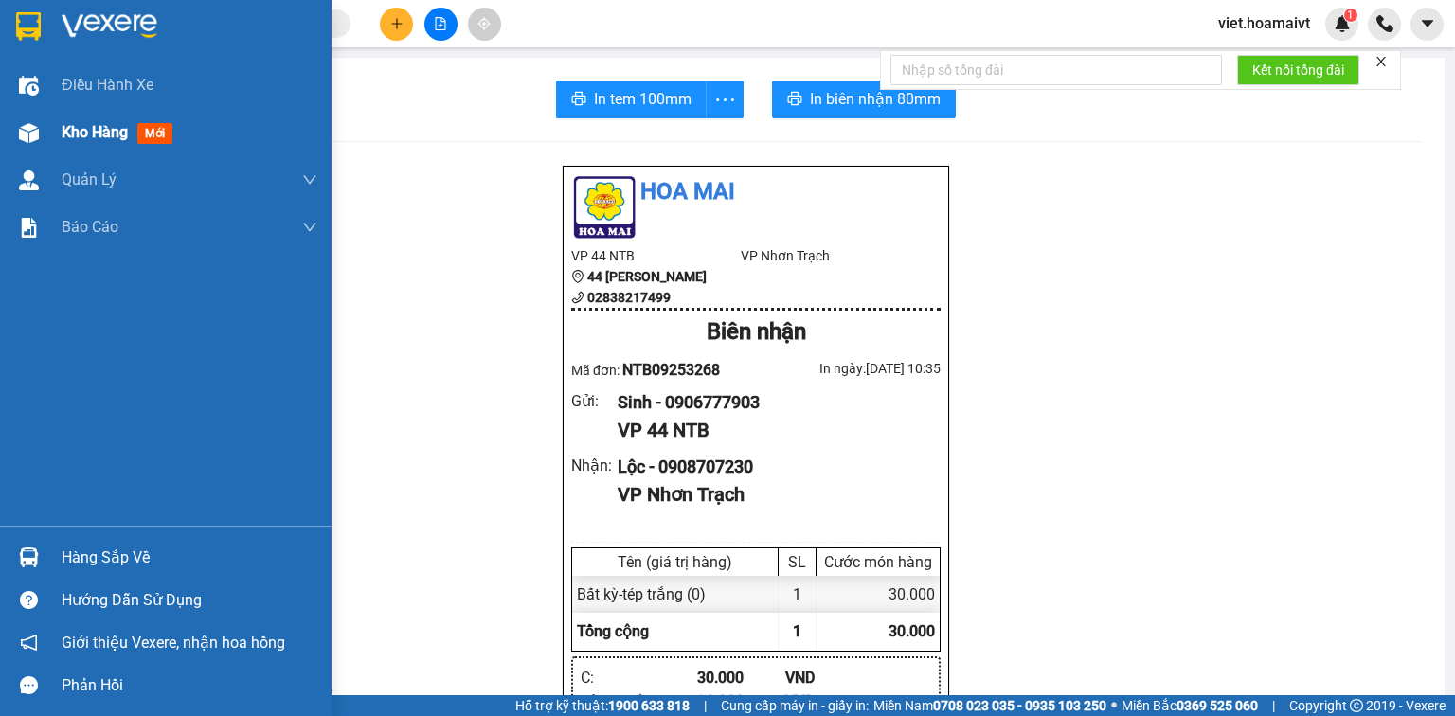
click at [63, 123] on span "Kho hàng" at bounding box center [95, 132] width 66 height 18
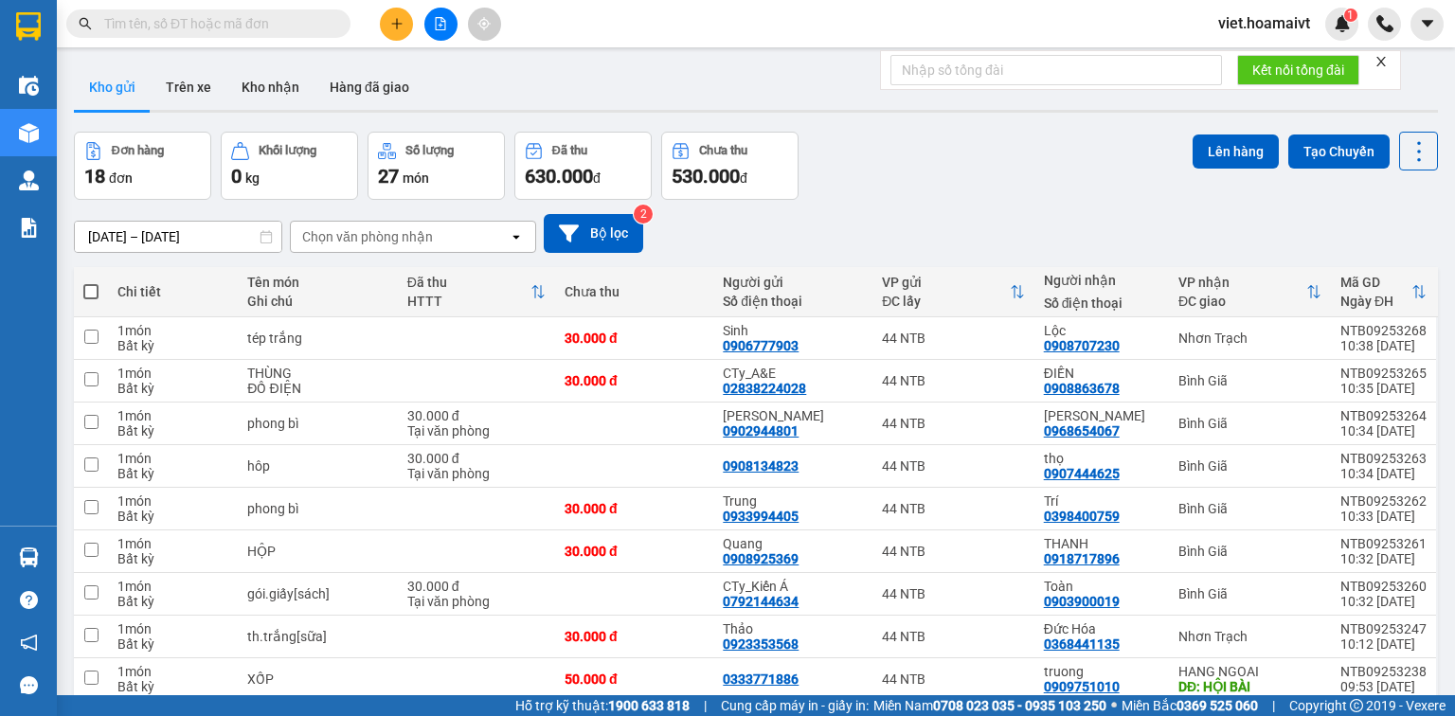
click at [394, 229] on div "Chọn văn phòng nhận" at bounding box center [367, 236] width 131 height 19
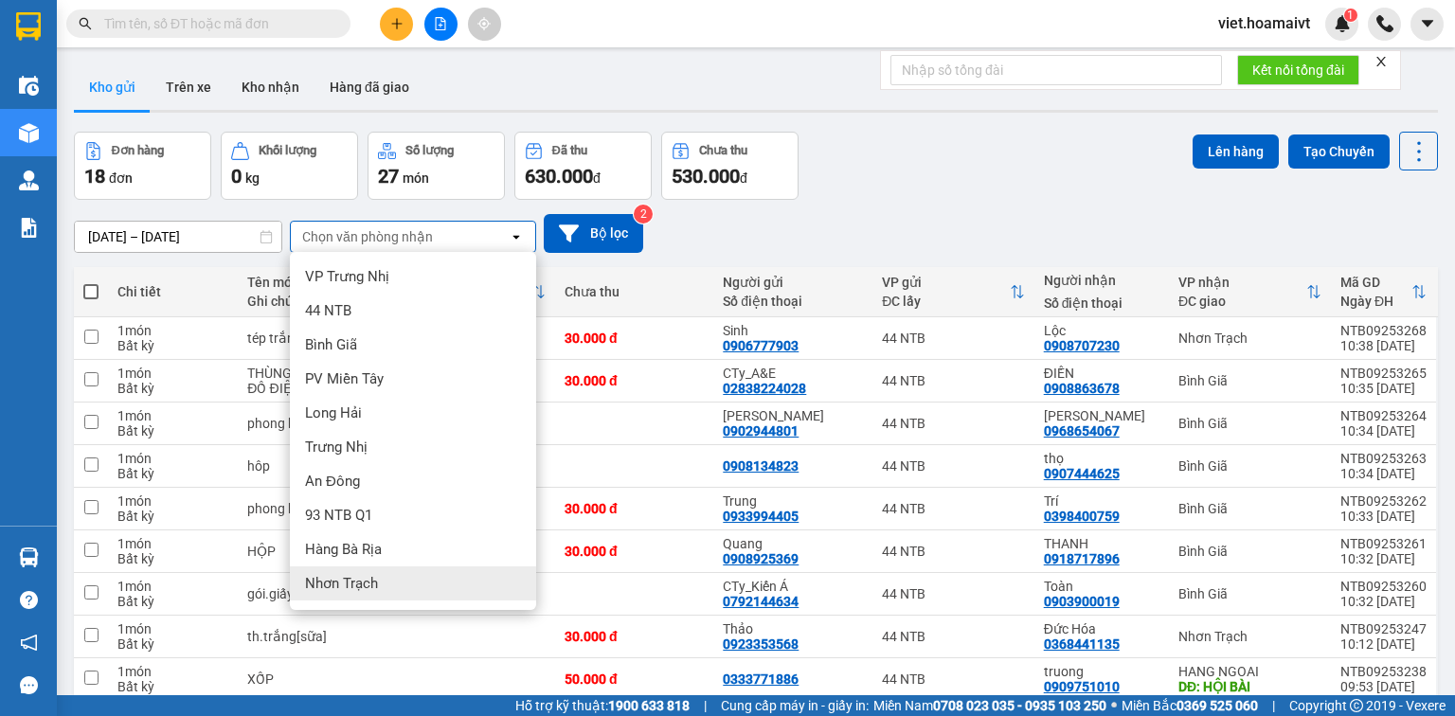
click at [352, 582] on span "Nhơn Trạch" at bounding box center [341, 583] width 73 height 19
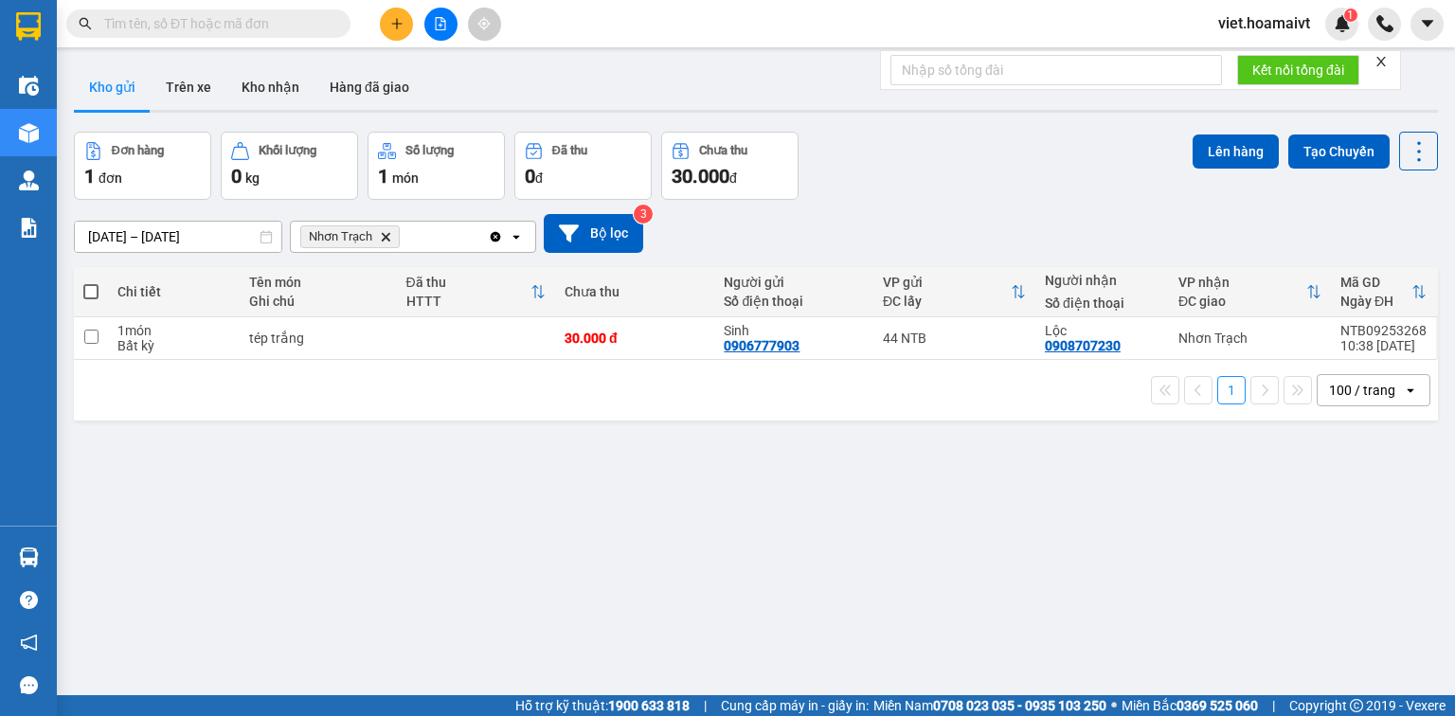
click at [385, 234] on icon "Delete" at bounding box center [385, 236] width 11 height 11
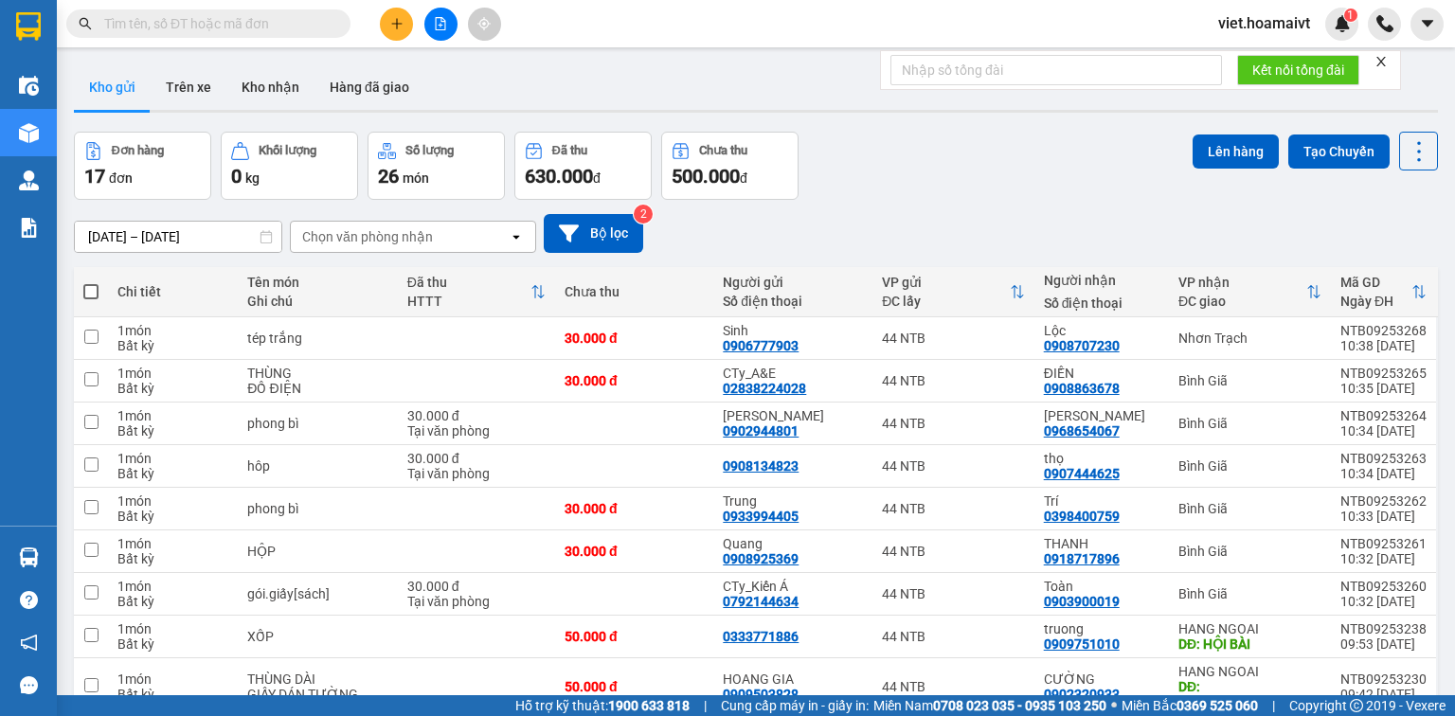
click at [334, 24] on span at bounding box center [337, 23] width 11 height 21
click at [320, 24] on input "text" at bounding box center [216, 23] width 224 height 21
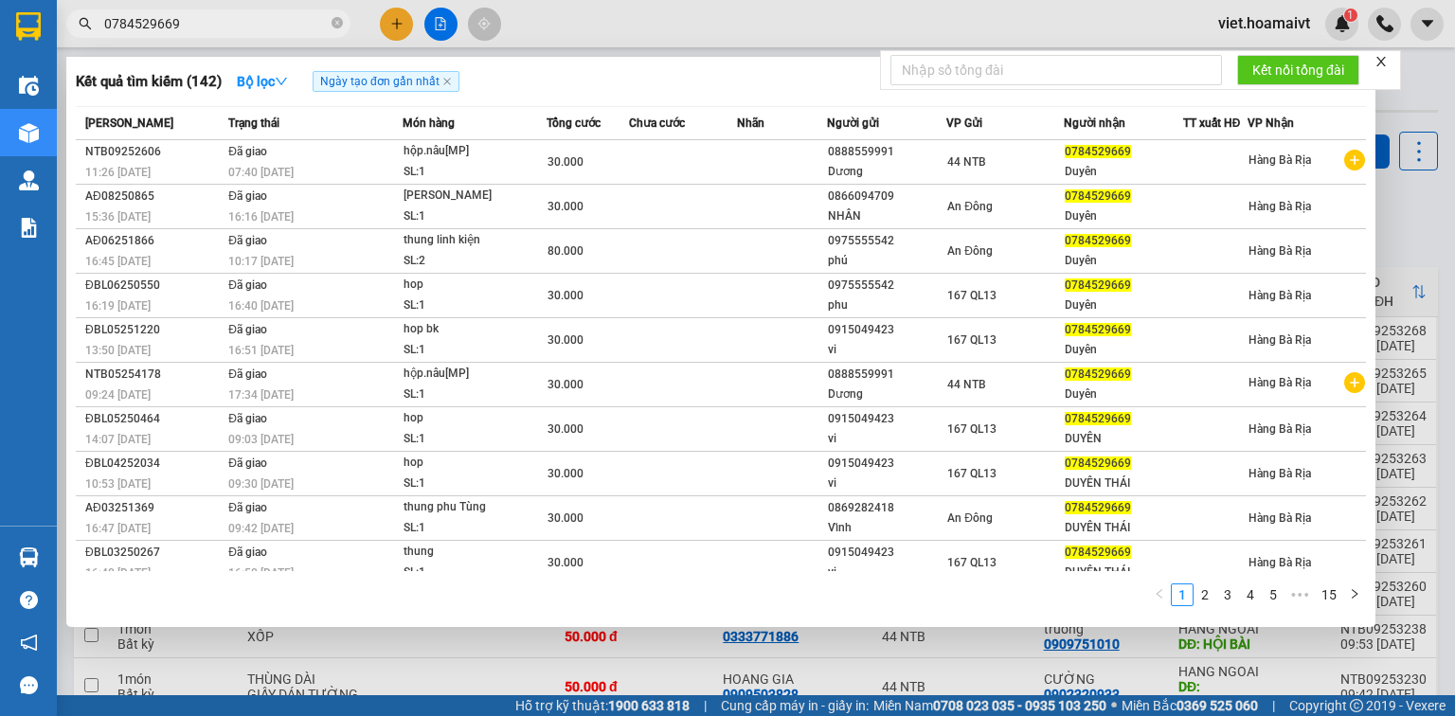
type input "0784529669"
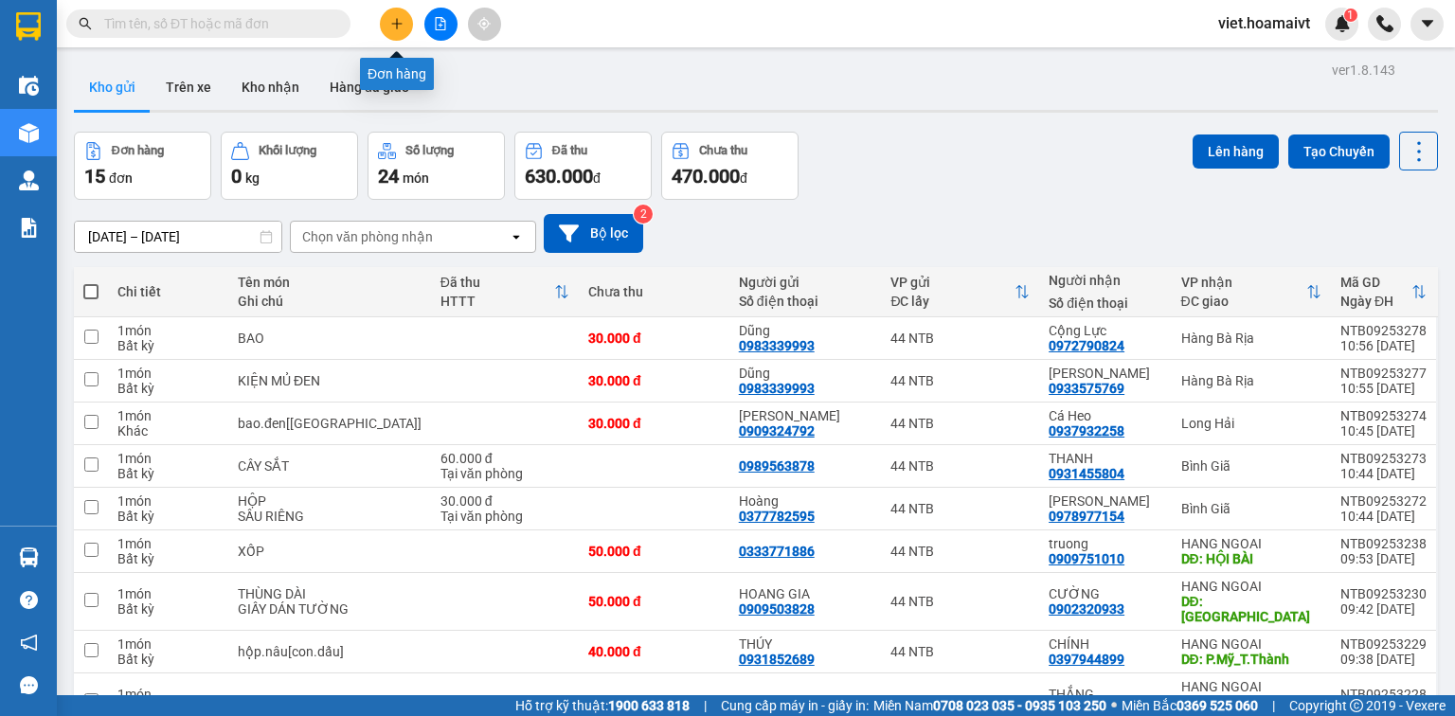
click at [398, 38] on button at bounding box center [396, 24] width 33 height 33
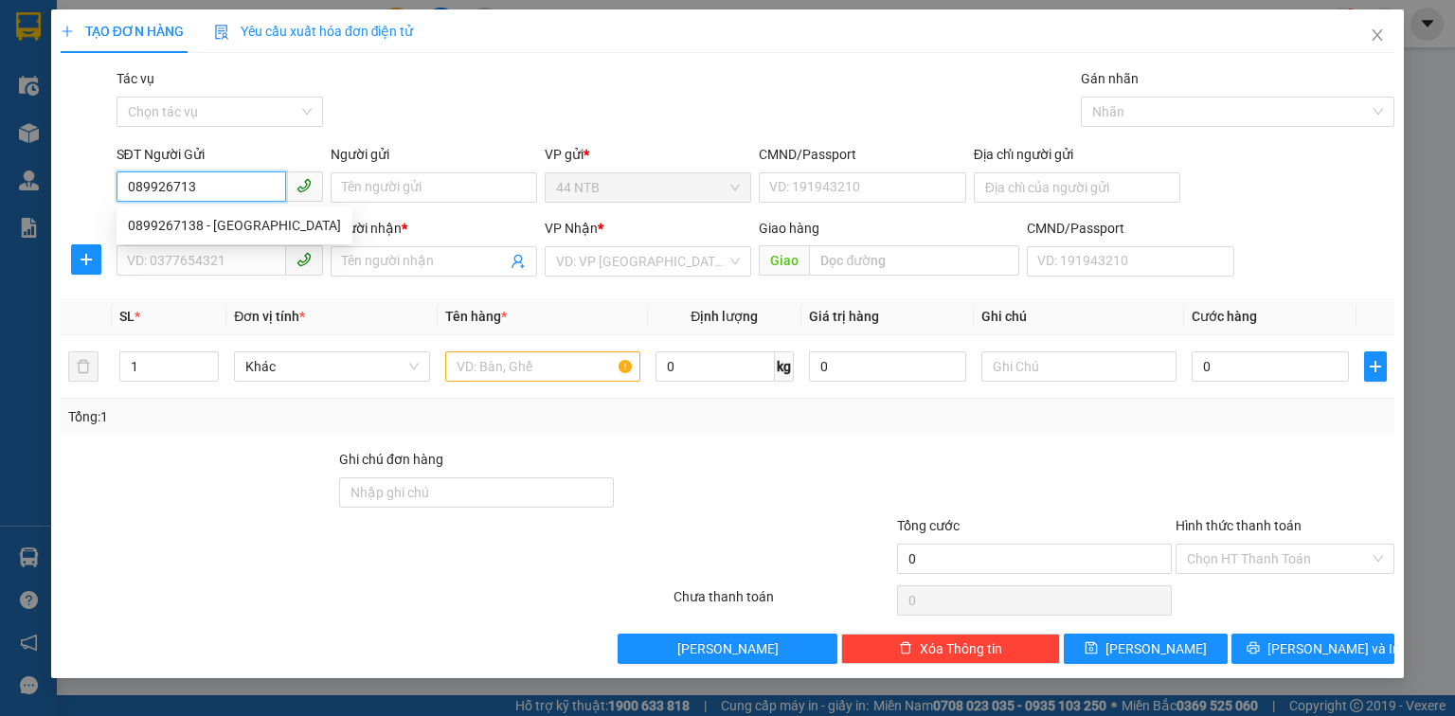
type input "0899267138"
click at [252, 228] on div "0899267138 - [GEOGRAPHIC_DATA]" at bounding box center [234, 225] width 213 height 21
type input "Huy"
type input "0909342089"
type input "[PERSON_NAME]"
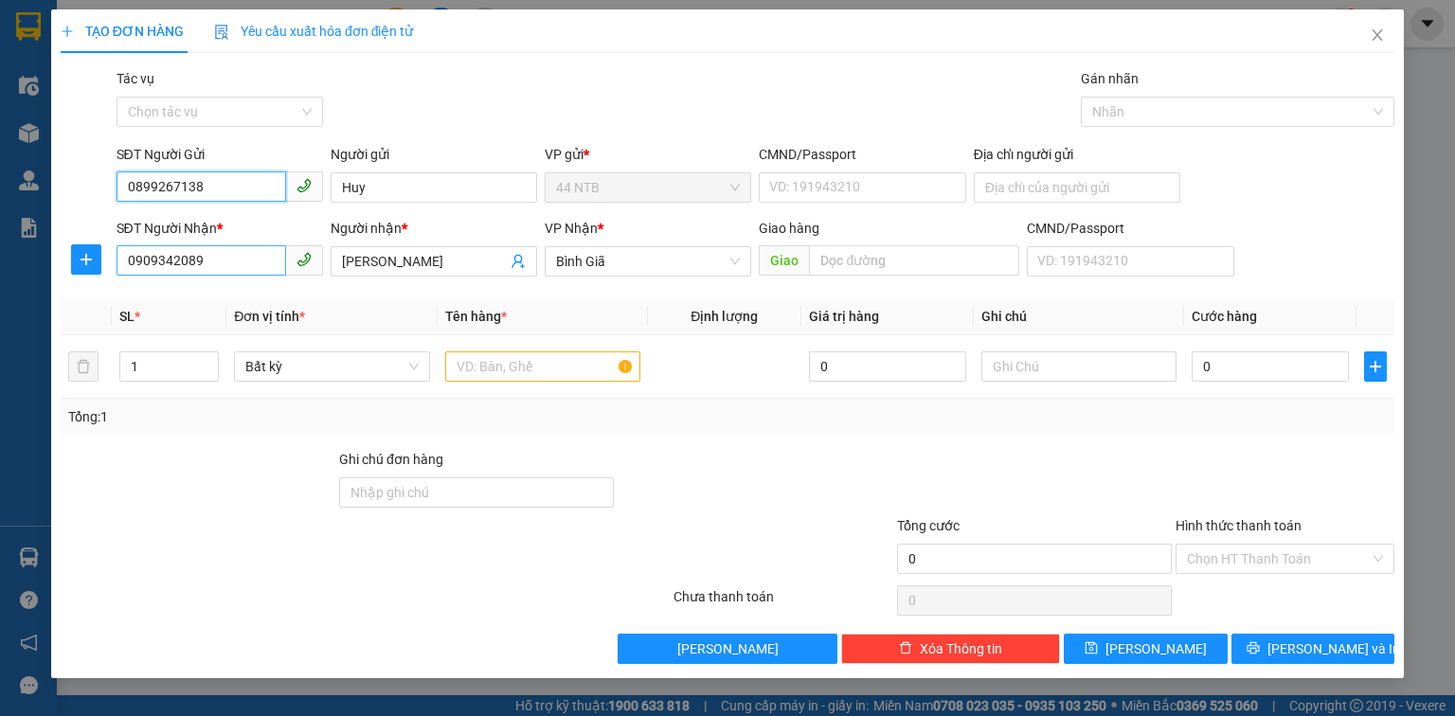
type input "0899267138"
click at [217, 262] on input "0909342089" at bounding box center [202, 260] width 170 height 30
type input "0939743891"
click at [256, 307] on div "0939743891 - HOÀNG" at bounding box center [220, 299] width 184 height 21
type input "HOÀNG"
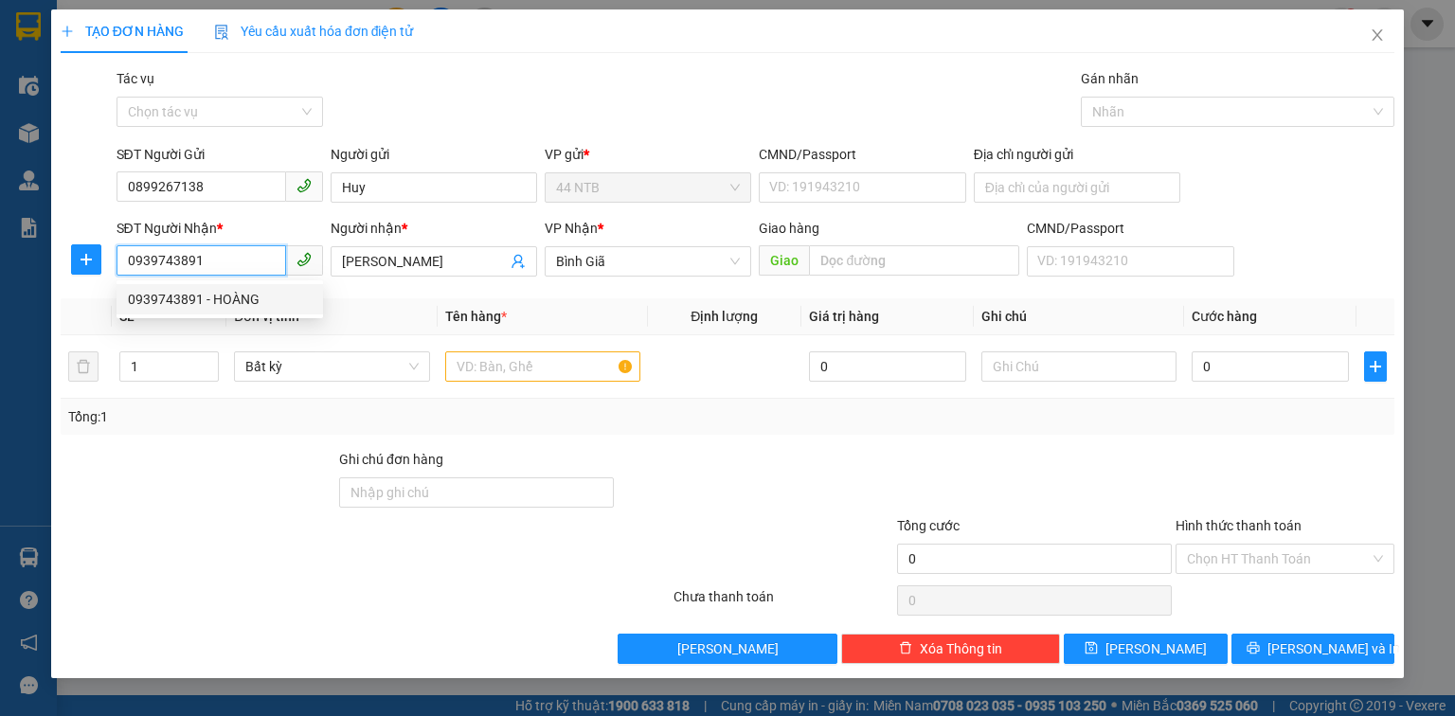
type input "THƯỜNG CHIẾU"
type input "0939743891"
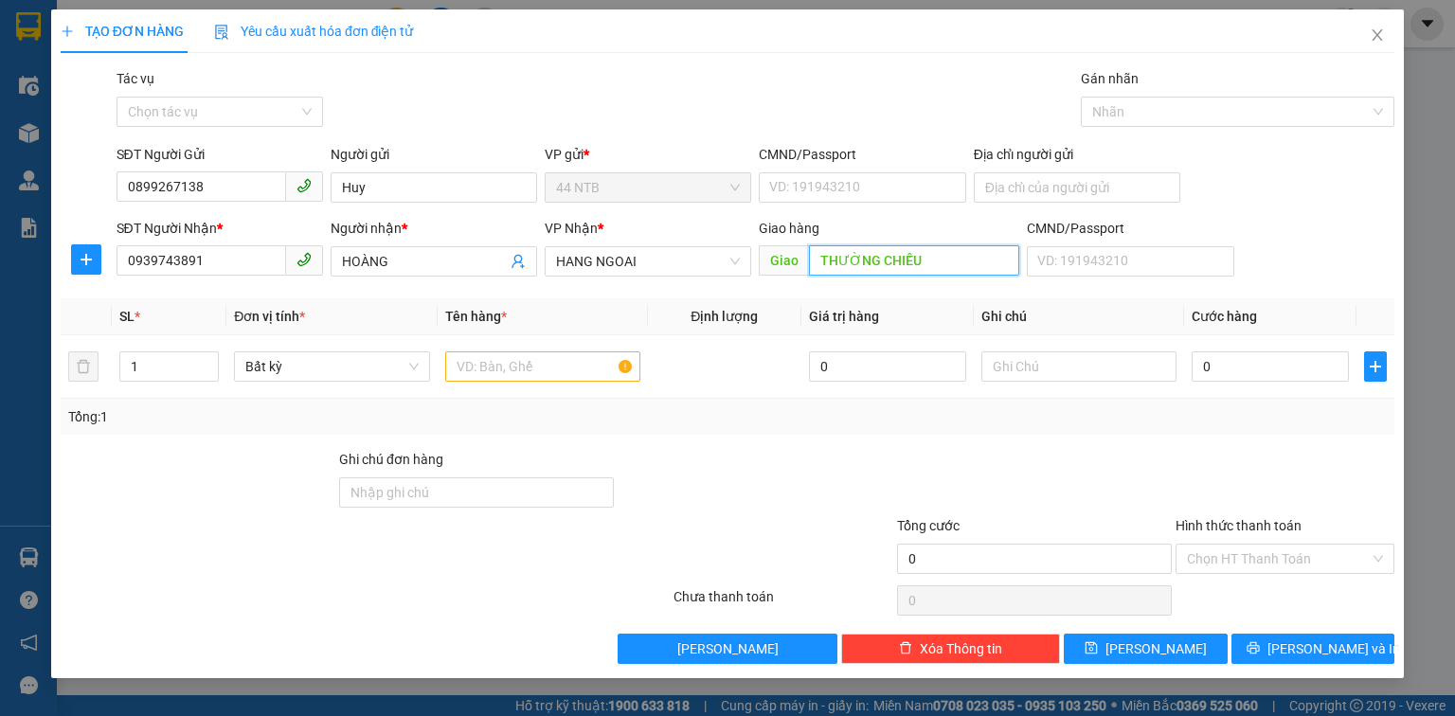
click at [935, 252] on input "THƯỜNG CHIẾU" at bounding box center [914, 260] width 210 height 30
type input "Th.Chiếu_TV"
click at [398, 184] on input "Huy" at bounding box center [434, 187] width 207 height 30
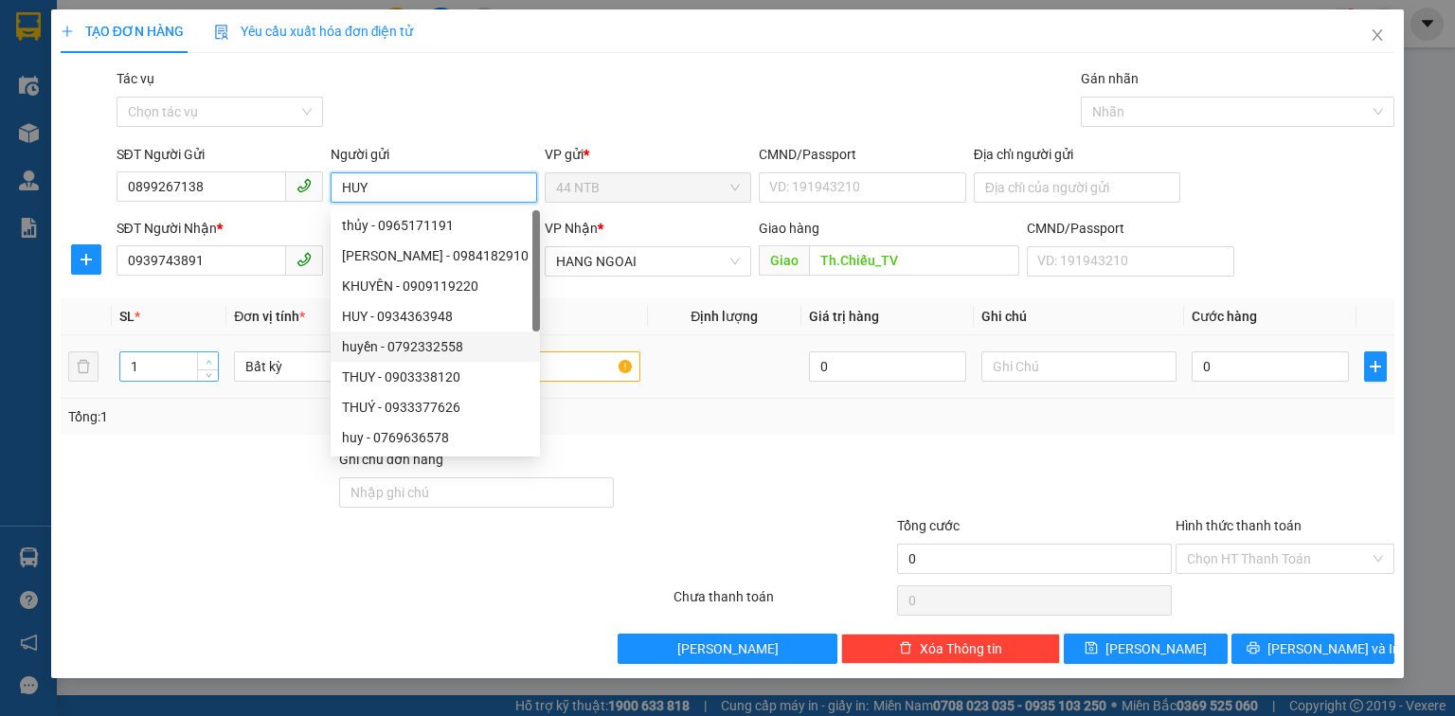
type input "HUY"
click at [202, 362] on span "Increase Value" at bounding box center [207, 360] width 21 height 17
type input "3"
click at [202, 361] on span "Increase Value" at bounding box center [207, 360] width 21 height 17
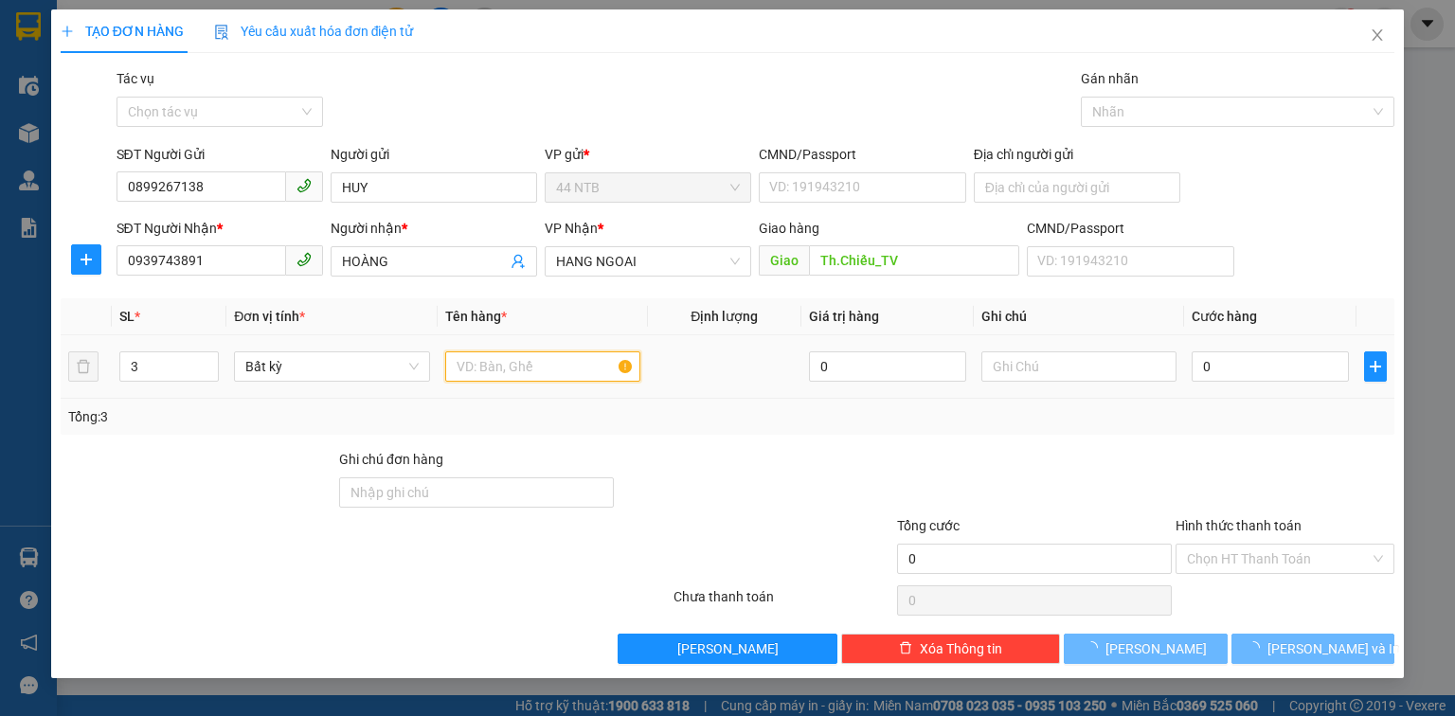
click at [511, 360] on input "text" at bounding box center [542, 367] width 195 height 30
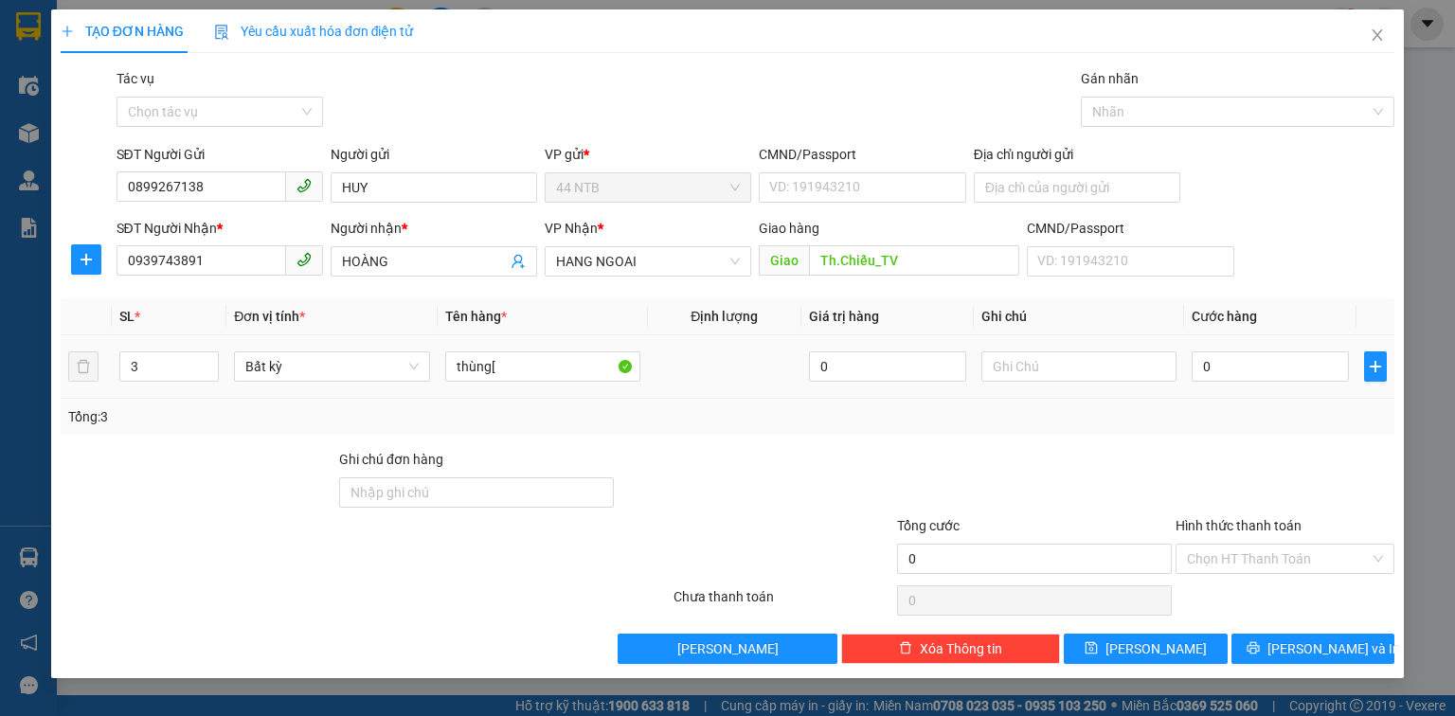
click at [440, 362] on td "thùng[" at bounding box center [543, 366] width 210 height 63
click at [447, 362] on input "thùng[" at bounding box center [542, 367] width 195 height 30
type input "3thùng["
click at [1245, 365] on input "0" at bounding box center [1270, 367] width 157 height 30
type input "1"
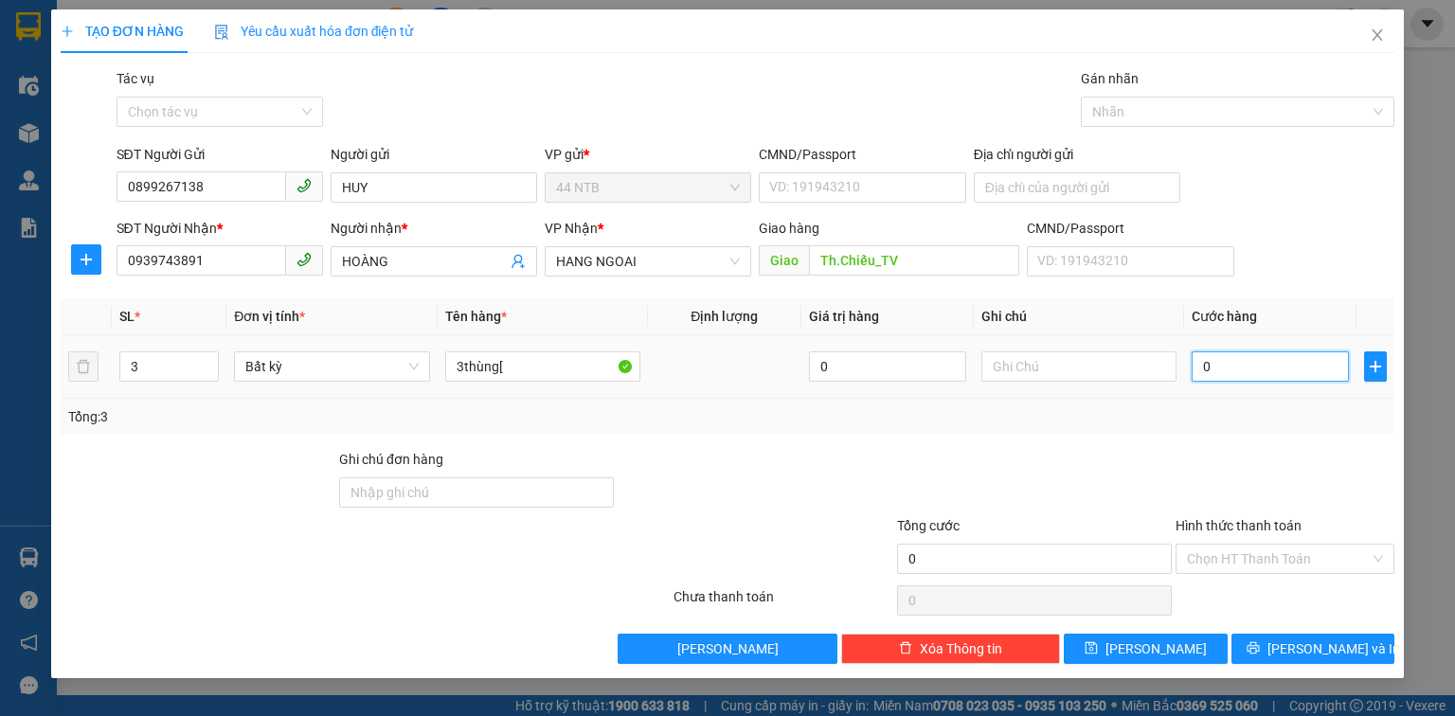
type input "1"
type input "10"
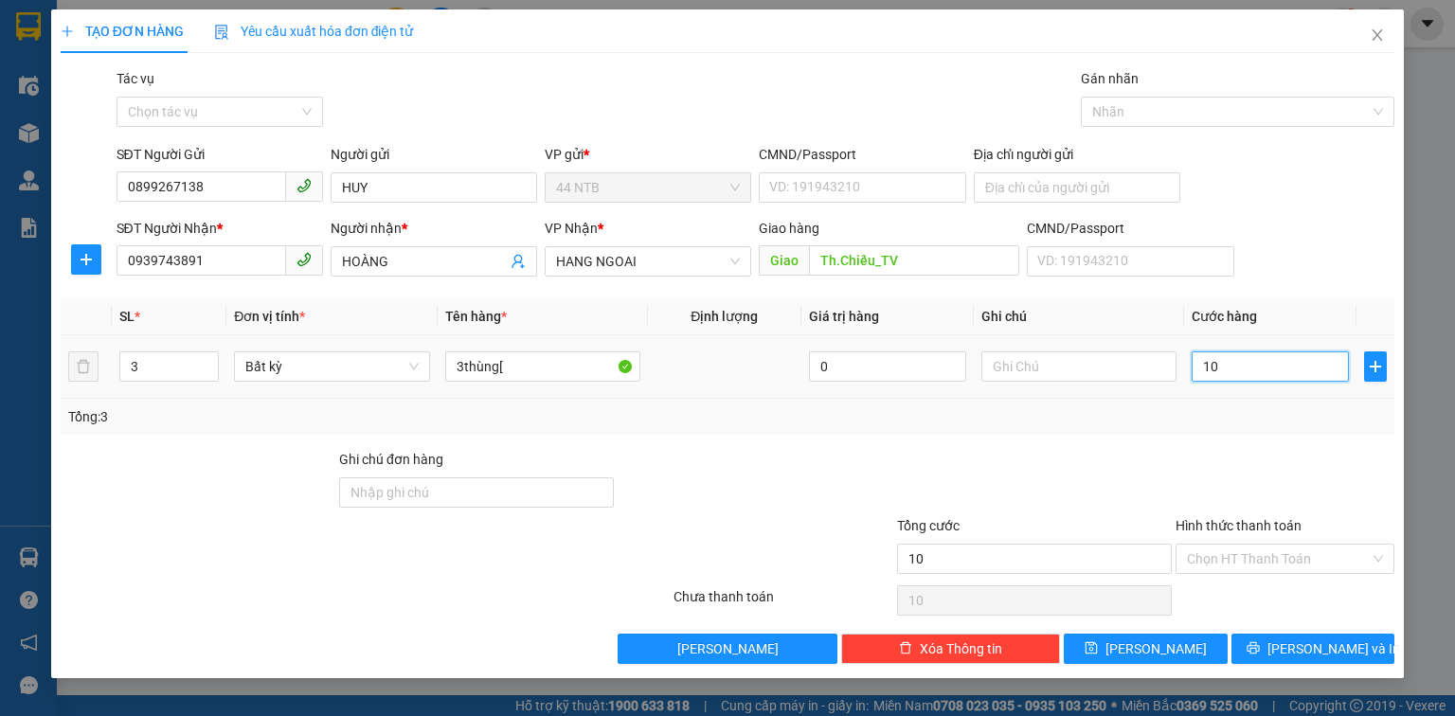
type input "100"
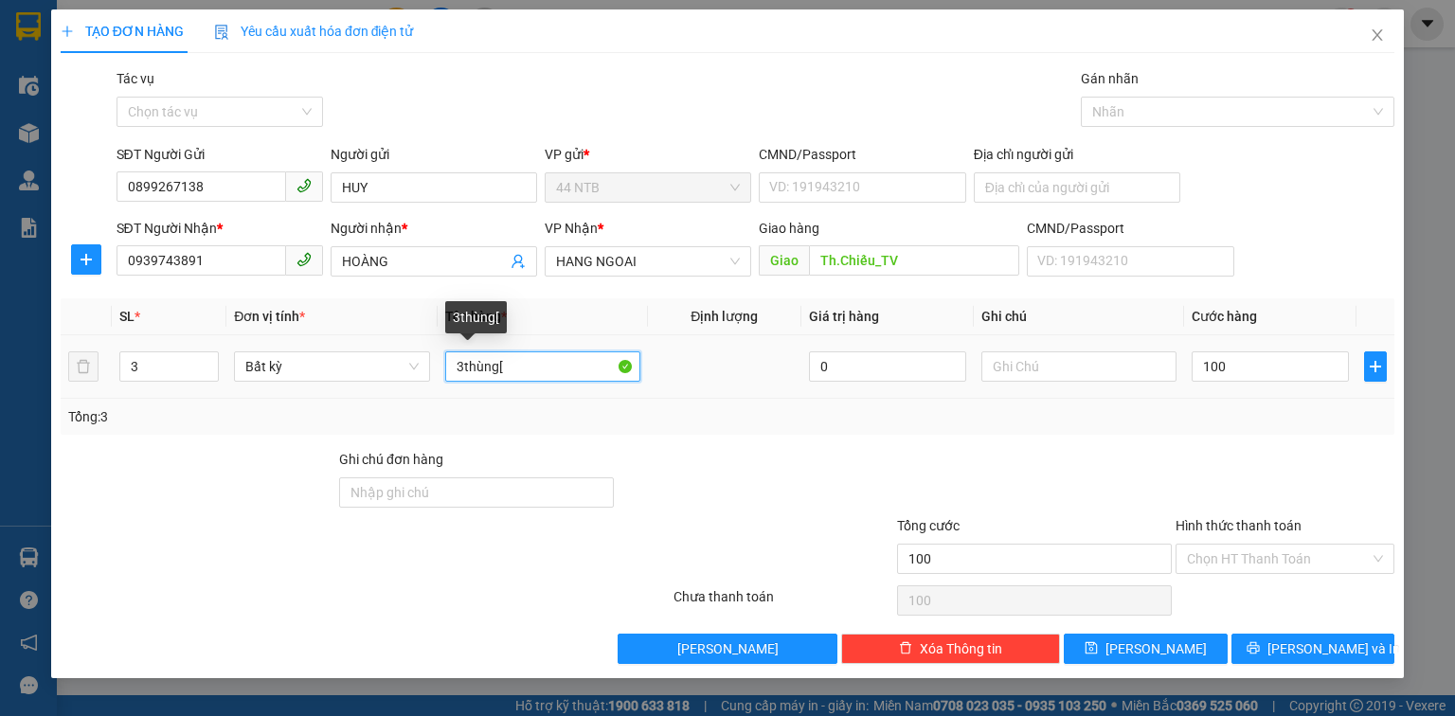
type input "100.000"
click at [552, 368] on input "3thùng[" at bounding box center [542, 367] width 195 height 30
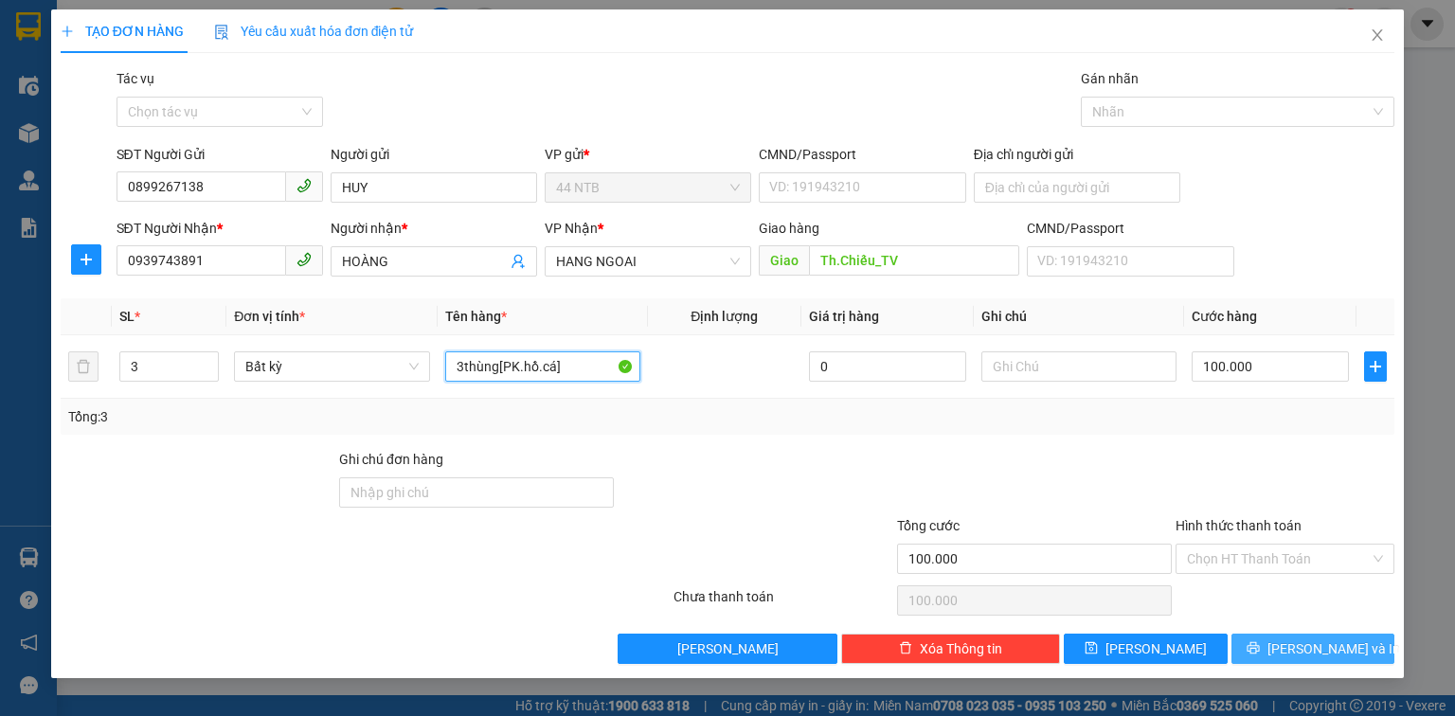
type input "3thùng[PK.hồ.cá]"
click at [1256, 647] on button "[PERSON_NAME] và In" at bounding box center [1314, 649] width 164 height 30
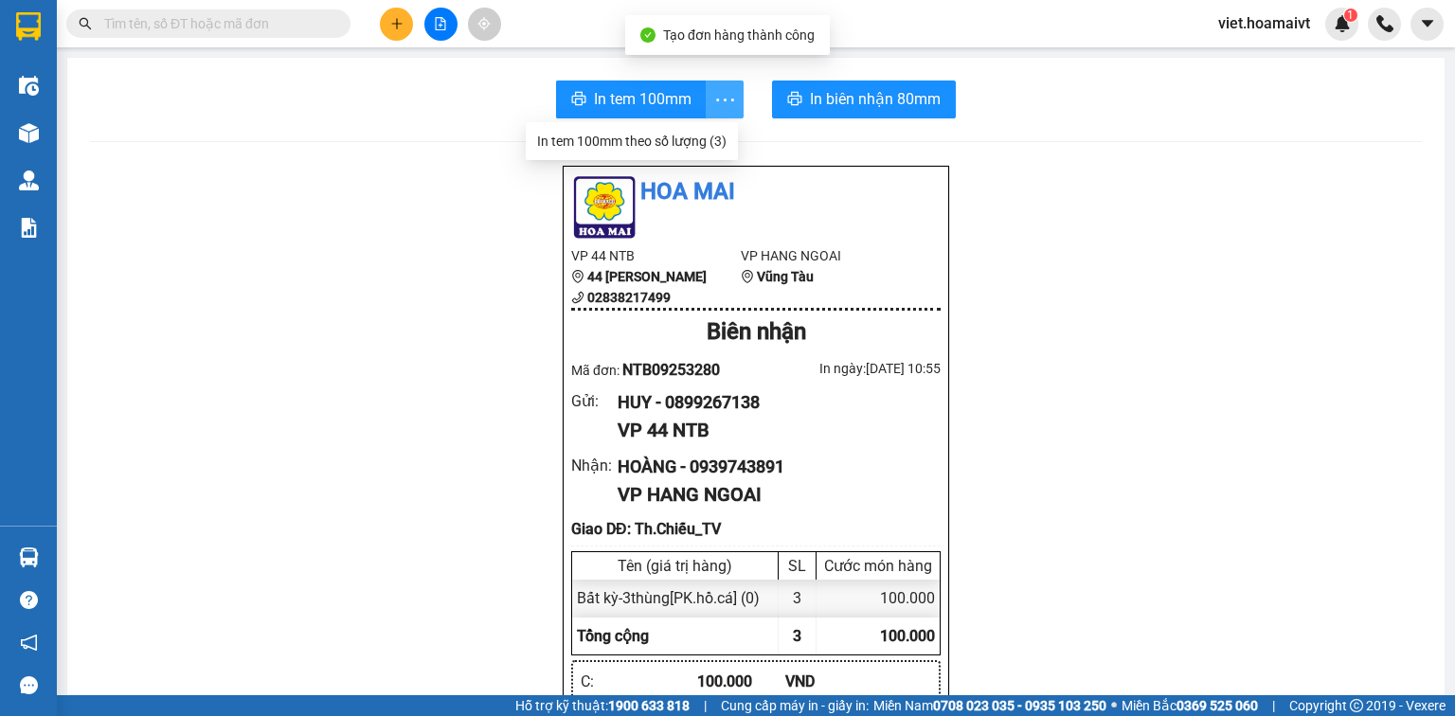
click at [724, 99] on icon "more" at bounding box center [725, 100] width 24 height 24
click at [678, 143] on div "In tem 100mm theo số lượng (3)" at bounding box center [632, 141] width 190 height 21
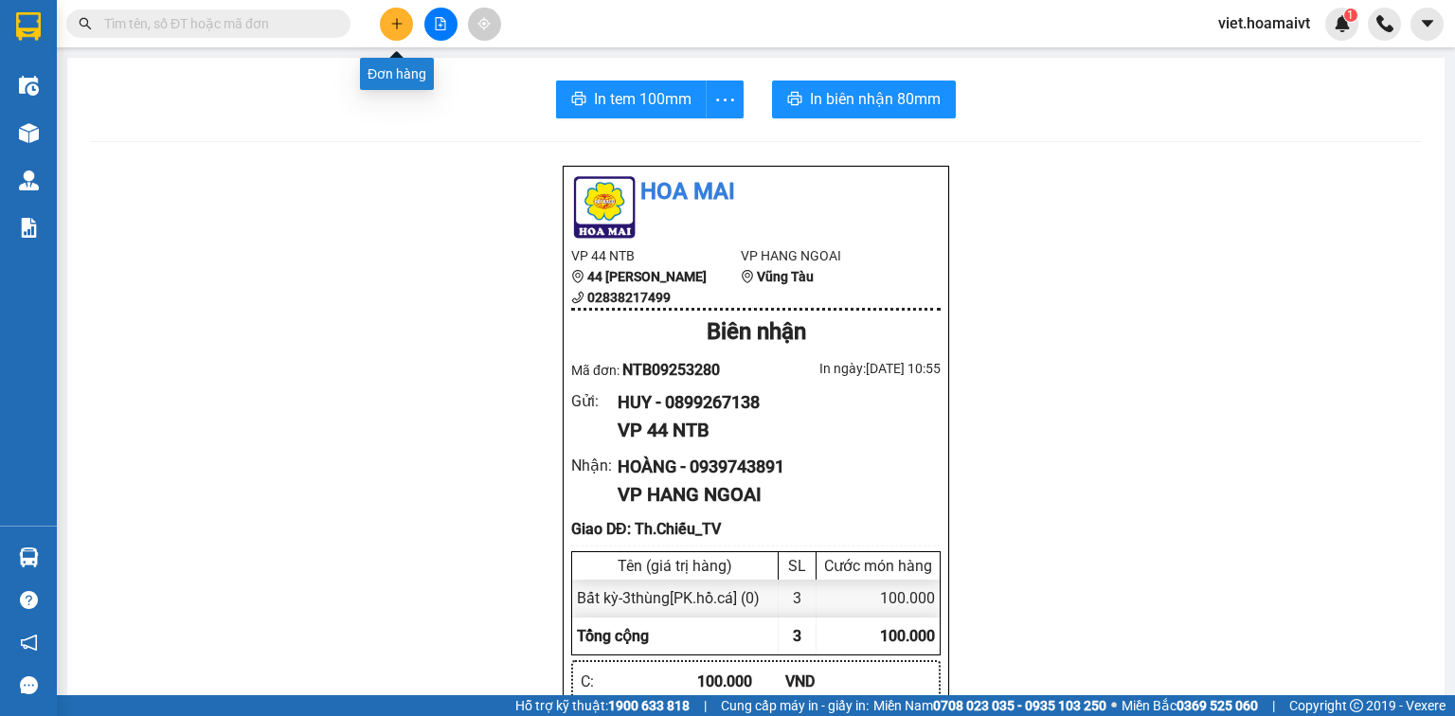
click at [397, 30] on button at bounding box center [396, 24] width 33 height 33
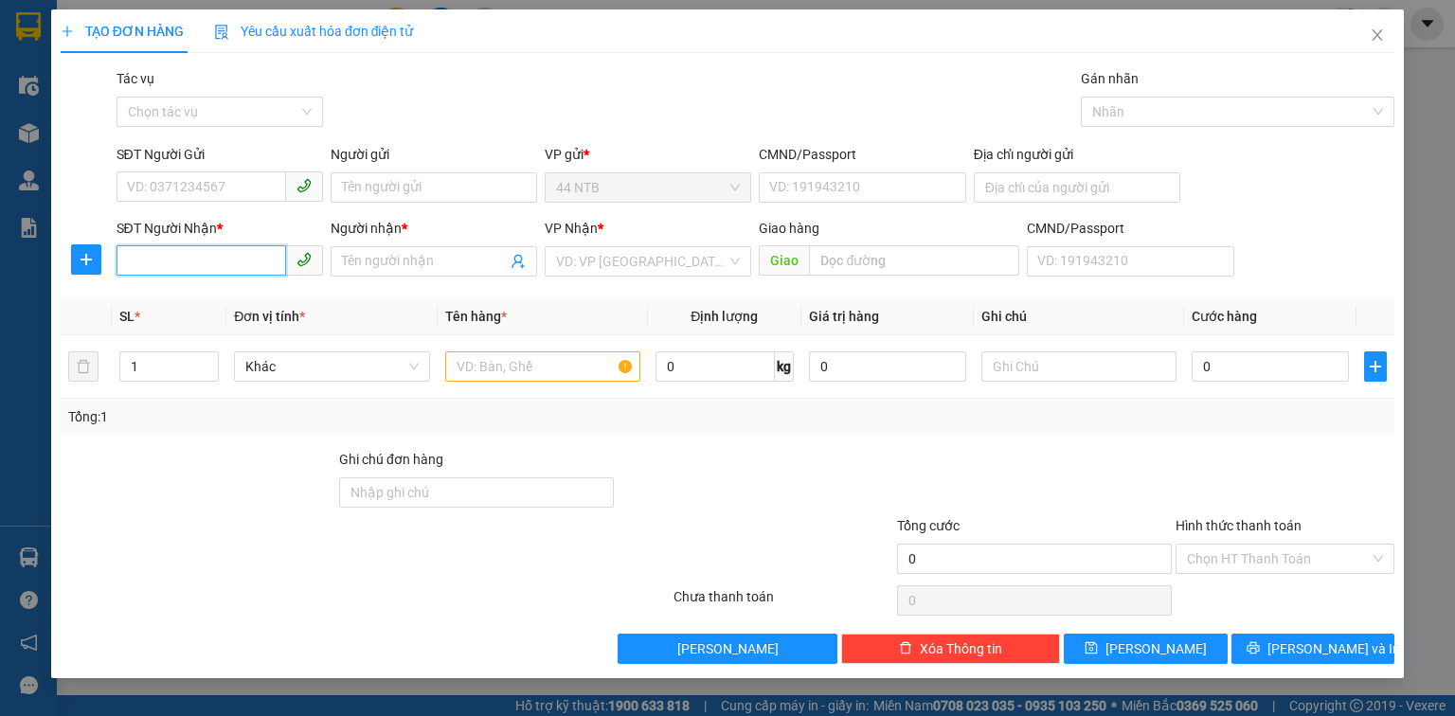
click at [240, 257] on input "SĐT Người Nhận *" at bounding box center [202, 260] width 170 height 30
click at [235, 189] on input "SĐT Người Gửi" at bounding box center [202, 187] width 170 height 30
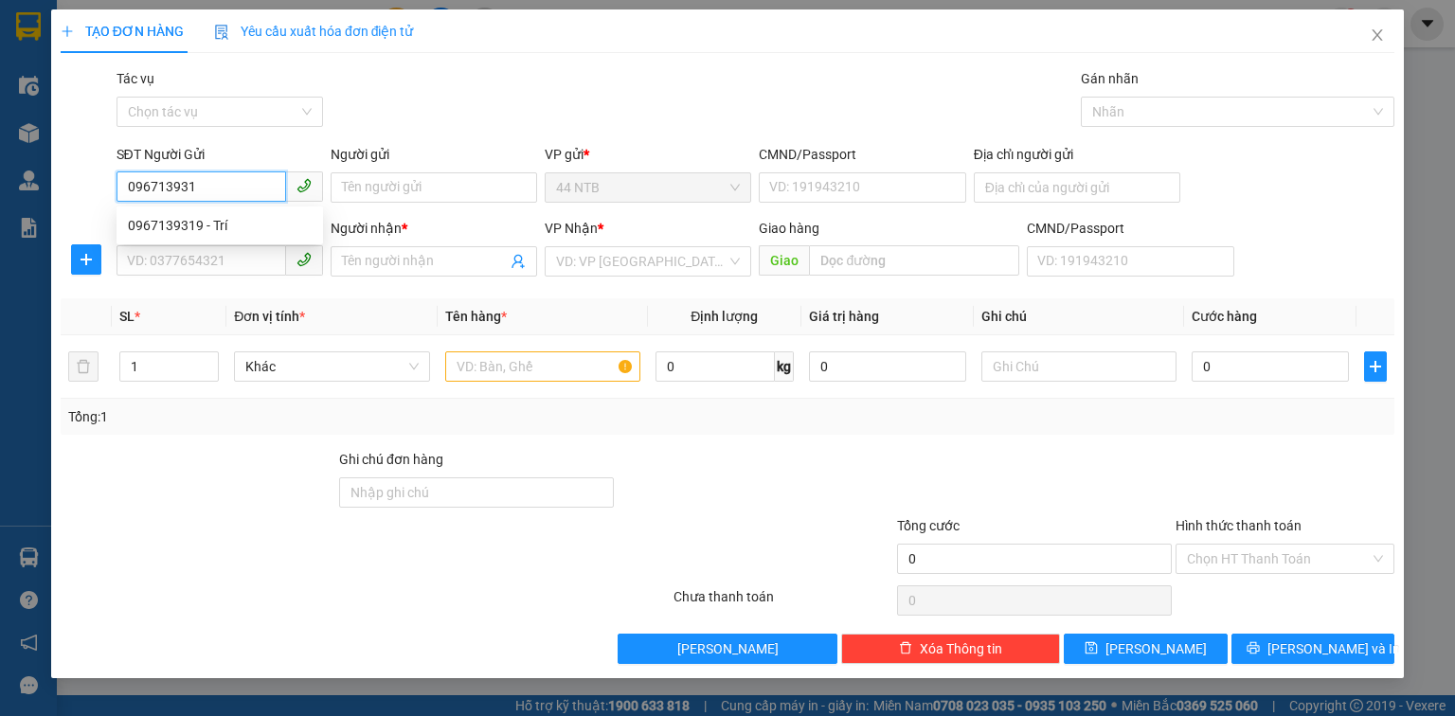
type input "0967139319"
click at [230, 218] on div "0967139319 - Trí" at bounding box center [220, 225] width 184 height 21
type input "Trí"
type input "051097016039"
type input "0333802579"
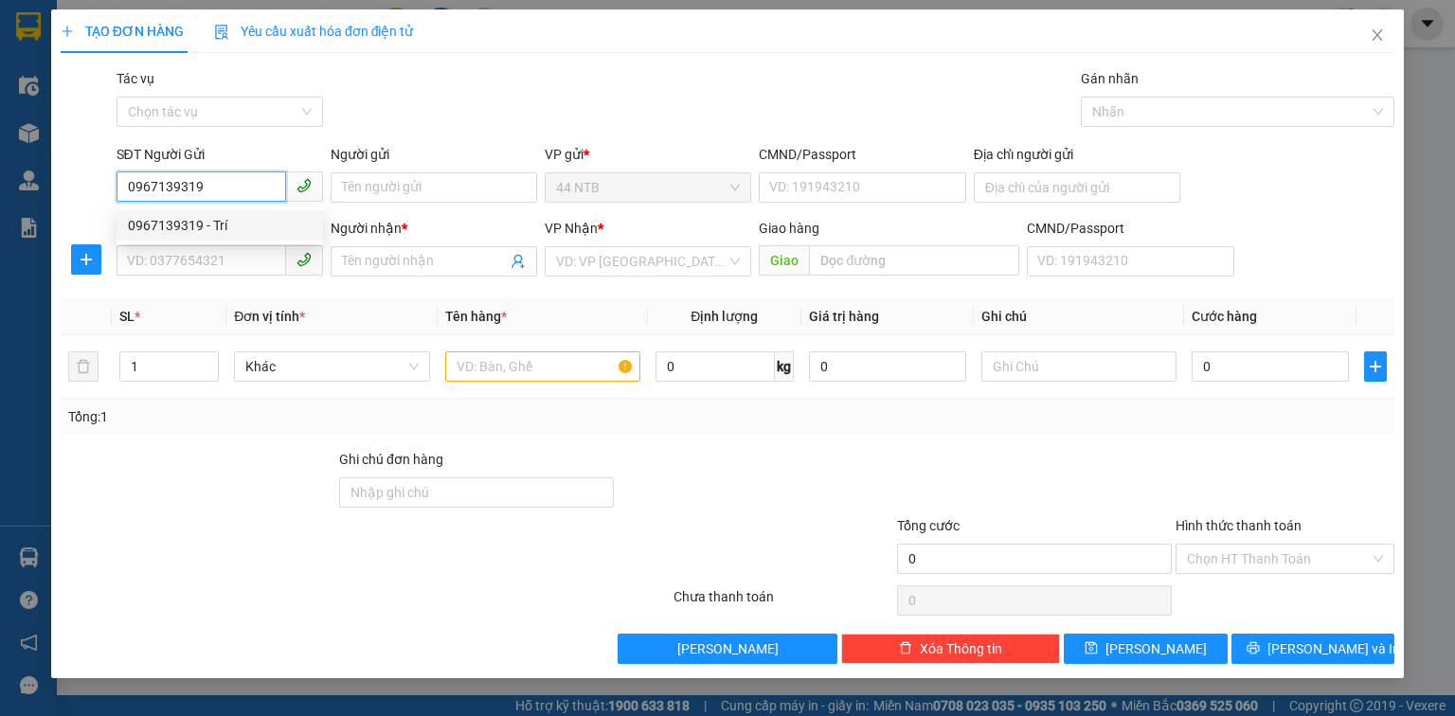
type input "[PERSON_NAME]"
type input "0967139319"
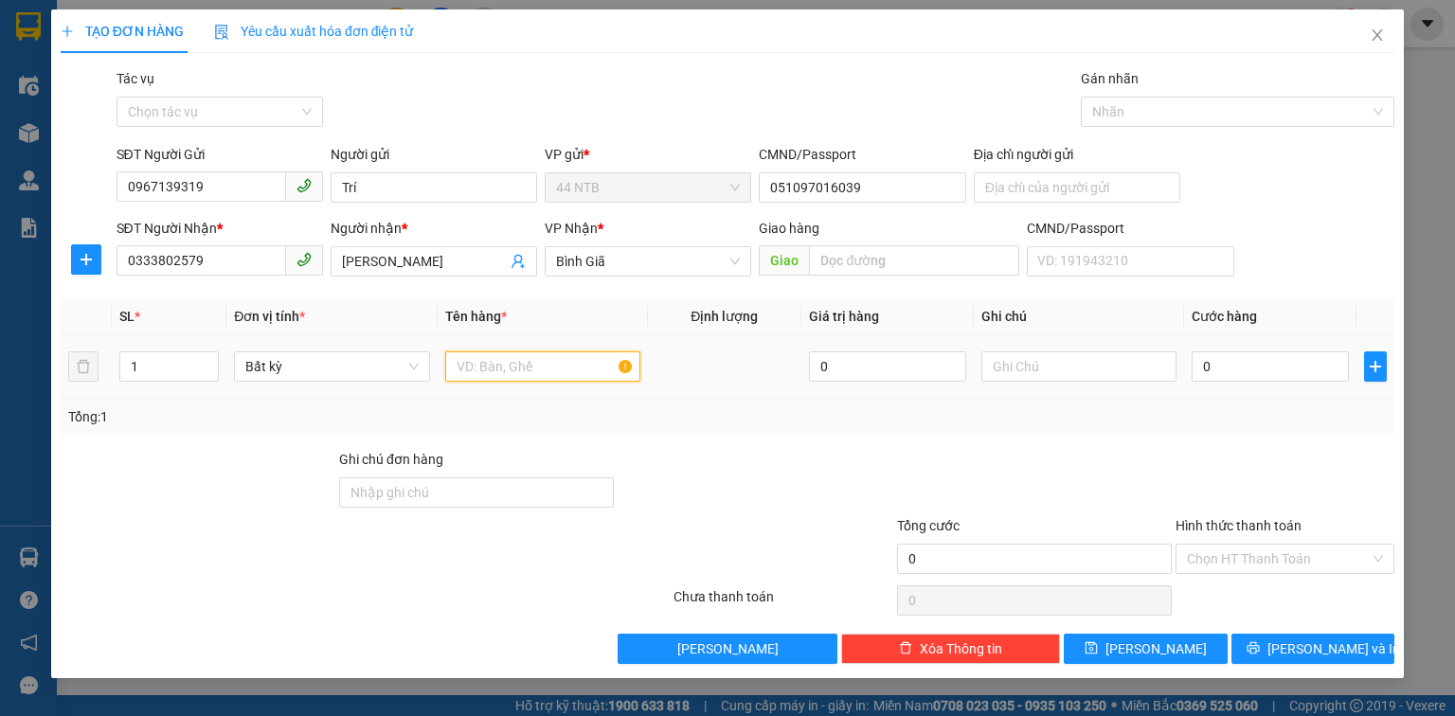
click at [507, 363] on input "text" at bounding box center [542, 367] width 195 height 30
click at [551, 370] on input "hộp.xanh[TBĐTư_T.Nơi_R30" at bounding box center [542, 367] width 195 height 30
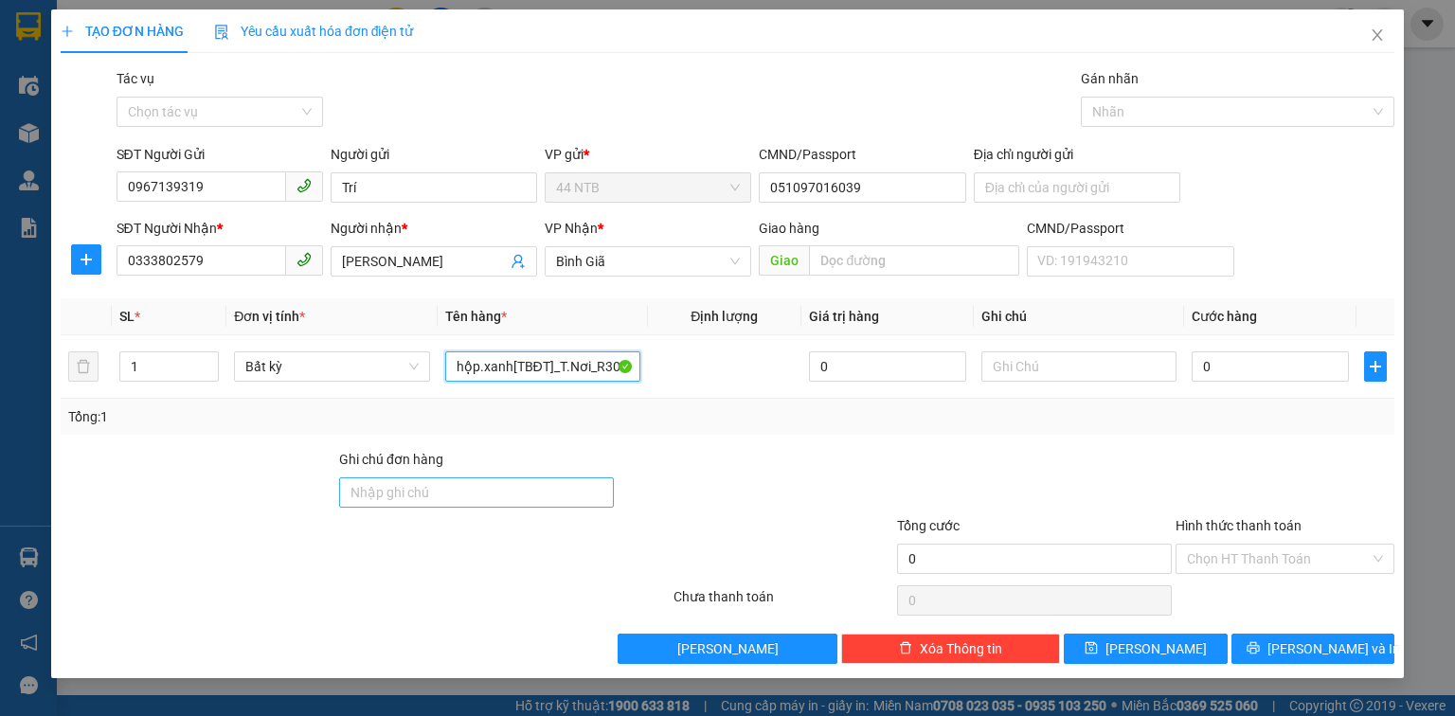
type input "hộp.xanh[TBĐT]_T.Nơi_R30"
click at [487, 489] on input "Ghi chú đơn hàng" at bounding box center [476, 493] width 275 height 30
type input "GTN"
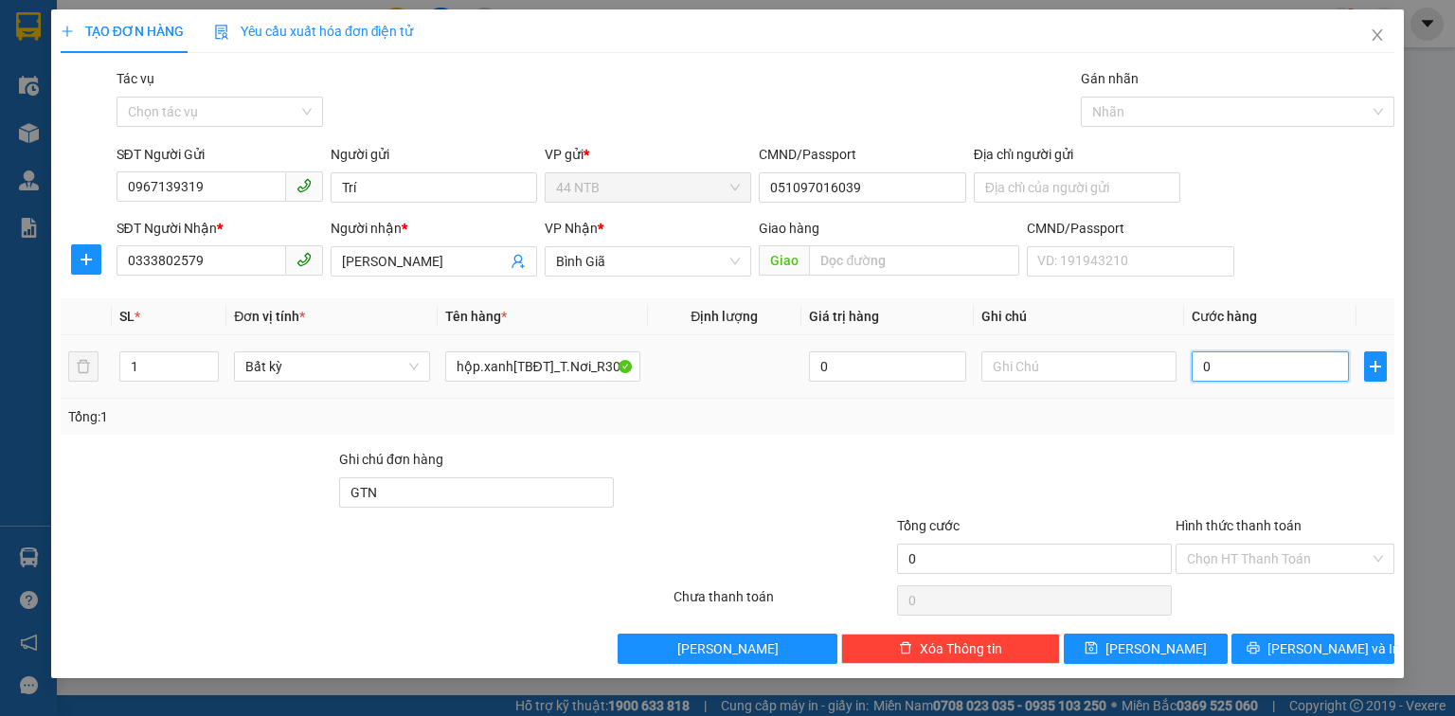
click at [1228, 360] on input "0" at bounding box center [1270, 367] width 157 height 30
type input "3"
type input "30"
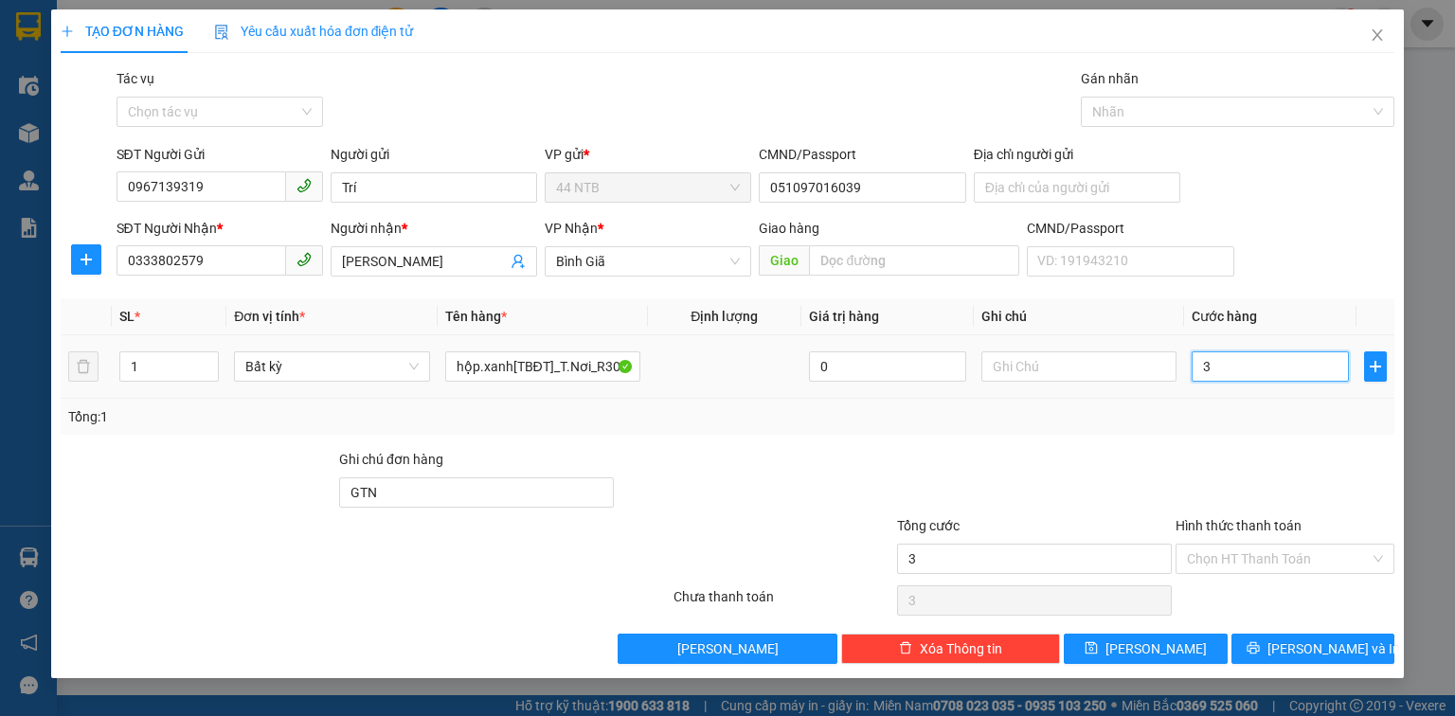
type input "30"
type input "30.000"
click at [1267, 549] on input "Hình thức thanh toán" at bounding box center [1278, 559] width 183 height 28
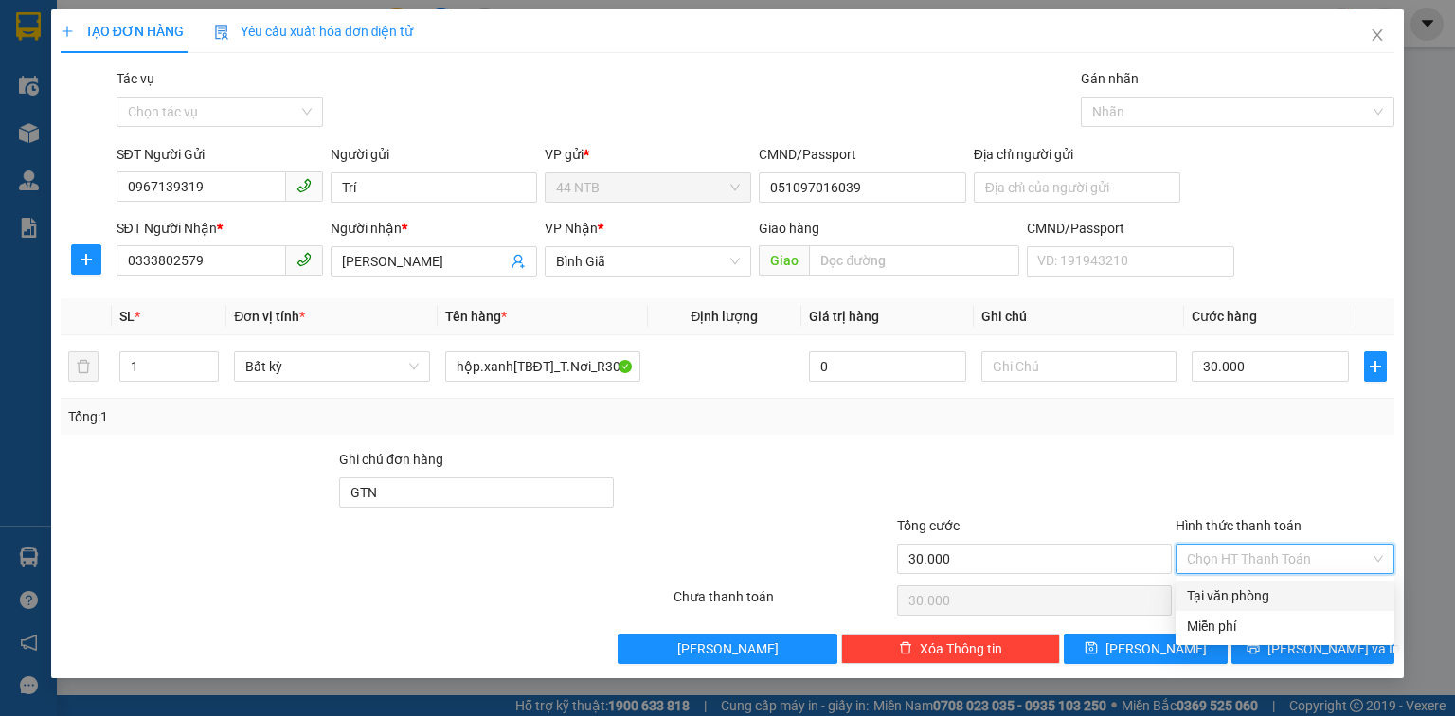
click at [1259, 600] on div "Tại văn phòng" at bounding box center [1285, 596] width 196 height 21
type input "0"
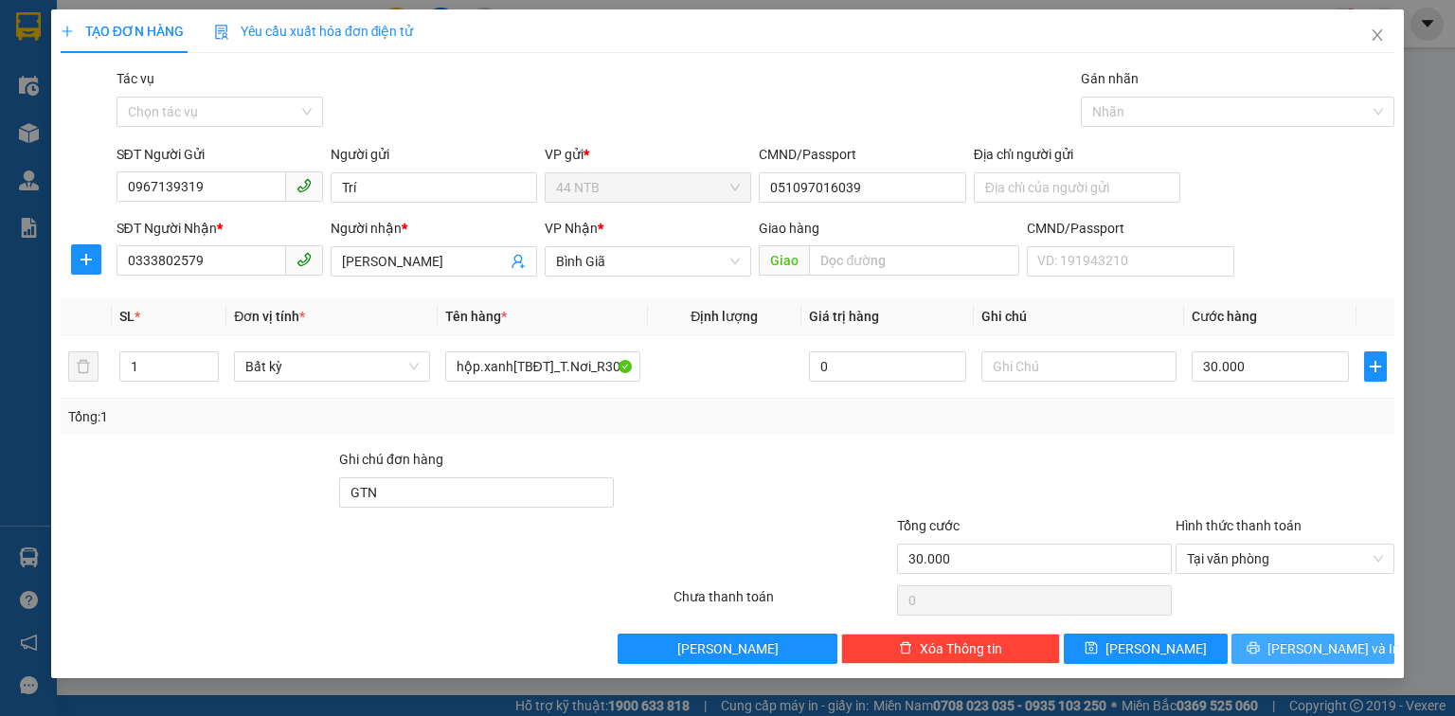
click at [1293, 656] on button "[PERSON_NAME] và In" at bounding box center [1314, 649] width 164 height 30
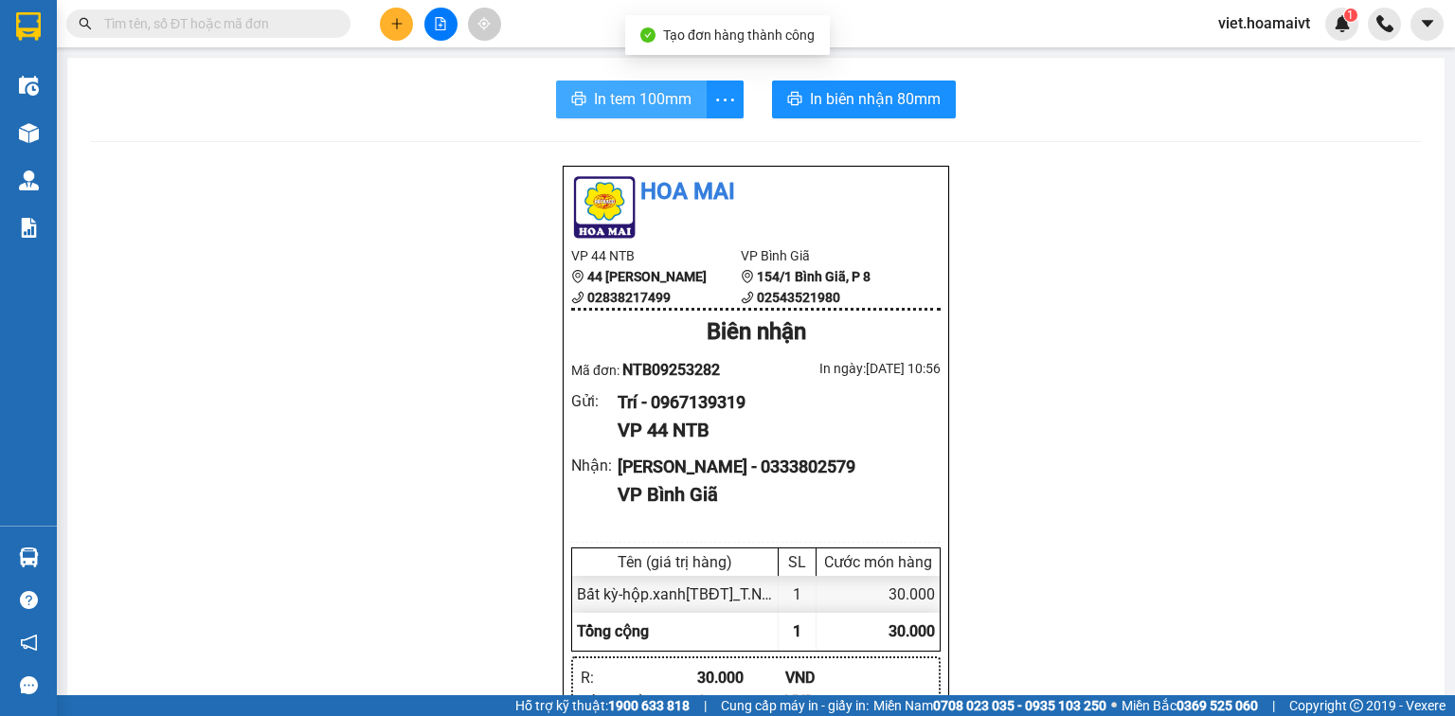
click at [665, 91] on span "In tem 100mm" at bounding box center [643, 99] width 98 height 24
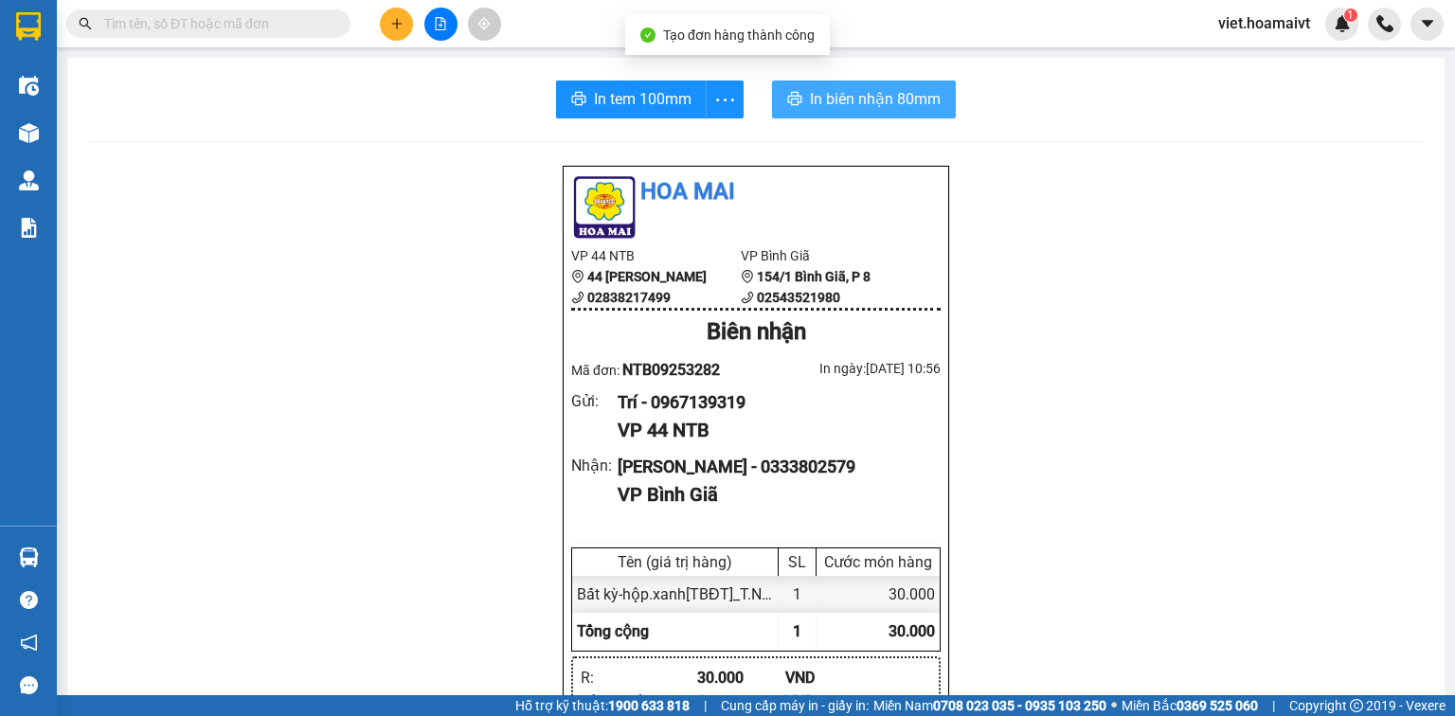
click at [920, 103] on span "In biên nhận 80mm" at bounding box center [875, 99] width 131 height 24
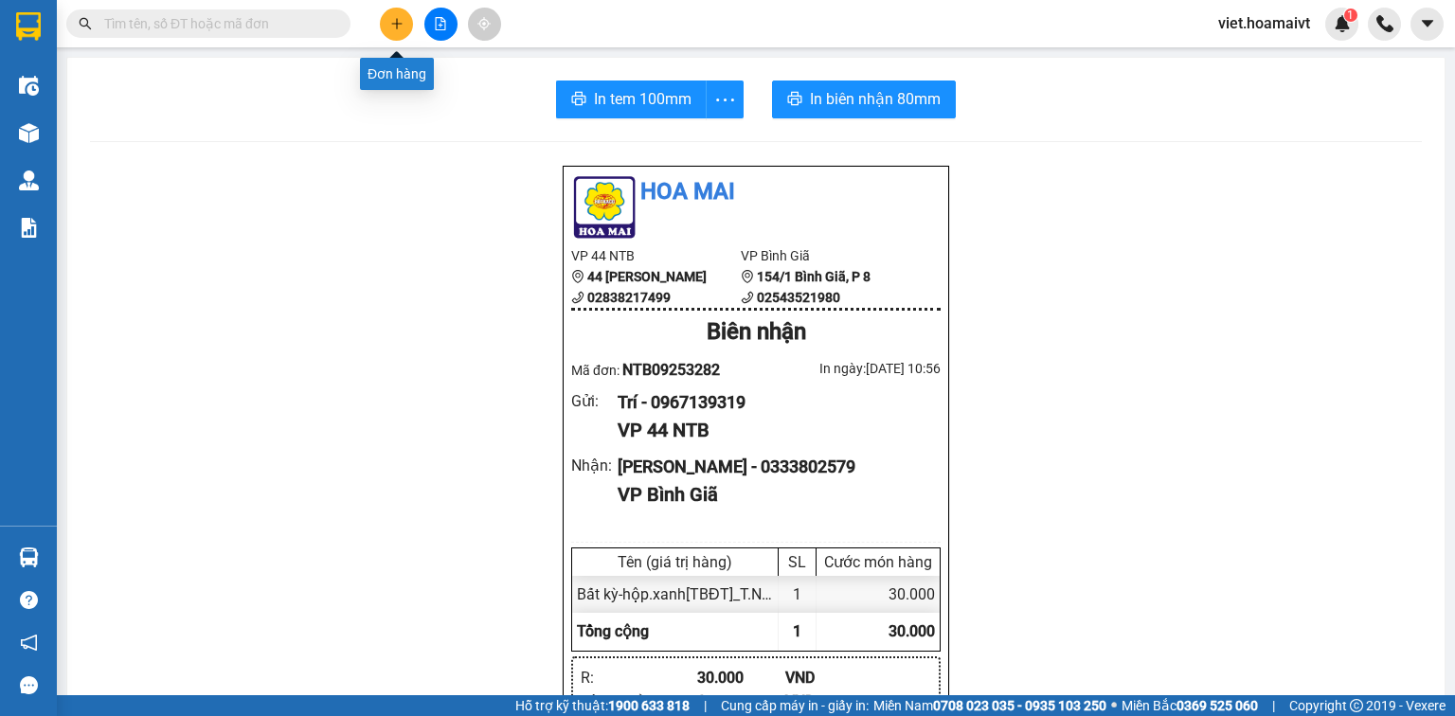
click at [393, 30] on button at bounding box center [396, 24] width 33 height 33
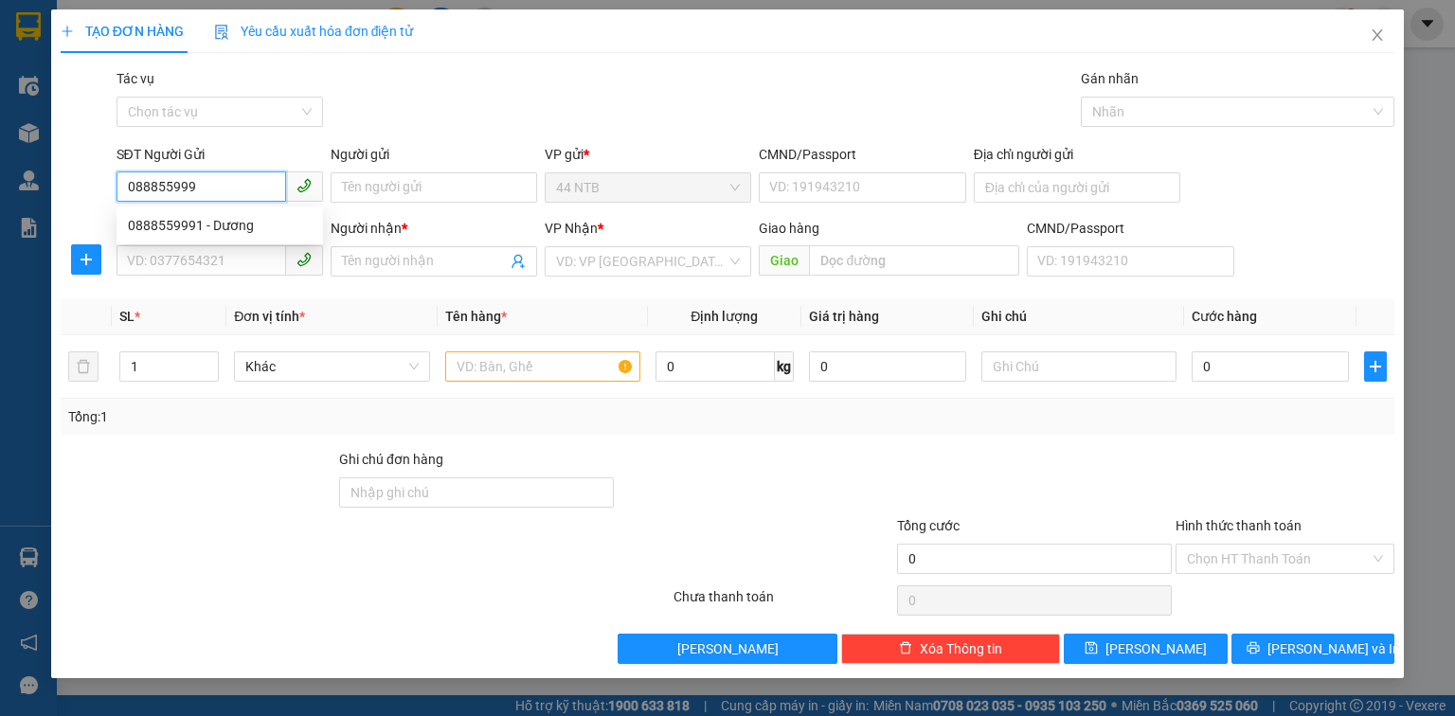
type input "0888559991"
click at [257, 221] on div "0888559991 - Dương" at bounding box center [220, 225] width 184 height 21
type input "Dương"
type input "0784529669"
type input "Duyên"
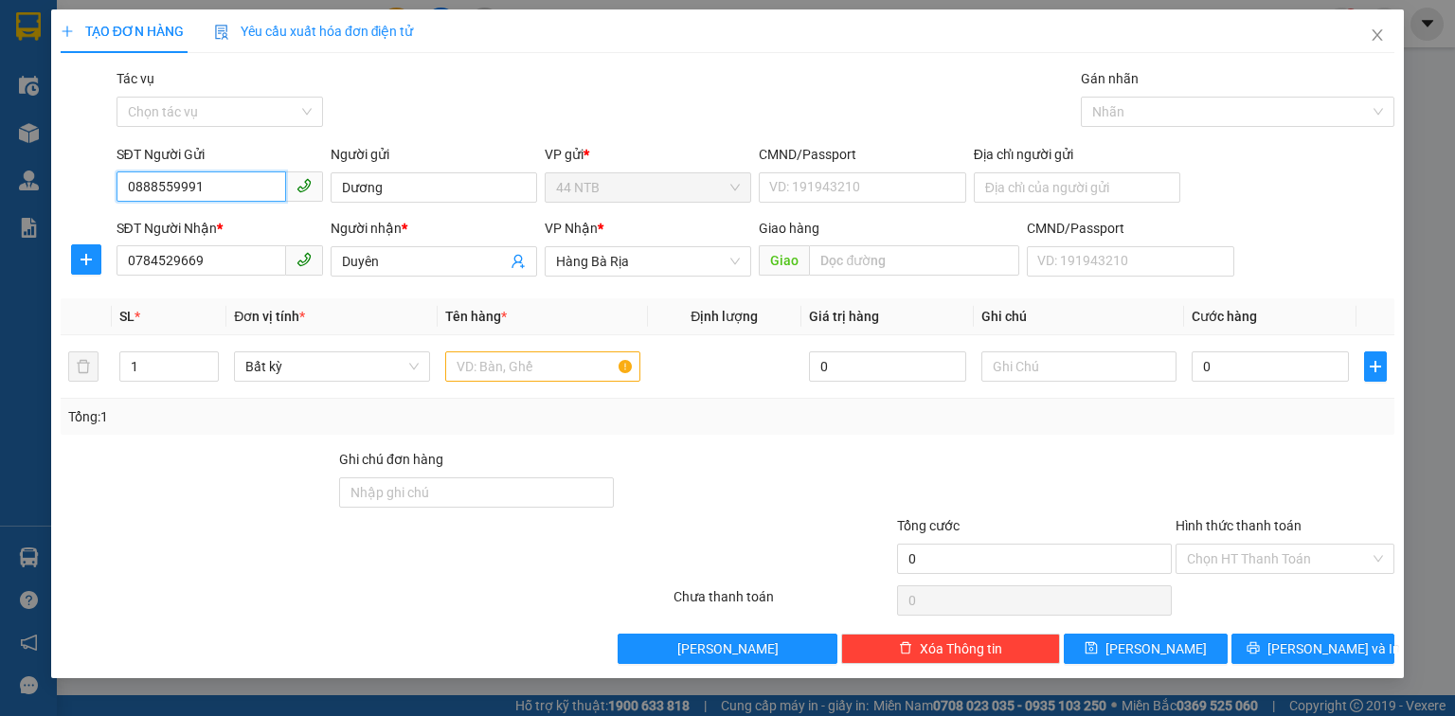
type input "0888559991"
click at [490, 365] on input "text" at bounding box center [542, 367] width 195 height 30
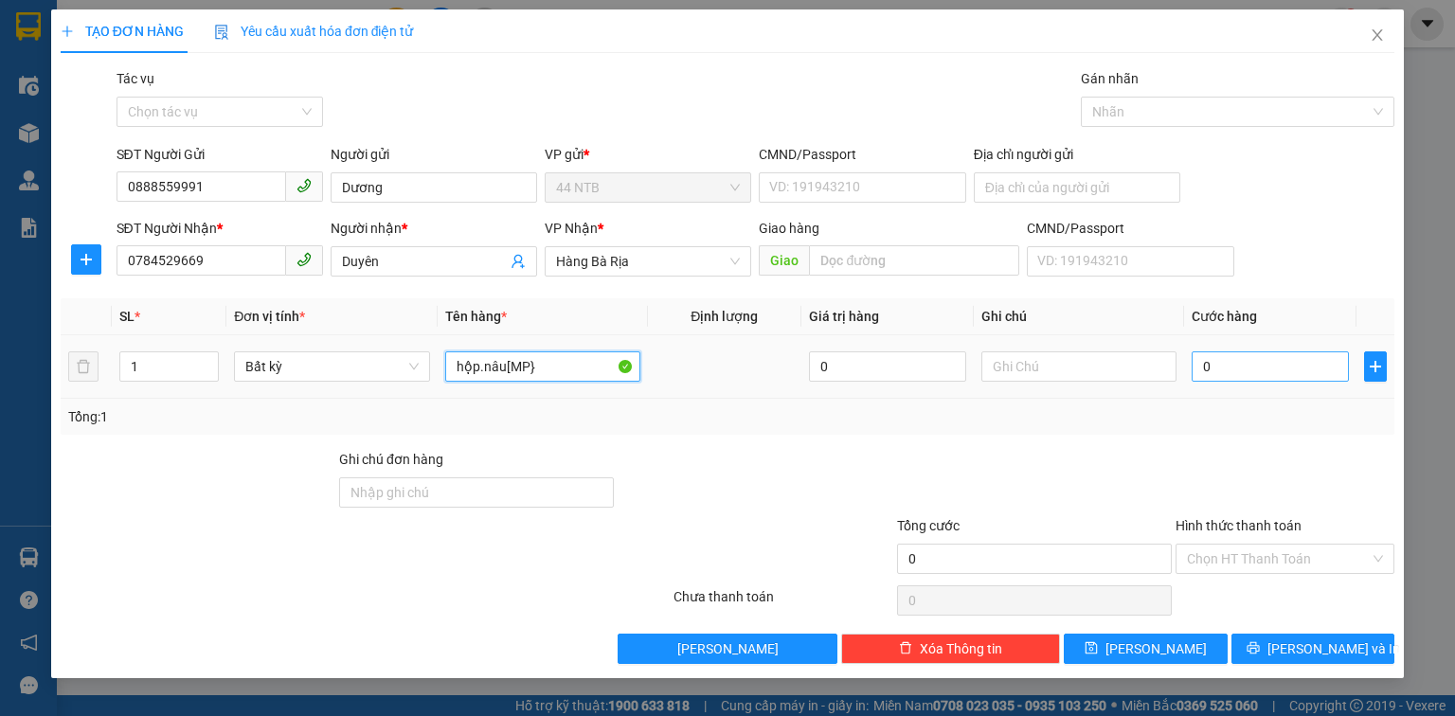
type input "hộp.nâu[MP}"
click at [1248, 362] on input "0" at bounding box center [1270, 367] width 157 height 30
type input "3"
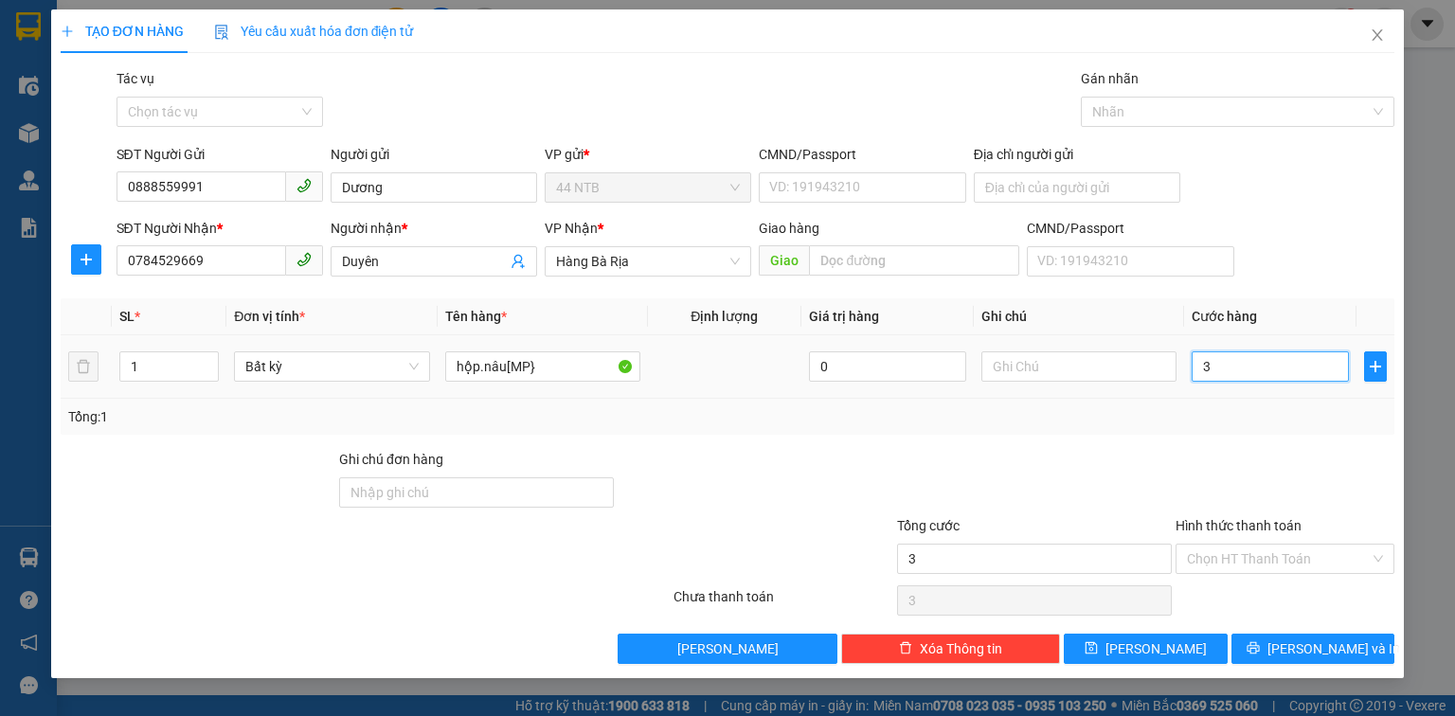
type input "30"
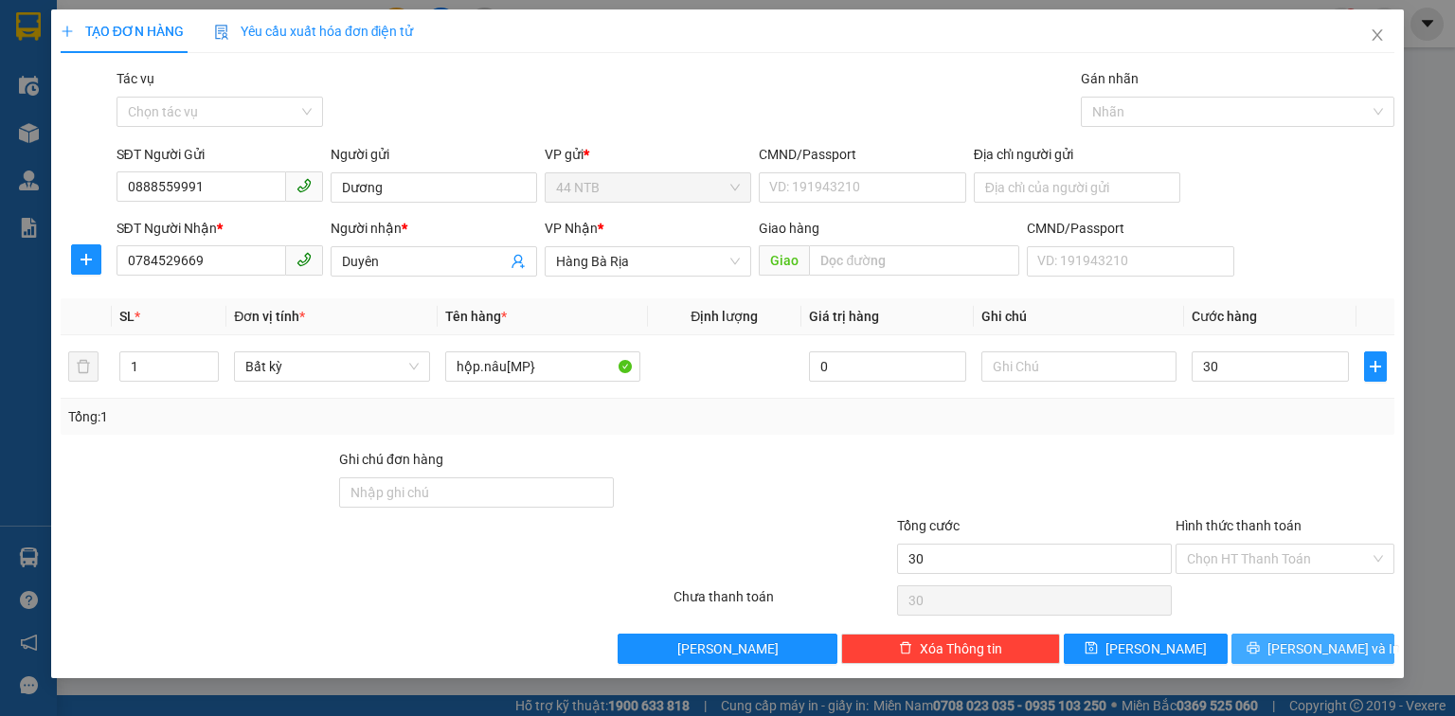
type input "30.000"
click at [1329, 654] on span "[PERSON_NAME] và In" at bounding box center [1334, 649] width 133 height 21
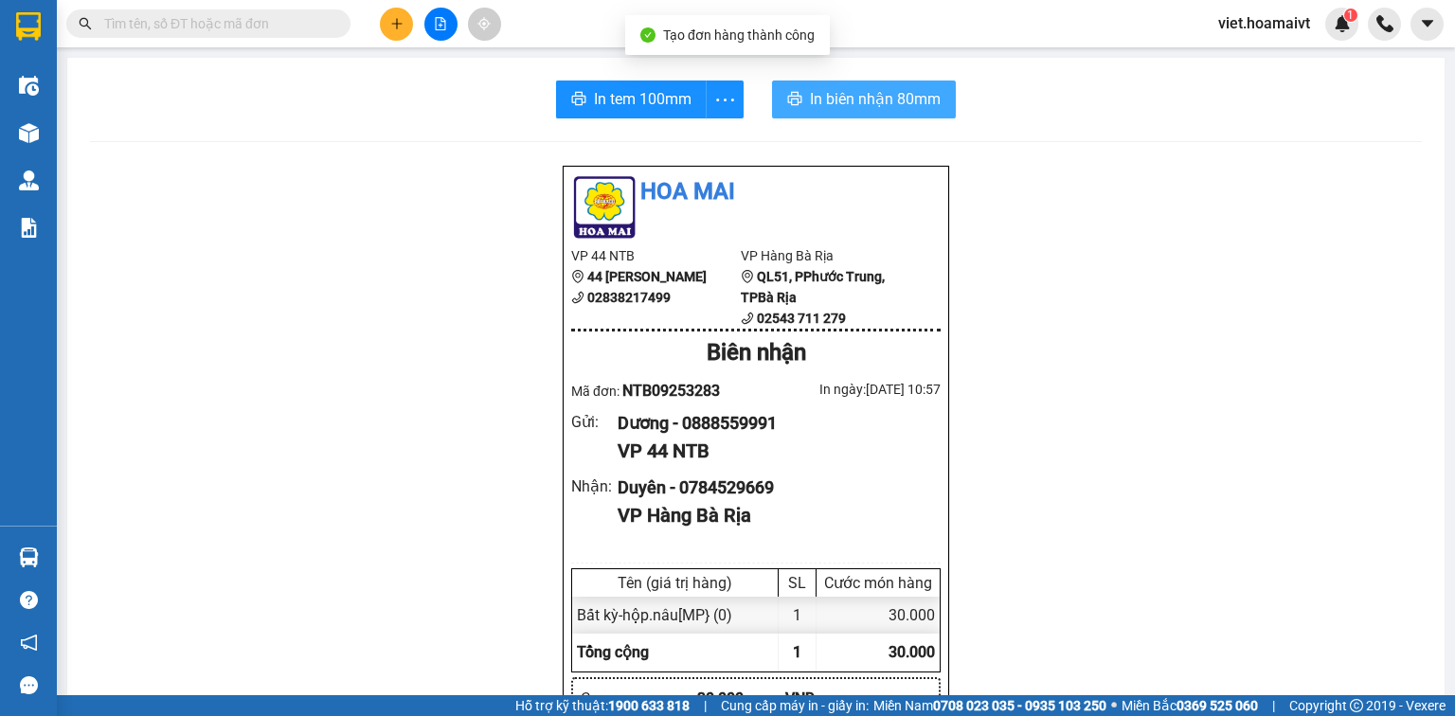
click at [865, 104] on span "In biên nhận 80mm" at bounding box center [875, 99] width 131 height 24
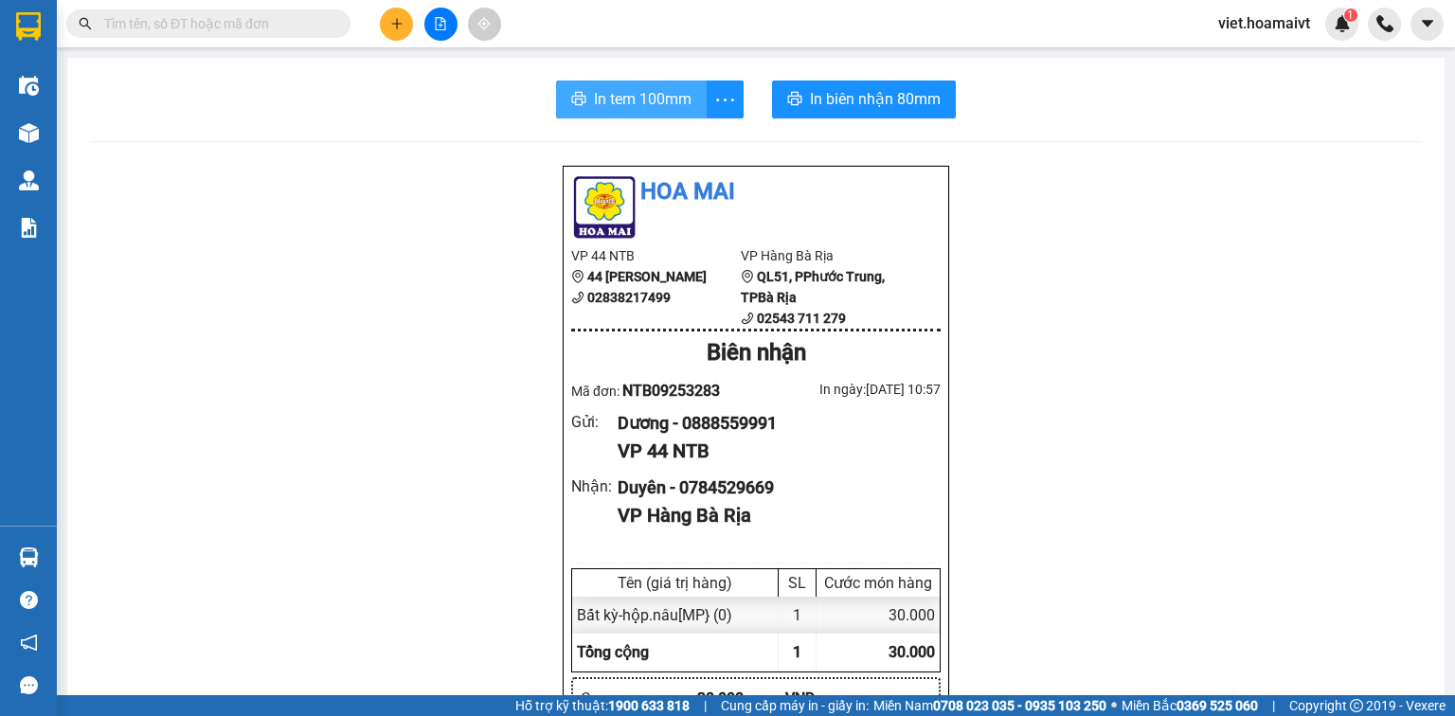
click at [663, 116] on button "In tem 100mm" at bounding box center [631, 100] width 151 height 38
click at [394, 23] on icon "plus" at bounding box center [396, 23] width 10 height 1
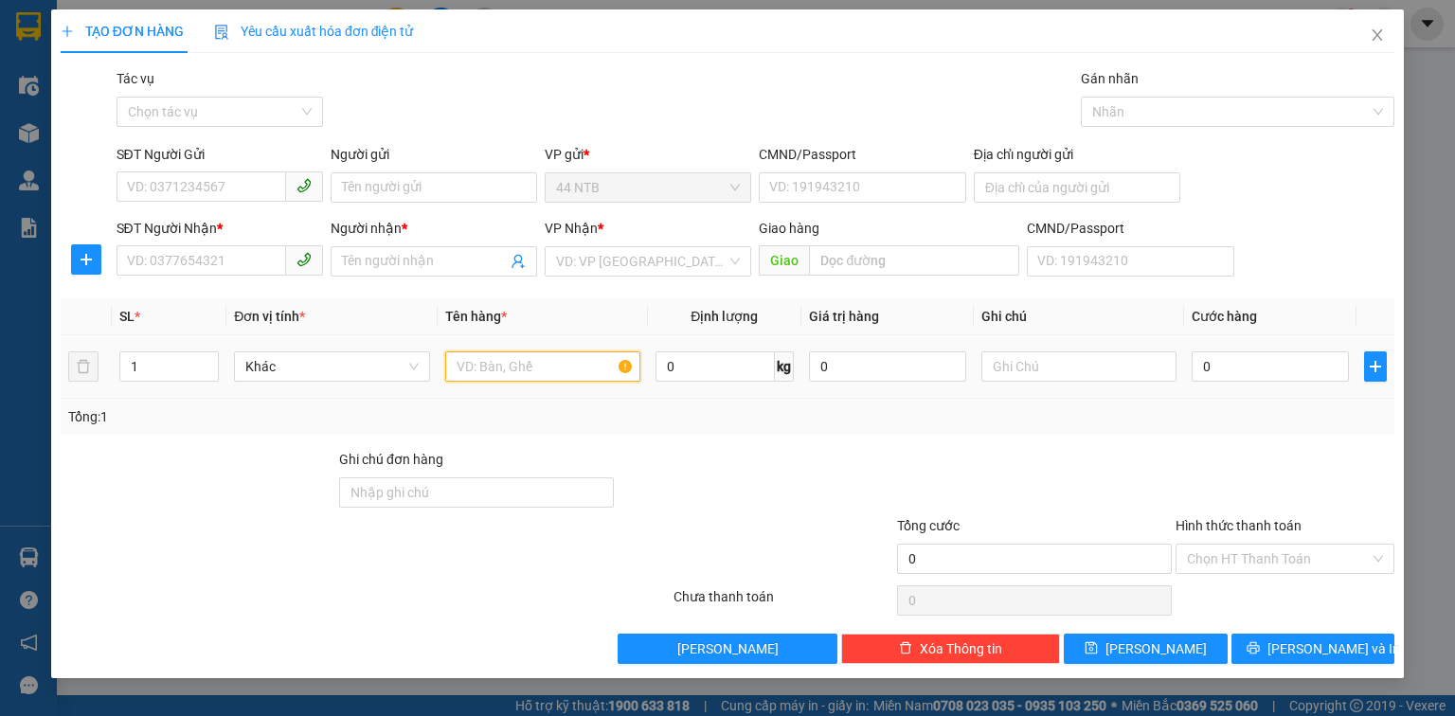
click at [459, 366] on input "text" at bounding box center [542, 367] width 195 height 30
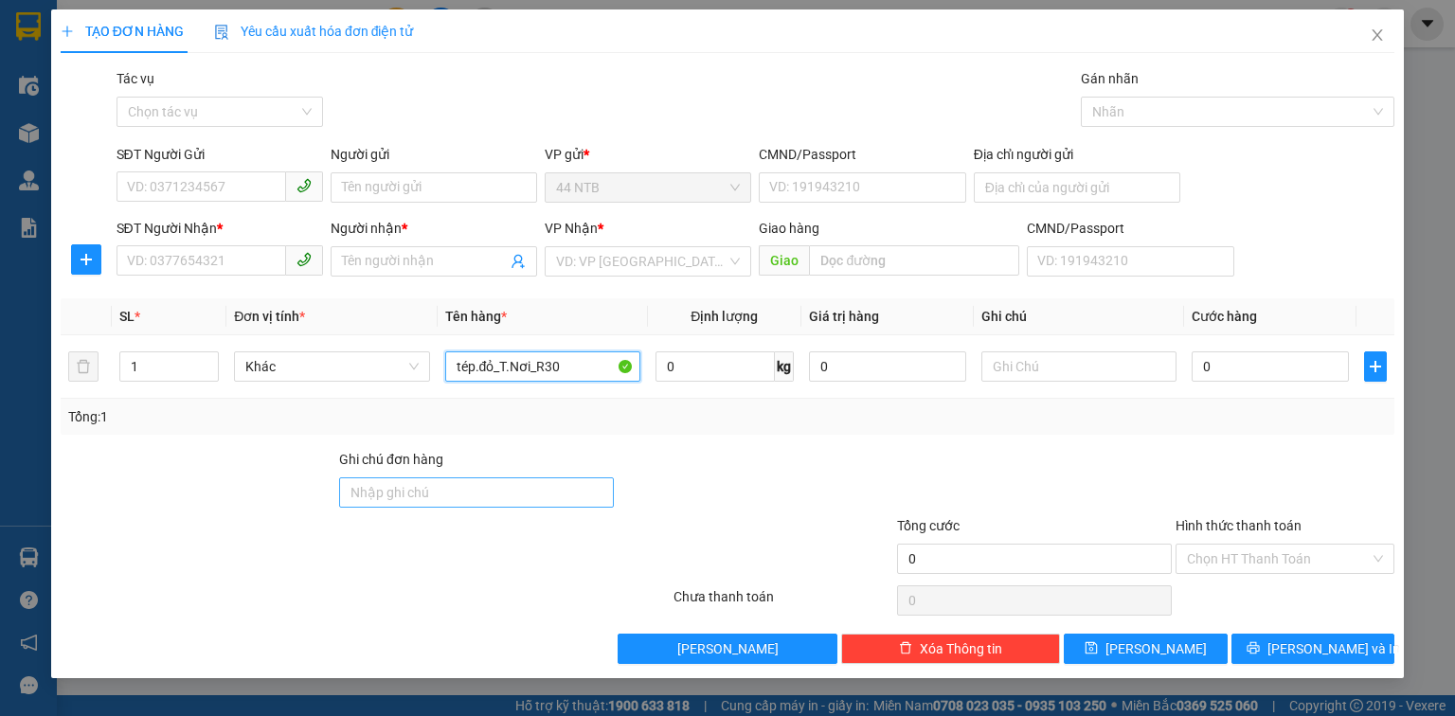
type input "tép.đỏ_T.Nơi_R30"
click at [394, 484] on input "Ghi chú đơn hàng" at bounding box center [476, 493] width 275 height 30
type input "GTN"
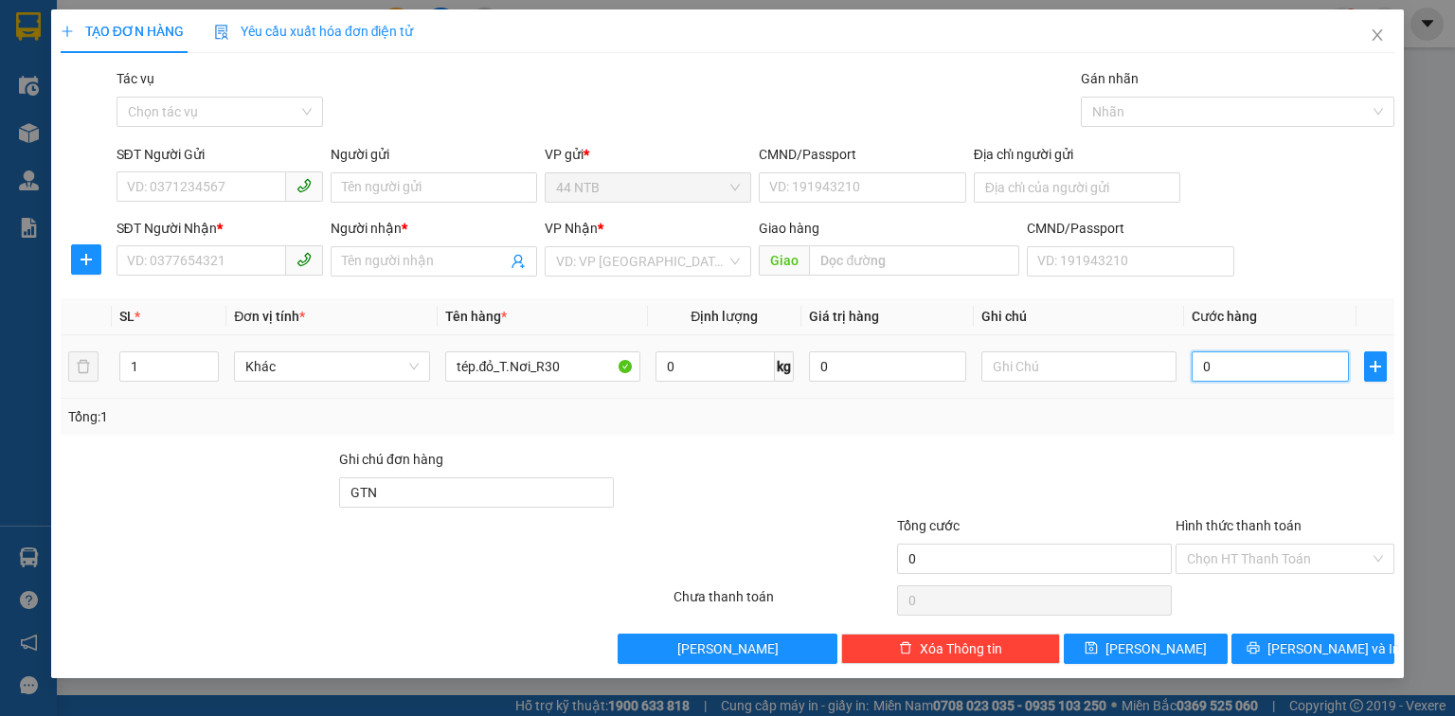
click at [1289, 367] on input "0" at bounding box center [1270, 367] width 157 height 30
type input "3"
type input "30"
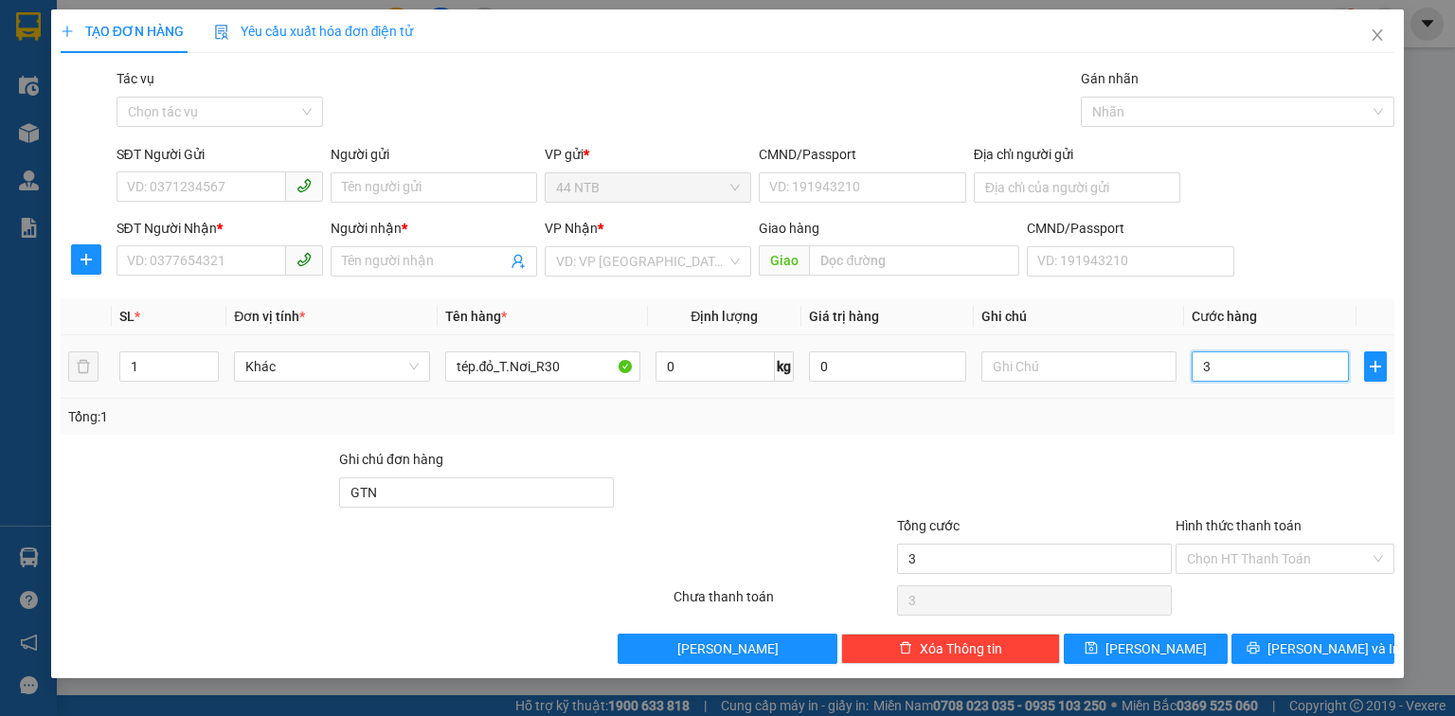
type input "30"
type input "30.000"
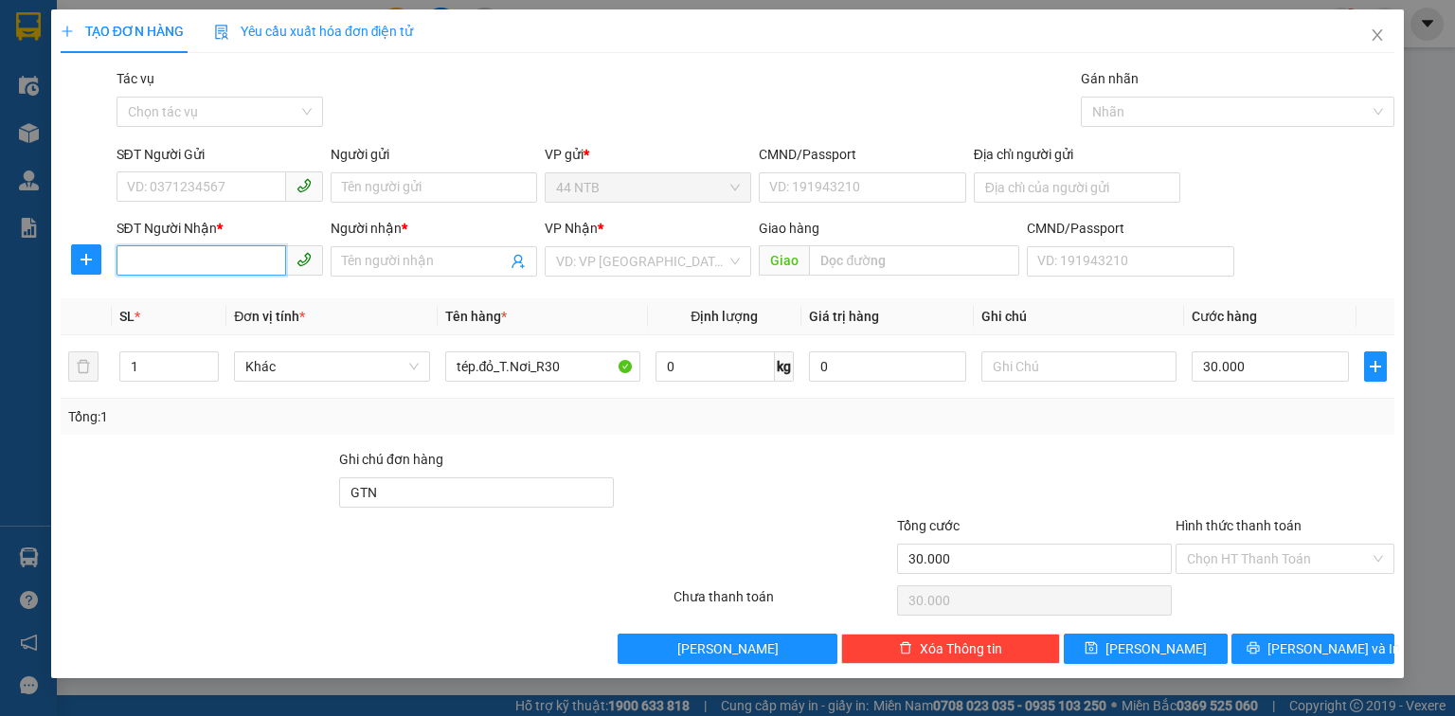
click at [176, 261] on input "SĐT Người Nhận *" at bounding box center [202, 260] width 170 height 30
type input "0909195250"
click at [265, 306] on div "0909195250 - Thảo" at bounding box center [220, 299] width 184 height 21
type input "Thảo"
type input "0909195250"
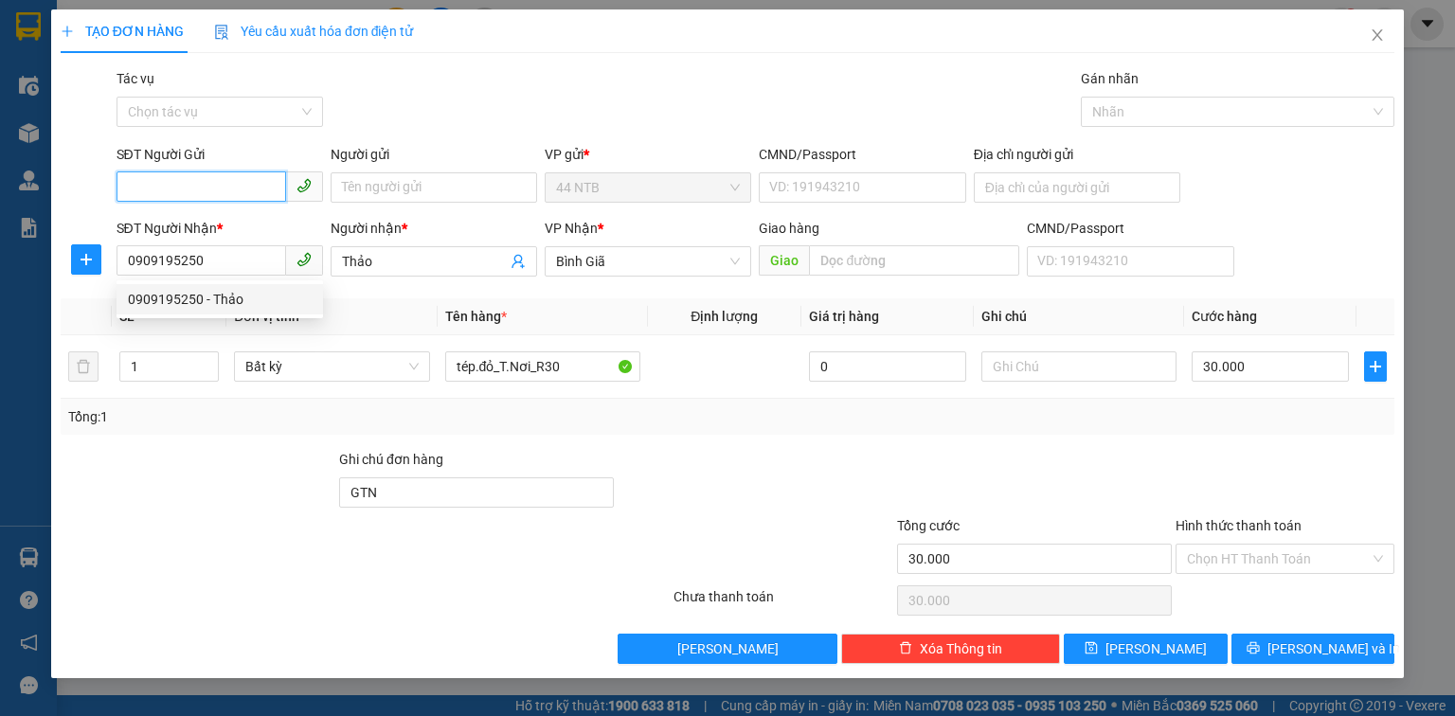
click at [254, 182] on input "SĐT Người Gửi" at bounding box center [202, 187] width 170 height 30
click at [242, 258] on div "0363458412 - Long" at bounding box center [220, 255] width 184 height 21
type input "0363458412"
type input "Long"
type input "080203001147"
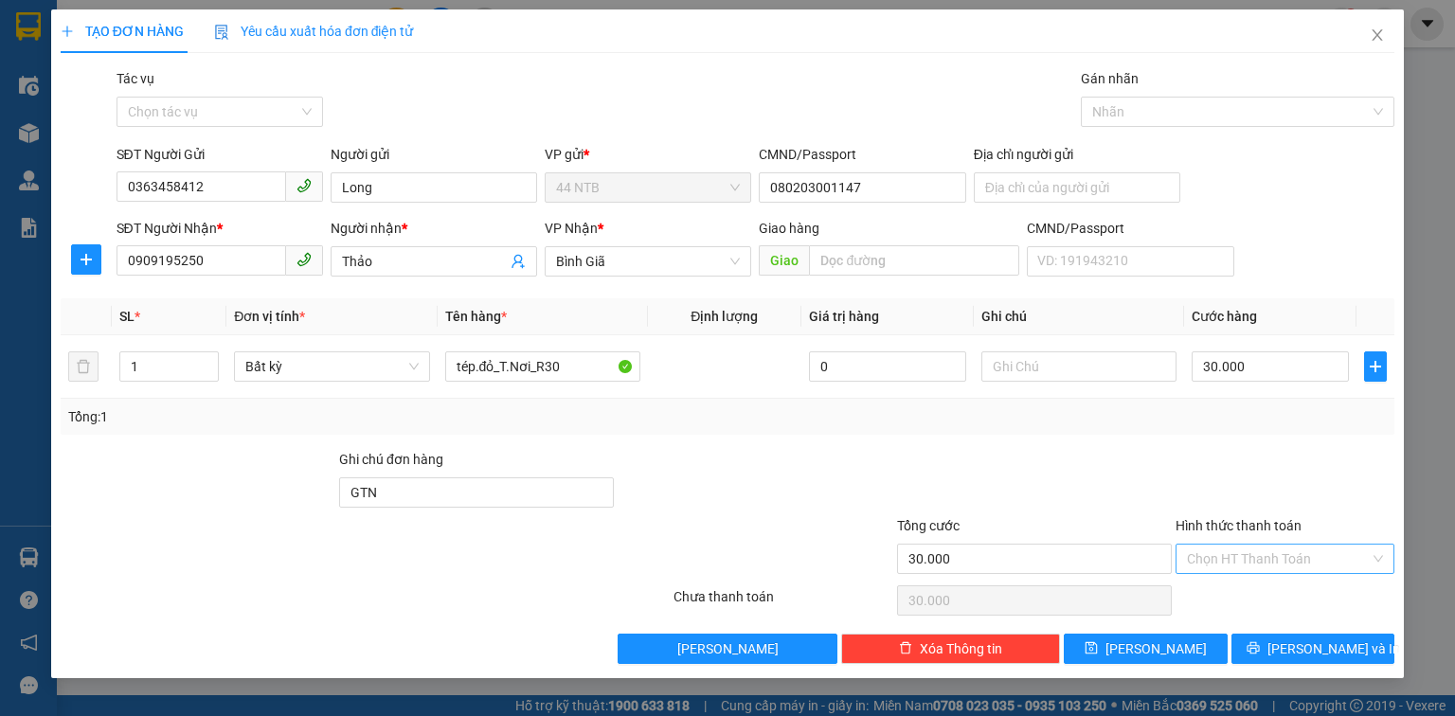
click at [1289, 546] on input "Hình thức thanh toán" at bounding box center [1278, 559] width 183 height 28
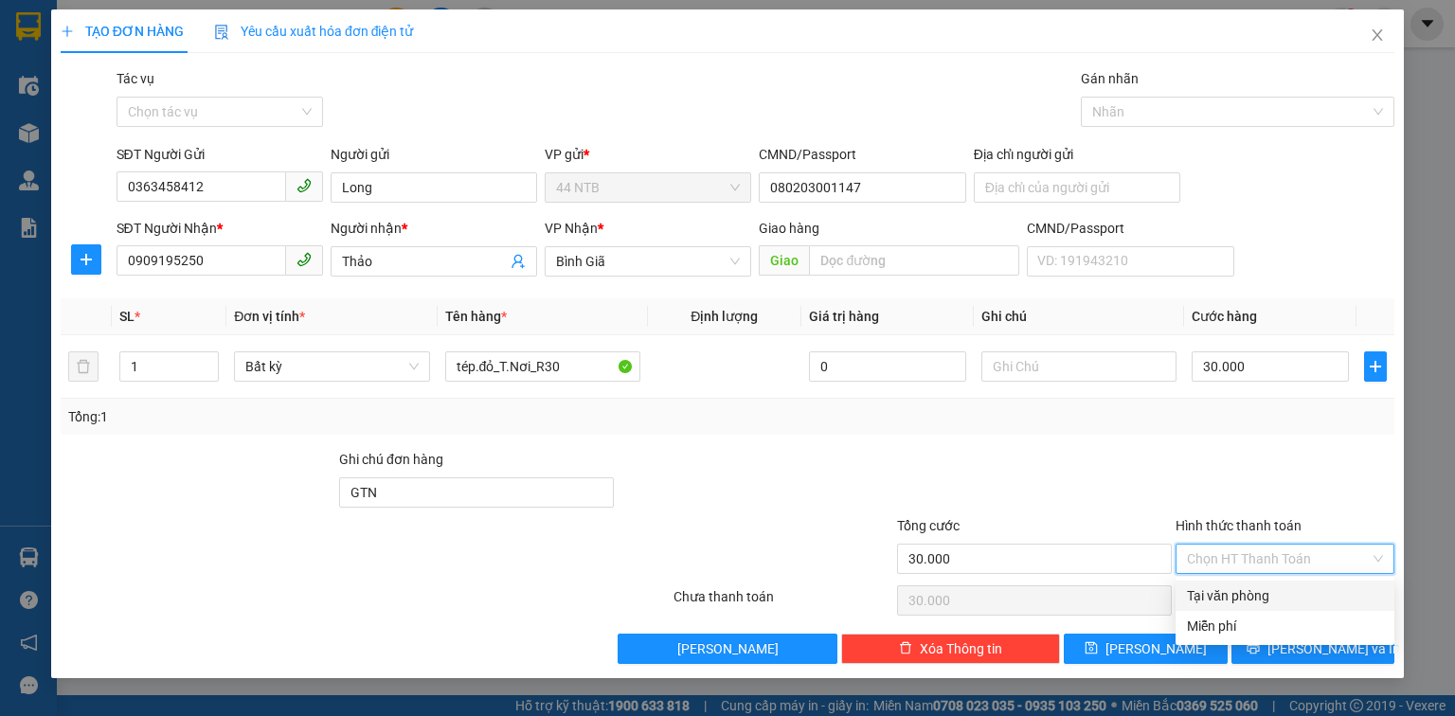
click at [1267, 587] on div "Tại văn phòng" at bounding box center [1285, 596] width 196 height 21
type input "0"
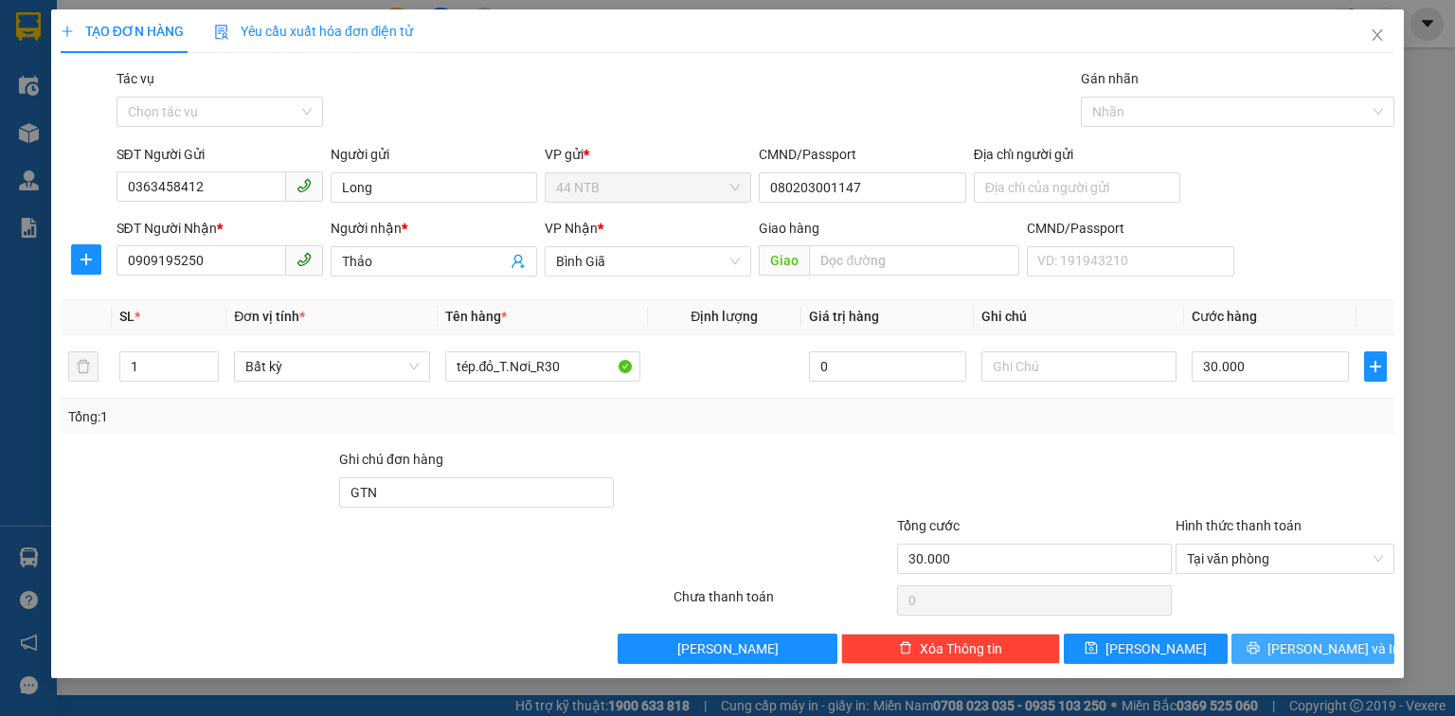
click at [1268, 648] on button "[PERSON_NAME] và In" at bounding box center [1314, 649] width 164 height 30
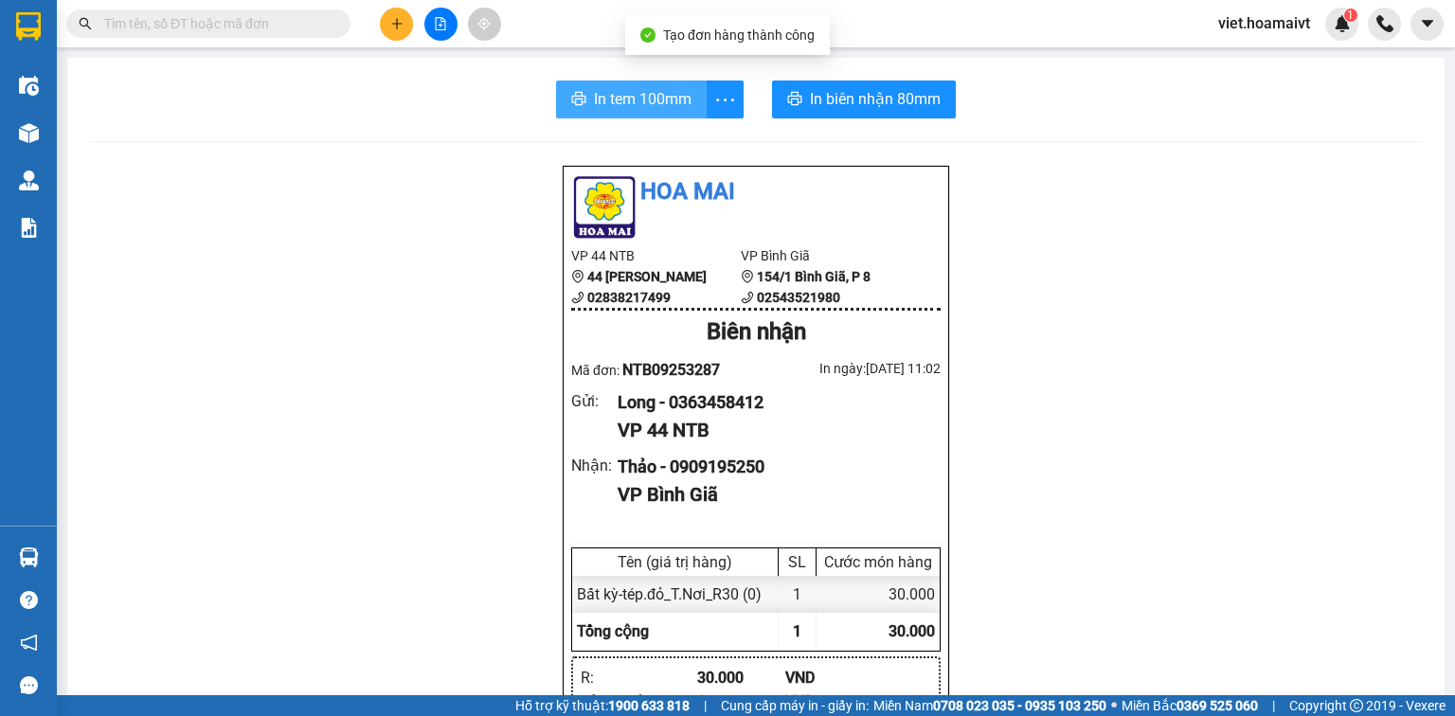
click at [642, 104] on span "In tem 100mm" at bounding box center [643, 99] width 98 height 24
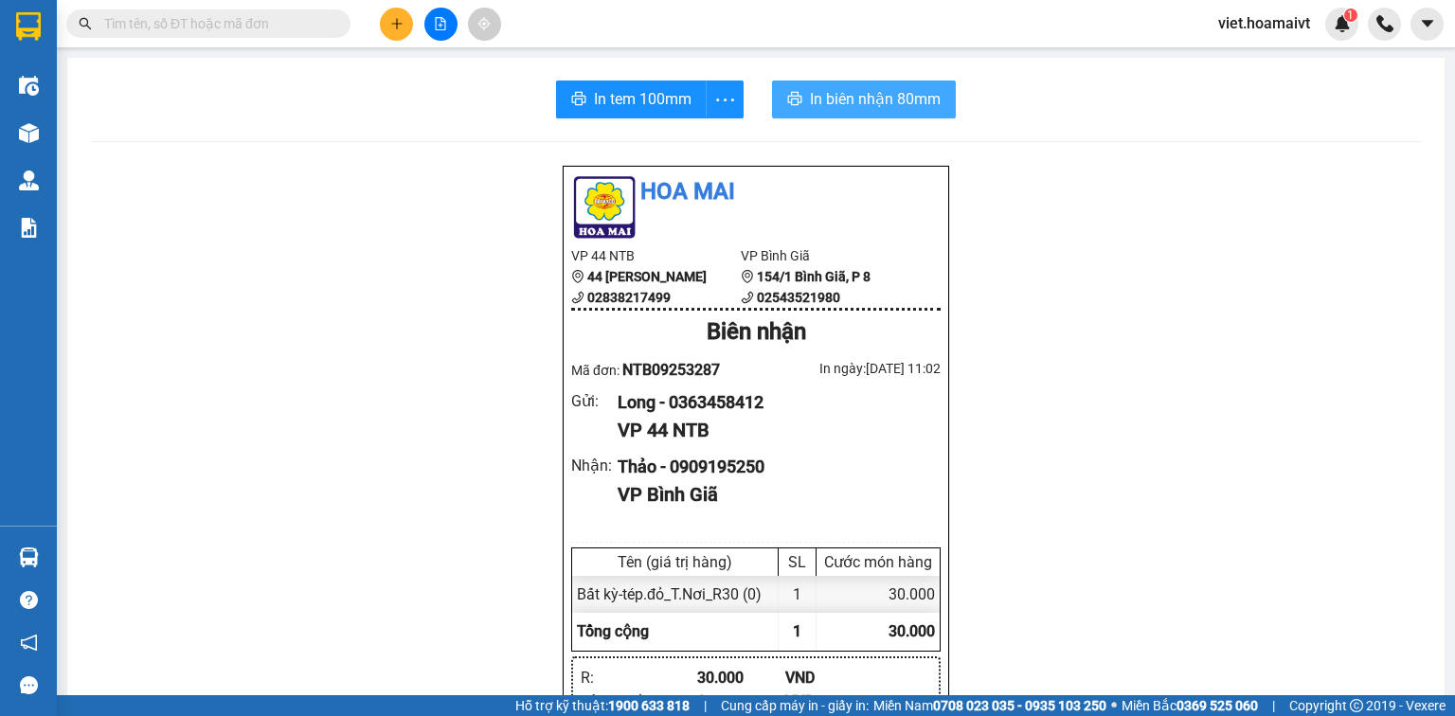
click at [894, 102] on span "In biên nhận 80mm" at bounding box center [875, 99] width 131 height 24
